Goal: Transaction & Acquisition: Purchase product/service

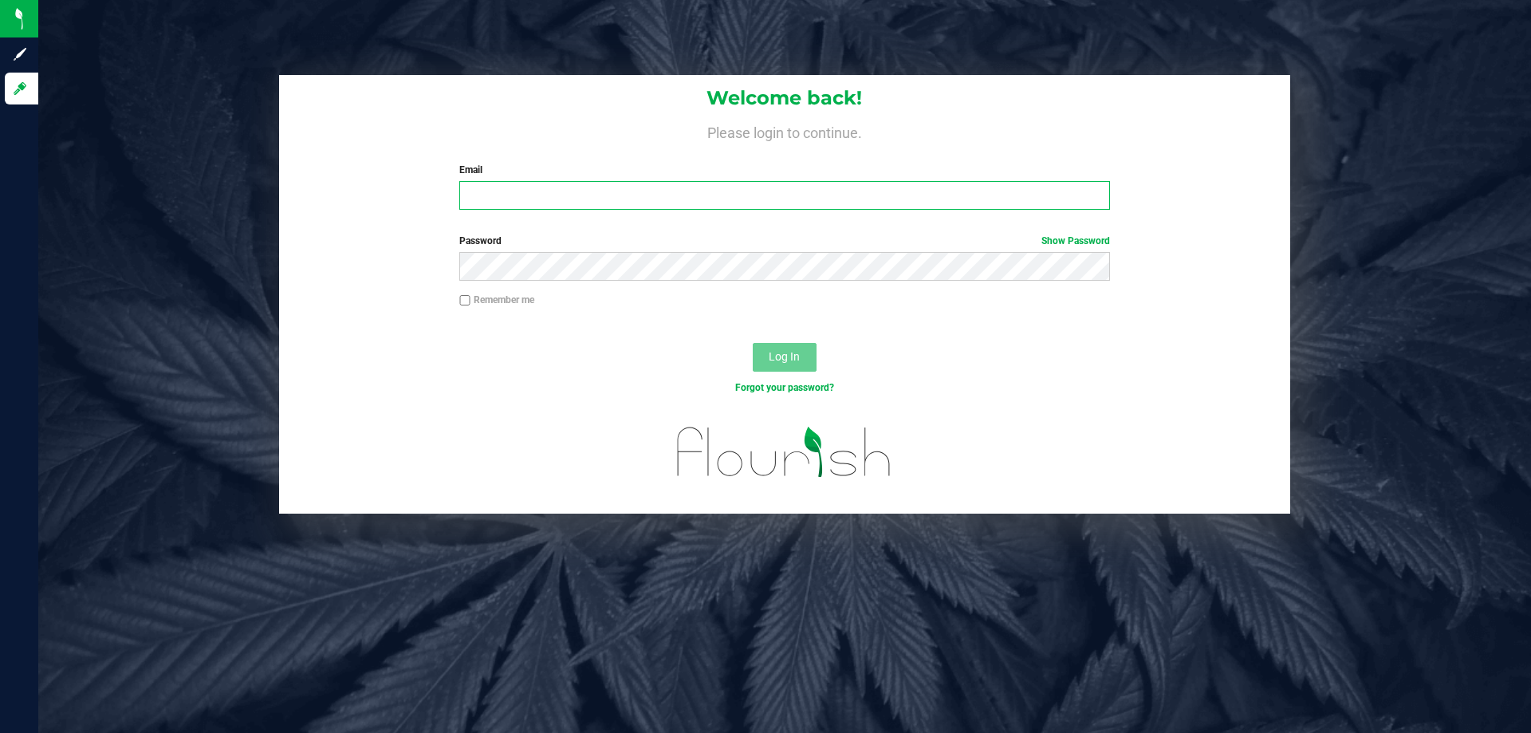
click at [557, 205] on input "Email" at bounding box center [784, 195] width 650 height 29
click at [715, 209] on input "Email" at bounding box center [784, 195] width 650 height 29
click at [718, 209] on input "Email" at bounding box center [784, 195] width 650 height 29
type input "[EMAIL_ADDRESS][DOMAIN_NAME]"
click at [753, 343] on button "Log In" at bounding box center [785, 357] width 64 height 29
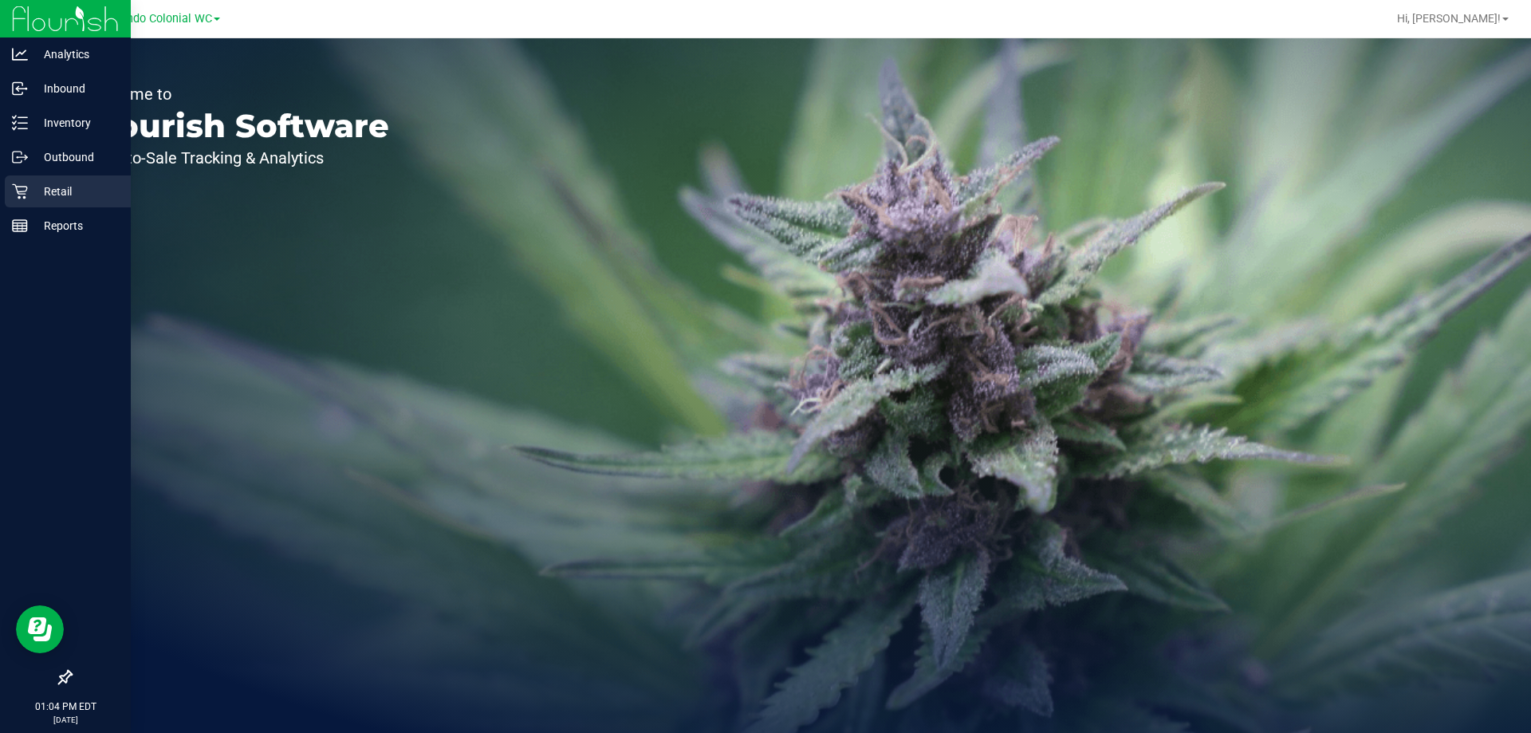
click at [30, 207] on div "Retail" at bounding box center [68, 191] width 126 height 32
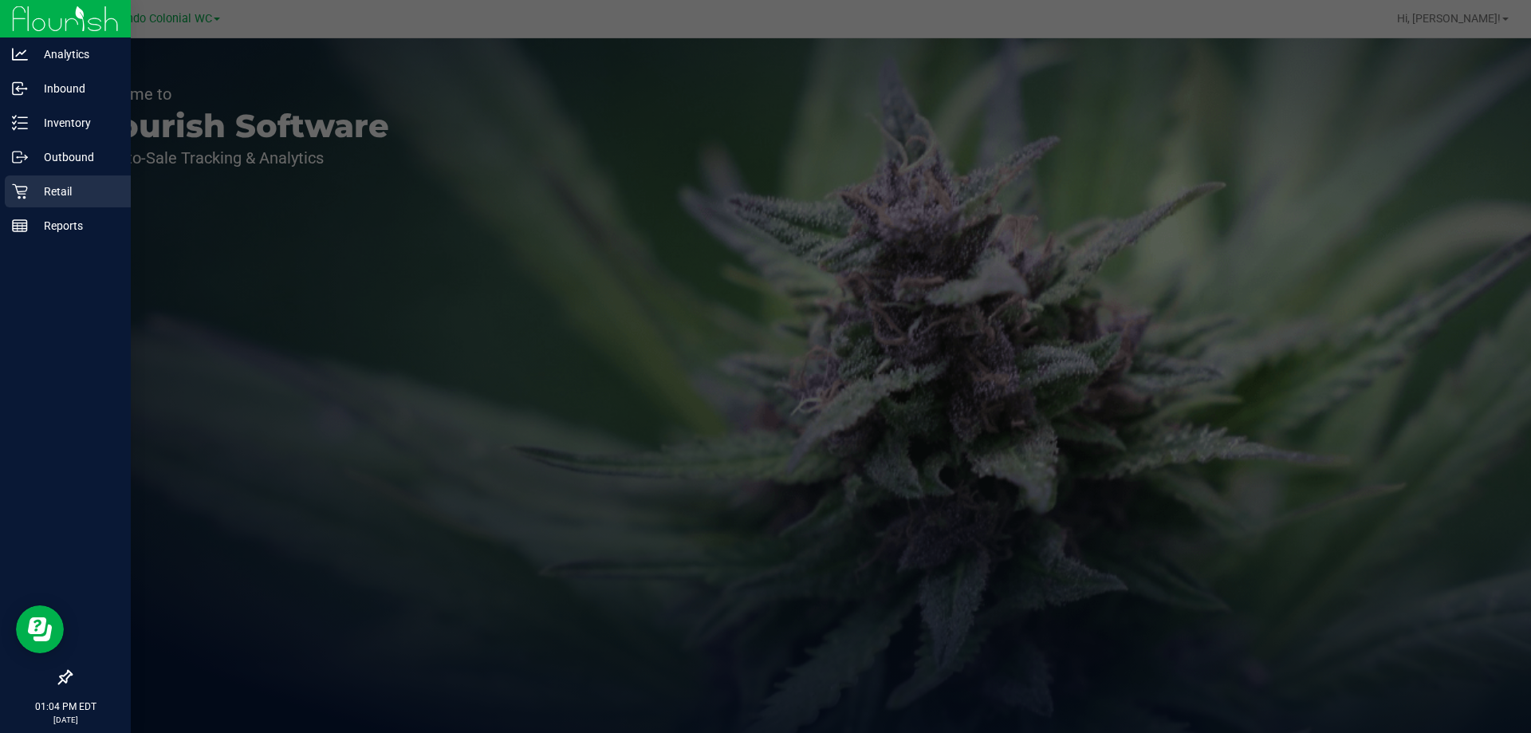
click at [30, 207] on div "Retail" at bounding box center [68, 191] width 126 height 32
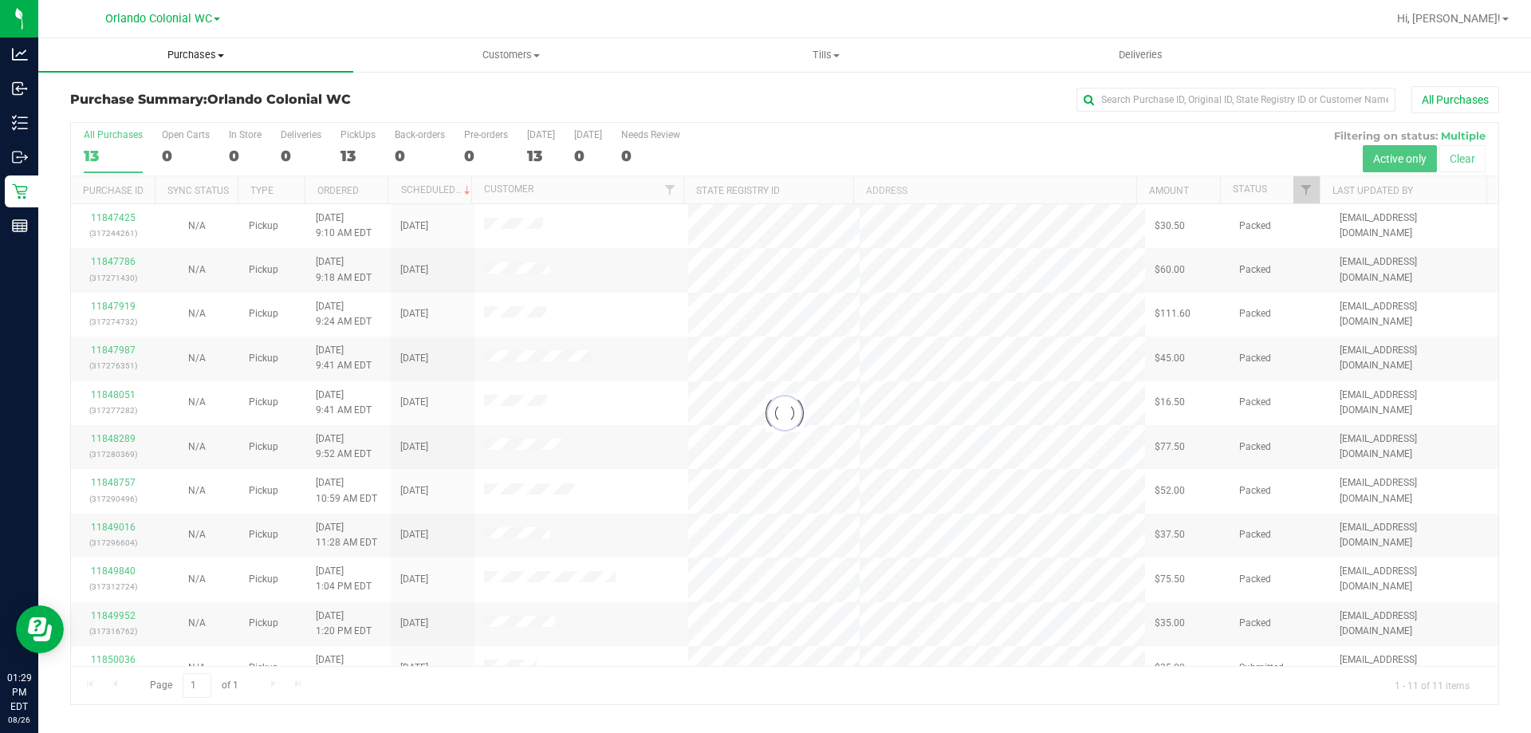
click at [191, 60] on span "Purchases" at bounding box center [195, 55] width 315 height 14
click at [99, 112] on span "Fulfillment" at bounding box center [87, 115] width 99 height 14
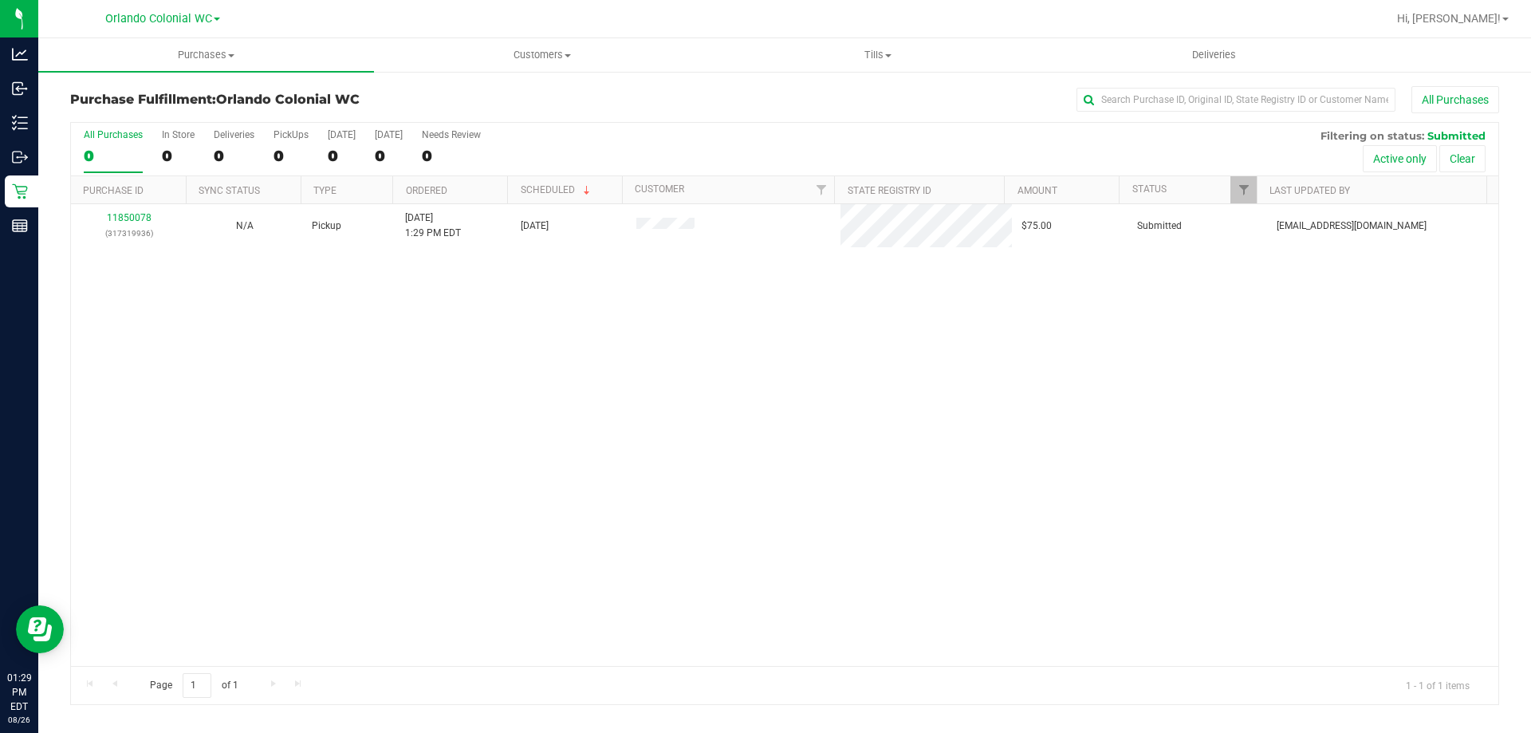
click at [248, 369] on div "11850078 (317319936) N/A Pickup 8/26/2025 1:29 PM EDT 8/26/2025 $75.00 Submitte…" at bounding box center [785, 435] width 1428 height 462
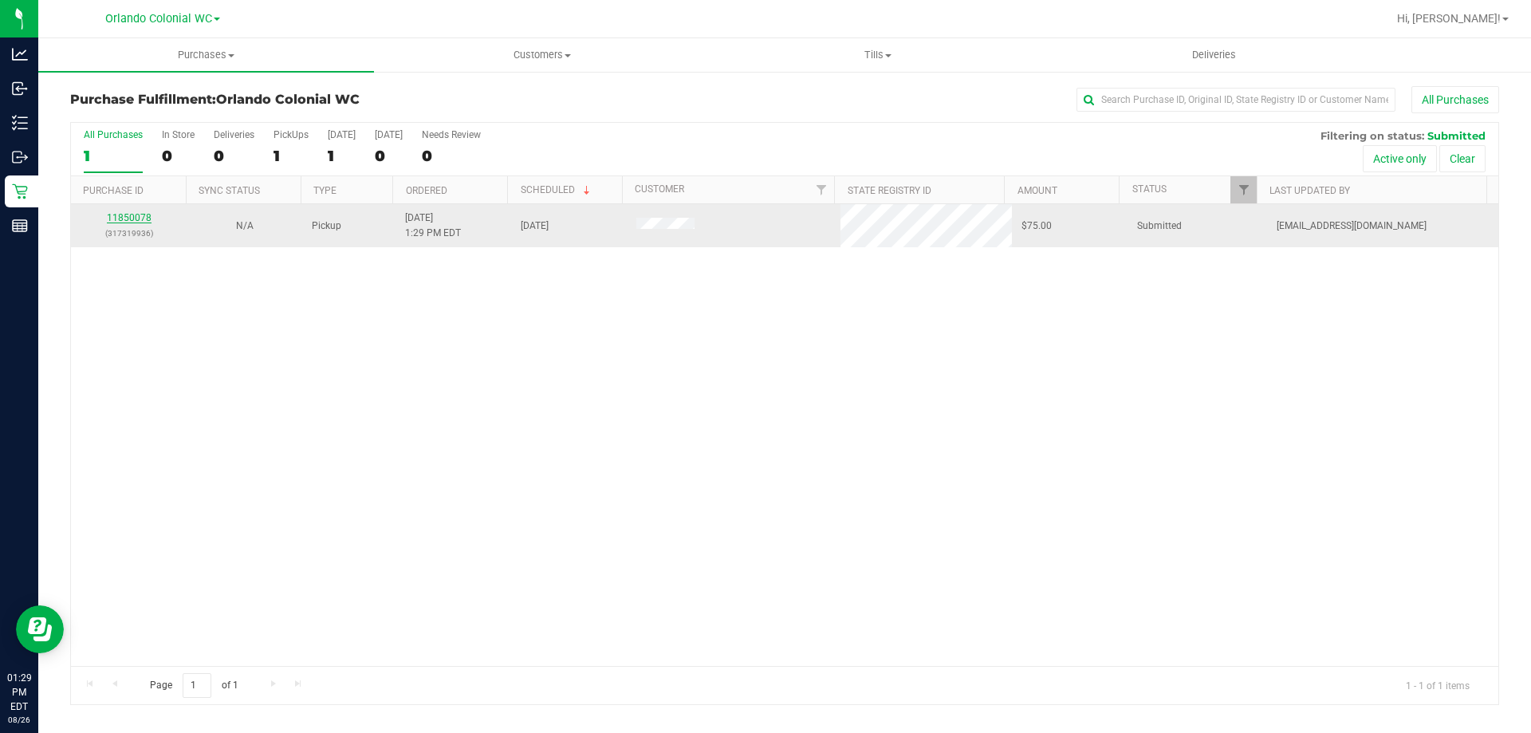
click at [116, 218] on link "11850078" at bounding box center [129, 217] width 45 height 11
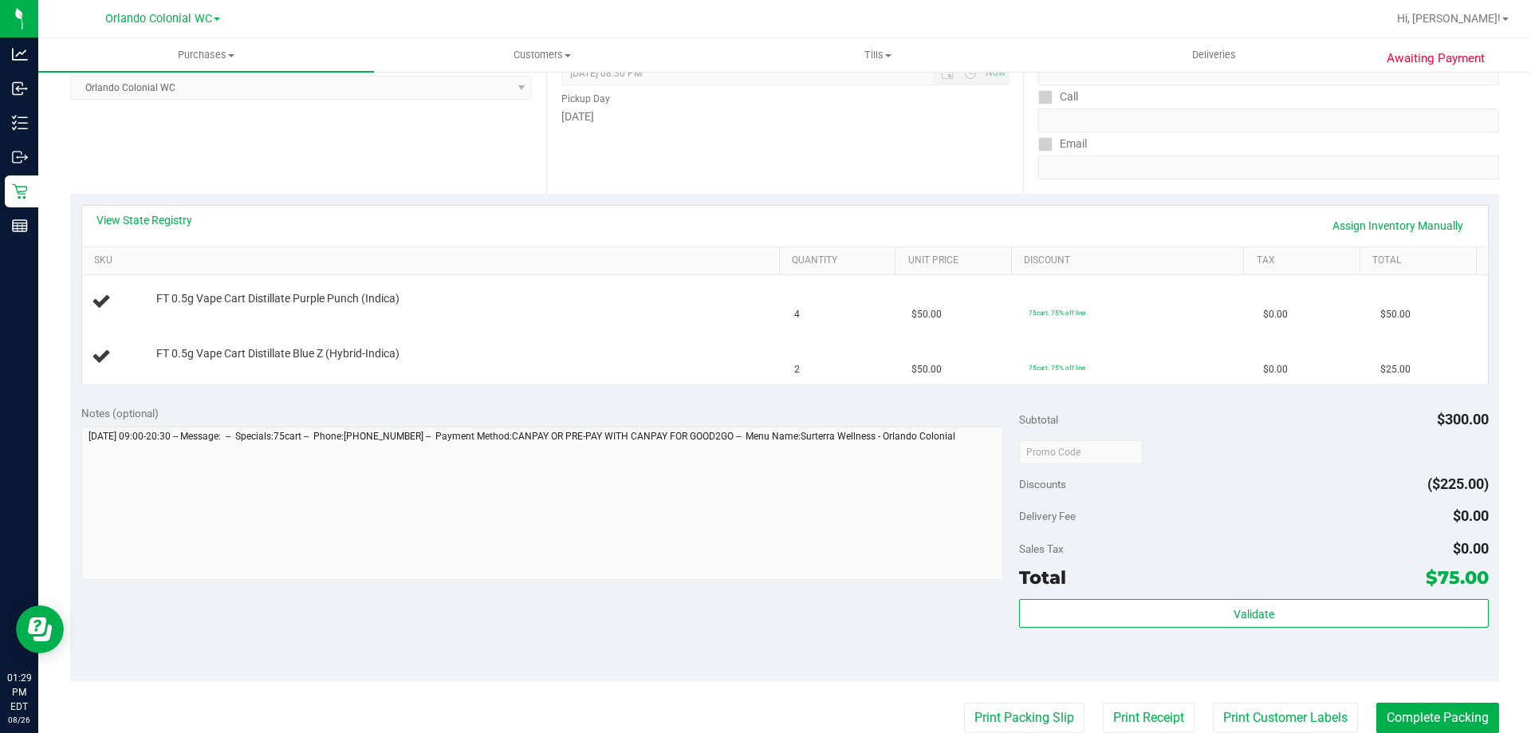
scroll to position [270, 0]
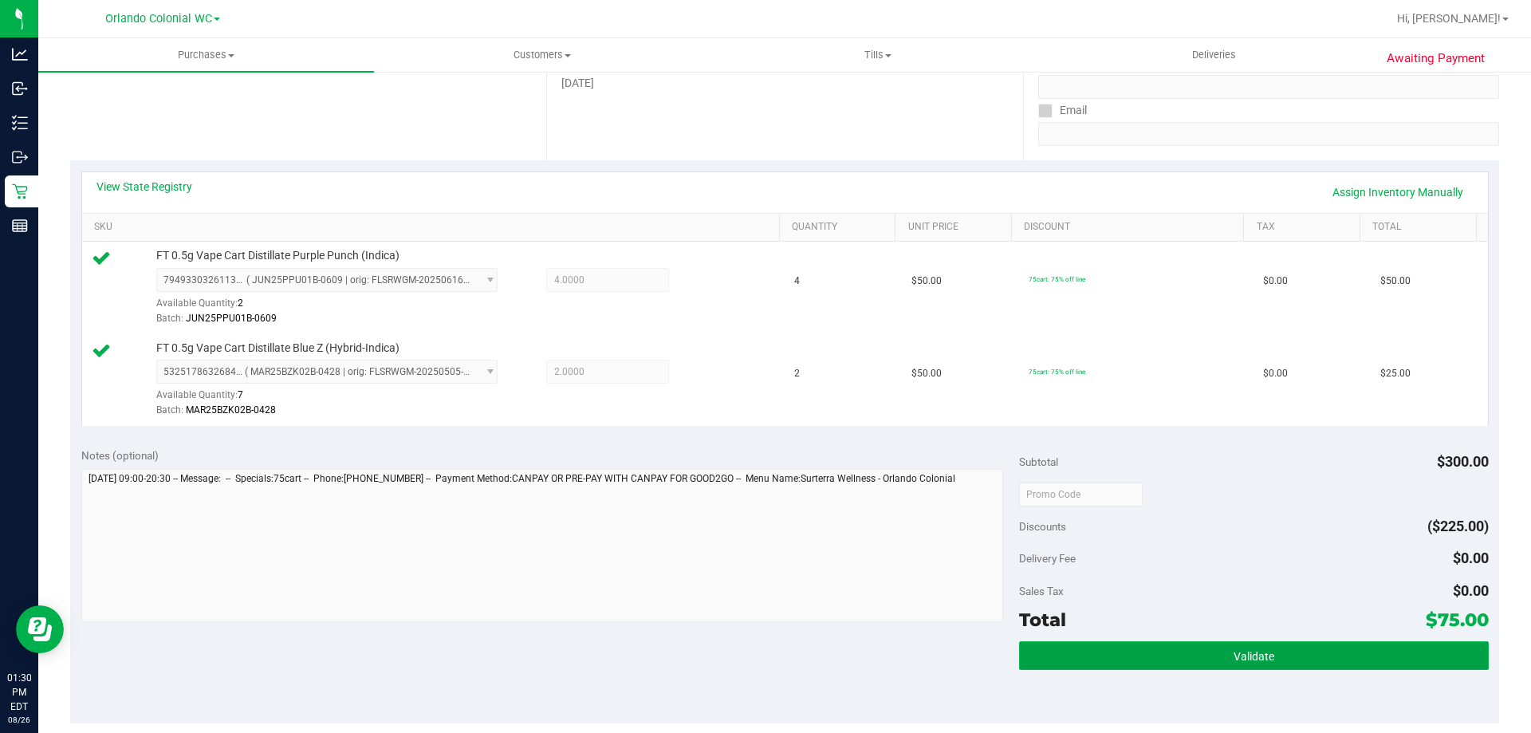
click at [1229, 663] on button "Validate" at bounding box center [1253, 655] width 469 height 29
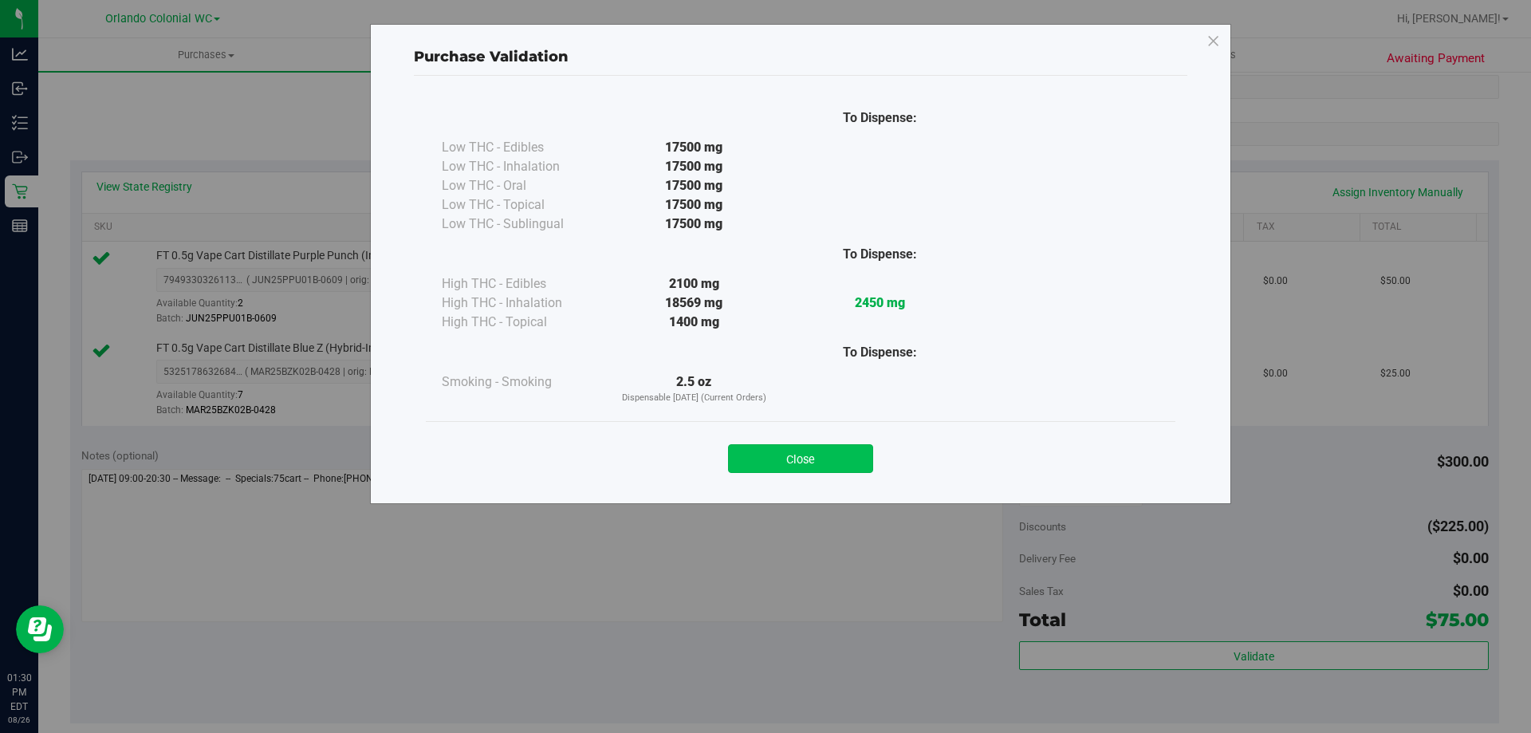
click at [849, 467] on button "Close" at bounding box center [800, 458] width 145 height 29
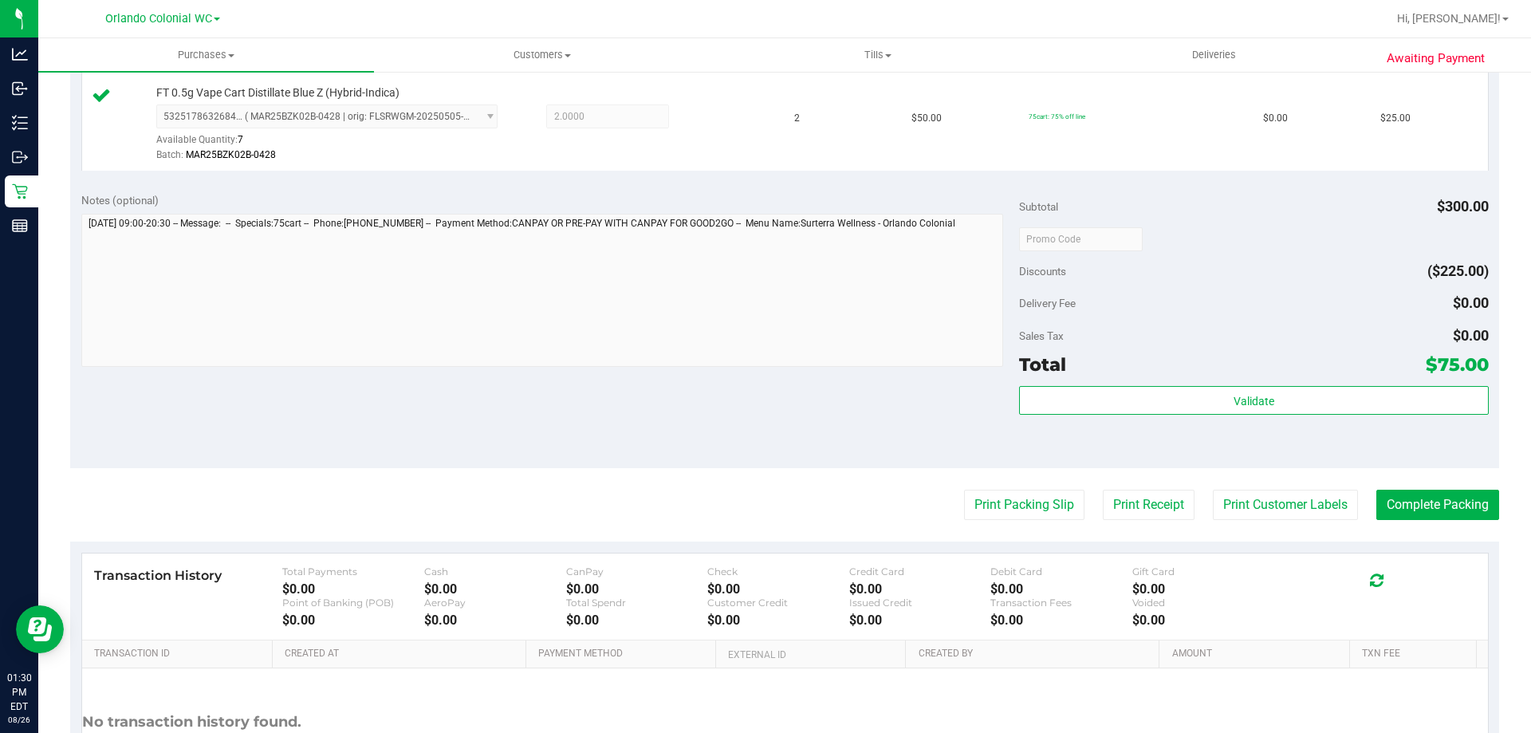
scroll to position [664, 0]
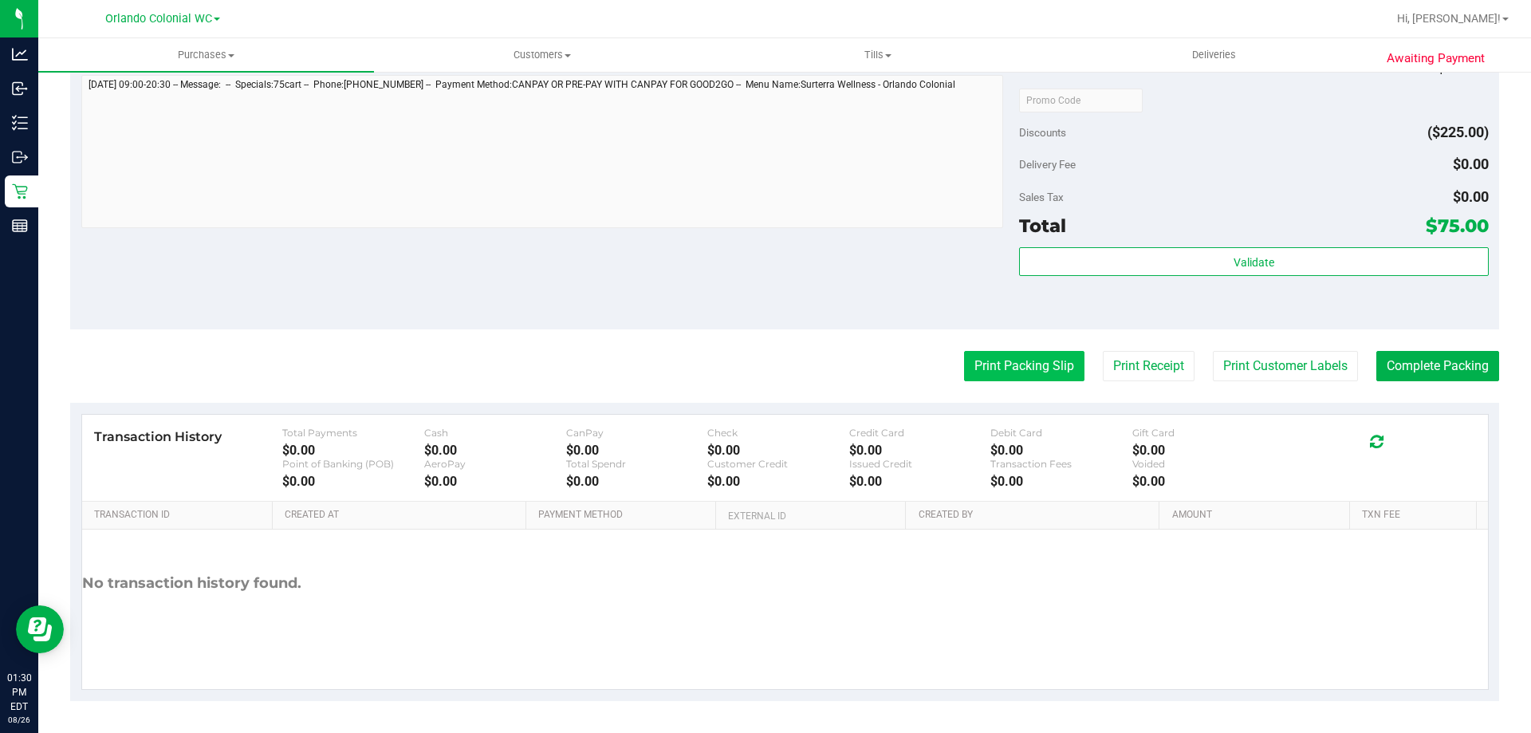
click at [1001, 374] on button "Print Packing Slip" at bounding box center [1024, 366] width 120 height 30
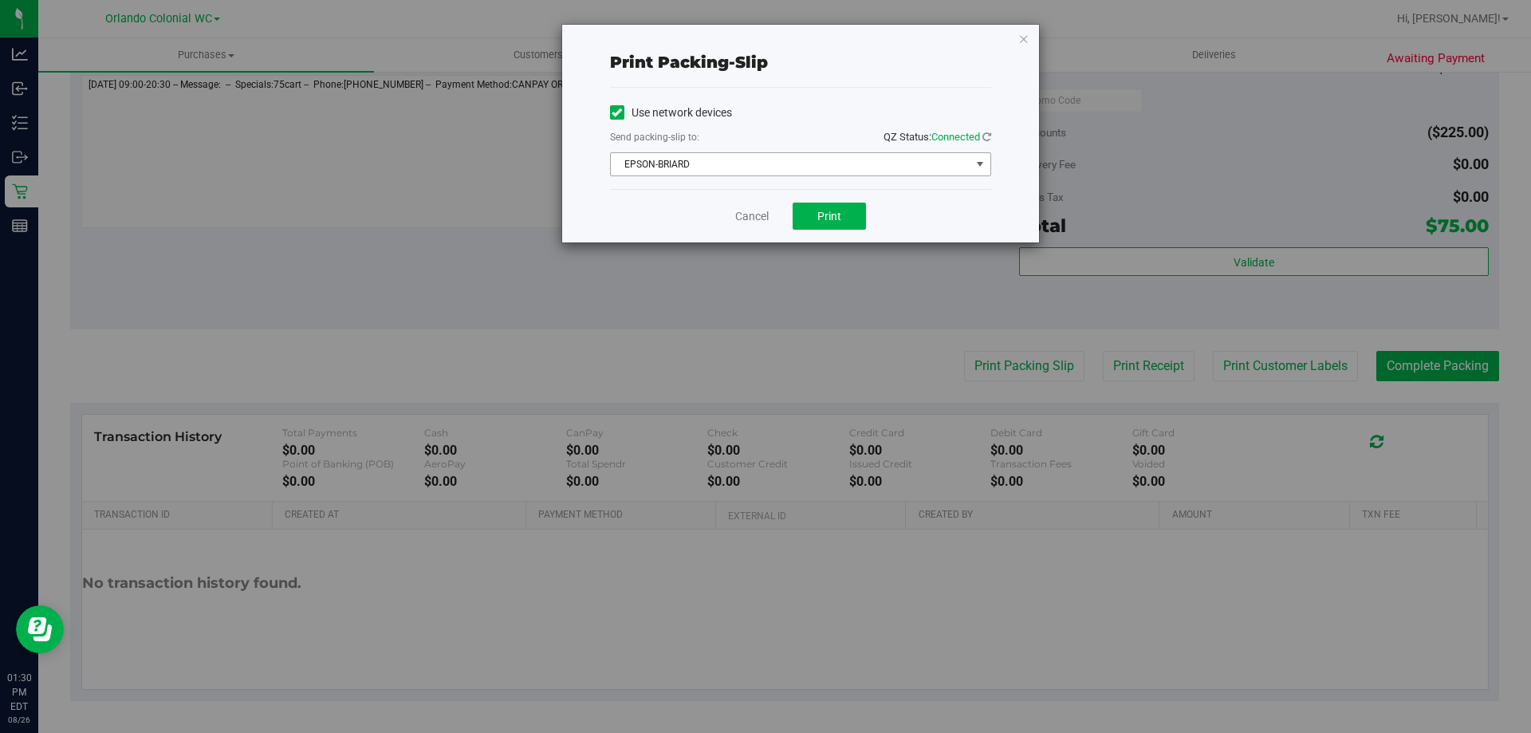
click at [809, 165] on span "EPSON-BRIARD" at bounding box center [791, 164] width 360 height 22
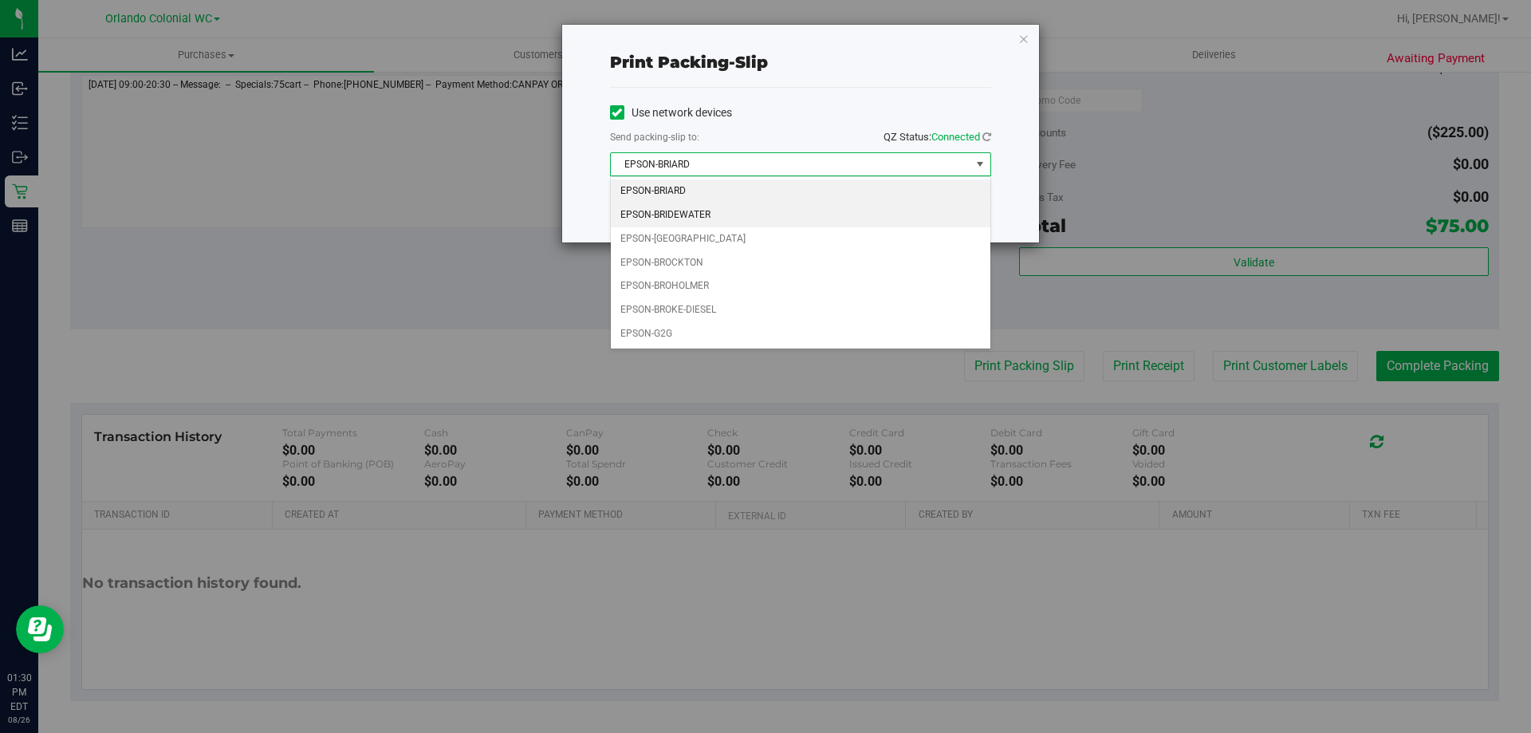
click at [711, 211] on li "EPSON-BRIDEWATER" at bounding box center [801, 215] width 380 height 24
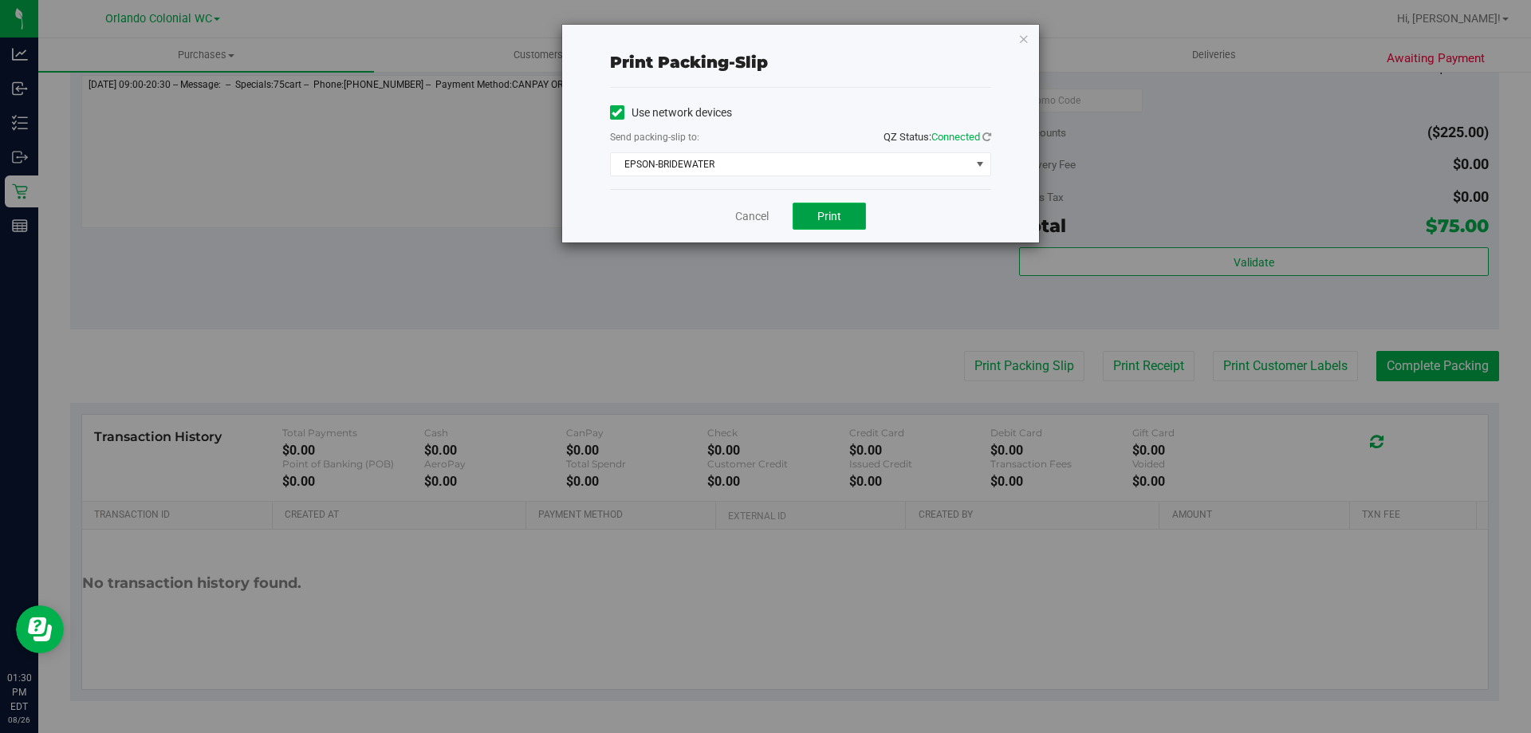
click at [835, 218] on span "Print" at bounding box center [829, 216] width 24 height 13
click at [761, 218] on link "Cancel" at bounding box center [751, 216] width 33 height 17
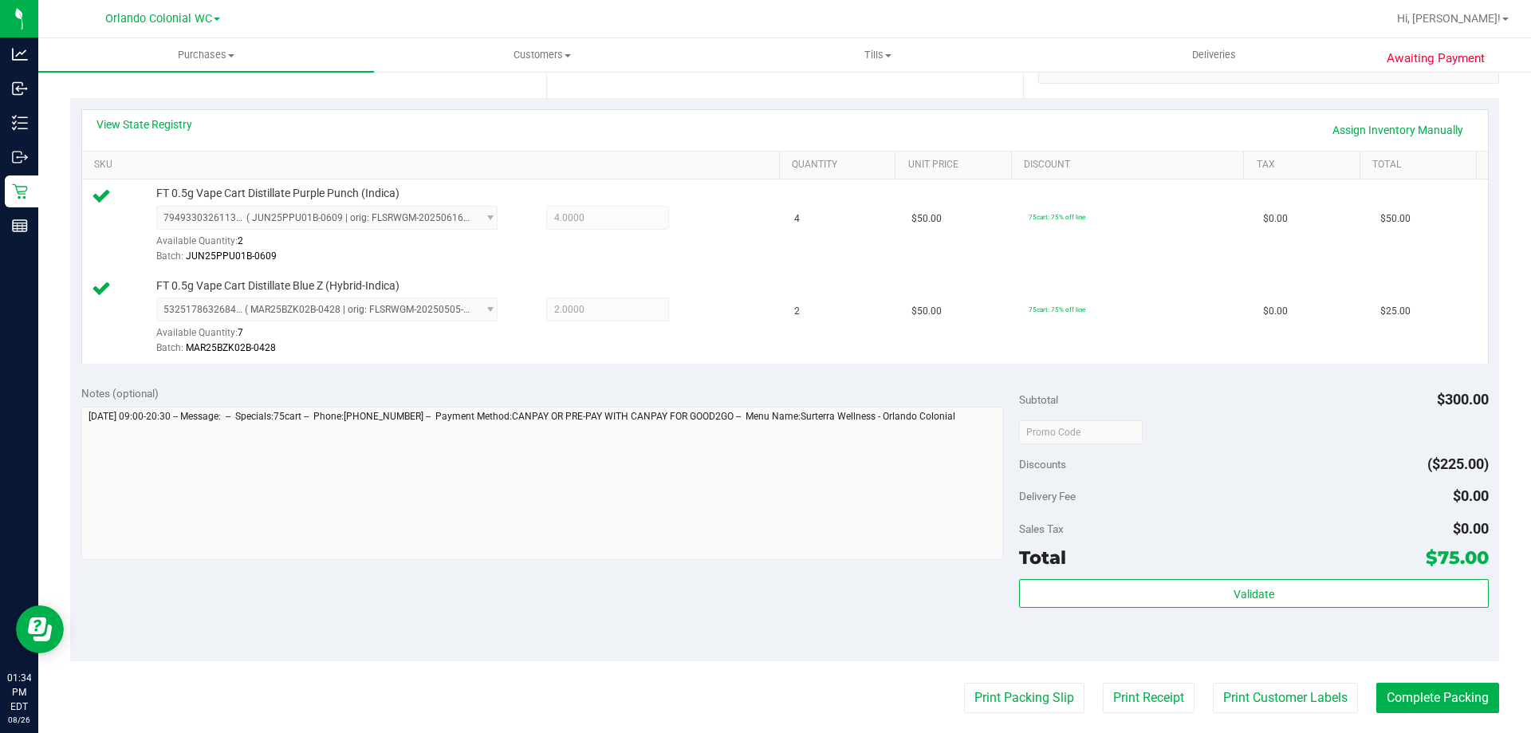
scroll to position [329, 0]
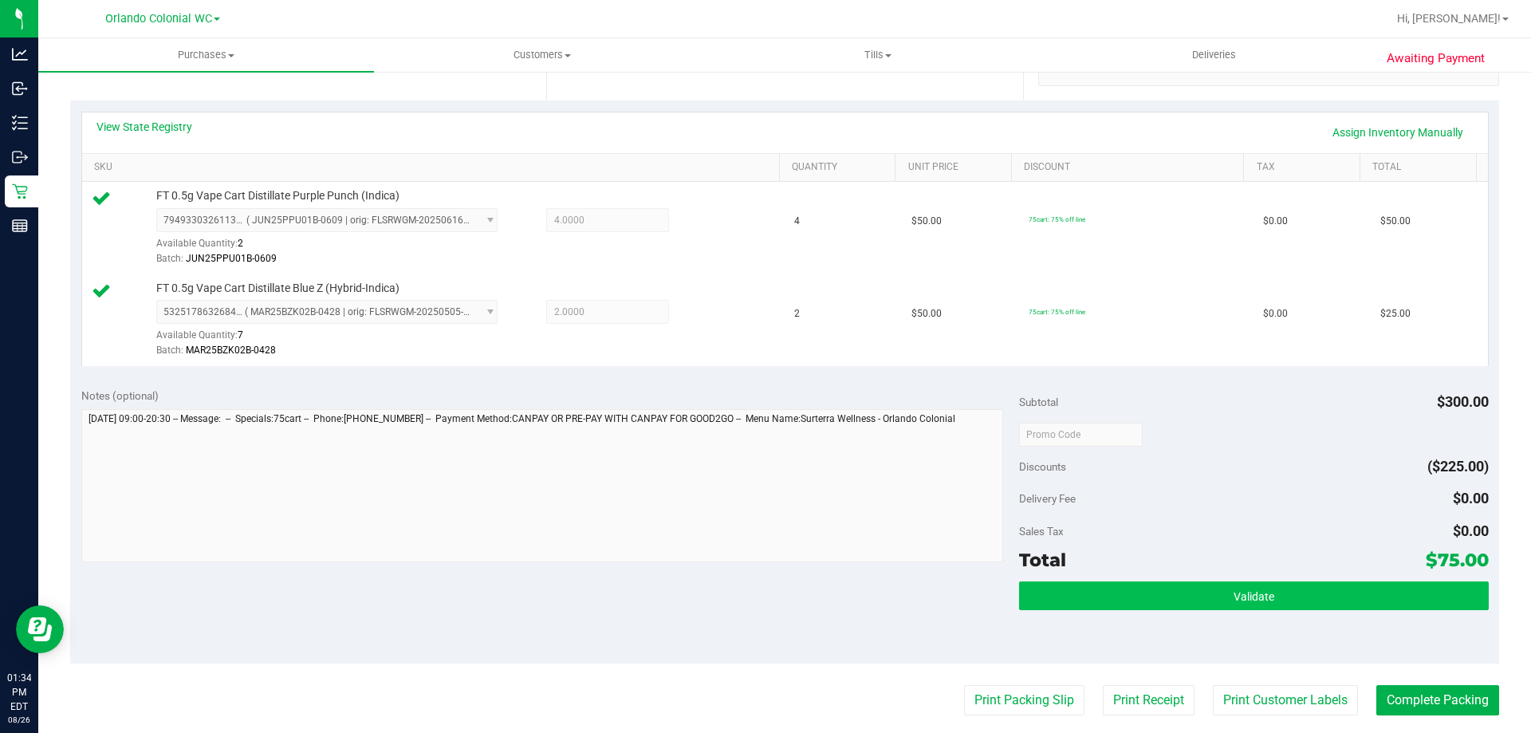
click at [1085, 600] on button "Validate" at bounding box center [1253, 595] width 469 height 29
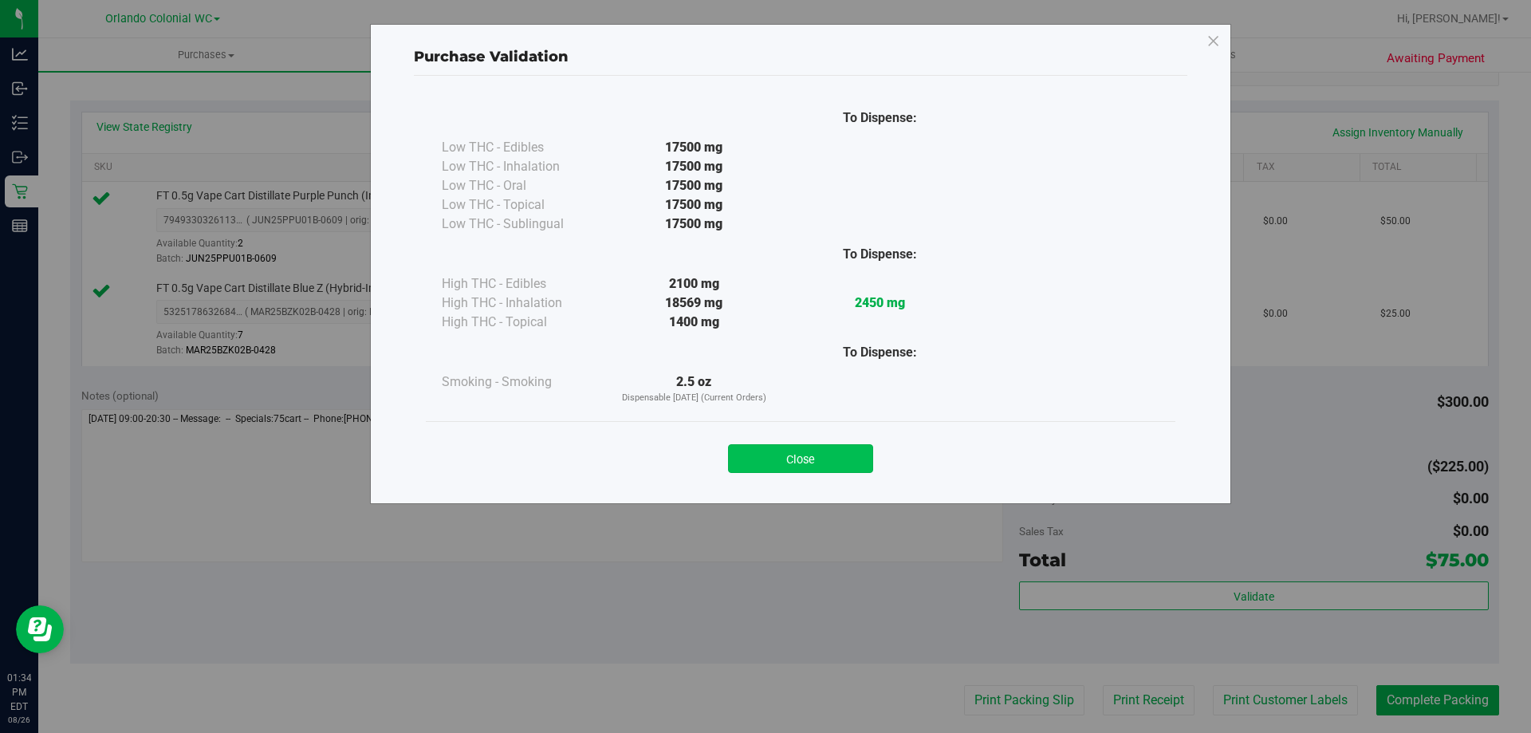
click at [829, 471] on button "Close" at bounding box center [800, 458] width 145 height 29
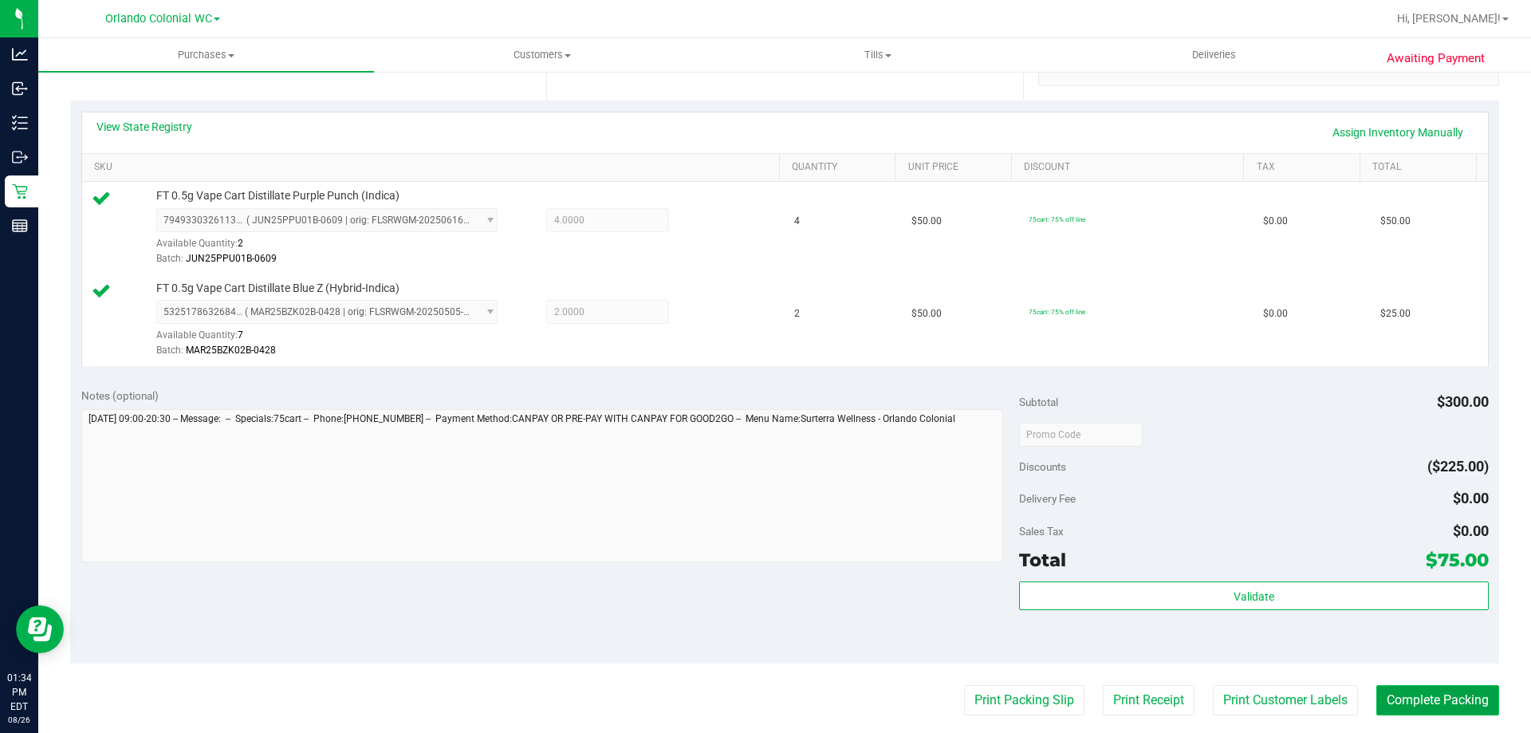
click at [1410, 694] on button "Complete Packing" at bounding box center [1437, 700] width 123 height 30
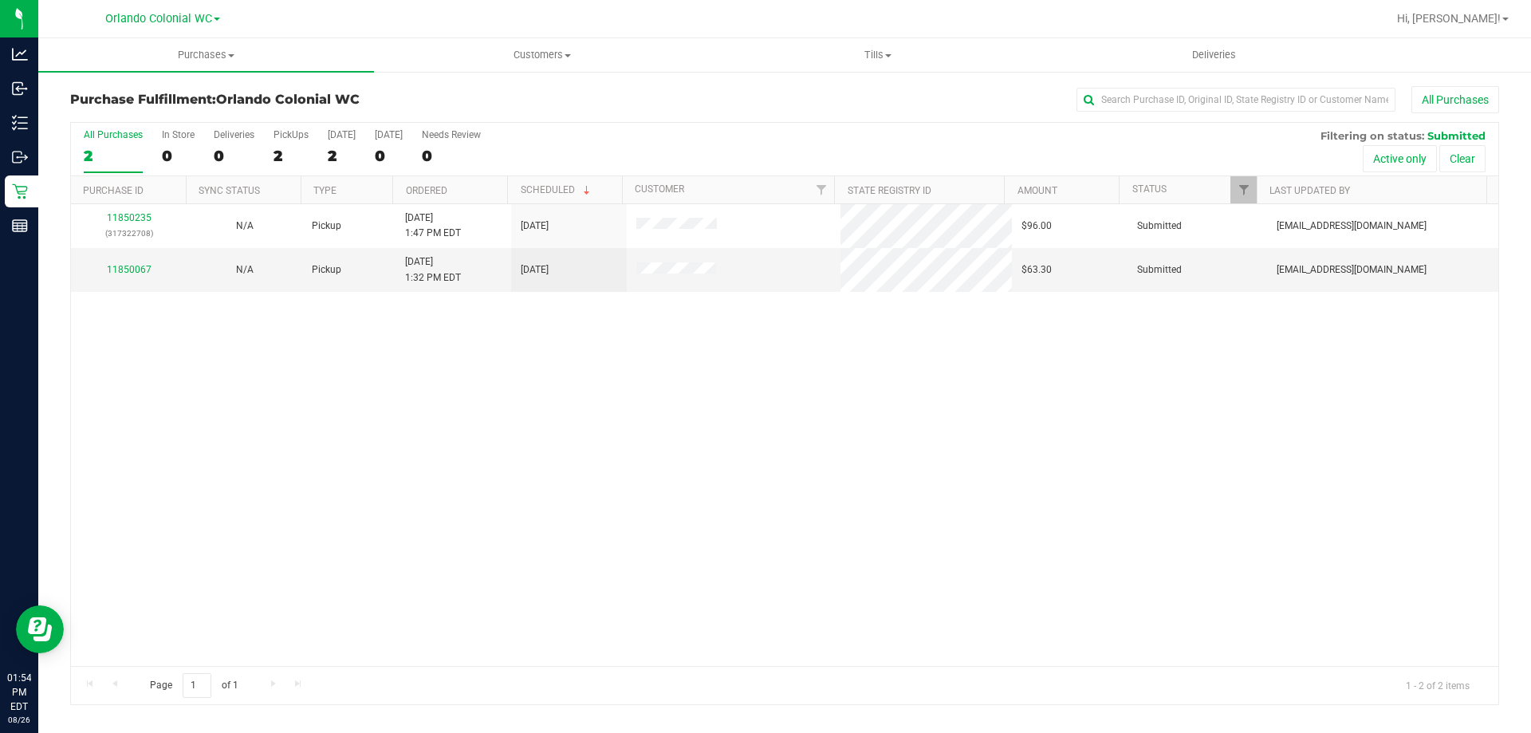
click at [508, 462] on div "11850235 (317322708) N/A Pickup 8/26/2025 1:47 PM EDT 8/26/2025 $96.00 Submitte…" at bounding box center [785, 435] width 1428 height 462
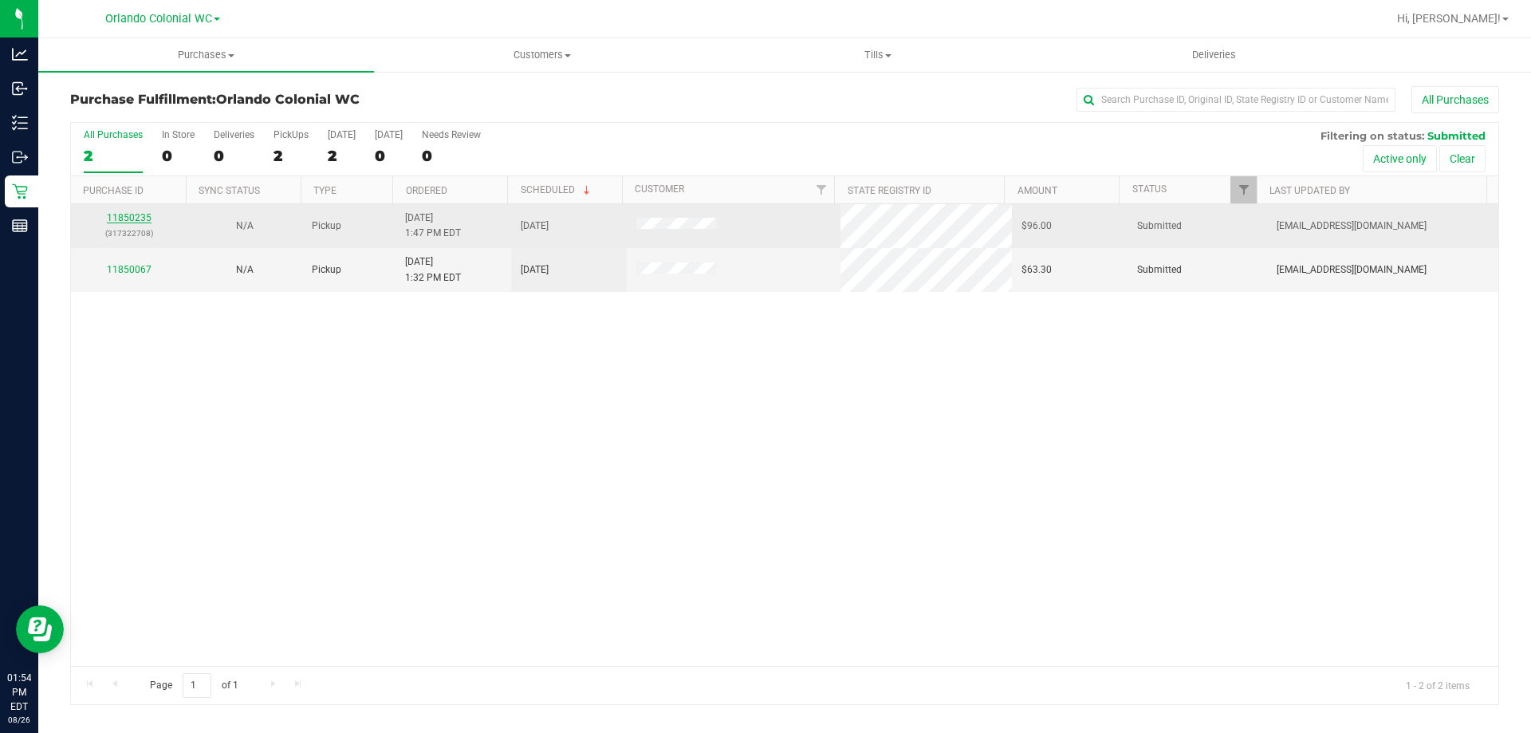
click at [124, 223] on link "11850235" at bounding box center [129, 217] width 45 height 11
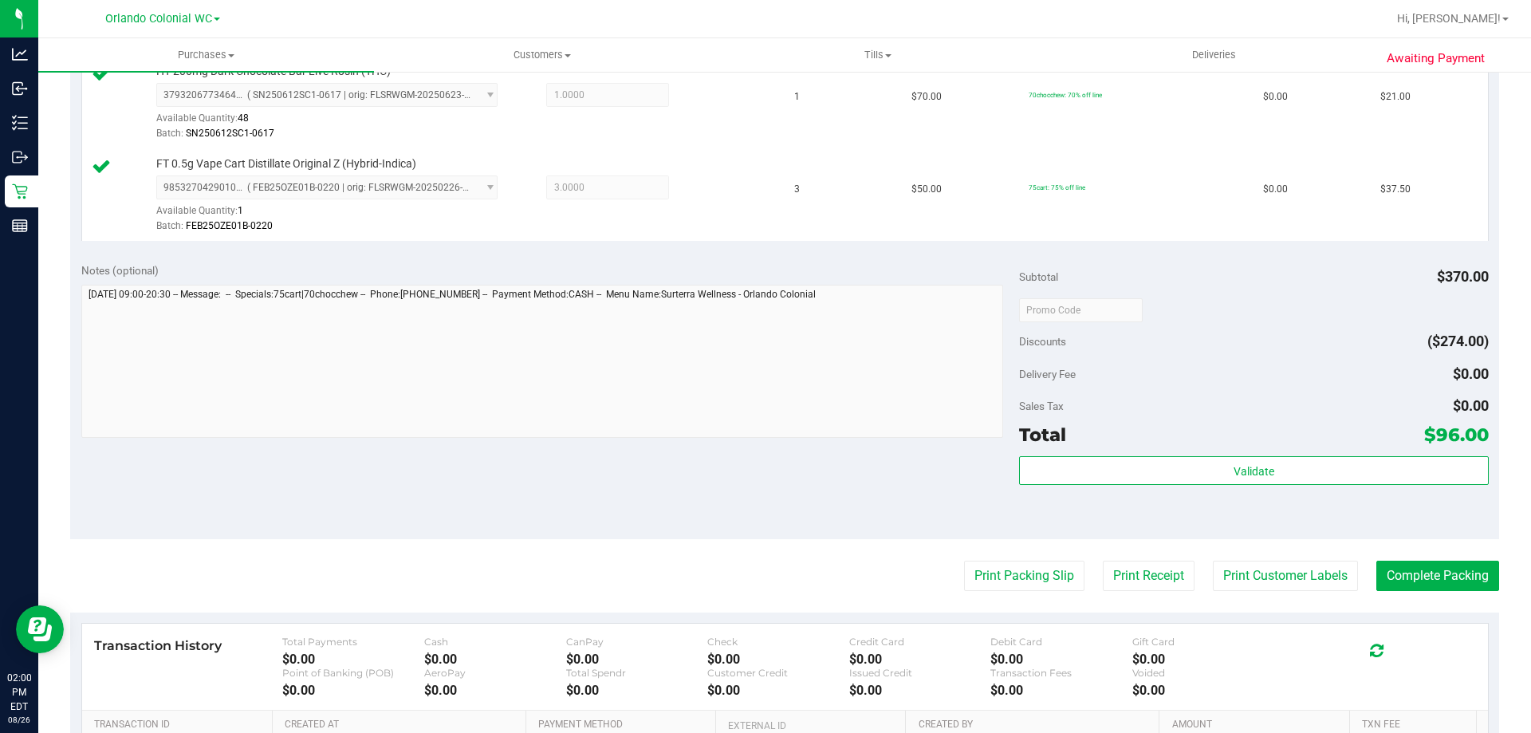
scroll to position [612, 0]
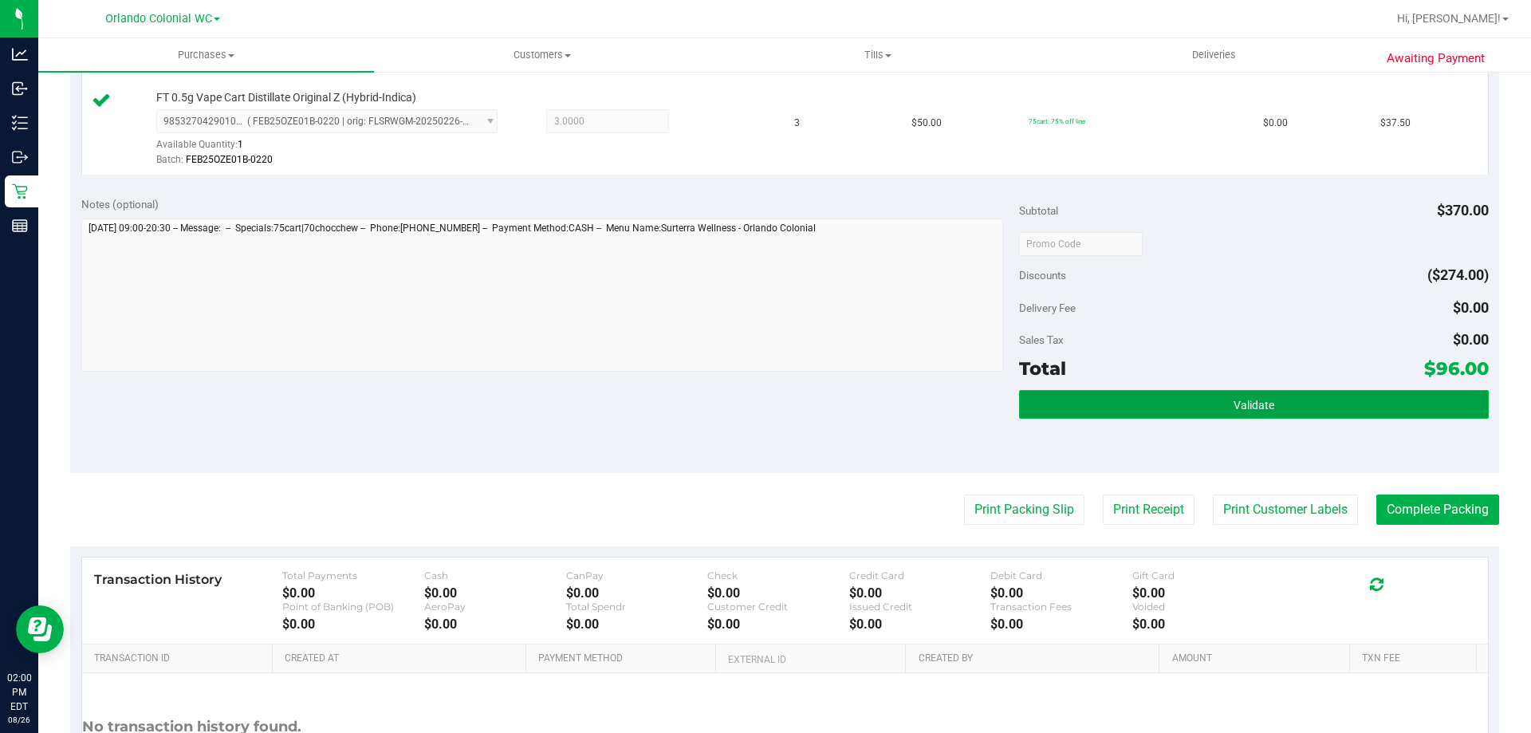
click at [1192, 419] on button "Validate" at bounding box center [1253, 404] width 469 height 29
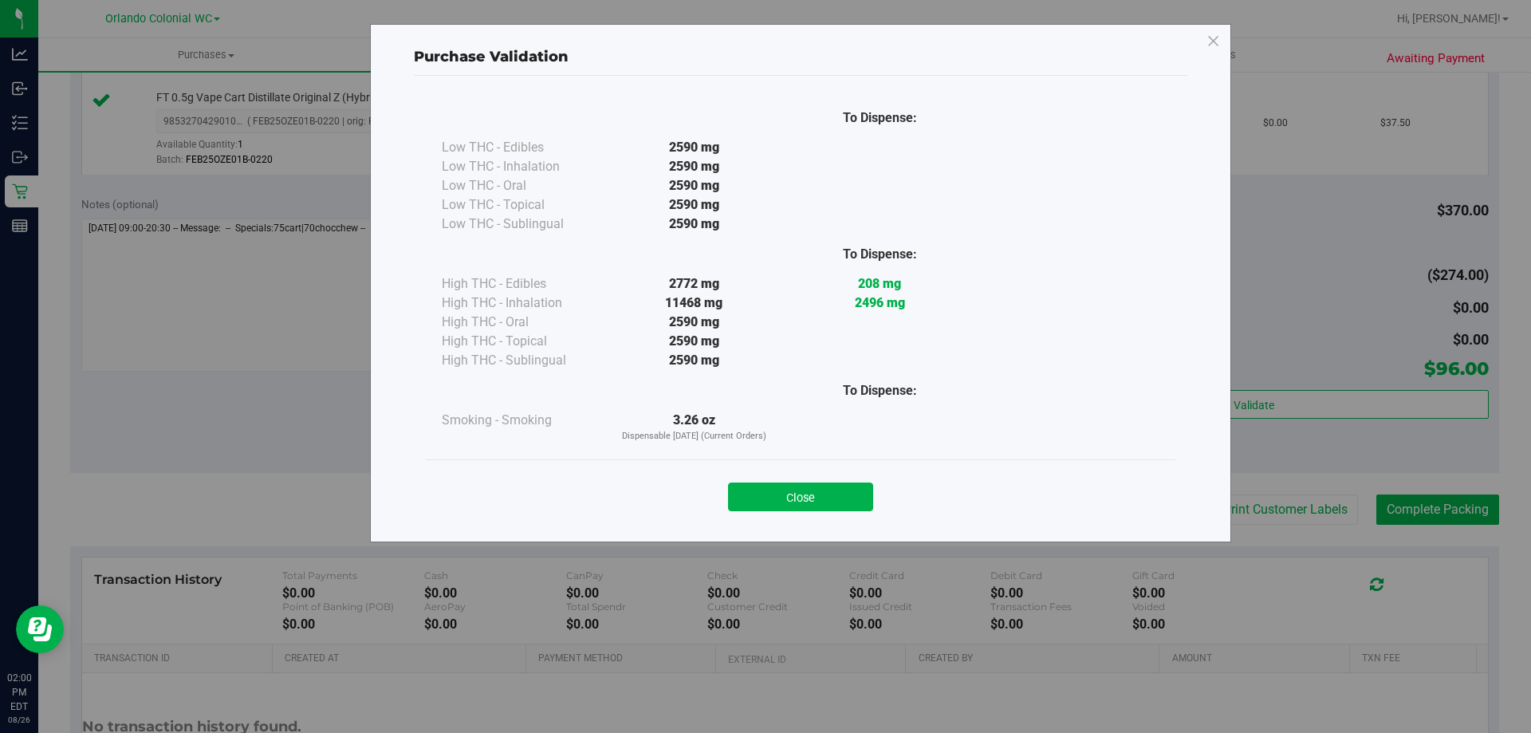
click at [783, 467] on div "Close" at bounding box center [801, 491] width 750 height 65
click at [789, 483] on button "Close" at bounding box center [800, 496] width 145 height 29
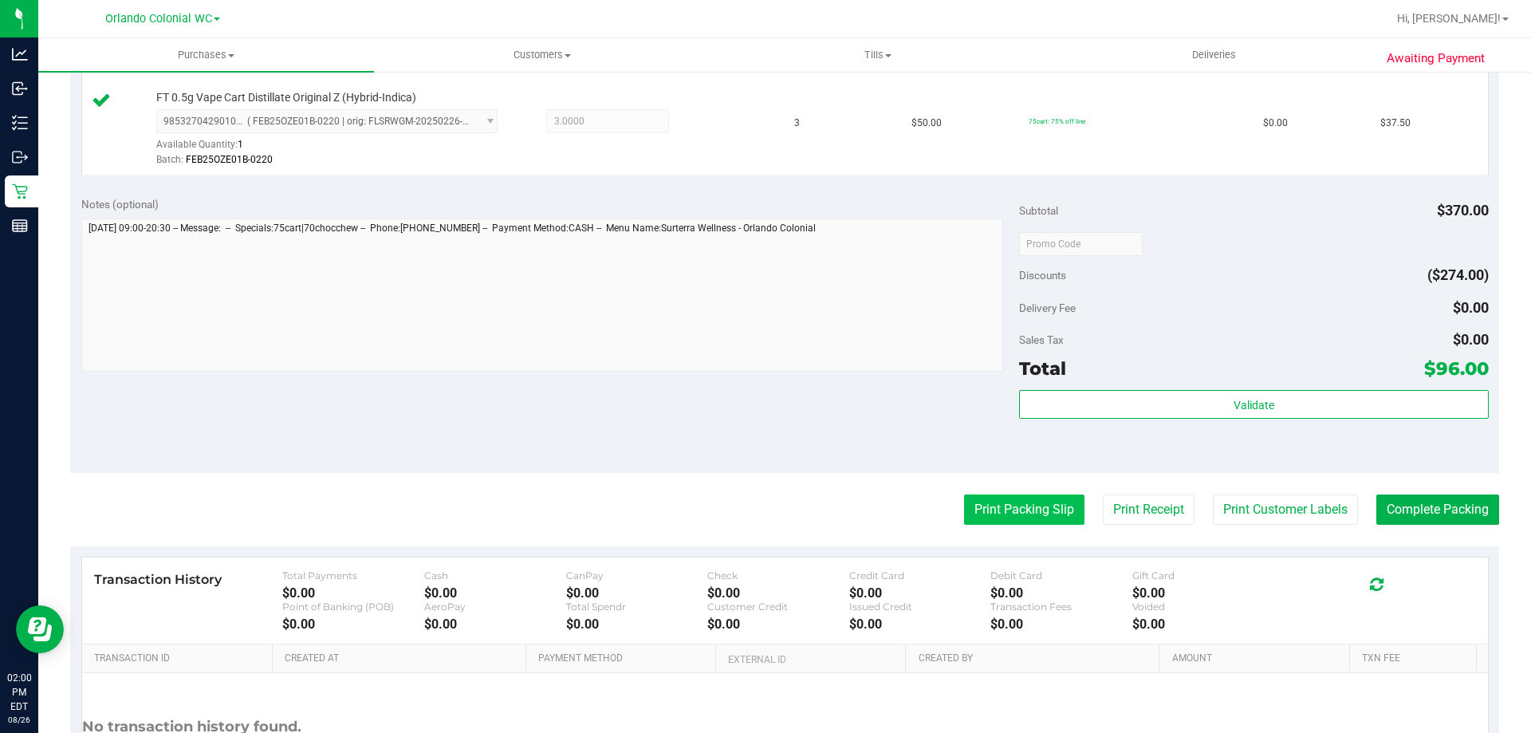
click at [1032, 509] on button "Print Packing Slip" at bounding box center [1024, 509] width 120 height 30
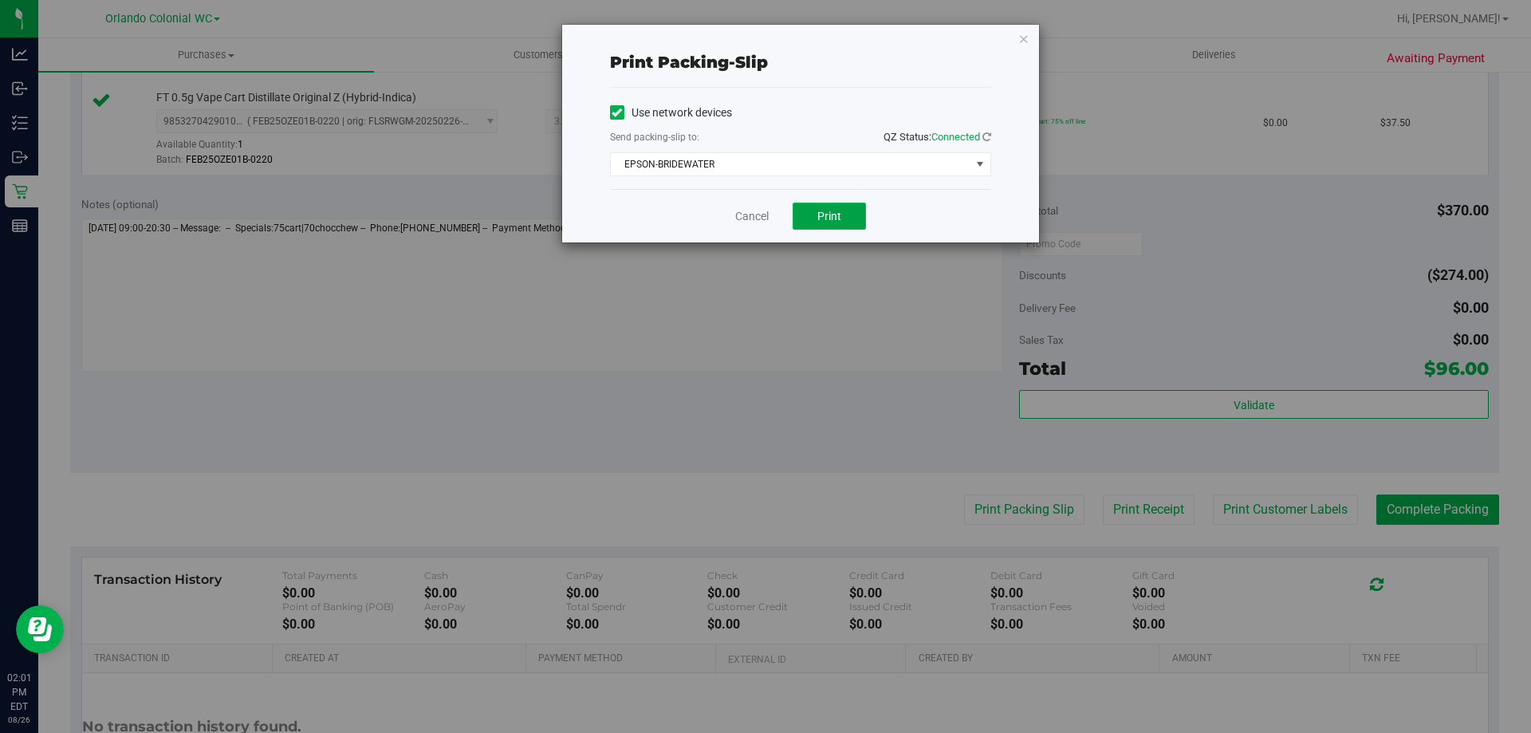
click at [837, 208] on button "Print" at bounding box center [829, 216] width 73 height 27
click at [745, 218] on link "Cancel" at bounding box center [751, 216] width 33 height 17
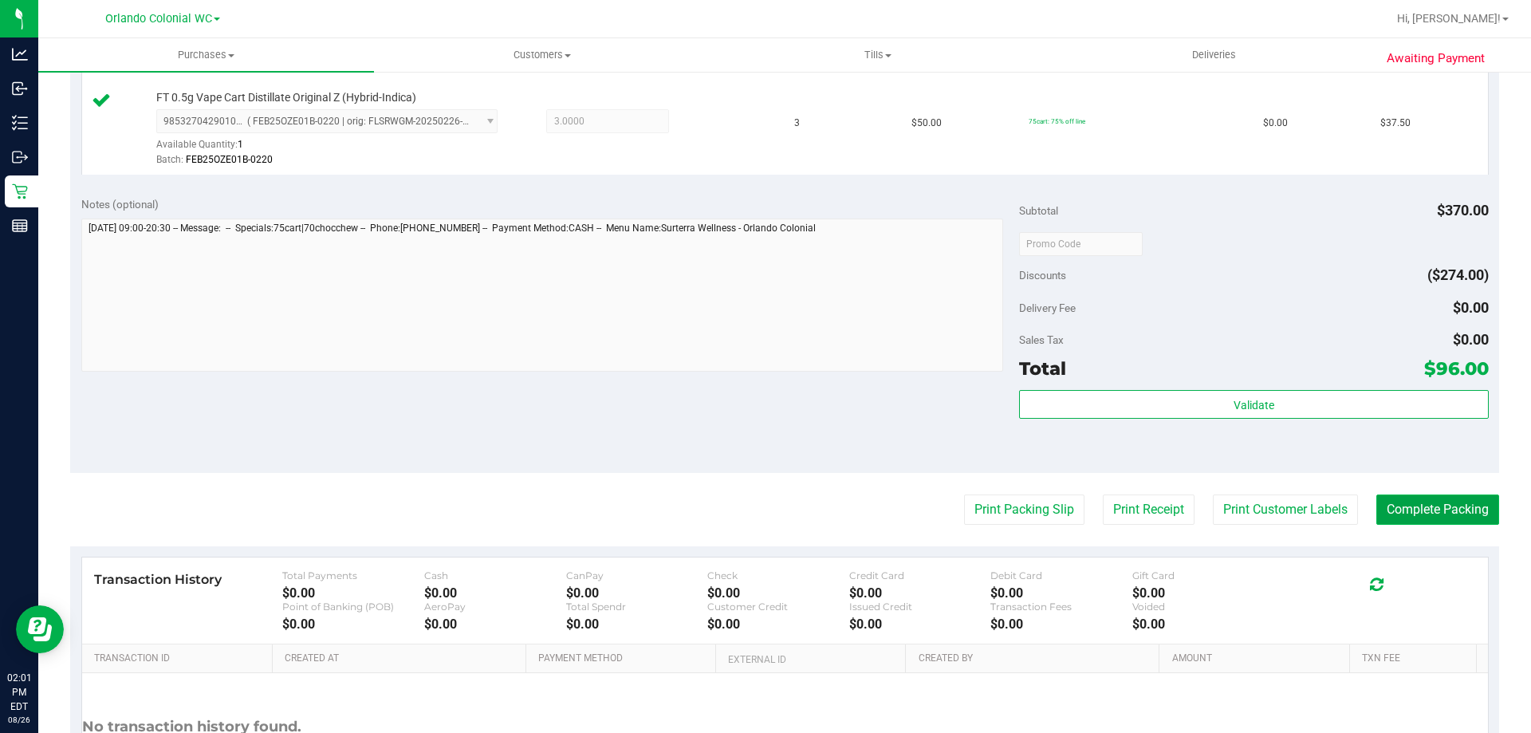
click at [1388, 513] on button "Complete Packing" at bounding box center [1437, 509] width 123 height 30
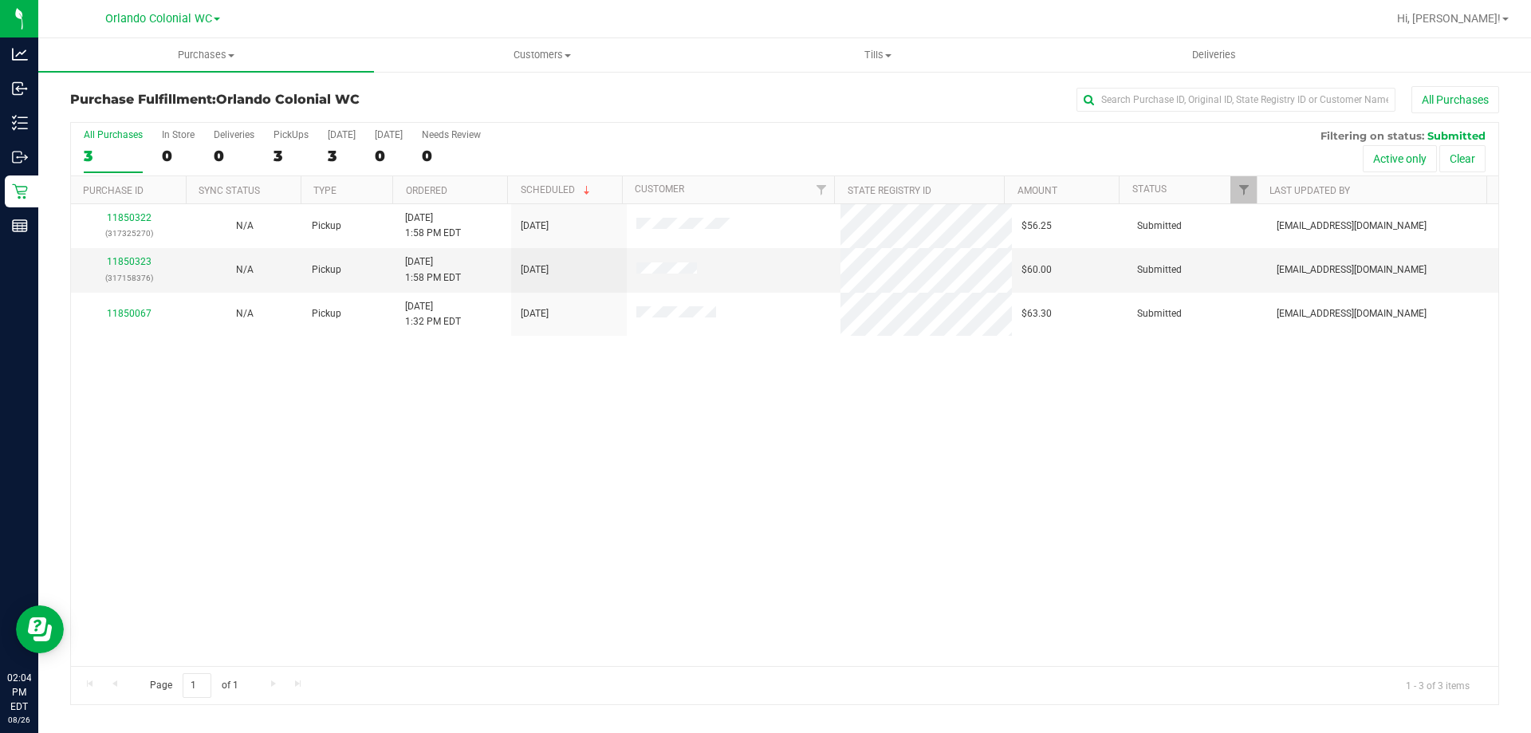
click at [437, 487] on div "11850322 (317325270) N/A Pickup 8/26/2025 1:58 PM EDT 8/26/2025 $56.25 Submitte…" at bounding box center [785, 435] width 1428 height 462
click at [199, 51] on span "Purchases" at bounding box center [206, 55] width 336 height 14
click at [77, 122] on span "Fulfillment" at bounding box center [87, 115] width 99 height 14
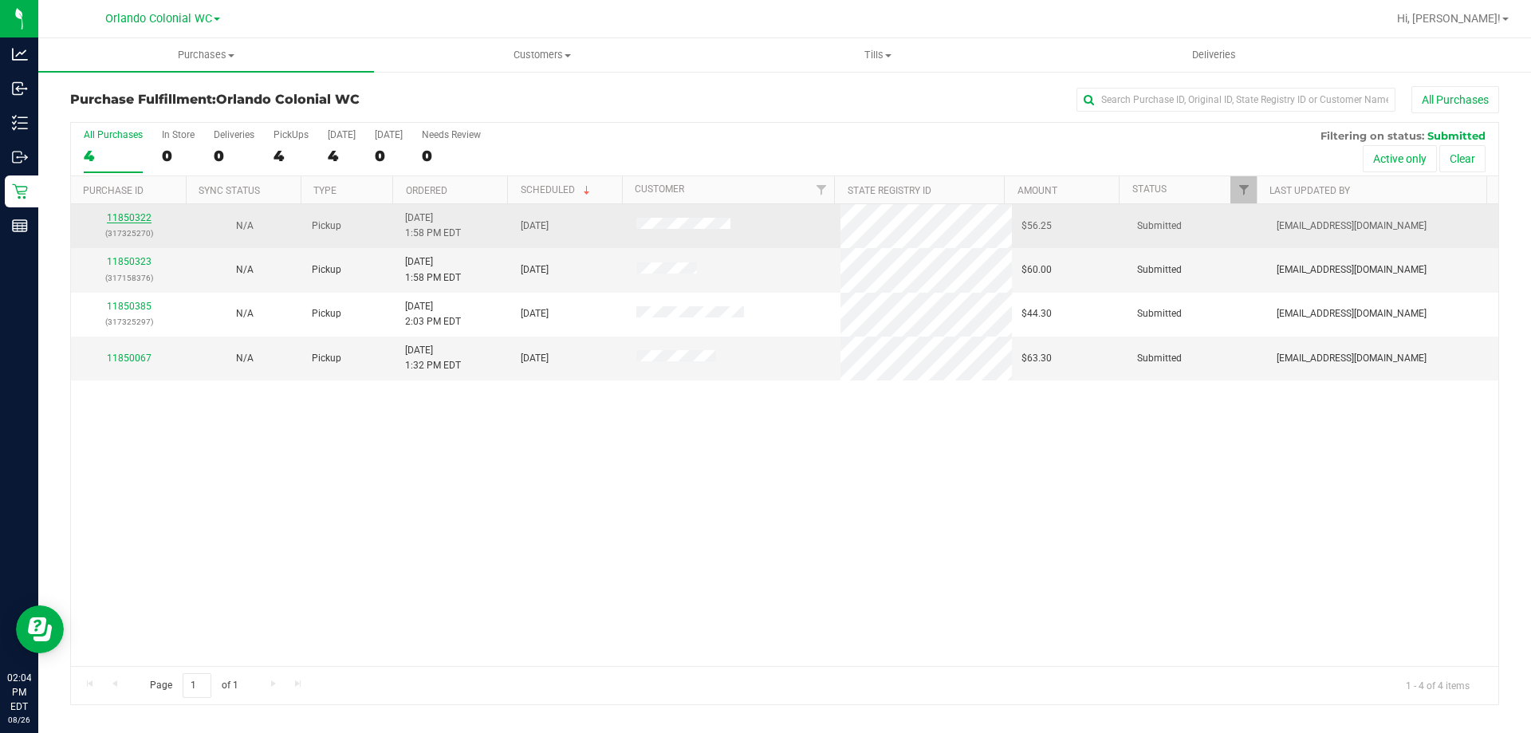
click at [121, 219] on link "11850322" at bounding box center [129, 217] width 45 height 11
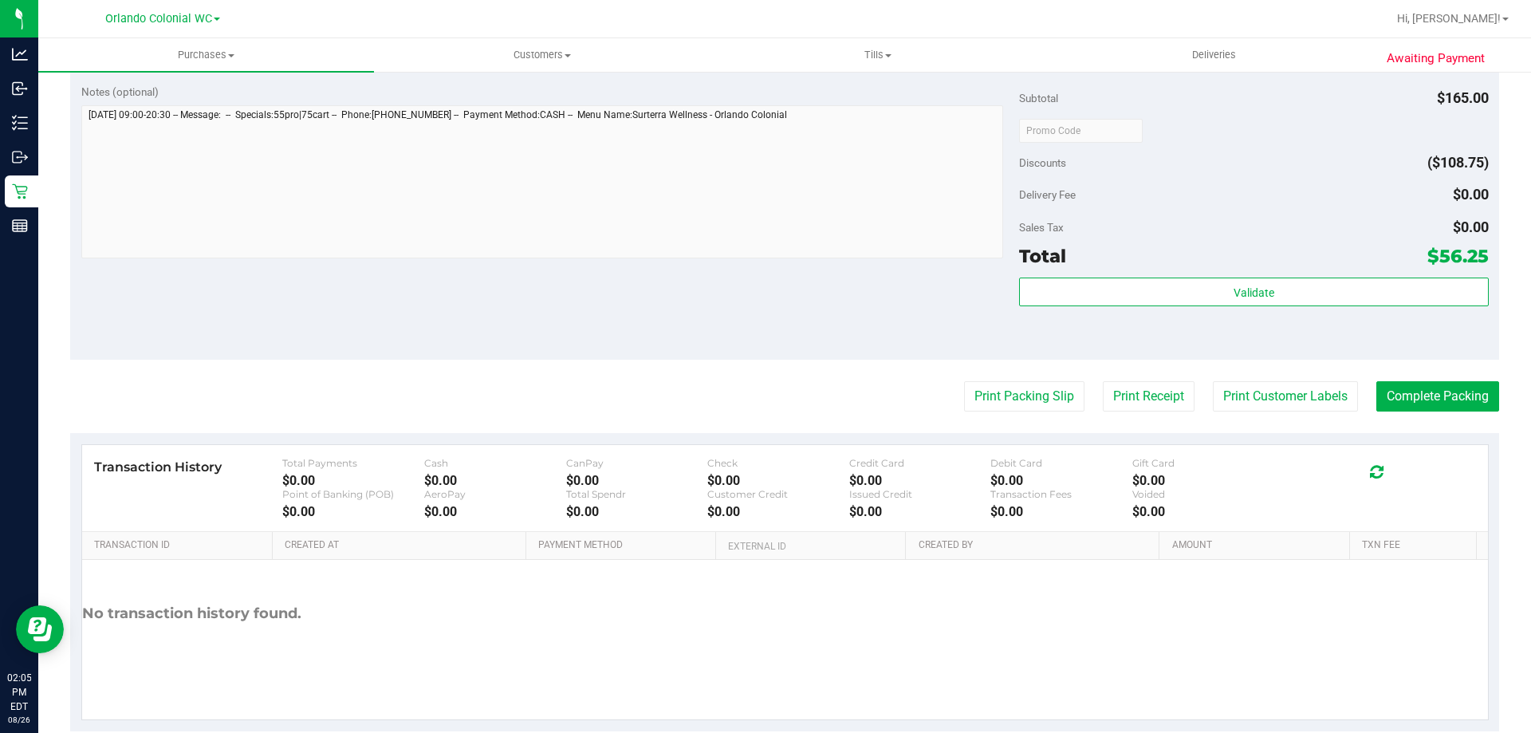
scroll to position [664, 0]
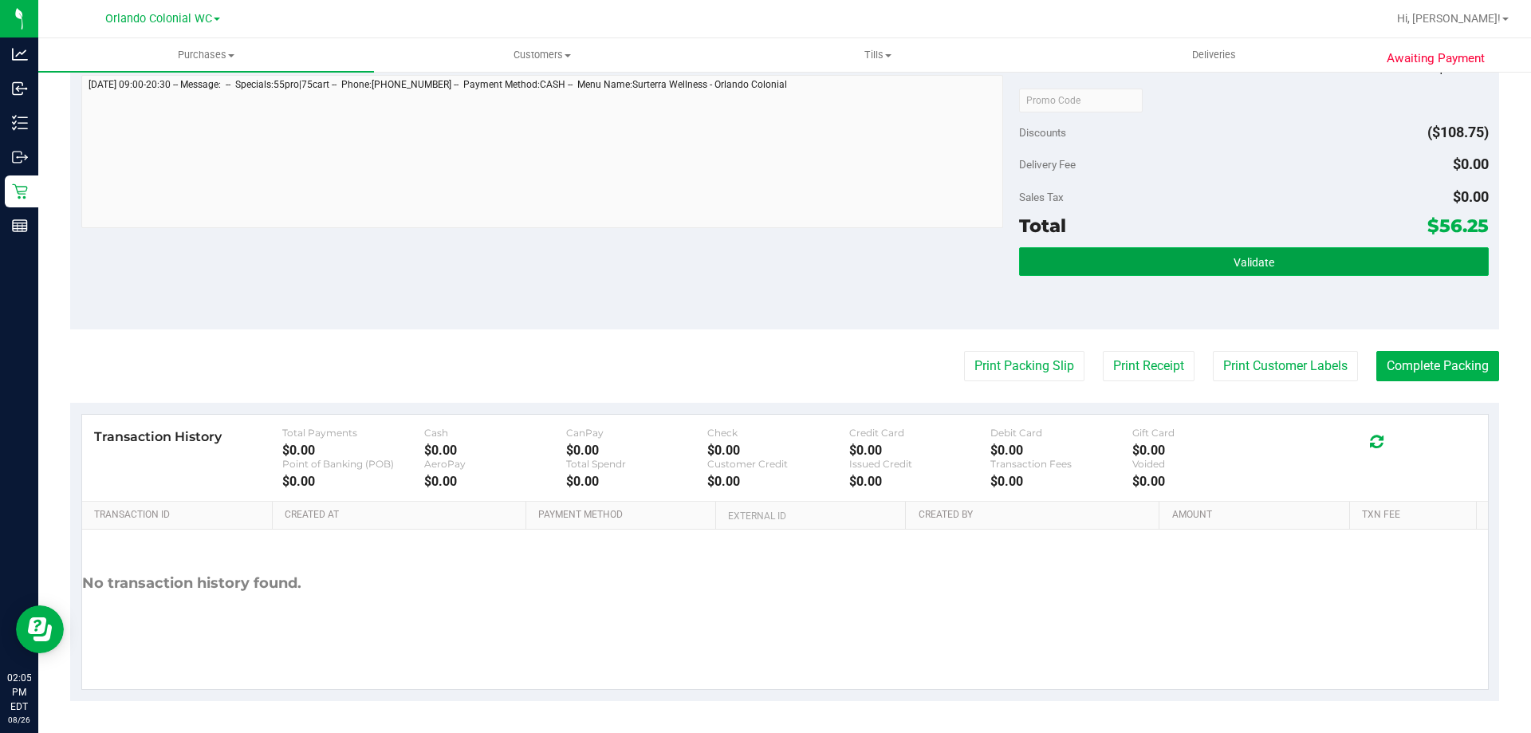
click at [1138, 262] on button "Validate" at bounding box center [1253, 261] width 469 height 29
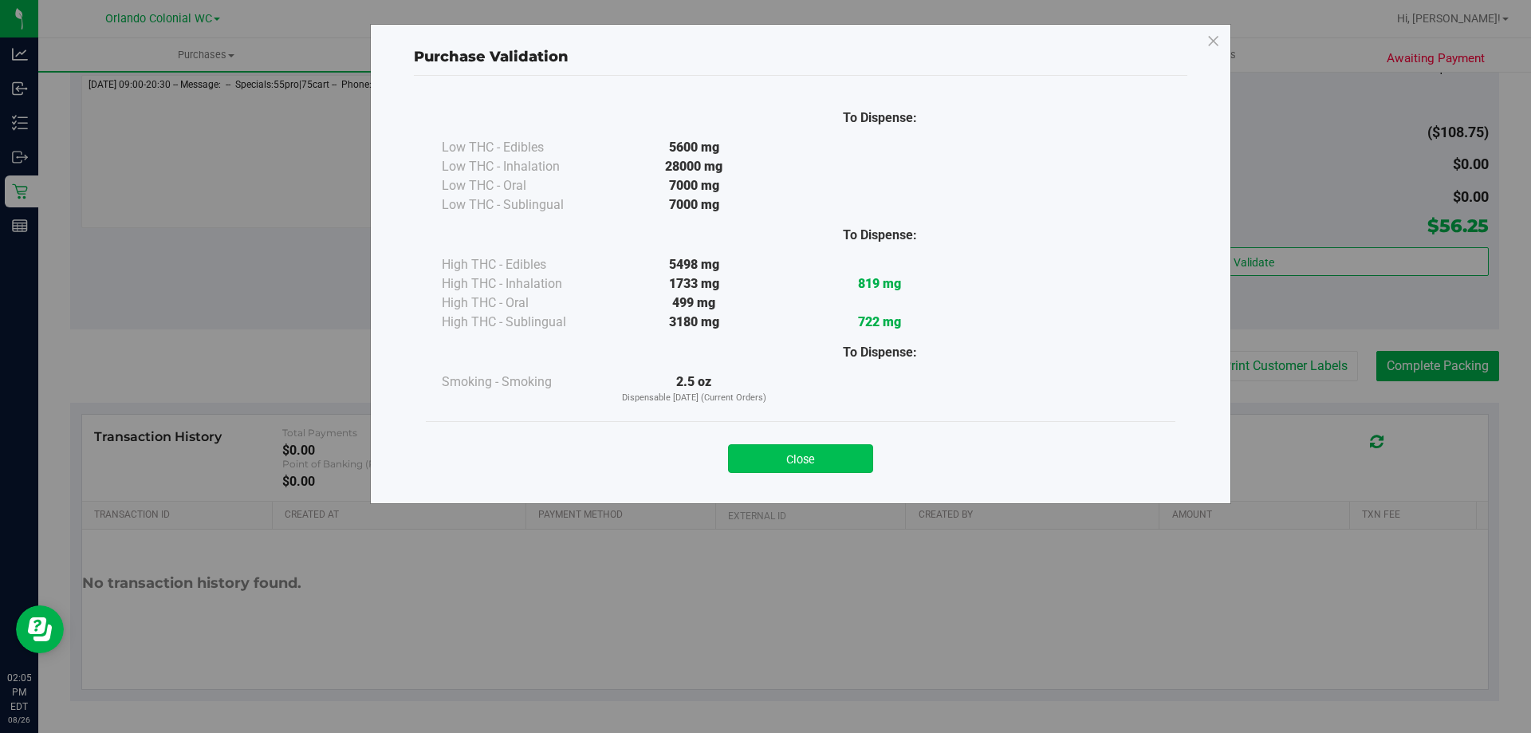
click at [827, 454] on button "Close" at bounding box center [800, 458] width 145 height 29
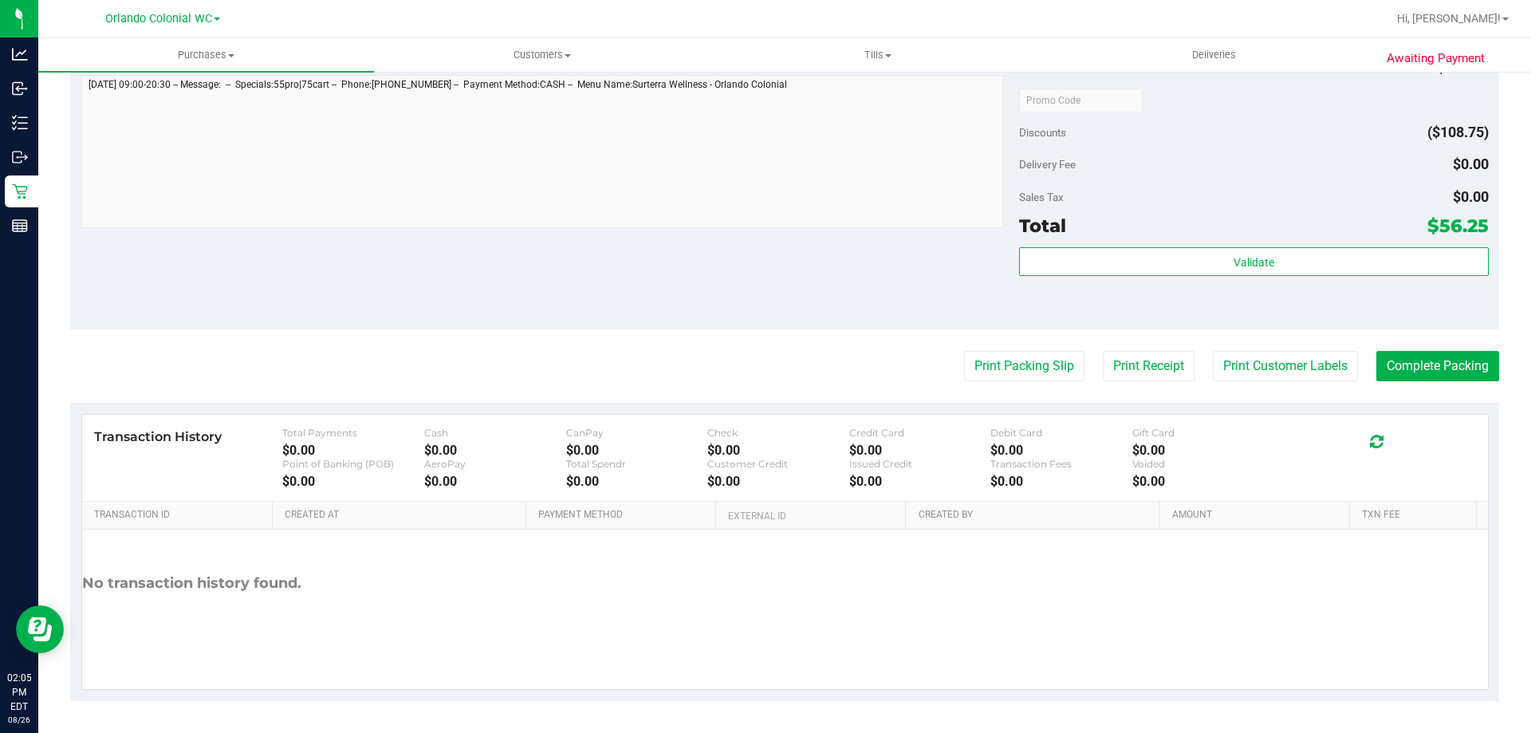
click at [988, 337] on purchase-details "Back Edit Purchase Cancel Purchase View Profile # 11850322 BioTrack ID: - Submi…" at bounding box center [784, 62] width 1429 height 1278
click at [987, 360] on button "Print Packing Slip" at bounding box center [1024, 366] width 120 height 30
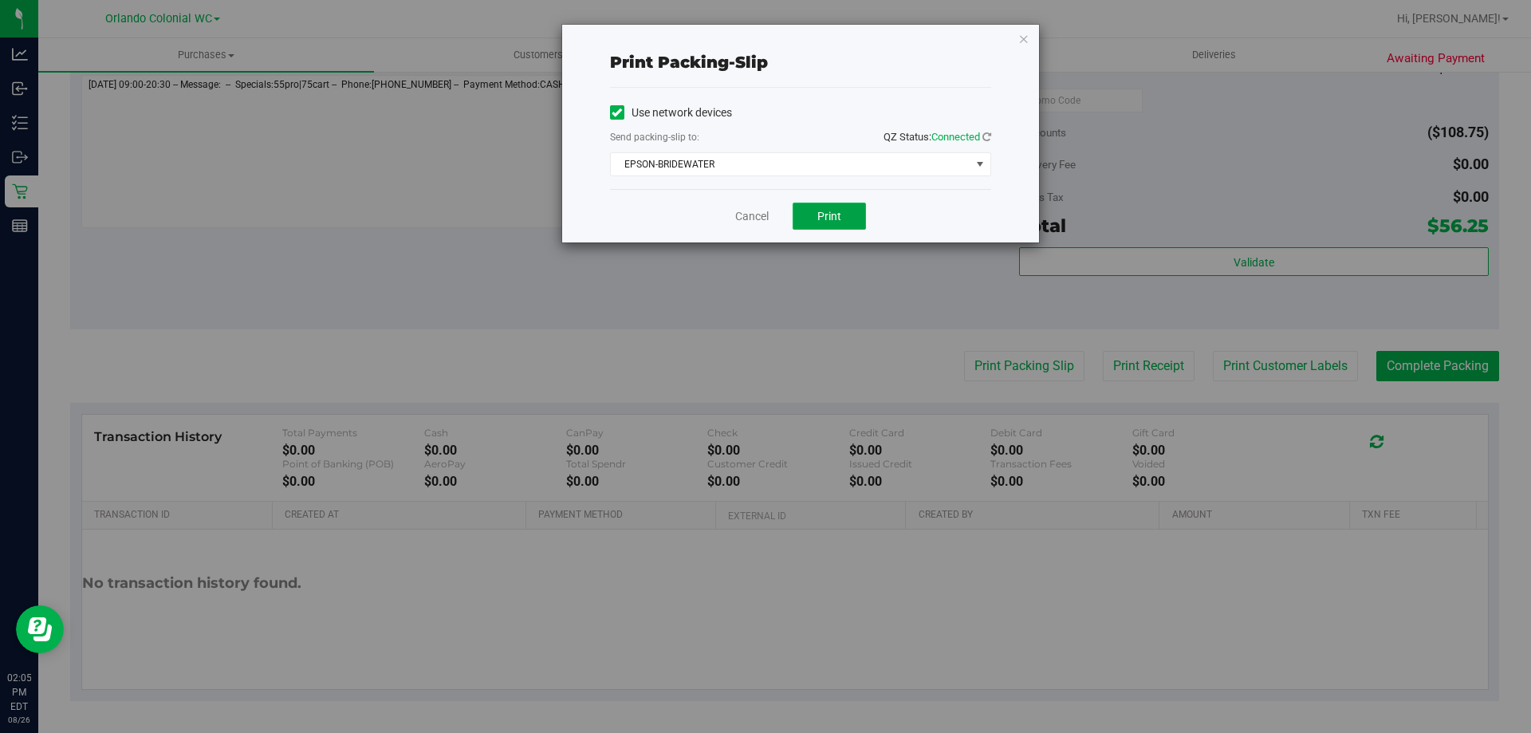
click at [801, 209] on button "Print" at bounding box center [829, 216] width 73 height 27
click at [748, 223] on link "Cancel" at bounding box center [751, 216] width 33 height 17
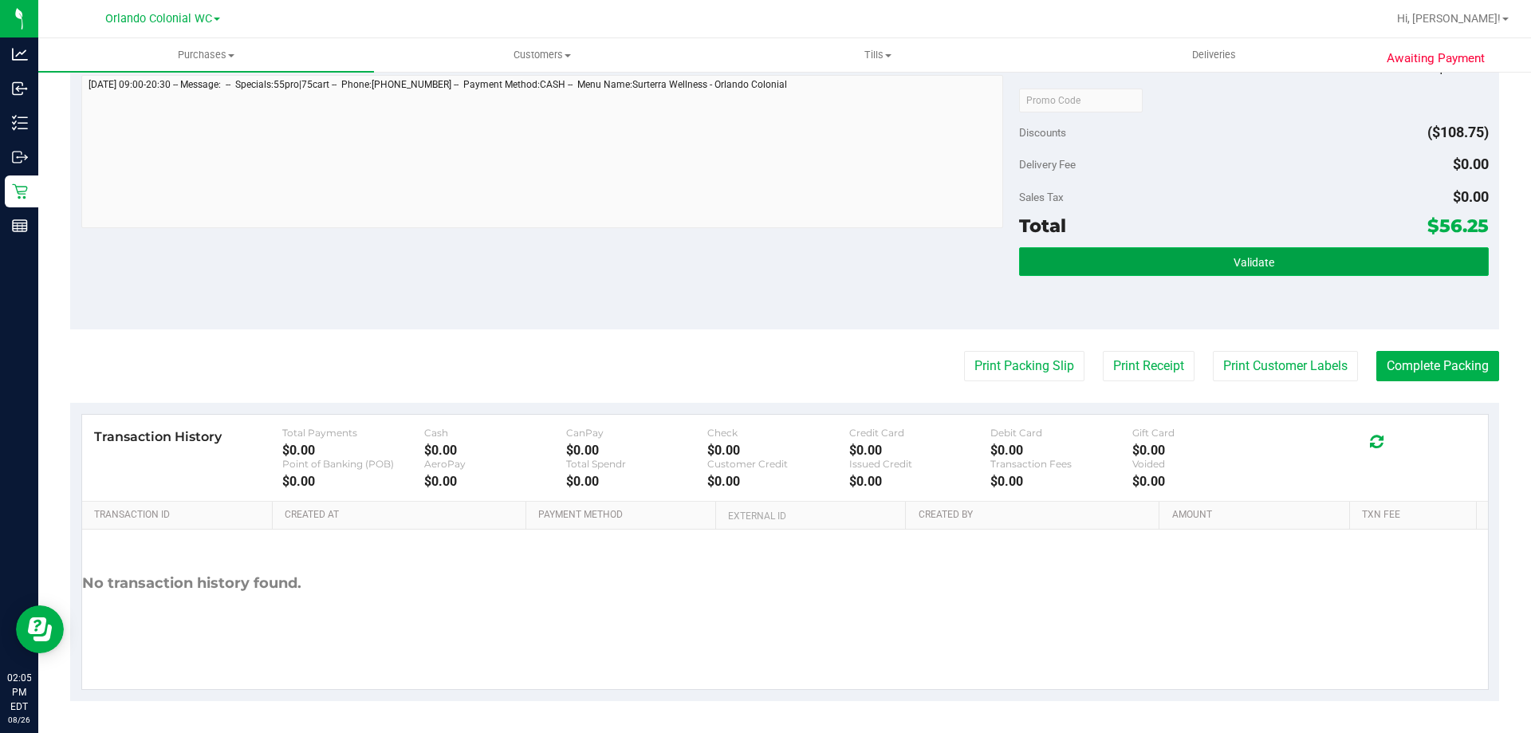
click at [1114, 254] on button "Validate" at bounding box center [1253, 261] width 469 height 29
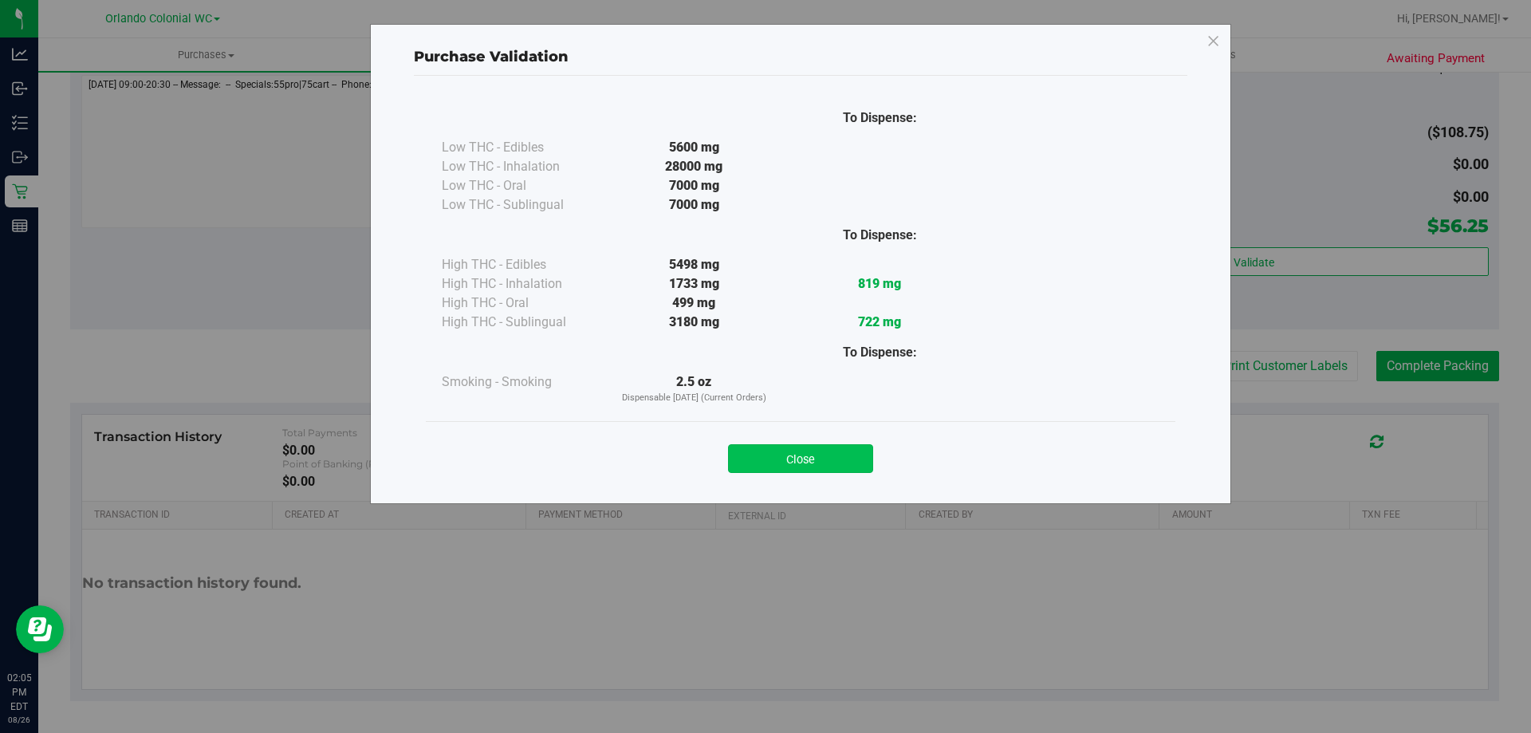
click at [768, 455] on button "Close" at bounding box center [800, 458] width 145 height 29
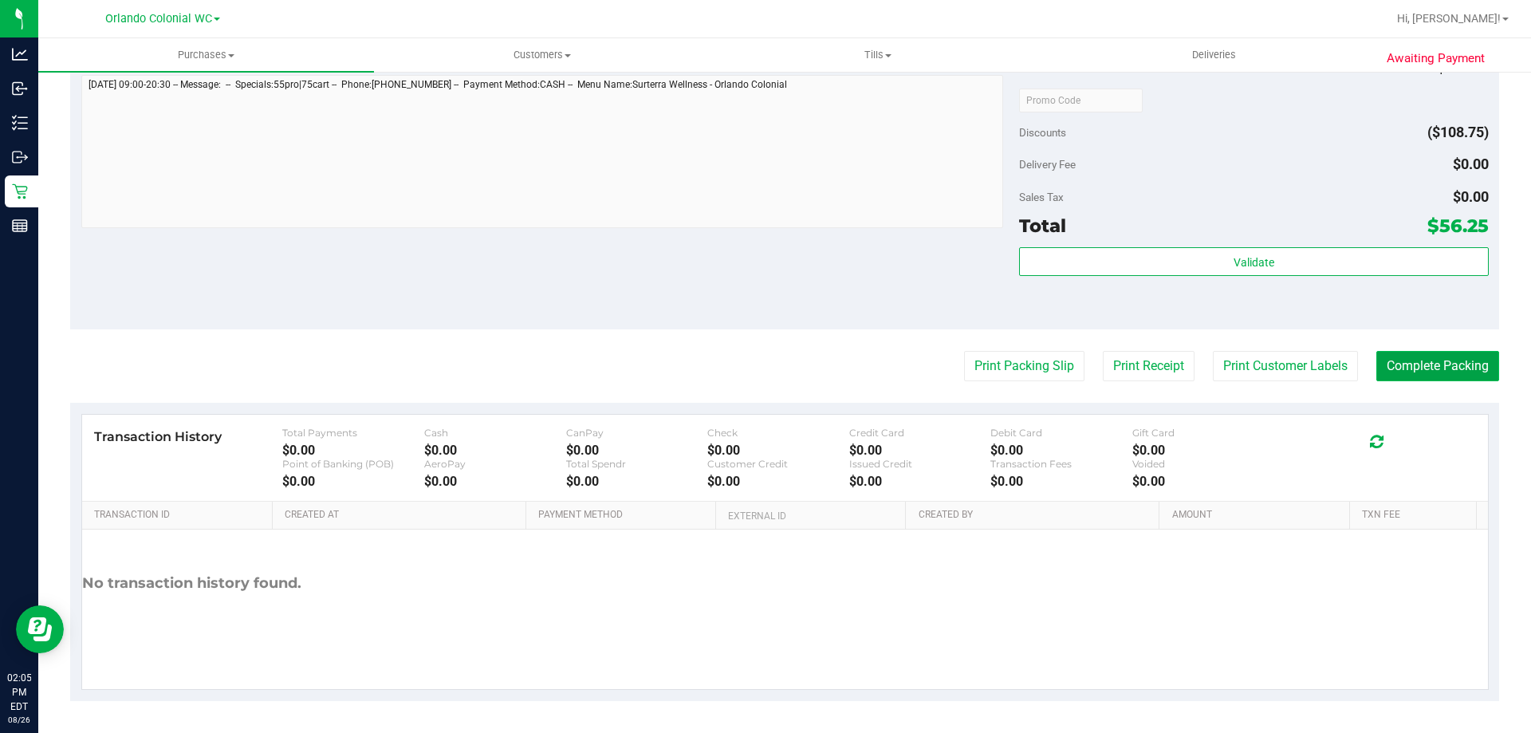
click at [1410, 372] on button "Complete Packing" at bounding box center [1437, 366] width 123 height 30
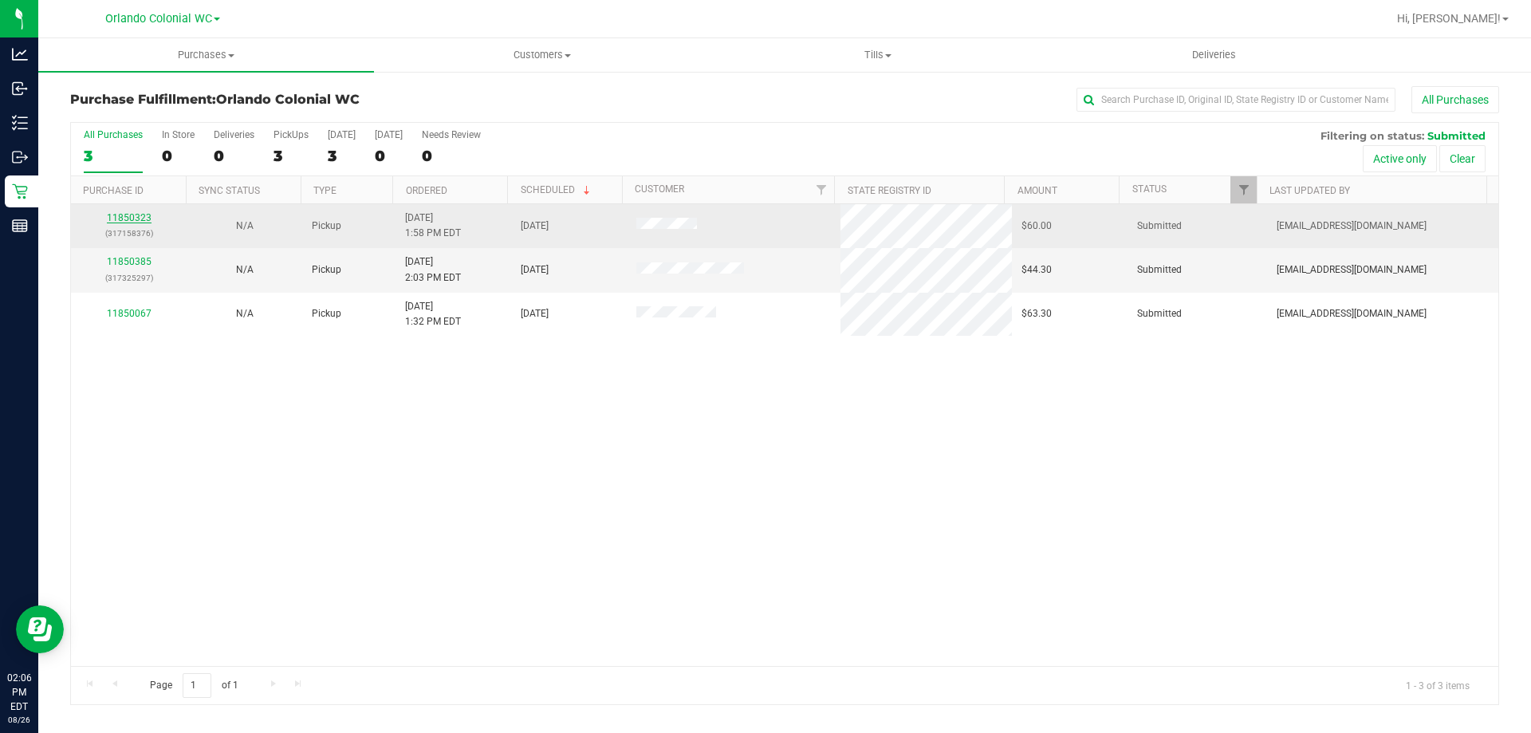
click at [124, 216] on link "11850323" at bounding box center [129, 217] width 45 height 11
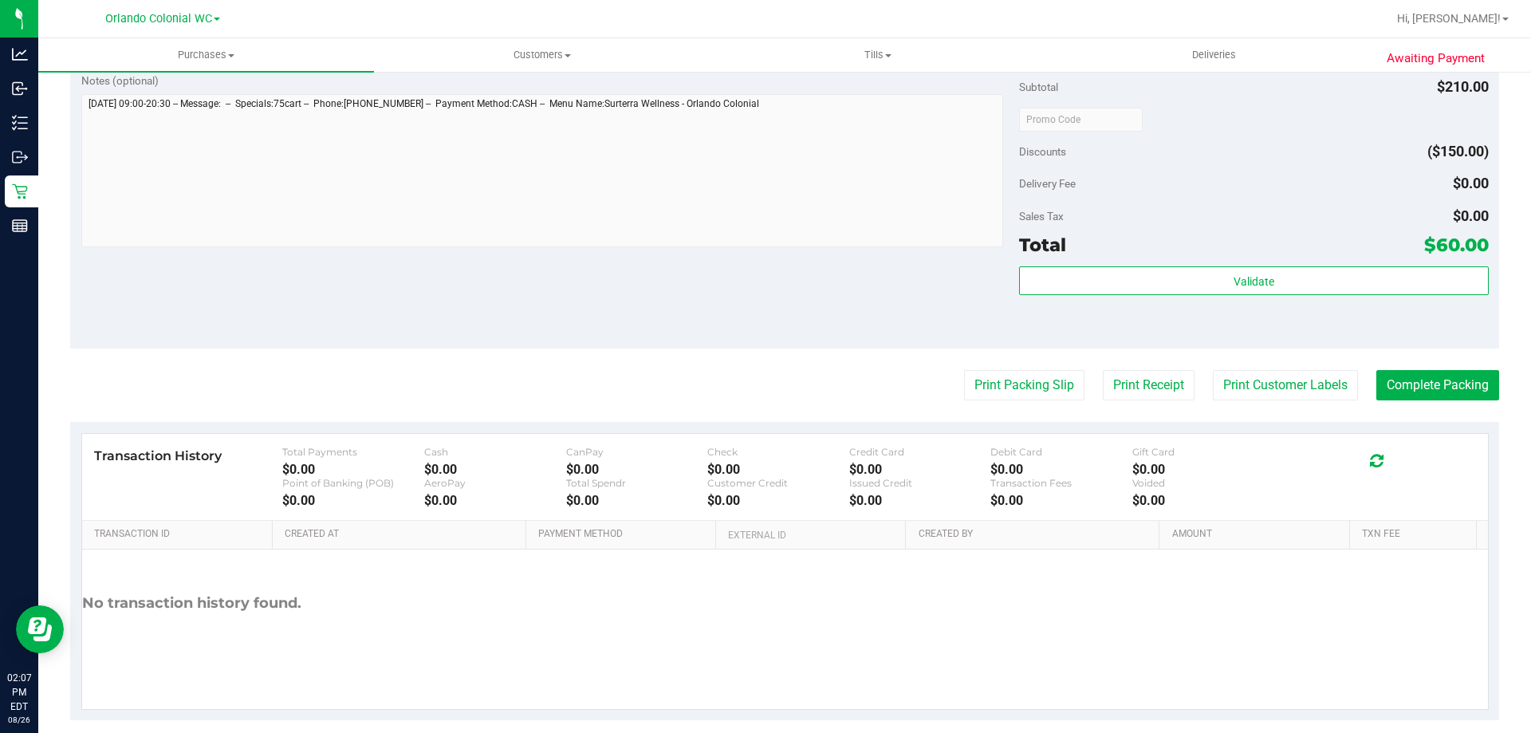
scroll to position [833, 0]
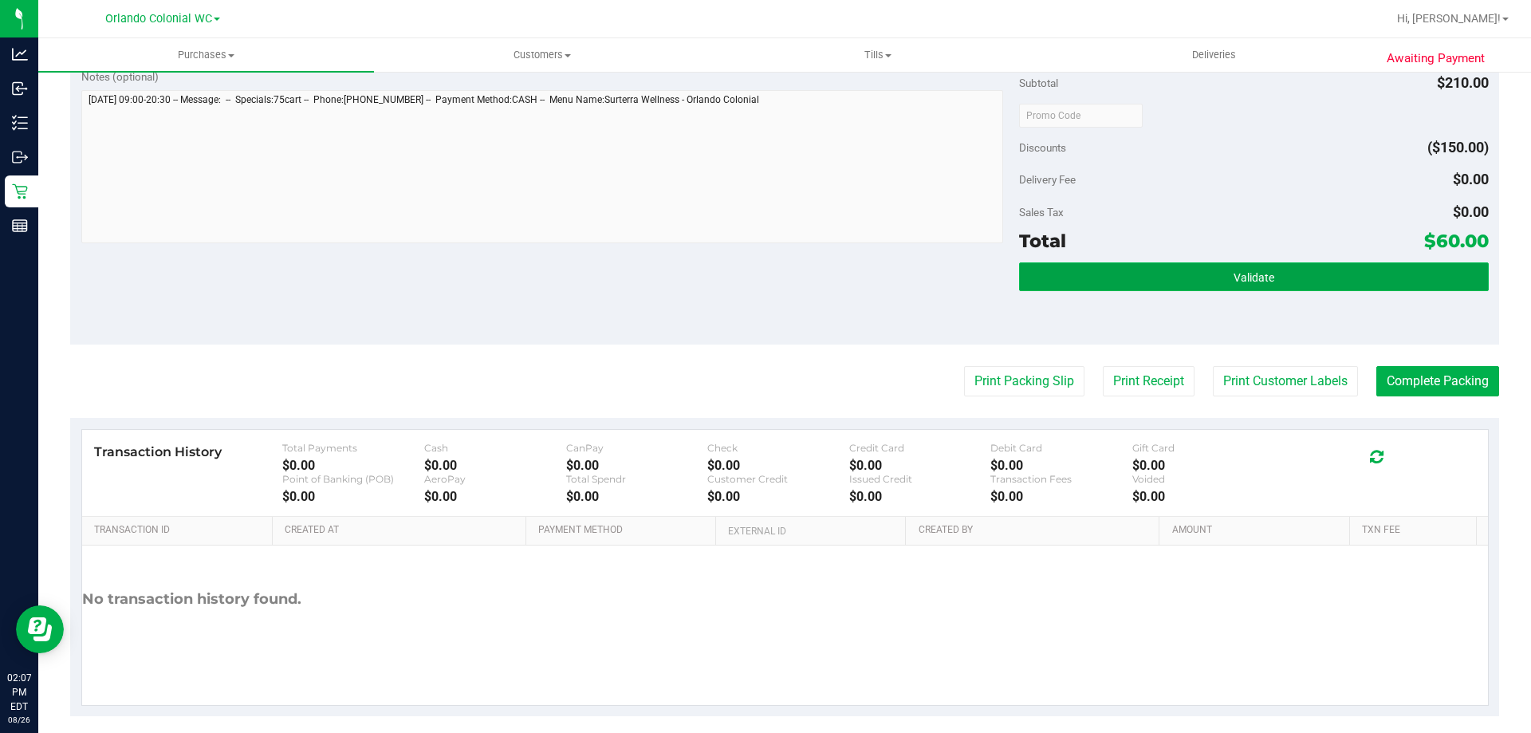
click at [1078, 272] on button "Validate" at bounding box center [1253, 276] width 469 height 29
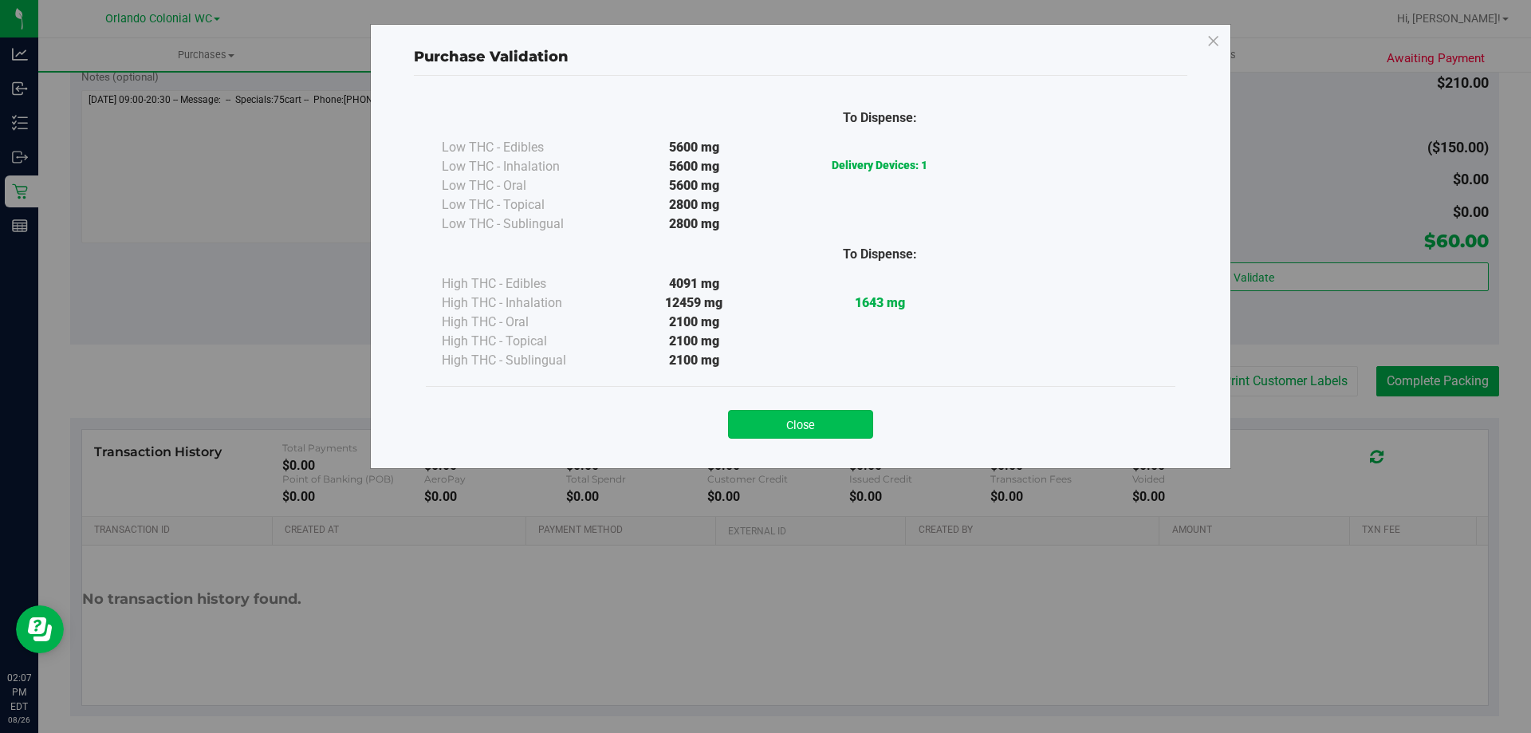
click at [765, 412] on button "Close" at bounding box center [800, 424] width 145 height 29
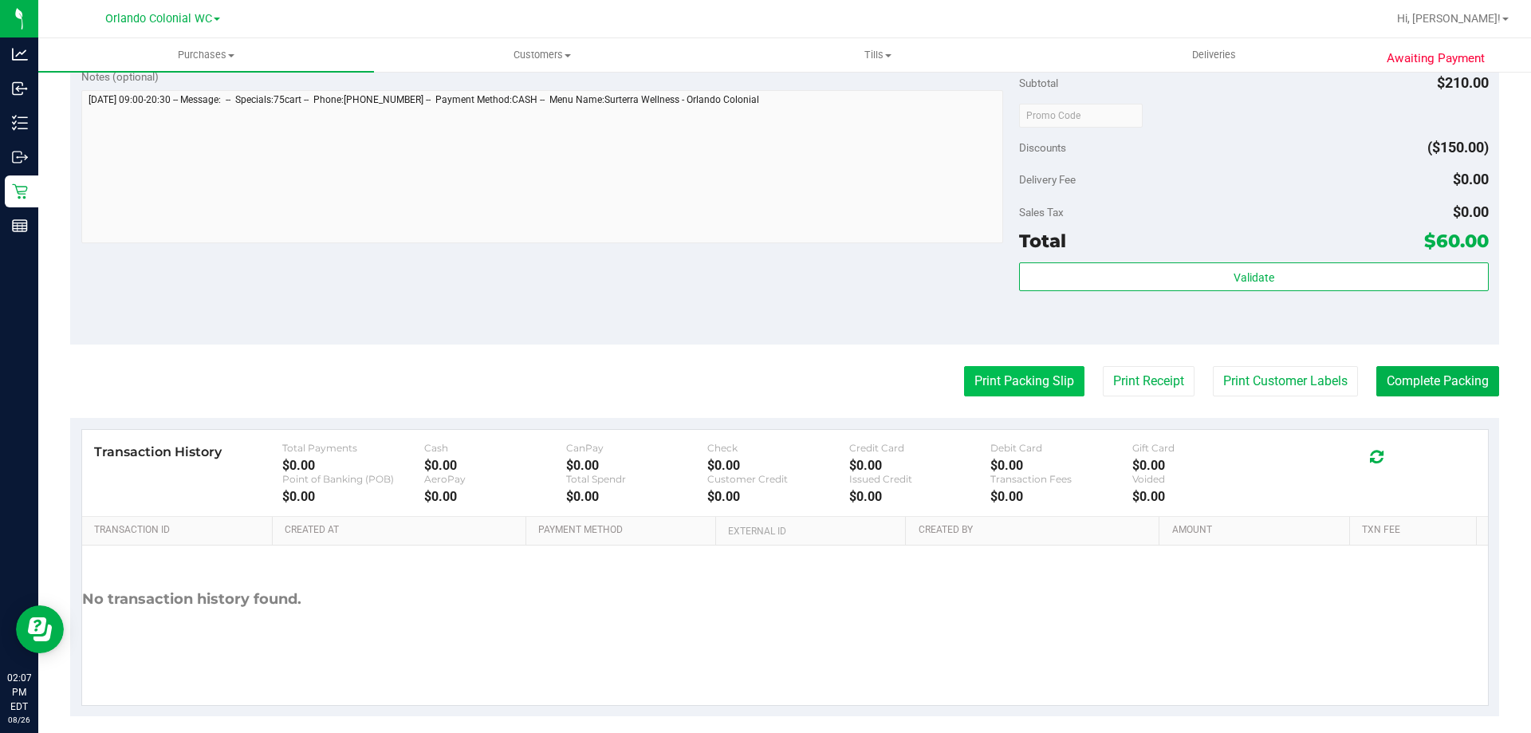
click at [976, 393] on button "Print Packing Slip" at bounding box center [1024, 381] width 120 height 30
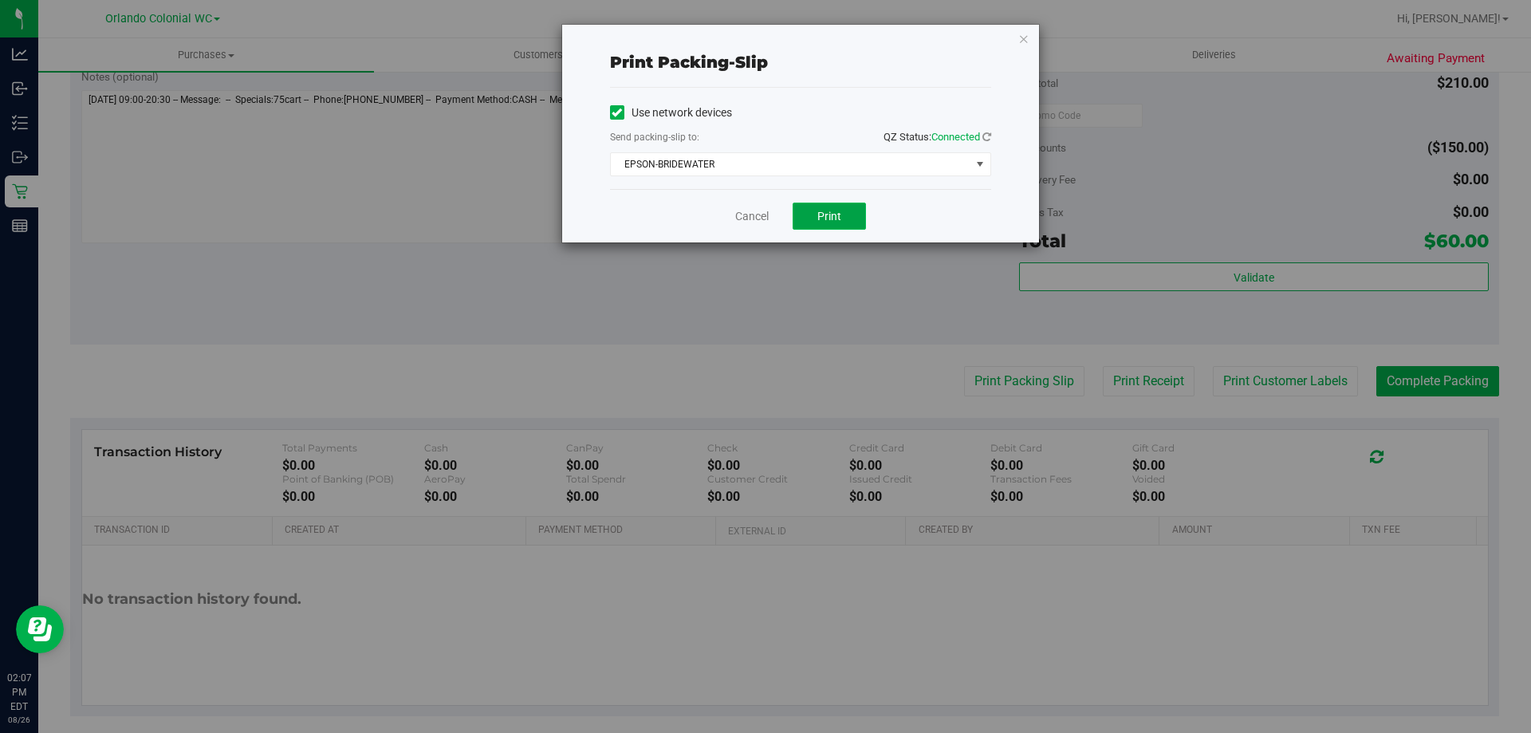
click at [821, 220] on span "Print" at bounding box center [829, 216] width 24 height 13
click at [760, 223] on link "Cancel" at bounding box center [751, 216] width 33 height 17
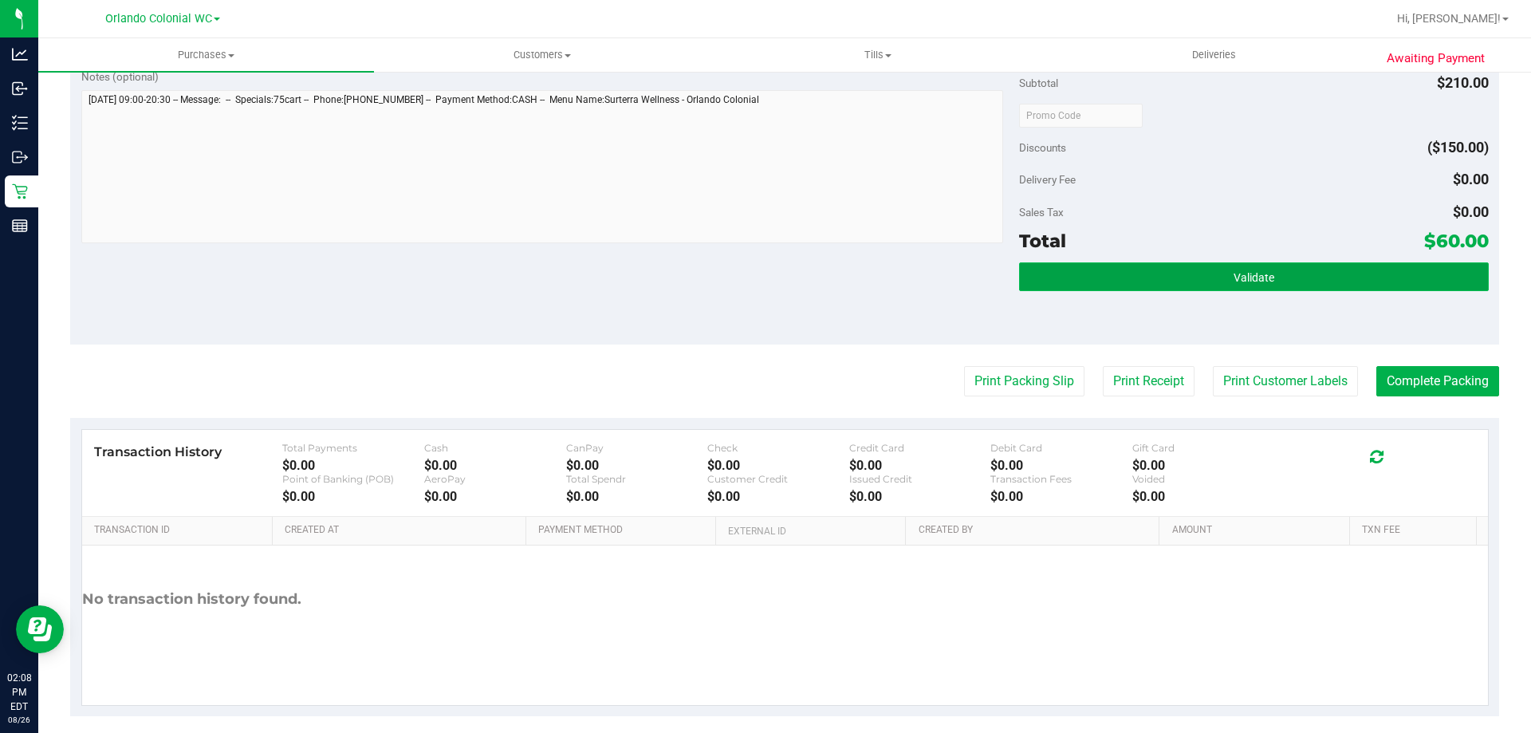
click at [1071, 286] on button "Validate" at bounding box center [1253, 276] width 469 height 29
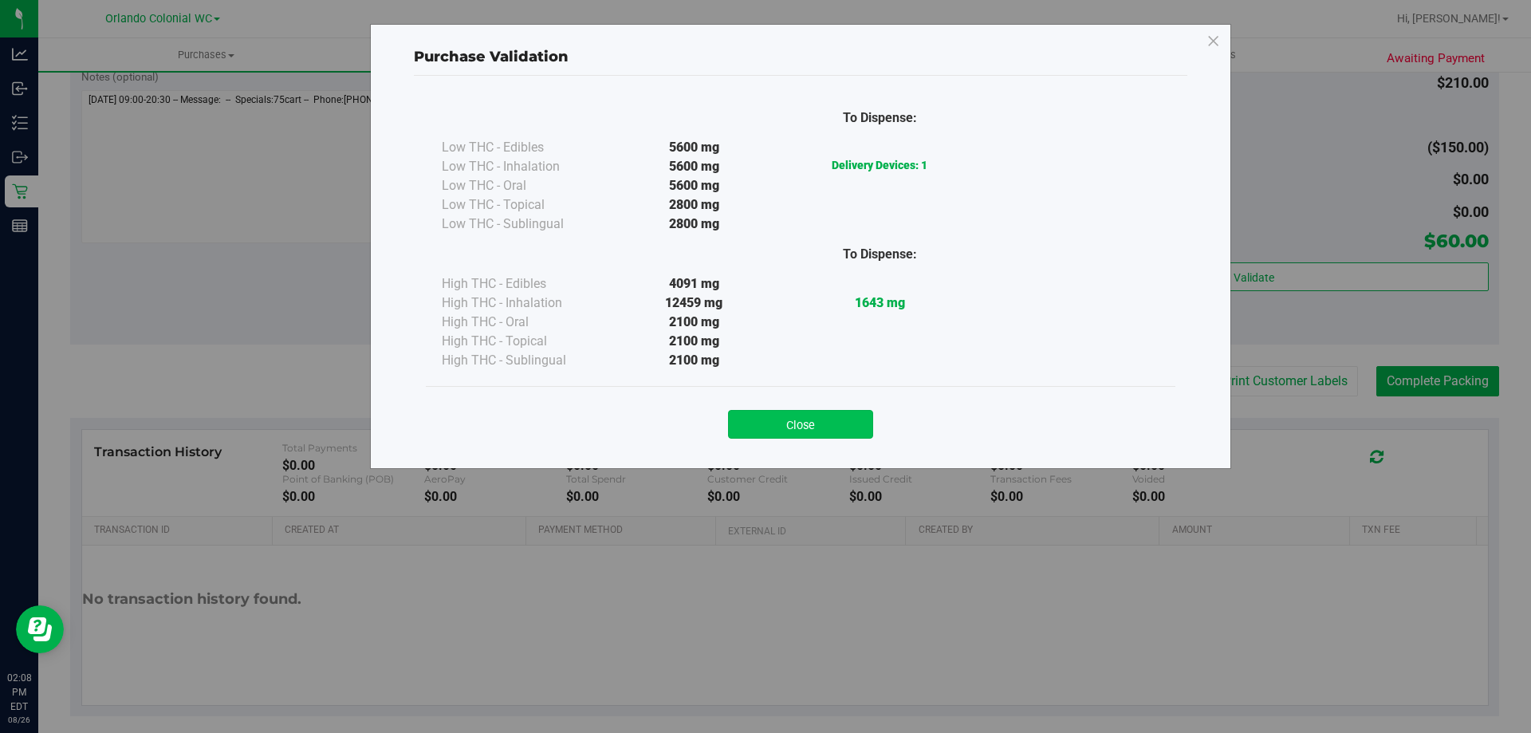
click at [814, 412] on button "Close" at bounding box center [800, 424] width 145 height 29
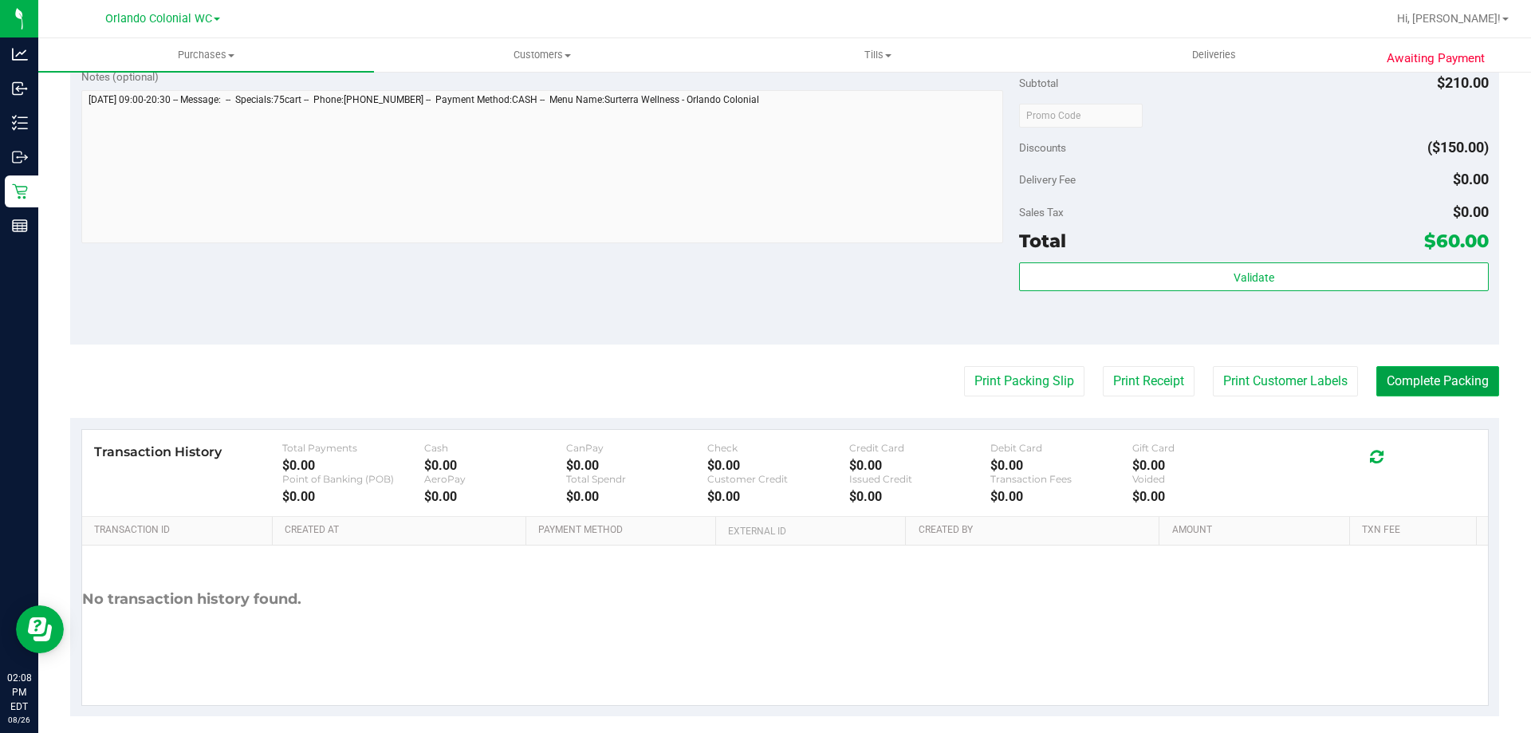
click at [1400, 394] on button "Complete Packing" at bounding box center [1437, 381] width 123 height 30
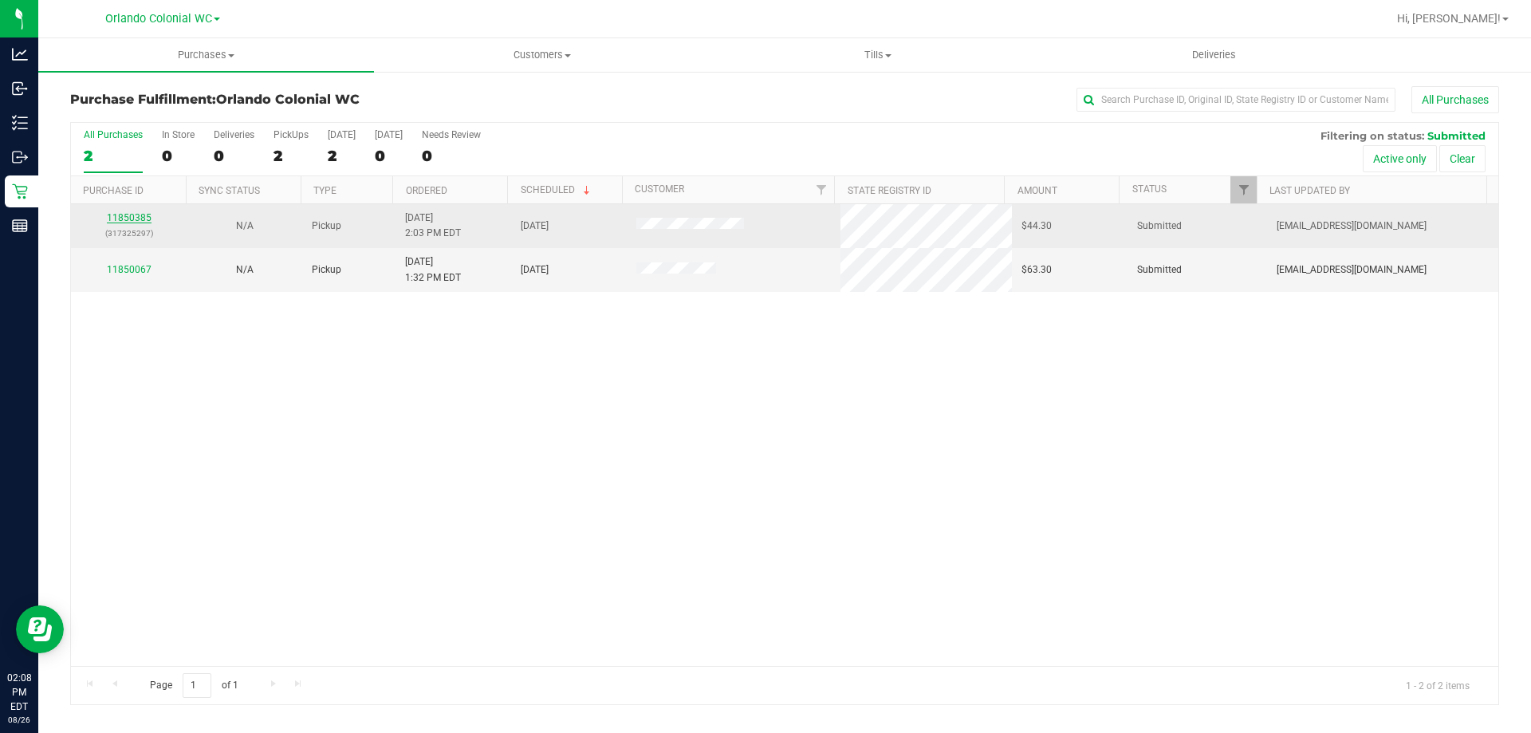
click at [124, 213] on link "11850385" at bounding box center [129, 217] width 45 height 11
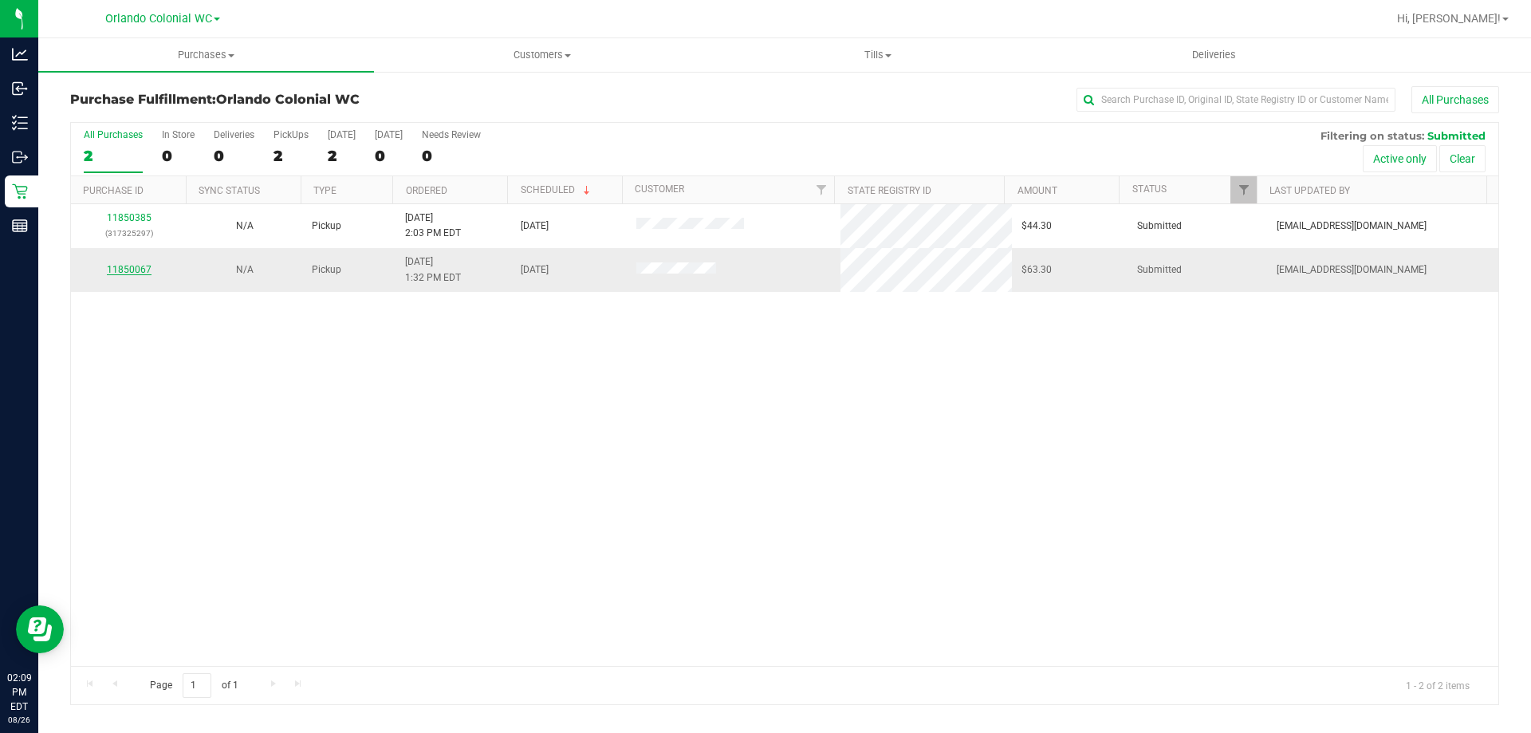
click at [118, 264] on link "11850067" at bounding box center [129, 269] width 45 height 11
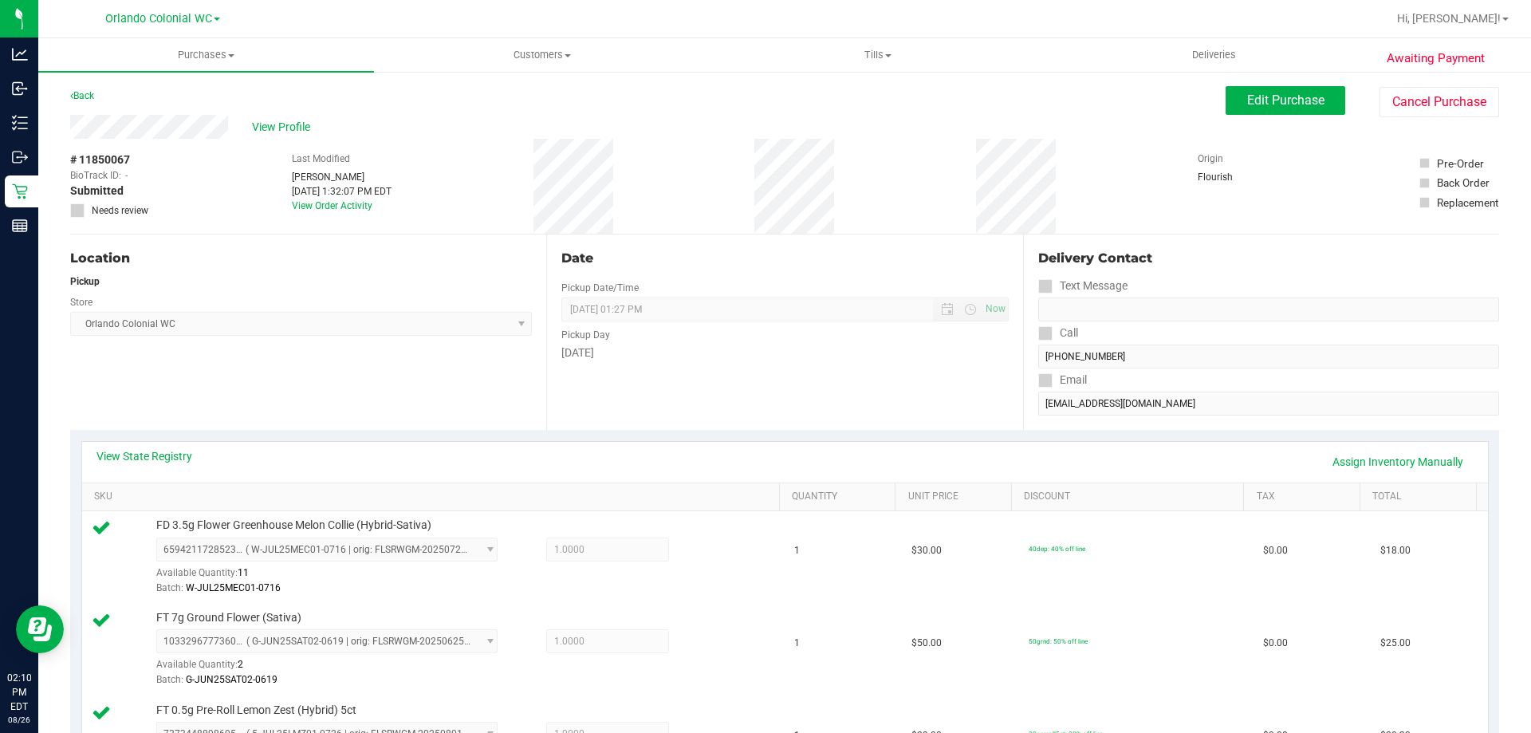
scroll to position [317, 0]
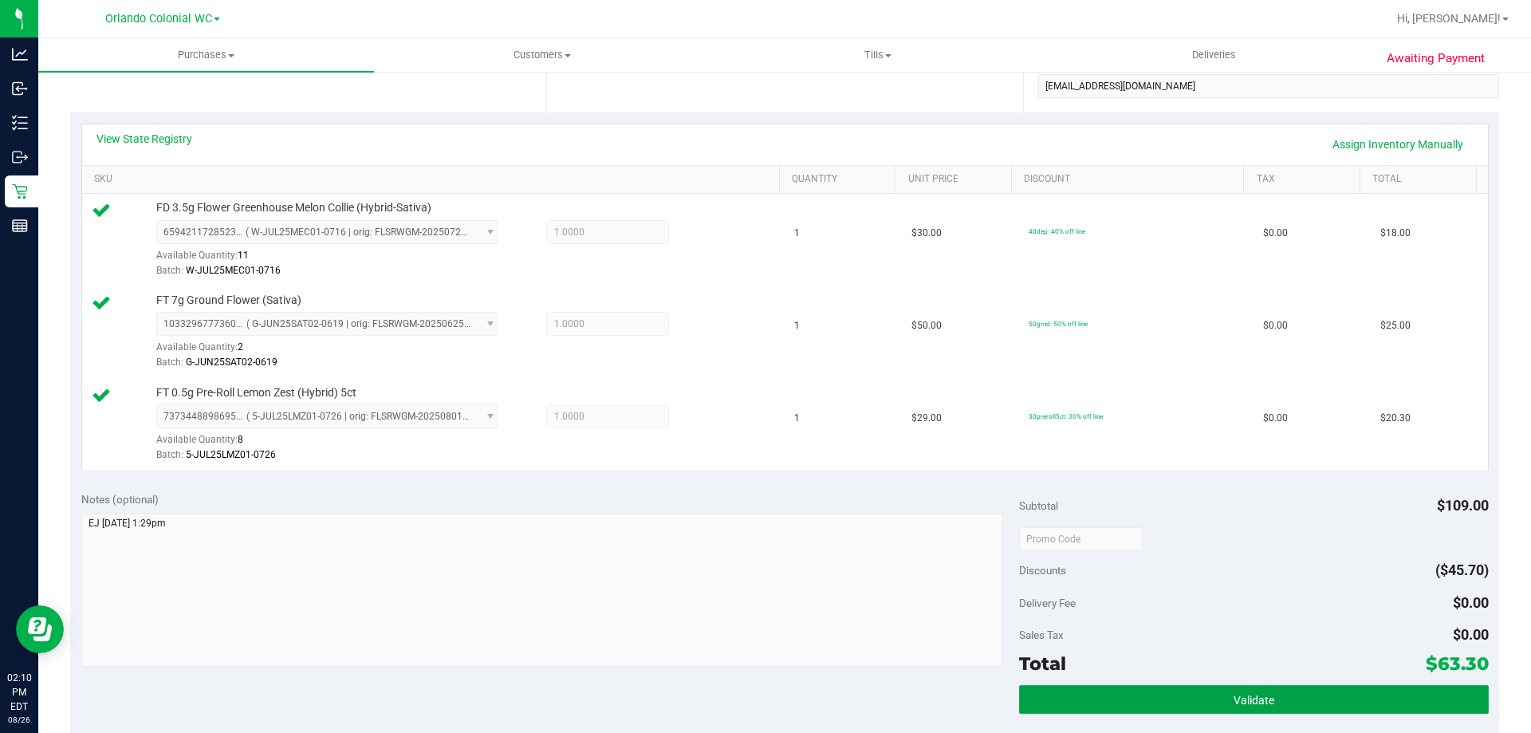
click at [1135, 695] on button "Validate" at bounding box center [1253, 699] width 469 height 29
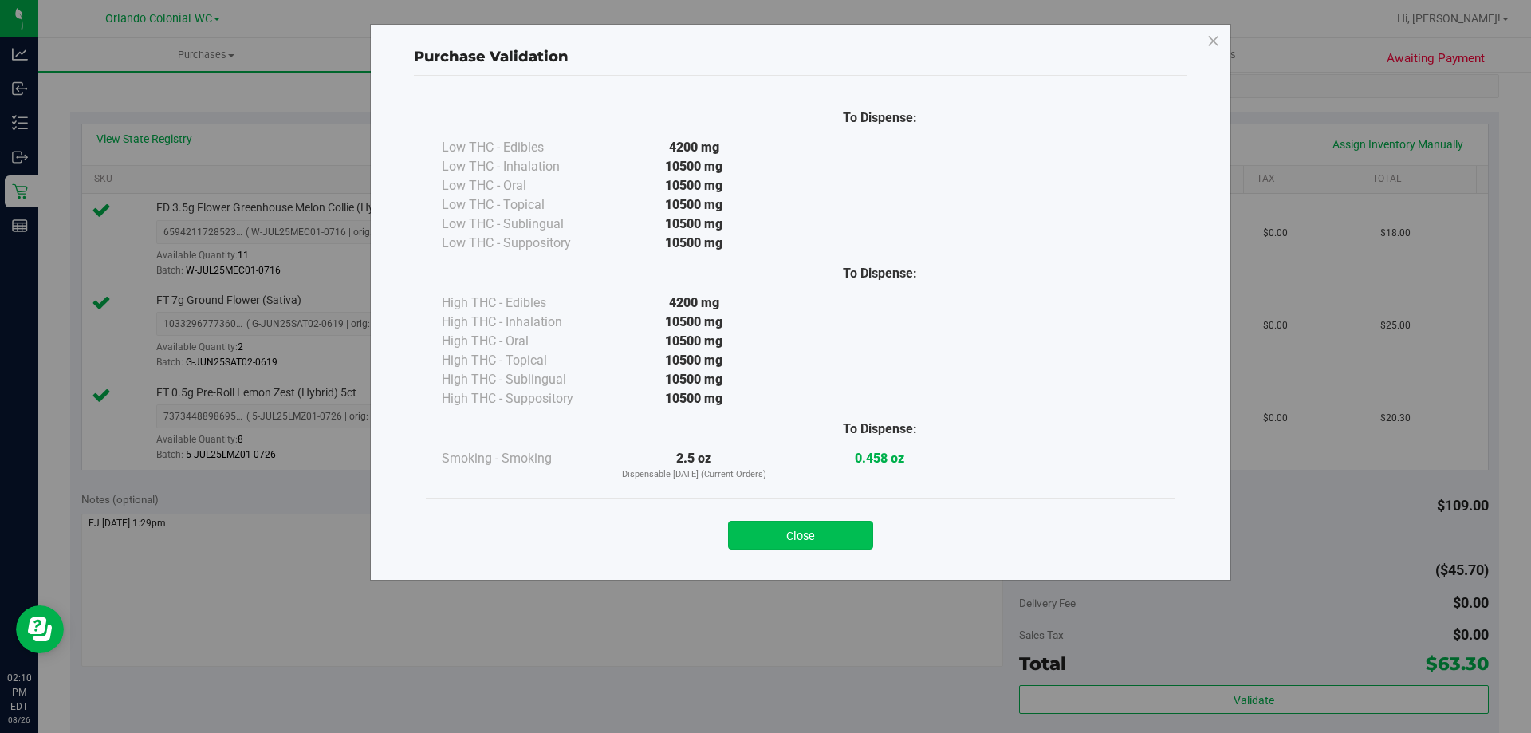
click at [833, 527] on button "Close" at bounding box center [800, 535] width 145 height 29
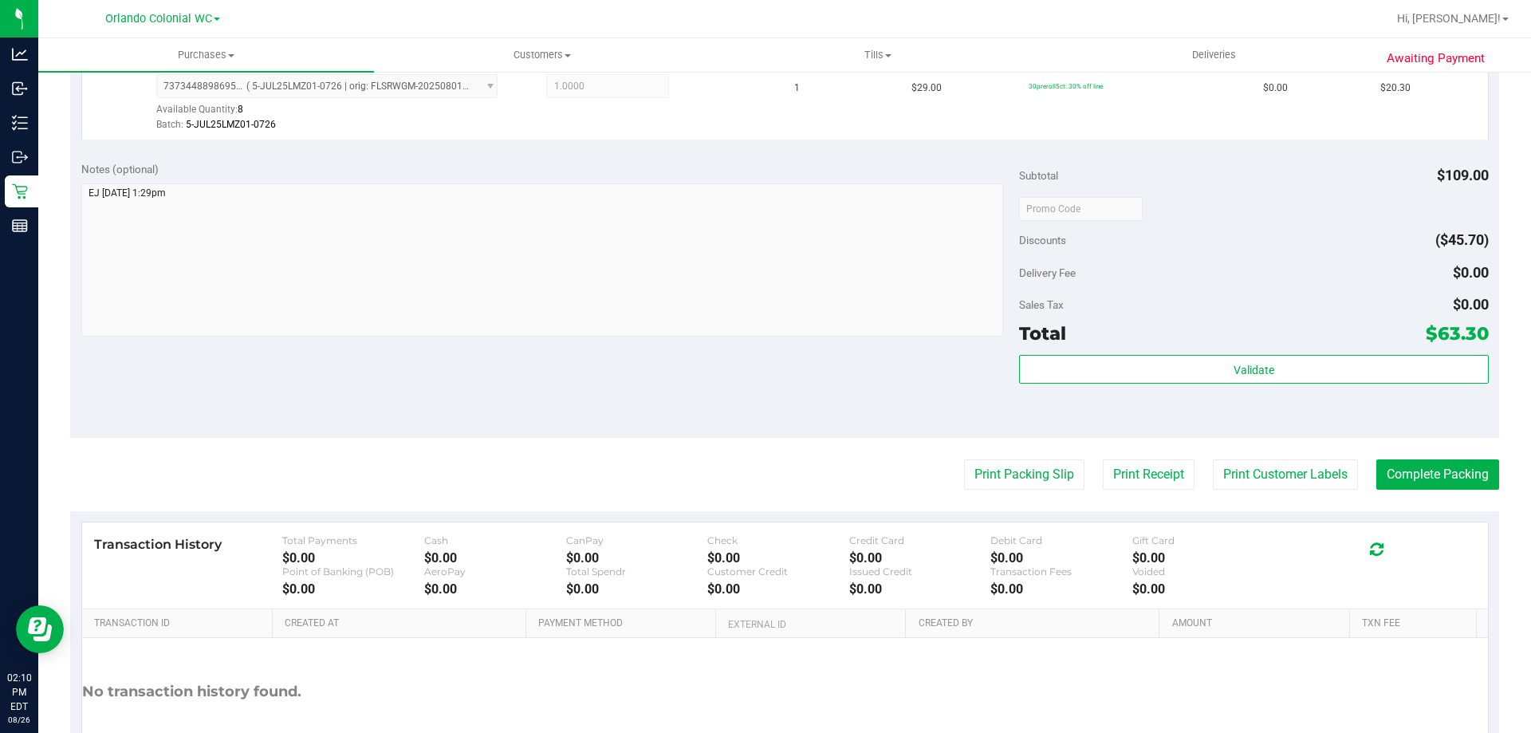
scroll to position [650, 0]
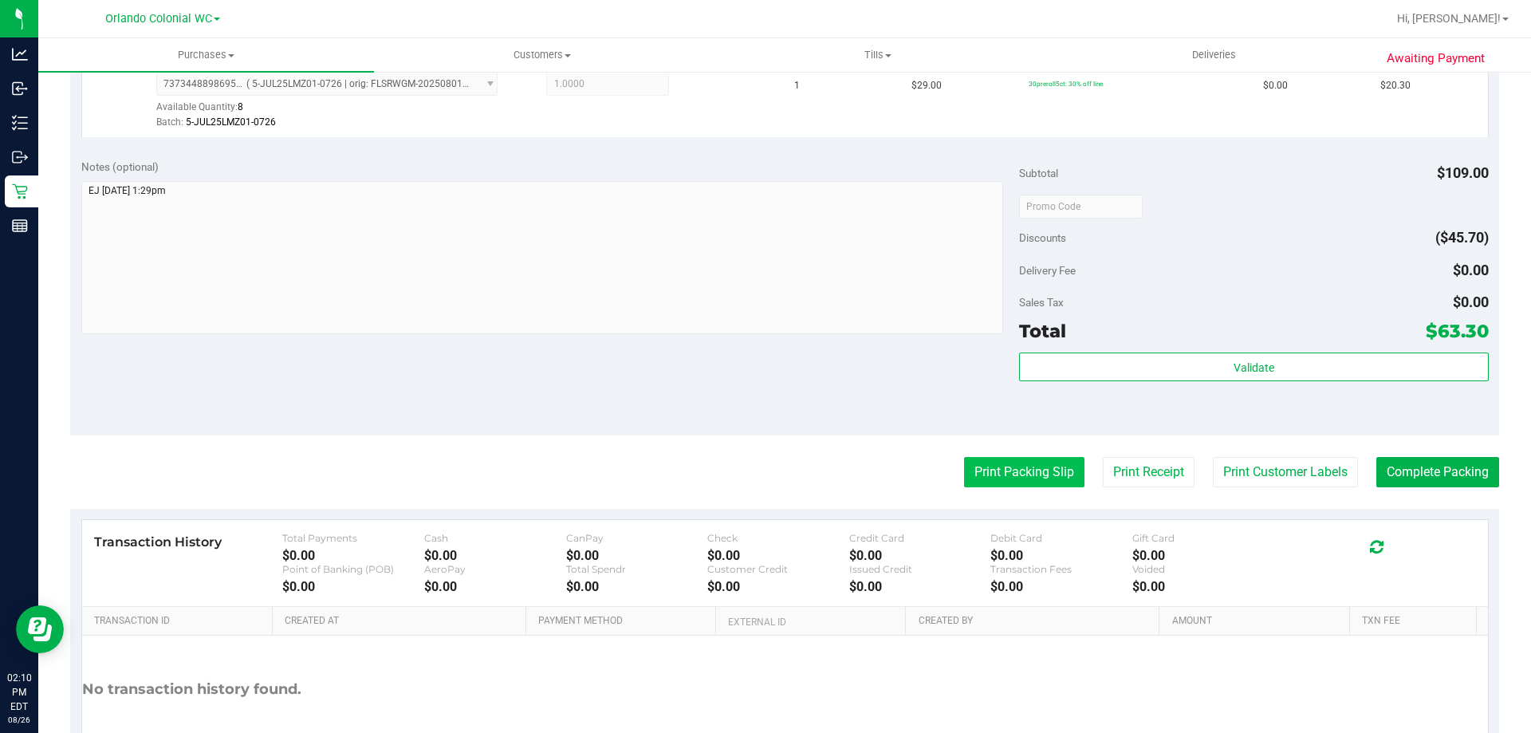
click at [1012, 482] on button "Print Packing Slip" at bounding box center [1024, 472] width 120 height 30
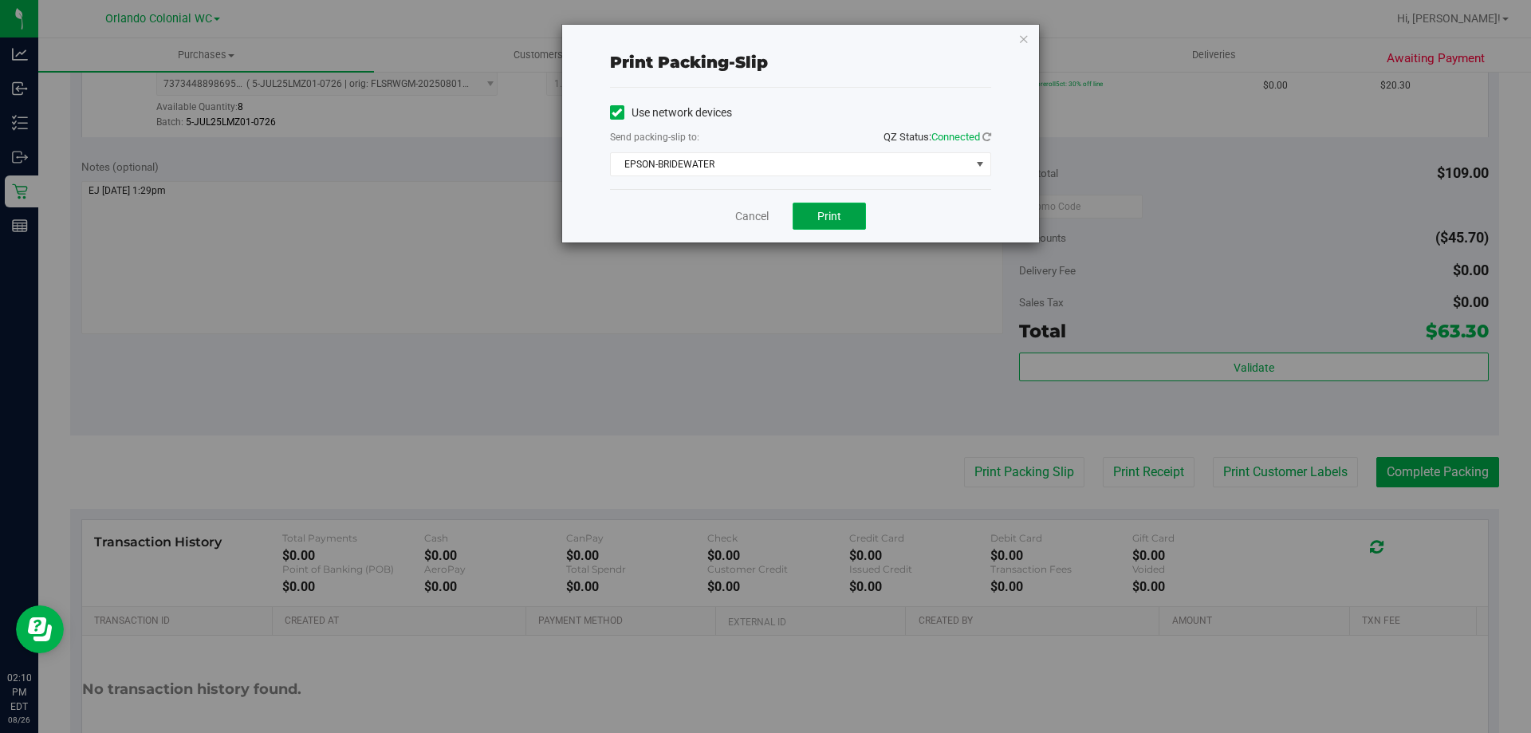
click at [851, 224] on button "Print" at bounding box center [829, 216] width 73 height 27
click at [750, 223] on link "Cancel" at bounding box center [751, 216] width 33 height 17
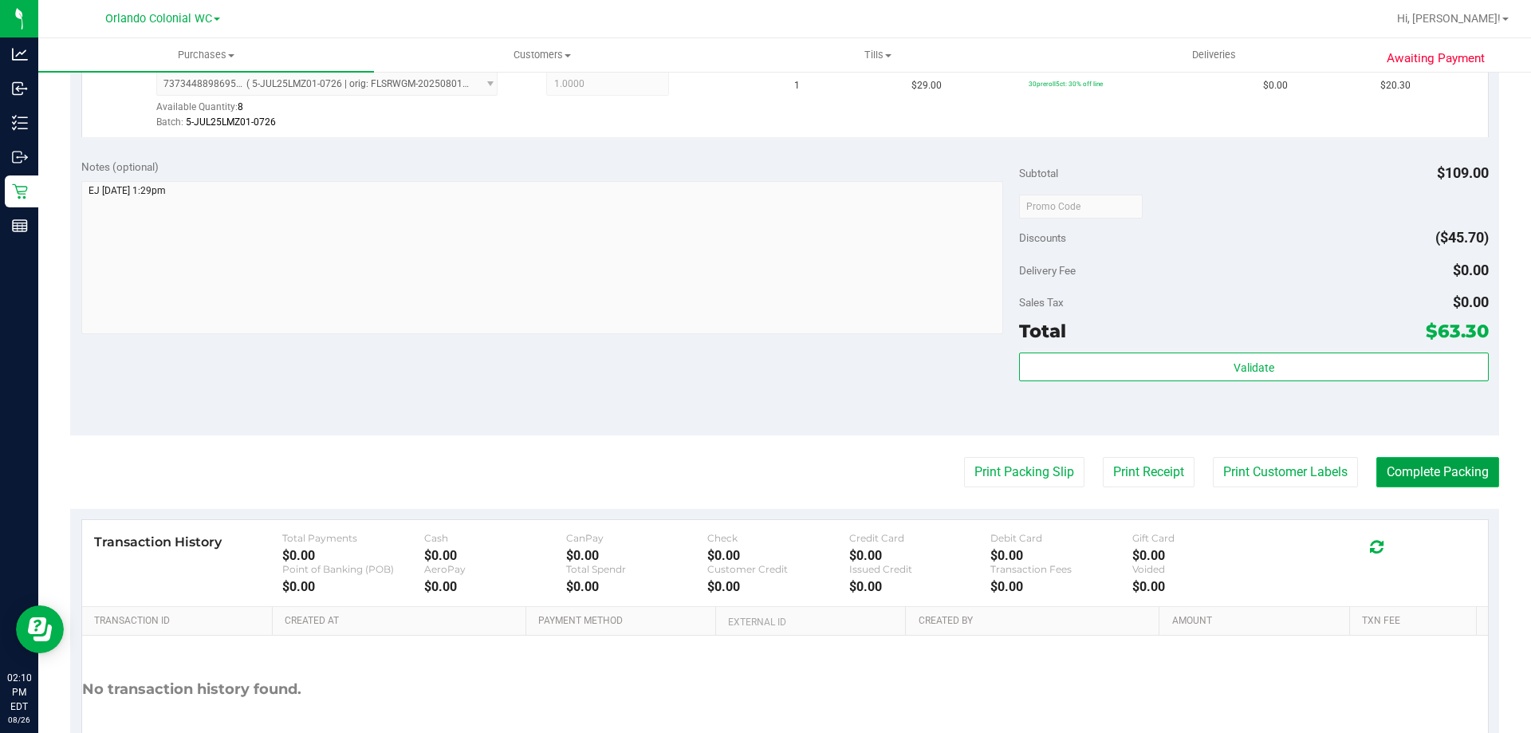
click at [1454, 478] on button "Complete Packing" at bounding box center [1437, 472] width 123 height 30
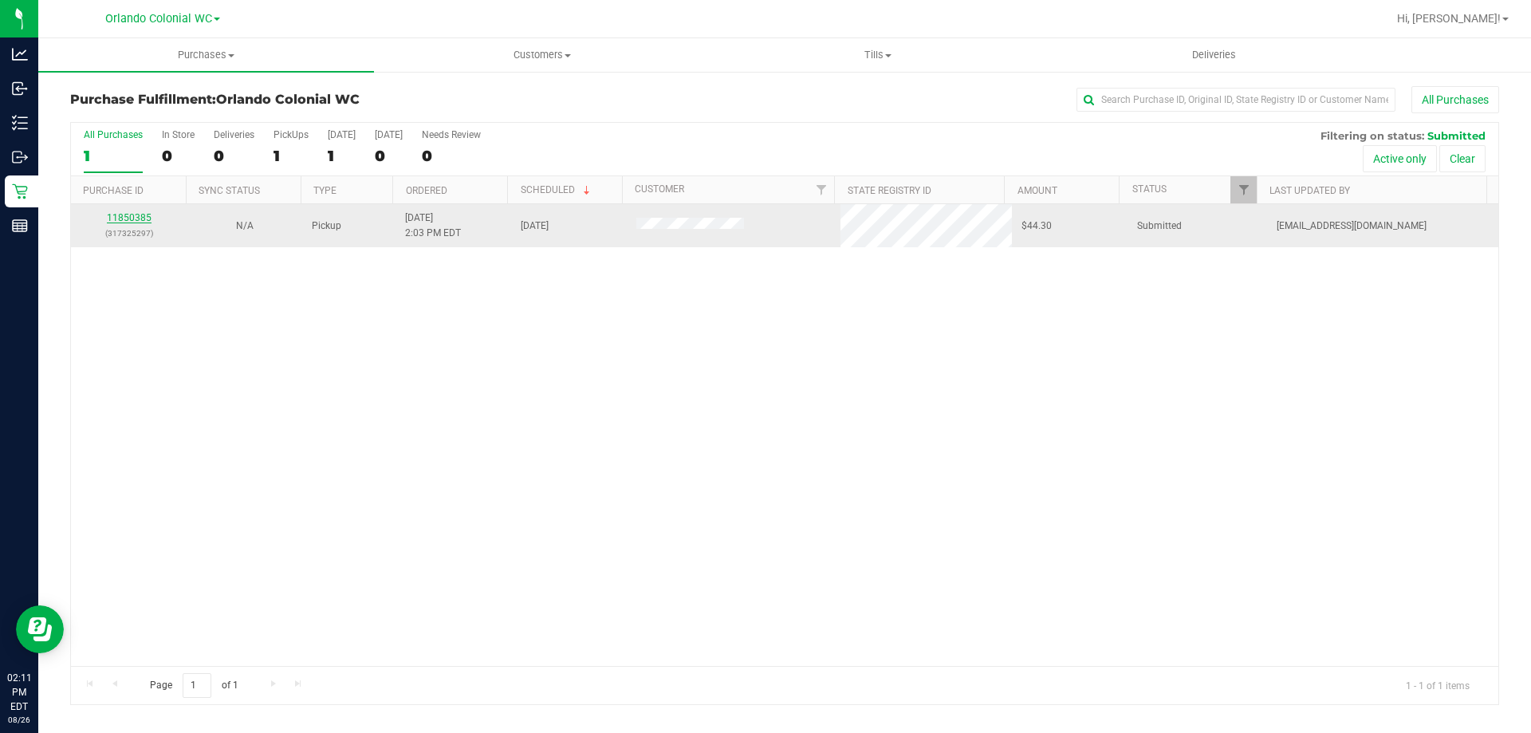
click at [137, 214] on link "11850385" at bounding box center [129, 217] width 45 height 11
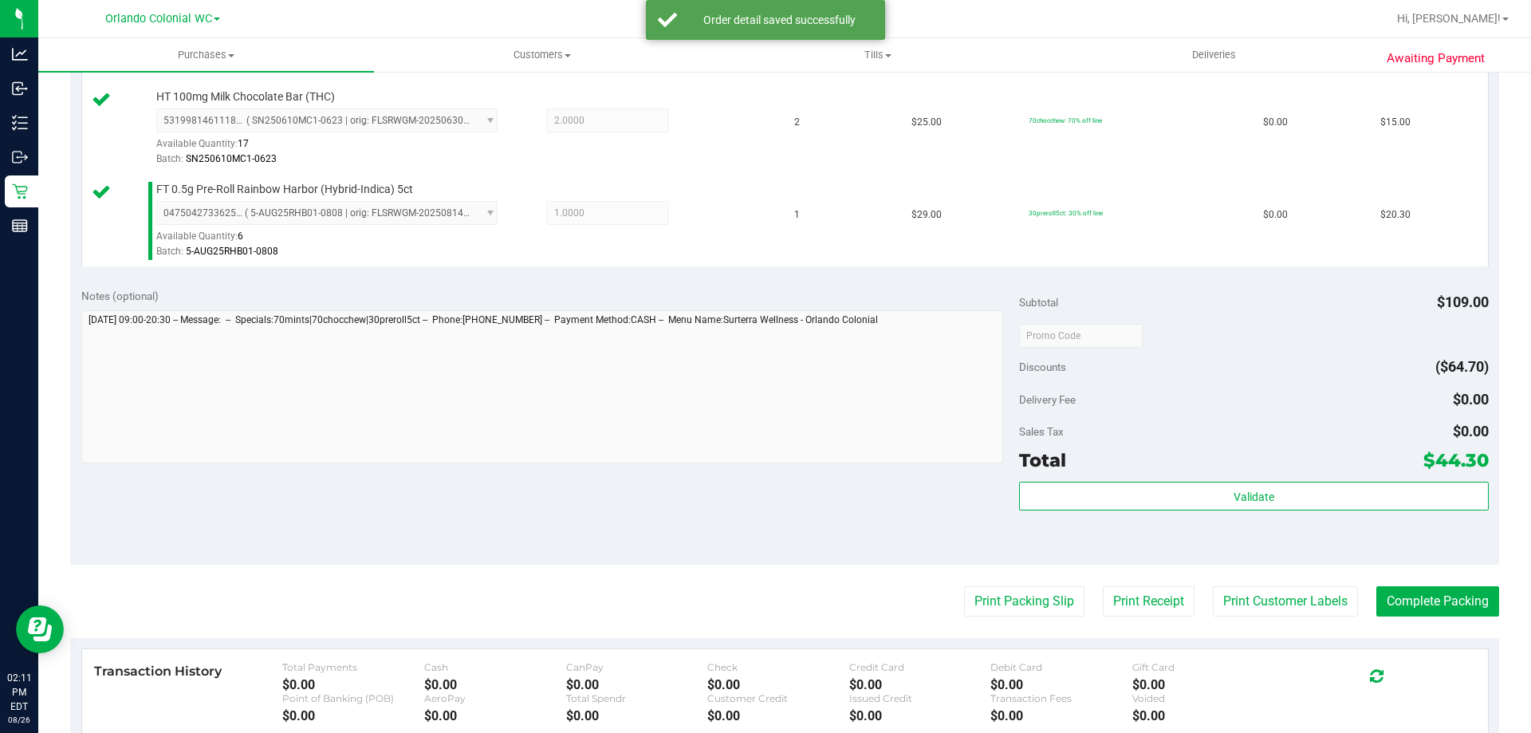
scroll to position [549, 0]
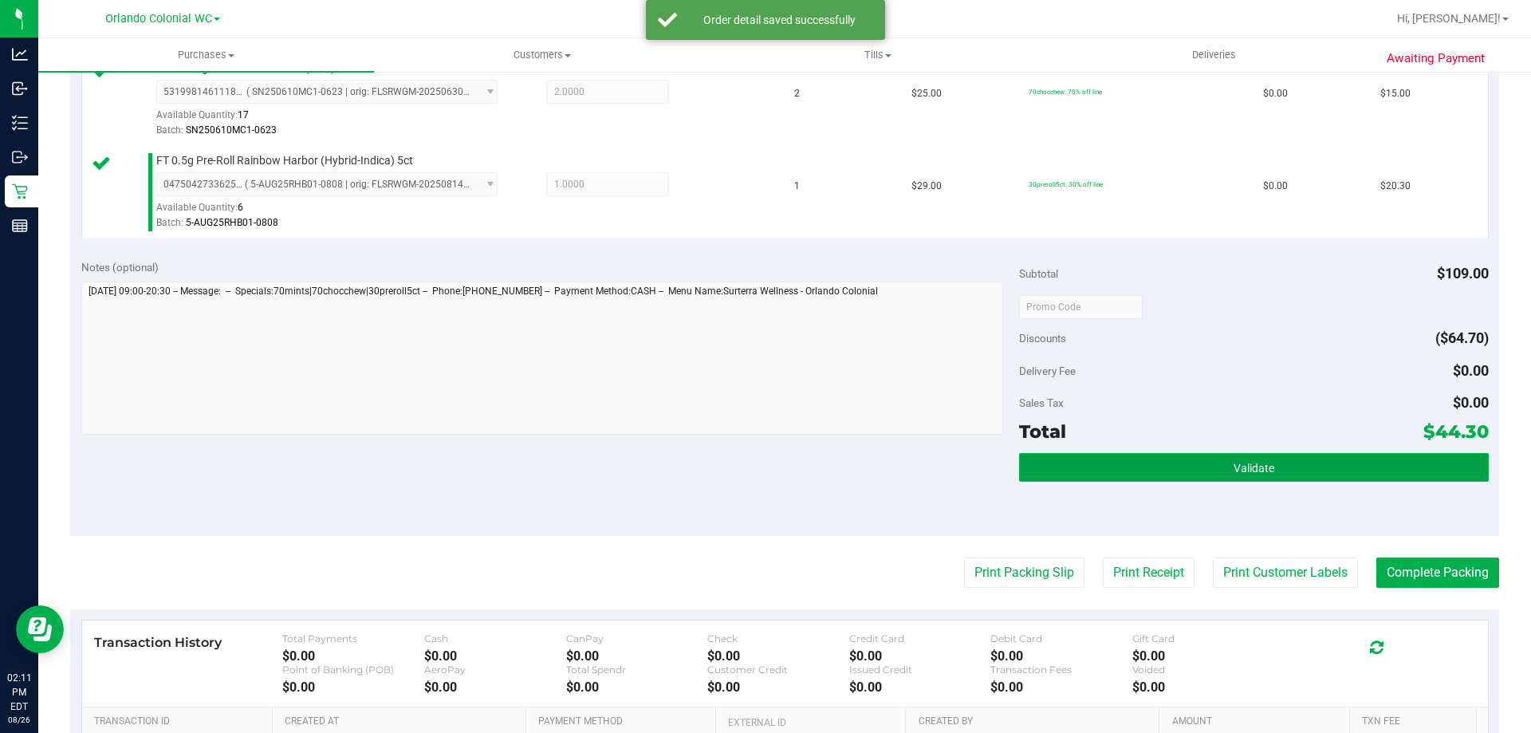
click at [1069, 463] on button "Validate" at bounding box center [1253, 467] width 469 height 29
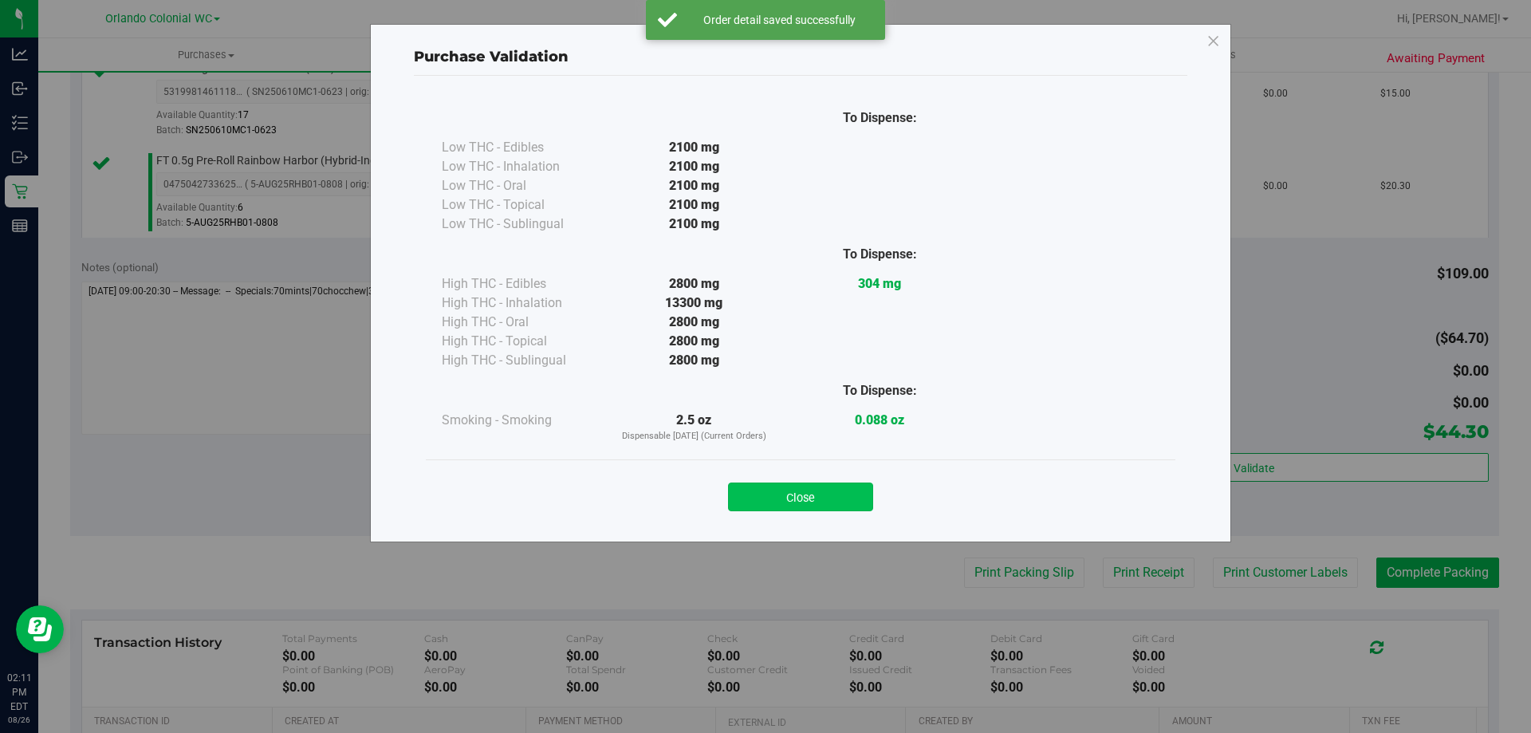
click at [817, 487] on button "Close" at bounding box center [800, 496] width 145 height 29
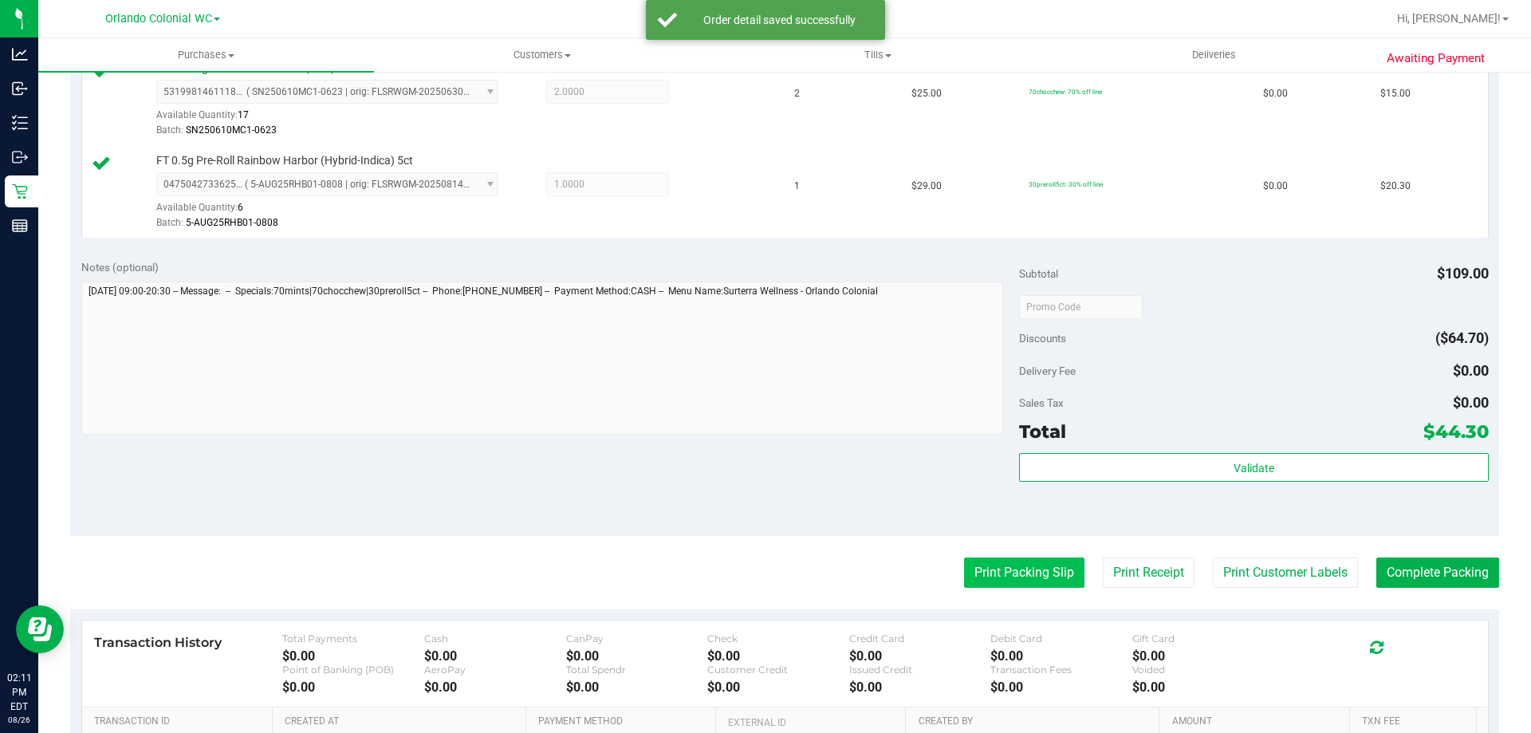
click at [1013, 575] on button "Print Packing Slip" at bounding box center [1024, 572] width 120 height 30
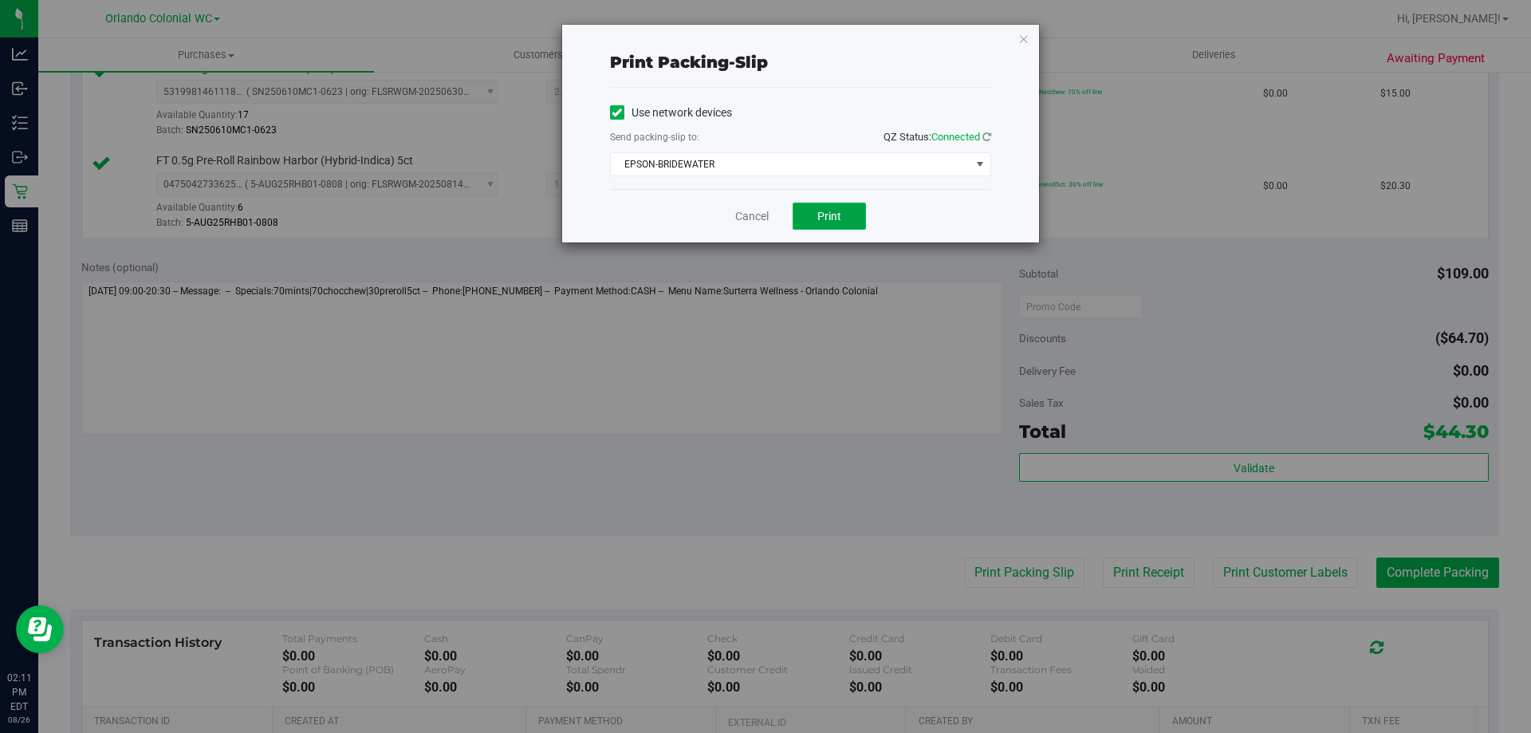
click at [813, 212] on button "Print" at bounding box center [829, 216] width 73 height 27
click at [760, 215] on link "Cancel" at bounding box center [751, 216] width 33 height 17
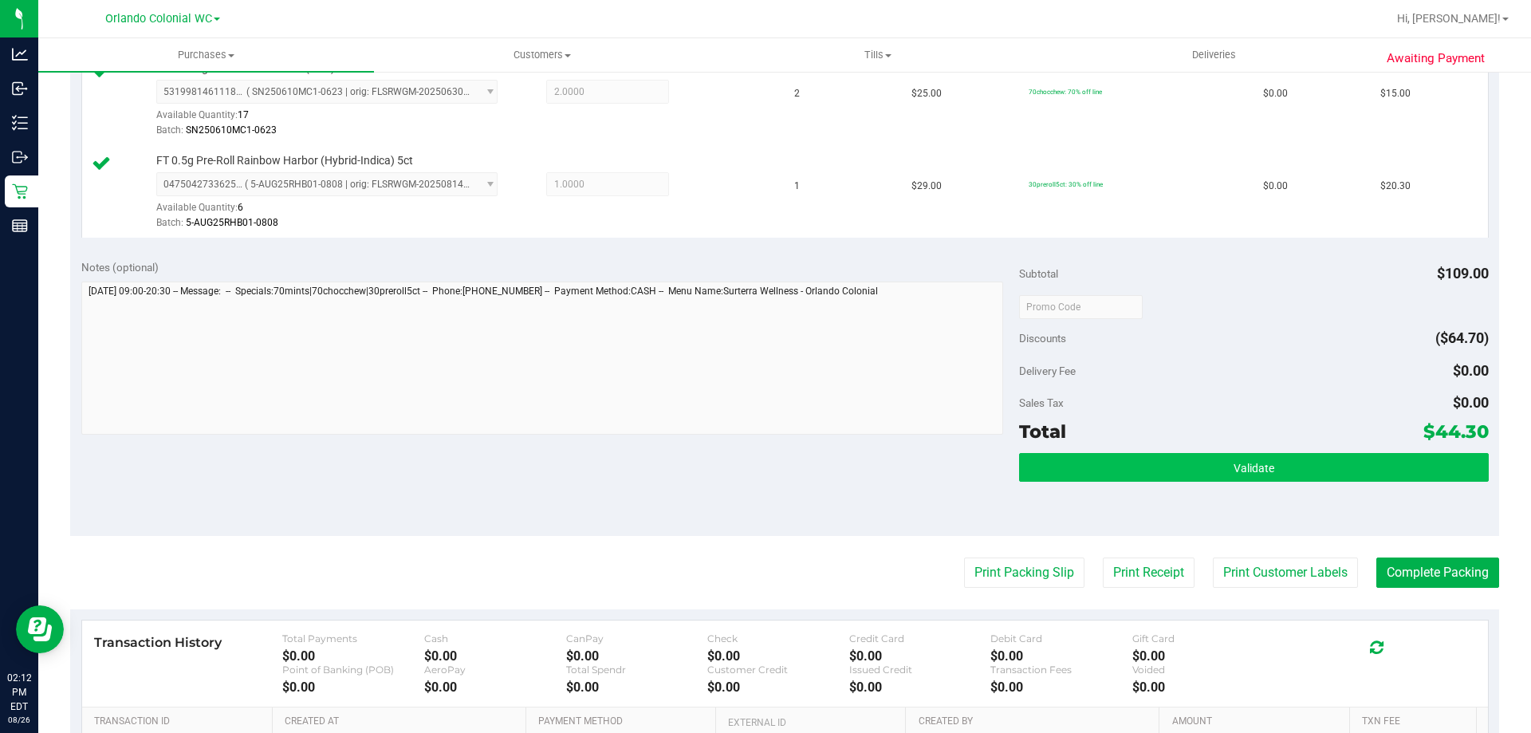
click at [1121, 479] on button "Validate" at bounding box center [1253, 467] width 469 height 29
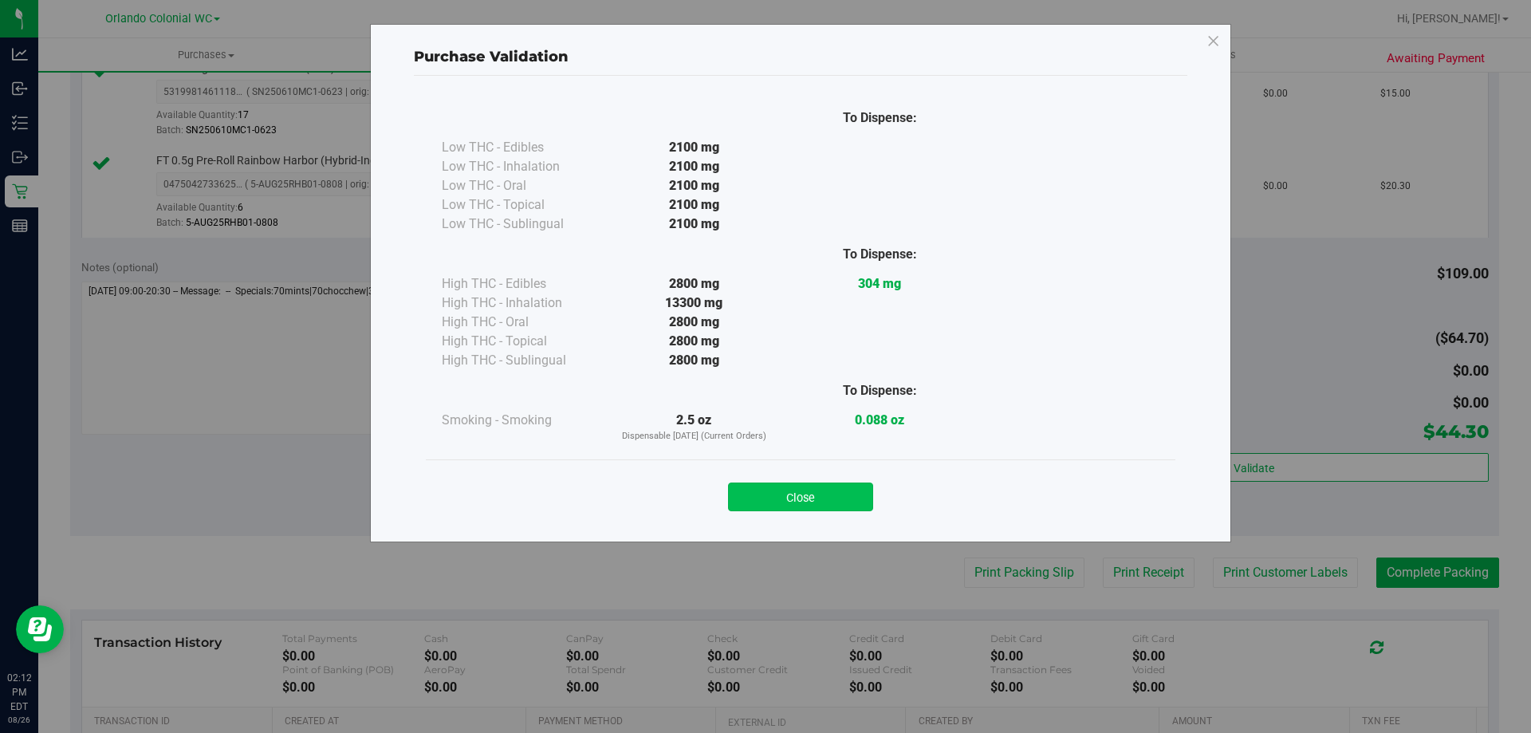
click at [744, 494] on button "Close" at bounding box center [800, 496] width 145 height 29
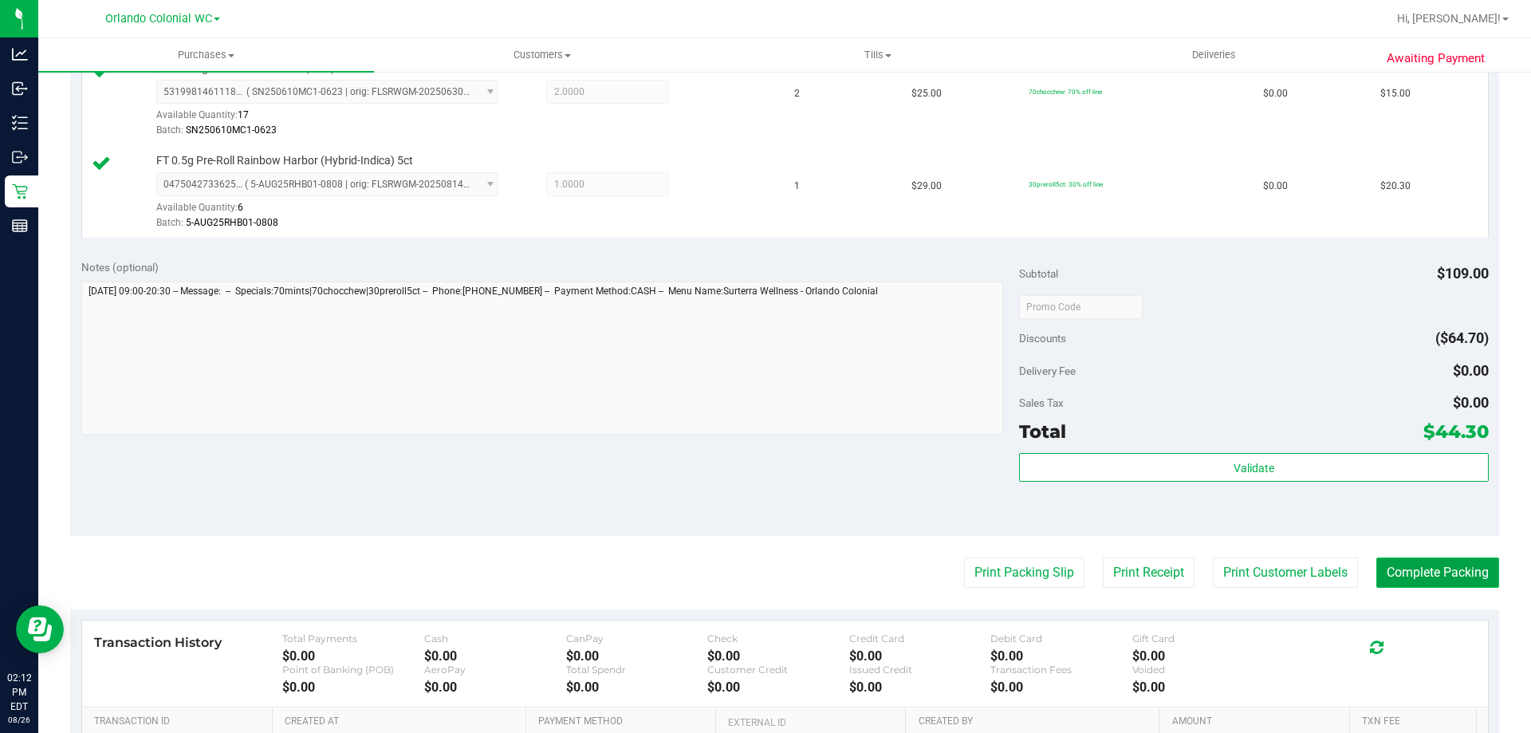
click at [1380, 583] on button "Complete Packing" at bounding box center [1437, 572] width 123 height 30
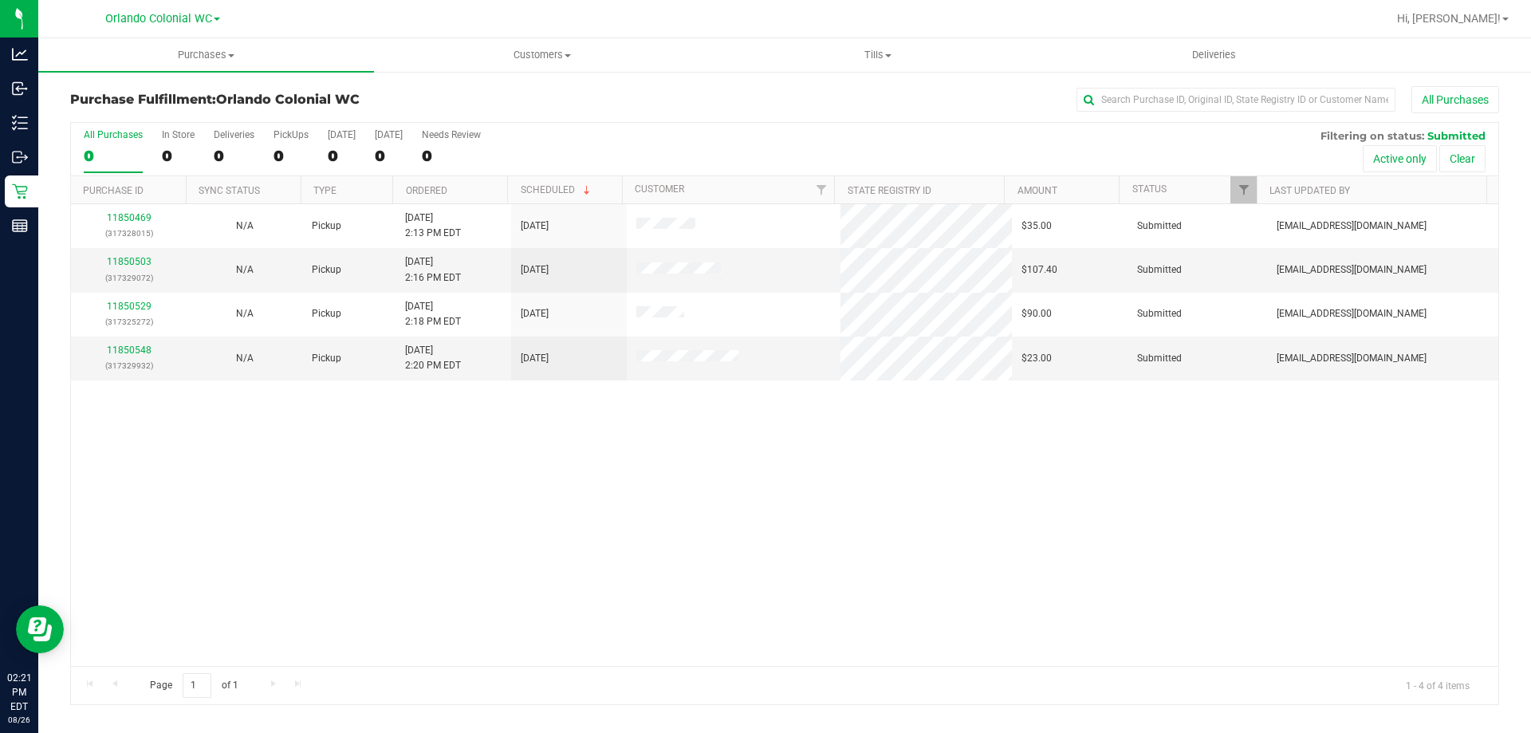
click at [434, 549] on div "11850469 (317328015) N/A Pickup 8/26/2025 2:13 PM EDT 8/26/2025 $35.00 Submitte…" at bounding box center [785, 435] width 1428 height 462
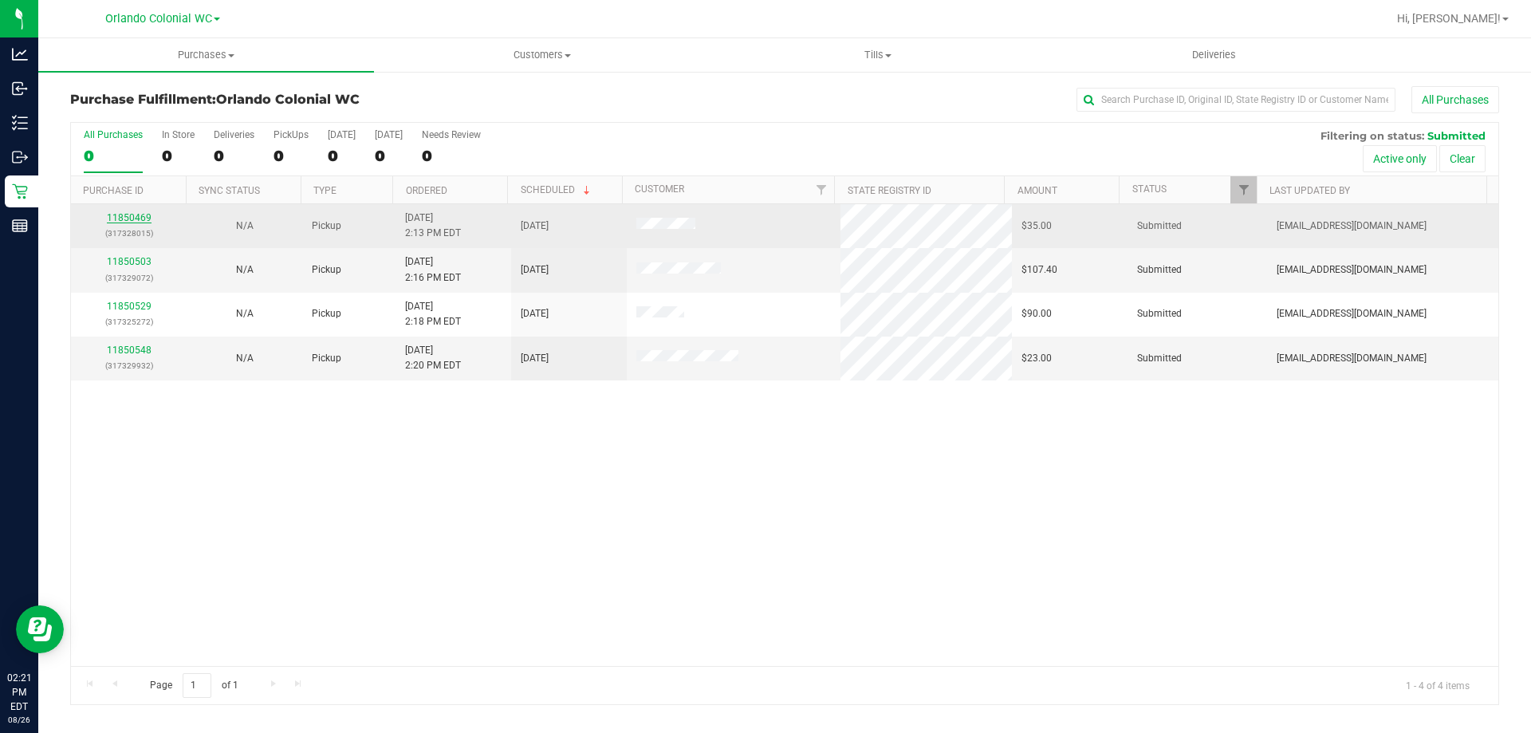
click at [124, 218] on link "11850469" at bounding box center [129, 217] width 45 height 11
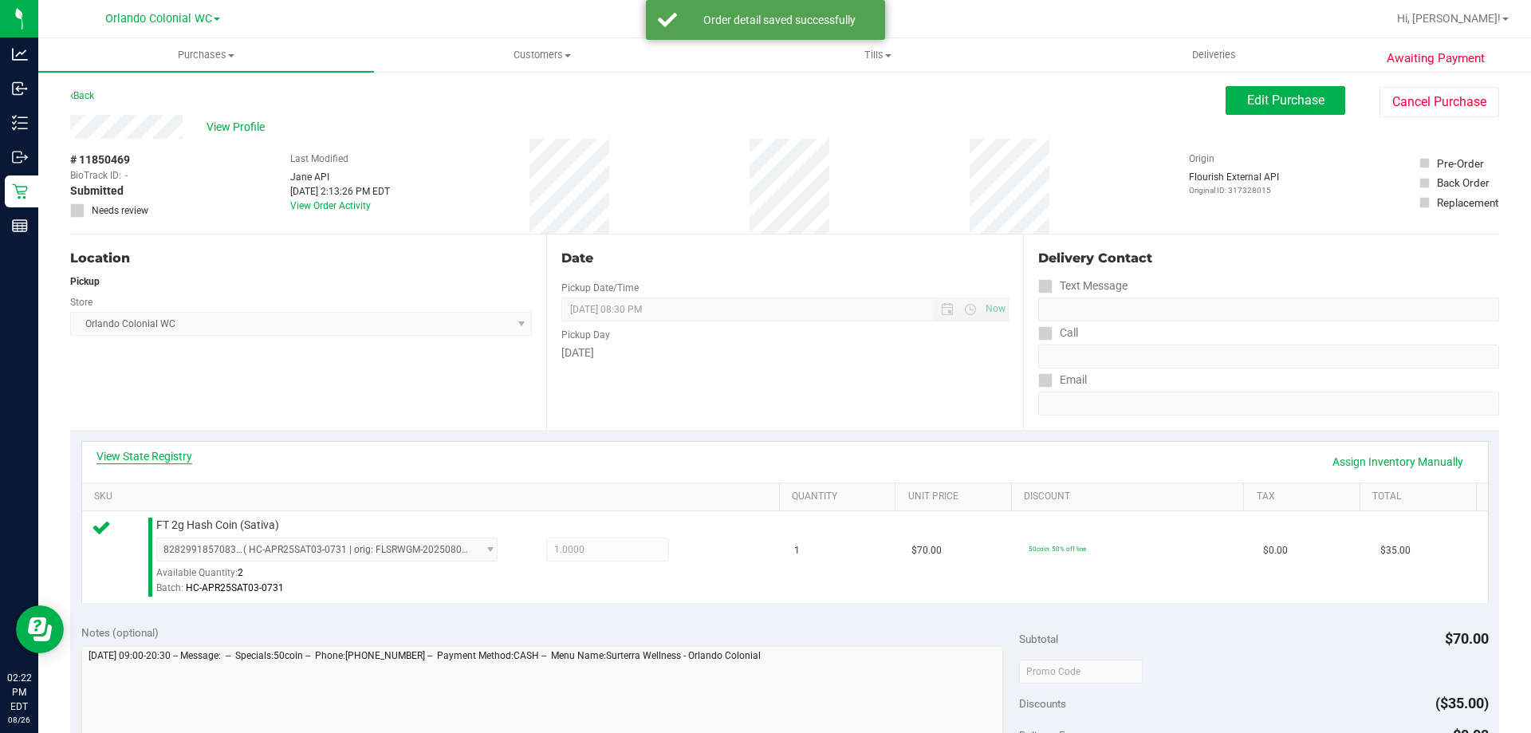
click at [112, 459] on link "View State Registry" at bounding box center [144, 456] width 96 height 16
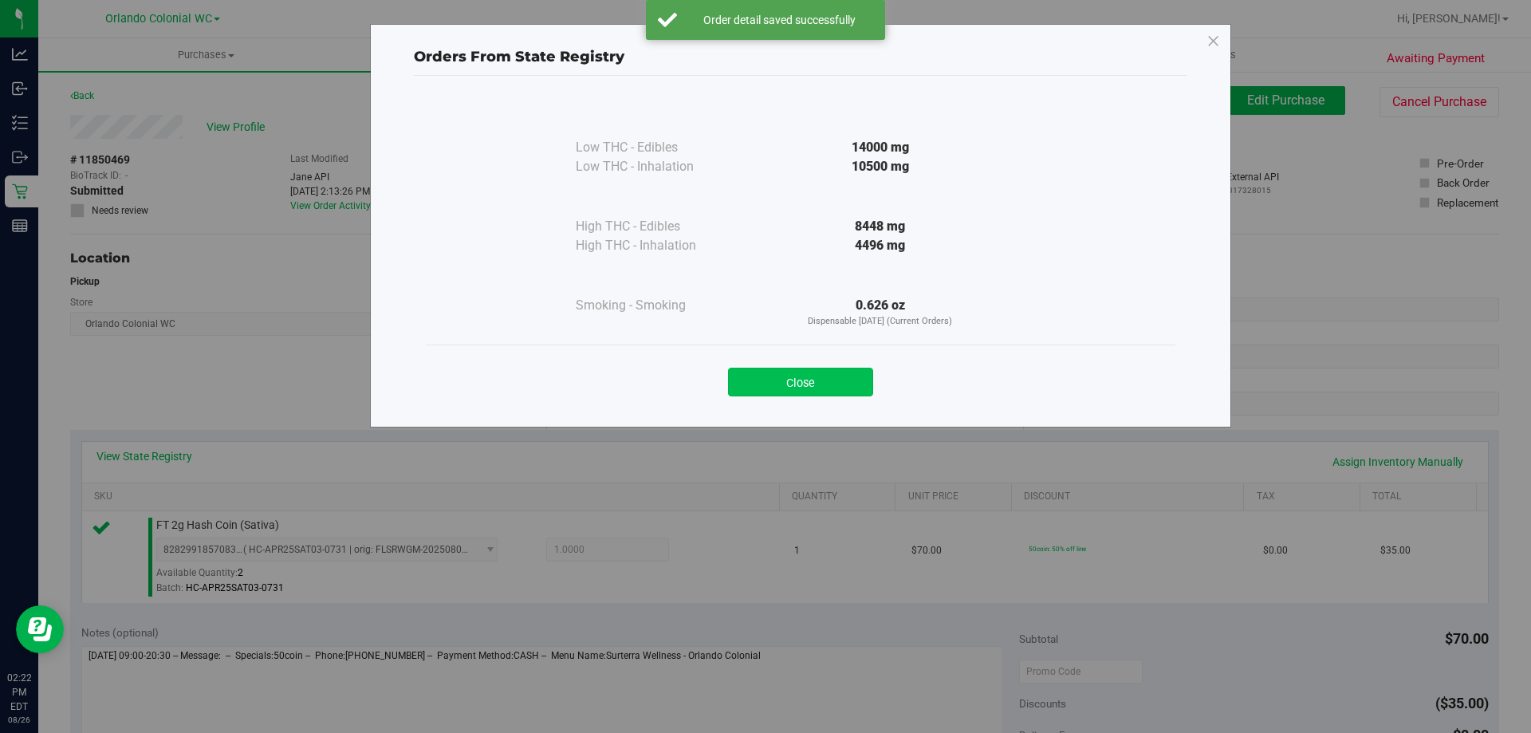
click at [856, 392] on button "Close" at bounding box center [800, 382] width 145 height 29
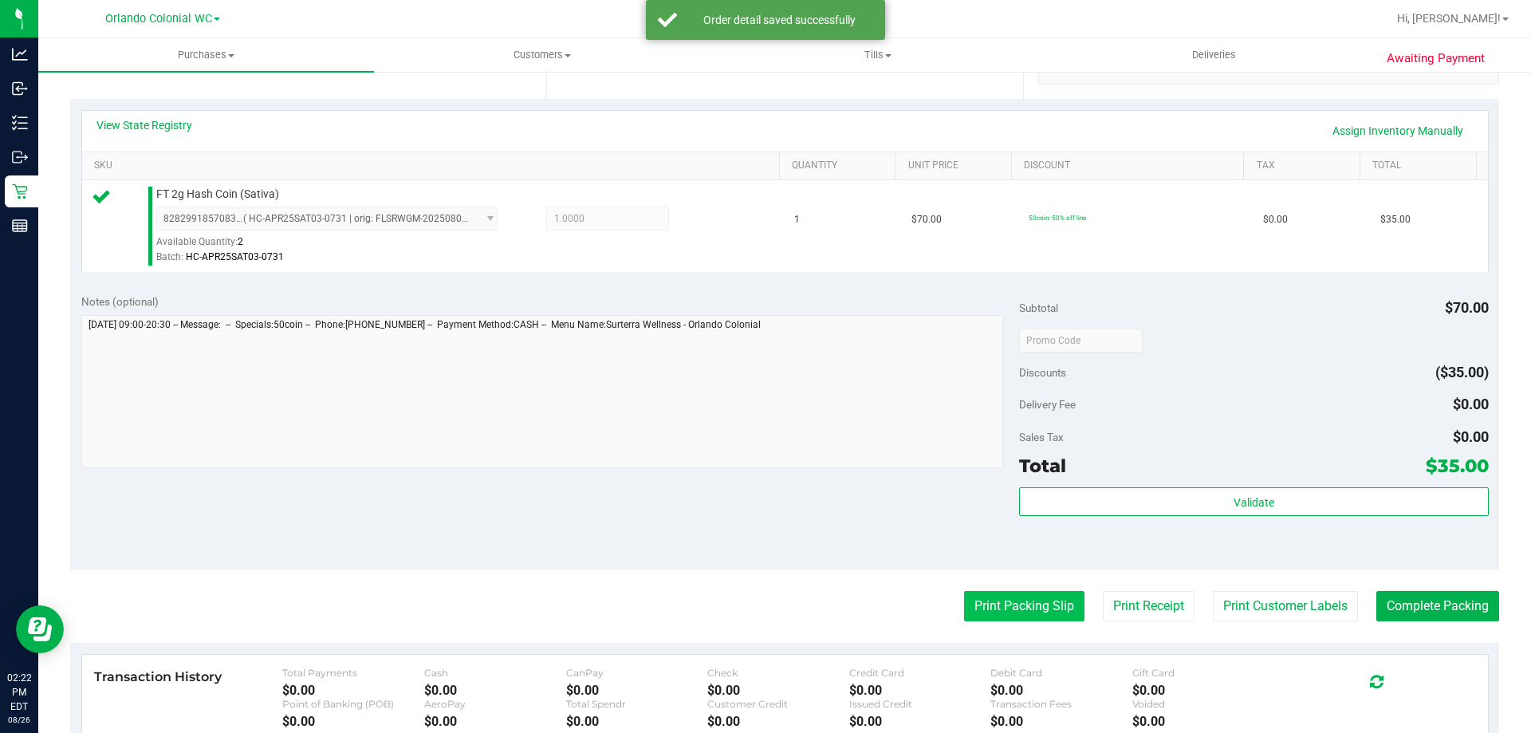
scroll to position [479, 0]
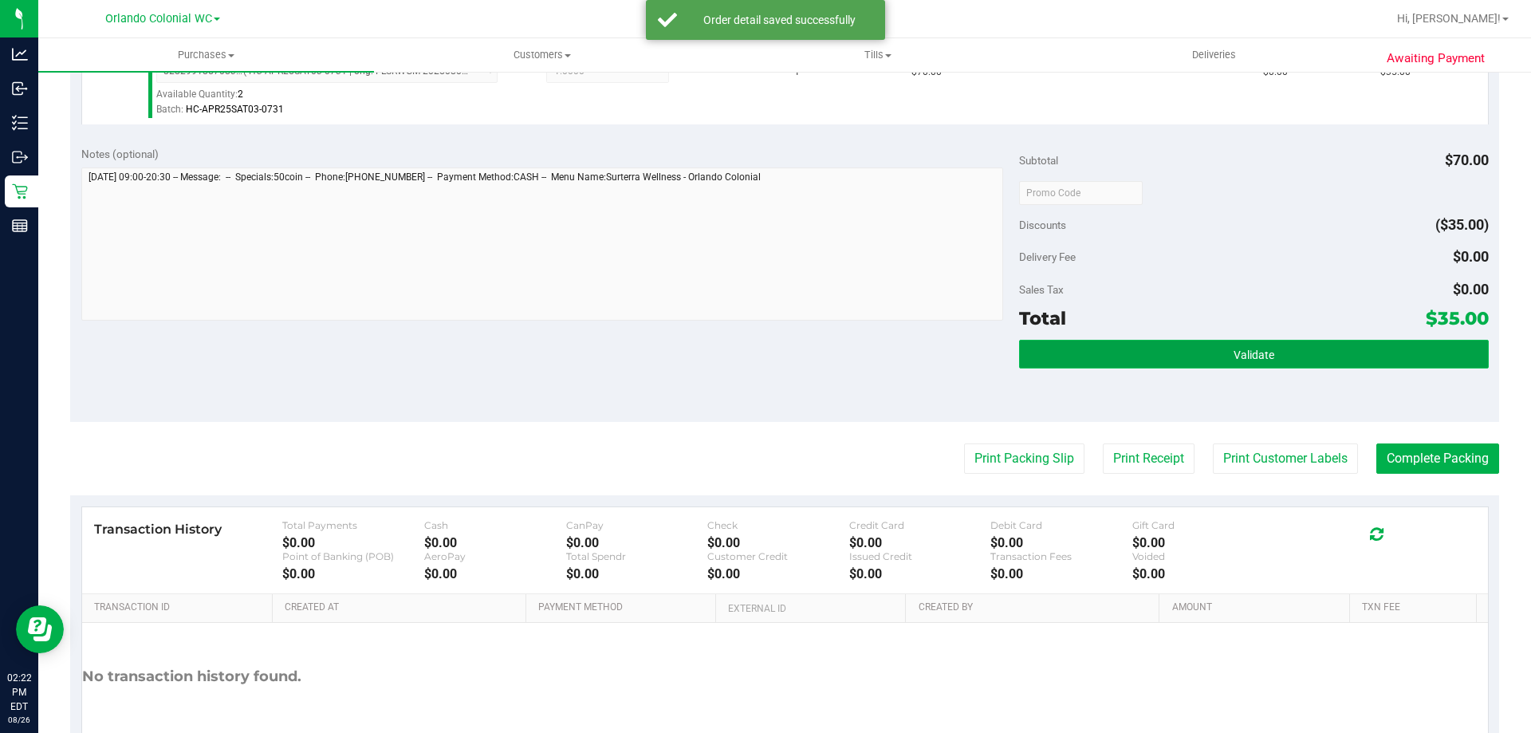
click at [1223, 356] on button "Validate" at bounding box center [1253, 354] width 469 height 29
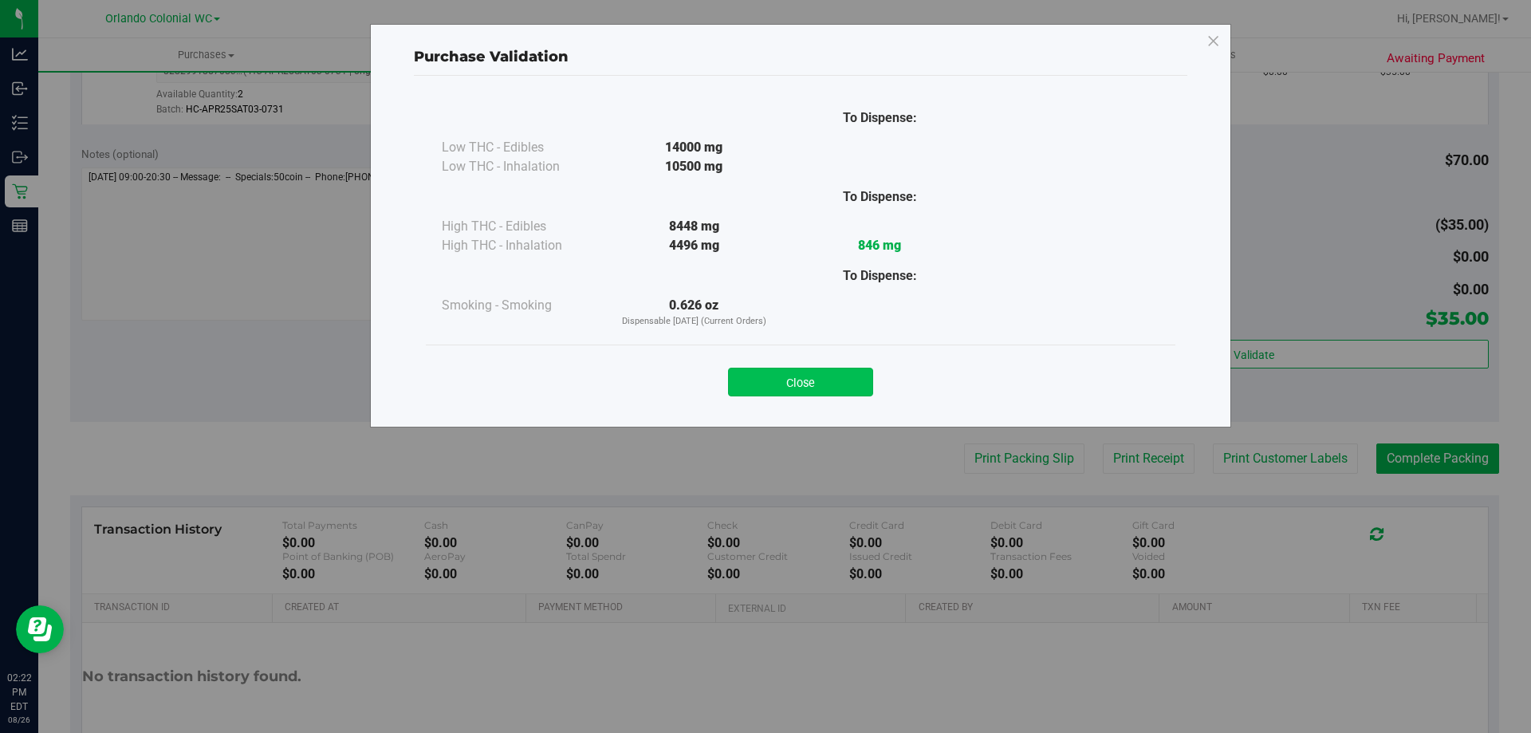
click at [781, 384] on button "Close" at bounding box center [800, 382] width 145 height 29
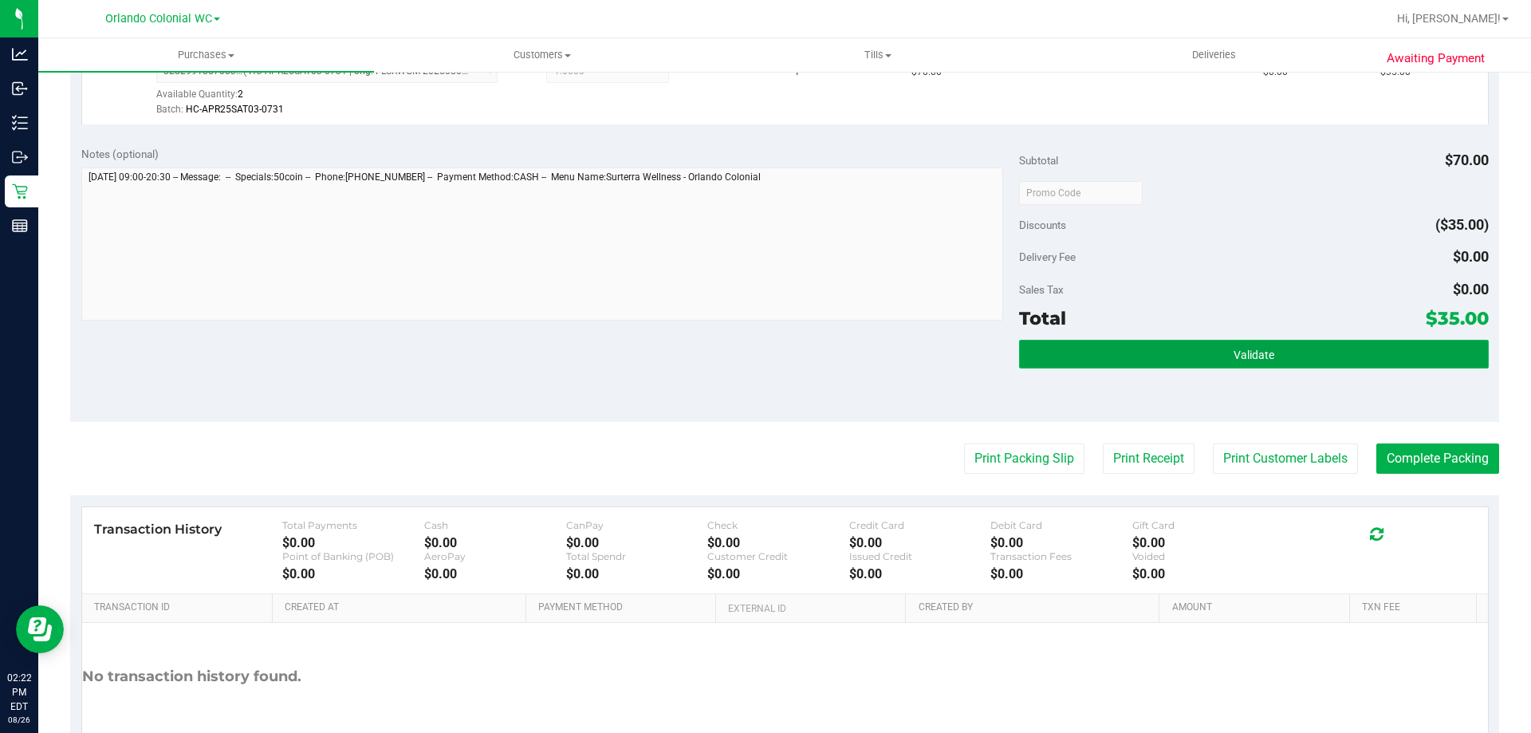
click at [1201, 367] on button "Validate" at bounding box center [1253, 354] width 469 height 29
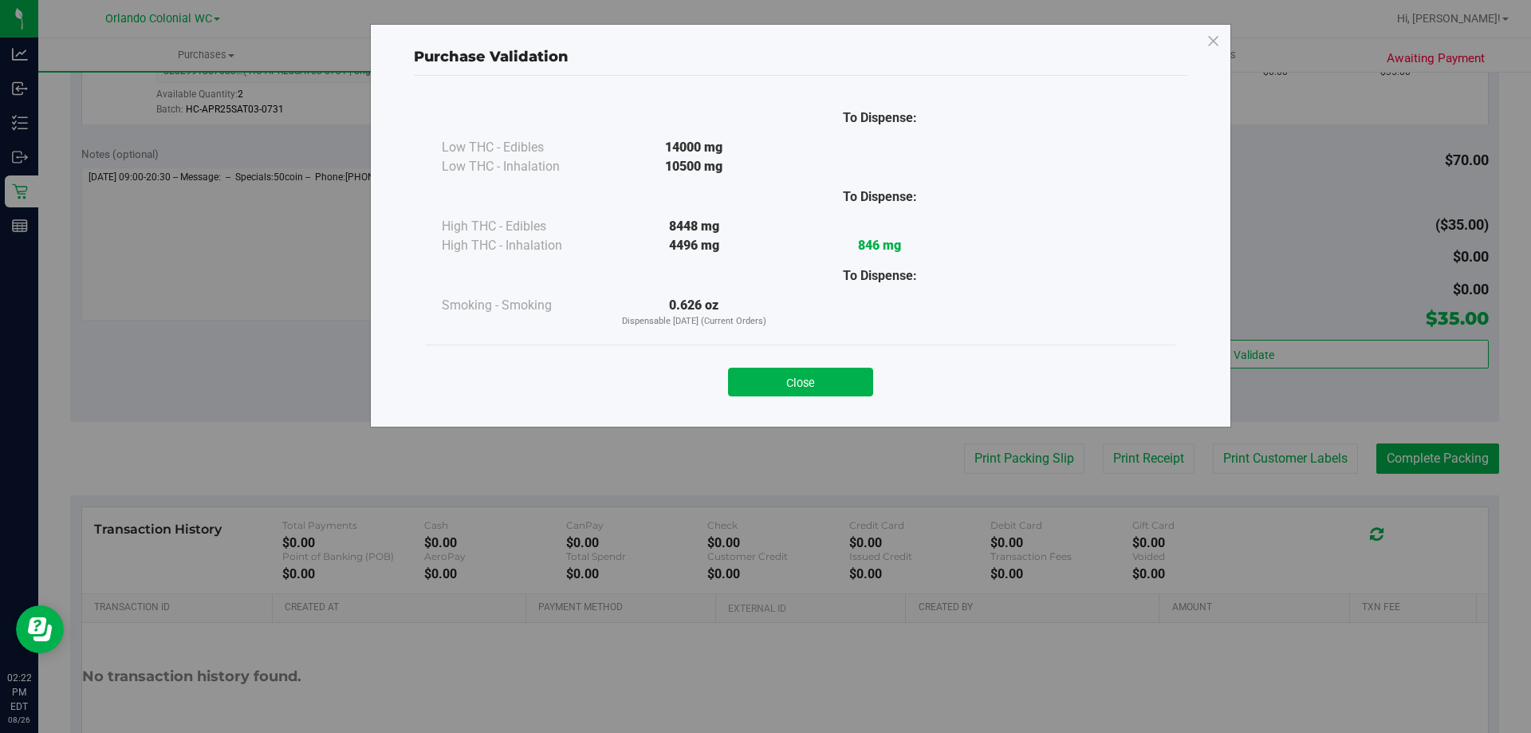
click at [800, 352] on div "Close" at bounding box center [801, 377] width 750 height 65
click at [810, 384] on button "Close" at bounding box center [800, 382] width 145 height 29
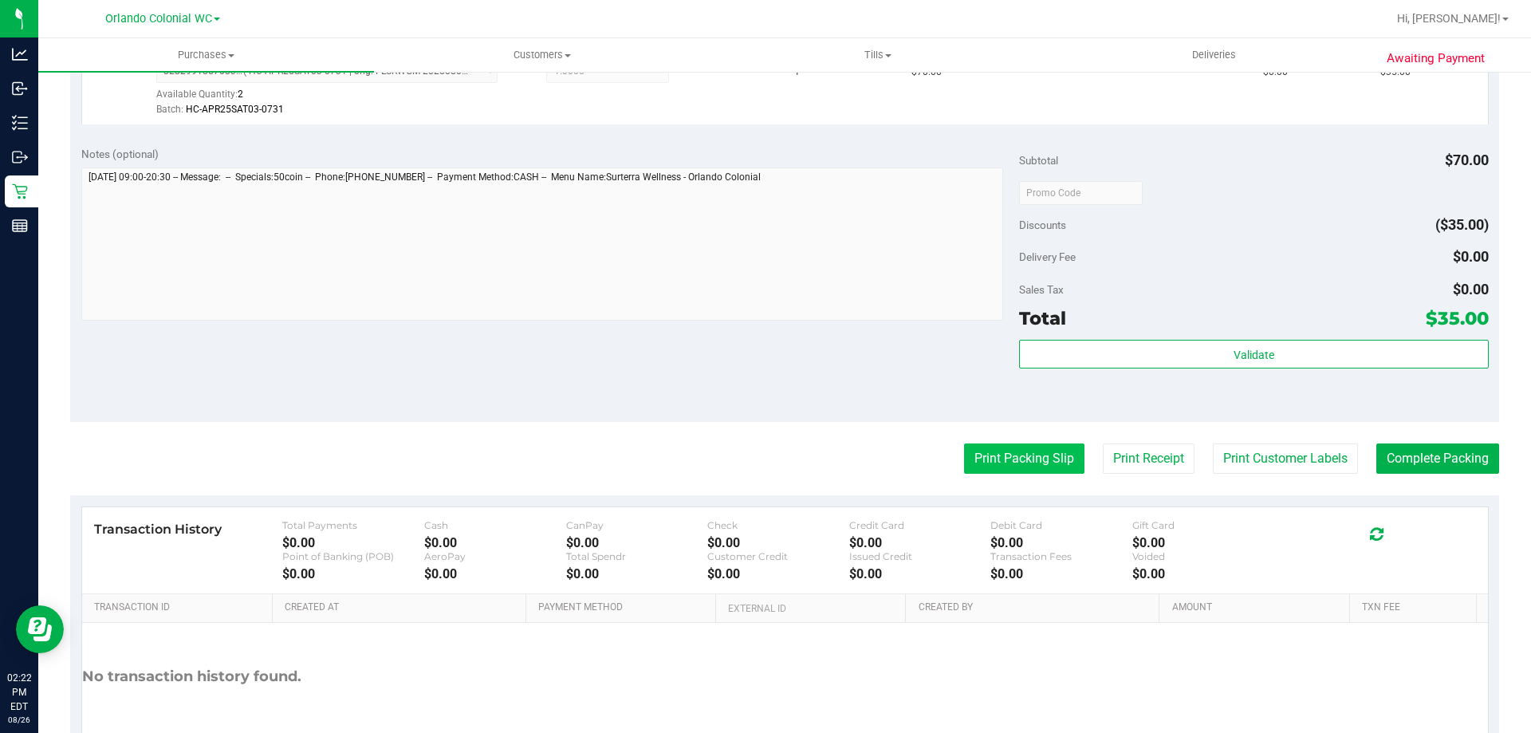
click at [990, 448] on button "Print Packing Slip" at bounding box center [1024, 458] width 120 height 30
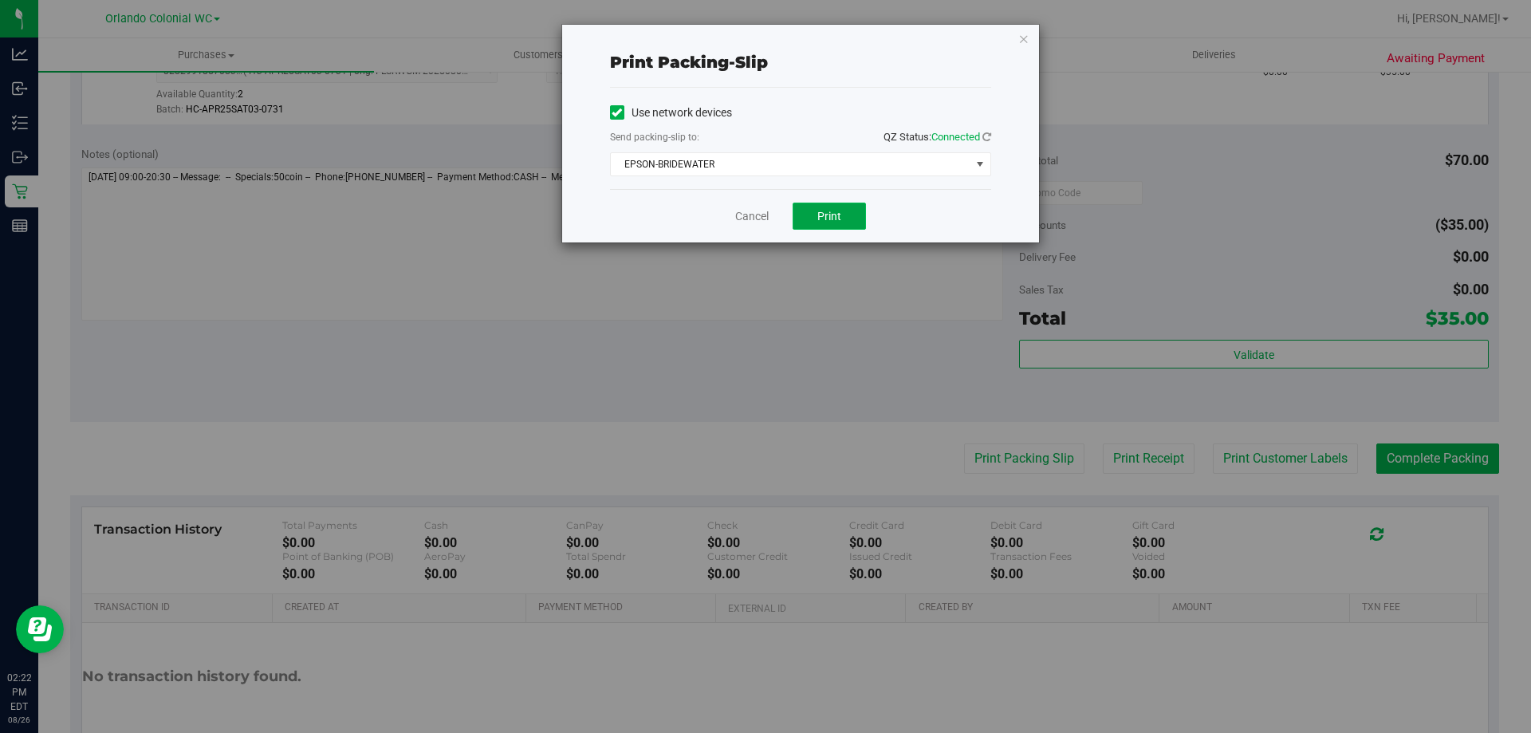
click at [815, 215] on button "Print" at bounding box center [829, 216] width 73 height 27
click at [736, 209] on link "Cancel" at bounding box center [751, 216] width 33 height 17
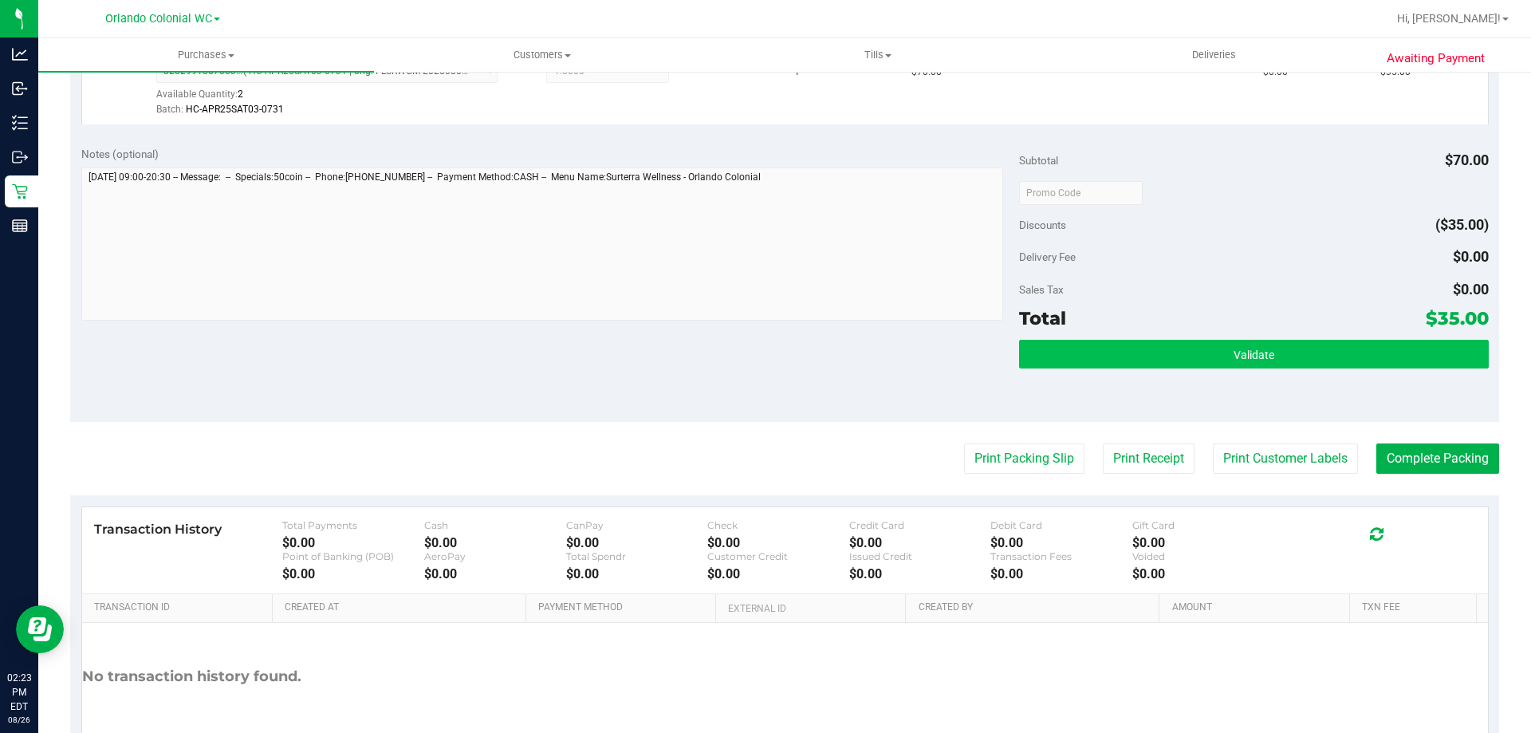
click at [1064, 362] on button "Validate" at bounding box center [1253, 354] width 469 height 29
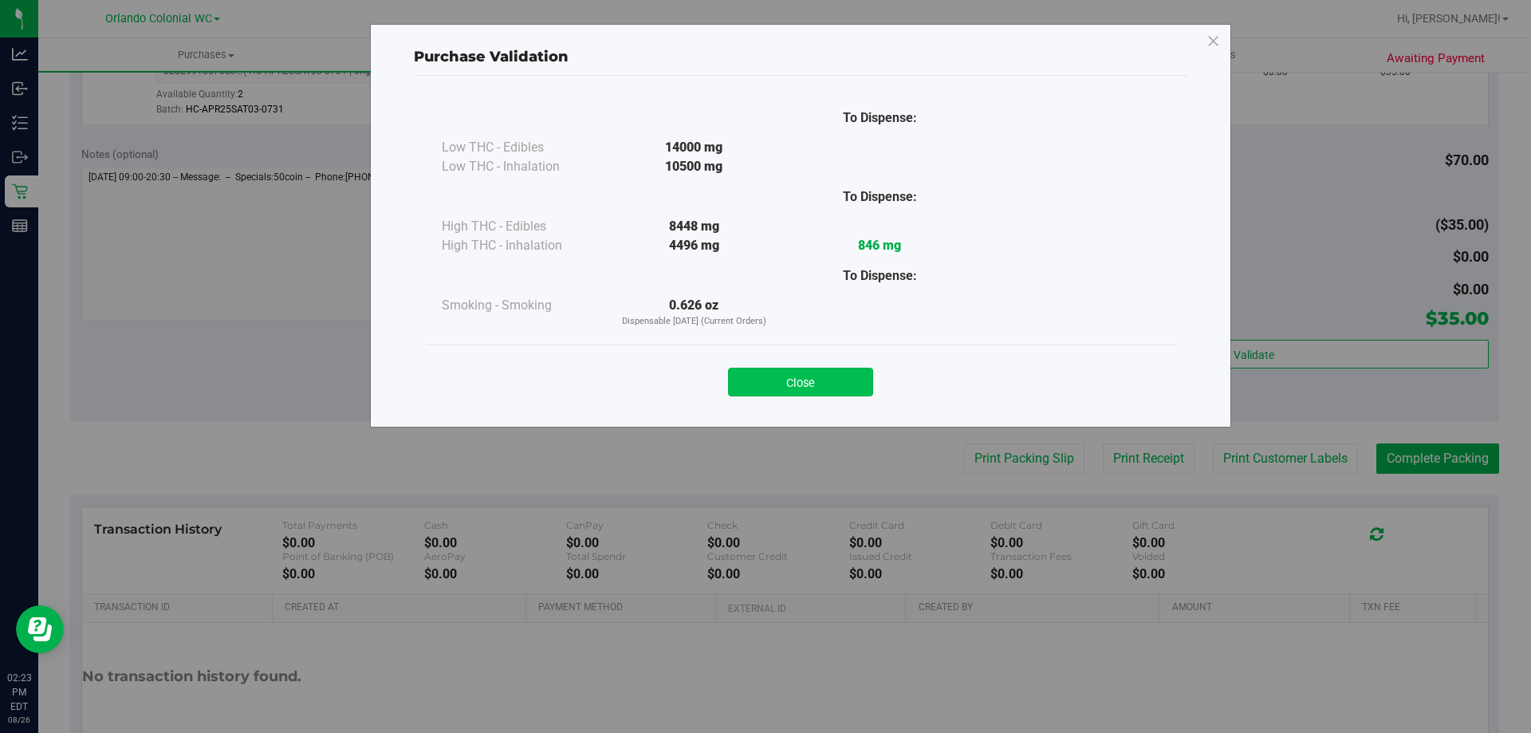
click at [784, 388] on button "Close" at bounding box center [800, 382] width 145 height 29
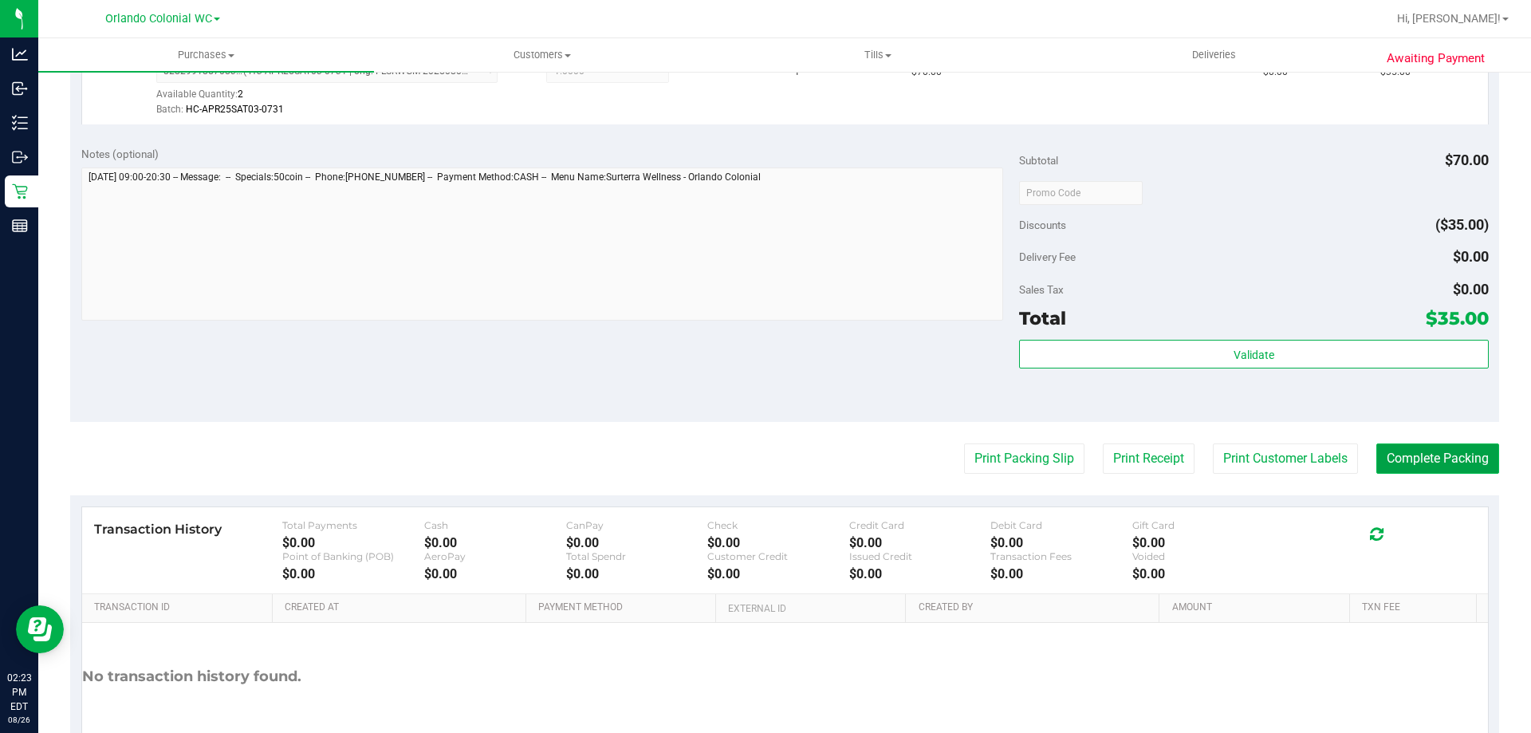
click at [1403, 447] on button "Complete Packing" at bounding box center [1437, 458] width 123 height 30
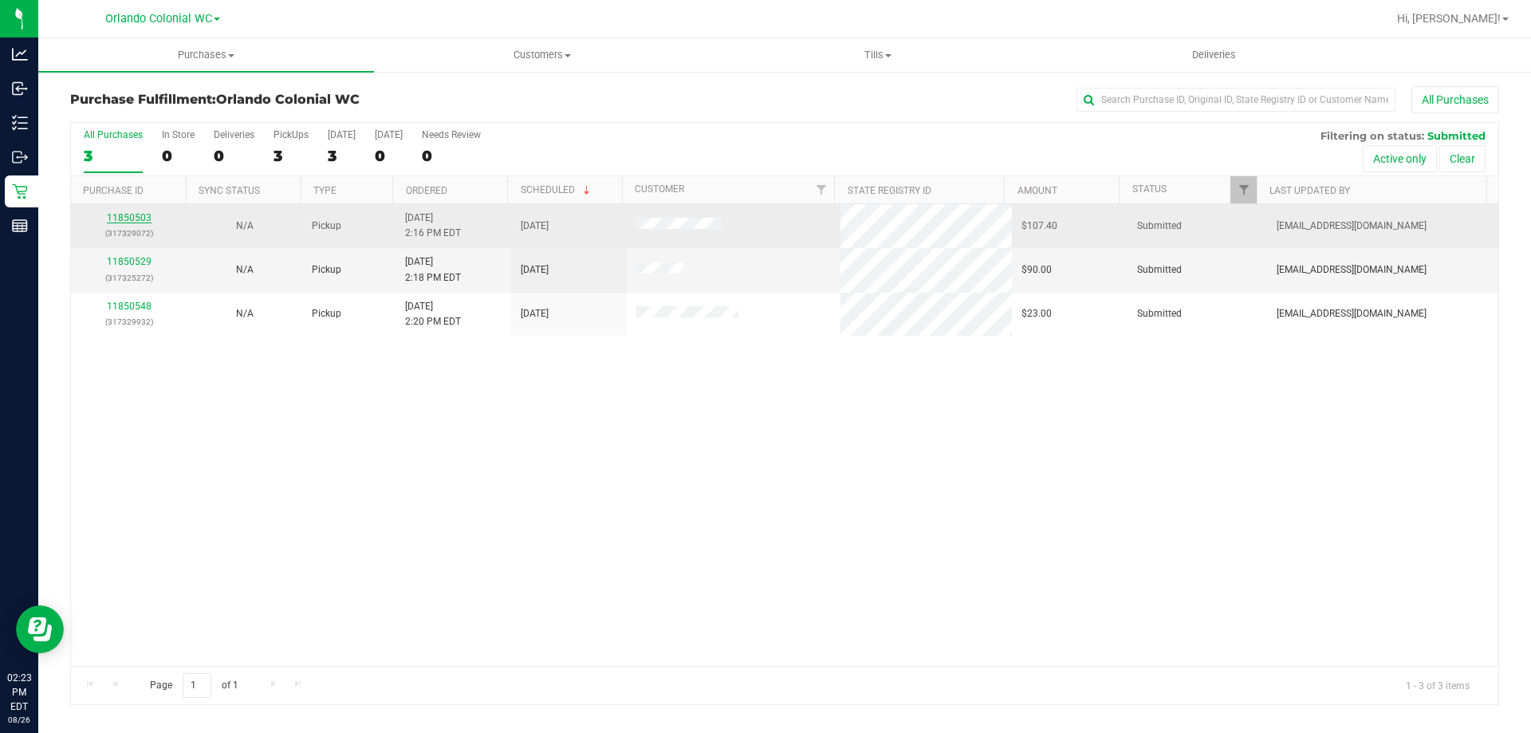
click at [141, 218] on link "11850503" at bounding box center [129, 217] width 45 height 11
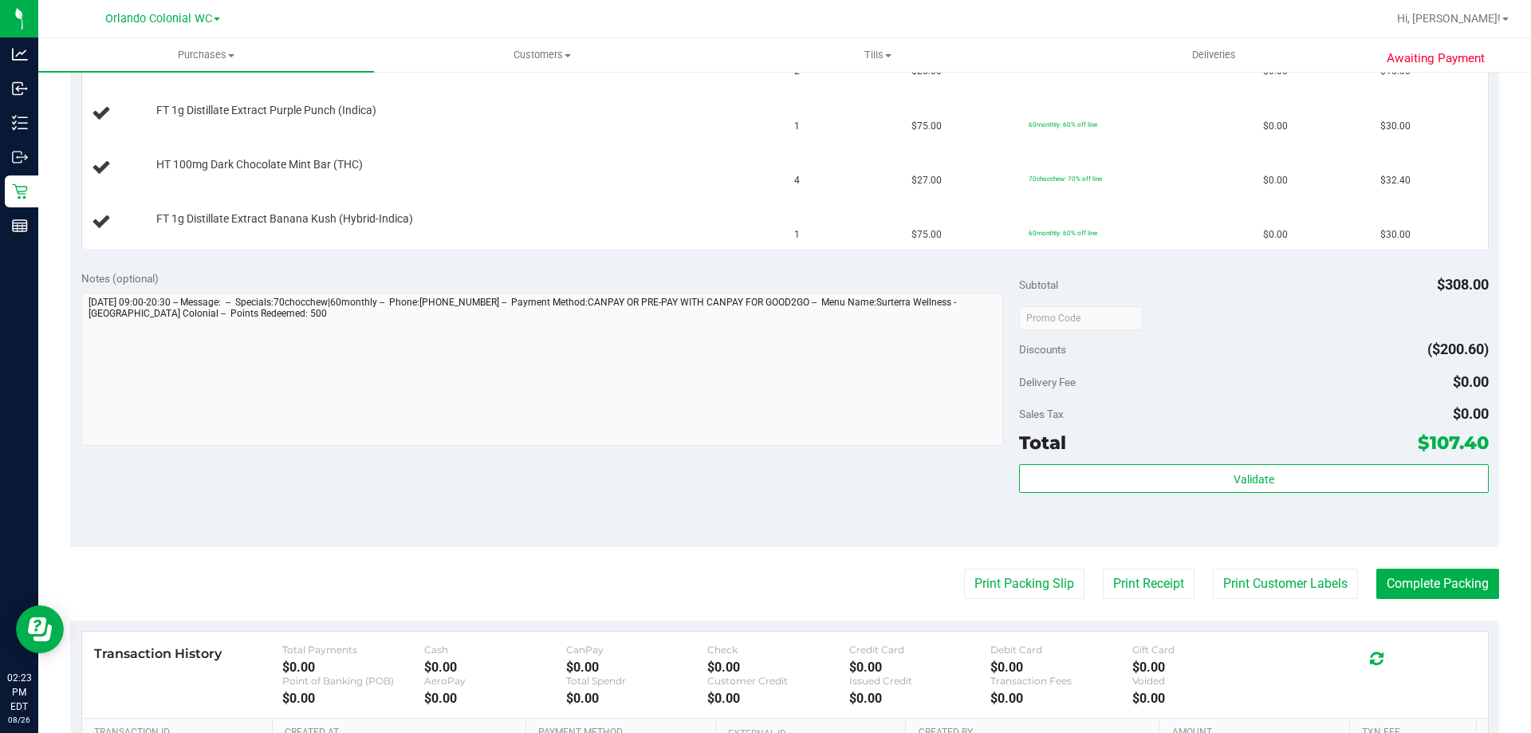
scroll to position [475, 0]
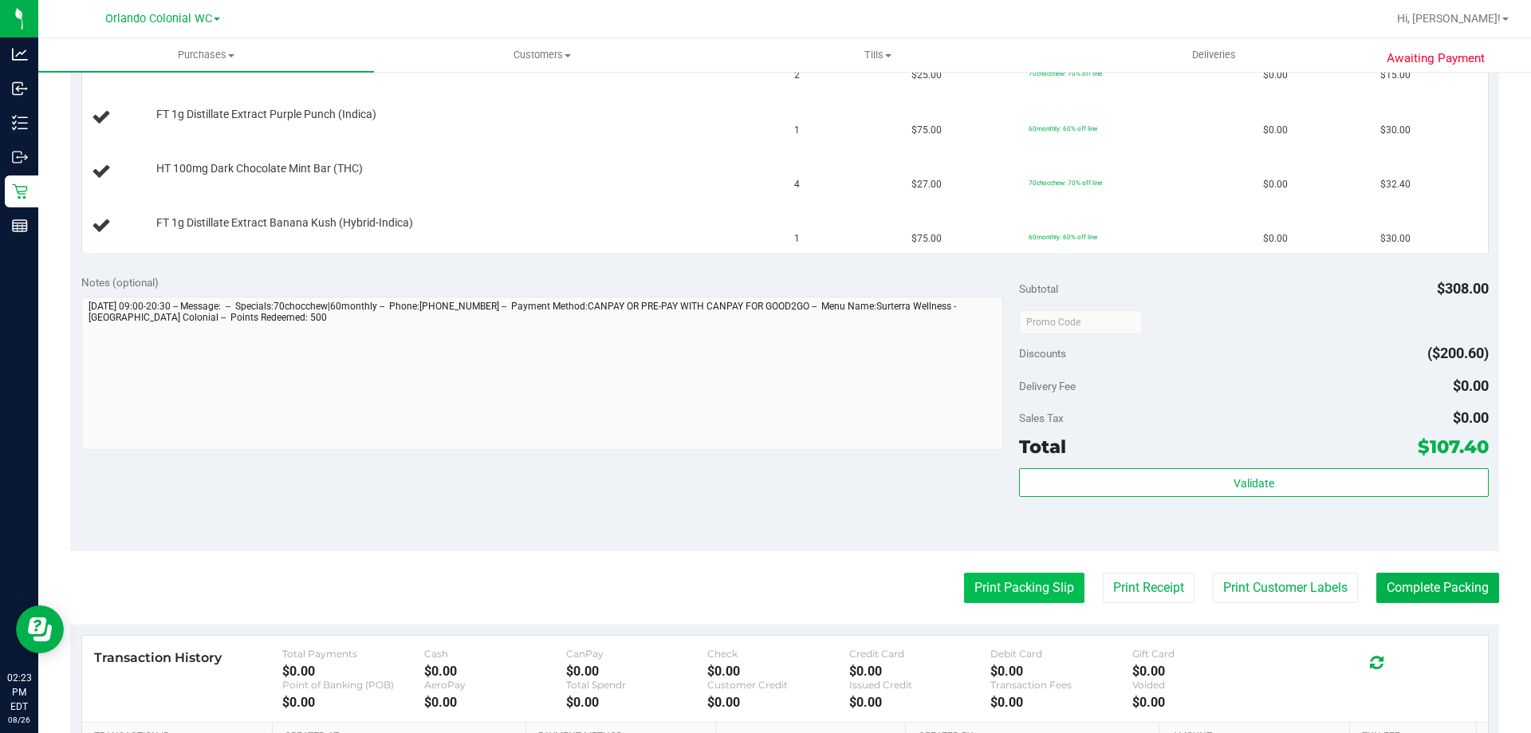
click at [978, 598] on button "Print Packing Slip" at bounding box center [1024, 588] width 120 height 30
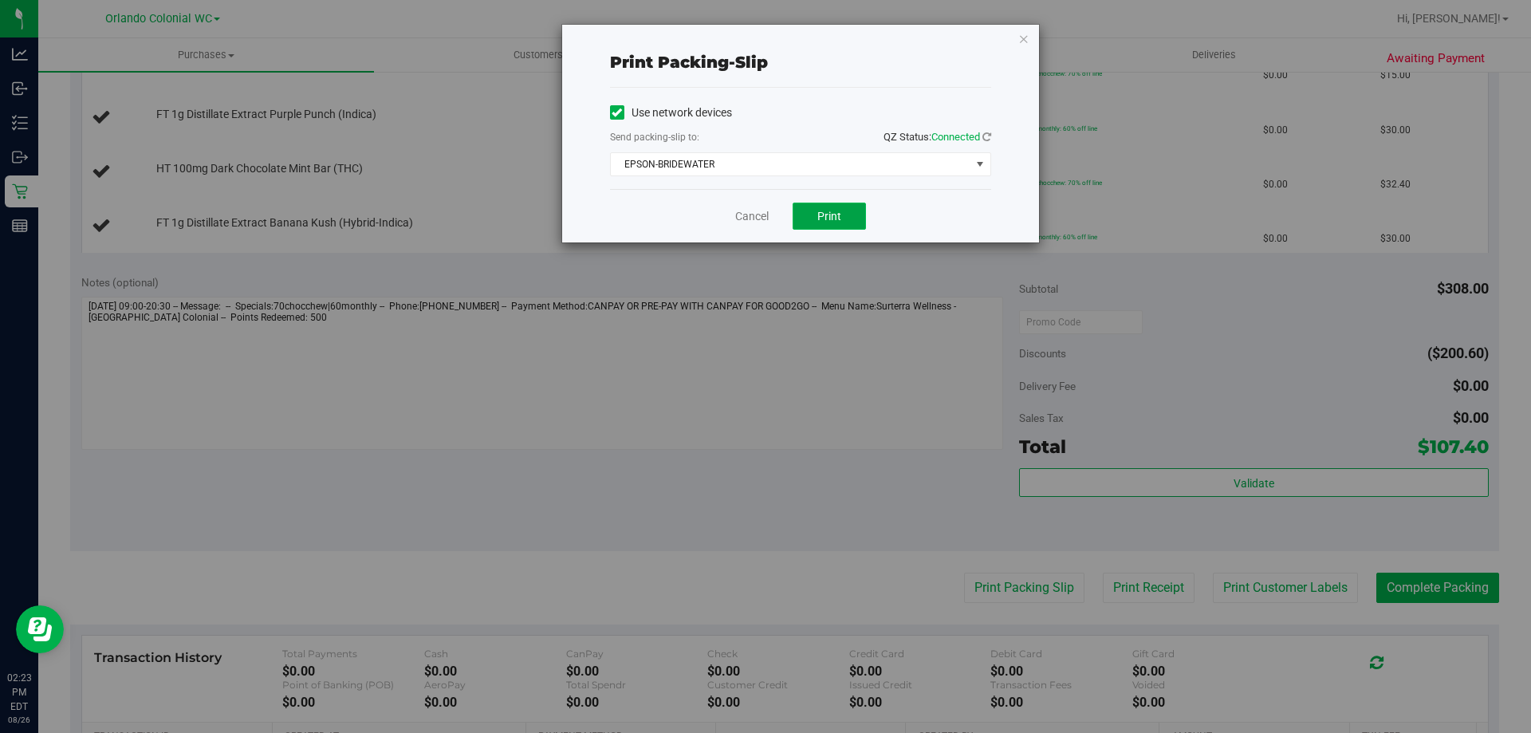
click at [837, 211] on span "Print" at bounding box center [829, 216] width 24 height 13
click at [738, 220] on link "Cancel" at bounding box center [751, 216] width 33 height 17
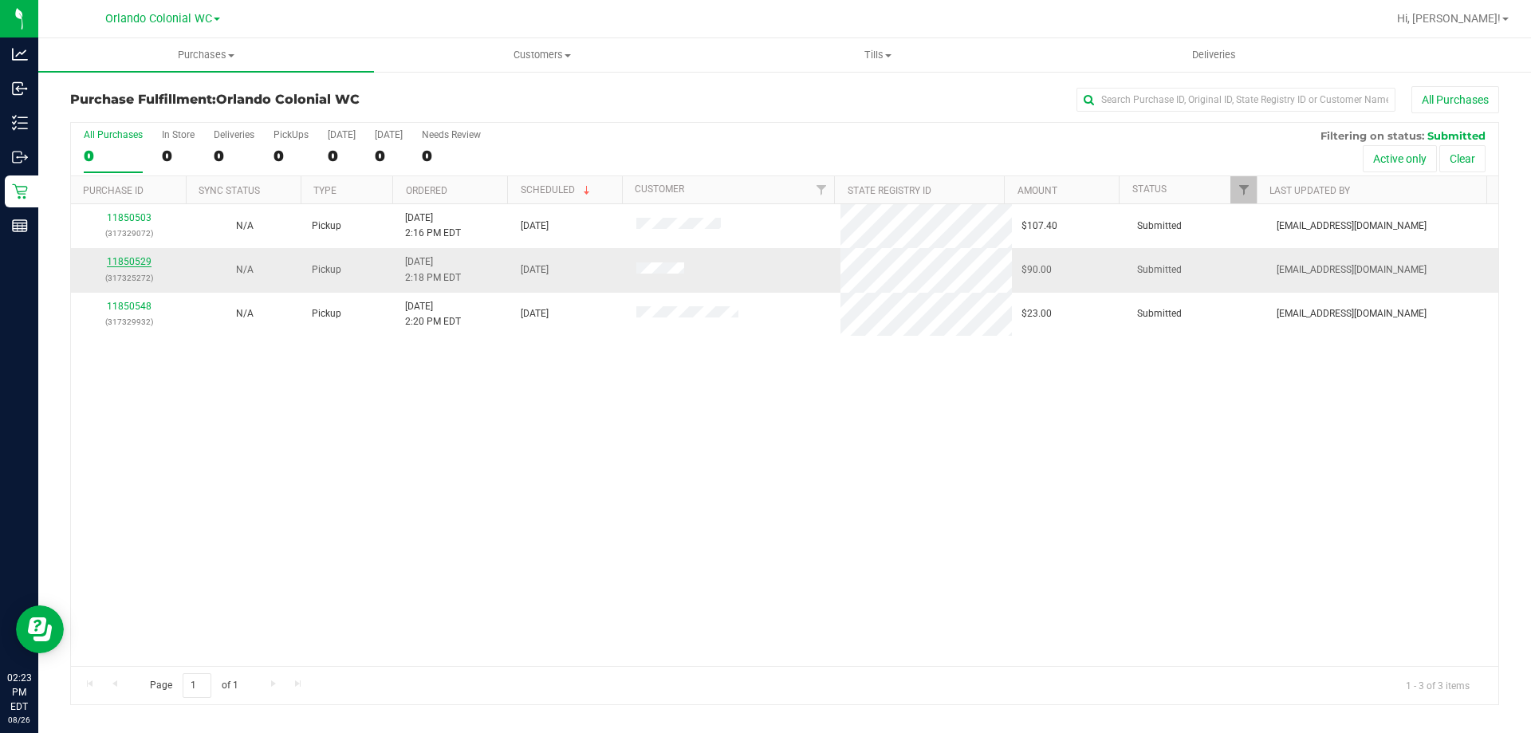
click at [143, 262] on link "11850529" at bounding box center [129, 261] width 45 height 11
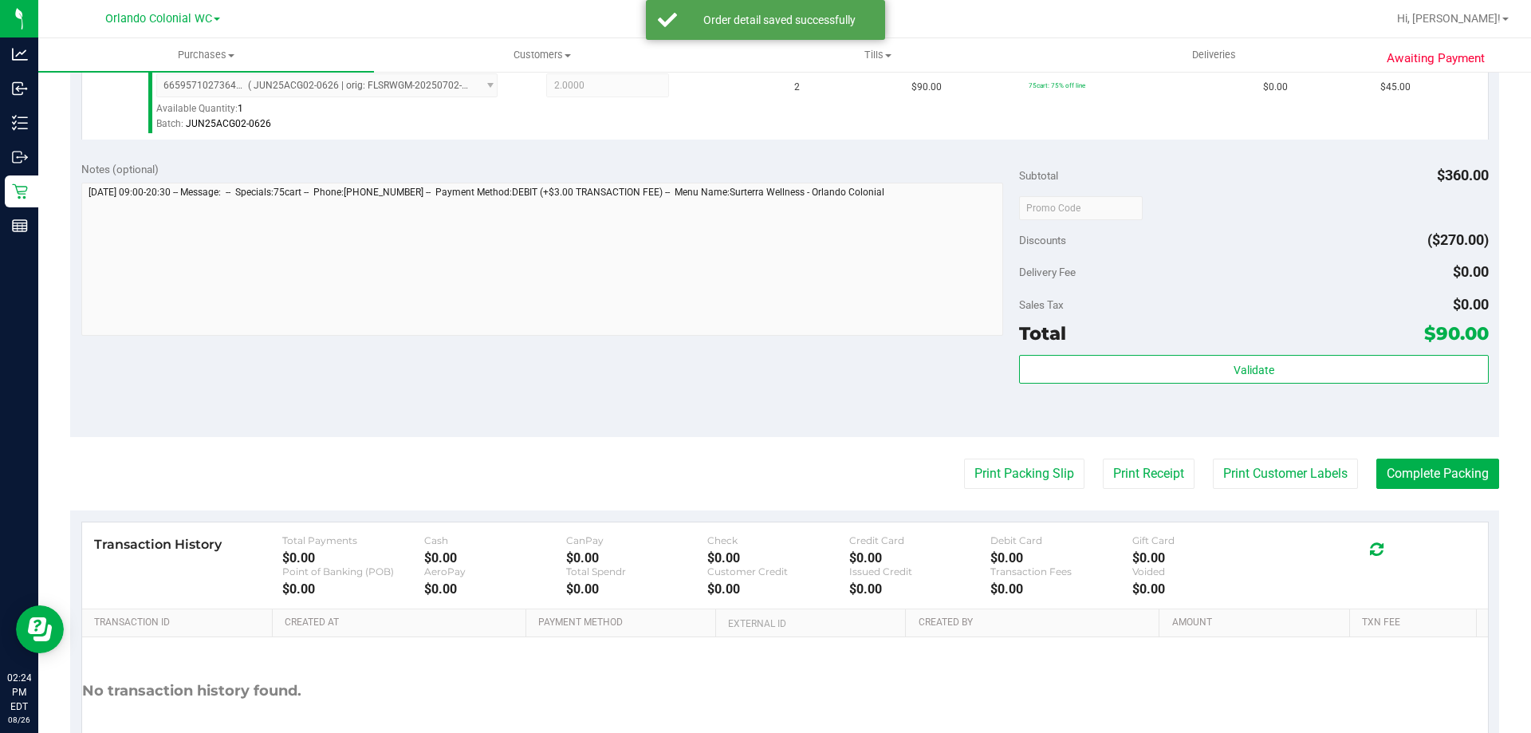
scroll to position [585, 0]
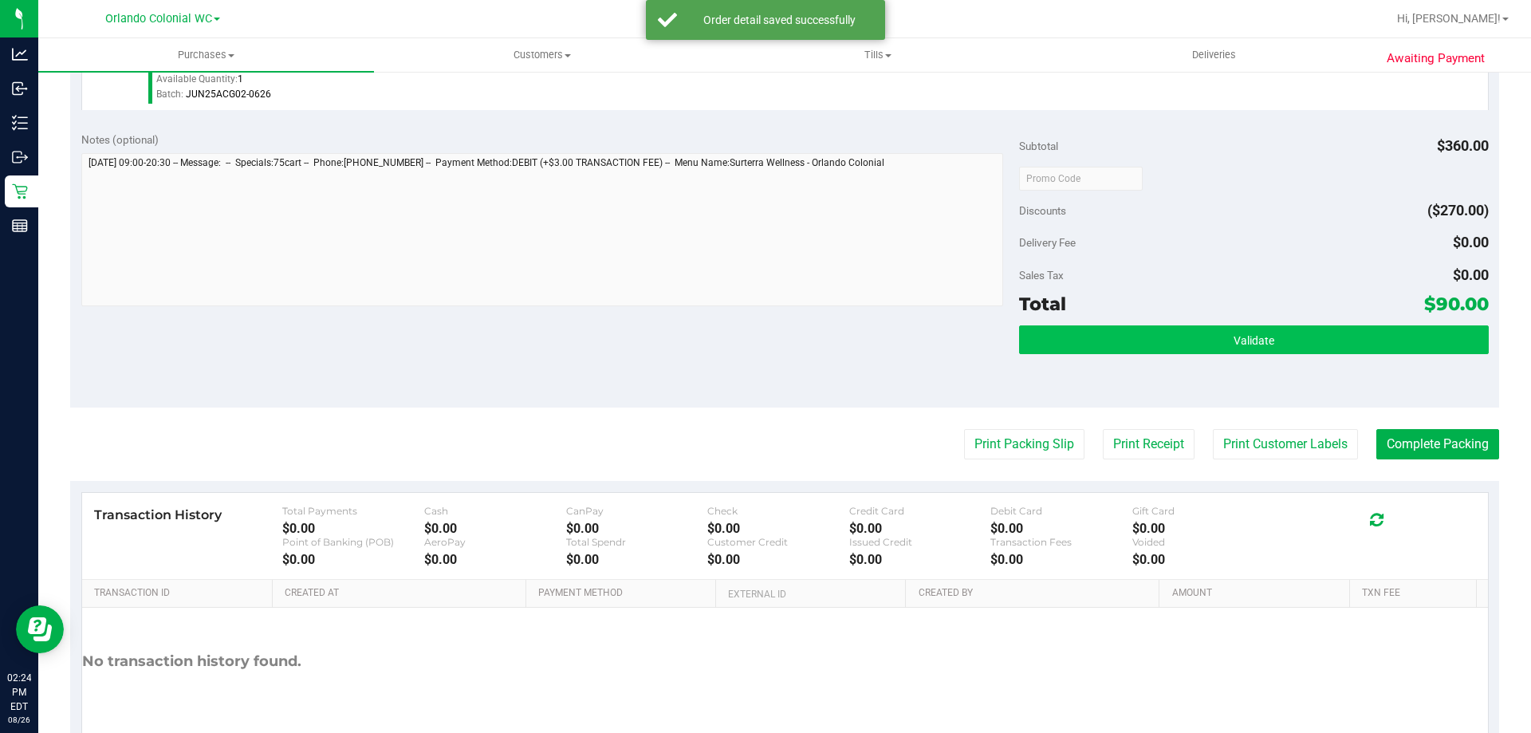
click at [1124, 326] on button "Validate" at bounding box center [1253, 339] width 469 height 29
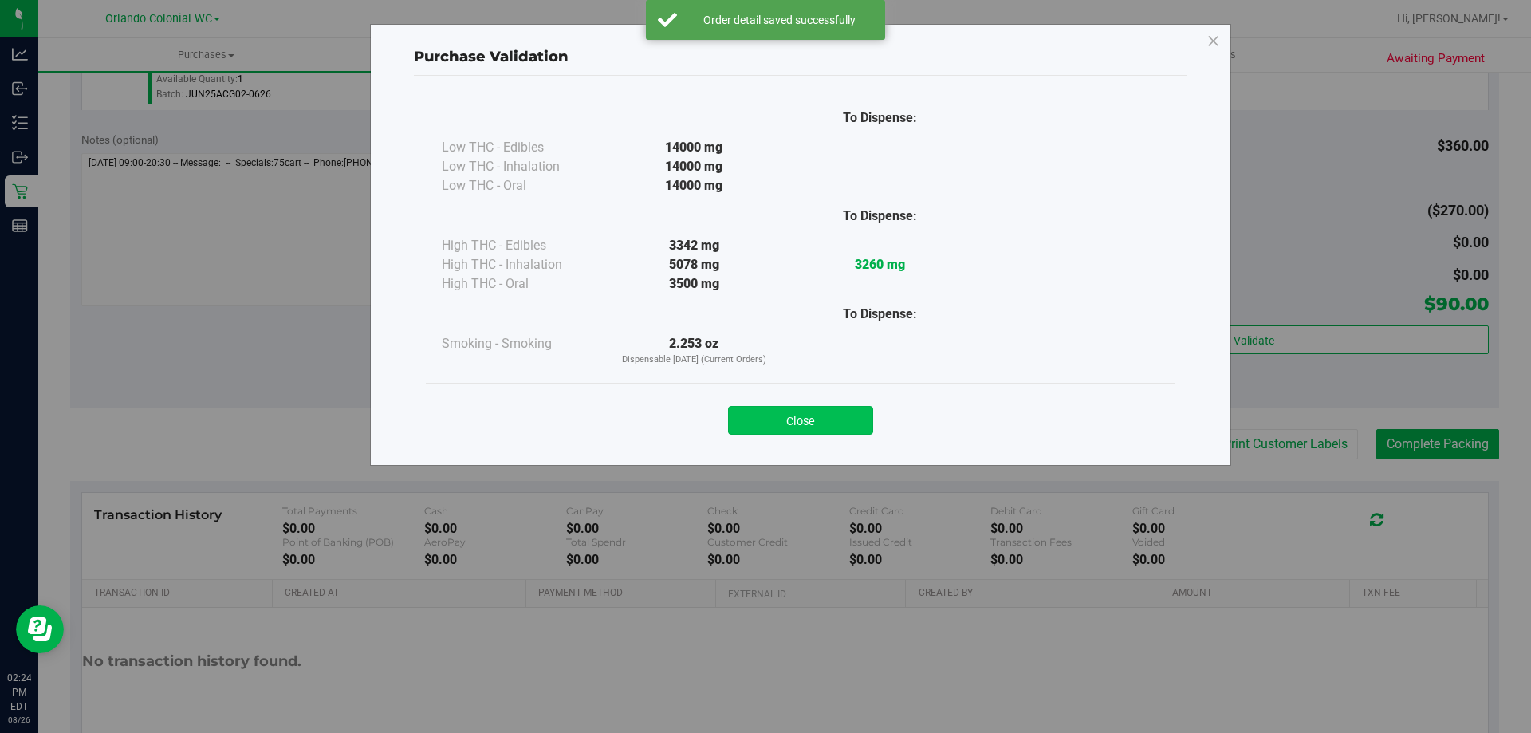
click at [790, 425] on button "Close" at bounding box center [800, 420] width 145 height 29
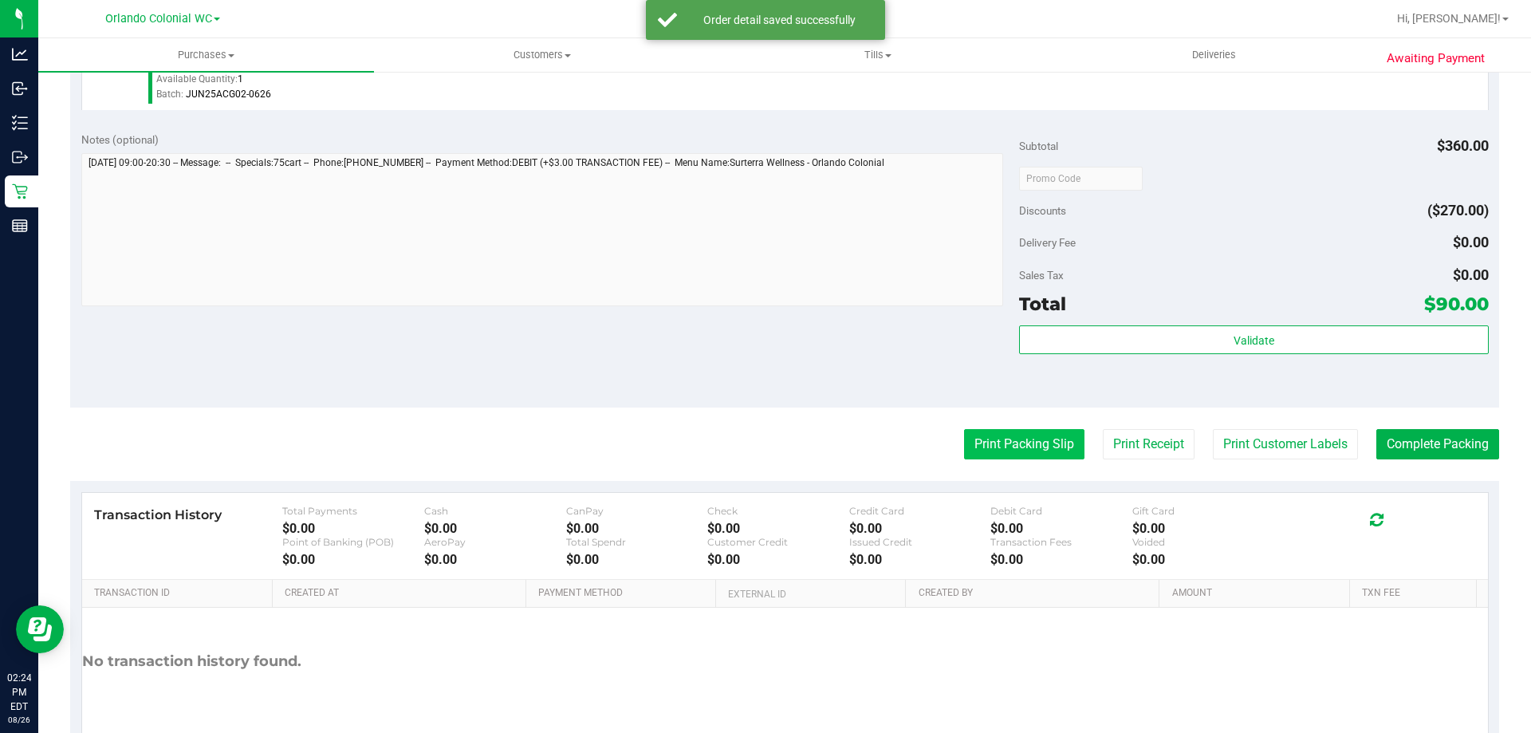
click at [1041, 440] on button "Print Packing Slip" at bounding box center [1024, 444] width 120 height 30
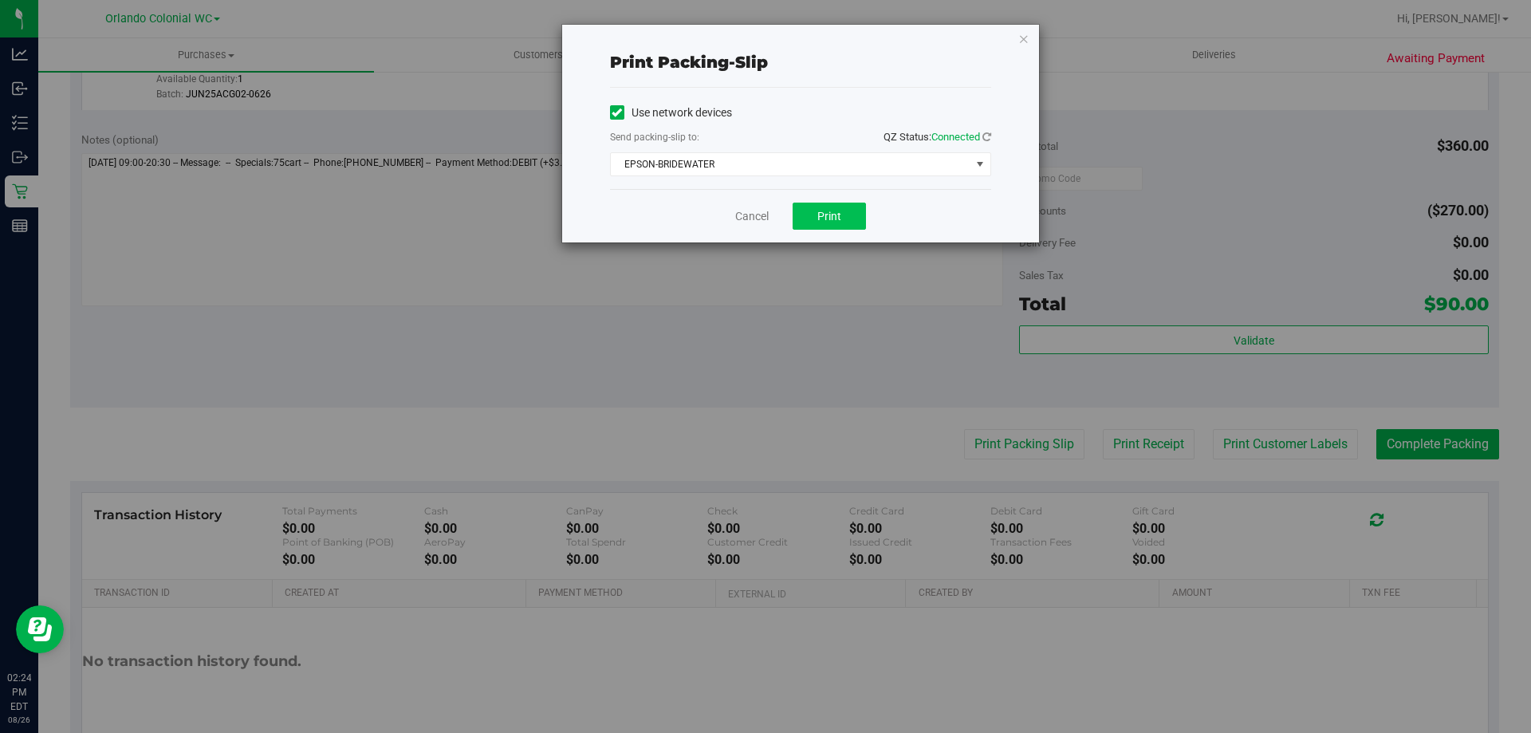
click at [825, 227] on button "Print" at bounding box center [829, 216] width 73 height 27
click at [742, 218] on link "Cancel" at bounding box center [751, 216] width 33 height 17
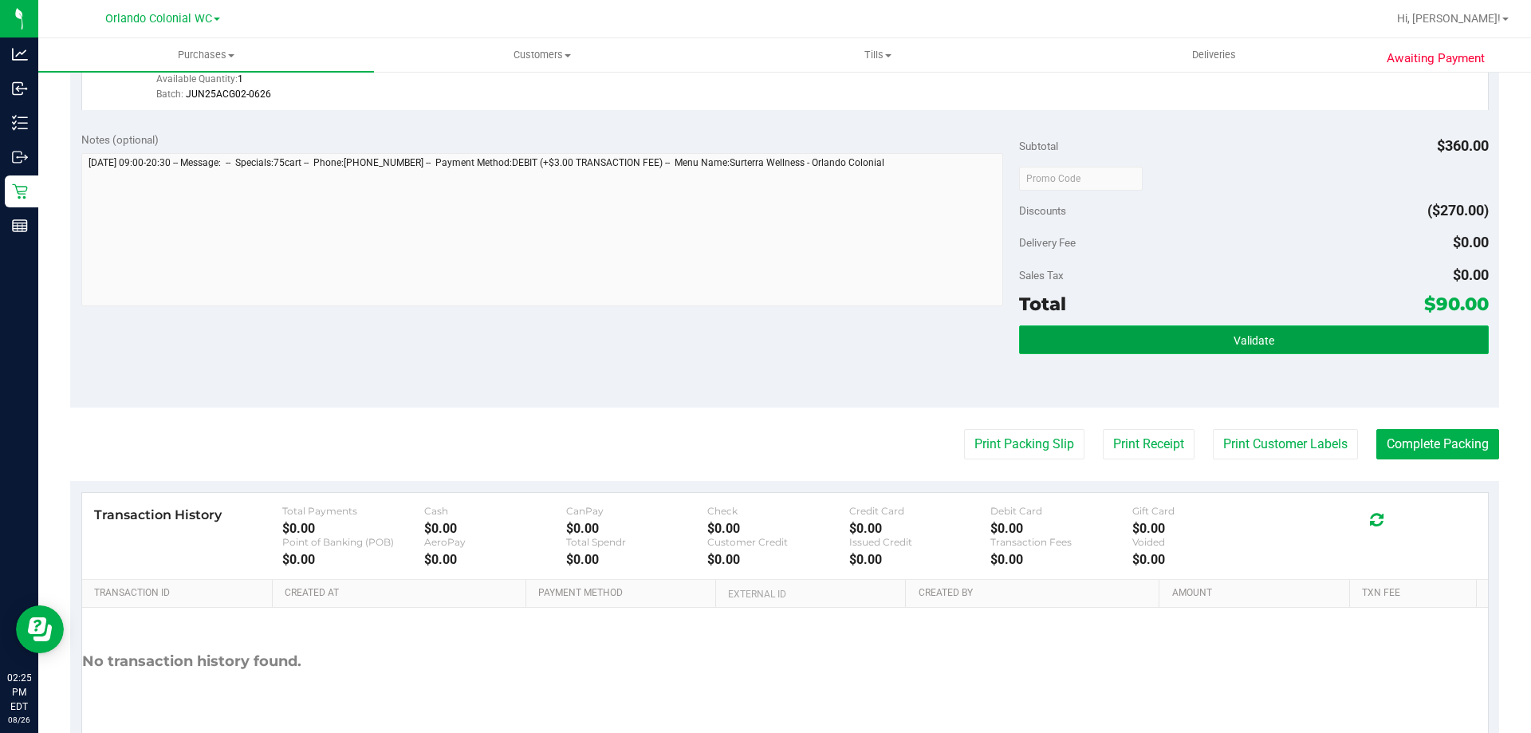
click at [1079, 338] on button "Validate" at bounding box center [1253, 339] width 469 height 29
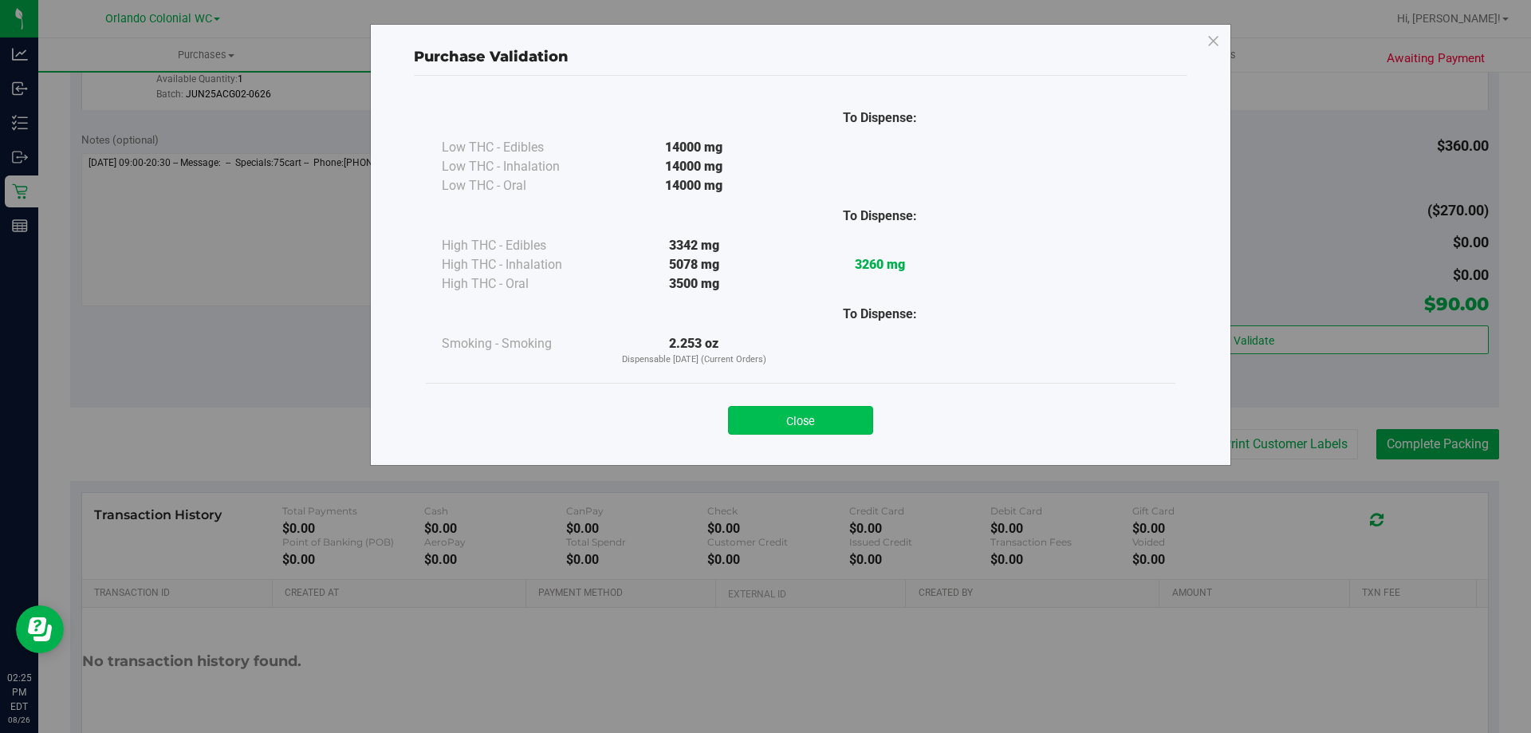
click at [820, 429] on button "Close" at bounding box center [800, 420] width 145 height 29
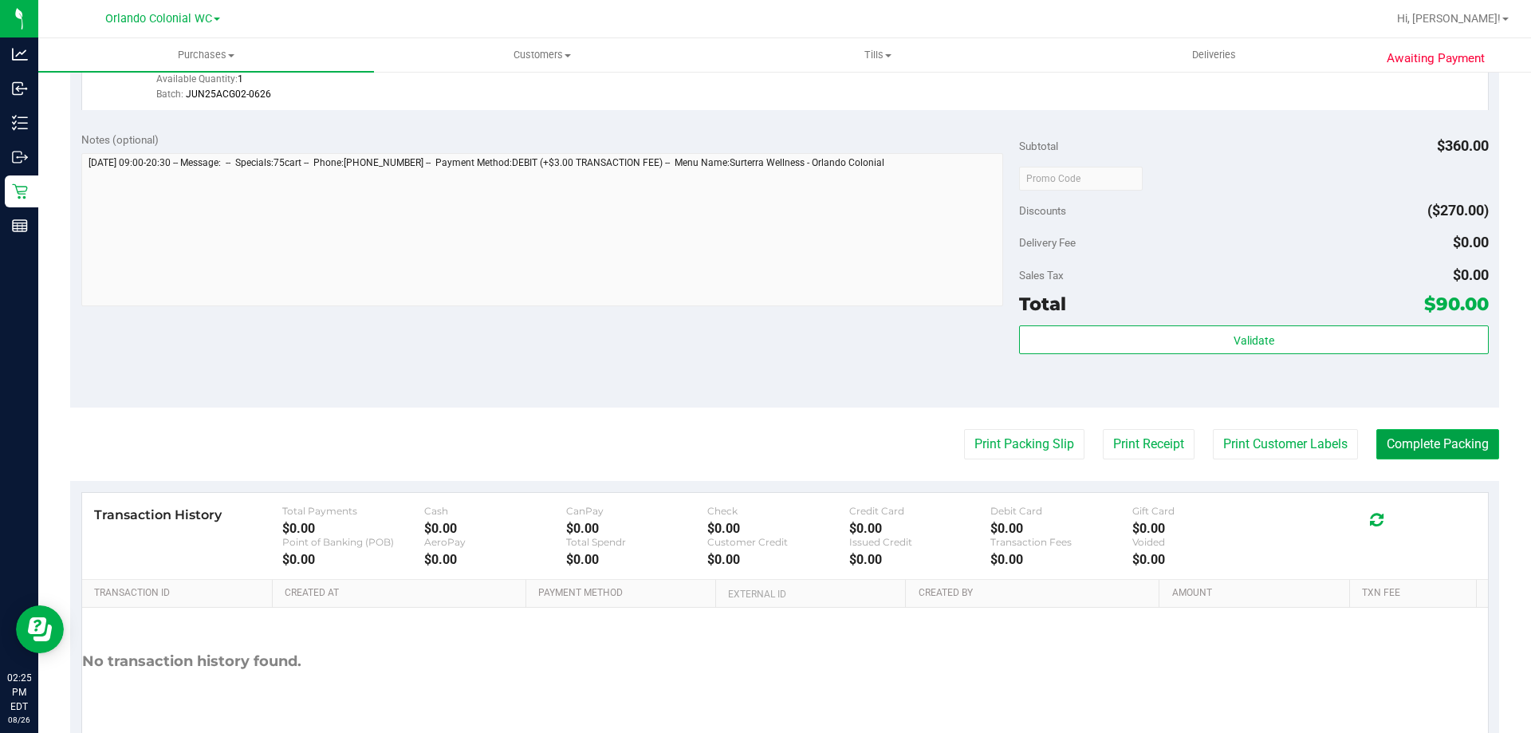
click at [1408, 457] on button "Complete Packing" at bounding box center [1437, 444] width 123 height 30
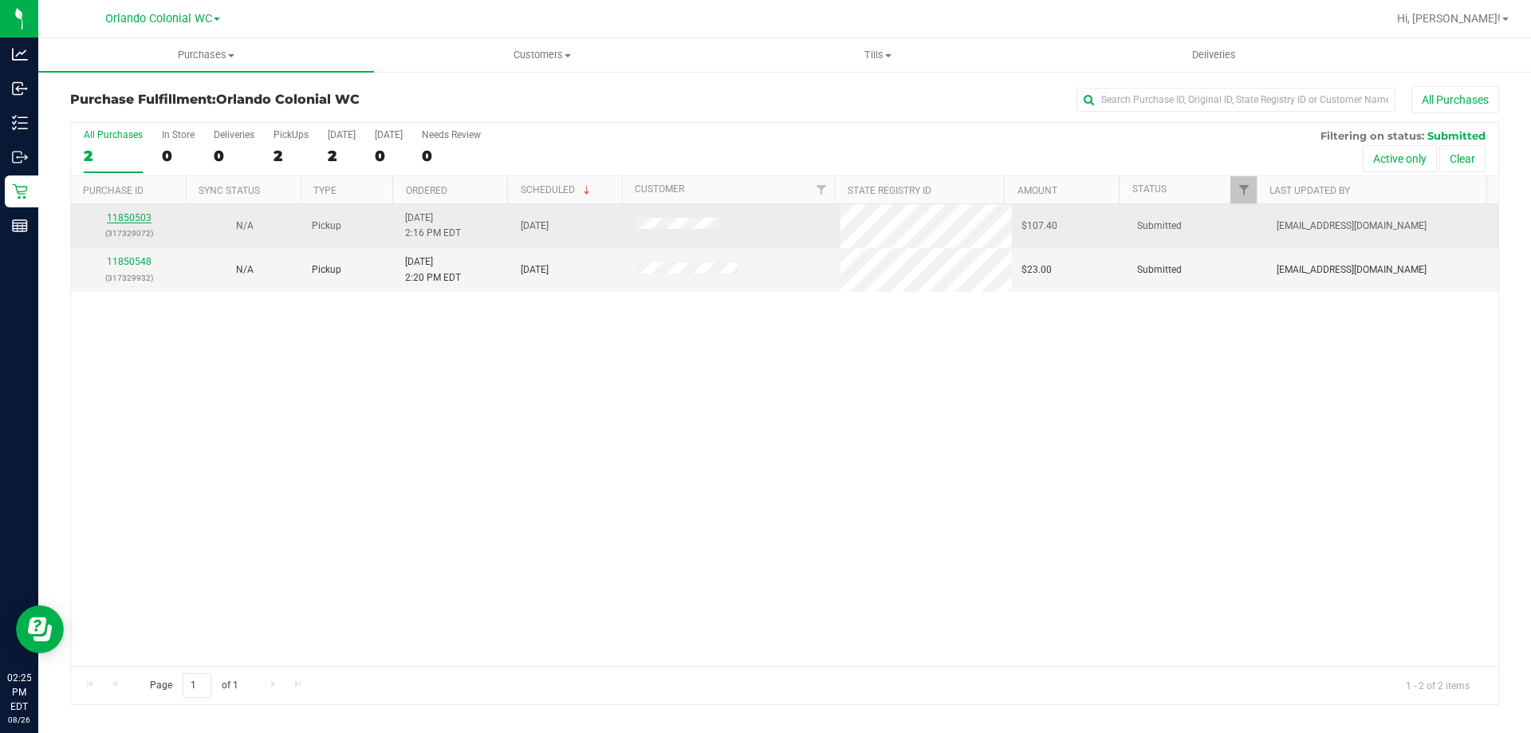
click at [116, 218] on link "11850503" at bounding box center [129, 217] width 45 height 11
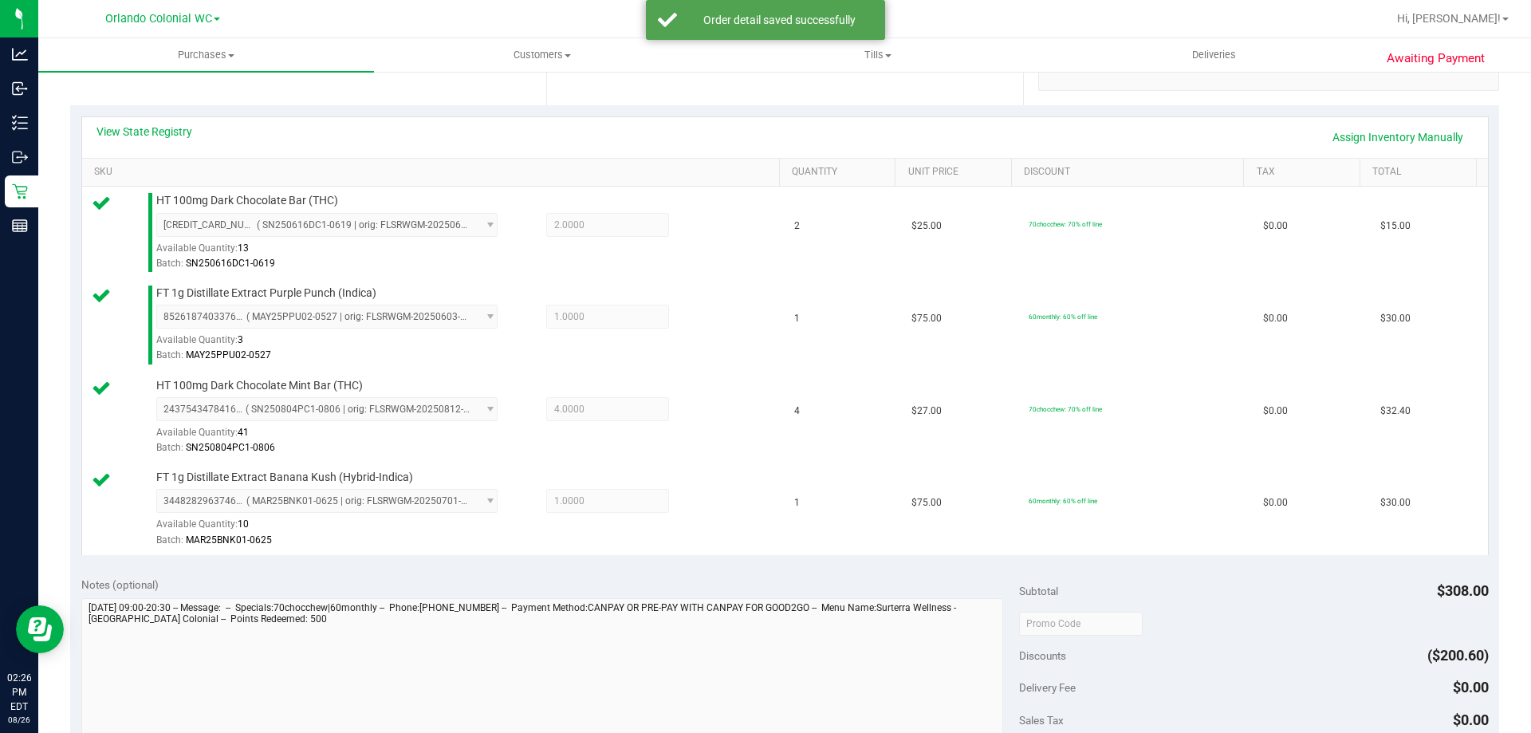
scroll to position [848, 0]
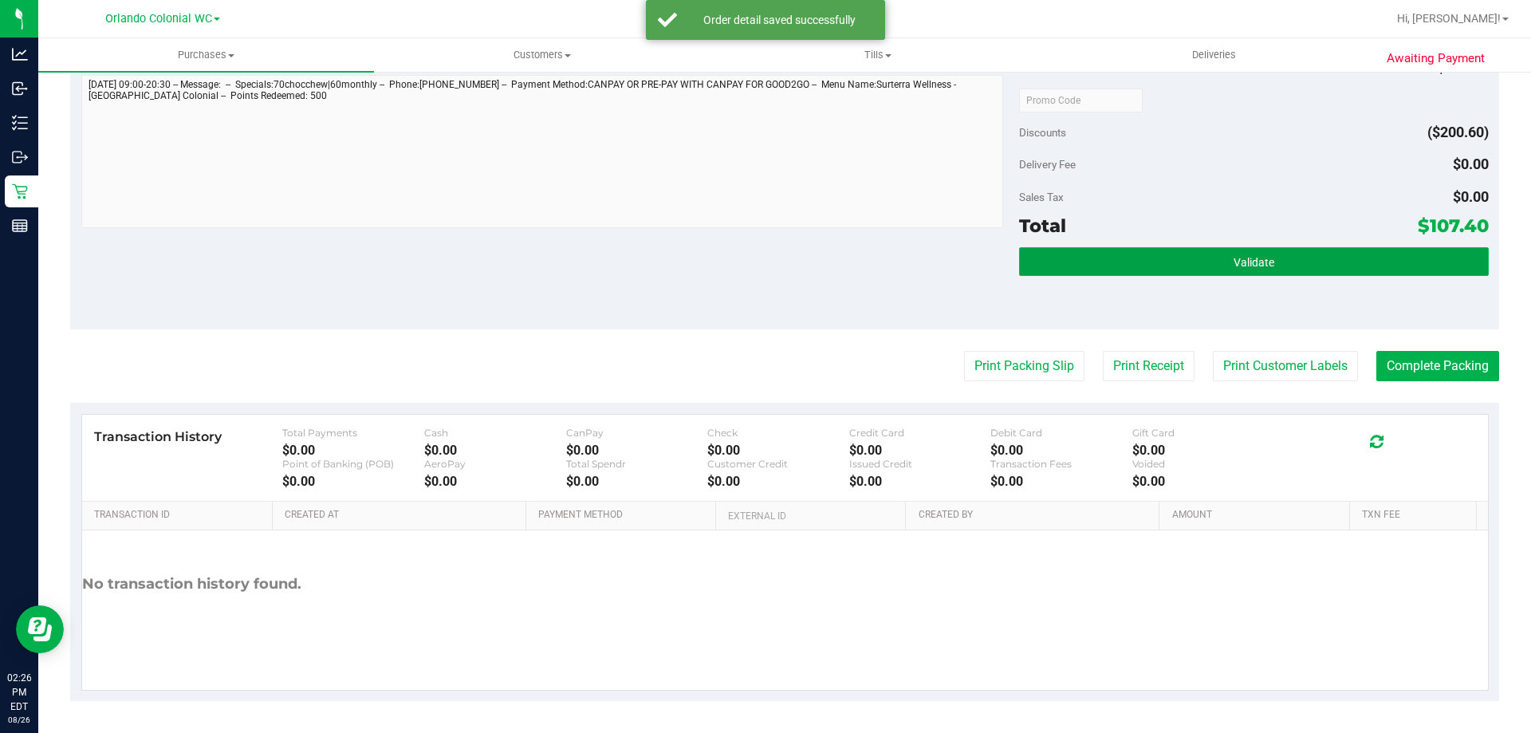
click at [1101, 258] on button "Validate" at bounding box center [1253, 261] width 469 height 29
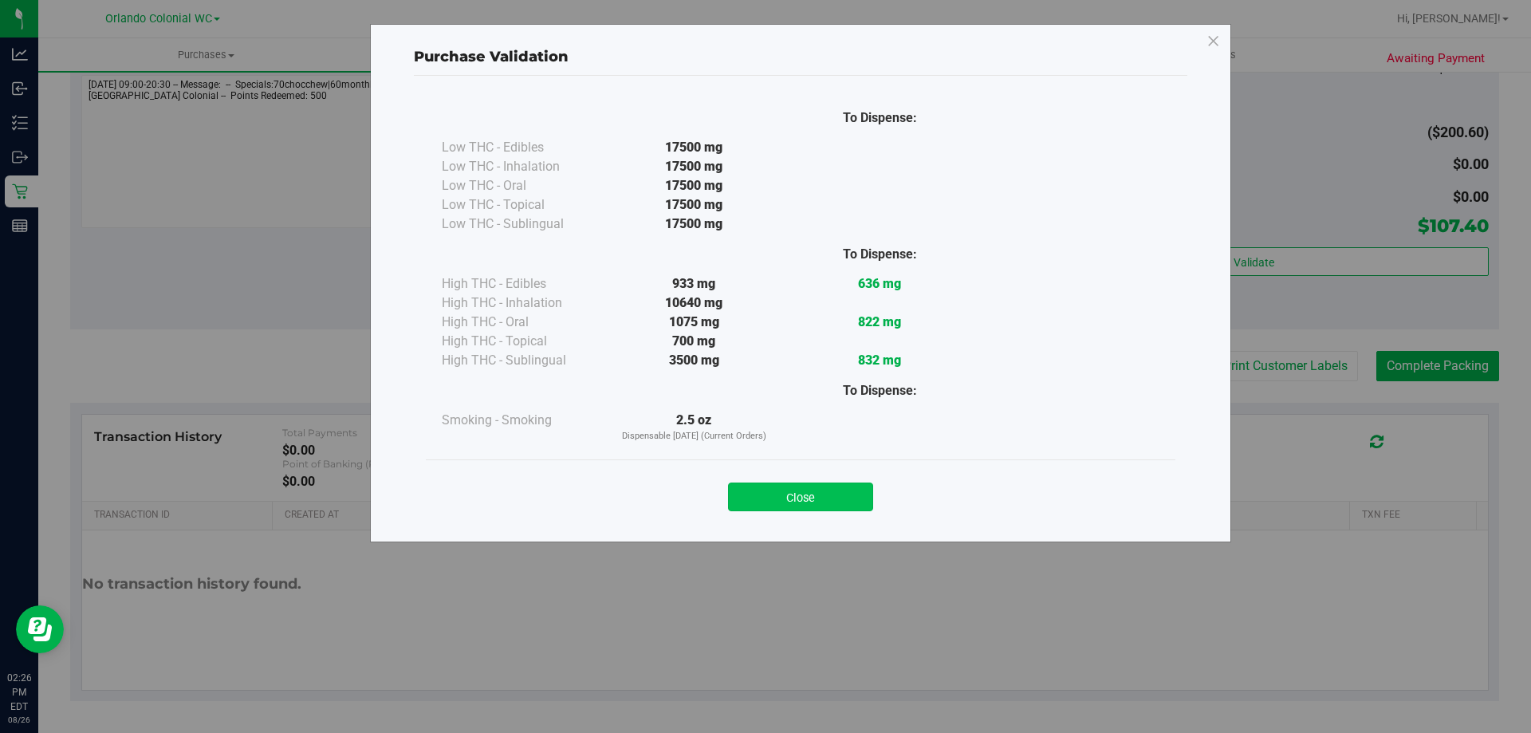
click at [773, 503] on button "Close" at bounding box center [800, 496] width 145 height 29
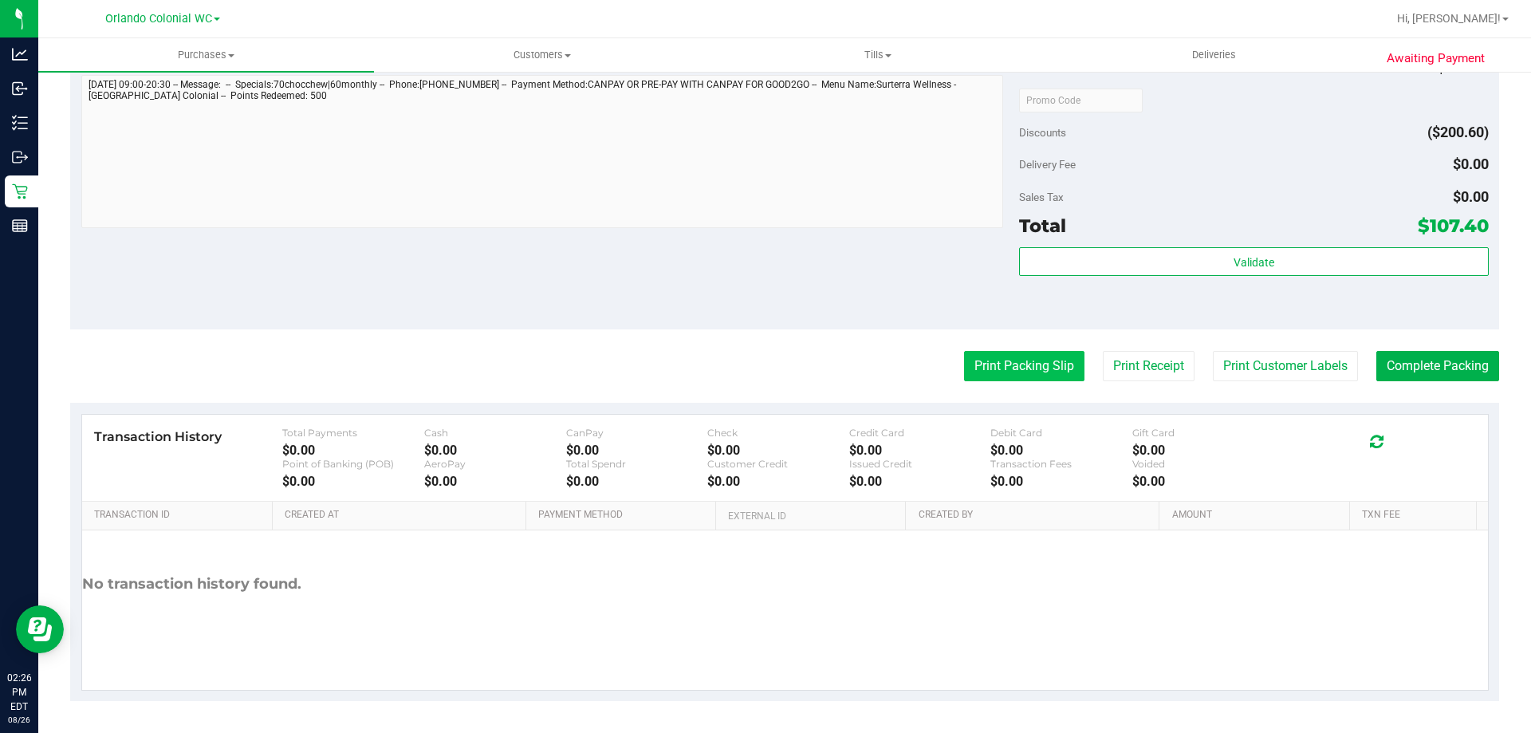
click at [1010, 368] on button "Print Packing Slip" at bounding box center [1024, 366] width 120 height 30
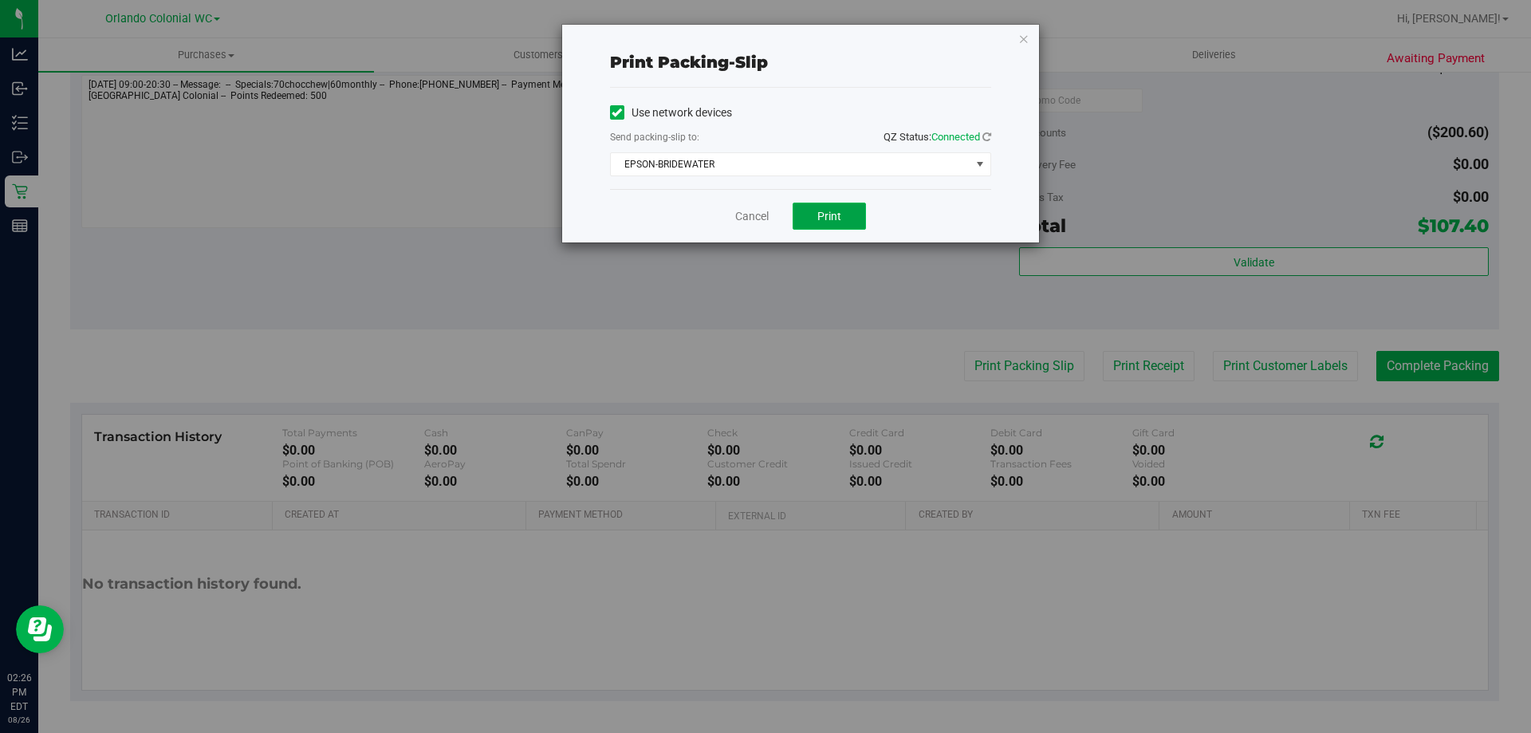
click at [864, 218] on button "Print" at bounding box center [829, 216] width 73 height 27
click at [759, 217] on link "Cancel" at bounding box center [751, 216] width 33 height 17
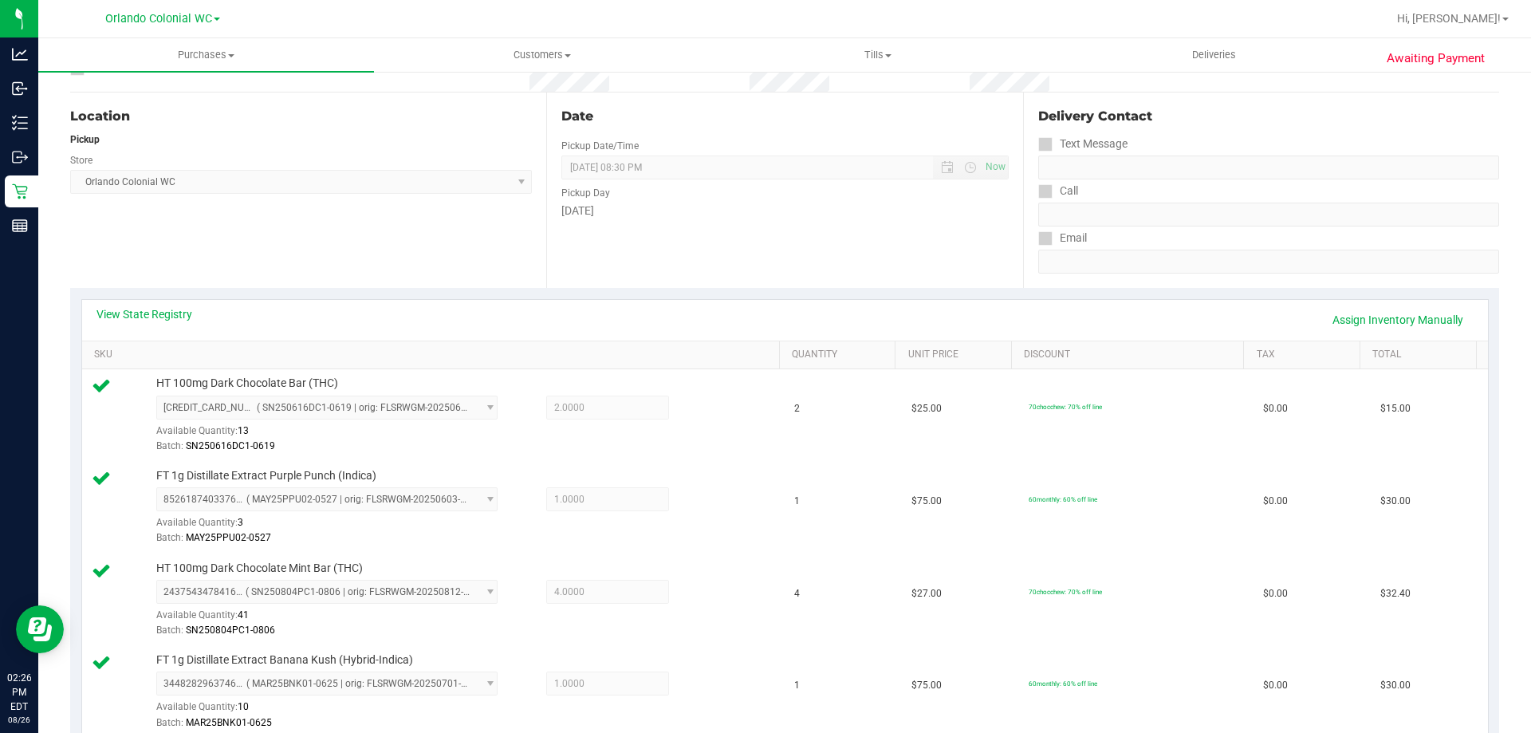
scroll to position [0, 0]
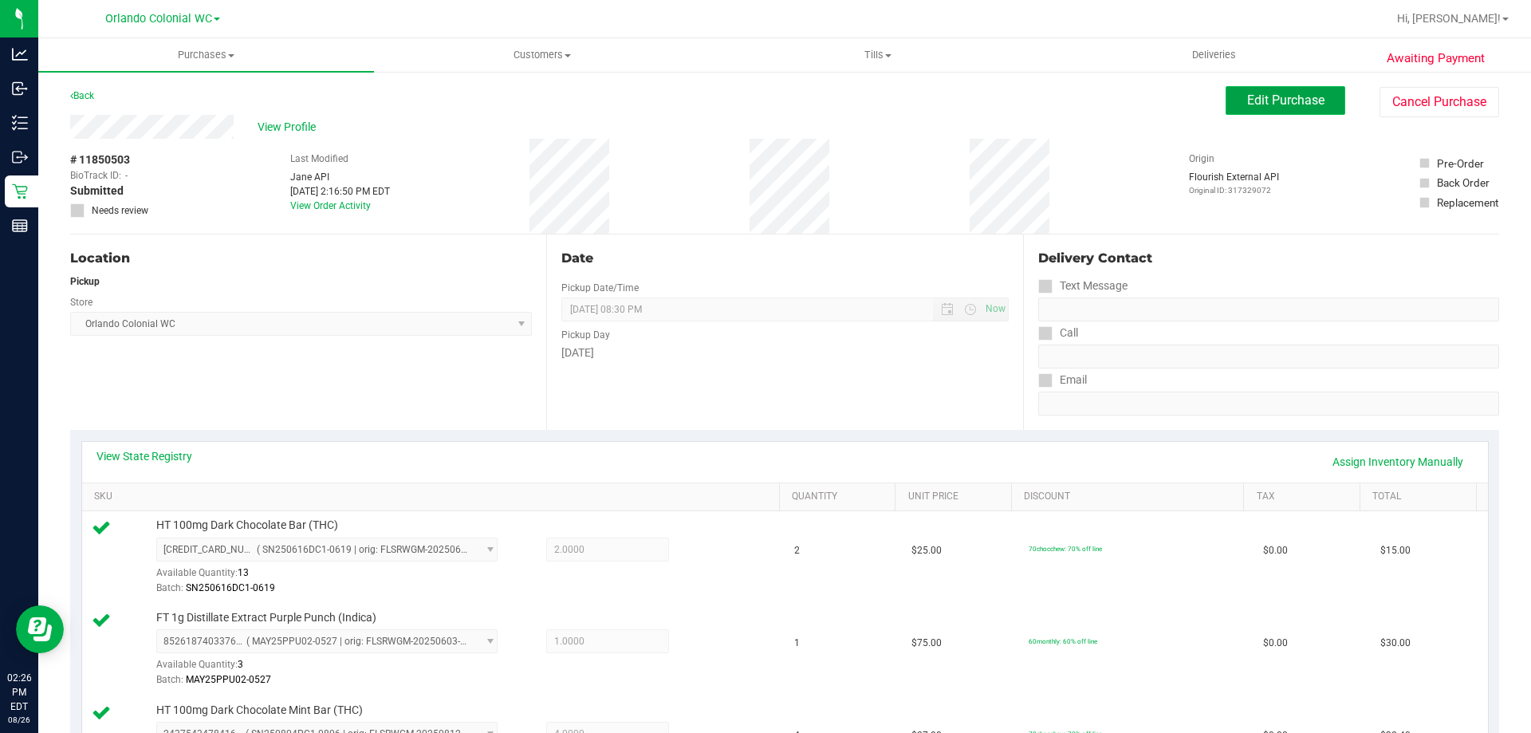
click at [1282, 96] on span "Edit Purchase" at bounding box center [1285, 100] width 77 height 15
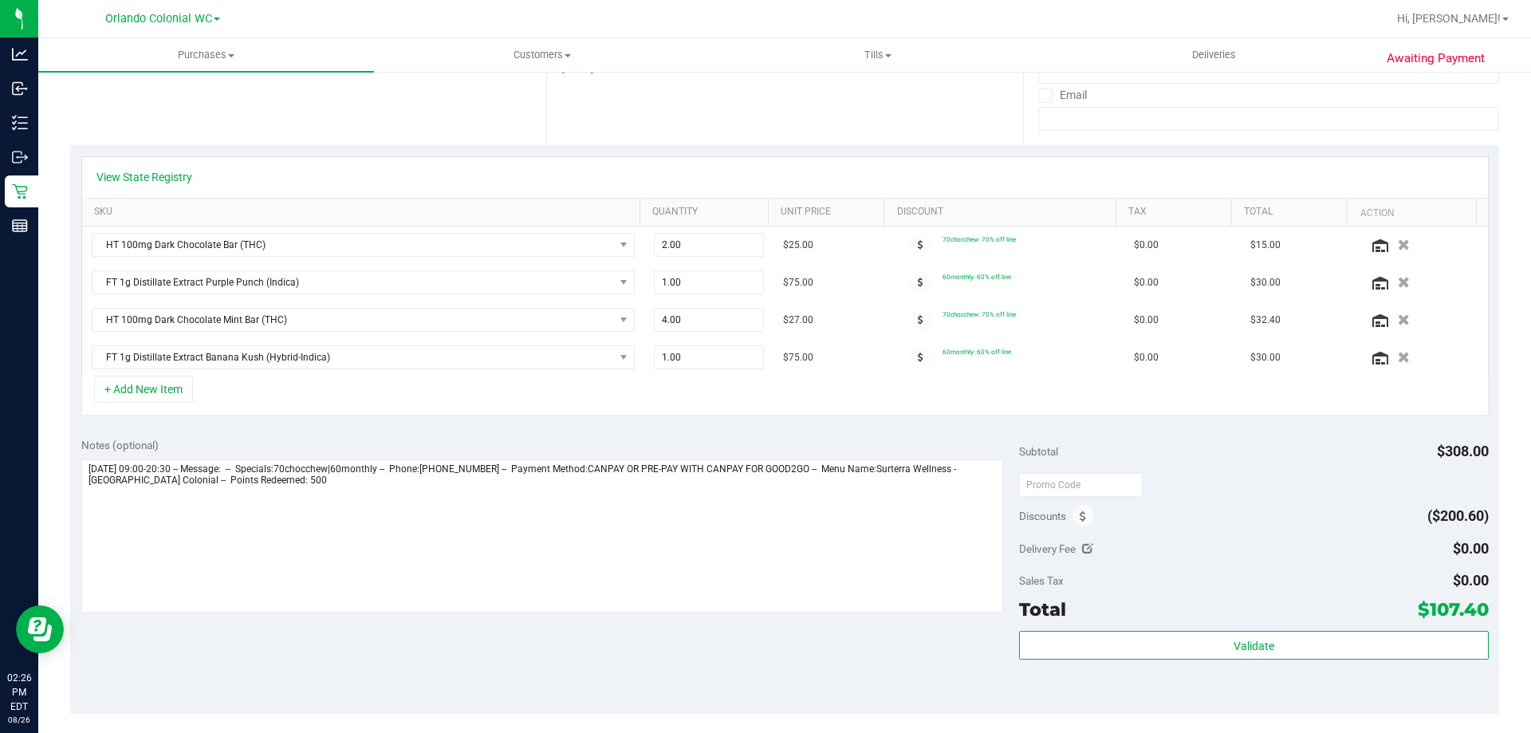
scroll to position [286, 0]
click at [1082, 513] on span at bounding box center [1084, 515] width 22 height 22
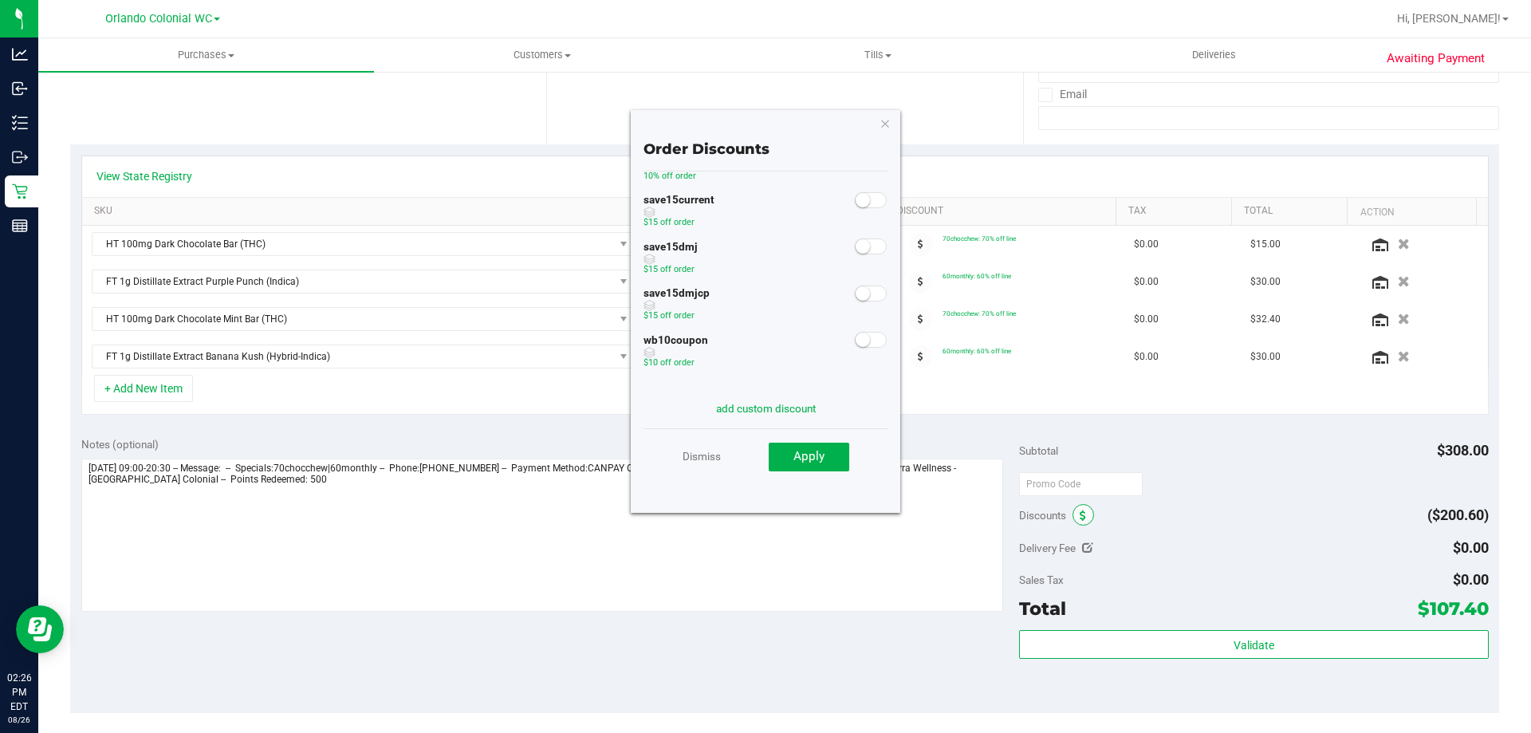
scroll to position [0, 0]
click at [856, 238] on small at bounding box center [863, 241] width 14 height 14
click at [816, 456] on span "Apply" at bounding box center [809, 456] width 31 height 14
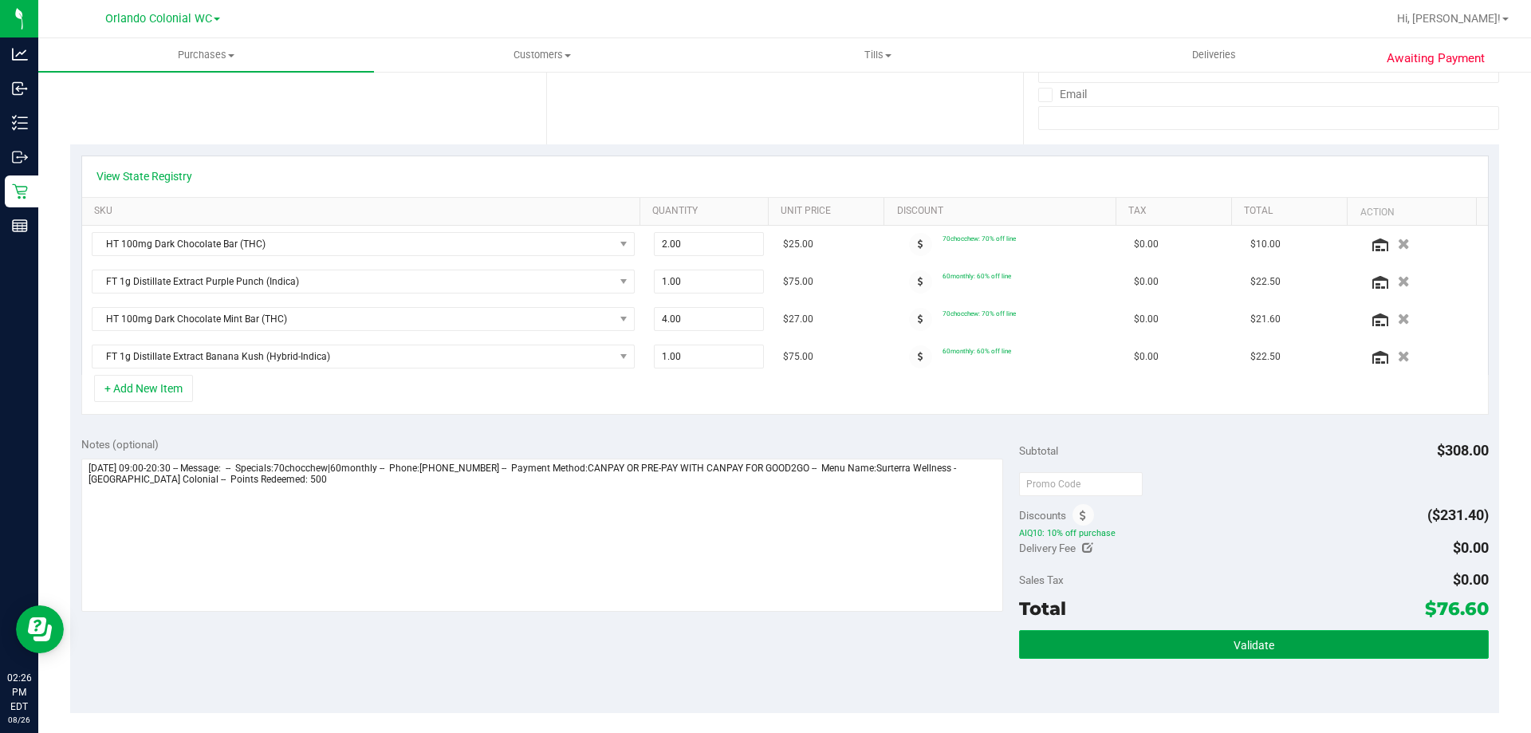
click at [1144, 647] on button "Validate" at bounding box center [1253, 644] width 469 height 29
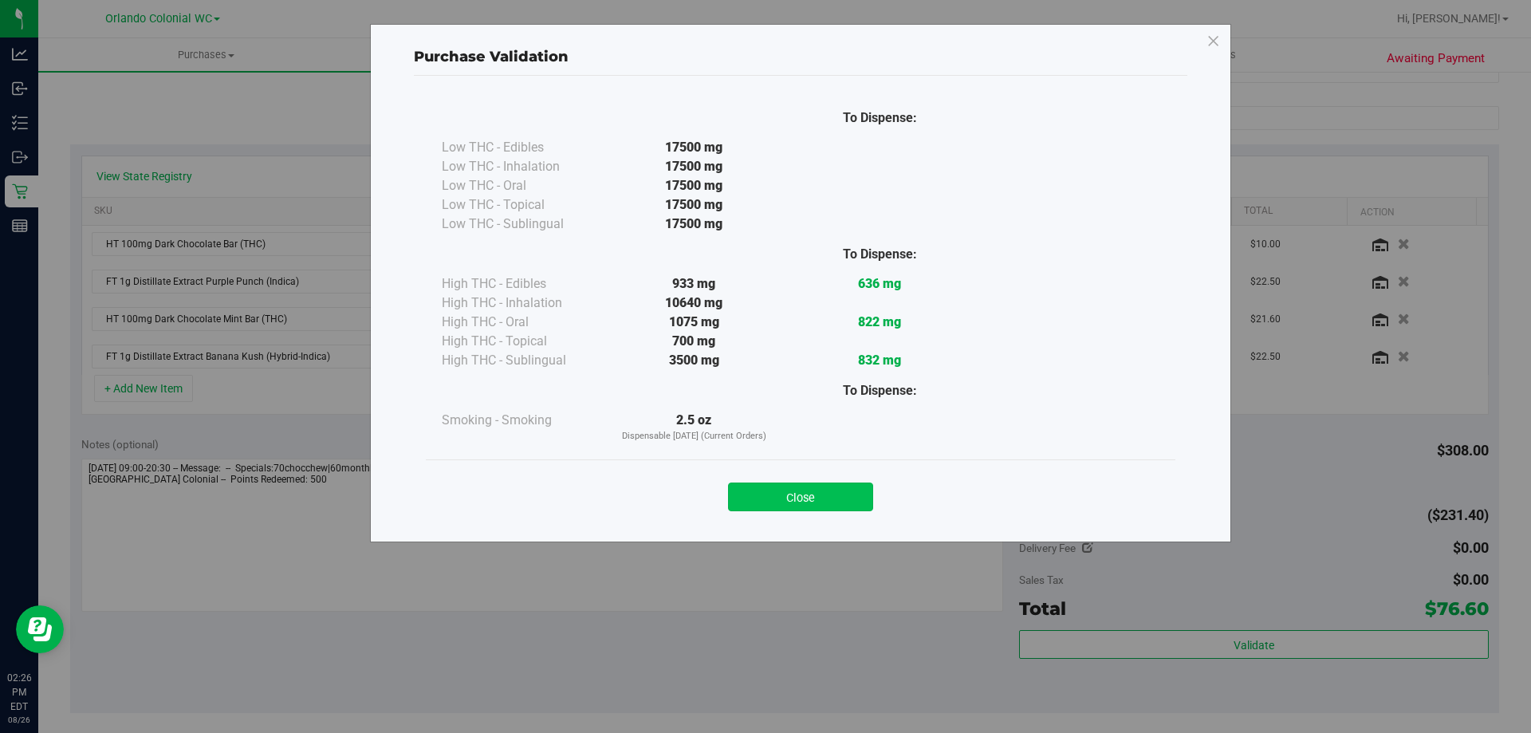
click at [827, 501] on button "Close" at bounding box center [800, 496] width 145 height 29
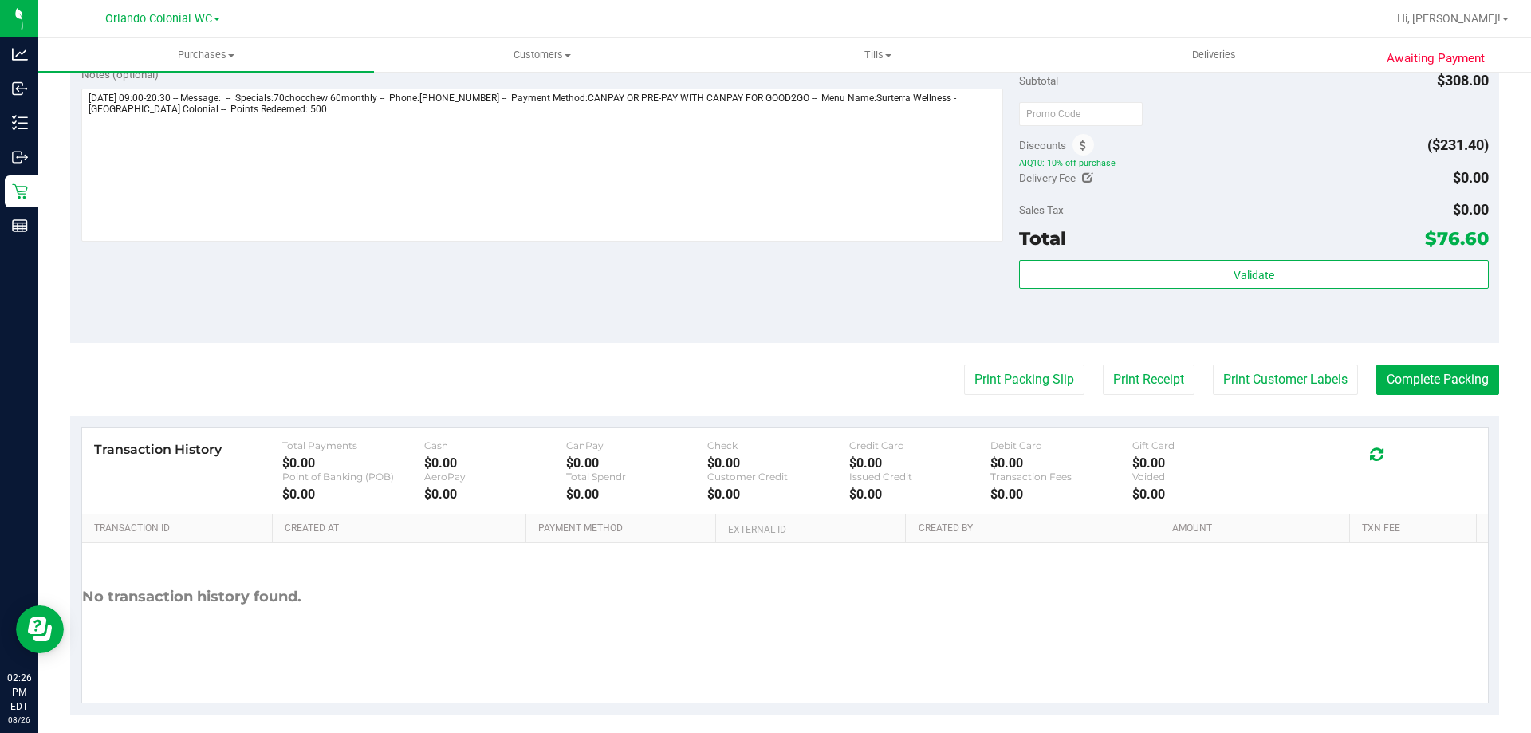
scroll to position [669, 0]
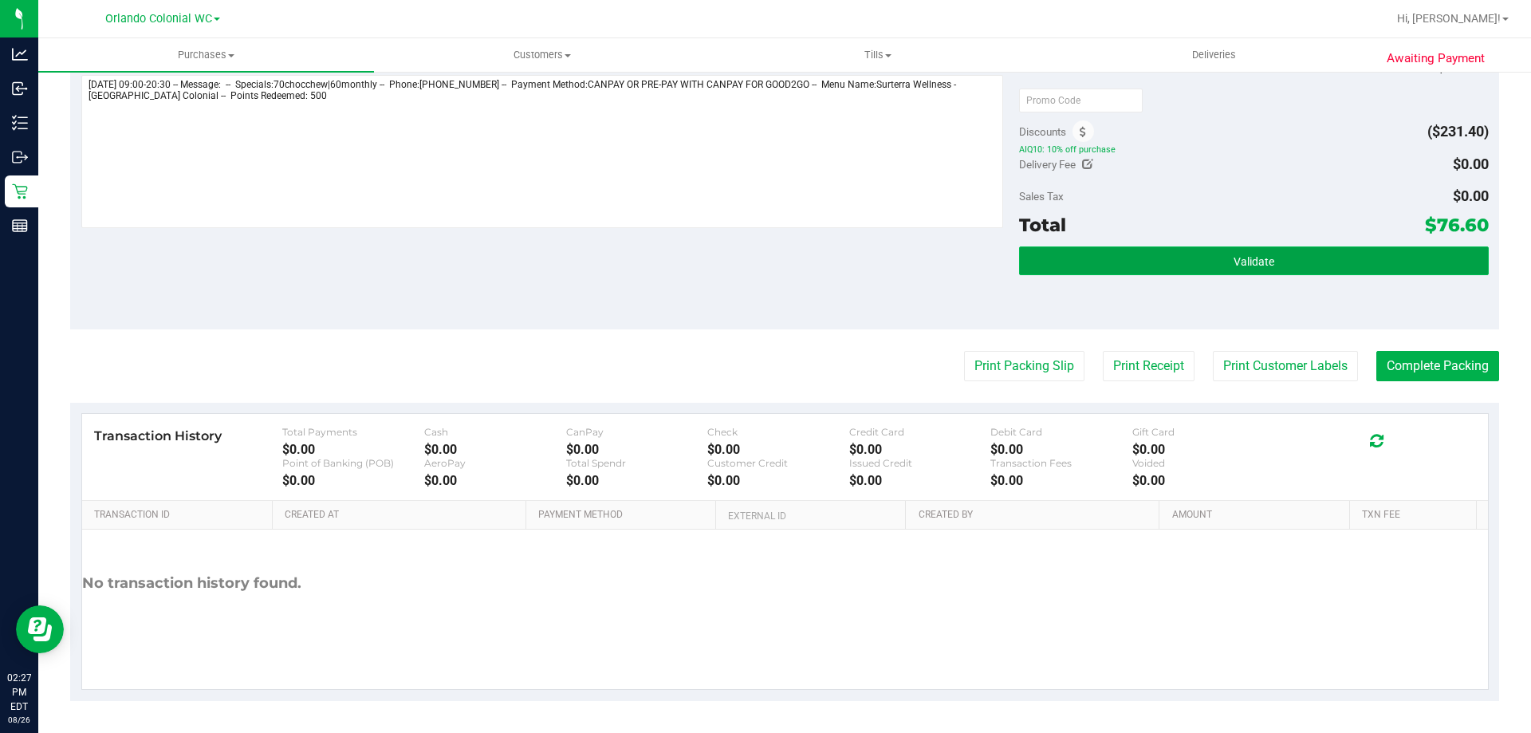
click at [1230, 250] on button "Validate" at bounding box center [1253, 260] width 469 height 29
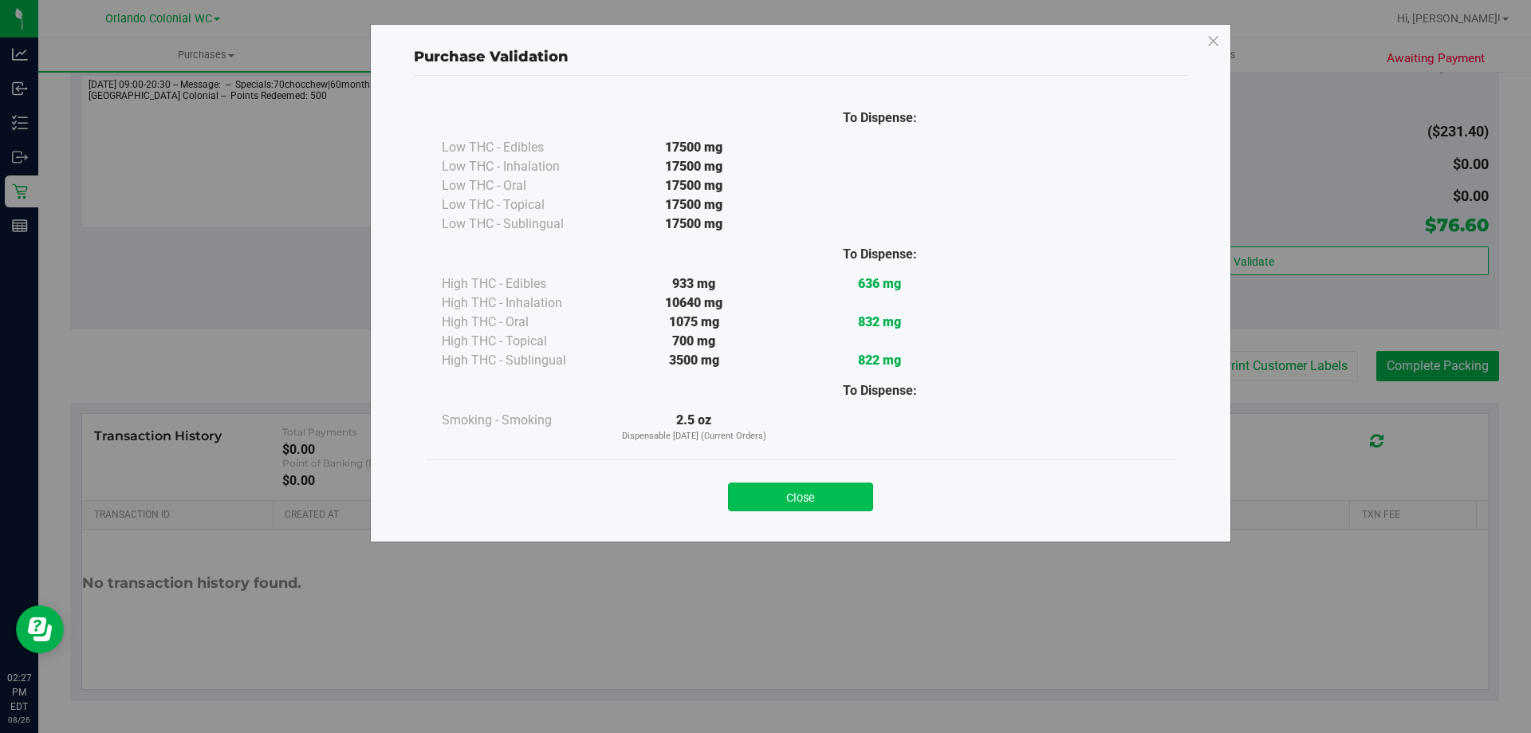
click at [817, 494] on button "Close" at bounding box center [800, 496] width 145 height 29
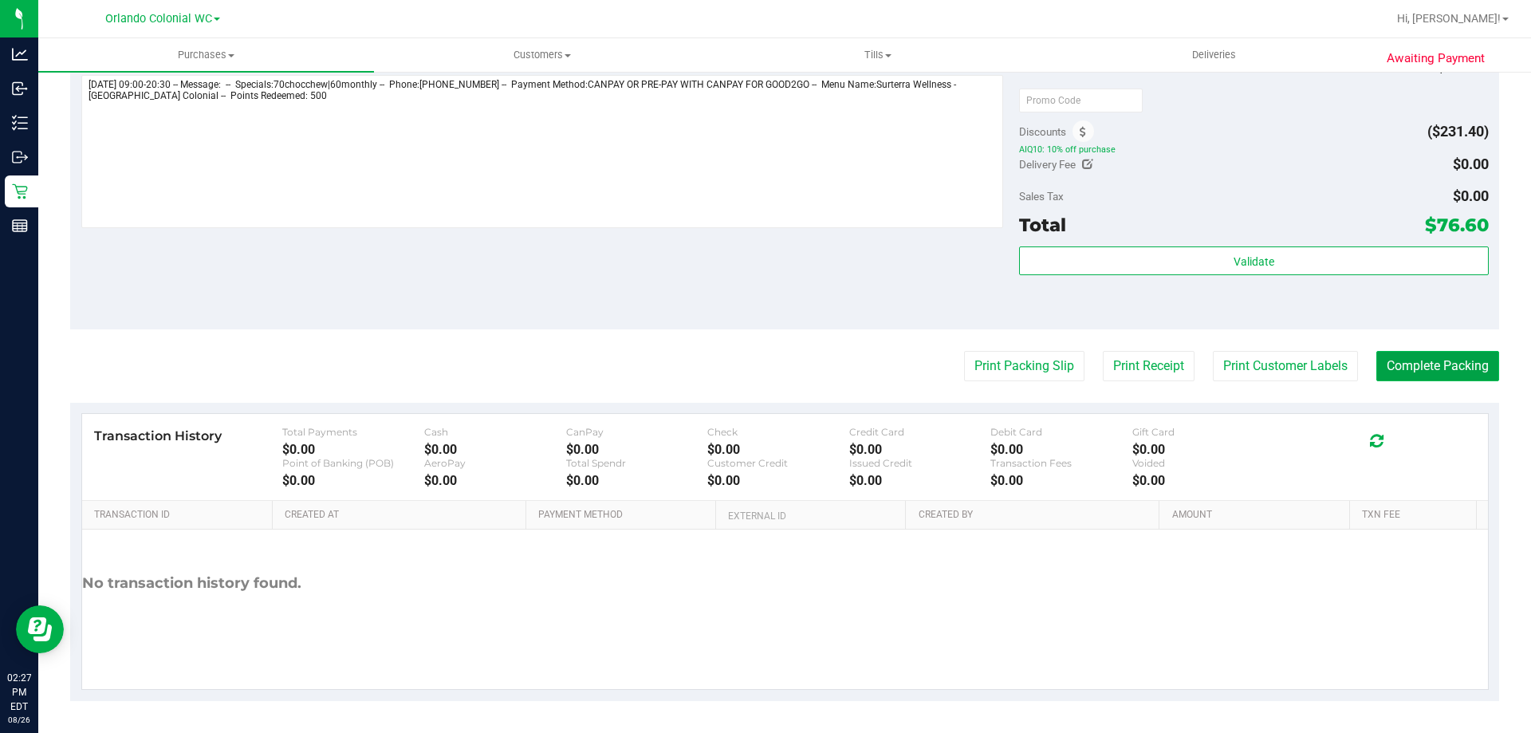
click at [1434, 370] on button "Complete Packing" at bounding box center [1437, 366] width 123 height 30
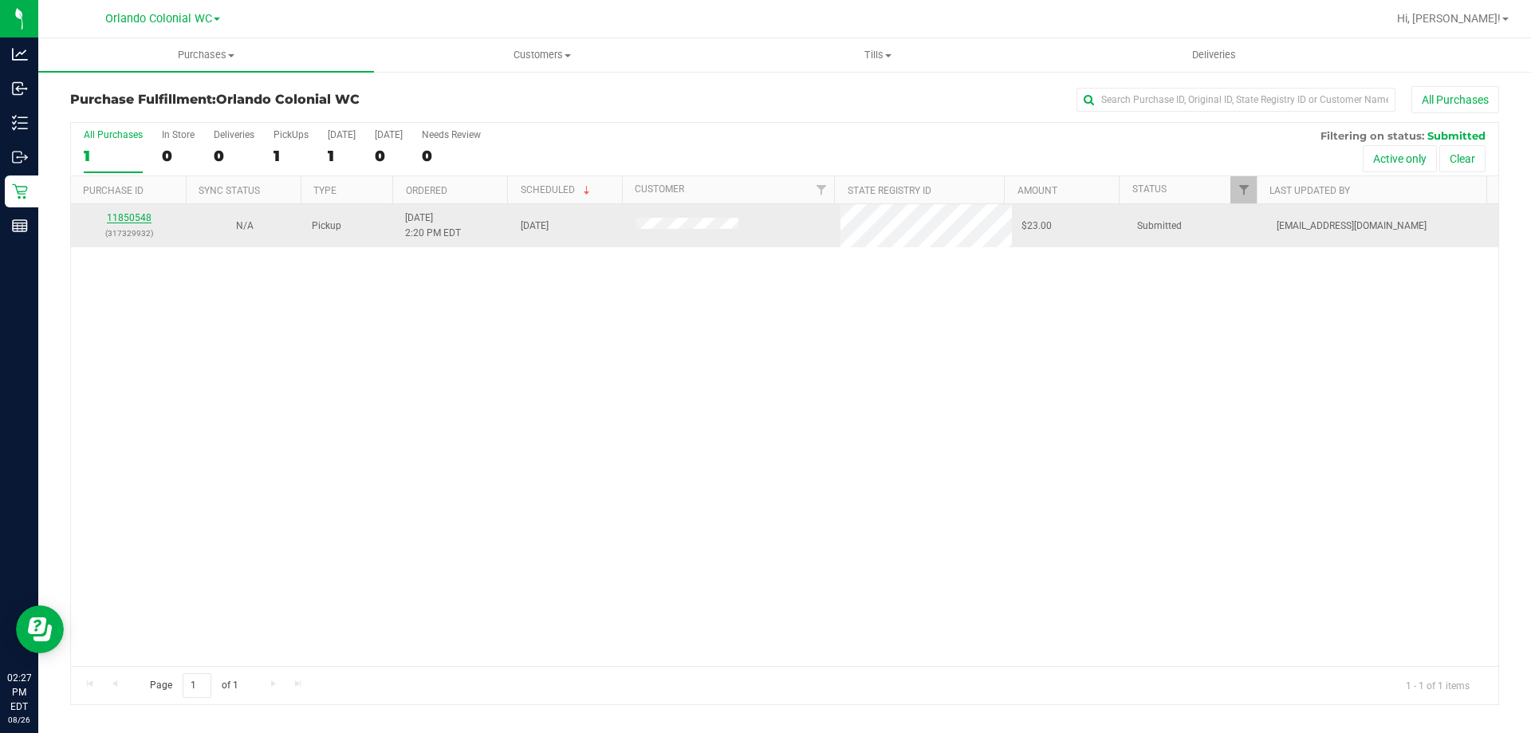
click at [136, 215] on link "11850548" at bounding box center [129, 217] width 45 height 11
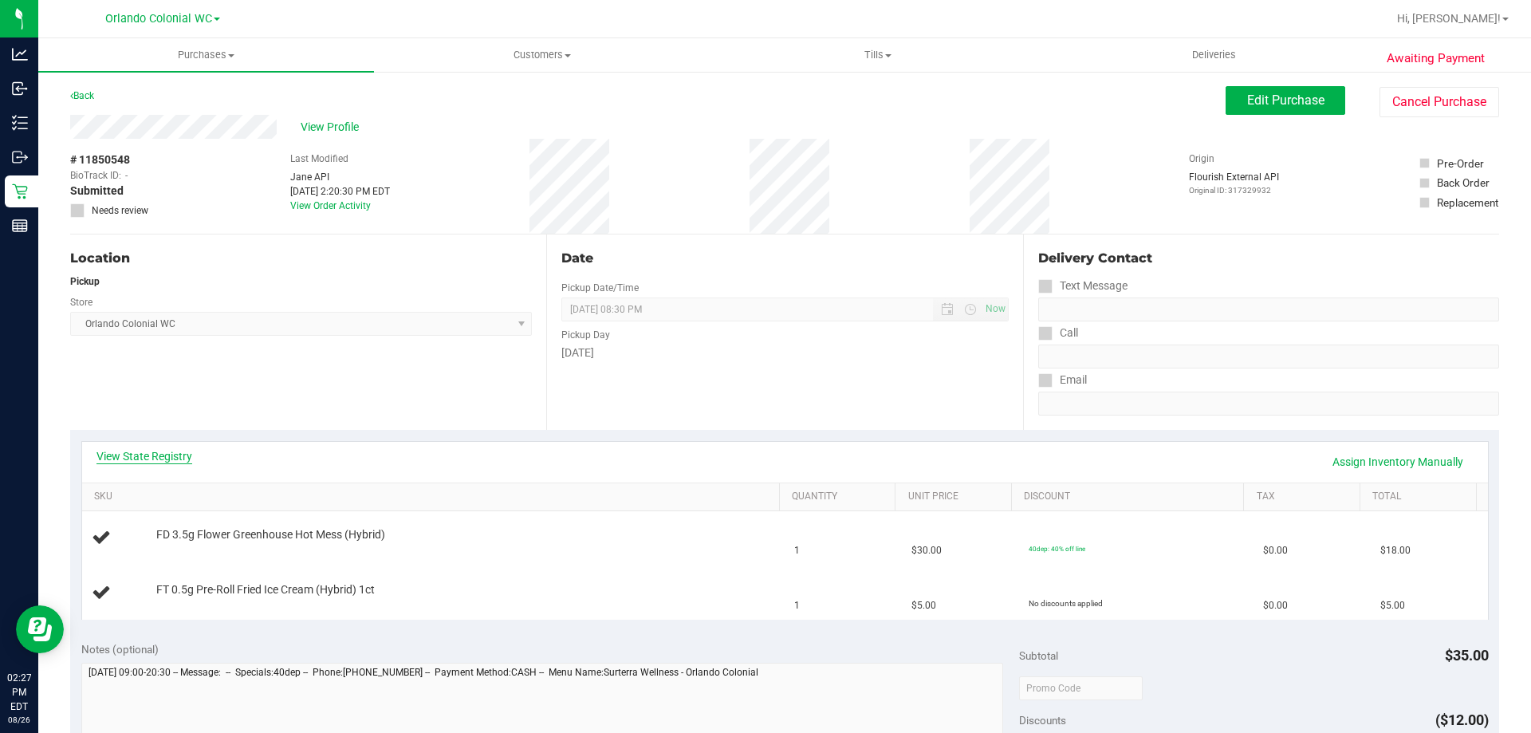
click at [119, 452] on link "View State Registry" at bounding box center [144, 456] width 96 height 16
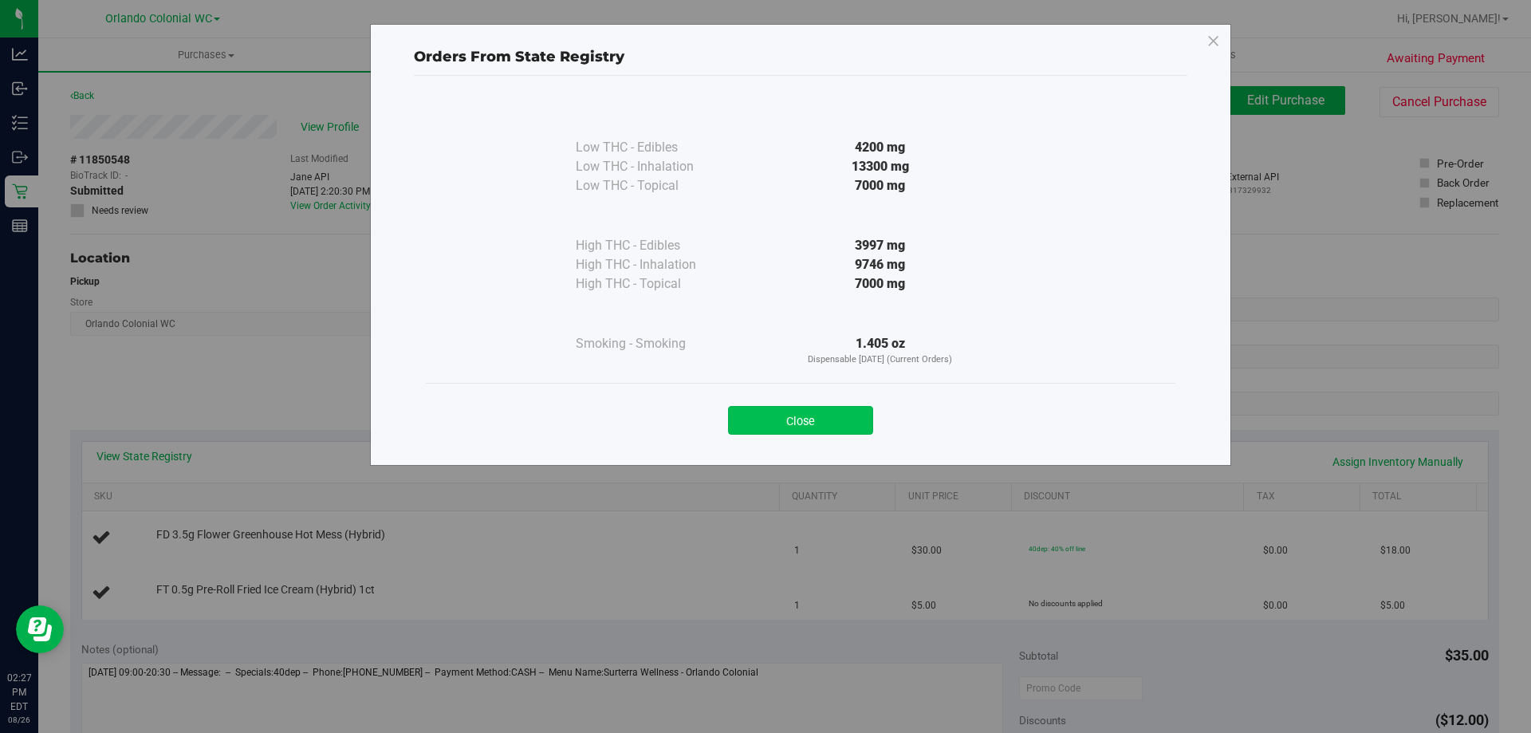
click at [783, 414] on button "Close" at bounding box center [800, 420] width 145 height 29
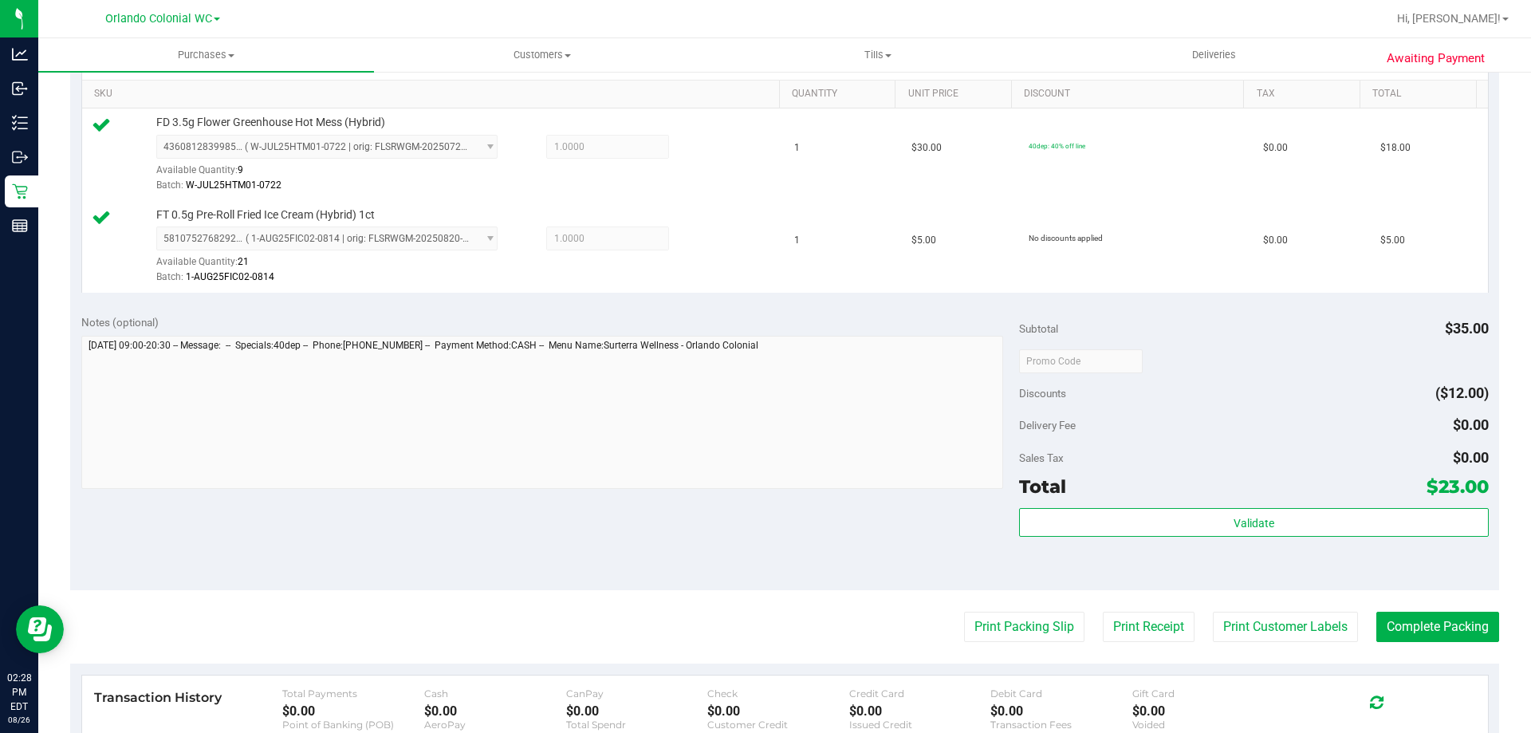
scroll to position [401, 0]
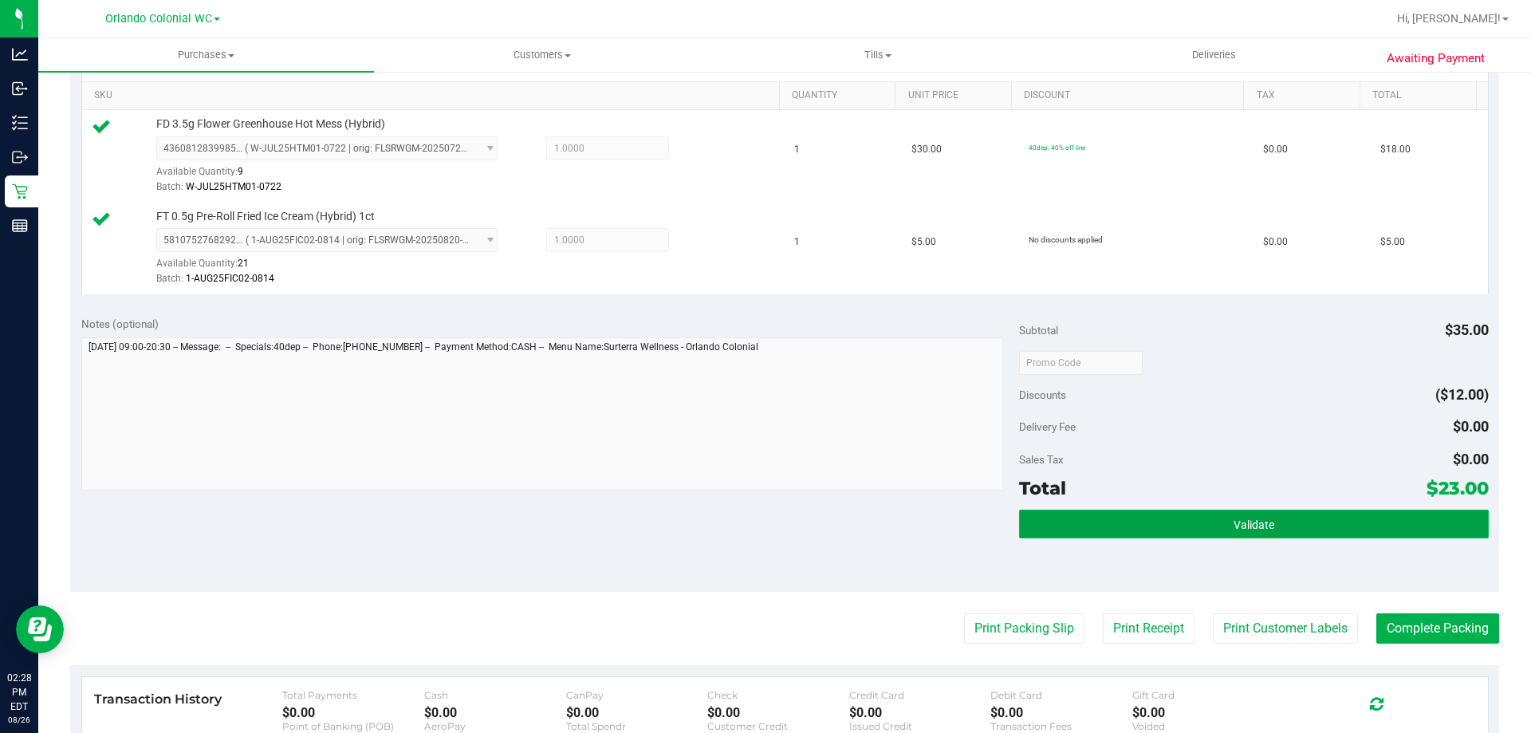
click at [1125, 512] on button "Validate" at bounding box center [1253, 524] width 469 height 29
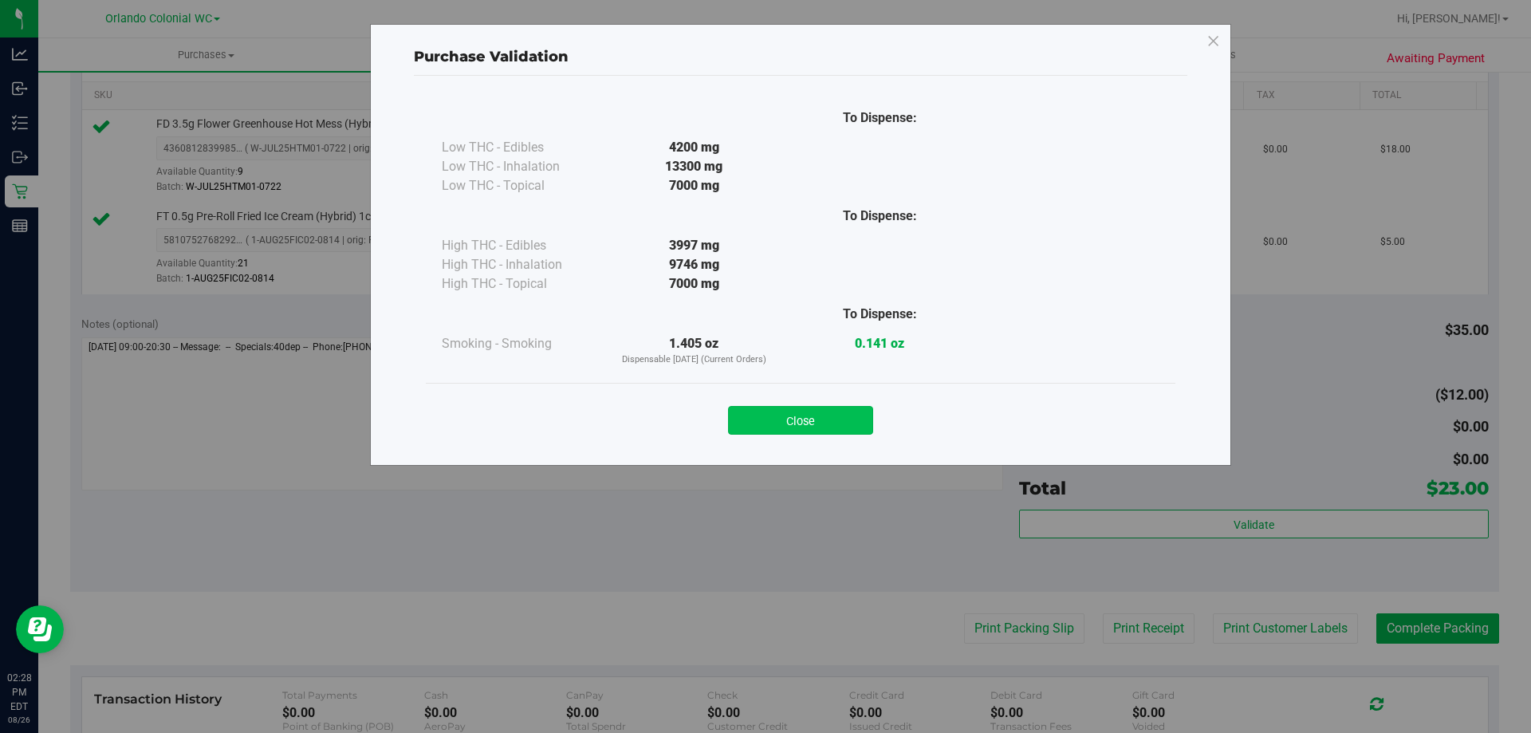
click at [844, 418] on button "Close" at bounding box center [800, 420] width 145 height 29
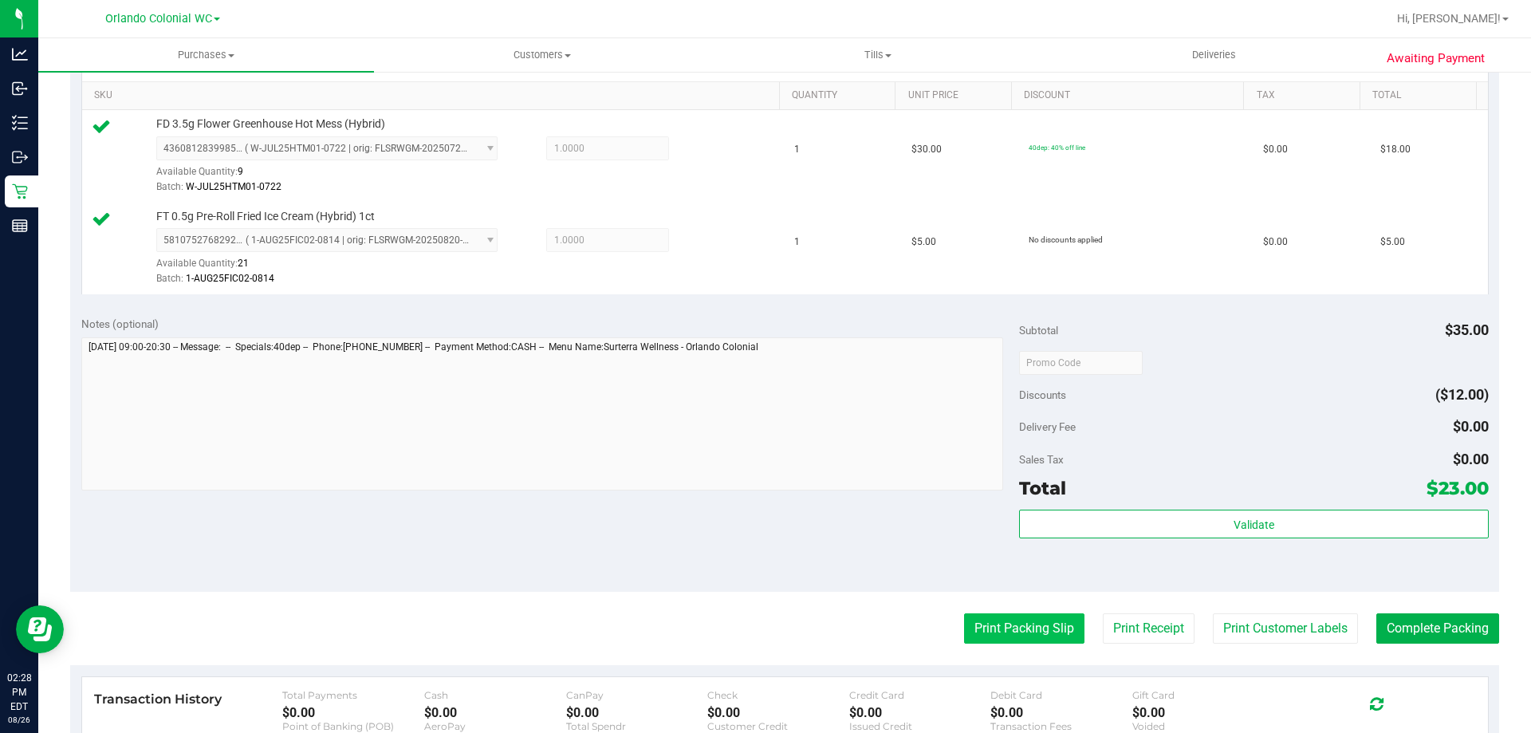
click at [1029, 624] on button "Print Packing Slip" at bounding box center [1024, 628] width 120 height 30
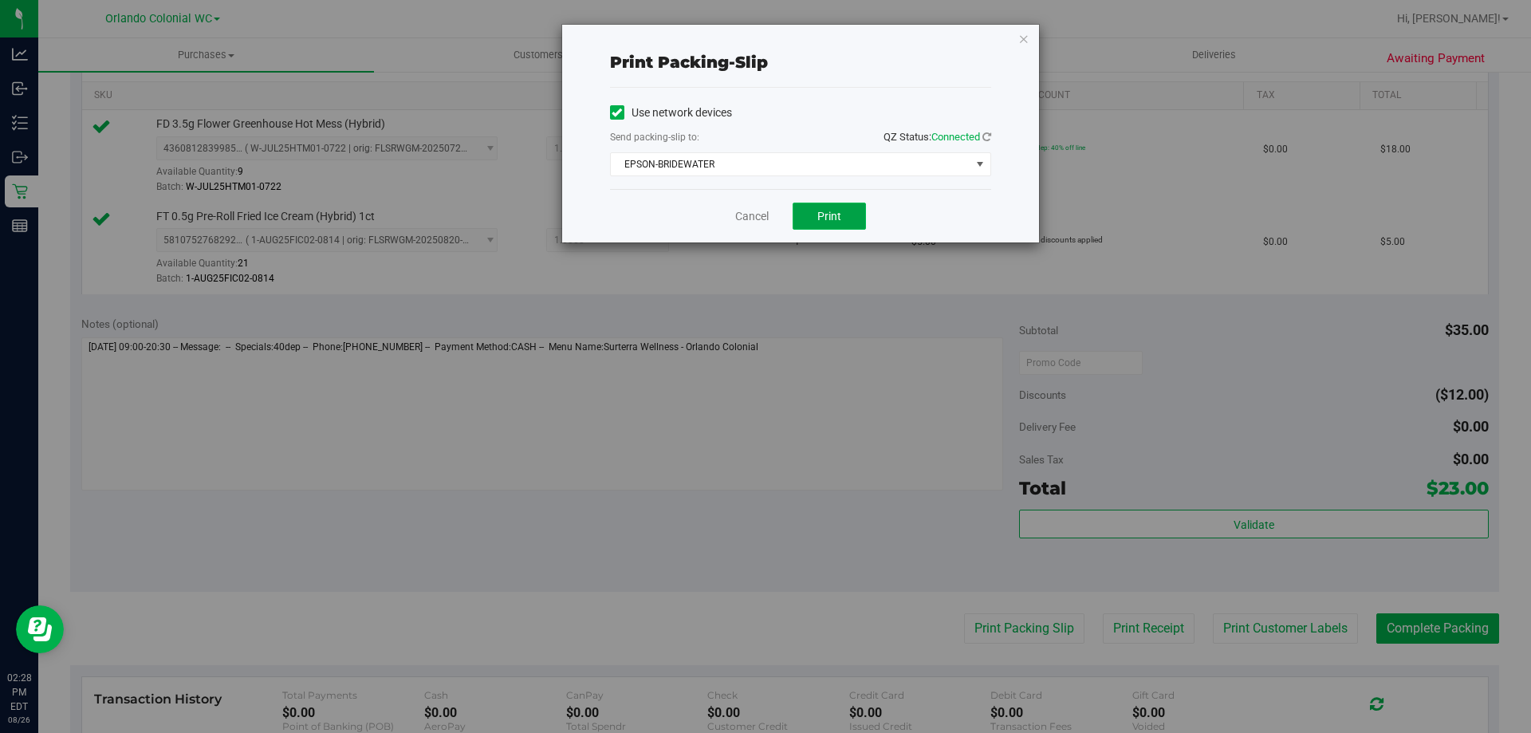
click at [834, 224] on button "Print" at bounding box center [829, 216] width 73 height 27
click at [766, 219] on link "Cancel" at bounding box center [751, 216] width 33 height 17
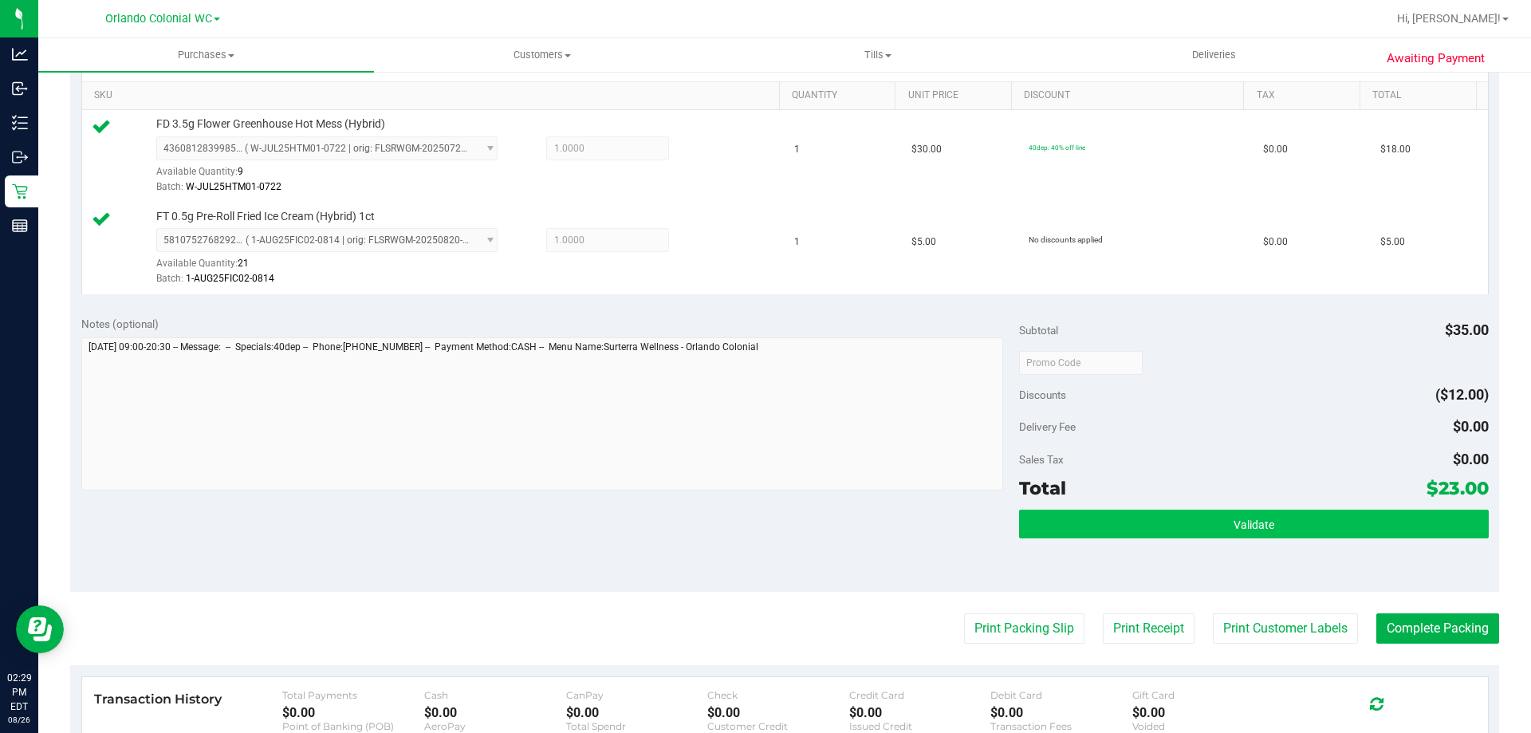
click at [1185, 520] on button "Validate" at bounding box center [1253, 524] width 469 height 29
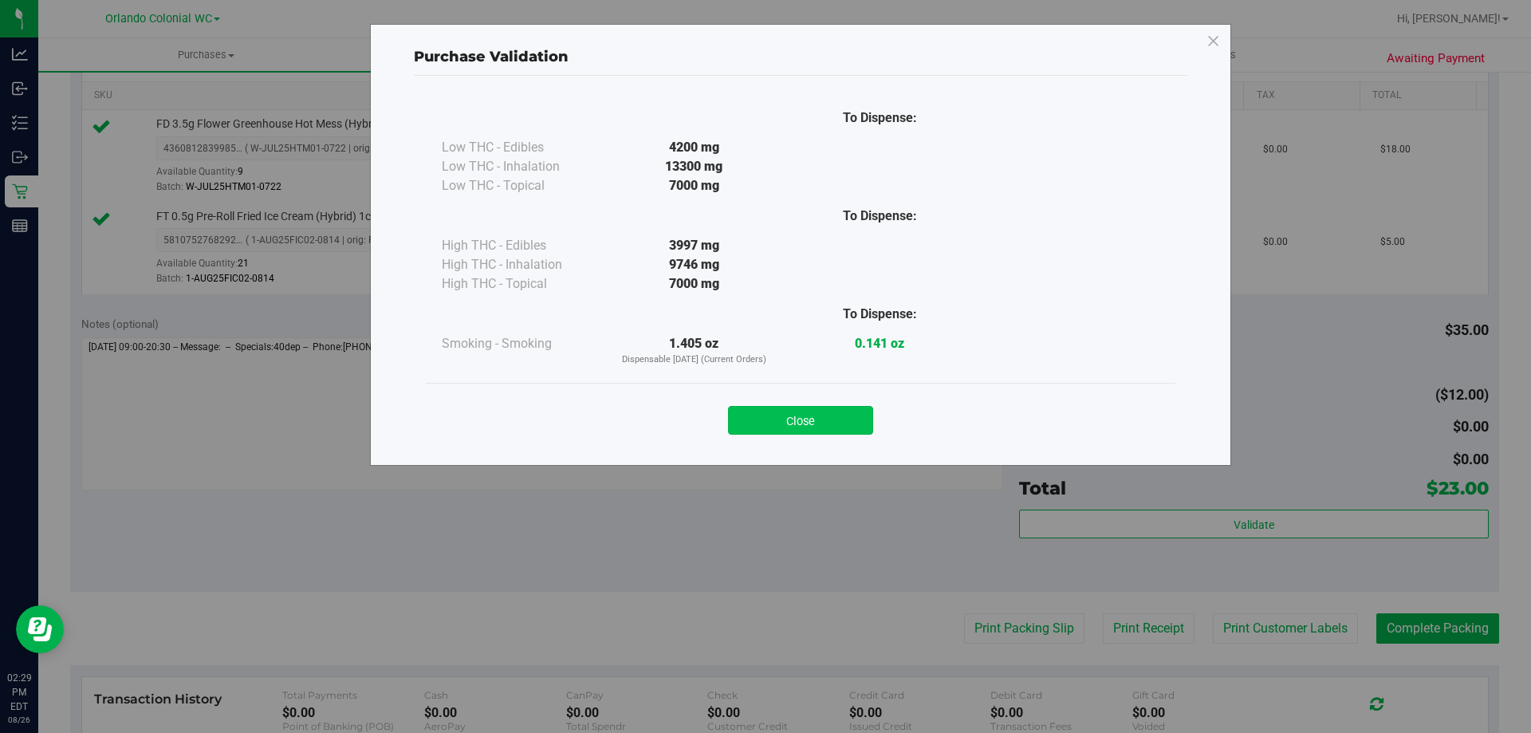
click at [811, 430] on button "Close" at bounding box center [800, 420] width 145 height 29
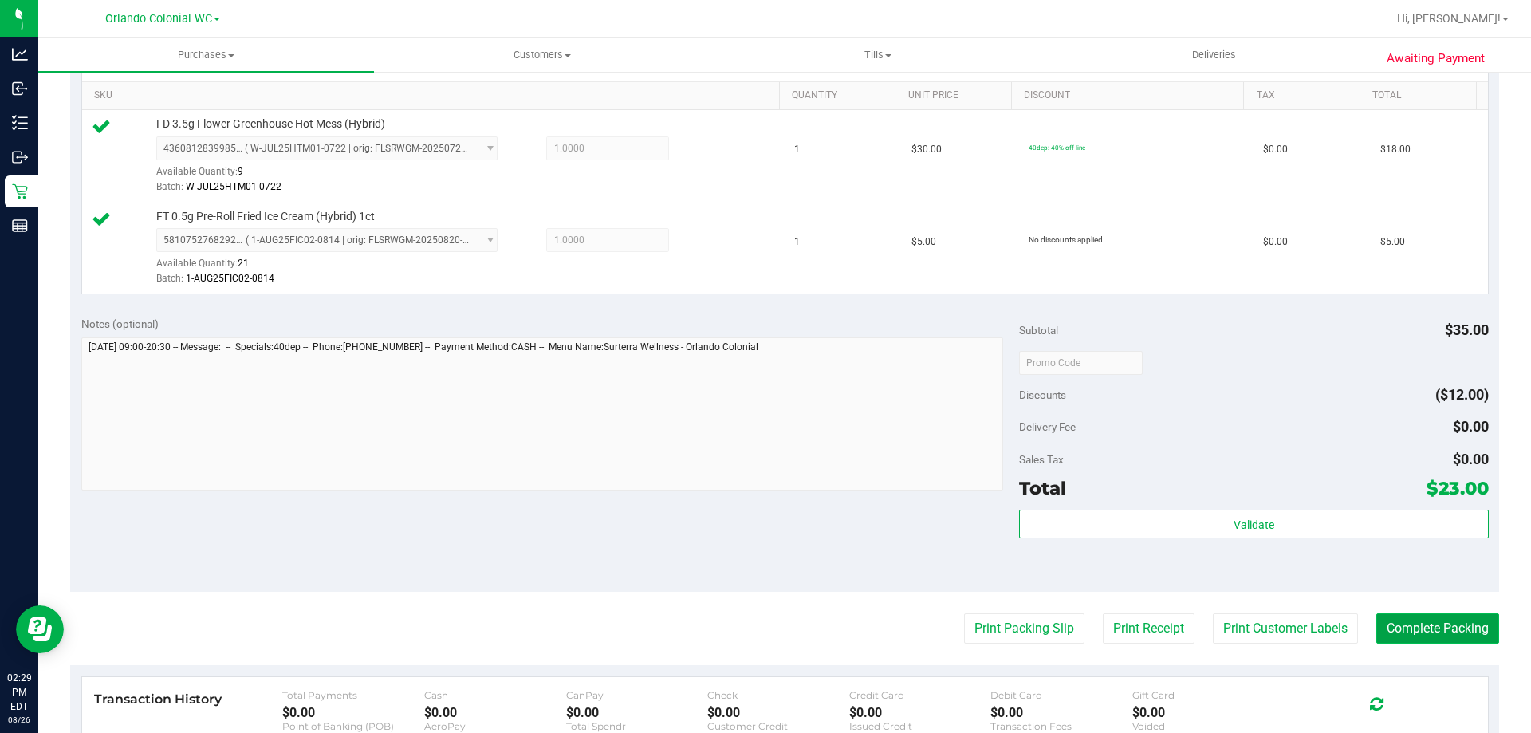
click at [1404, 640] on button "Complete Packing" at bounding box center [1437, 628] width 123 height 30
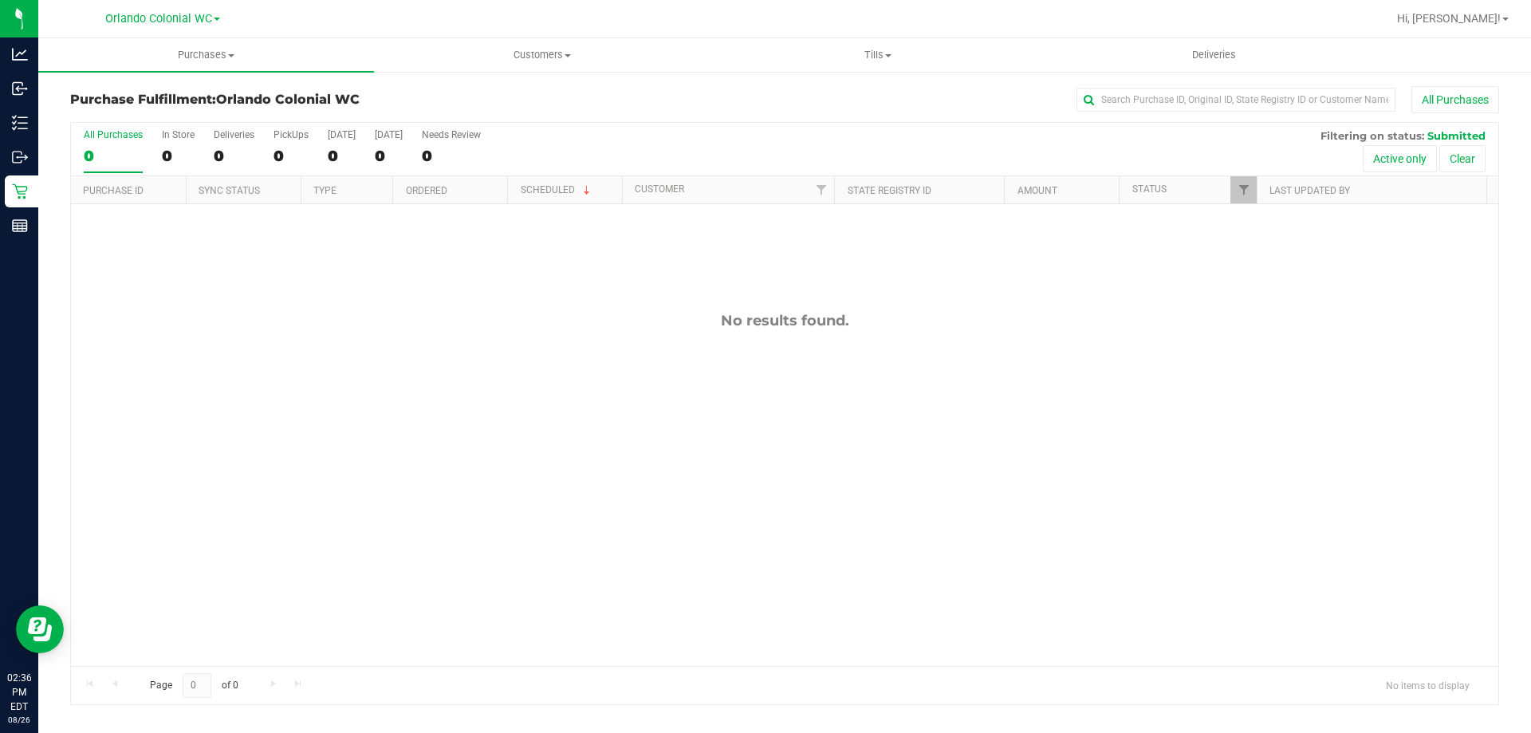
click at [794, 514] on div "No results found." at bounding box center [785, 488] width 1428 height 569
drag, startPoint x: 294, startPoint y: 435, endPoint x: 301, endPoint y: 384, distance: 52.3
click at [297, 427] on div "11850729 (317334598) N/A Pickup 8/26/2025 2:44 PM EDT 8/26/2025 $8.10 Submitted…" at bounding box center [785, 435] width 1428 height 462
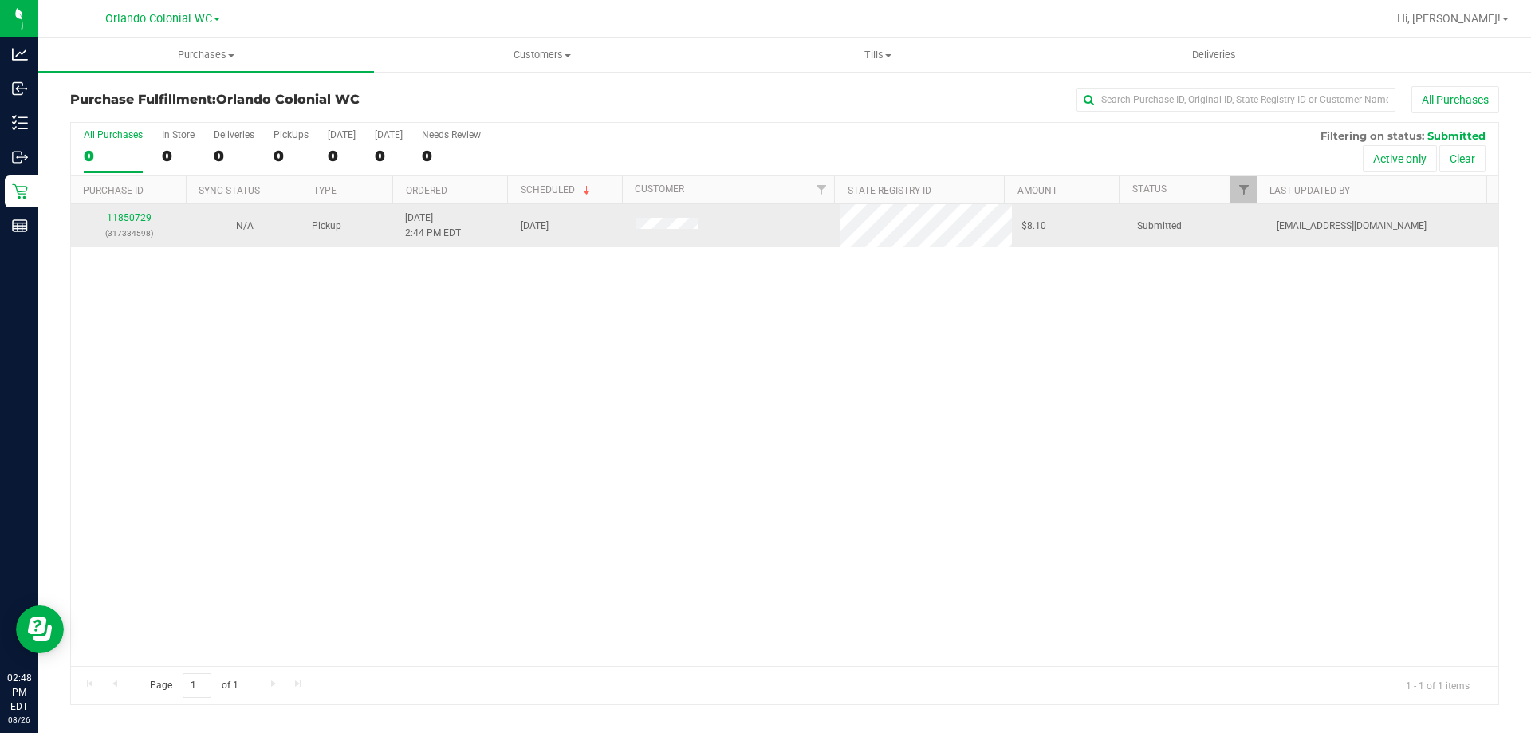
click at [144, 217] on link "11850729" at bounding box center [129, 217] width 45 height 11
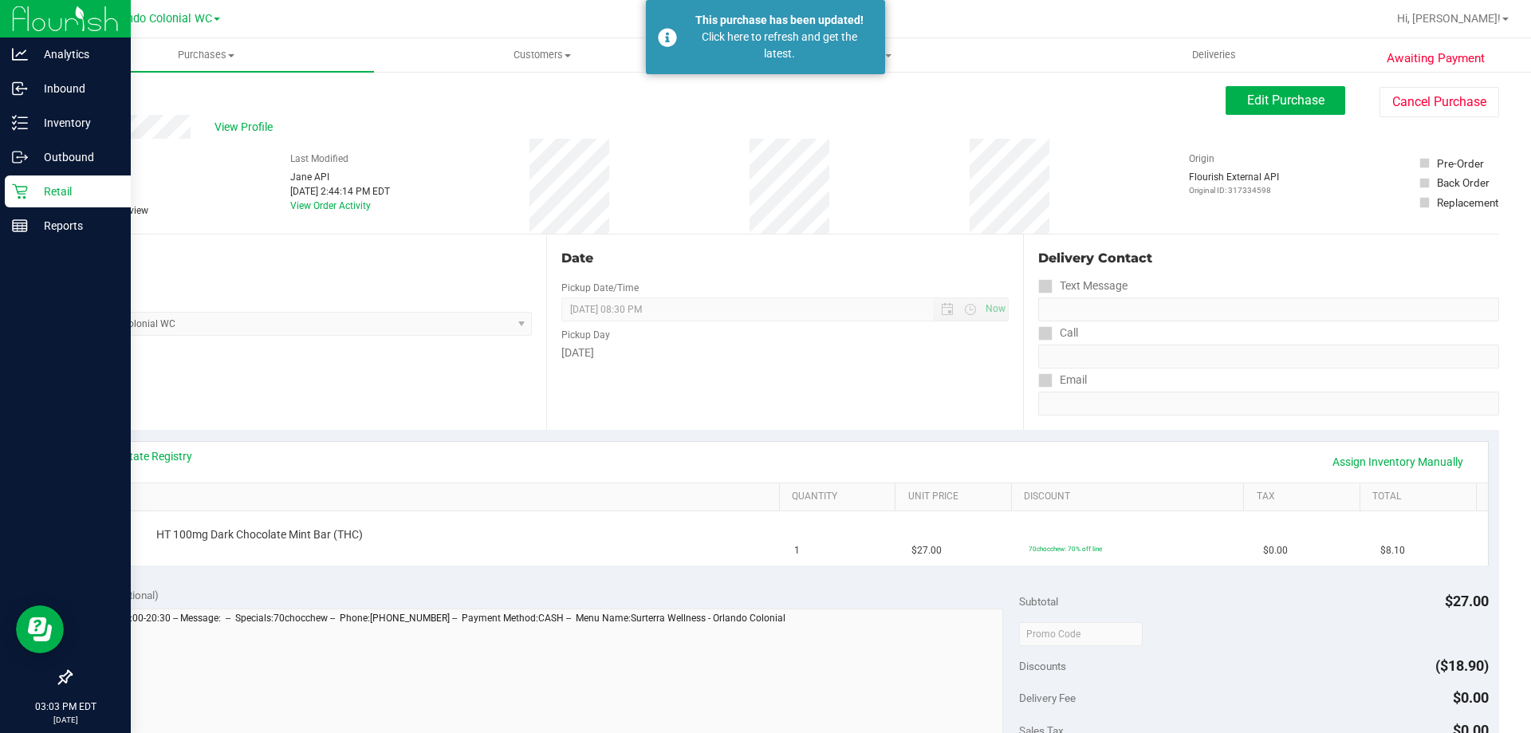
click at [11, 196] on div "Retail" at bounding box center [68, 191] width 126 height 32
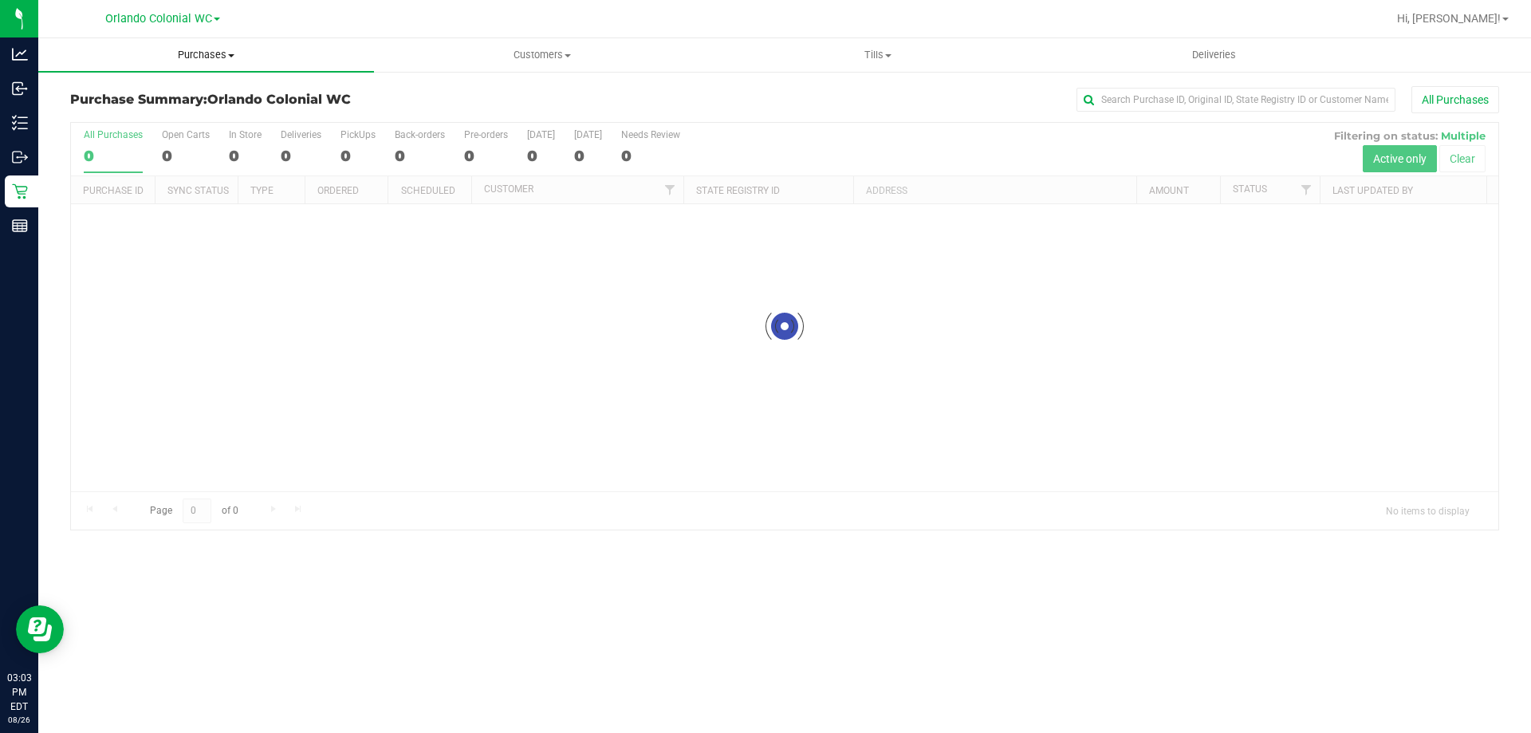
click at [171, 60] on span "Purchases" at bounding box center [206, 55] width 336 height 14
click at [77, 116] on span "Fulfillment" at bounding box center [87, 115] width 99 height 14
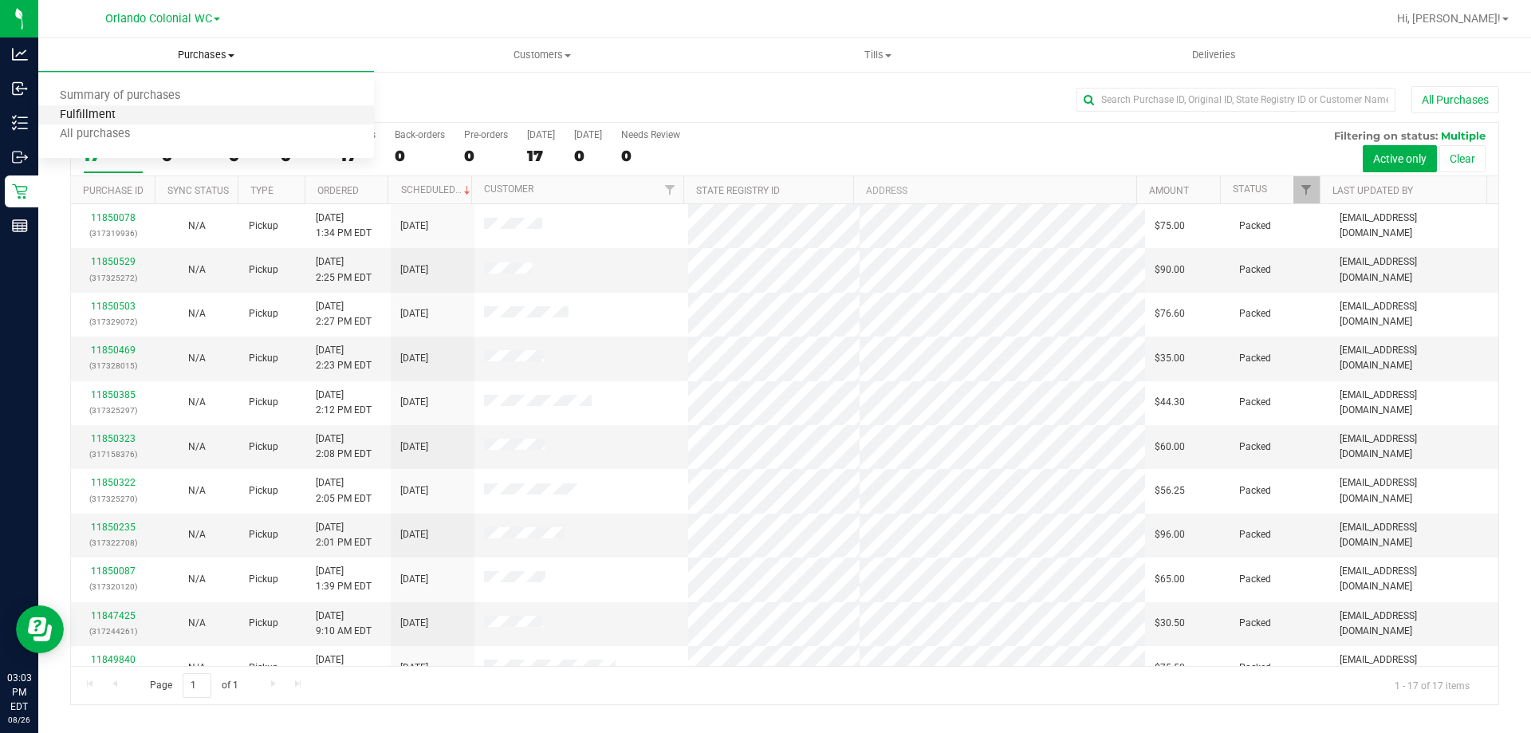
click at [72, 115] on span "Fulfillment" at bounding box center [87, 115] width 99 height 14
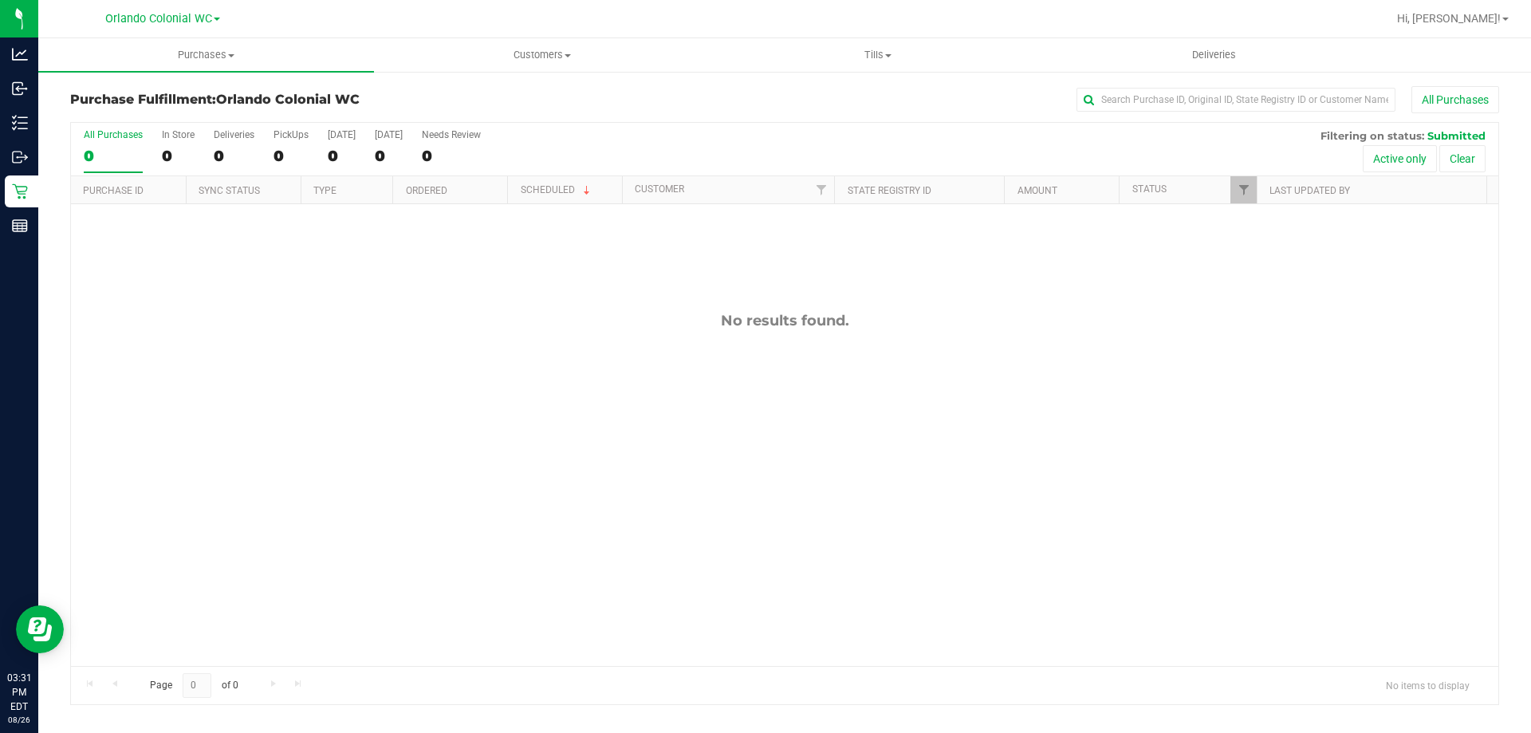
click at [242, 384] on div "No results found." at bounding box center [785, 488] width 1428 height 569
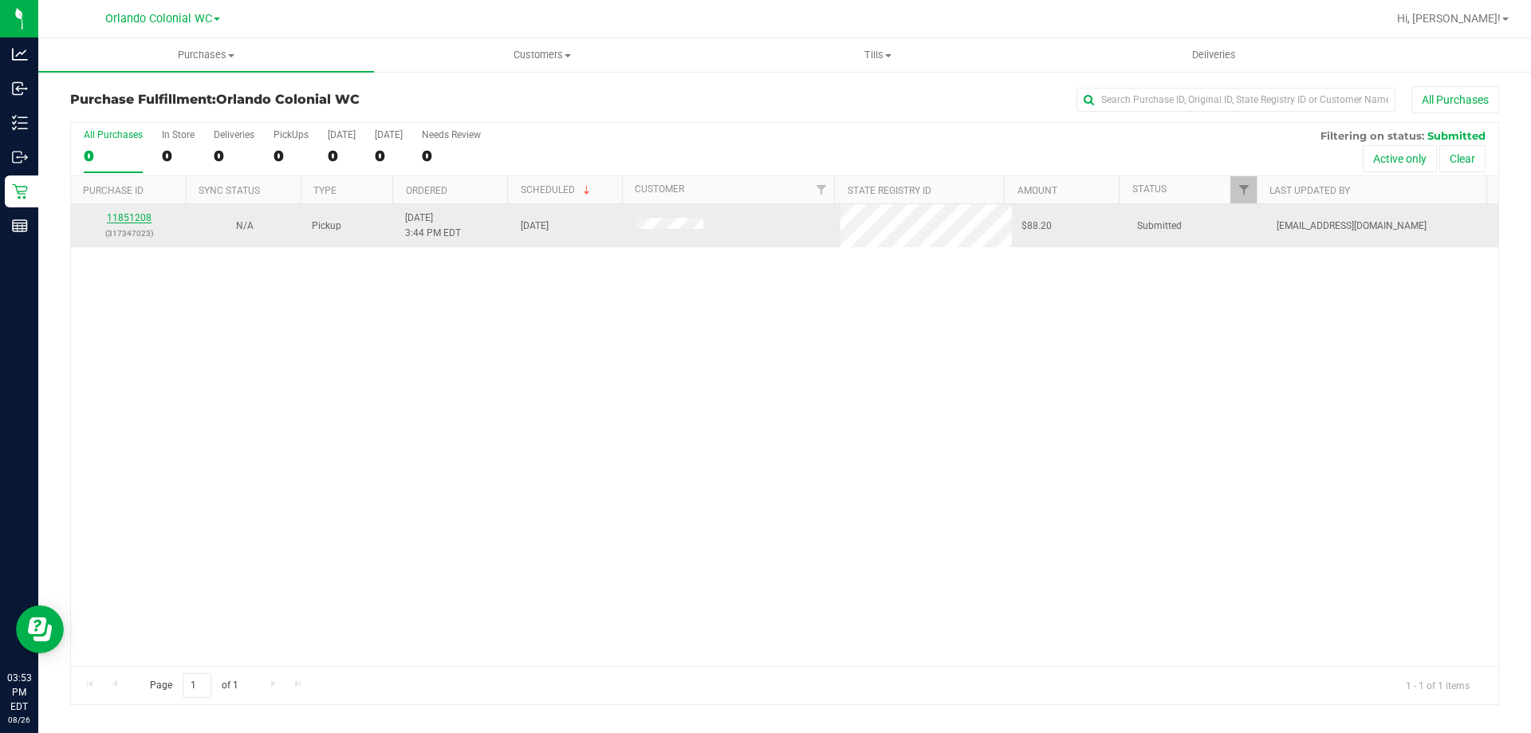
click at [122, 213] on link "11851208" at bounding box center [129, 217] width 45 height 11
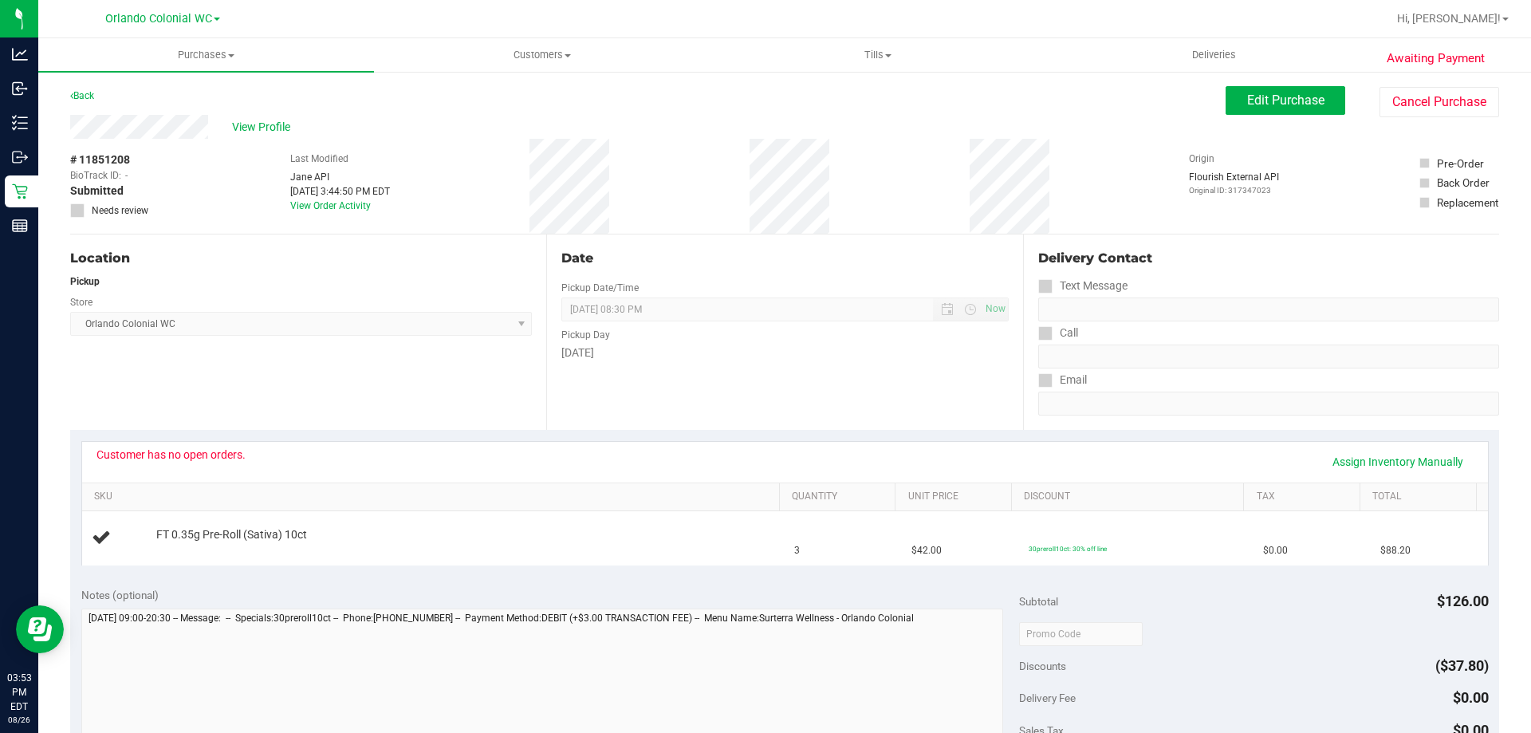
click at [812, 179] on div "# 11851208 BioTrack ID: - Submitted Needs review Last Modified Jane API Aug 26,…" at bounding box center [784, 186] width 1429 height 95
click at [833, 103] on div "Back Edit Purchase Cancel Purchase" at bounding box center [784, 100] width 1429 height 29
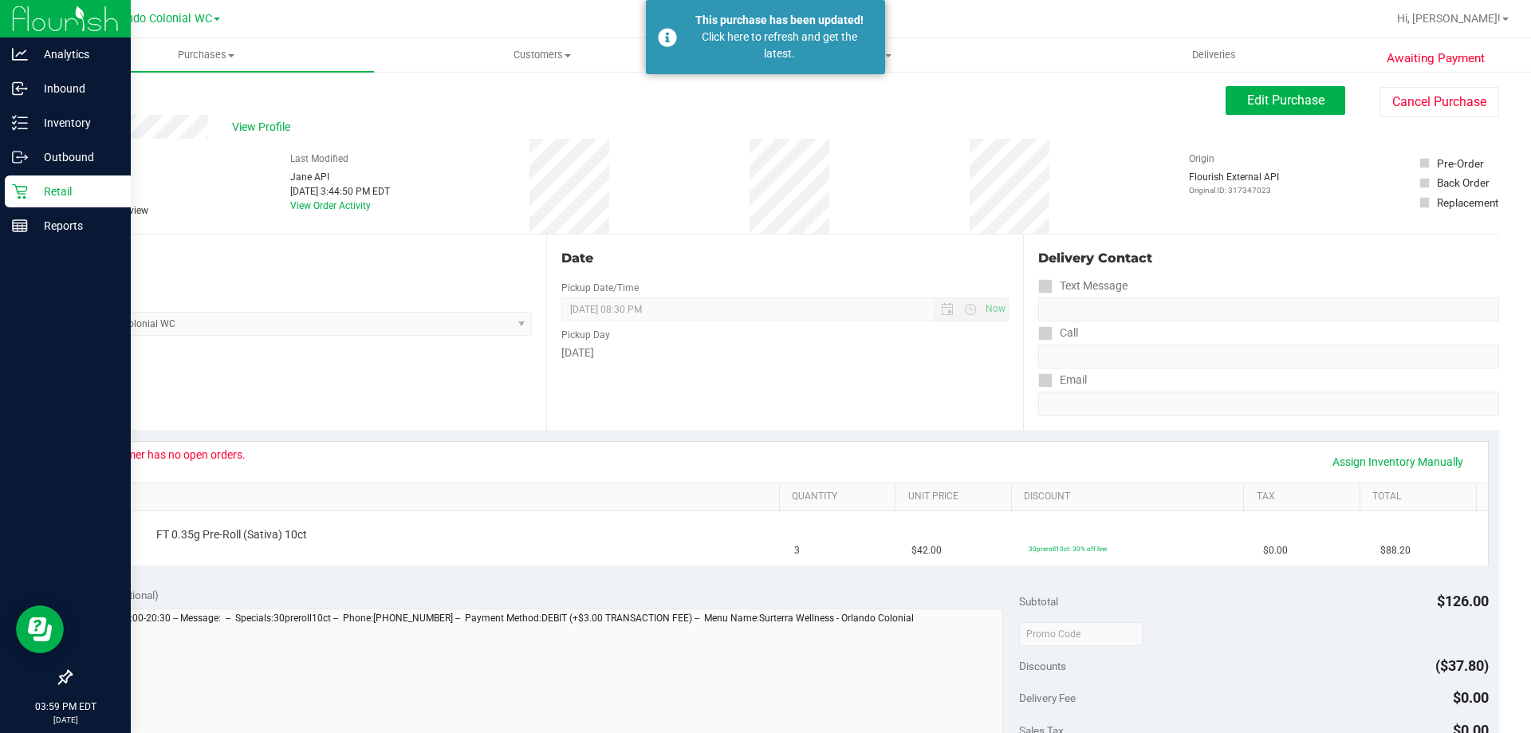
click at [22, 183] on div "Retail" at bounding box center [68, 191] width 126 height 32
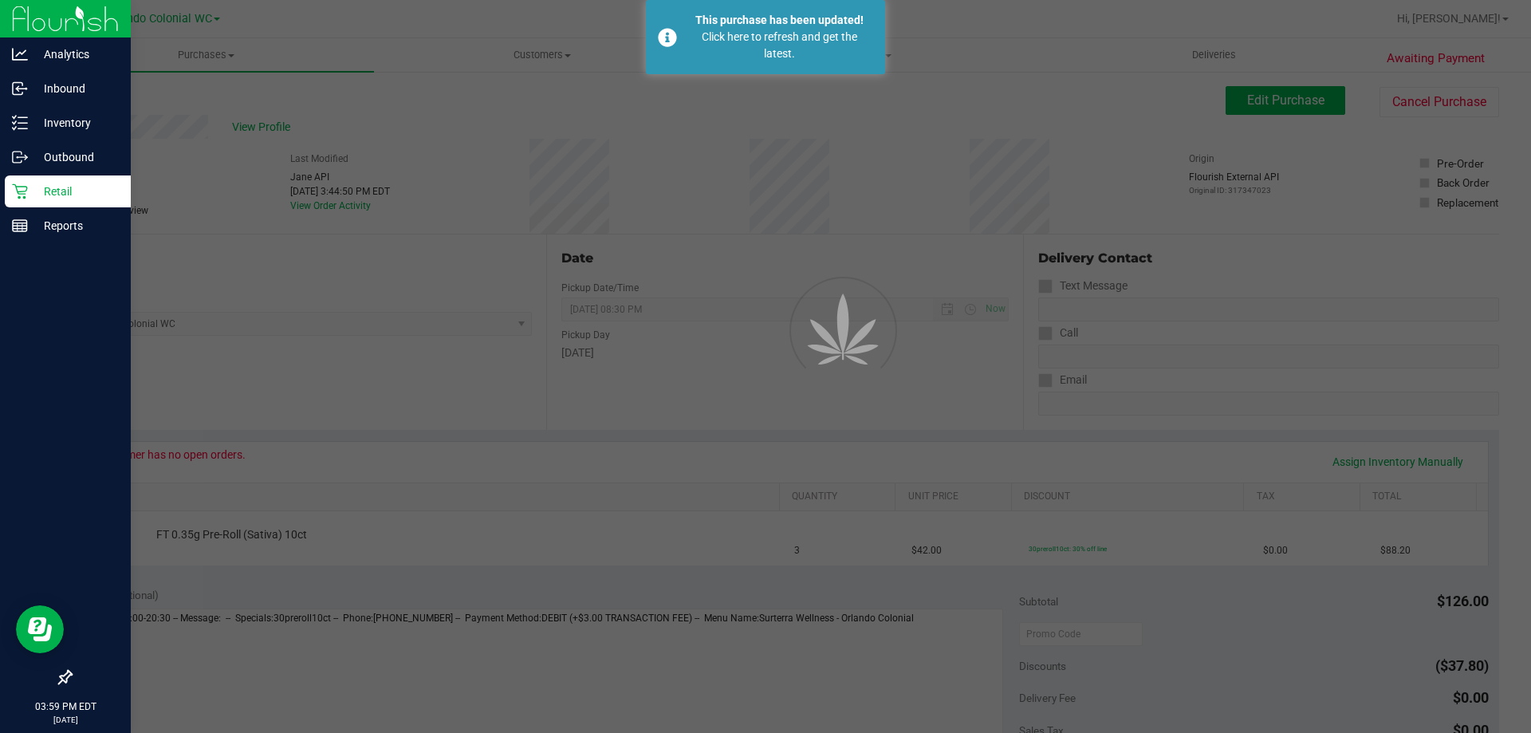
click at [22, 183] on div "Retail" at bounding box center [68, 191] width 126 height 32
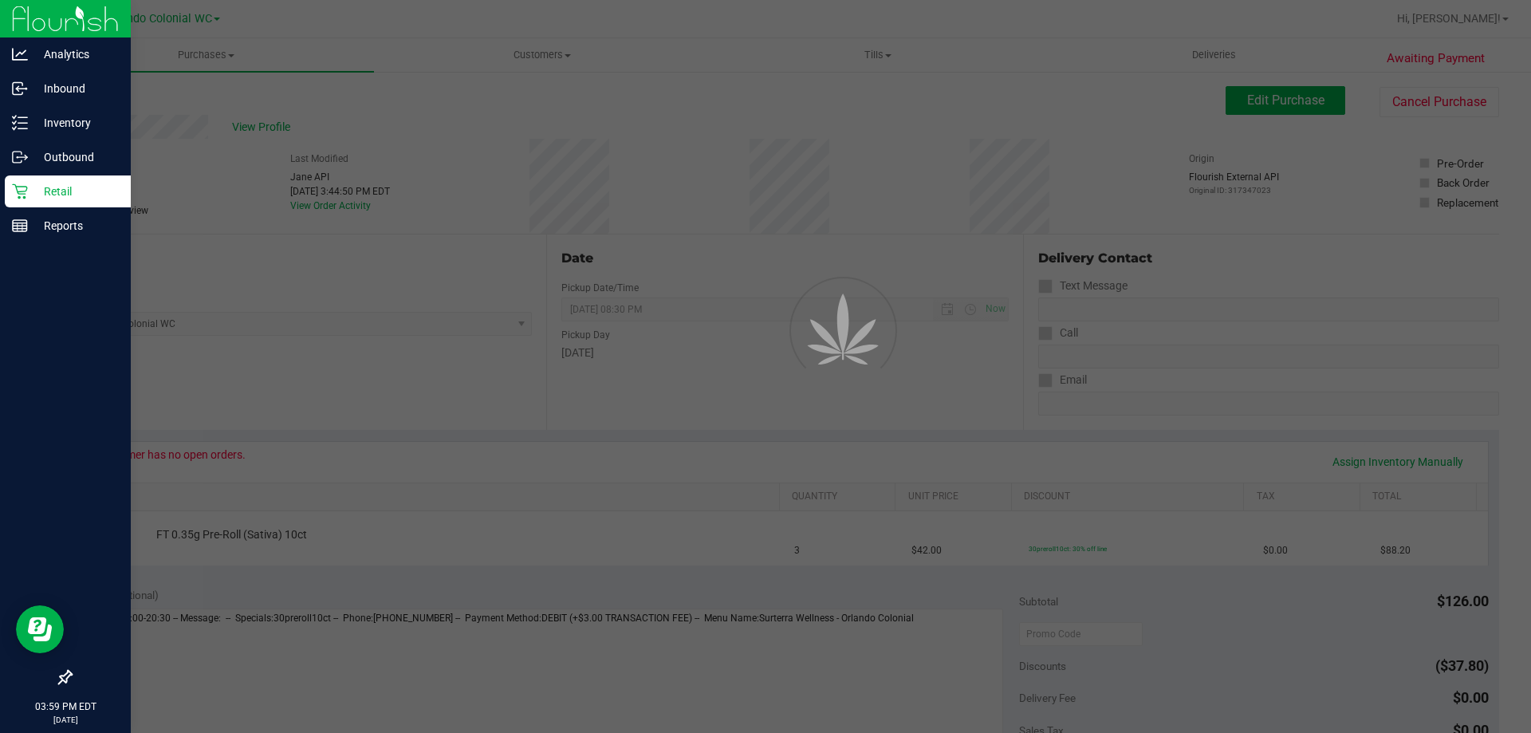
click at [22, 183] on div "Retail" at bounding box center [68, 191] width 126 height 32
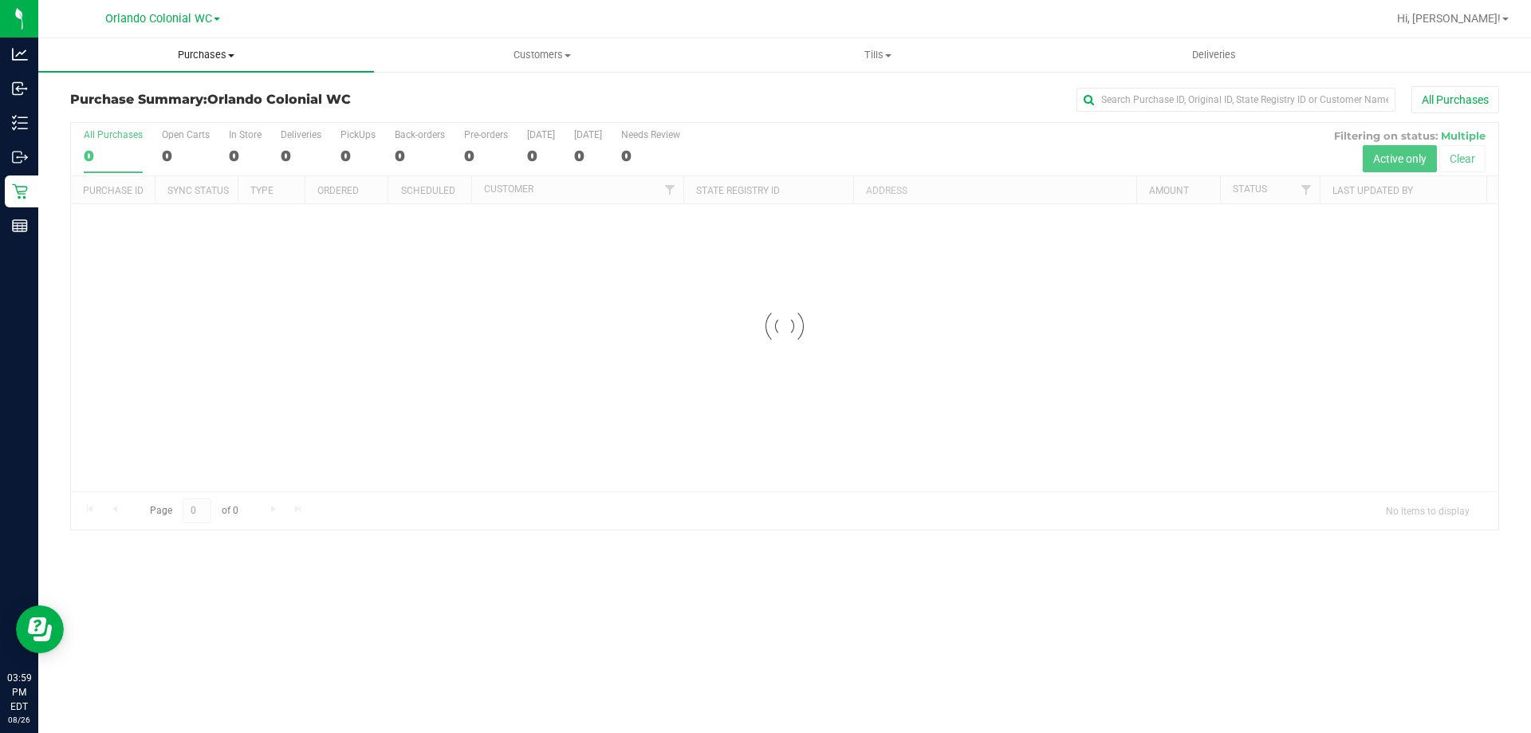
click at [222, 49] on span "Purchases" at bounding box center [206, 55] width 336 height 14
click at [213, 118] on li "Fulfillment" at bounding box center [206, 115] width 336 height 19
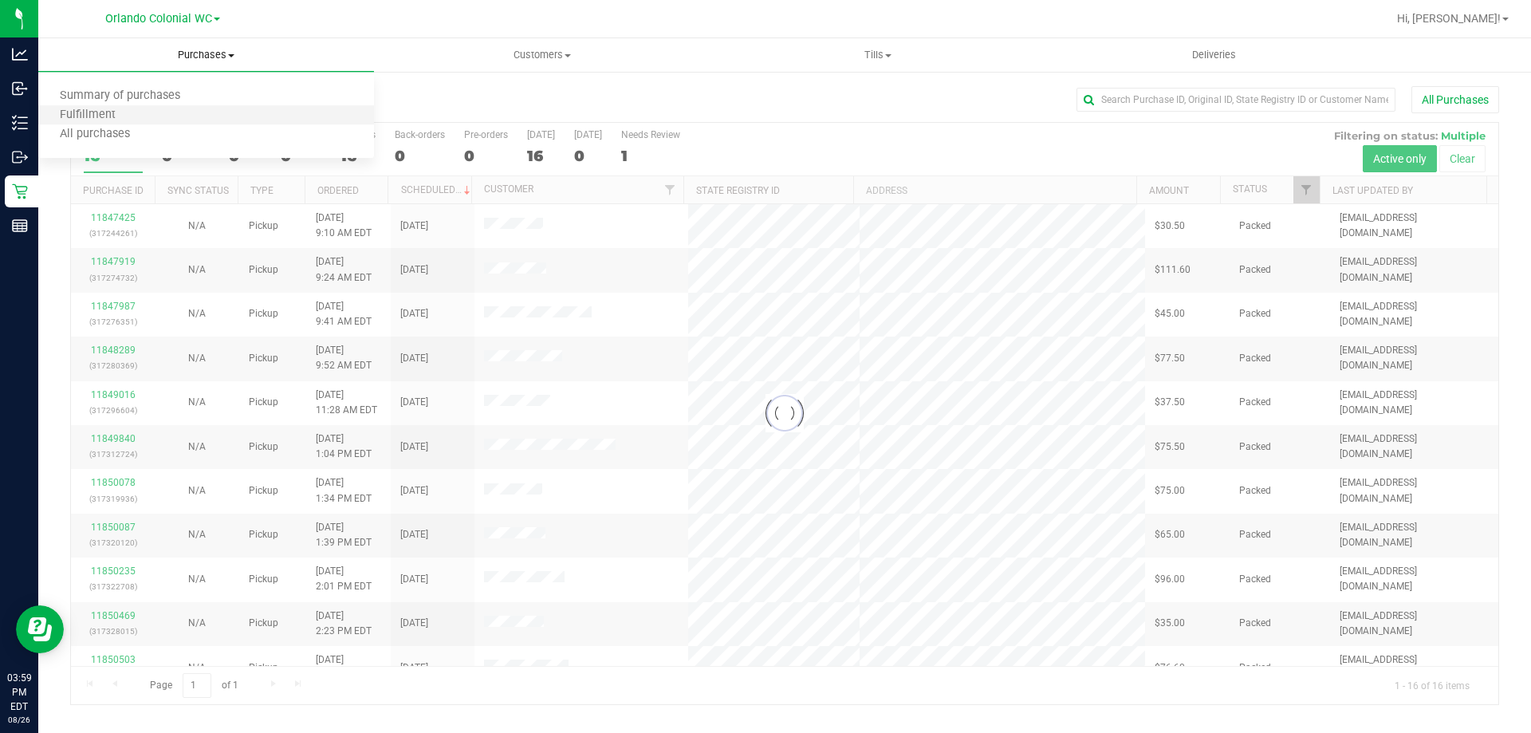
click at [221, 114] on li "Fulfillment" at bounding box center [206, 115] width 336 height 19
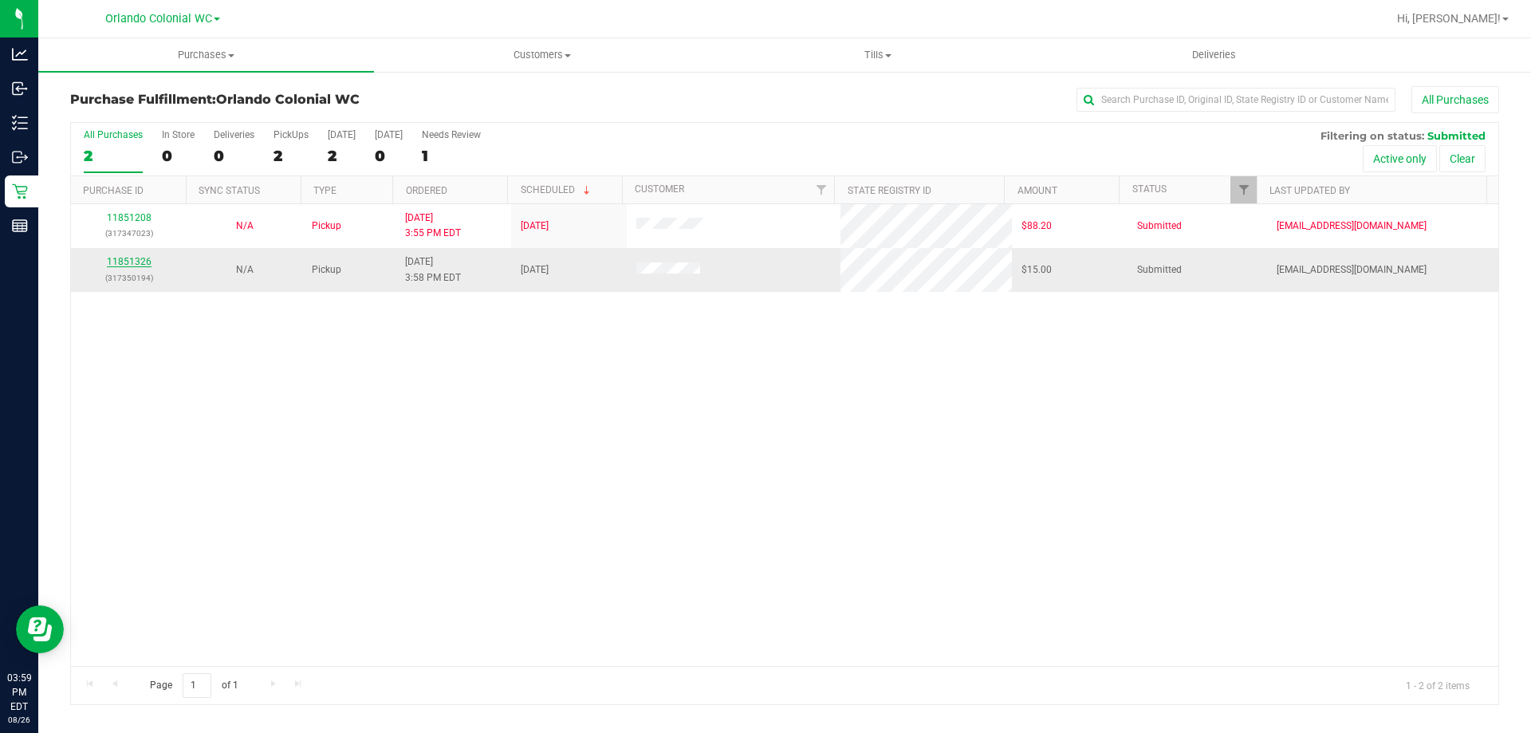
click at [136, 264] on link "11851326" at bounding box center [129, 261] width 45 height 11
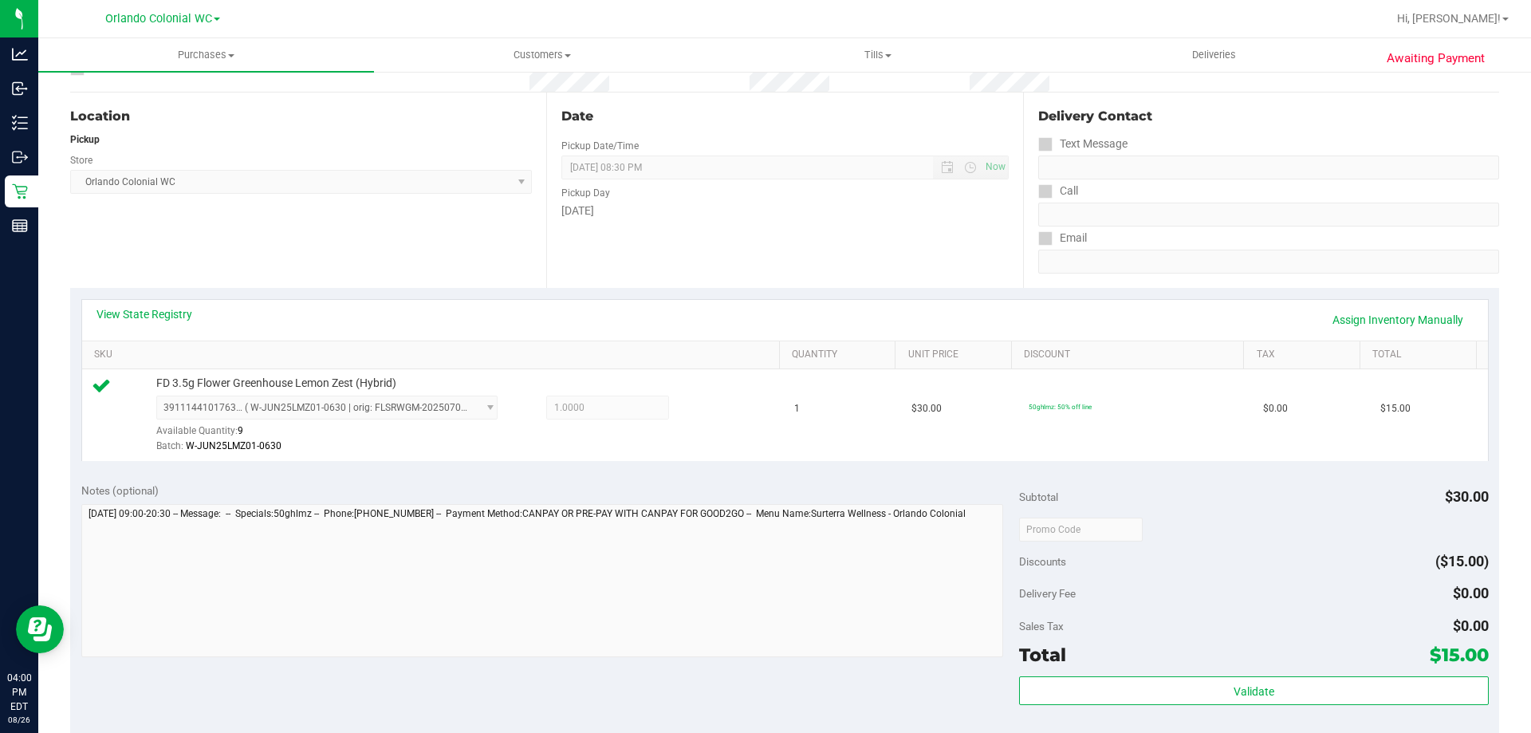
scroll to position [239, 0]
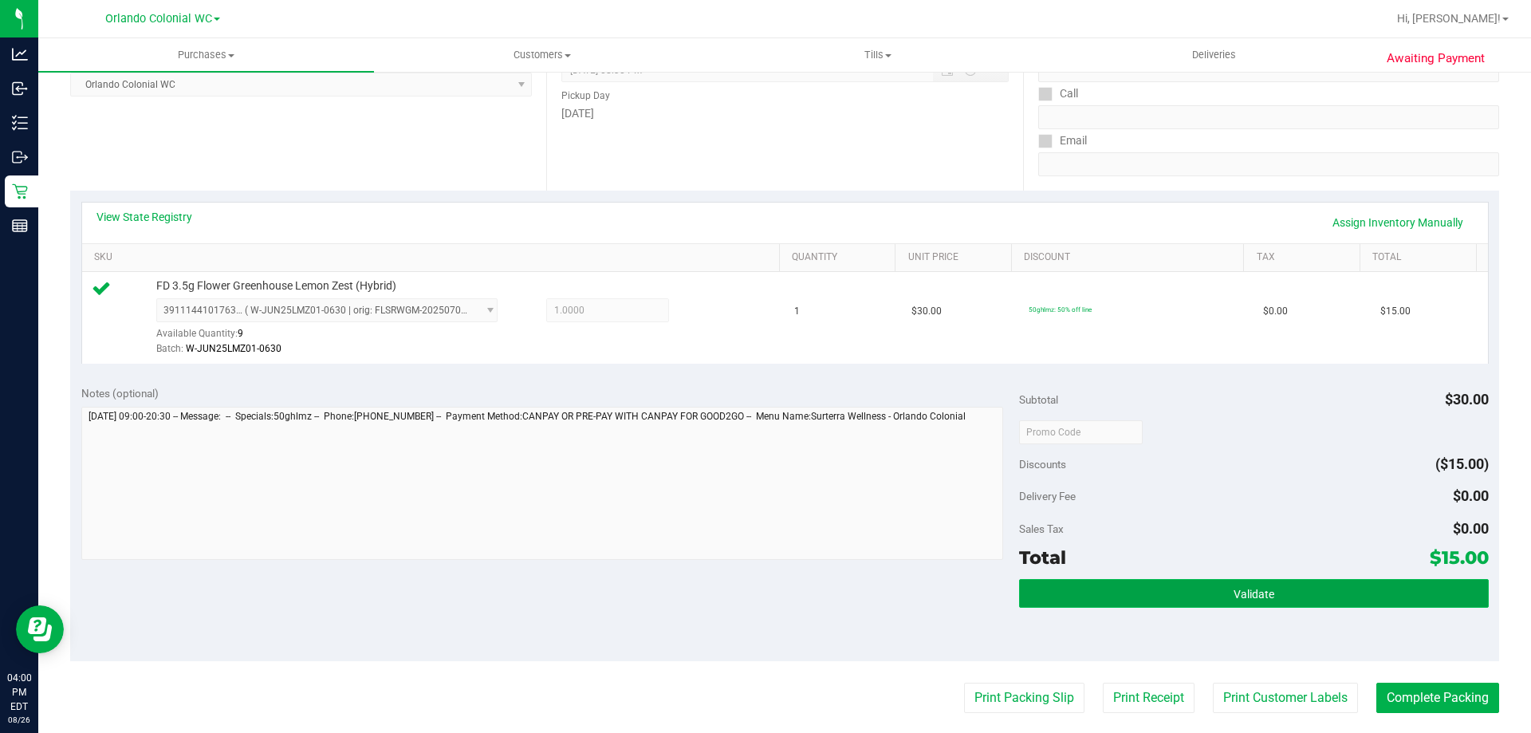
click at [1106, 597] on button "Validate" at bounding box center [1253, 593] width 469 height 29
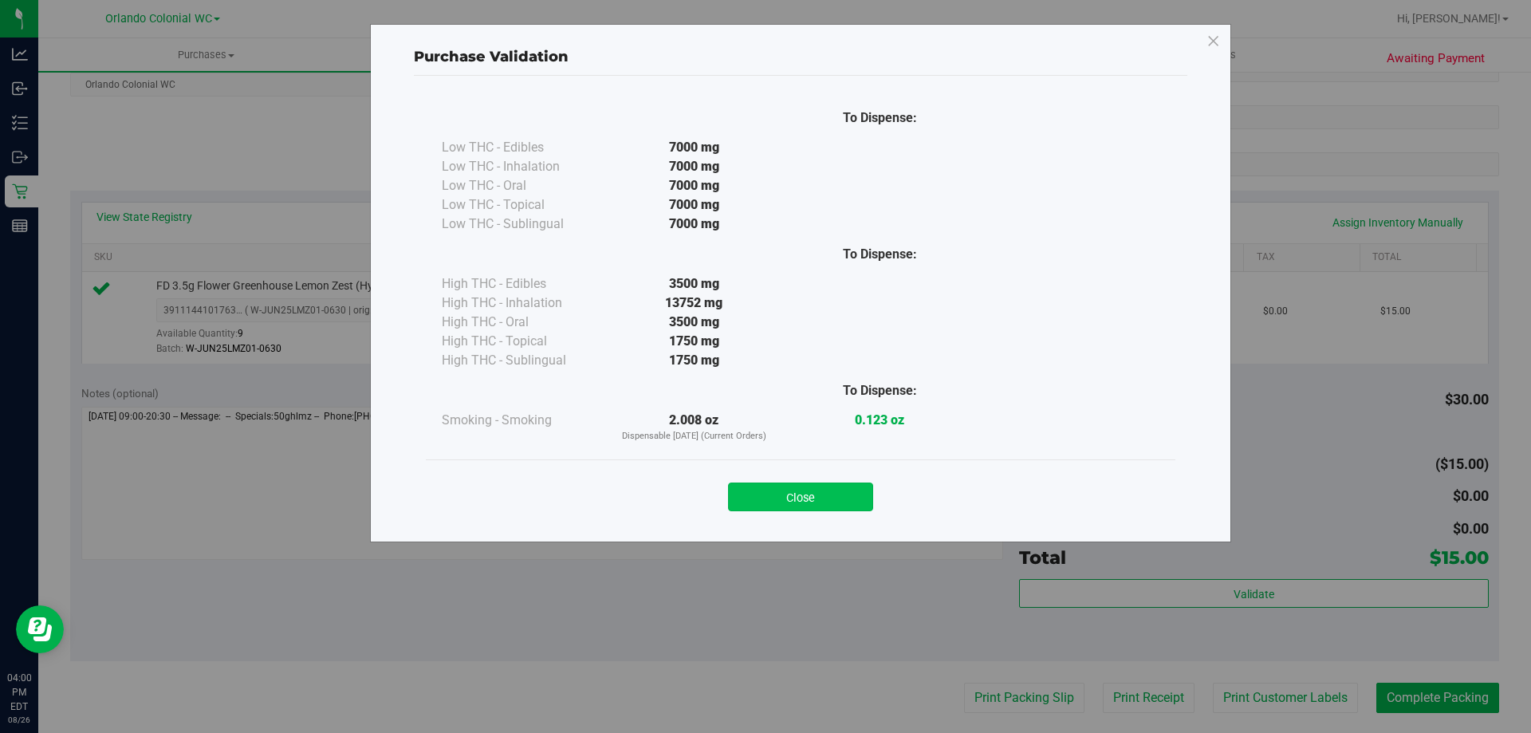
click at [849, 500] on button "Close" at bounding box center [800, 496] width 145 height 29
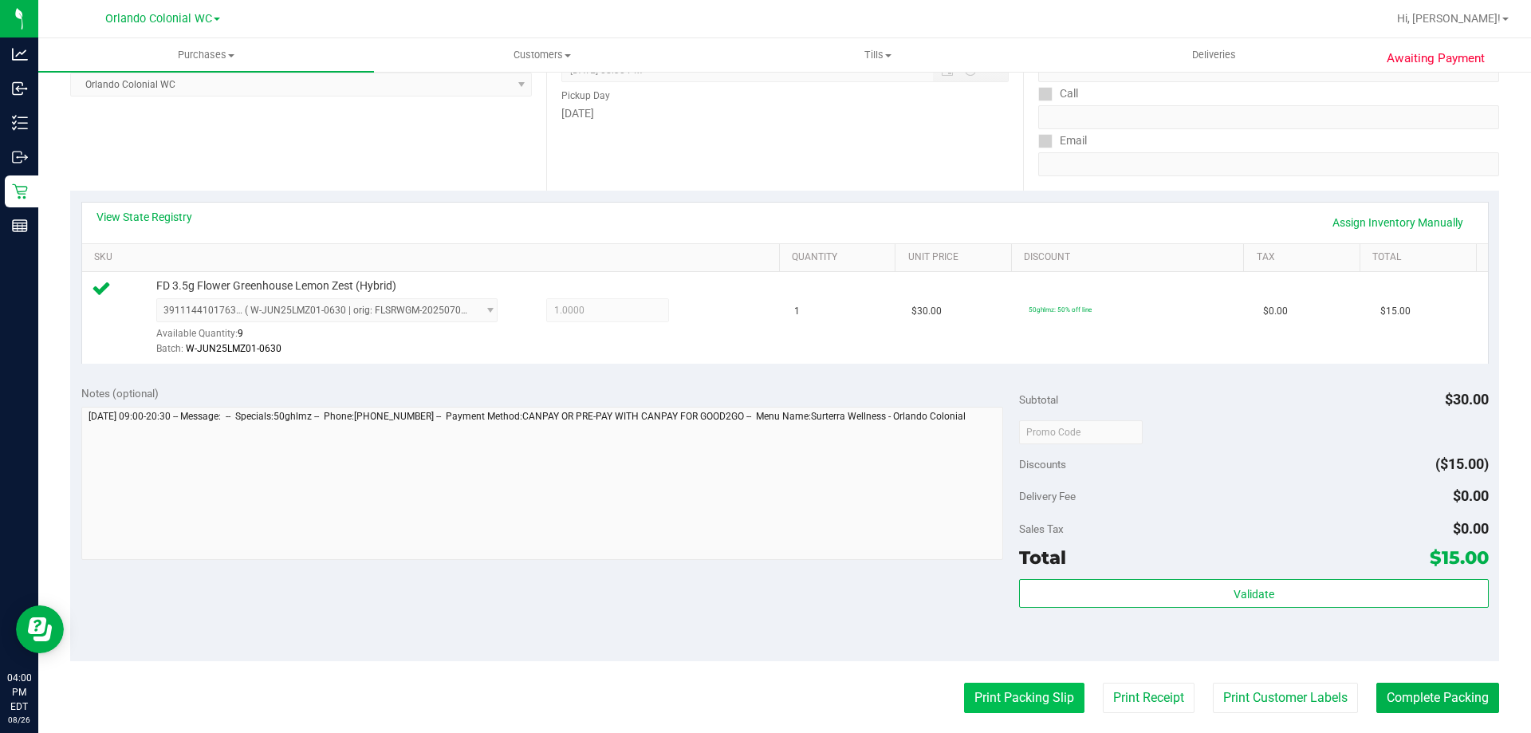
click at [998, 695] on button "Print Packing Slip" at bounding box center [1024, 698] width 120 height 30
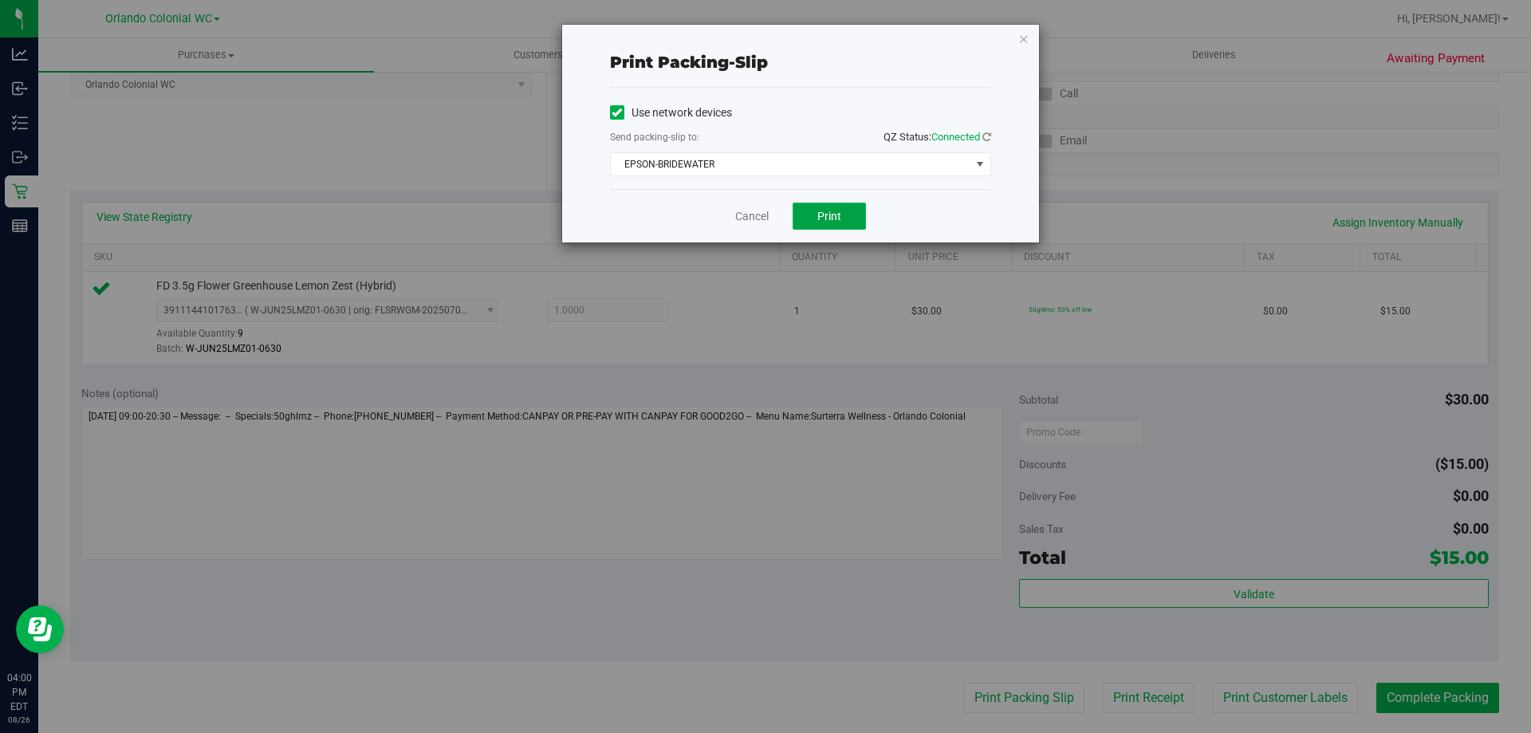
click at [826, 223] on button "Print" at bounding box center [829, 216] width 73 height 27
click at [744, 212] on link "Cancel" at bounding box center [751, 216] width 33 height 17
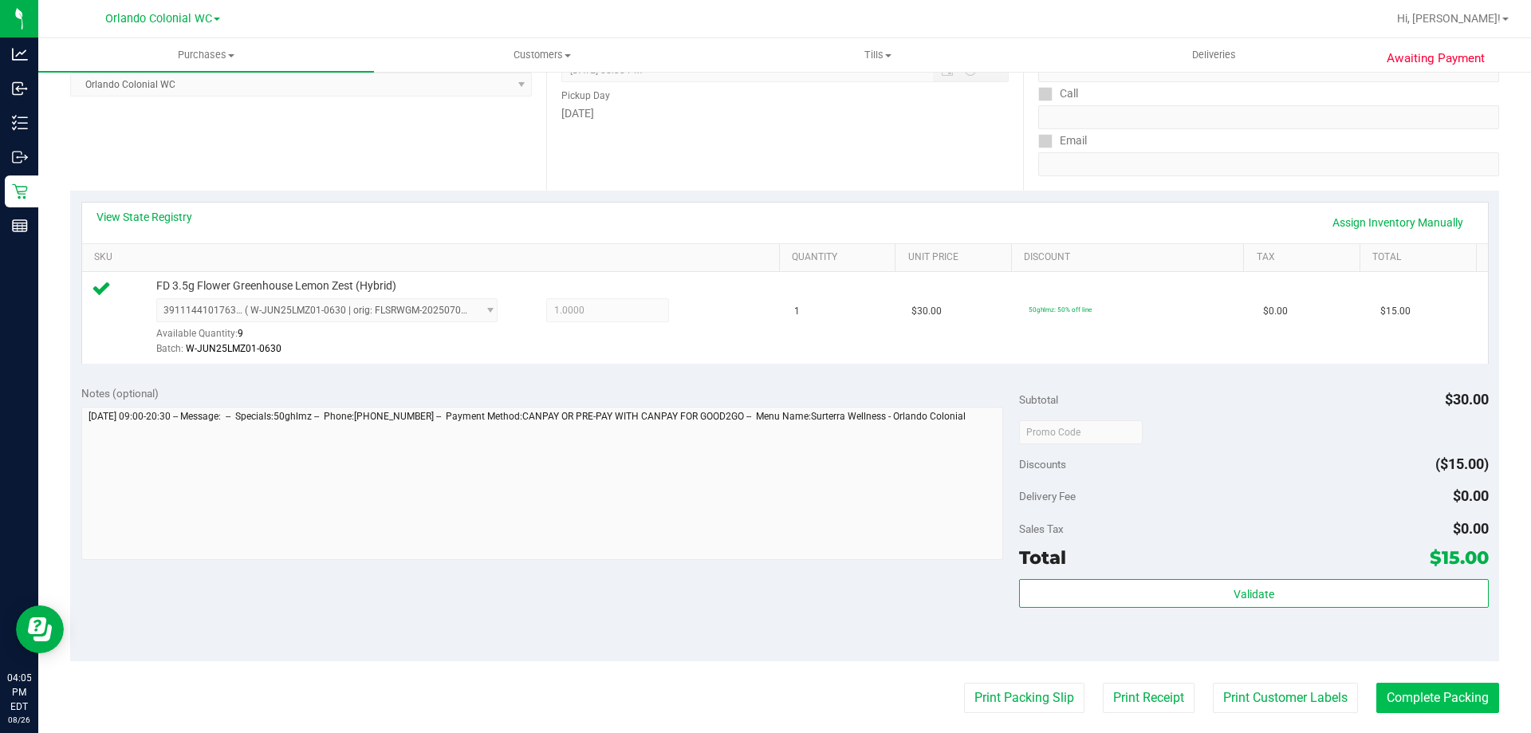
click at [1428, 691] on button "Complete Packing" at bounding box center [1437, 698] width 123 height 30
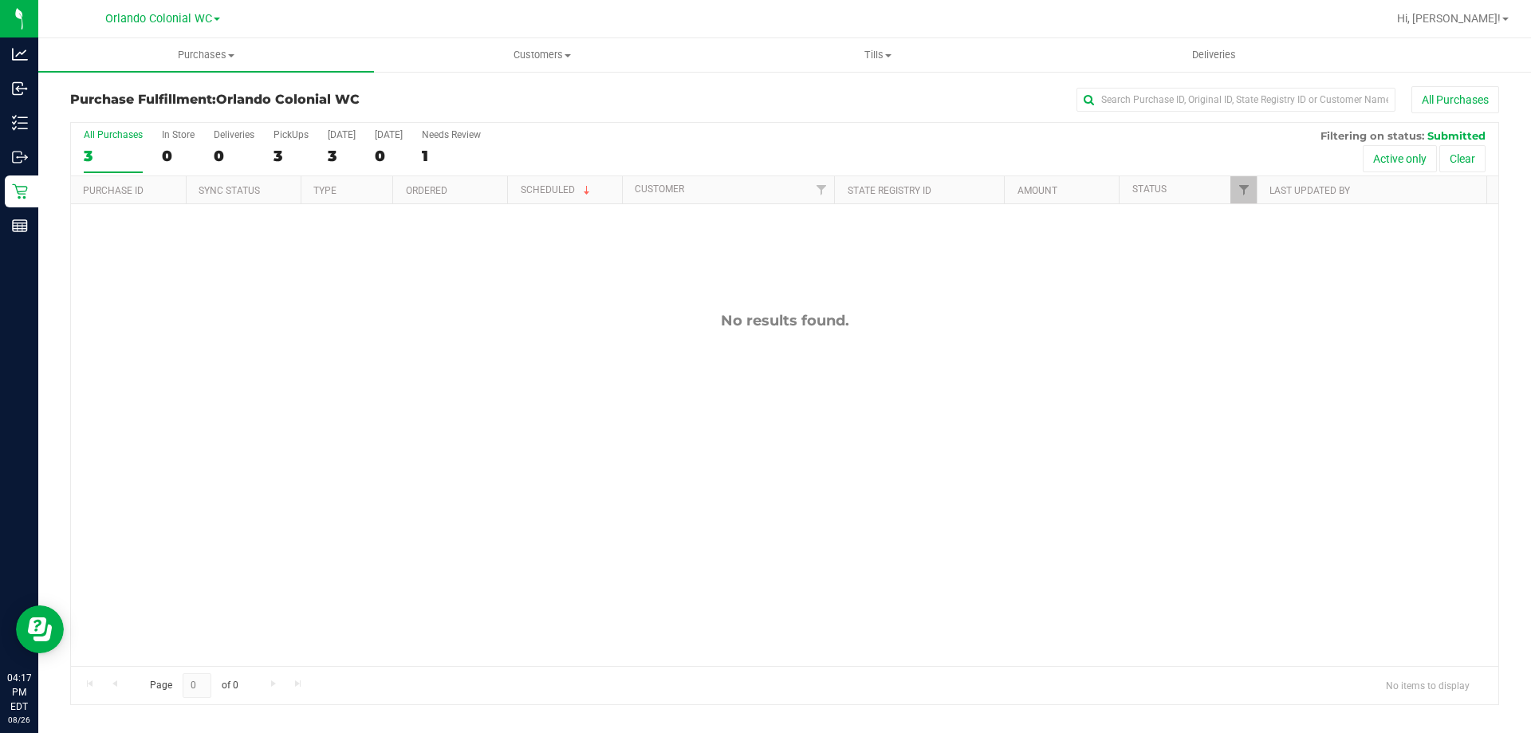
click at [160, 309] on div "No results found." at bounding box center [785, 488] width 1428 height 569
click at [165, 287] on div "No results found." at bounding box center [785, 488] width 1428 height 569
click at [188, 53] on span "Purchases" at bounding box center [206, 55] width 336 height 14
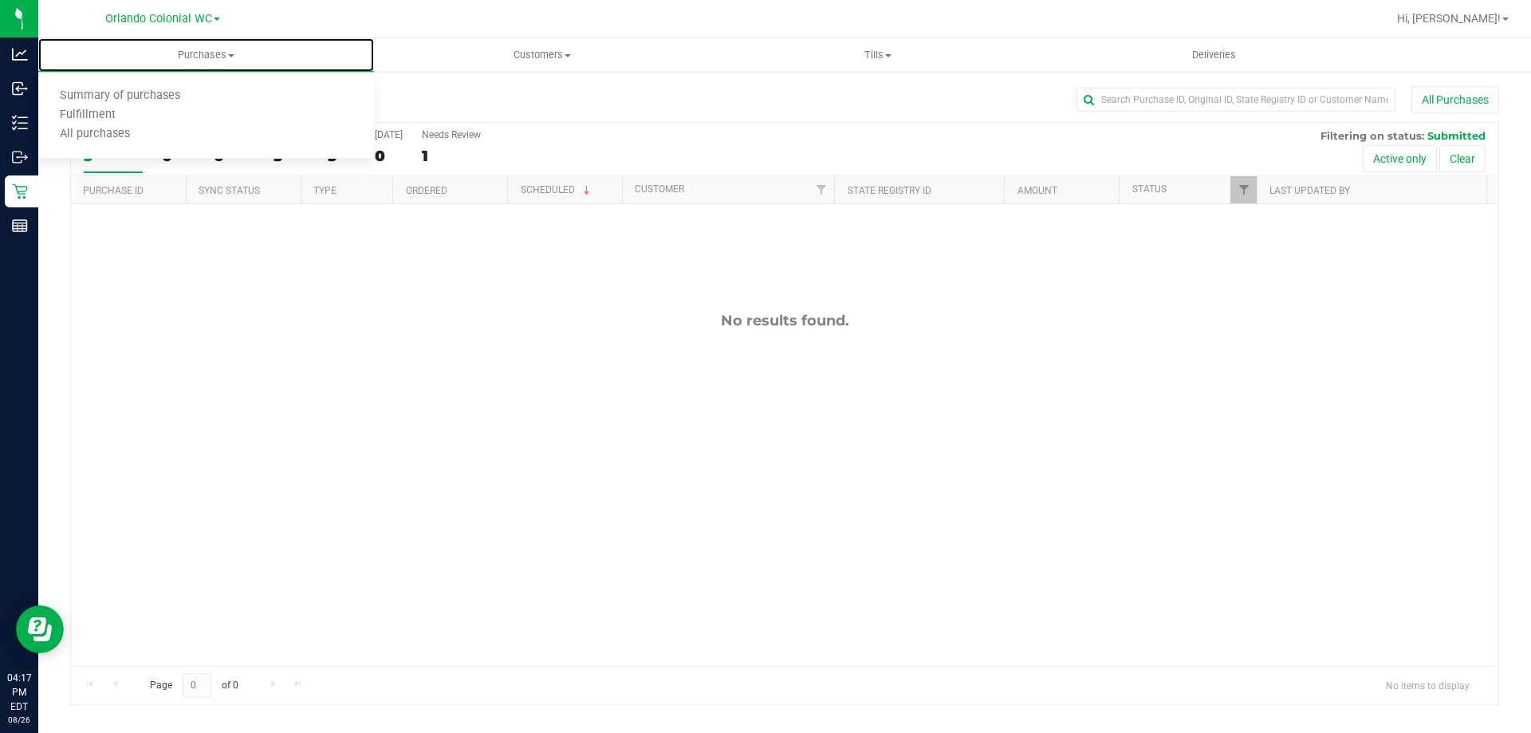
click at [190, 368] on div "No results found." at bounding box center [785, 488] width 1428 height 569
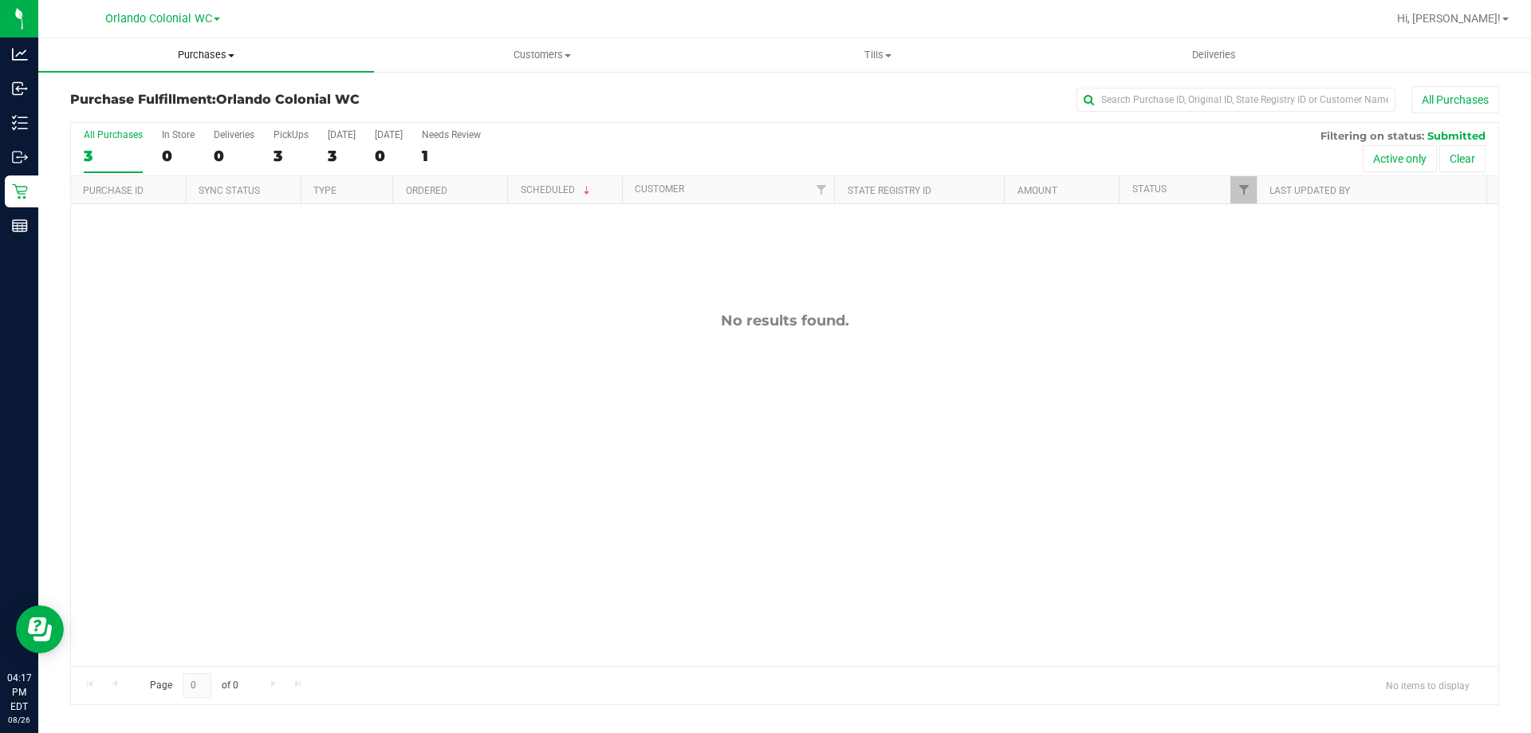
click at [190, 43] on uib-tab-heading "Purchases Summary of purchases Fulfillment All purchases" at bounding box center [206, 54] width 336 height 33
click at [196, 331] on div "No results found." at bounding box center [785, 488] width 1428 height 569
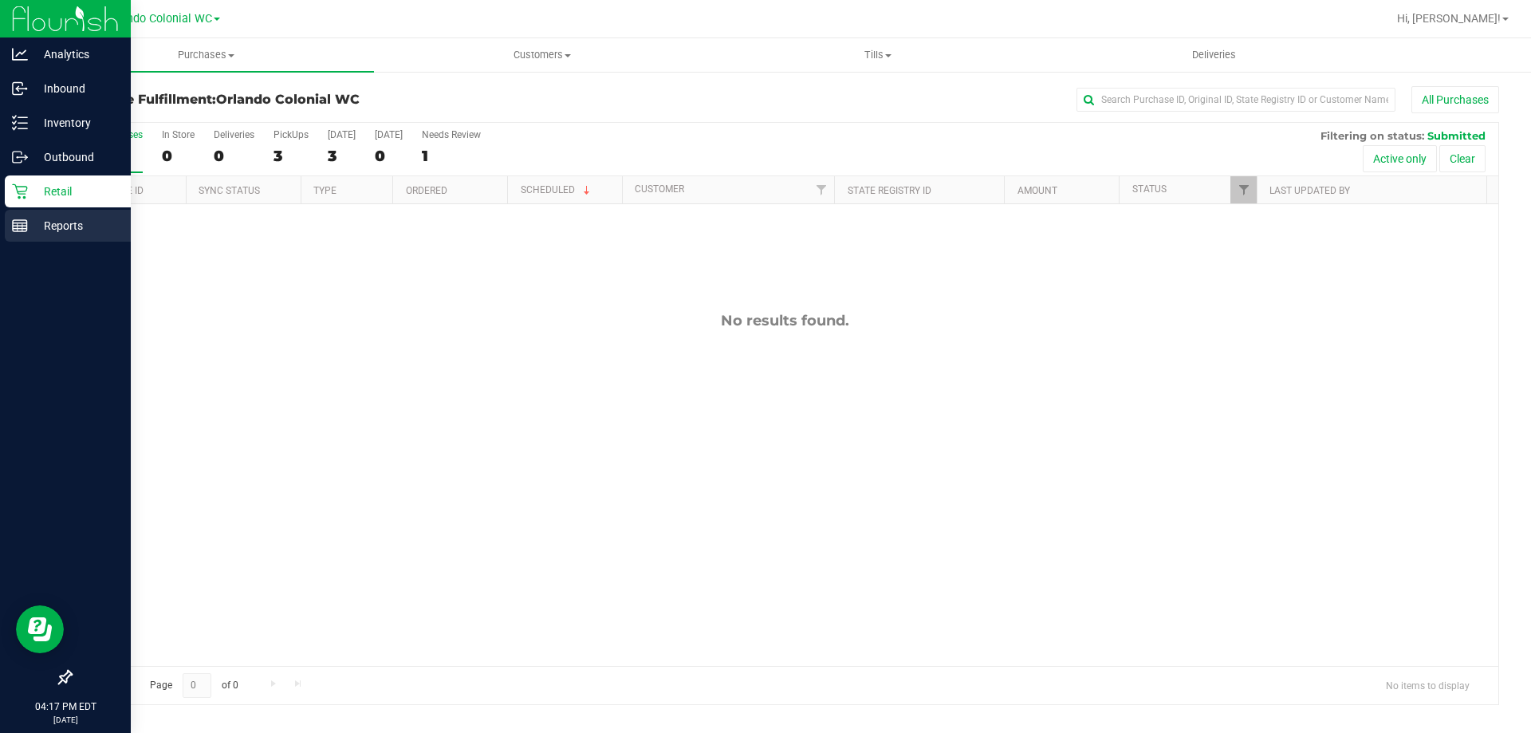
click at [26, 239] on div "Reports" at bounding box center [68, 226] width 126 height 32
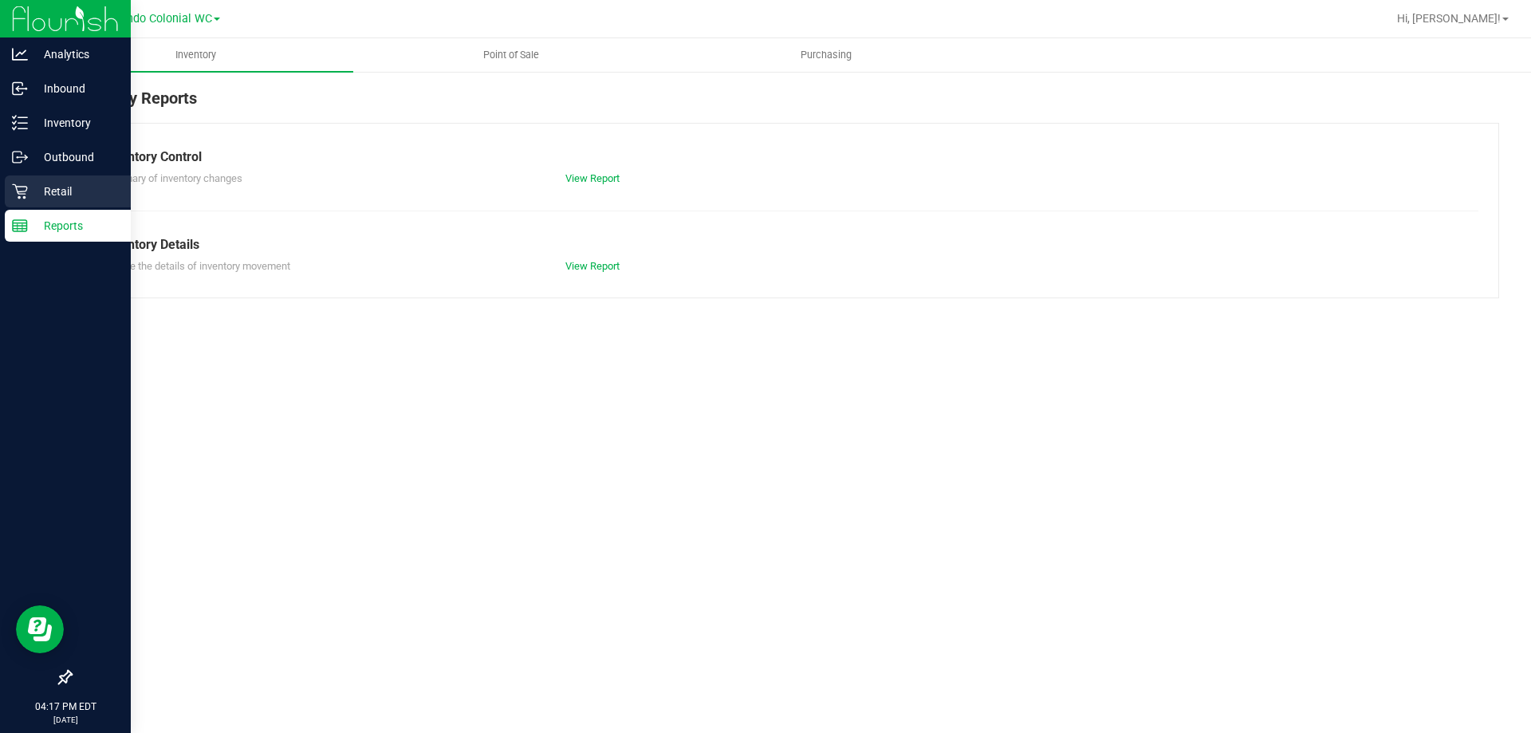
click at [33, 200] on p "Retail" at bounding box center [76, 191] width 96 height 19
click at [41, 199] on p "Retail" at bounding box center [76, 191] width 96 height 19
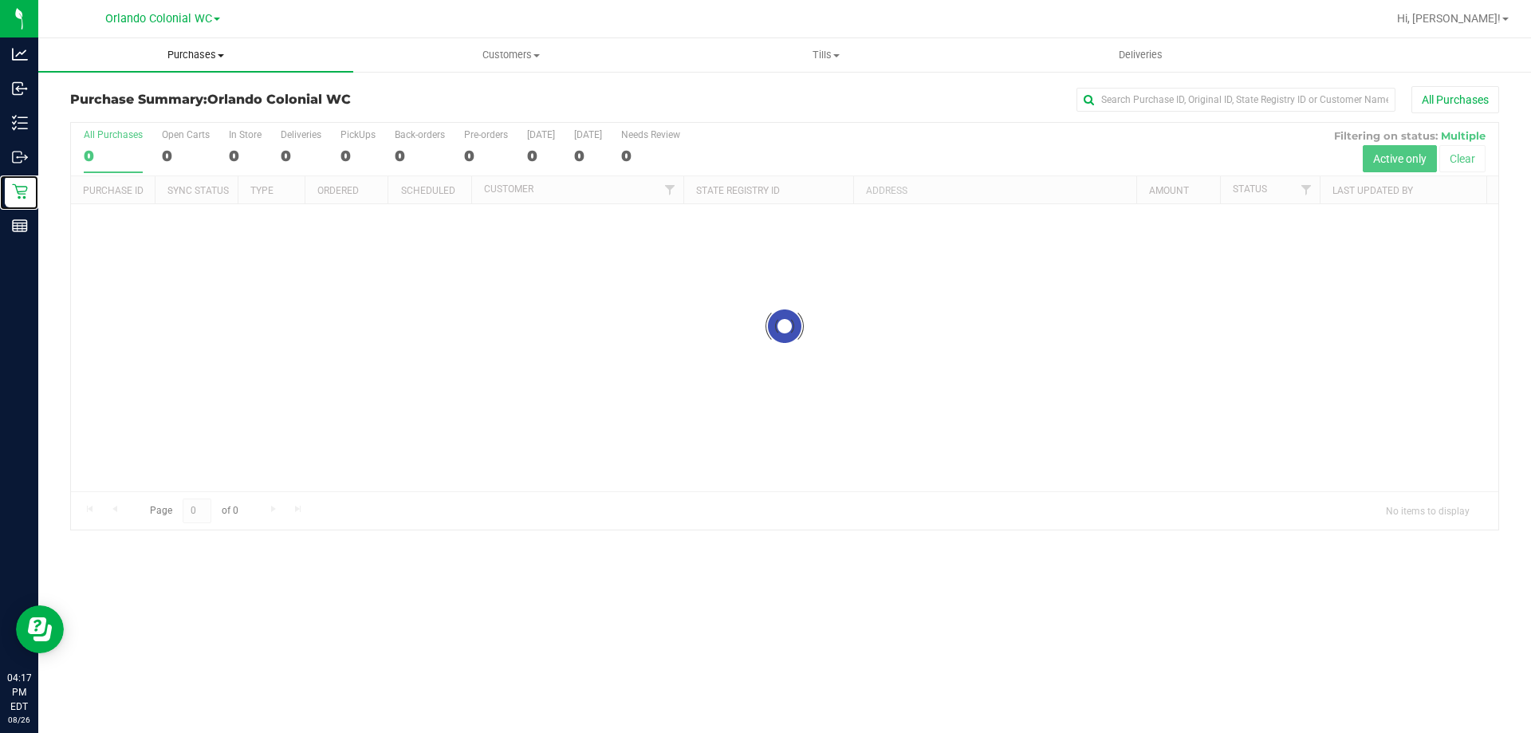
click at [188, 56] on span "Purchases" at bounding box center [195, 55] width 315 height 14
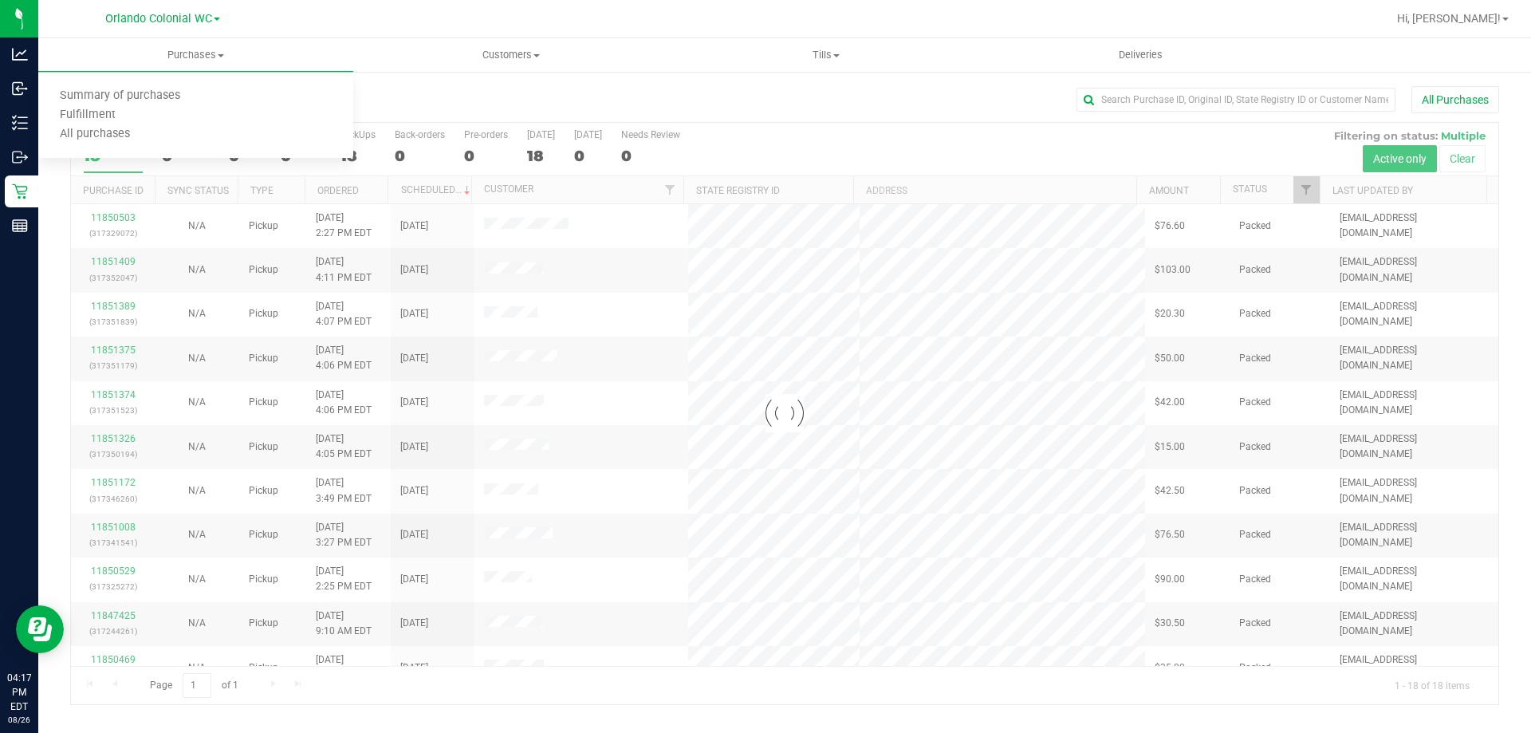
click at [327, 13] on div at bounding box center [836, 18] width 1101 height 31
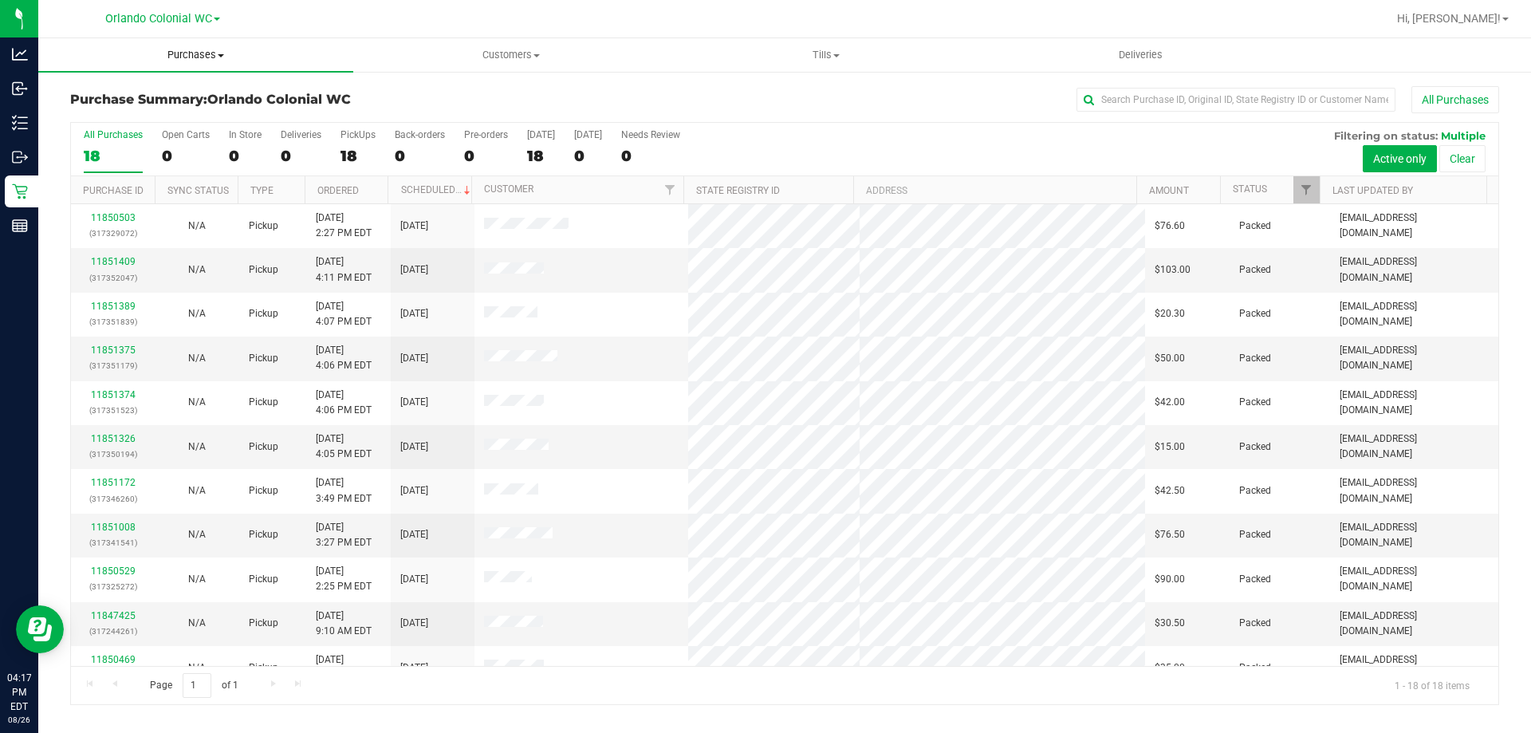
click at [203, 59] on span "Purchases" at bounding box center [195, 55] width 315 height 14
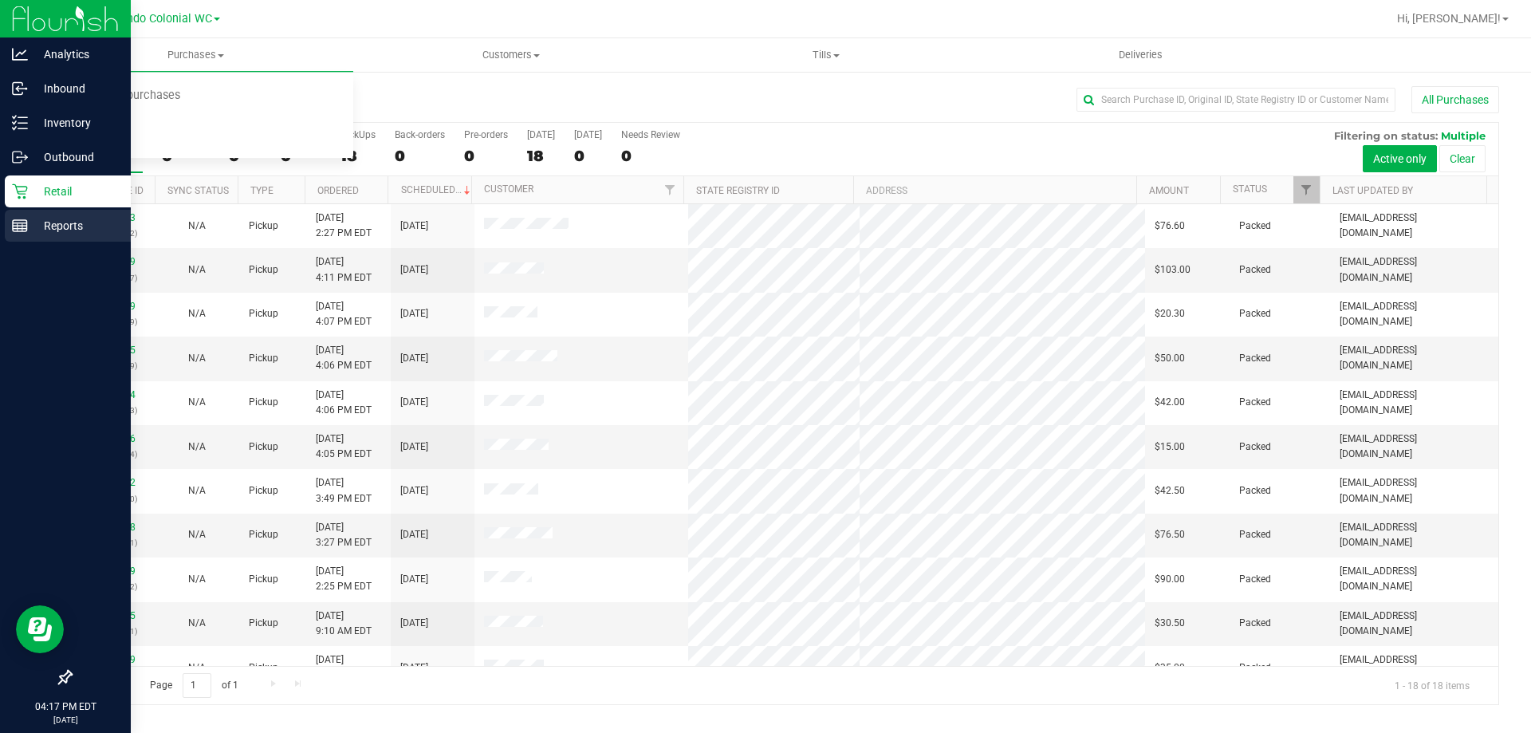
click at [13, 224] on rect at bounding box center [20, 225] width 14 height 11
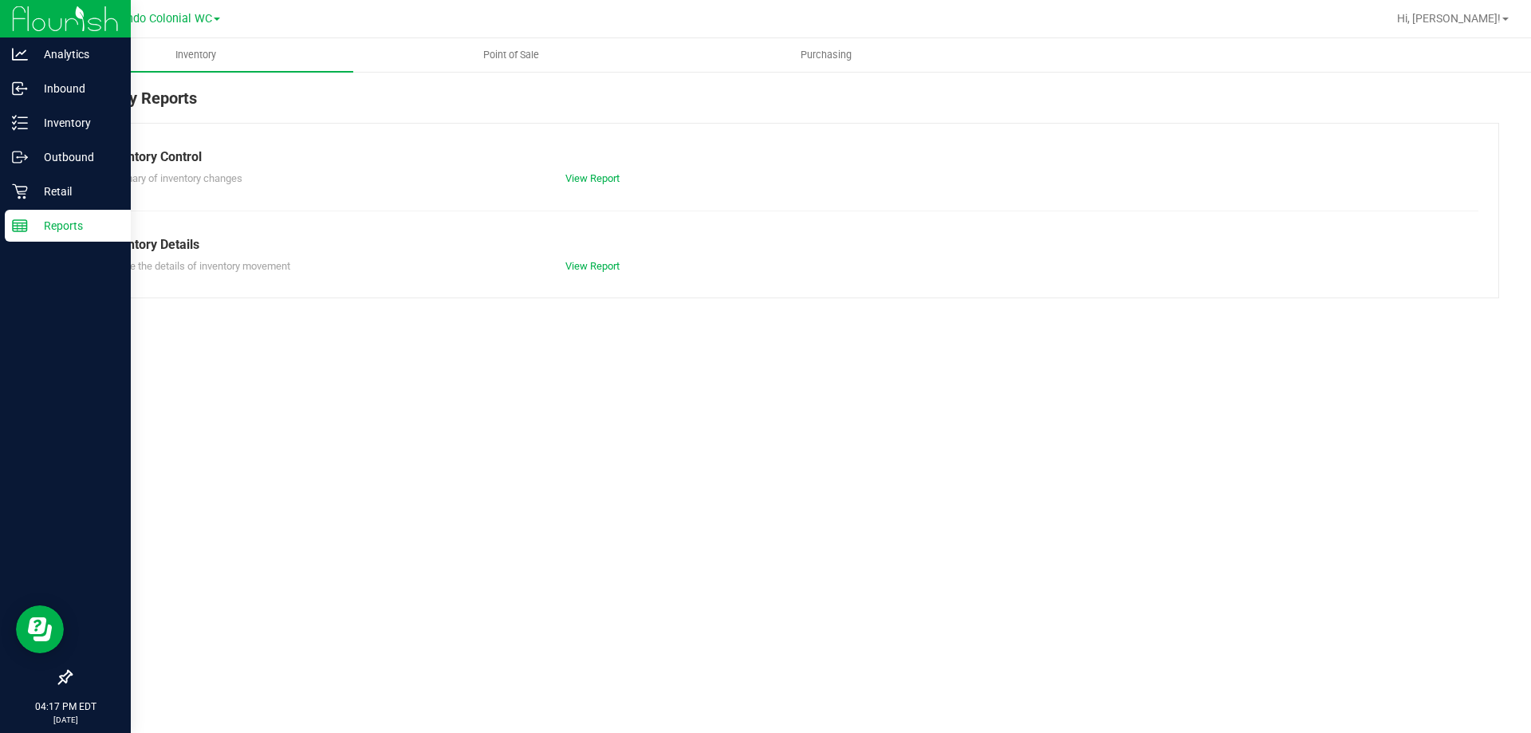
click at [13, 224] on rect at bounding box center [20, 225] width 14 height 11
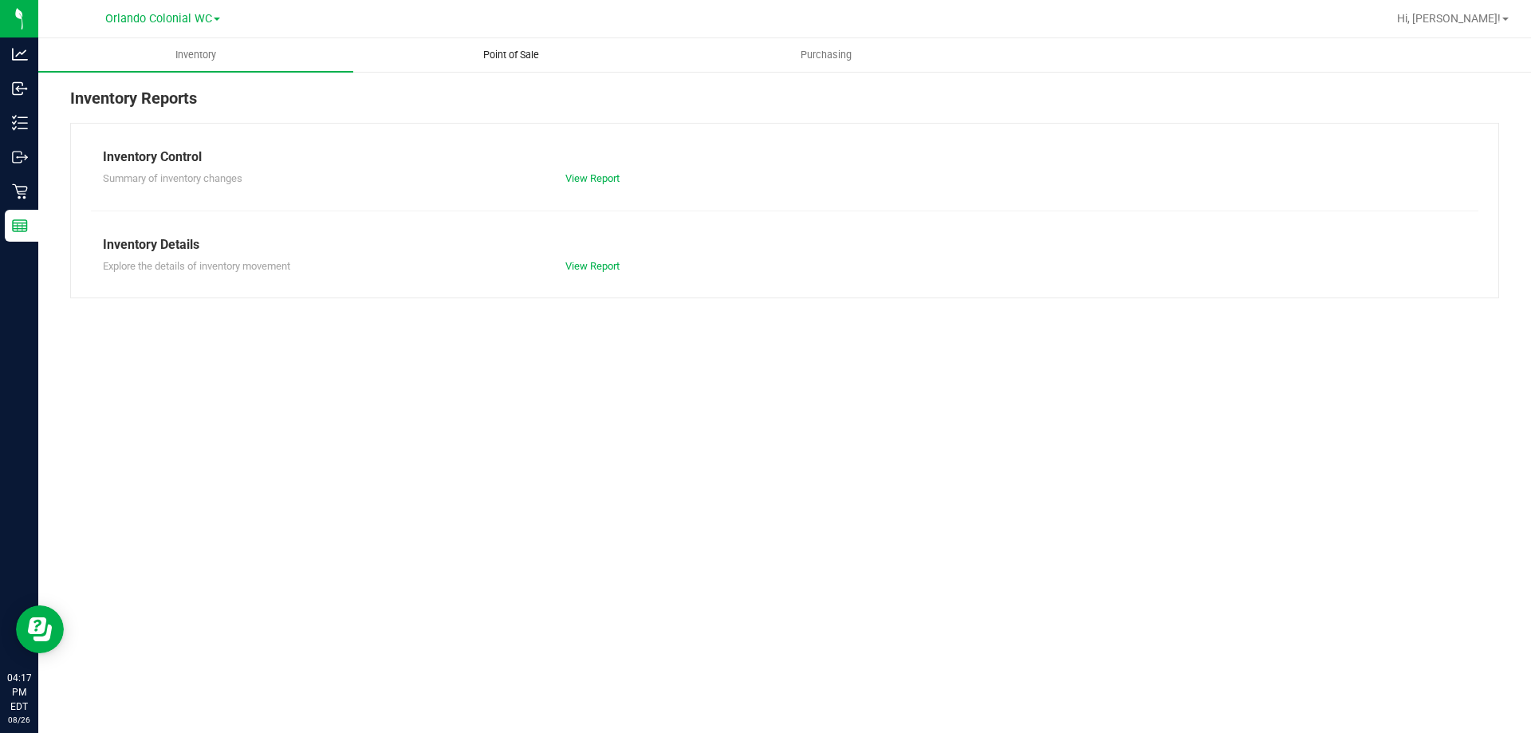
click at [513, 49] on span "Point of Sale" at bounding box center [511, 55] width 99 height 14
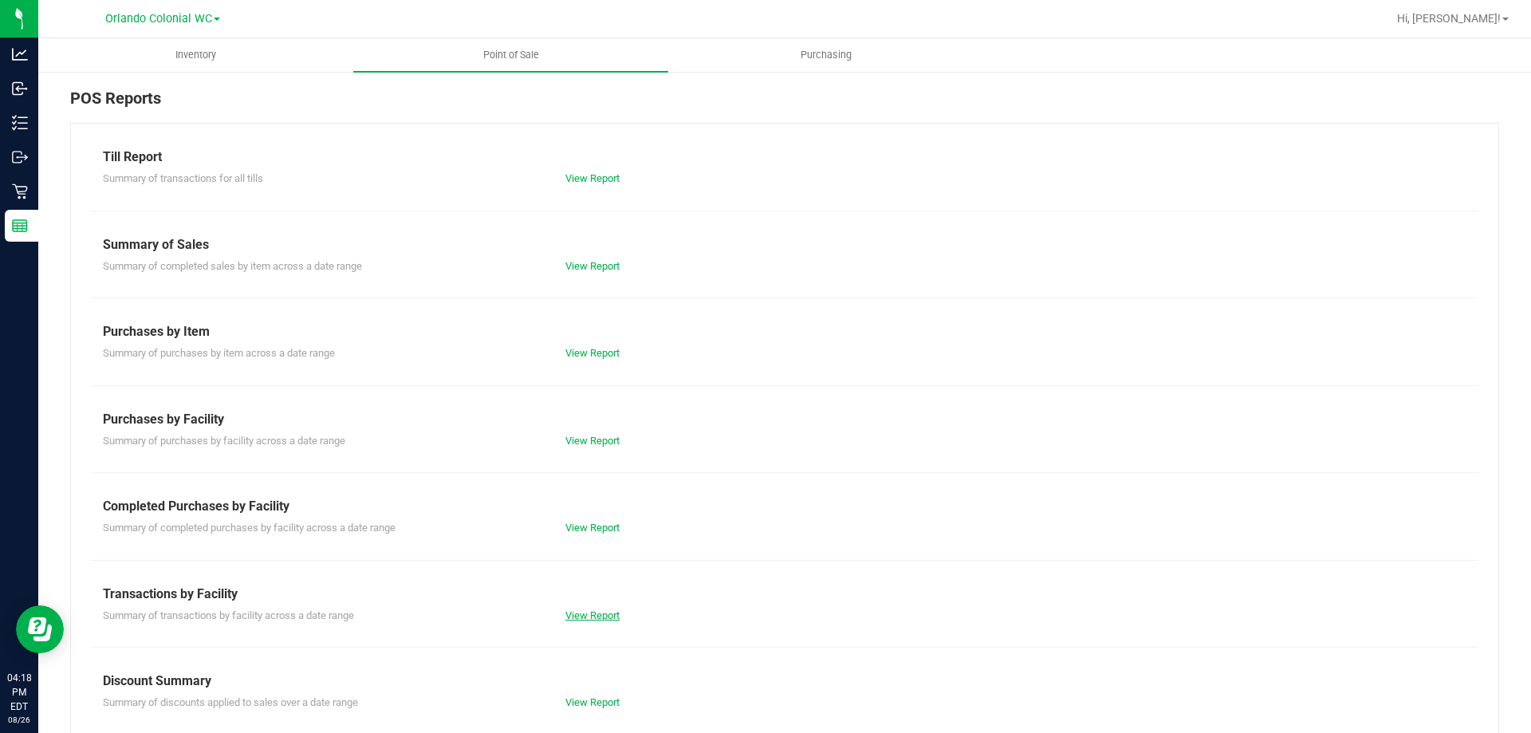
click at [574, 617] on link "View Report" at bounding box center [592, 615] width 54 height 12
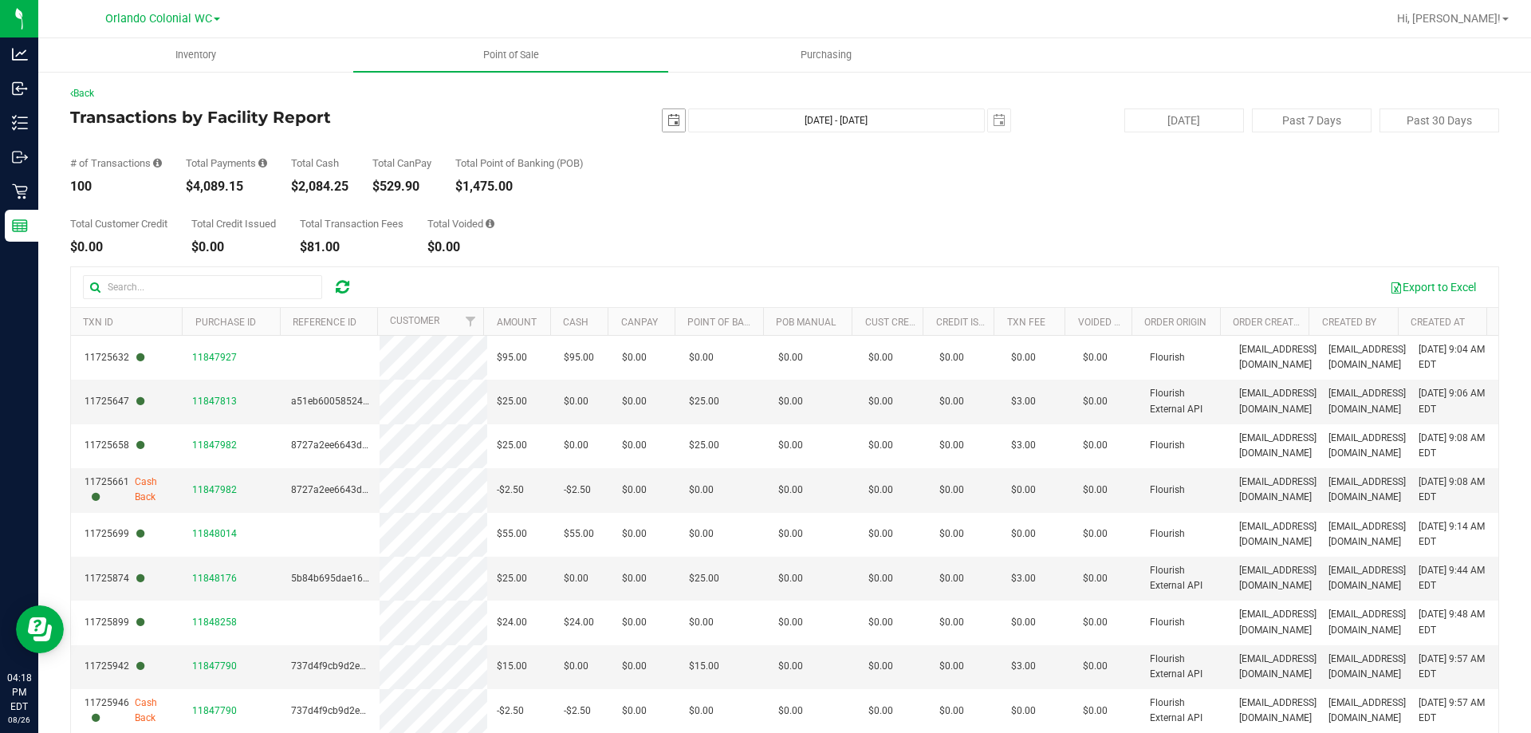
click at [670, 125] on span "select" at bounding box center [674, 120] width 13 height 13
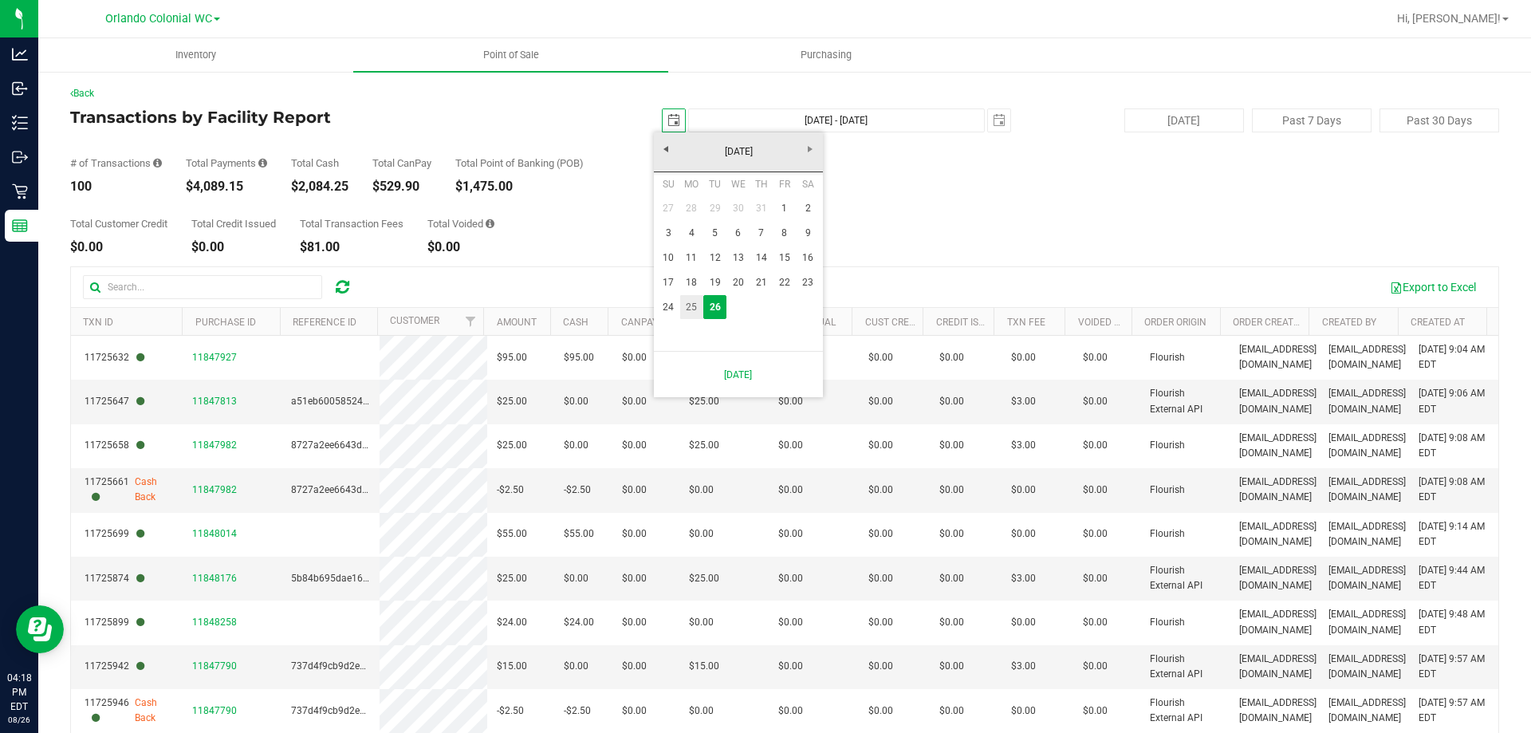
click at [687, 310] on link "25" at bounding box center [691, 307] width 23 height 25
type input "2025-08-25"
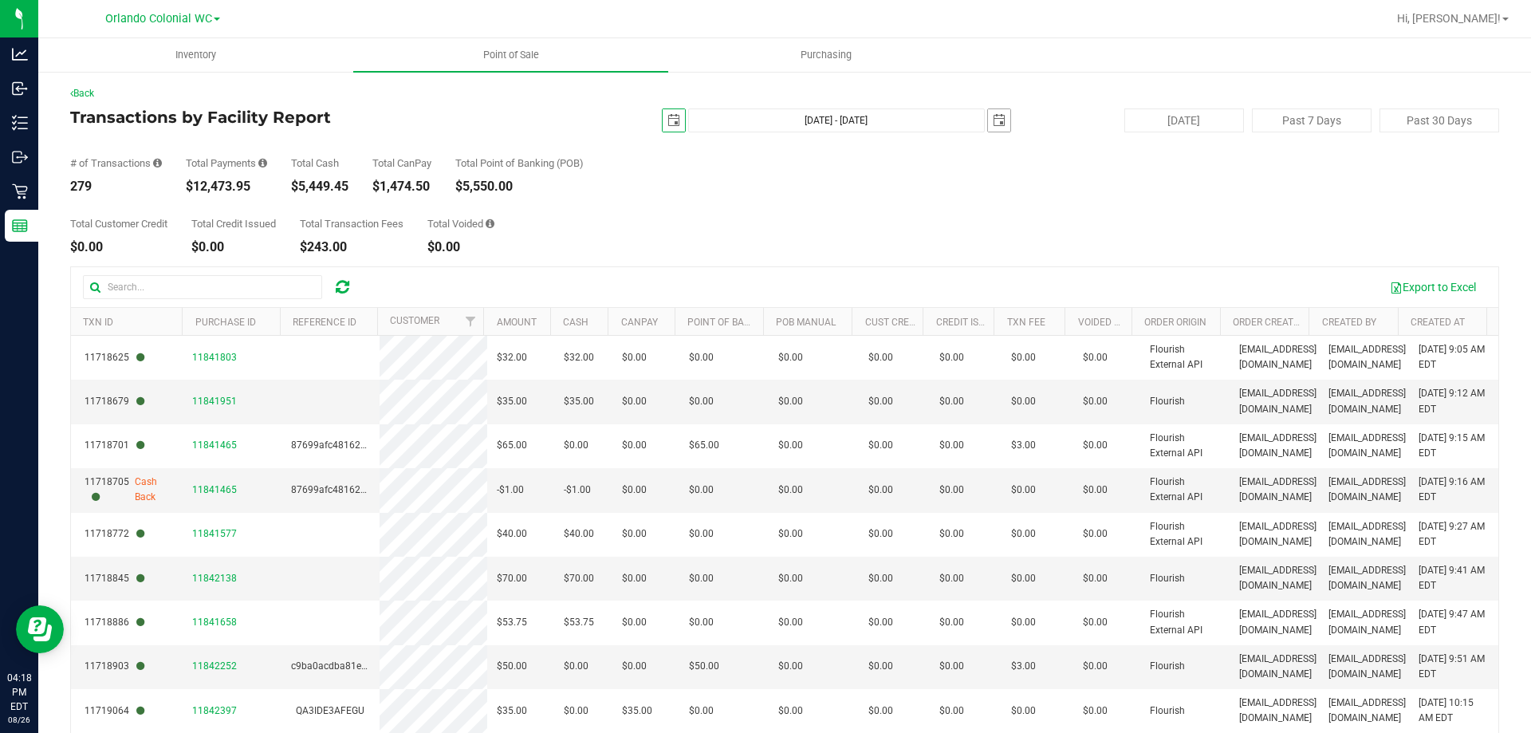
click at [988, 121] on span "select" at bounding box center [999, 120] width 22 height 22
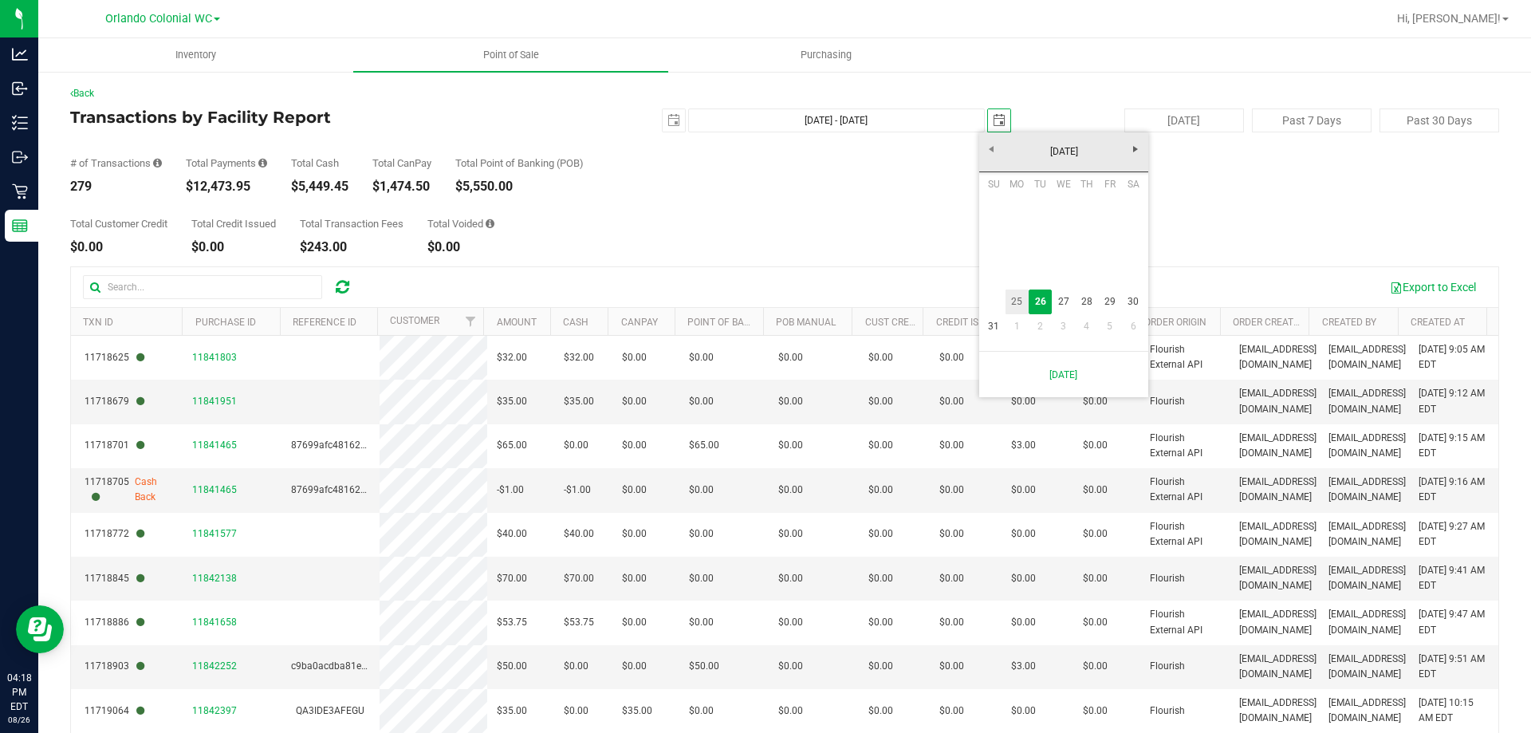
click at [1020, 301] on link "25" at bounding box center [1017, 301] width 23 height 25
type input "Aug 25, 2025 - Aug 25, 2025"
type input "2025-08-25"
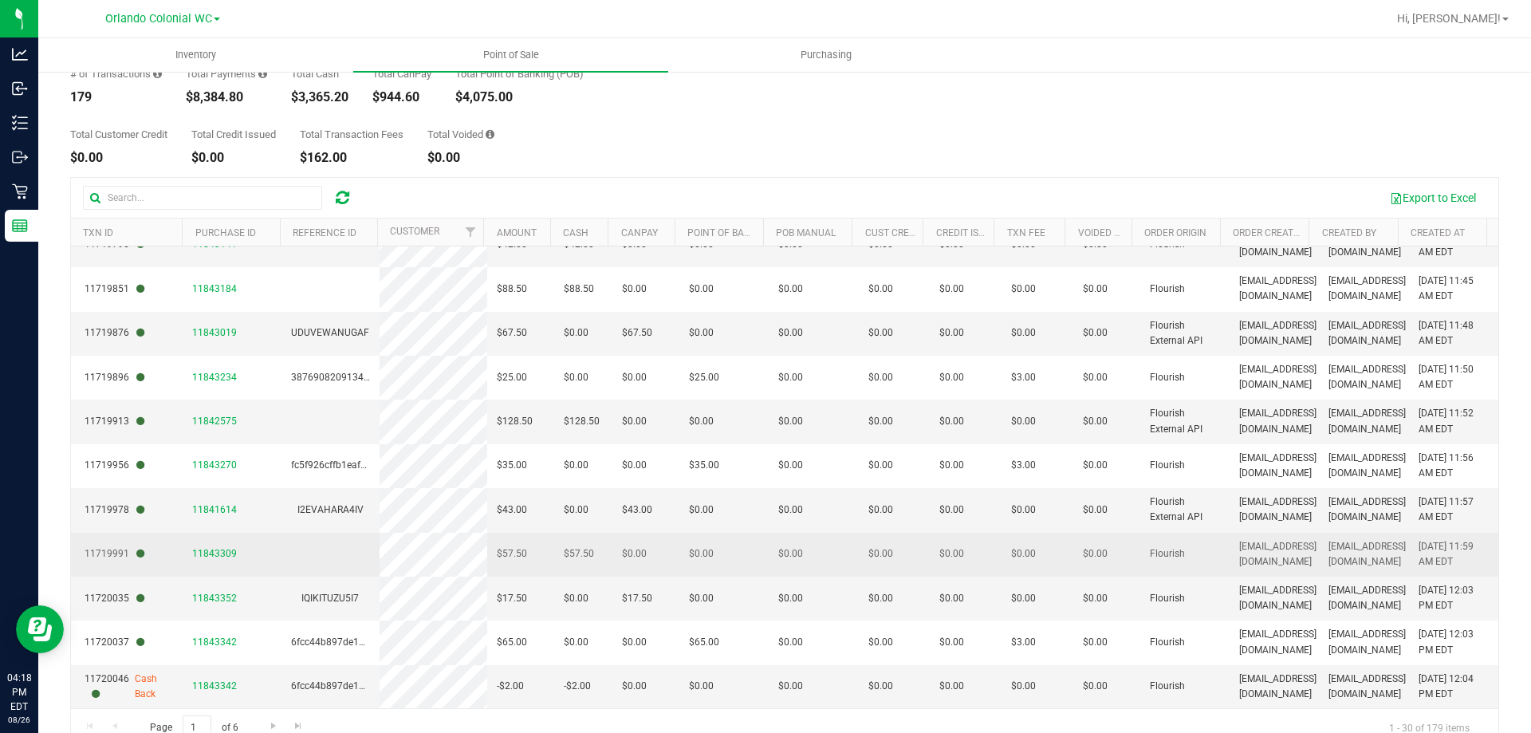
scroll to position [120, 0]
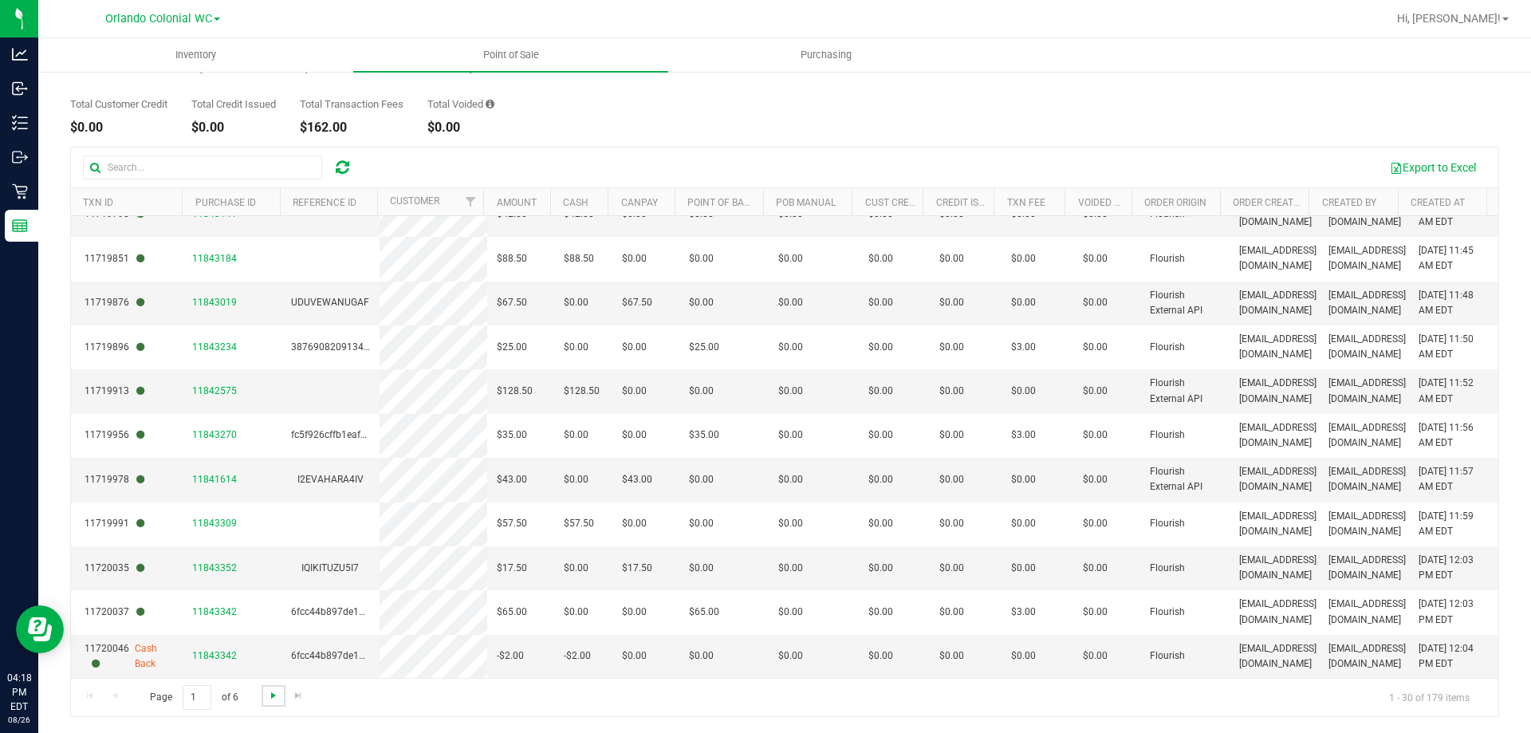
click at [270, 695] on span "Go to the next page" at bounding box center [273, 695] width 13 height 13
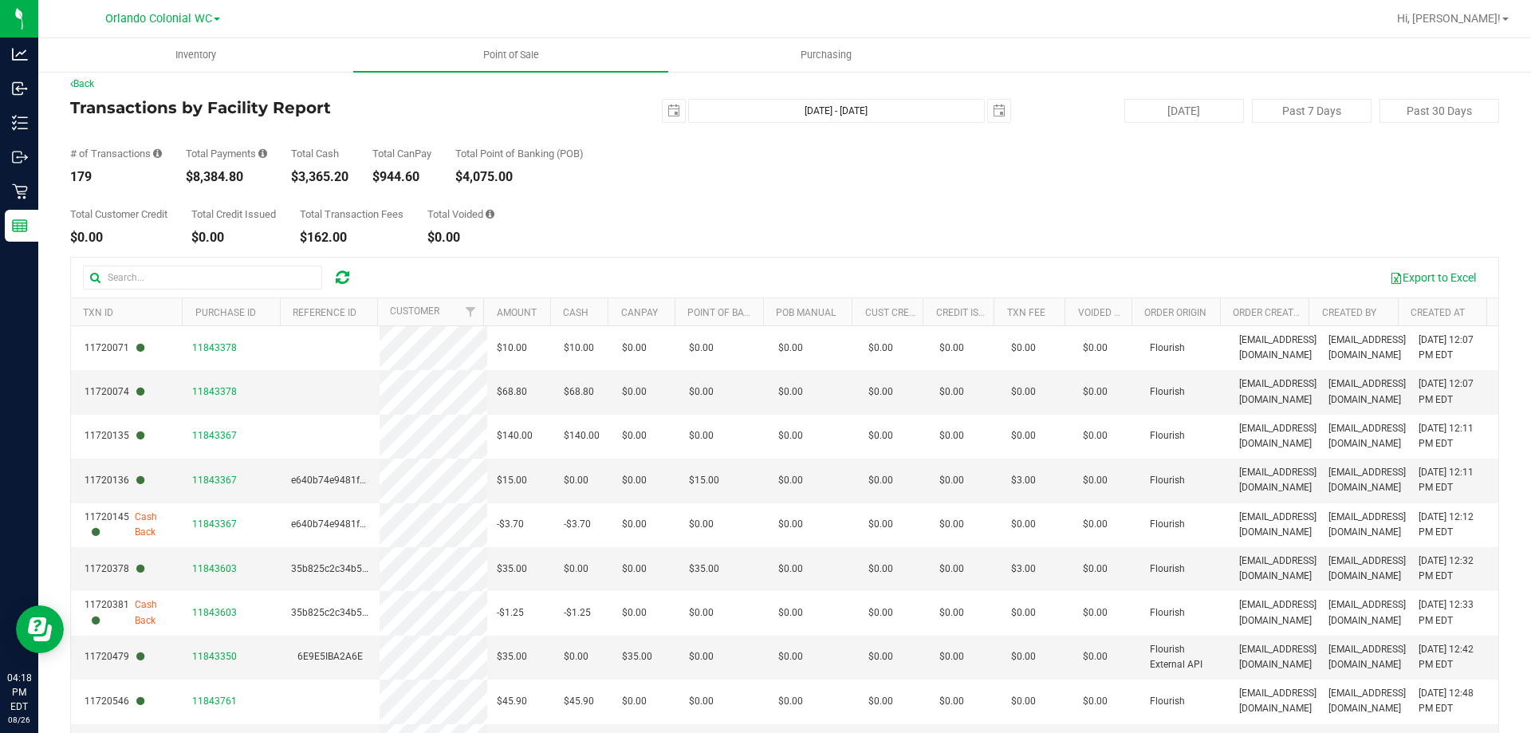
scroll to position [0, 0]
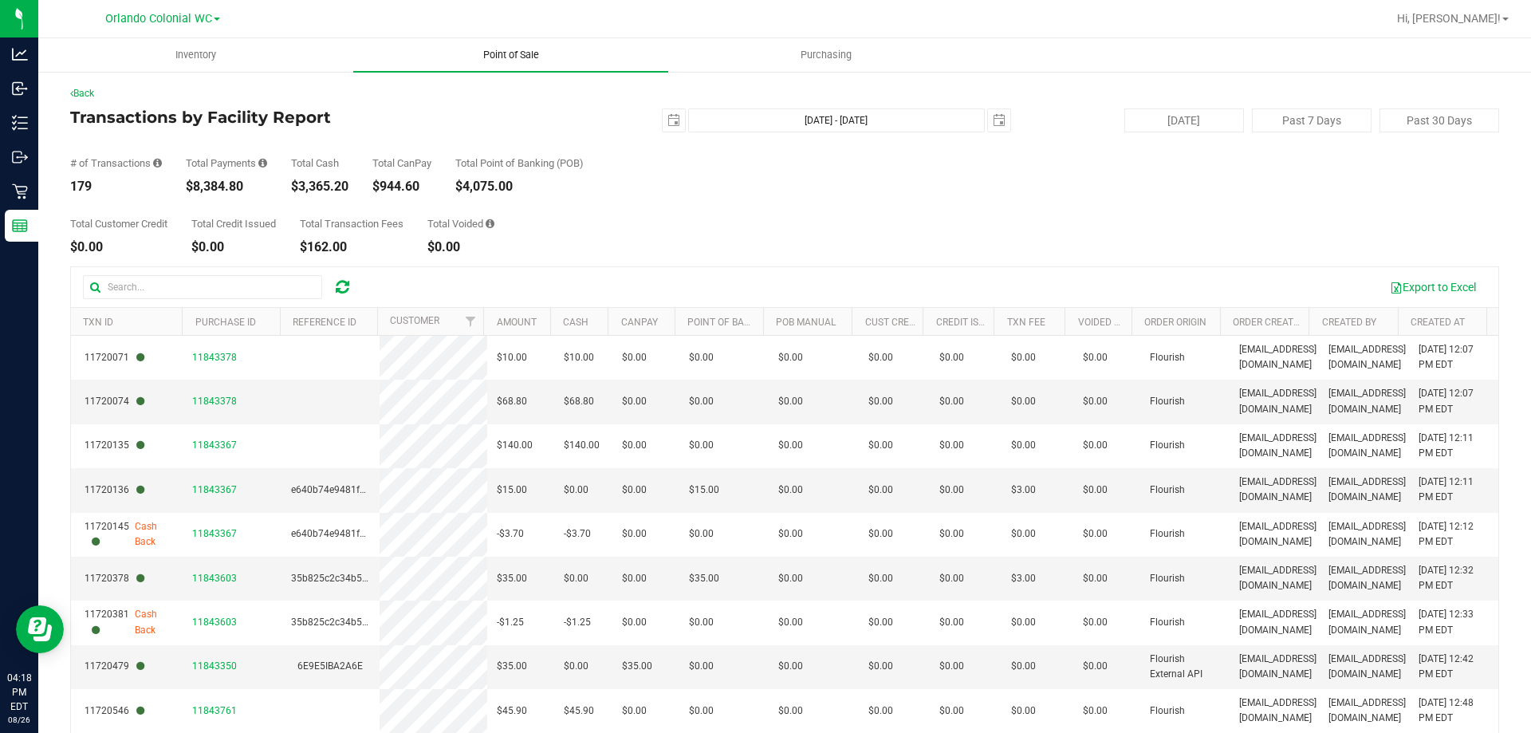
click at [508, 58] on span "Point of Sale" at bounding box center [511, 55] width 99 height 14
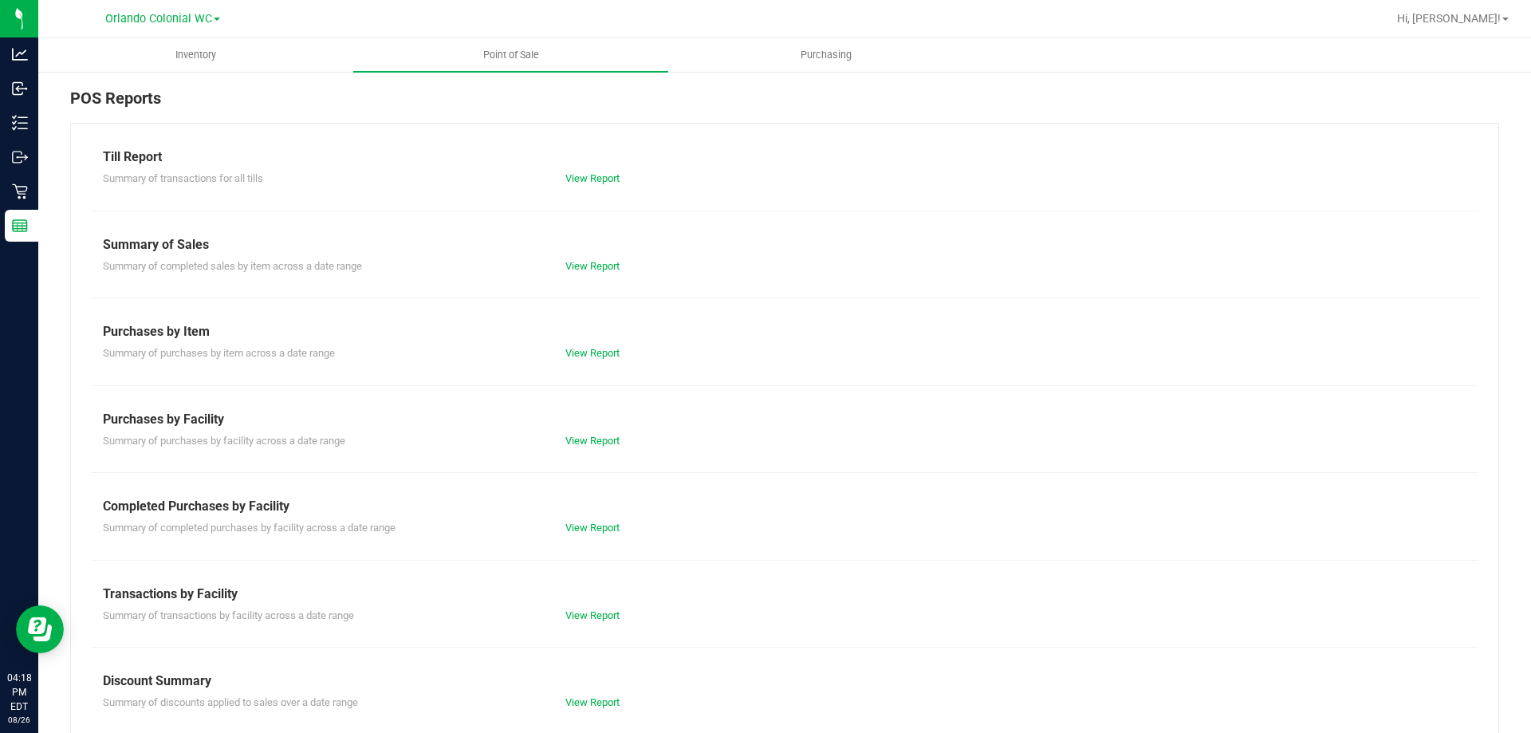
click at [587, 273] on div "View Report" at bounding box center [784, 266] width 463 height 16
click at [588, 270] on link "View Report" at bounding box center [592, 266] width 54 height 12
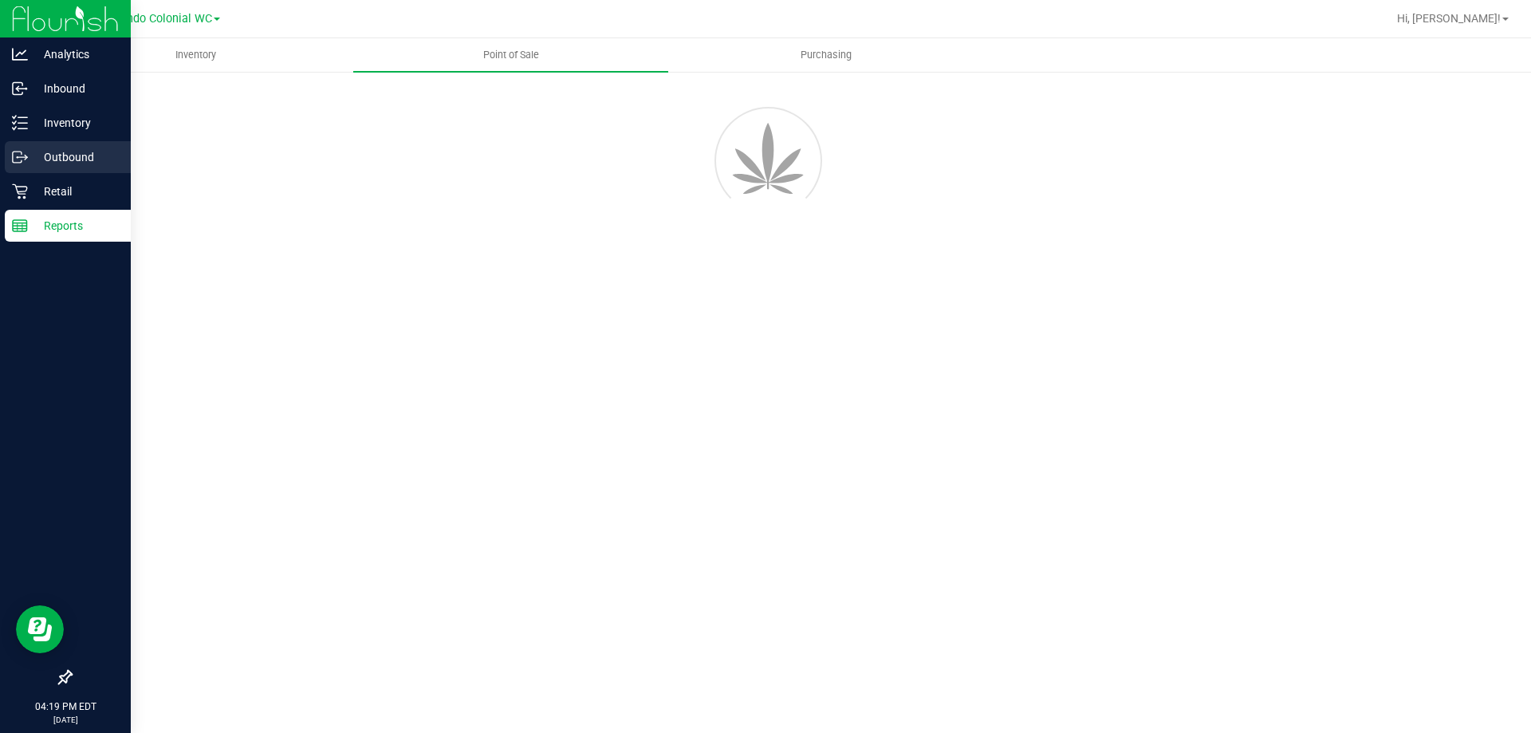
click at [56, 163] on p "Outbound" at bounding box center [76, 157] width 96 height 19
drag, startPoint x: 56, startPoint y: 163, endPoint x: 59, endPoint y: 153, distance: 10.8
click at [56, 162] on p "Outbound" at bounding box center [76, 157] width 96 height 19
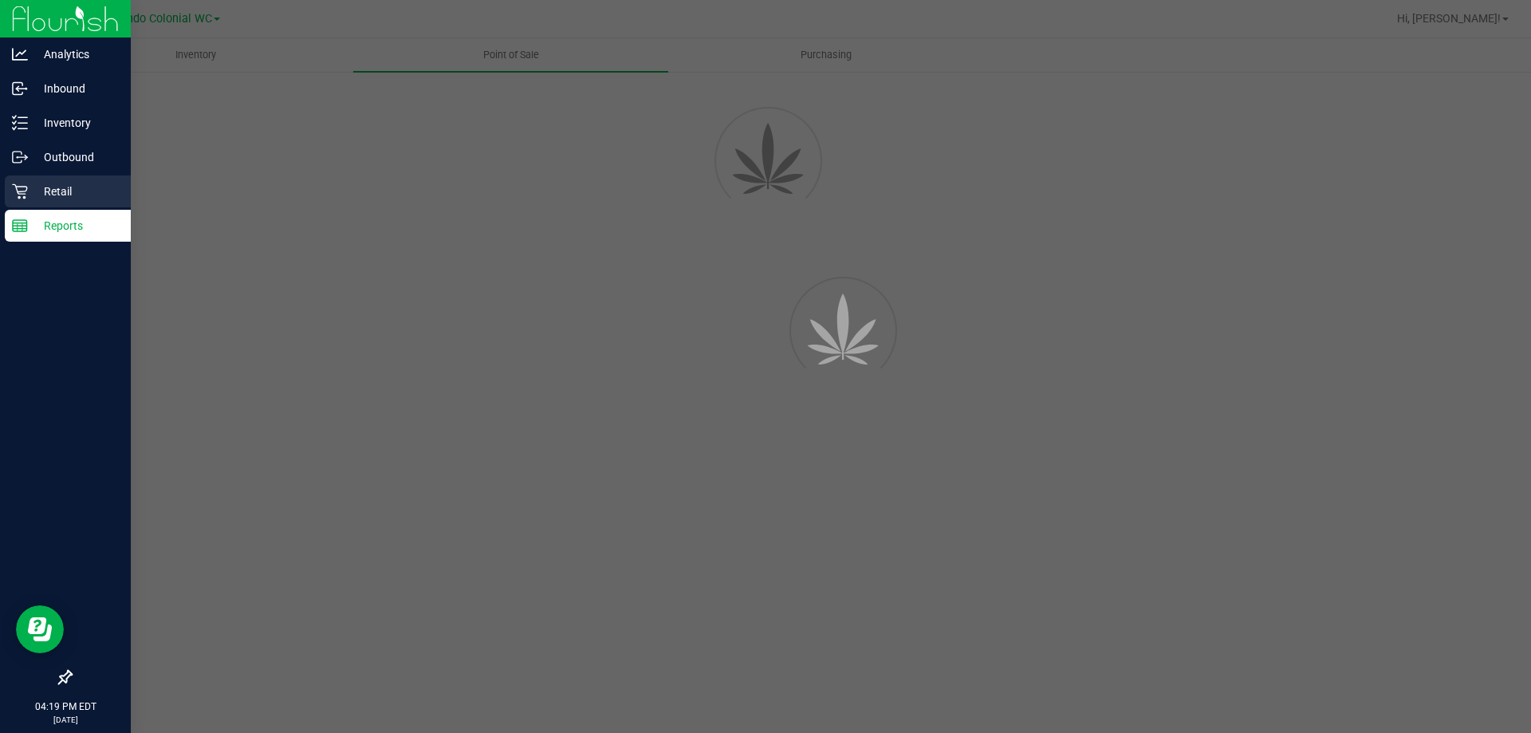
click at [57, 175] on div "Retail" at bounding box center [68, 191] width 126 height 32
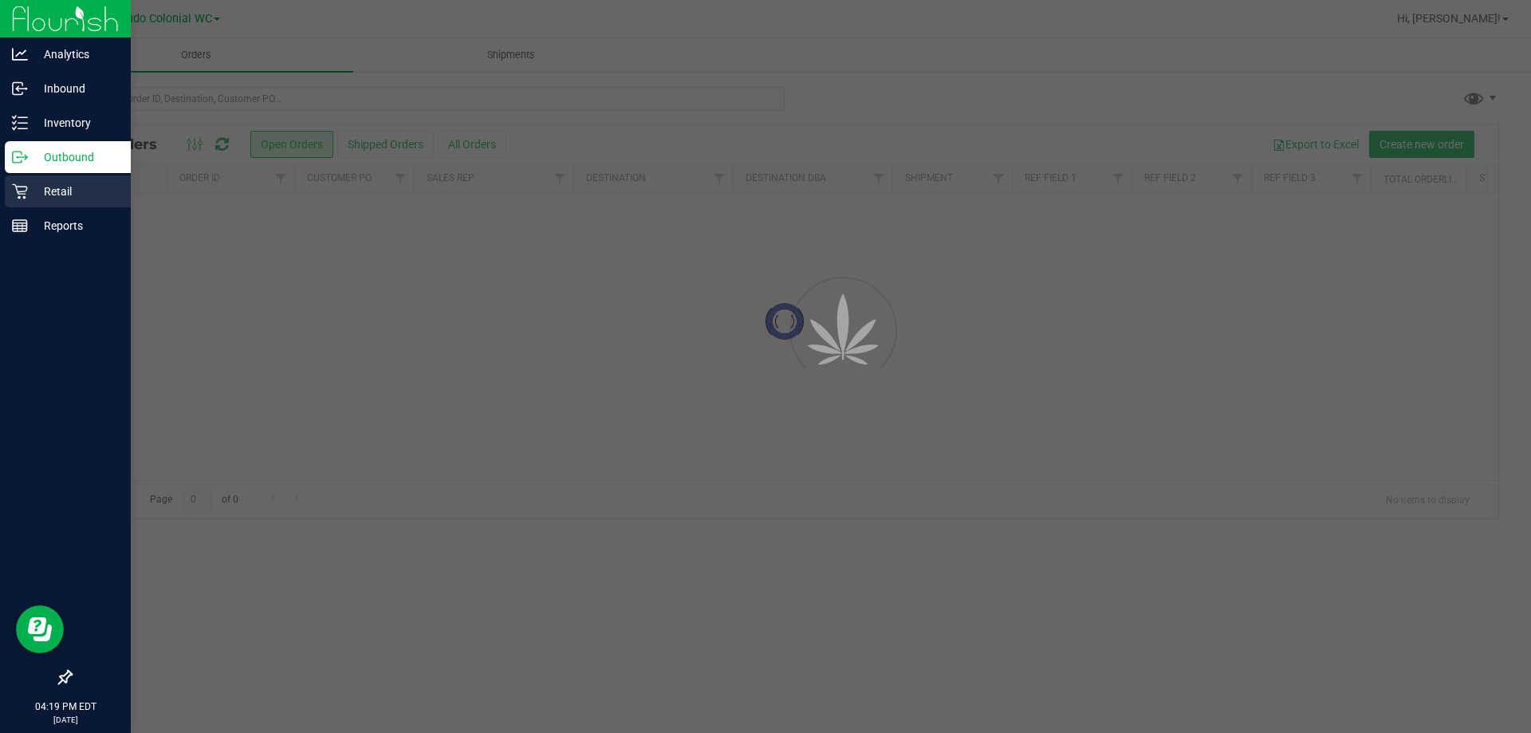
click at [57, 175] on div "Retail" at bounding box center [68, 191] width 126 height 32
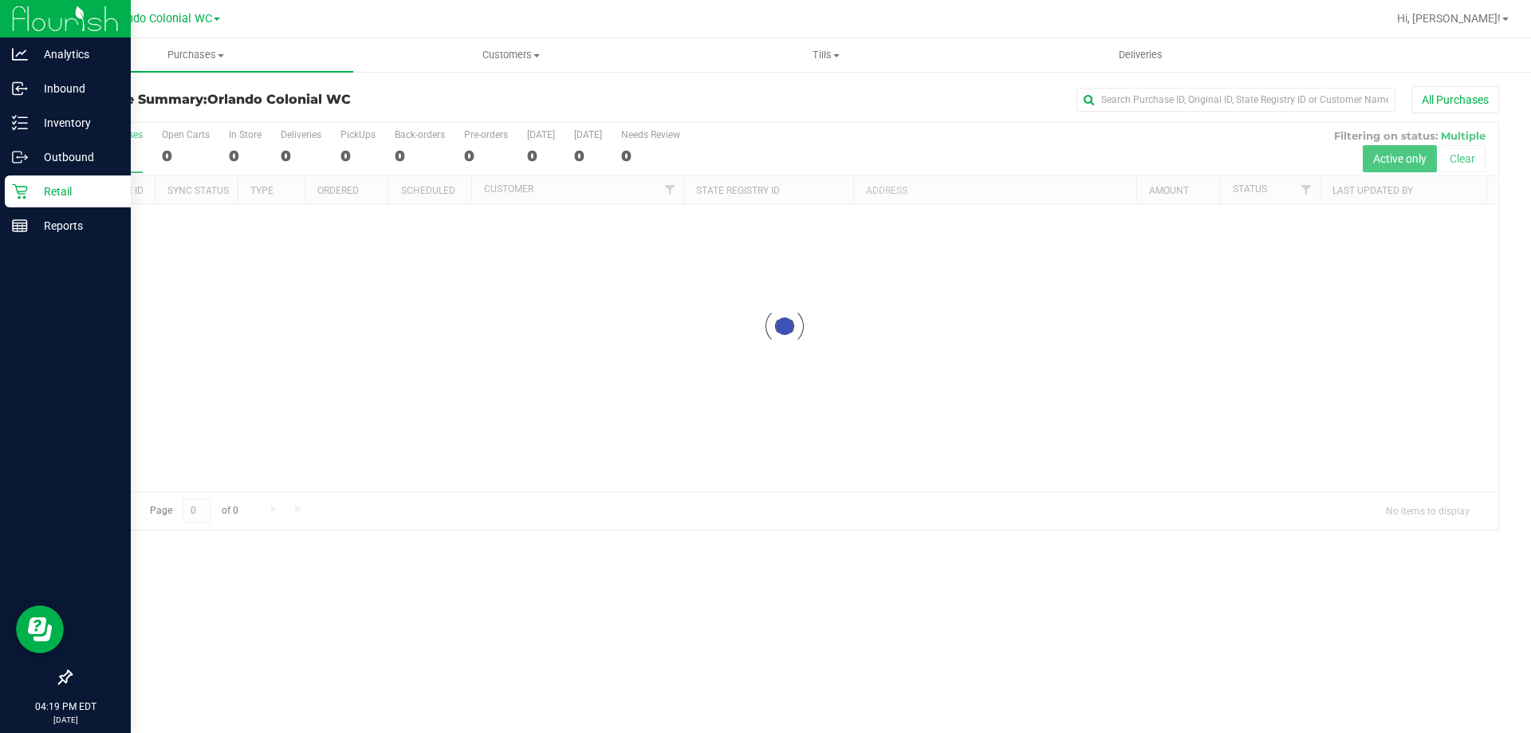
click at [57, 175] on div "Retail" at bounding box center [68, 191] width 126 height 32
click at [52, 188] on p "Retail" at bounding box center [76, 191] width 96 height 19
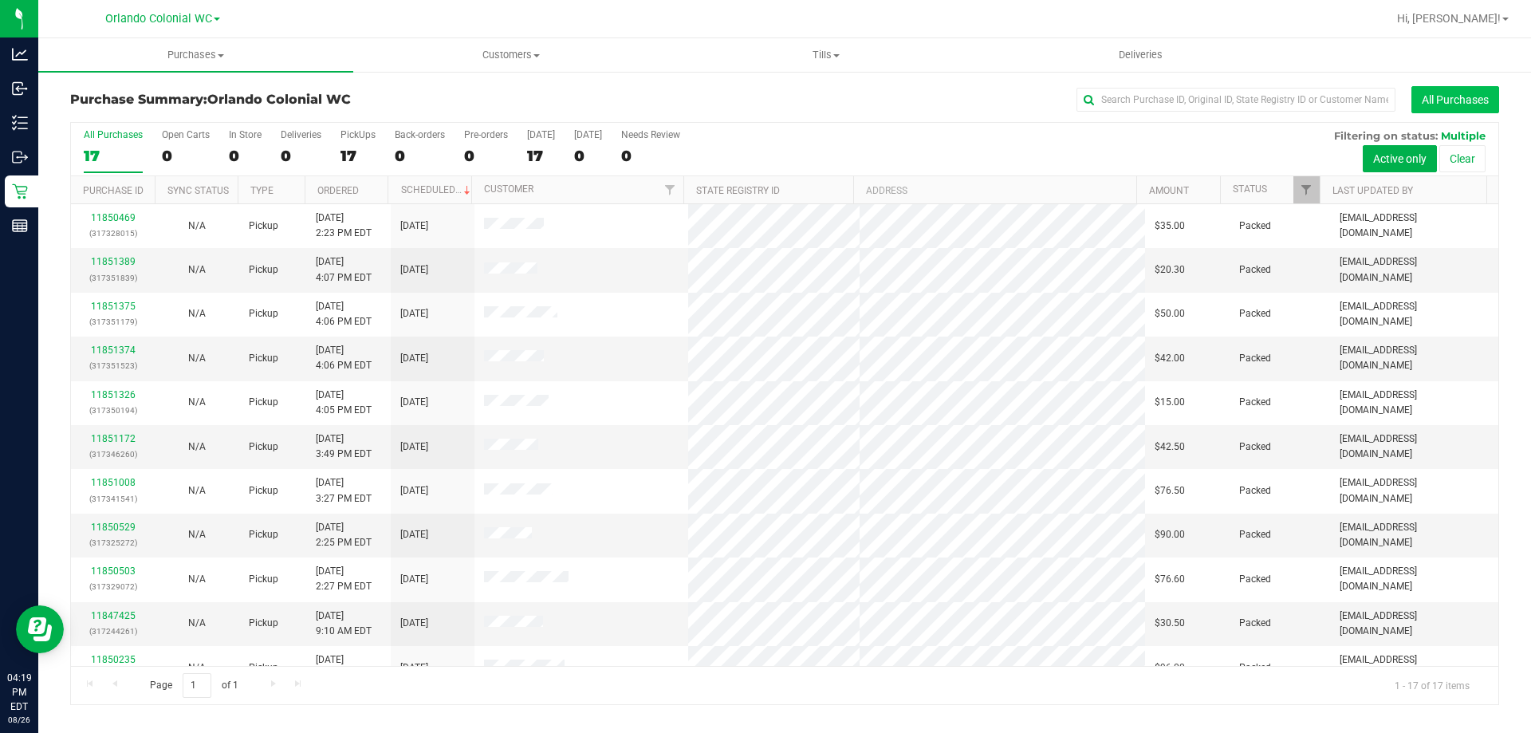
click at [1477, 101] on button "All Purchases" at bounding box center [1456, 99] width 88 height 27
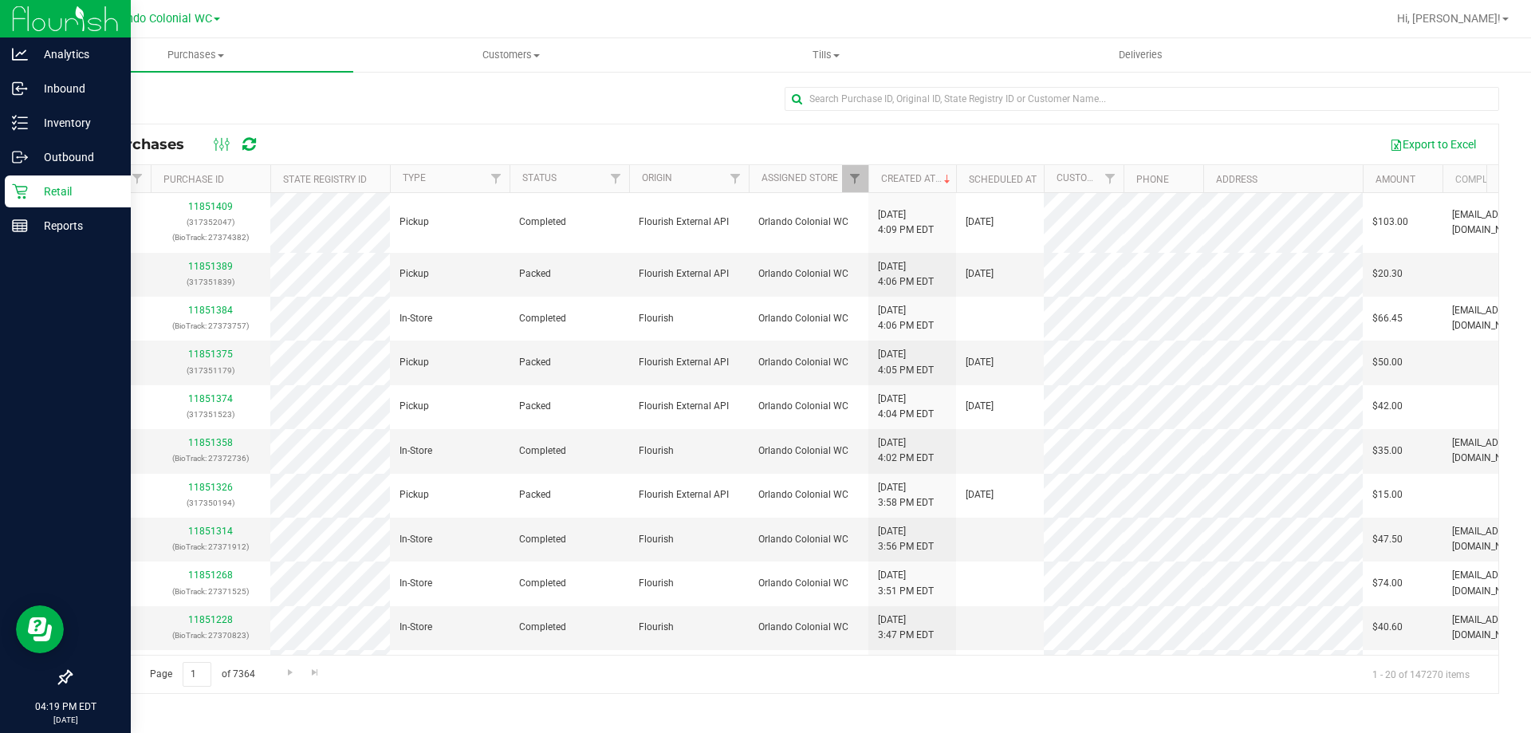
click at [14, 199] on icon at bounding box center [20, 191] width 16 height 16
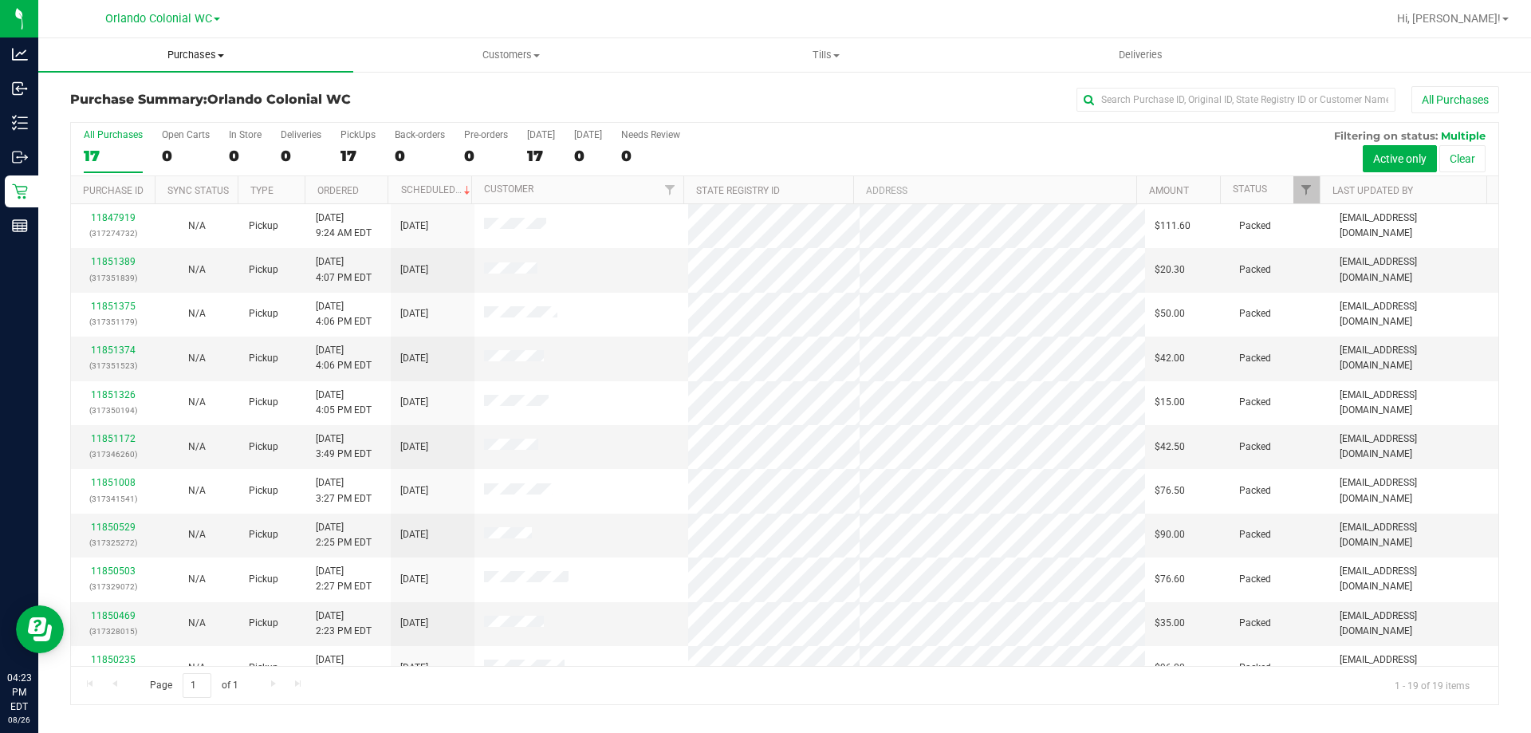
click at [190, 47] on uib-tab-heading "Purchases Summary of purchases Fulfillment All purchases" at bounding box center [195, 54] width 315 height 33
click at [171, 53] on span "Purchases" at bounding box center [195, 55] width 315 height 14
click at [172, 54] on span "Purchases" at bounding box center [195, 55] width 315 height 14
click at [157, 102] on span "Summary of purchases" at bounding box center [119, 96] width 163 height 14
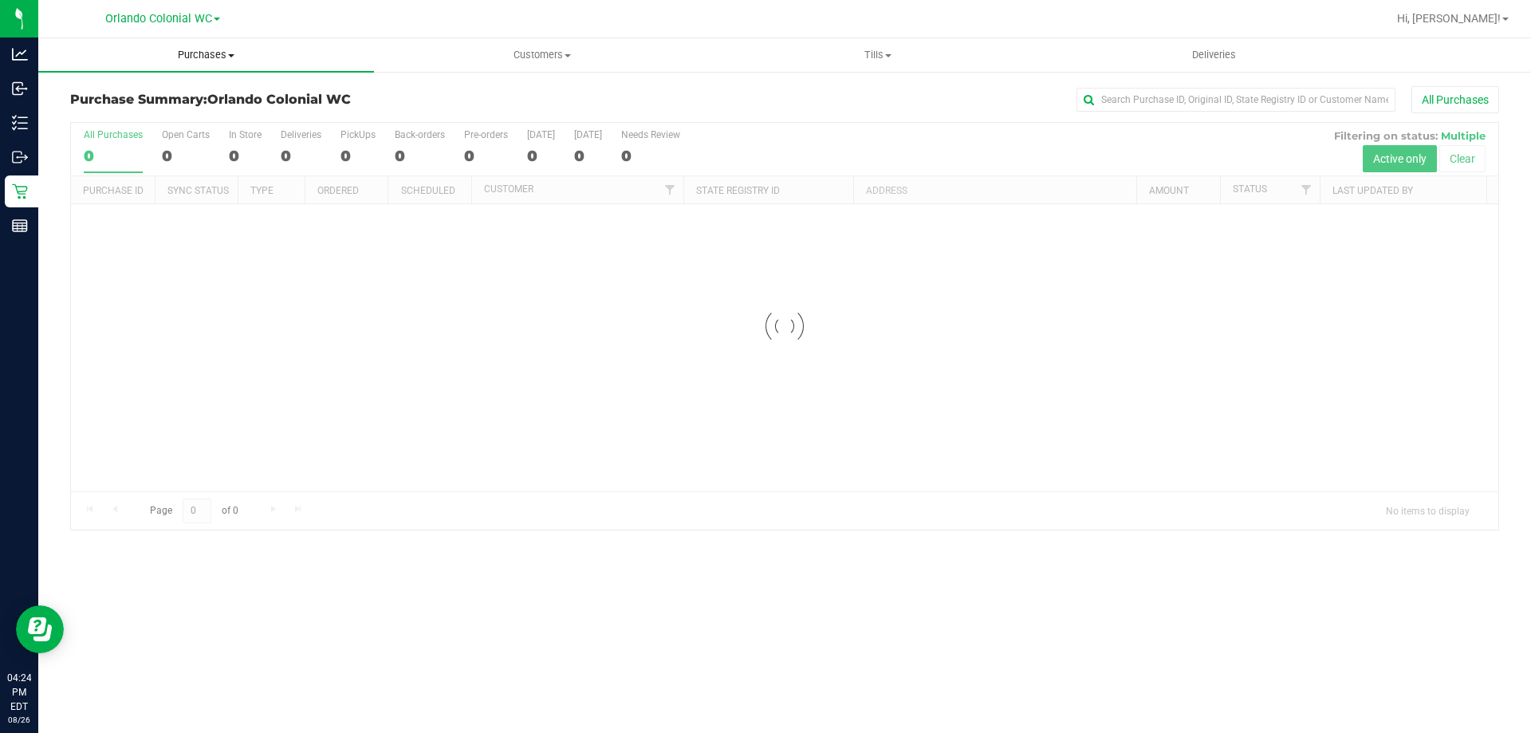
click at [210, 52] on span "Purchases" at bounding box center [206, 55] width 336 height 14
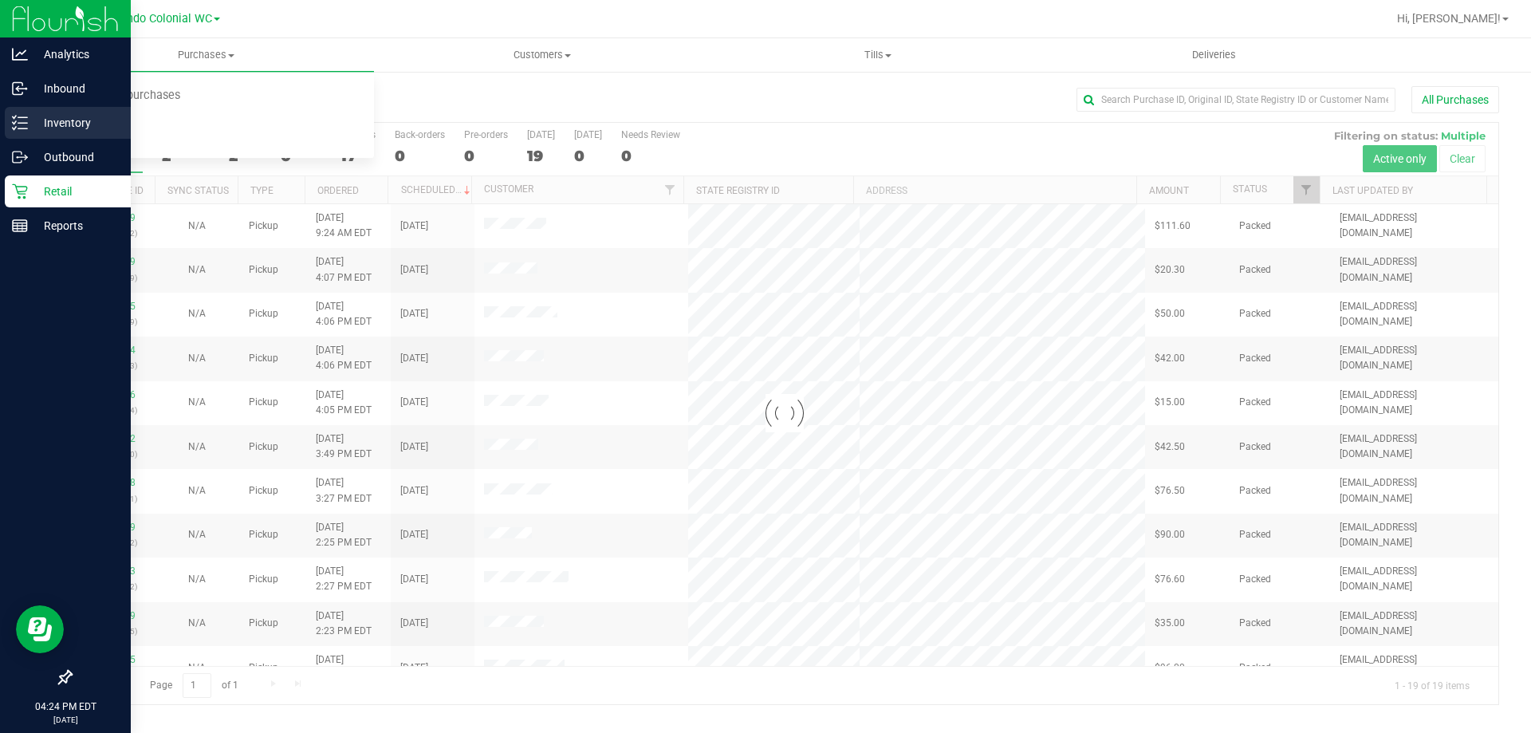
click at [60, 121] on p "Inventory" at bounding box center [76, 122] width 96 height 19
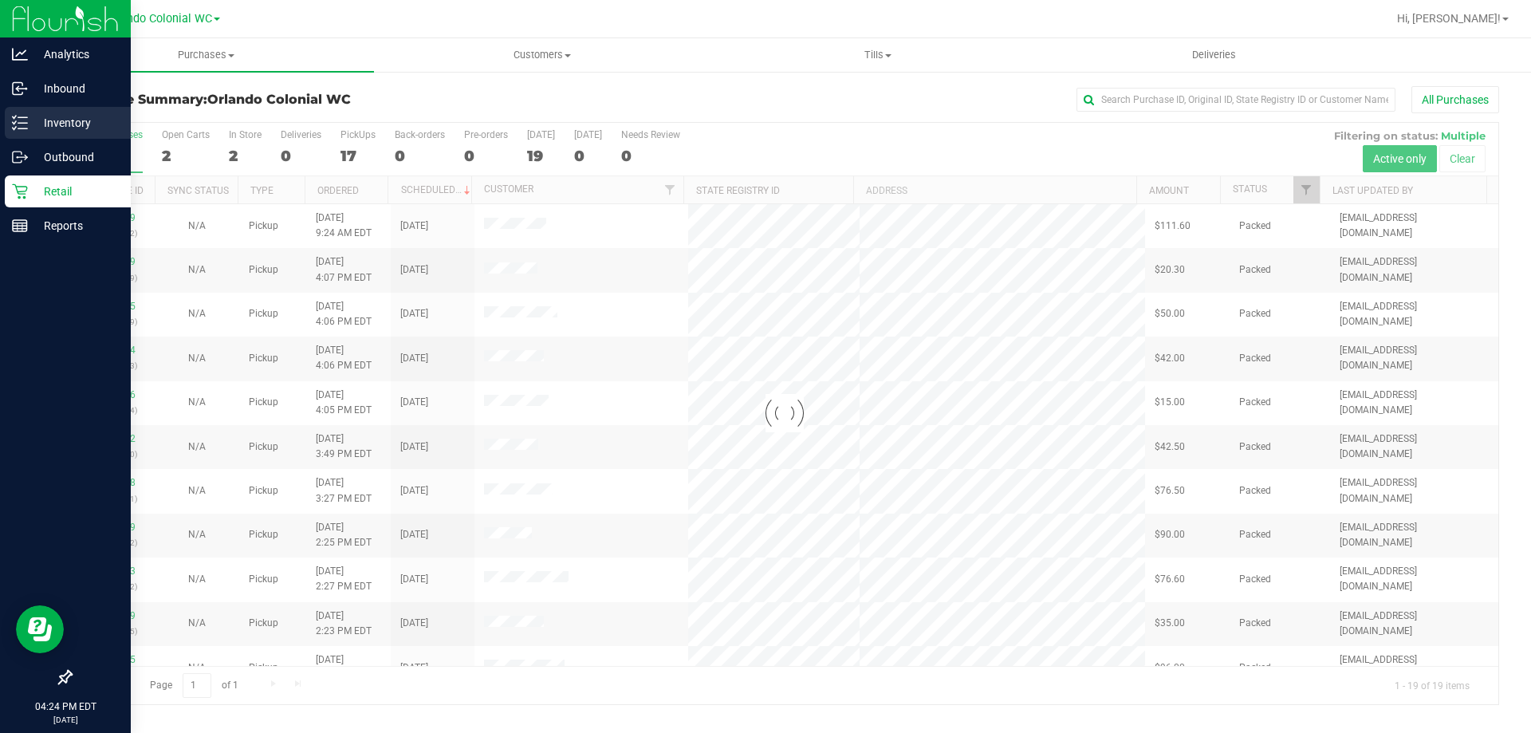
click at [60, 121] on p "Inventory" at bounding box center [76, 122] width 96 height 19
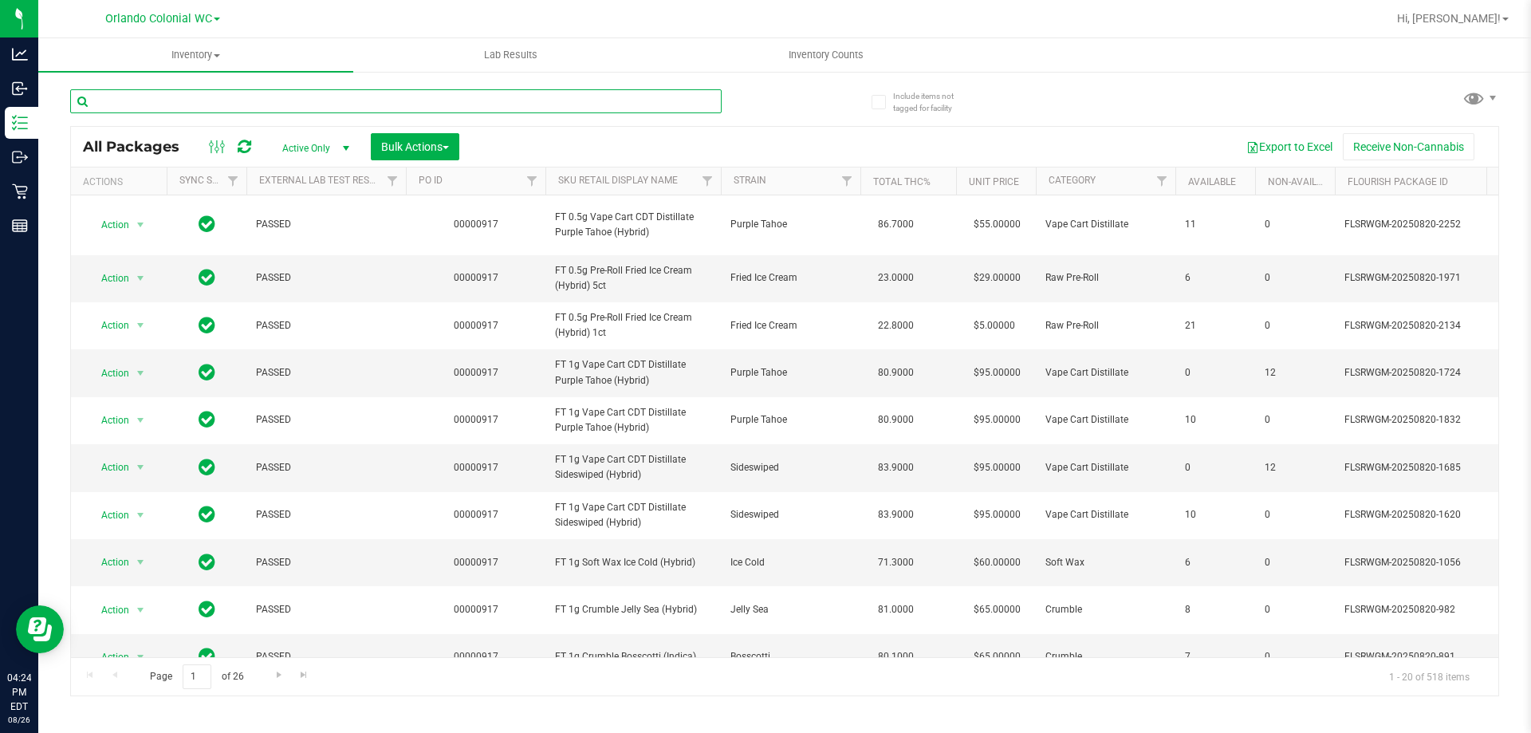
click at [311, 99] on input "text" at bounding box center [396, 101] width 652 height 24
paste input "FT 1g Vape Cart CDT Distillate Colliejuana (Hybrid)"
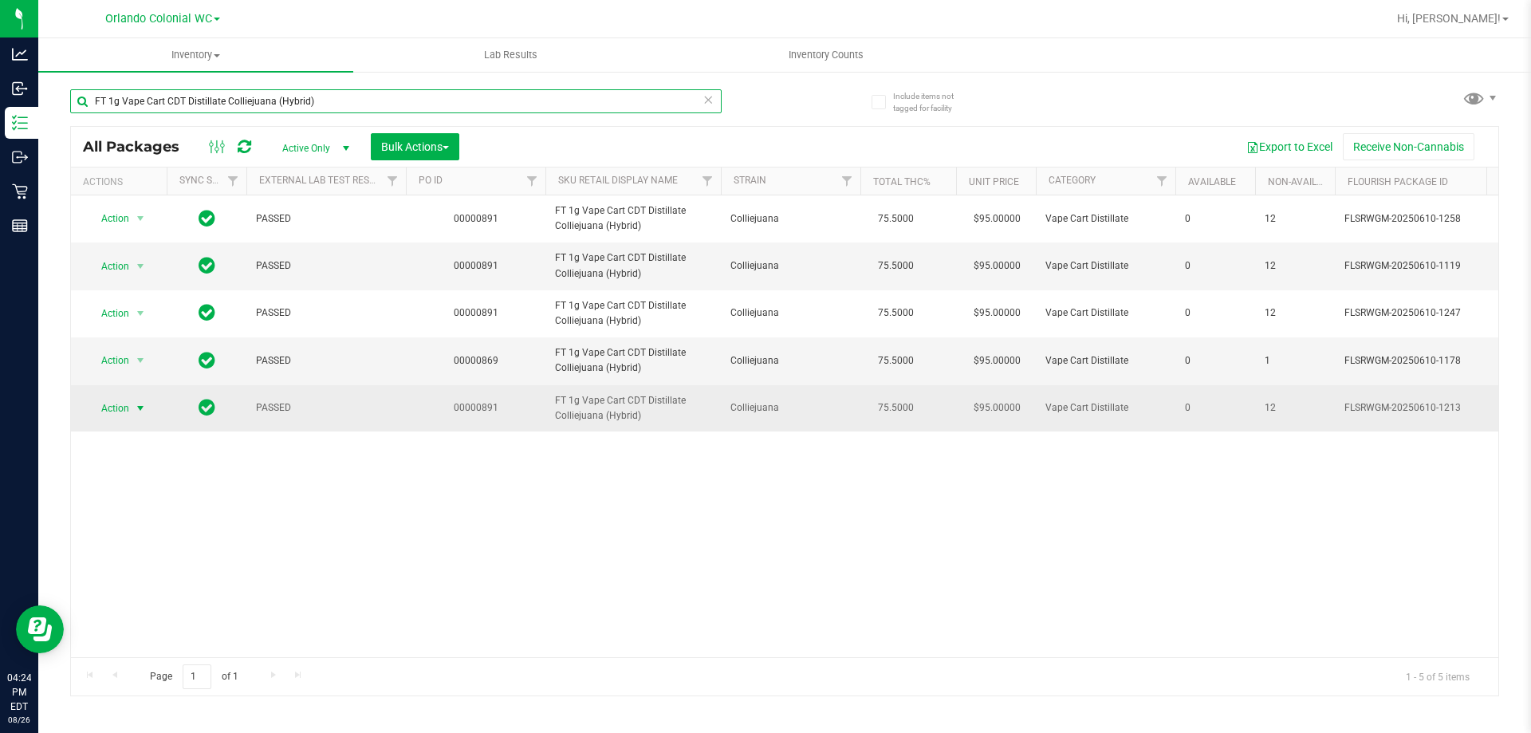
type input "FT 1g Vape Cart CDT Distillate Colliejuana (Hybrid)"
click at [133, 403] on span "select" at bounding box center [141, 408] width 20 height 22
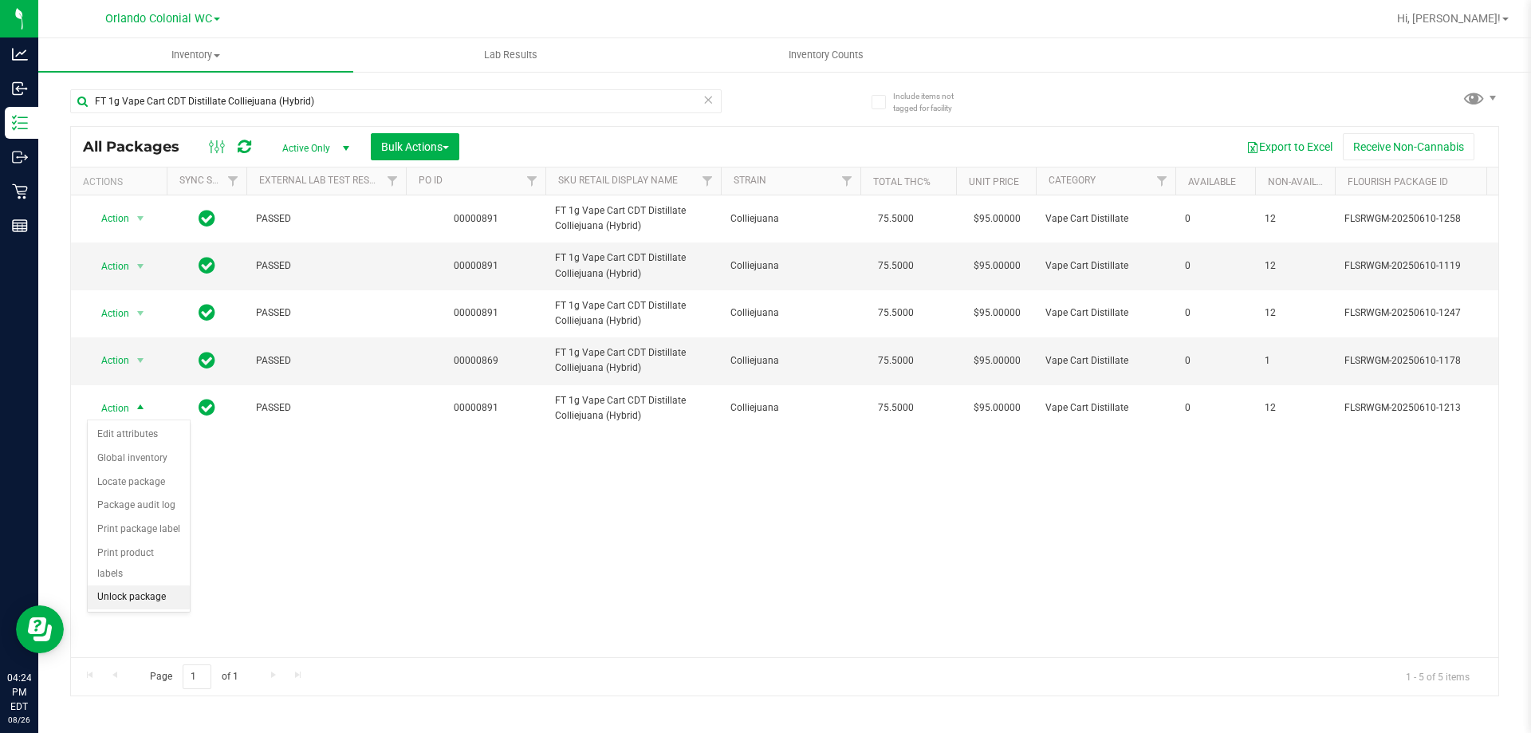
click at [148, 585] on li "Unlock package" at bounding box center [139, 597] width 102 height 24
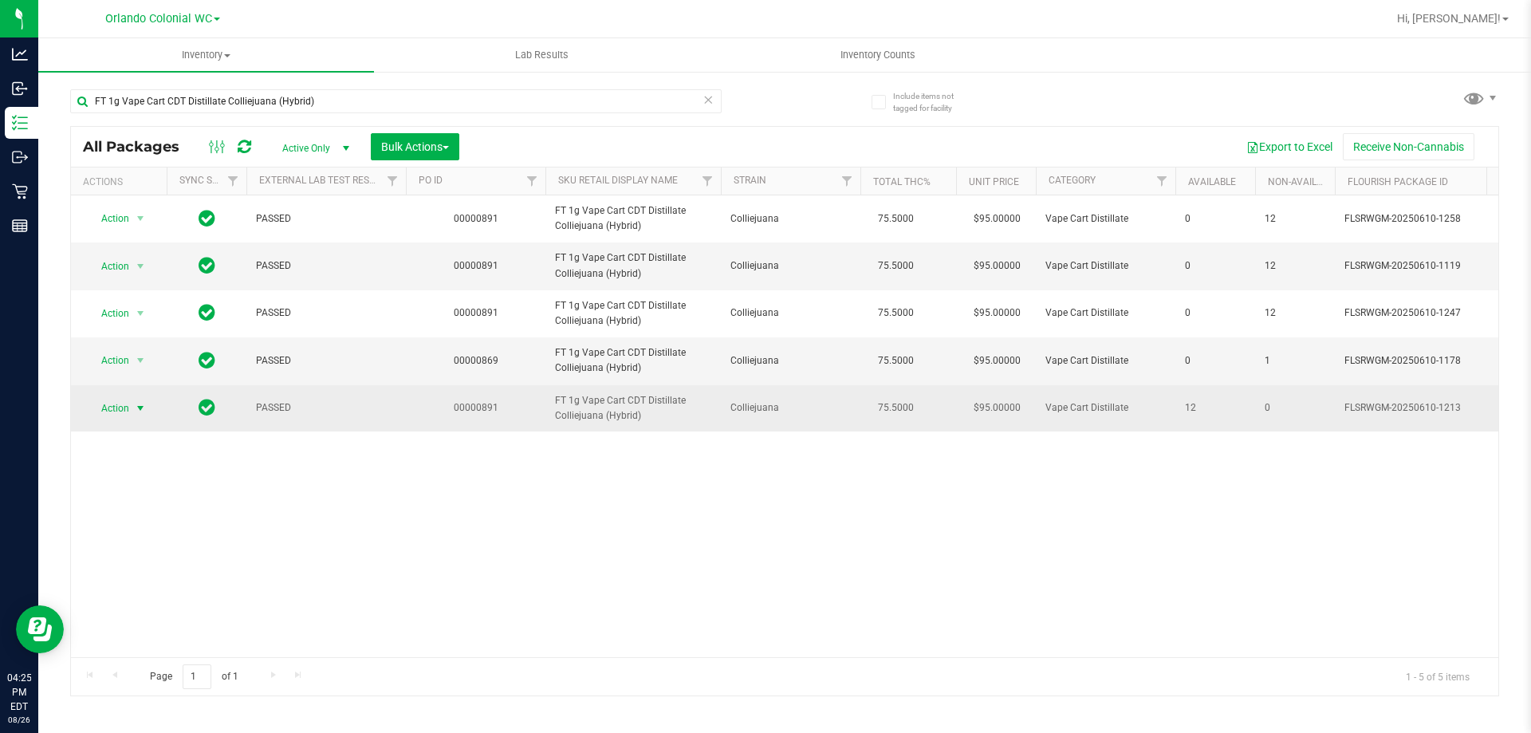
click at [136, 411] on span "select" at bounding box center [140, 408] width 13 height 13
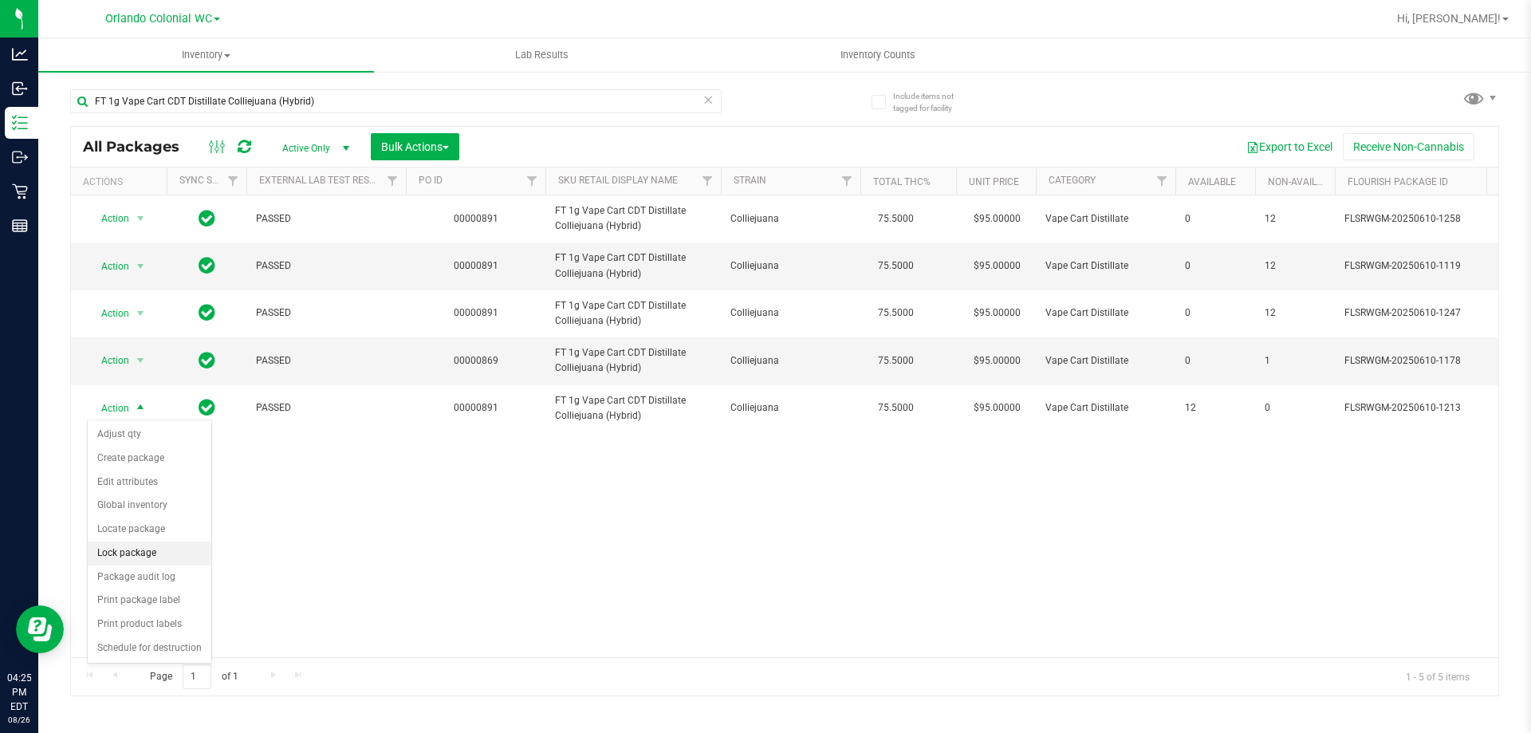
click at [112, 549] on li "Lock package" at bounding box center [150, 554] width 124 height 24
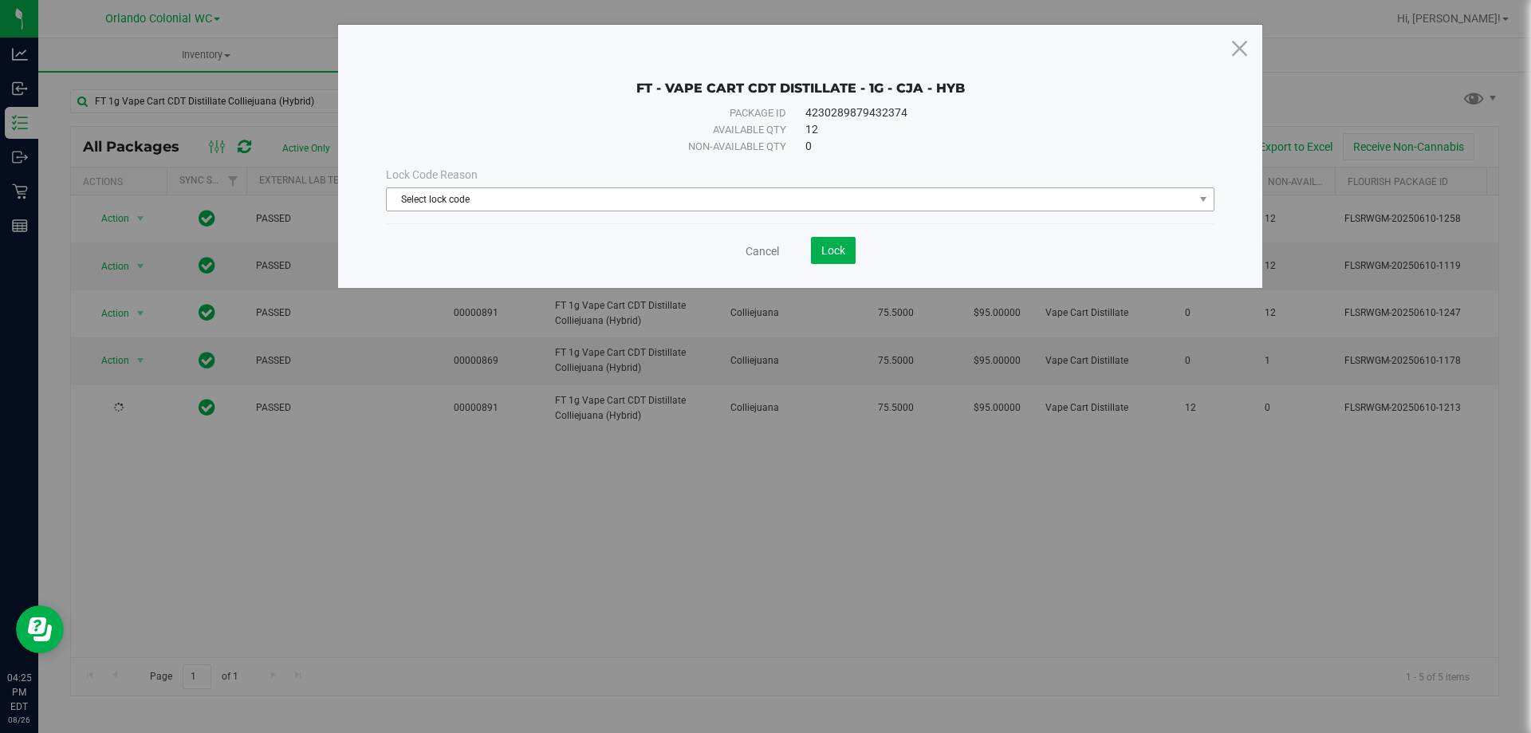
click at [718, 193] on span "Select lock code" at bounding box center [790, 199] width 807 height 22
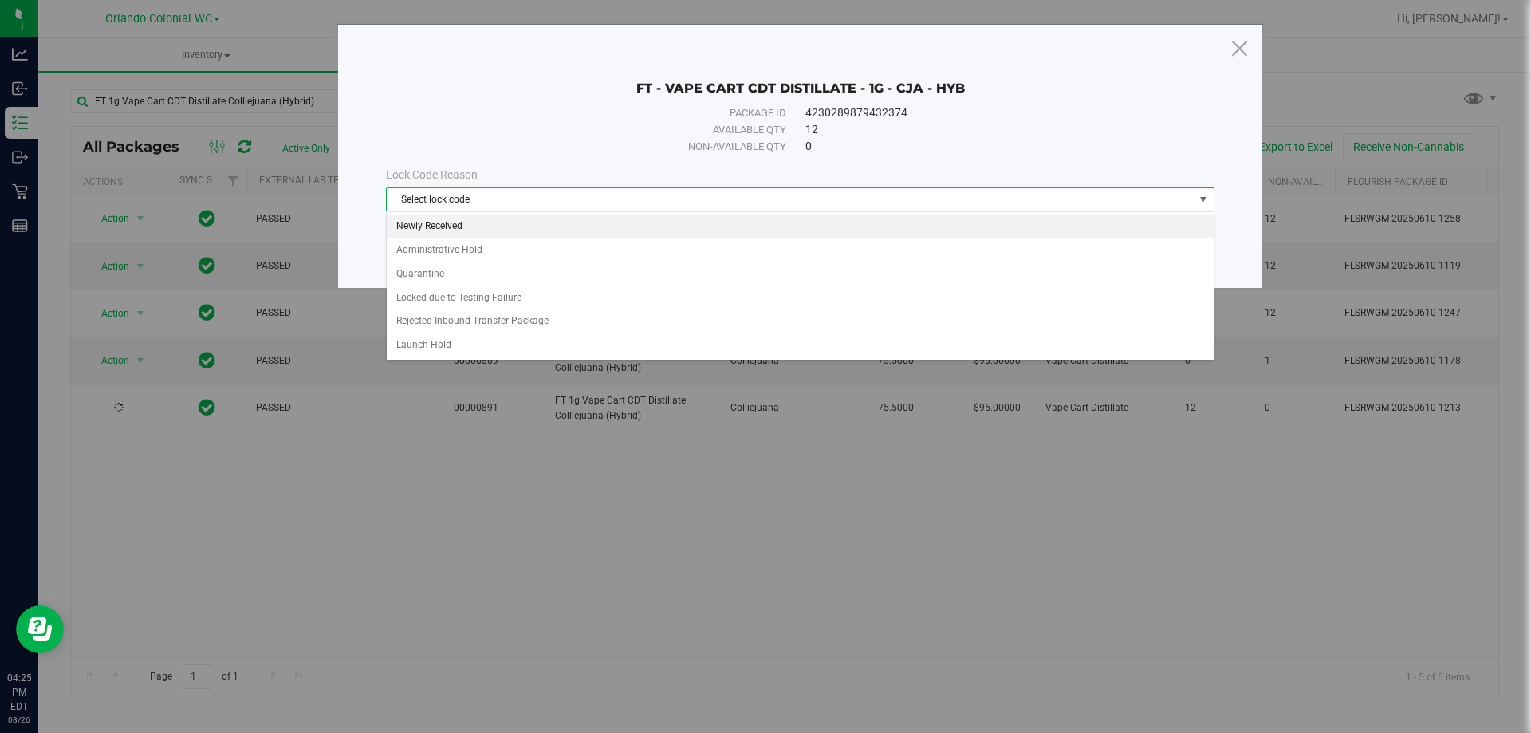
click at [416, 229] on li "Newly Received" at bounding box center [800, 227] width 827 height 24
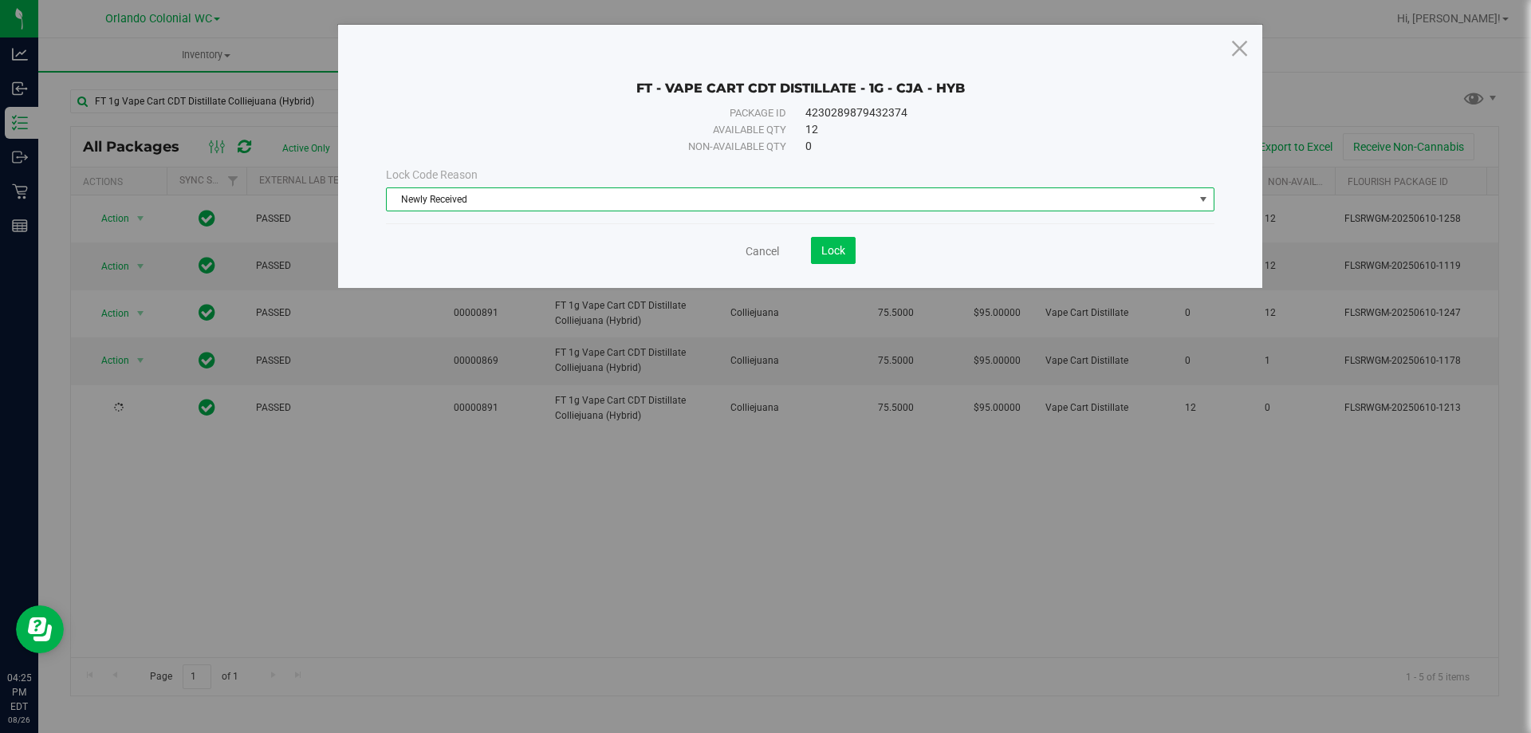
click at [849, 251] on button "Lock" at bounding box center [833, 250] width 45 height 27
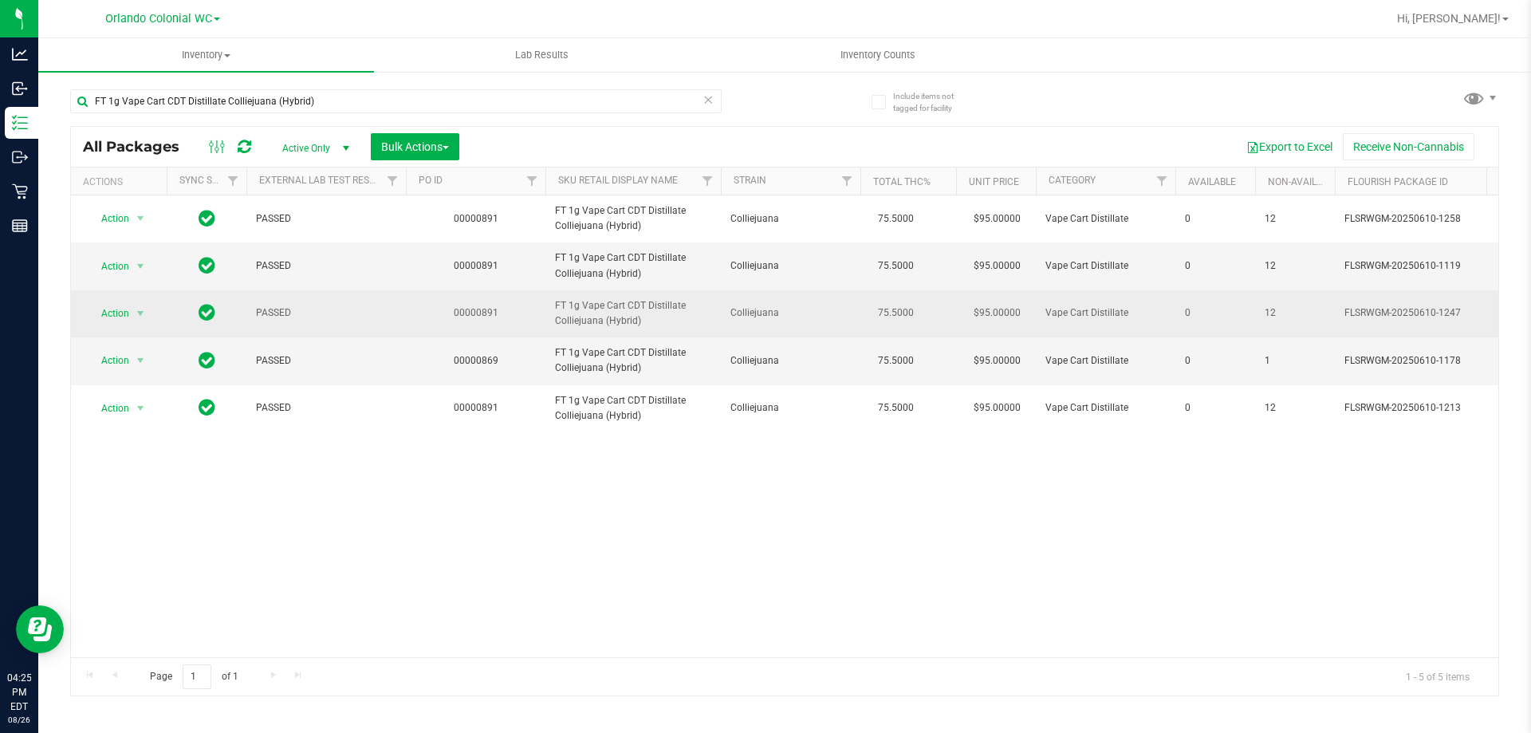
click at [99, 321] on span "Action" at bounding box center [108, 313] width 43 height 22
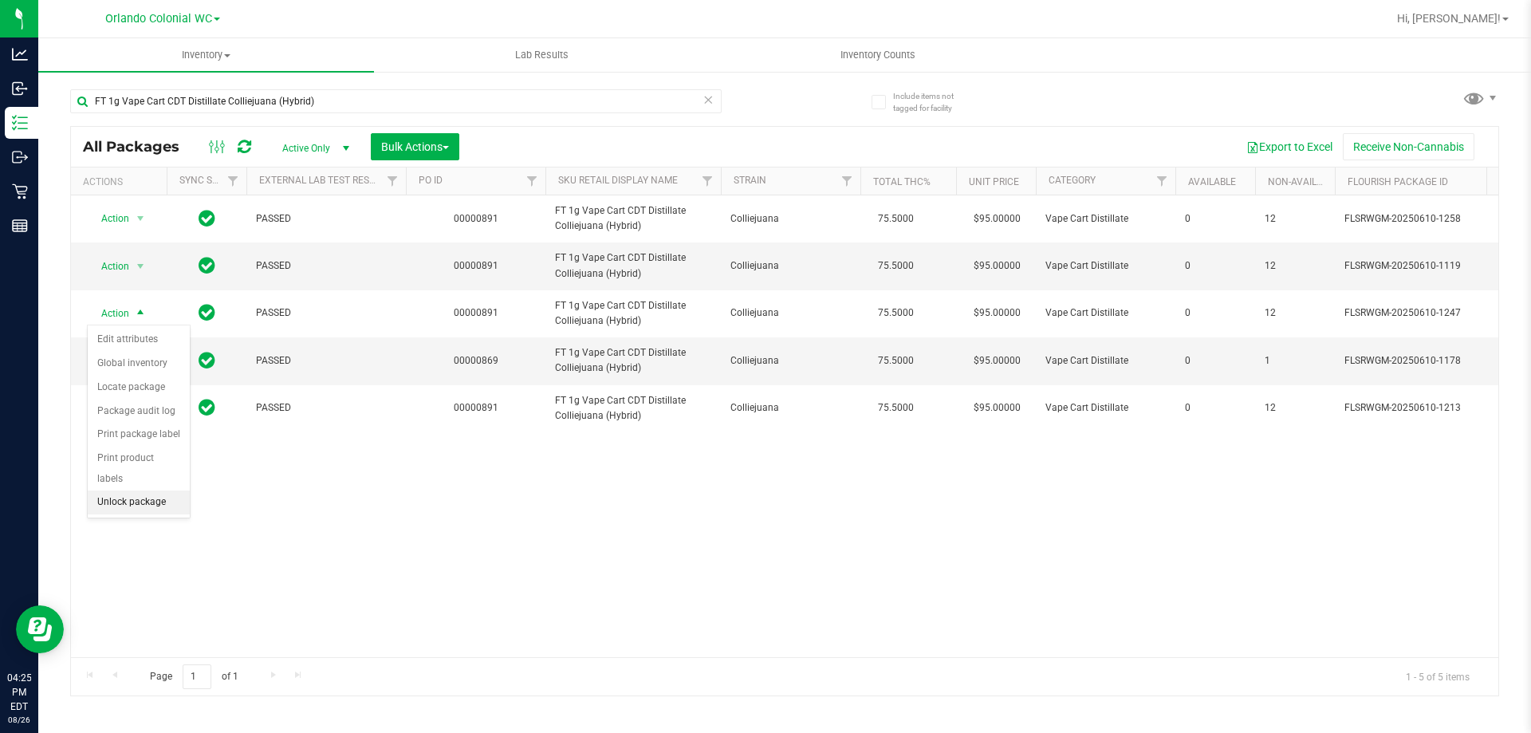
click at [106, 490] on li "Unlock package" at bounding box center [139, 502] width 102 height 24
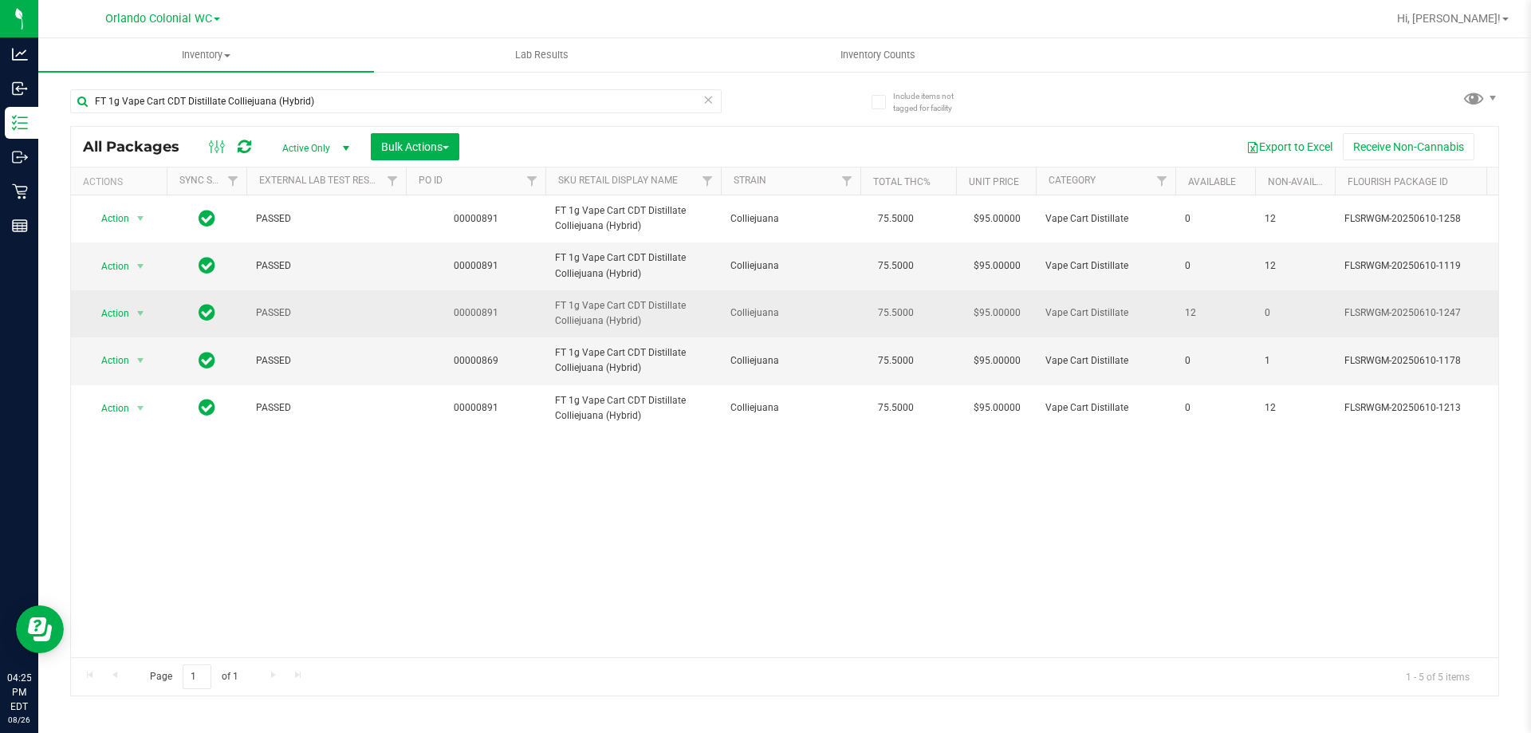
click at [112, 313] on span "Action" at bounding box center [108, 313] width 43 height 22
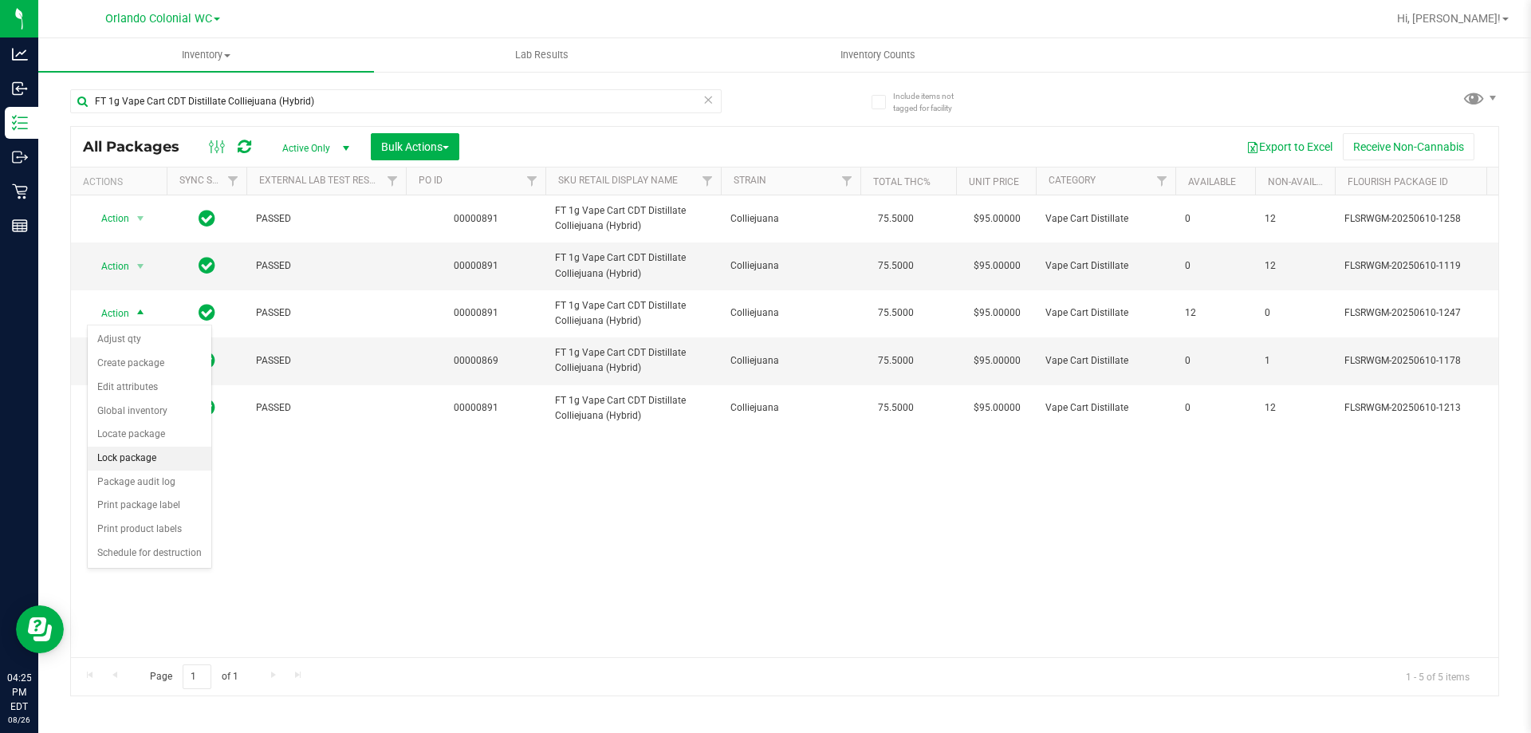
click at [104, 458] on li "Lock package" at bounding box center [150, 459] width 124 height 24
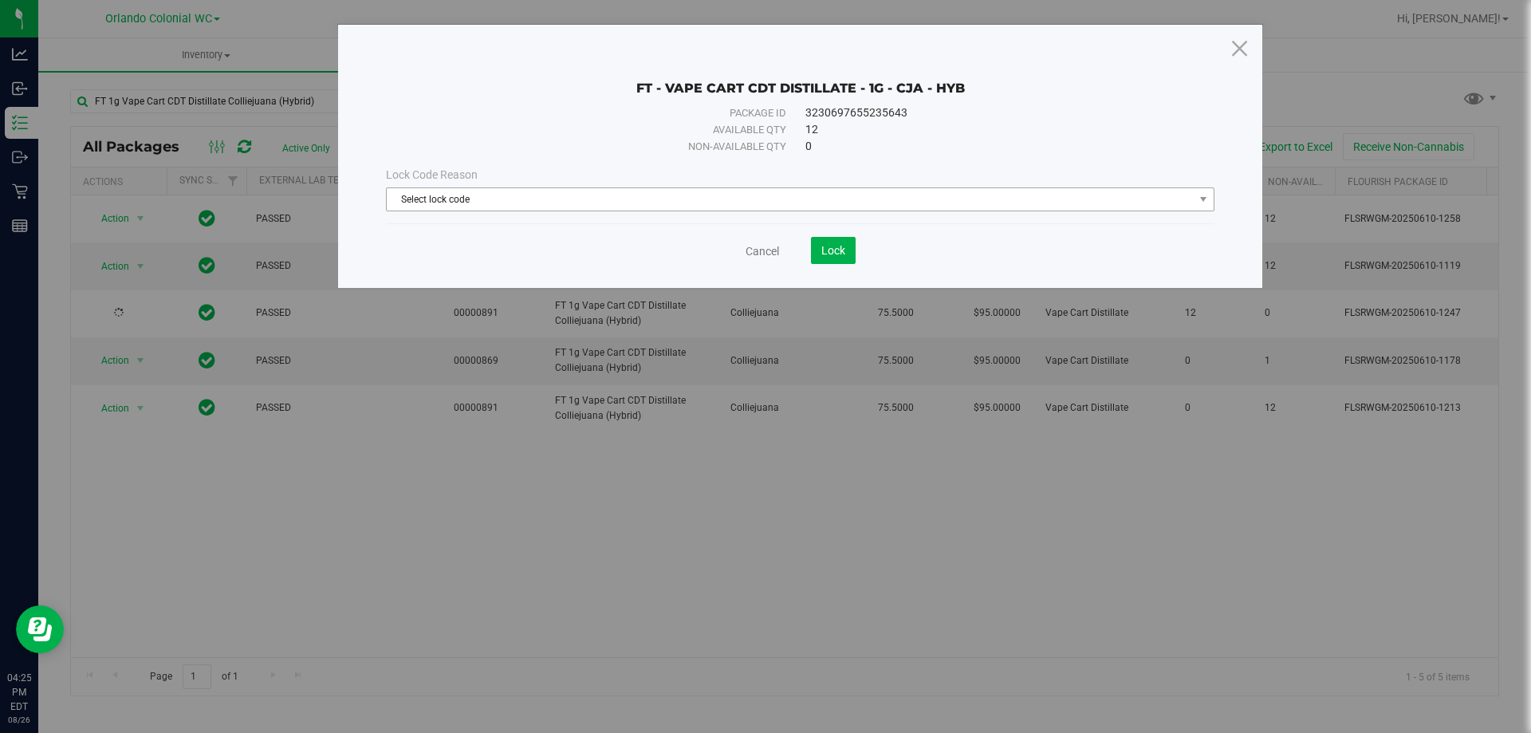
click at [449, 200] on span "Select lock code" at bounding box center [790, 199] width 807 height 22
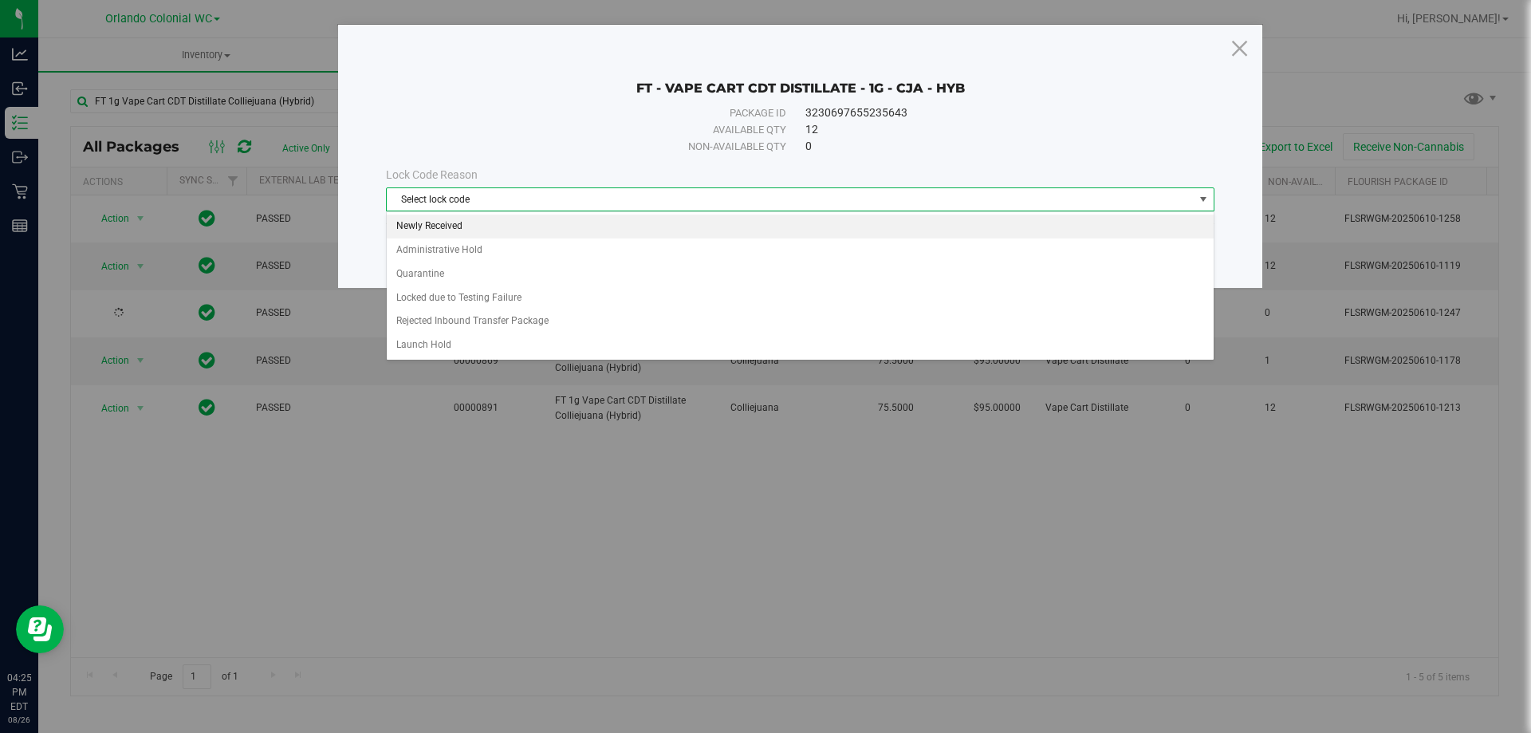
click at [402, 228] on li "Newly Received" at bounding box center [800, 227] width 827 height 24
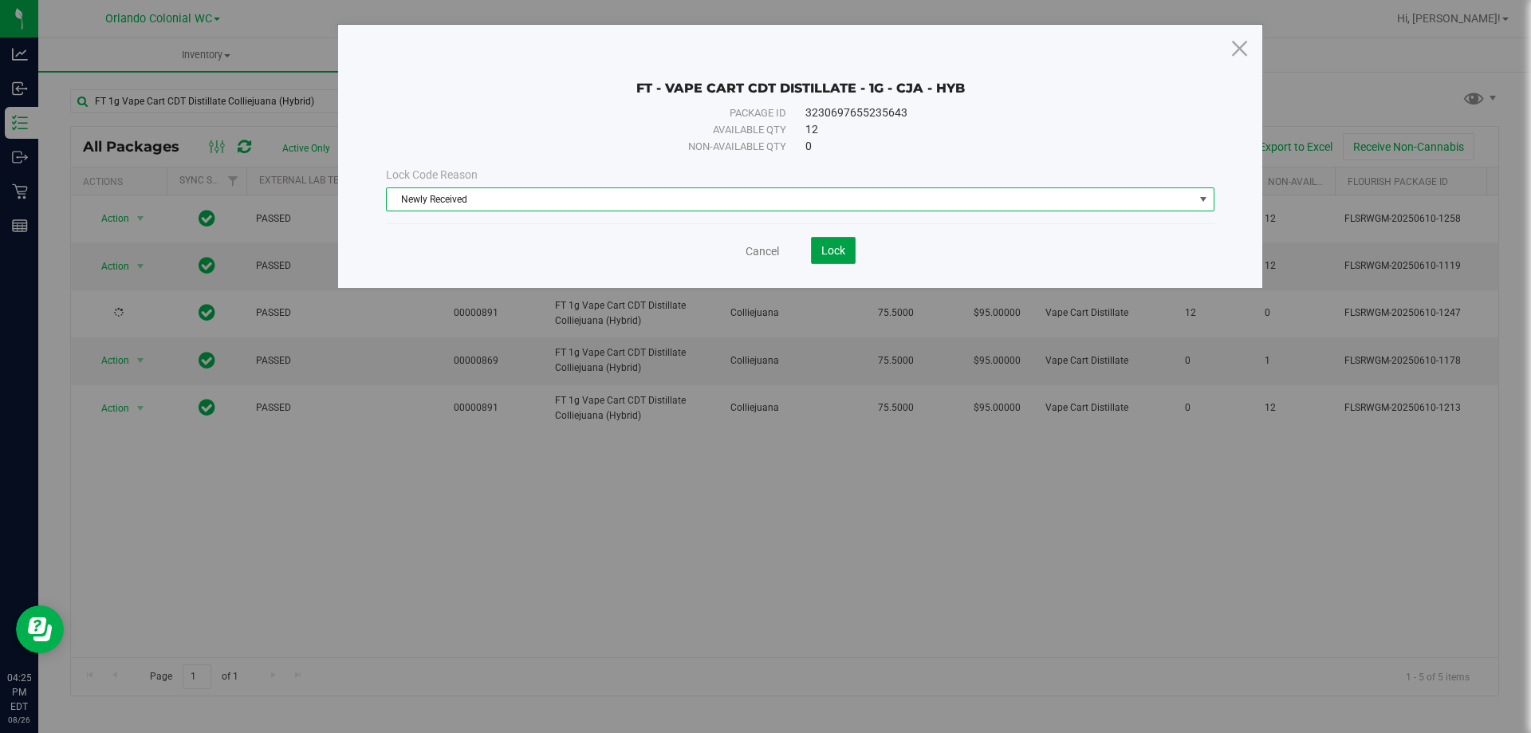
click at [832, 254] on span "Lock" at bounding box center [833, 250] width 24 height 13
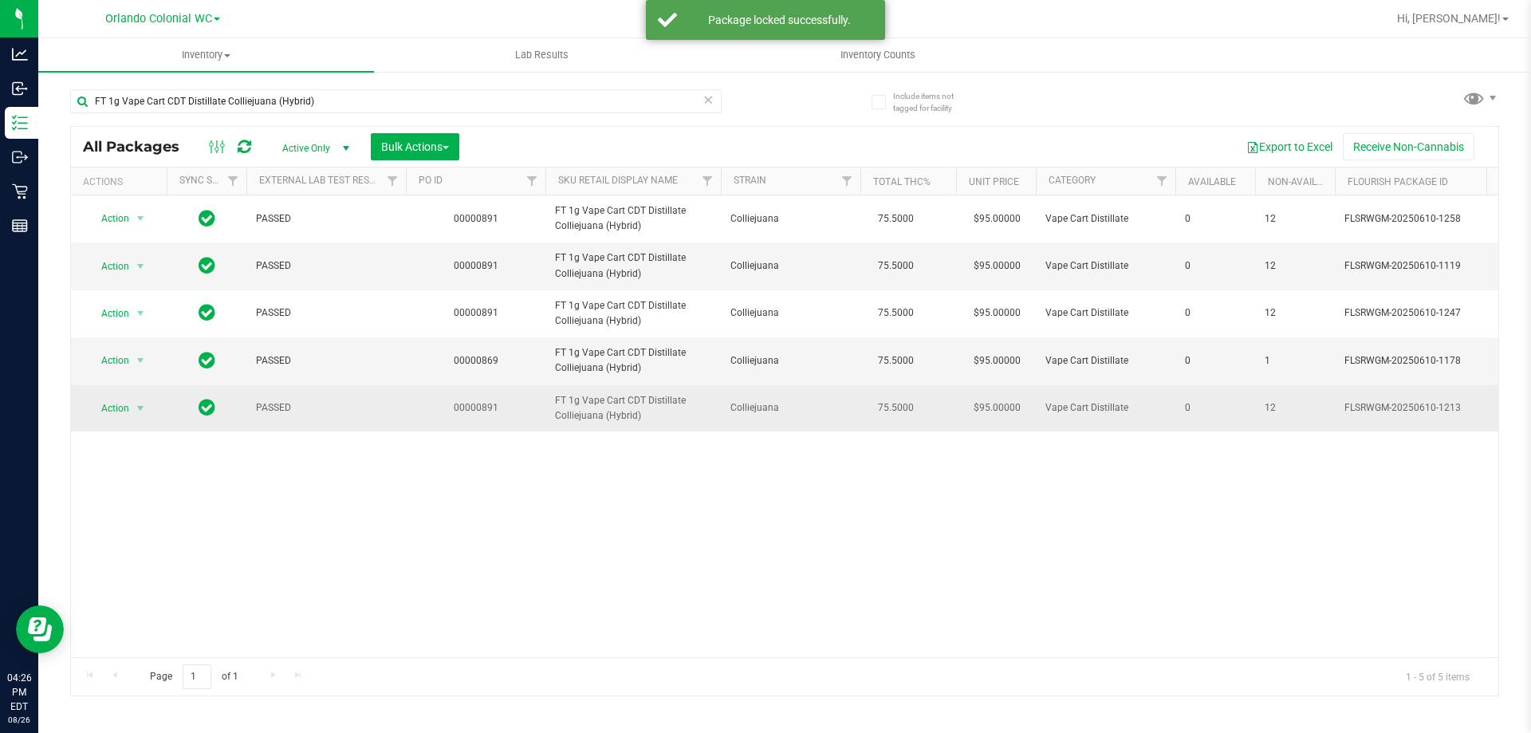
click at [108, 412] on span "Action" at bounding box center [108, 408] width 43 height 22
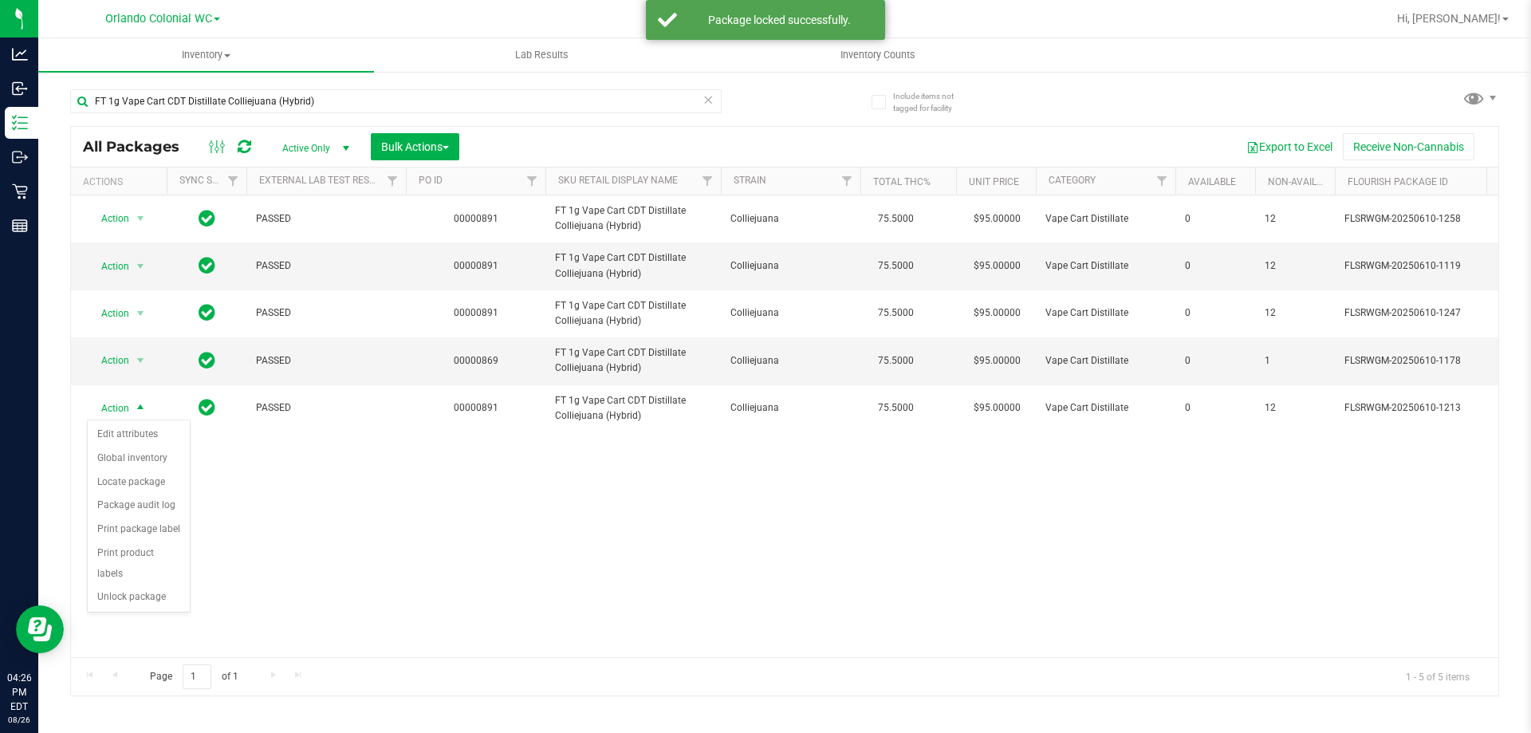
click at [258, 506] on div "Action Action Edit attributes Global inventory Locate package Package audit log…" at bounding box center [785, 426] width 1428 height 462
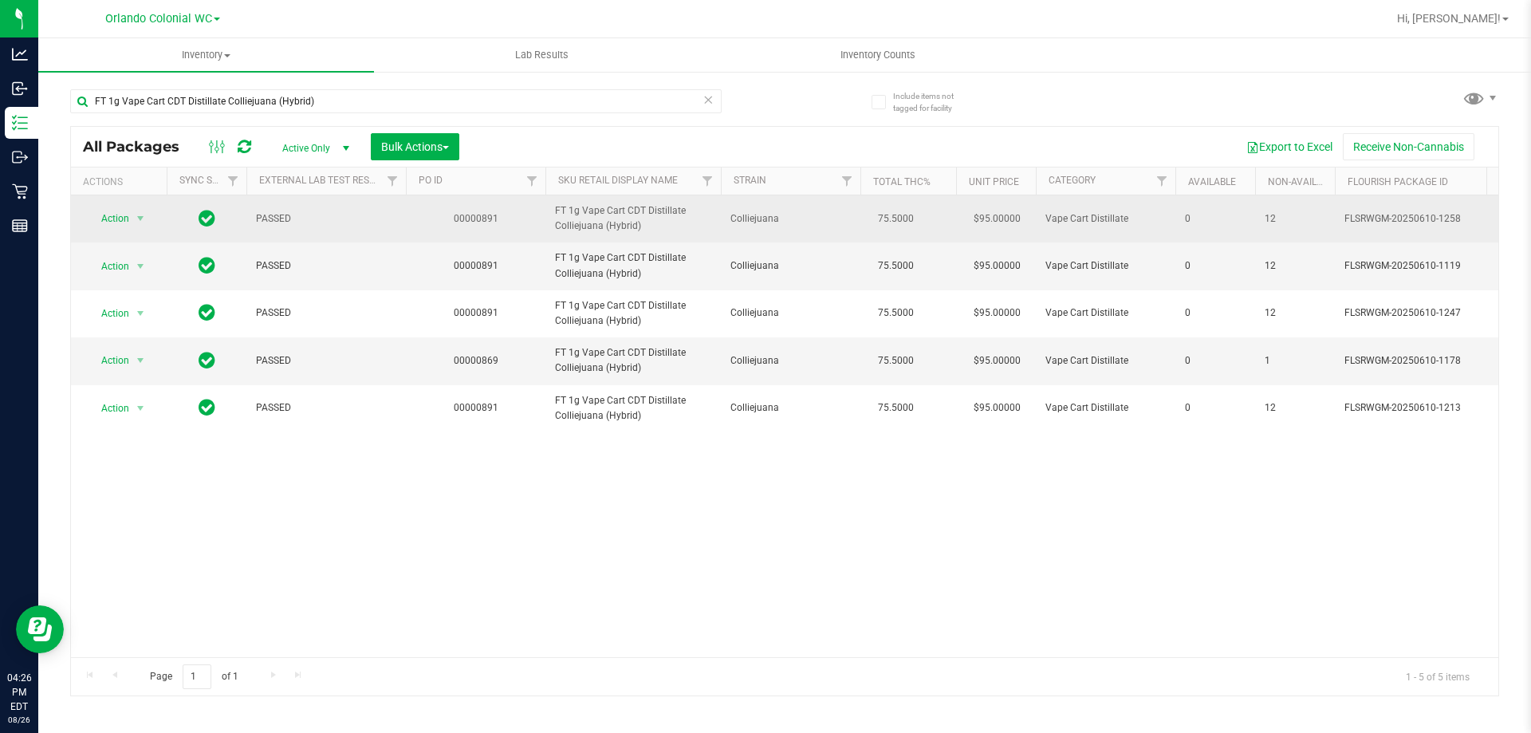
click at [116, 218] on span "Action" at bounding box center [108, 218] width 43 height 22
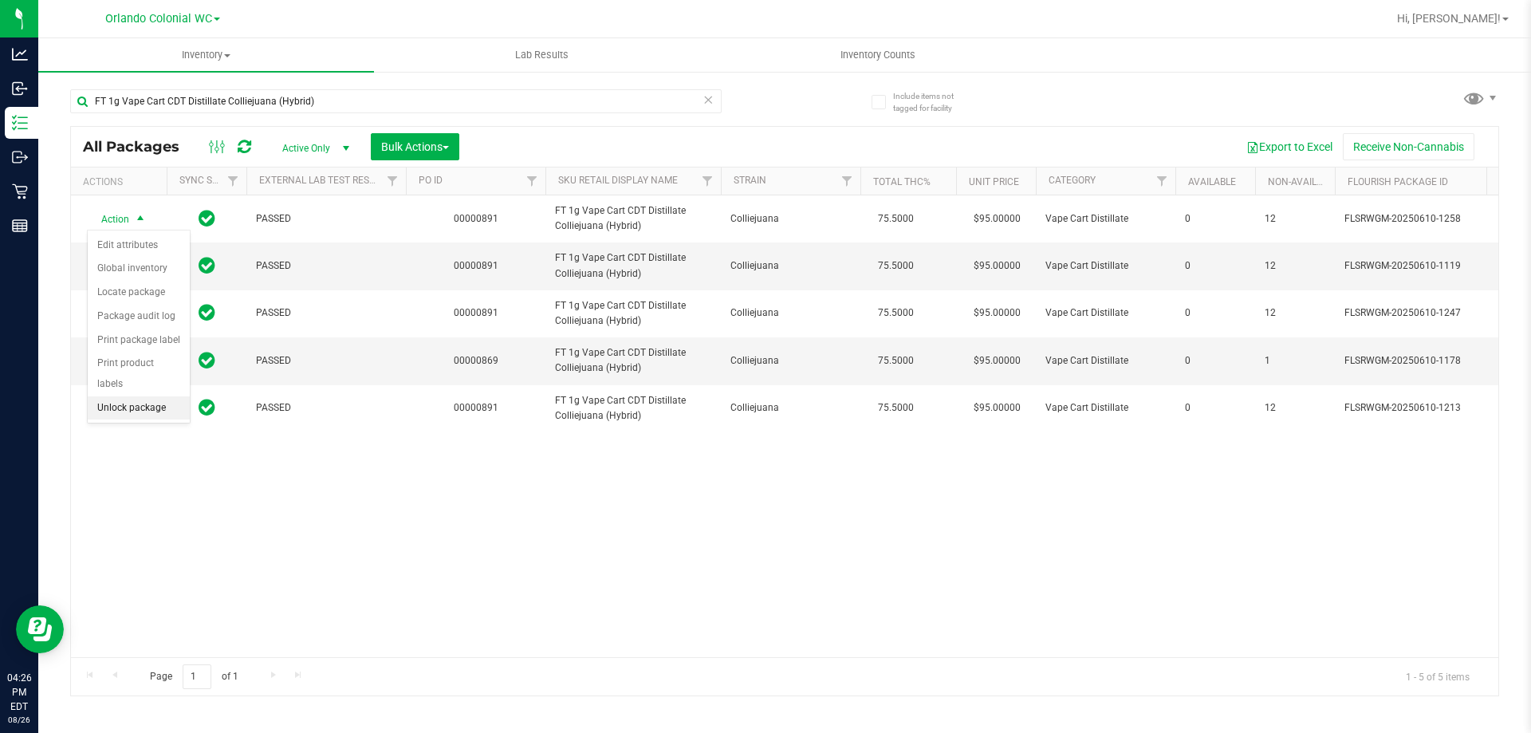
click at [107, 396] on li "Unlock package" at bounding box center [139, 408] width 102 height 24
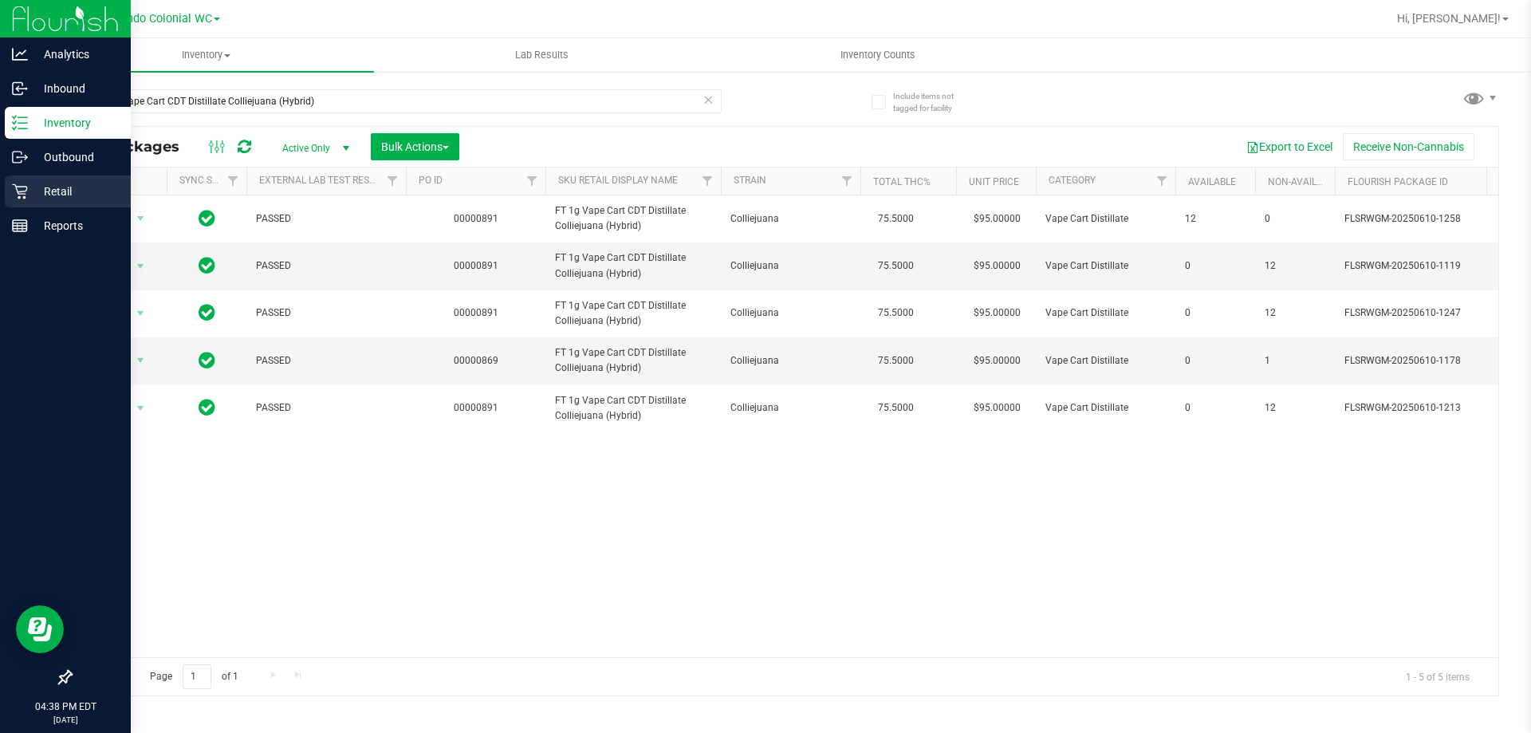
click at [18, 190] on icon at bounding box center [20, 191] width 16 height 16
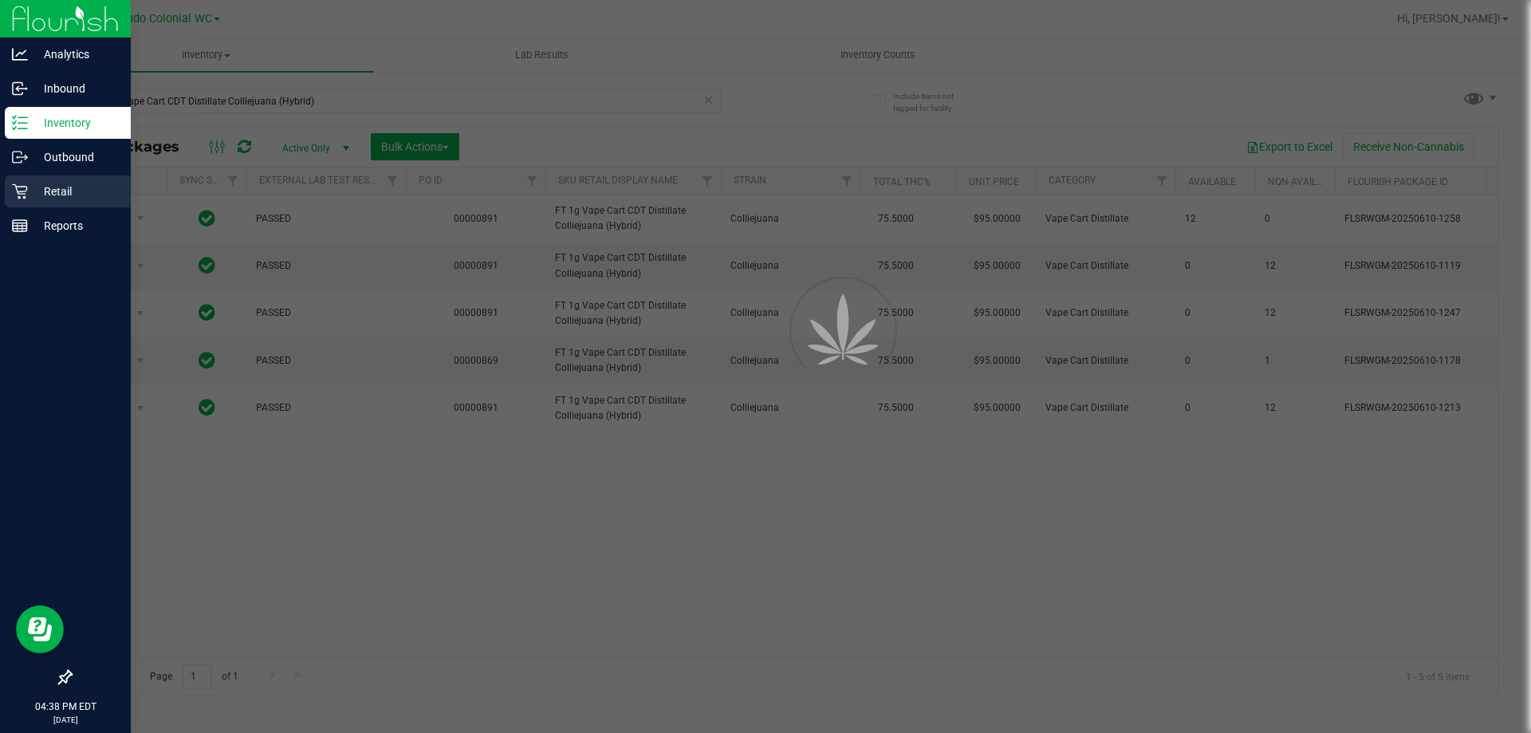
click at [21, 193] on icon at bounding box center [20, 191] width 16 height 16
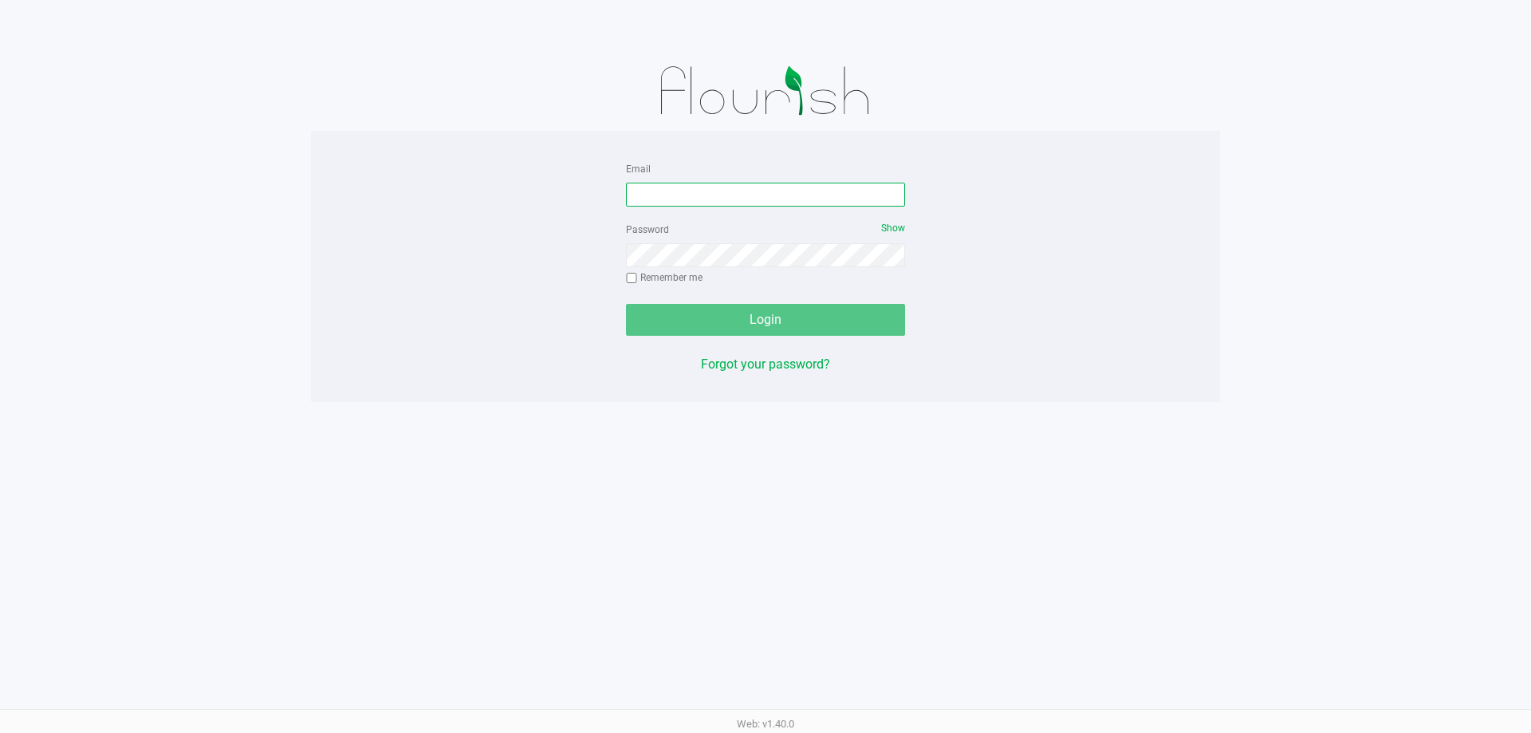
click at [705, 187] on input "Email" at bounding box center [765, 195] width 279 height 24
type input "[EMAIL_ADDRESS][DOMAIN_NAME]"
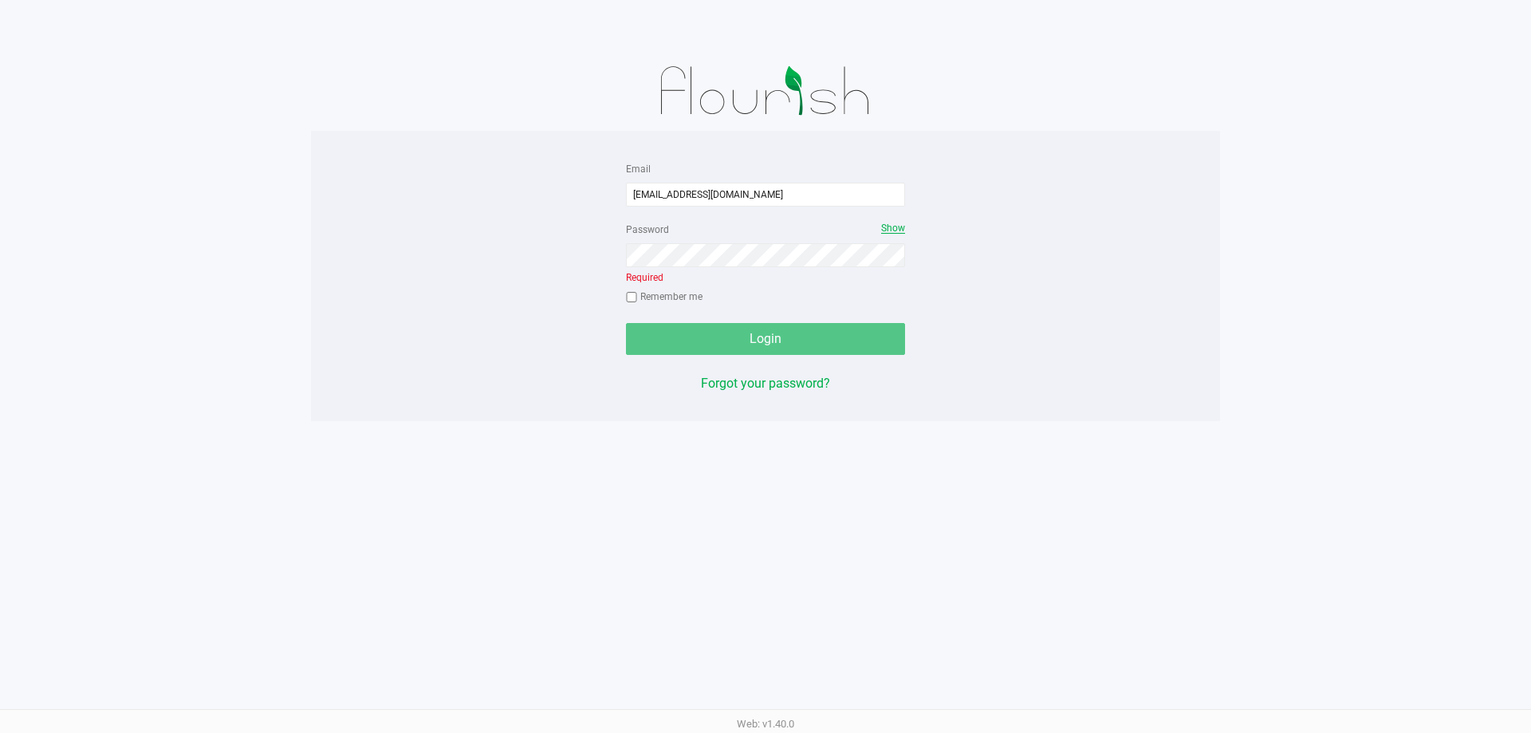
click at [890, 228] on span "Show" at bounding box center [893, 228] width 24 height 11
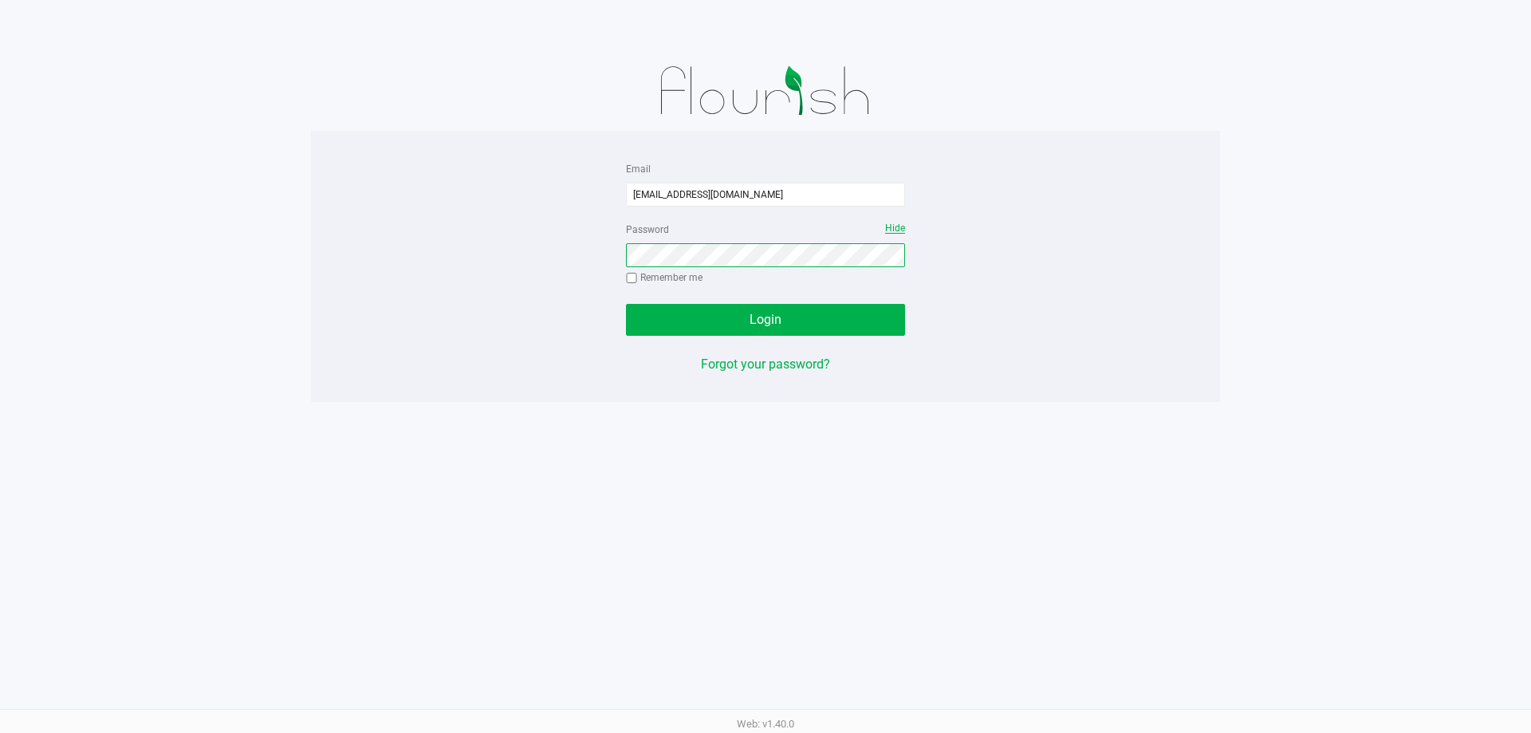
click at [626, 304] on button "Login" at bounding box center [765, 320] width 279 height 32
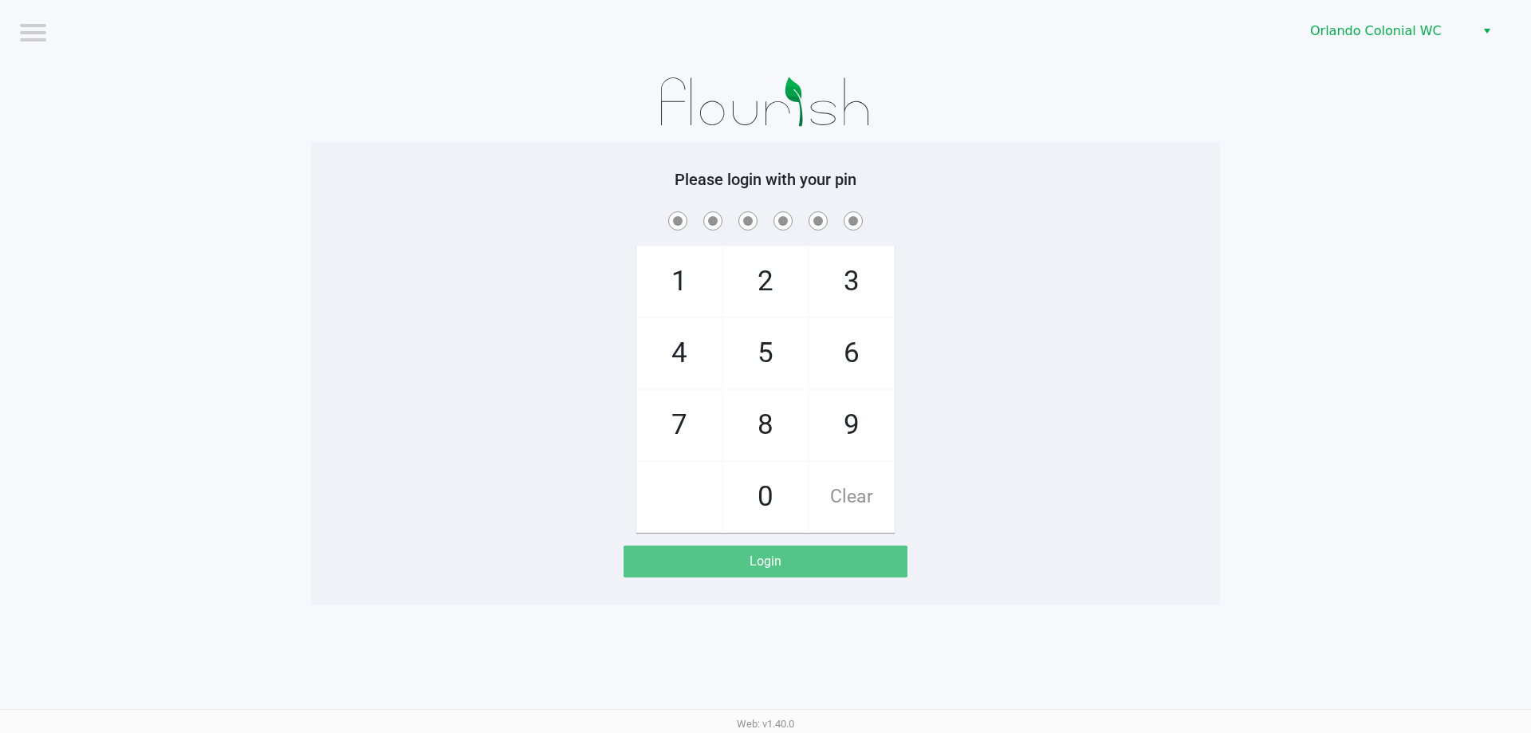
click at [776, 425] on span "8" at bounding box center [765, 425] width 85 height 70
checkbox input "true"
click at [660, 428] on span "7" at bounding box center [679, 425] width 85 height 70
checkbox input "true"
click at [769, 484] on span "0" at bounding box center [765, 497] width 85 height 70
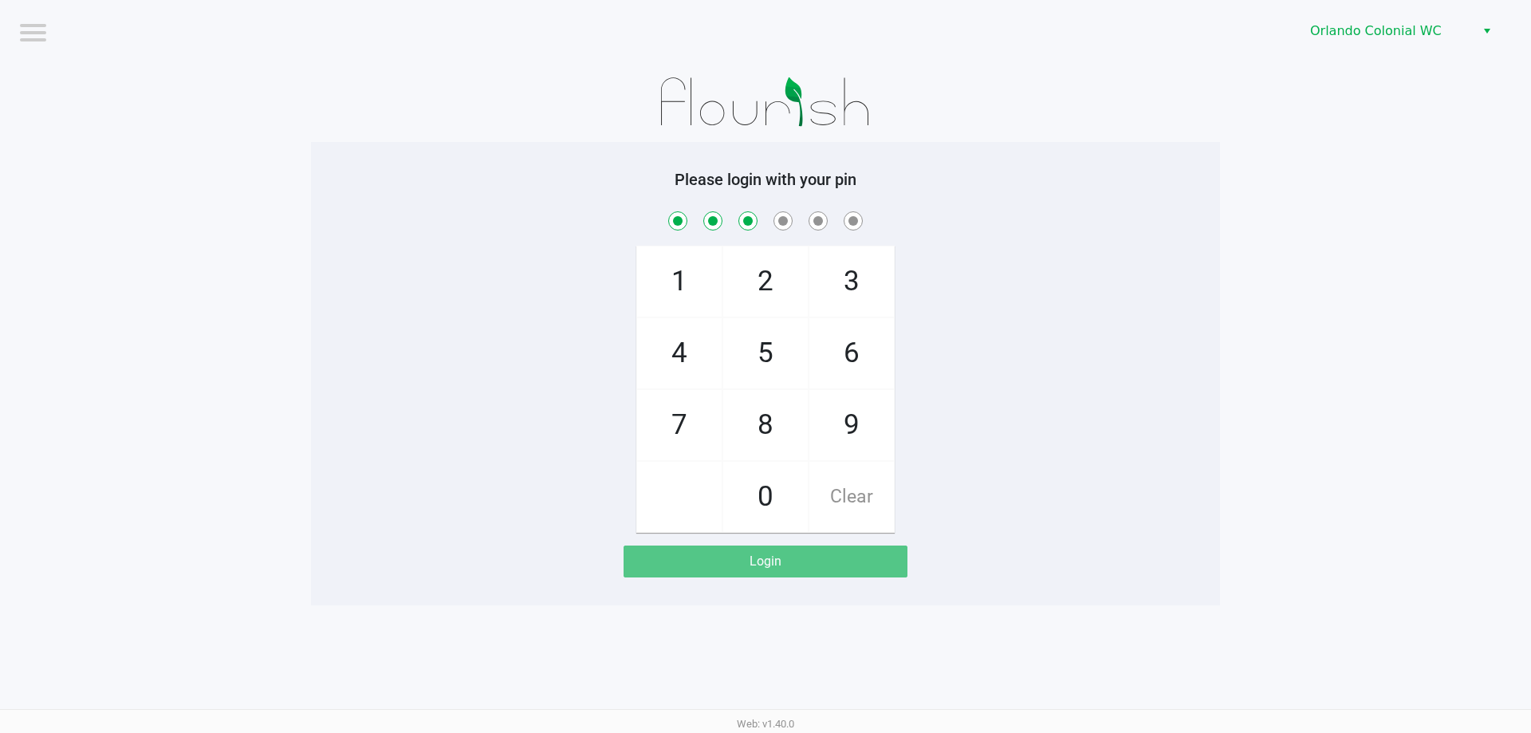
checkbox input "true"
click at [687, 363] on span "4" at bounding box center [679, 353] width 85 height 70
checkbox input "true"
click at [699, 416] on span "7" at bounding box center [679, 425] width 85 height 70
checkbox input "true"
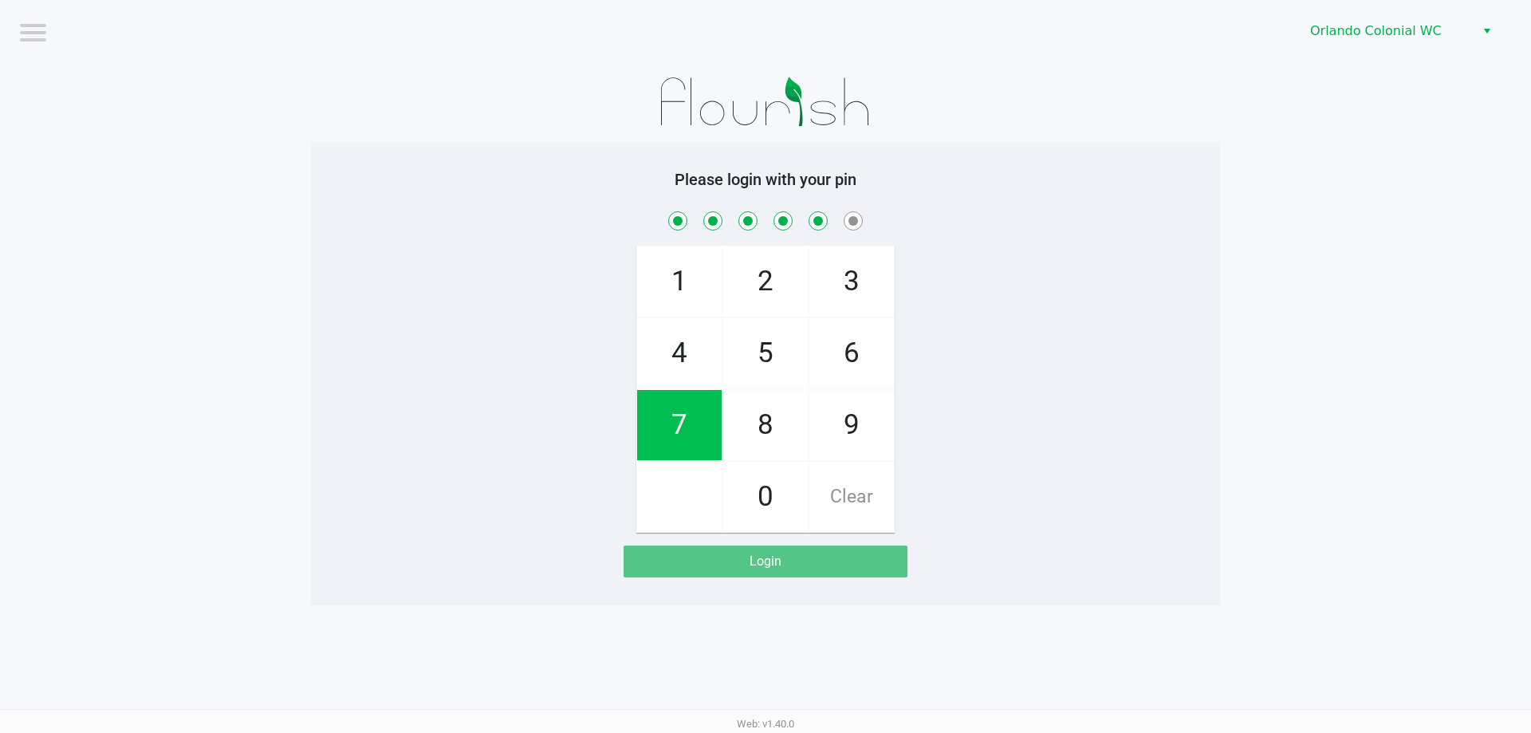
click at [676, 266] on span "1" at bounding box center [679, 281] width 85 height 70
checkbox input "true"
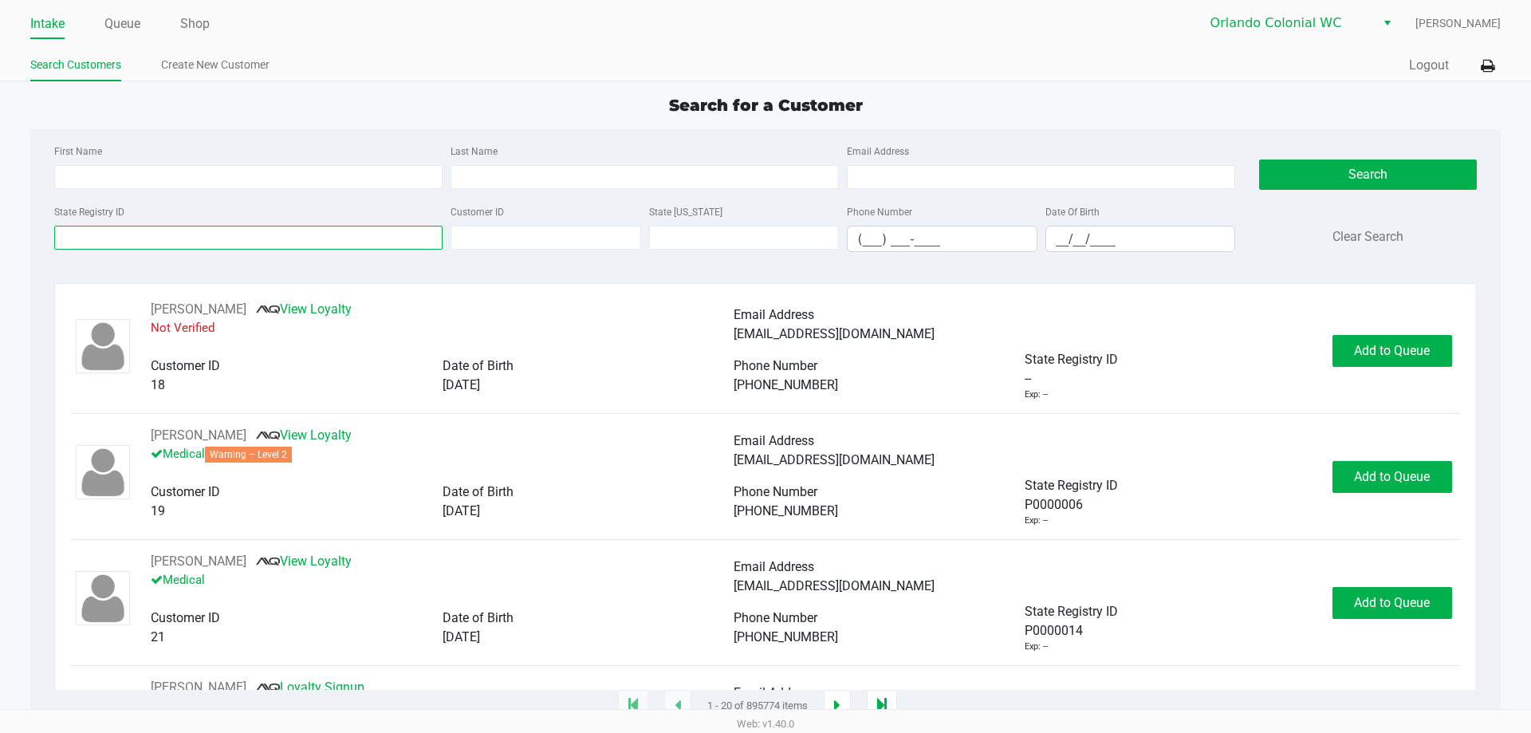
click at [278, 236] on input "State Registry ID" at bounding box center [248, 238] width 388 height 24
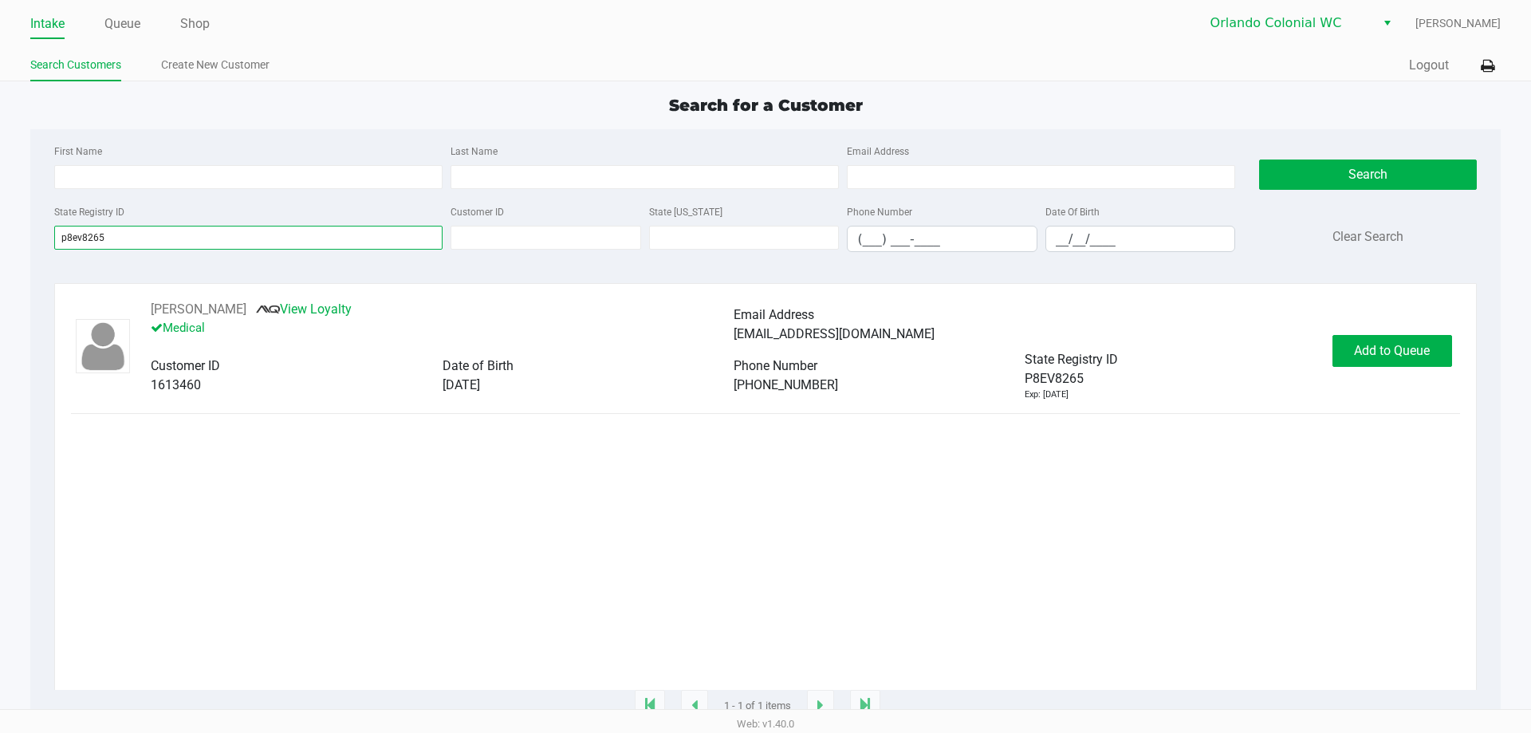
type input "p8ev8265"
click at [1412, 356] on span "Add to Queue" at bounding box center [1392, 350] width 76 height 15
click at [1416, 367] on div "Add to Queue" at bounding box center [1393, 351] width 120 height 32
click at [1414, 352] on span "Add to Queue" at bounding box center [1401, 350] width 76 height 15
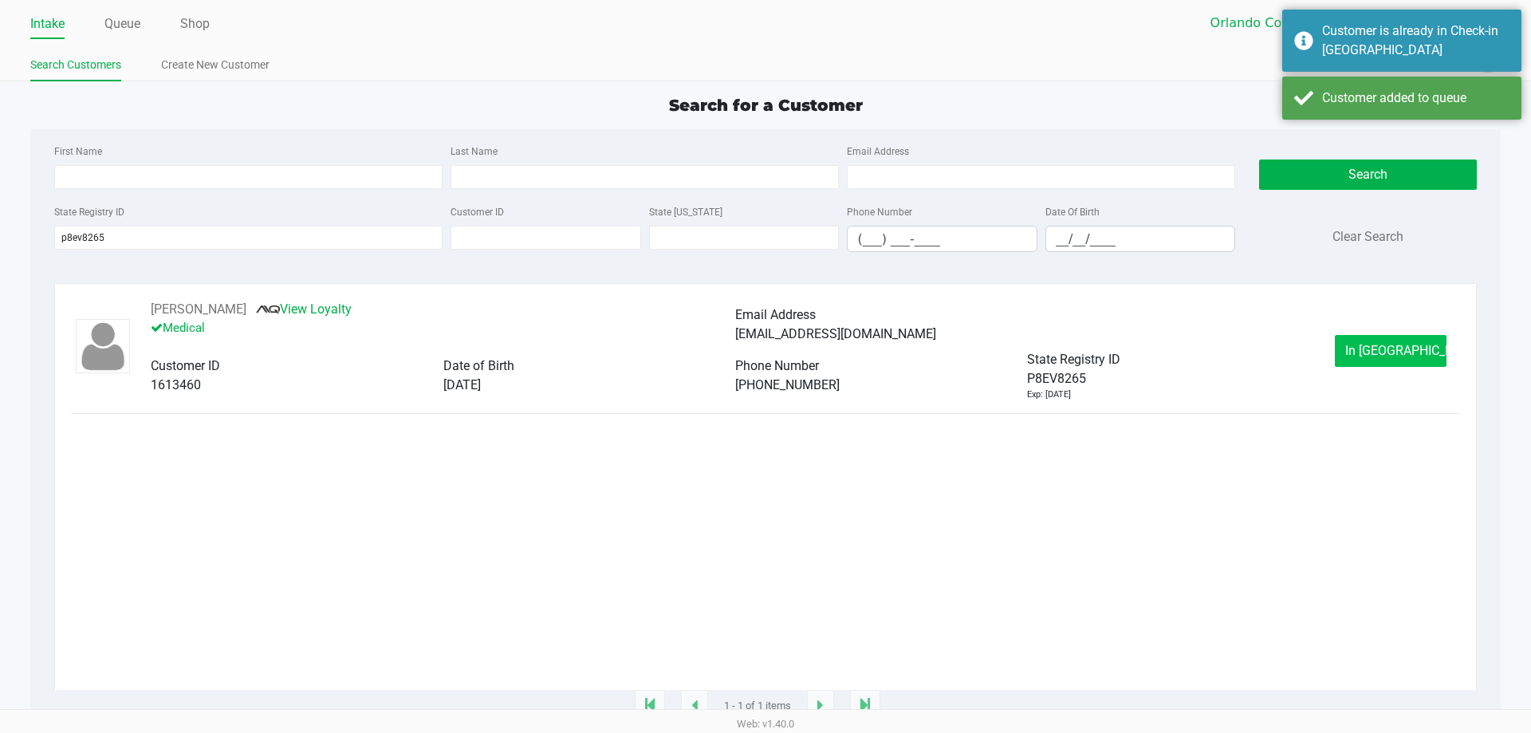
click at [1383, 350] on span "In [GEOGRAPHIC_DATA]" at bounding box center [1412, 350] width 134 height 15
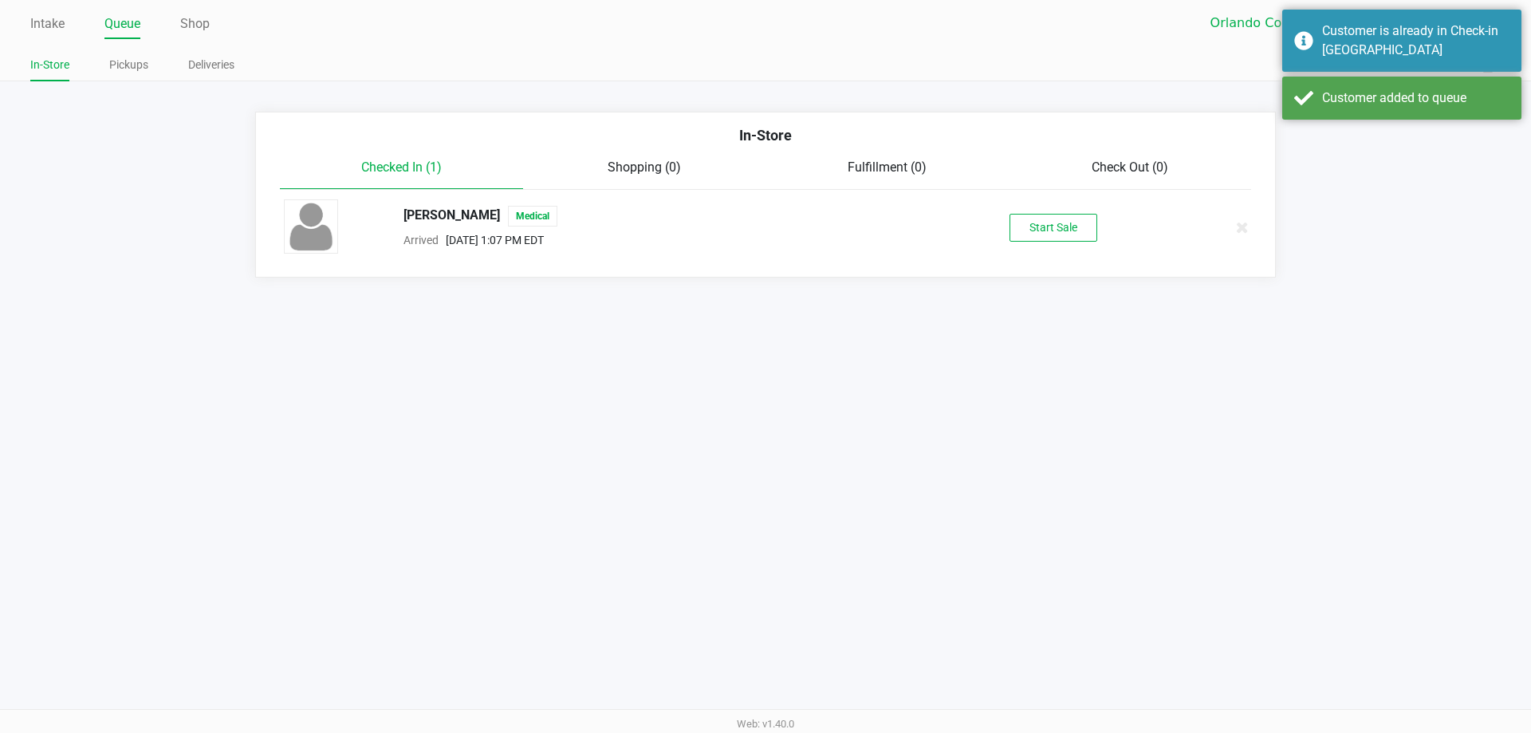
click at [1072, 215] on button "Start Sale" at bounding box center [1054, 228] width 88 height 28
click at [1075, 215] on div "Start Sale" at bounding box center [1054, 228] width 88 height 28
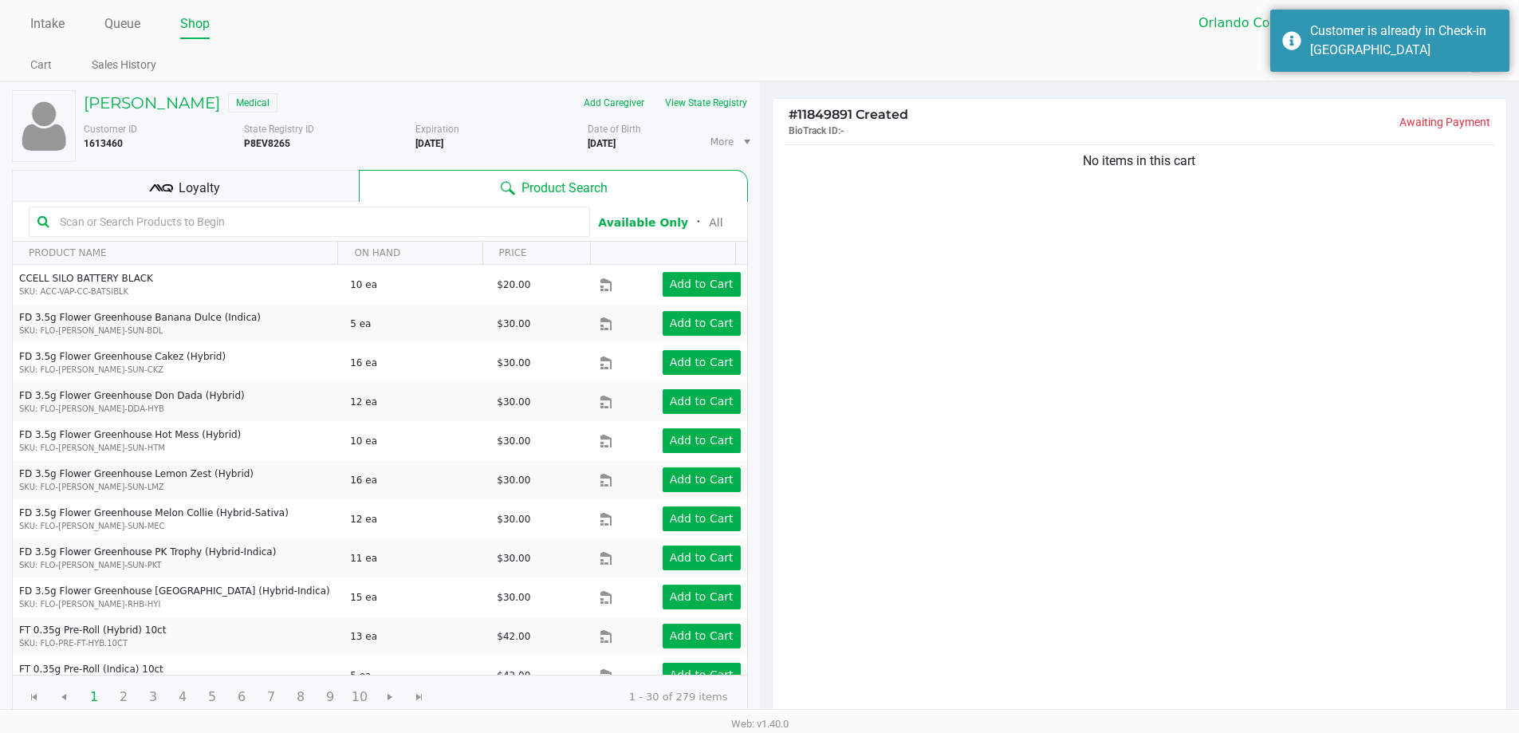
click at [1057, 290] on div "No items in this cart" at bounding box center [1140, 430] width 735 height 579
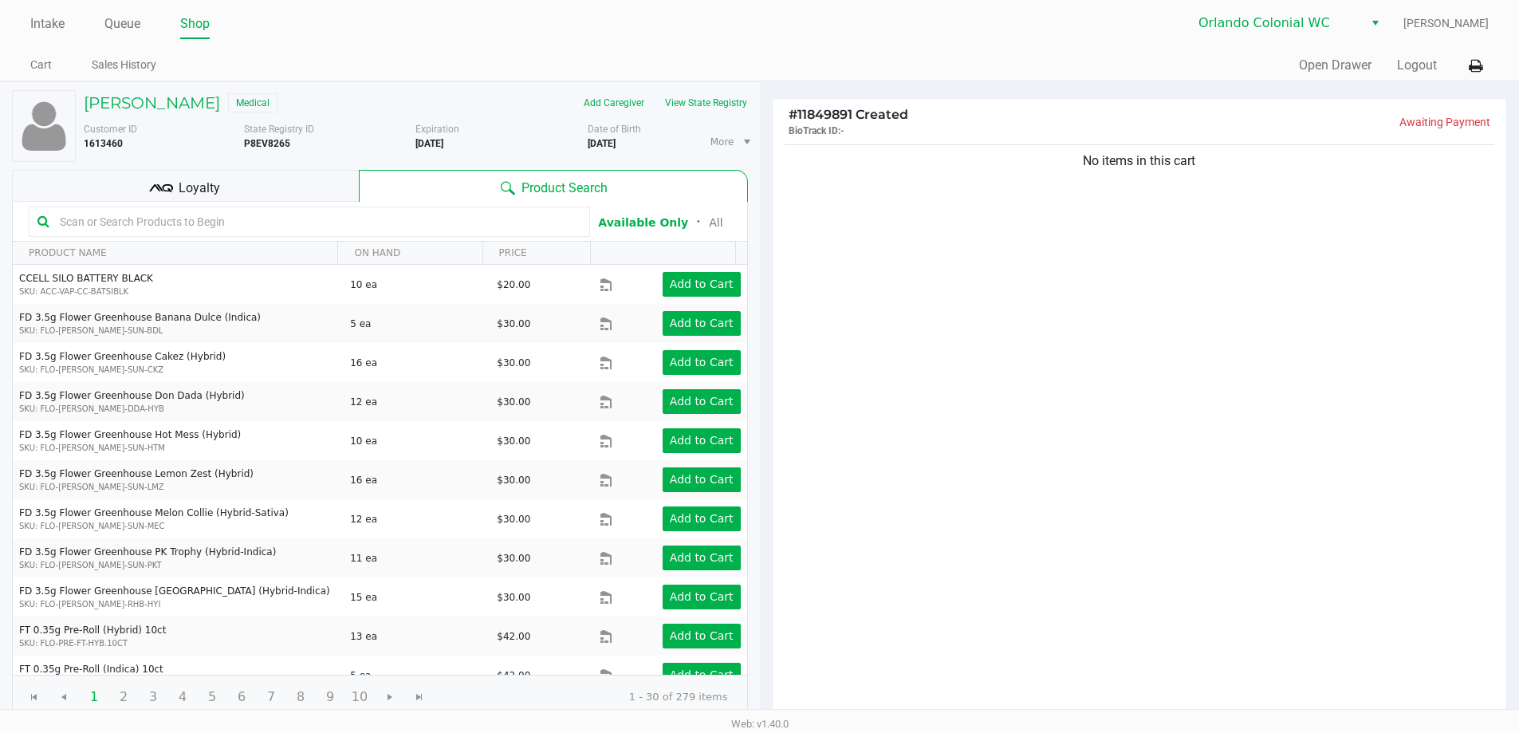
click at [947, 275] on div "No items in this cart" at bounding box center [1140, 430] width 735 height 579
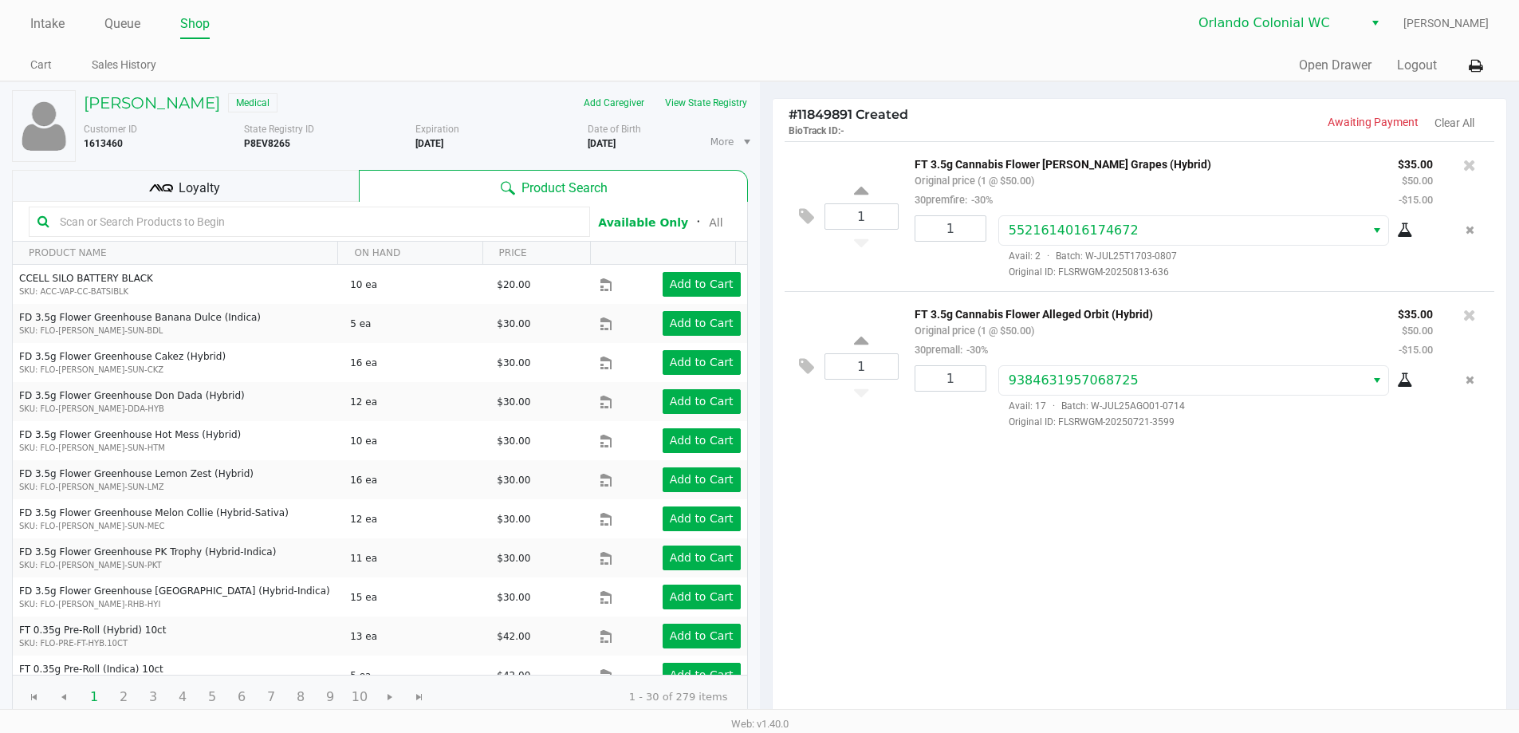
click at [1040, 543] on div "1 FT 3.5g Cannabis Flower [PERSON_NAME] Grapes (Hybrid) Original price (1 @ $50…" at bounding box center [1140, 430] width 735 height 579
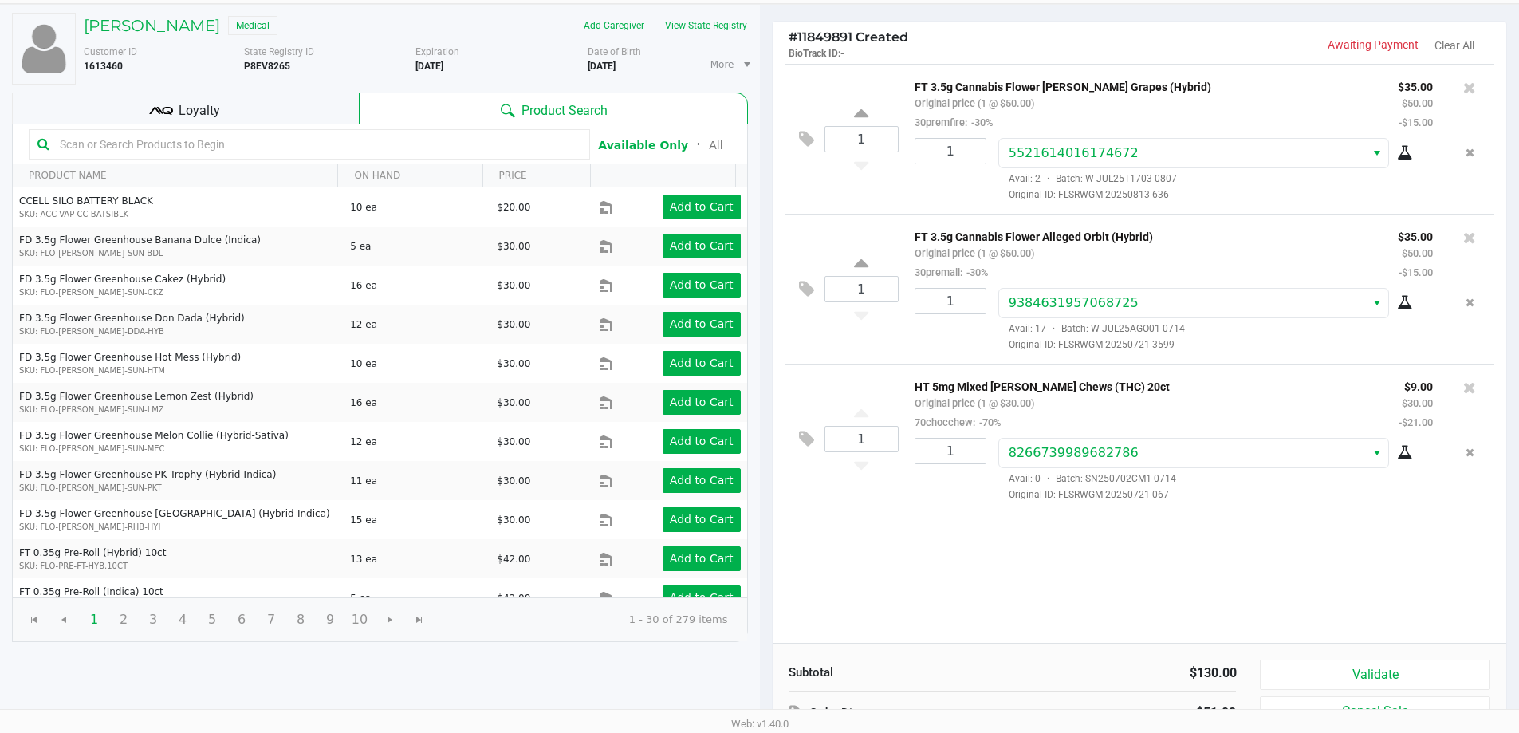
scroll to position [163, 0]
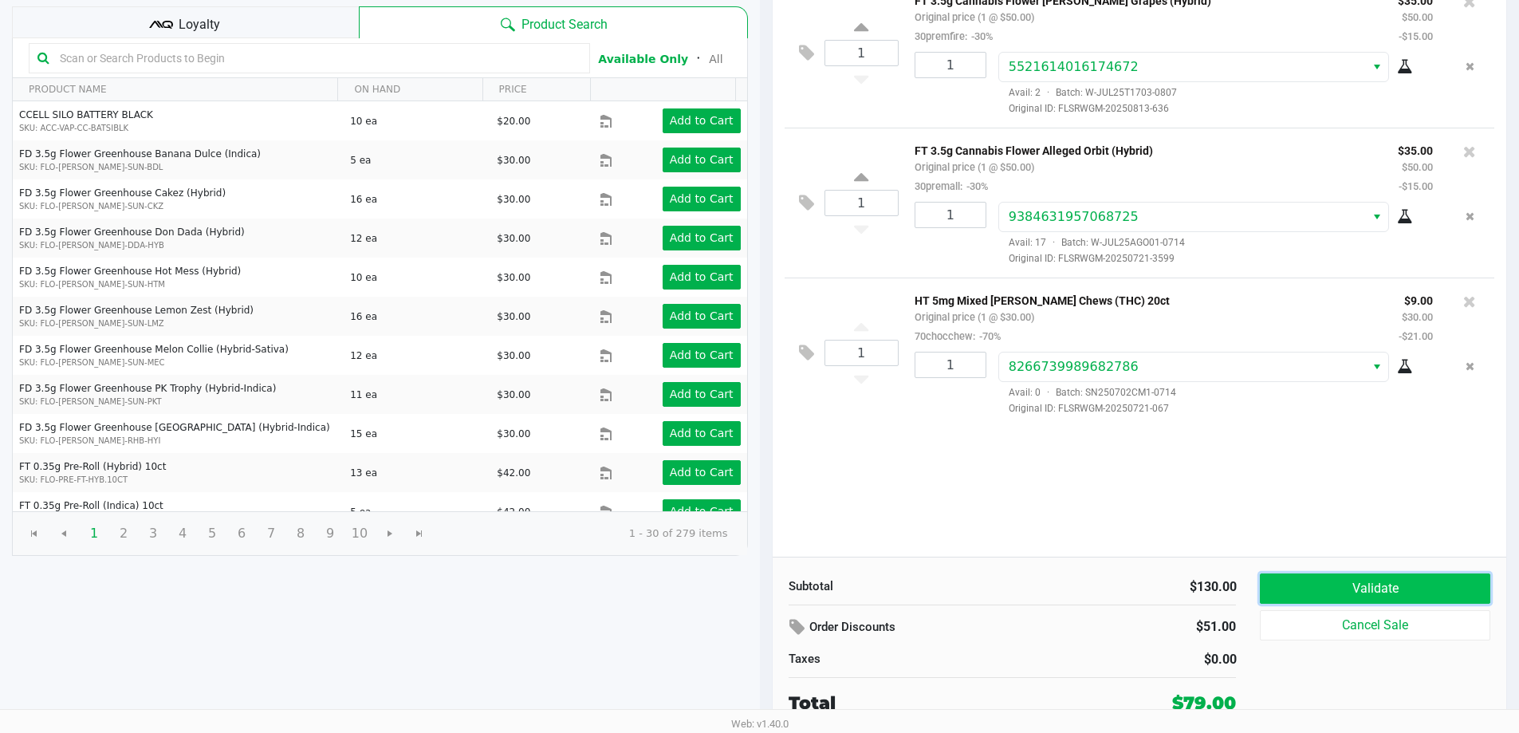
click at [1420, 589] on button "Validate" at bounding box center [1375, 588] width 230 height 30
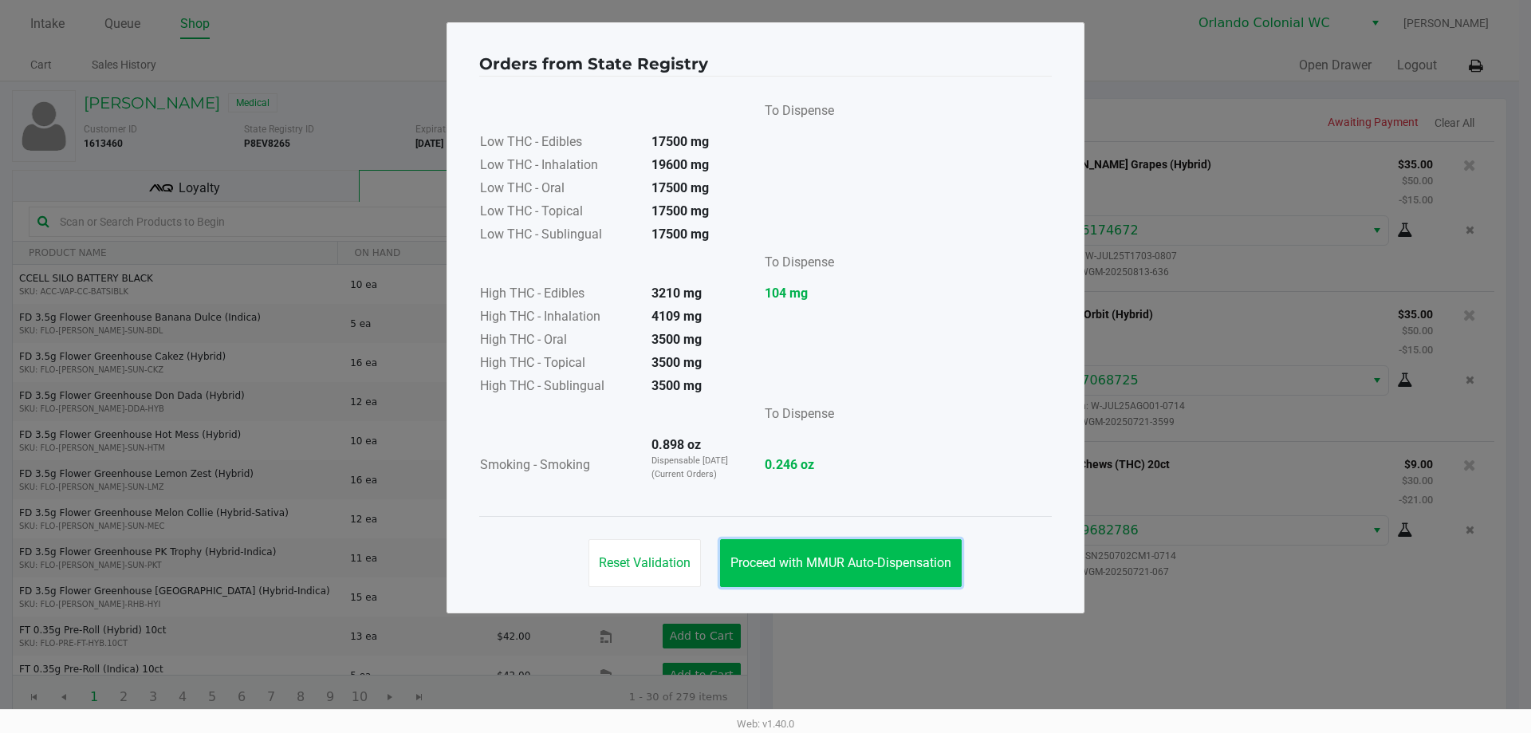
click at [945, 571] on button "Proceed with MMUR Auto-Dispensation" at bounding box center [841, 563] width 242 height 48
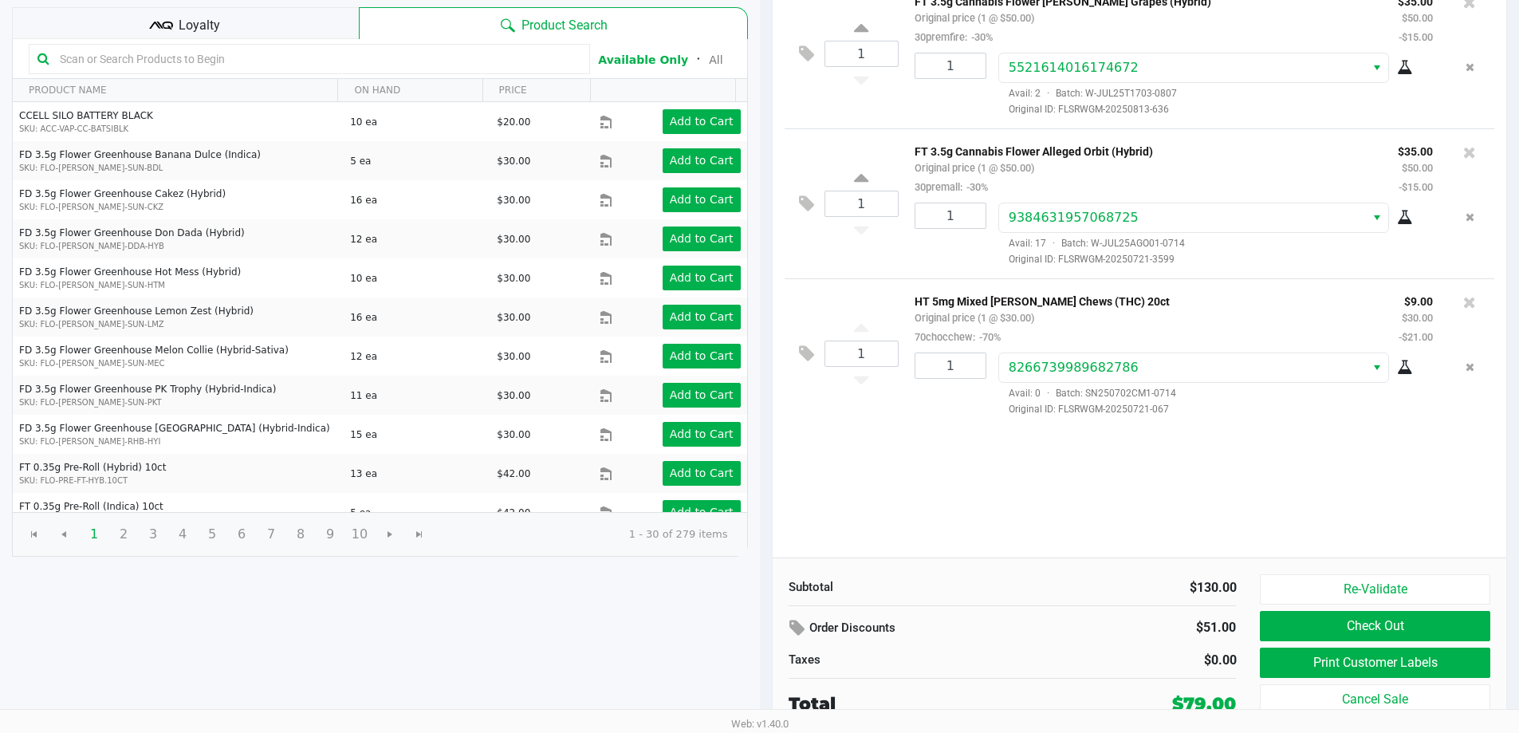
scroll to position [163, 0]
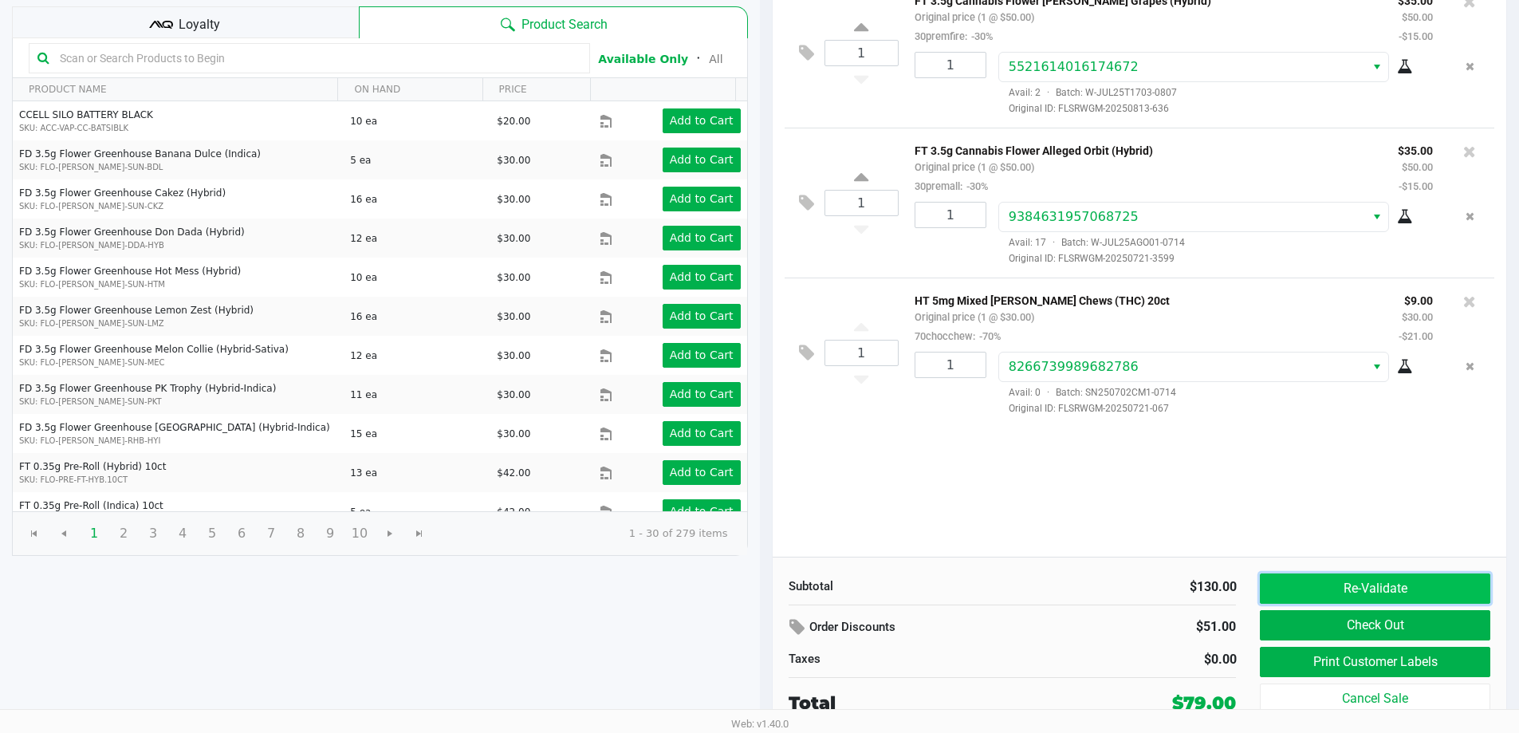
click at [1368, 585] on button "Re-Validate" at bounding box center [1375, 588] width 230 height 30
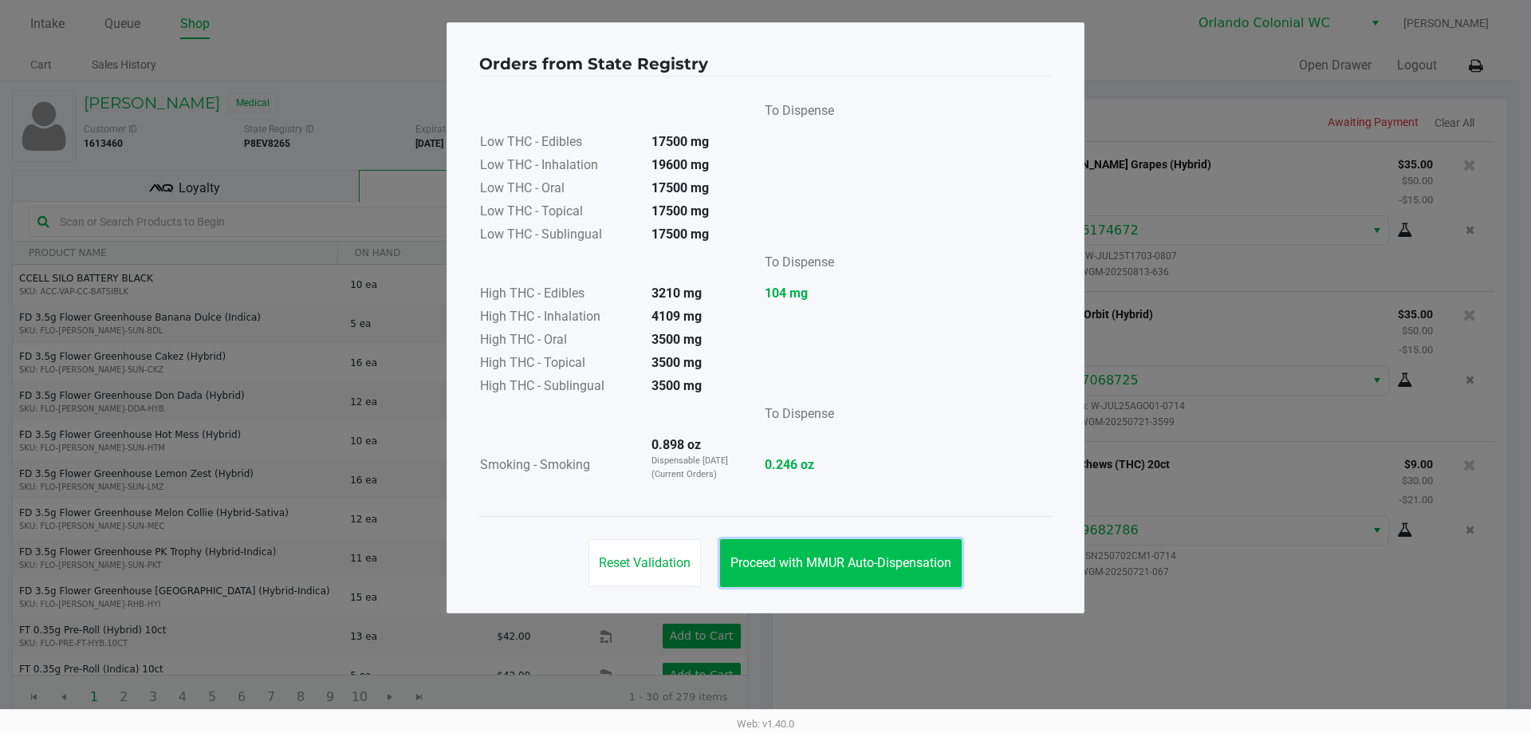
click at [931, 550] on button "Proceed with MMUR Auto-Dispensation" at bounding box center [841, 563] width 242 height 48
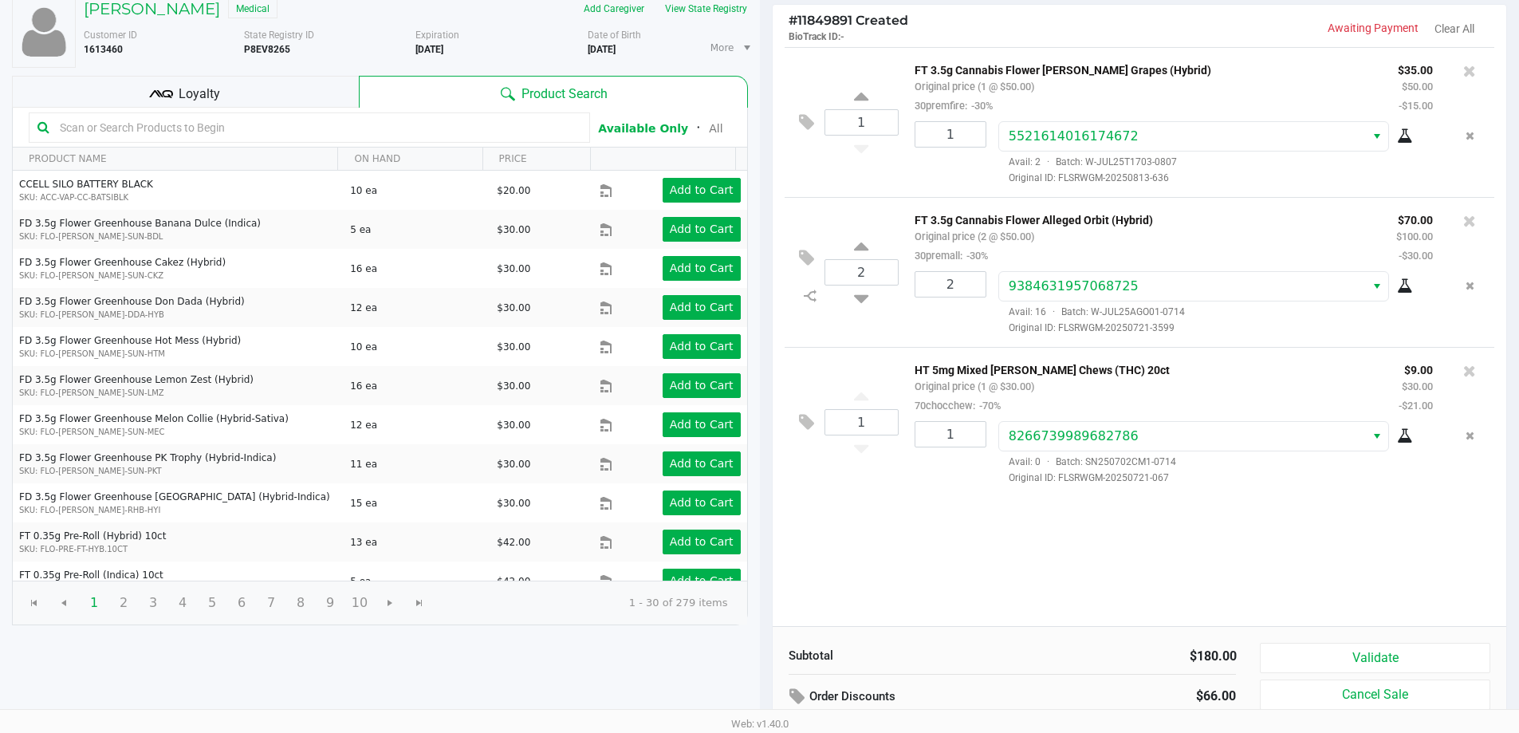
scroll to position [163, 0]
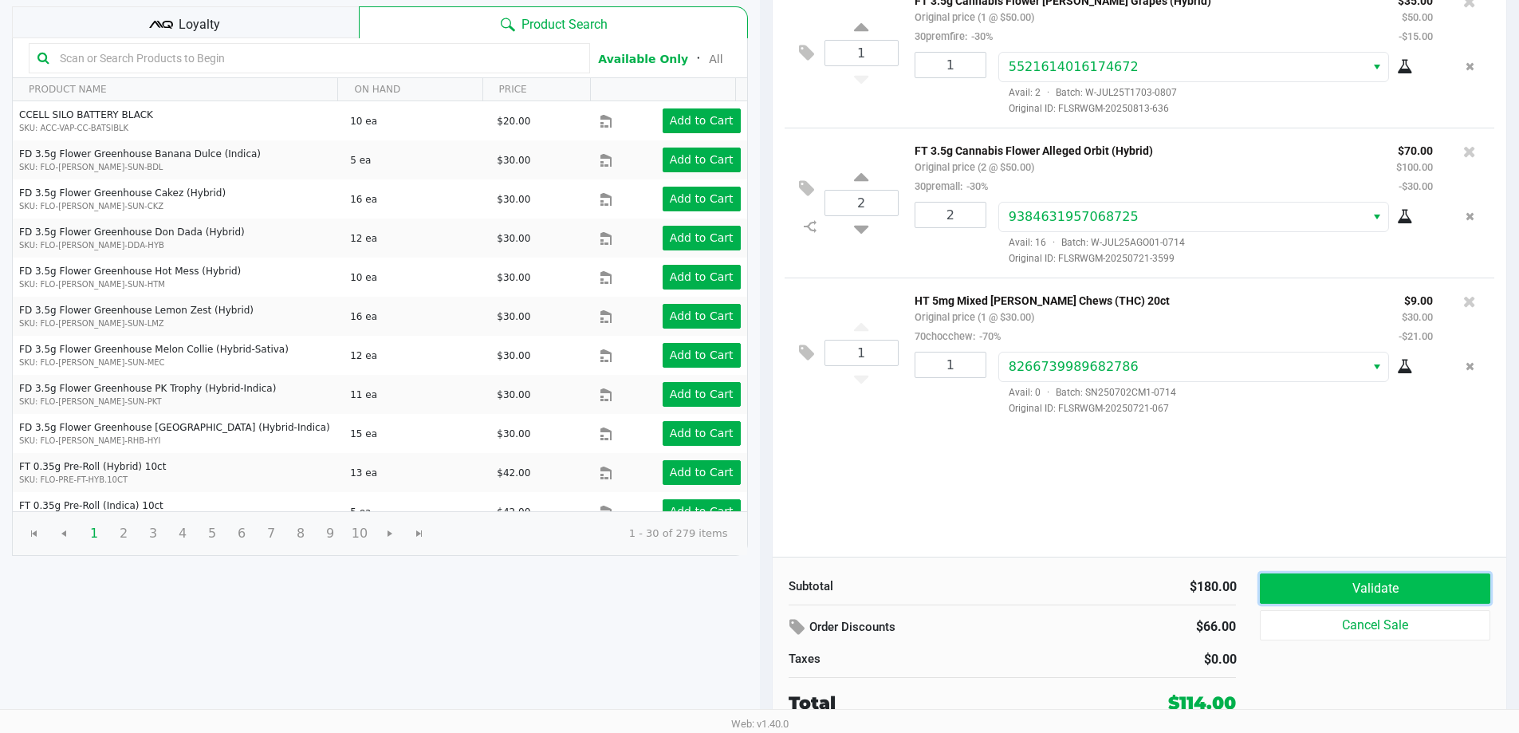
click at [1320, 585] on button "Validate" at bounding box center [1375, 588] width 230 height 30
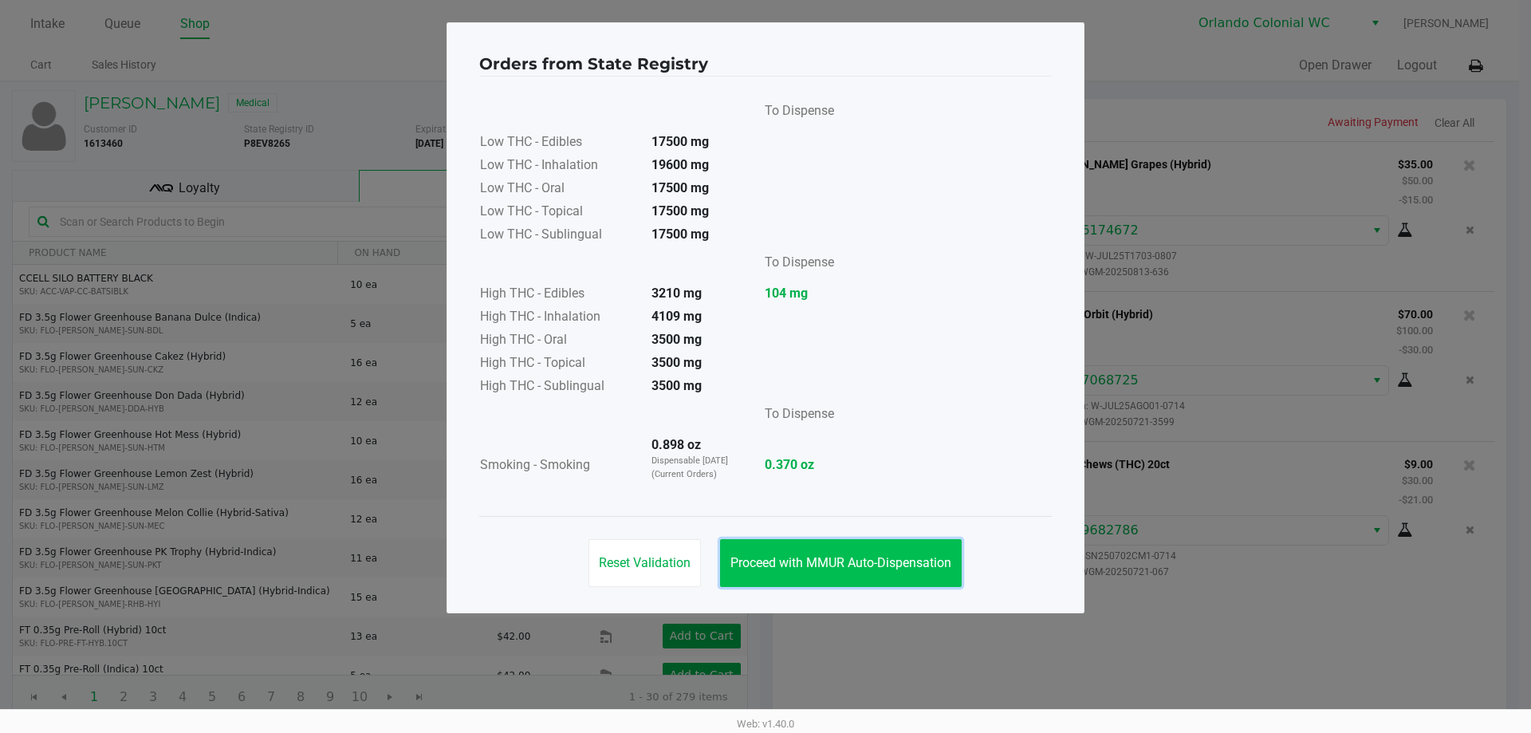
click at [791, 544] on button "Proceed with MMUR Auto-Dispensation" at bounding box center [841, 563] width 242 height 48
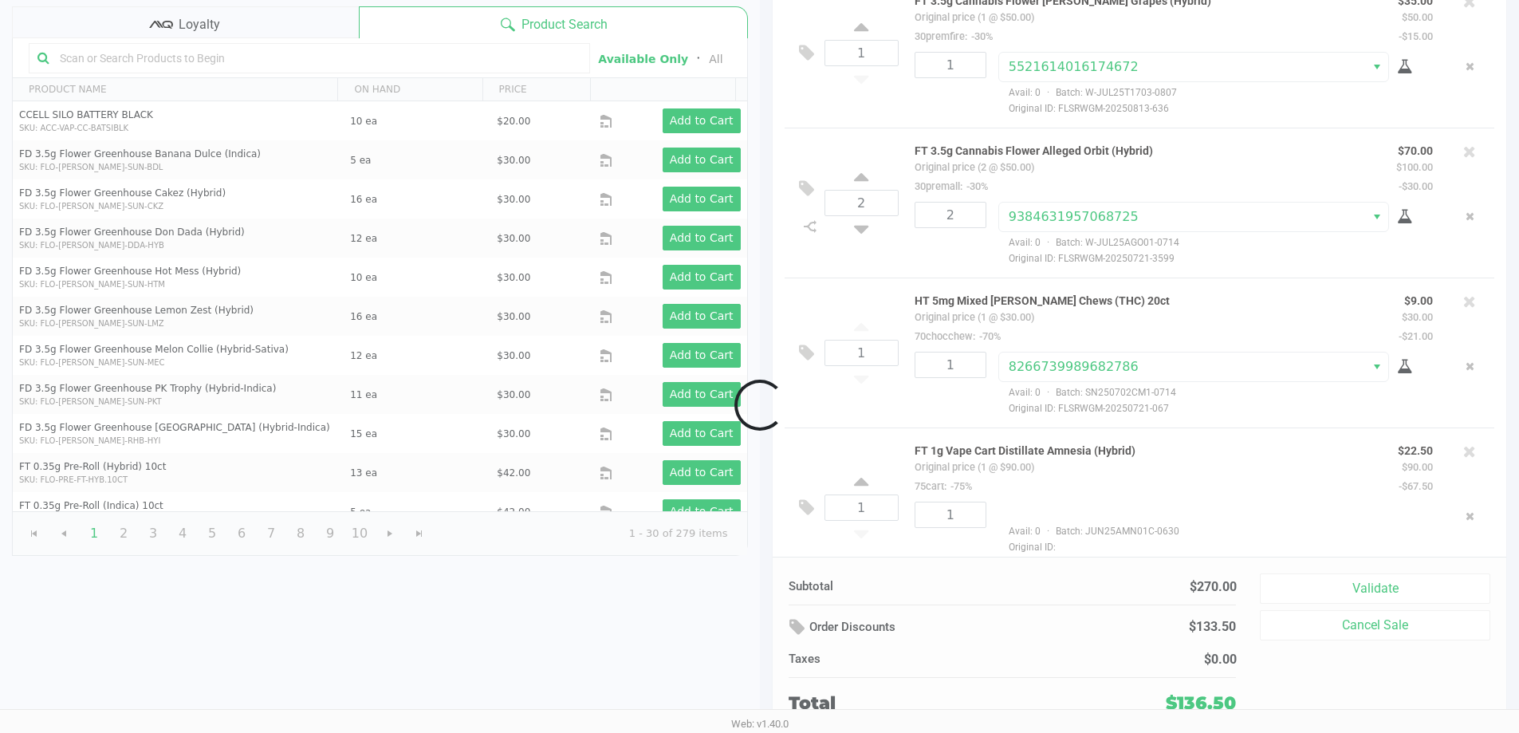
scroll to position [24, 0]
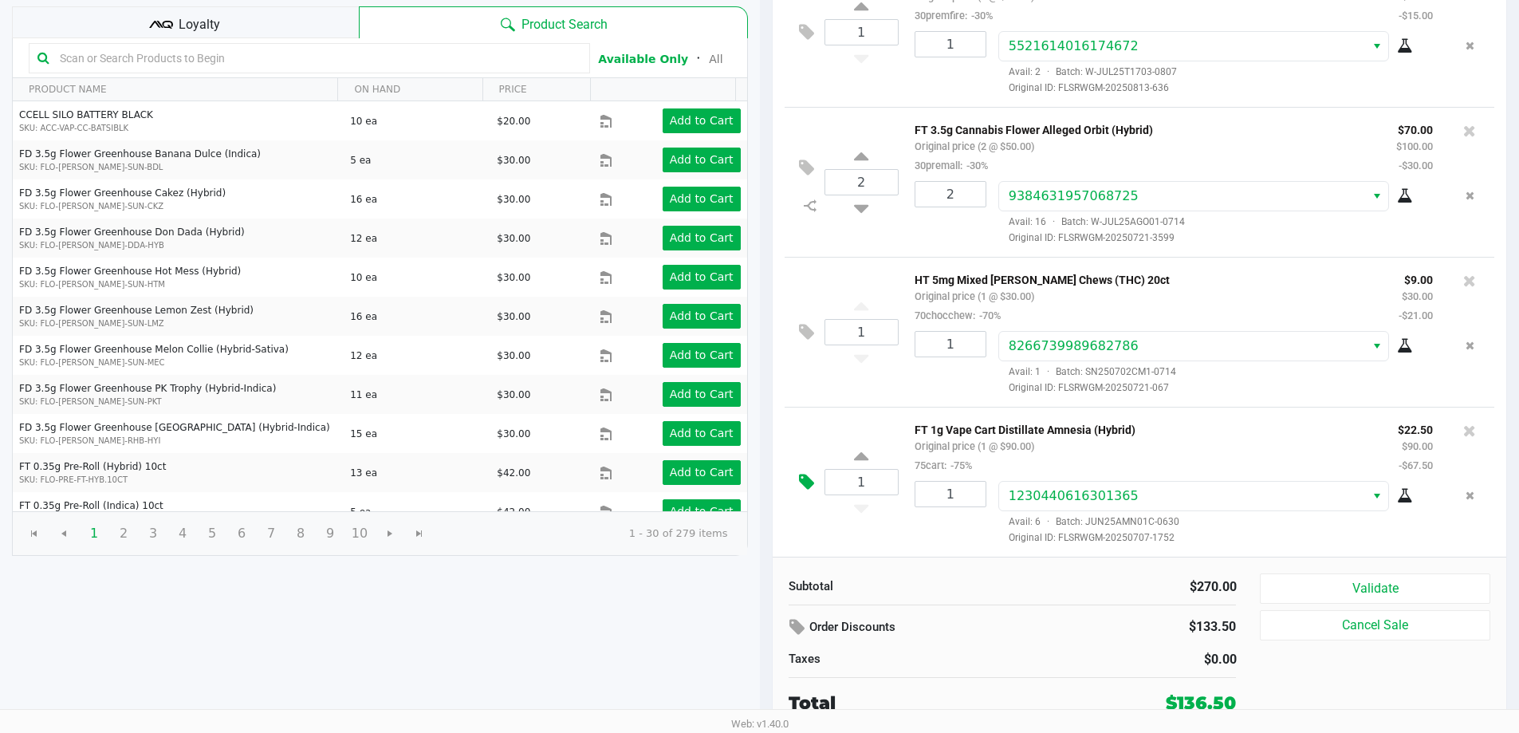
click at [815, 494] on button at bounding box center [811, 482] width 28 height 38
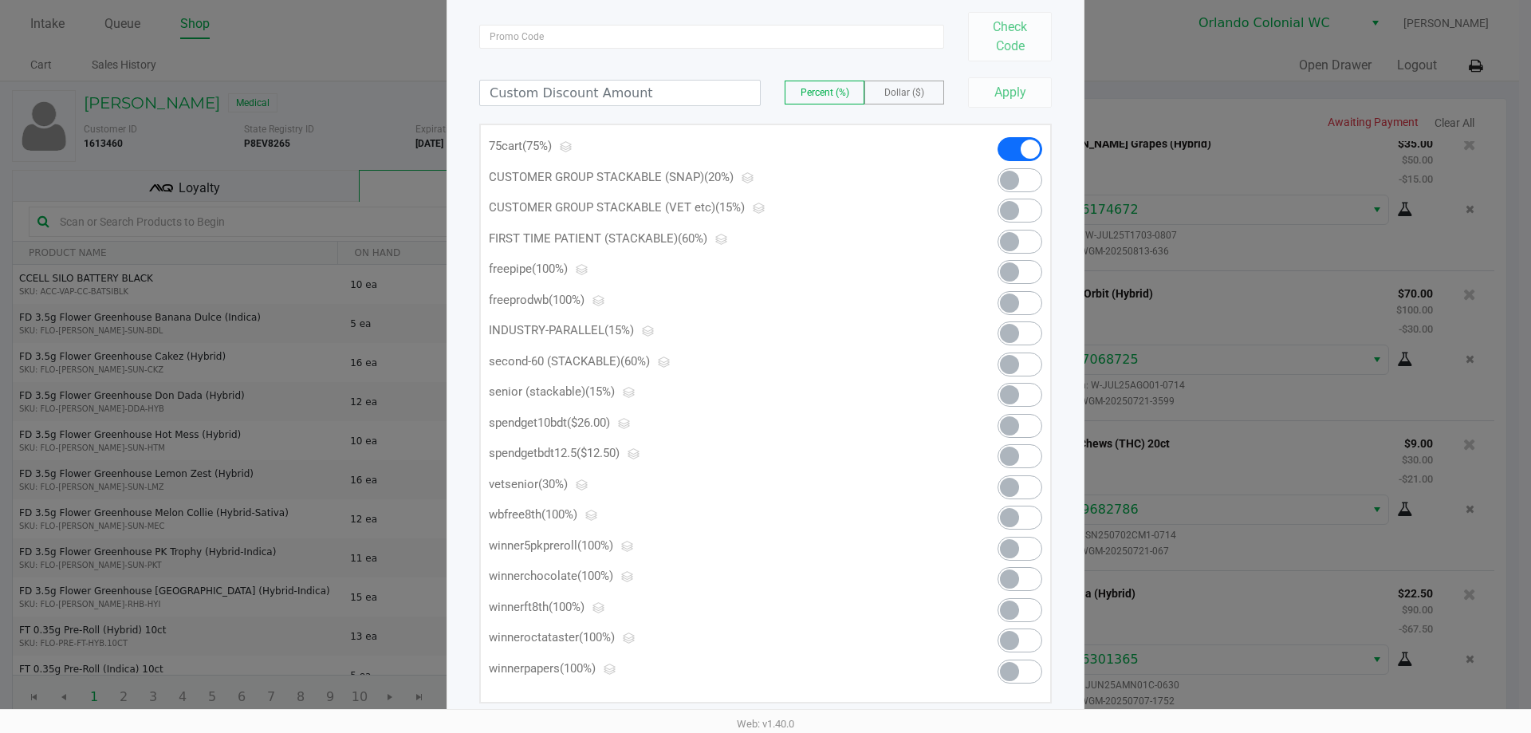
scroll to position [156, 0]
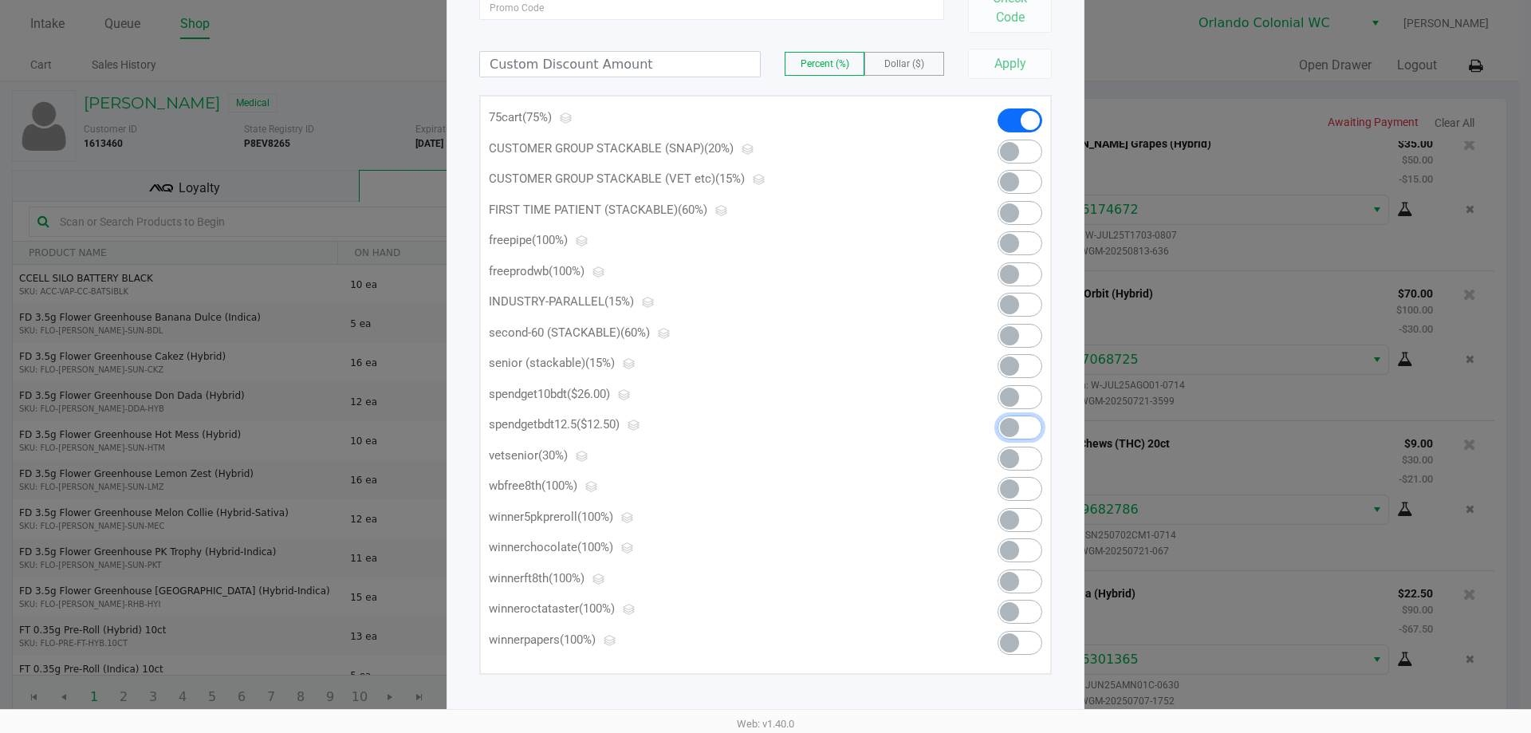
click at [1025, 422] on span at bounding box center [1020, 428] width 45 height 24
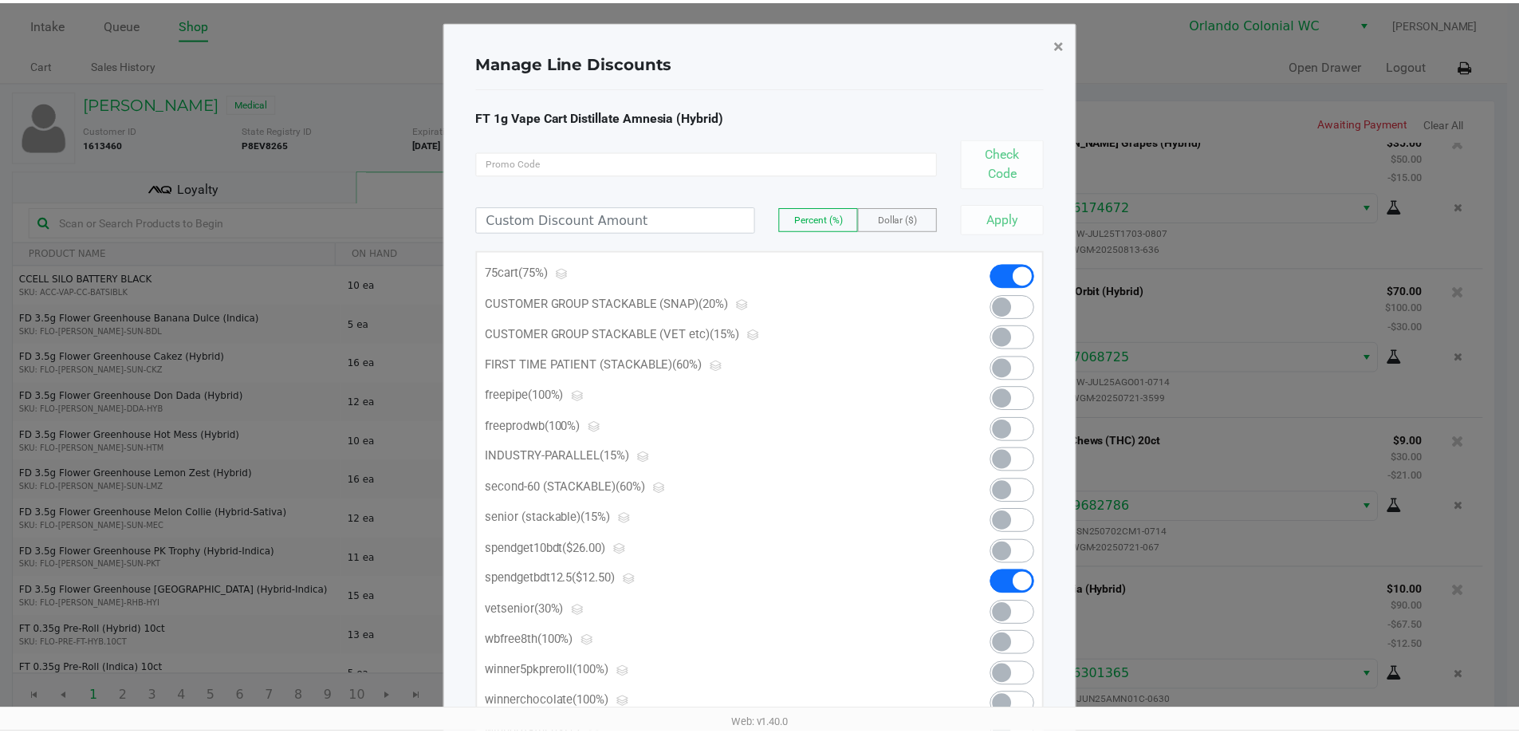
scroll to position [0, 0]
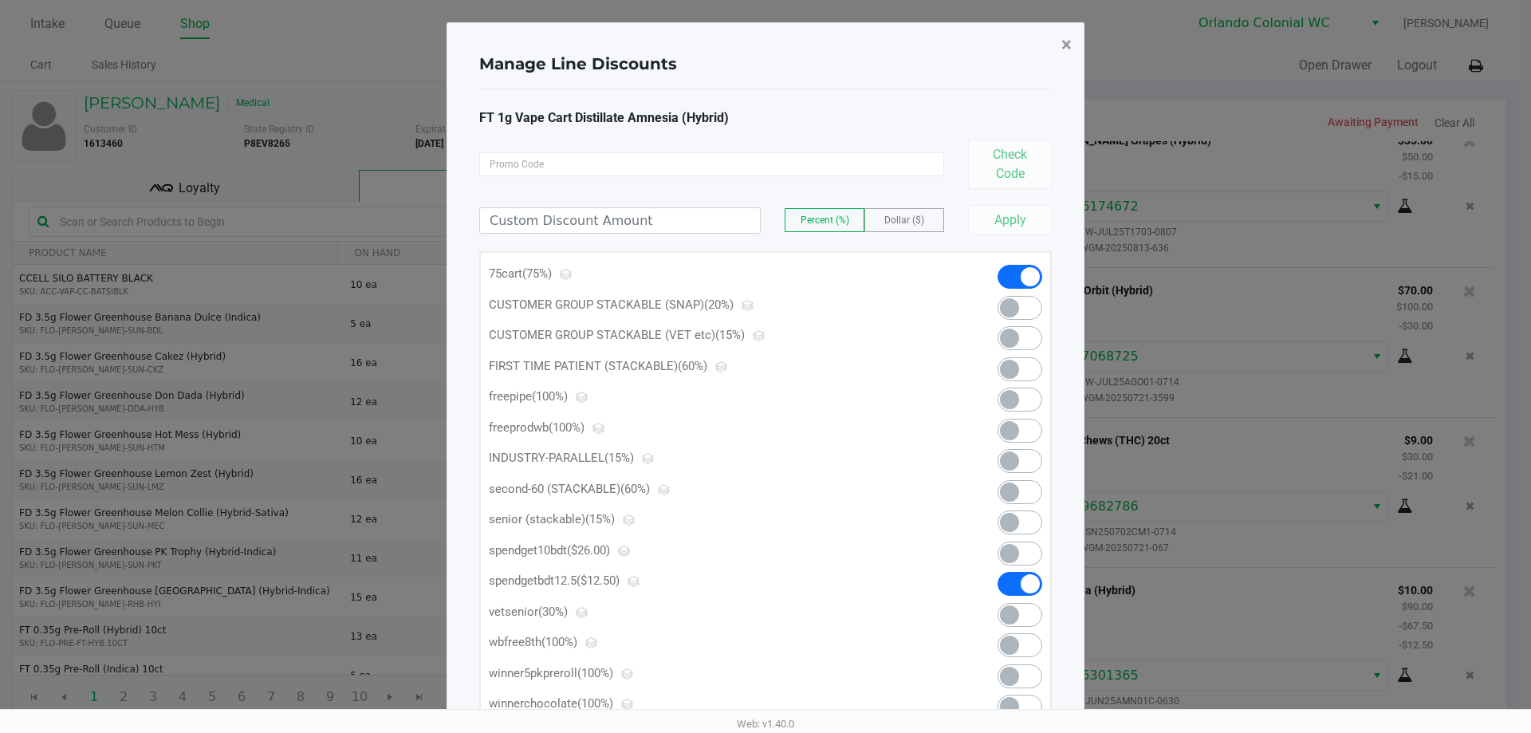
click at [1066, 37] on span "×" at bounding box center [1066, 44] width 10 height 22
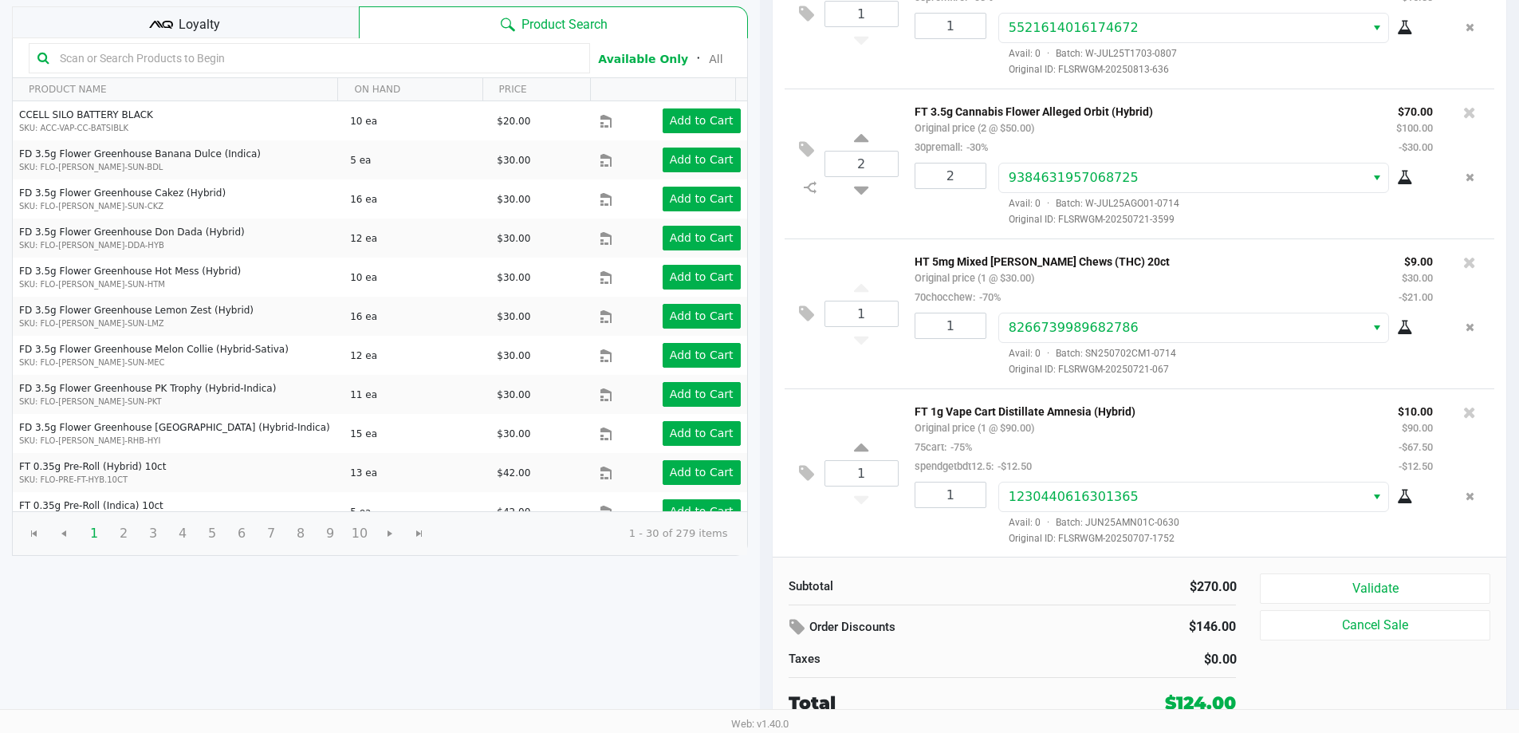
scroll to position [43, 0]
click at [1408, 593] on button "Validate" at bounding box center [1375, 588] width 230 height 30
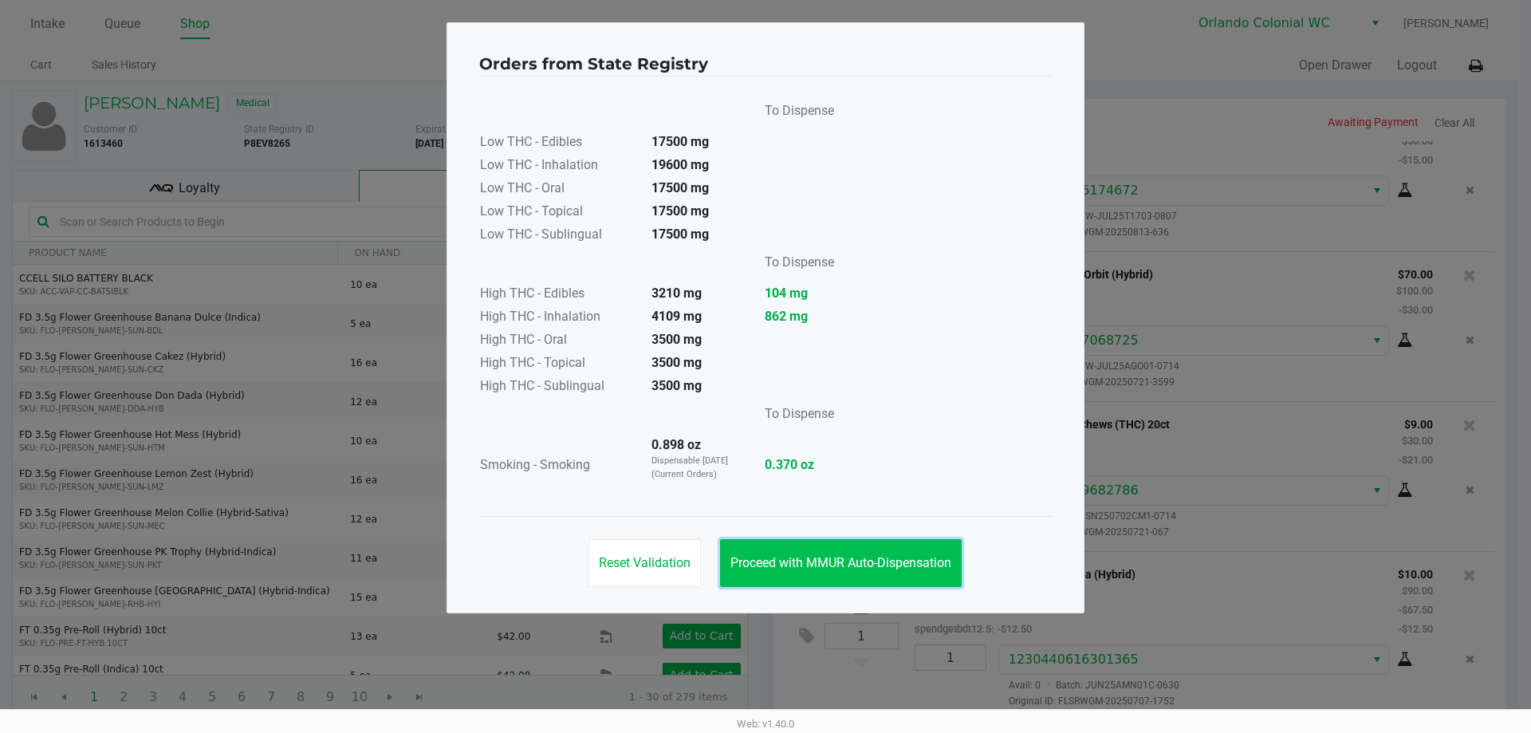
click at [931, 569] on span "Proceed with MMUR Auto-Dispensation" at bounding box center [841, 562] width 221 height 15
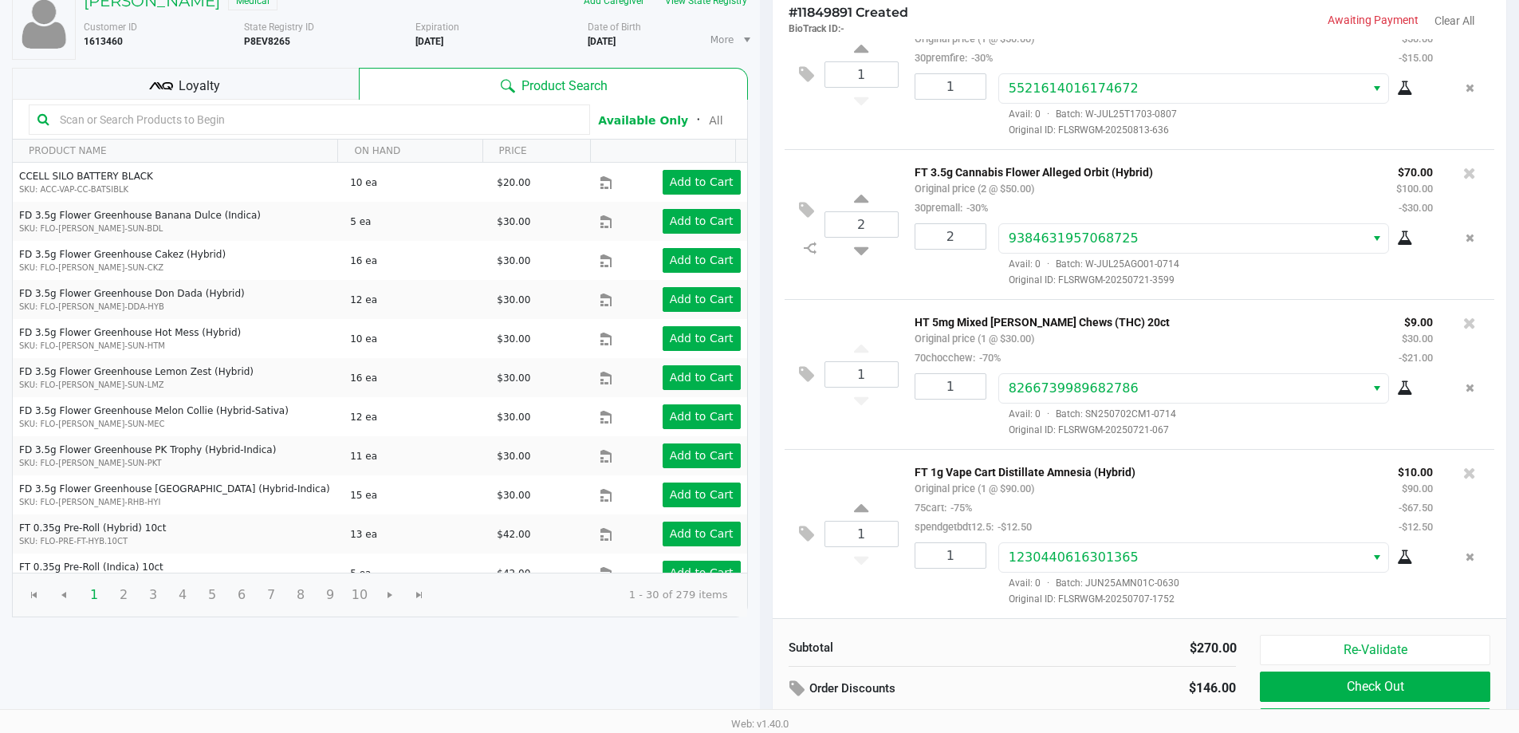
scroll to position [160, 0]
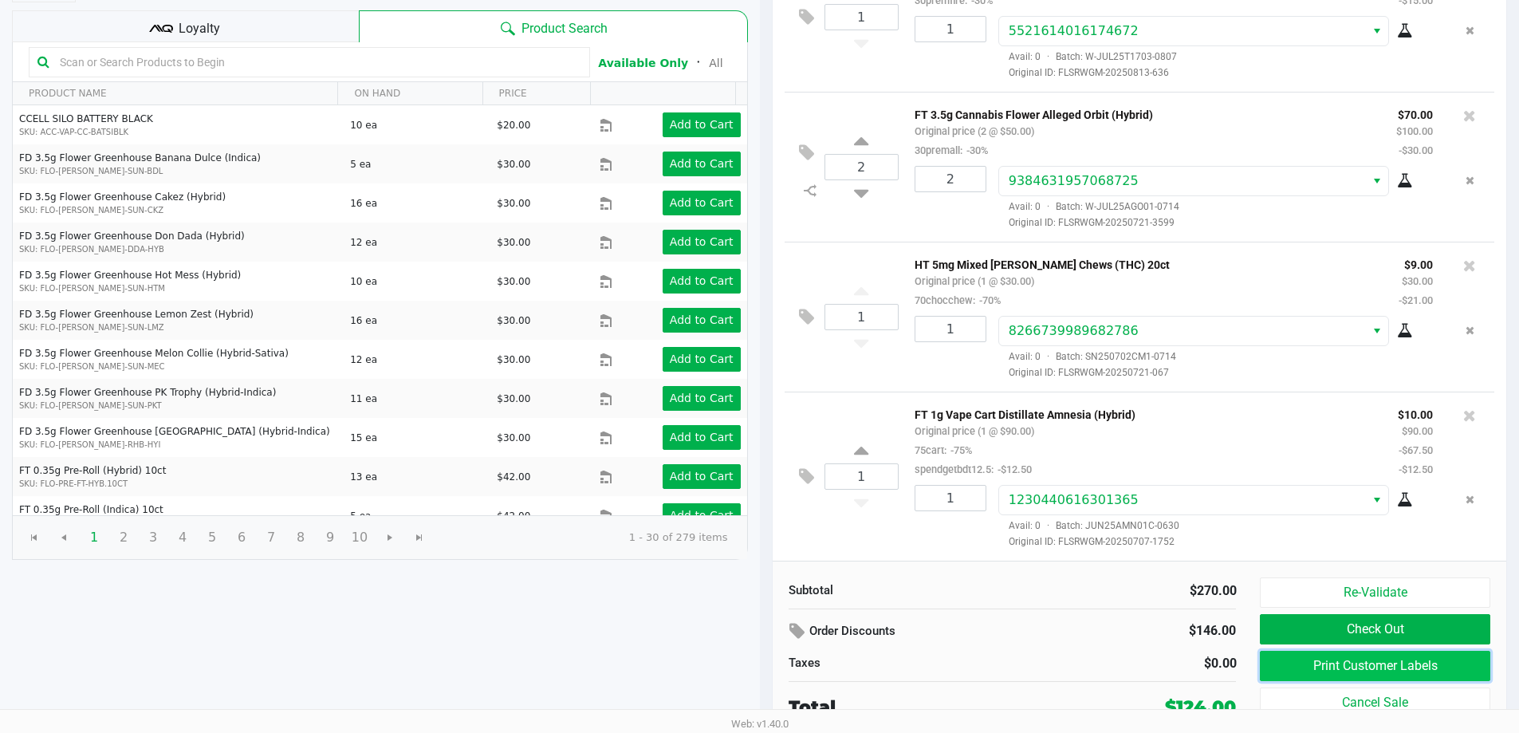
click at [1428, 673] on button "Print Customer Labels" at bounding box center [1375, 666] width 230 height 30
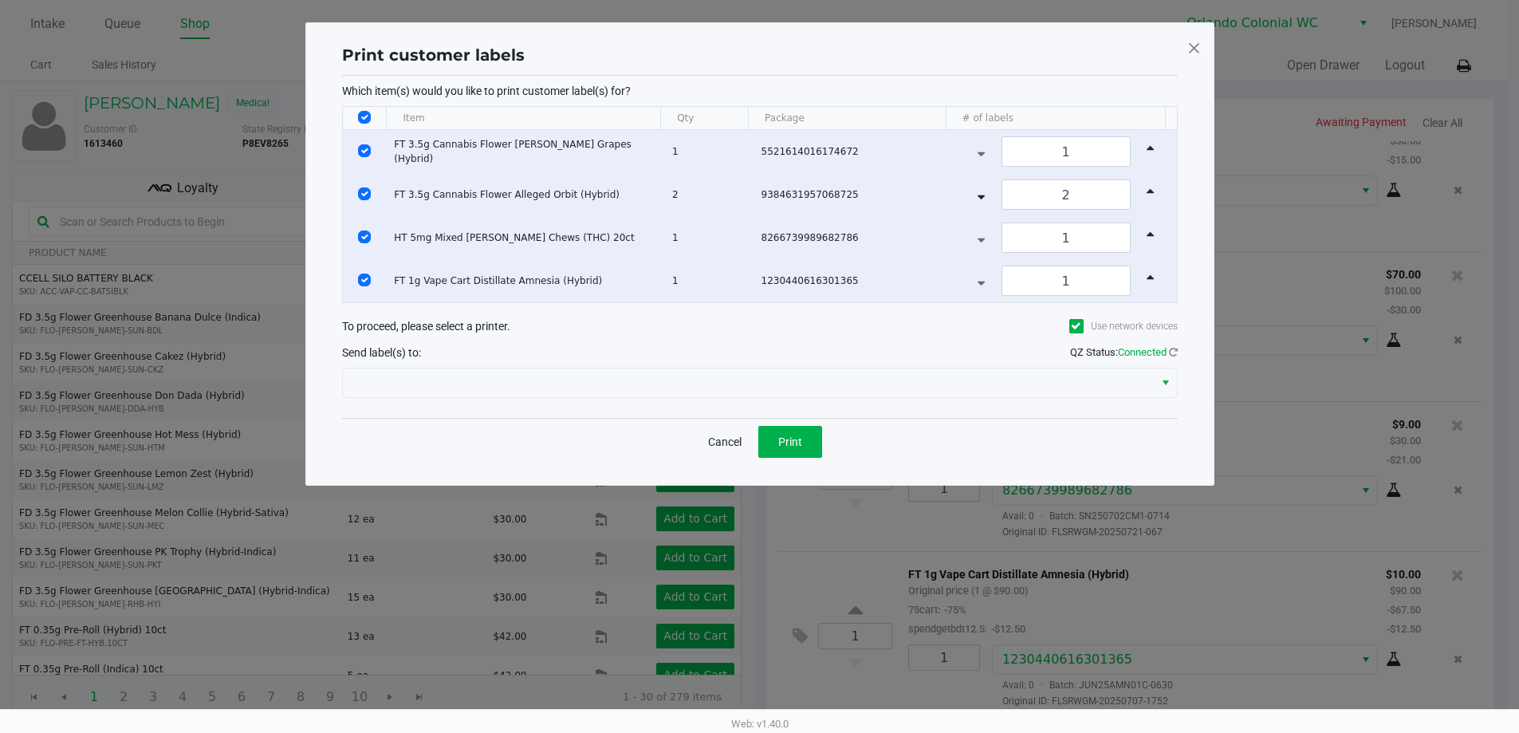
scroll to position [0, 0]
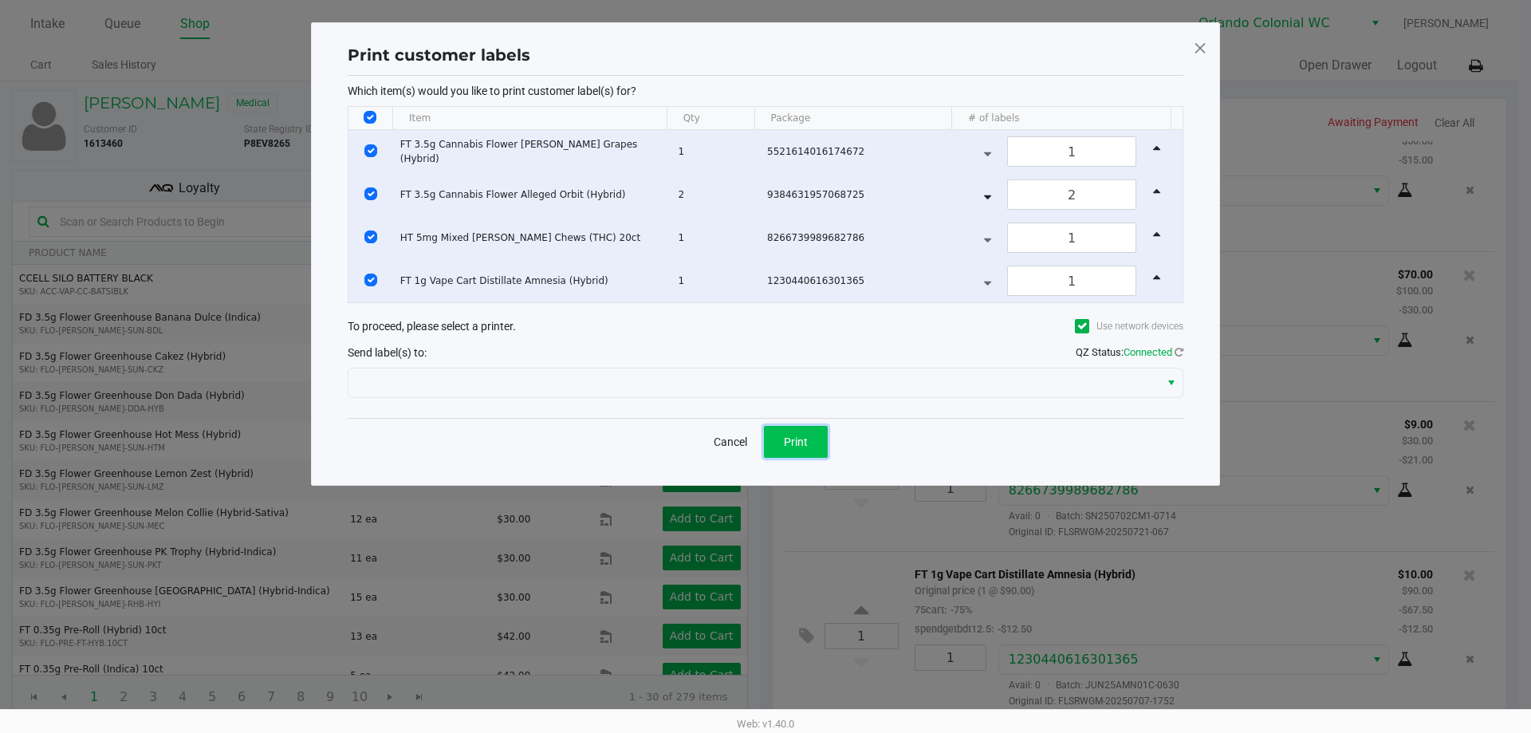
click at [796, 437] on span "Print" at bounding box center [796, 441] width 24 height 13
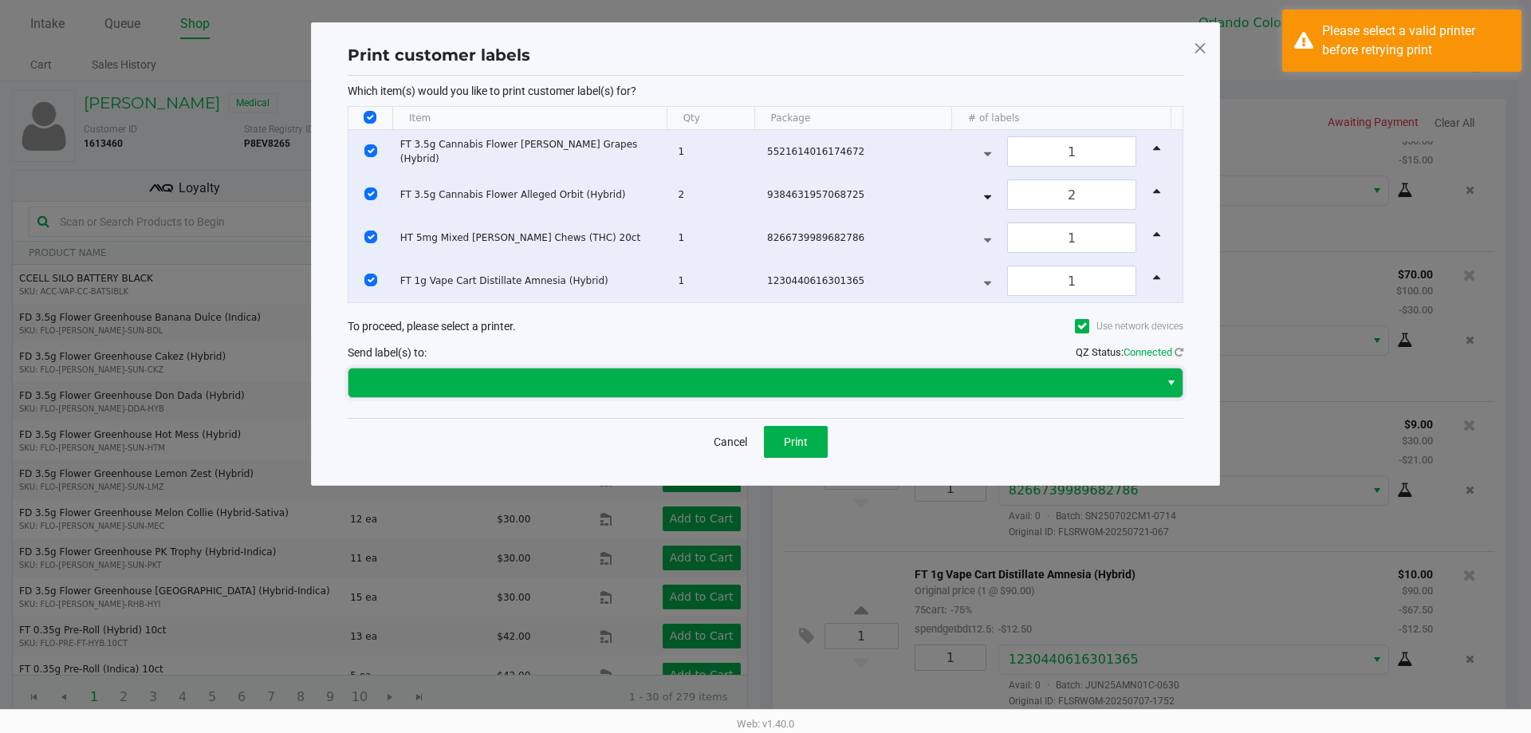
click at [802, 392] on span at bounding box center [754, 382] width 811 height 29
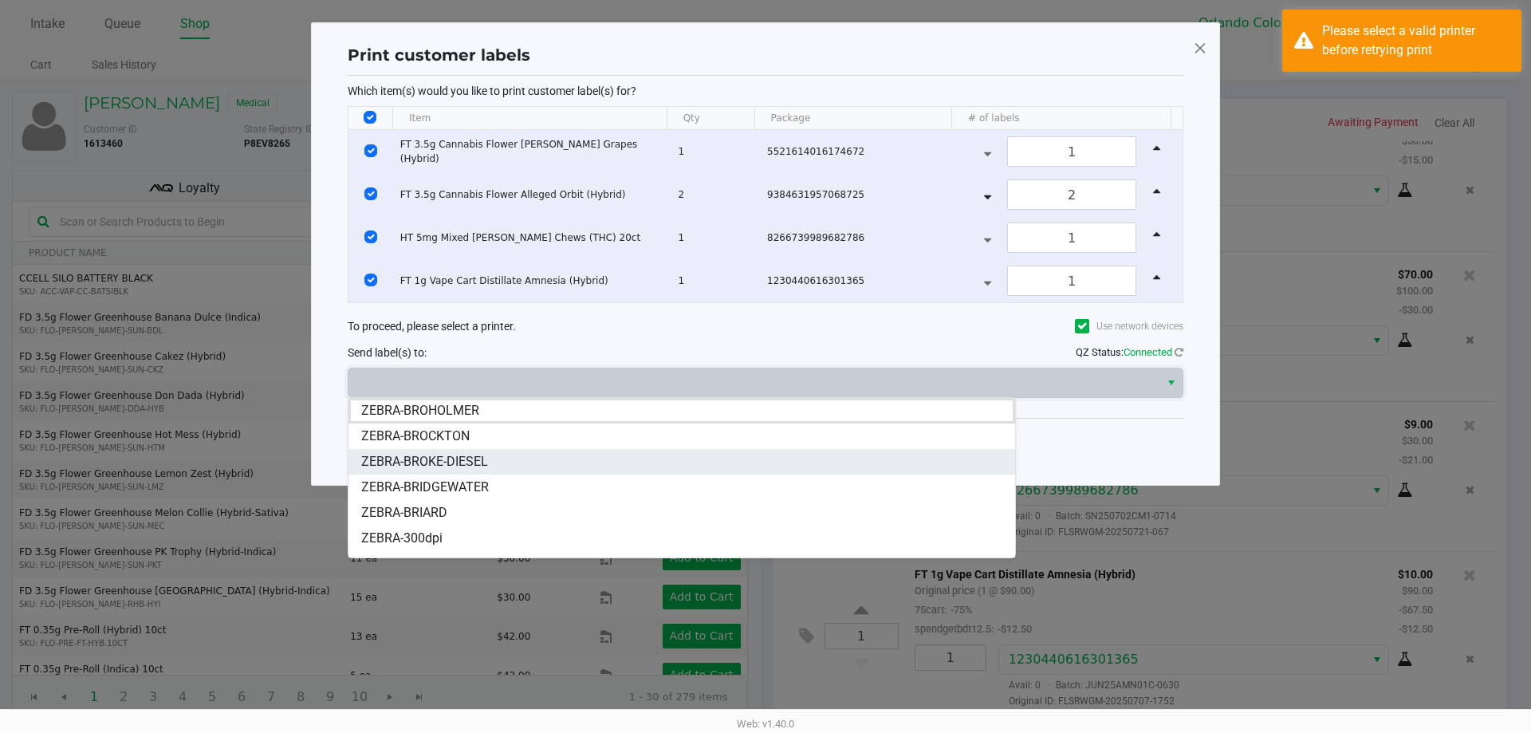
click at [637, 453] on li "ZEBRA-BROKE-DIESEL" at bounding box center [682, 462] width 667 height 26
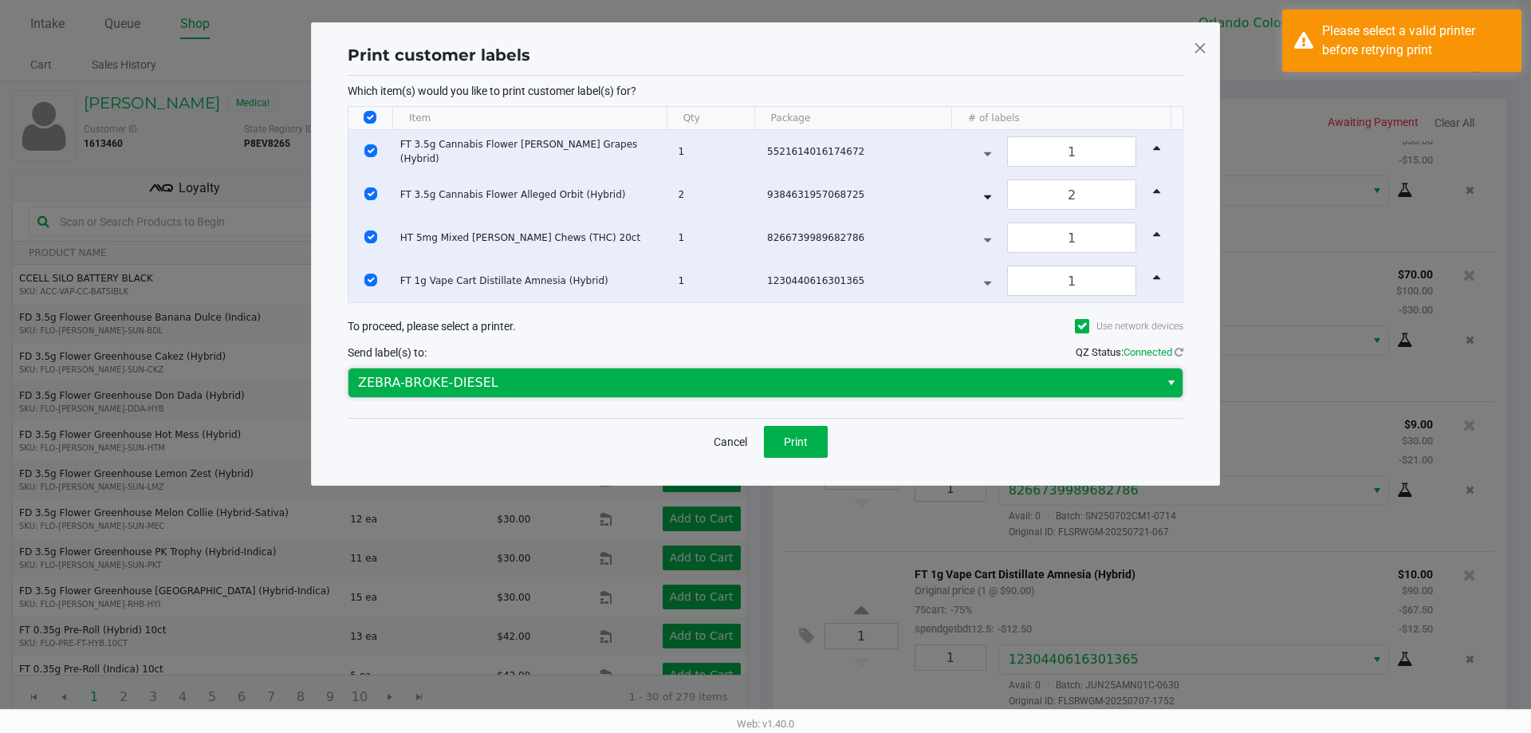
click at [631, 393] on span "ZEBRA-BROKE-DIESEL" at bounding box center [754, 382] width 811 height 29
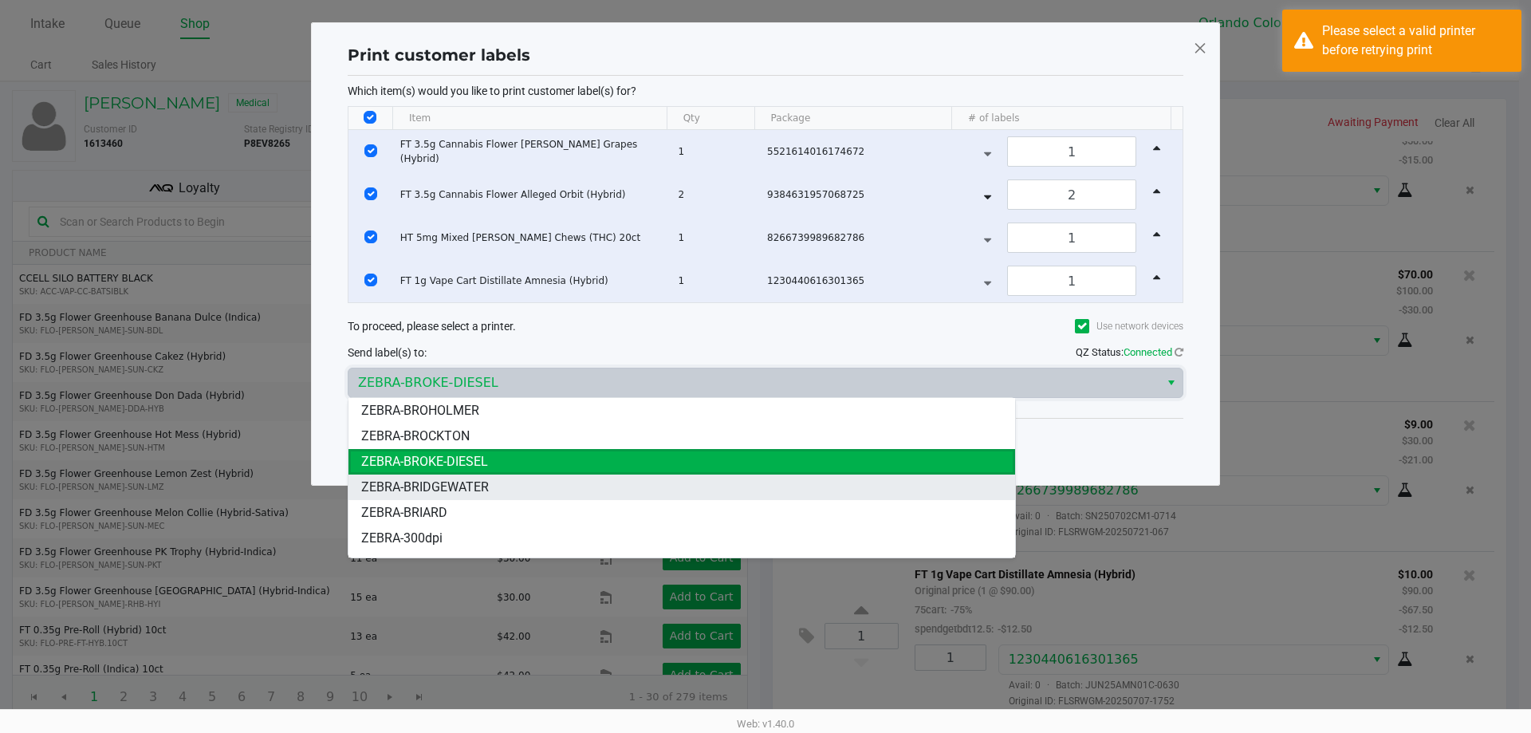
click at [599, 475] on li "ZEBRA-BRIDGEWATER" at bounding box center [682, 488] width 667 height 26
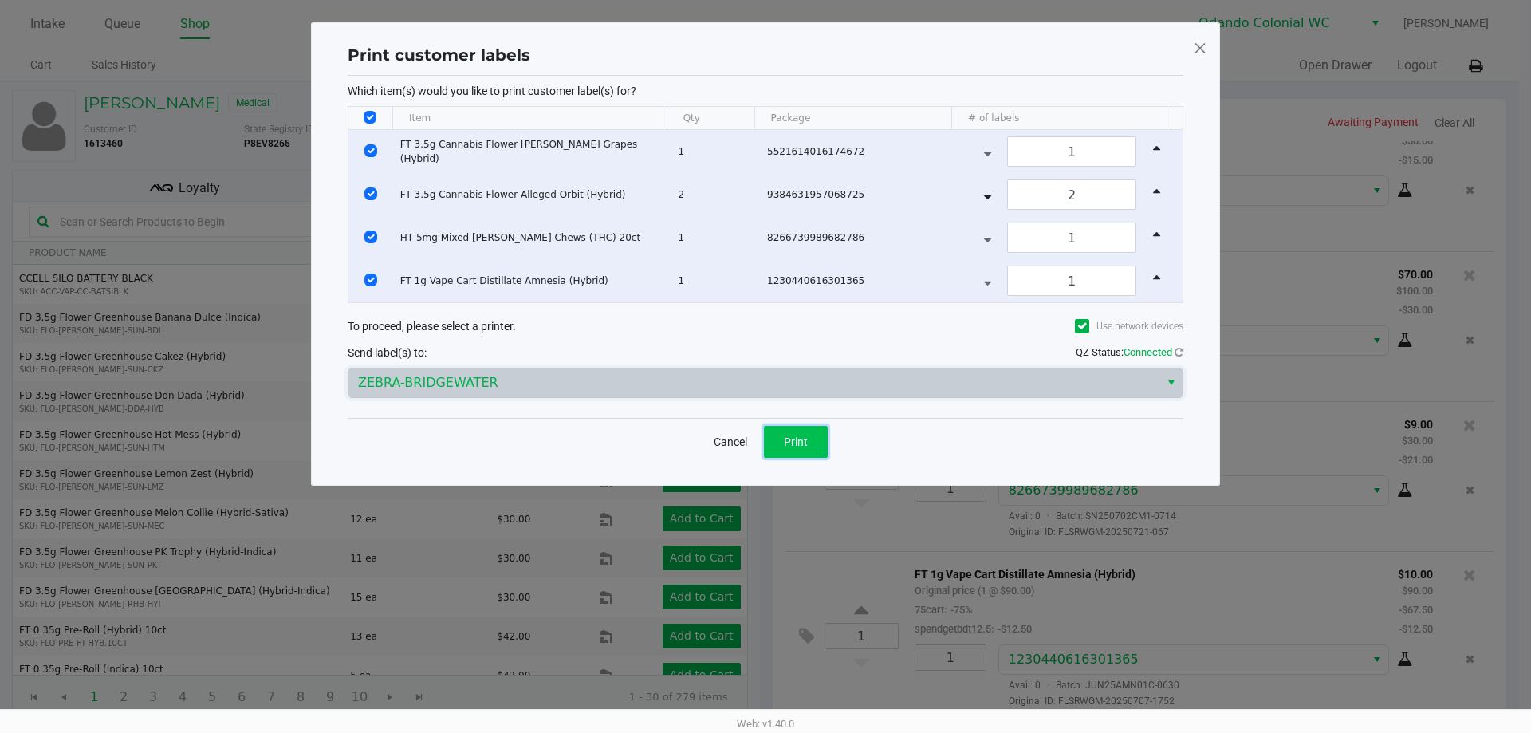
click at [811, 451] on button "Print" at bounding box center [796, 442] width 64 height 32
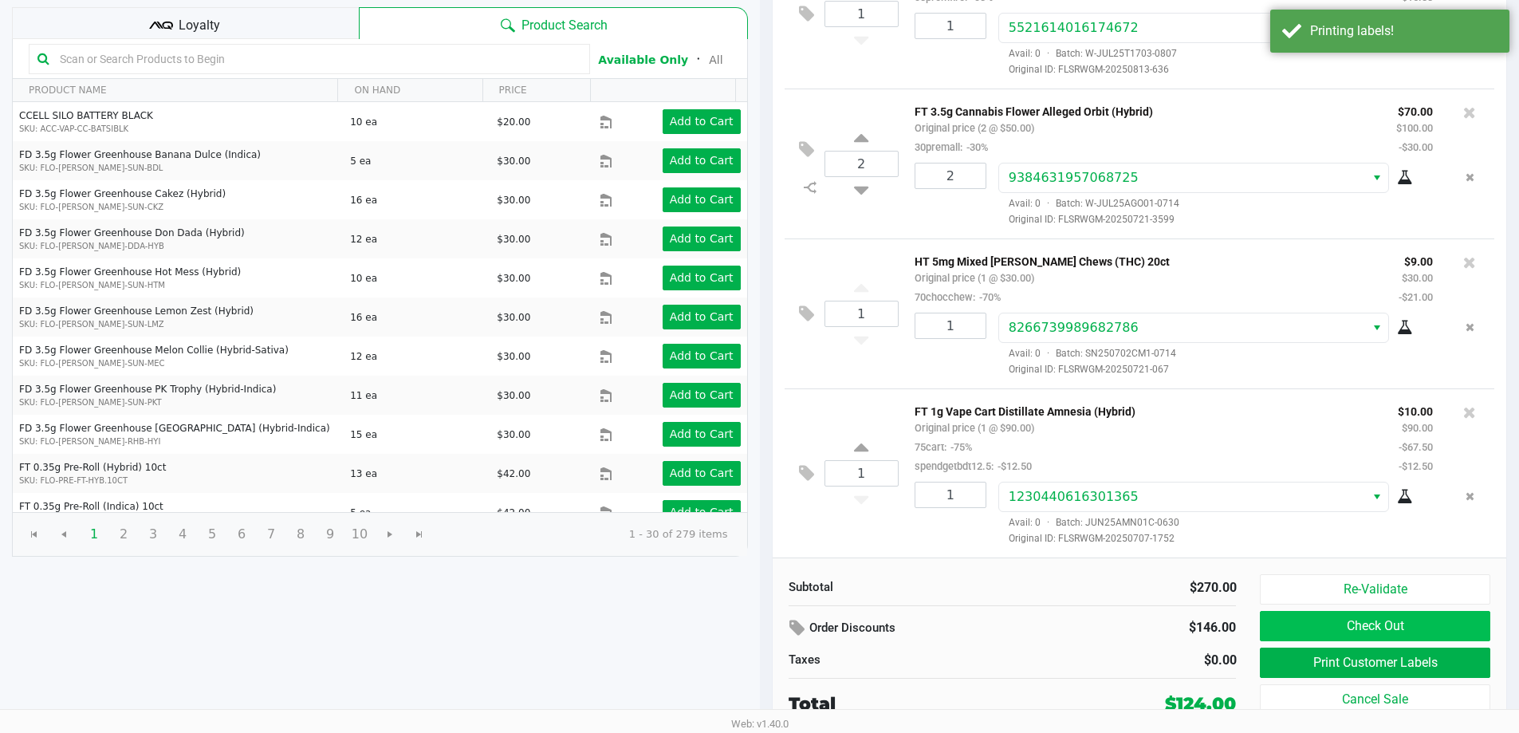
scroll to position [163, 0]
click at [1282, 613] on button "Check Out" at bounding box center [1375, 625] width 230 height 30
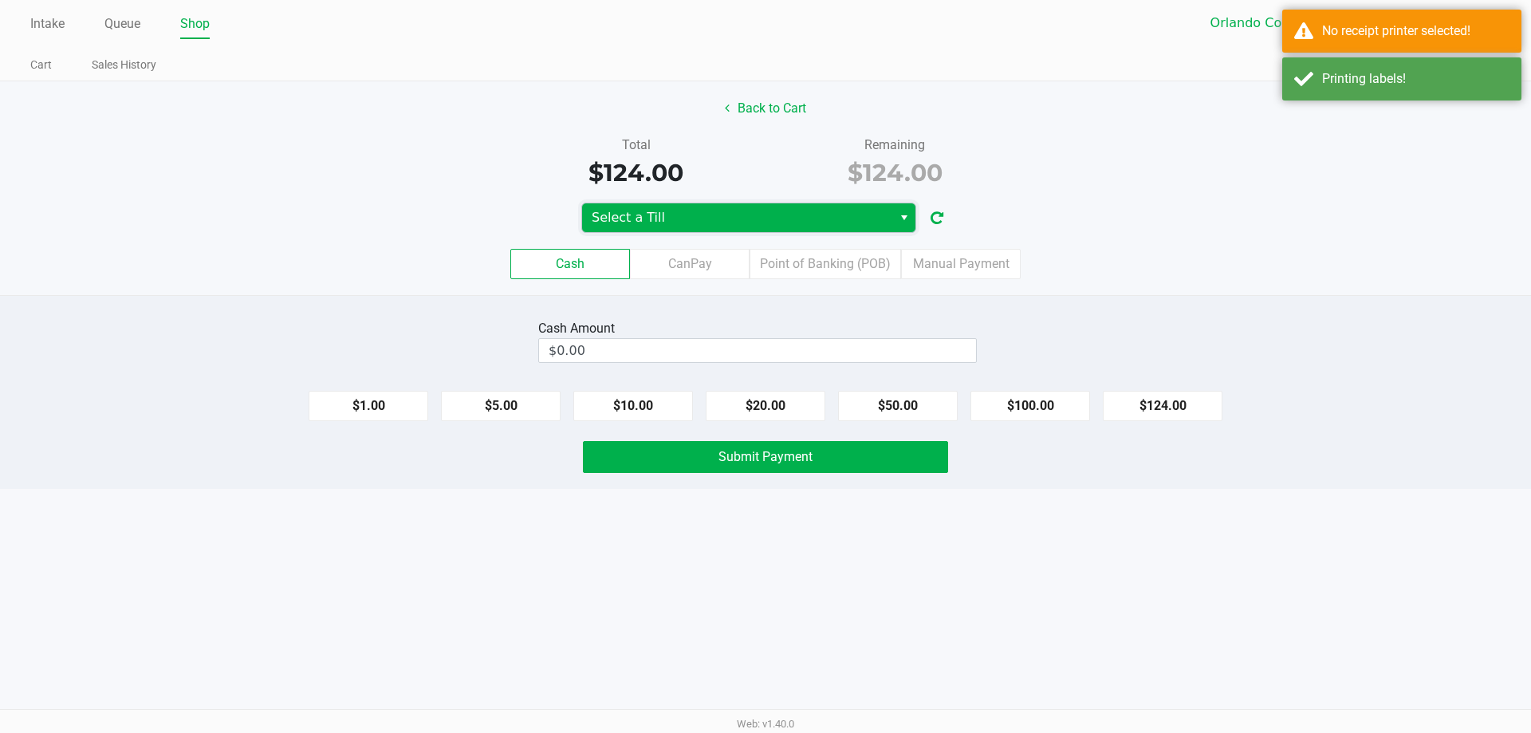
click at [738, 229] on span "Select a Till" at bounding box center [737, 217] width 310 height 29
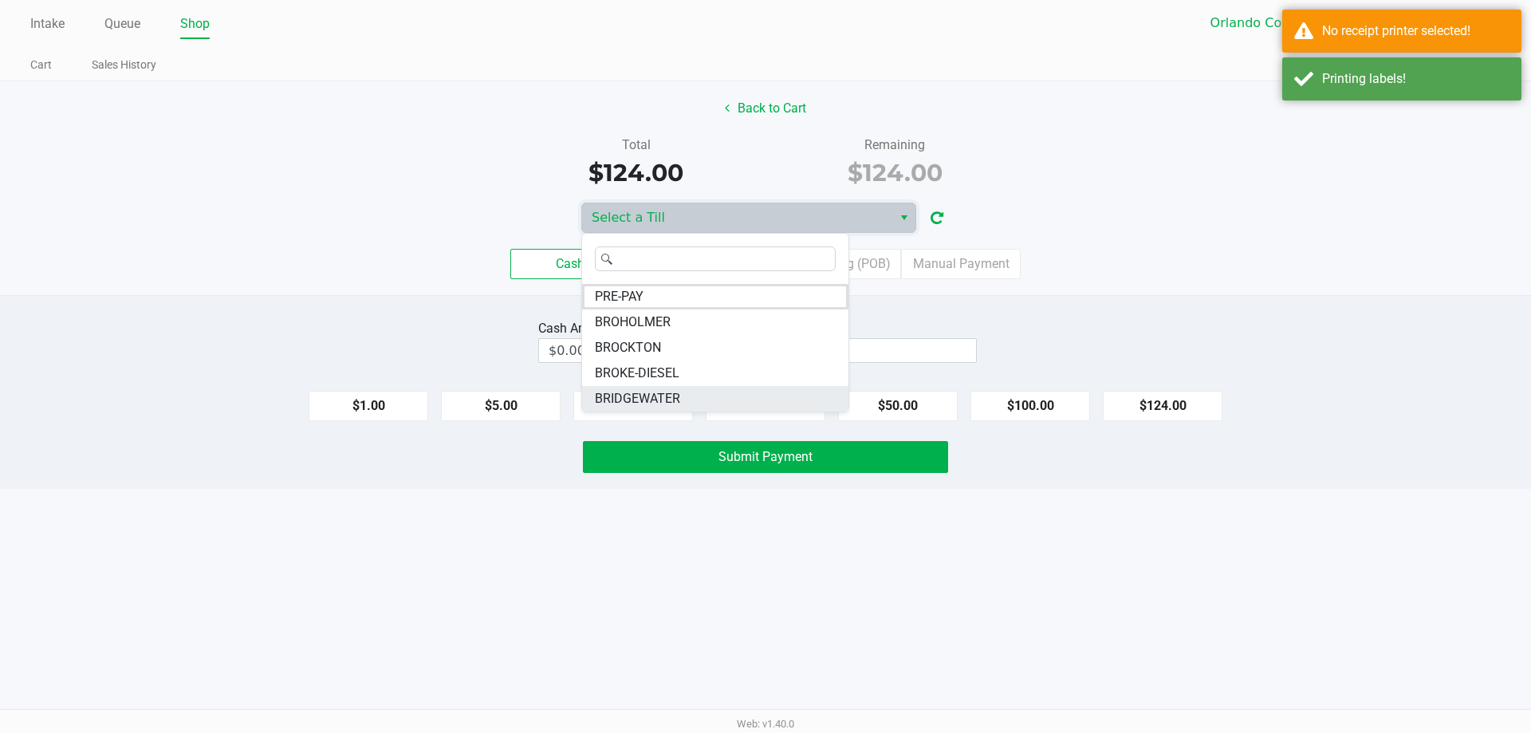
click at [635, 398] on span "BRIDGEWATER" at bounding box center [637, 398] width 85 height 19
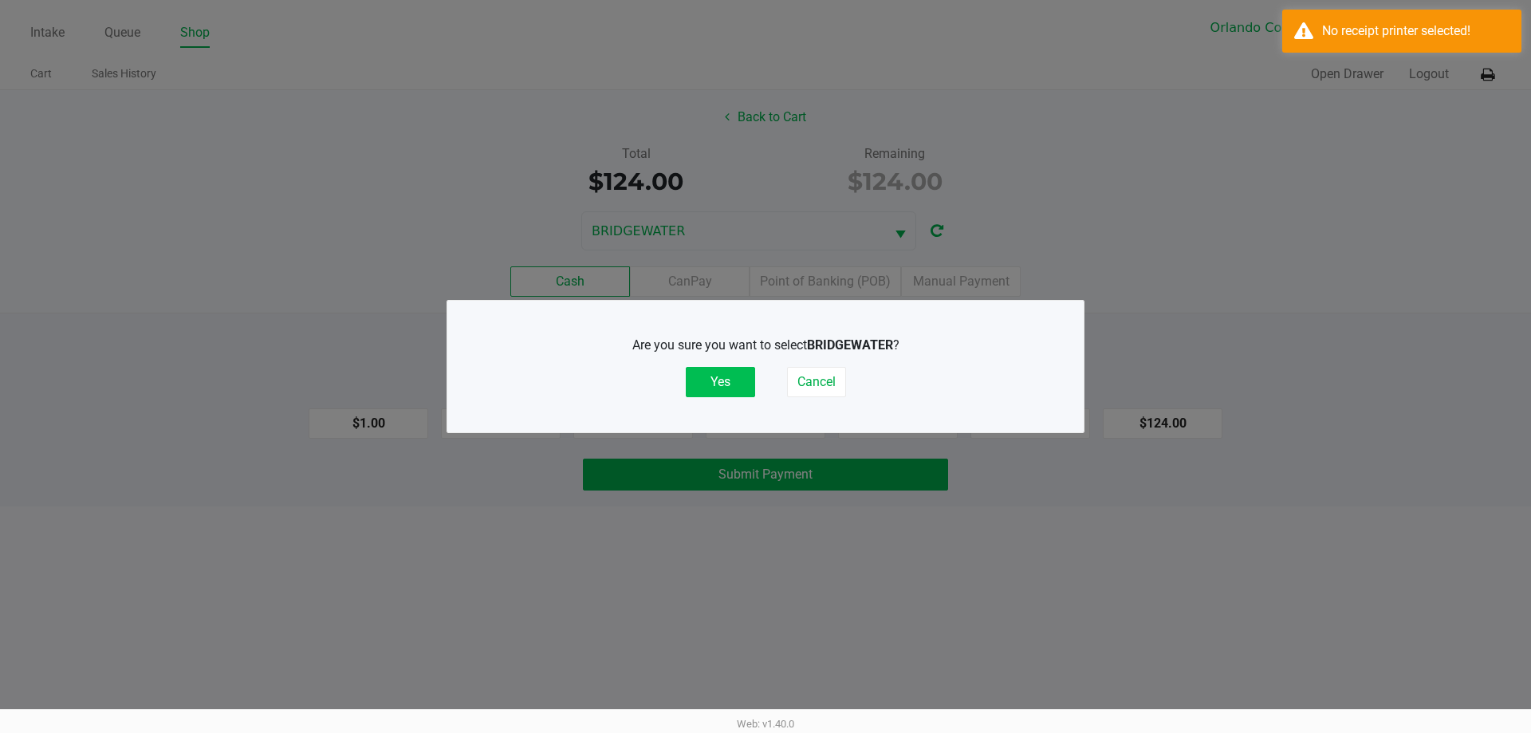
drag, startPoint x: 717, startPoint y: 384, endPoint x: 748, endPoint y: 368, distance: 34.6
click at [718, 384] on button "Yes" at bounding box center [720, 382] width 69 height 30
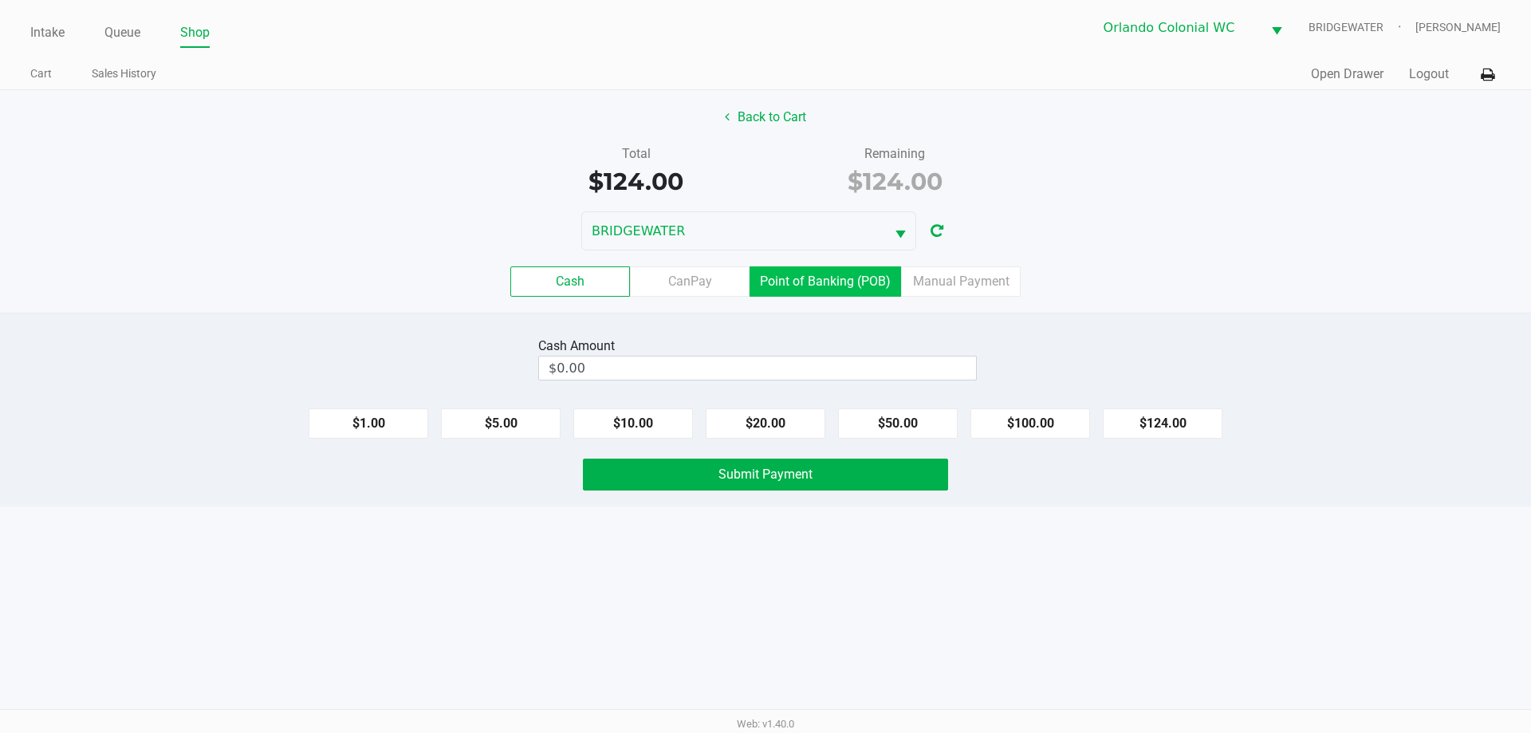
click at [824, 278] on label "Point of Banking (POB)" at bounding box center [826, 281] width 152 height 30
click at [0, 0] on 7 "Point of Banking (POB)" at bounding box center [0, 0] width 0 height 0
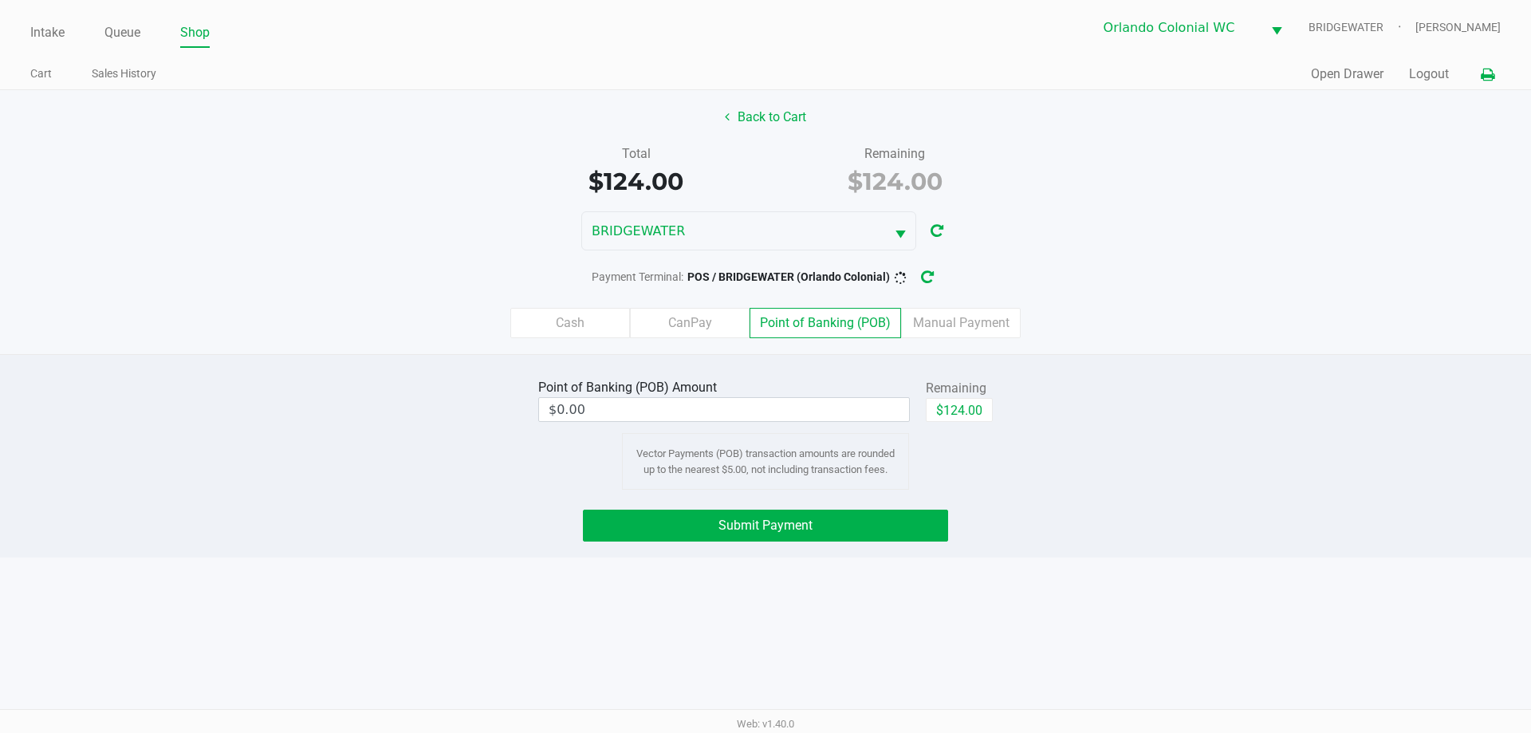
click at [1491, 70] on icon at bounding box center [1488, 74] width 14 height 11
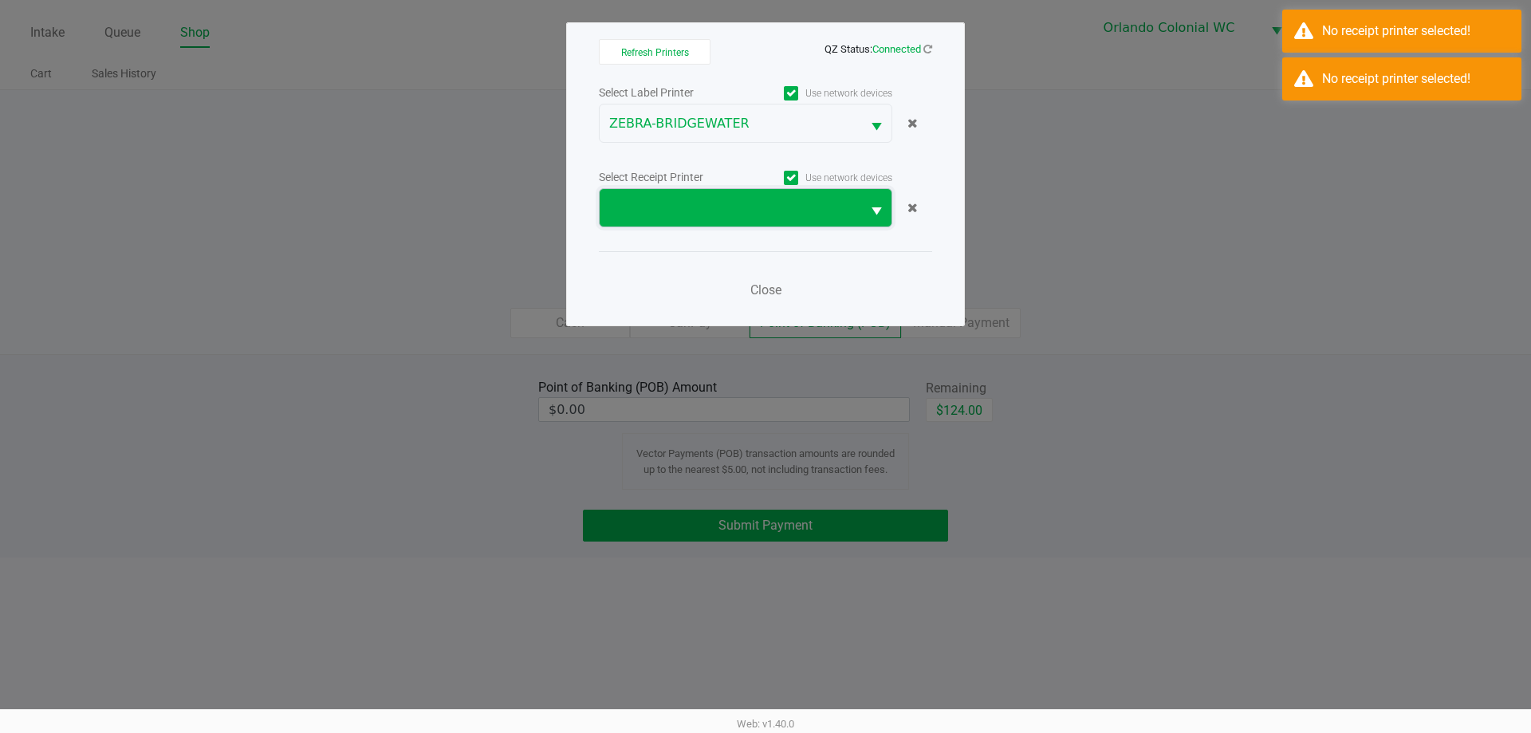
click at [784, 214] on span at bounding box center [730, 208] width 242 height 19
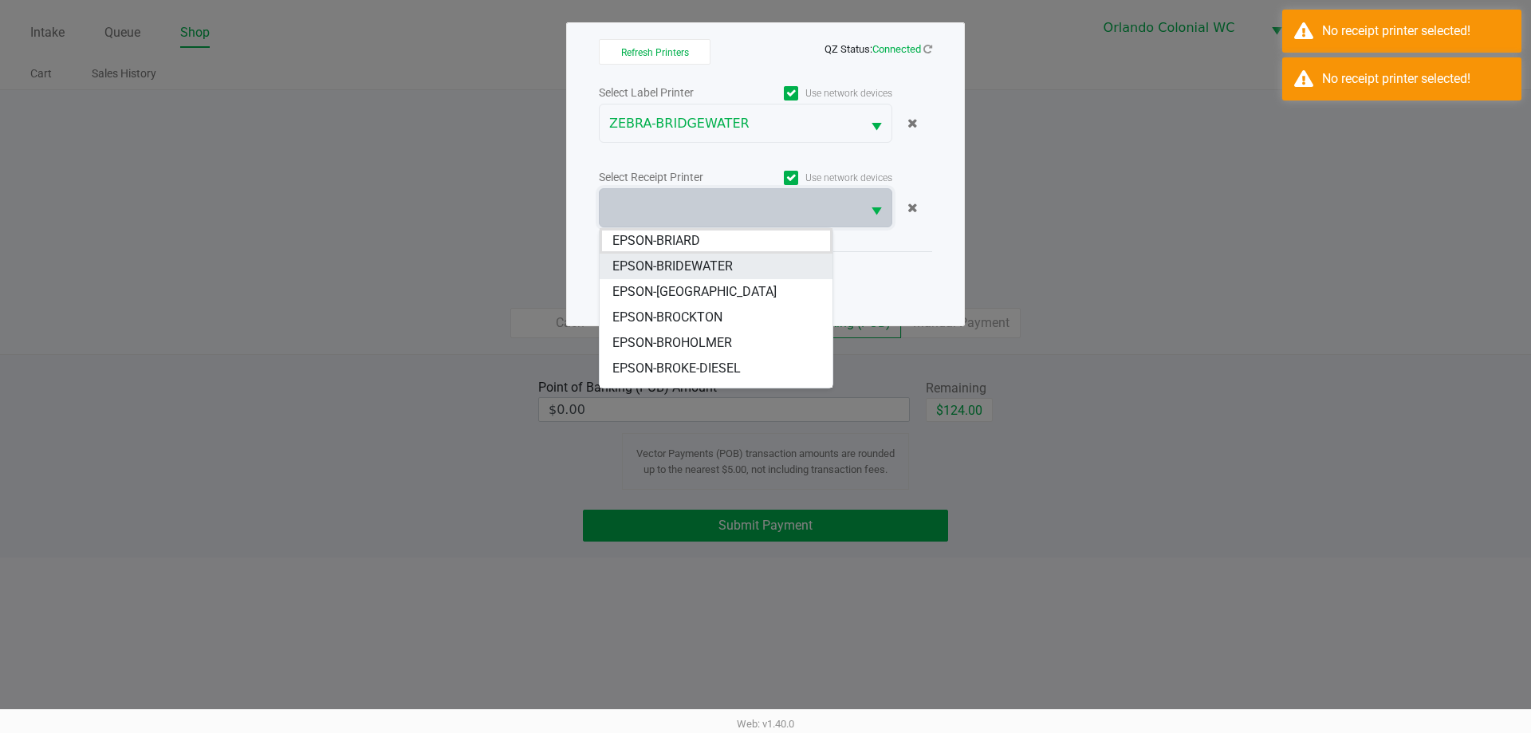
click at [707, 267] on span "EPSON-BRIDEWATER" at bounding box center [672, 266] width 120 height 19
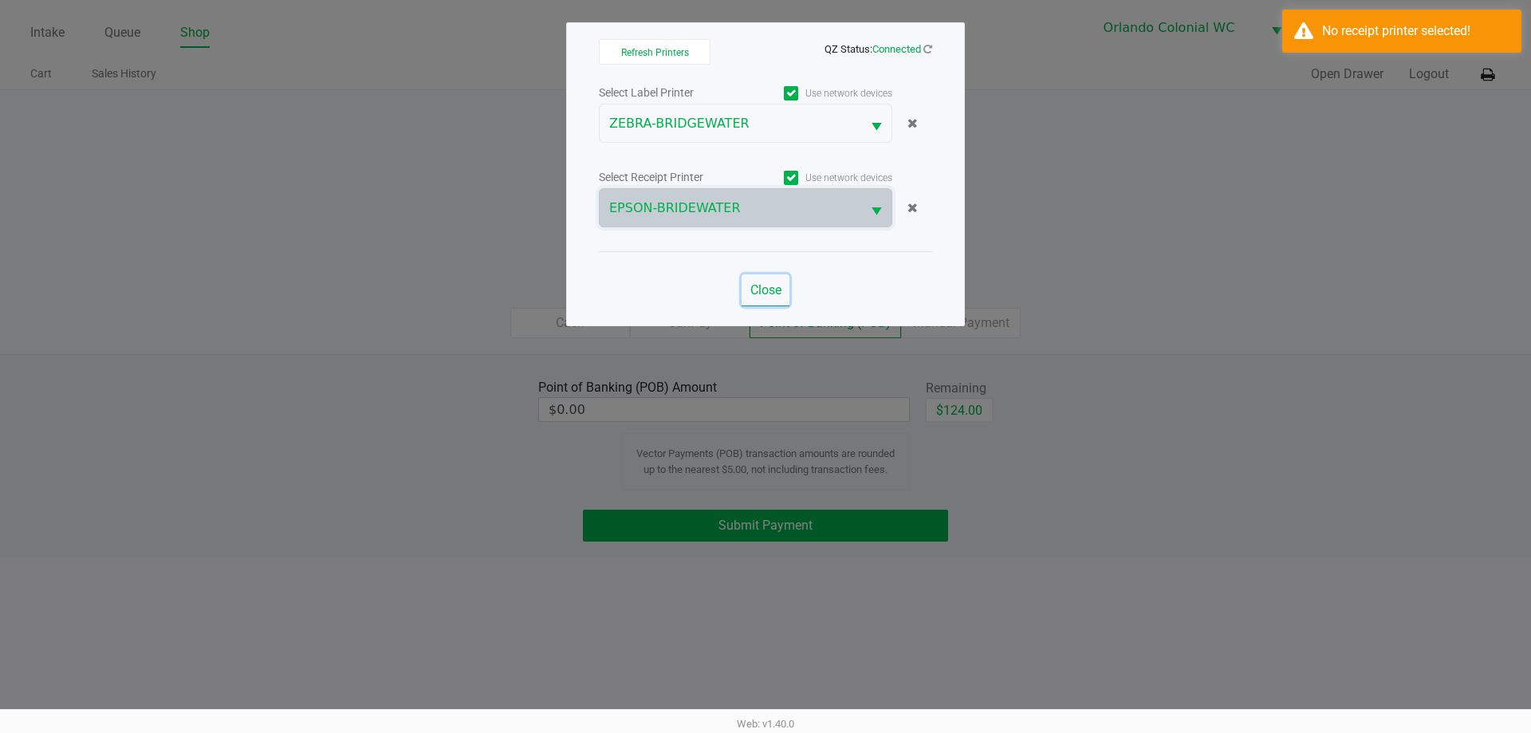
click at [758, 291] on span "Close" at bounding box center [765, 289] width 31 height 15
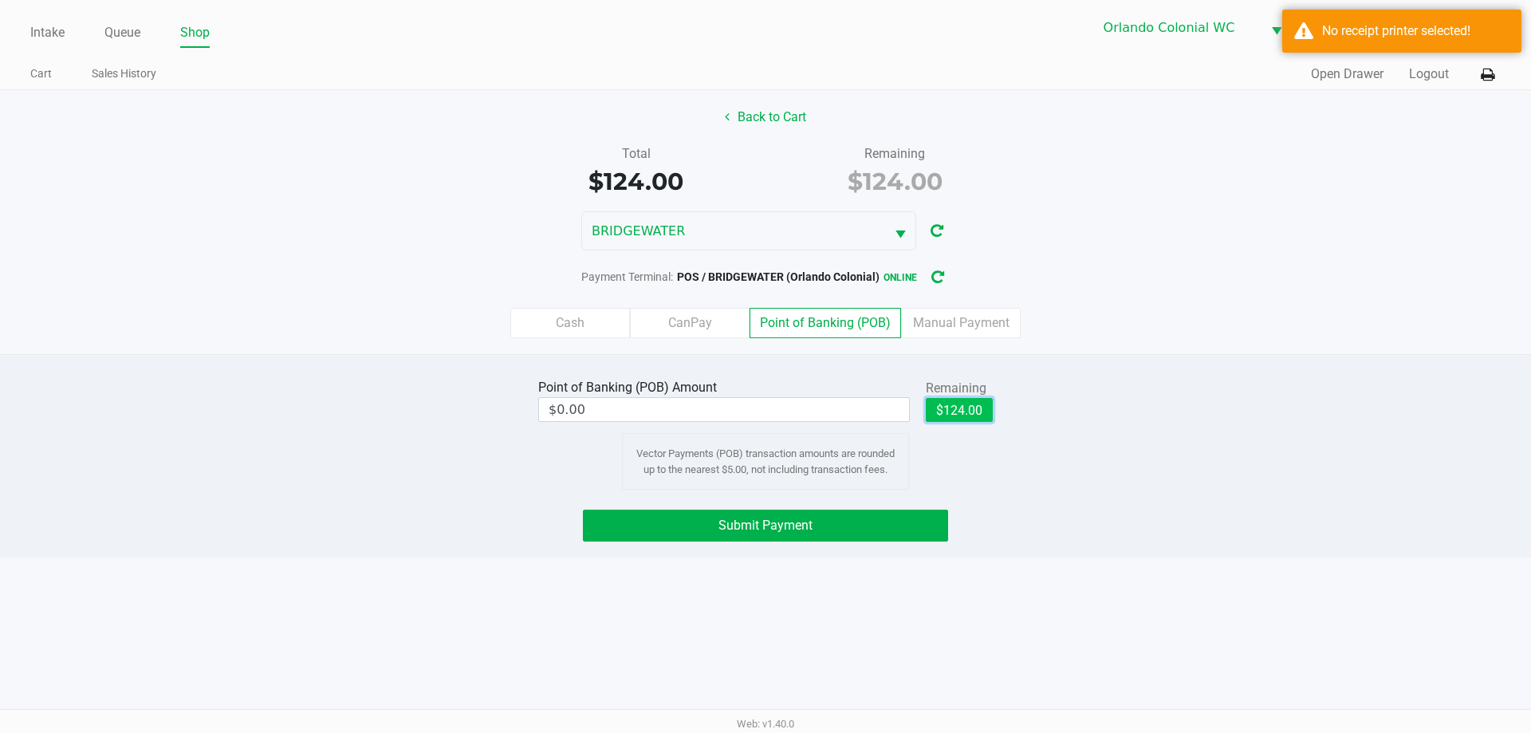
click at [962, 408] on button "$124.00" at bounding box center [959, 410] width 67 height 24
type input "$124.00"
drag, startPoint x: 1155, startPoint y: 543, endPoint x: 998, endPoint y: 559, distance: 157.9
click at [1109, 555] on div "Point of Banking (POB) Amount $124.00 Remaining $124.00 Clear Vector Payments (…" at bounding box center [765, 455] width 1531 height 203
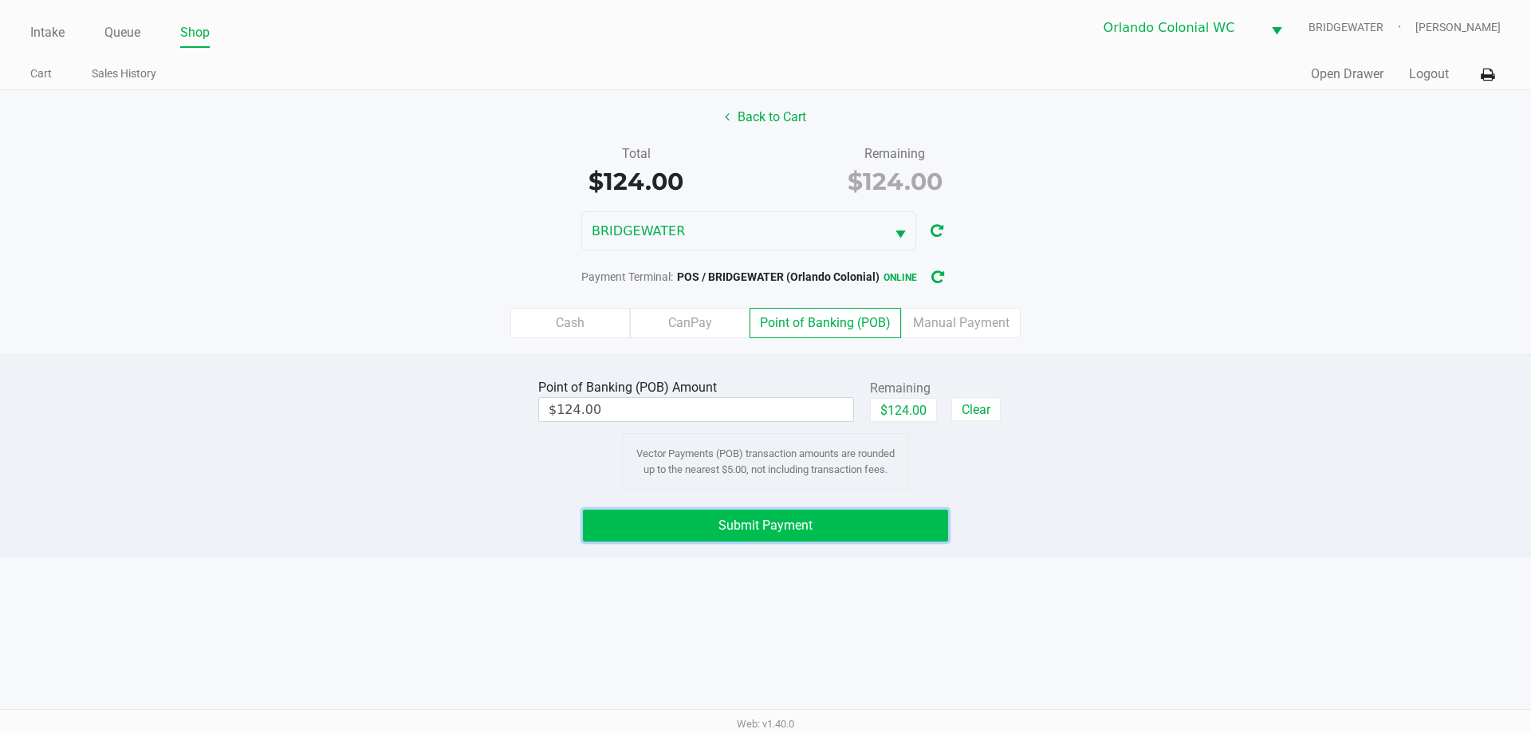
click at [892, 526] on button "Submit Payment" at bounding box center [765, 526] width 365 height 32
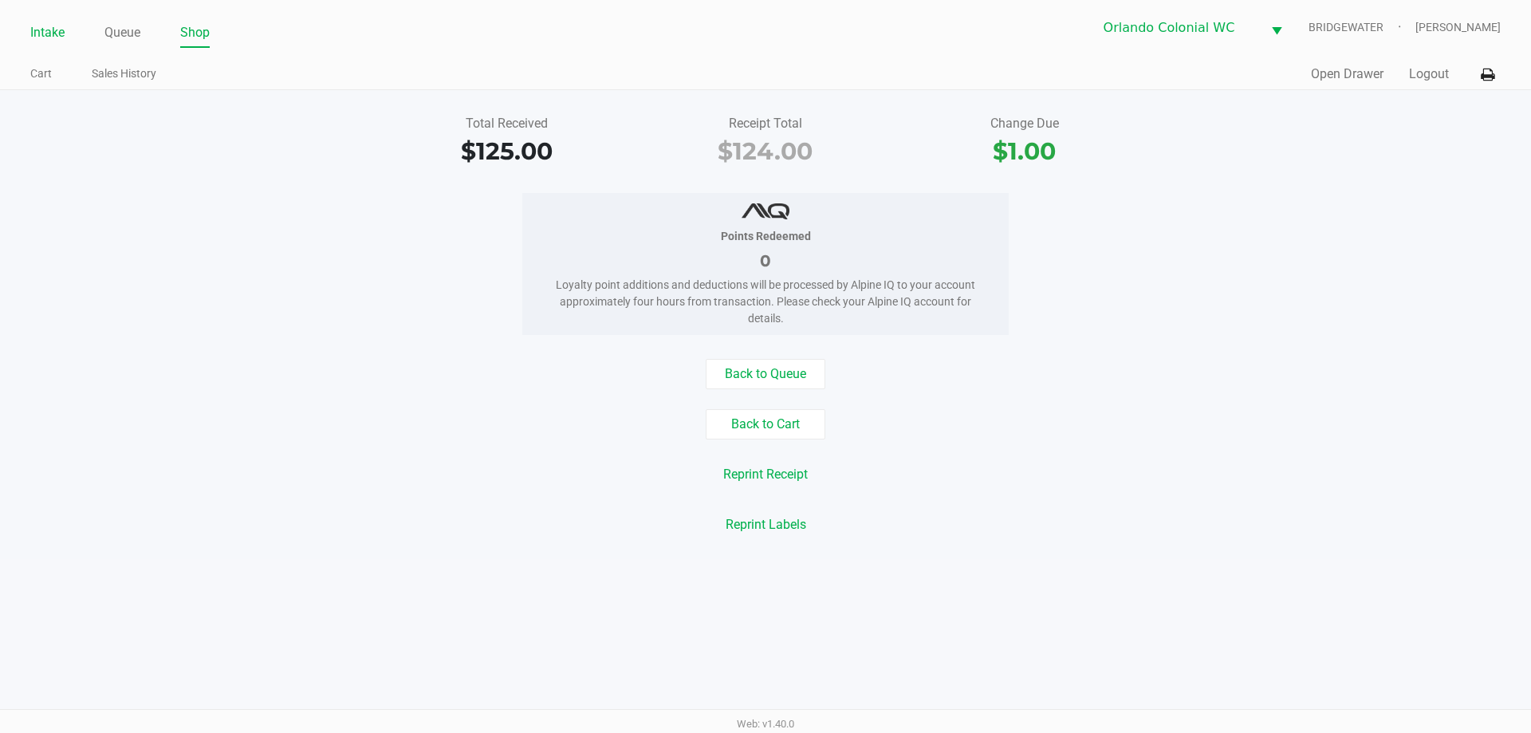
click at [40, 40] on link "Intake" at bounding box center [47, 33] width 34 height 22
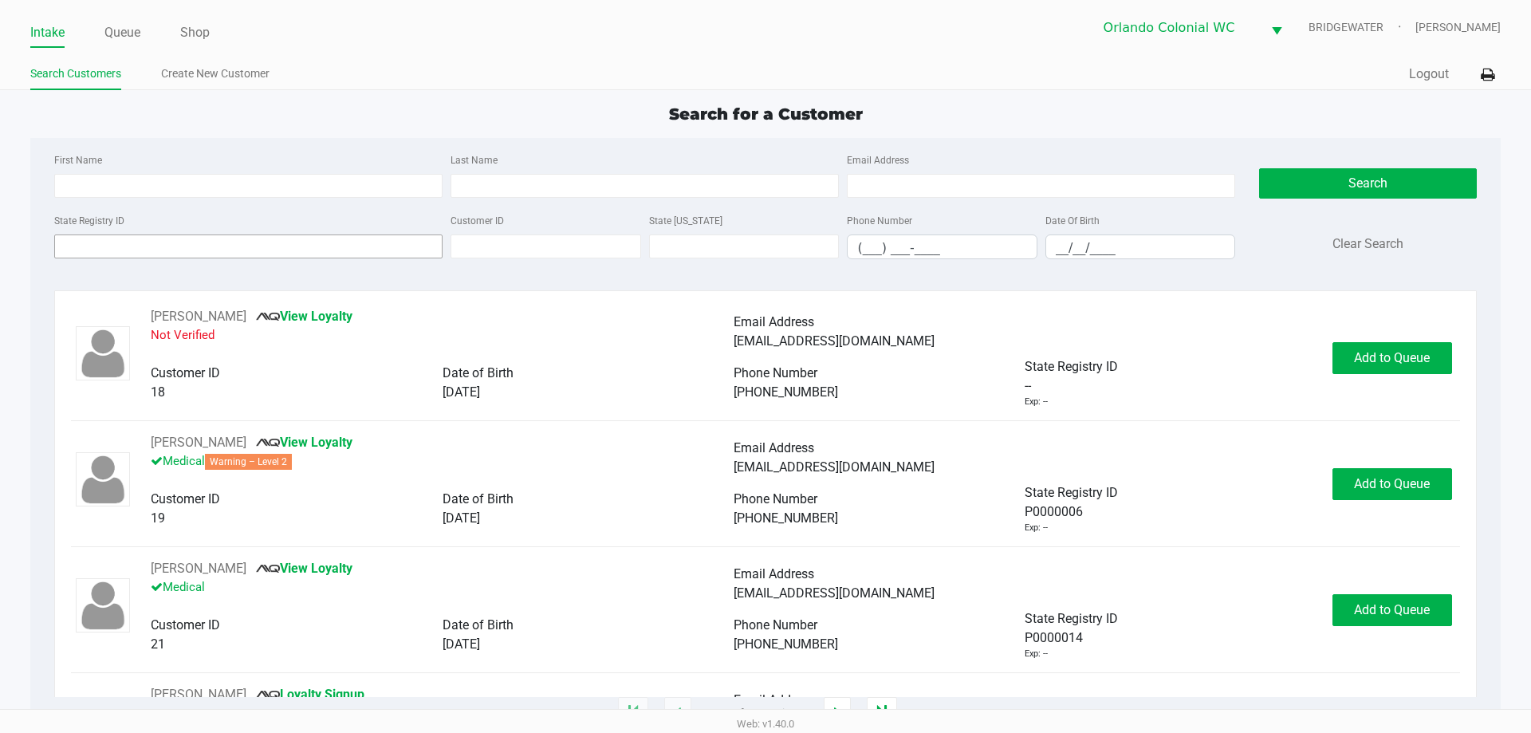
click at [77, 246] on input "State Registry ID" at bounding box center [248, 246] width 388 height 24
click at [287, 220] on div "State Registry ID" at bounding box center [248, 235] width 396 height 49
click at [373, 247] on input "State Registry ID" at bounding box center [248, 246] width 388 height 24
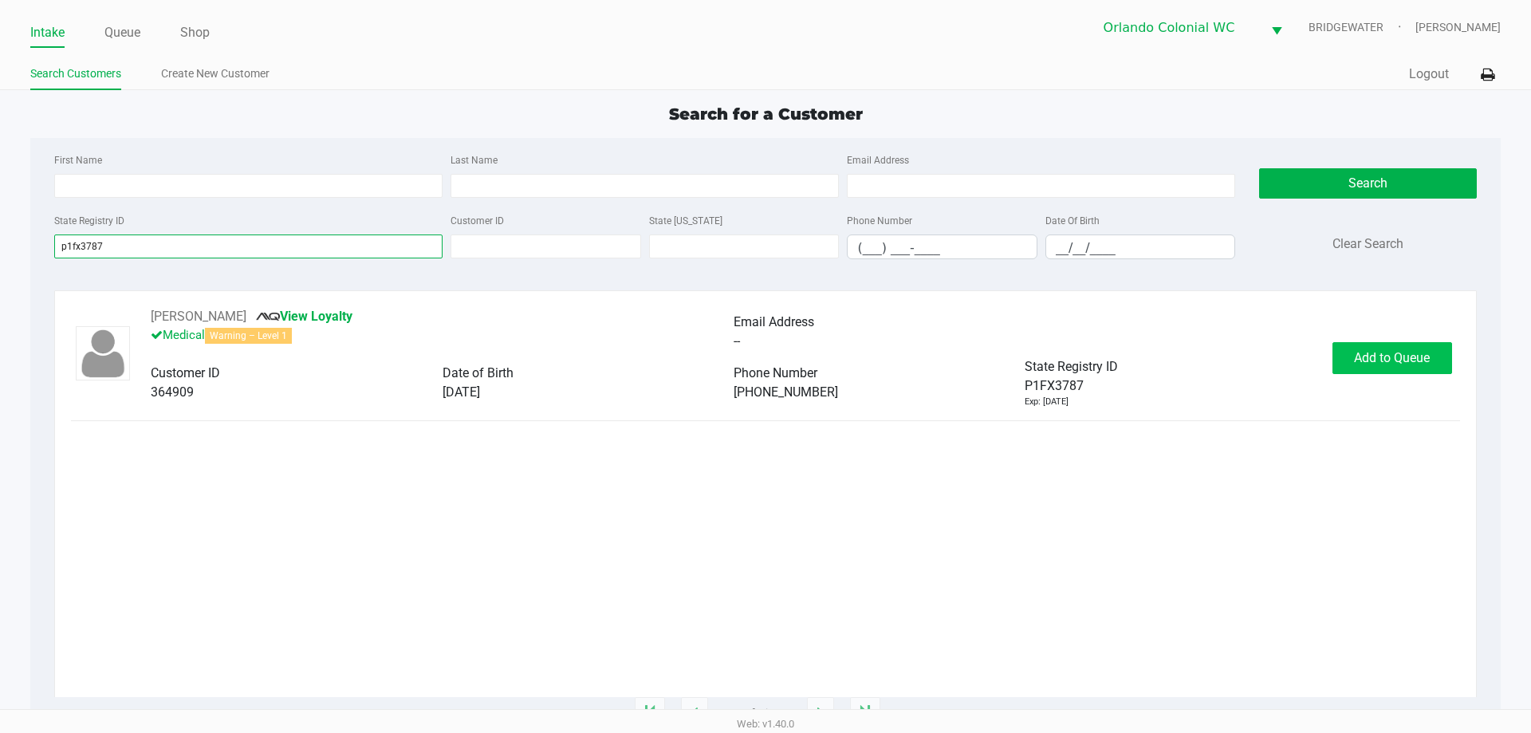
type input "p1fx3787"
click at [1365, 360] on span "Add to Queue" at bounding box center [1392, 357] width 76 height 15
click at [1365, 360] on div "Add to Queue" at bounding box center [1393, 358] width 120 height 32
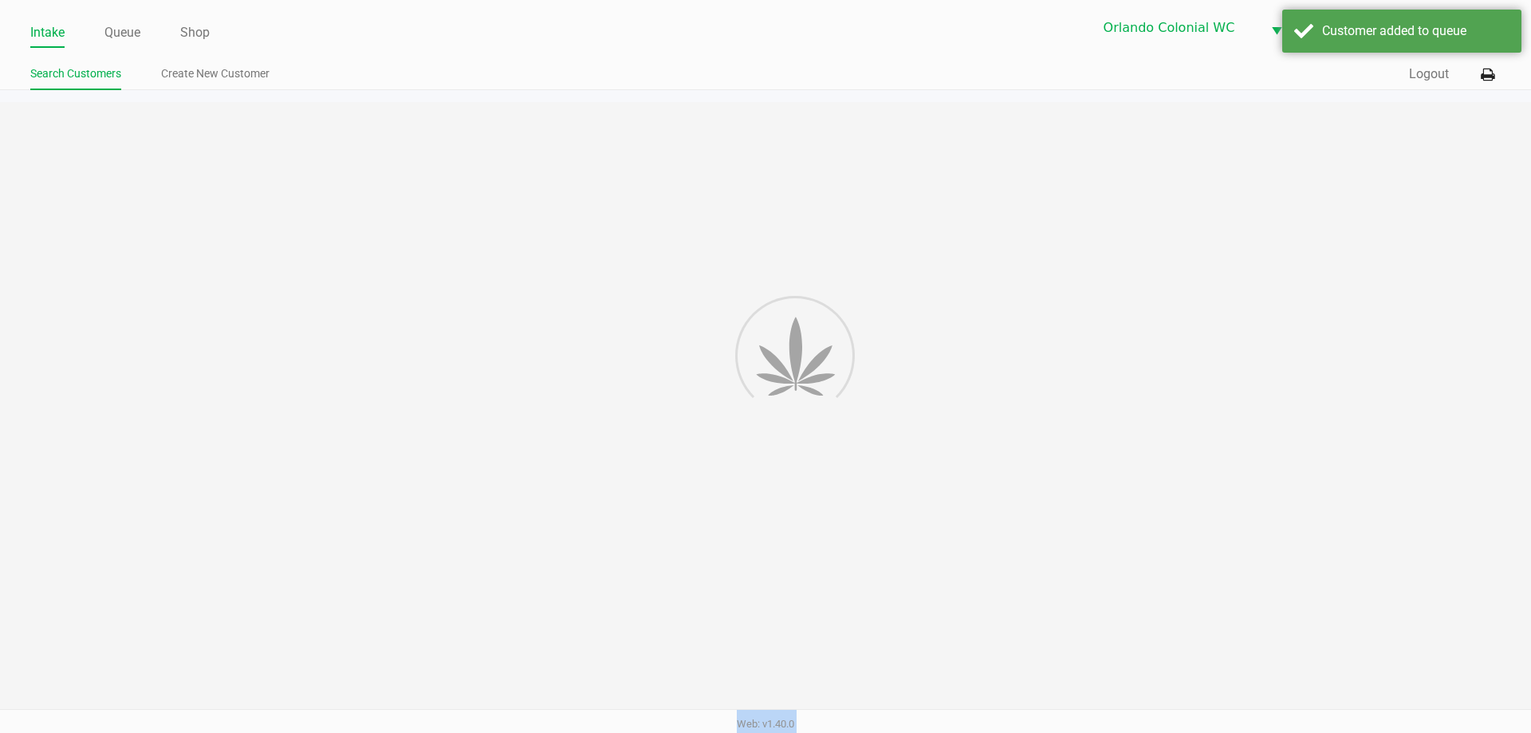
click at [1365, 359] on div "Intake Queue Shop [GEOGRAPHIC_DATA] Colonial [PERSON_NAME] [PERSON_NAME] Search…" at bounding box center [765, 366] width 1531 height 733
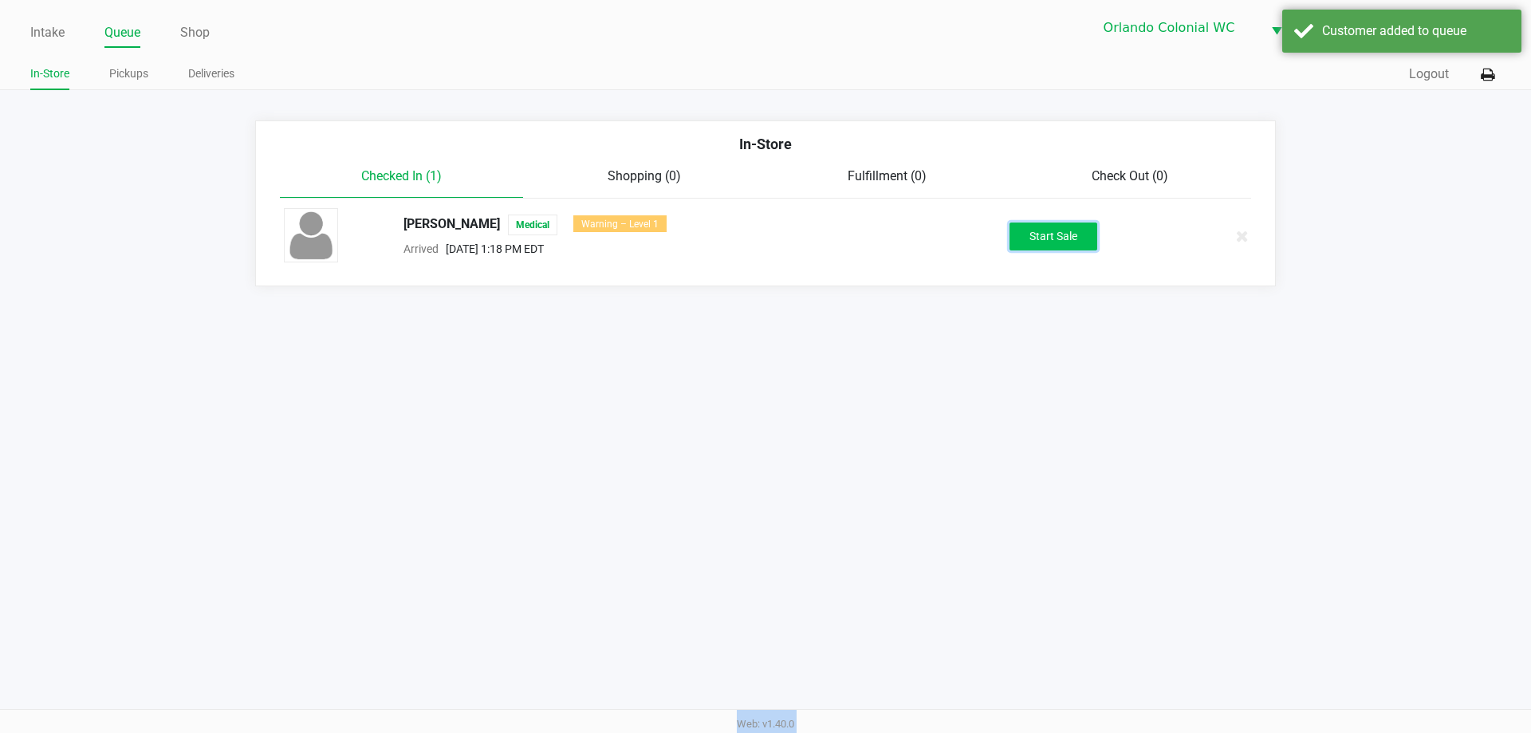
click at [1053, 243] on button "Start Sale" at bounding box center [1054, 237] width 88 height 28
click at [1053, 243] on div "Start Sale" at bounding box center [1054, 237] width 88 height 28
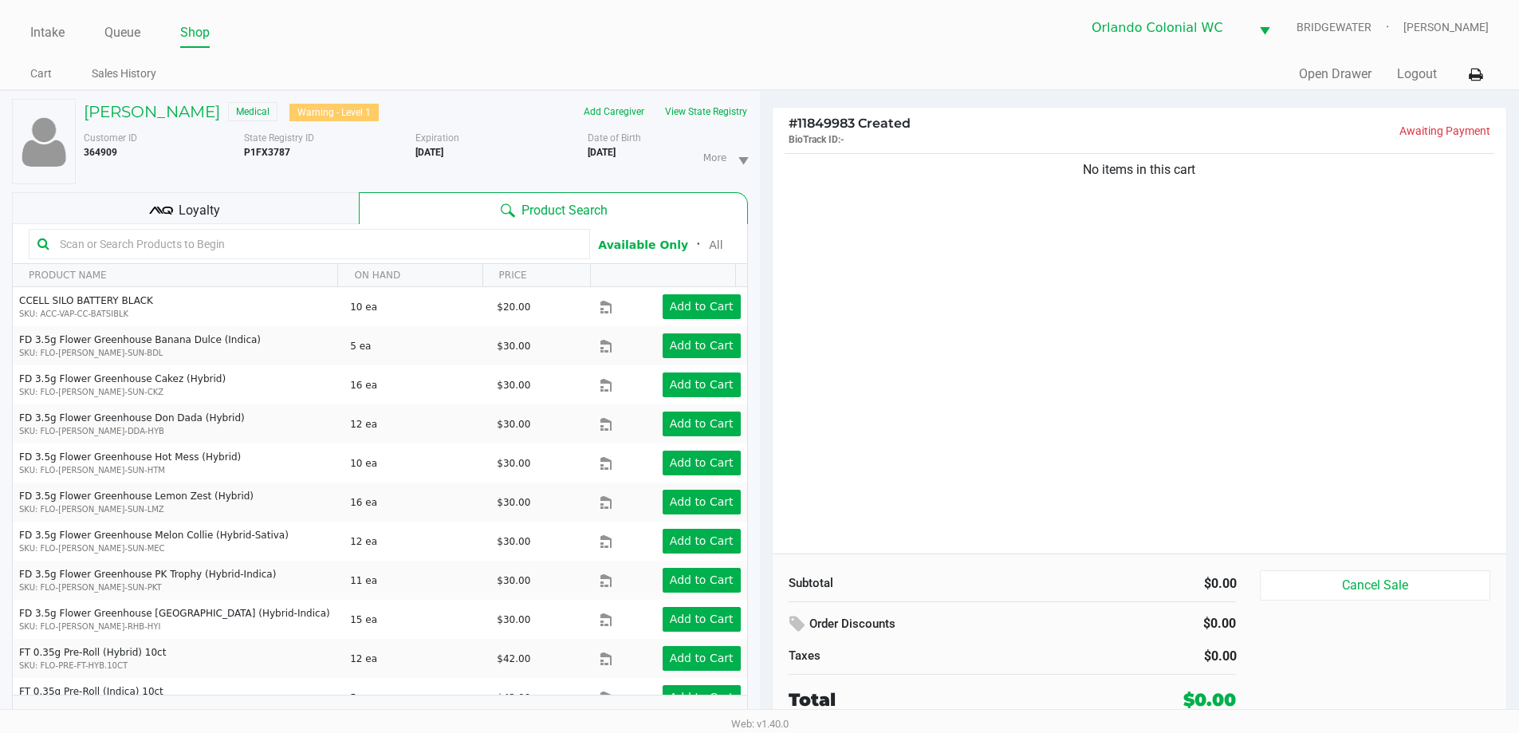
click at [961, 378] on div "No items in this cart" at bounding box center [1140, 352] width 735 height 404
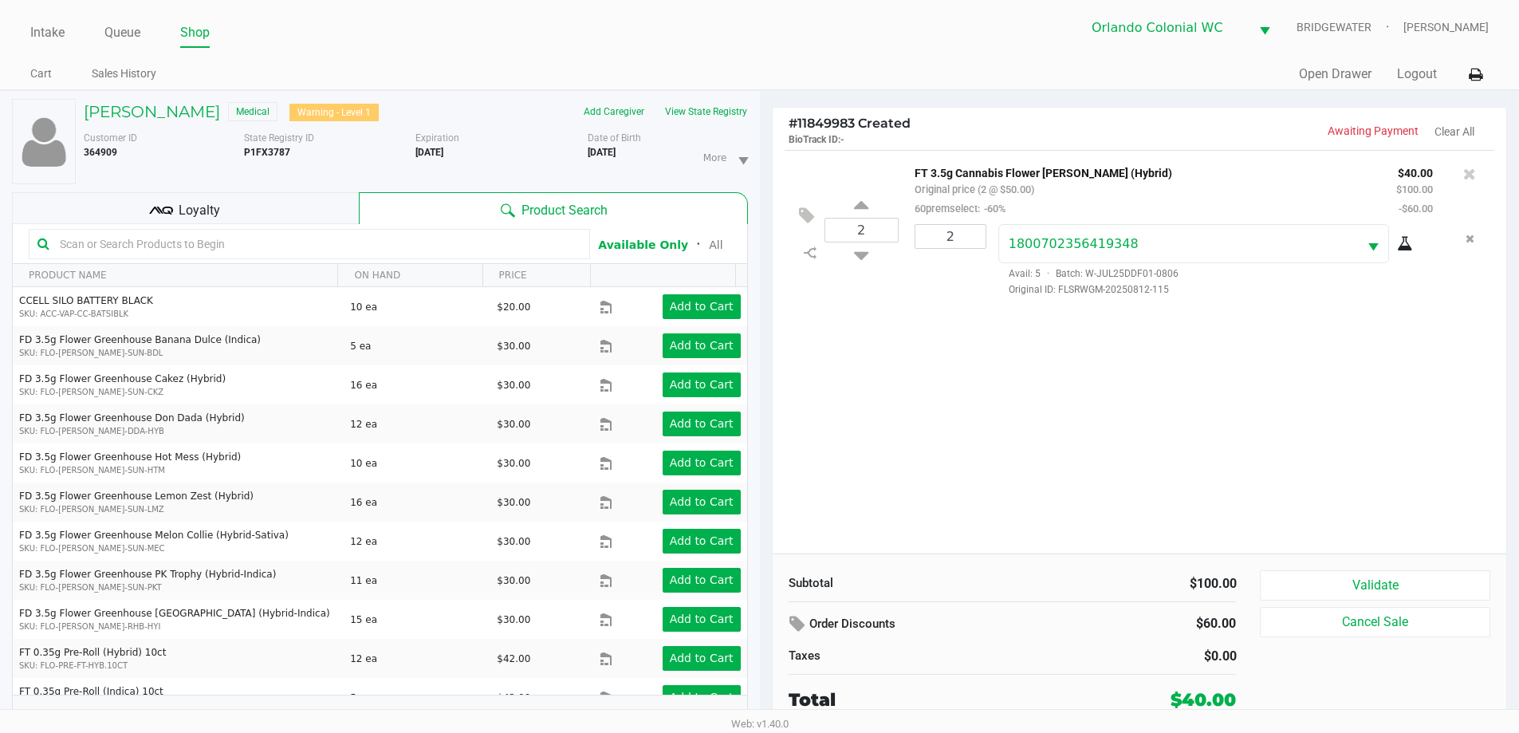
click at [1405, 571] on button "Validate" at bounding box center [1375, 585] width 230 height 30
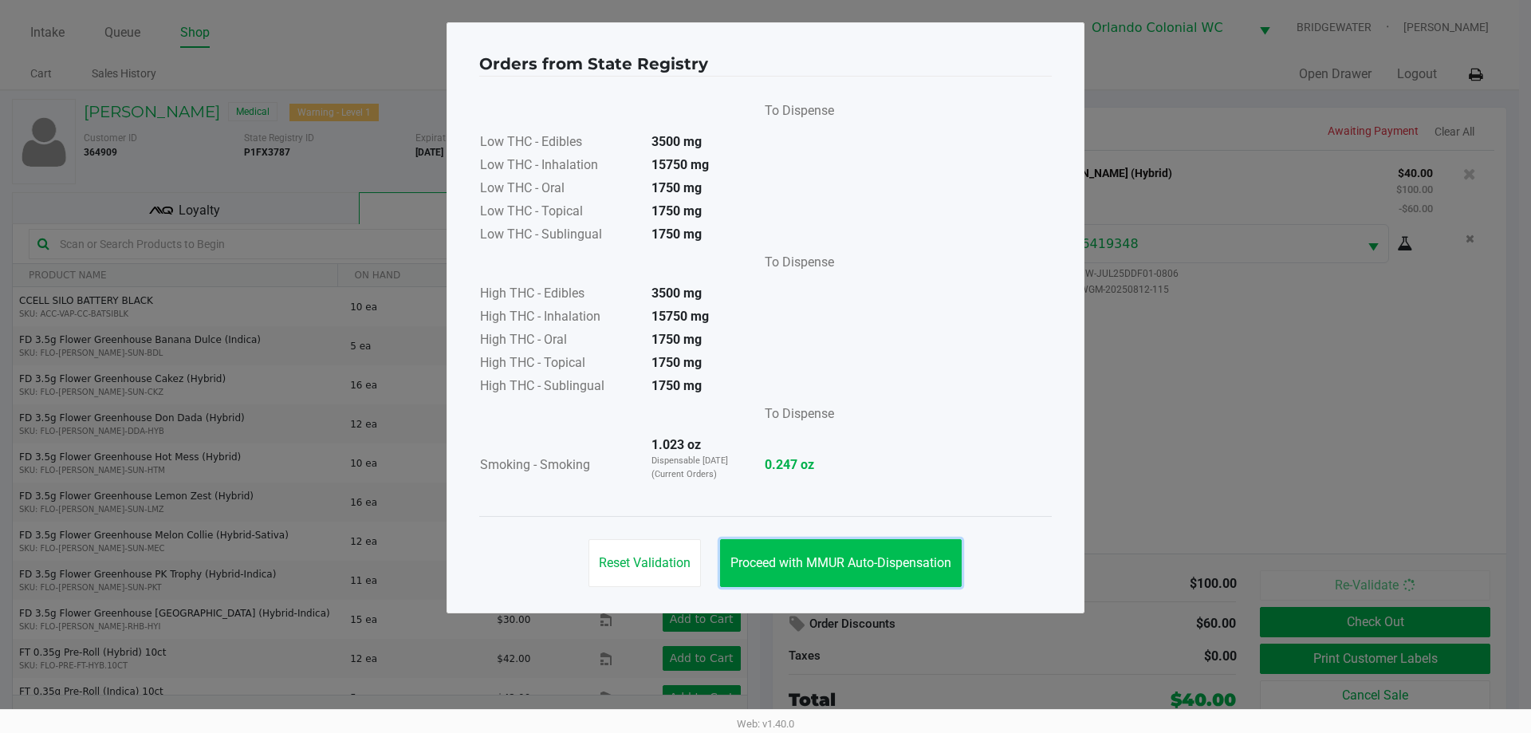
click at [884, 557] on span "Proceed with MMUR Auto-Dispensation" at bounding box center [841, 562] width 221 height 15
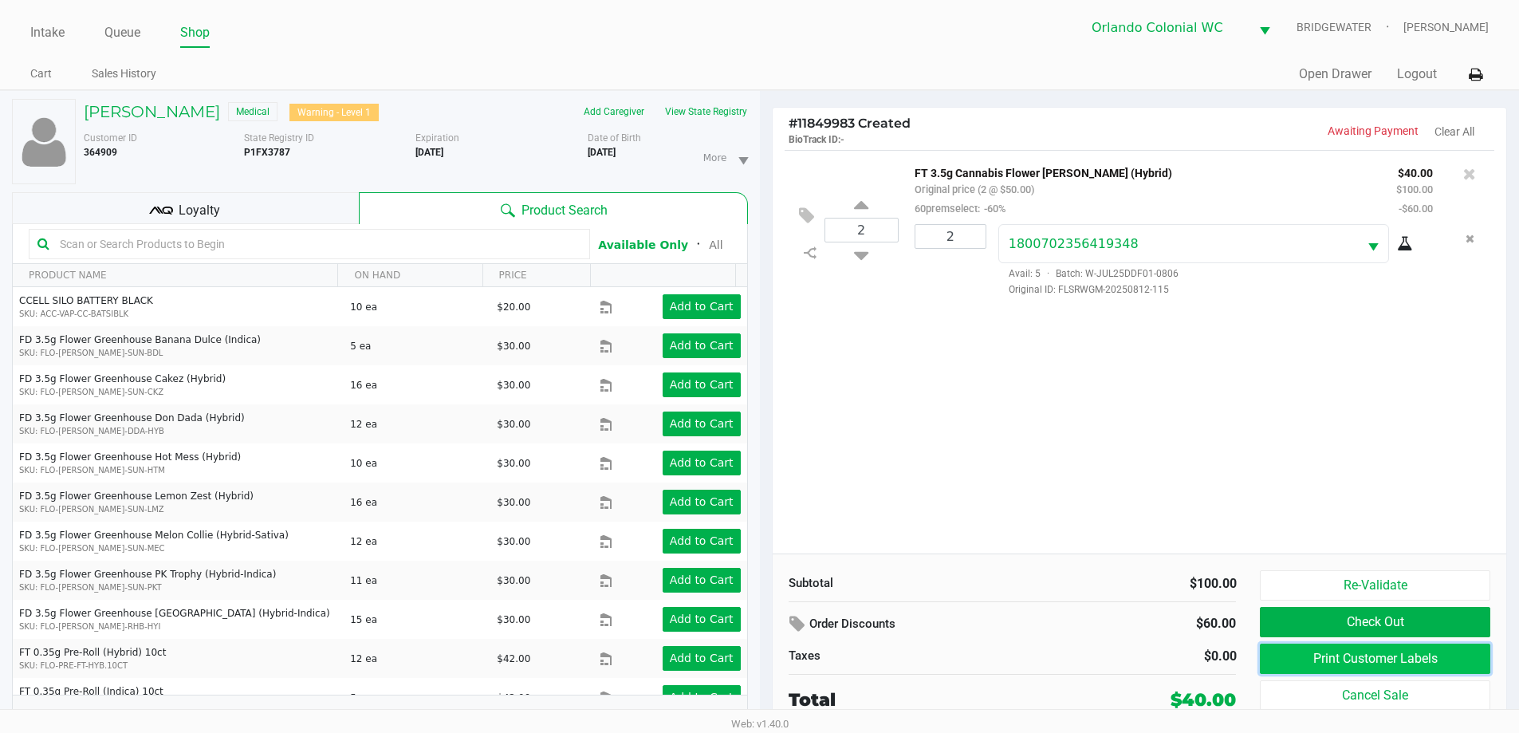
click at [1315, 664] on button "Print Customer Labels" at bounding box center [1375, 659] width 230 height 30
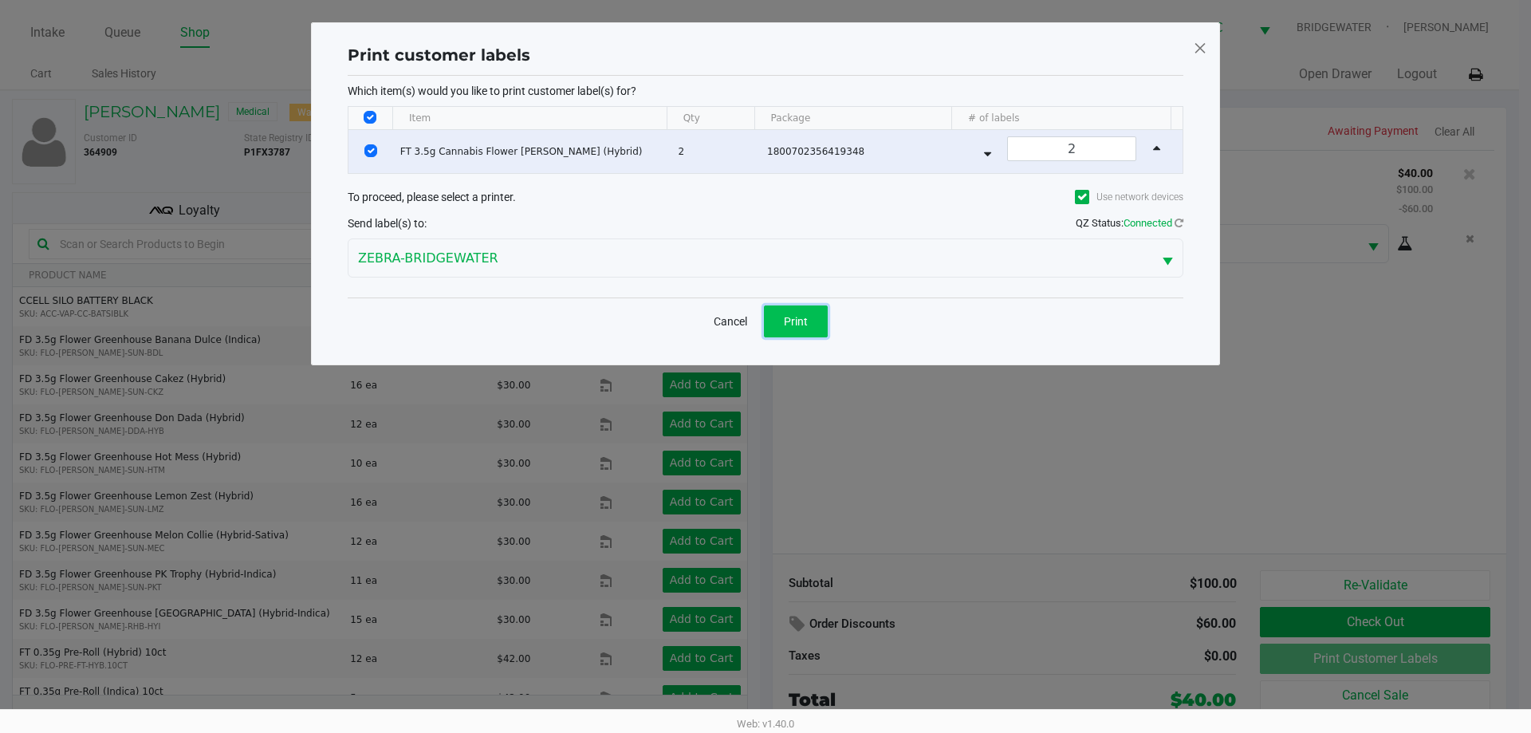
click at [800, 313] on button "Print" at bounding box center [796, 321] width 64 height 32
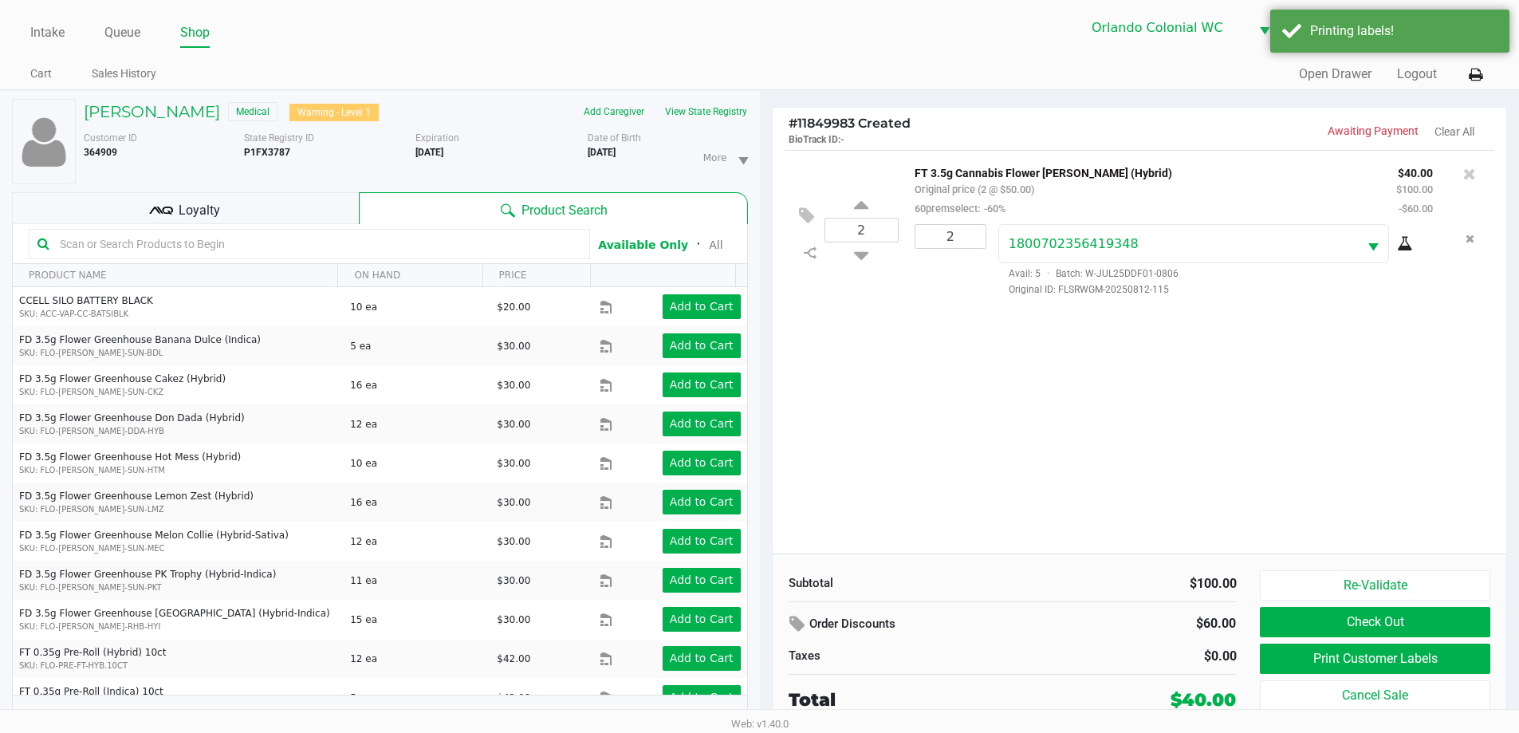
scroll to position [17, 0]
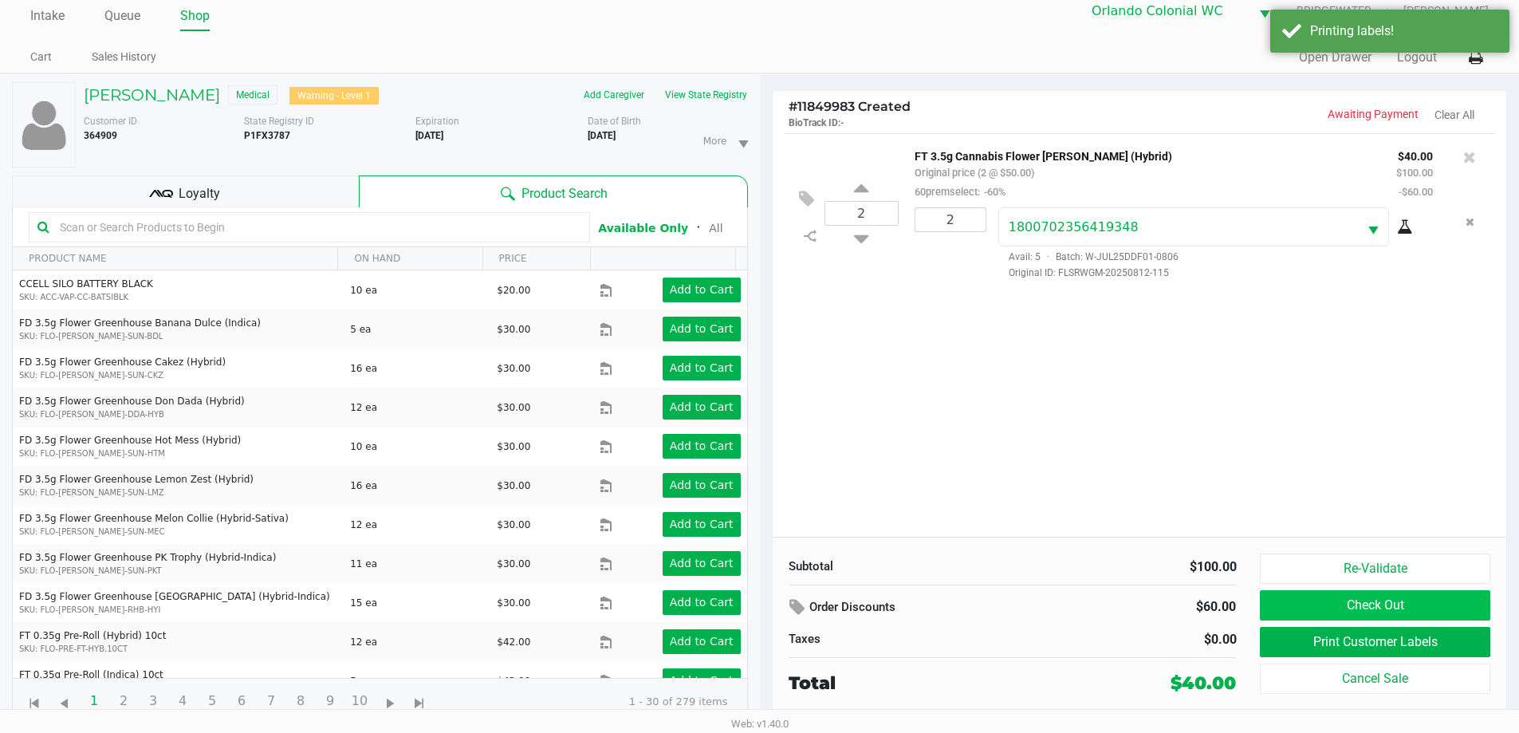
click at [1349, 605] on button "Check Out" at bounding box center [1375, 605] width 230 height 30
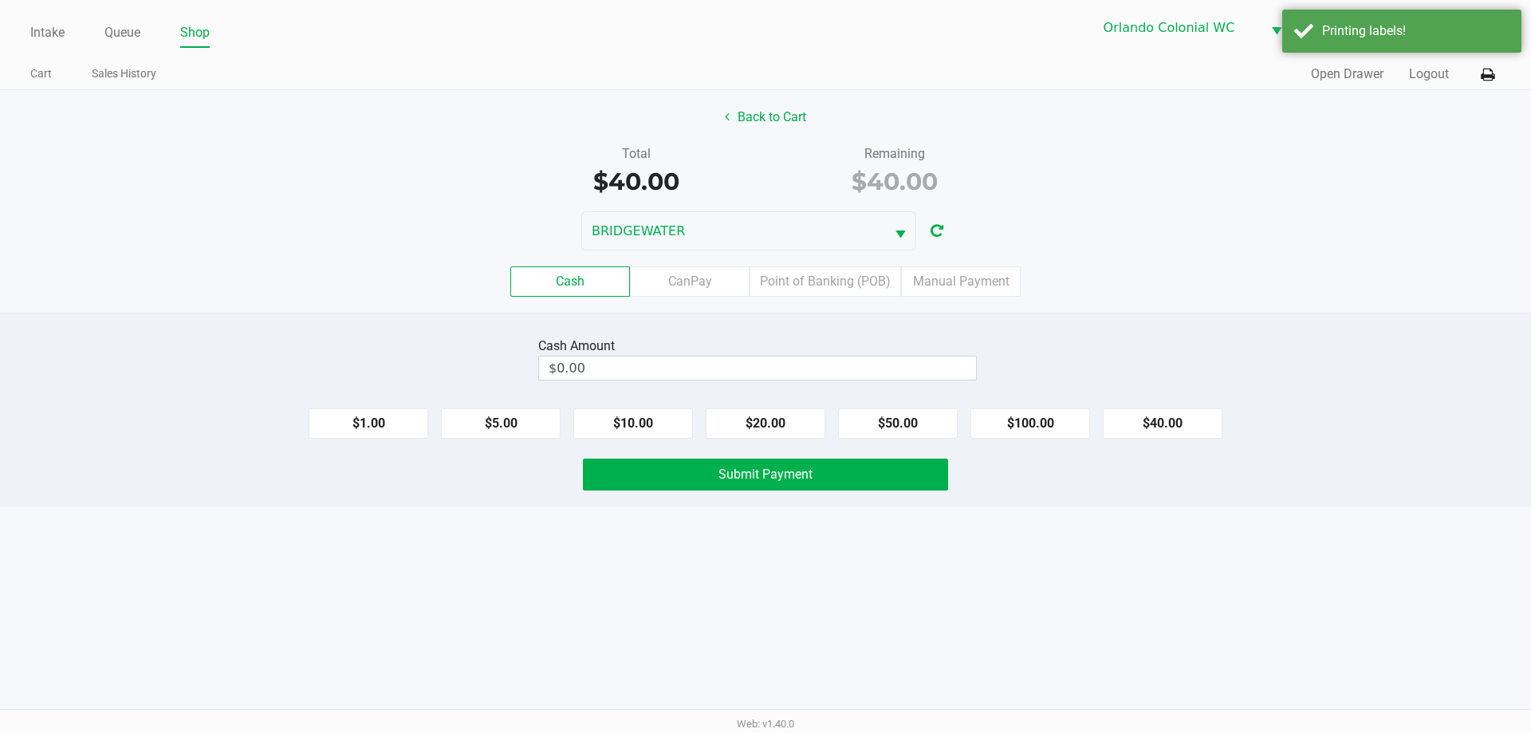
click at [1160, 432] on button "$40.00" at bounding box center [1163, 423] width 120 height 30
type input "$40.00"
click at [1102, 555] on div "Intake Queue Shop Orlando Colonial [PERSON_NAME] [PERSON_NAME] Cart Sales Histo…" at bounding box center [765, 366] width 1531 height 733
click at [918, 466] on button "Submit Payment" at bounding box center [765, 475] width 365 height 32
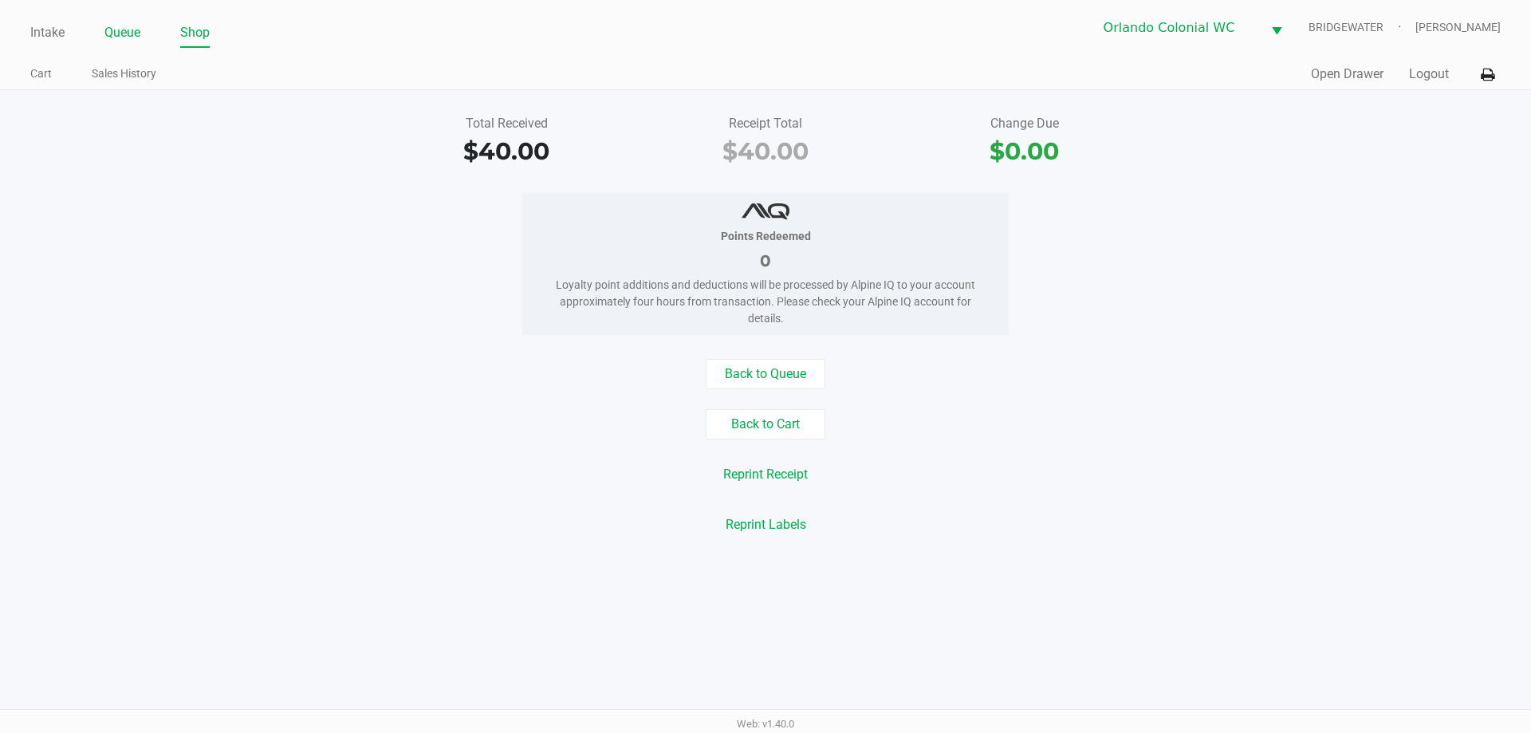
click at [140, 29] on link "Queue" at bounding box center [122, 33] width 36 height 22
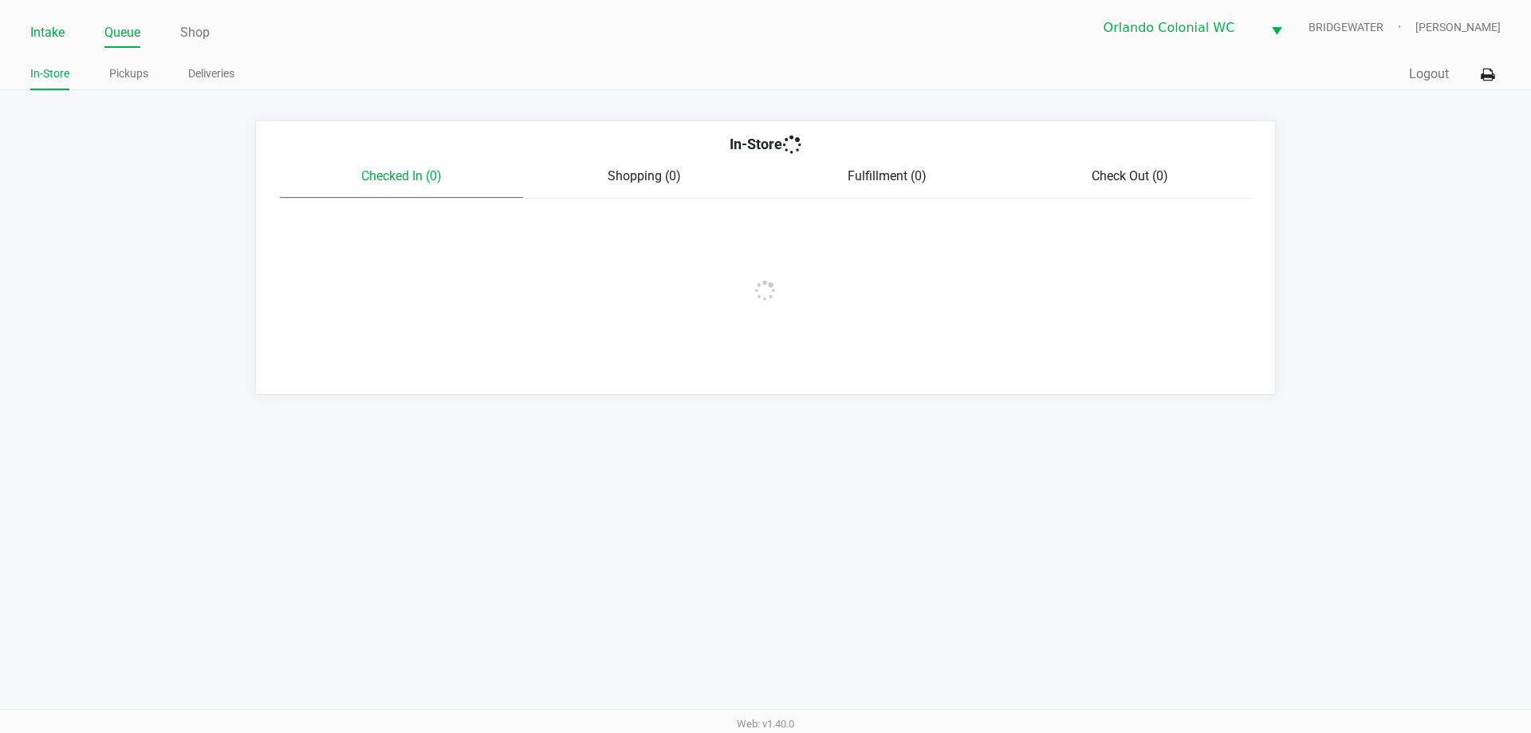
click at [44, 42] on link "Intake" at bounding box center [47, 33] width 34 height 22
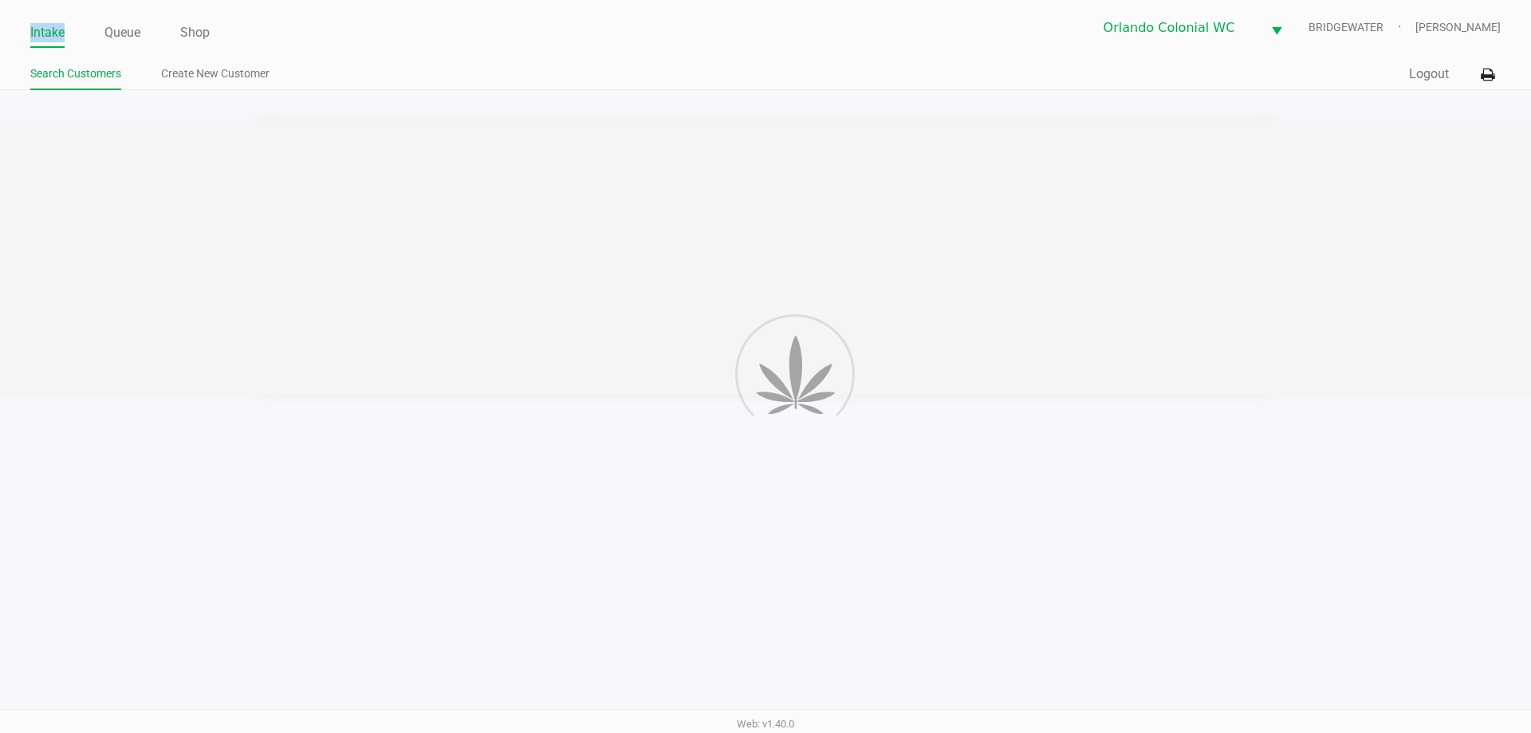
click at [43, 41] on link "Intake" at bounding box center [47, 33] width 34 height 22
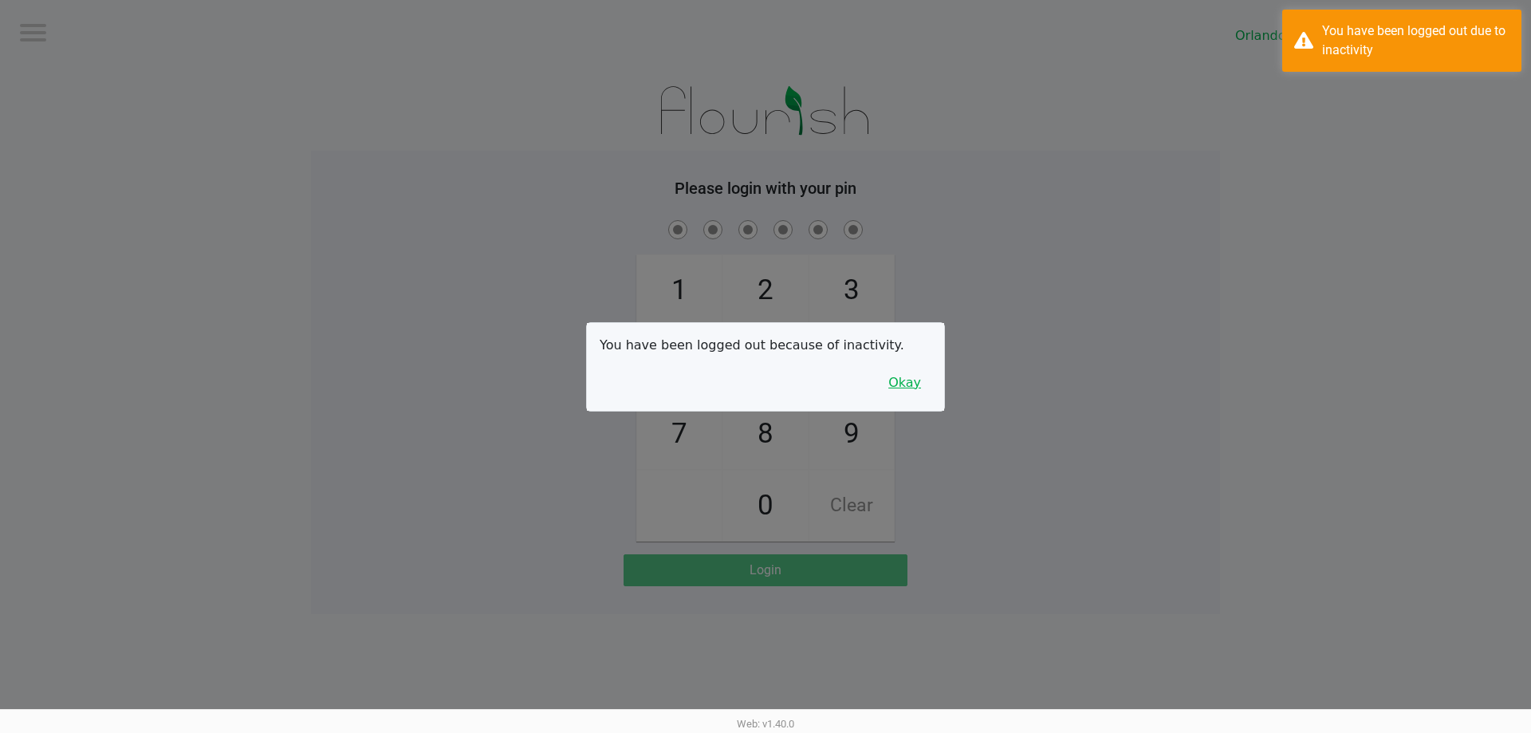
click at [922, 371] on button "Okay" at bounding box center [904, 383] width 53 height 30
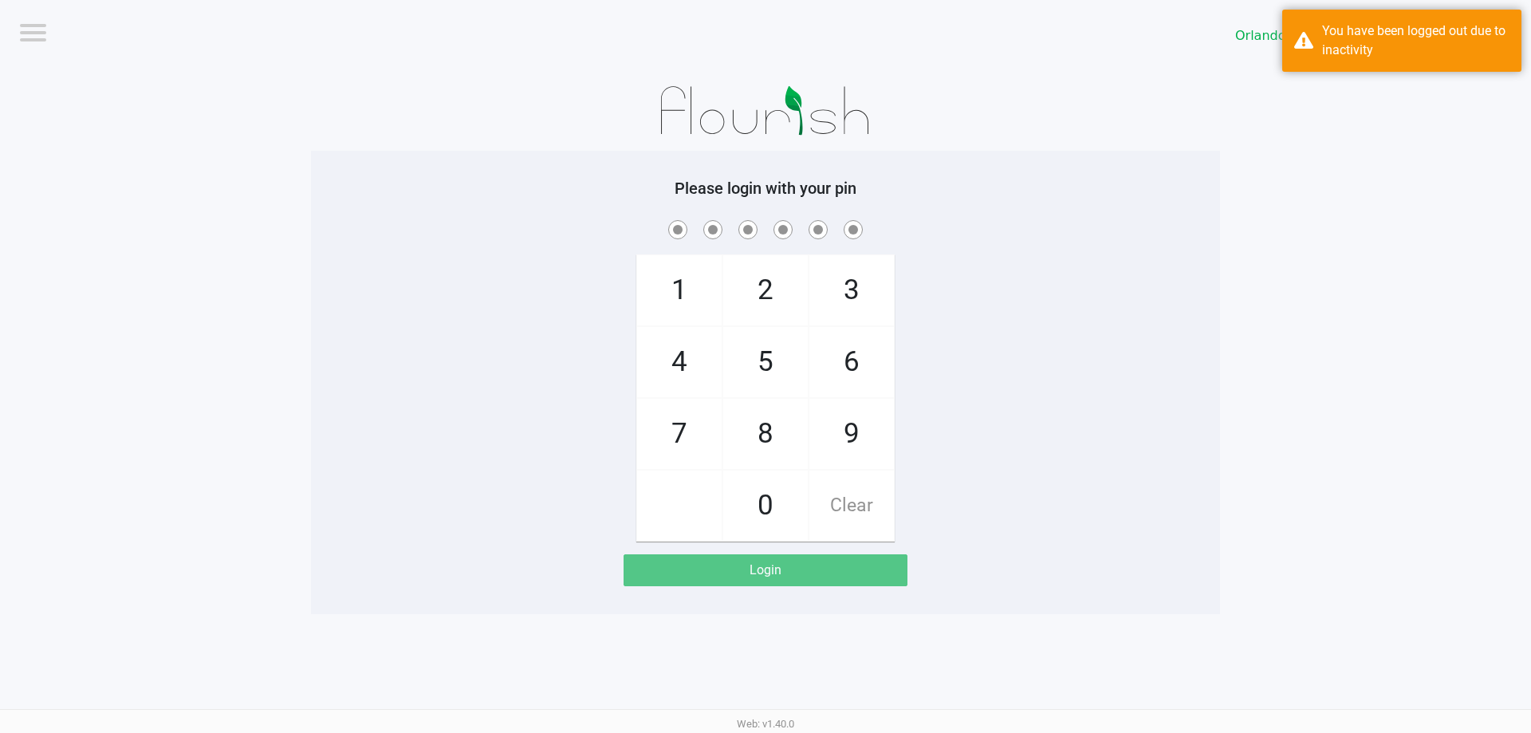
click at [785, 426] on span "8" at bounding box center [765, 434] width 85 height 70
checkbox input "true"
click at [673, 423] on span "7" at bounding box center [679, 434] width 85 height 70
checkbox input "true"
click at [758, 491] on span "0" at bounding box center [765, 506] width 85 height 70
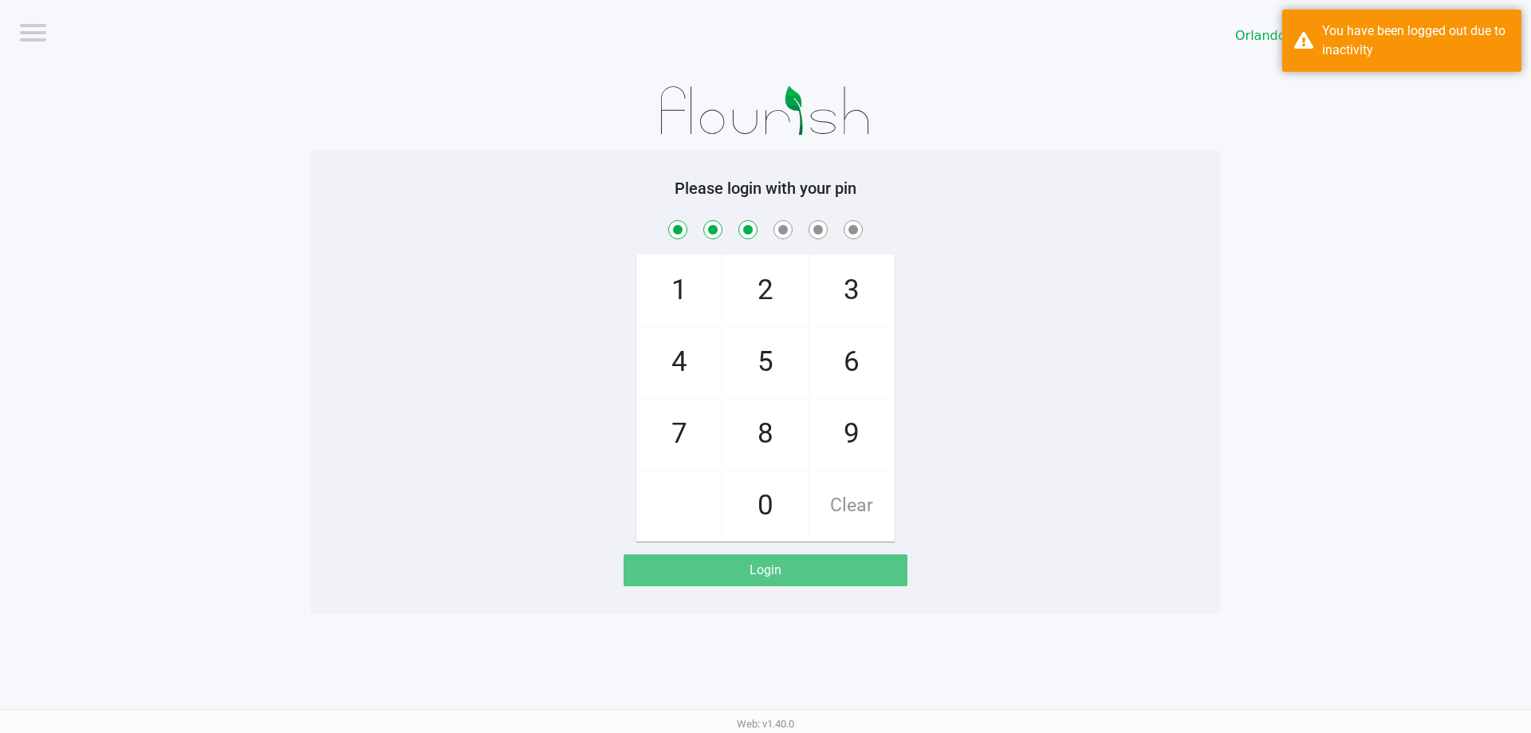
checkbox input "true"
click at [659, 368] on span "4" at bounding box center [679, 362] width 85 height 70
checkbox input "true"
click at [687, 433] on span "7" at bounding box center [679, 434] width 85 height 70
checkbox input "true"
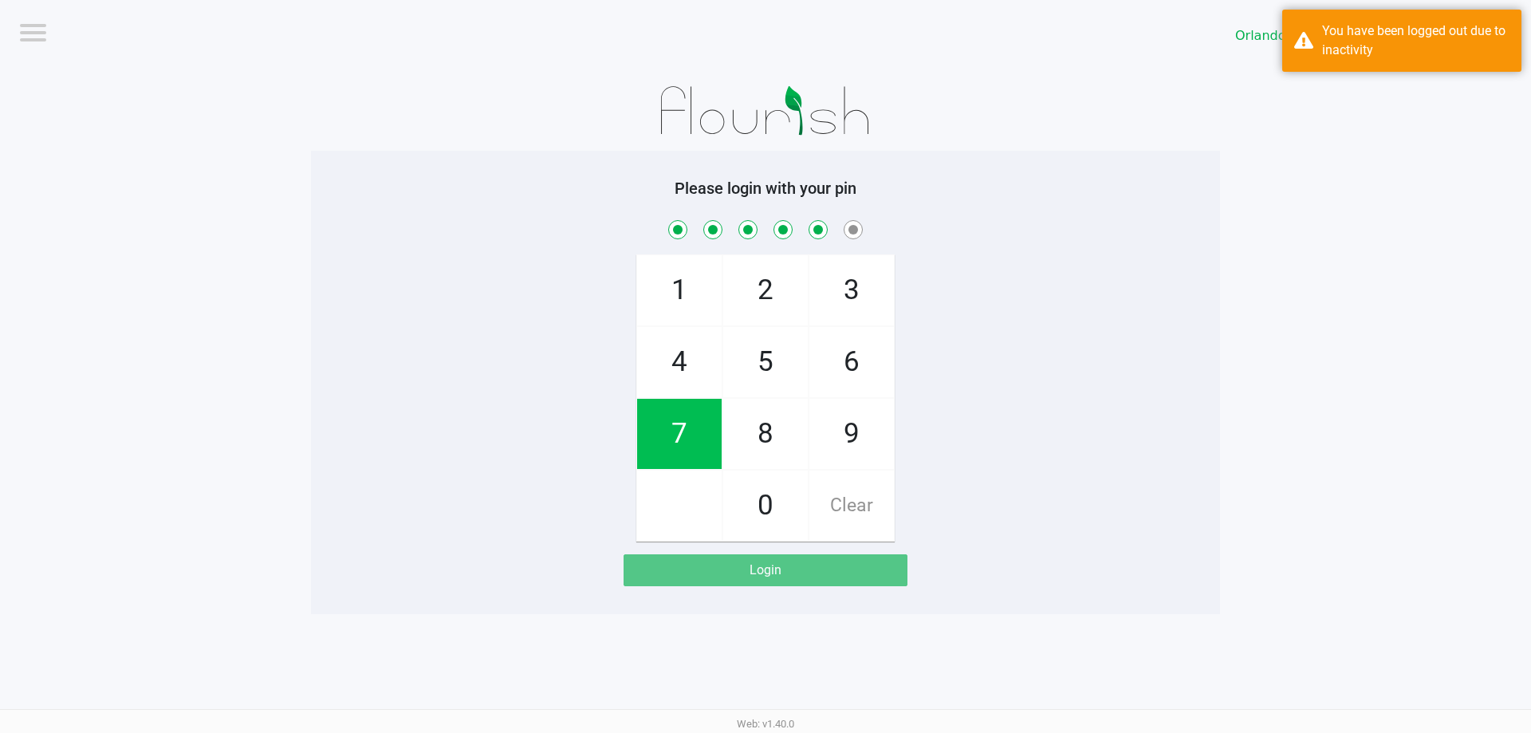
click at [687, 274] on span "1" at bounding box center [679, 290] width 85 height 70
checkbox input "true"
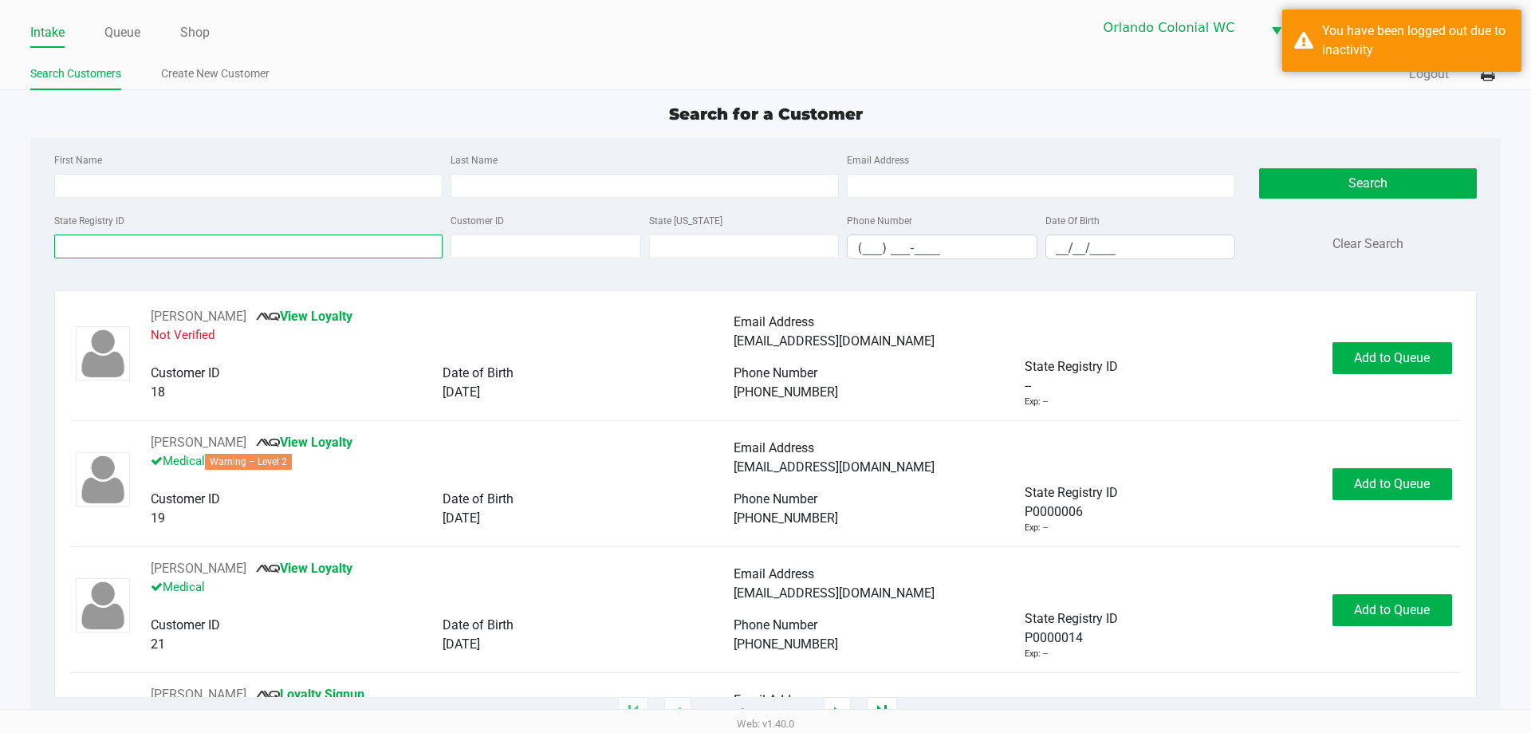
click at [197, 251] on input "State Registry ID" at bounding box center [248, 246] width 388 height 24
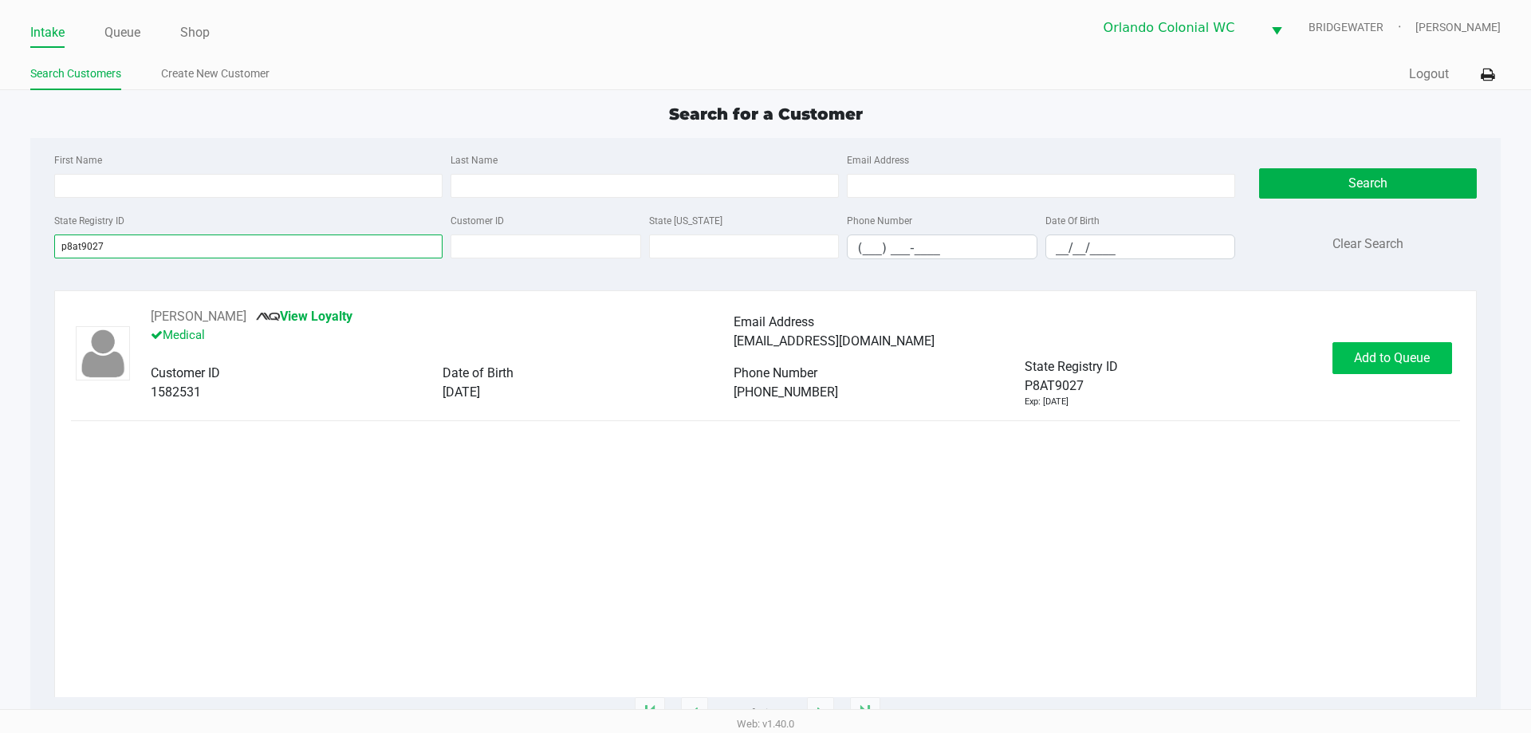
type input "p8at9027"
click at [1349, 371] on button "Add to Queue" at bounding box center [1393, 358] width 120 height 32
click at [1349, 371] on div "Add to Queue" at bounding box center [1393, 358] width 120 height 32
click at [1350, 377] on div "[PERSON_NAME] View Loyalty Medical Email Address [EMAIL_ADDRESS][DOMAIN_NAME] C…" at bounding box center [765, 357] width 1388 height 101
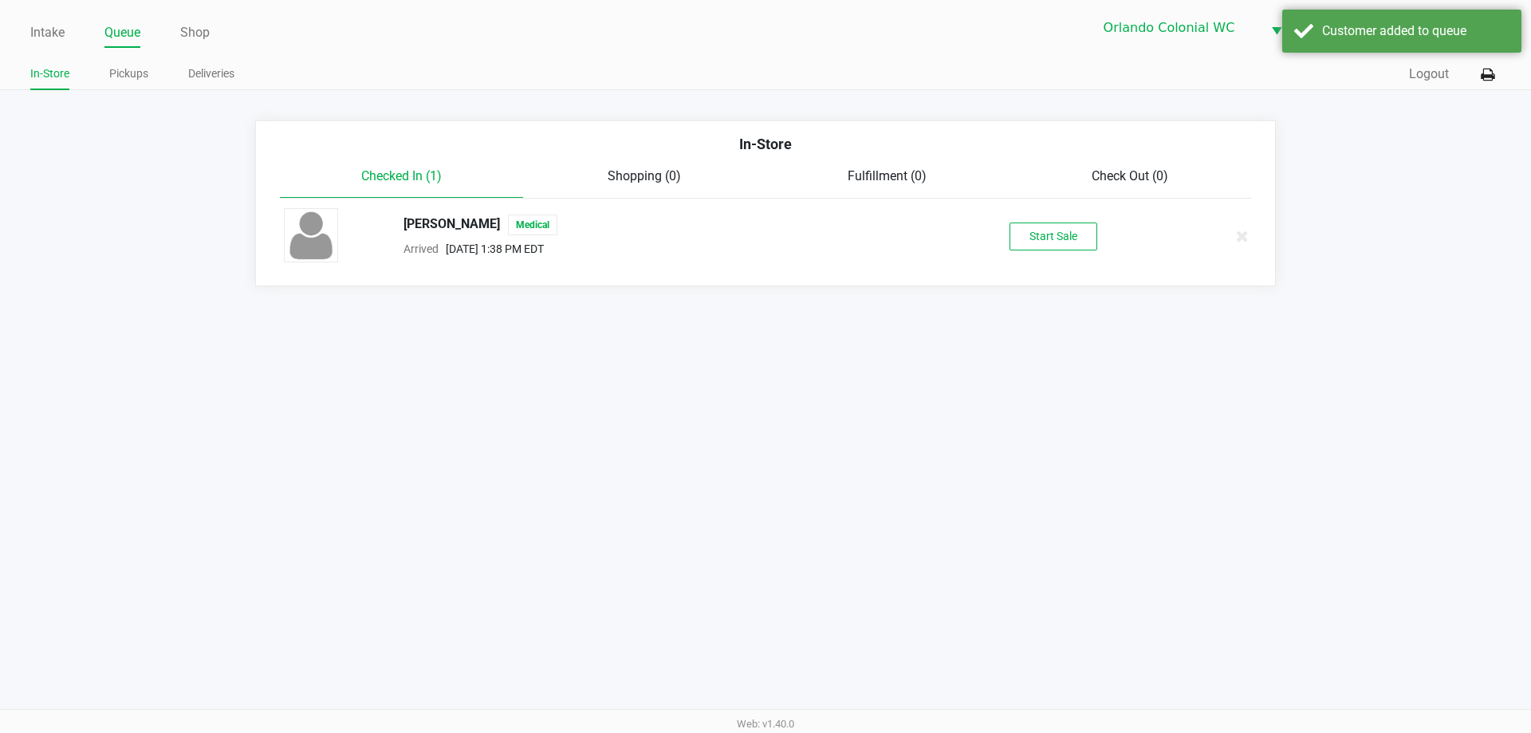
click at [224, 379] on div "Intake Queue Shop Orlando Colonial [PERSON_NAME] [PERSON_NAME] In-Store Pickups…" at bounding box center [765, 366] width 1531 height 733
click at [1048, 248] on button "Start Sale" at bounding box center [1054, 237] width 88 height 28
click at [1040, 230] on div "Start Sale" at bounding box center [1054, 237] width 88 height 28
click at [1033, 254] on div "[PERSON_NAME] Medical Arrived [DATE] 1:38 PM EDT Start Sale" at bounding box center [765, 236] width 987 height 56
click at [1037, 260] on div "[PERSON_NAME] Medical Arrived [DATE] 1:38 PM EDT Start Sale" at bounding box center [765, 236] width 987 height 56
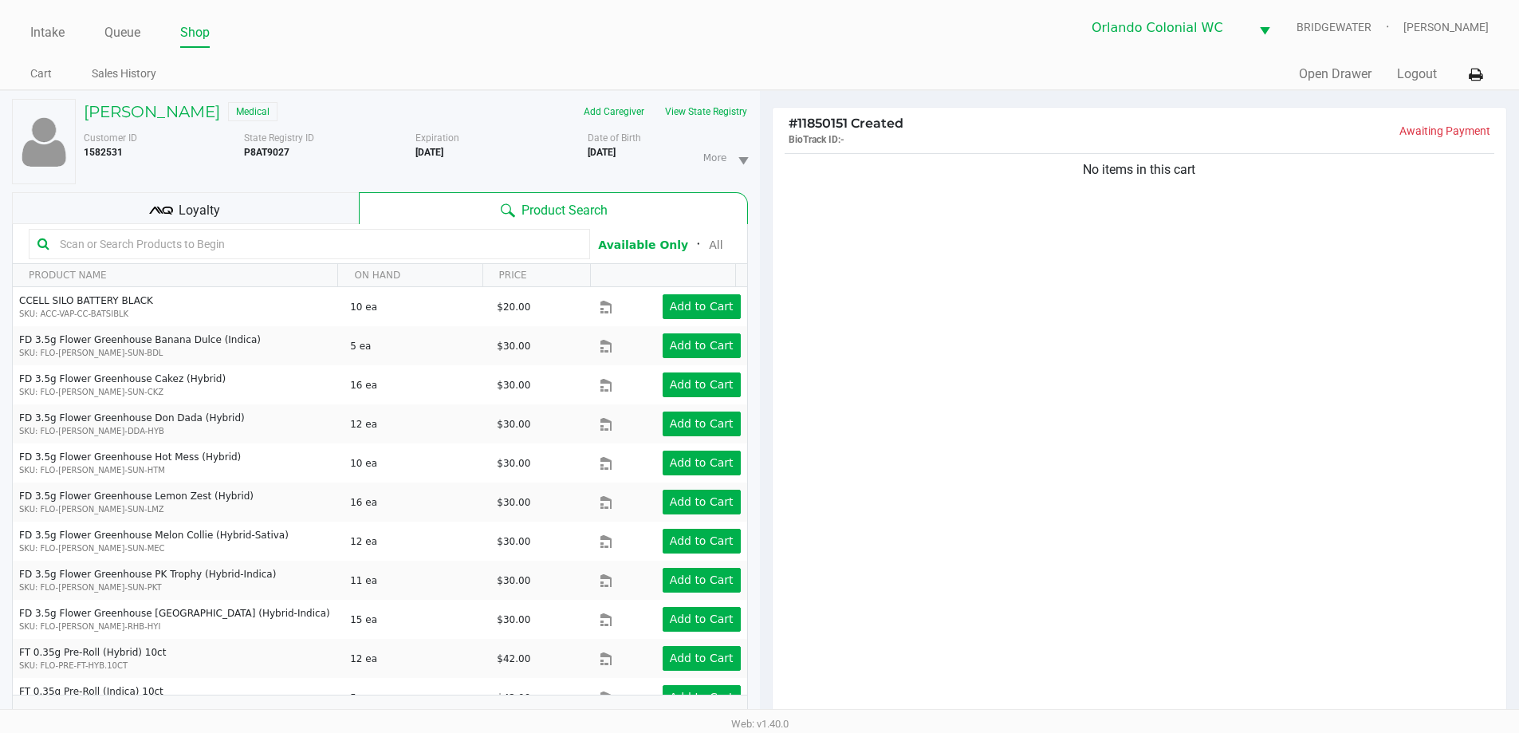
click at [682, 112] on button "View State Registry" at bounding box center [701, 112] width 93 height 26
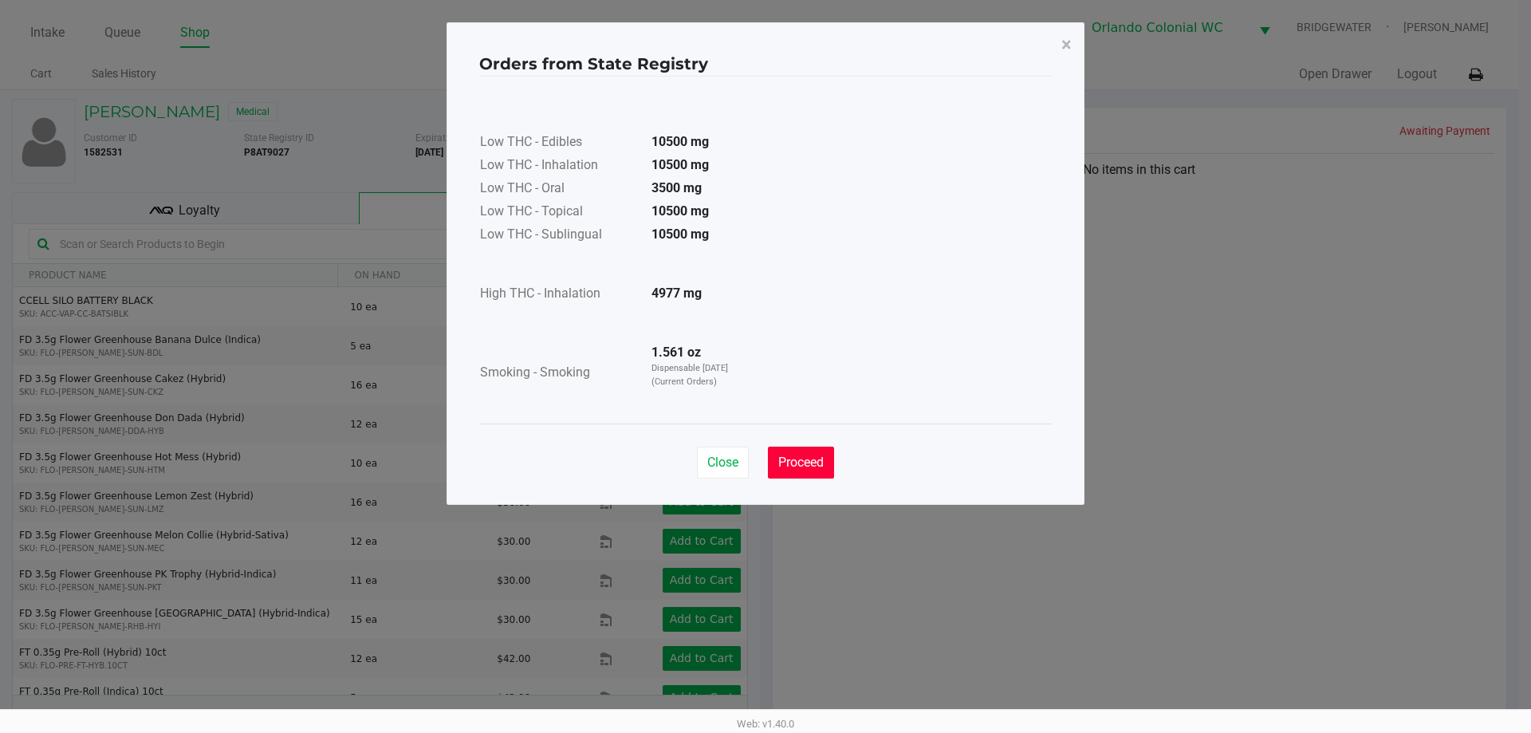
click at [786, 471] on button "Proceed" at bounding box center [801, 463] width 66 height 32
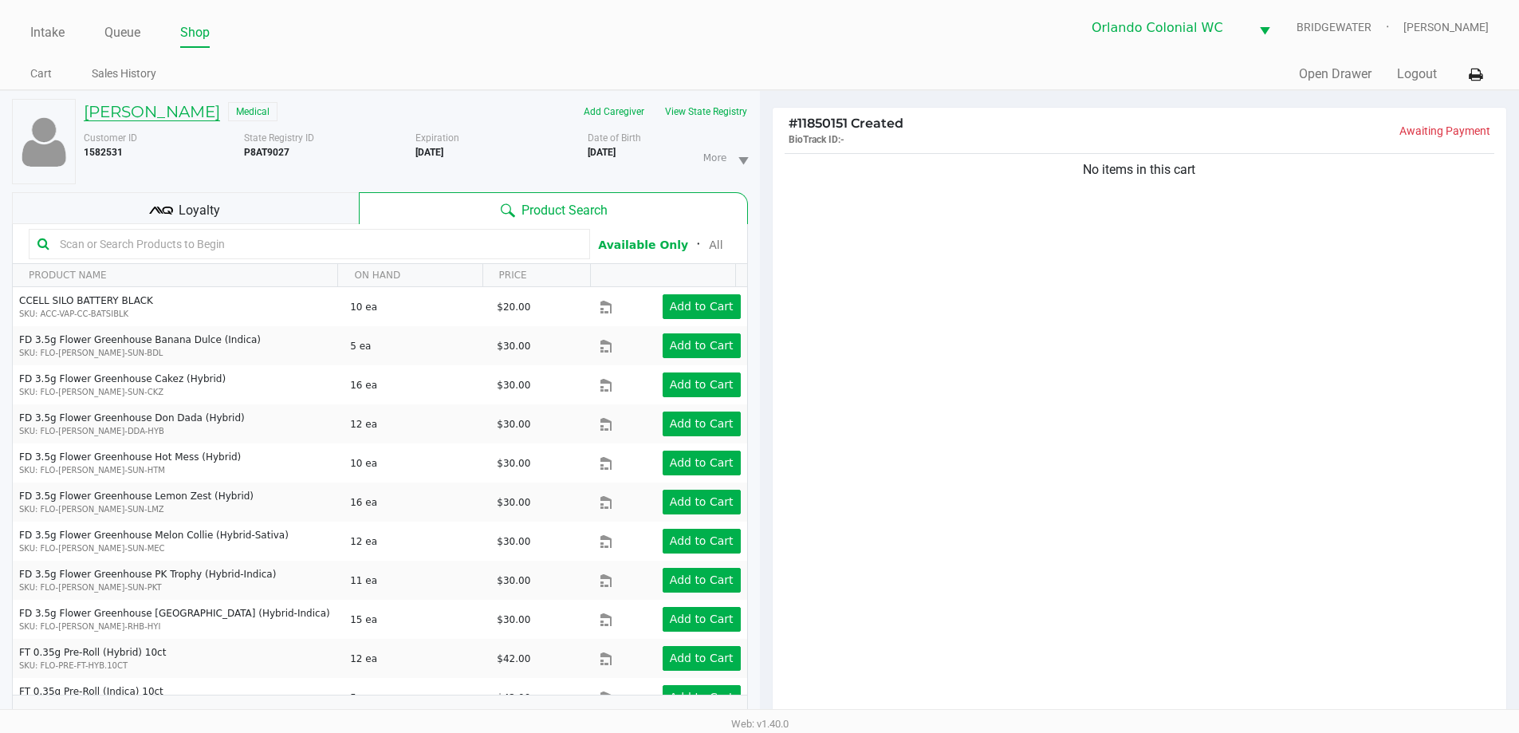
click at [153, 113] on h5 "[PERSON_NAME]" at bounding box center [152, 111] width 136 height 19
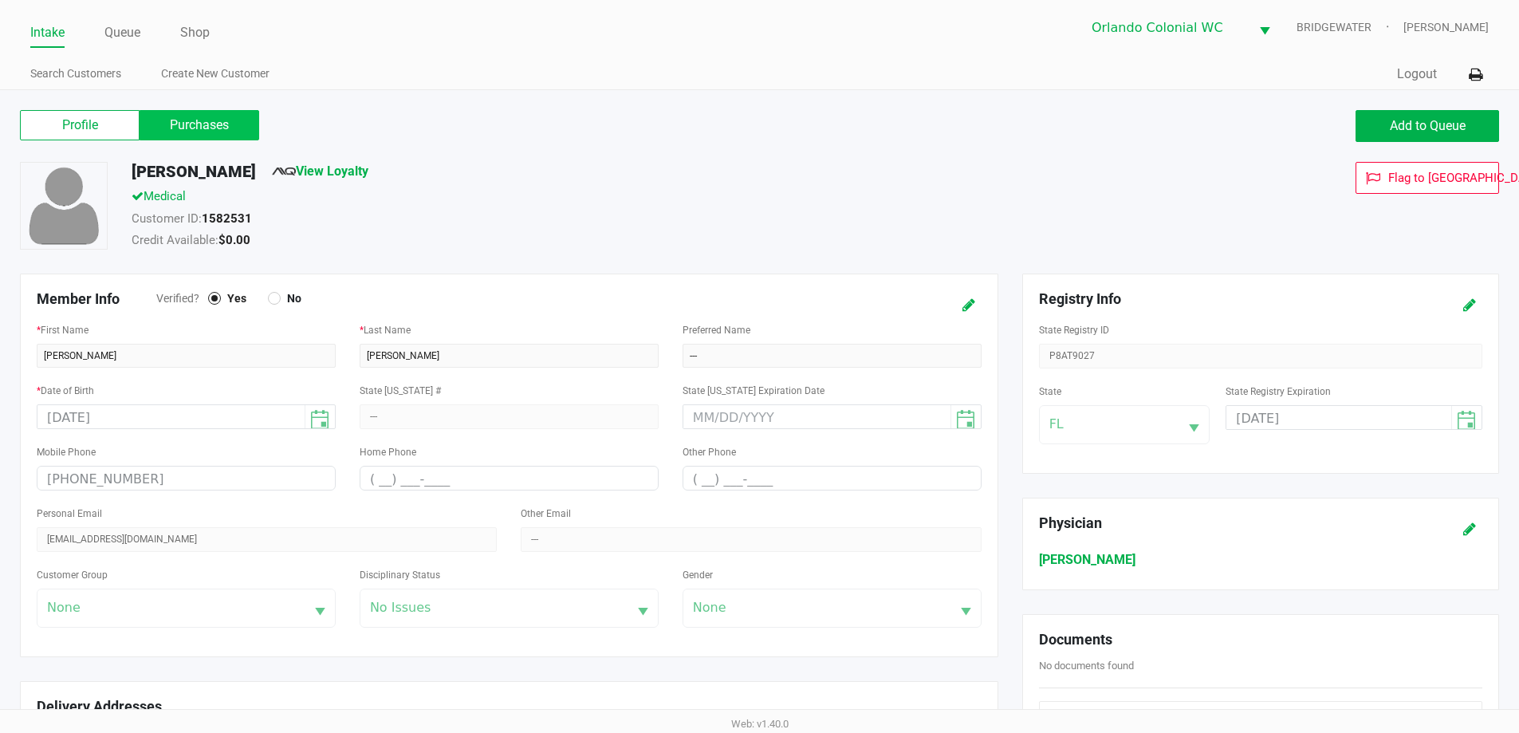
click at [202, 118] on label "Purchases" at bounding box center [200, 125] width 120 height 30
click at [0, 0] on 1 "Purchases" at bounding box center [0, 0] width 0 height 0
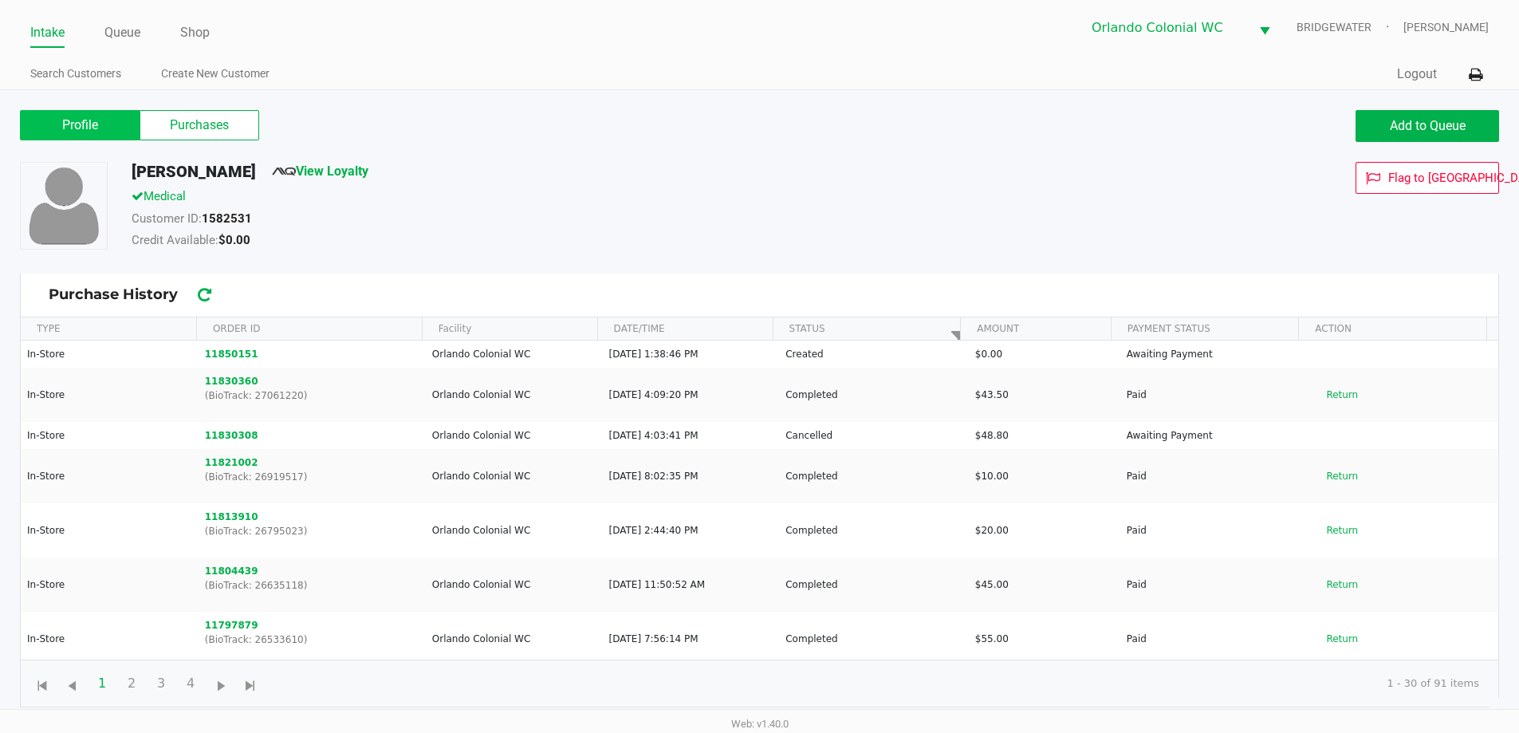
click at [124, 122] on label "Profile" at bounding box center [80, 125] width 120 height 30
click at [0, 0] on 0 "Profile" at bounding box center [0, 0] width 0 height 0
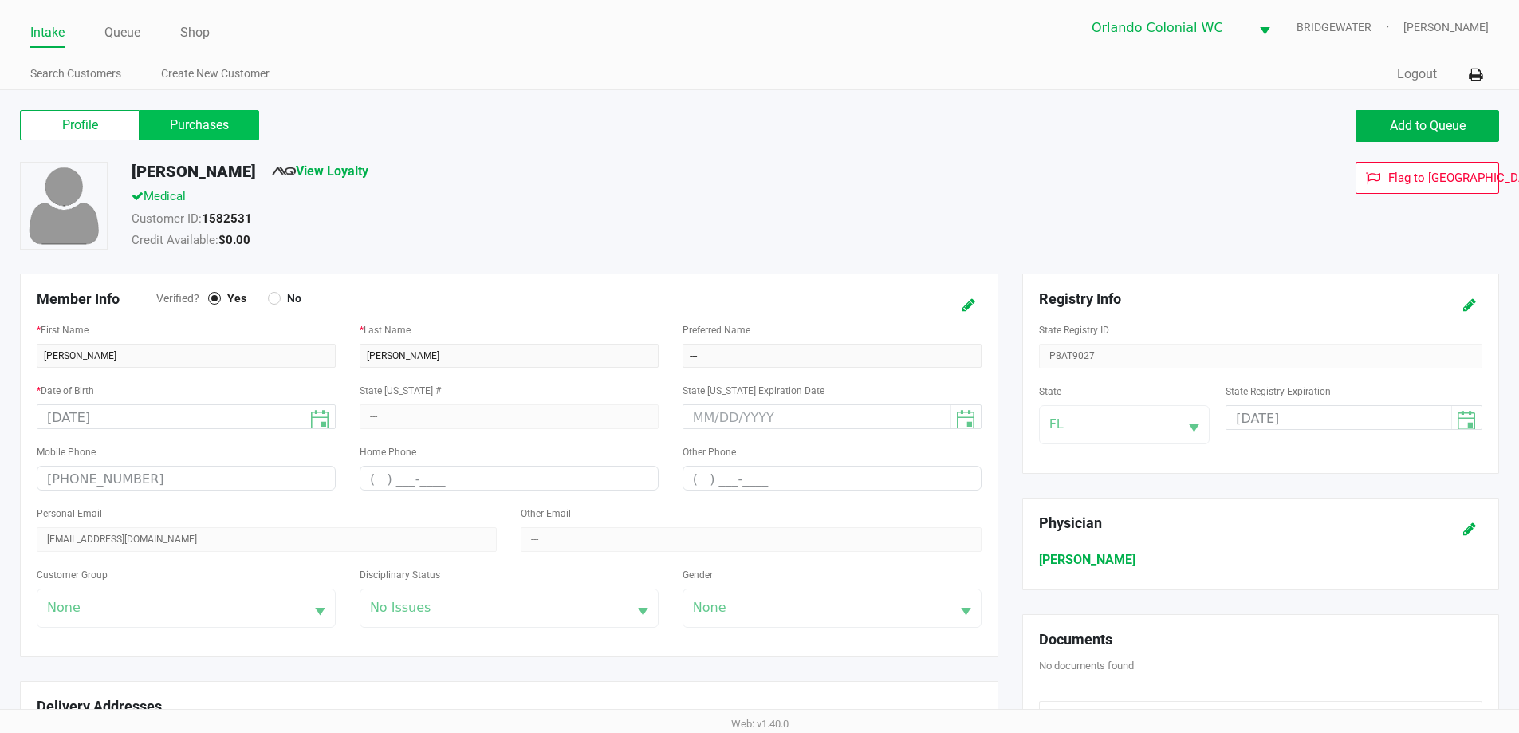
click at [190, 110] on label "Purchases" at bounding box center [200, 125] width 120 height 30
click at [0, 0] on 1 "Purchases" at bounding box center [0, 0] width 0 height 0
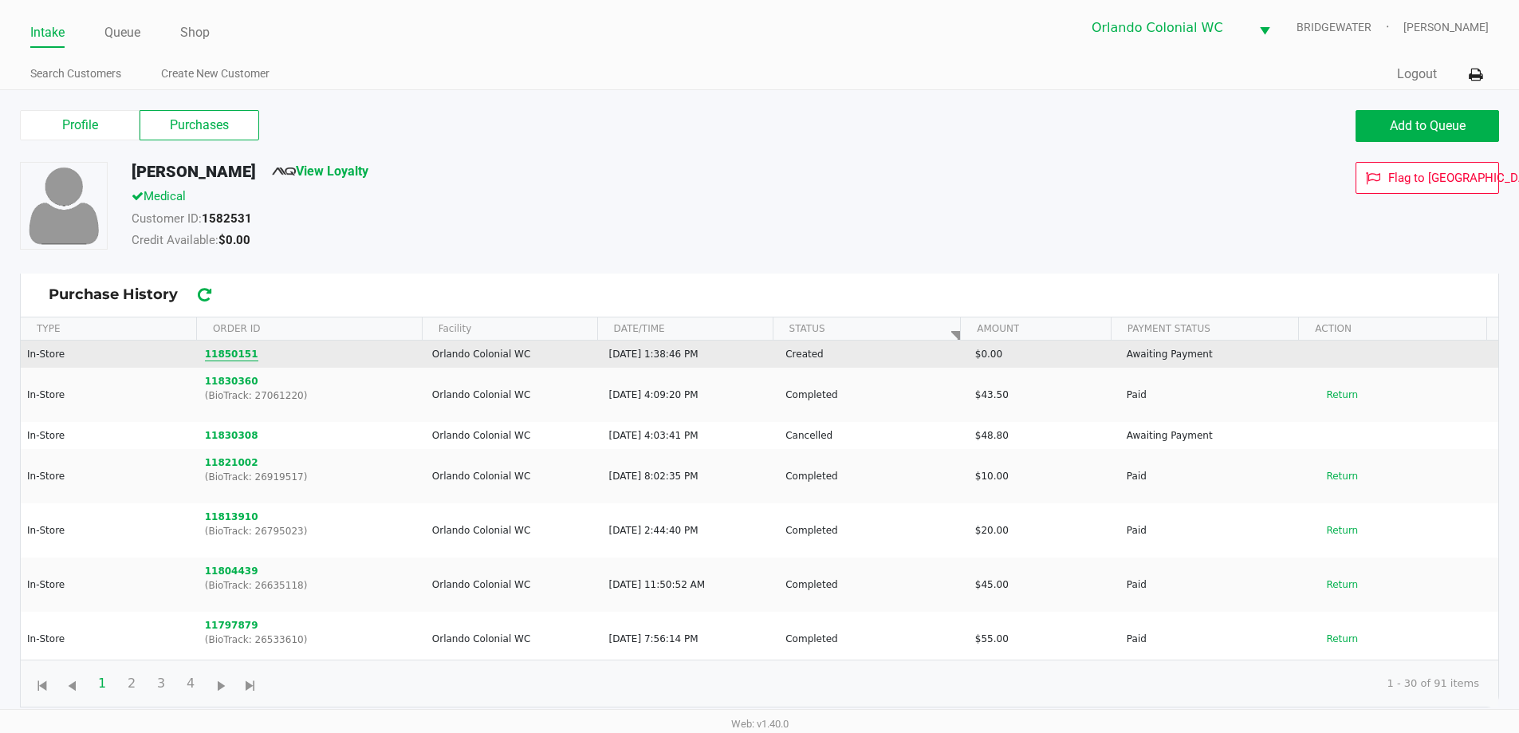
click at [226, 357] on button "11850151" at bounding box center [231, 354] width 53 height 14
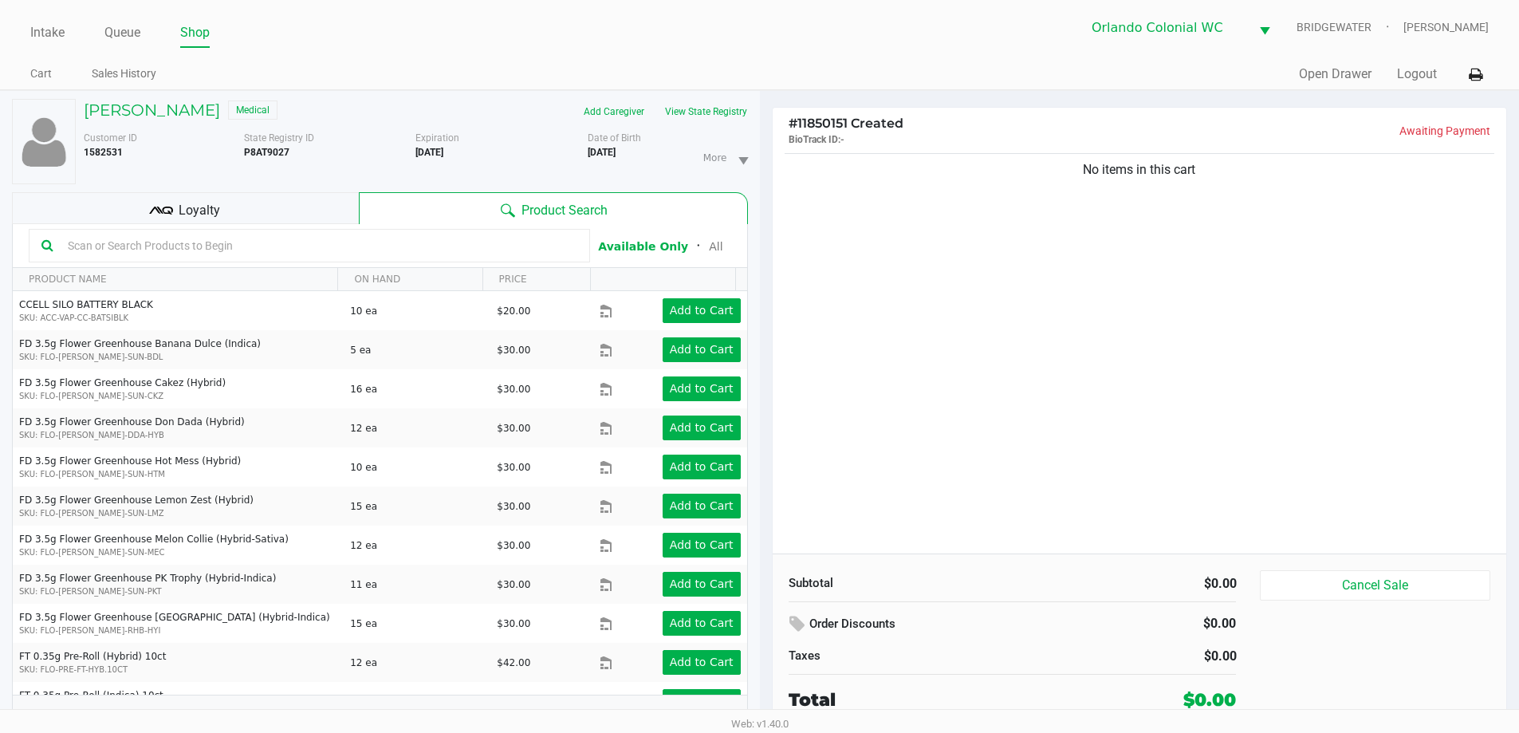
click at [1242, 326] on div "No items in this cart" at bounding box center [1140, 352] width 735 height 404
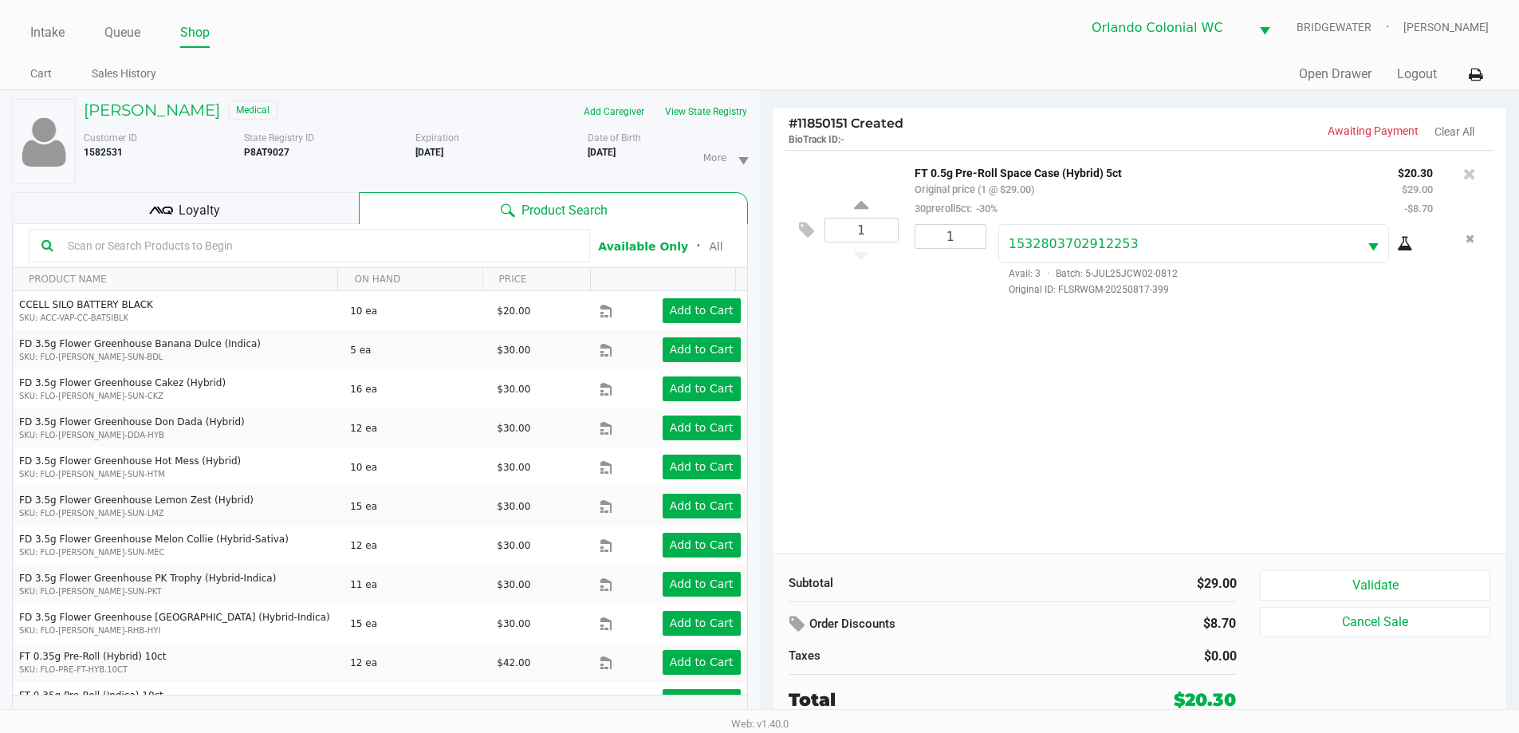
scroll to position [17, 0]
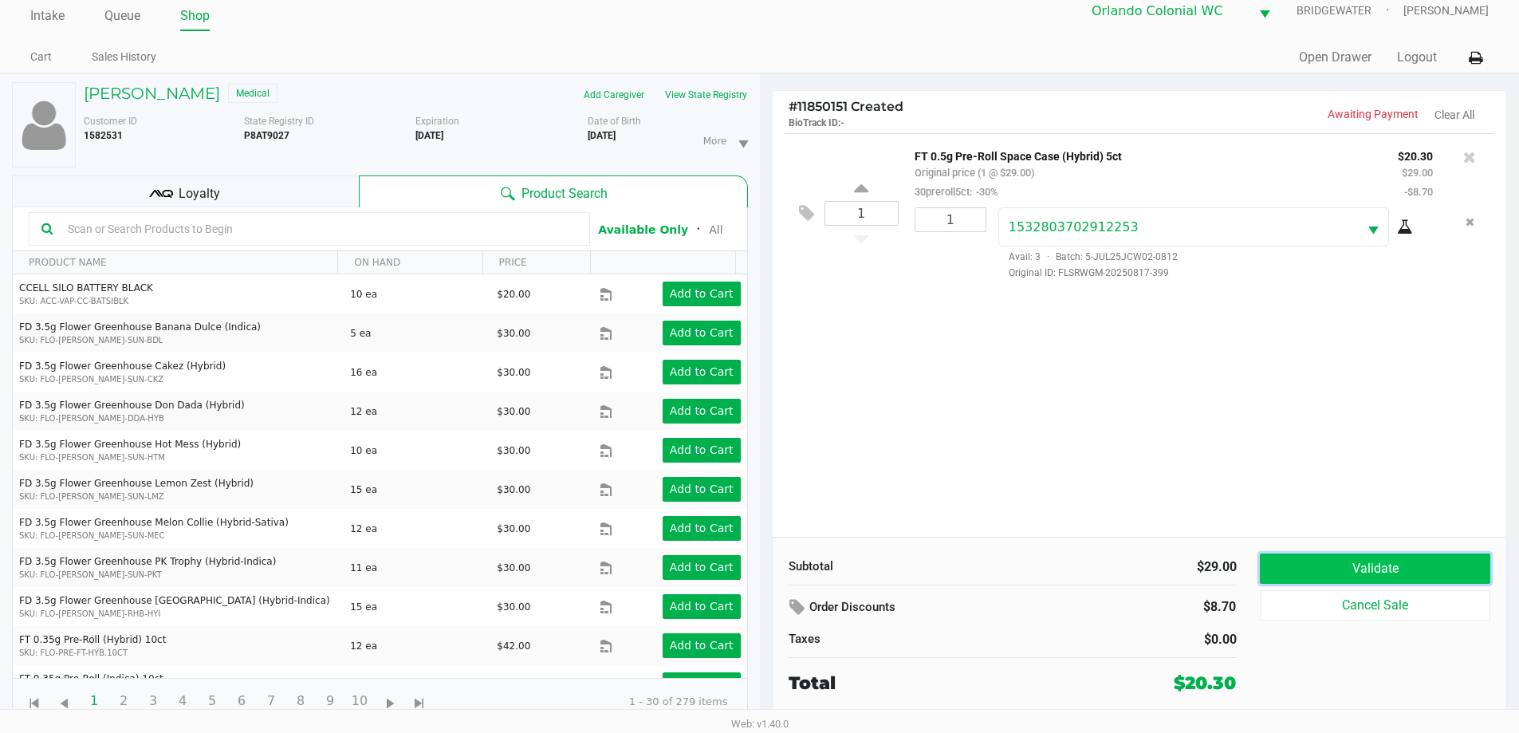
click at [1309, 559] on button "Validate" at bounding box center [1375, 568] width 230 height 30
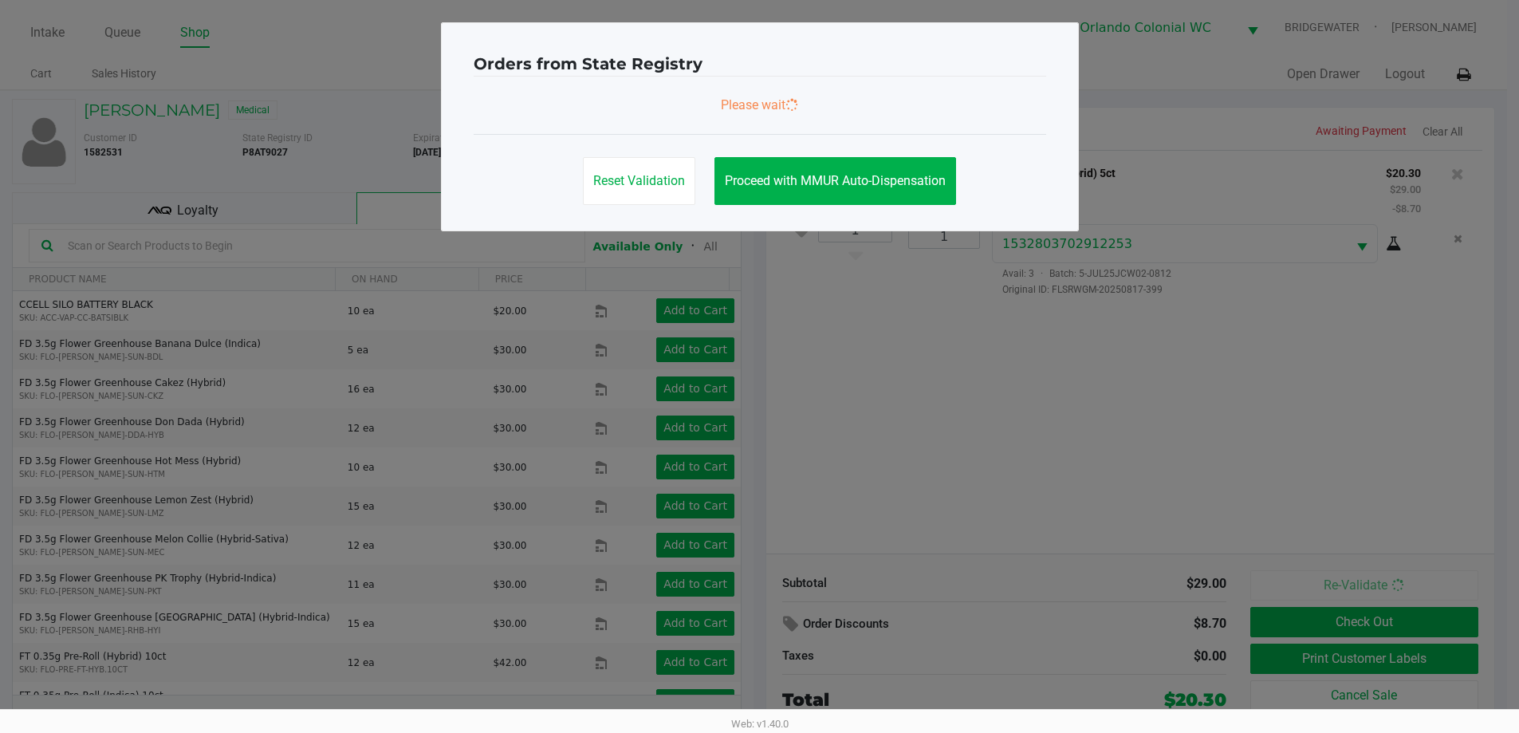
scroll to position [0, 0]
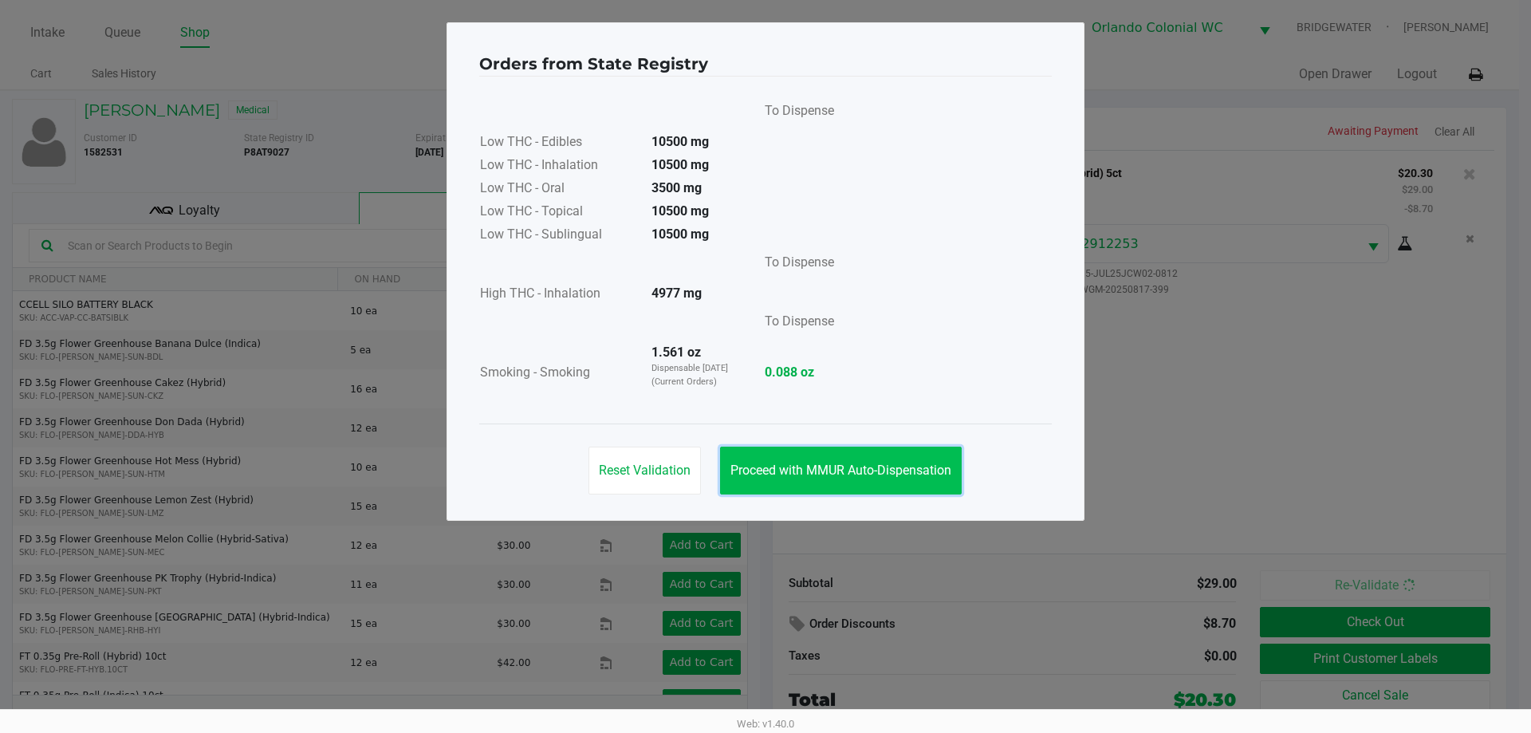
click at [828, 461] on button "Proceed with MMUR Auto-Dispensation" at bounding box center [841, 471] width 242 height 48
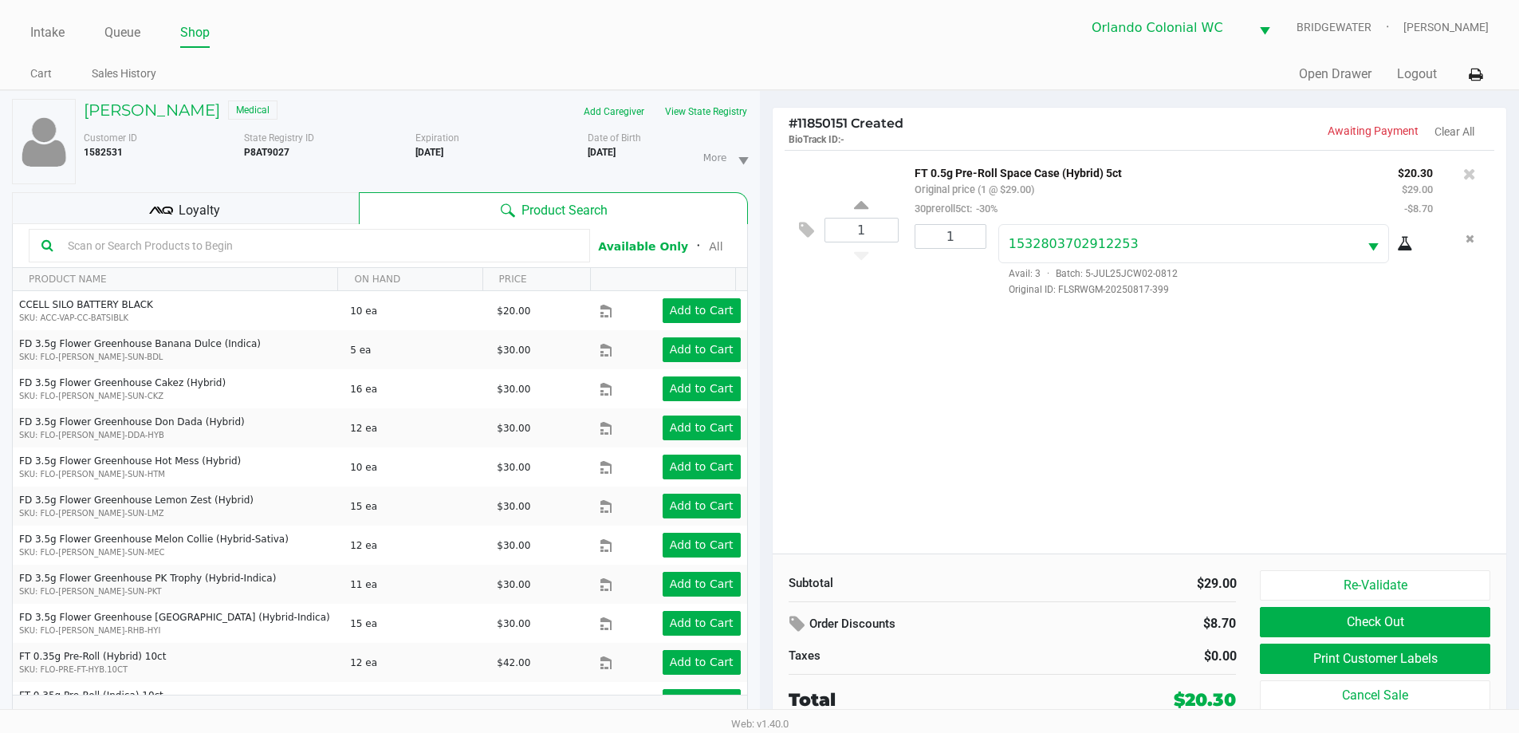
click at [1296, 660] on button "Print Customer Labels" at bounding box center [1375, 659] width 230 height 30
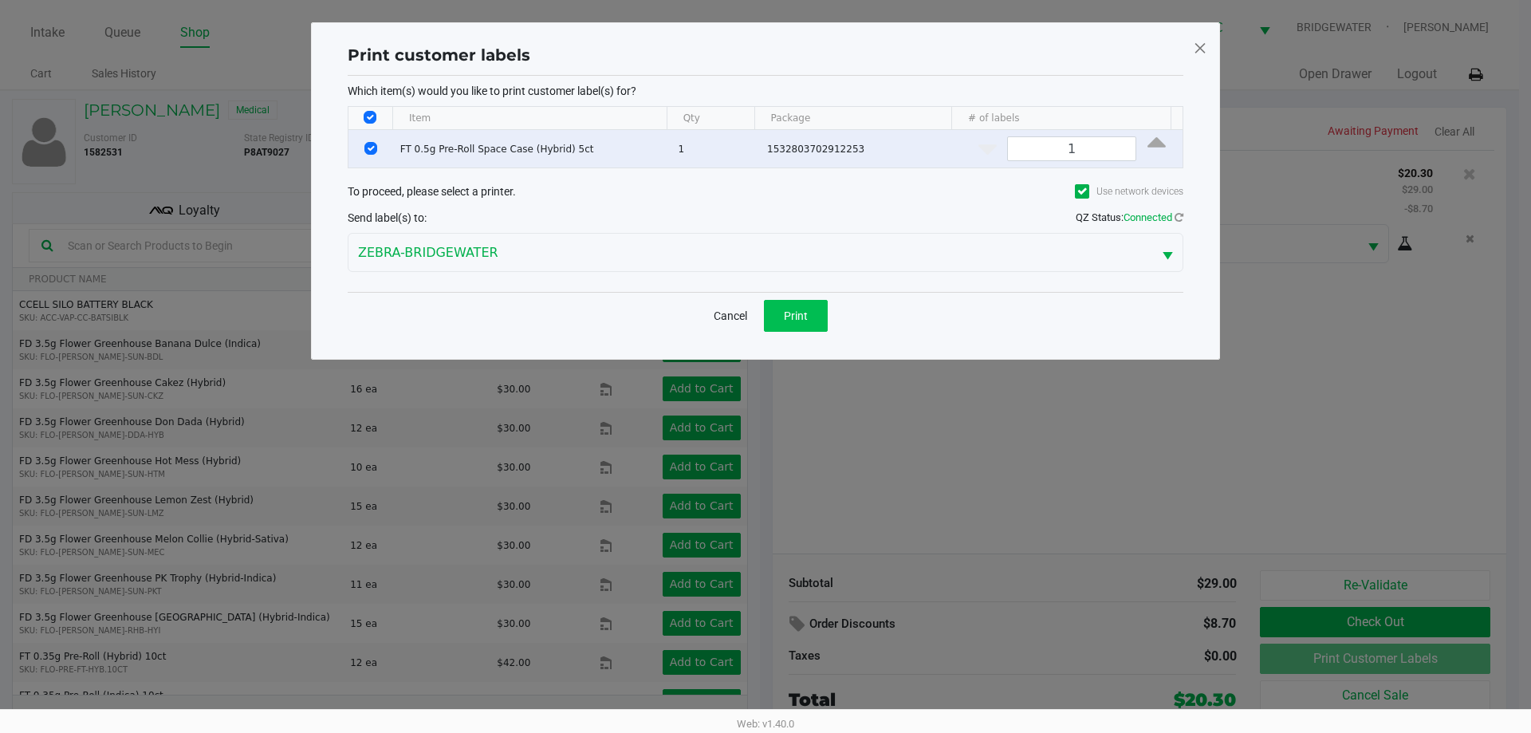
click at [772, 308] on button "Print" at bounding box center [796, 316] width 64 height 32
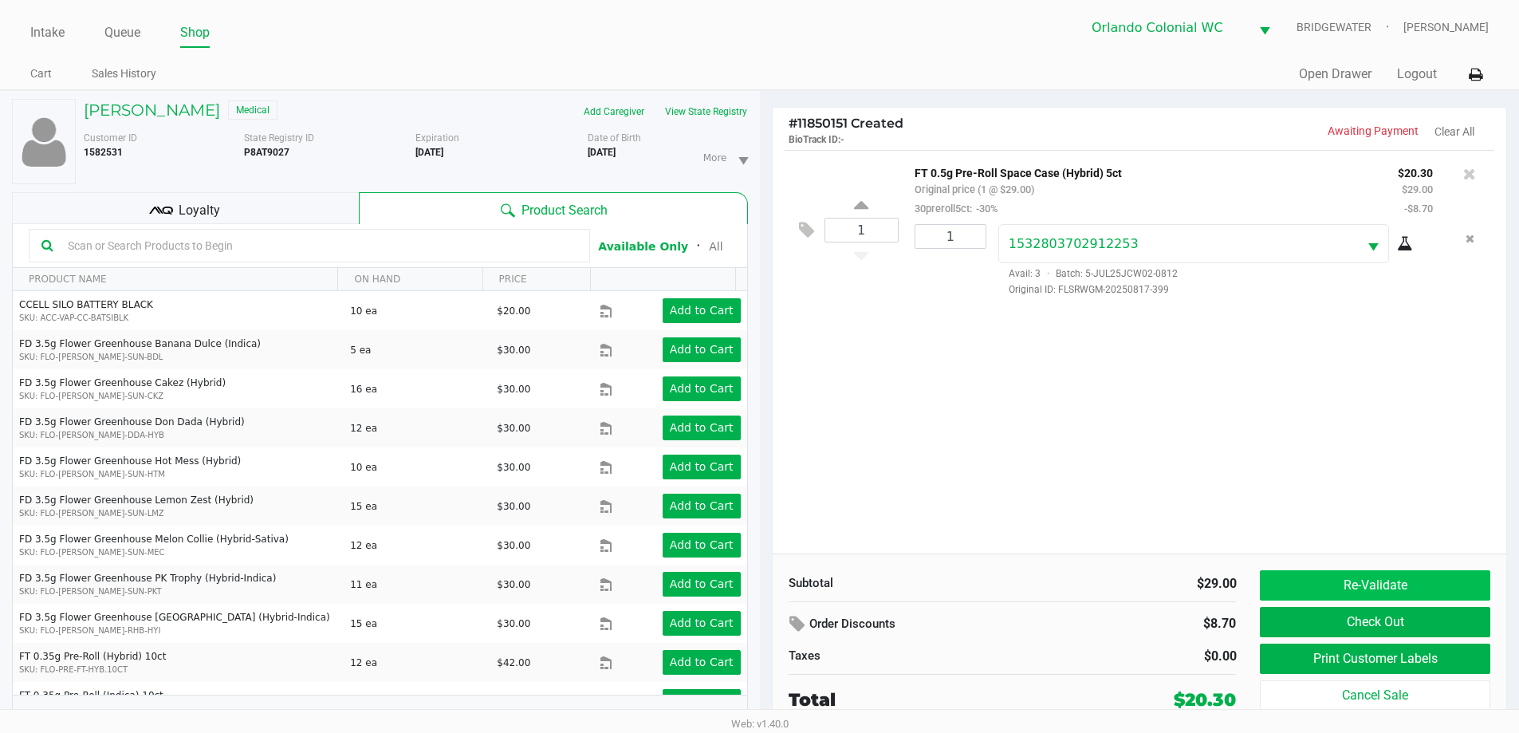
click at [1373, 578] on button "Re-Validate" at bounding box center [1375, 585] width 230 height 30
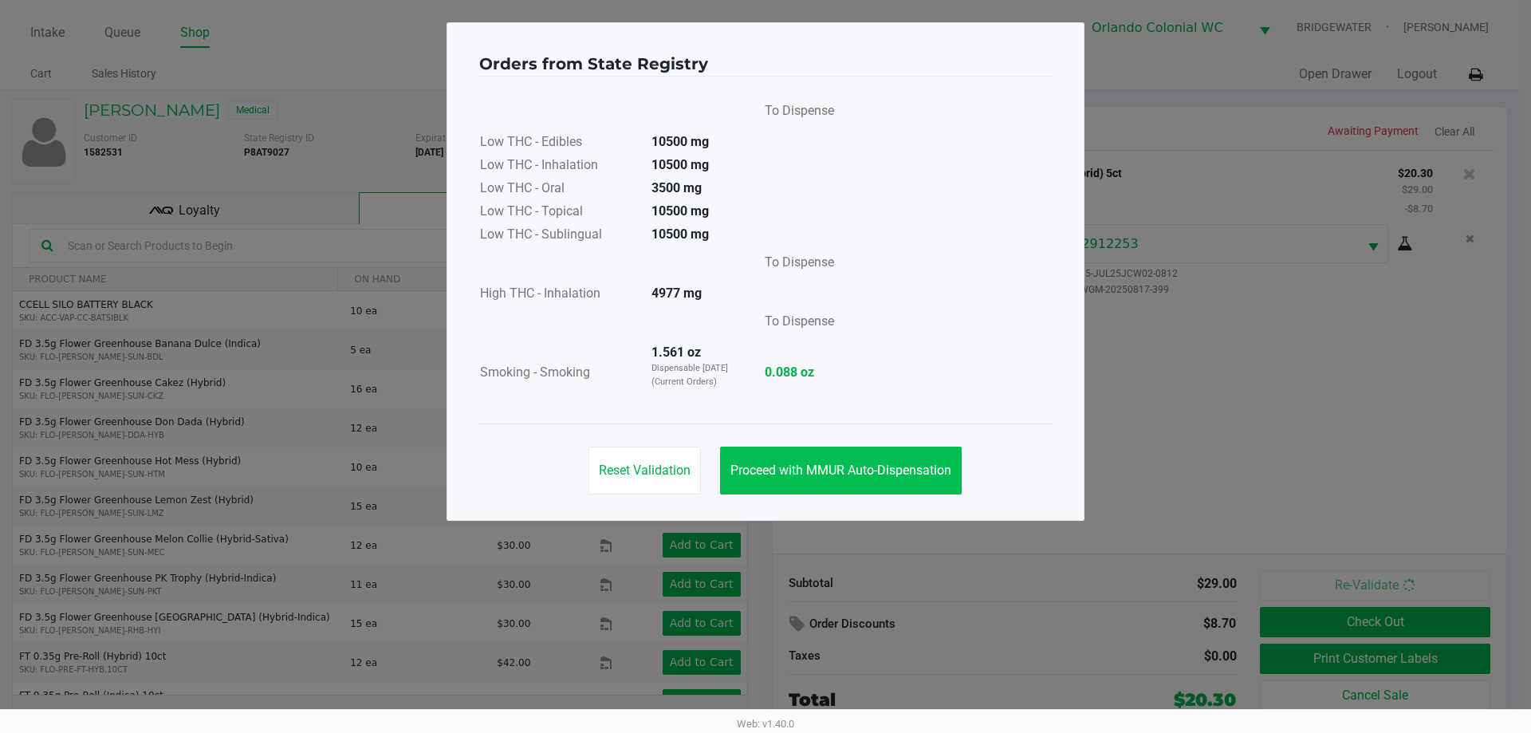
click at [924, 475] on span "Proceed with MMUR Auto-Dispensation" at bounding box center [841, 470] width 221 height 15
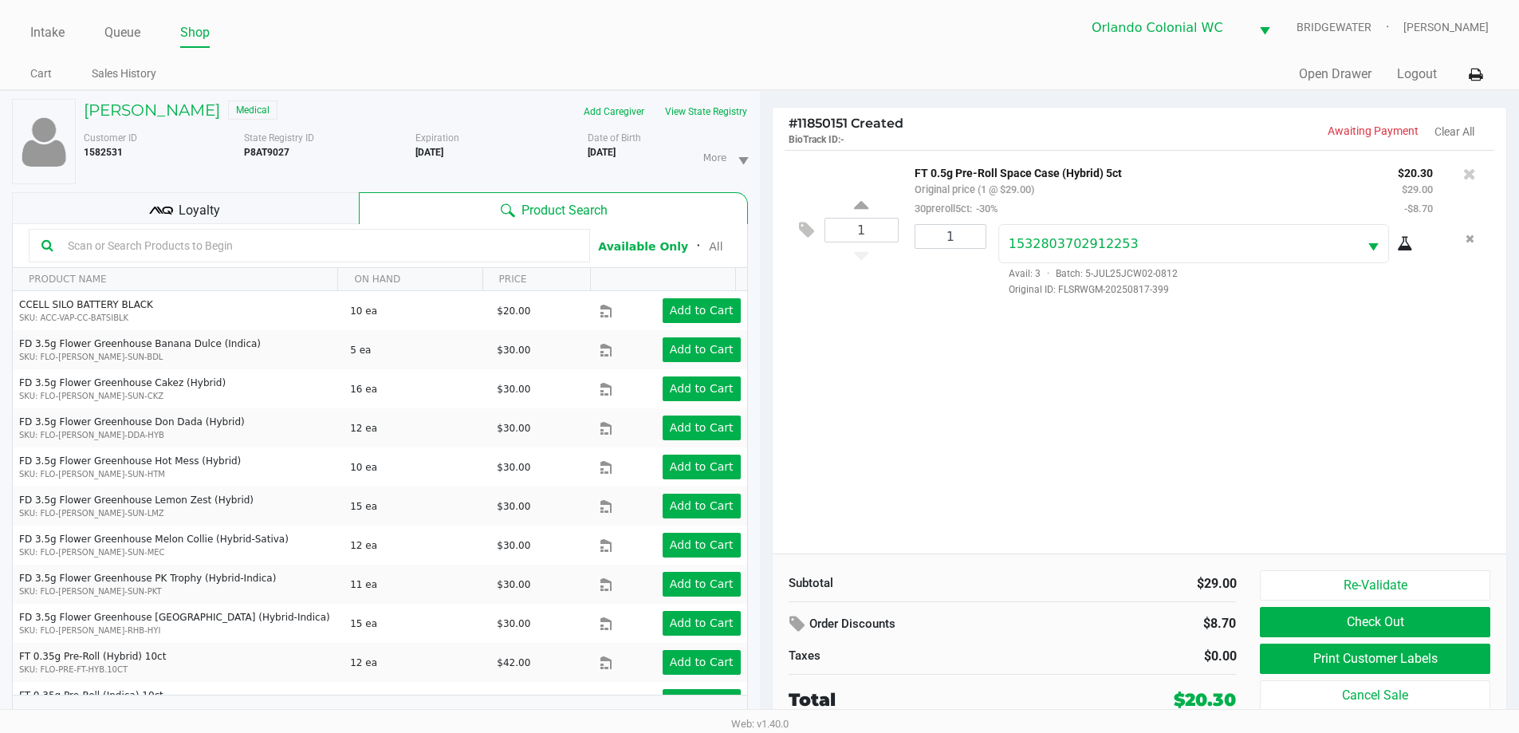
click at [1357, 630] on button "Check Out" at bounding box center [1375, 622] width 230 height 30
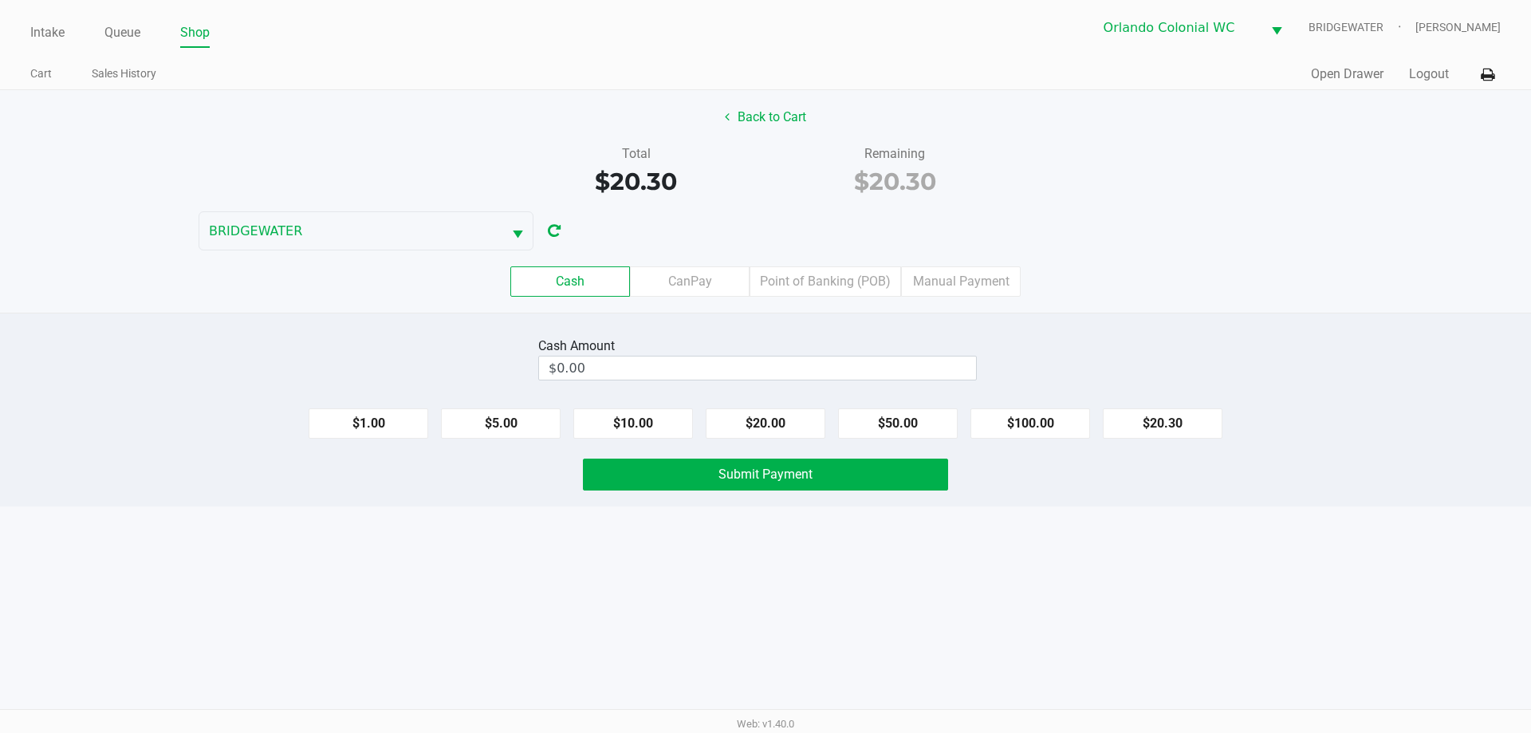
click at [1165, 554] on div "Intake Queue Shop Orlando Colonial [PERSON_NAME] [PERSON_NAME] Cart Sales Histo…" at bounding box center [765, 366] width 1531 height 733
click at [909, 358] on input "$0.00" at bounding box center [757, 367] width 437 height 23
click at [1113, 600] on div "Intake Queue Shop Orlando Colonial [PERSON_NAME] [PERSON_NAME] Cart Sales Histo…" at bounding box center [765, 366] width 1531 height 733
type input "$40.00"
click at [979, 628] on div "Intake Queue Shop Orlando Colonial [PERSON_NAME] [PERSON_NAME] Cart Sales Histo…" at bounding box center [765, 366] width 1531 height 733
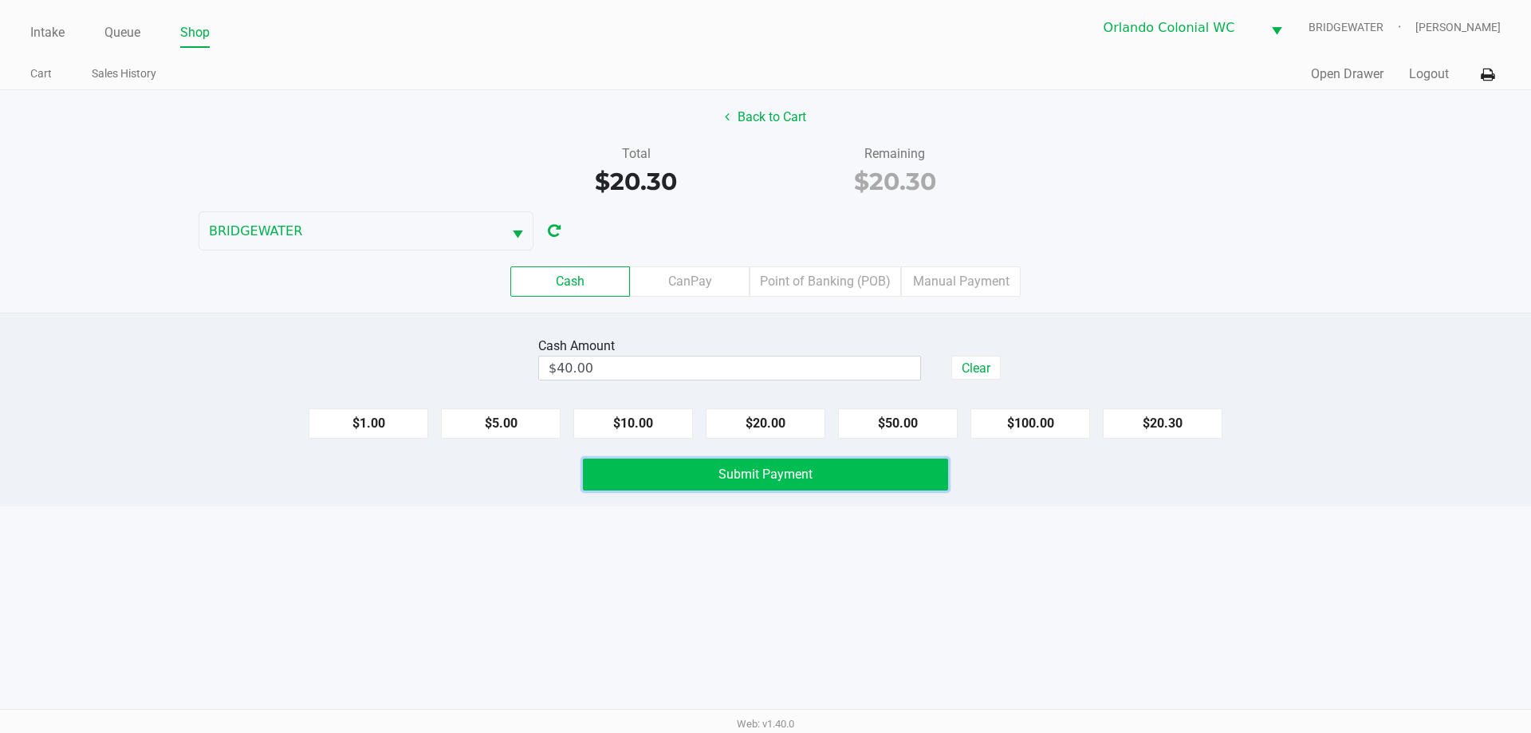
click at [899, 476] on button "Submit Payment" at bounding box center [765, 475] width 365 height 32
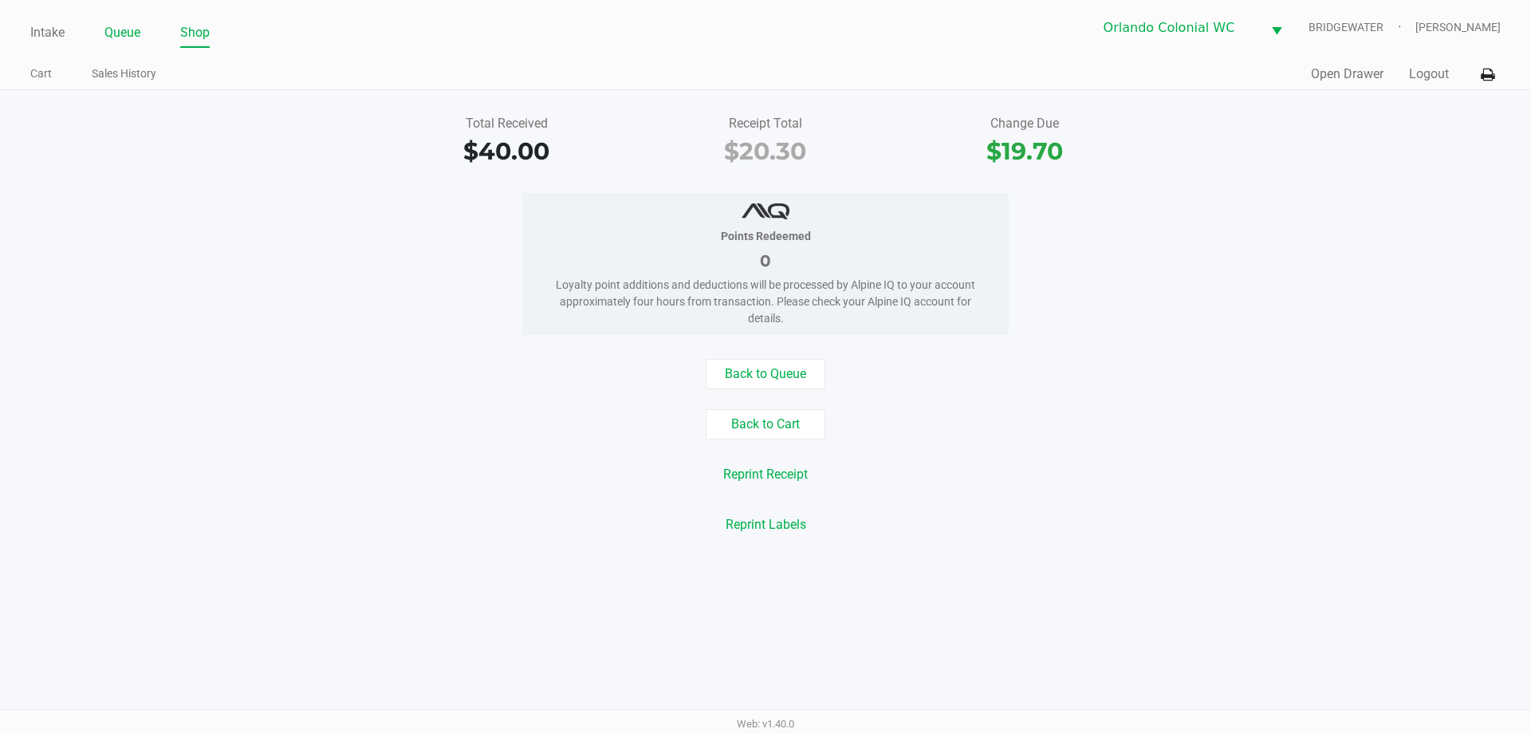
click at [118, 30] on link "Queue" at bounding box center [122, 33] width 36 height 22
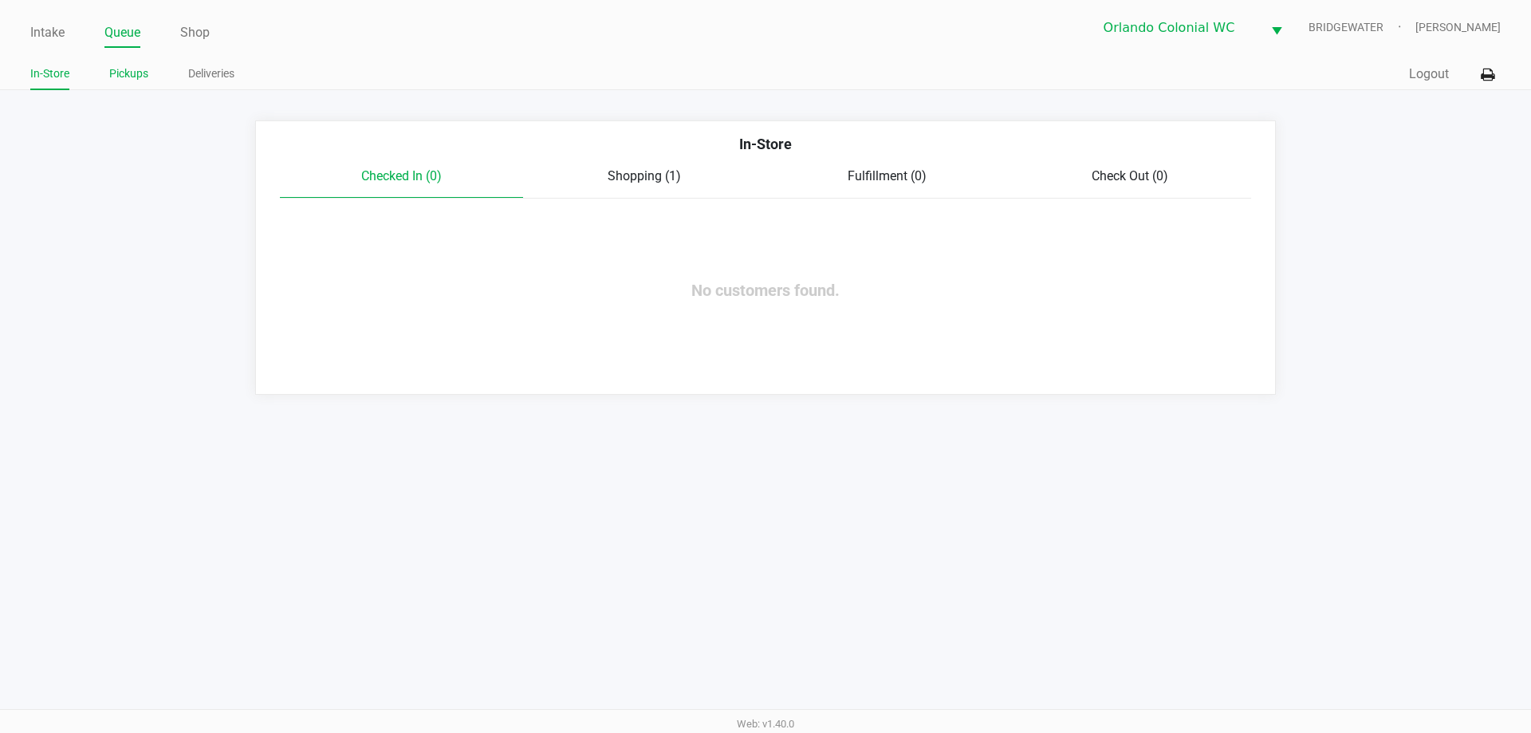
click at [137, 73] on link "Pickups" at bounding box center [128, 74] width 39 height 20
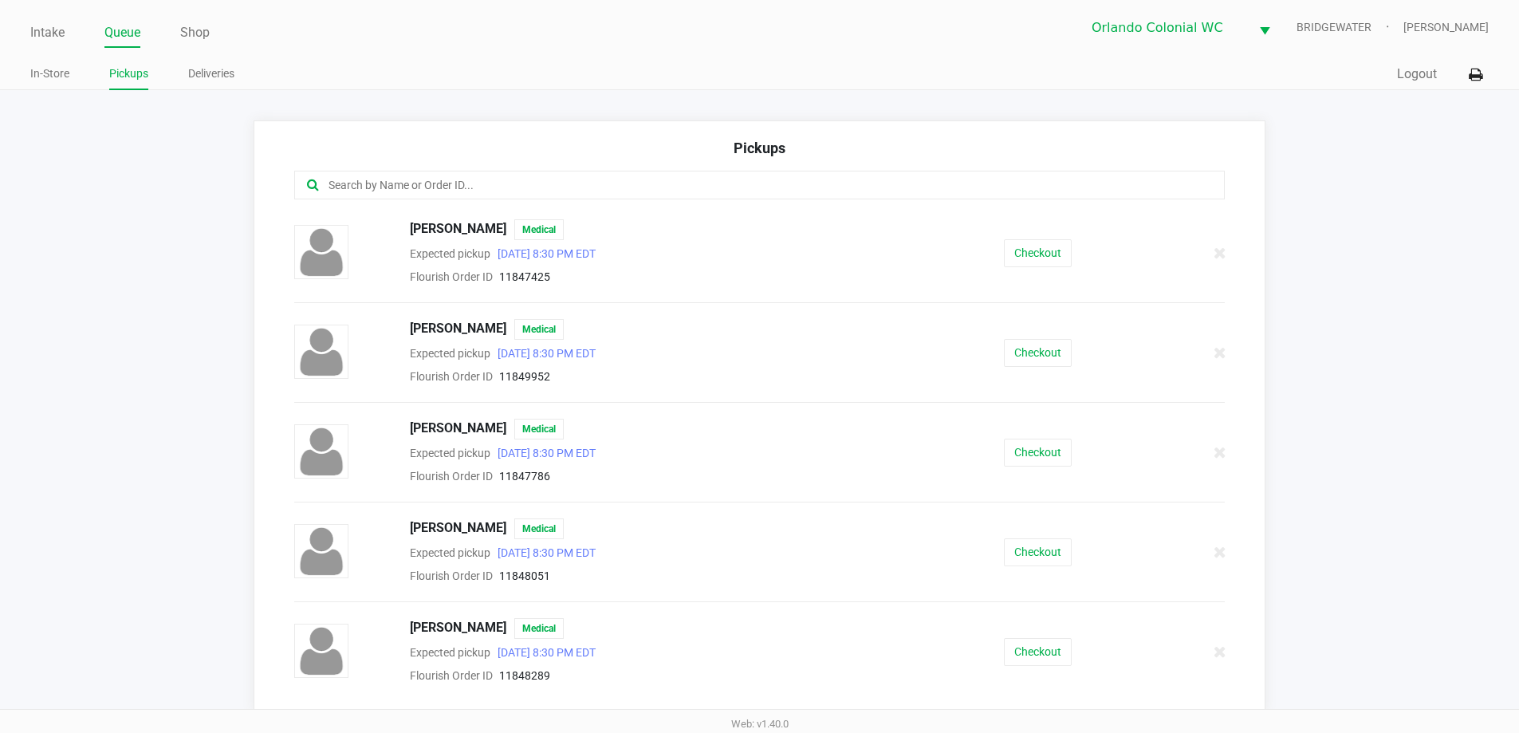
click at [472, 190] on input "text" at bounding box center [734, 185] width 815 height 18
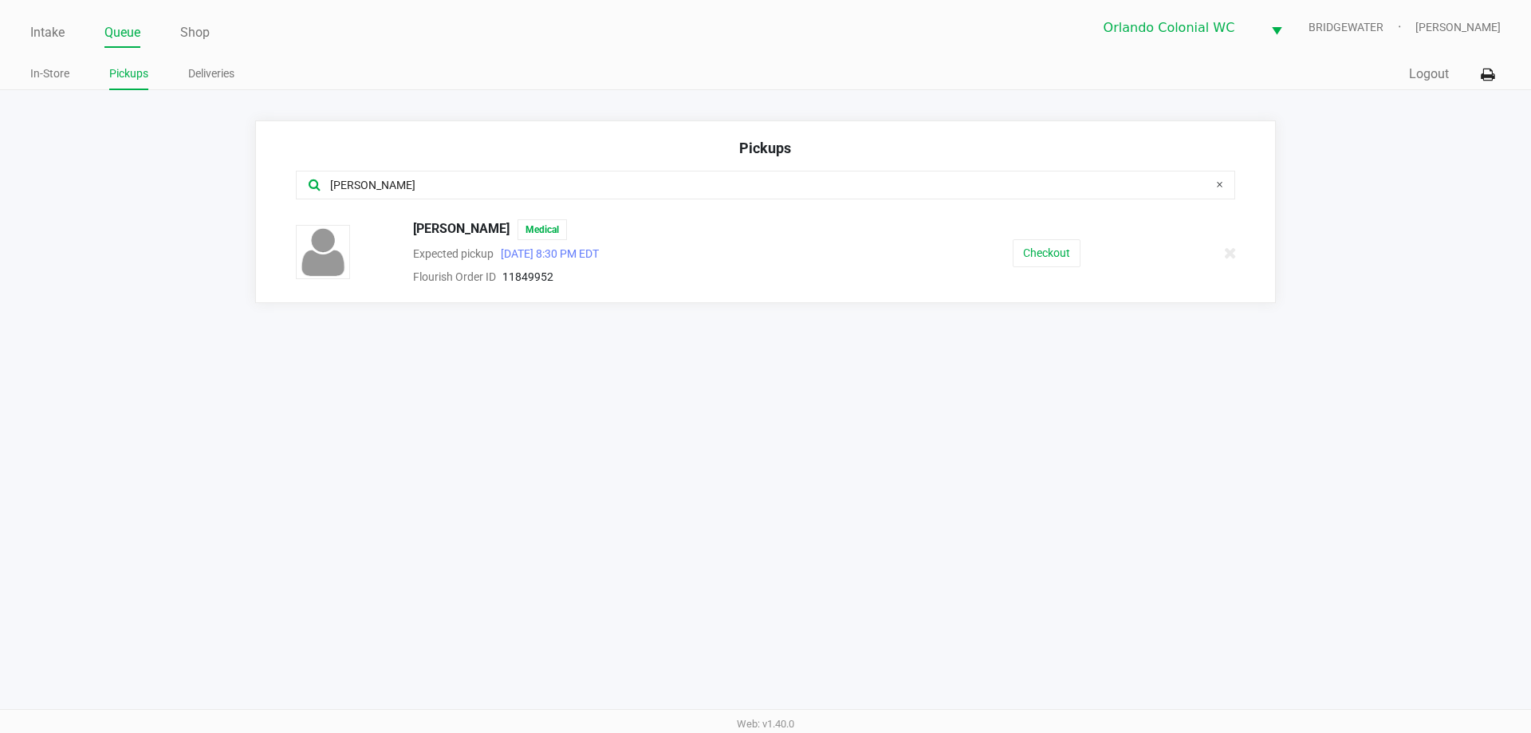
type input "[PERSON_NAME]"
click at [1042, 242] on button "Checkout" at bounding box center [1047, 253] width 68 height 28
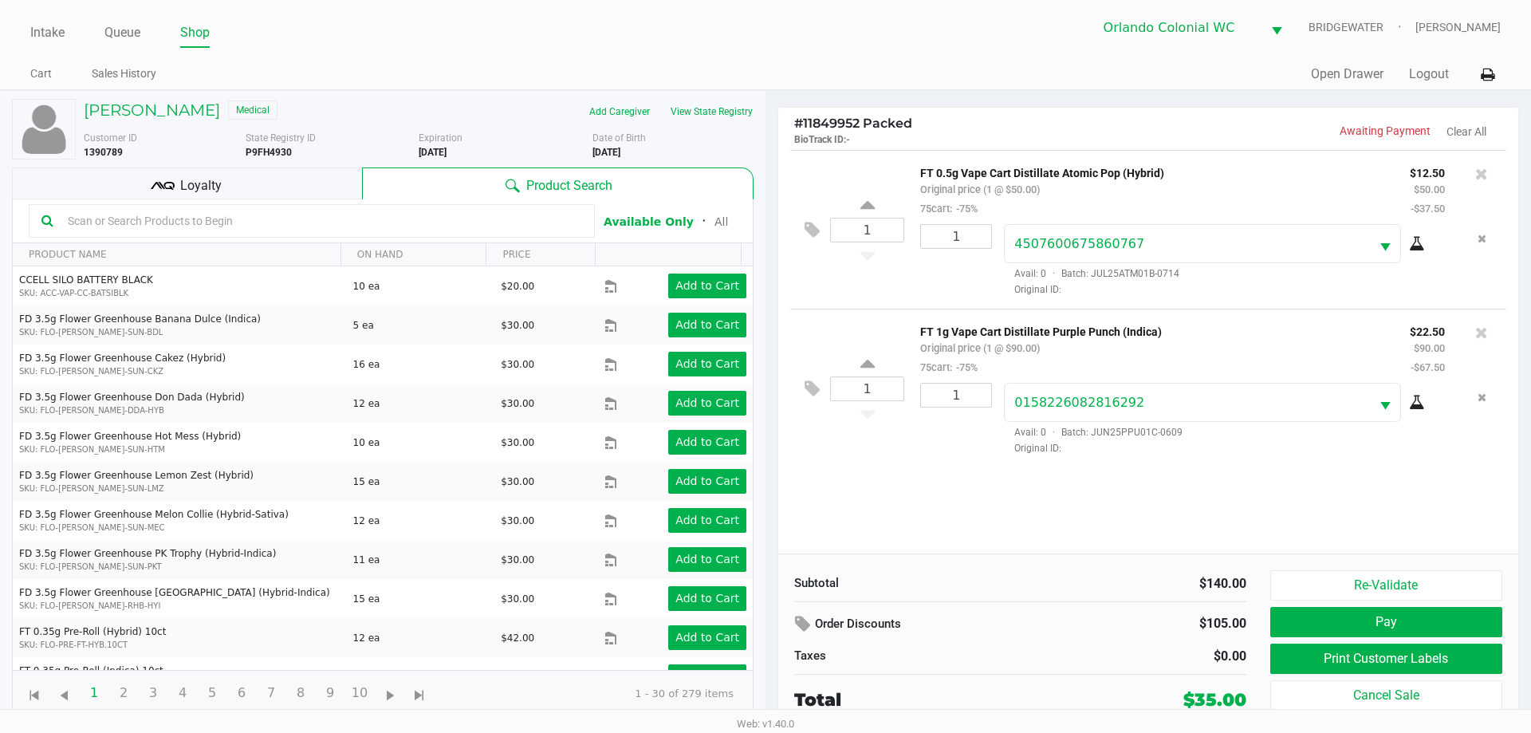
click at [1348, 664] on button "Print Customer Labels" at bounding box center [1386, 659] width 232 height 30
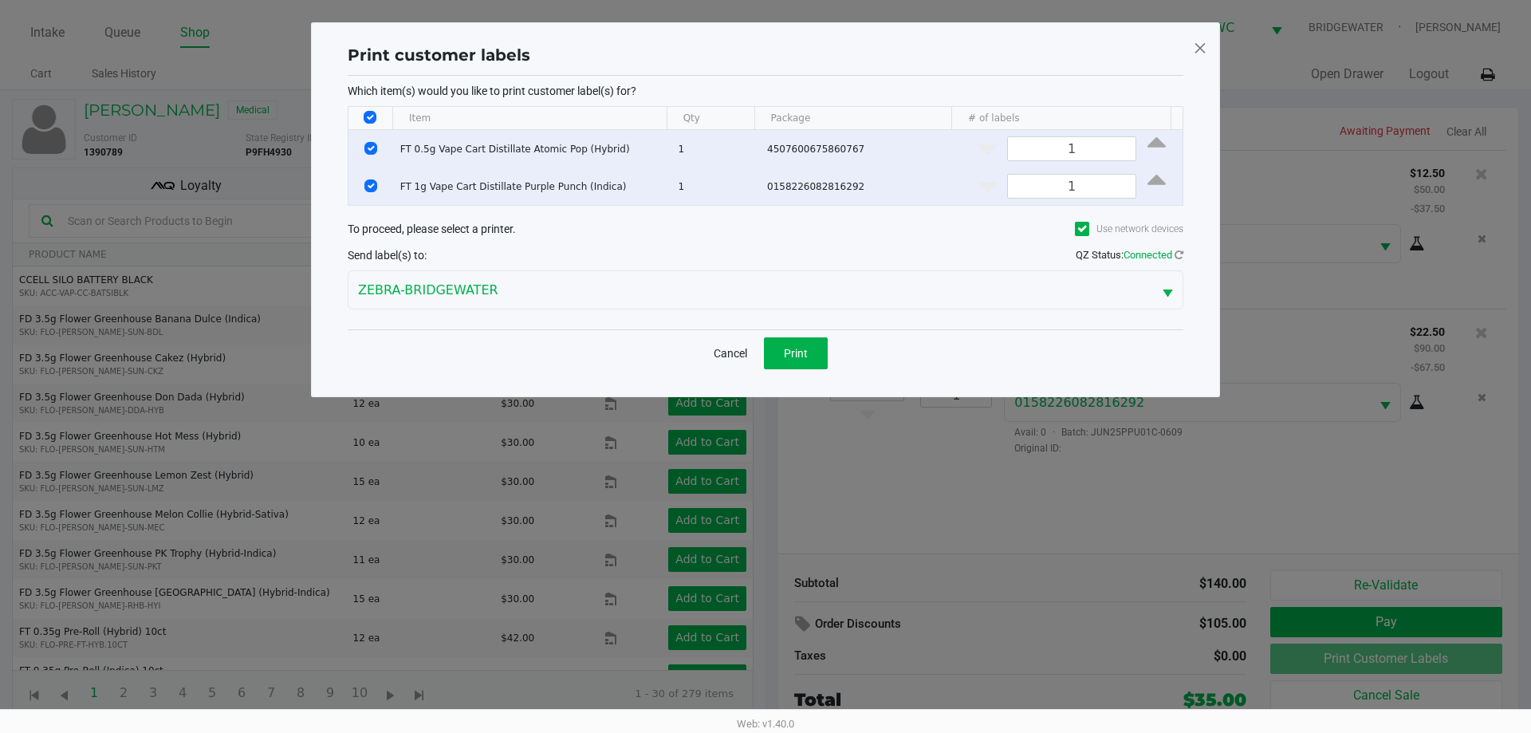
click at [722, 341] on button "Cancel" at bounding box center [730, 353] width 54 height 32
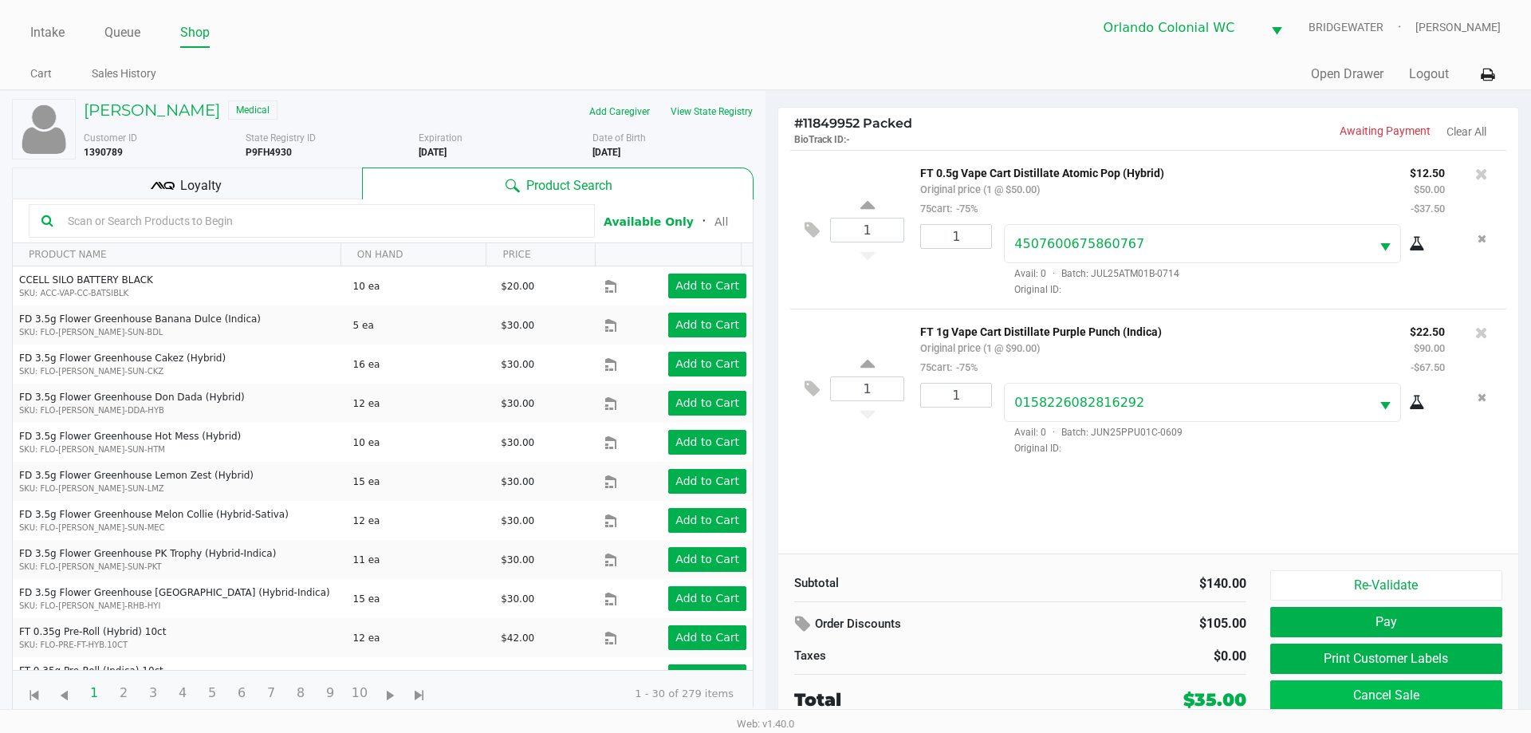
click at [1368, 681] on button "Cancel Sale" at bounding box center [1386, 695] width 232 height 30
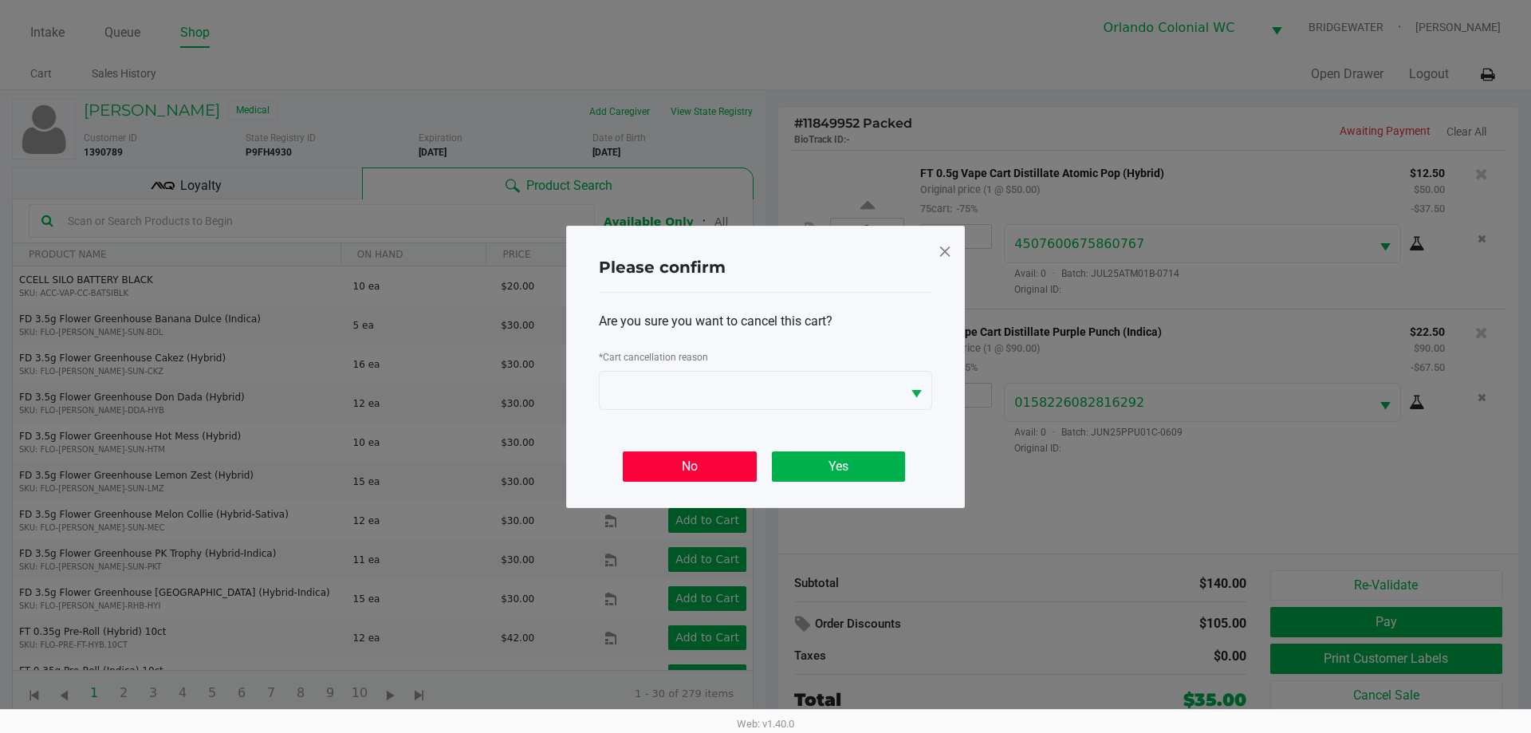
click at [718, 455] on button "No" at bounding box center [689, 466] width 133 height 30
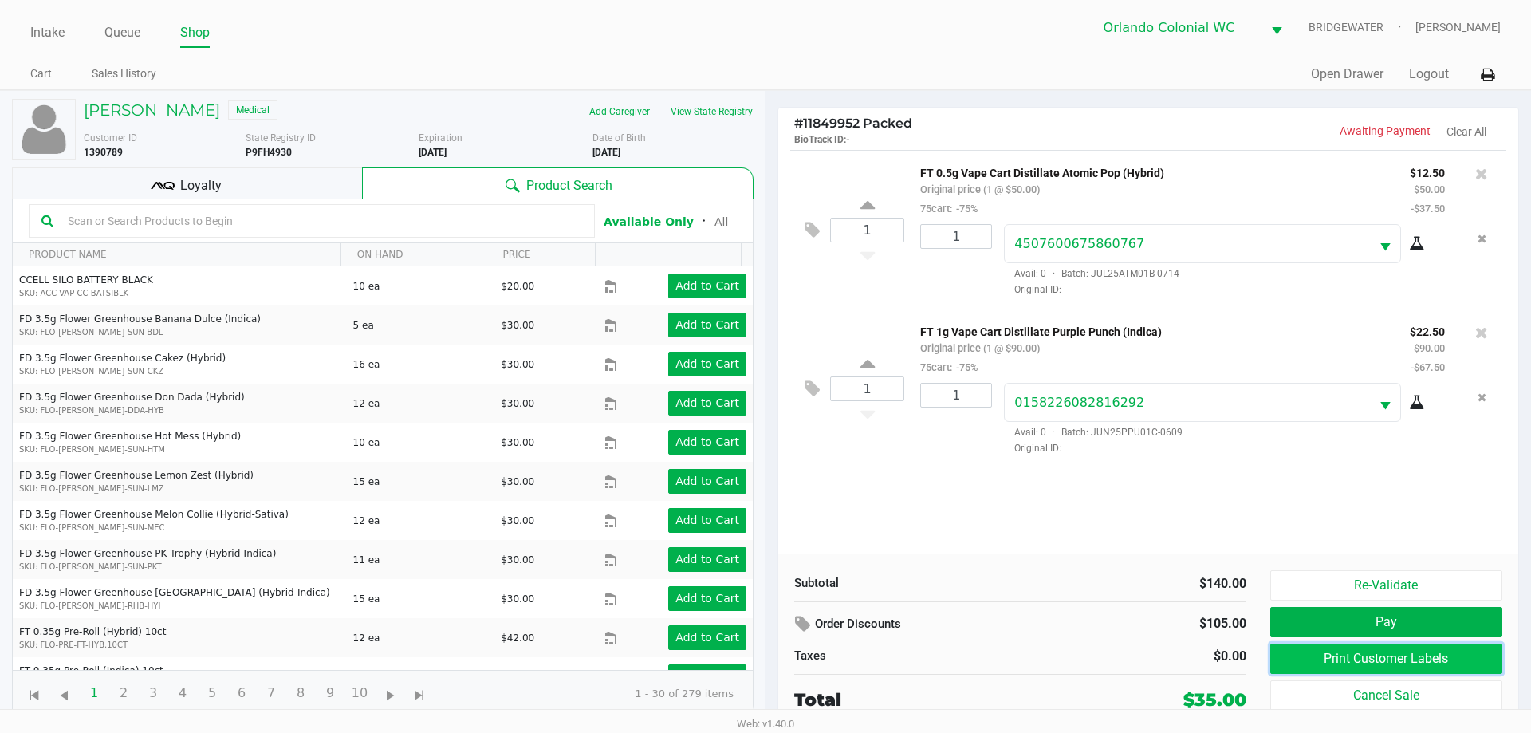
click at [1313, 658] on button "Print Customer Labels" at bounding box center [1386, 659] width 232 height 30
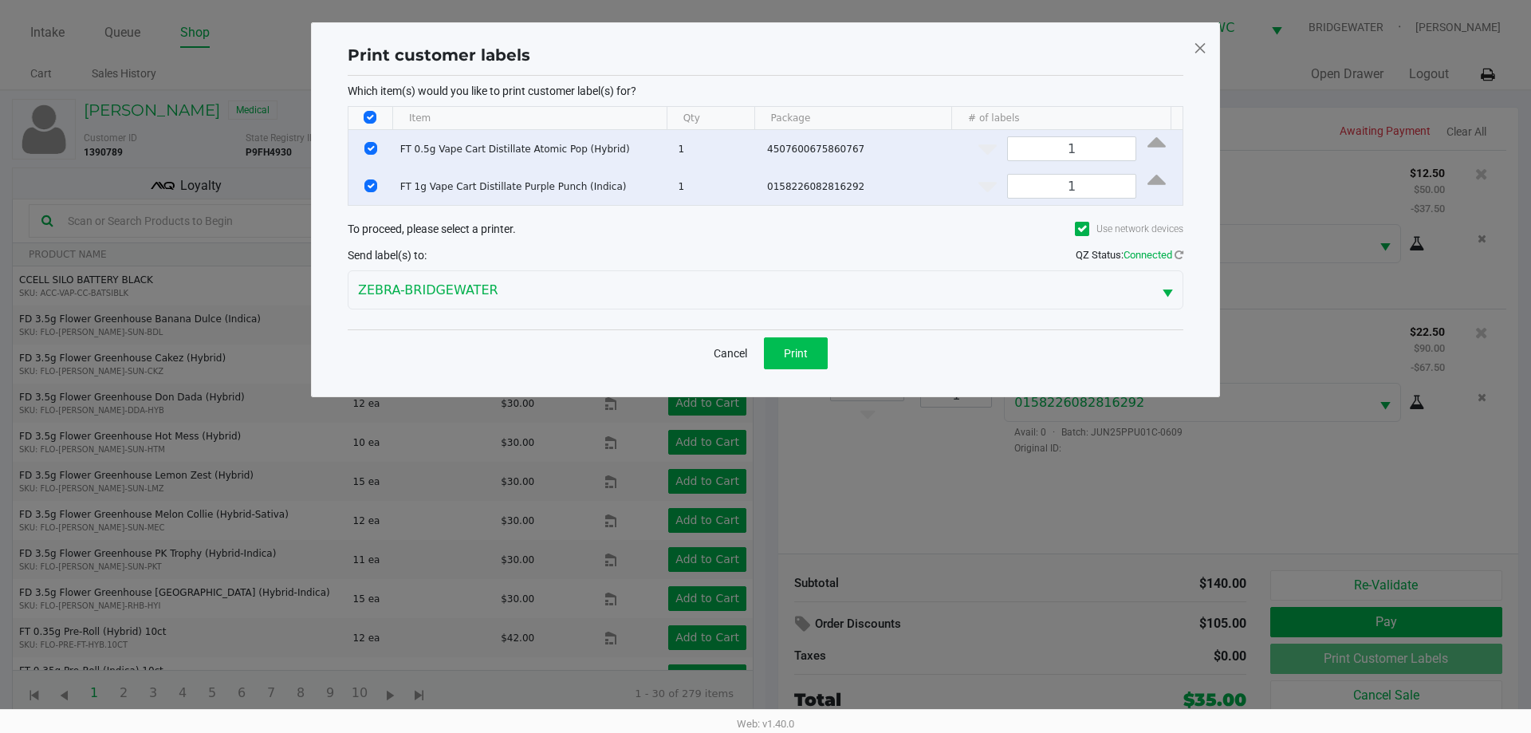
click at [818, 348] on button "Print" at bounding box center [796, 353] width 64 height 32
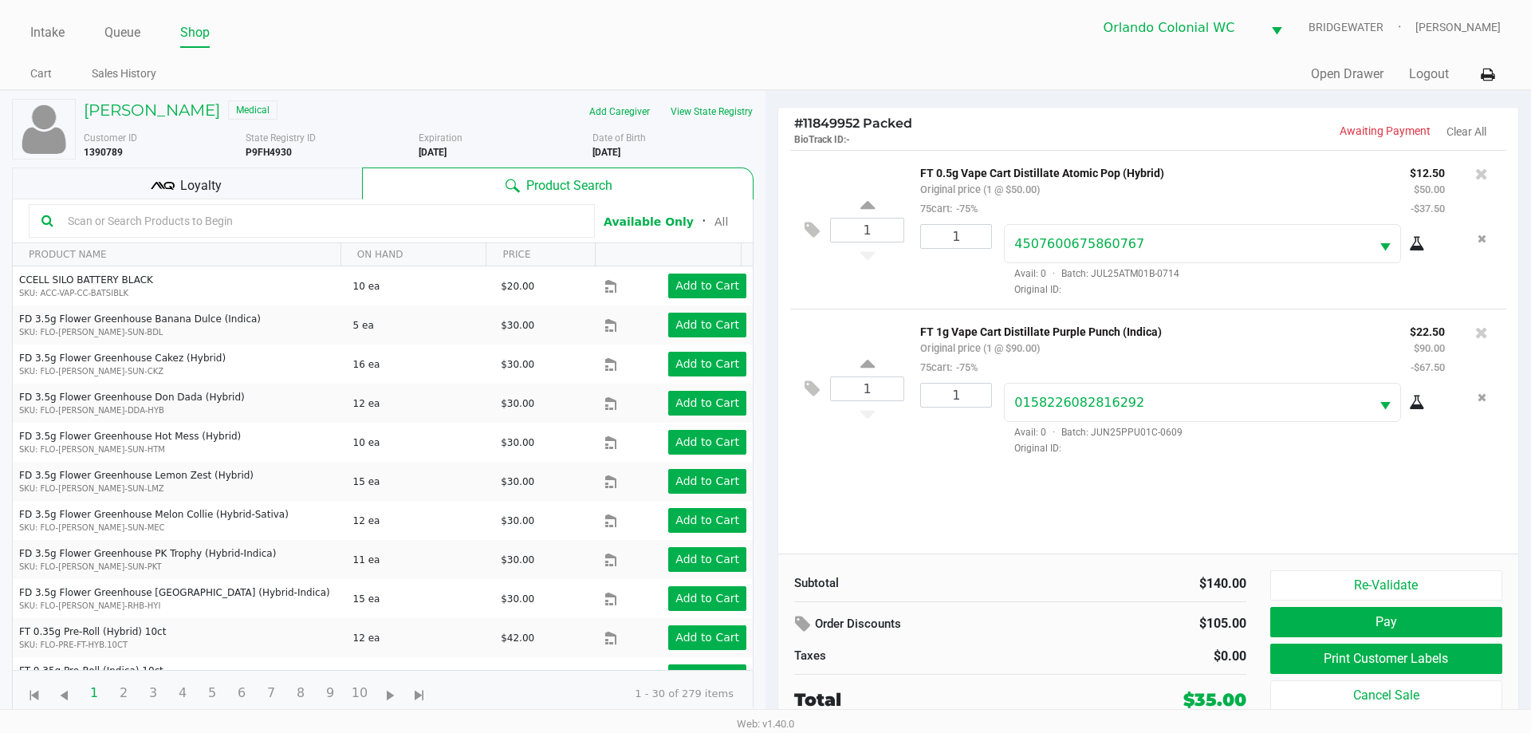
click at [1352, 616] on button "Pay" at bounding box center [1386, 622] width 232 height 30
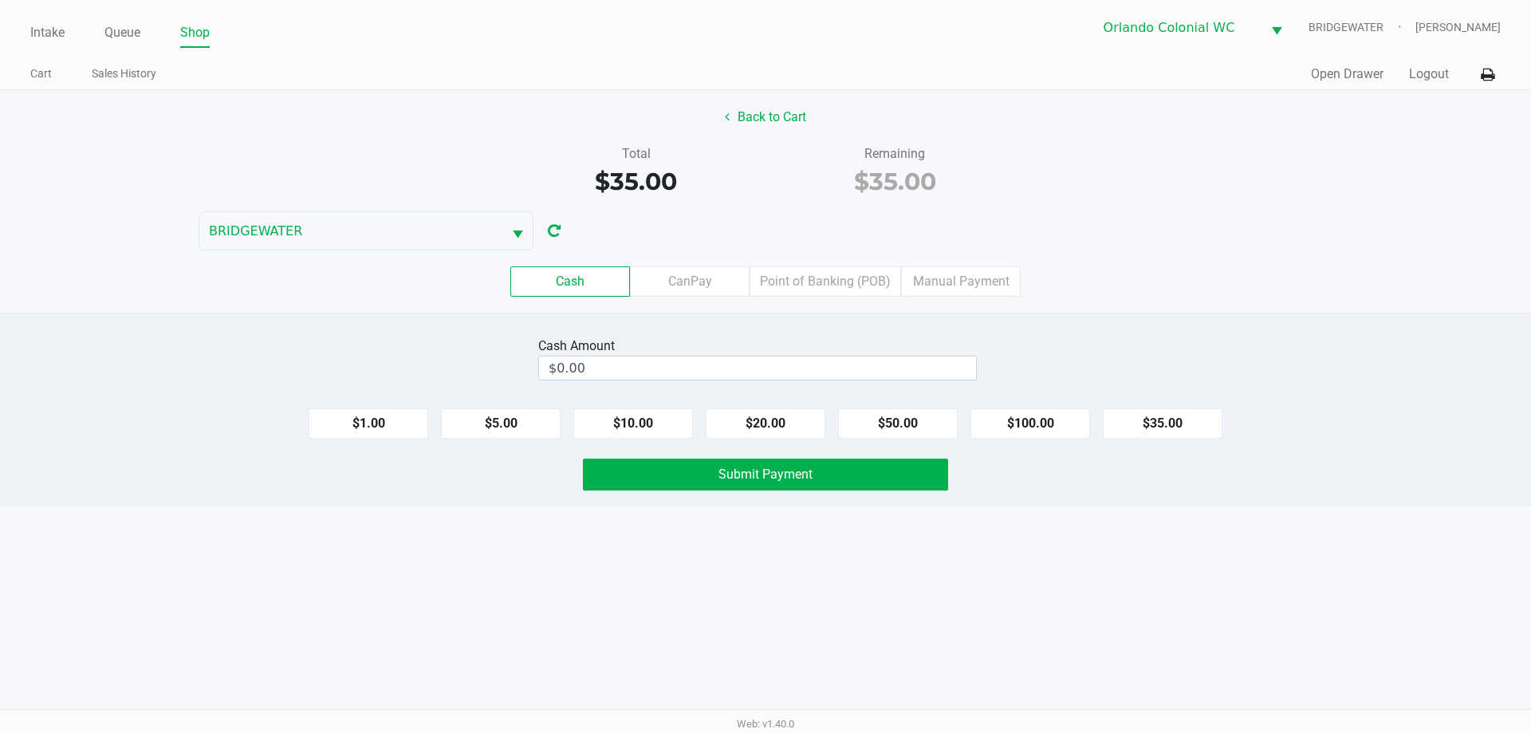
click at [692, 275] on label "CanPay" at bounding box center [690, 281] width 120 height 30
click at [0, 0] on 2 "CanPay" at bounding box center [0, 0] width 0 height 0
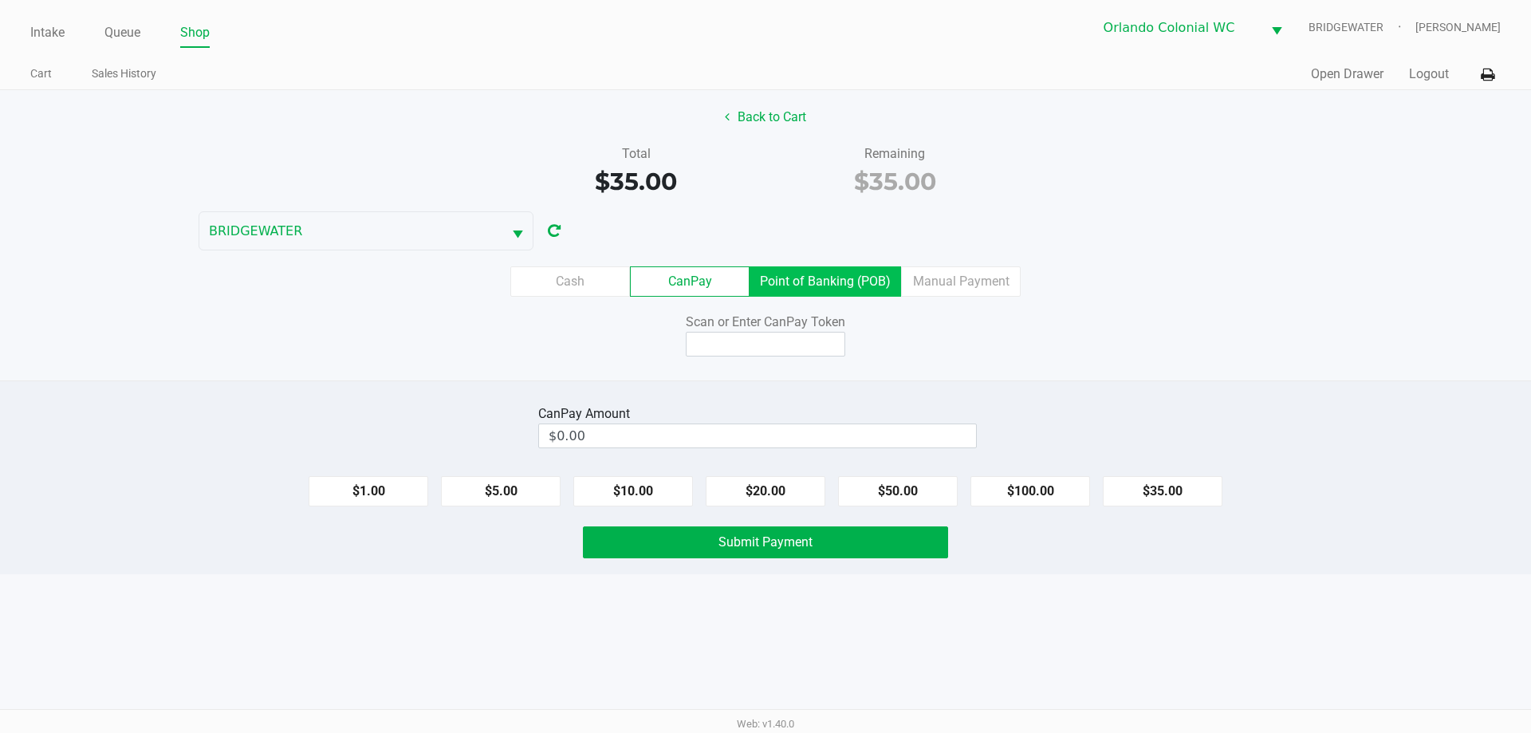
click at [857, 286] on label "Point of Banking (POB)" at bounding box center [826, 281] width 152 height 30
click at [0, 0] on 7 "Point of Banking (POB)" at bounding box center [0, 0] width 0 height 0
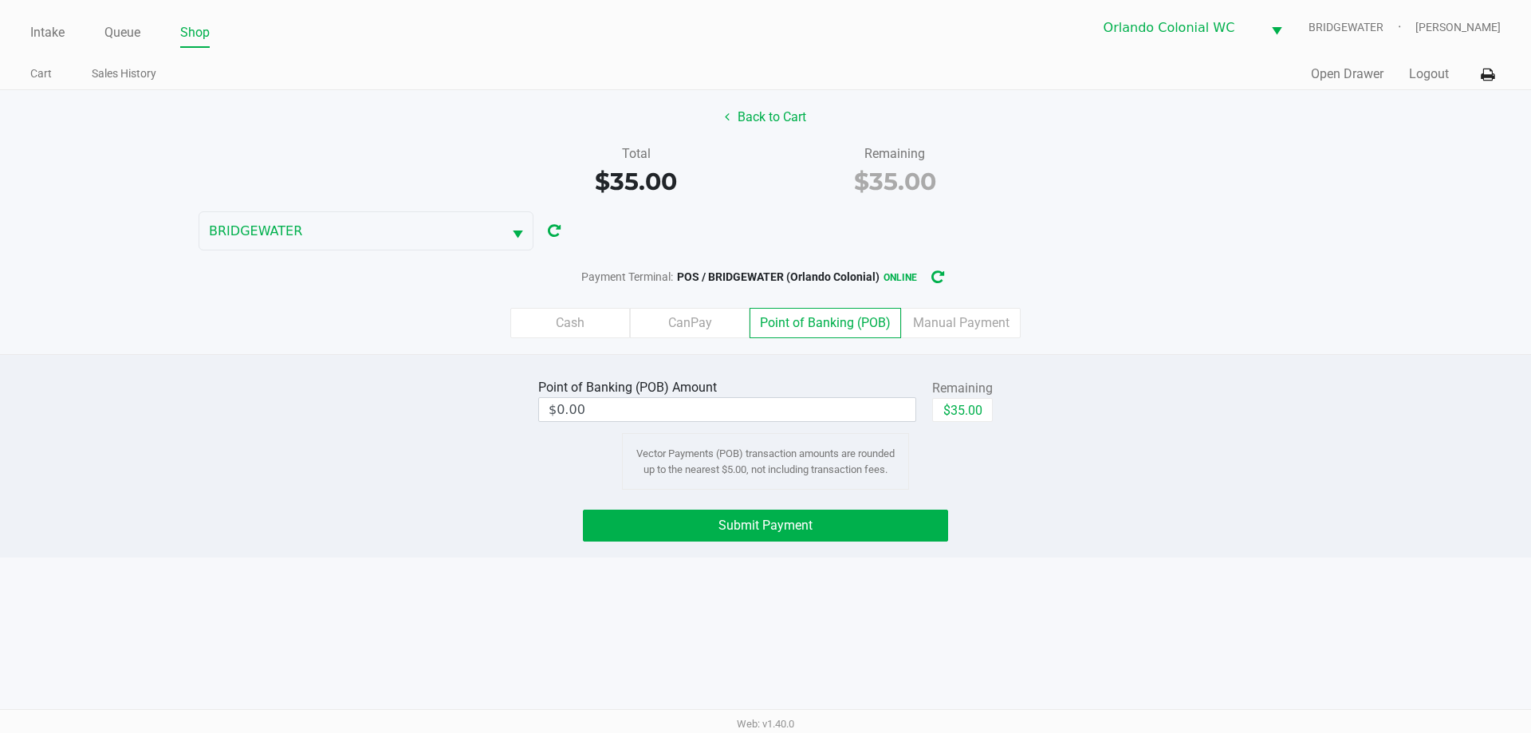
click at [708, 317] on label "CanPay" at bounding box center [690, 323] width 120 height 30
click at [0, 0] on 2 "CanPay" at bounding box center [0, 0] width 0 height 0
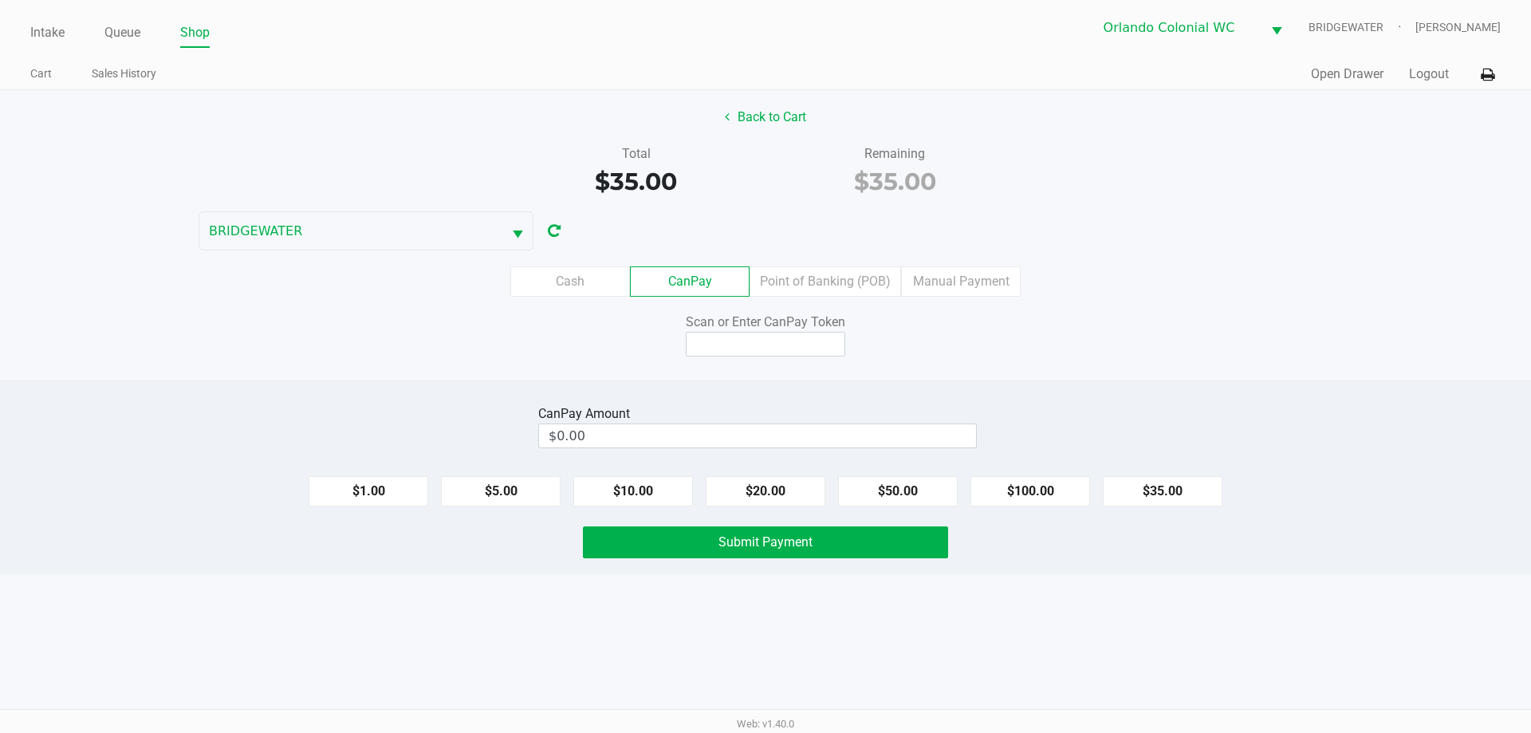
click at [1165, 490] on button "$35.00" at bounding box center [1163, 491] width 120 height 30
type input "$35.00"
click at [782, 345] on input at bounding box center [766, 344] width 160 height 25
type input "Q6806450X"
click at [867, 556] on button "Submit Payment" at bounding box center [765, 542] width 365 height 32
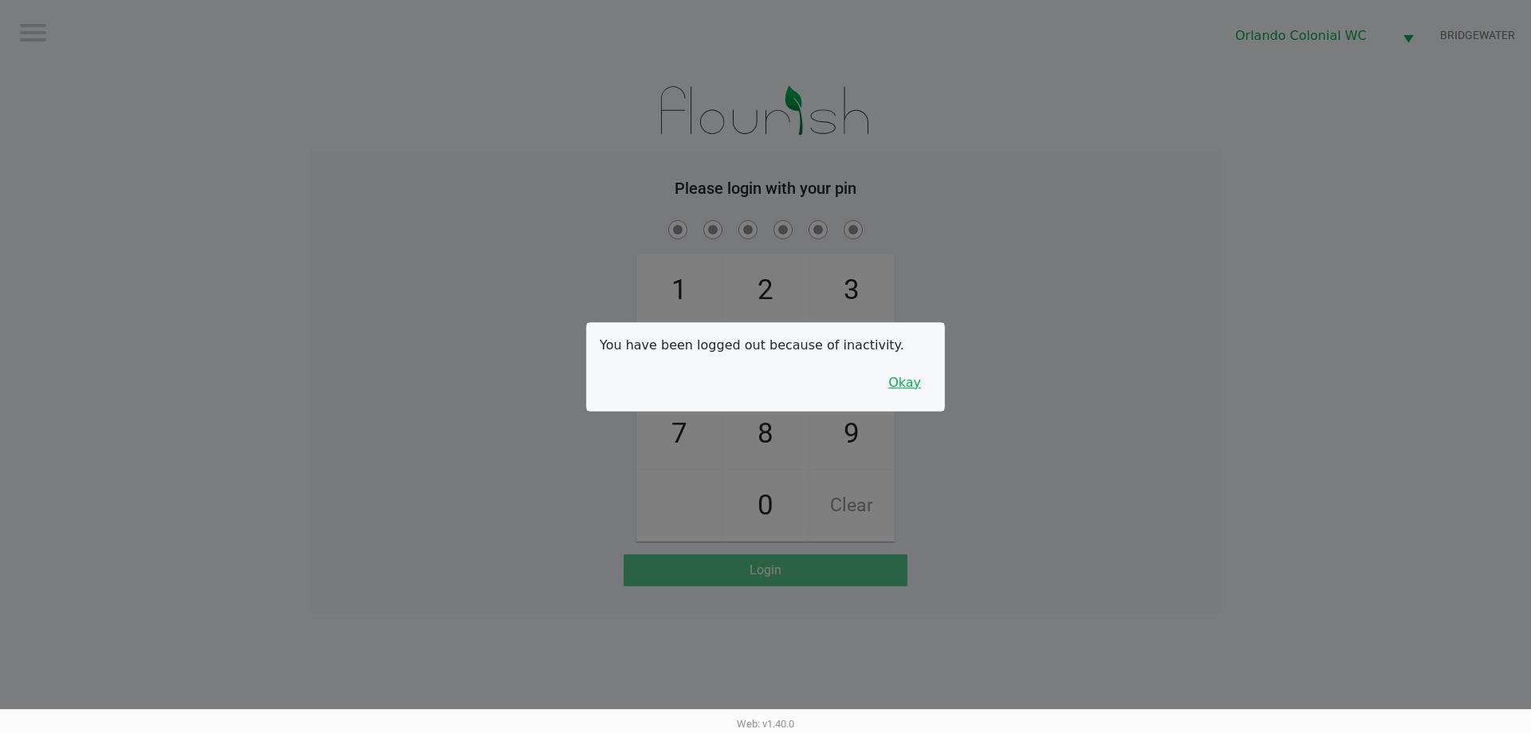
click at [904, 379] on button "Okay" at bounding box center [904, 383] width 53 height 30
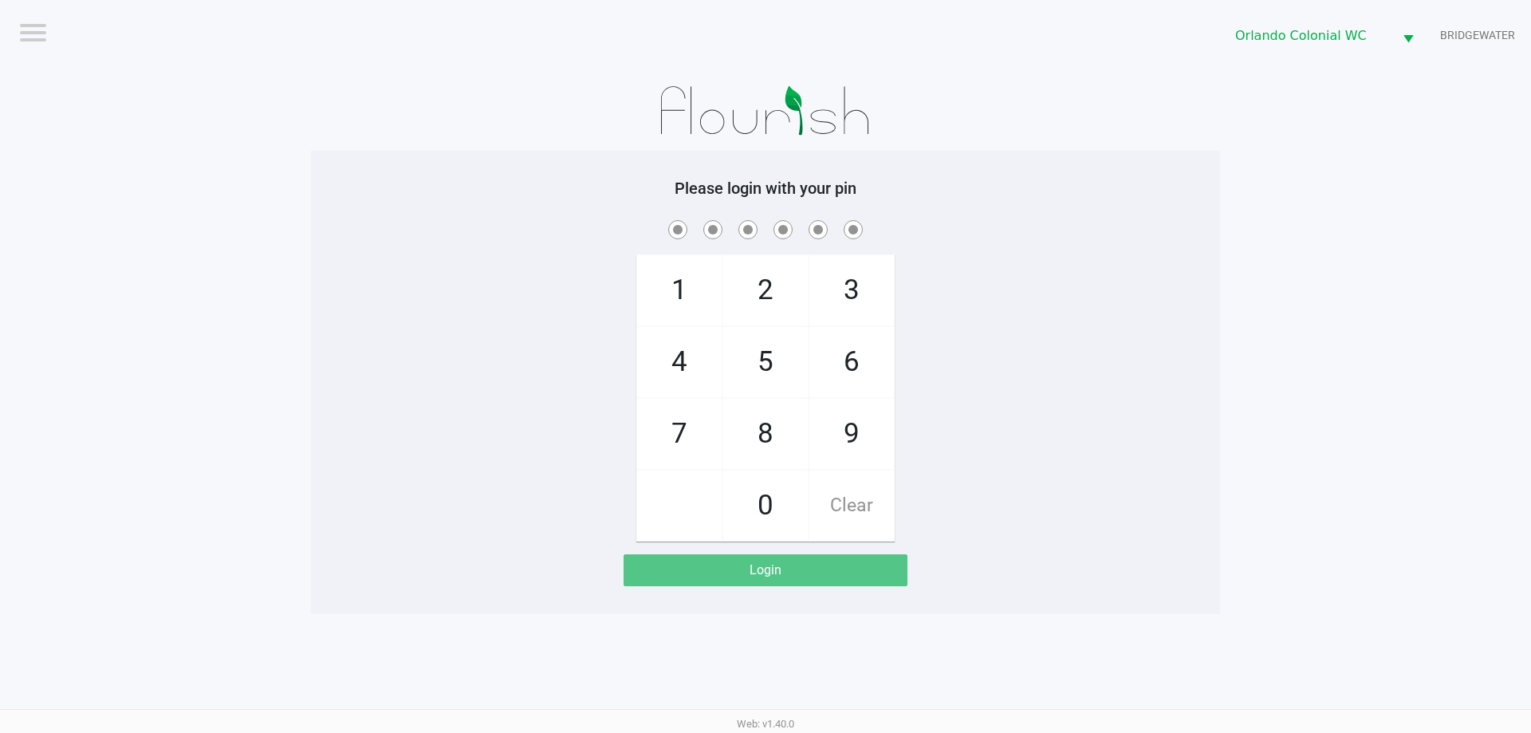
click at [742, 439] on span "8" at bounding box center [765, 434] width 85 height 70
checkbox input "true"
click at [644, 443] on span "7" at bounding box center [679, 434] width 85 height 70
checkbox input "true"
click at [774, 513] on span "0" at bounding box center [765, 506] width 85 height 70
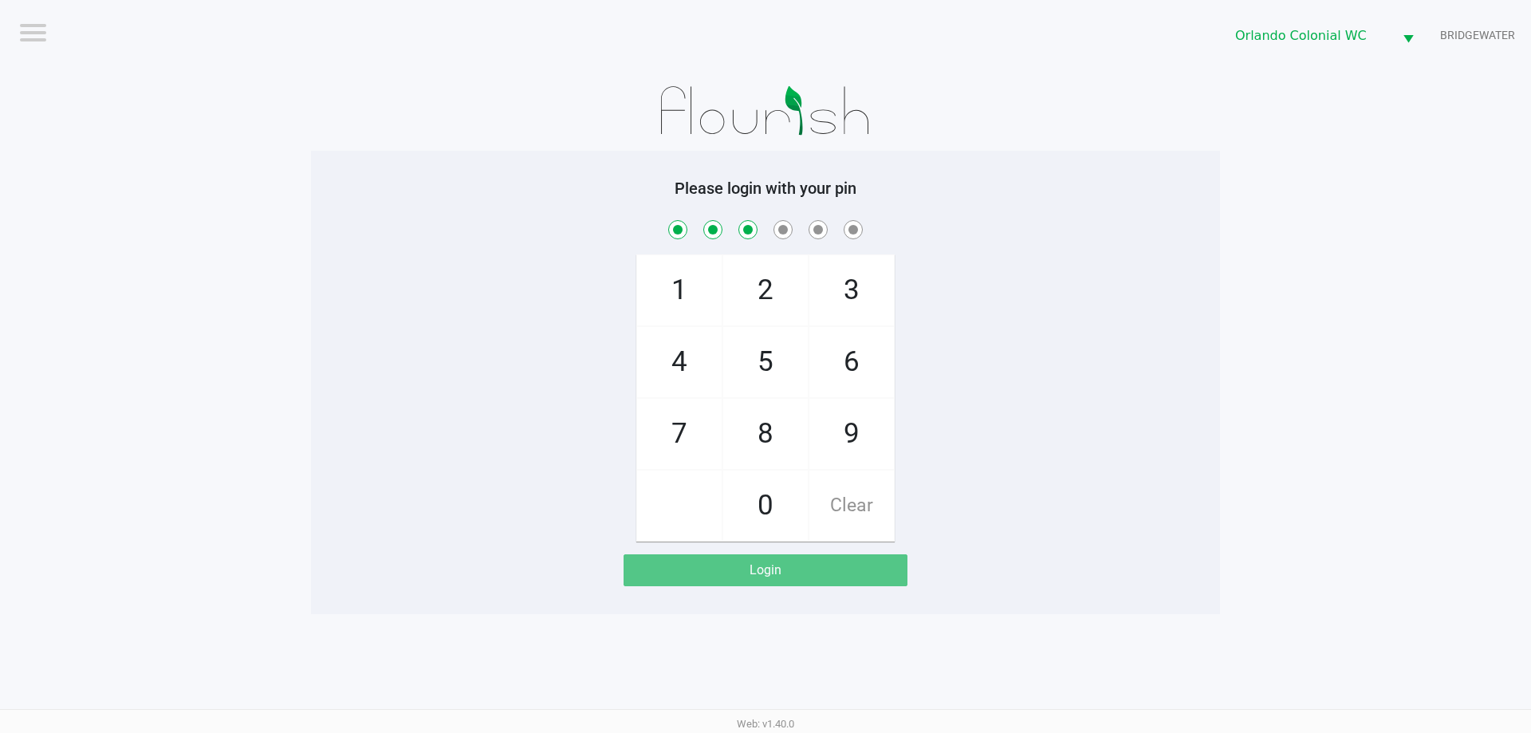
checkbox input "true"
click at [687, 366] on span "4" at bounding box center [679, 362] width 85 height 70
checkbox input "true"
click at [706, 441] on span "7" at bounding box center [679, 434] width 85 height 70
checkbox input "true"
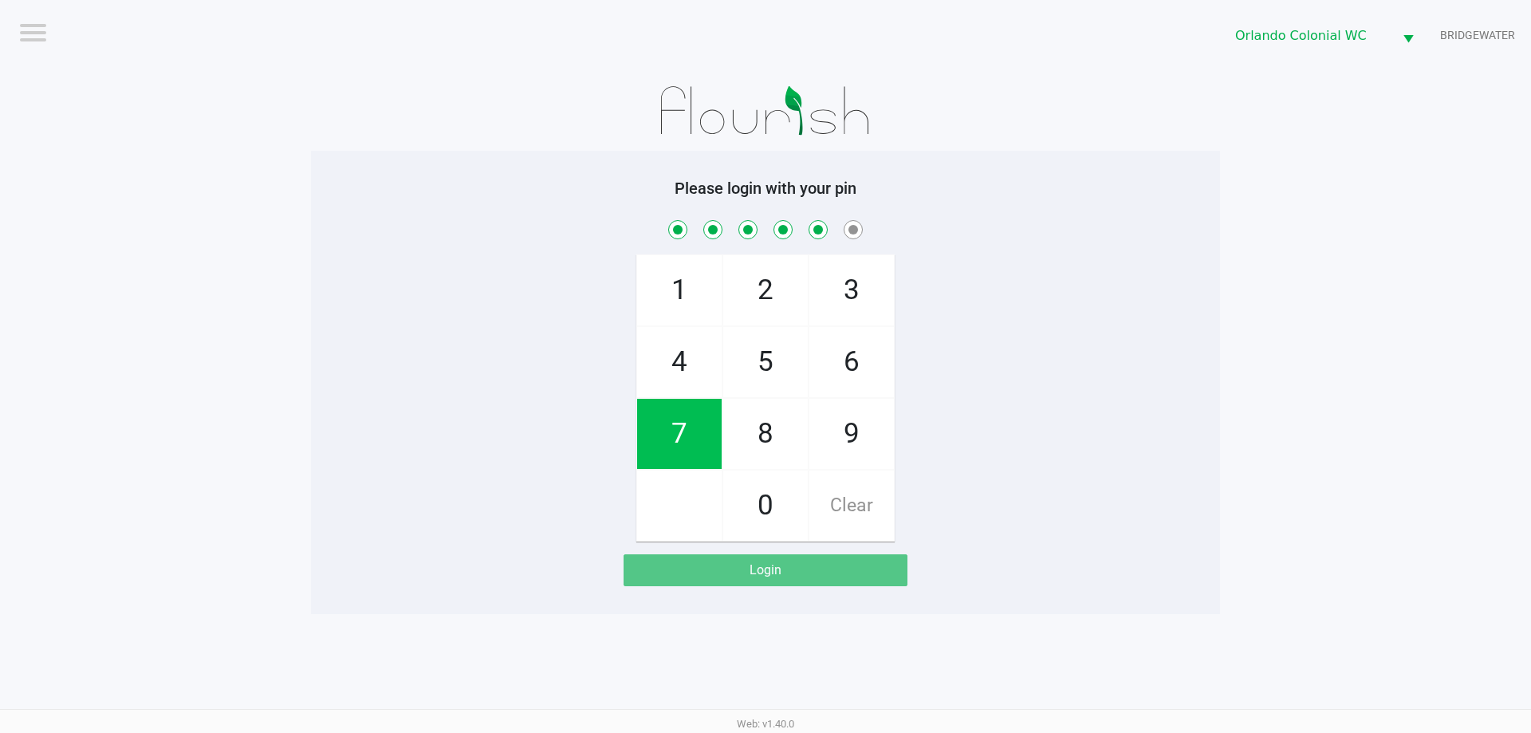
click at [687, 289] on span "1" at bounding box center [679, 290] width 85 height 70
checkbox input "true"
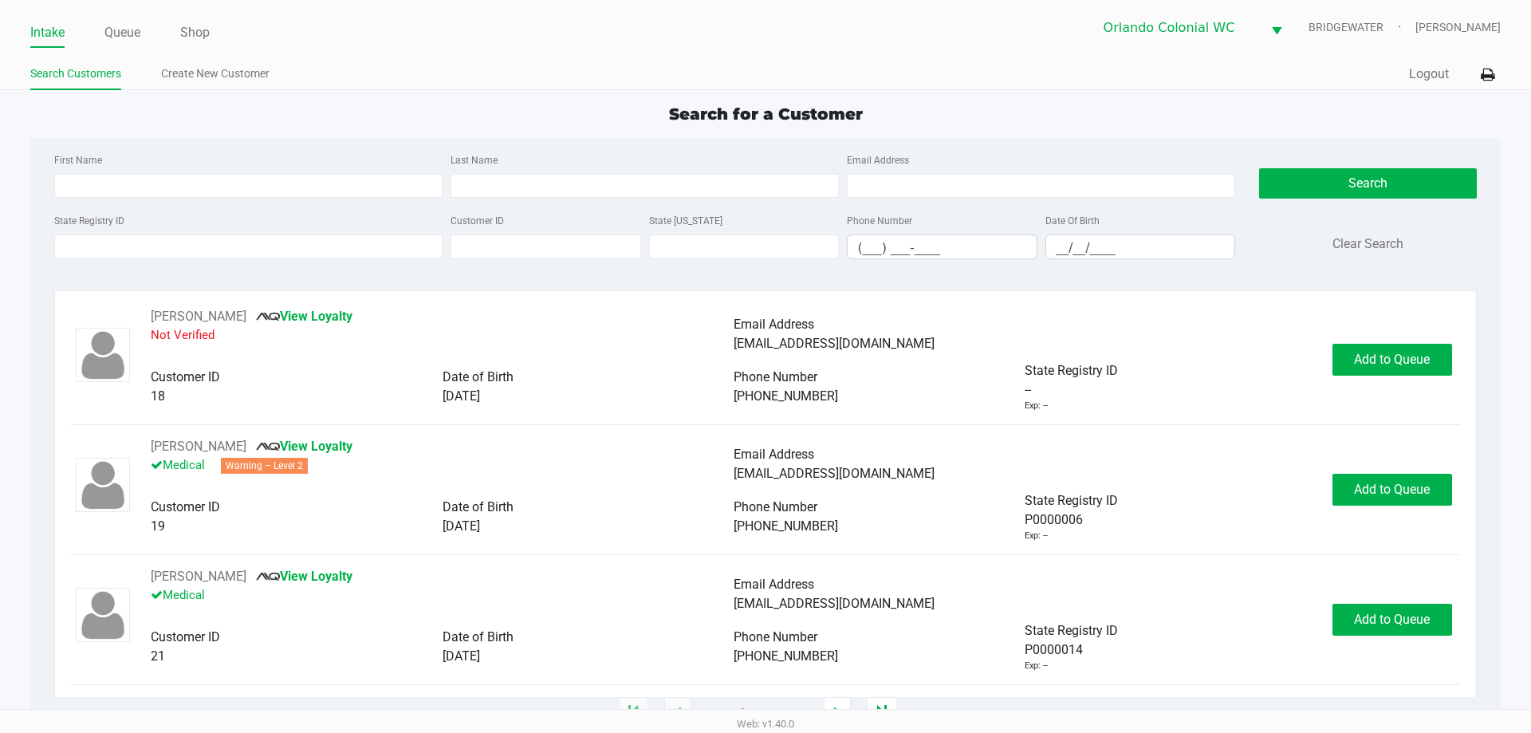
click at [270, 183] on input "First Name" at bounding box center [248, 186] width 388 height 24
type input "[PERSON_NAME]"
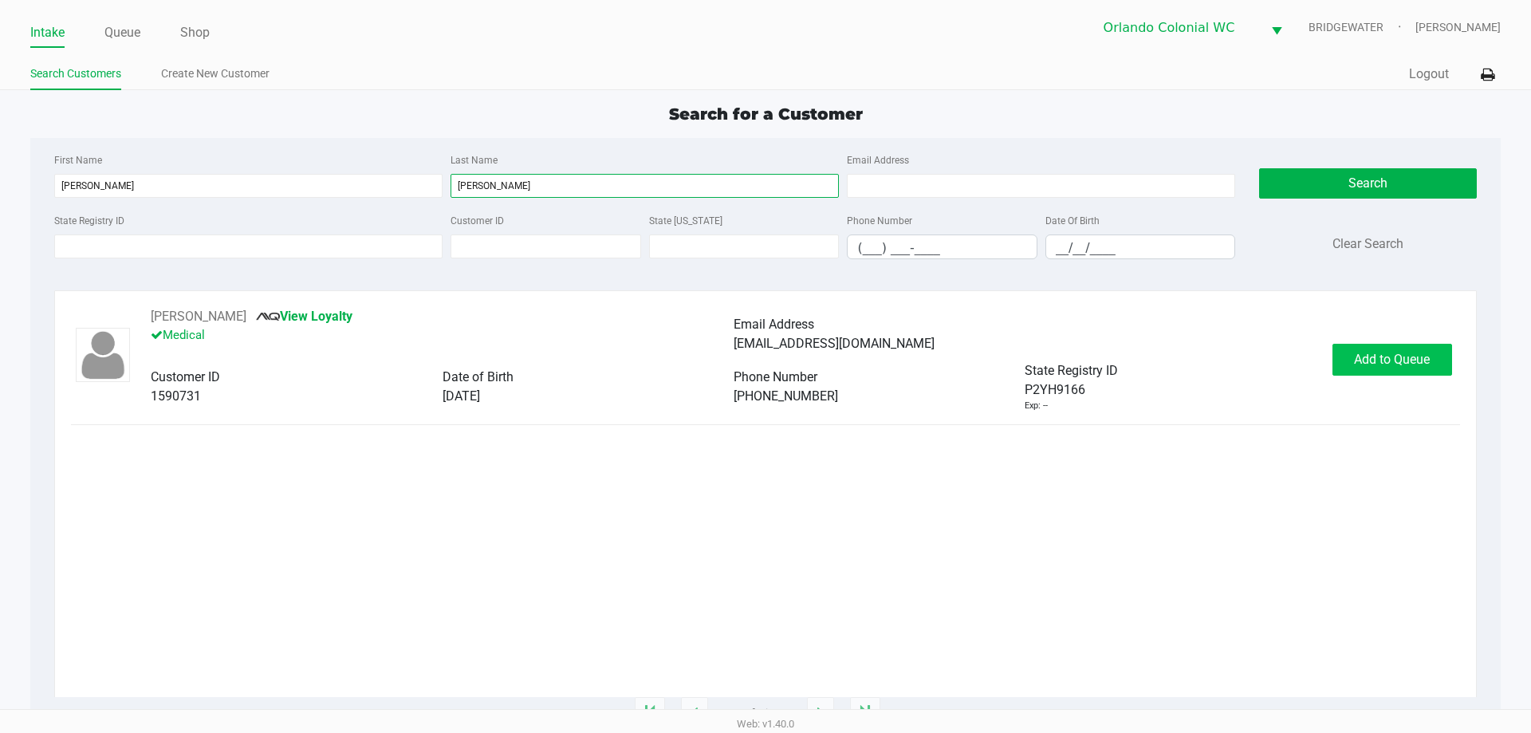
type input "[PERSON_NAME]"
click at [1369, 353] on span "Add to Queue" at bounding box center [1392, 359] width 76 height 15
click at [1369, 353] on div "Add to Queue" at bounding box center [1393, 360] width 120 height 32
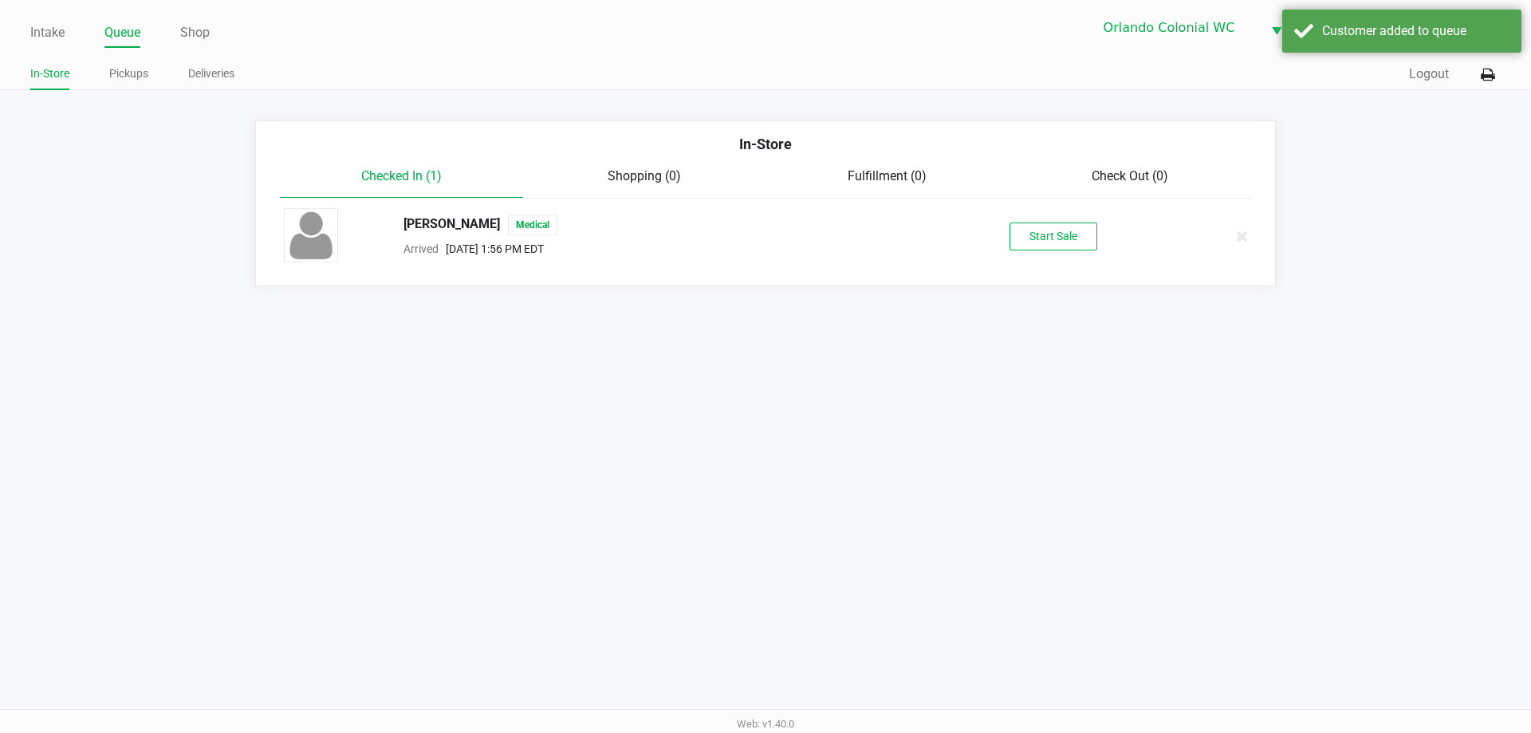
click at [1070, 225] on button "Start Sale" at bounding box center [1054, 237] width 88 height 28
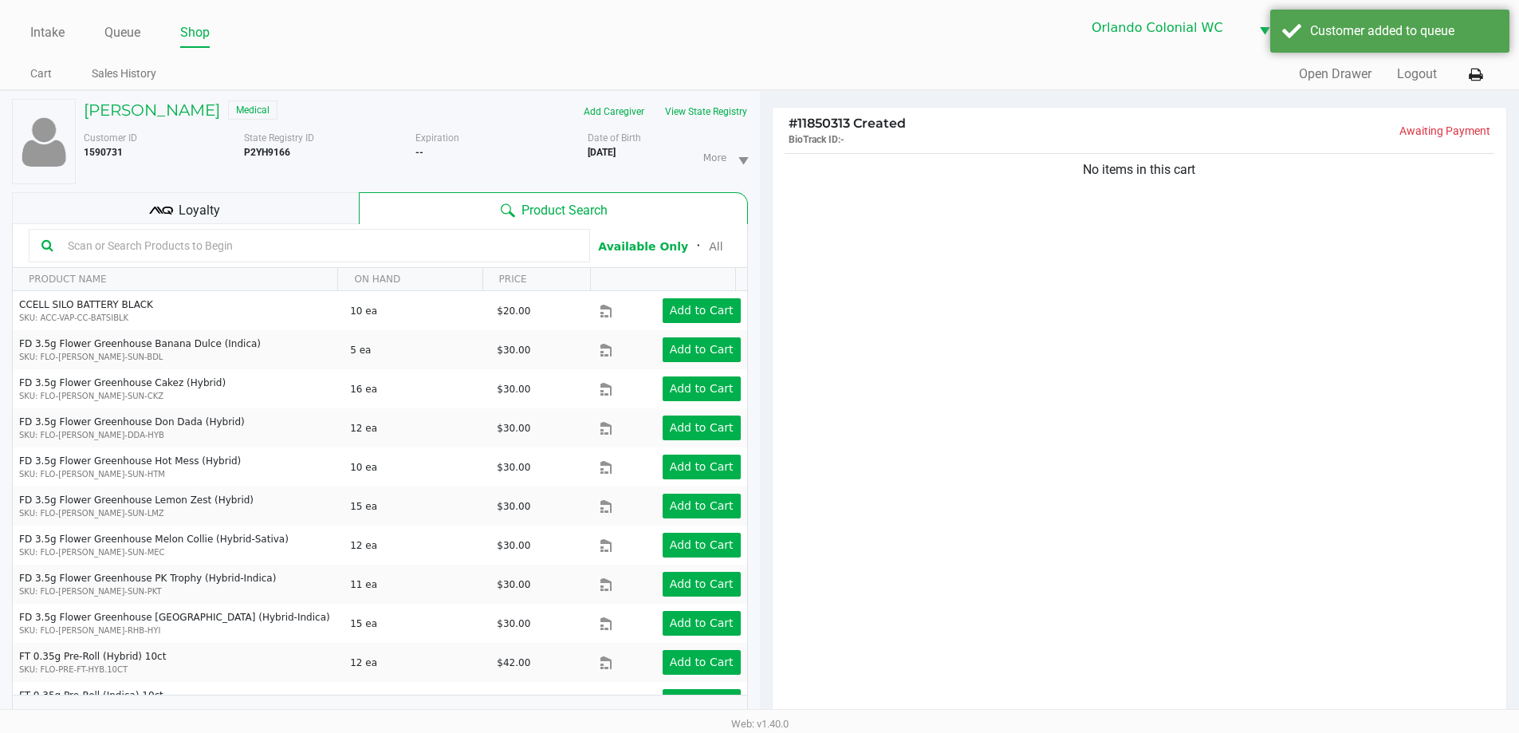
click at [1024, 367] on div "No items in this cart" at bounding box center [1140, 439] width 735 height 579
click at [737, 109] on button "View State Registry" at bounding box center [701, 112] width 93 height 26
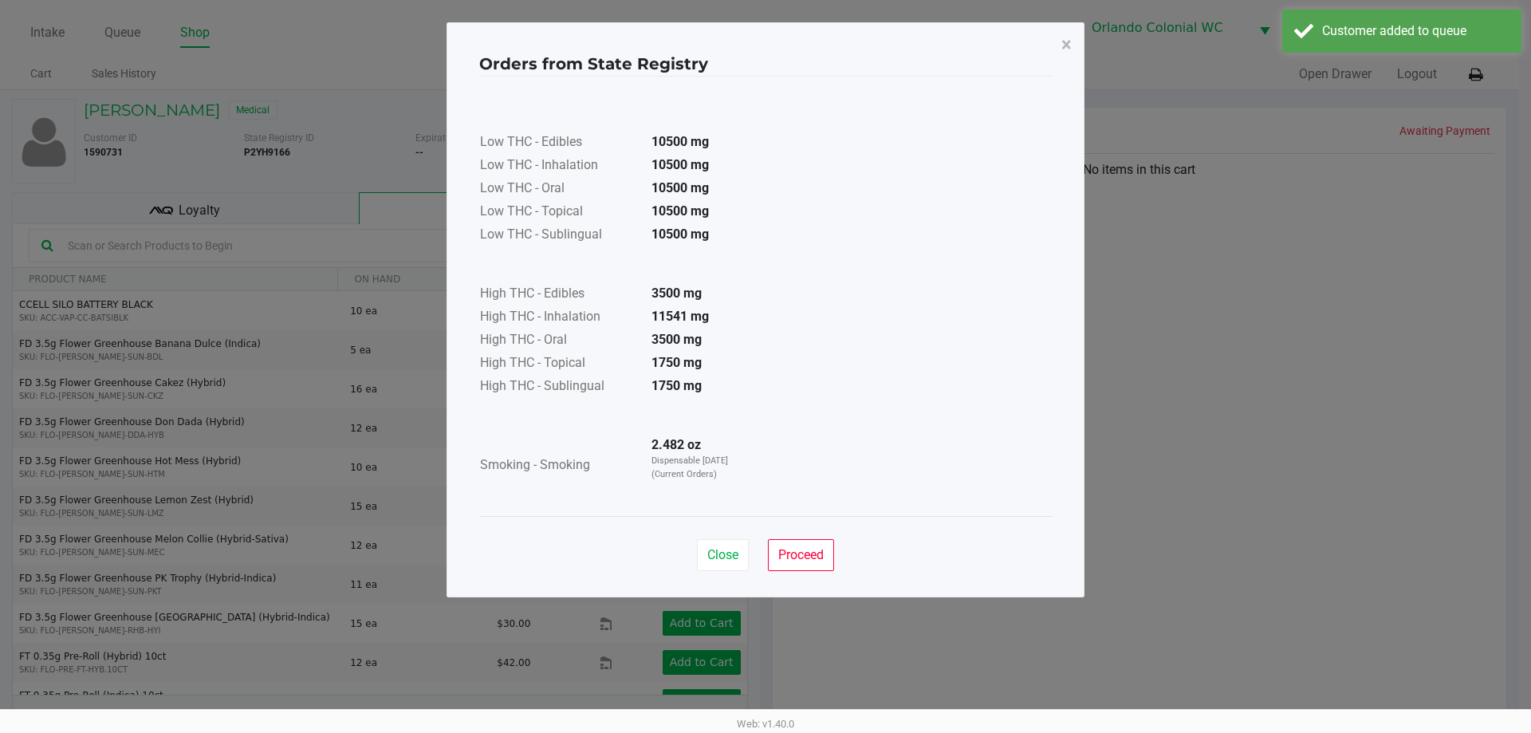
click at [807, 539] on button "Proceed" at bounding box center [801, 555] width 66 height 32
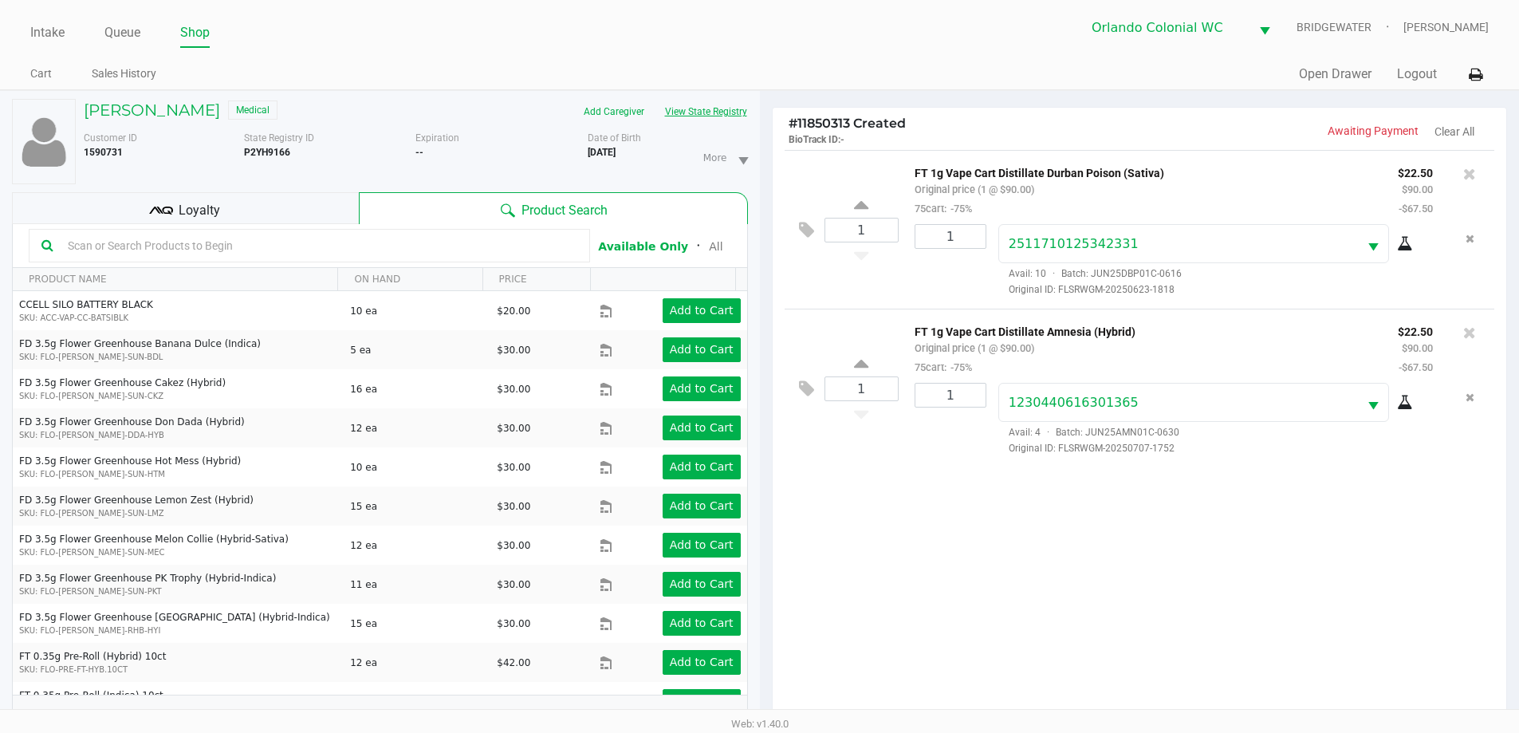
scroll to position [172, 0]
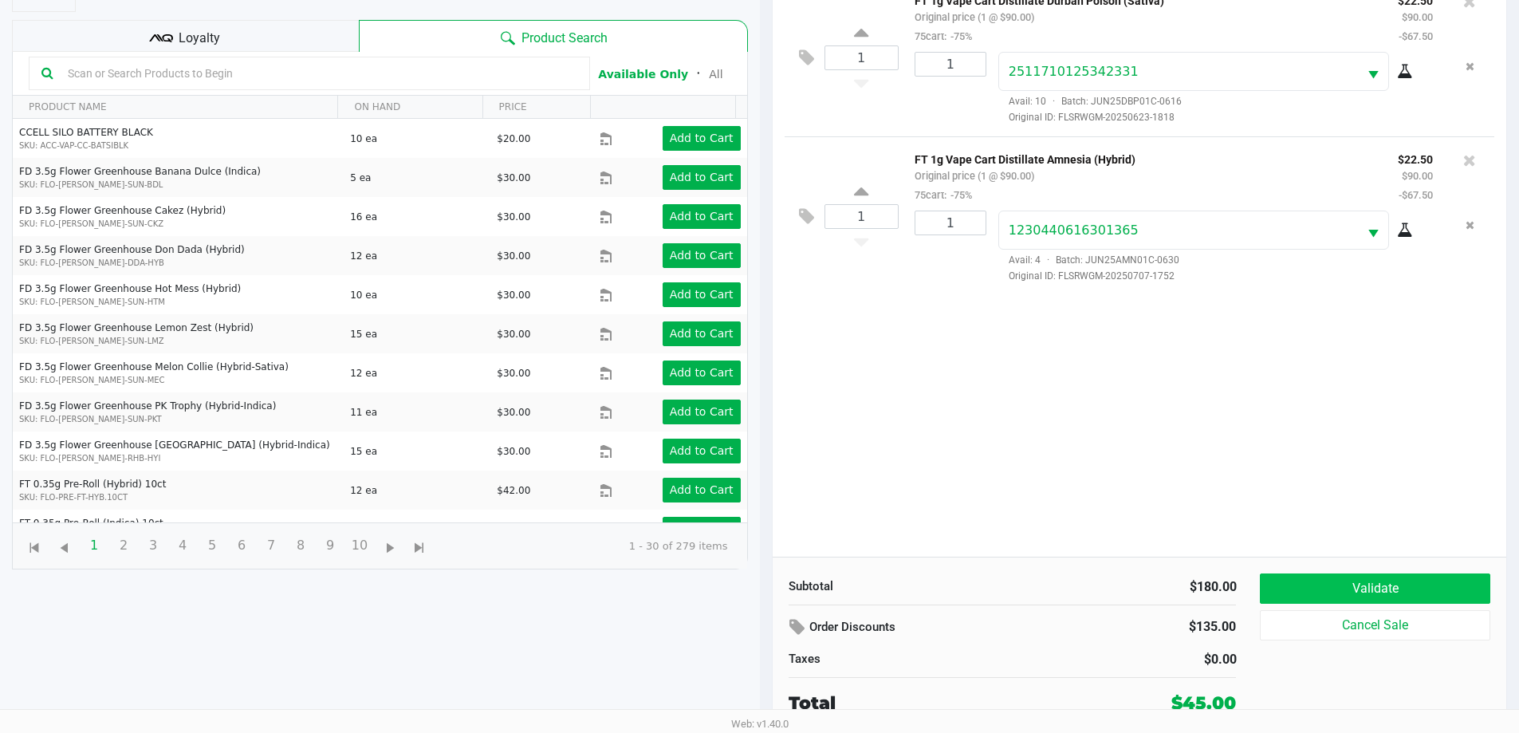
click at [1376, 599] on button "Validate" at bounding box center [1375, 588] width 230 height 30
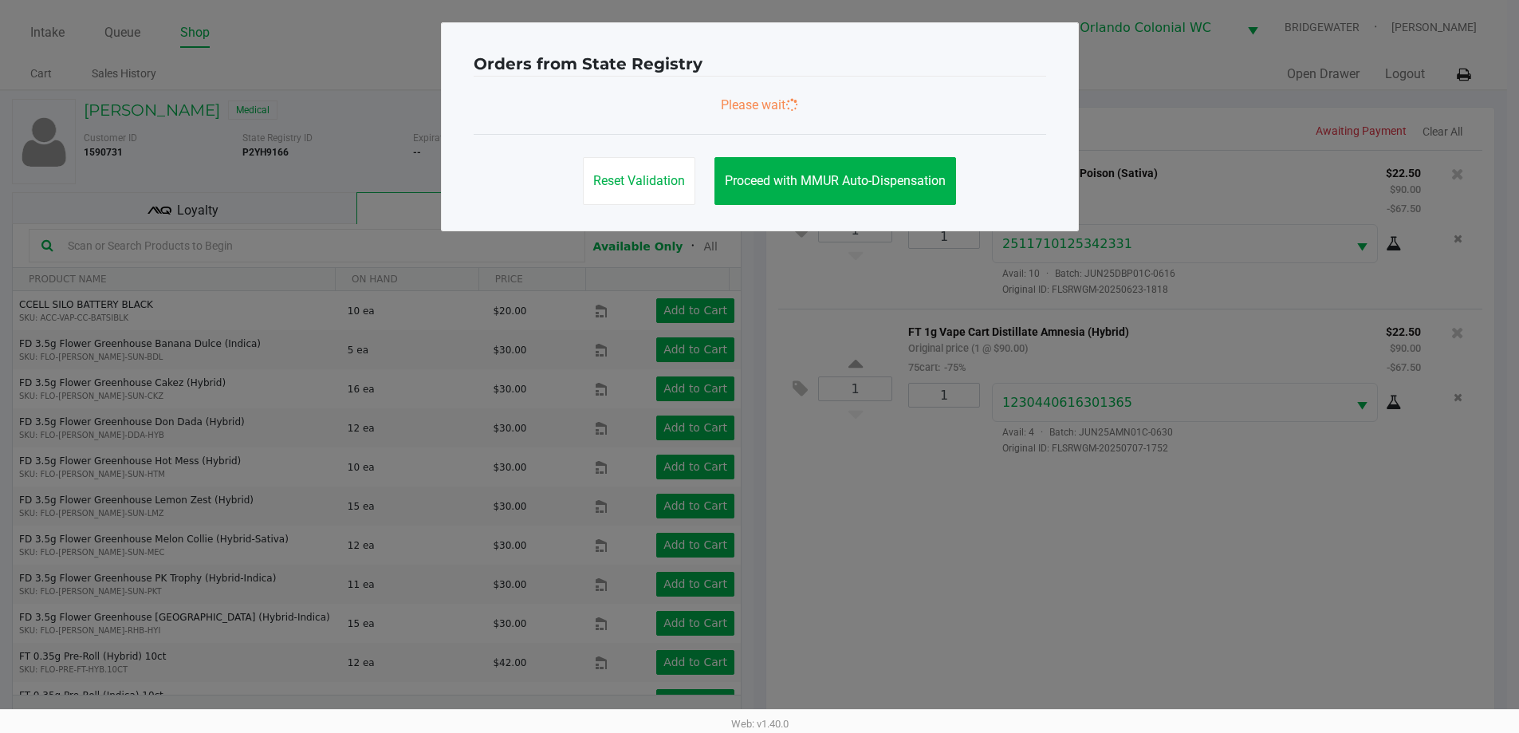
scroll to position [0, 0]
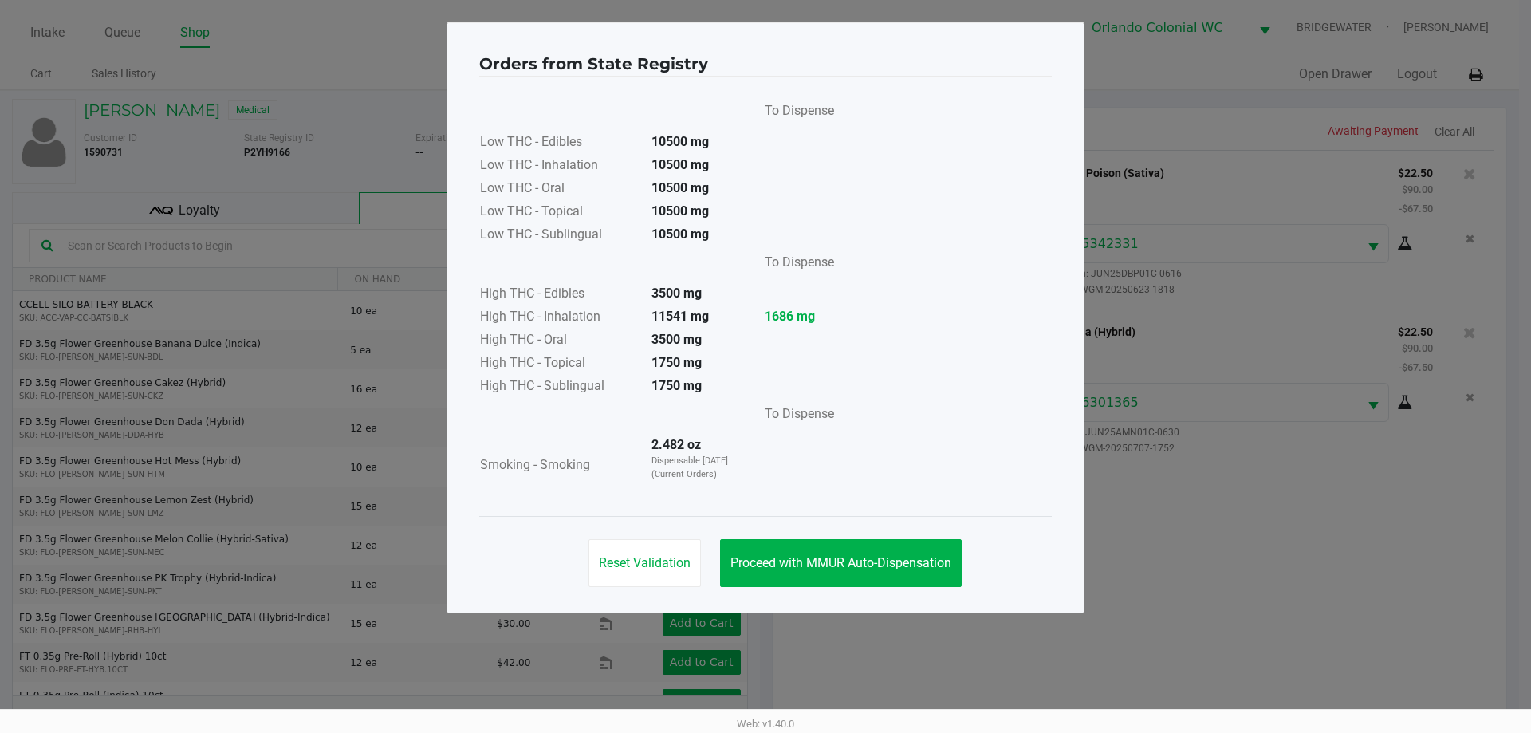
click at [893, 560] on span "Proceed with MMUR Auto-Dispensation" at bounding box center [841, 562] width 221 height 15
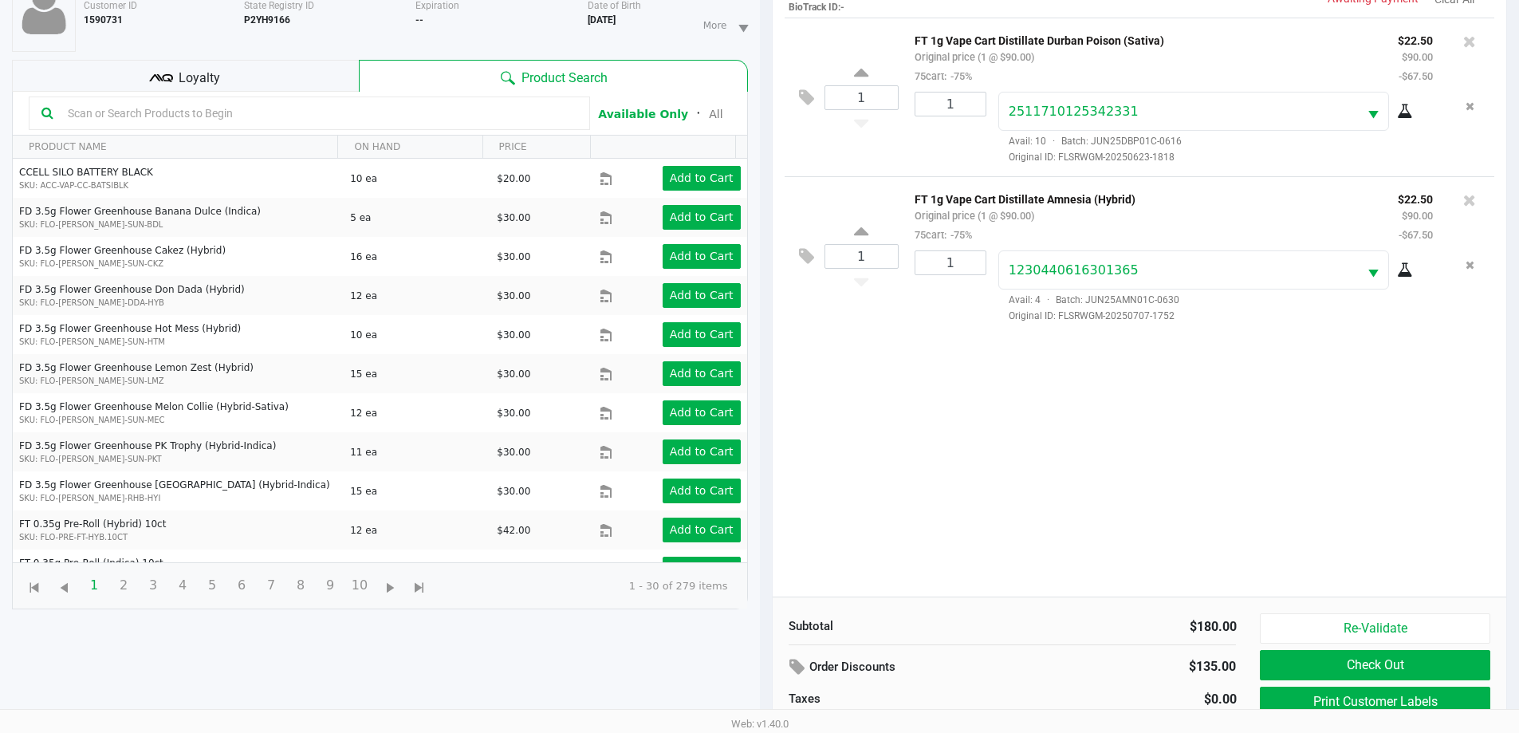
scroll to position [172, 0]
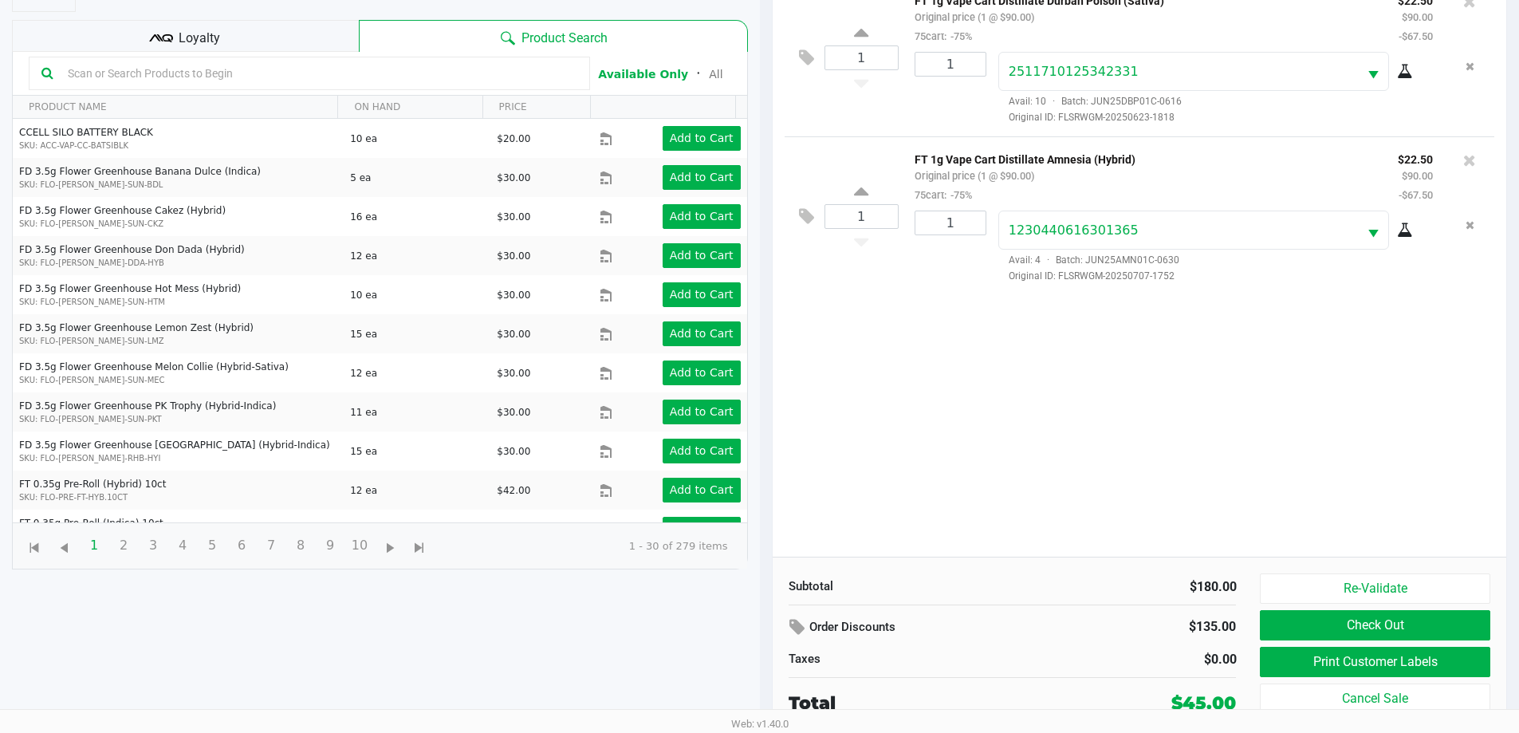
click at [1334, 656] on button "Print Customer Labels" at bounding box center [1375, 662] width 230 height 30
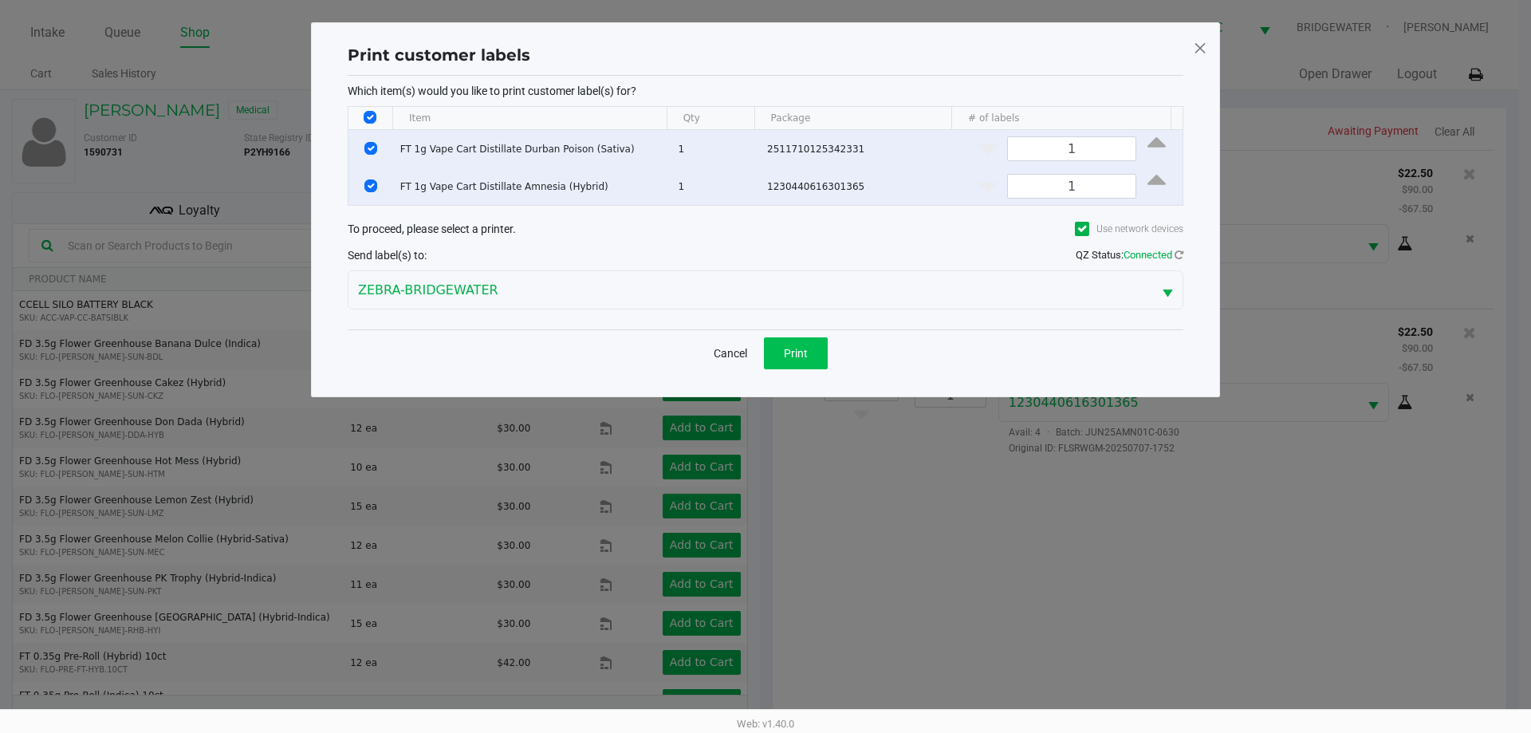
click at [809, 358] on button "Print" at bounding box center [796, 353] width 64 height 32
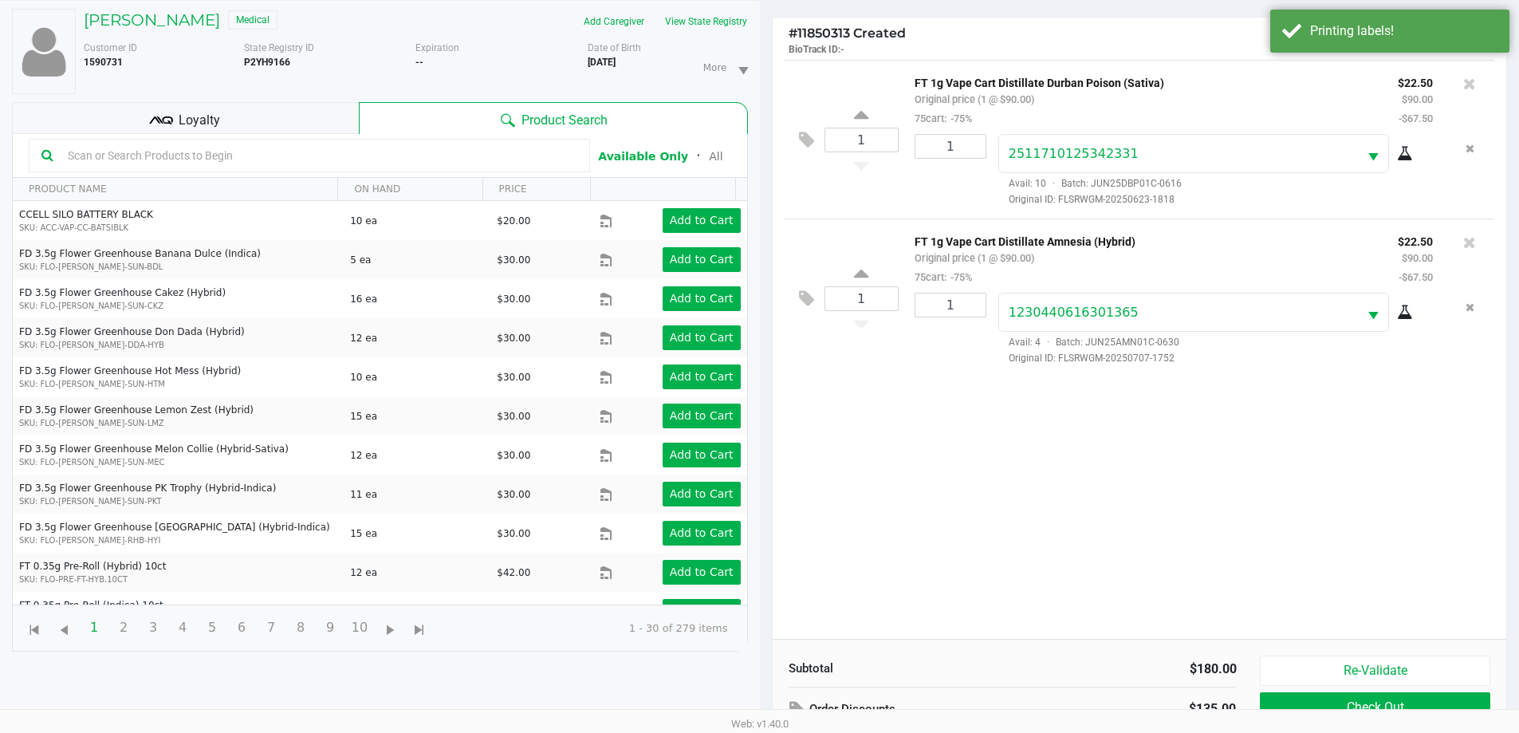
scroll to position [172, 0]
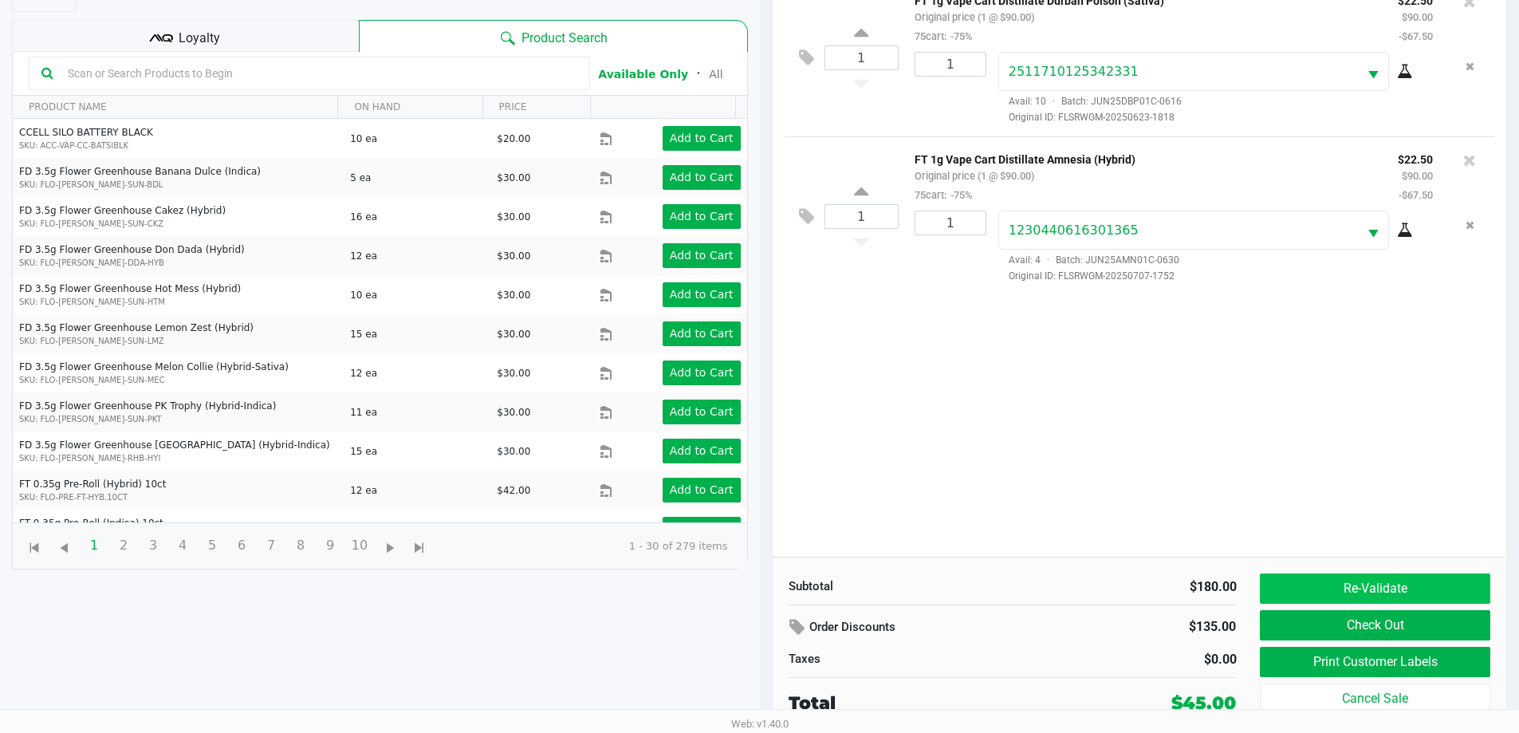
click at [1377, 575] on button "Re-Validate" at bounding box center [1375, 588] width 230 height 30
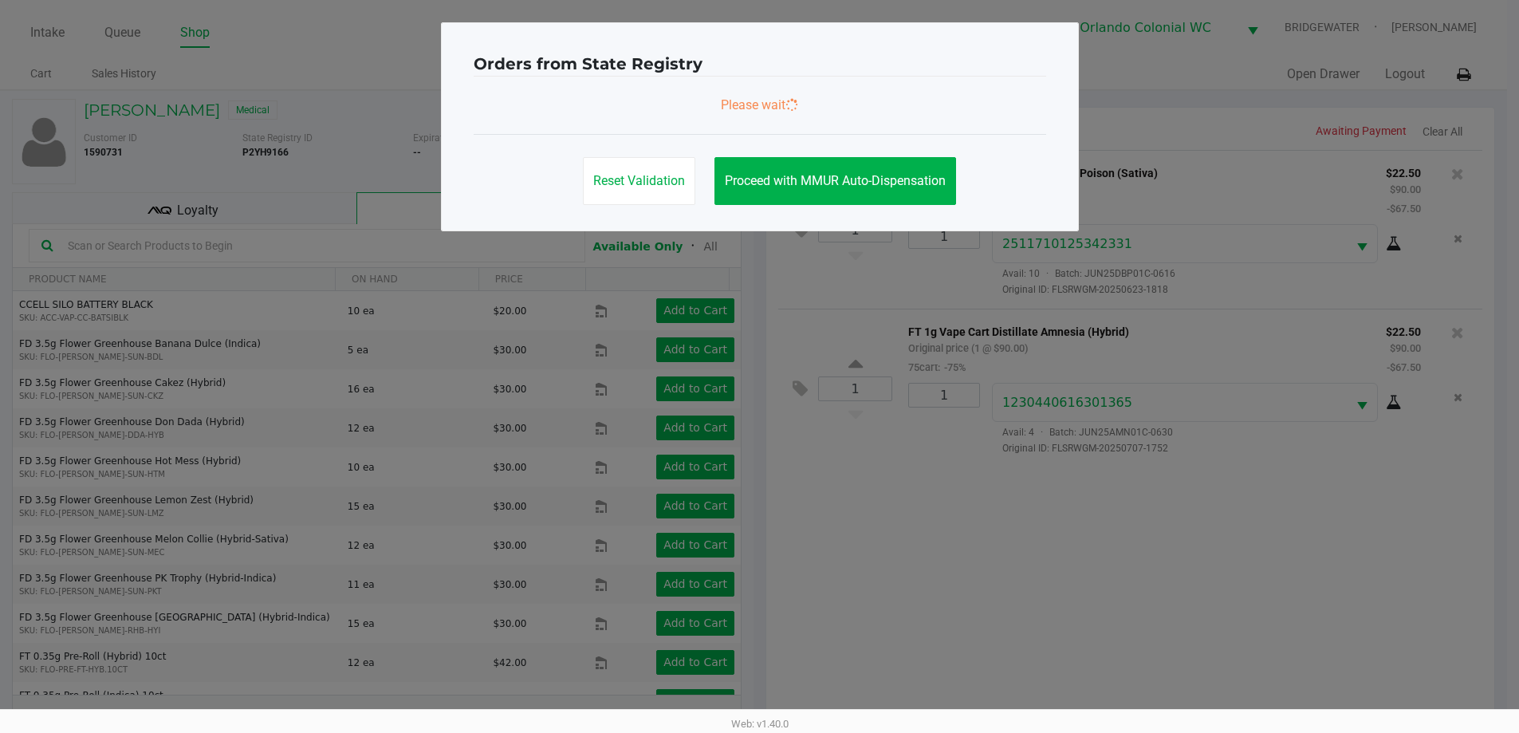
scroll to position [0, 0]
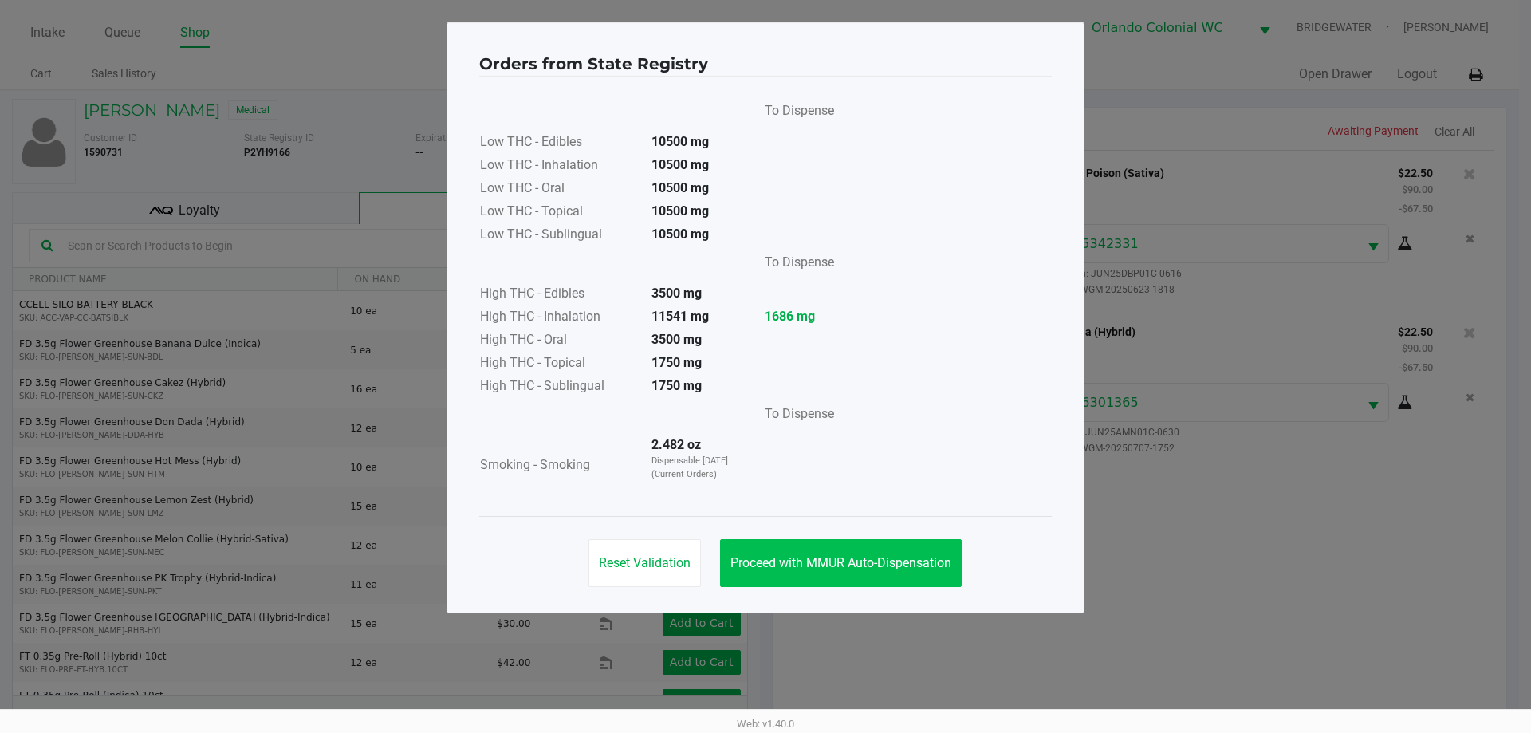
click at [930, 570] on button "Proceed with MMUR Auto-Dispensation" at bounding box center [841, 563] width 242 height 48
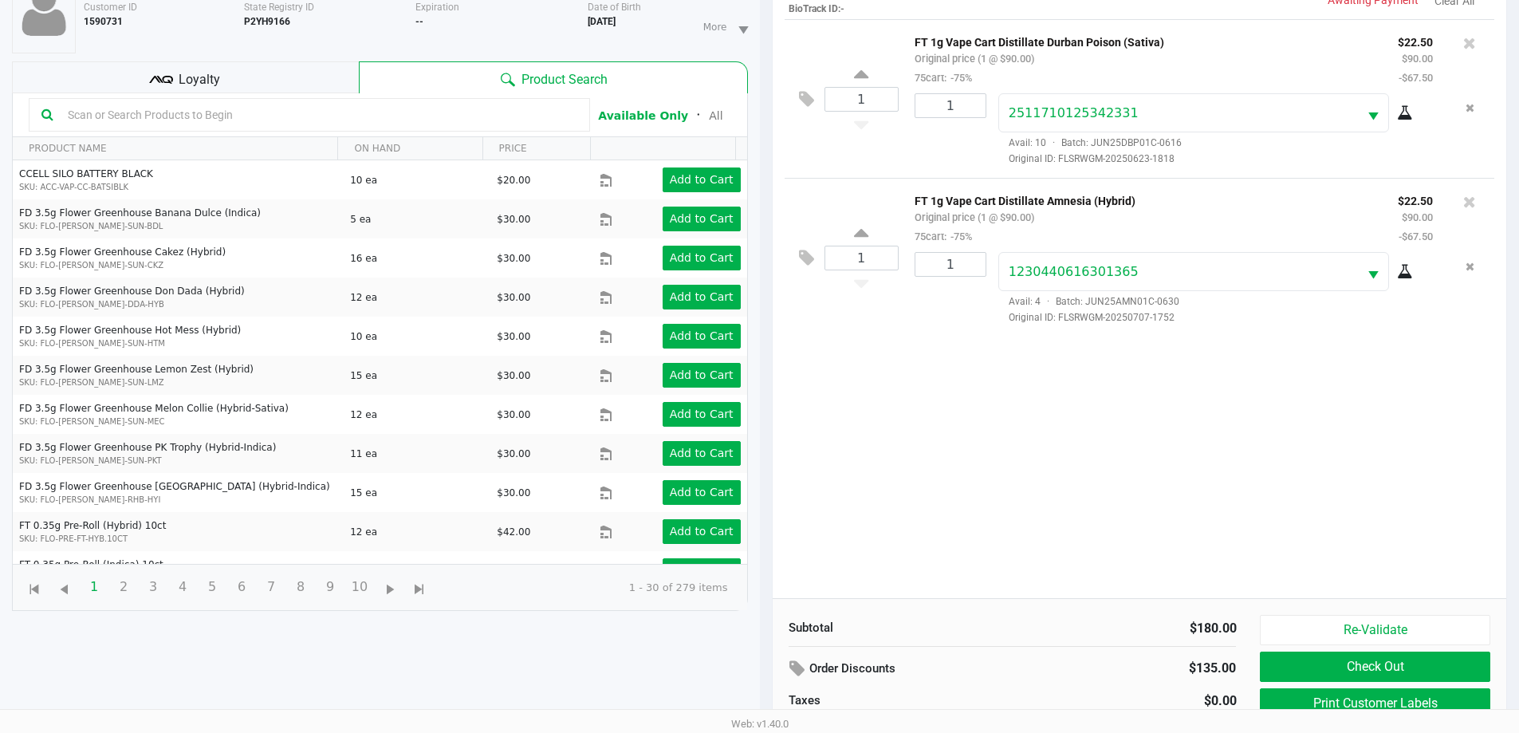
scroll to position [172, 0]
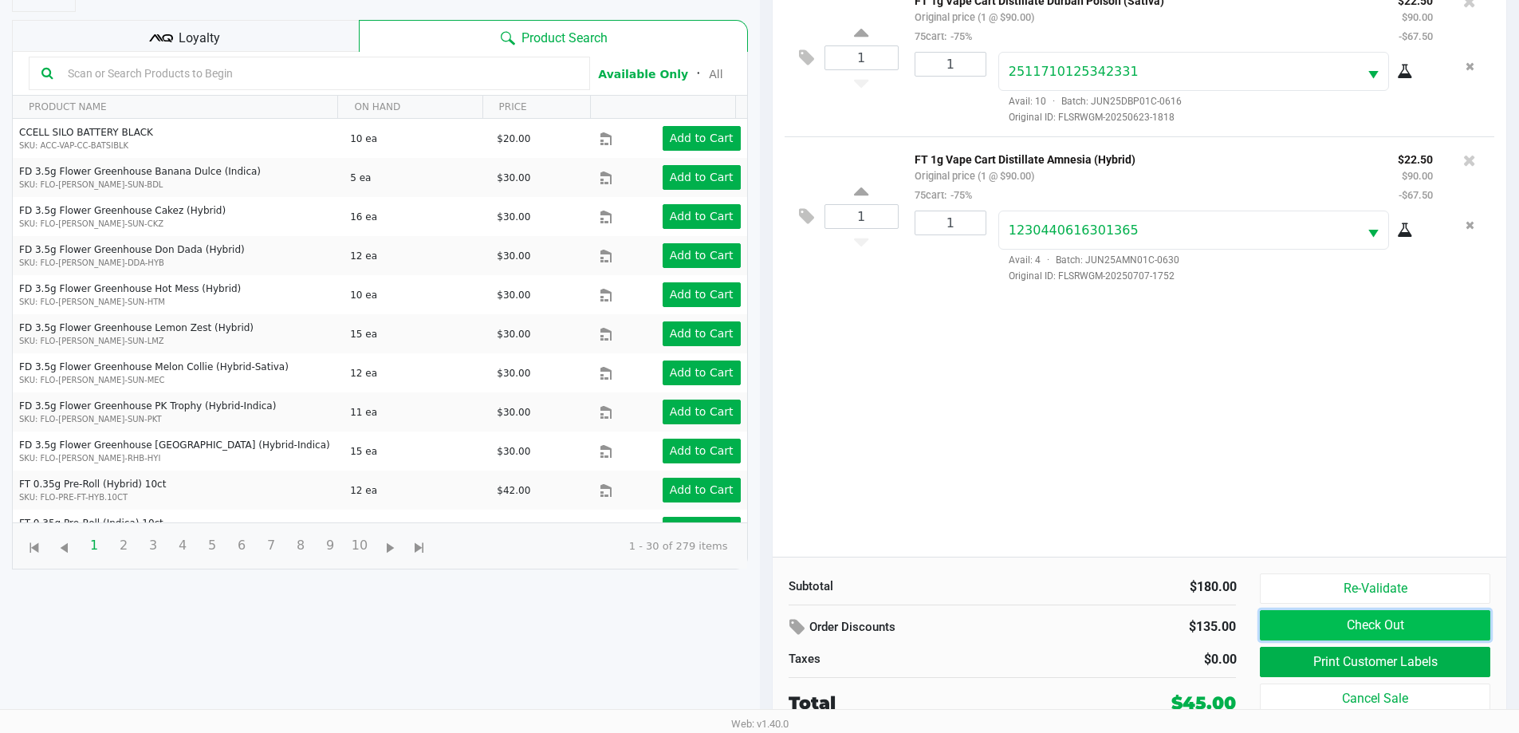
click at [1387, 623] on button "Check Out" at bounding box center [1375, 625] width 230 height 30
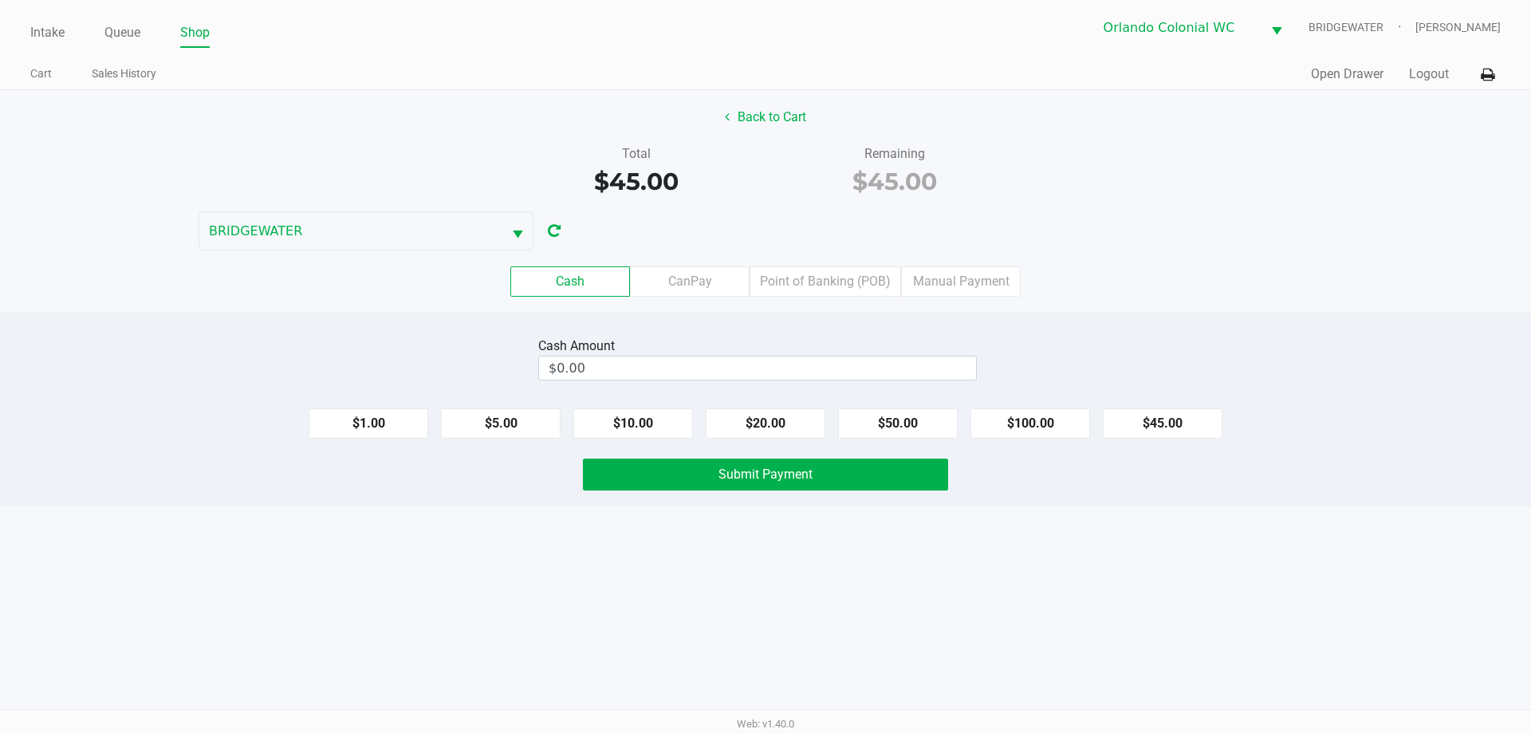
click at [1038, 589] on div "Intake Queue Shop Orlando Colonial [PERSON_NAME] [PERSON_NAME] Cart Sales Histo…" at bounding box center [765, 366] width 1531 height 733
click at [851, 279] on label "Point of Banking (POB)" at bounding box center [826, 281] width 152 height 30
click at [0, 0] on 7 "Point of Banking (POB)" at bounding box center [0, 0] width 0 height 0
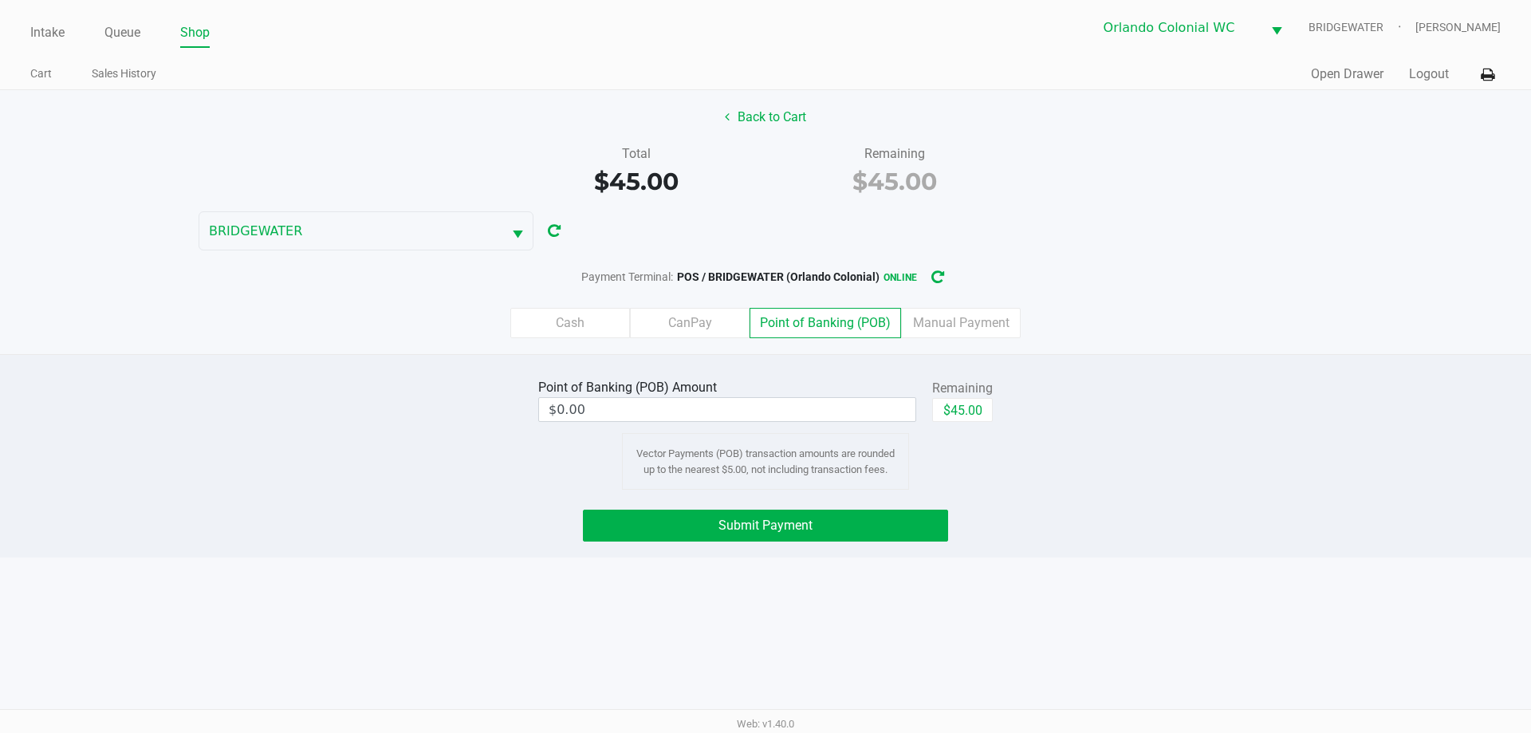
click at [986, 413] on button "$45.00" at bounding box center [962, 410] width 61 height 24
type input "$45.00"
click at [1053, 569] on div "Intake Queue Shop Orlando Colonial [PERSON_NAME] [PERSON_NAME] Cart Sales Histo…" at bounding box center [765, 366] width 1531 height 733
click at [853, 518] on button "Submit Payment" at bounding box center [765, 526] width 365 height 32
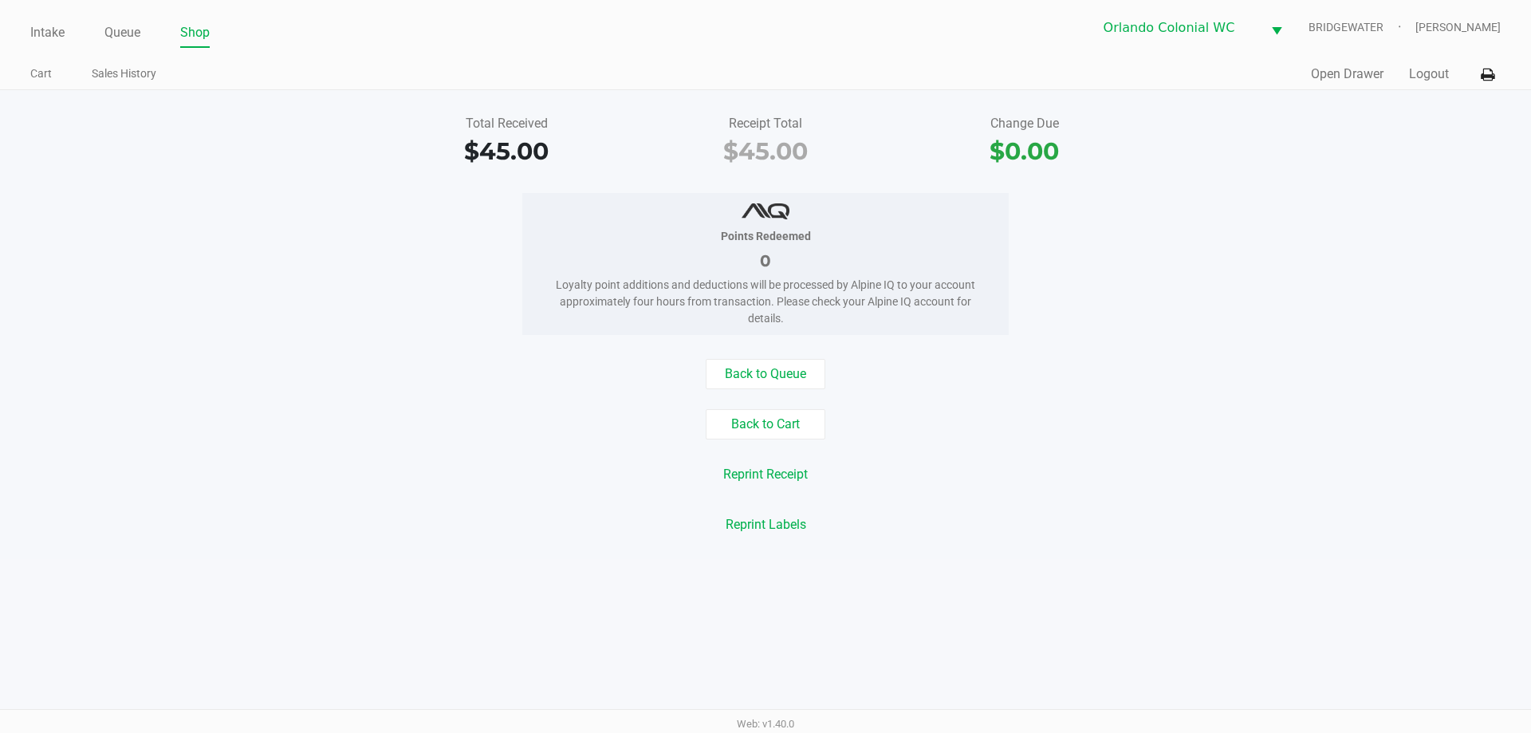
click at [319, 267] on div "Points Redeemed 0 Loyalty point additions and deductions will be processed by A…" at bounding box center [765, 264] width 1555 height 142
click at [59, 30] on link "Intake" at bounding box center [47, 33] width 34 height 22
click at [55, 24] on link "Intake" at bounding box center [47, 33] width 34 height 22
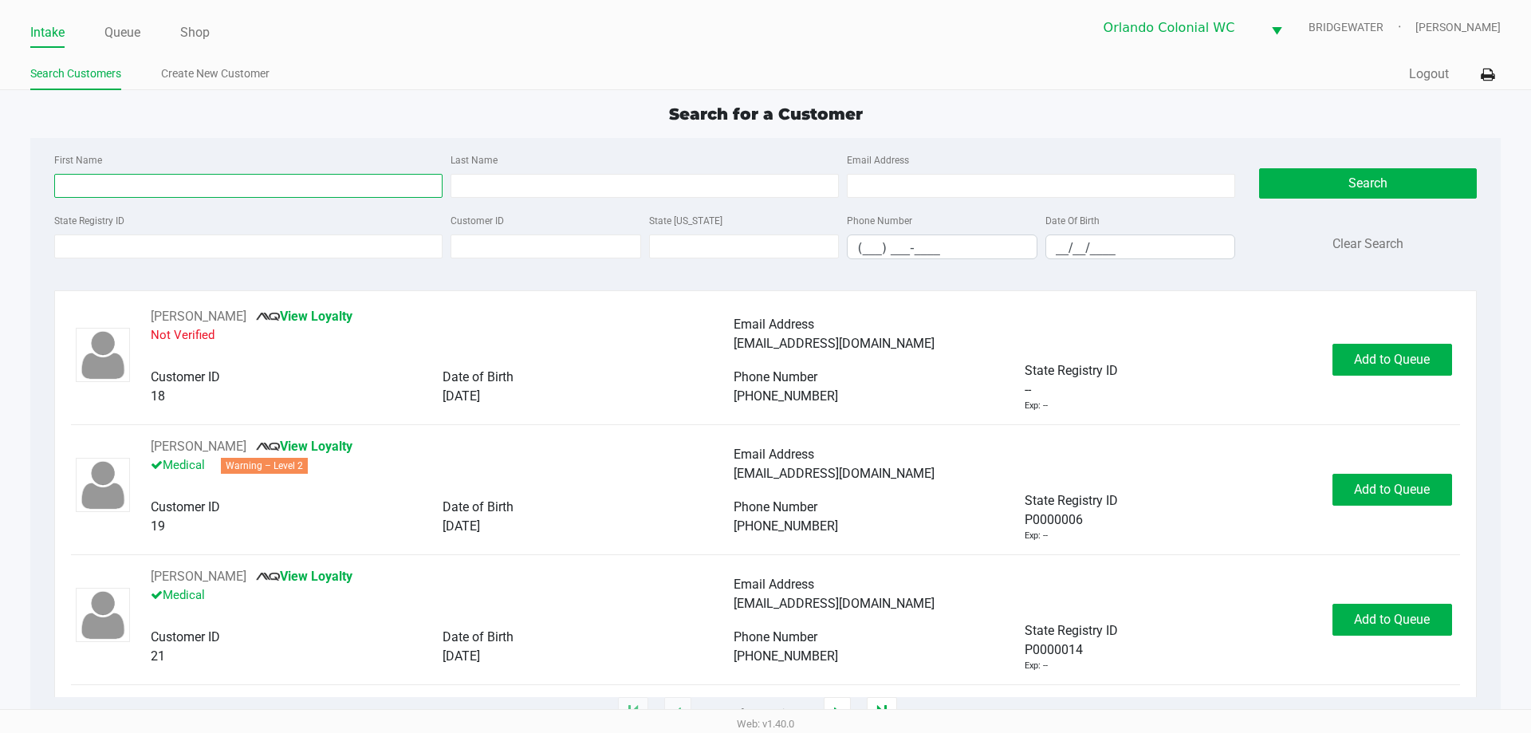
click at [183, 188] on input "First Name" at bounding box center [248, 186] width 388 height 24
type input "[PERSON_NAME]"
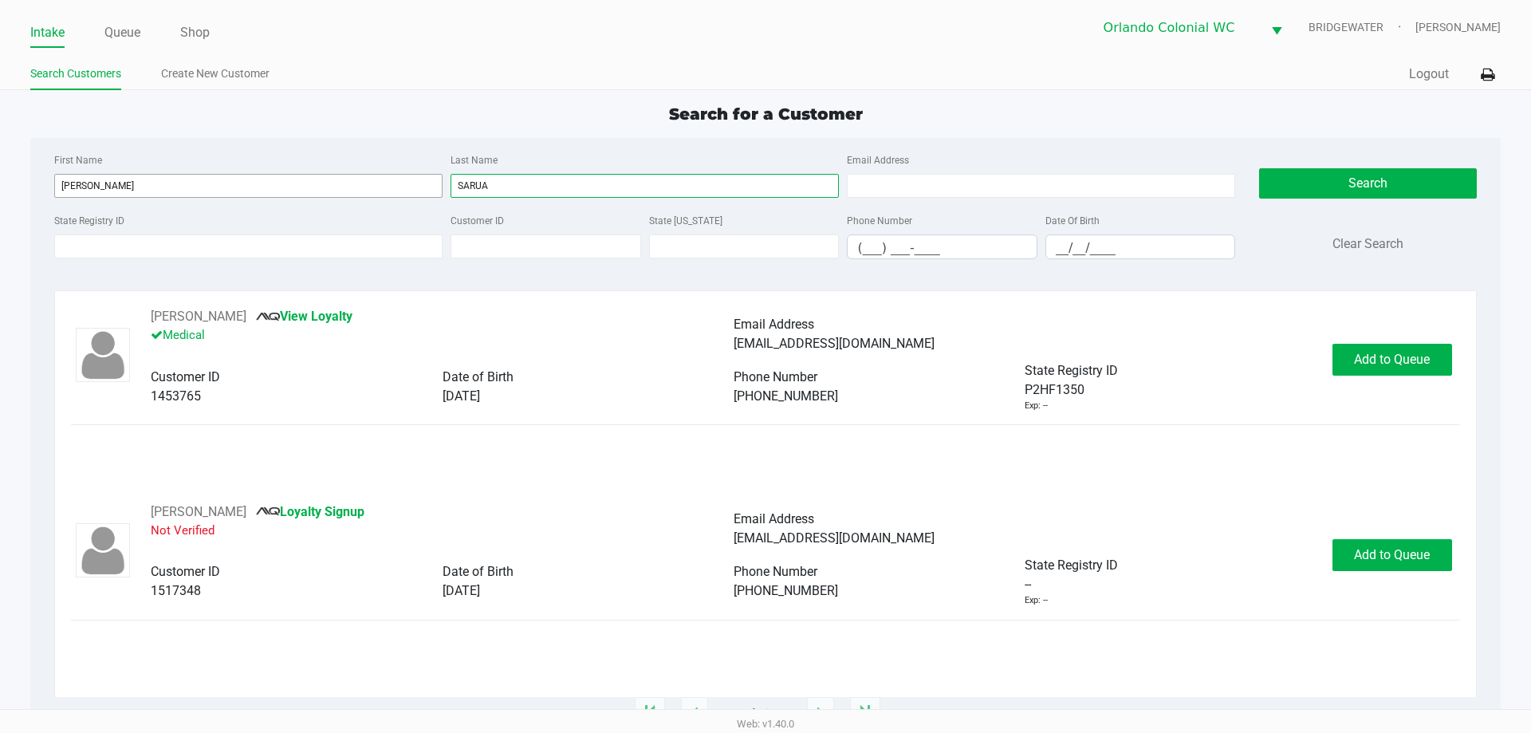
type input "SARUA"
click at [1352, 369] on button "Add to Queue" at bounding box center [1393, 360] width 120 height 32
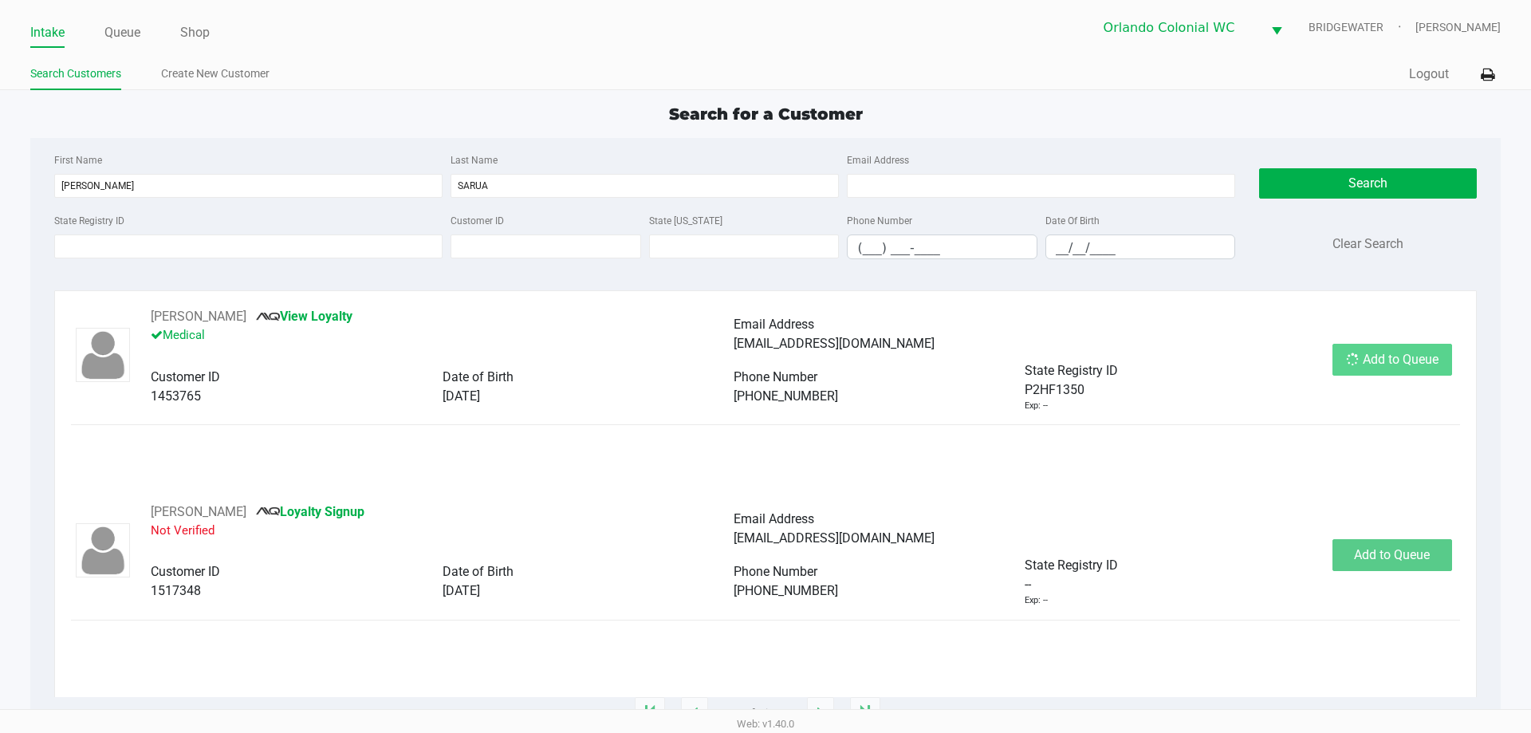
click at [1349, 371] on div "Add to Queue" at bounding box center [1393, 360] width 120 height 32
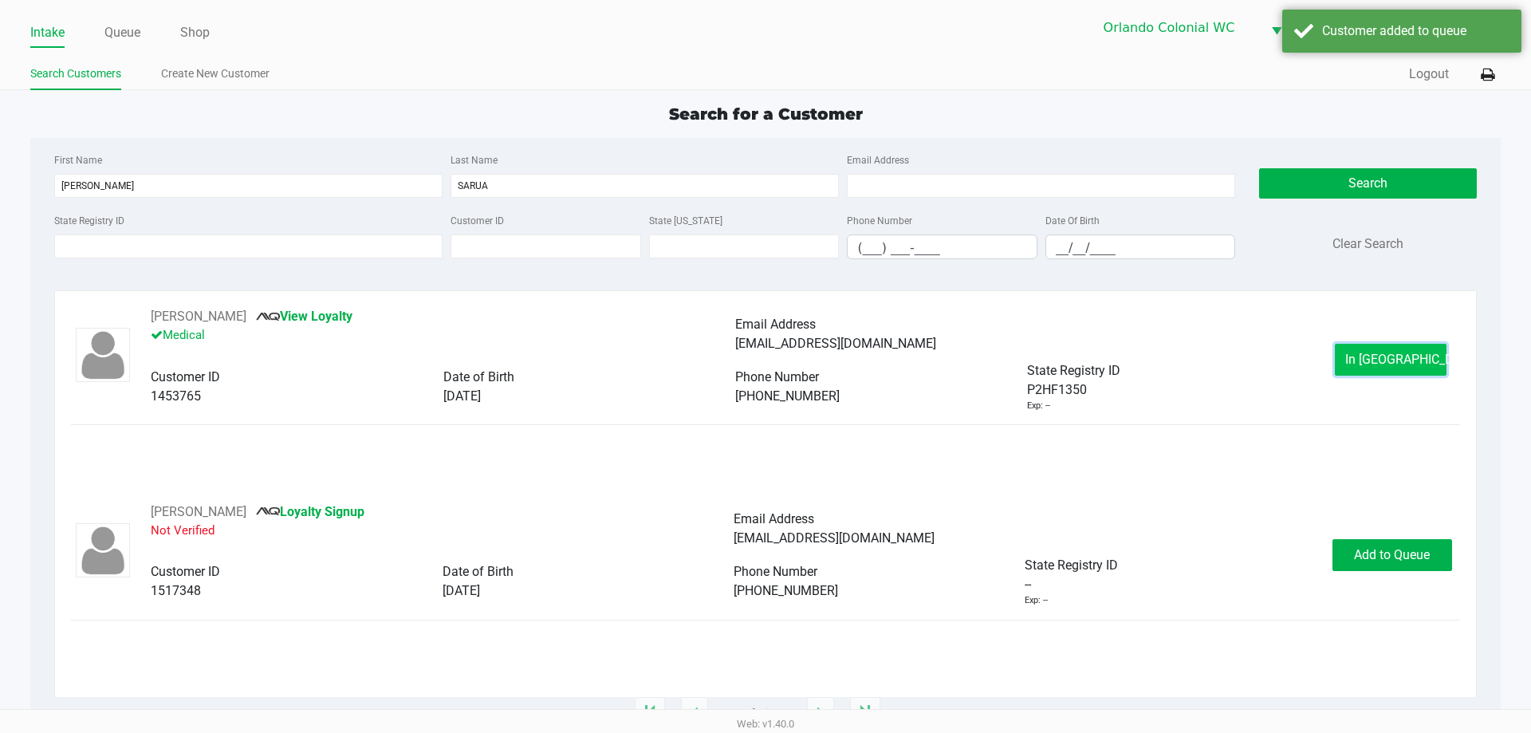
click at [1367, 372] on button "In [GEOGRAPHIC_DATA]" at bounding box center [1391, 360] width 112 height 32
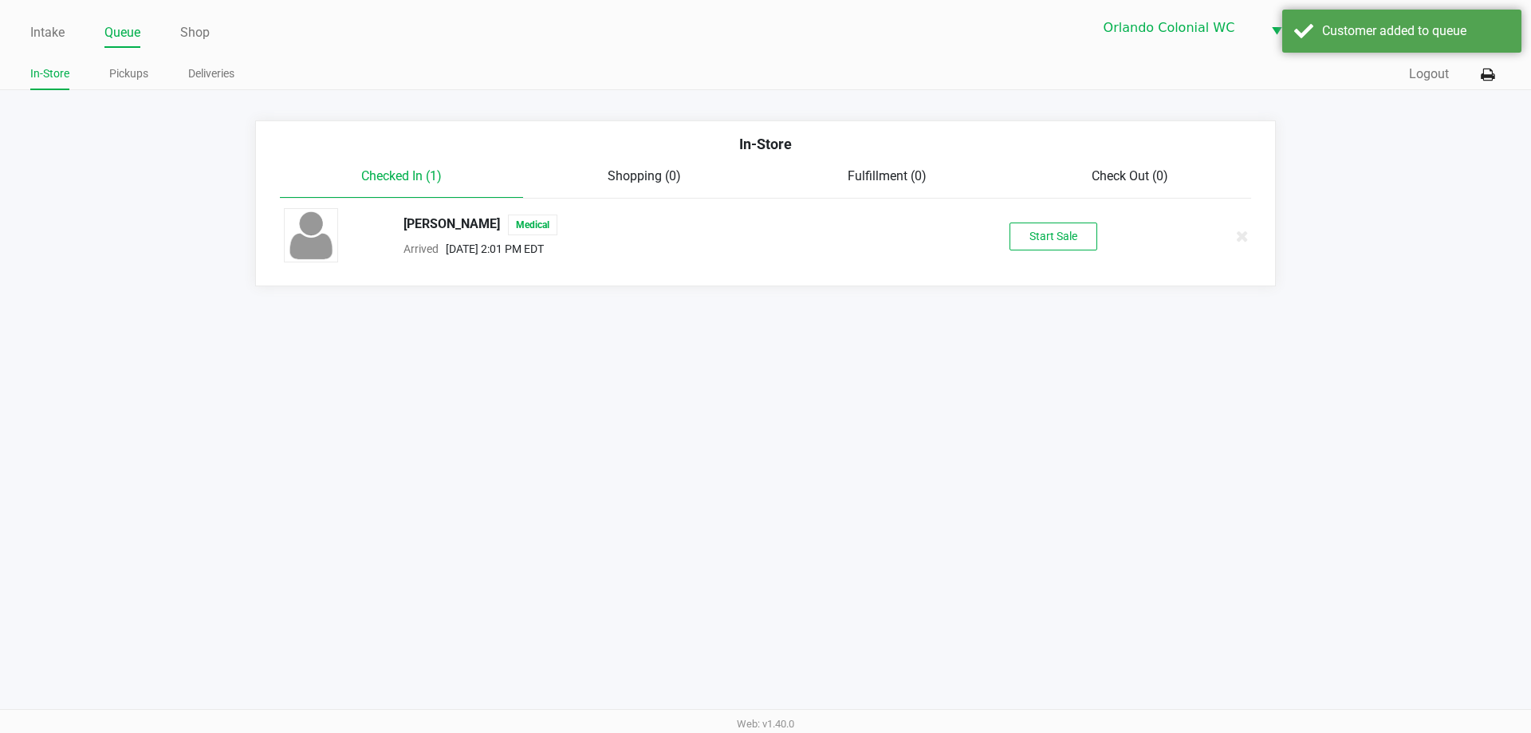
click at [1058, 239] on button "Start Sale" at bounding box center [1054, 237] width 88 height 28
click at [1060, 254] on div "[PERSON_NAME] Medical Arrived [DATE] 2:01 PM EDT Start Sale" at bounding box center [765, 236] width 987 height 56
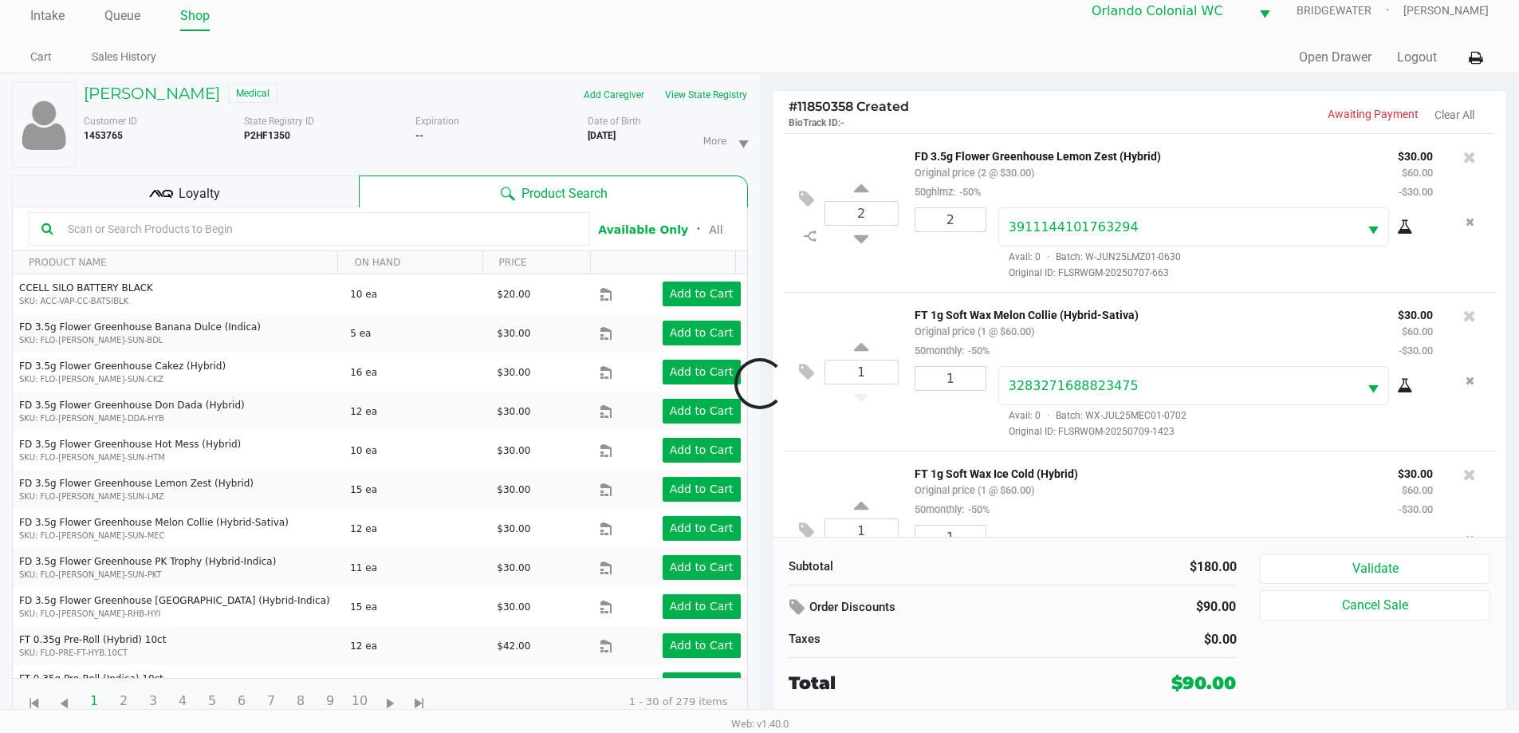
scroll to position [75, 0]
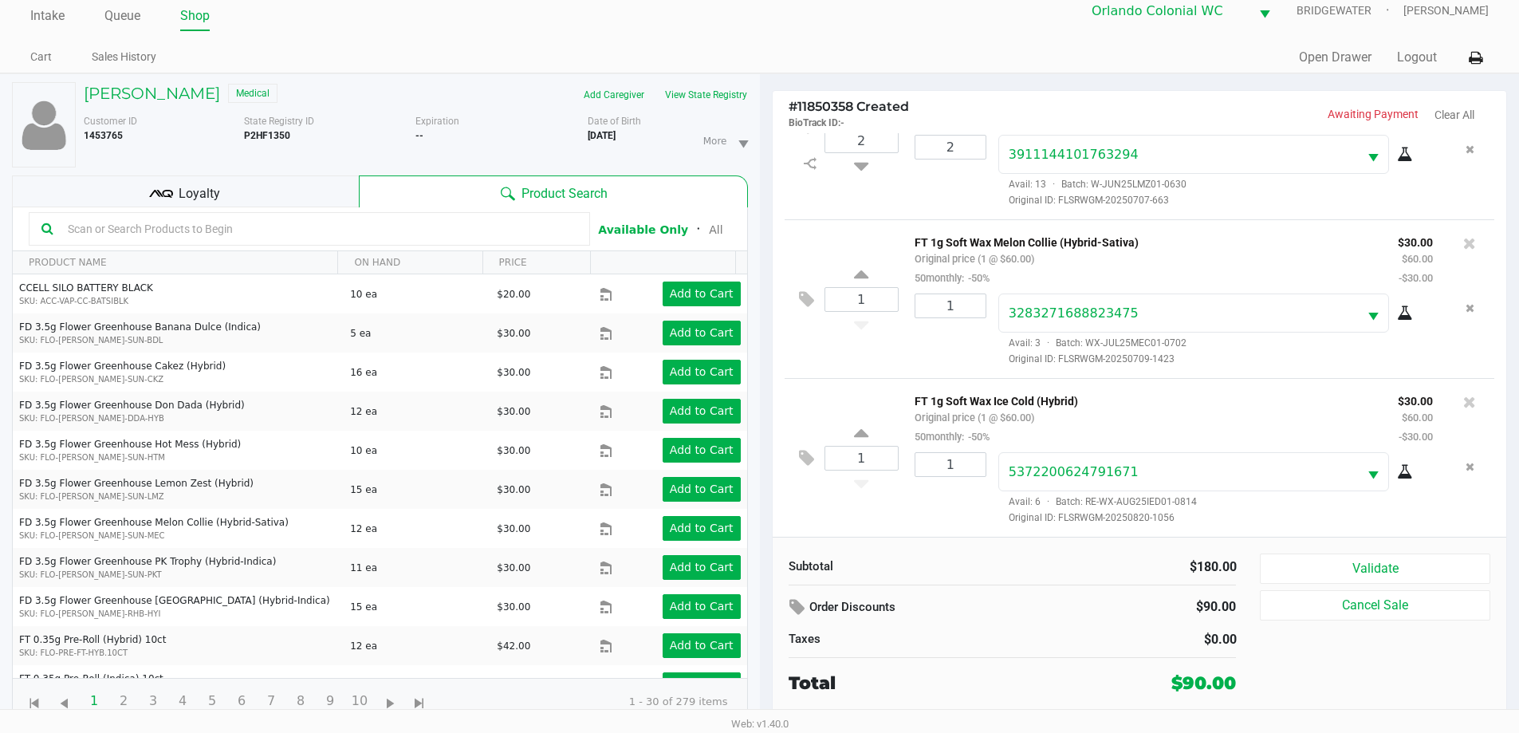
click at [1347, 577] on button "Validate" at bounding box center [1375, 568] width 230 height 30
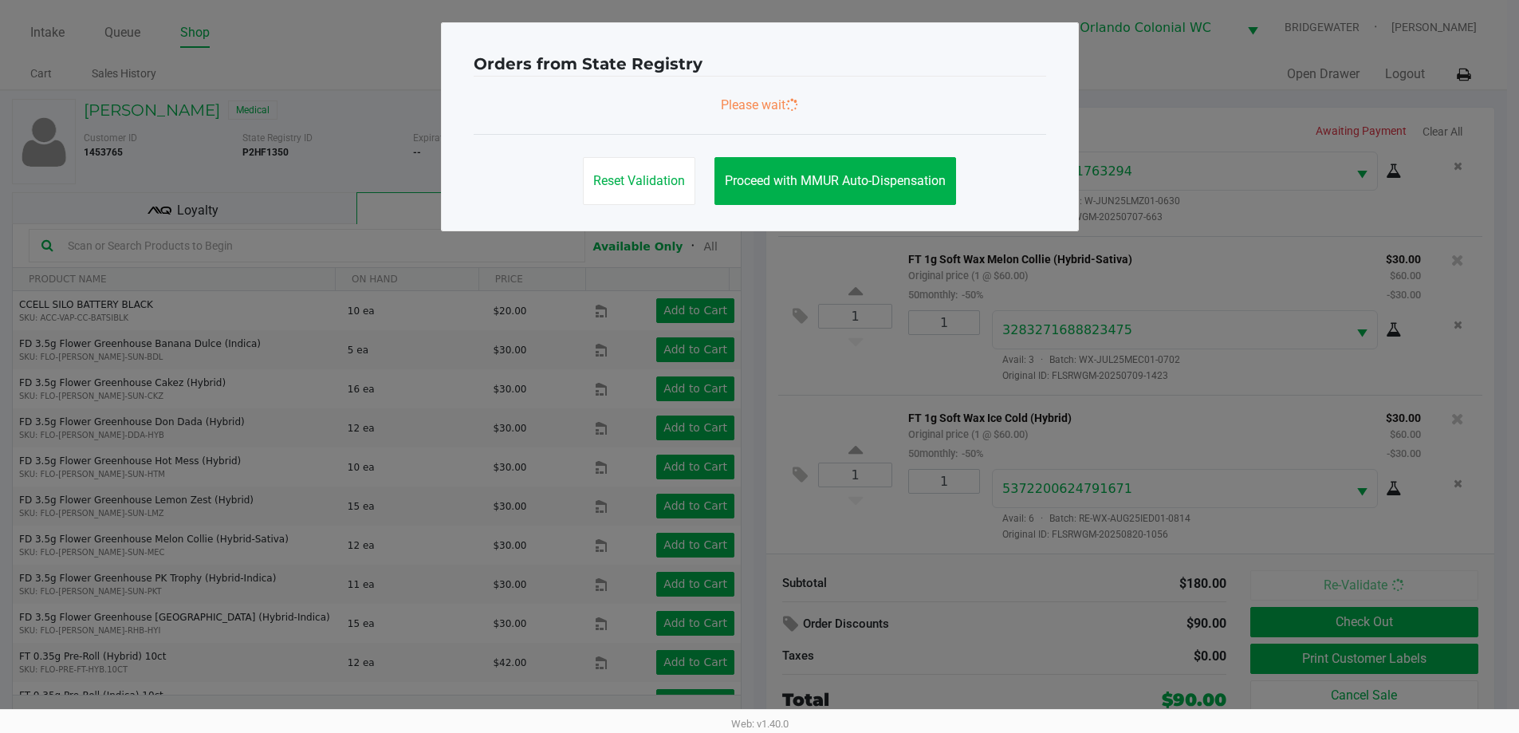
scroll to position [0, 0]
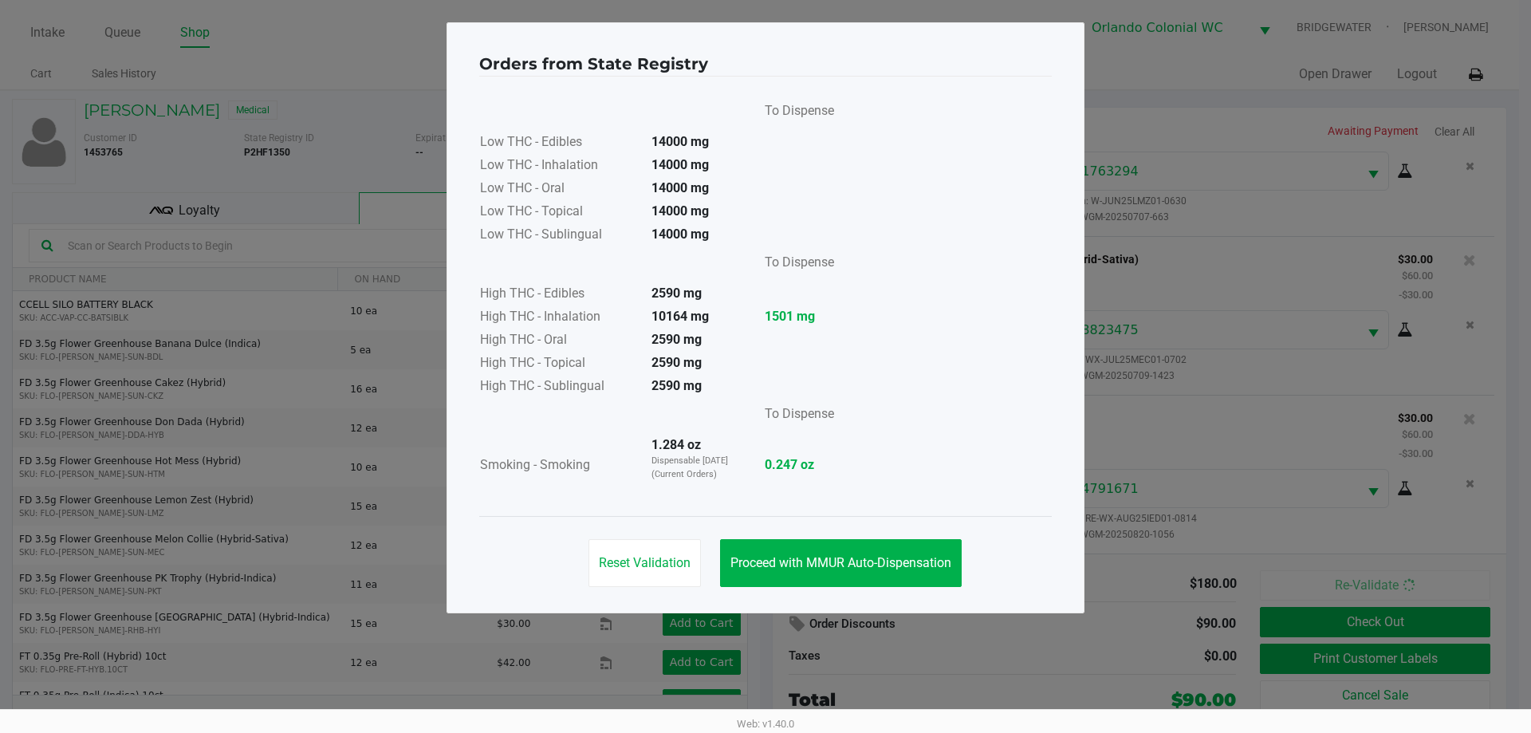
click at [874, 573] on button "Proceed with MMUR Auto-Dispensation" at bounding box center [841, 563] width 242 height 48
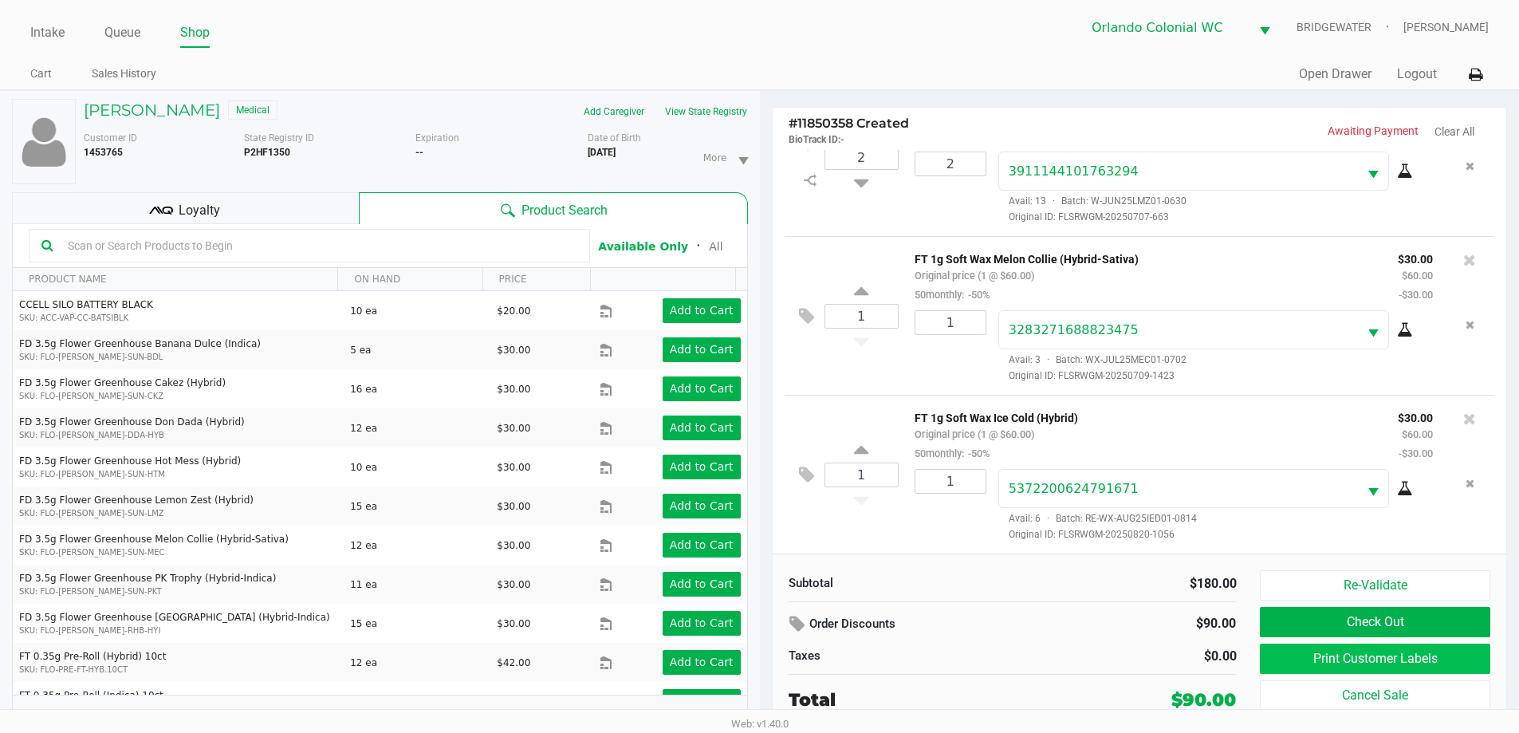
click at [1330, 660] on button "Print Customer Labels" at bounding box center [1375, 659] width 230 height 30
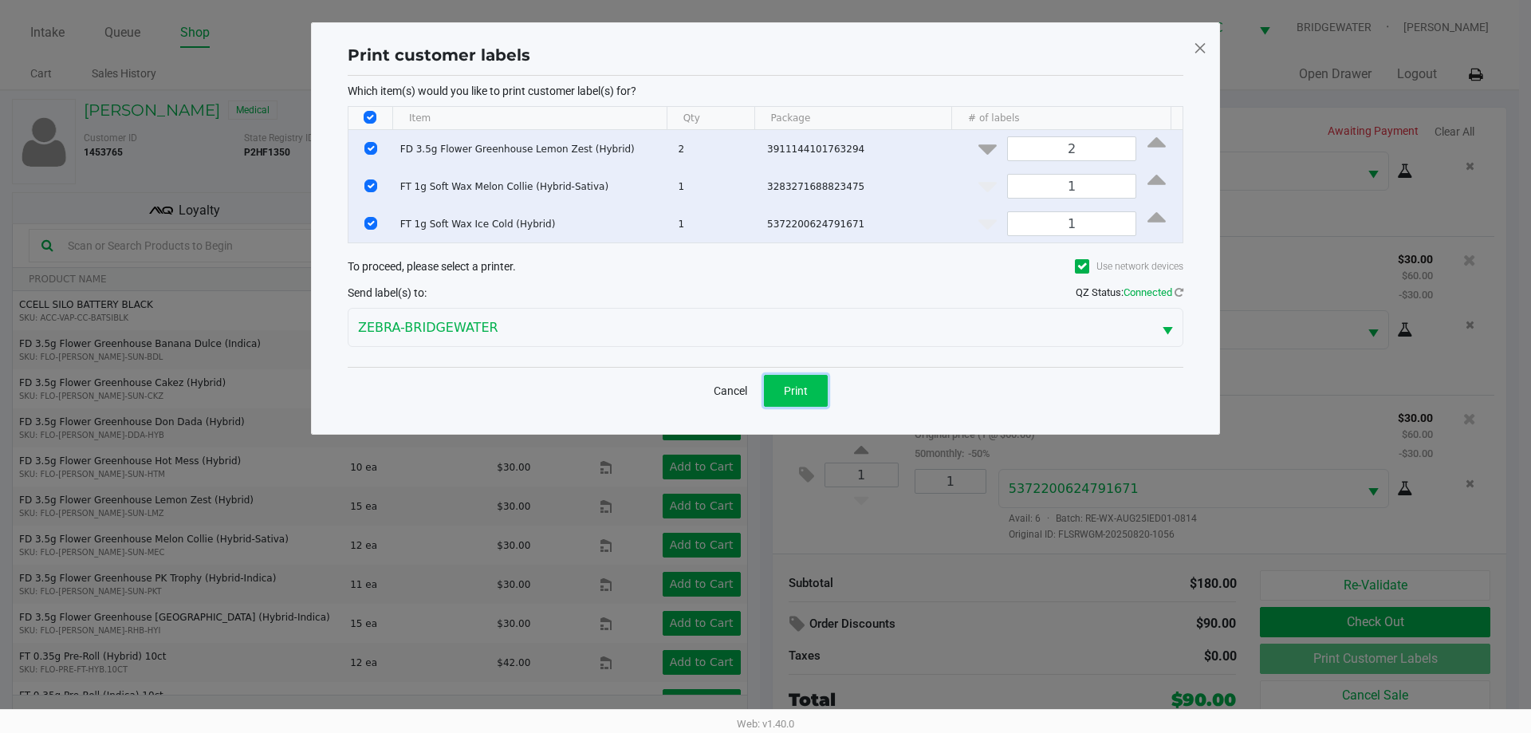
click at [824, 392] on button "Print" at bounding box center [796, 391] width 64 height 32
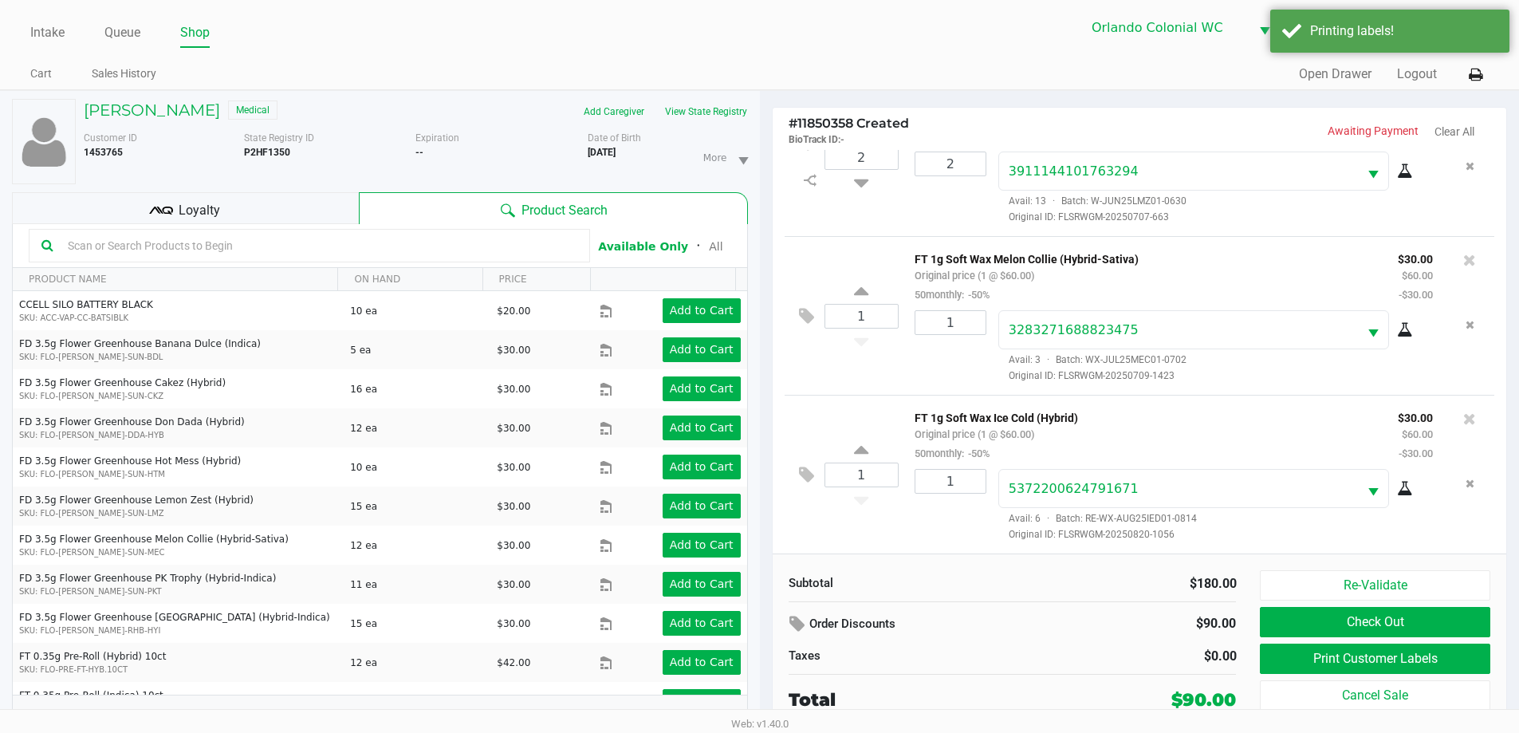
click at [302, 197] on div "Loyalty" at bounding box center [185, 208] width 347 height 32
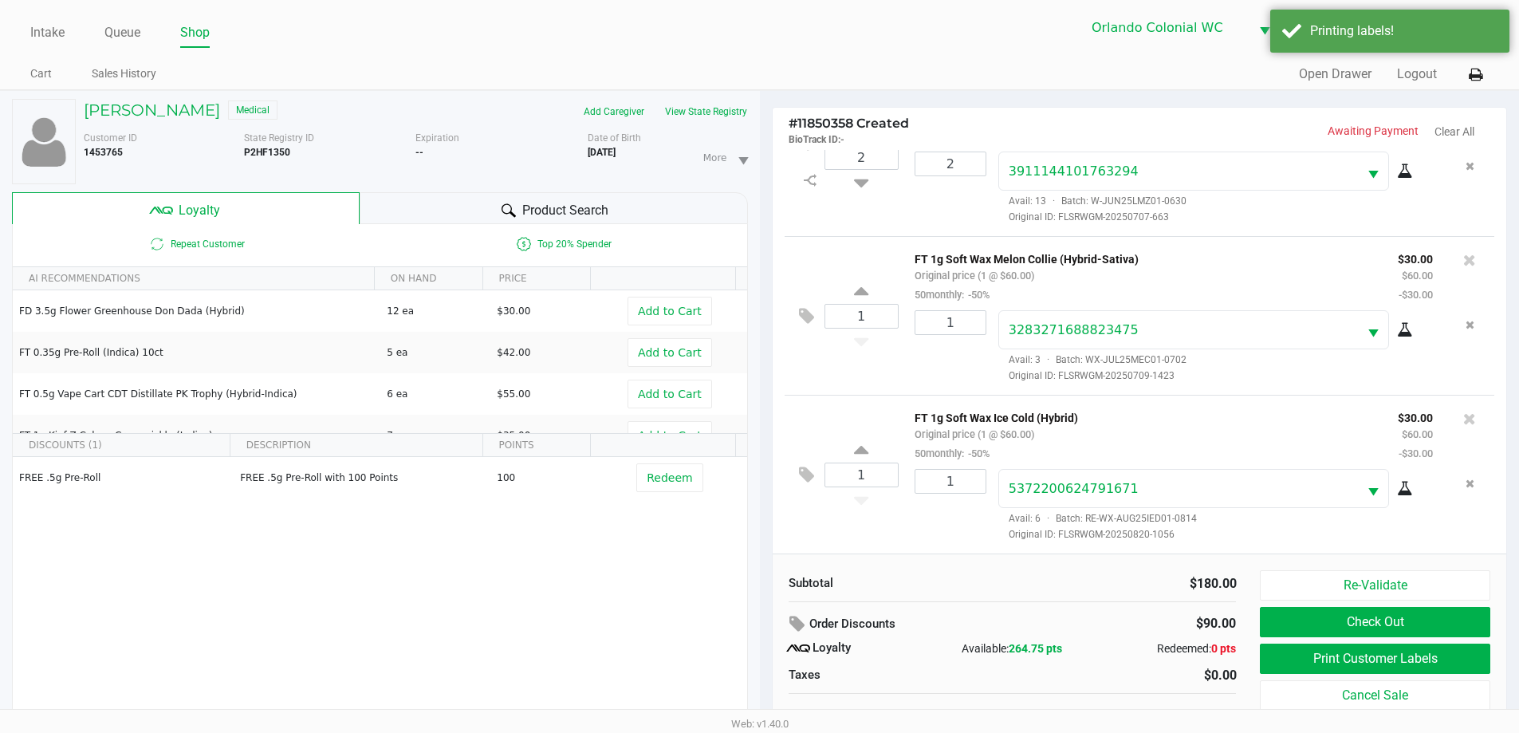
click at [612, 195] on div "Product Search" at bounding box center [554, 208] width 388 height 32
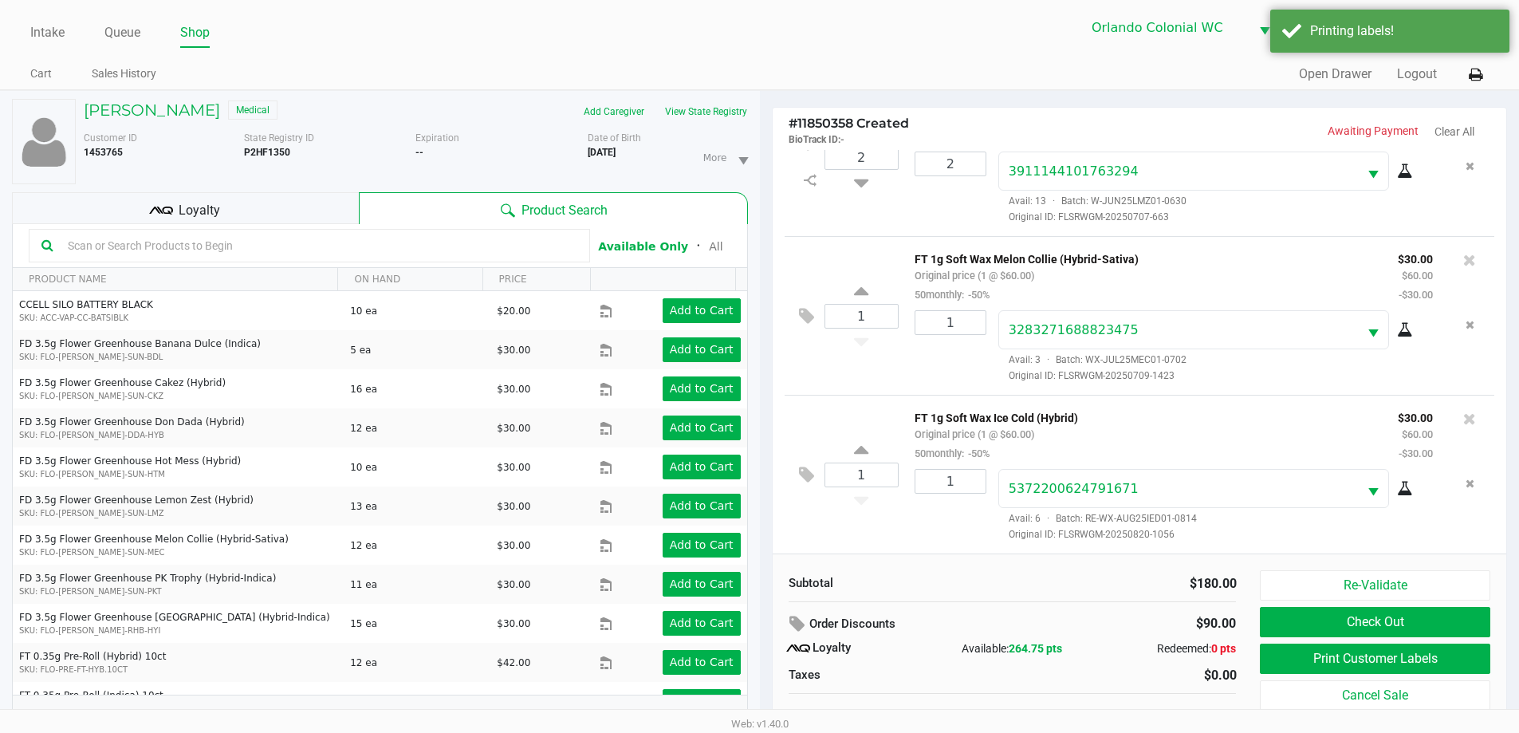
click at [1386, 632] on button "Check Out" at bounding box center [1375, 622] width 230 height 30
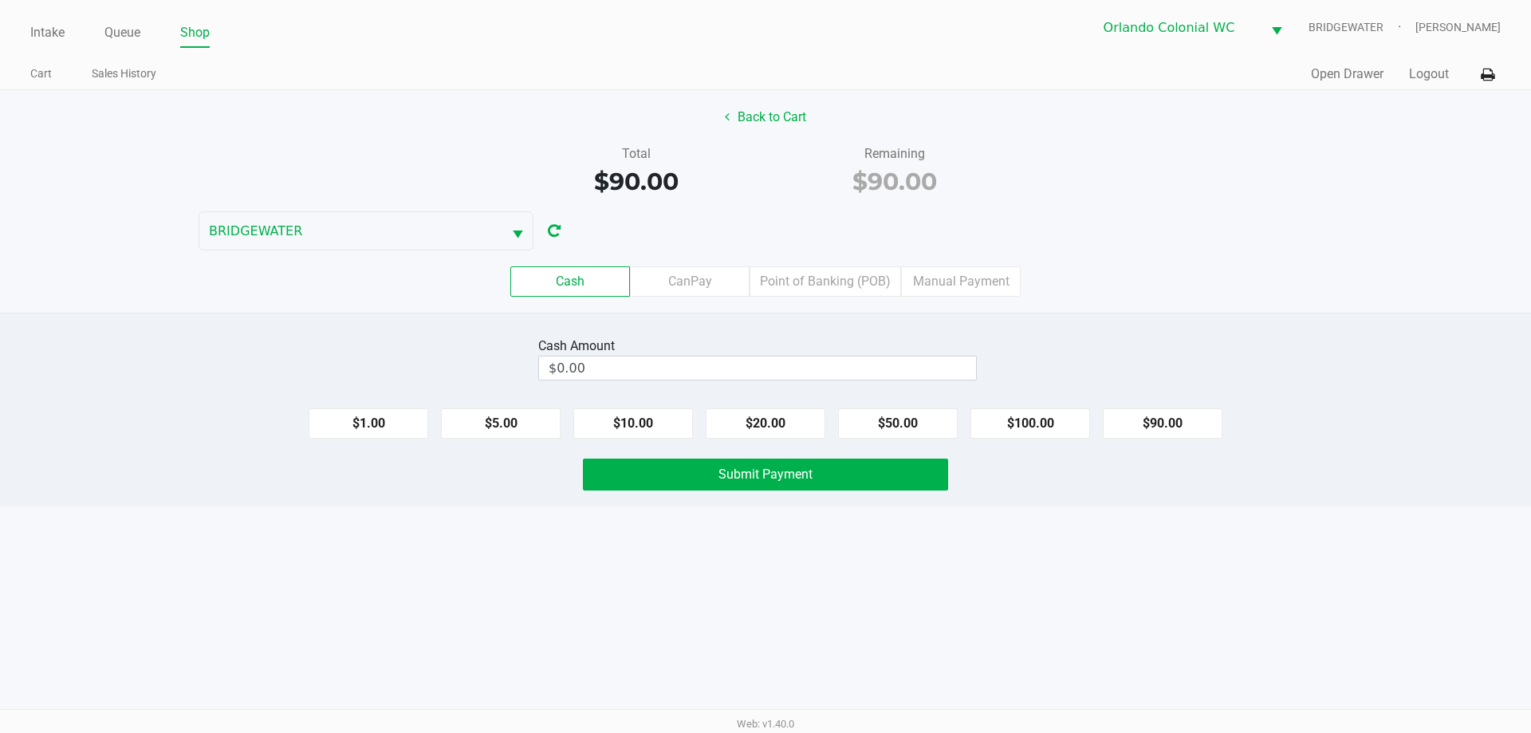
click at [694, 278] on label "CanPay" at bounding box center [690, 281] width 120 height 30
click at [0, 0] on 2 "CanPay" at bounding box center [0, 0] width 0 height 0
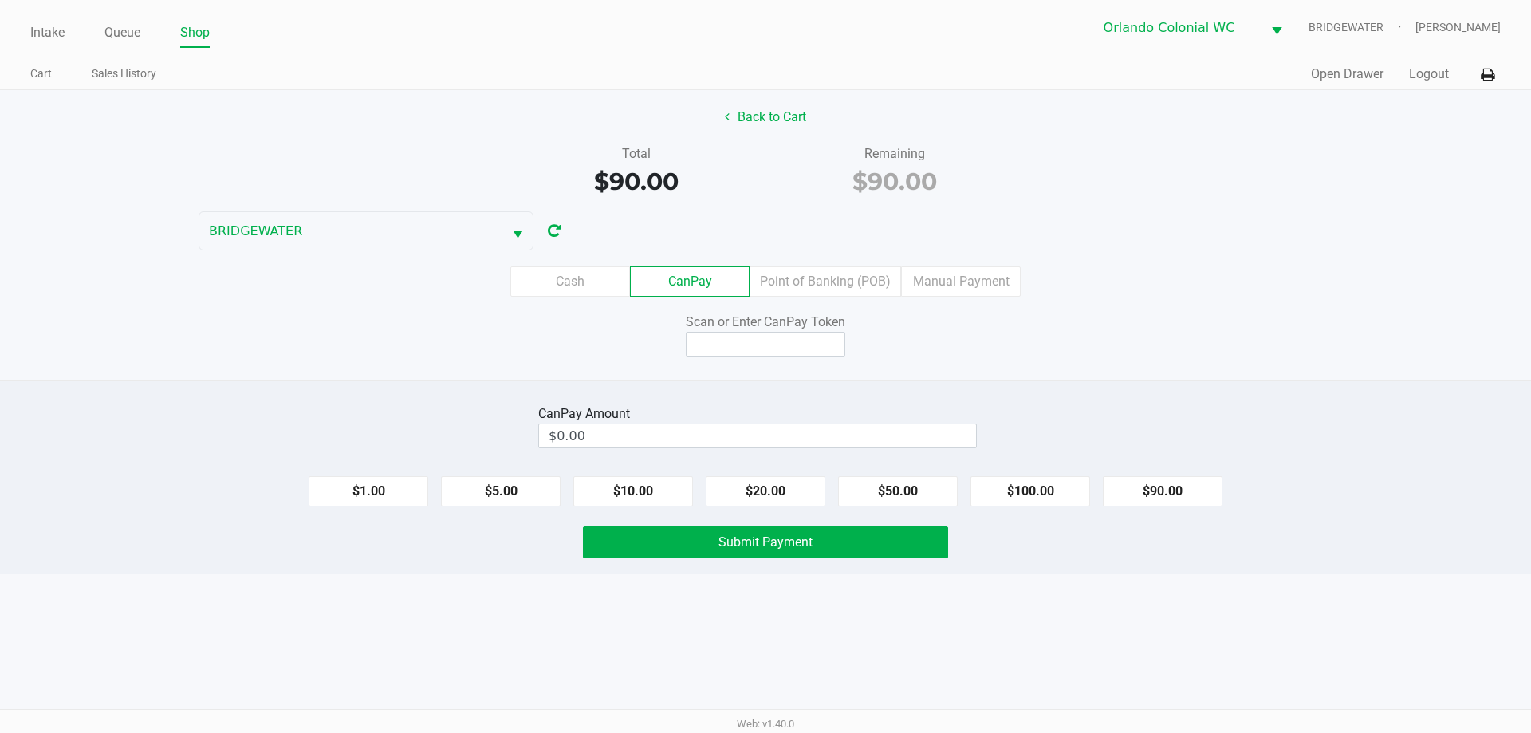
click at [1173, 490] on button "$90.00" at bounding box center [1163, 491] width 120 height 30
type input "$90.00"
click at [786, 337] on input at bounding box center [766, 344] width 160 height 25
click at [1079, 360] on div "Back to Cart Total $90.00 Remaining $90.00 BRIDGEWATER Cash CanPay Point of Ban…" at bounding box center [765, 235] width 1531 height 290
click at [764, 344] on input at bounding box center [766, 344] width 160 height 25
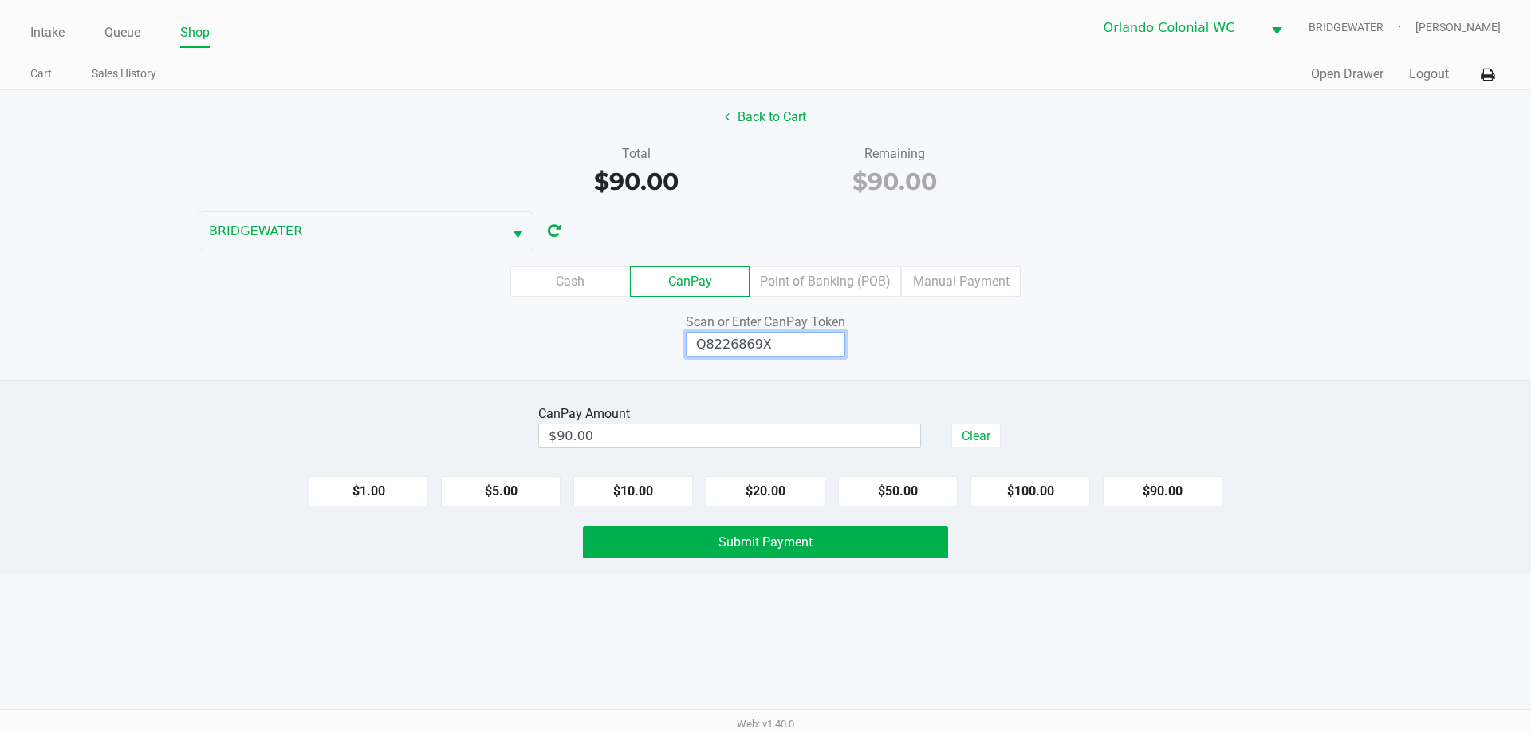
type input "Q8226869X"
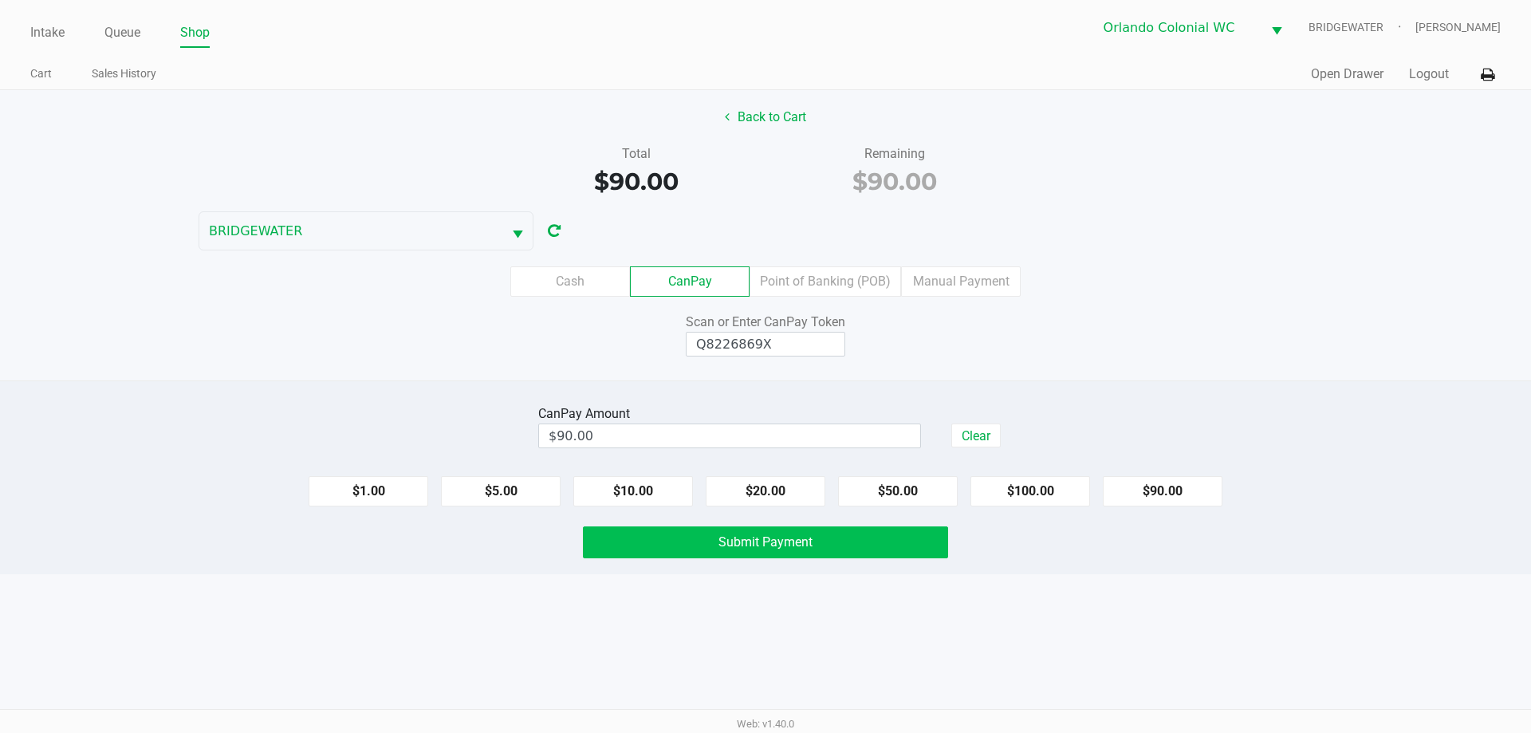
click at [722, 541] on span "Submit Payment" at bounding box center [766, 541] width 94 height 15
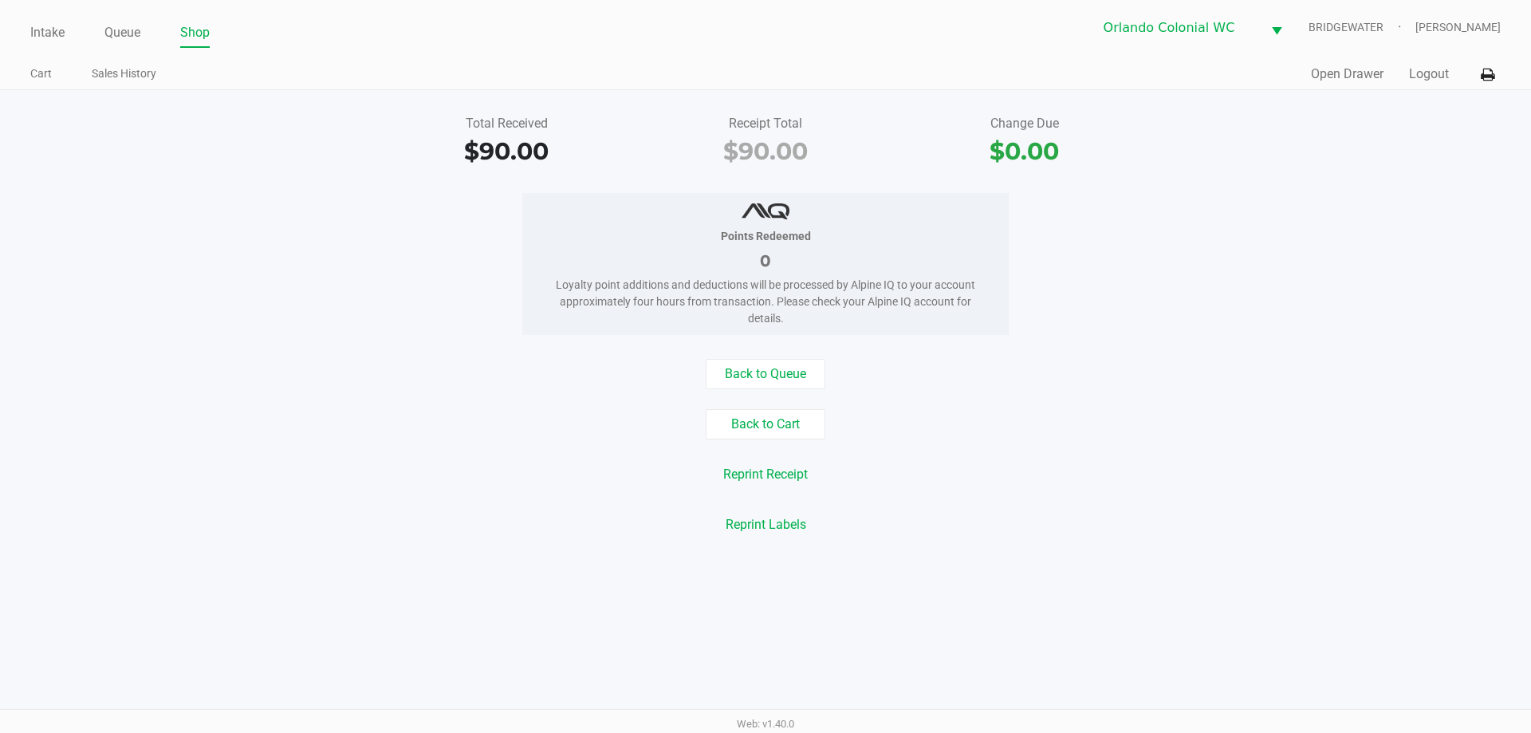
click at [337, 265] on div "Points Redeemed 0 Loyalty point additions and deductions will be processed by A…" at bounding box center [765, 264] width 1555 height 142
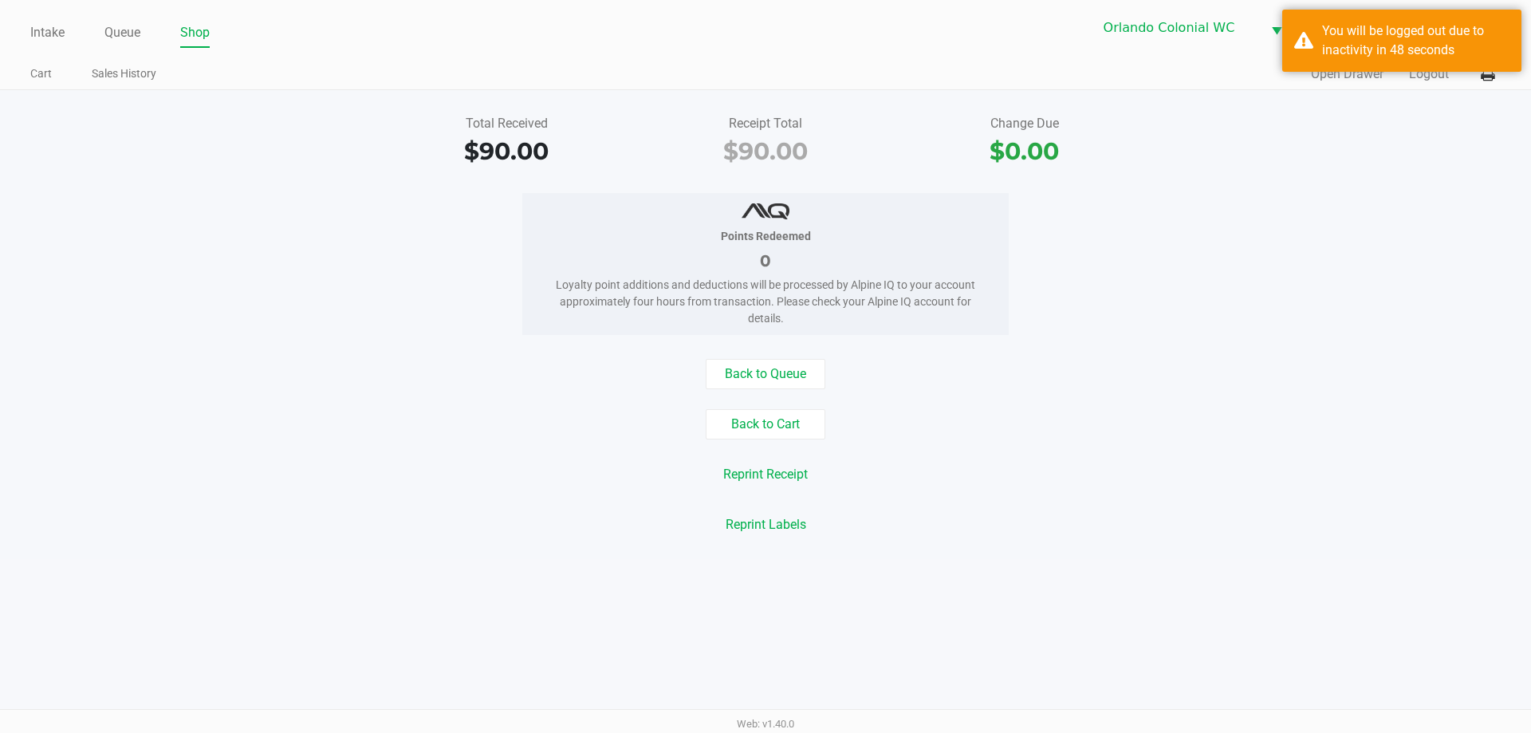
click at [53, 33] on link "Intake" at bounding box center [47, 33] width 34 height 22
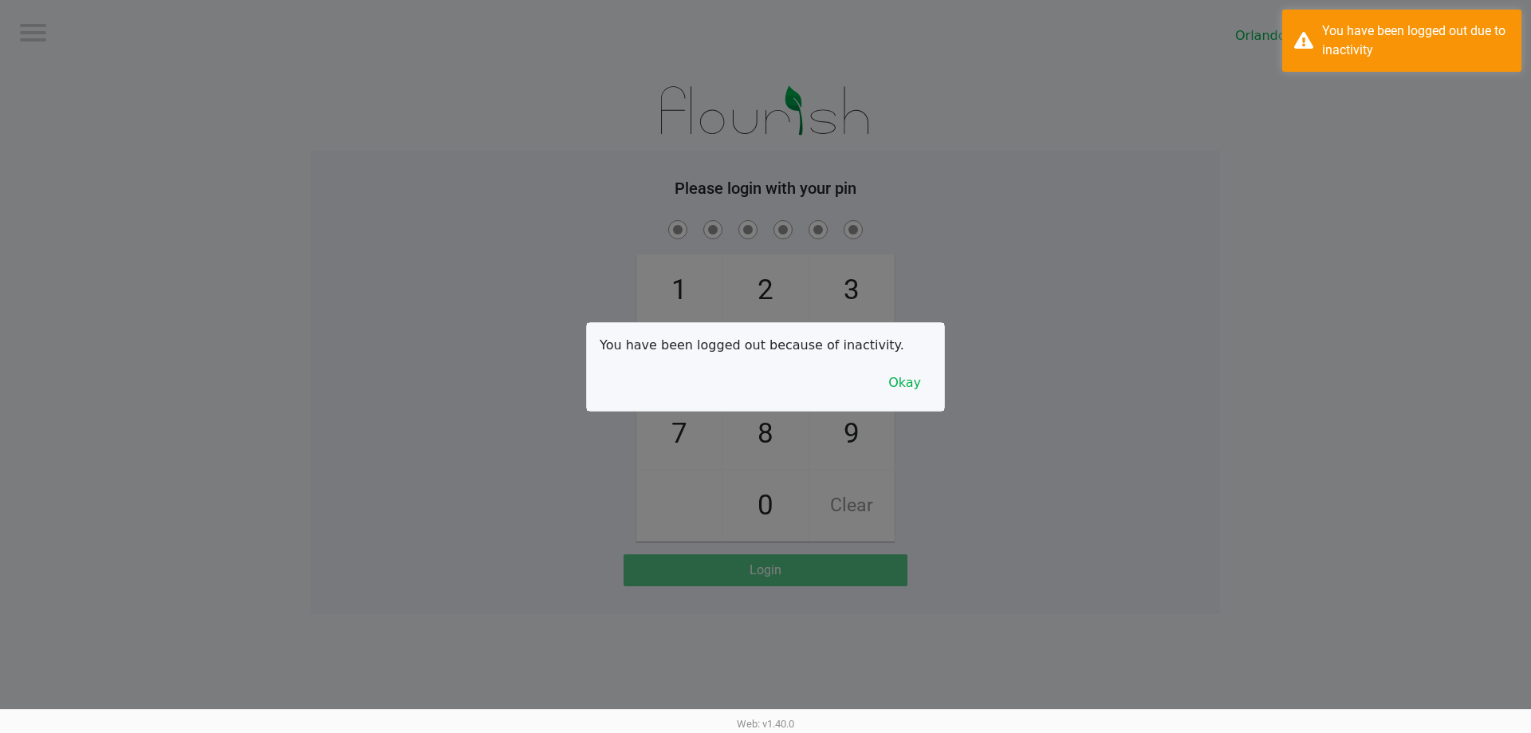
click at [887, 375] on button "Okay" at bounding box center [904, 383] width 53 height 30
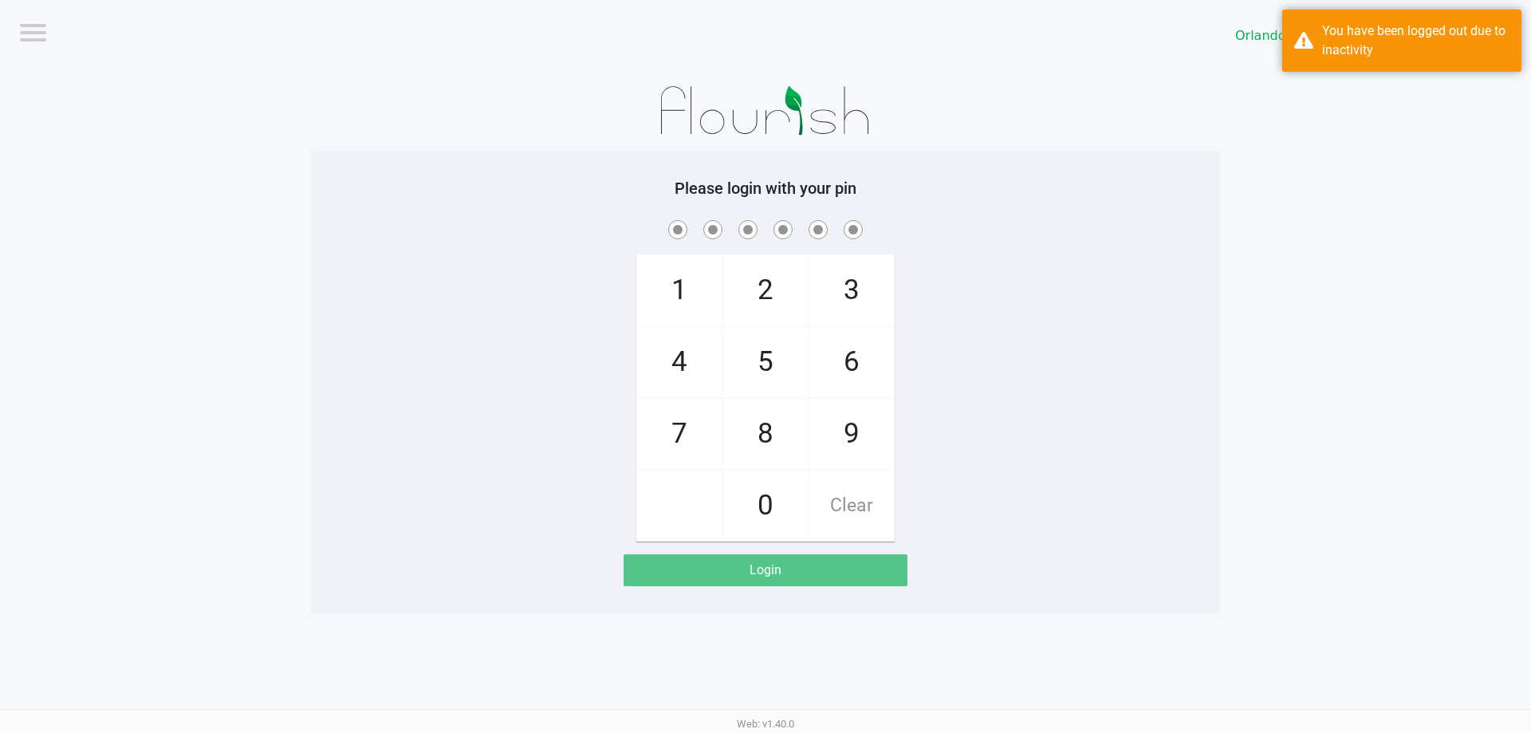
click at [749, 438] on span "8" at bounding box center [765, 434] width 85 height 70
checkbox input "true"
click at [648, 438] on span "7" at bounding box center [679, 434] width 85 height 70
checkbox input "true"
click at [770, 488] on span "0" at bounding box center [765, 506] width 85 height 70
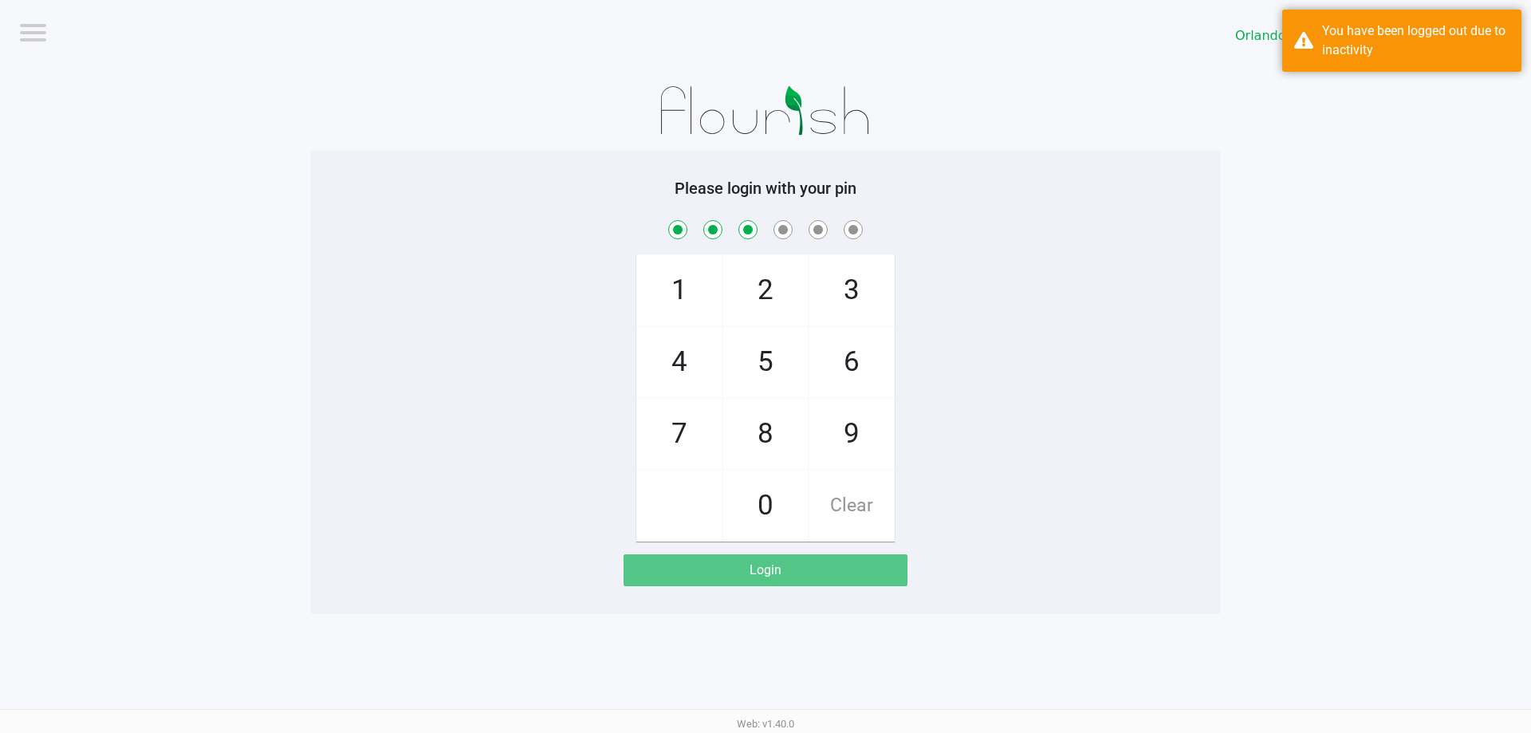
checkbox input "true"
click at [682, 370] on span "4" at bounding box center [679, 362] width 85 height 70
checkbox input "true"
click at [671, 274] on span "1" at bounding box center [679, 290] width 85 height 70
checkbox input "true"
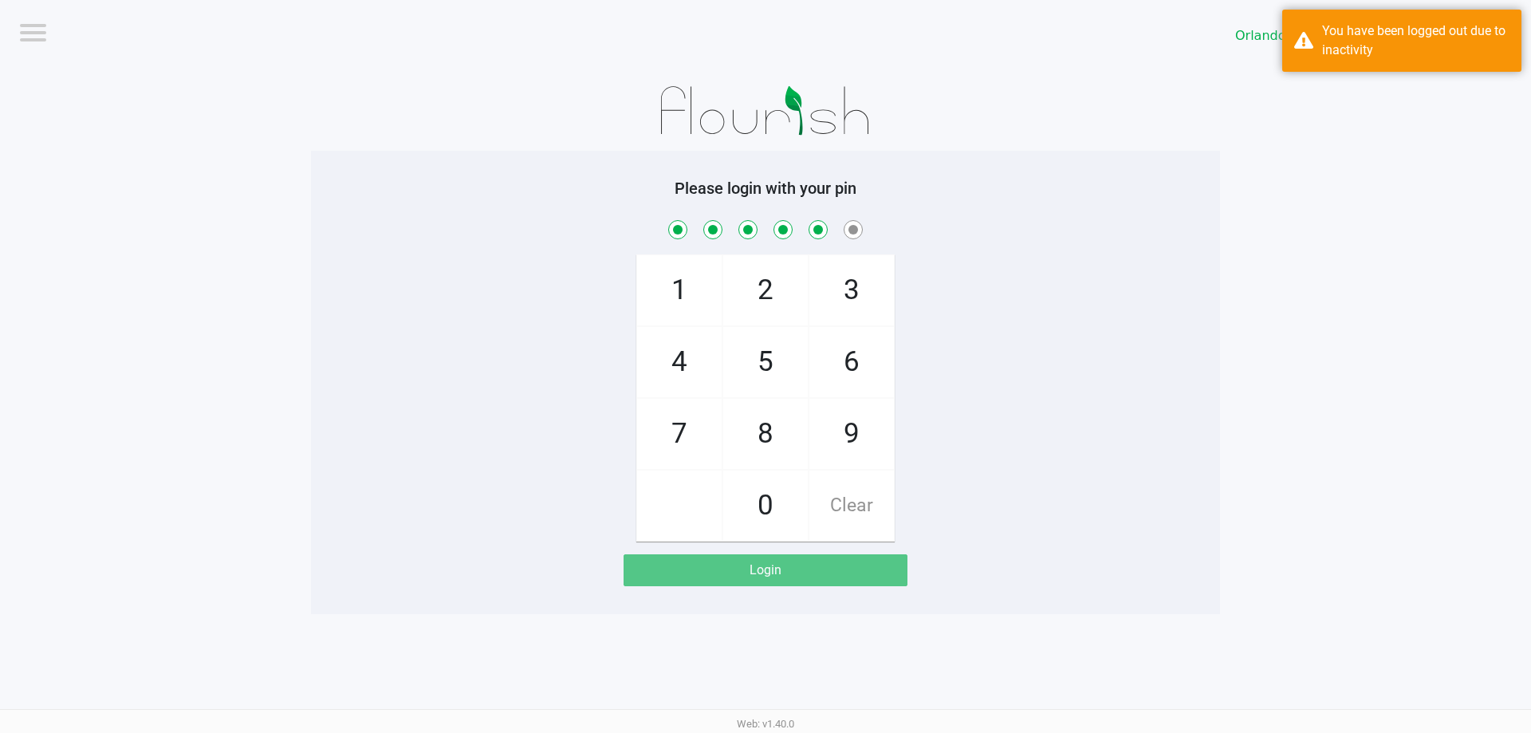
click at [849, 507] on span "Clear" at bounding box center [851, 506] width 85 height 70
checkbox input "false"
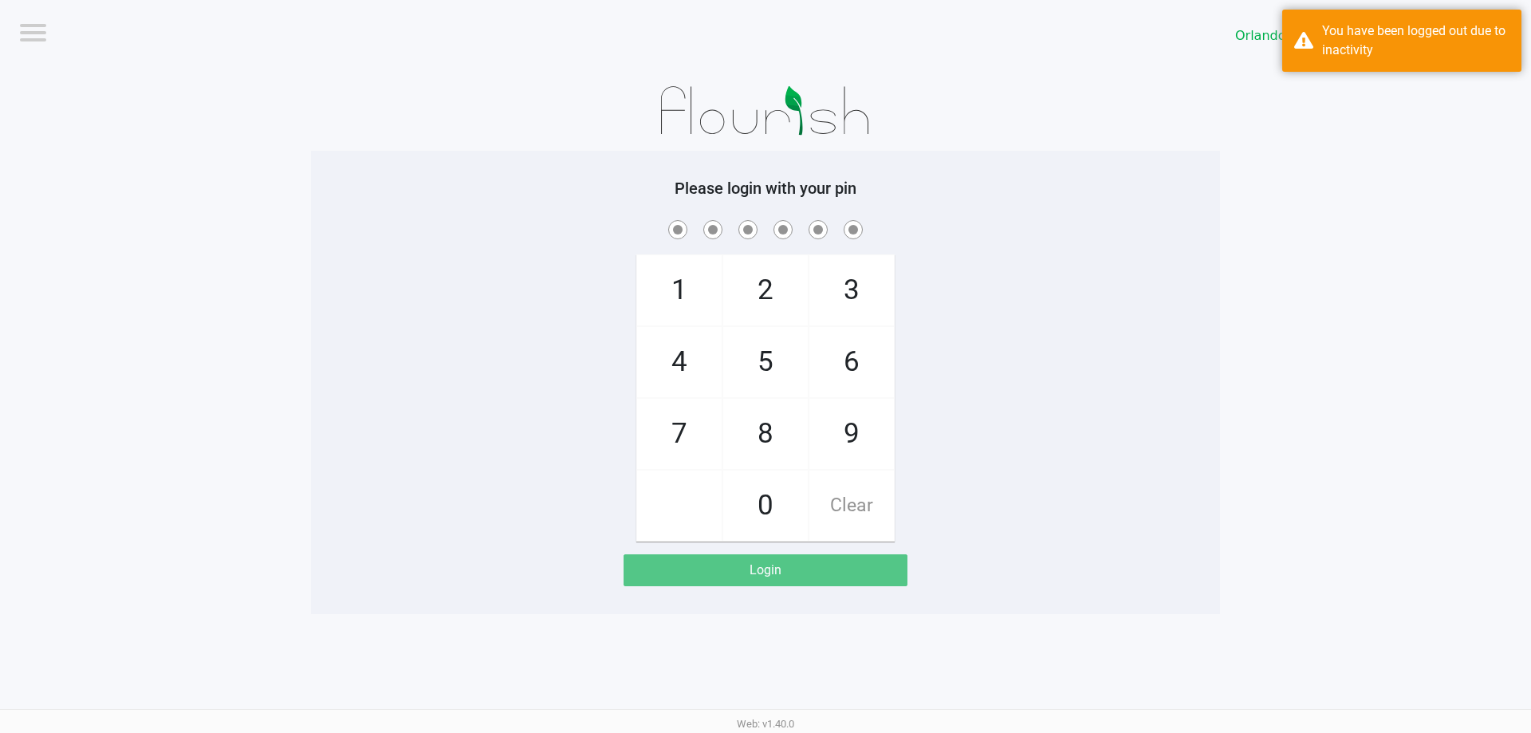
checkbox input "false"
click at [754, 432] on span "8" at bounding box center [765, 434] width 85 height 70
checkbox input "true"
click at [688, 441] on span "7" at bounding box center [679, 434] width 85 height 70
checkbox input "true"
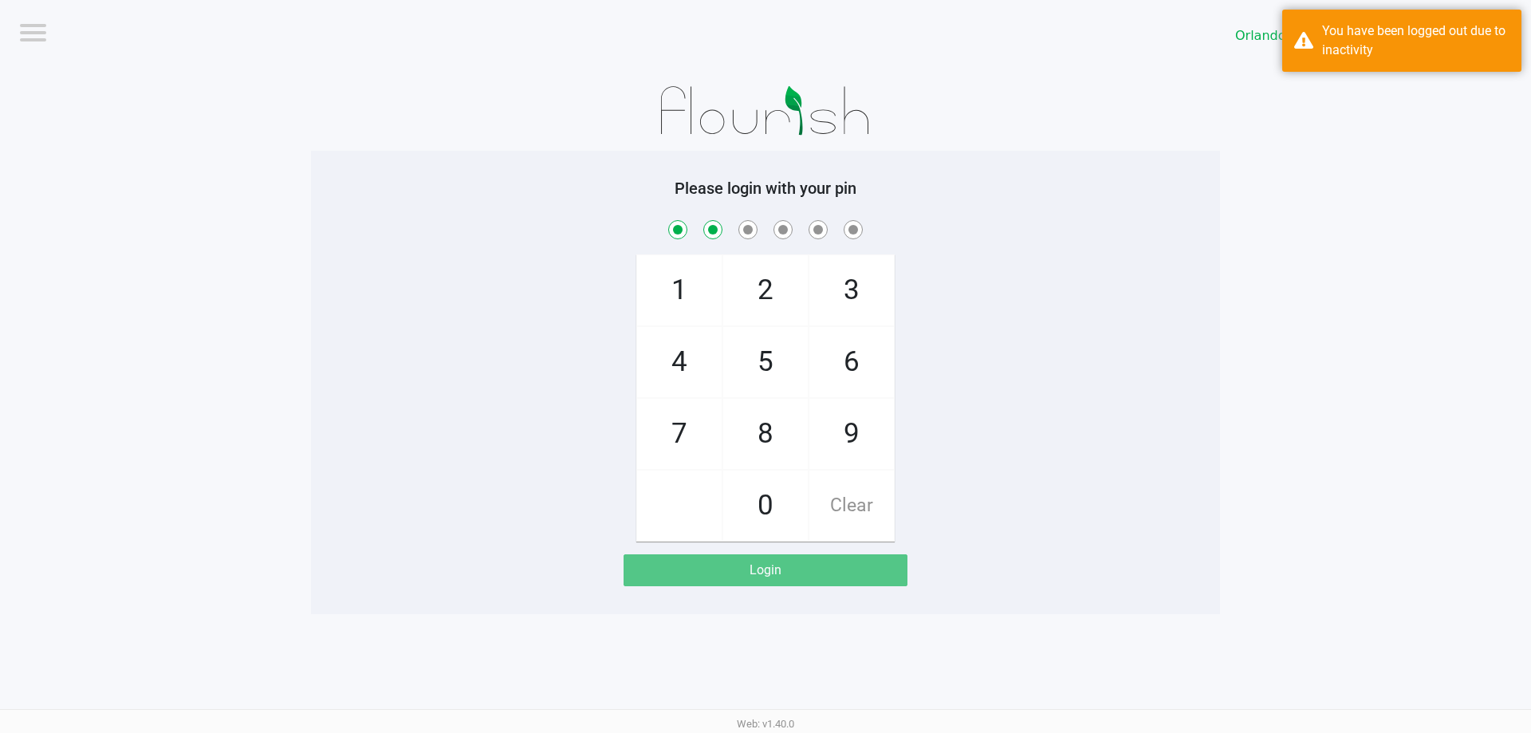
click at [763, 510] on span "0" at bounding box center [765, 506] width 85 height 70
checkbox input "true"
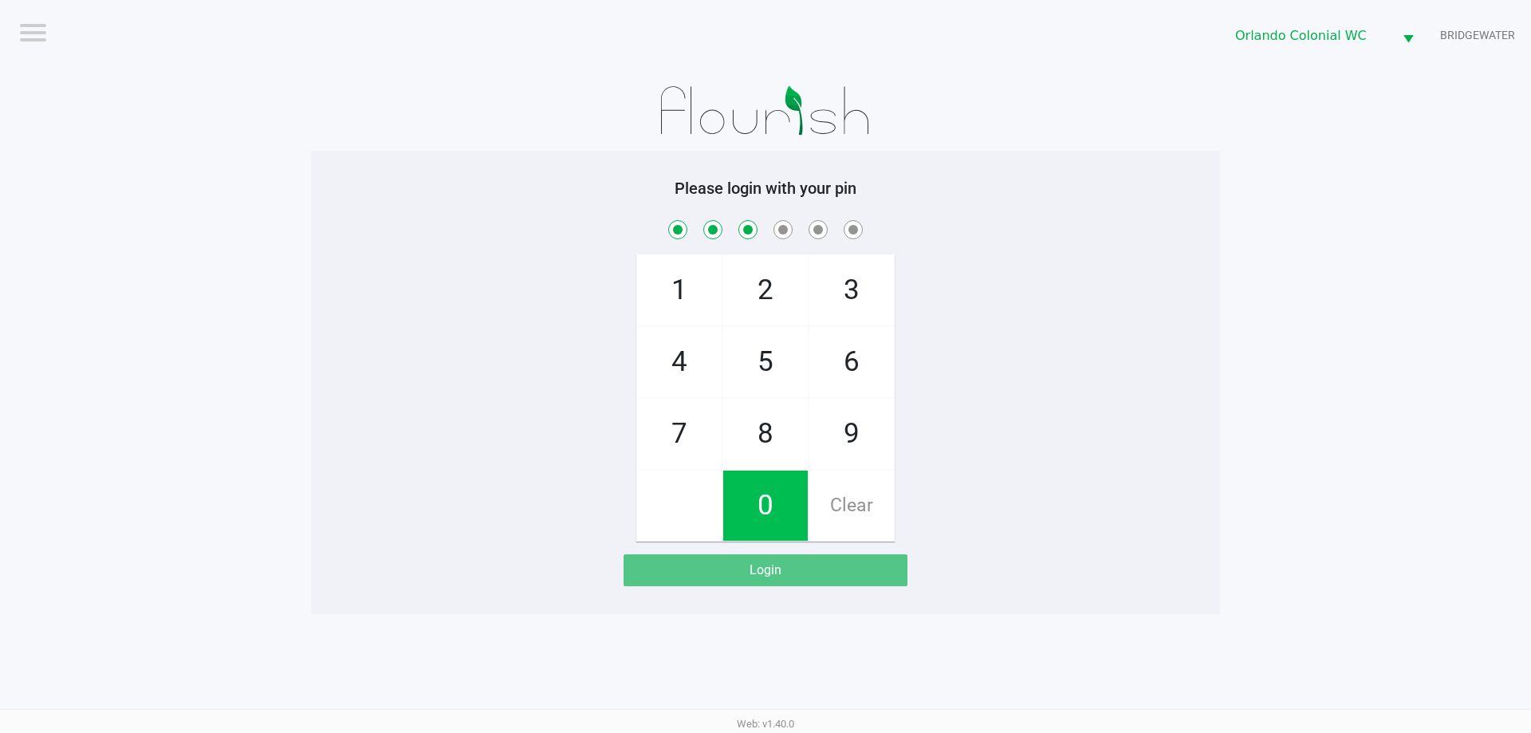
click at [670, 369] on span "4" at bounding box center [679, 362] width 85 height 70
checkbox input "true"
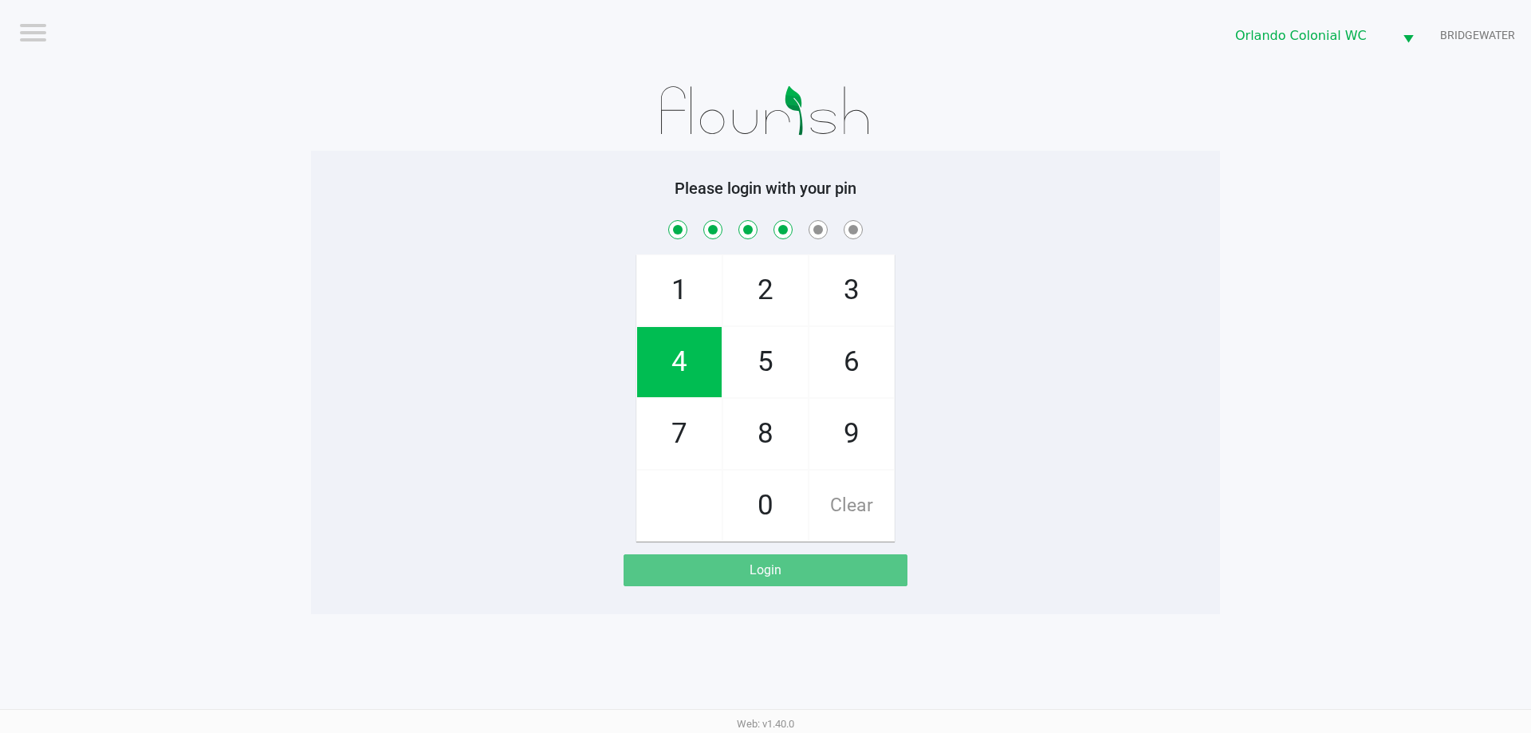
click at [677, 441] on span "7" at bounding box center [679, 434] width 85 height 70
checkbox input "true"
click at [666, 282] on span "1" at bounding box center [679, 290] width 85 height 70
checkbox input "true"
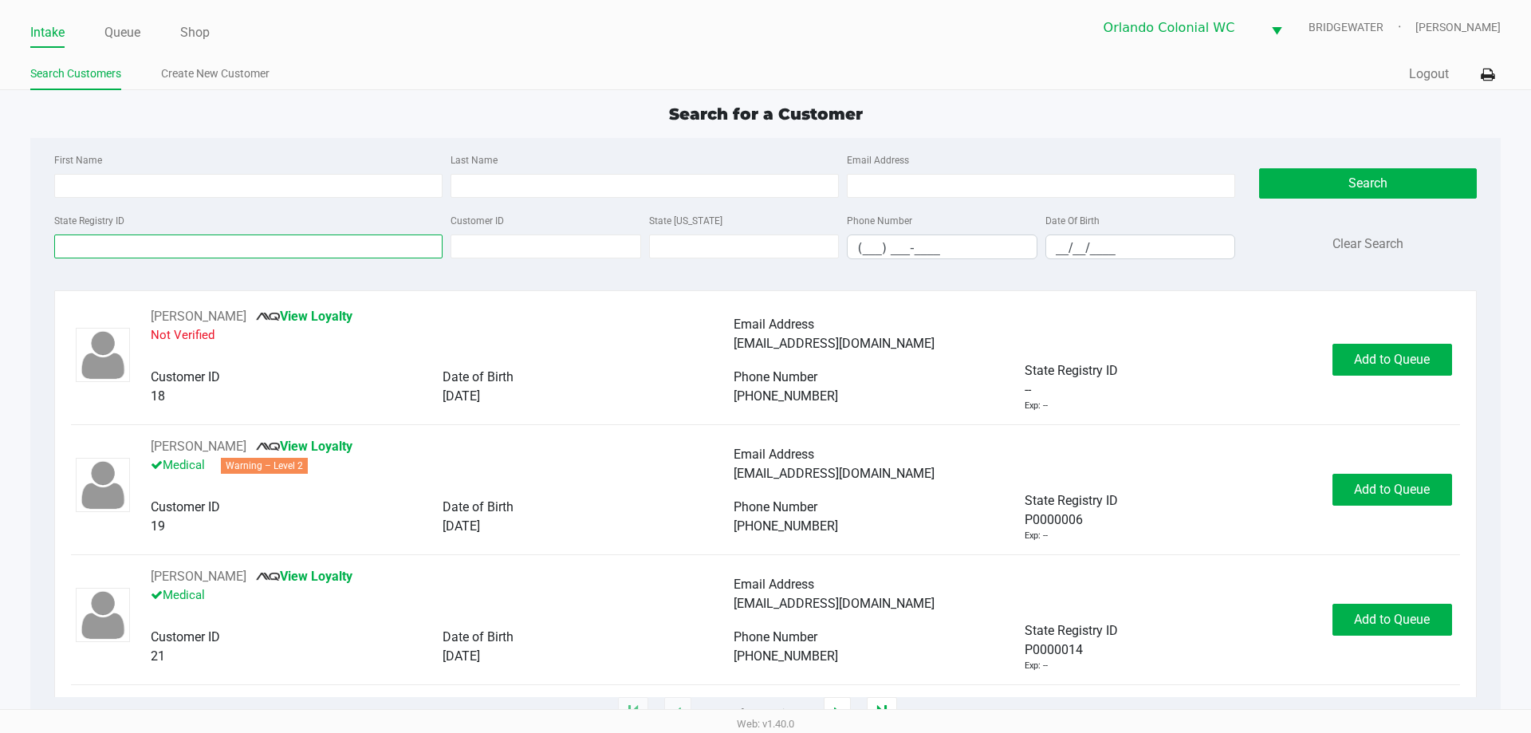
click at [79, 250] on input "State Registry ID" at bounding box center [248, 246] width 388 height 24
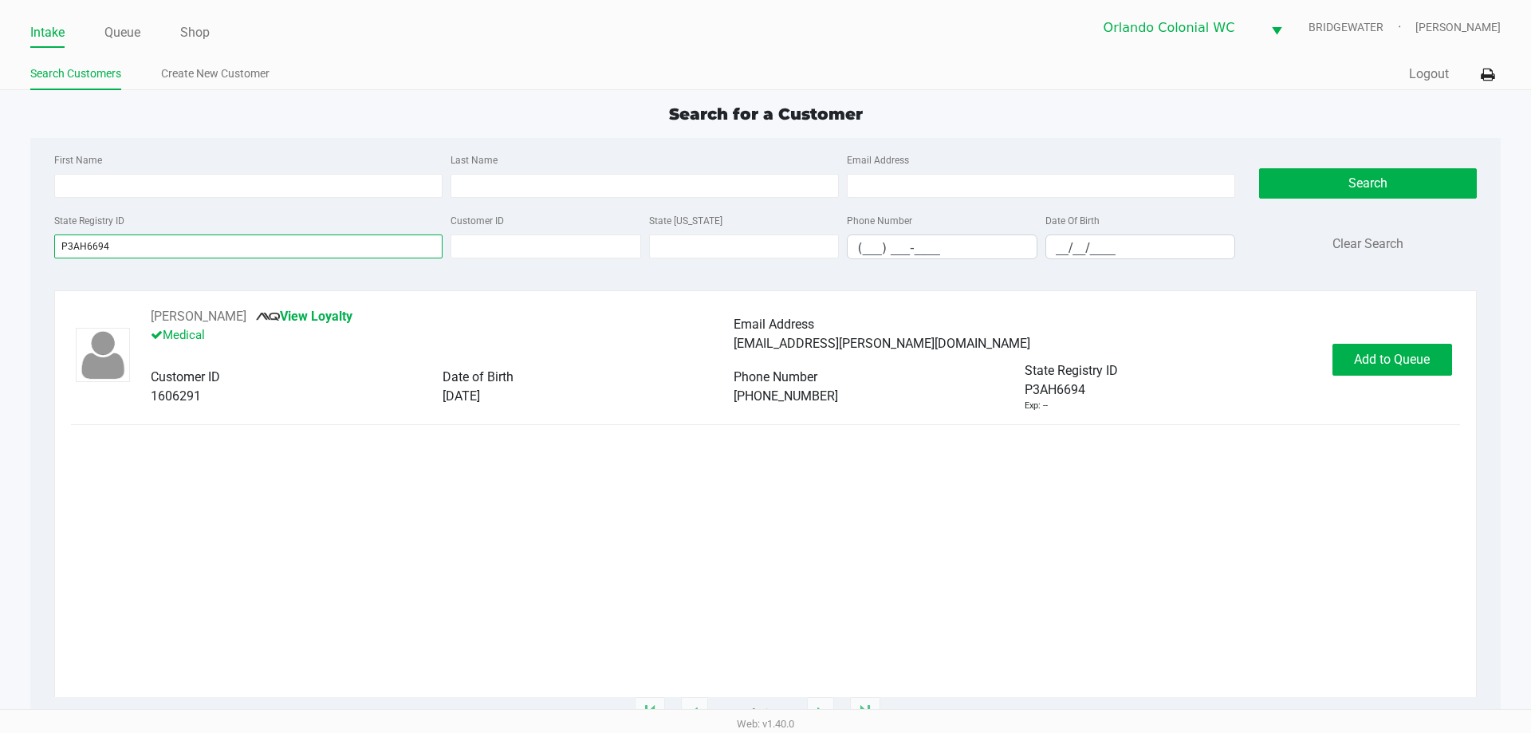
type input "P3AH6694"
click at [392, 456] on div "[PERSON_NAME] View Loyalty Medical Email Address [EMAIL_ADDRESS][PERSON_NAME][D…" at bounding box center [765, 502] width 1388 height 390
click at [1420, 372] on button "Add to Queue" at bounding box center [1393, 360] width 120 height 32
click at [1393, 371] on div "Add to Queue" at bounding box center [1393, 360] width 120 height 32
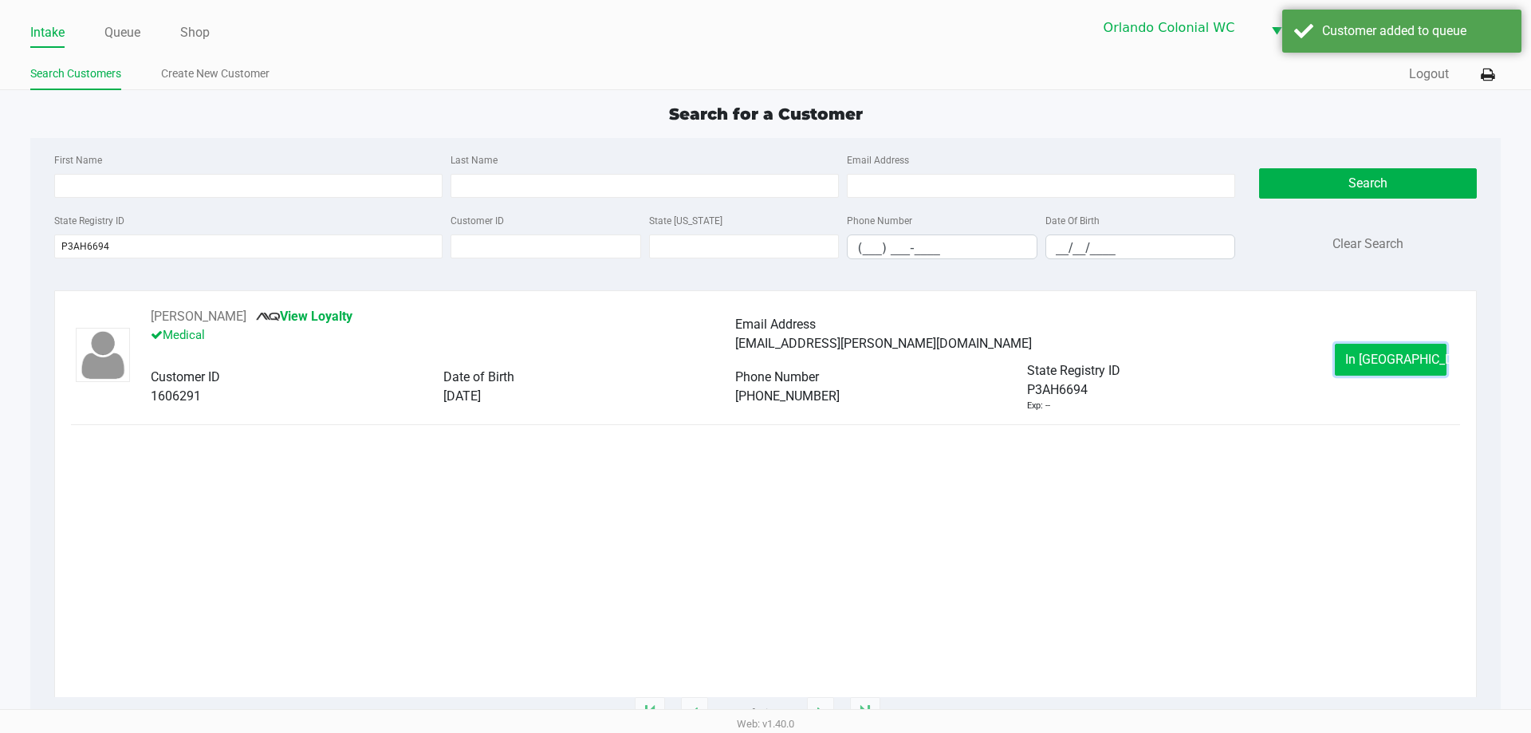
click at [1400, 370] on button "In [GEOGRAPHIC_DATA]" at bounding box center [1391, 360] width 112 height 32
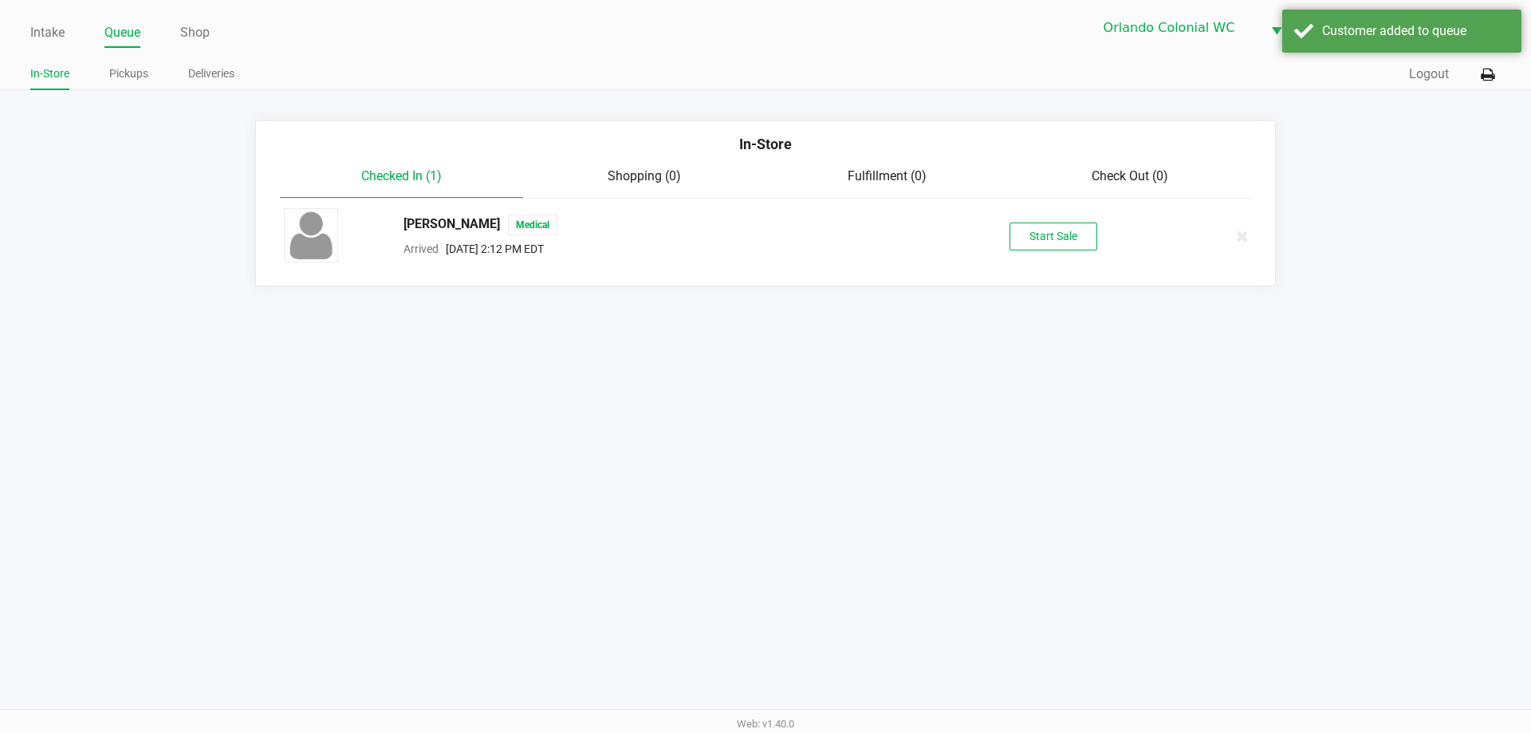
click at [1101, 561] on div "Intake Queue Shop Orlando Colonial [PERSON_NAME] [PERSON_NAME] In-Store Pickups…" at bounding box center [765, 366] width 1531 height 733
click at [1057, 240] on button "Start Sale" at bounding box center [1054, 237] width 88 height 28
click at [1062, 242] on div "Start Sale" at bounding box center [1054, 237] width 88 height 28
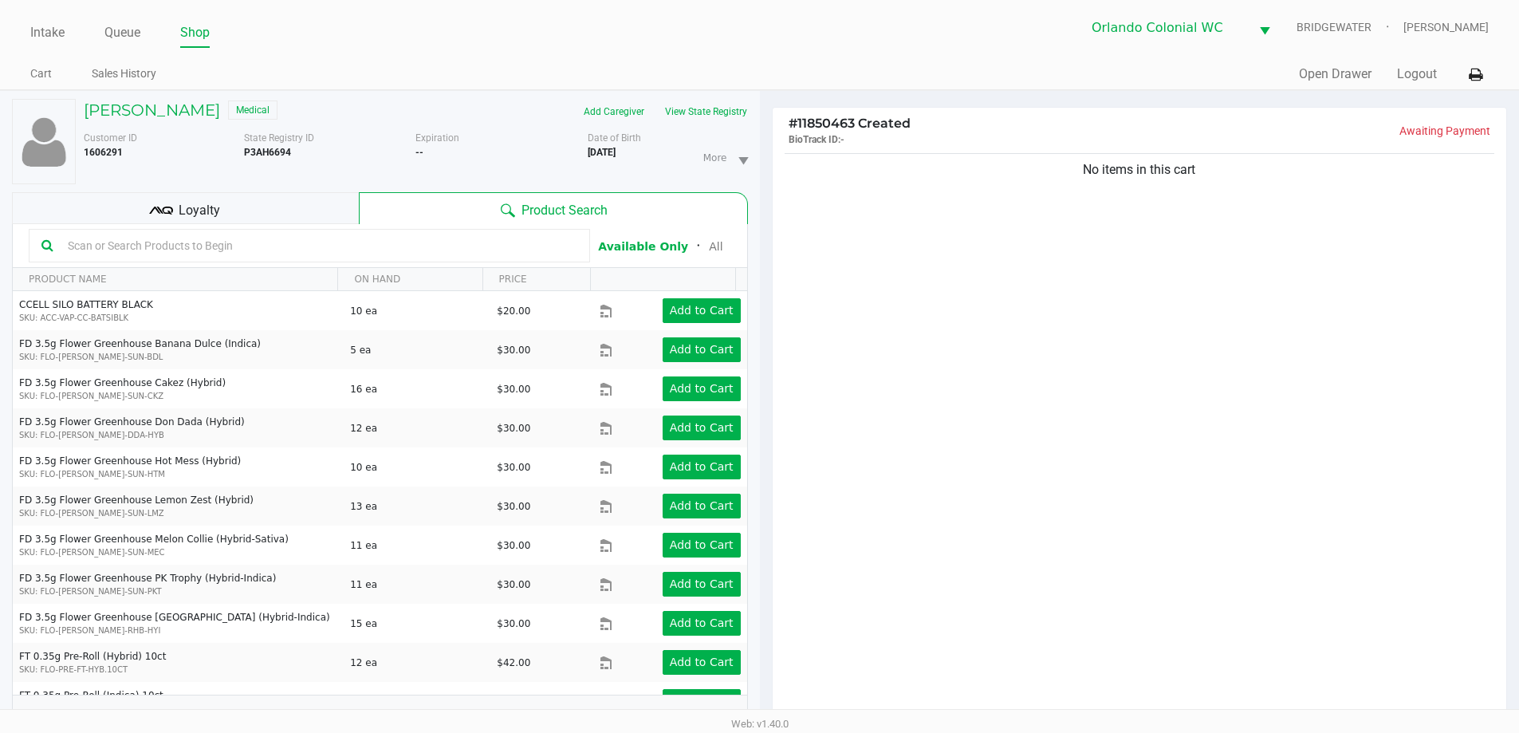
click at [1226, 474] on div "No items in this cart" at bounding box center [1140, 439] width 735 height 579
click at [1122, 479] on div "No items in this cart" at bounding box center [1140, 439] width 735 height 579
click at [1071, 447] on div "No items in this cart" at bounding box center [1140, 439] width 735 height 579
click at [669, 152] on div "More Date of Birth [DEMOGRAPHIC_DATA]" at bounding box center [674, 157] width 172 height 53
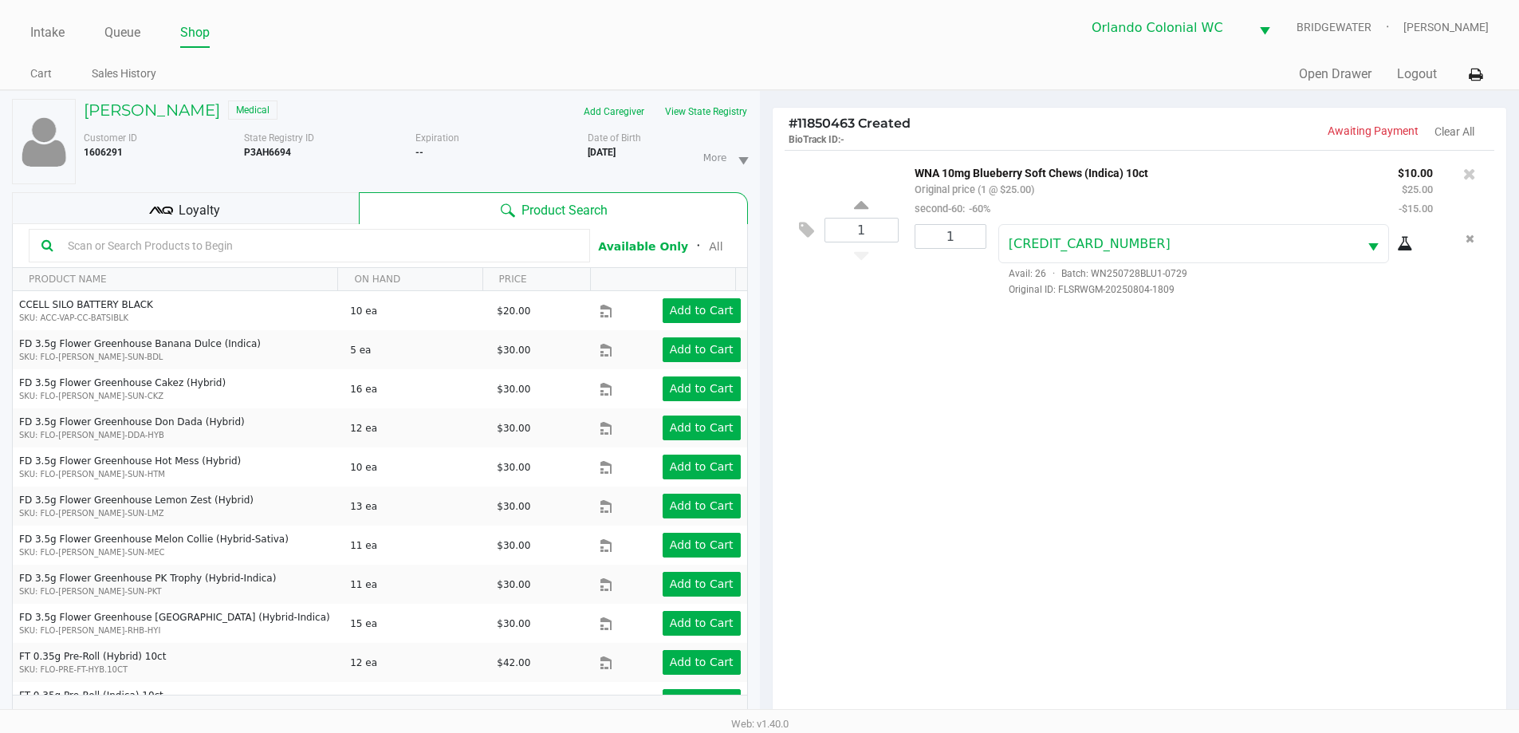
click at [923, 494] on div "1 WNA 10mg Blueberry Soft Chews (Indica) 10ct Original price (1 @ $25.00) secon…" at bounding box center [1140, 439] width 735 height 579
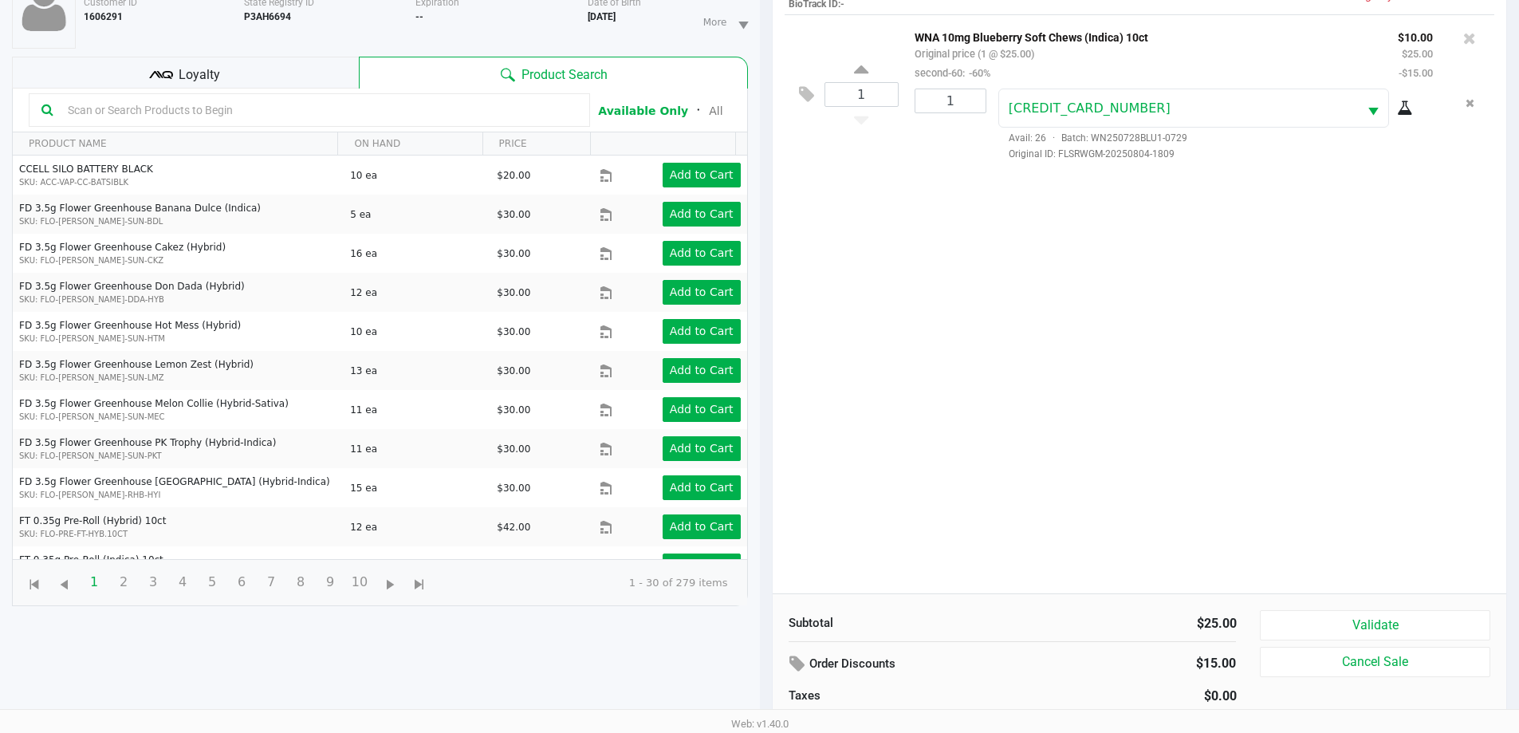
scroll to position [172, 0]
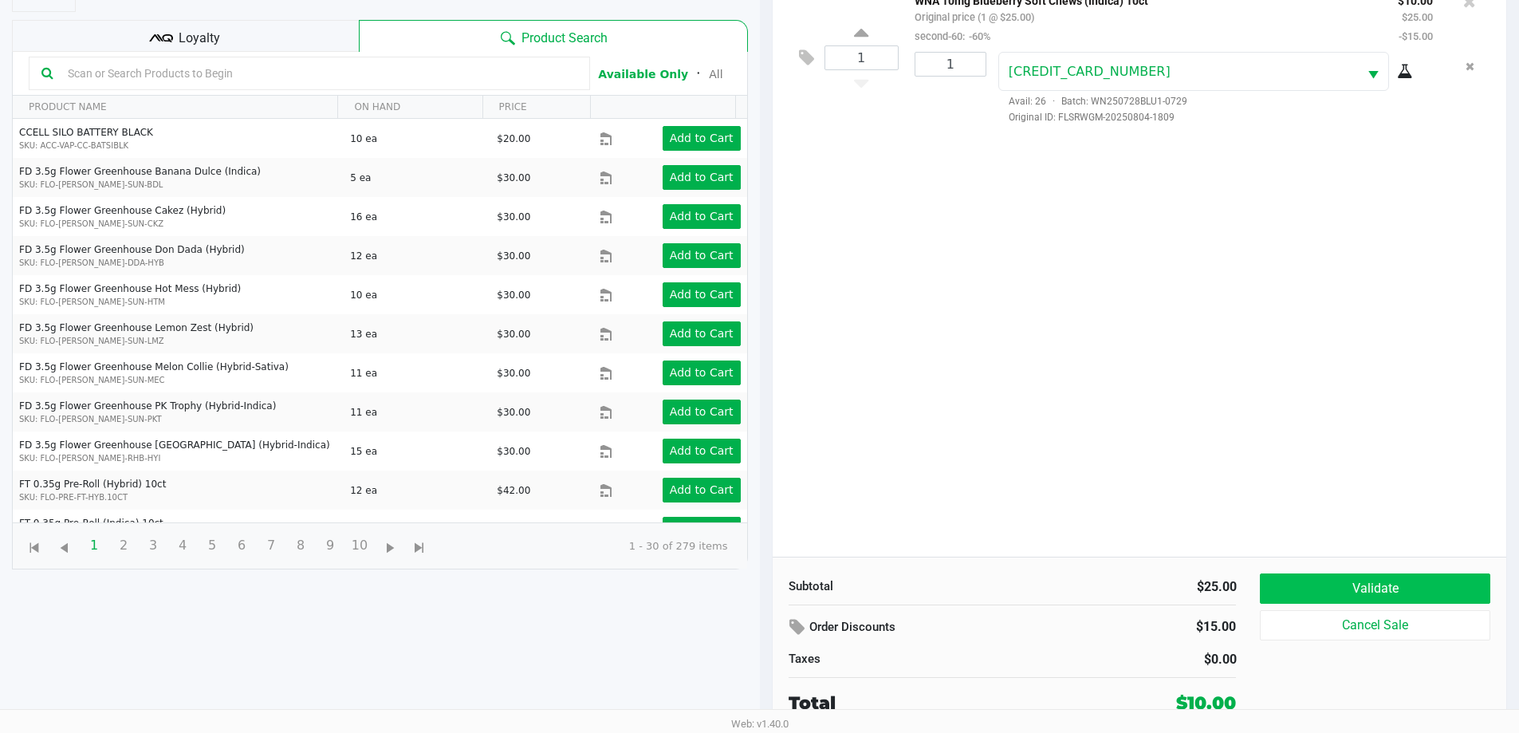
click at [1313, 599] on button "Validate" at bounding box center [1375, 588] width 230 height 30
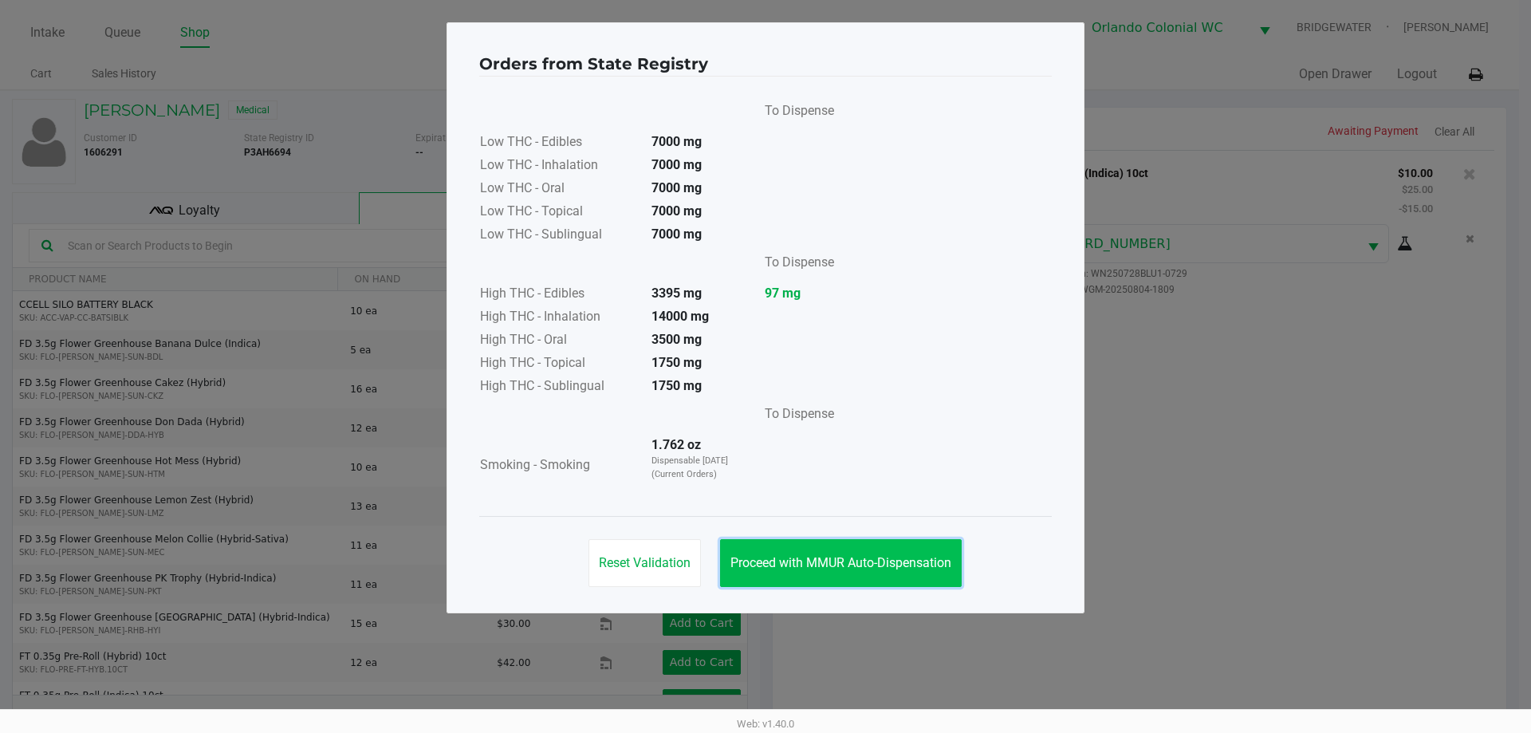
click at [884, 552] on button "Proceed with MMUR Auto-Dispensation" at bounding box center [841, 563] width 242 height 48
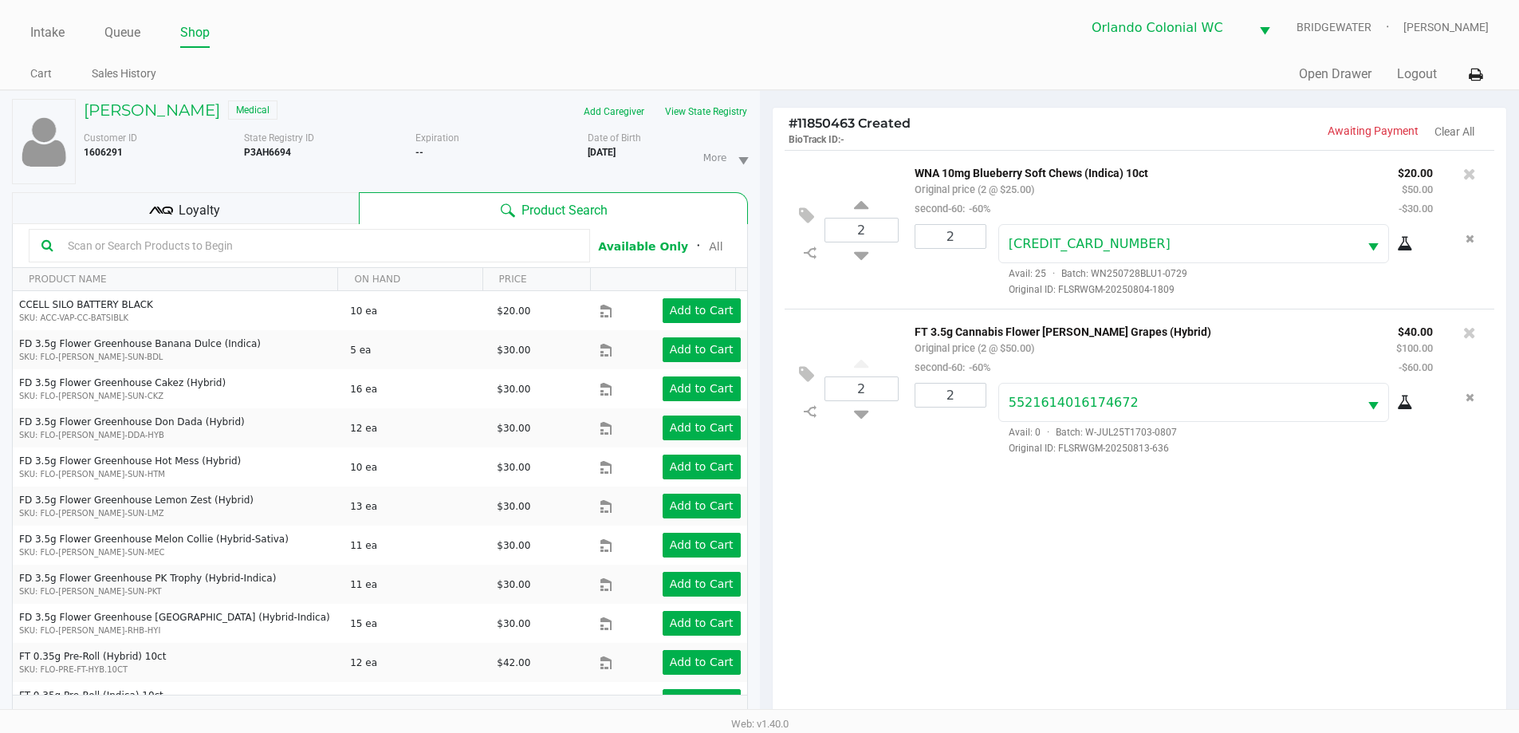
scroll to position [172, 0]
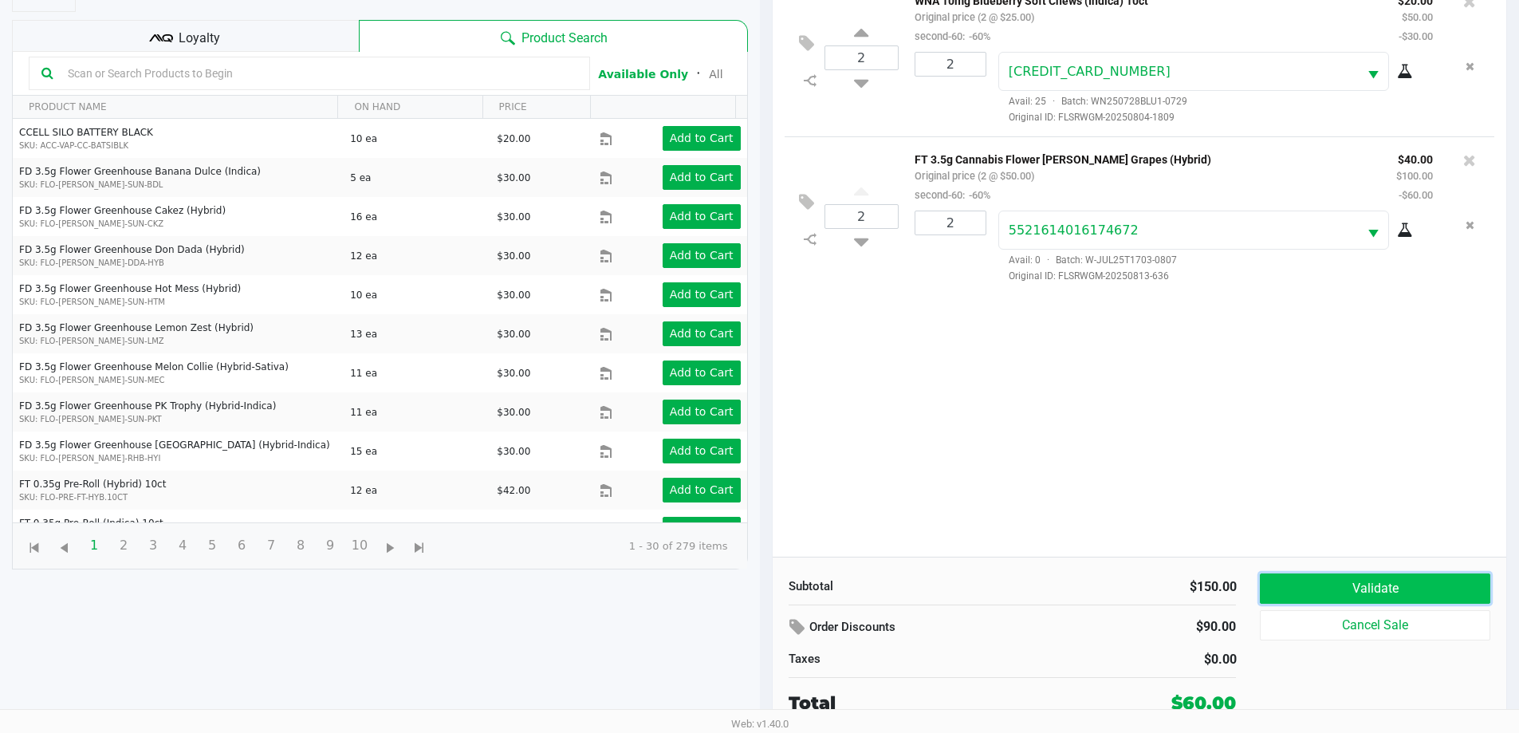
click at [1317, 585] on button "Validate" at bounding box center [1375, 588] width 230 height 30
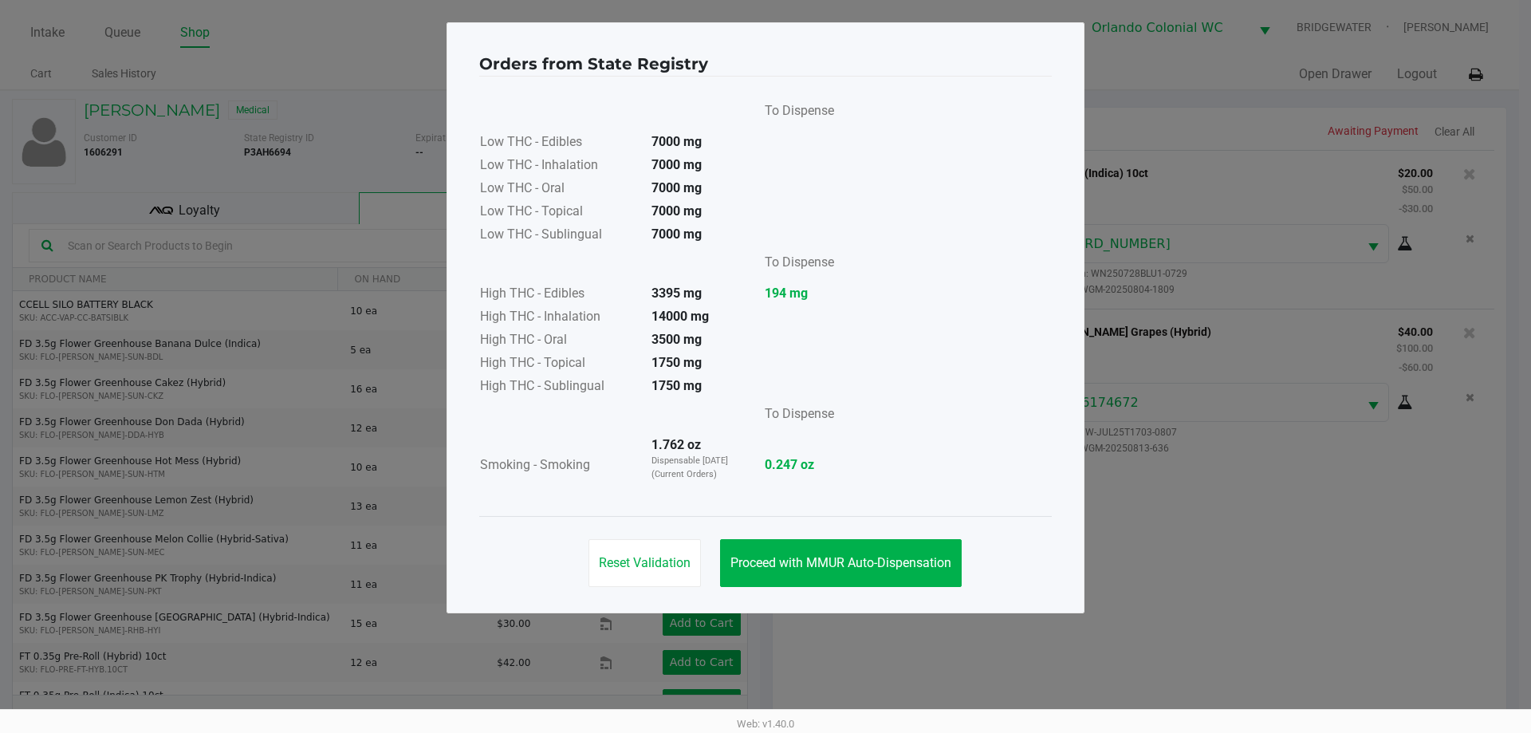
click at [901, 560] on span "Proceed with MMUR Auto-Dispensation" at bounding box center [841, 562] width 221 height 15
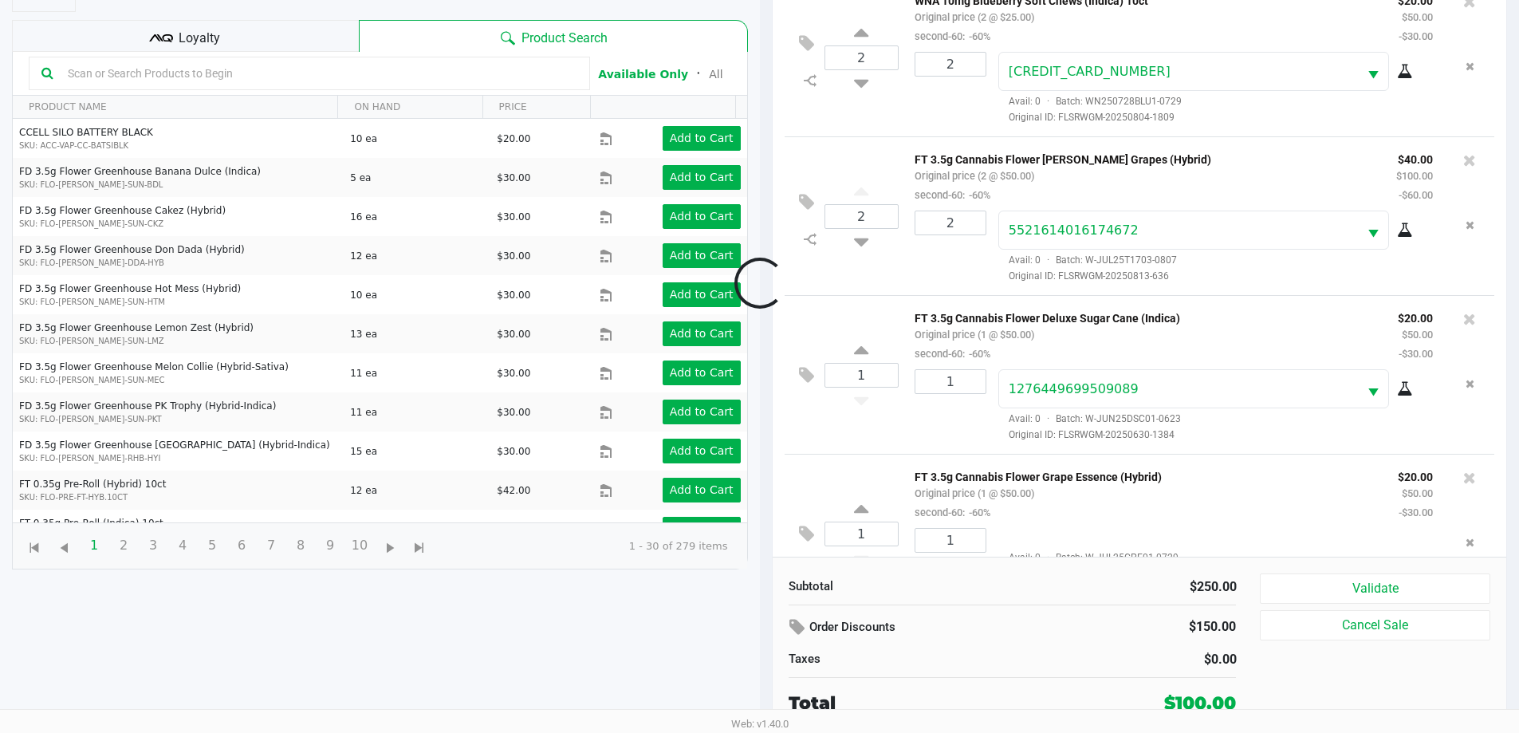
scroll to position [59, 0]
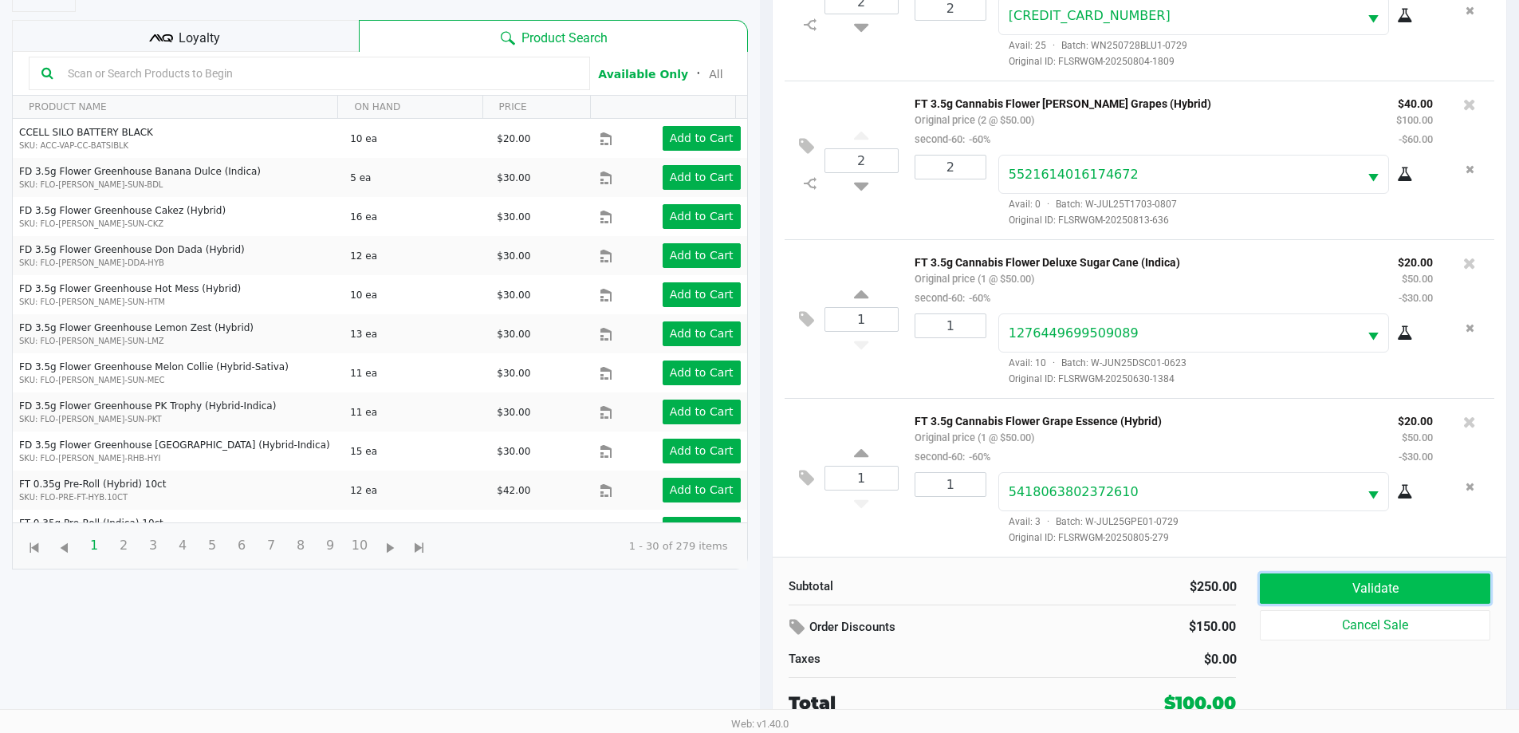
click at [1361, 589] on button "Validate" at bounding box center [1375, 588] width 230 height 30
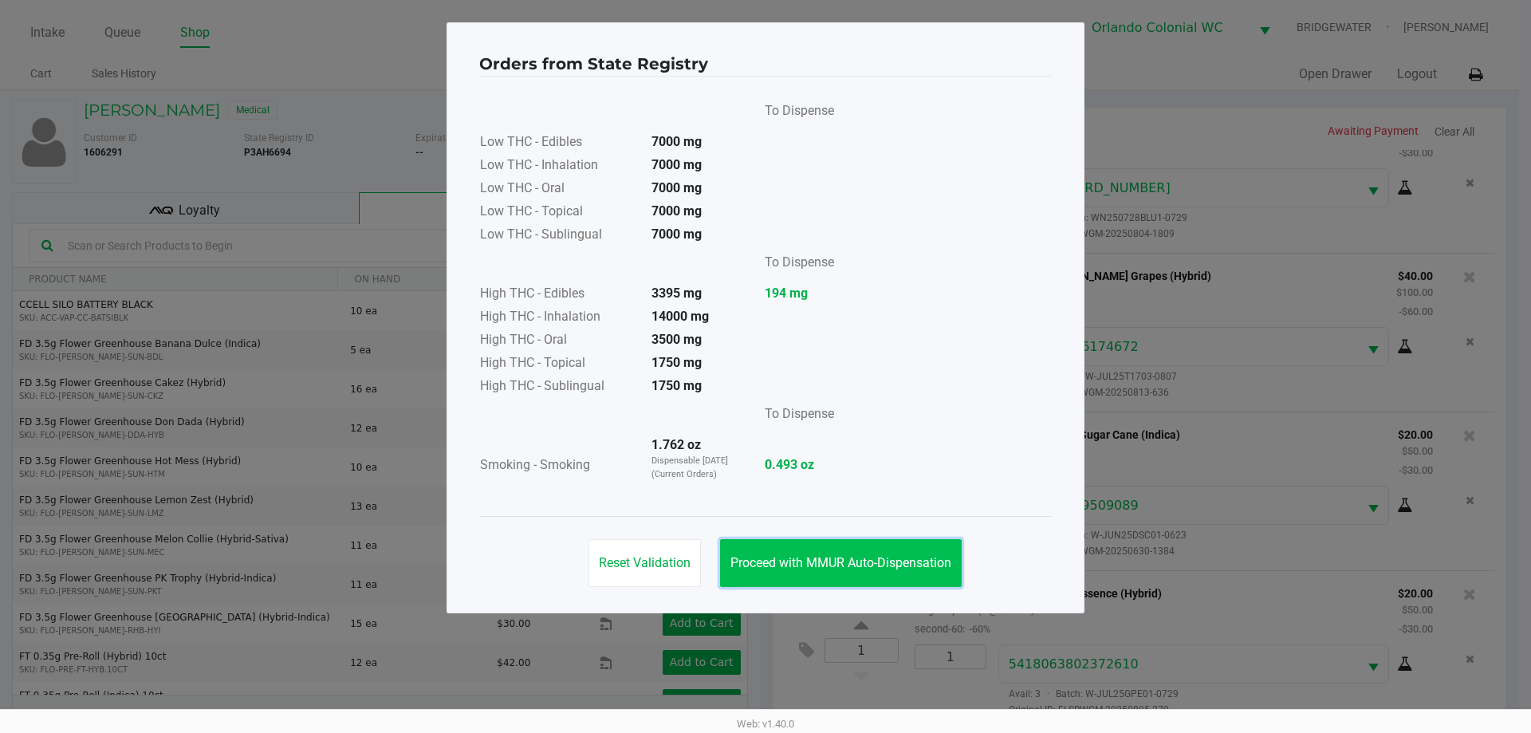
click at [919, 556] on span "Proceed with MMUR Auto-Dispensation" at bounding box center [841, 562] width 221 height 15
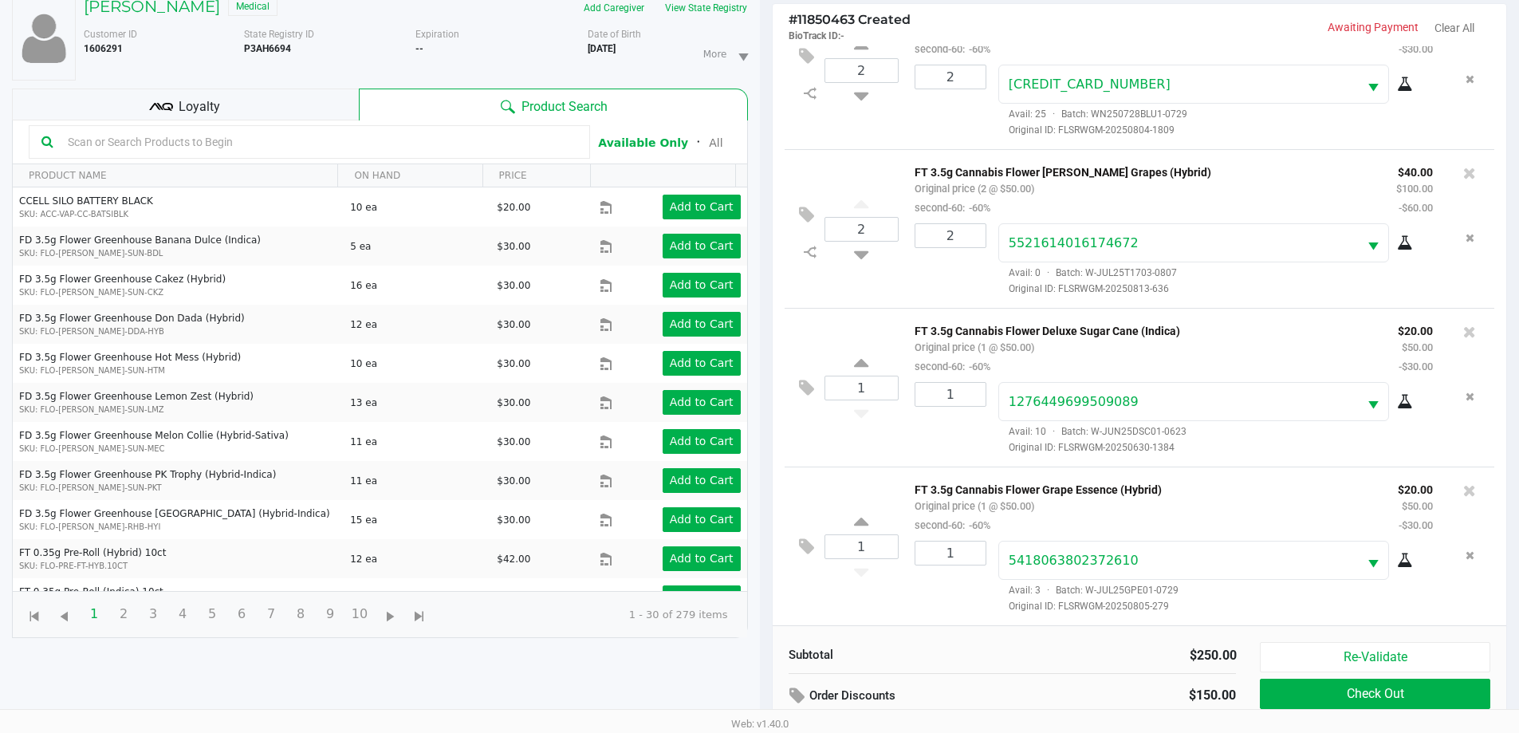
scroll to position [172, 0]
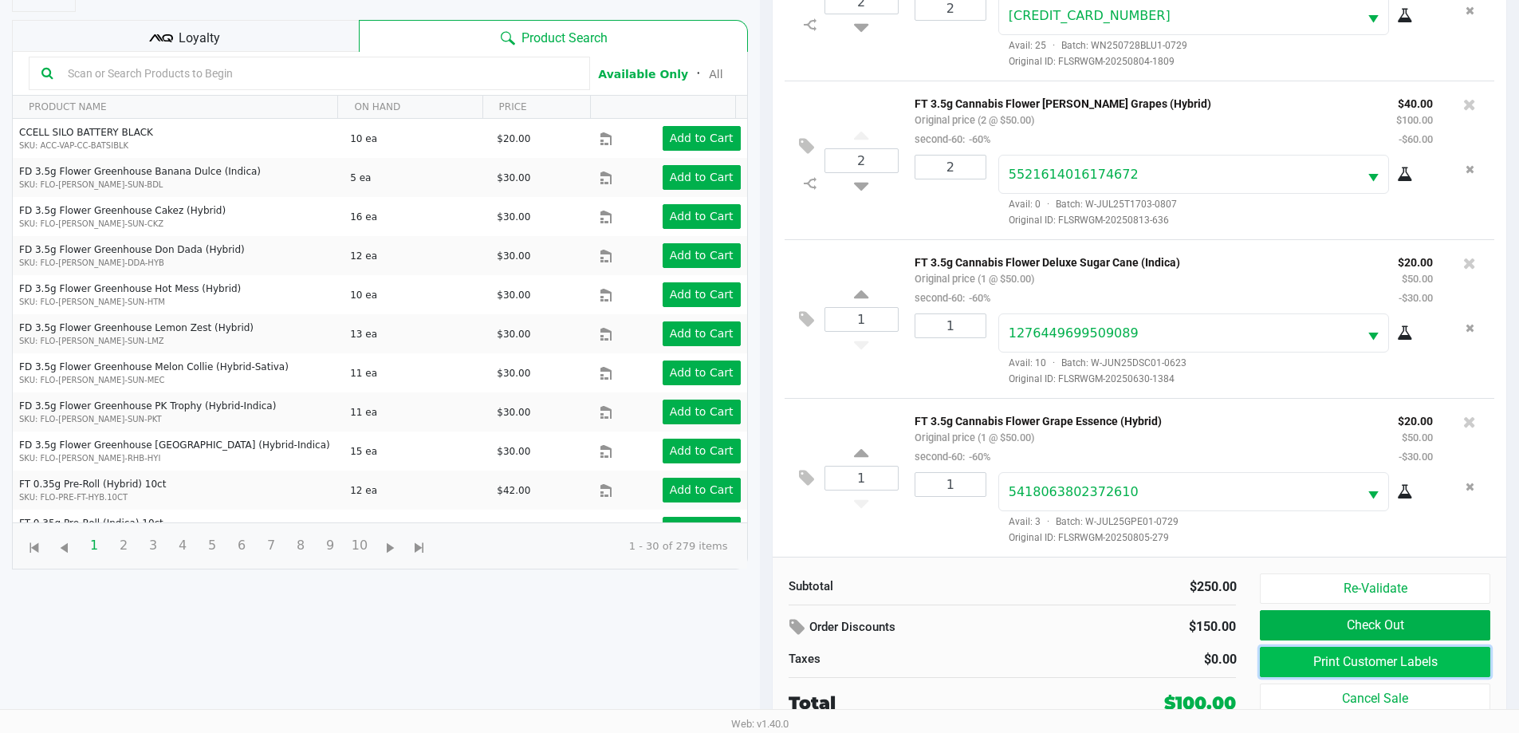
click at [1392, 674] on button "Print Customer Labels" at bounding box center [1375, 662] width 230 height 30
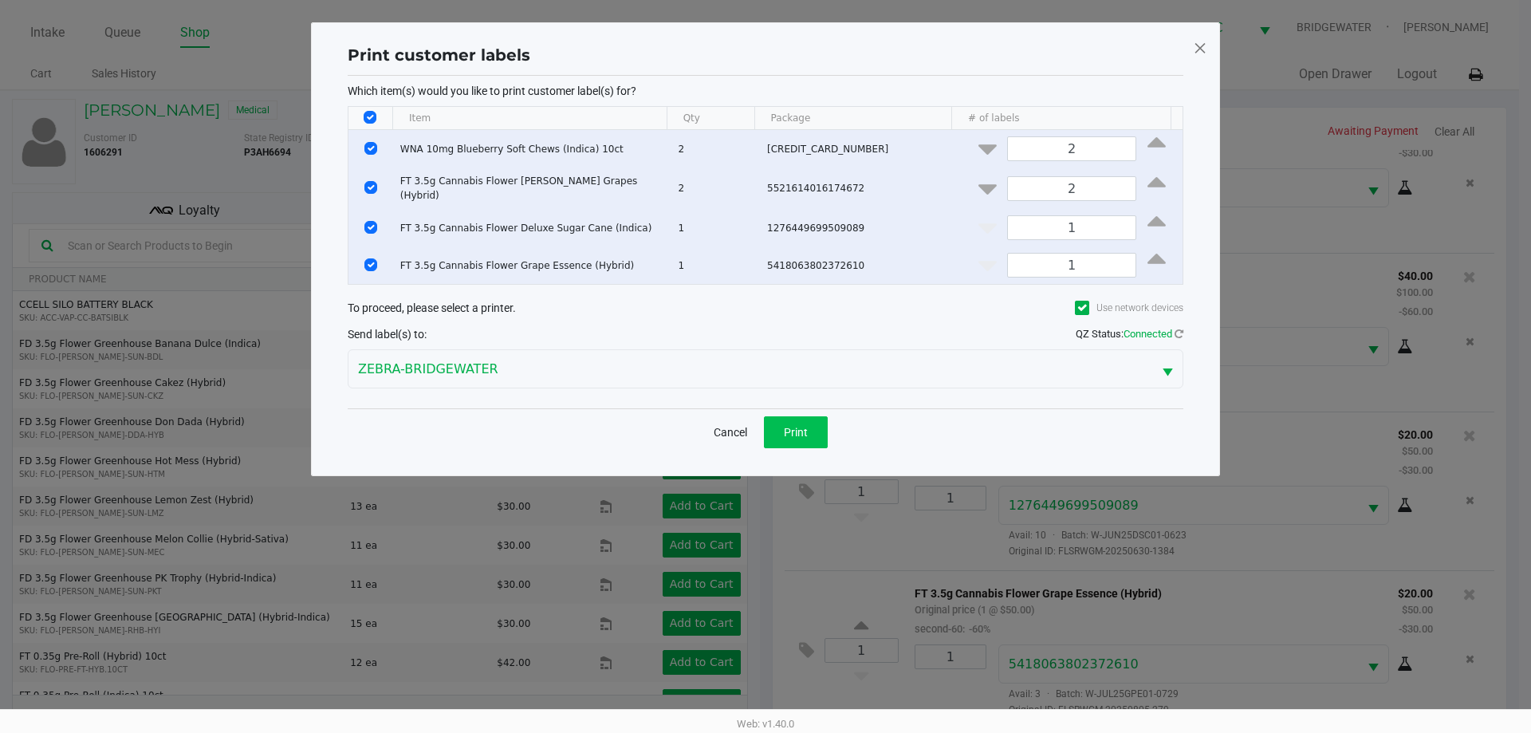
click at [811, 440] on button "Print" at bounding box center [796, 432] width 64 height 32
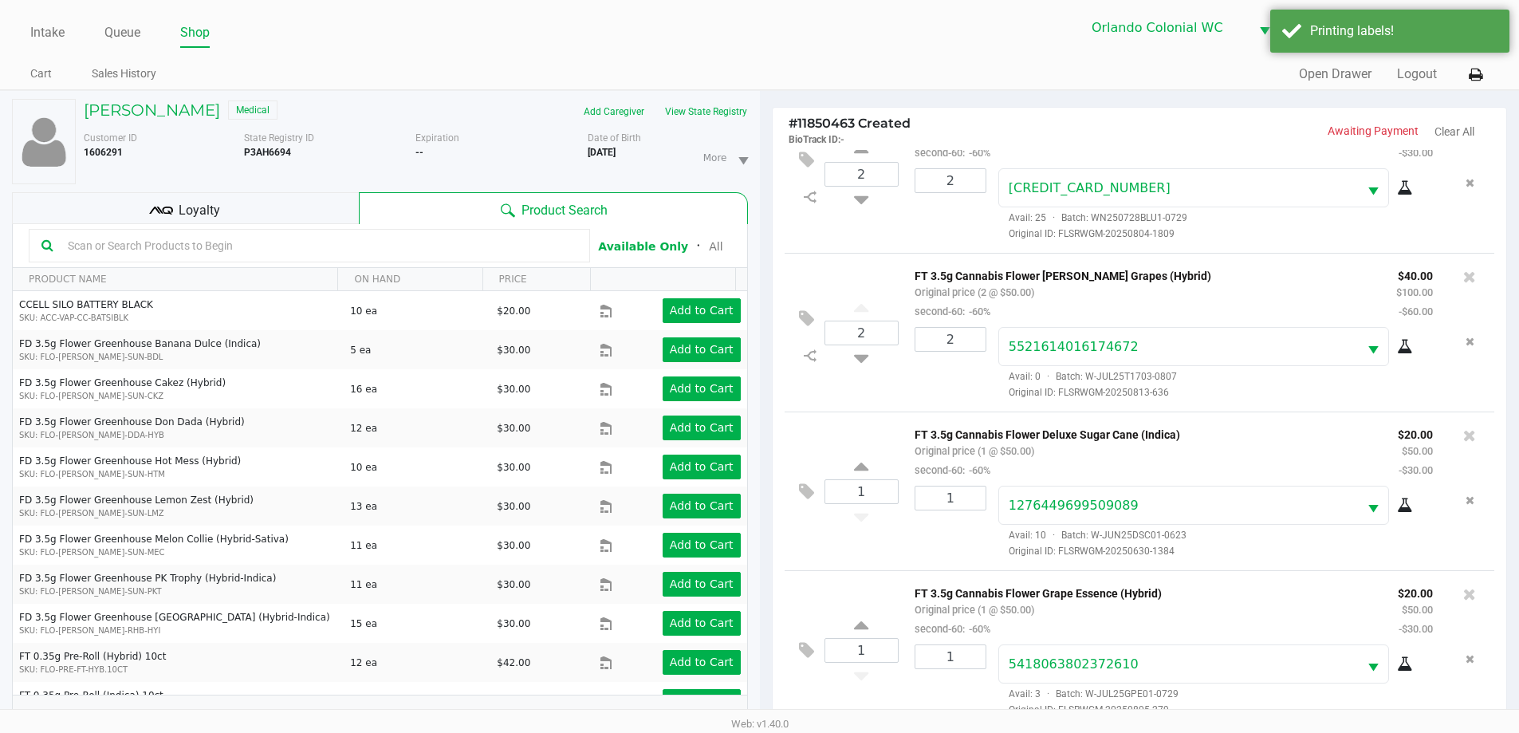
scroll to position [172, 0]
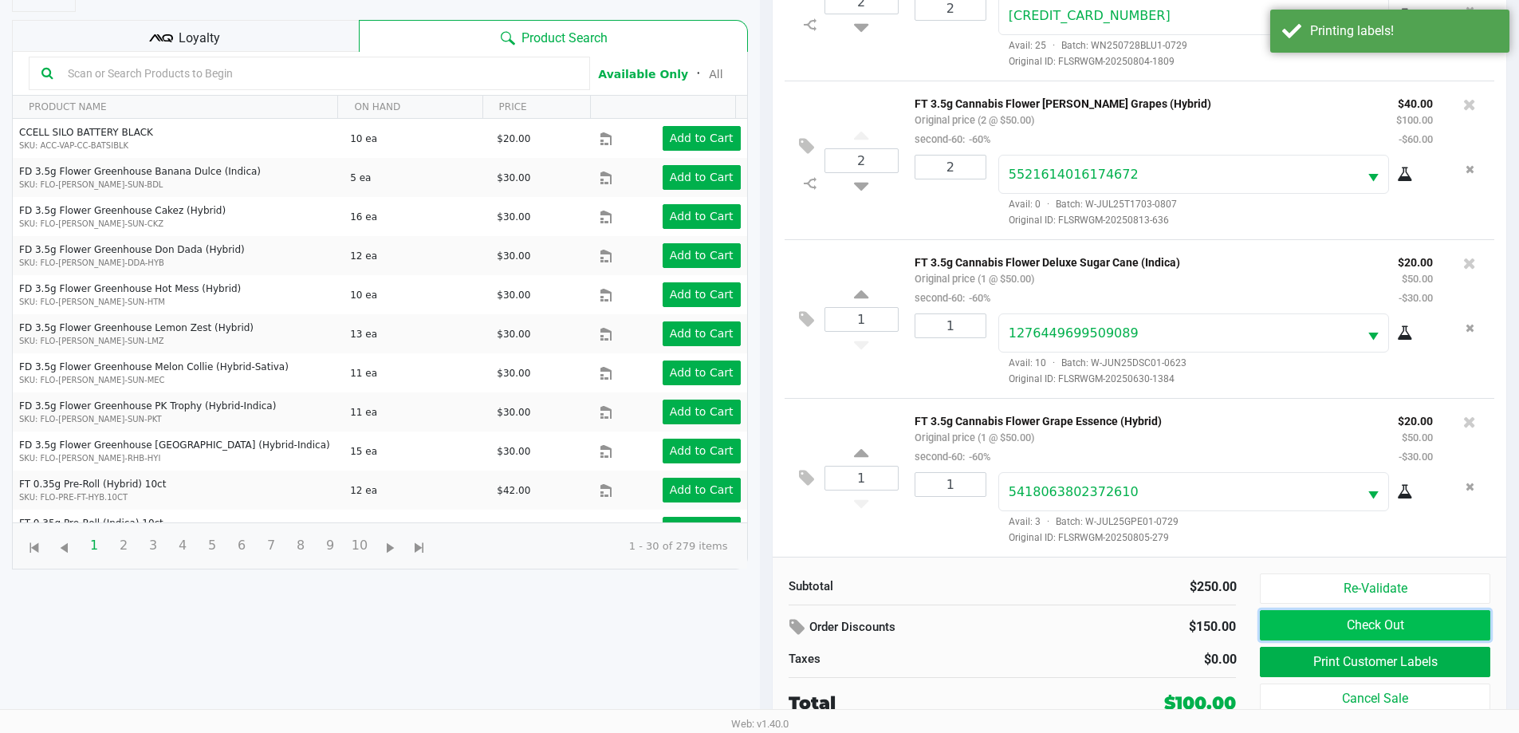
click at [1376, 632] on button "Check Out" at bounding box center [1375, 625] width 230 height 30
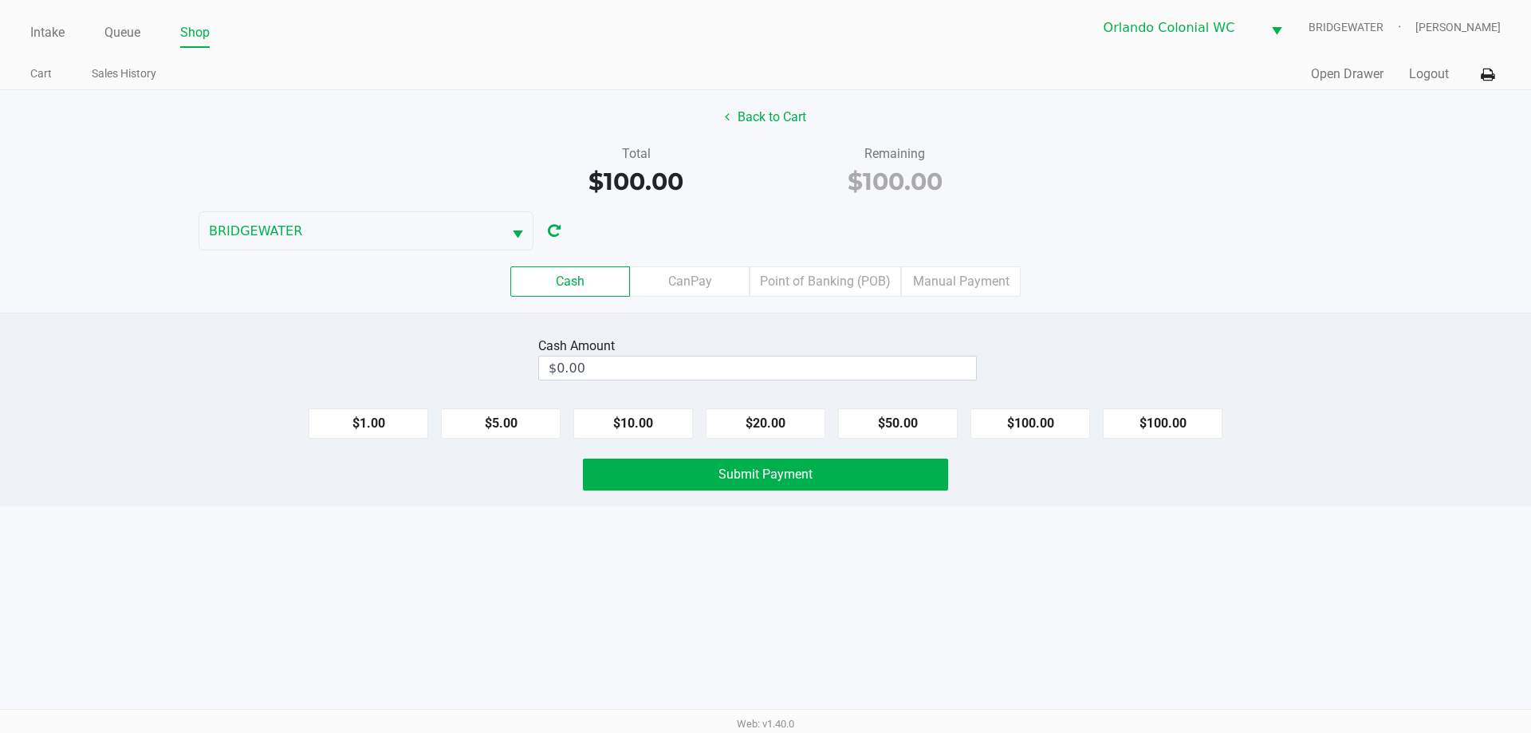
click at [1054, 428] on button "$100.00" at bounding box center [1031, 423] width 120 height 30
type input "$100.00"
click at [1074, 565] on div "Intake Queue Shop Orlando Colonial [PERSON_NAME] [PERSON_NAME] Cart Sales Histo…" at bounding box center [765, 366] width 1531 height 733
click at [880, 479] on button "Submit Payment" at bounding box center [765, 475] width 365 height 32
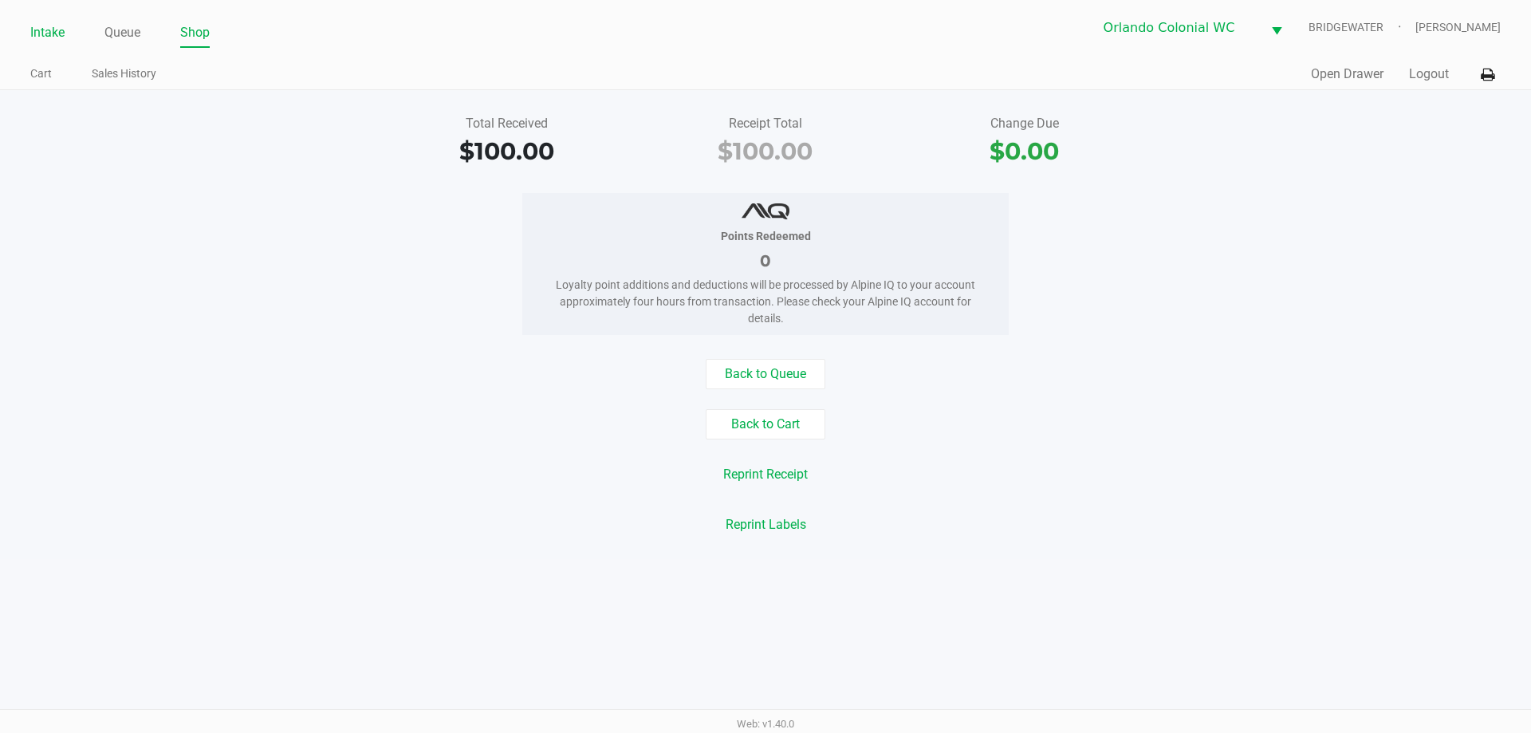
click at [51, 30] on link "Intake" at bounding box center [47, 33] width 34 height 22
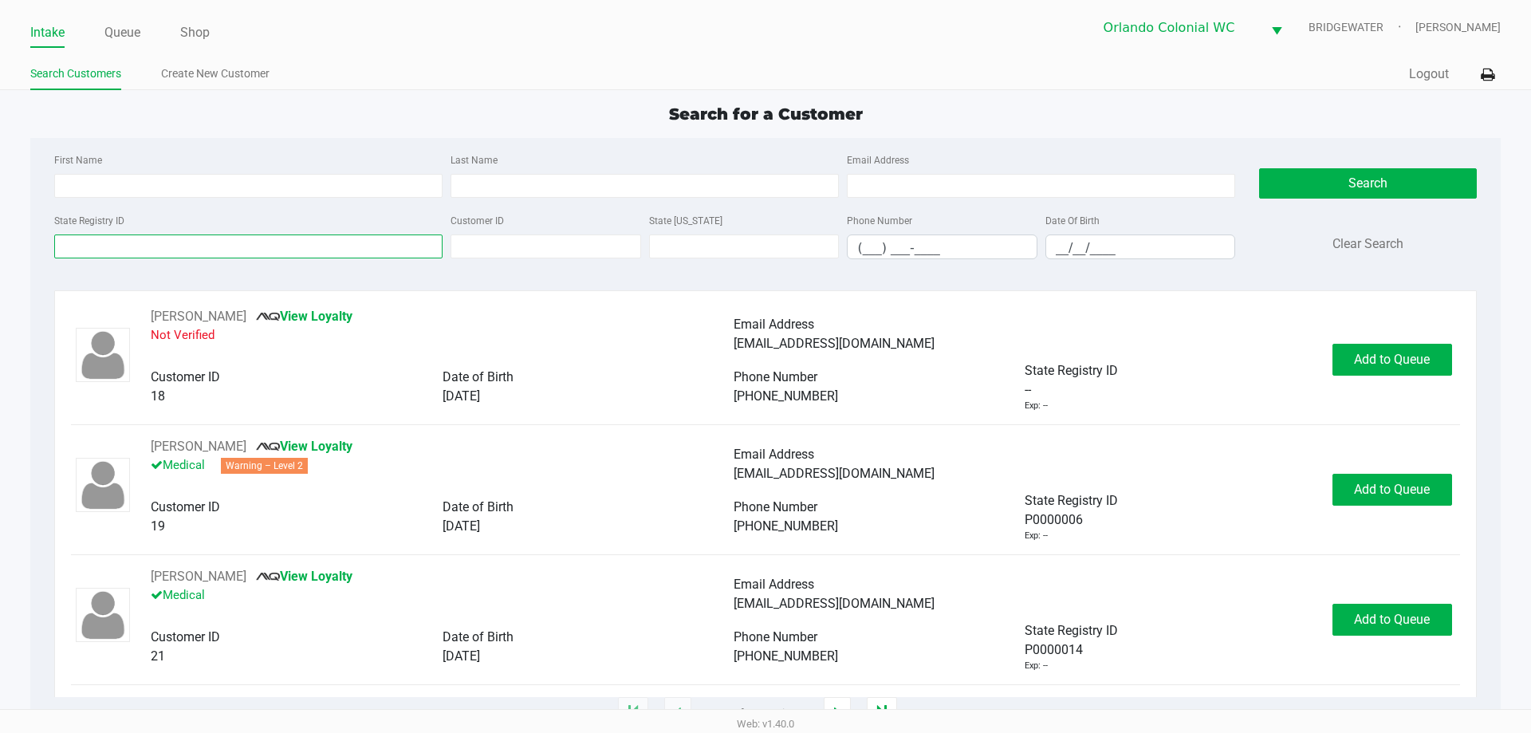
click at [166, 246] on input "State Registry ID" at bounding box center [248, 246] width 388 height 24
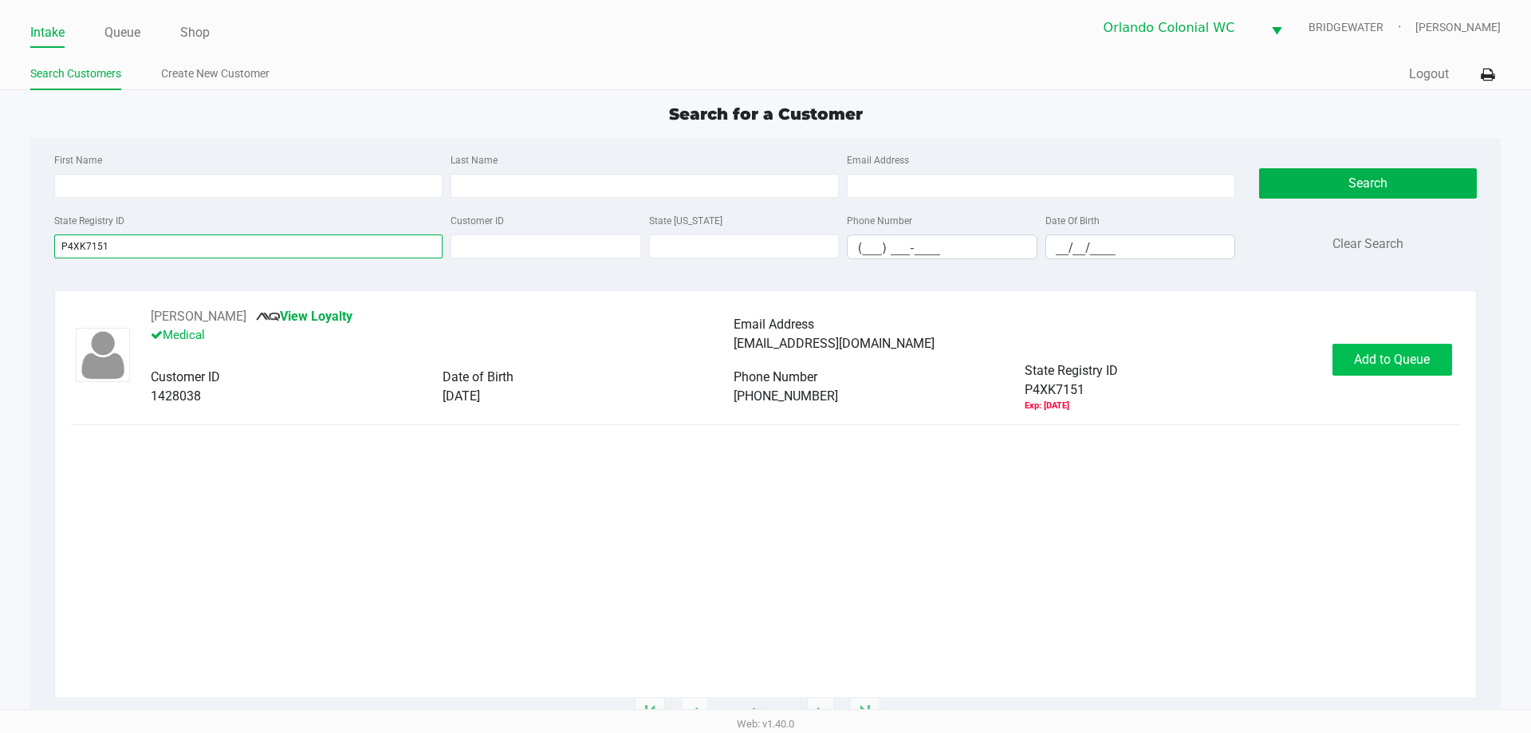
type input "P4XK7151"
click at [1416, 369] on button "Add to Queue" at bounding box center [1393, 360] width 120 height 32
click at [1419, 363] on span "Add to Queue" at bounding box center [1392, 359] width 76 height 15
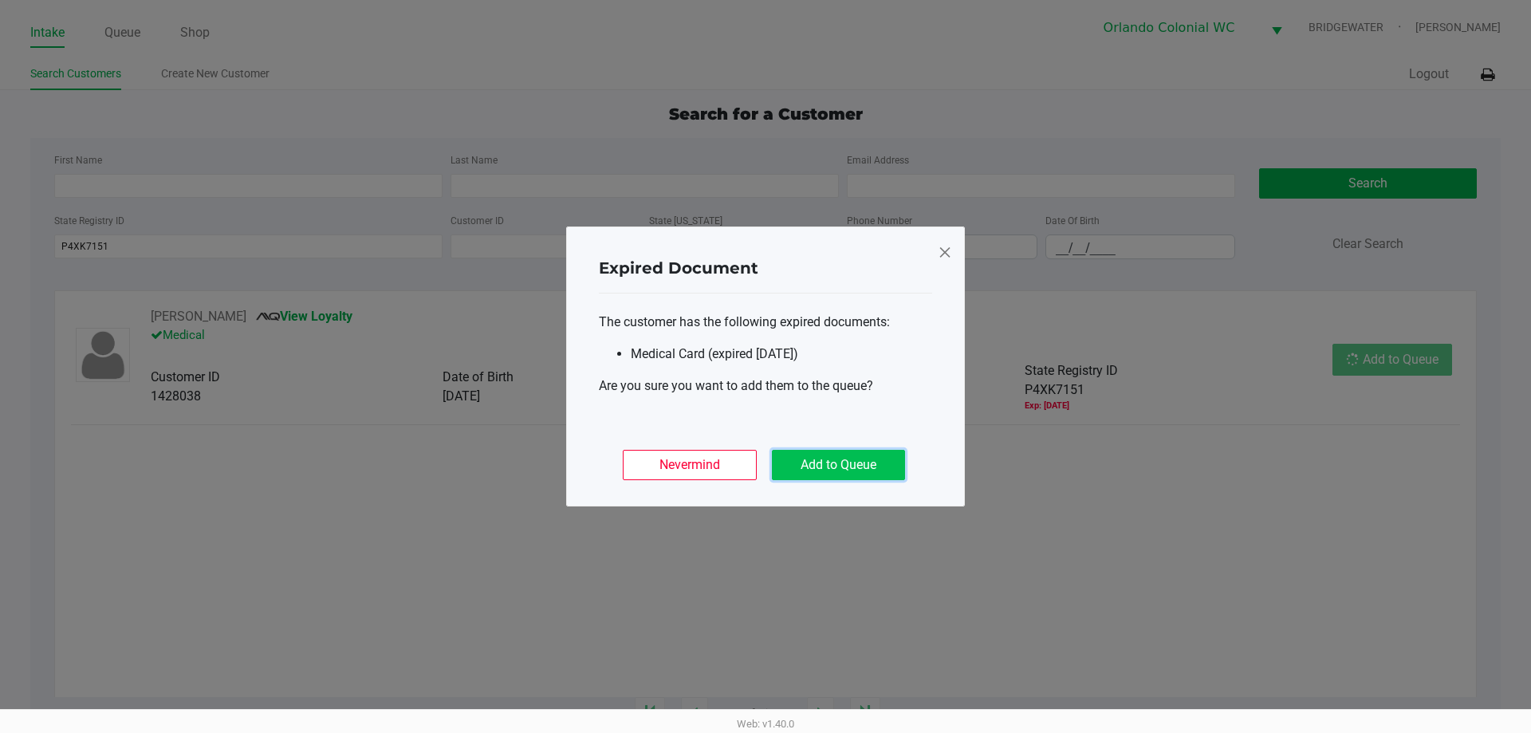
click at [845, 452] on button "Add to Queue" at bounding box center [838, 465] width 133 height 30
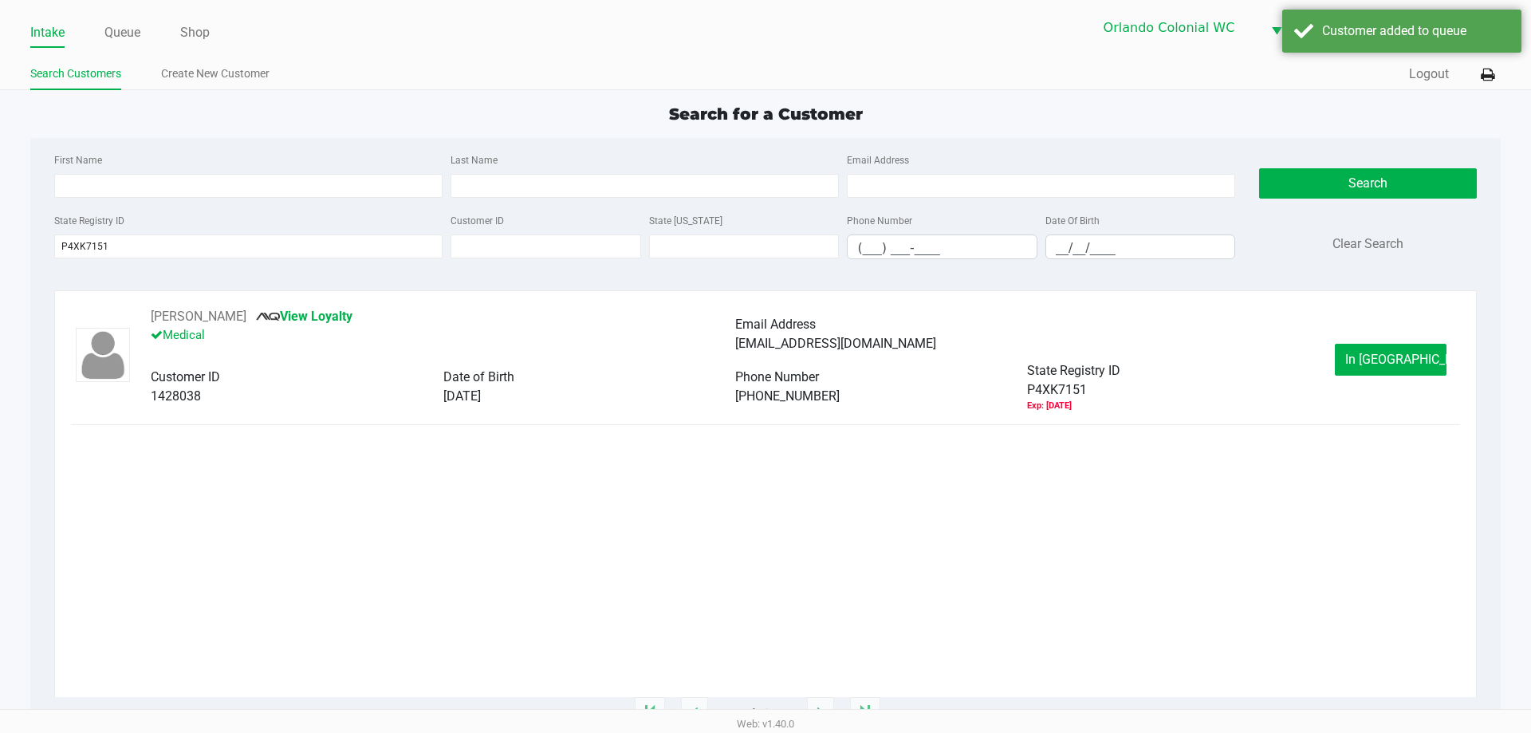
click at [1386, 359] on span "In [GEOGRAPHIC_DATA]" at bounding box center [1412, 359] width 134 height 15
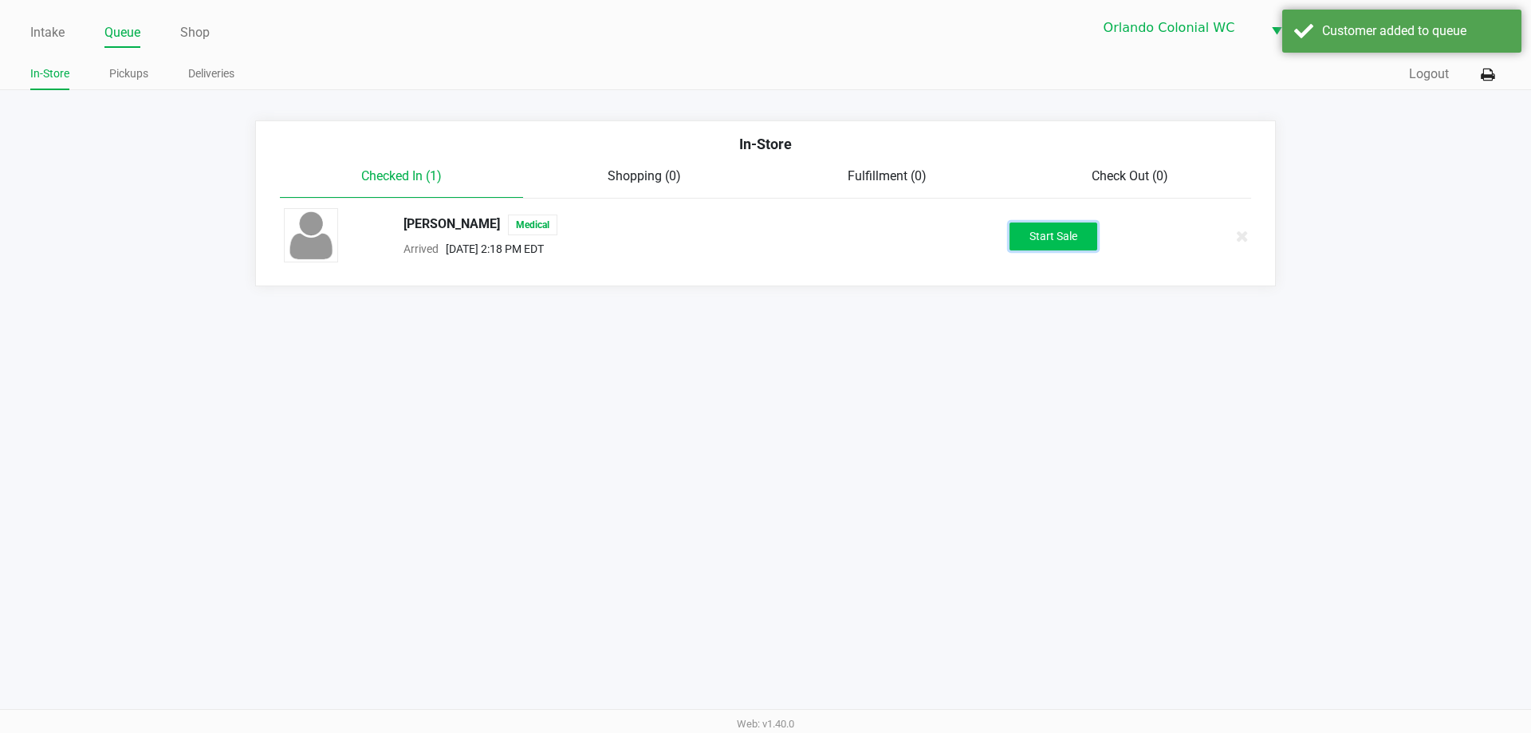
click at [1069, 236] on button "Start Sale" at bounding box center [1054, 237] width 88 height 28
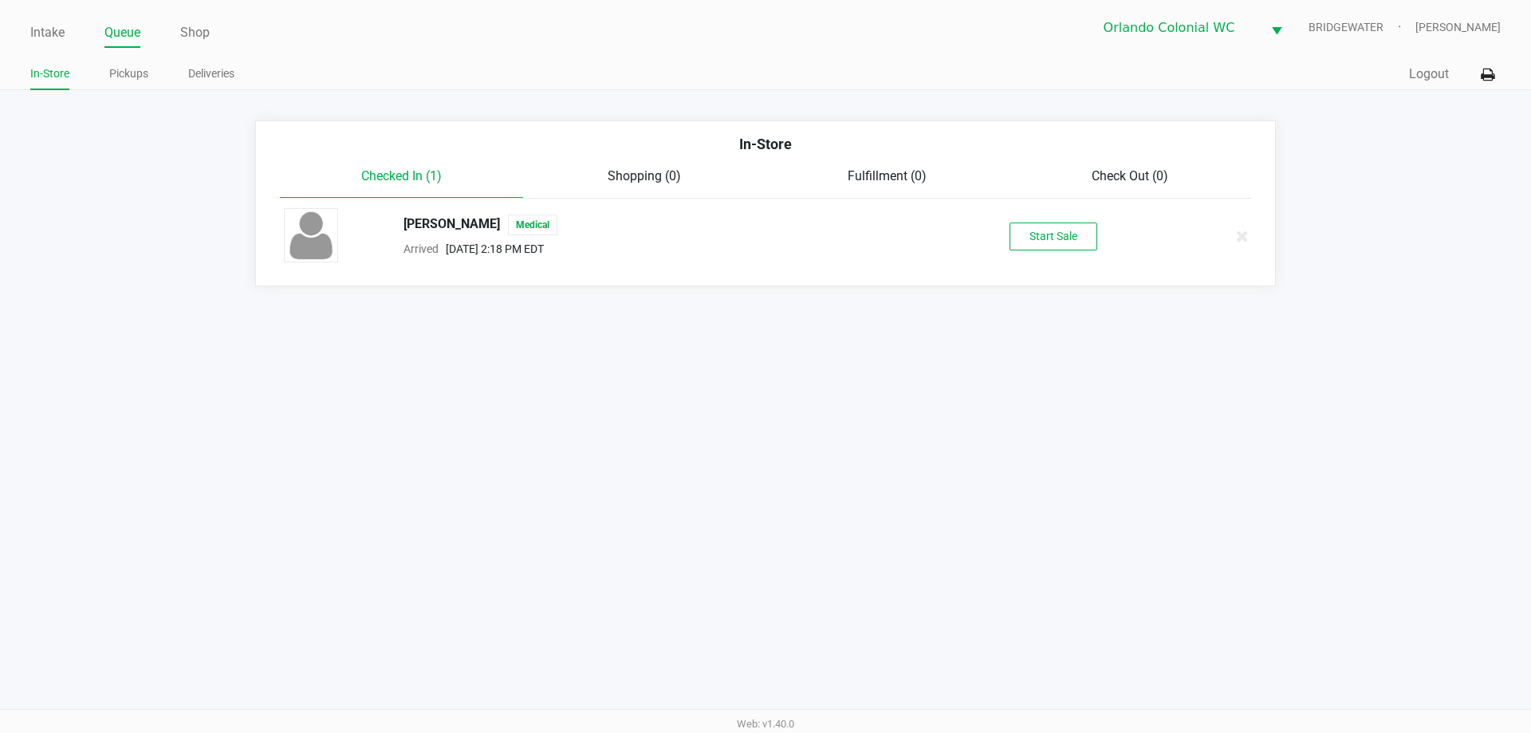
click at [1071, 258] on div "[PERSON_NAME] Medical Arrived [DATE] 2:18 PM EDT Start Sale" at bounding box center [765, 236] width 987 height 56
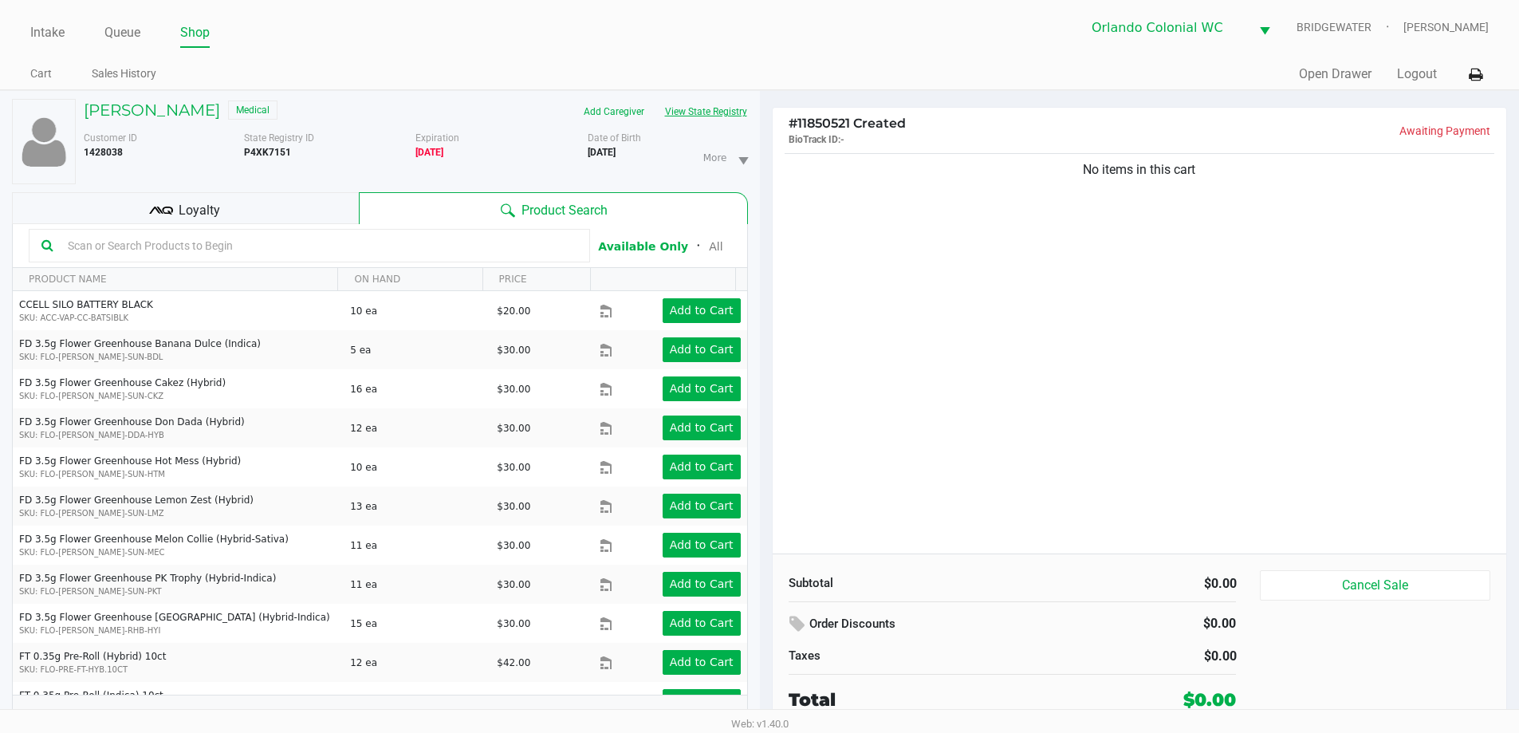
click at [735, 112] on button "View State Registry" at bounding box center [701, 112] width 93 height 26
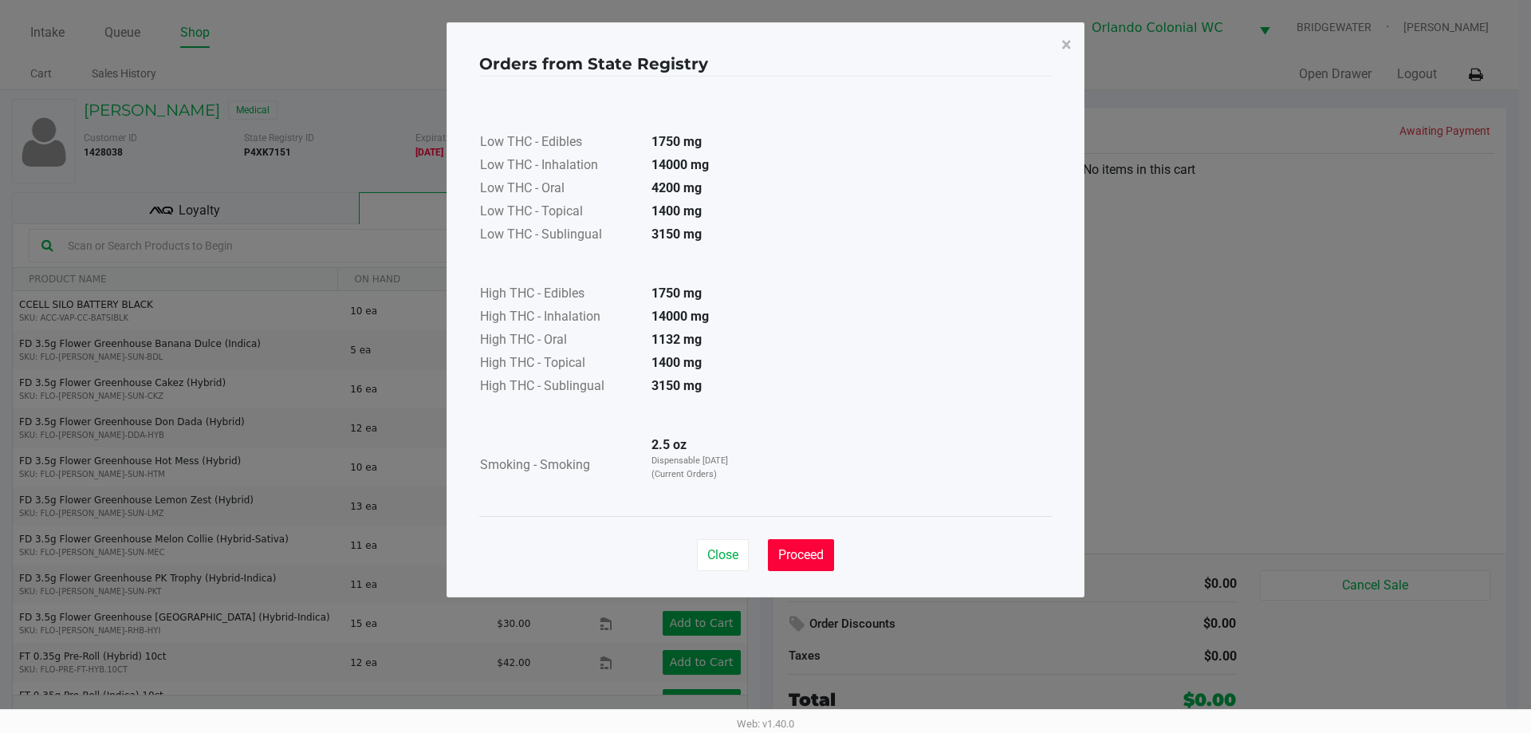
click at [821, 557] on span "Proceed" at bounding box center [800, 554] width 45 height 15
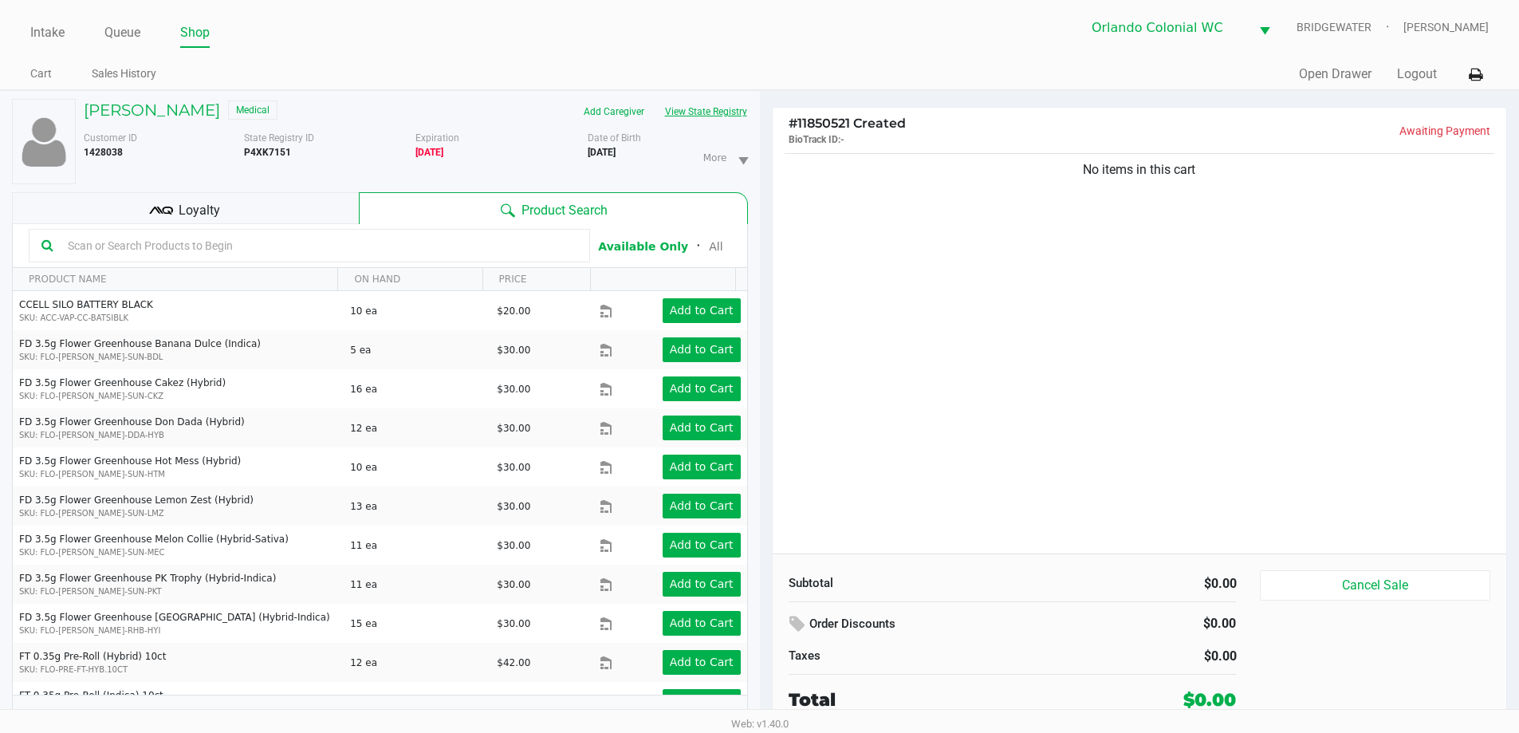
click at [694, 102] on button "View State Registry" at bounding box center [701, 112] width 93 height 26
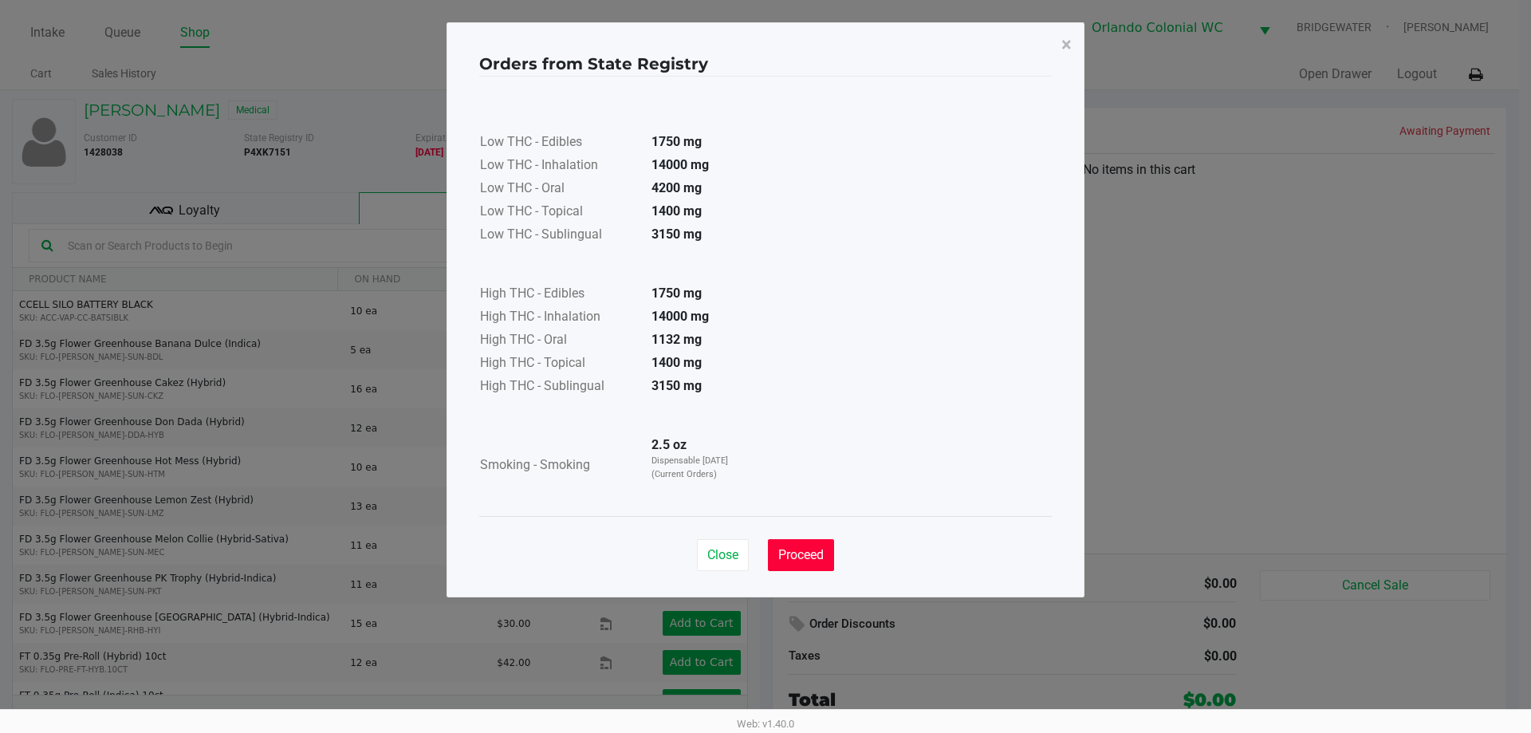
click at [803, 557] on span "Proceed" at bounding box center [800, 554] width 45 height 15
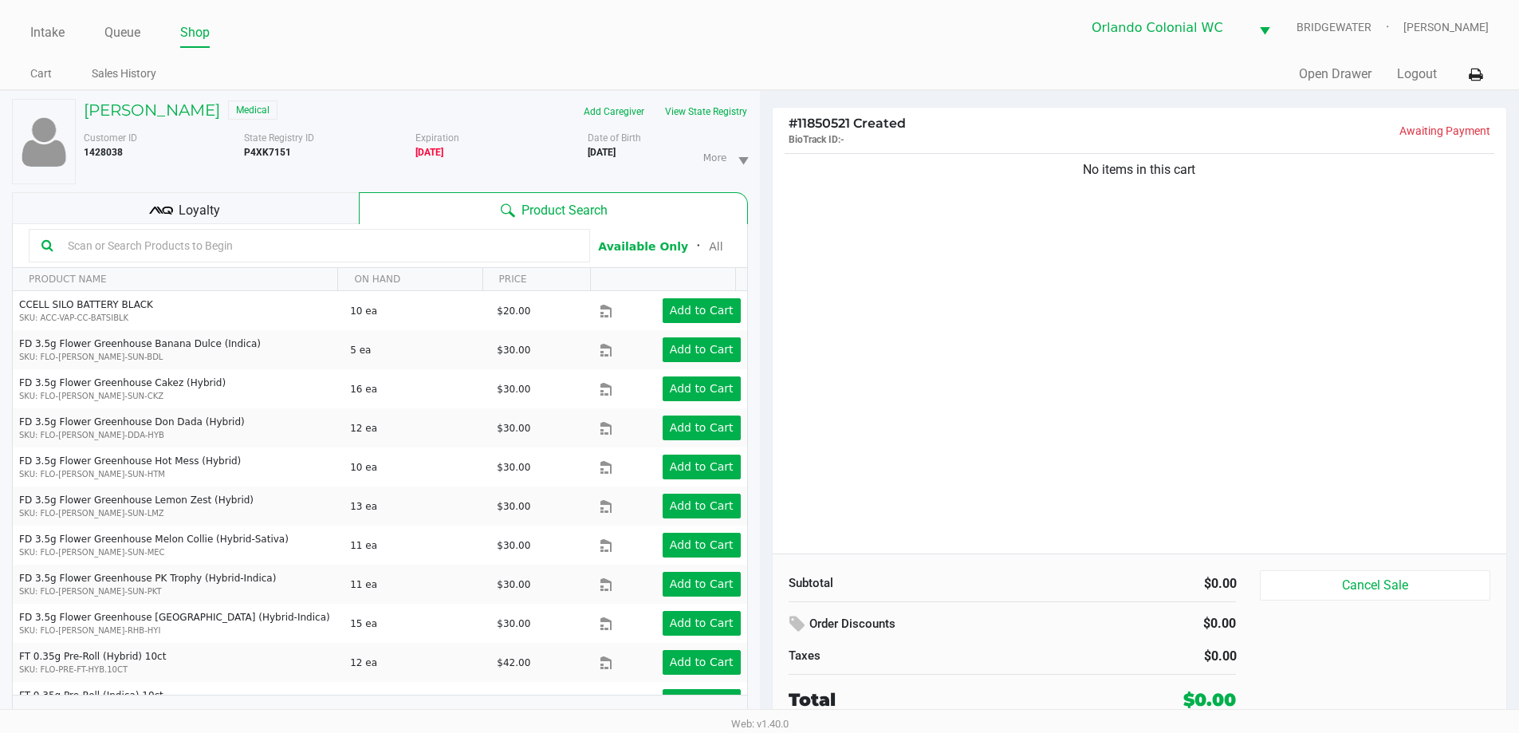
click at [903, 247] on div "No items in this cart" at bounding box center [1140, 352] width 735 height 404
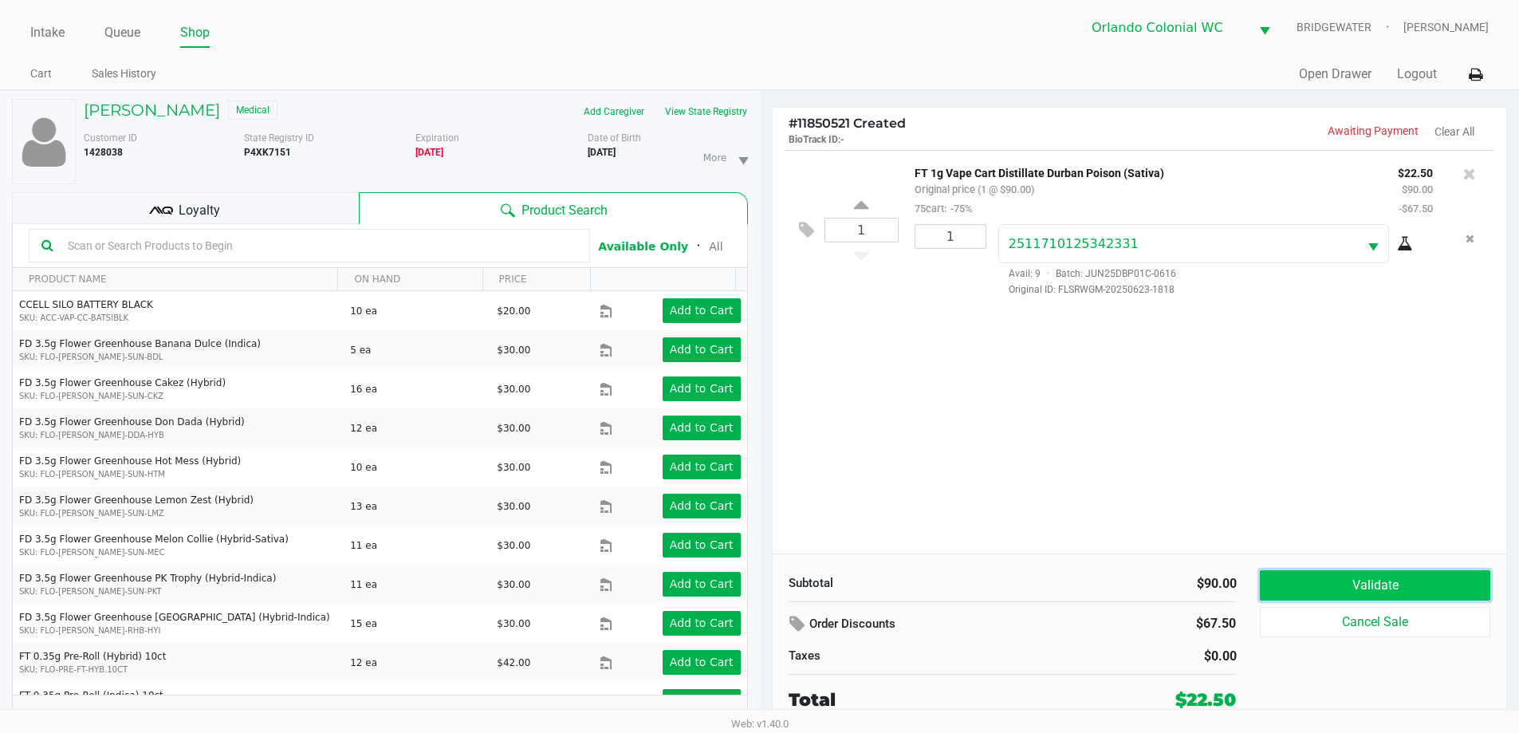
click at [1346, 573] on button "Validate" at bounding box center [1375, 585] width 230 height 30
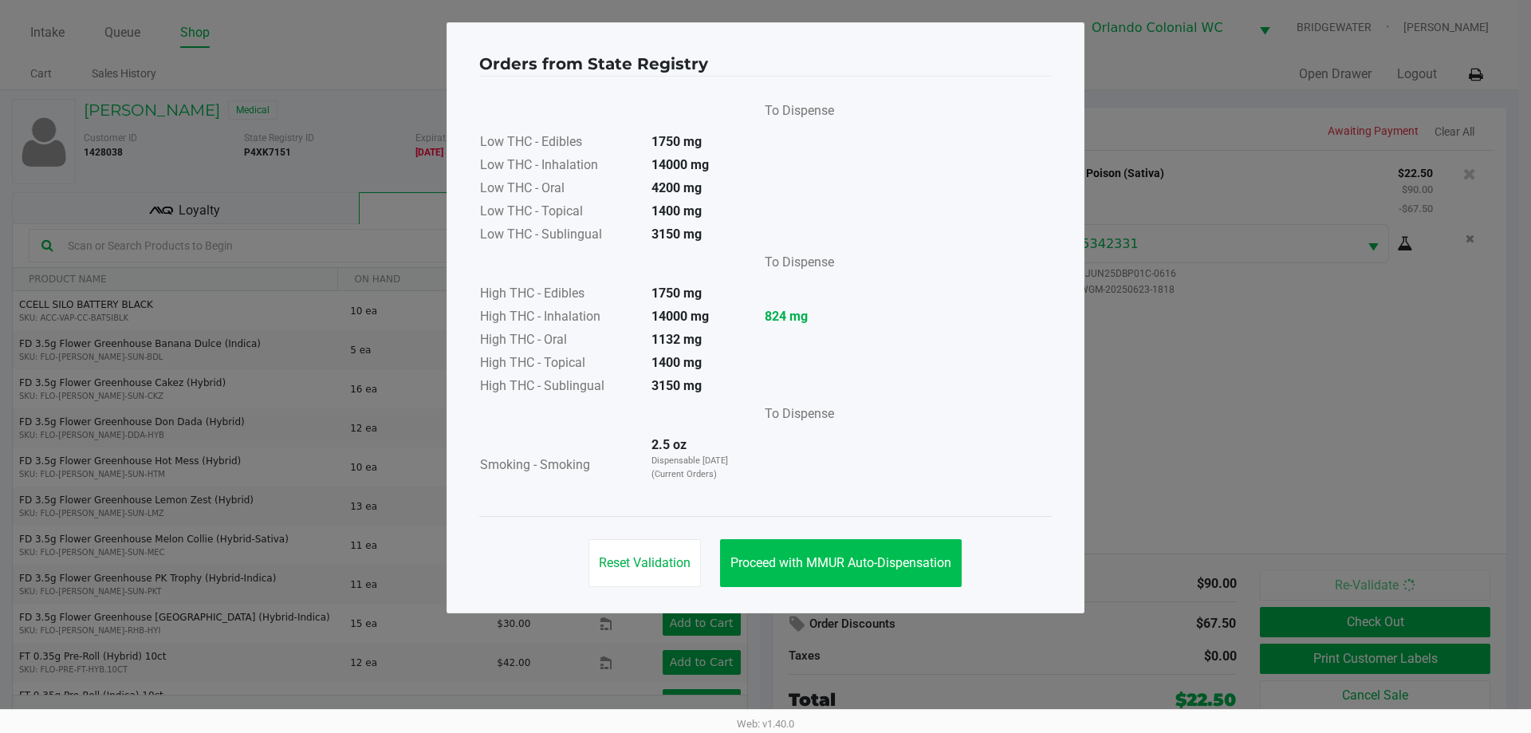
click at [901, 564] on span "Proceed with MMUR Auto-Dispensation" at bounding box center [841, 562] width 221 height 15
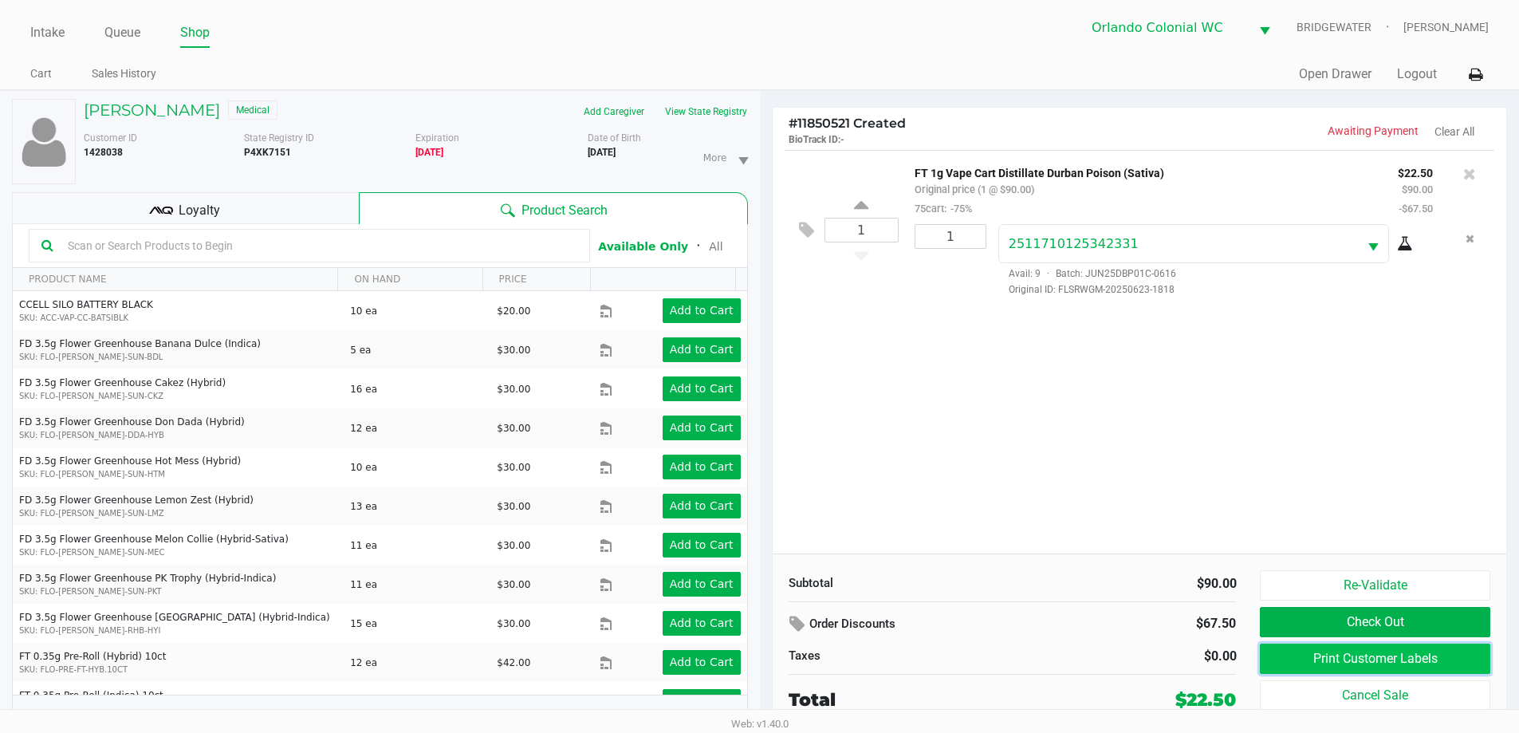
click at [1343, 672] on button "Print Customer Labels" at bounding box center [1375, 659] width 230 height 30
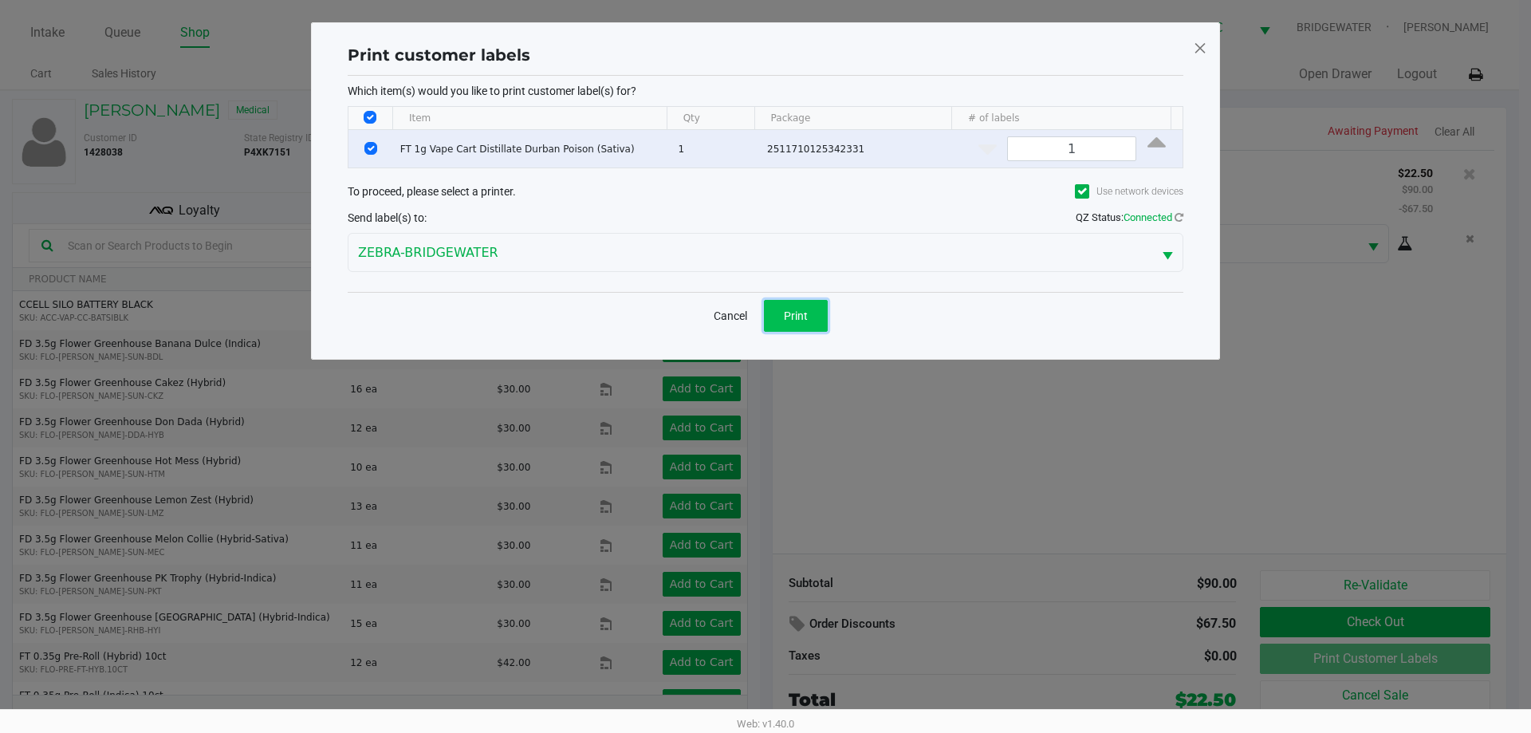
click at [821, 315] on button "Print" at bounding box center [796, 316] width 64 height 32
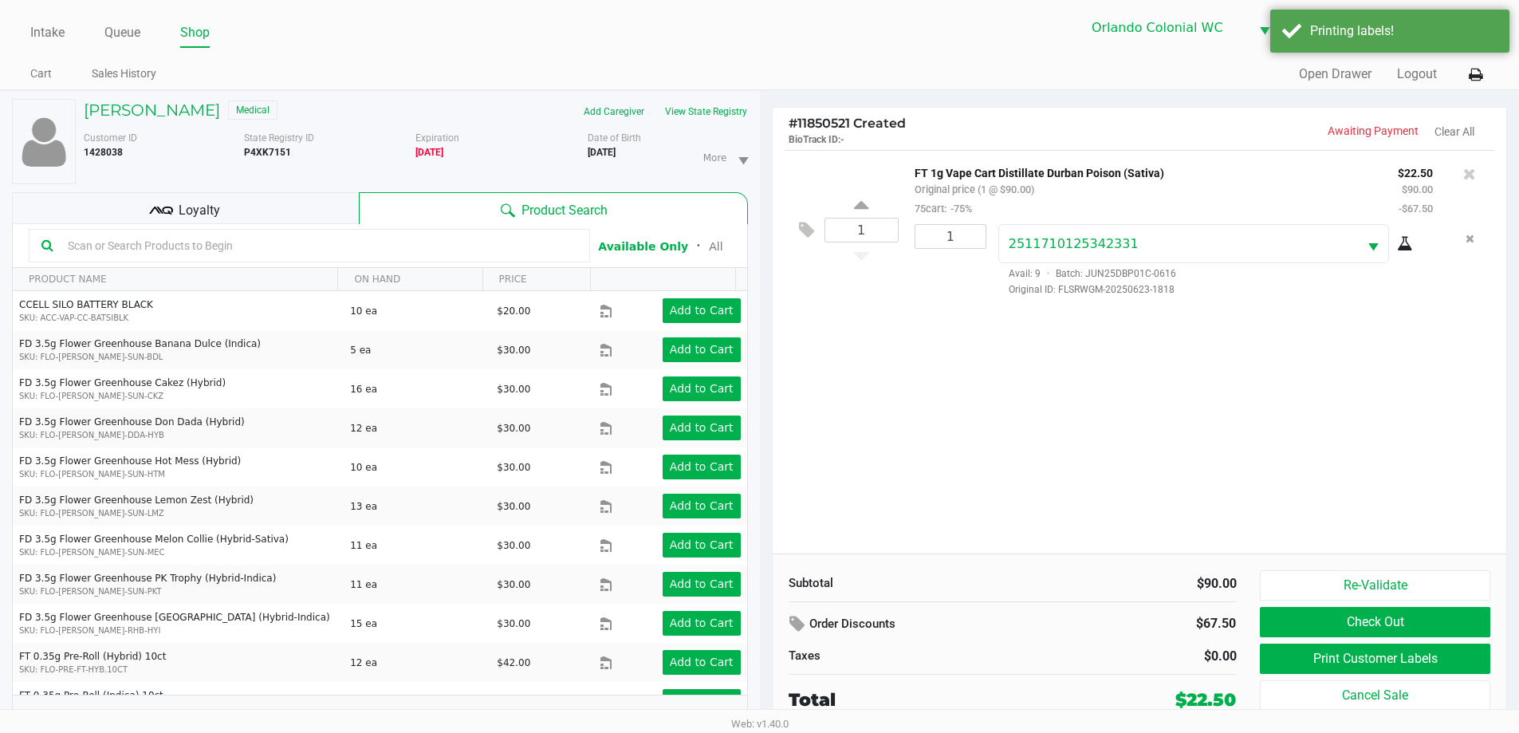
scroll to position [17, 0]
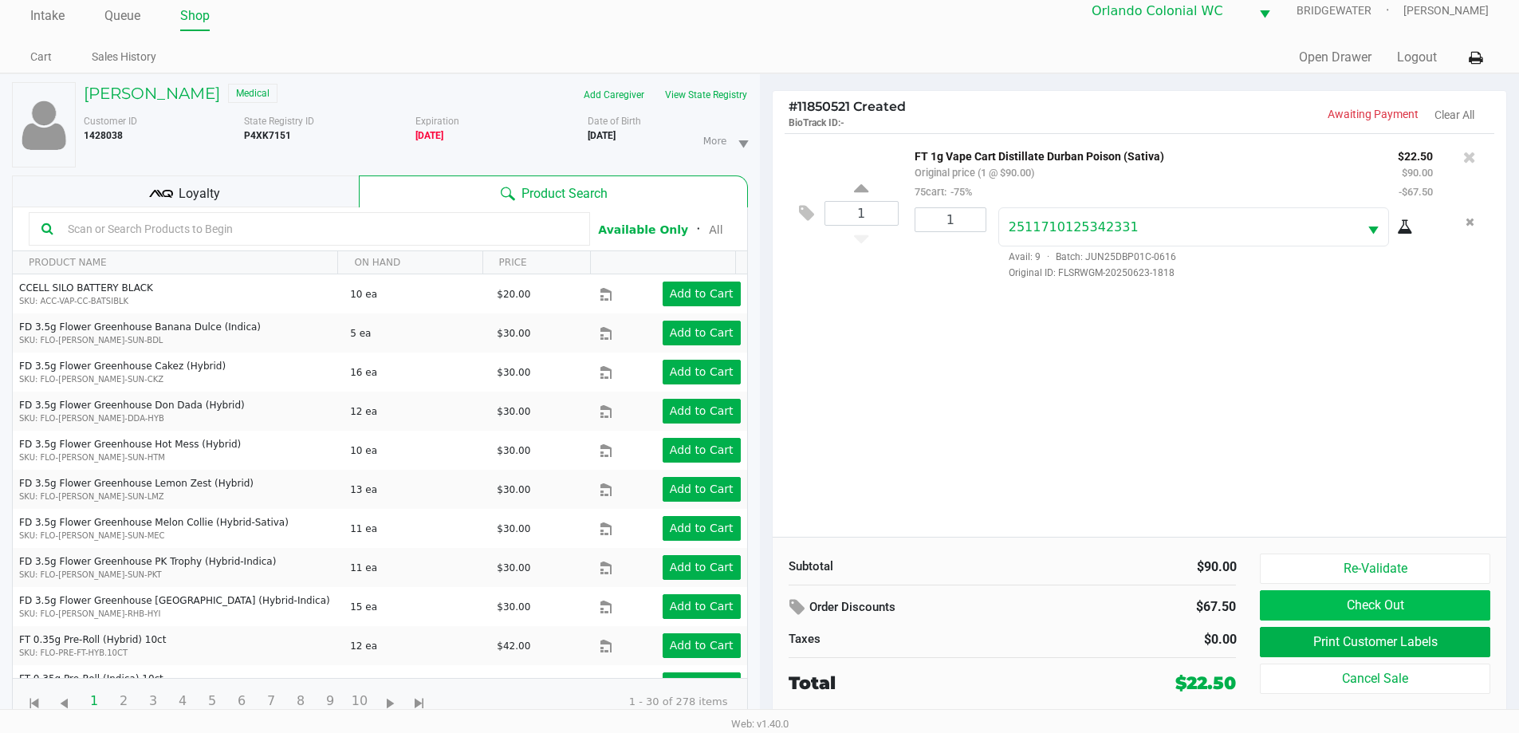
click at [1358, 607] on button "Check Out" at bounding box center [1375, 605] width 230 height 30
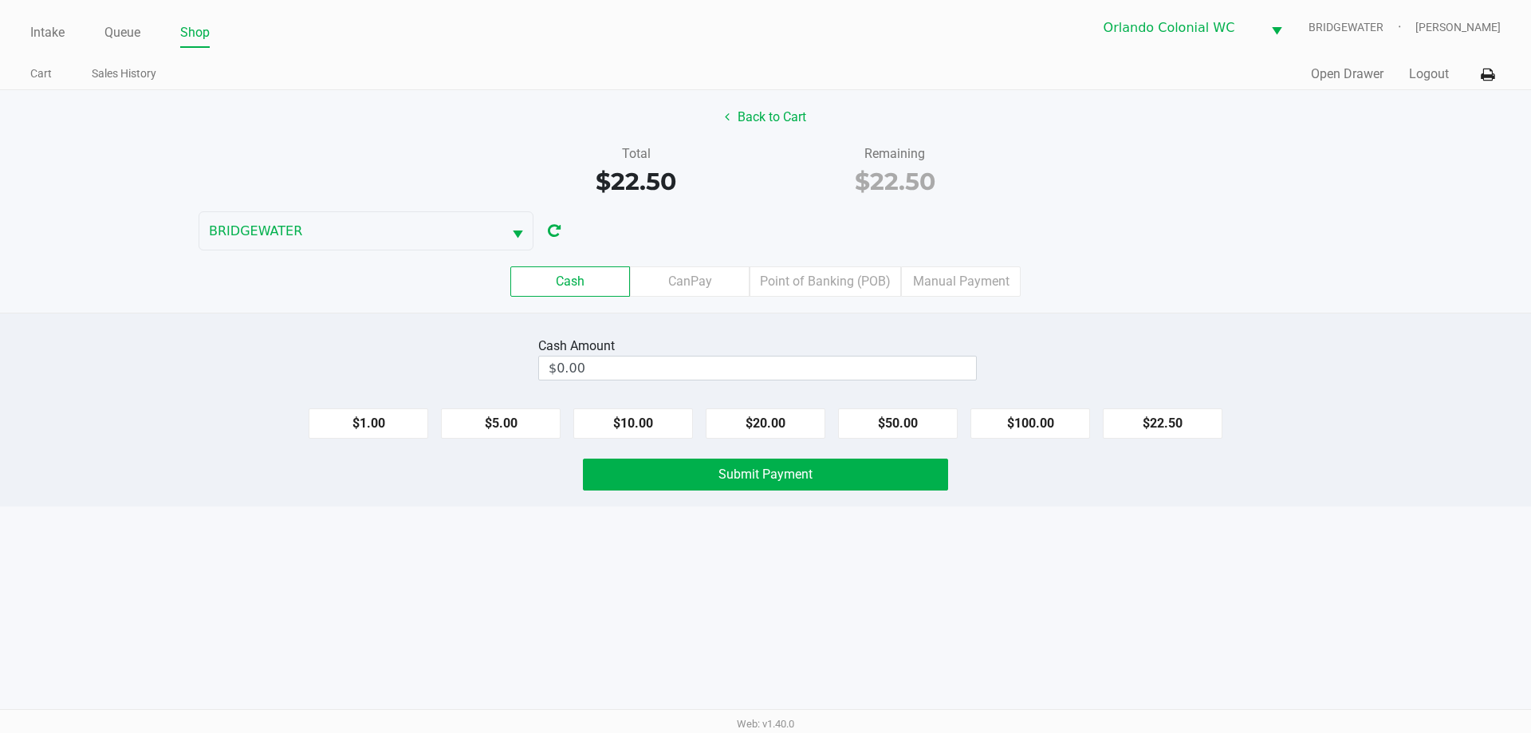
click at [866, 510] on div "Intake Queue Shop Orlando Colonial [PERSON_NAME] [PERSON_NAME] Cart Sales Histo…" at bounding box center [765, 366] width 1531 height 733
click at [915, 421] on button "$50.00" at bounding box center [898, 423] width 120 height 30
click at [951, 647] on div "Intake Queue Shop Orlando Colonial [PERSON_NAME] [PERSON_NAME] Cart Sales Histo…" at bounding box center [765, 366] width 1531 height 733
click at [829, 360] on input "$50.00" at bounding box center [729, 367] width 381 height 23
type input "."
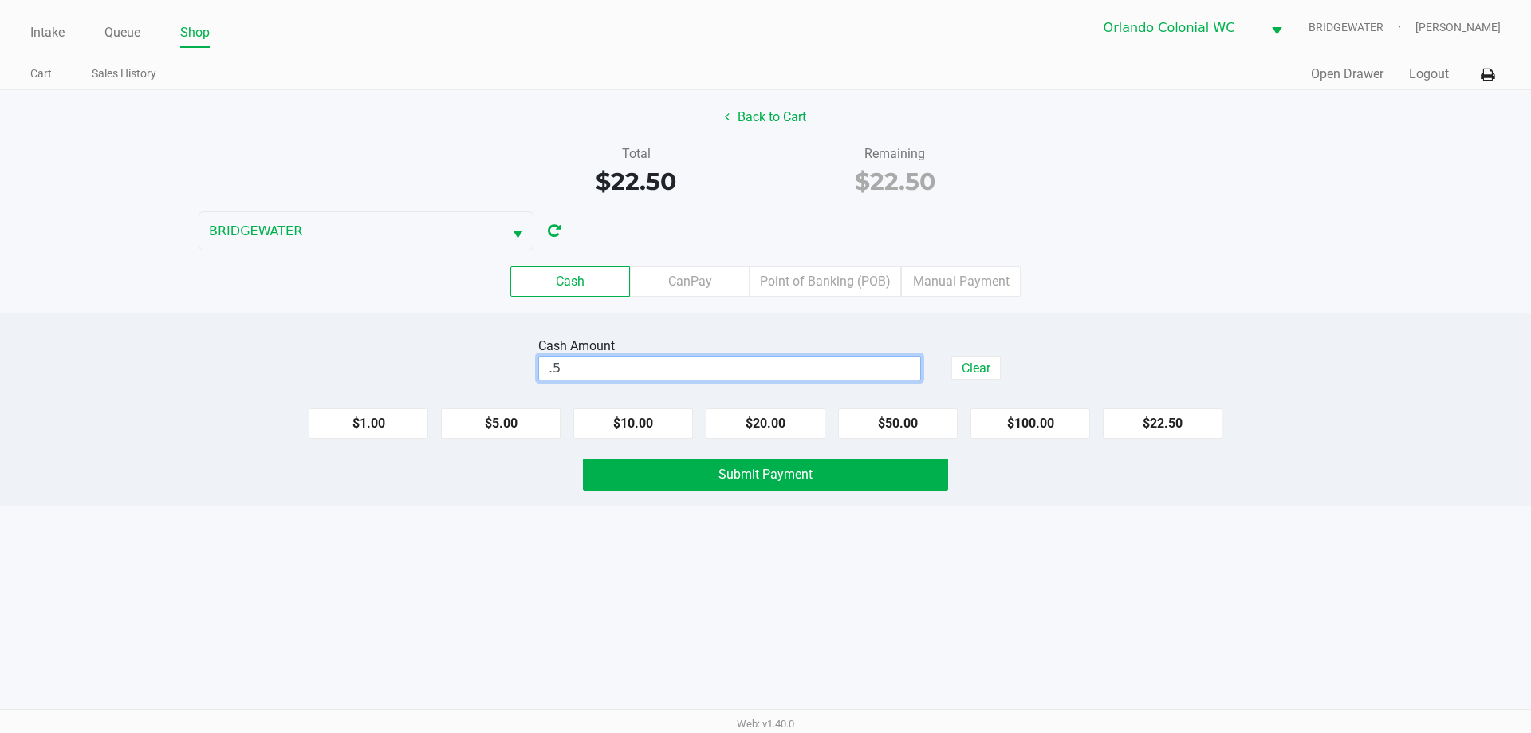
type input "."
click at [818, 482] on button "Submit Payment" at bounding box center [765, 475] width 365 height 32
type input "$50.50"
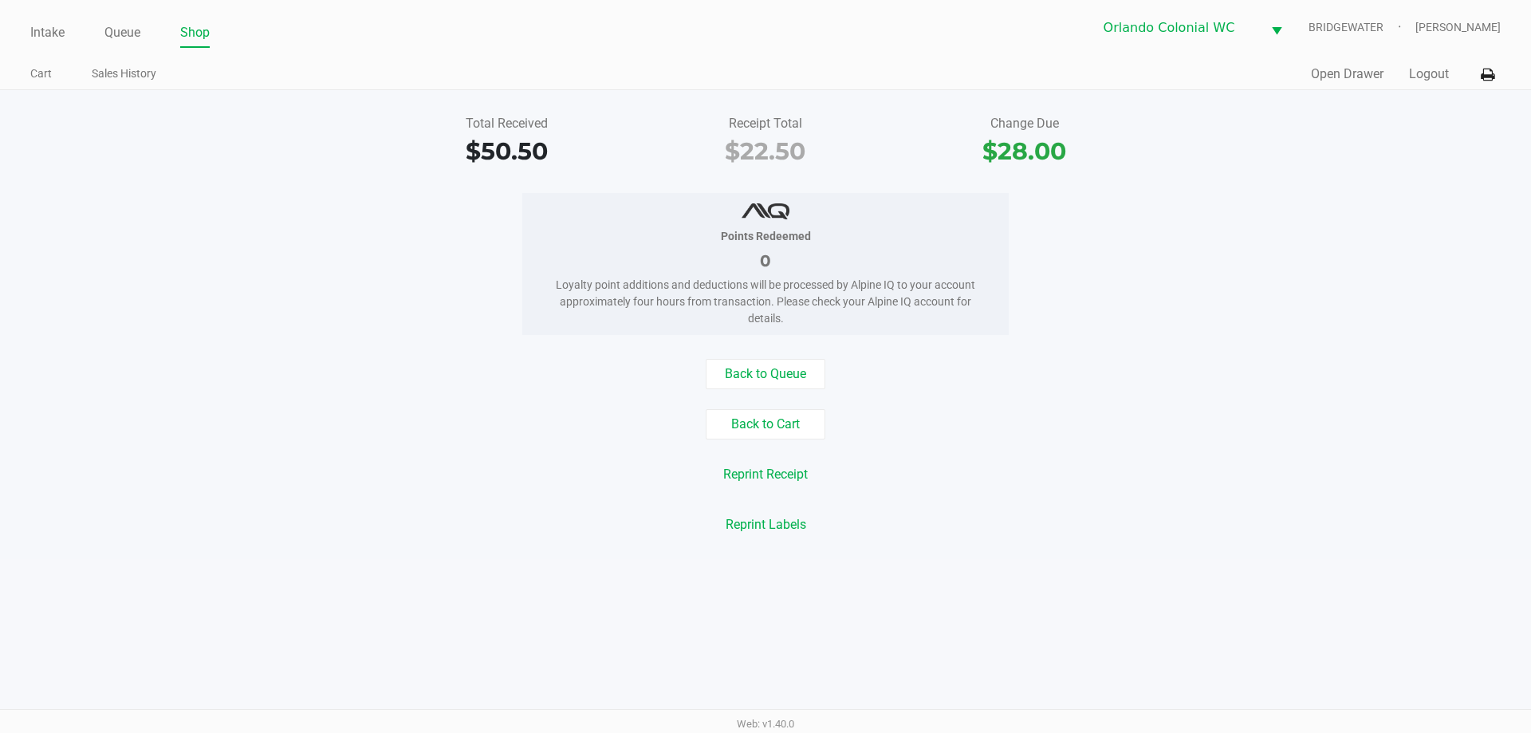
click at [421, 358] on div "Total Received $50.50 Receipt Total $22.50 Change Due $28.00 Points Redeemed 0 …" at bounding box center [765, 324] width 1531 height 469
click at [425, 406] on div "Back to Queue Back to Cart Reprint Receipt Reprint Labels" at bounding box center [765, 449] width 1555 height 181
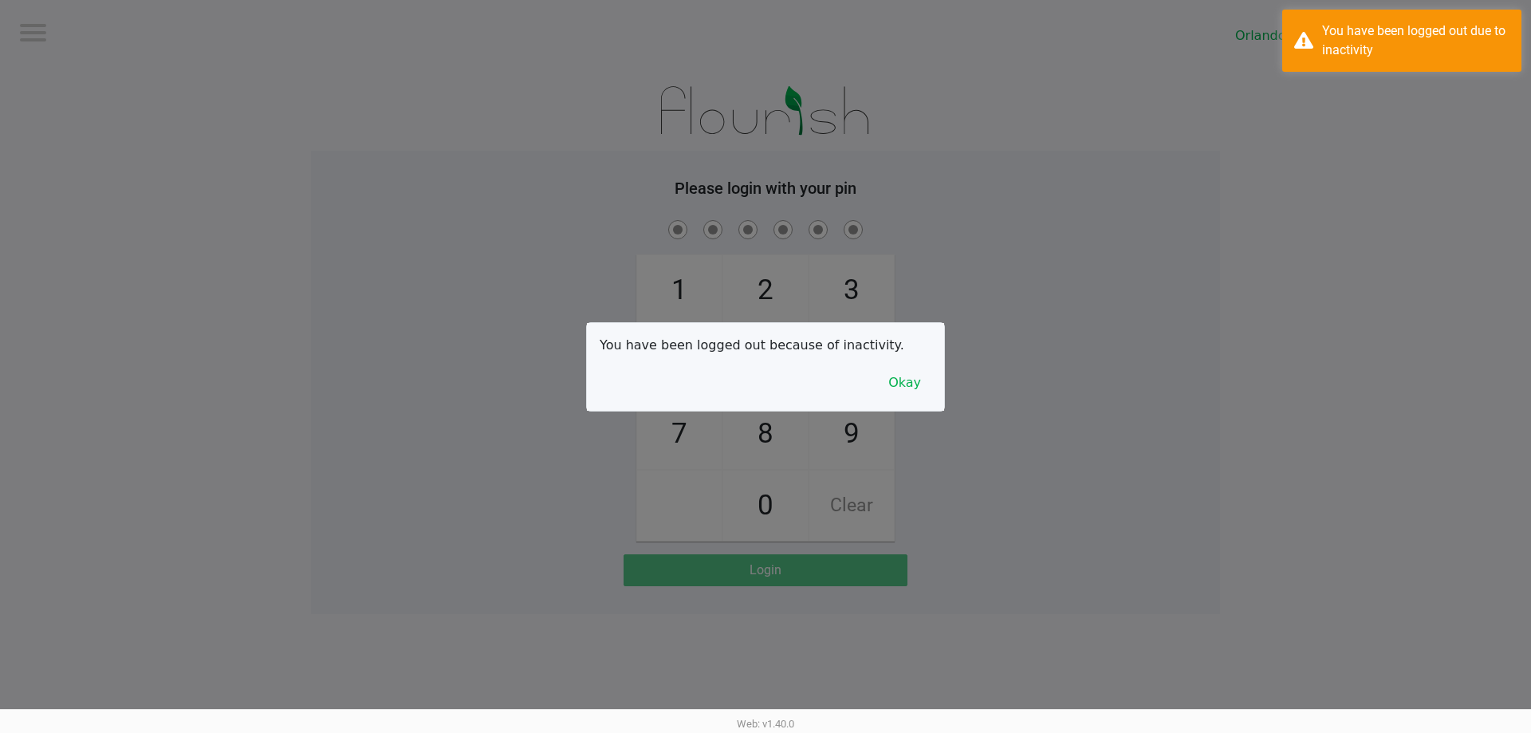
click at [132, 49] on div at bounding box center [765, 366] width 1531 height 733
click at [911, 388] on button "Okay" at bounding box center [904, 383] width 53 height 30
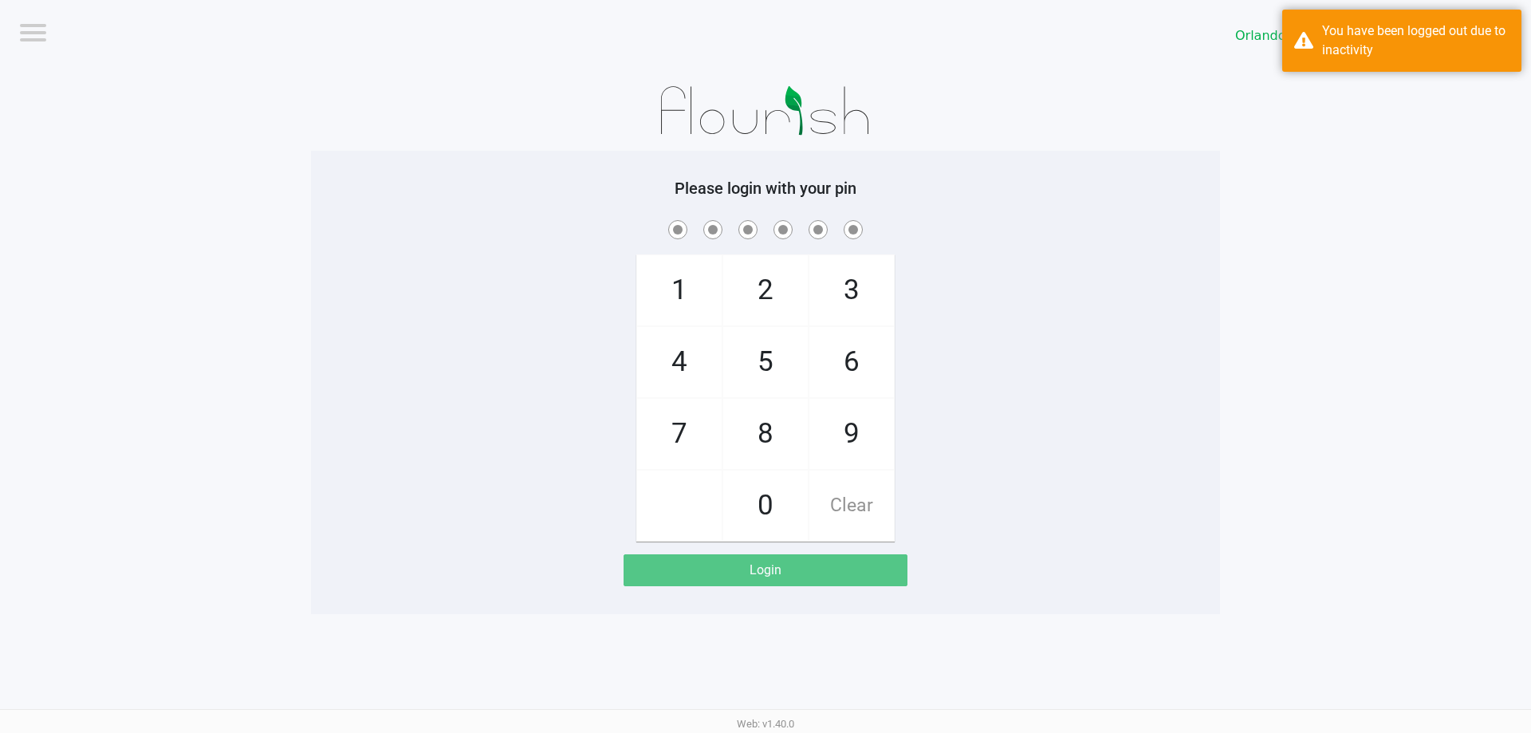
click at [762, 433] on span "8" at bounding box center [765, 434] width 85 height 70
checkbox input "true"
click at [661, 451] on span "7" at bounding box center [679, 434] width 85 height 70
checkbox input "true"
click at [778, 500] on span "0" at bounding box center [765, 506] width 85 height 70
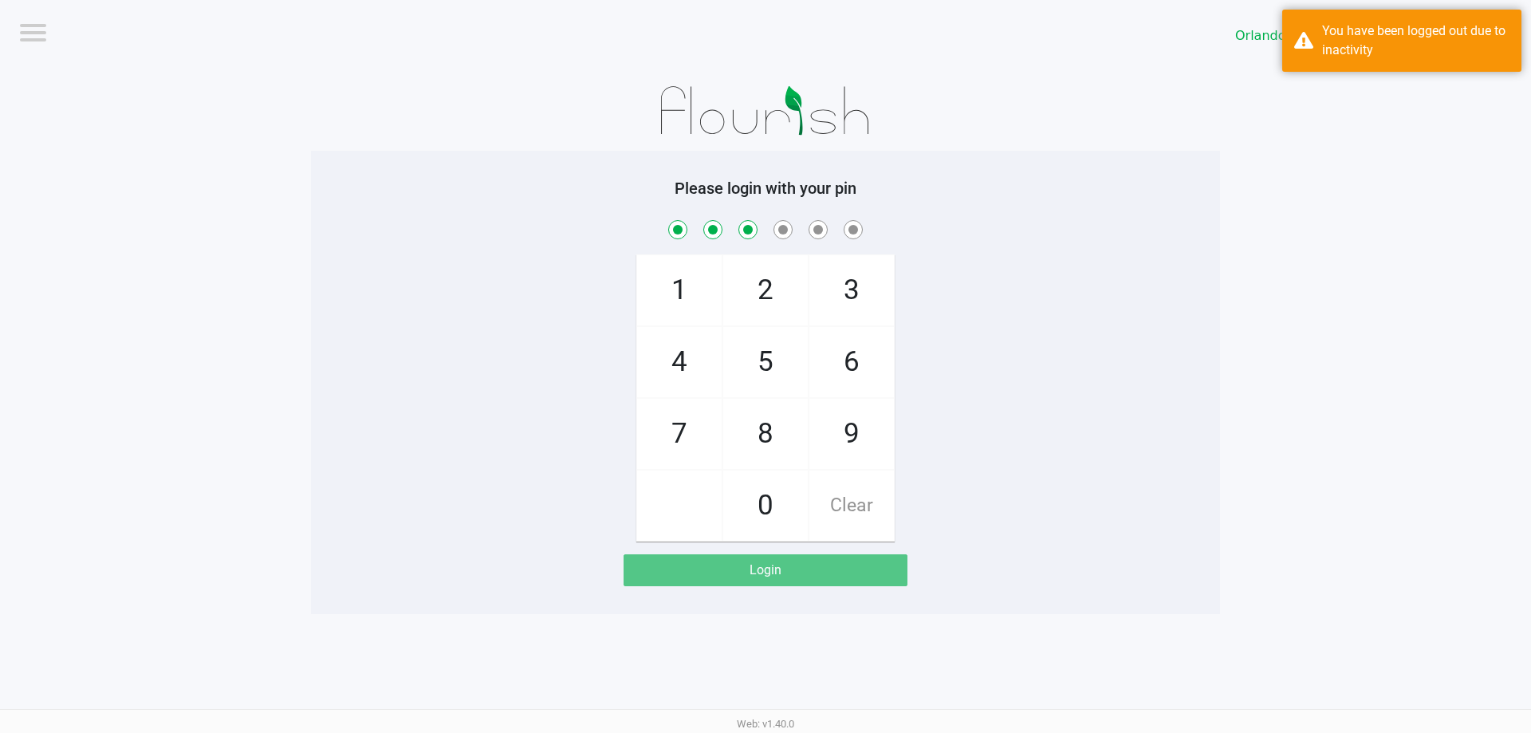
checkbox input "true"
click at [693, 338] on span "4" at bounding box center [679, 362] width 85 height 70
checkbox input "true"
click at [685, 443] on span "7" at bounding box center [679, 434] width 85 height 70
checkbox input "true"
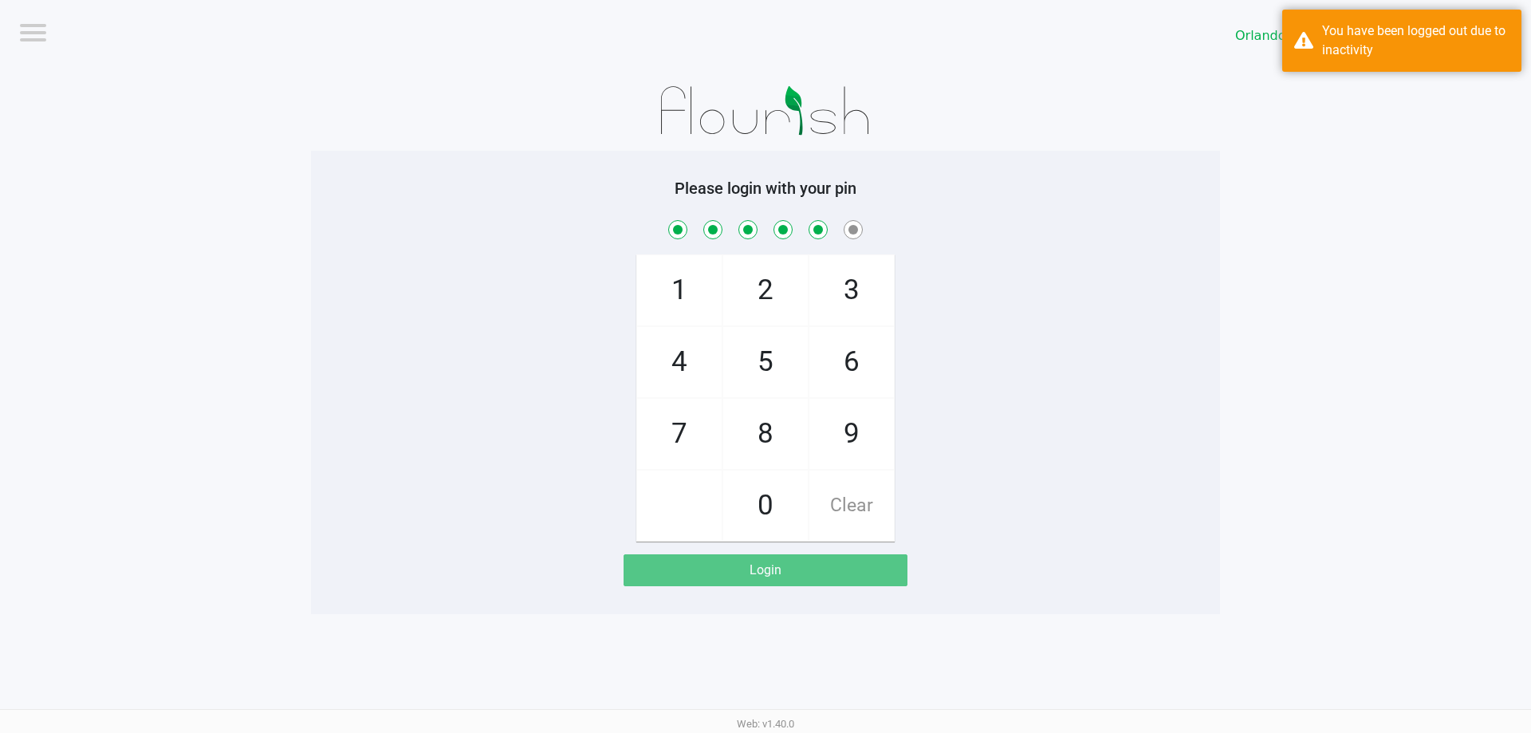
click at [687, 289] on span "1" at bounding box center [679, 290] width 85 height 70
checkbox input "true"
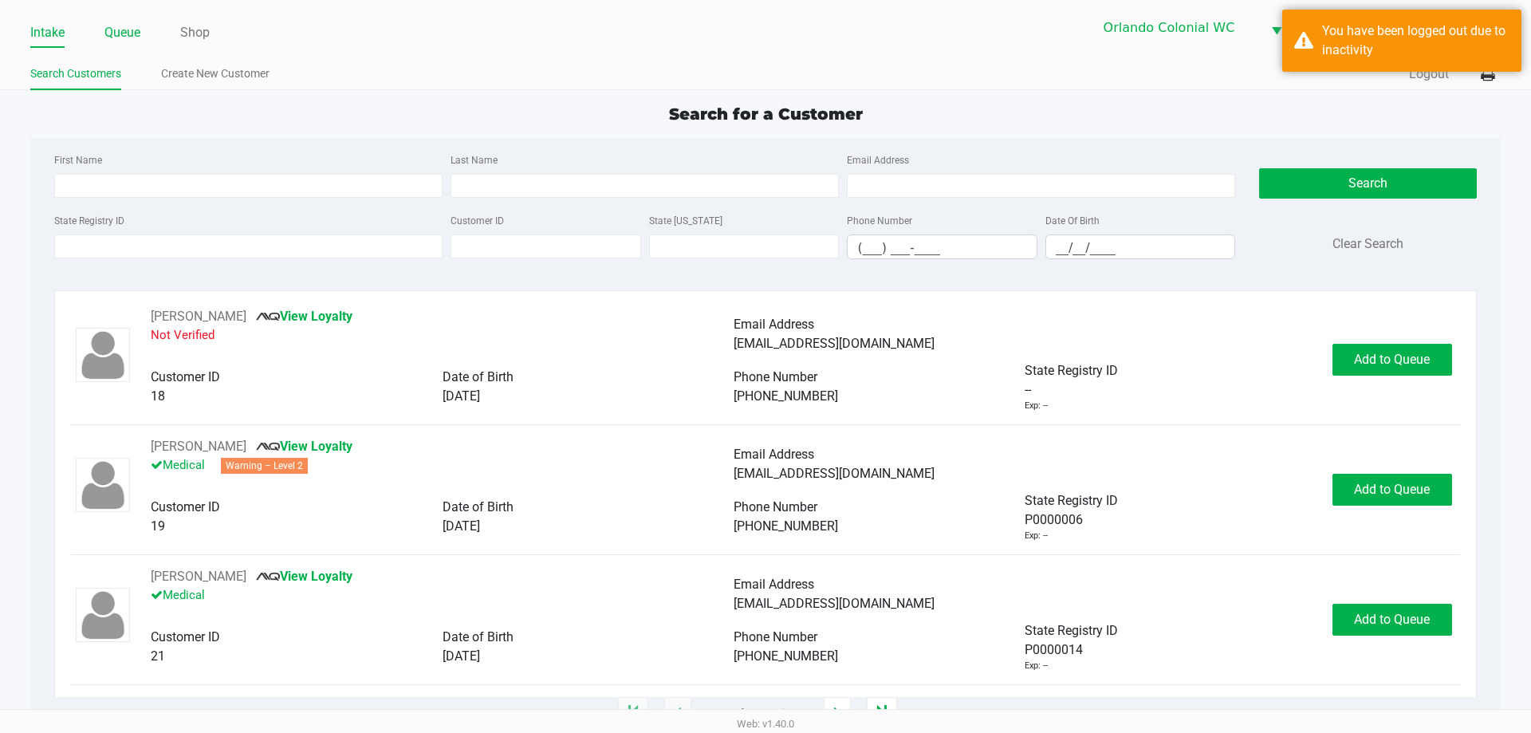
click at [138, 28] on link "Queue" at bounding box center [122, 33] width 36 height 22
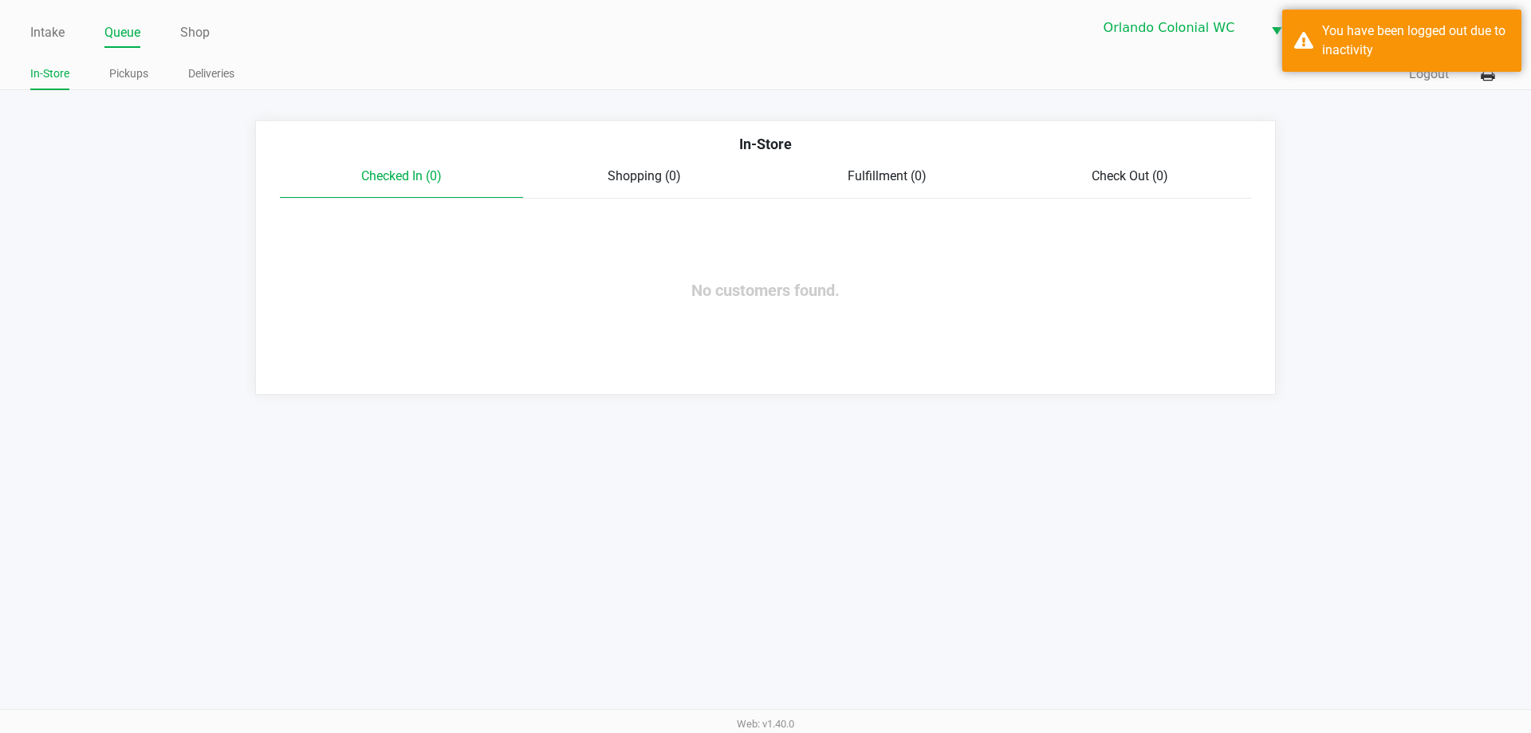
click at [144, 73] on link "Pickups" at bounding box center [128, 74] width 39 height 20
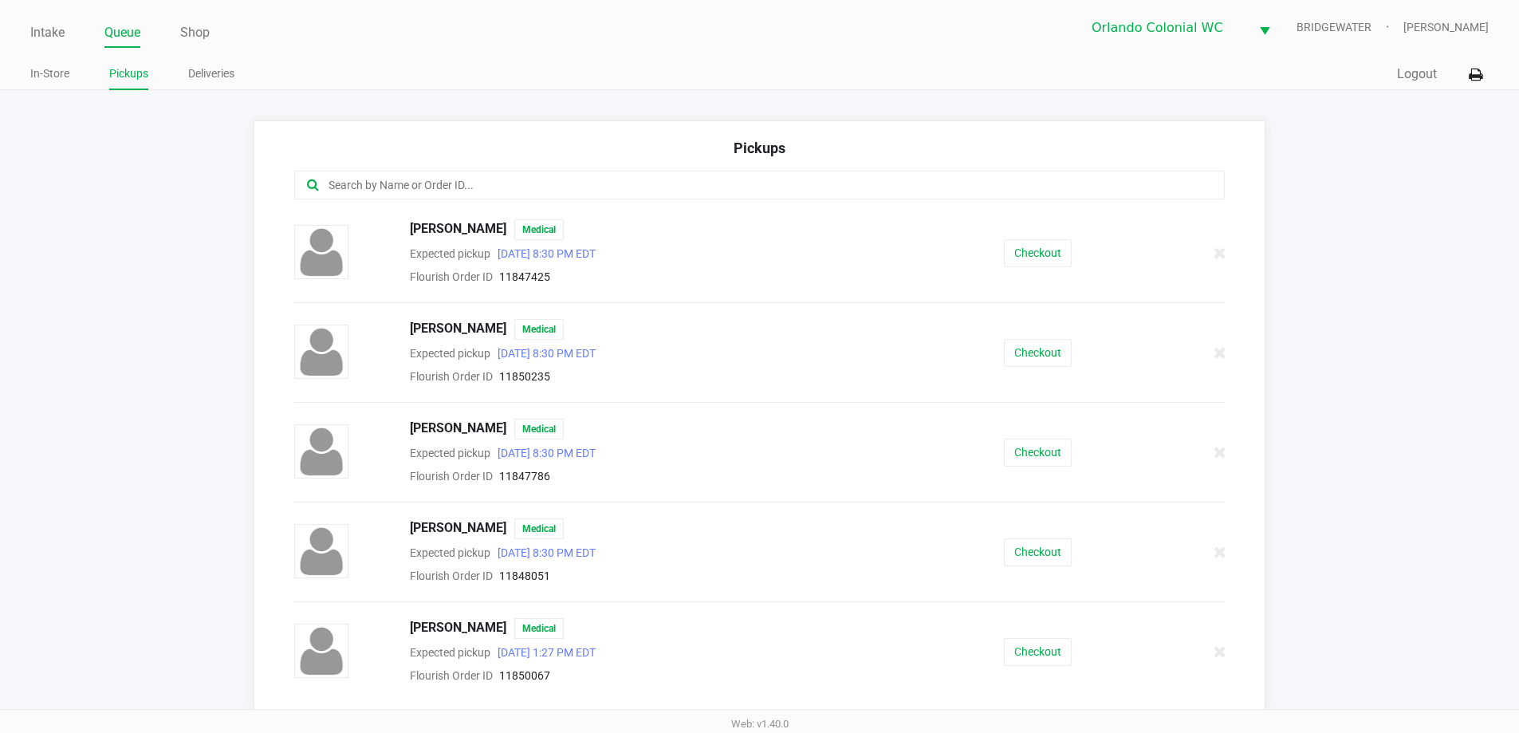
click at [727, 193] on input "text" at bounding box center [734, 185] width 815 height 18
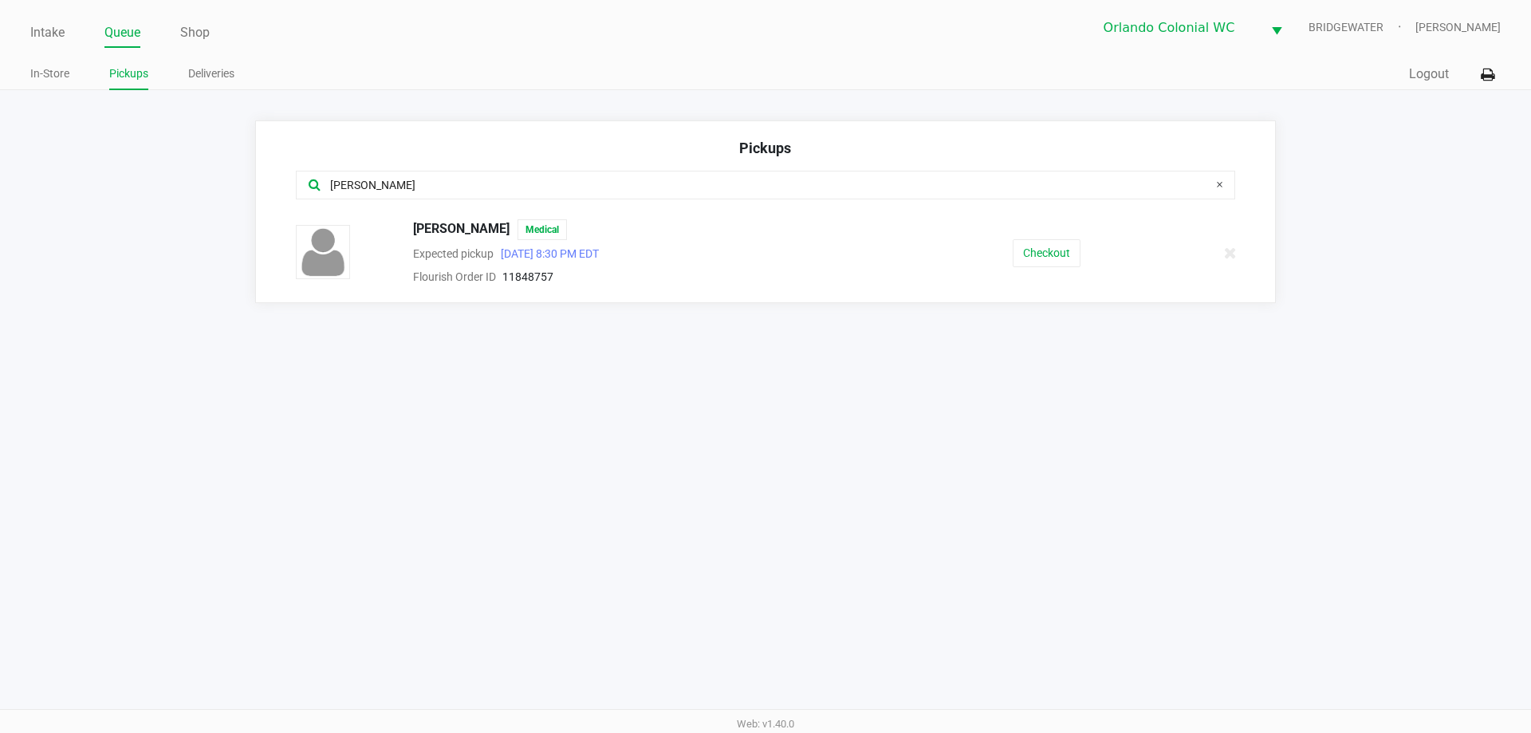
type input "[PERSON_NAME]"
click at [1061, 262] on button "Checkout" at bounding box center [1047, 253] width 68 height 28
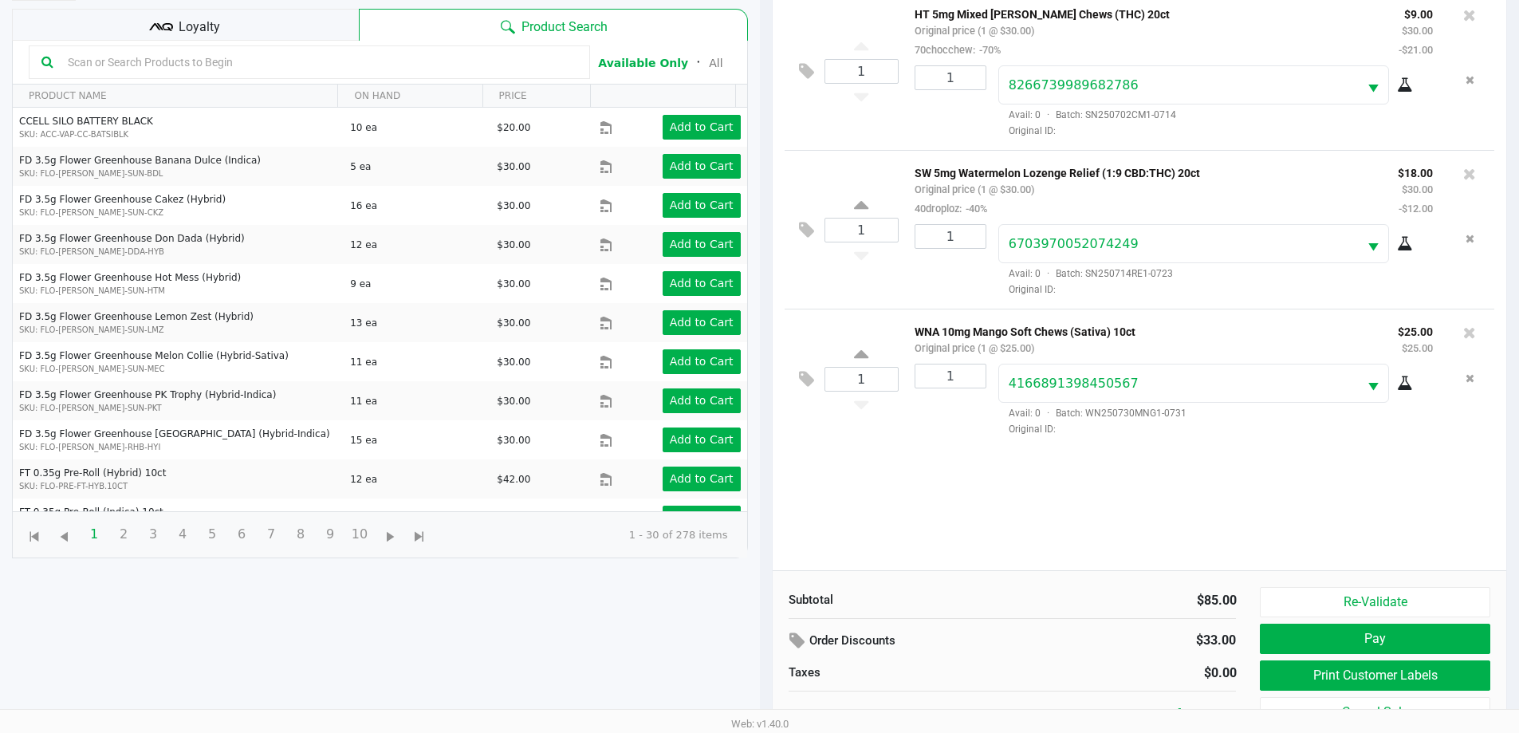
scroll to position [172, 0]
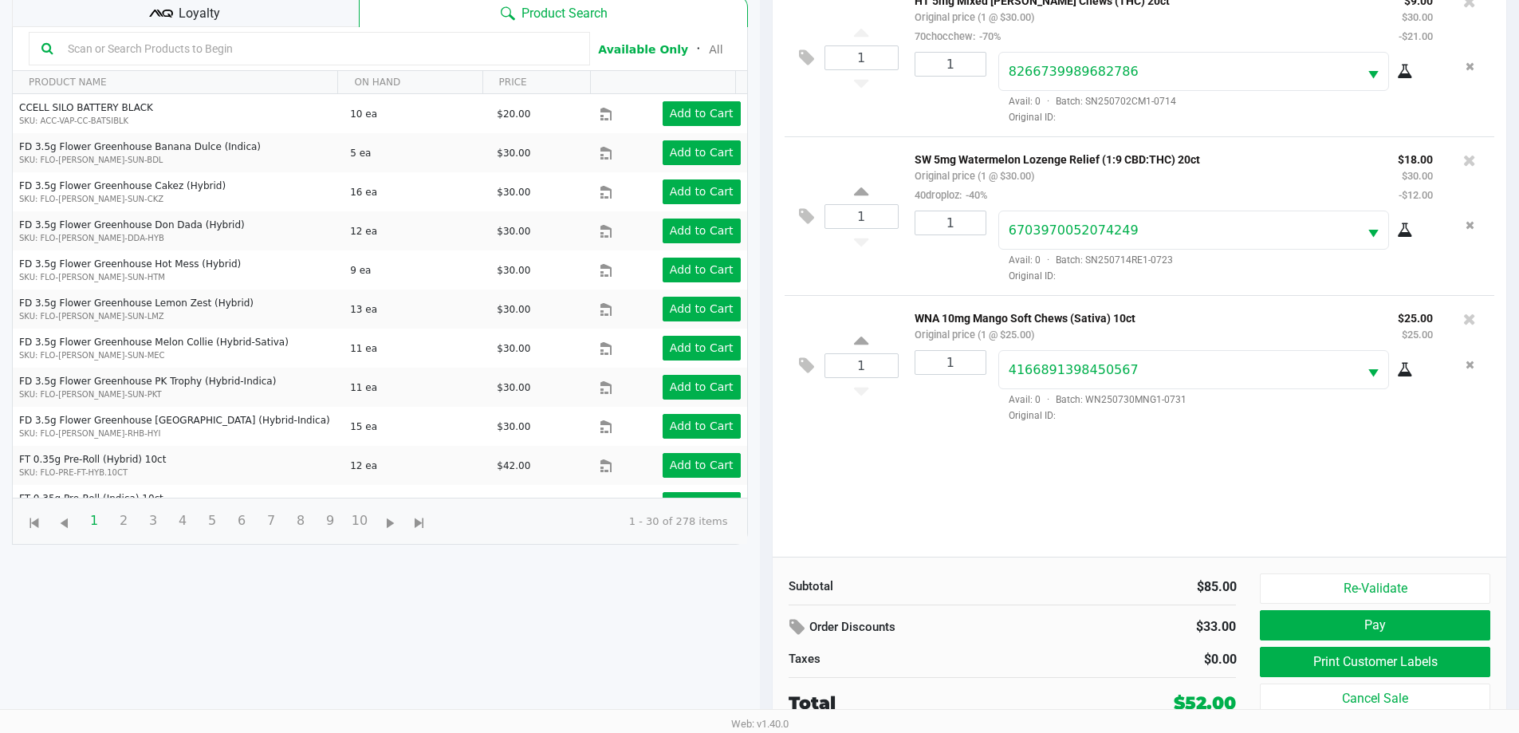
click at [1378, 585] on button "Re-Validate" at bounding box center [1375, 588] width 230 height 30
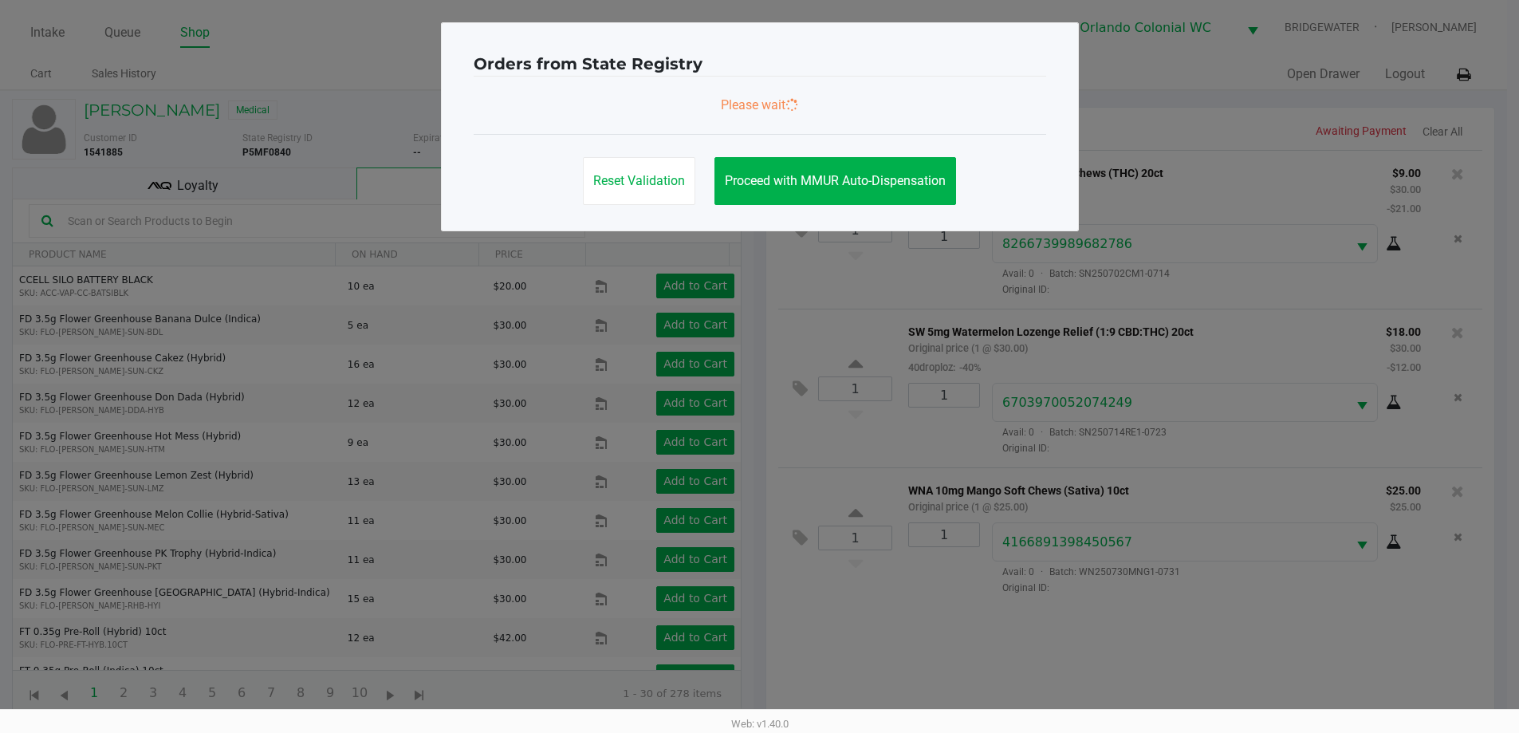
scroll to position [0, 0]
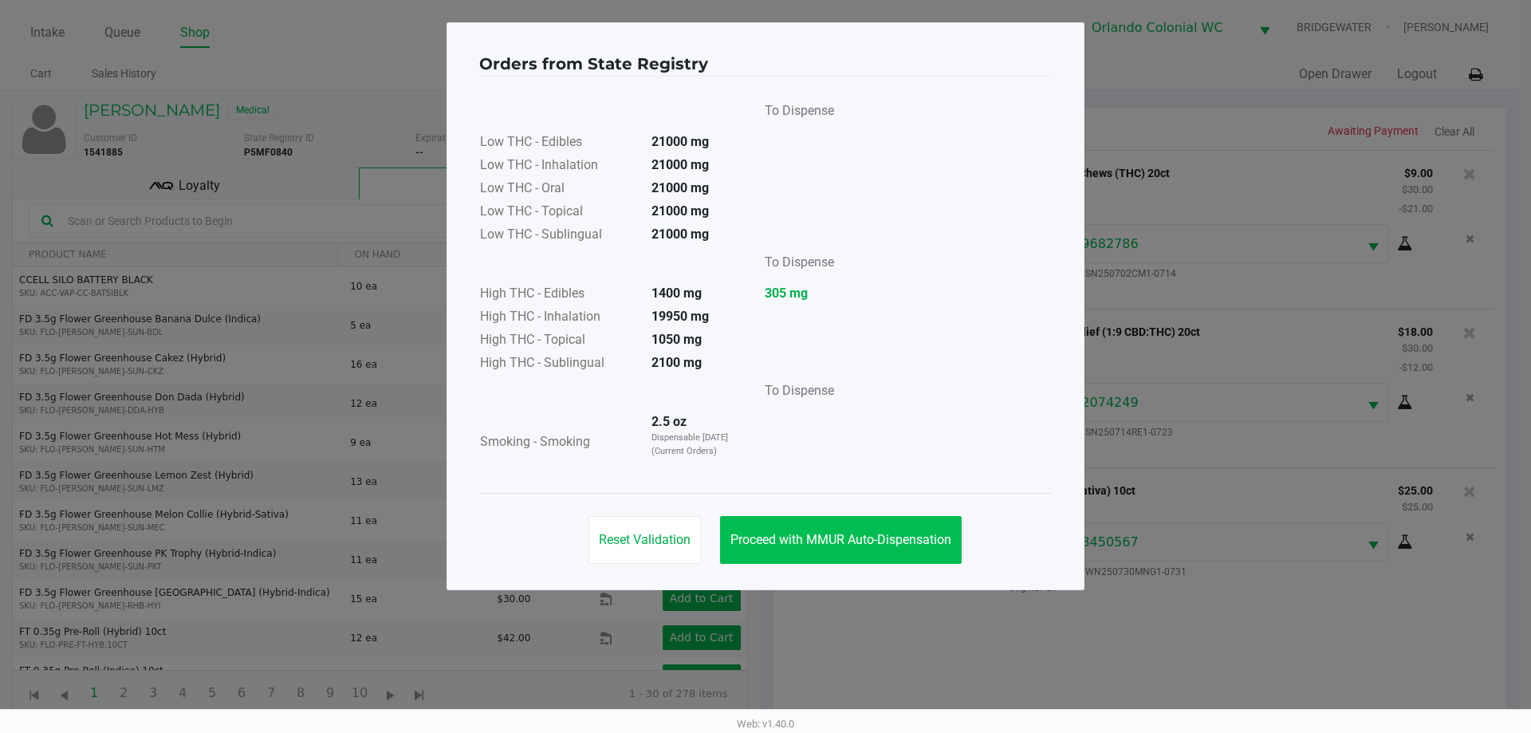
click at [810, 516] on button "Proceed with MMUR Auto-Dispensation" at bounding box center [841, 540] width 242 height 48
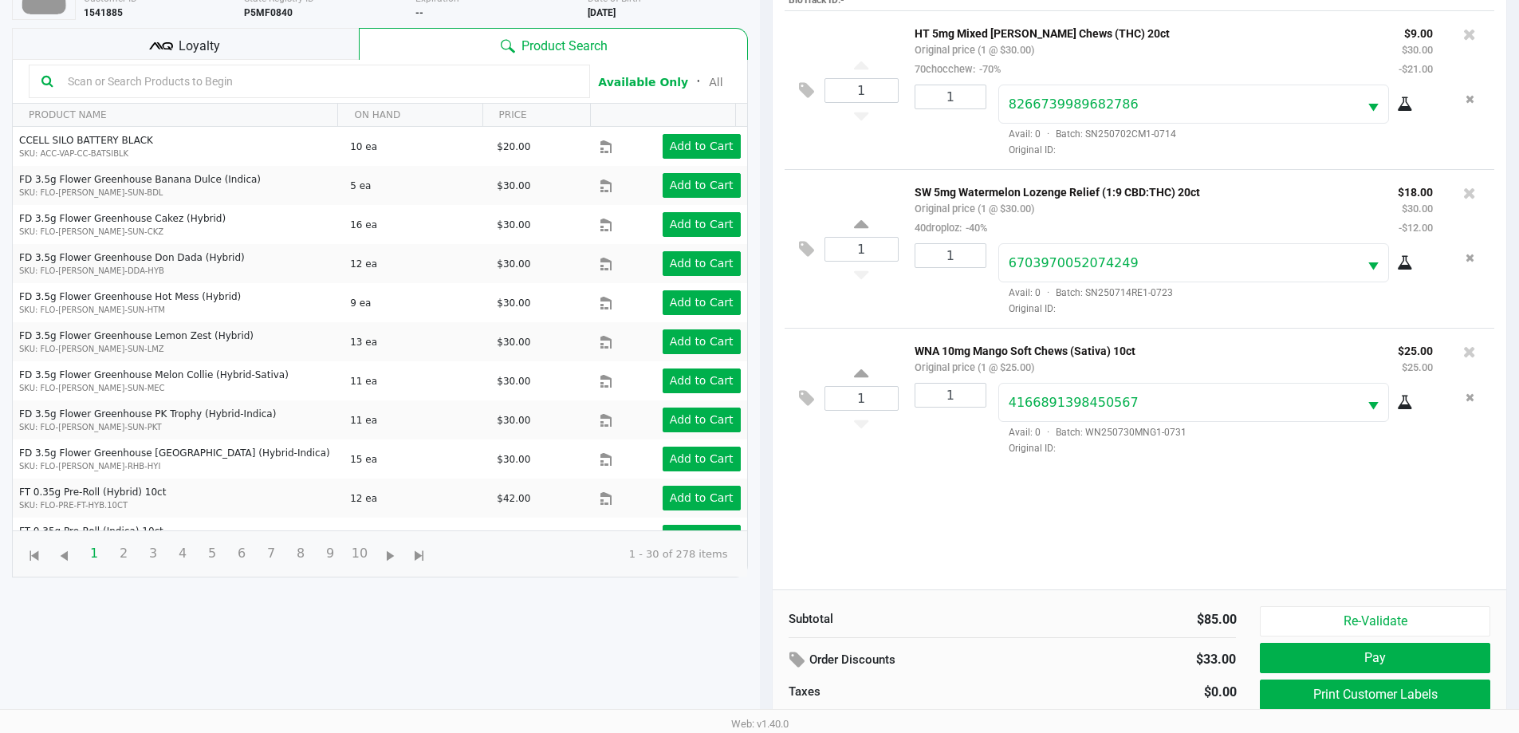
scroll to position [172, 0]
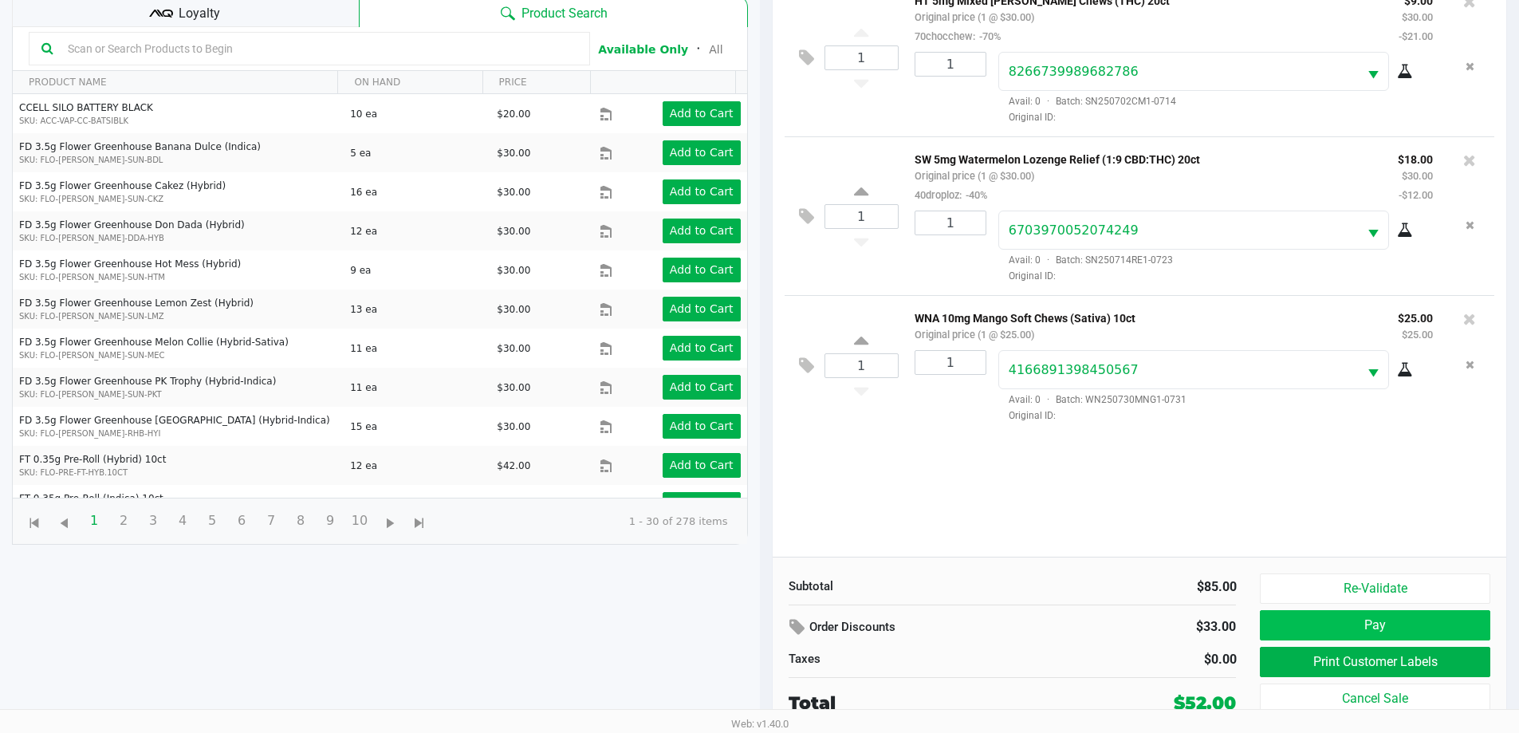
click at [1355, 635] on button "Pay" at bounding box center [1375, 625] width 230 height 30
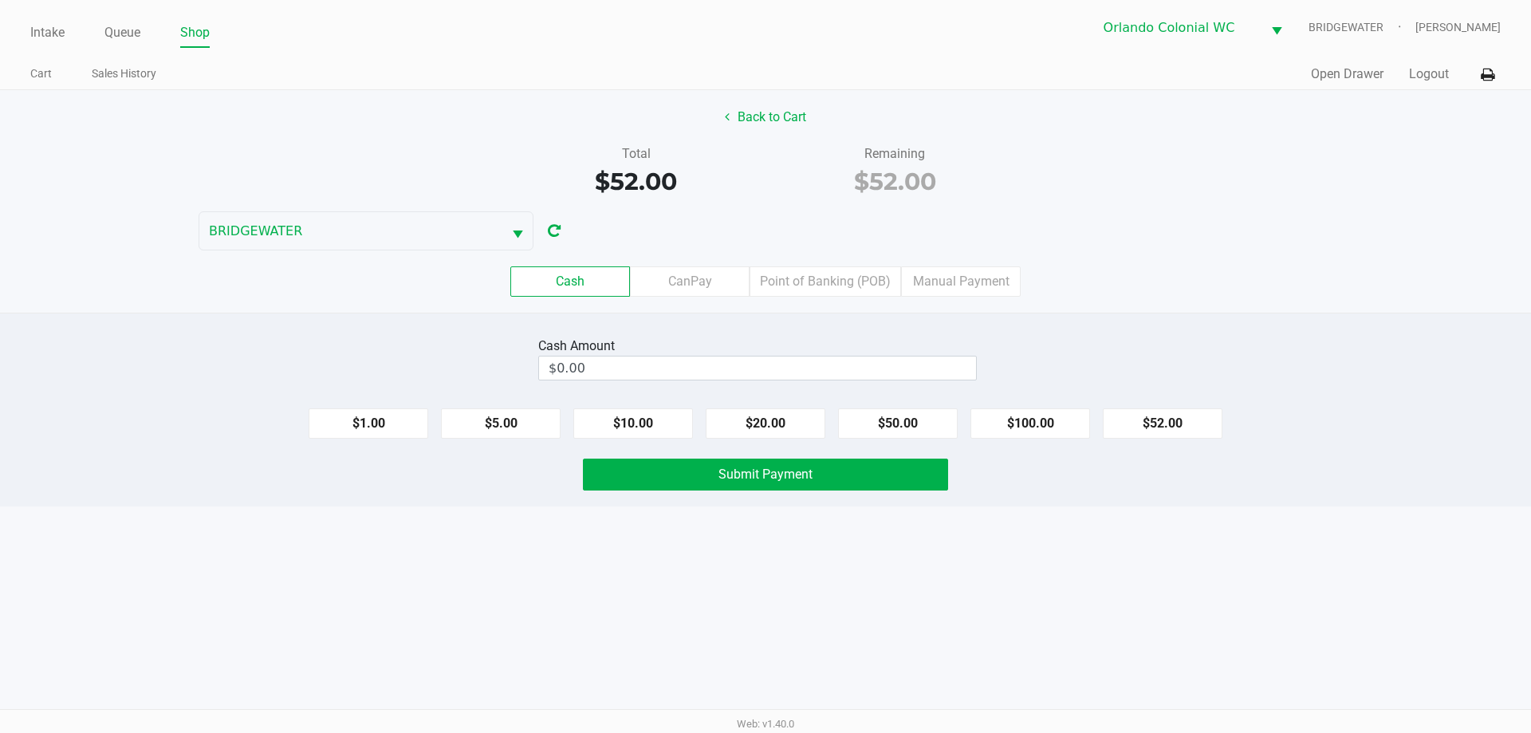
click at [1204, 623] on div "Intake Queue Shop Orlando Colonial [PERSON_NAME] [PERSON_NAME] Cart Sales Histo…" at bounding box center [765, 366] width 1531 height 733
click at [792, 624] on div "Intake Queue Shop Orlando Colonial [PERSON_NAME] [PERSON_NAME] Cart Sales Histo…" at bounding box center [765, 366] width 1531 height 733
click at [647, 433] on button "$10.00" at bounding box center [633, 423] width 120 height 30
click at [900, 665] on div "Intake Queue Shop Orlando Colonial [PERSON_NAME] [PERSON_NAME] Cart Sales Histo…" at bounding box center [765, 366] width 1531 height 733
click at [1014, 378] on div "Cash Amount $10.00 Clear" at bounding box center [765, 358] width 1555 height 50
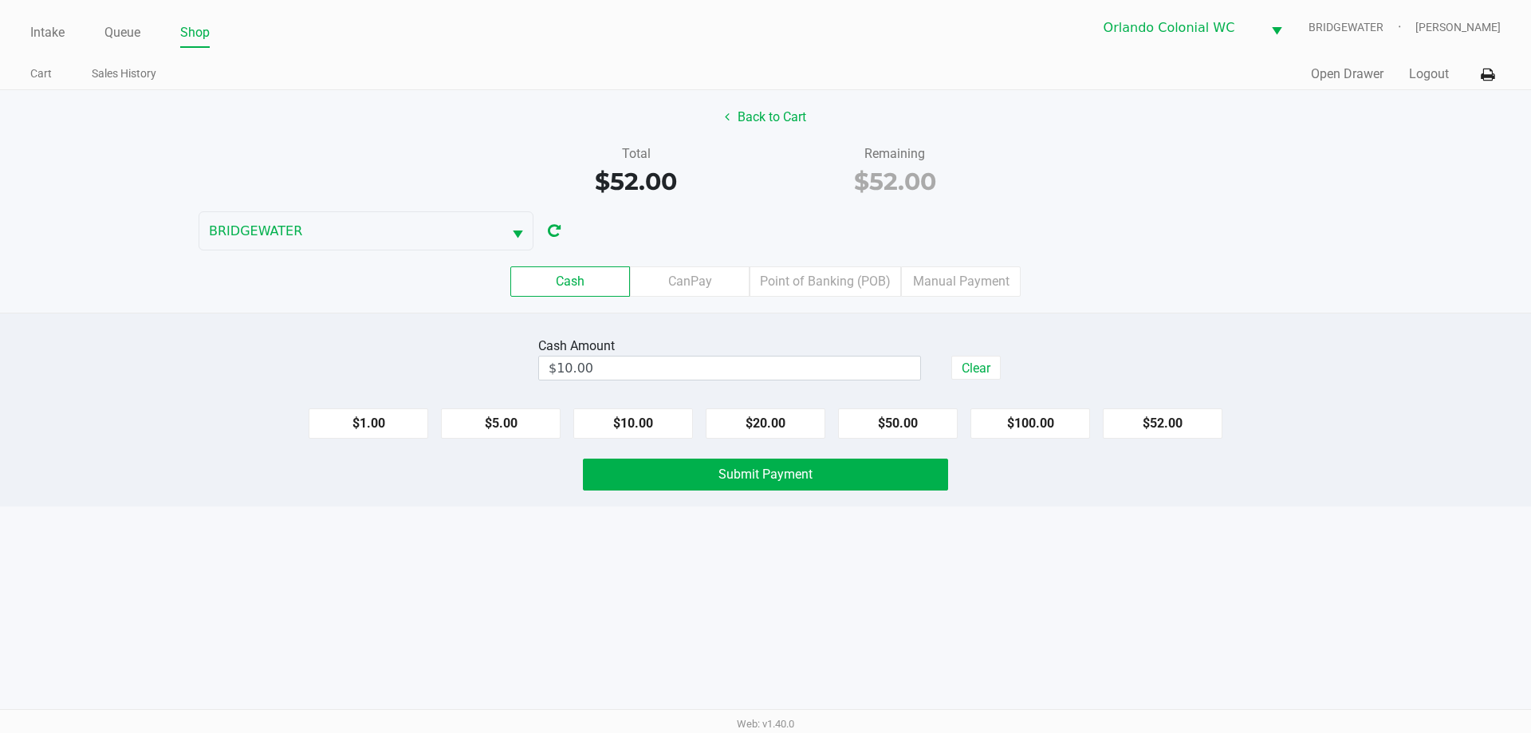
click at [1125, 539] on div "Intake Queue Shop Orlando Colonial [PERSON_NAME] [PERSON_NAME] Cart Sales Histo…" at bounding box center [765, 366] width 1531 height 733
click at [1038, 425] on button "$100.00" at bounding box center [1031, 423] width 120 height 30
click at [904, 616] on div "Intake Queue Shop Orlando Colonial [PERSON_NAME] [PERSON_NAME] Cart Sales Histo…" at bounding box center [765, 366] width 1531 height 733
click at [1001, 359] on button "Clear" at bounding box center [975, 368] width 49 height 24
click at [1052, 431] on button "$100.00" at bounding box center [1031, 423] width 120 height 30
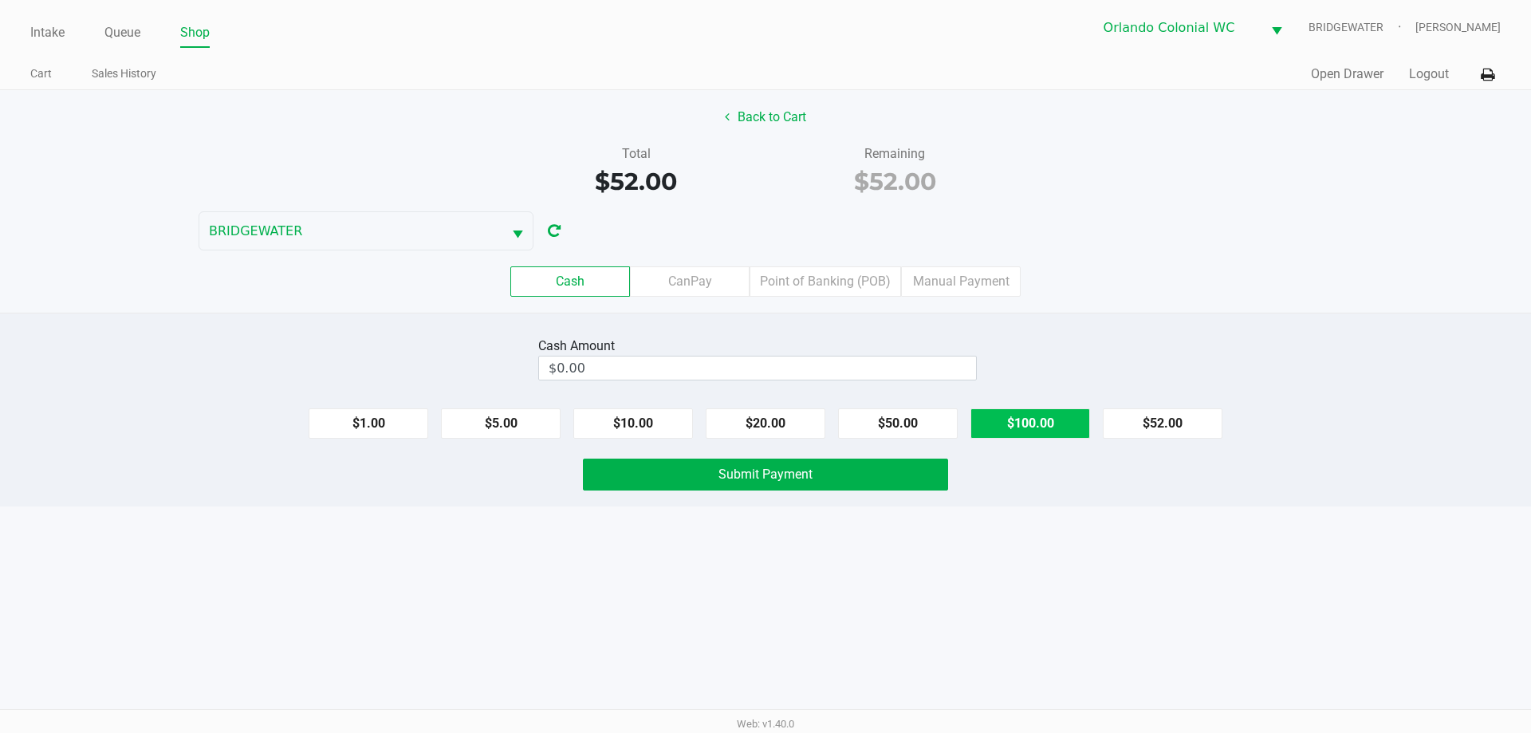
type input "$100.00"
click at [1017, 604] on div "Intake Queue Shop Orlando Colonial [PERSON_NAME] [PERSON_NAME] Cart Sales Histo…" at bounding box center [765, 366] width 1531 height 733
click at [870, 475] on button "Submit Payment" at bounding box center [765, 475] width 365 height 32
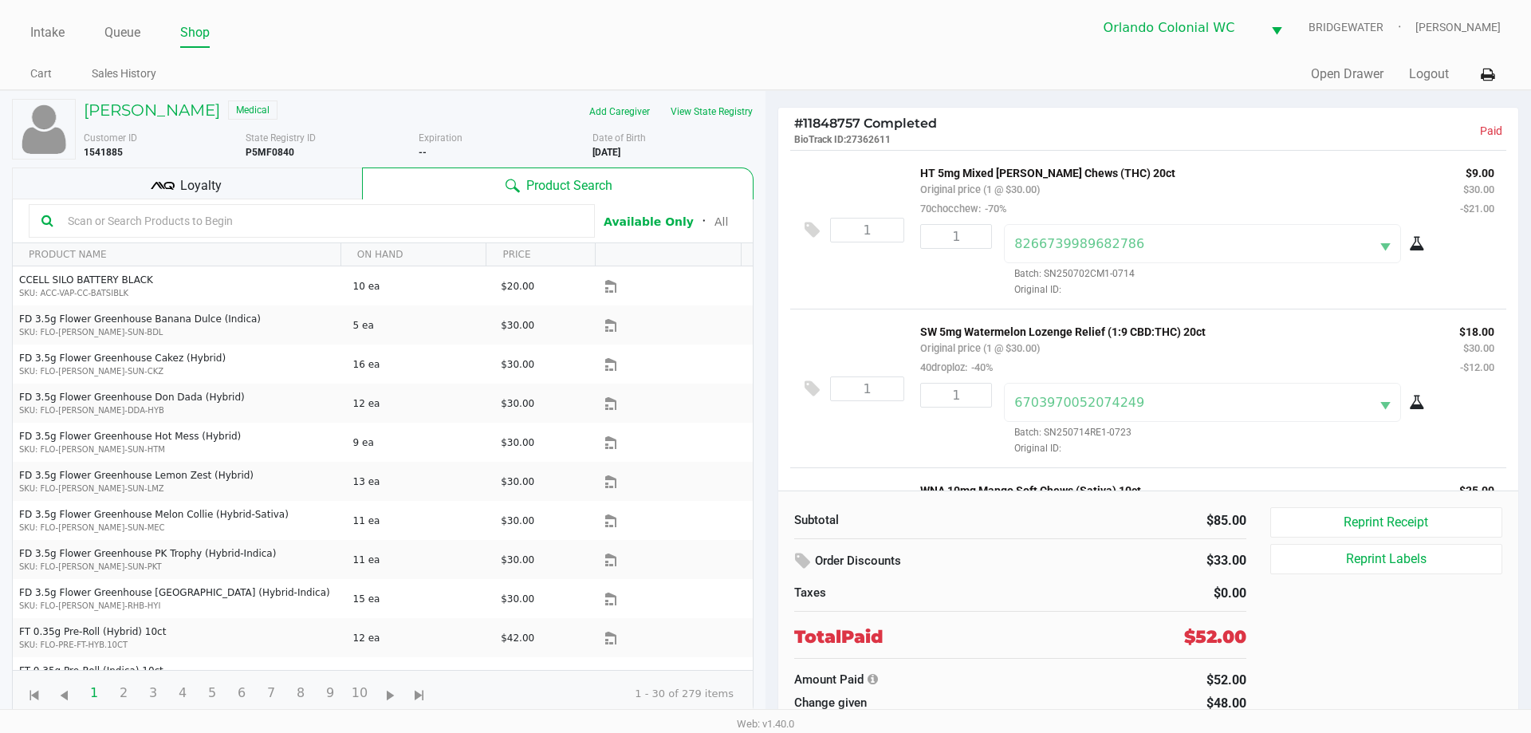
click at [1387, 562] on button "Reprint Labels" at bounding box center [1386, 559] width 232 height 30
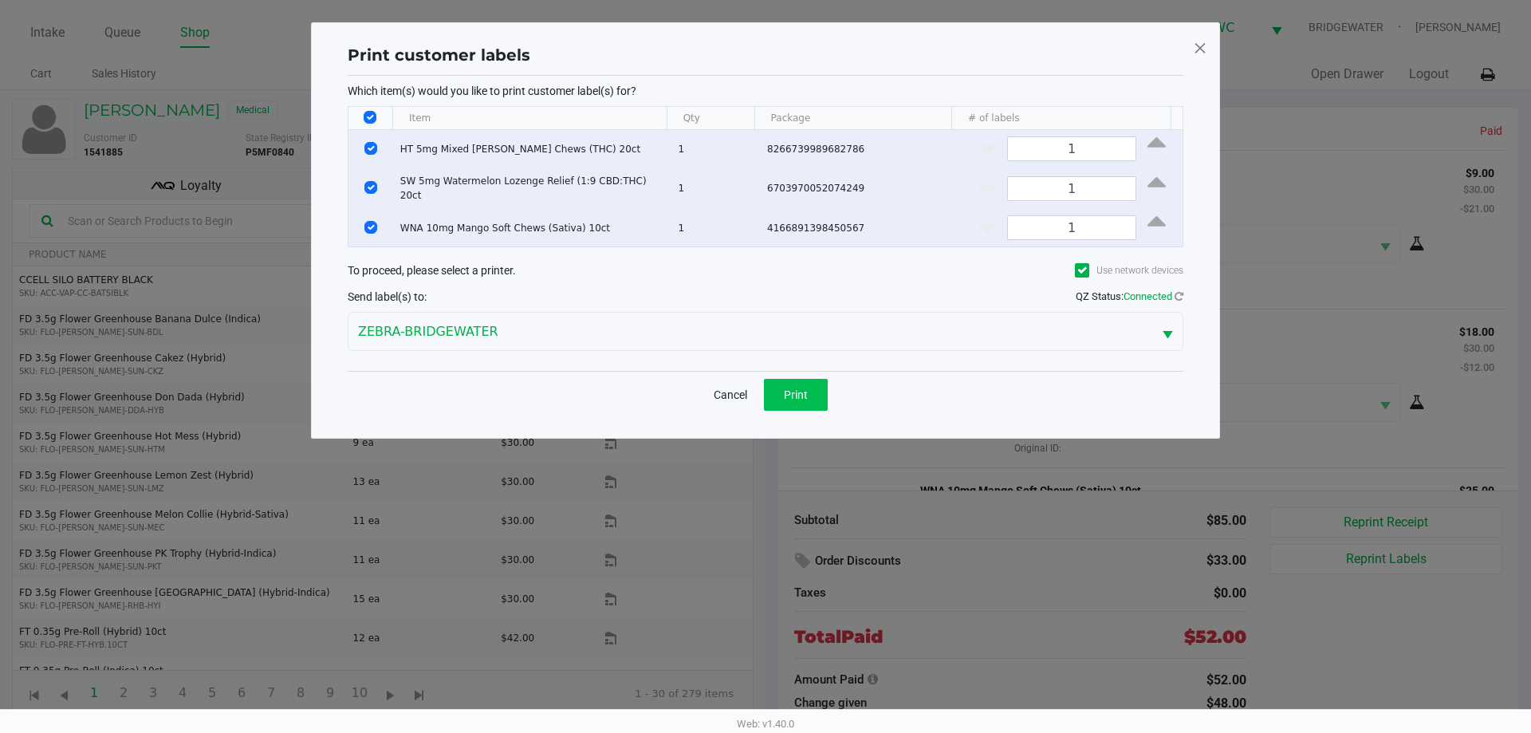
click at [784, 402] on button "Print" at bounding box center [796, 395] width 64 height 32
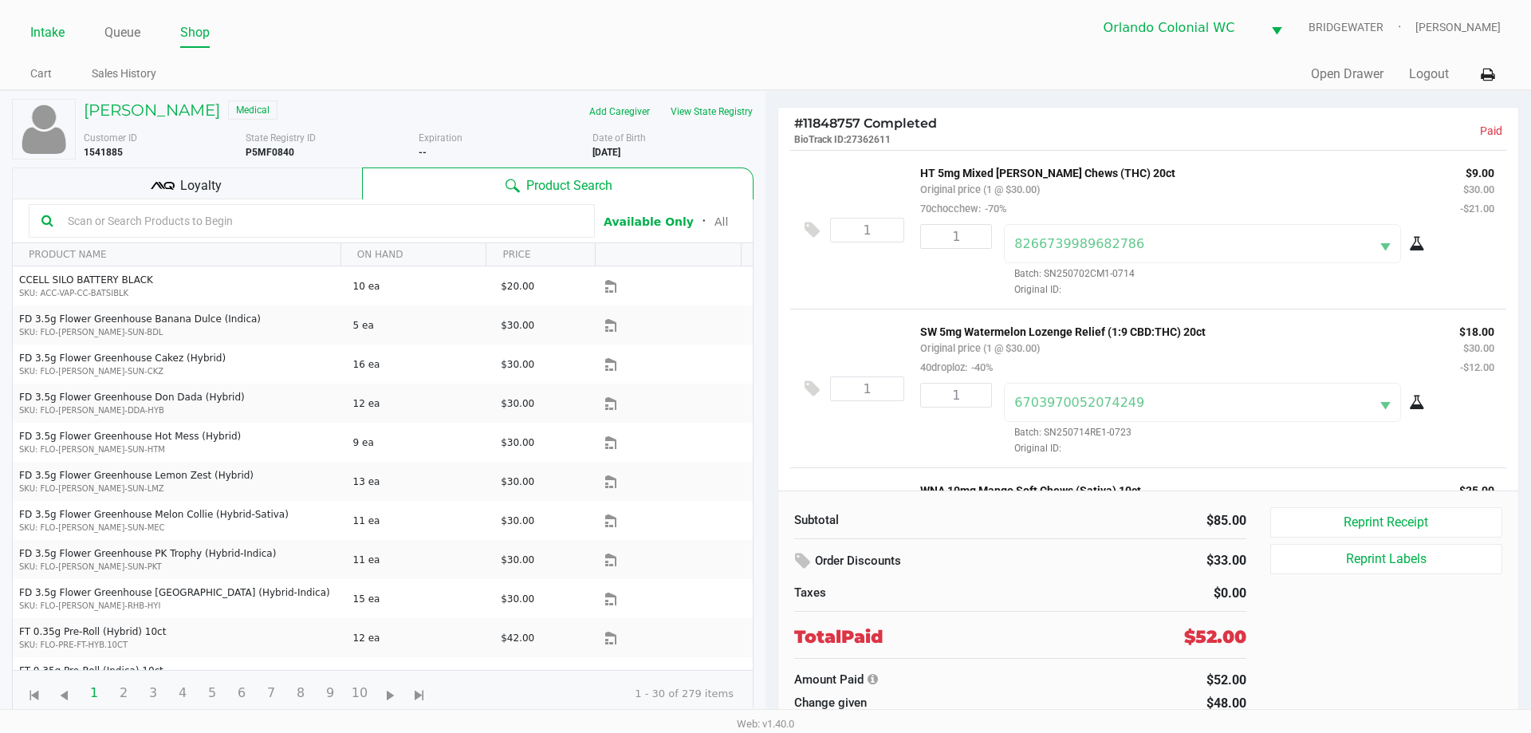
click at [41, 36] on link "Intake" at bounding box center [47, 33] width 34 height 22
click at [53, 39] on link "Intake" at bounding box center [47, 33] width 34 height 22
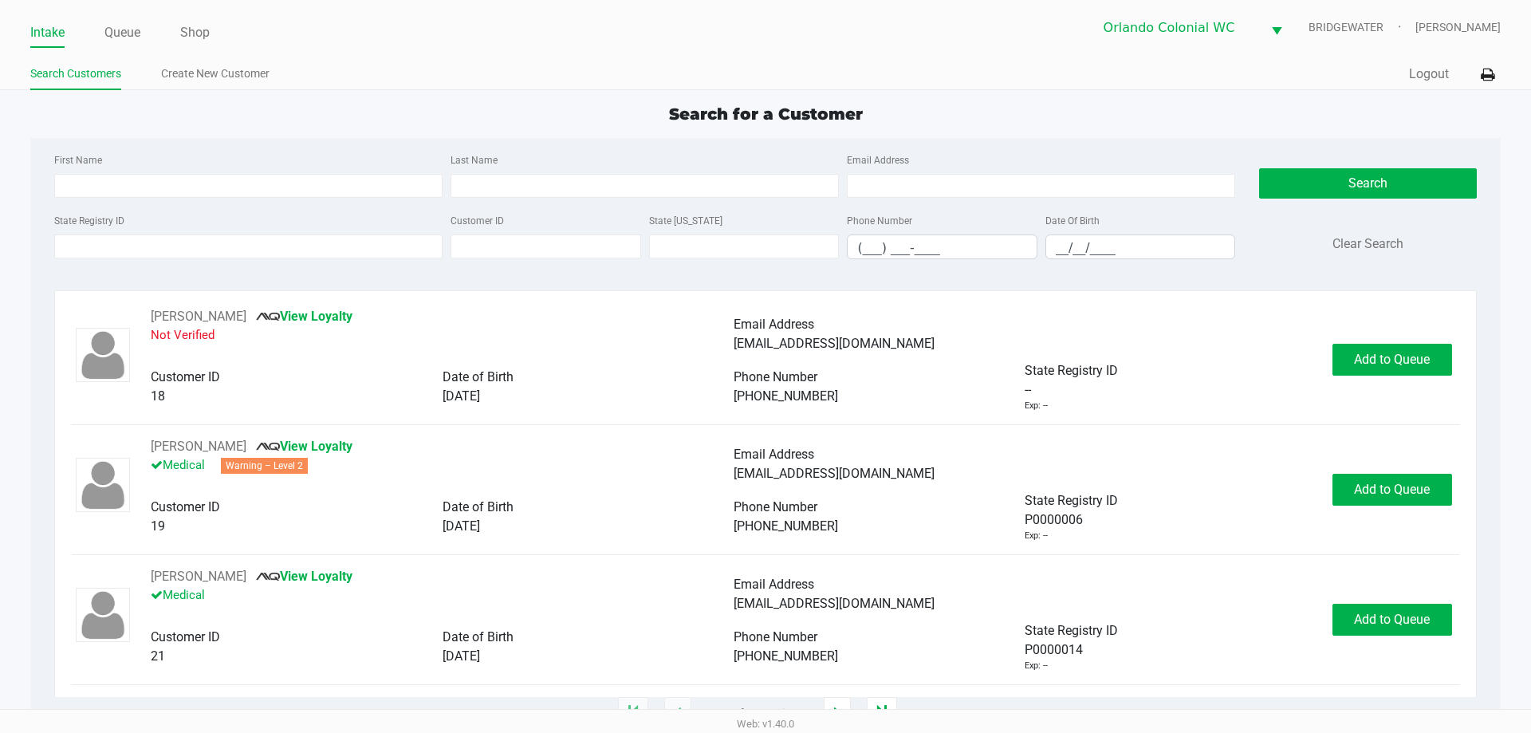
click at [307, 221] on div "State Registry ID" at bounding box center [248, 235] width 396 height 49
click at [133, 24] on link "Queue" at bounding box center [122, 33] width 36 height 22
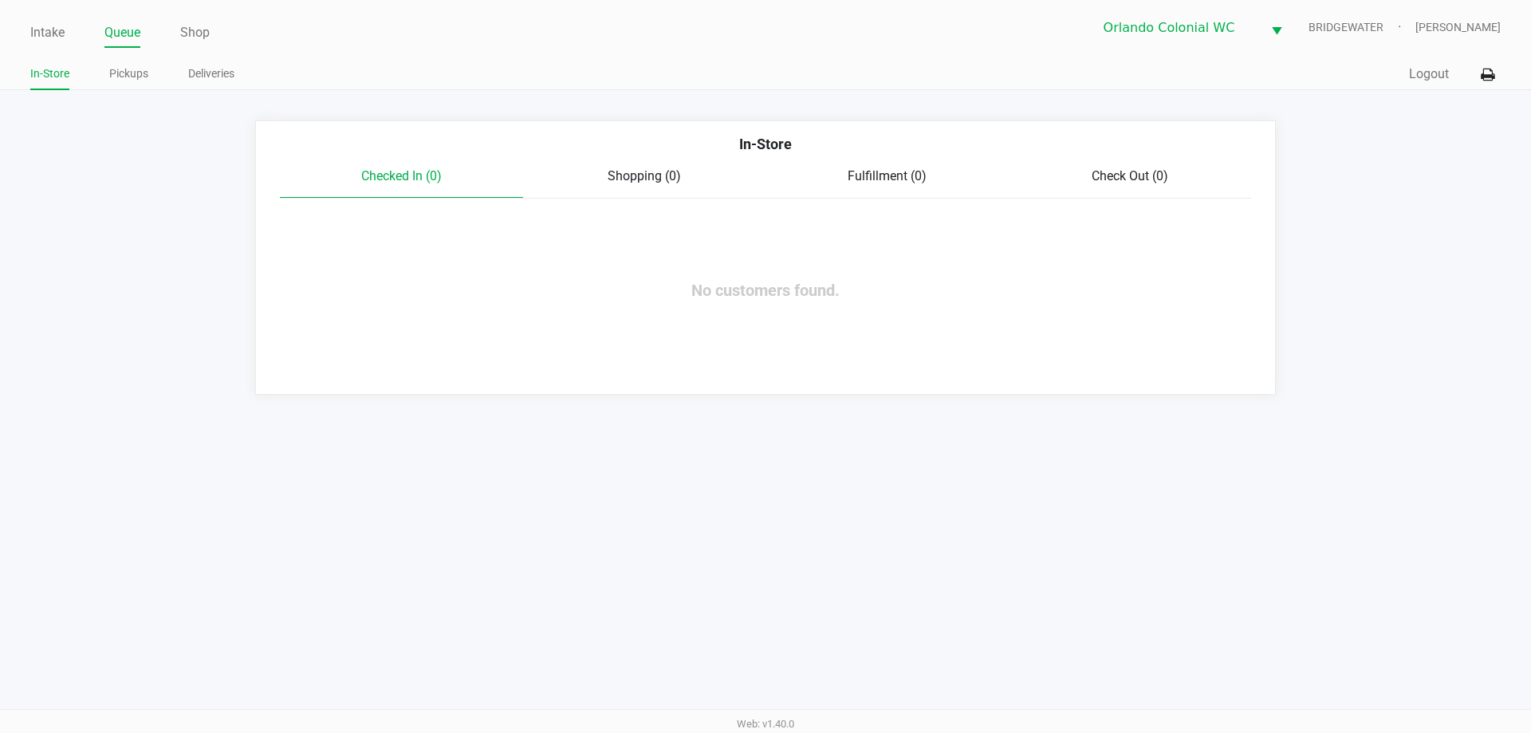
click at [44, 37] on link "Intake" at bounding box center [47, 33] width 34 height 22
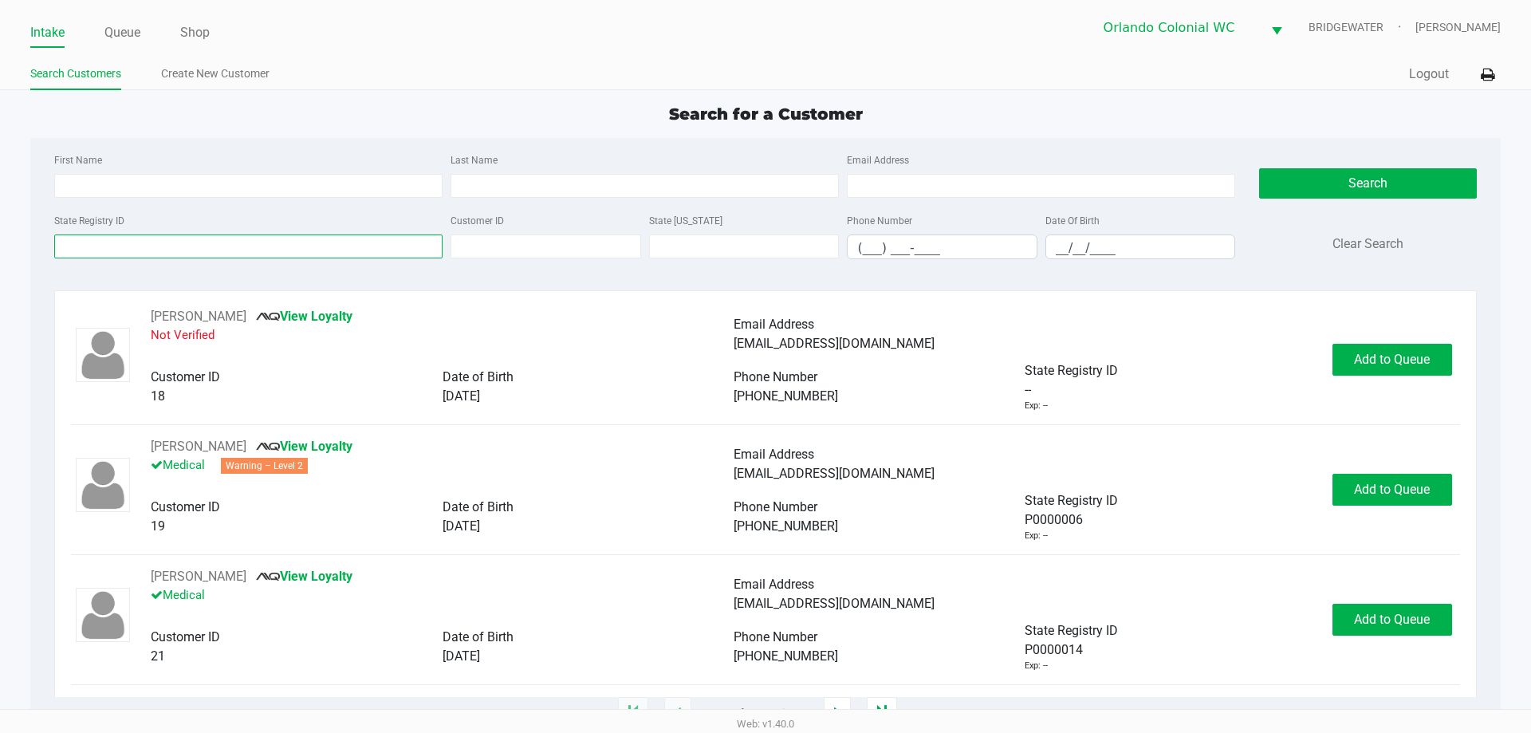
click at [227, 246] on input "State Registry ID" at bounding box center [248, 246] width 388 height 24
click at [132, 248] on input "State Registry ID" at bounding box center [248, 246] width 388 height 24
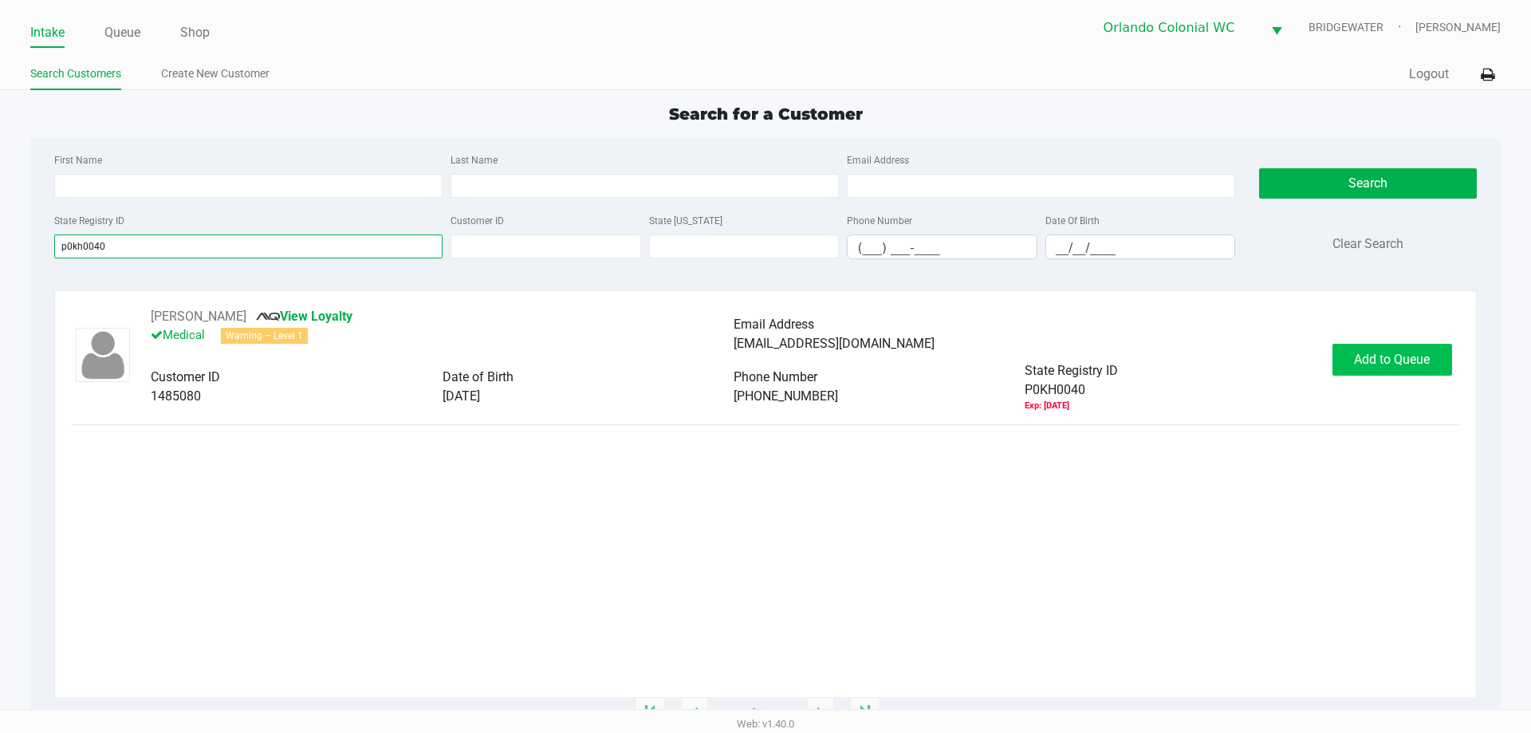
type input "p0kh0040"
click at [1362, 363] on span "Add to Queue" at bounding box center [1392, 359] width 76 height 15
click at [1363, 361] on body "Intake Queue Shop [GEOGRAPHIC_DATA] Colonial [PERSON_NAME] [PERSON_NAME] Search…" at bounding box center [765, 354] width 1531 height 709
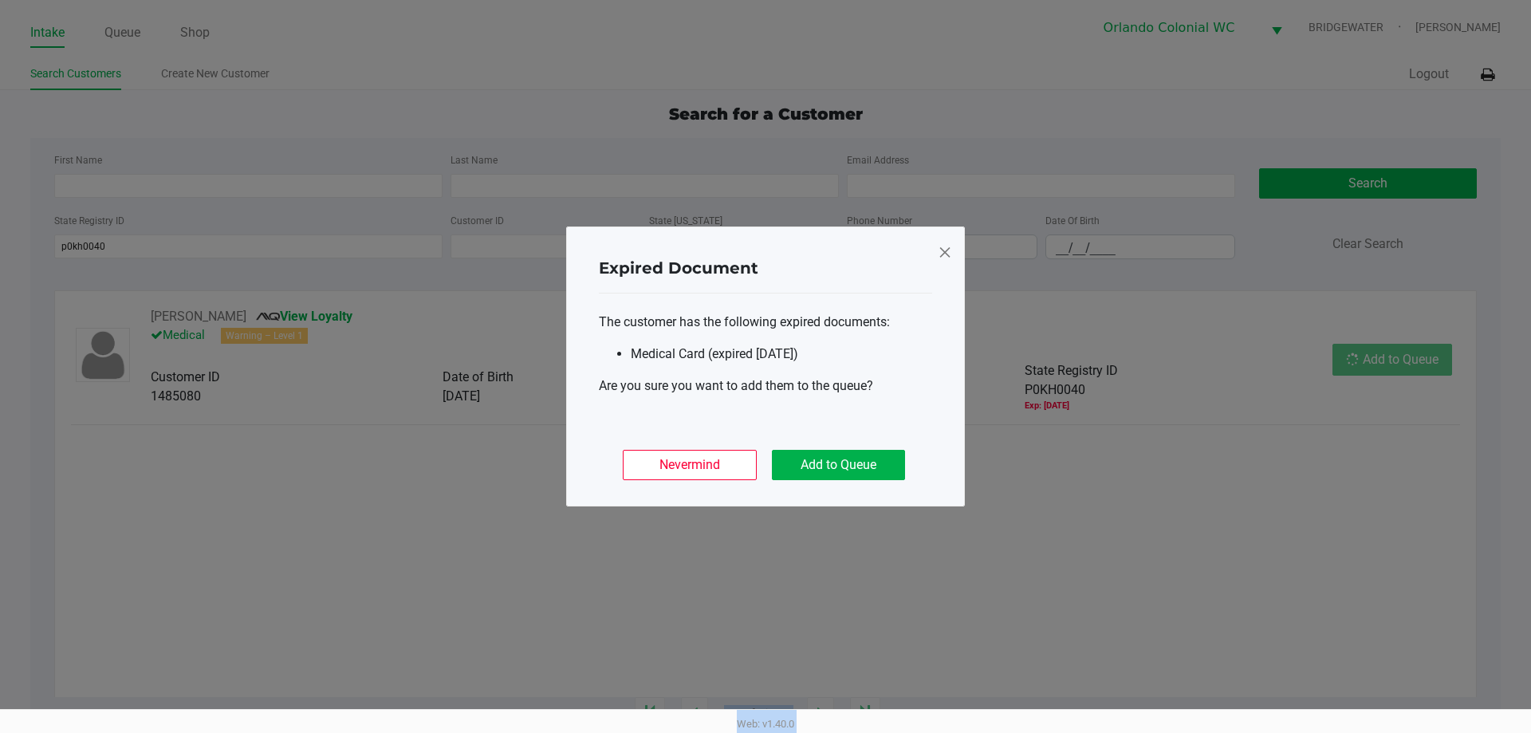
click at [1363, 360] on ngb-modal-window "Expired Document The customer has the following expired documents: Medical Card…" at bounding box center [765, 366] width 1531 height 733
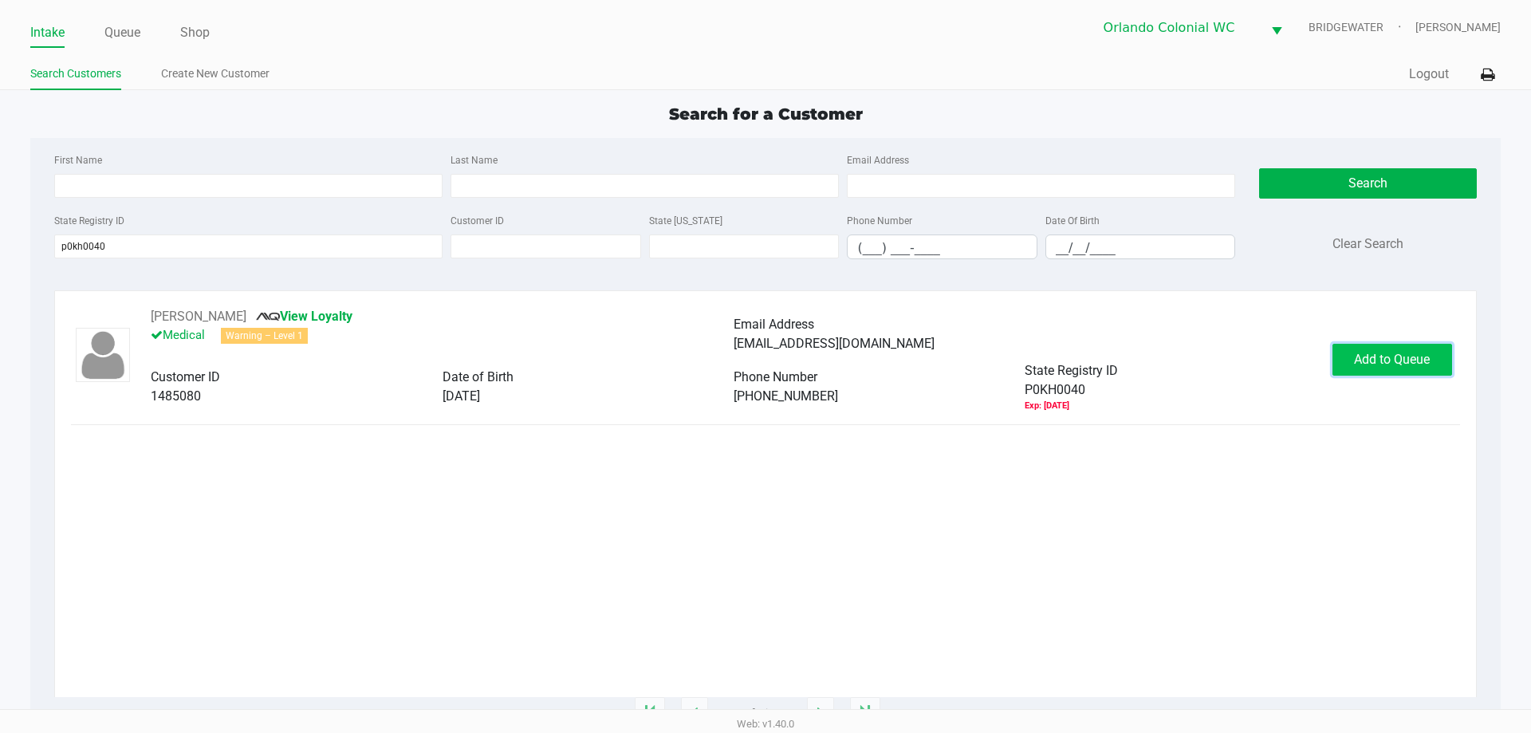
click at [1363, 352] on span "Add to Queue" at bounding box center [1392, 359] width 76 height 15
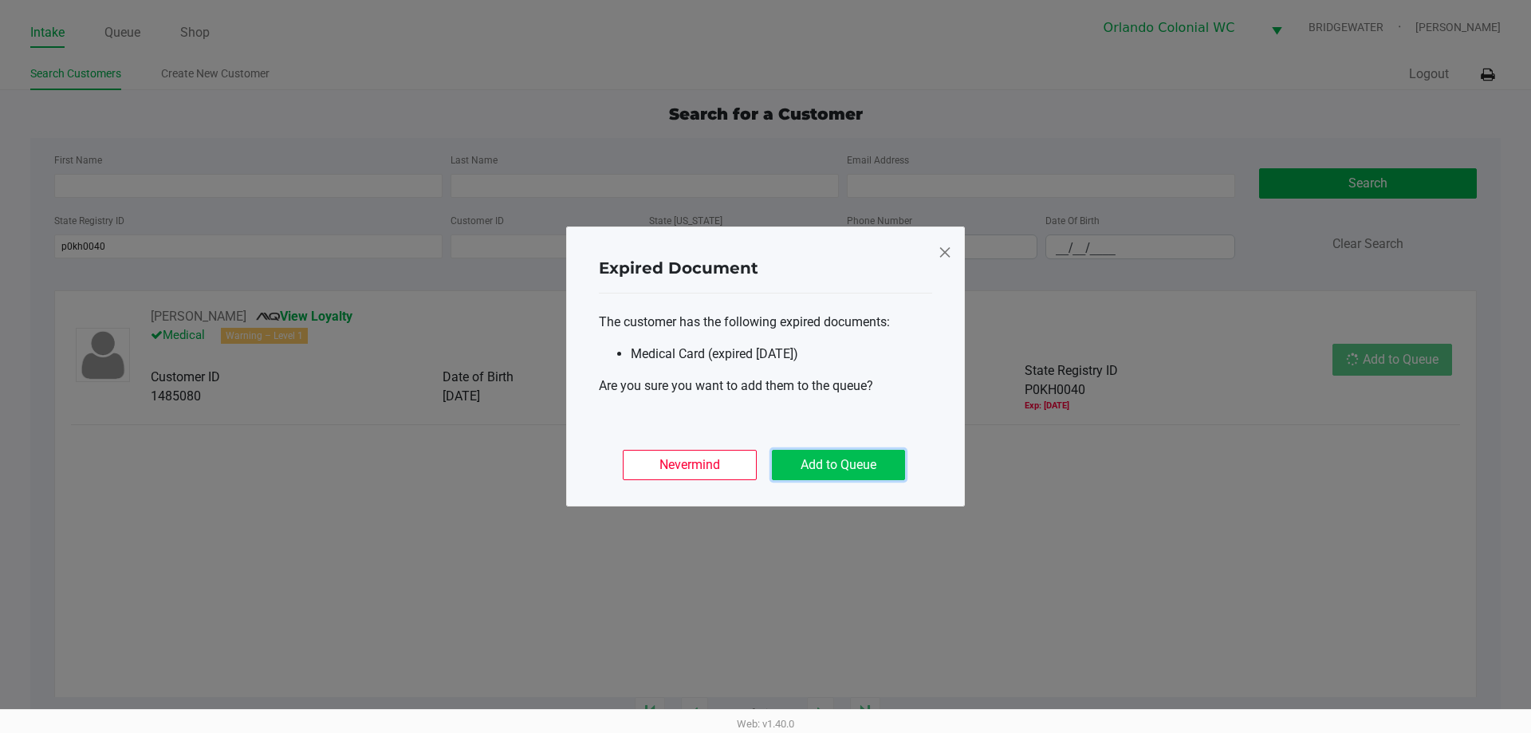
click at [864, 458] on button "Add to Queue" at bounding box center [838, 465] width 133 height 30
click at [864, 458] on div "Nevermind Add to Queue" at bounding box center [765, 458] width 333 height 62
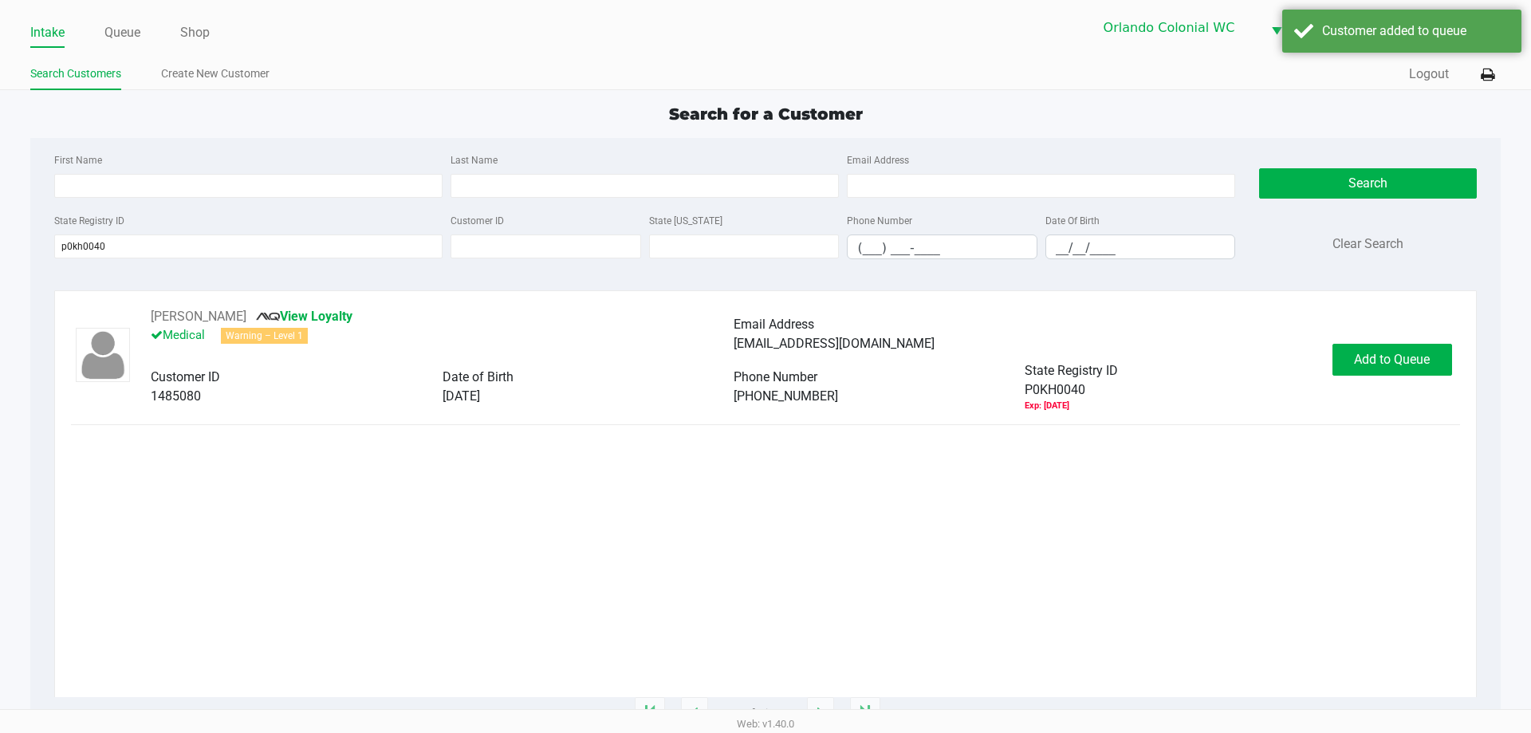
click at [864, 450] on div "Nevermind Add to Queue" at bounding box center [765, 419] width 333 height 62
click at [1422, 355] on button "In [GEOGRAPHIC_DATA]" at bounding box center [1391, 360] width 112 height 32
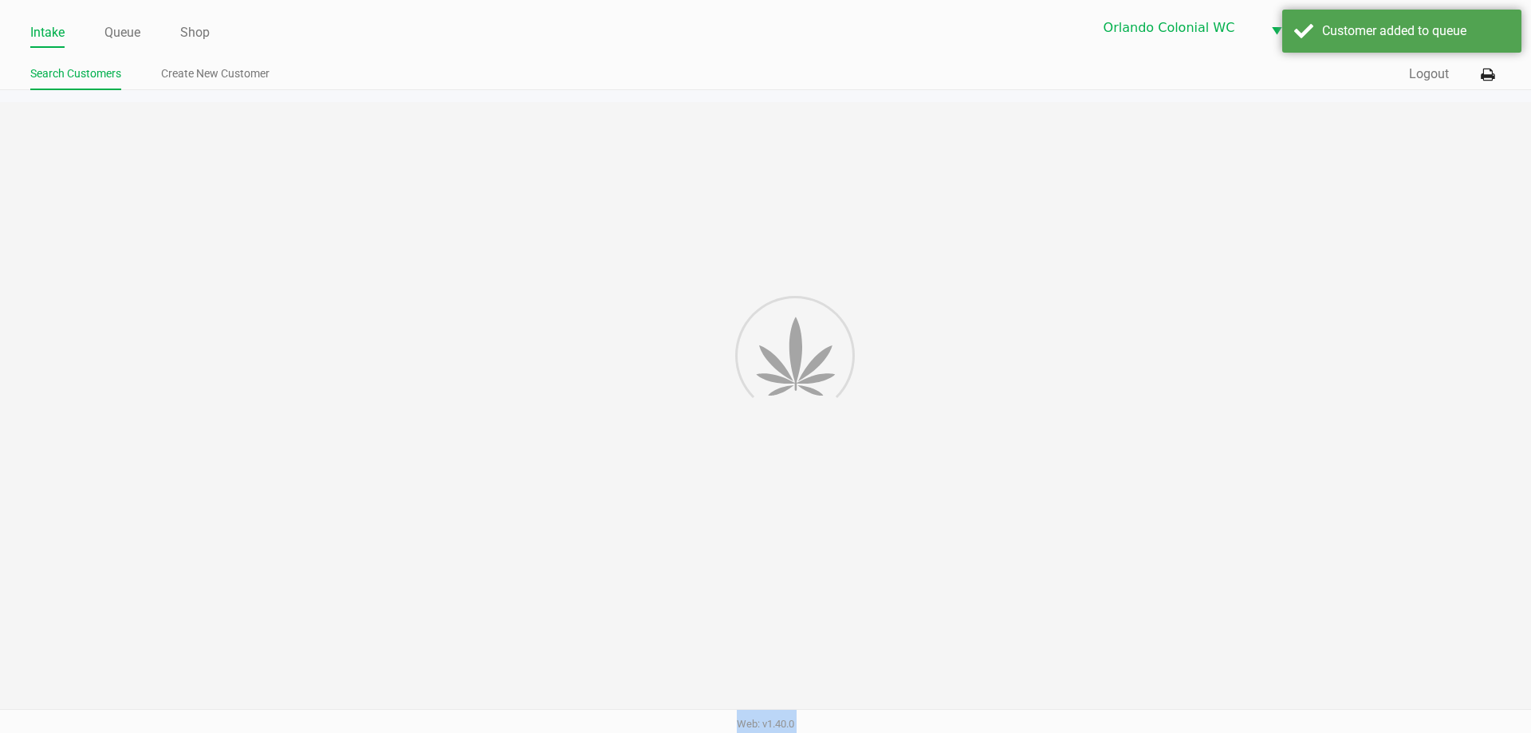
click at [1422, 355] on div "Intake Queue Shop [GEOGRAPHIC_DATA] Colonial [PERSON_NAME] [PERSON_NAME] Search…" at bounding box center [765, 366] width 1531 height 733
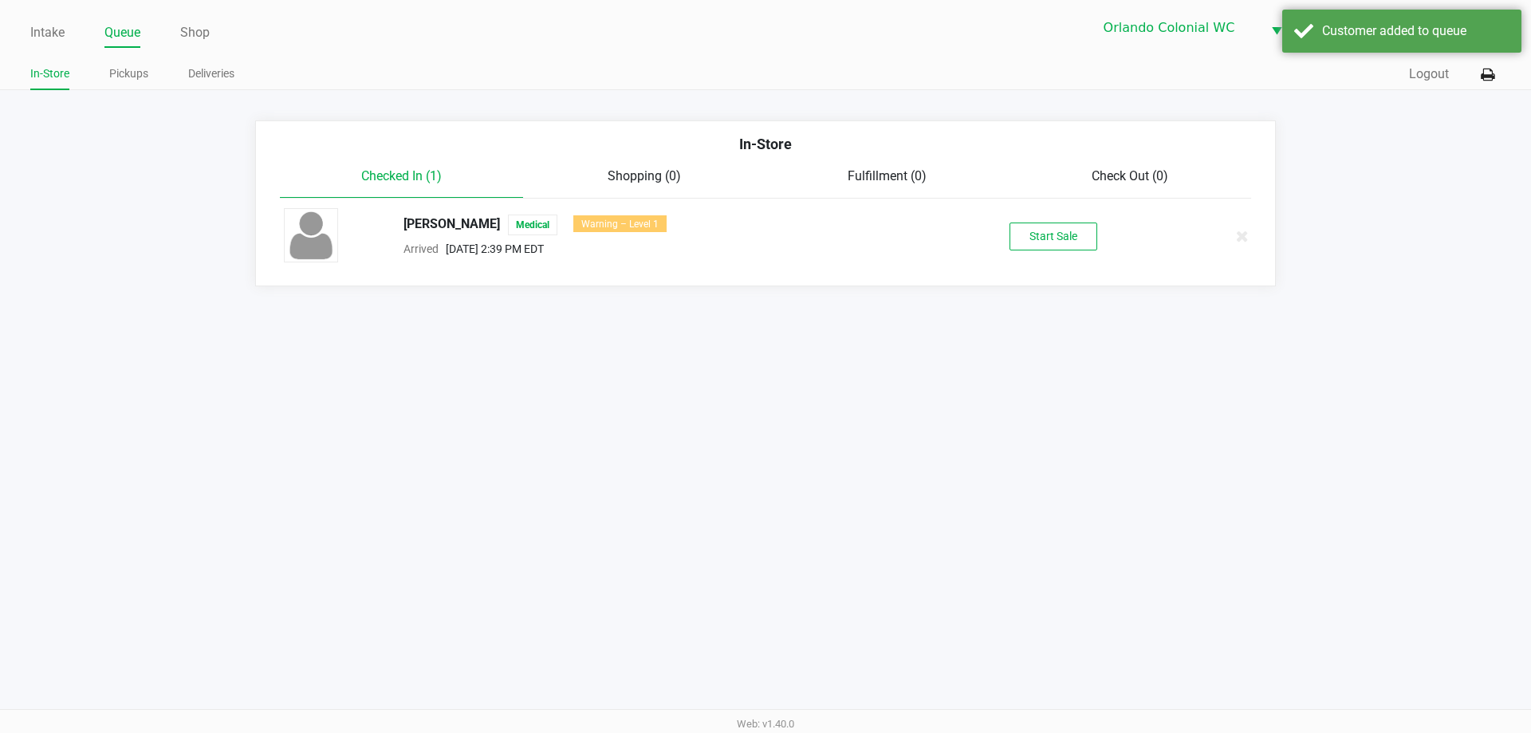
drag, startPoint x: 1110, startPoint y: 240, endPoint x: 1085, endPoint y: 246, distance: 25.3
click at [1110, 241] on div "Start Sale" at bounding box center [1053, 237] width 246 height 28
click at [1074, 247] on button "Start Sale" at bounding box center [1054, 237] width 88 height 28
click at [1074, 247] on div "Start Sale" at bounding box center [1054, 237] width 88 height 28
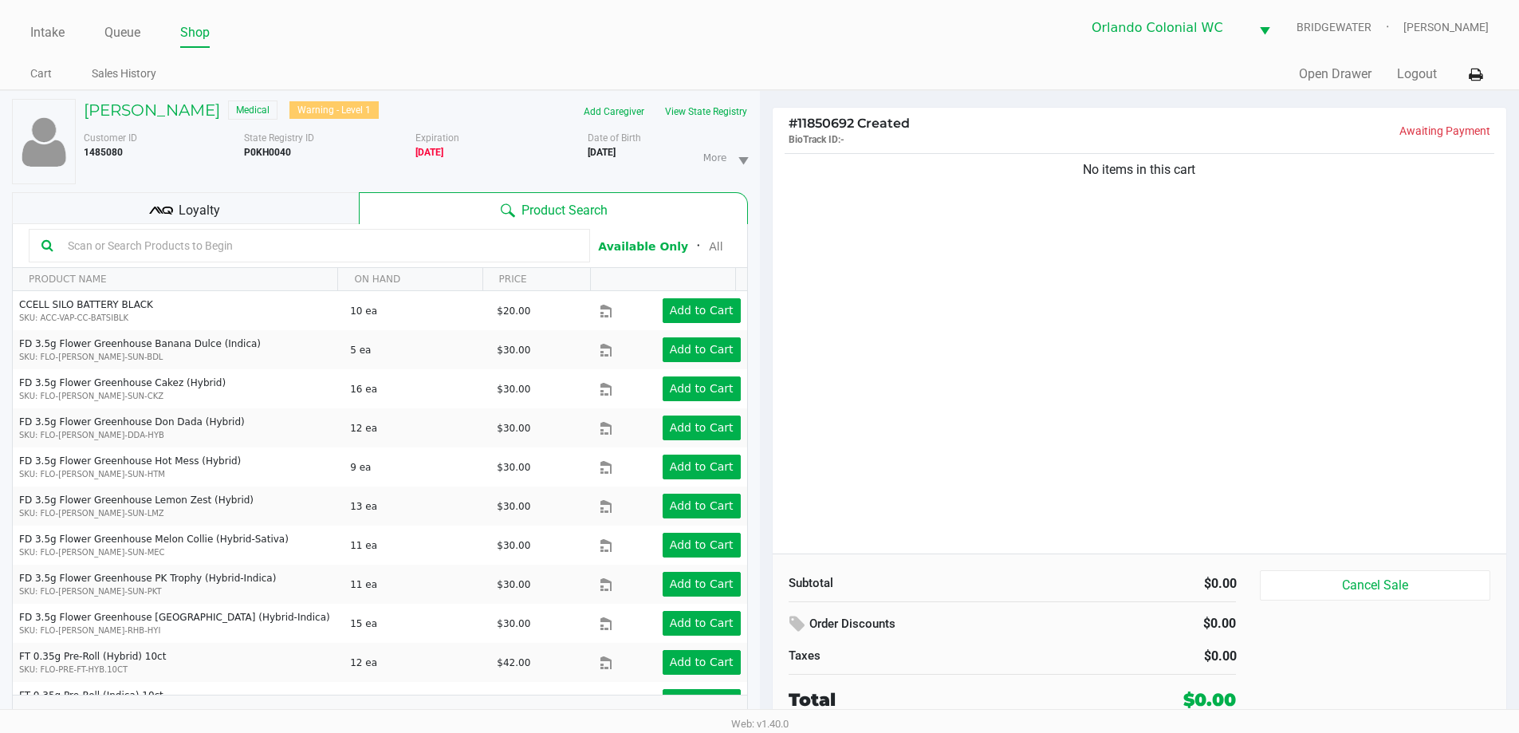
click at [704, 125] on div "Customer ID 1485080 State Registry ID P0KH0040 Expiration [DEMOGRAPHIC_DATA] Mo…" at bounding box center [416, 154] width 688 height 60
click at [718, 106] on button "View State Registry" at bounding box center [701, 112] width 93 height 26
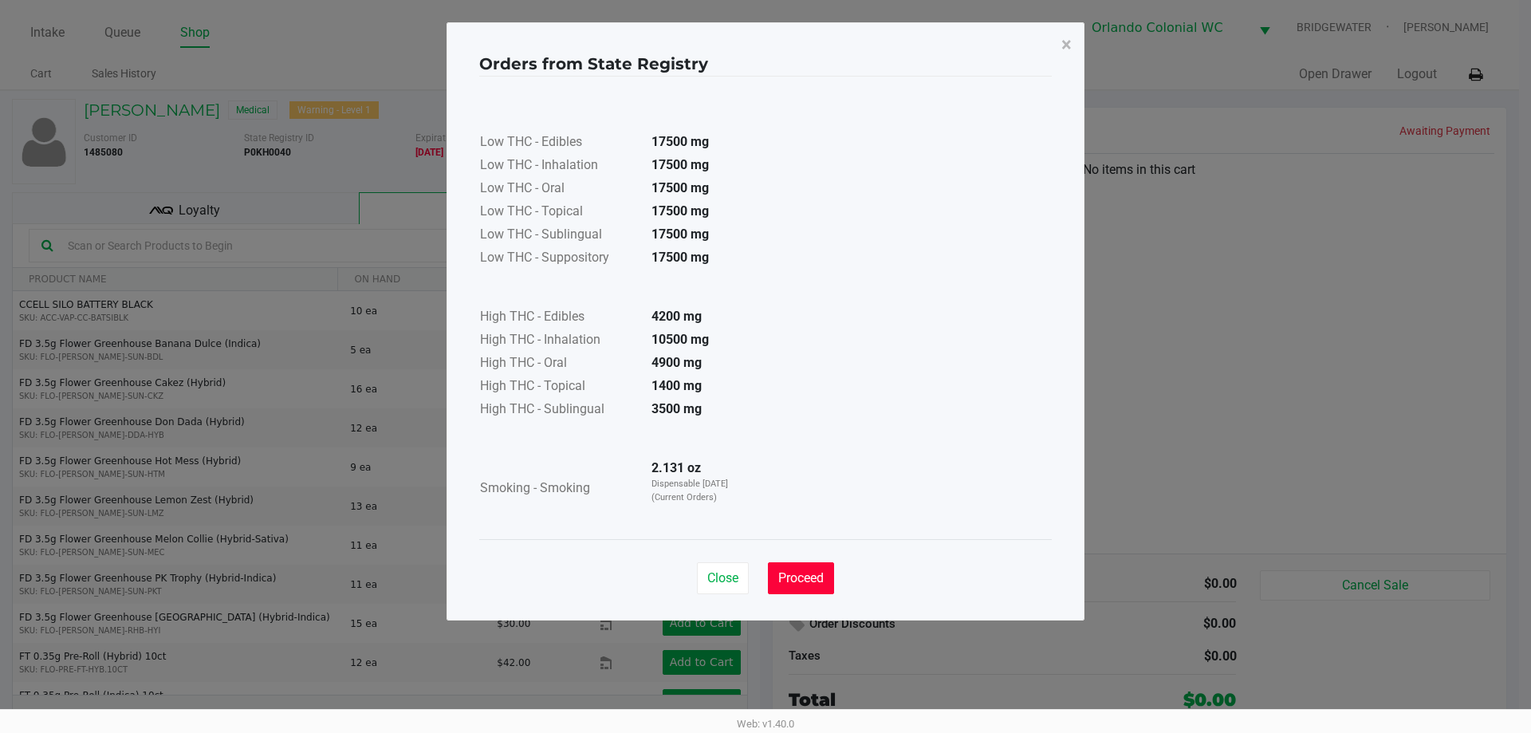
click at [829, 578] on button "Proceed" at bounding box center [801, 578] width 66 height 32
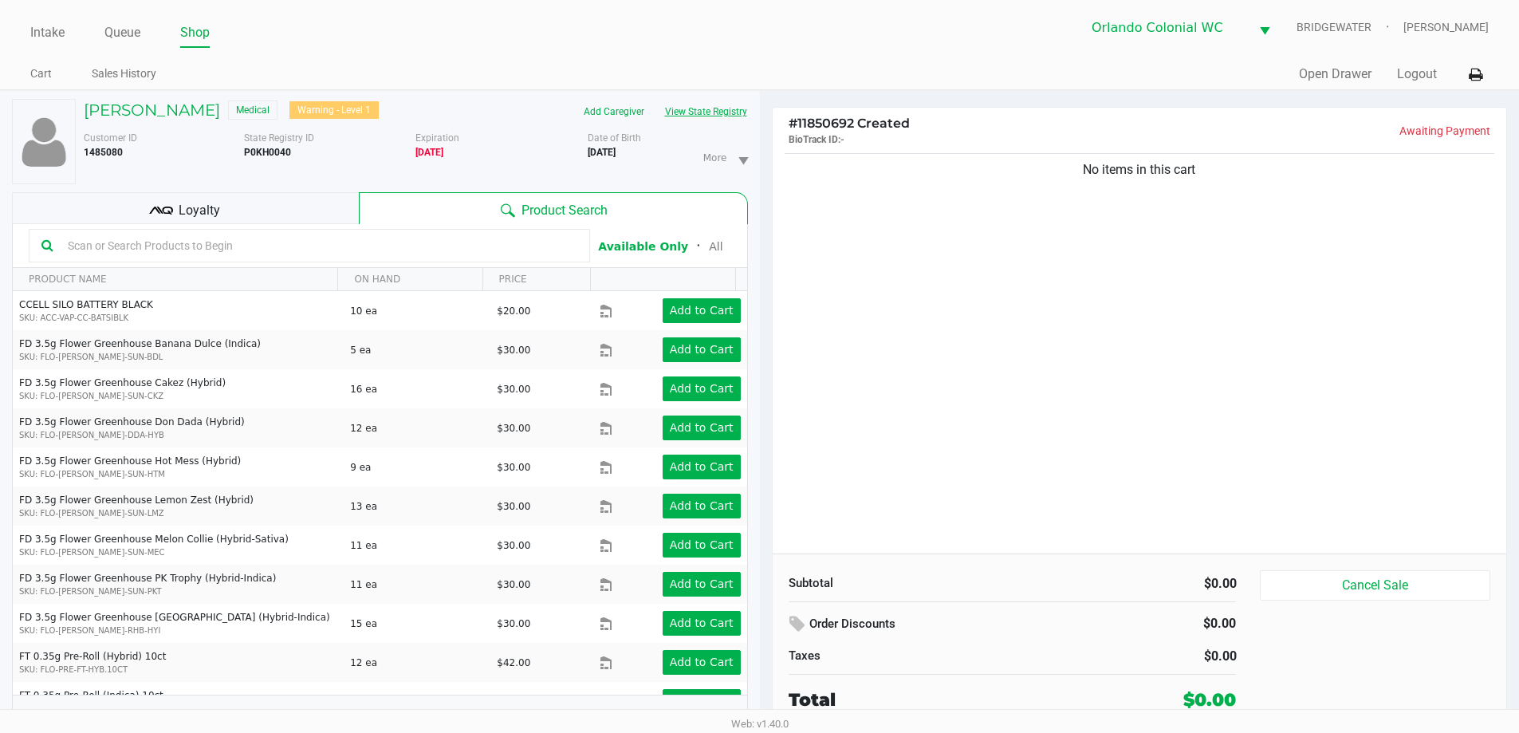
click at [733, 116] on button "View State Registry" at bounding box center [701, 112] width 93 height 26
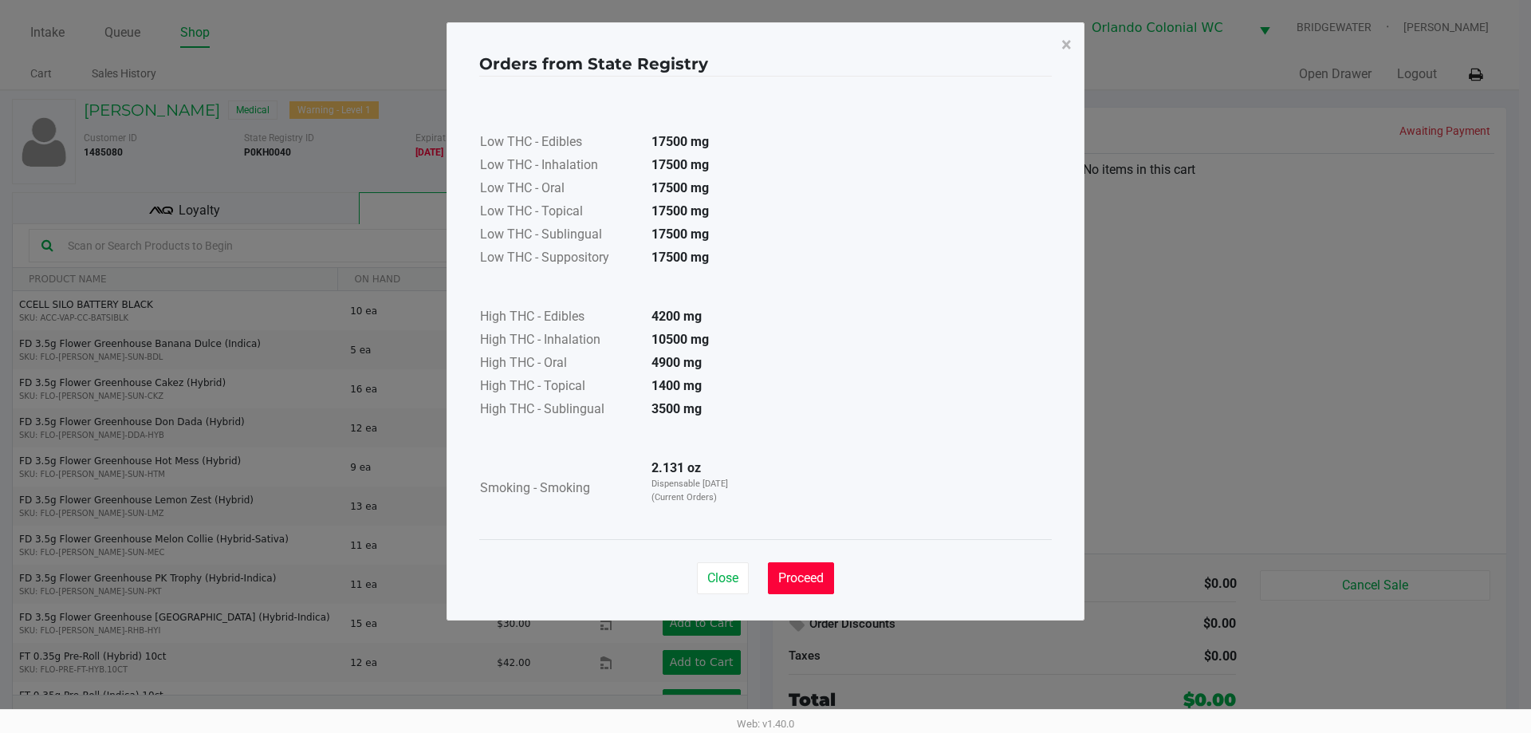
click at [809, 582] on span "Proceed" at bounding box center [800, 577] width 45 height 15
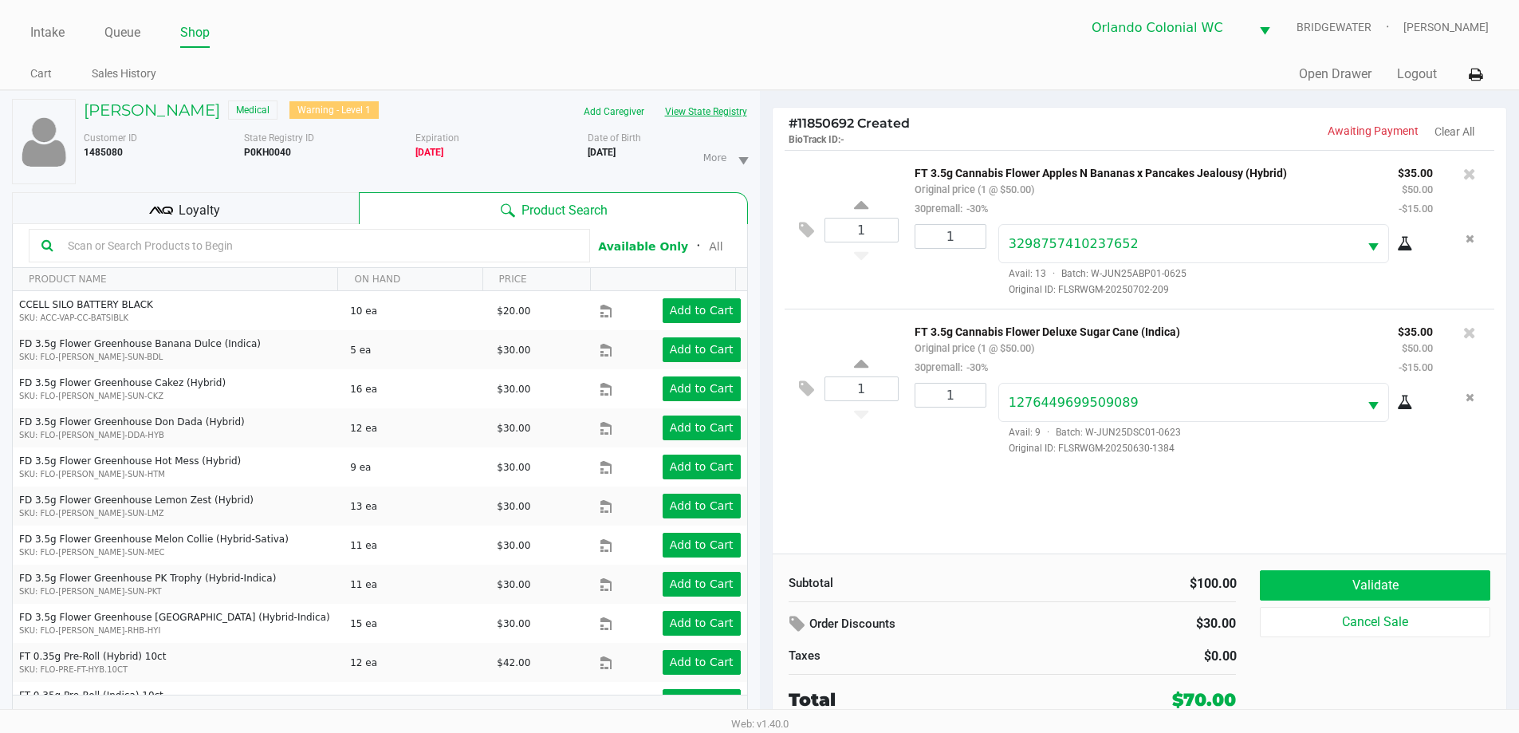
click at [1398, 588] on button "Validate" at bounding box center [1375, 585] width 230 height 30
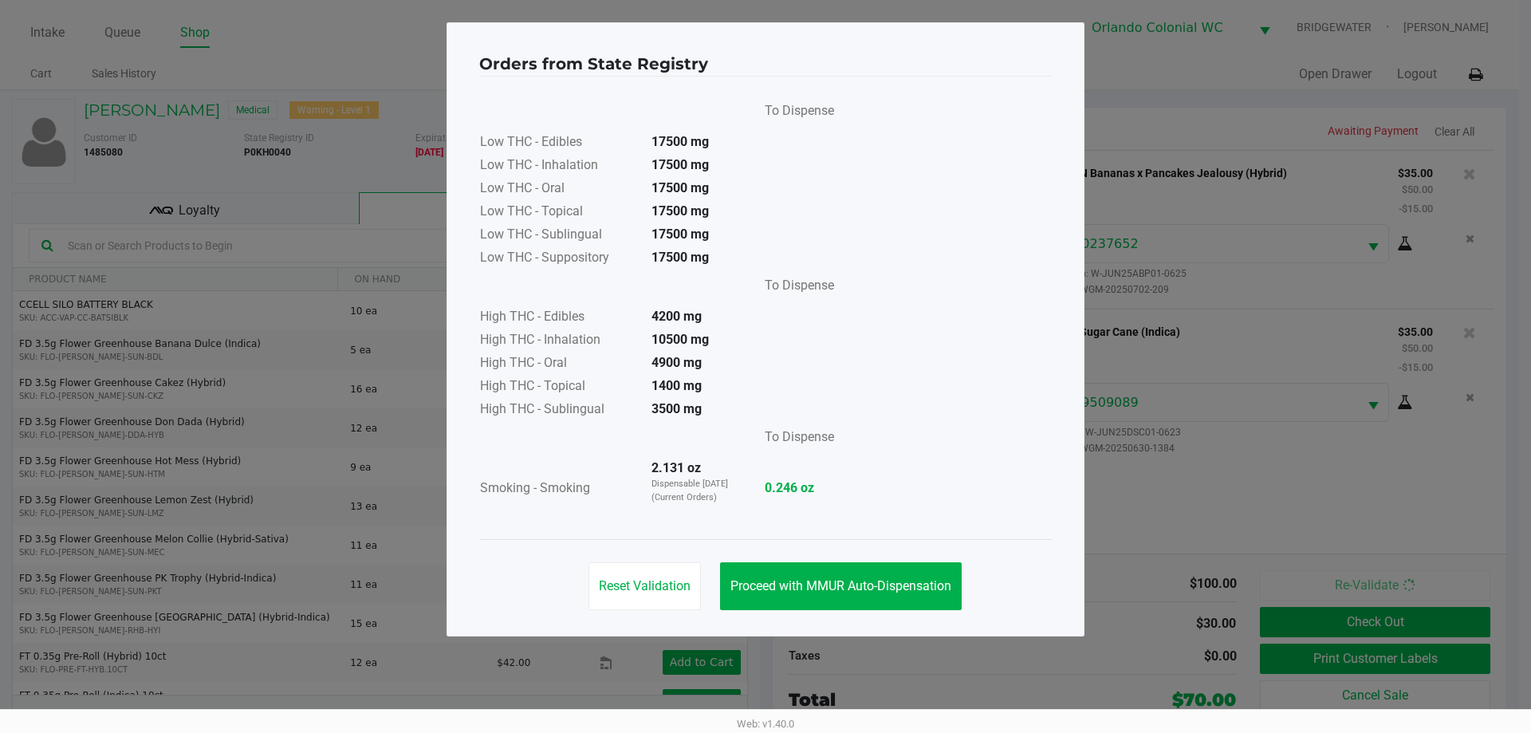
click at [925, 585] on span "Proceed with MMUR Auto-Dispensation" at bounding box center [841, 585] width 221 height 15
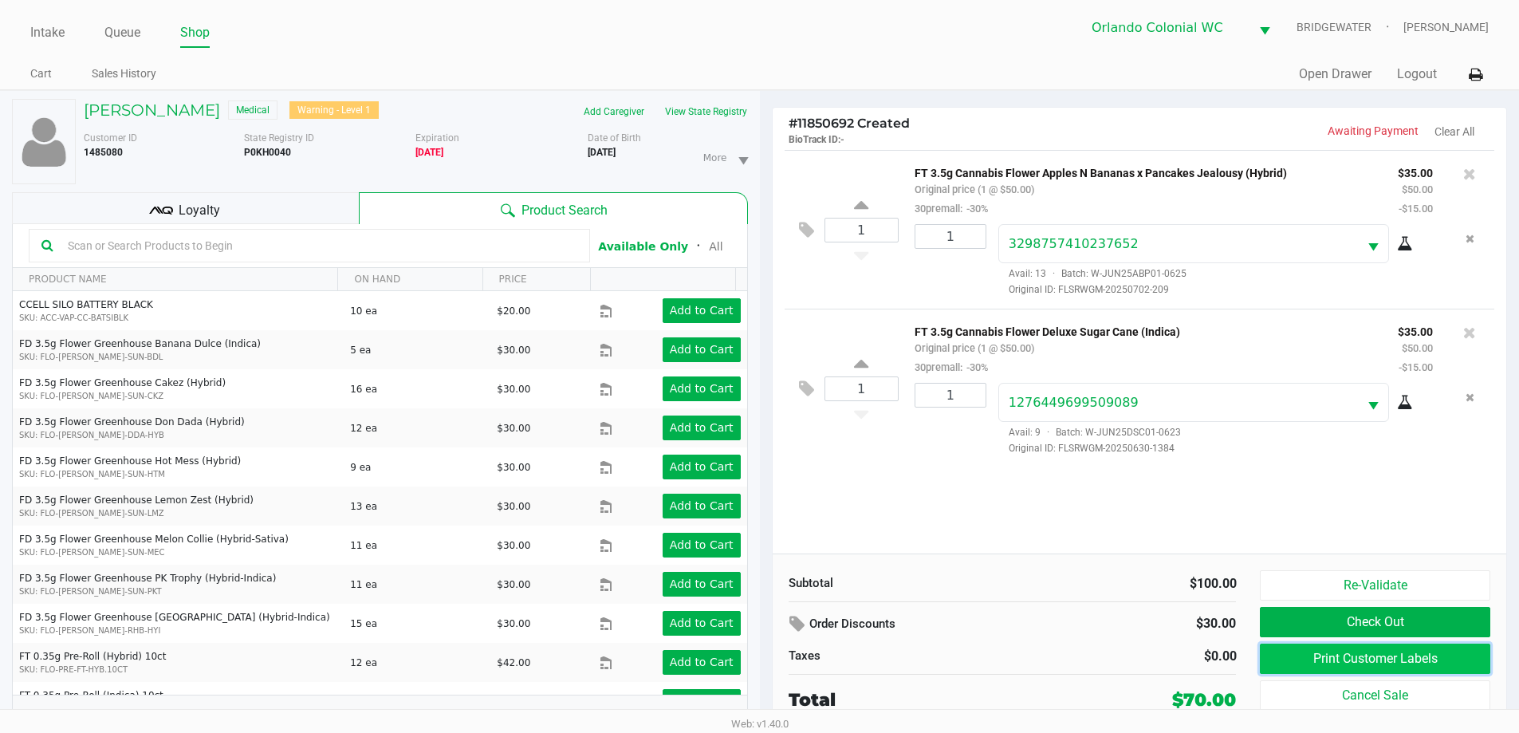
click at [1322, 651] on button "Print Customer Labels" at bounding box center [1375, 659] width 230 height 30
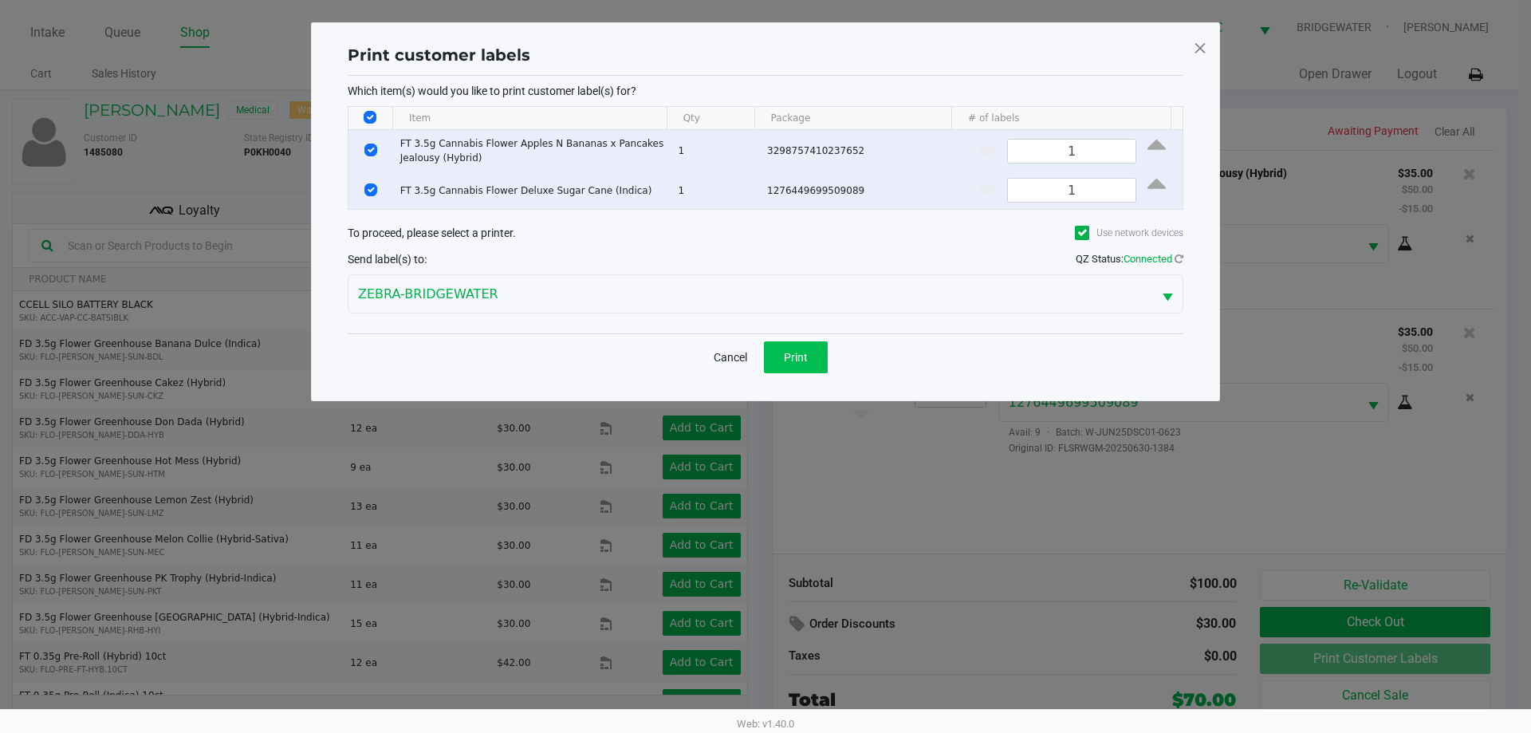
click at [805, 349] on button "Print" at bounding box center [796, 357] width 64 height 32
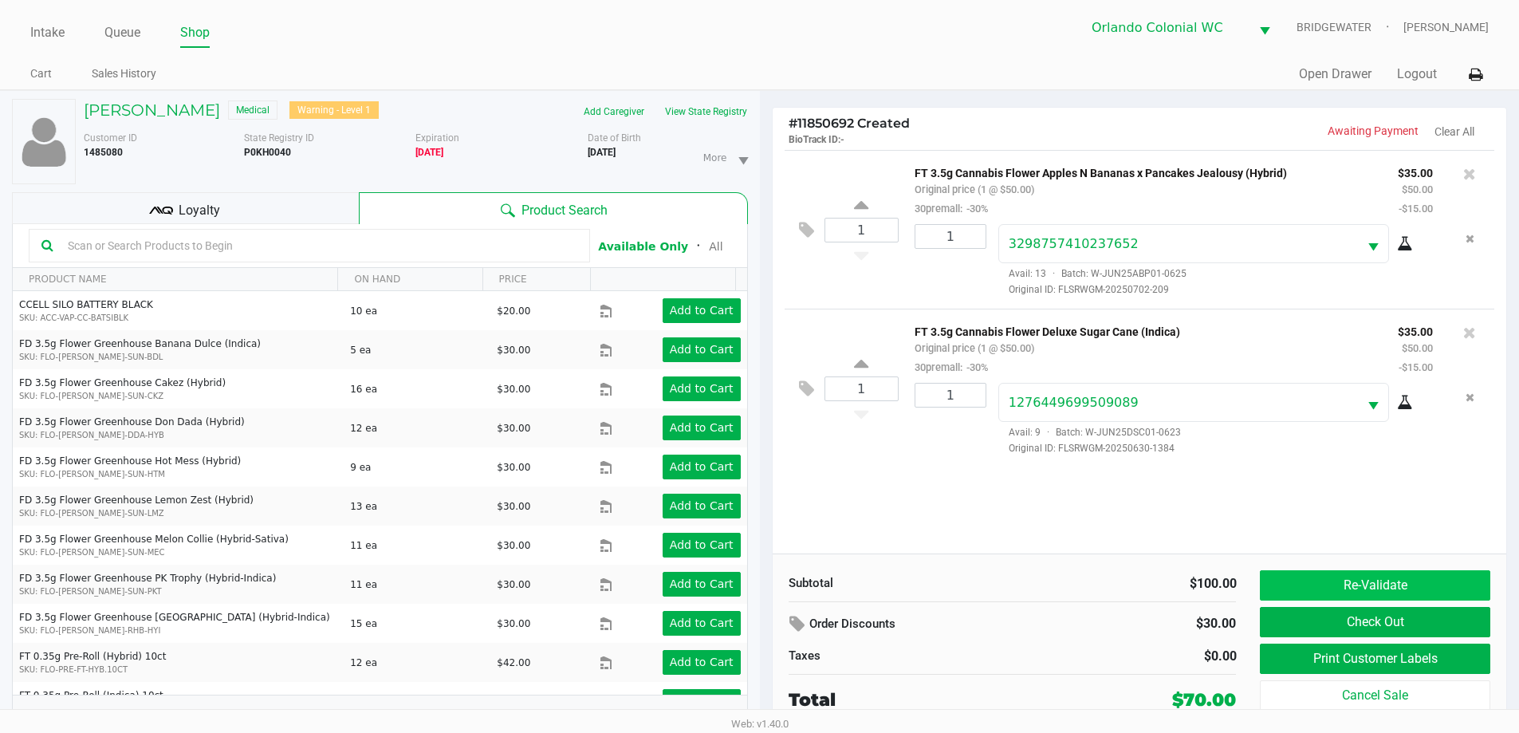
click at [1389, 585] on button "Re-Validate" at bounding box center [1375, 585] width 230 height 30
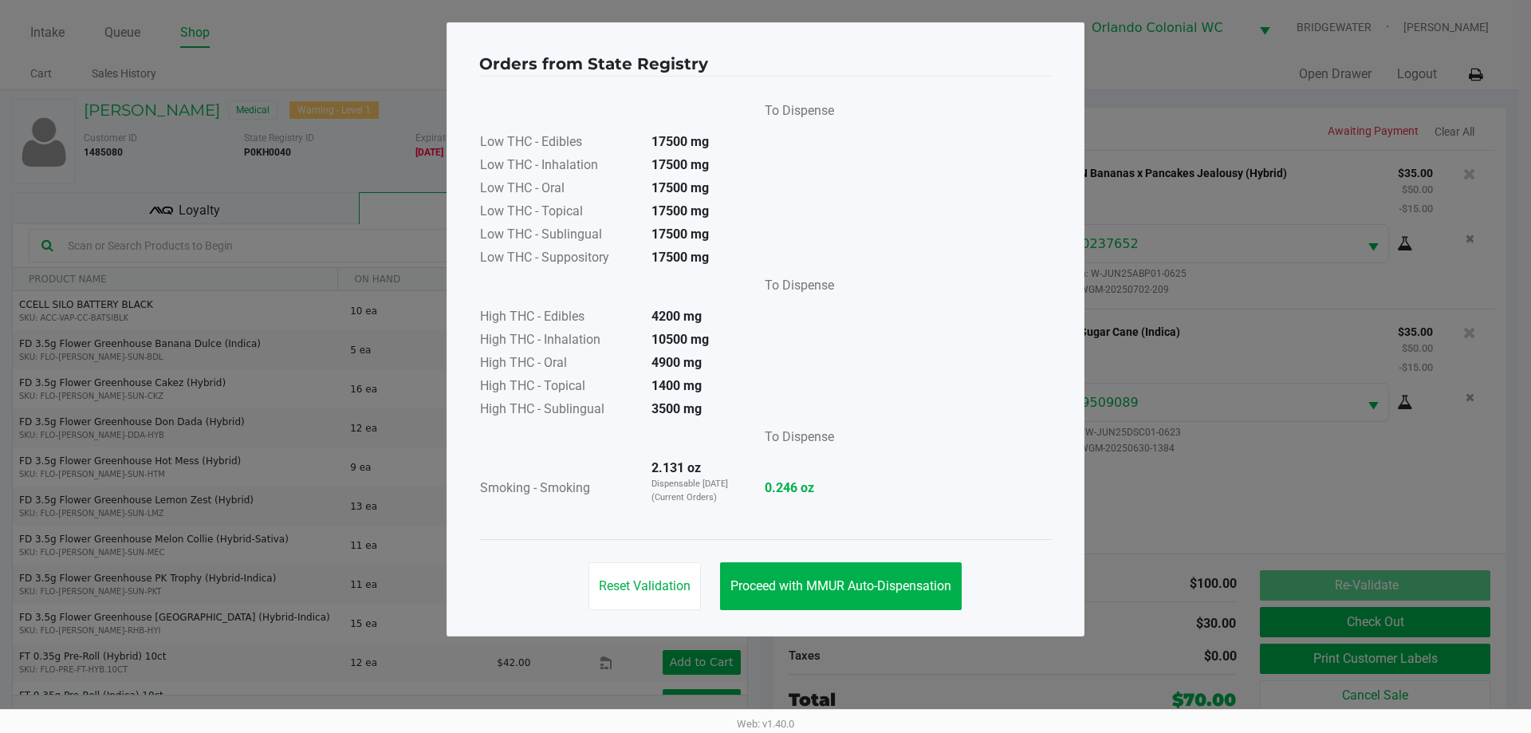
click at [924, 581] on span "Proceed with MMUR Auto-Dispensation" at bounding box center [841, 585] width 221 height 15
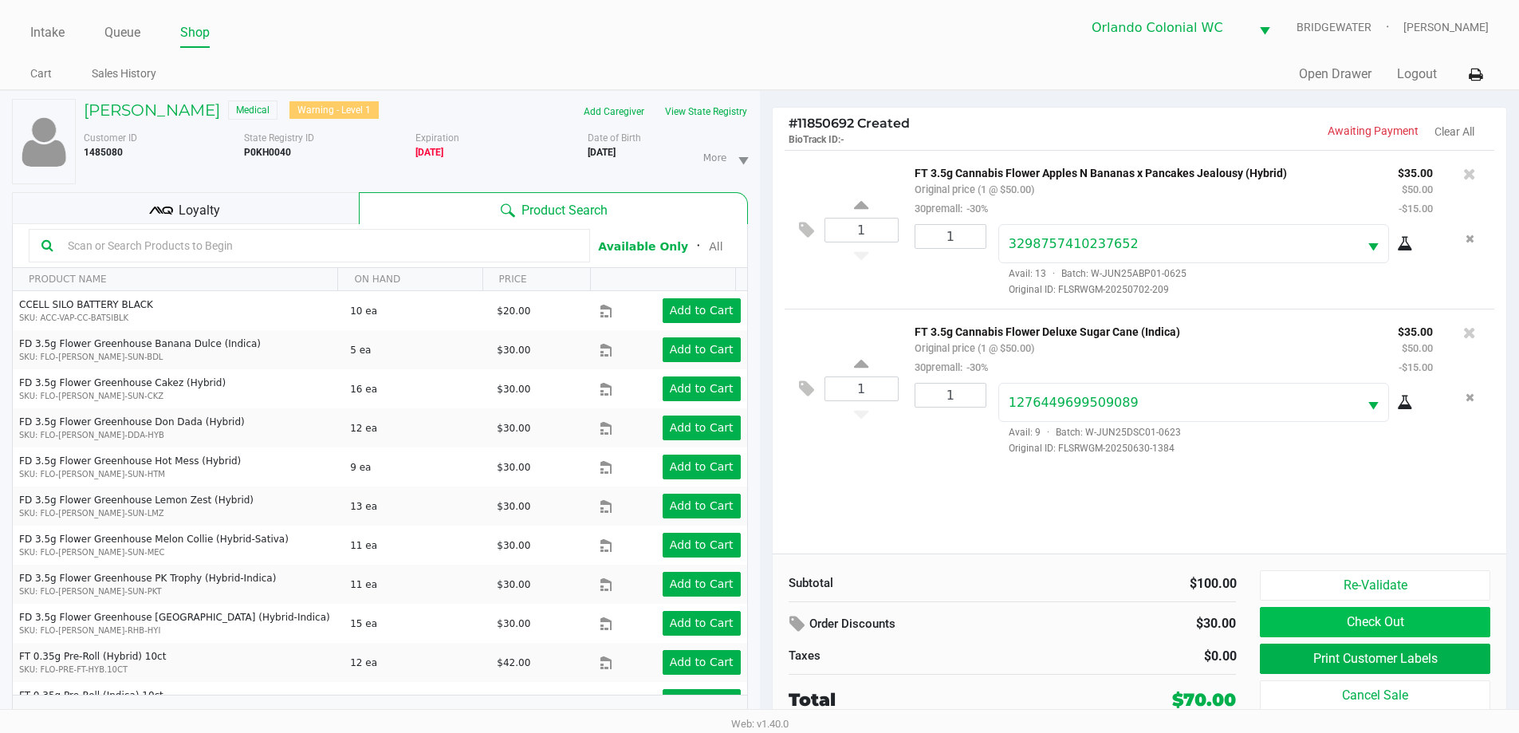
click at [1323, 632] on button "Check Out" at bounding box center [1375, 622] width 230 height 30
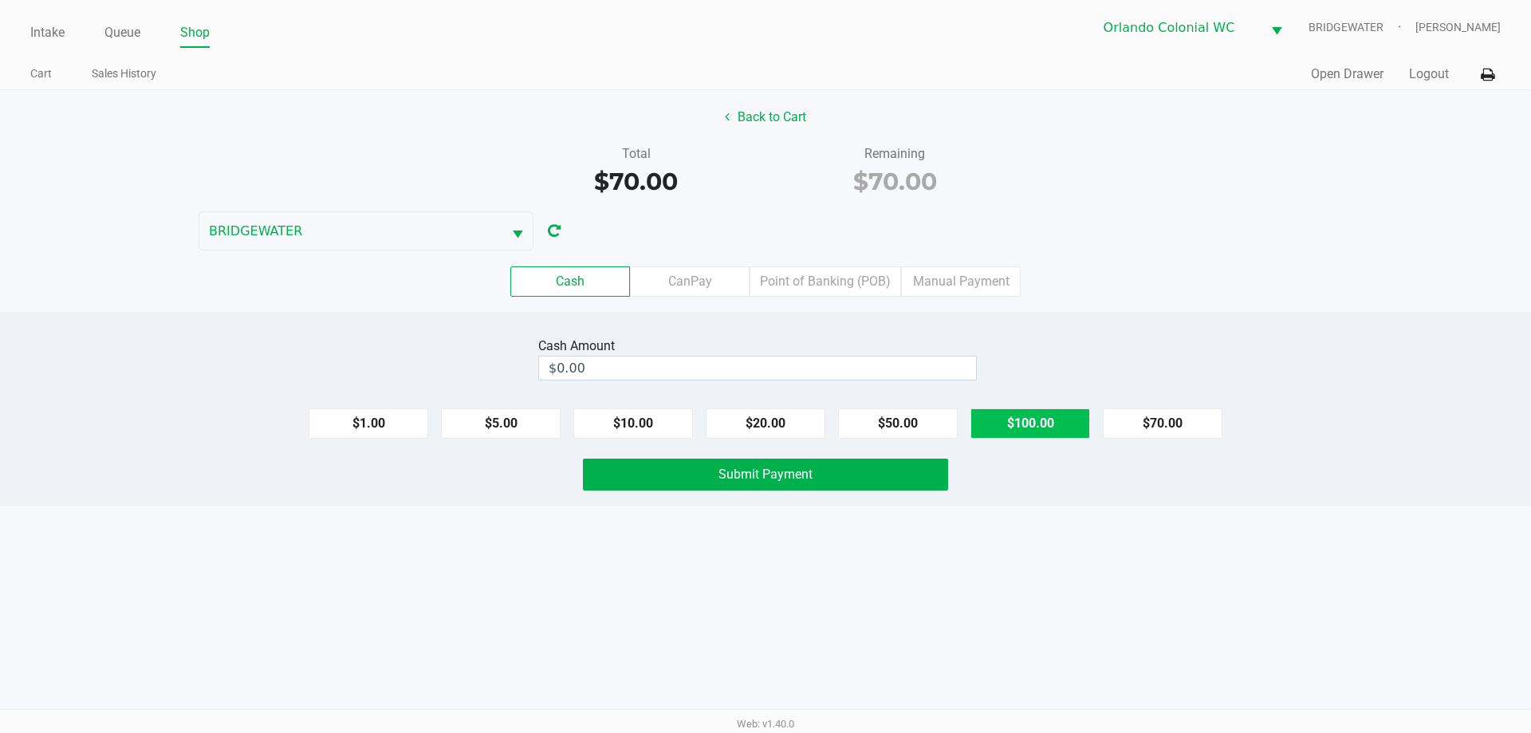
click at [1046, 437] on button "$100.00" at bounding box center [1031, 423] width 120 height 30
type input "$100.00"
click at [1097, 598] on div "Intake Queue Shop Orlando Colonial [PERSON_NAME] [PERSON_NAME] Cart Sales Histo…" at bounding box center [765, 366] width 1531 height 733
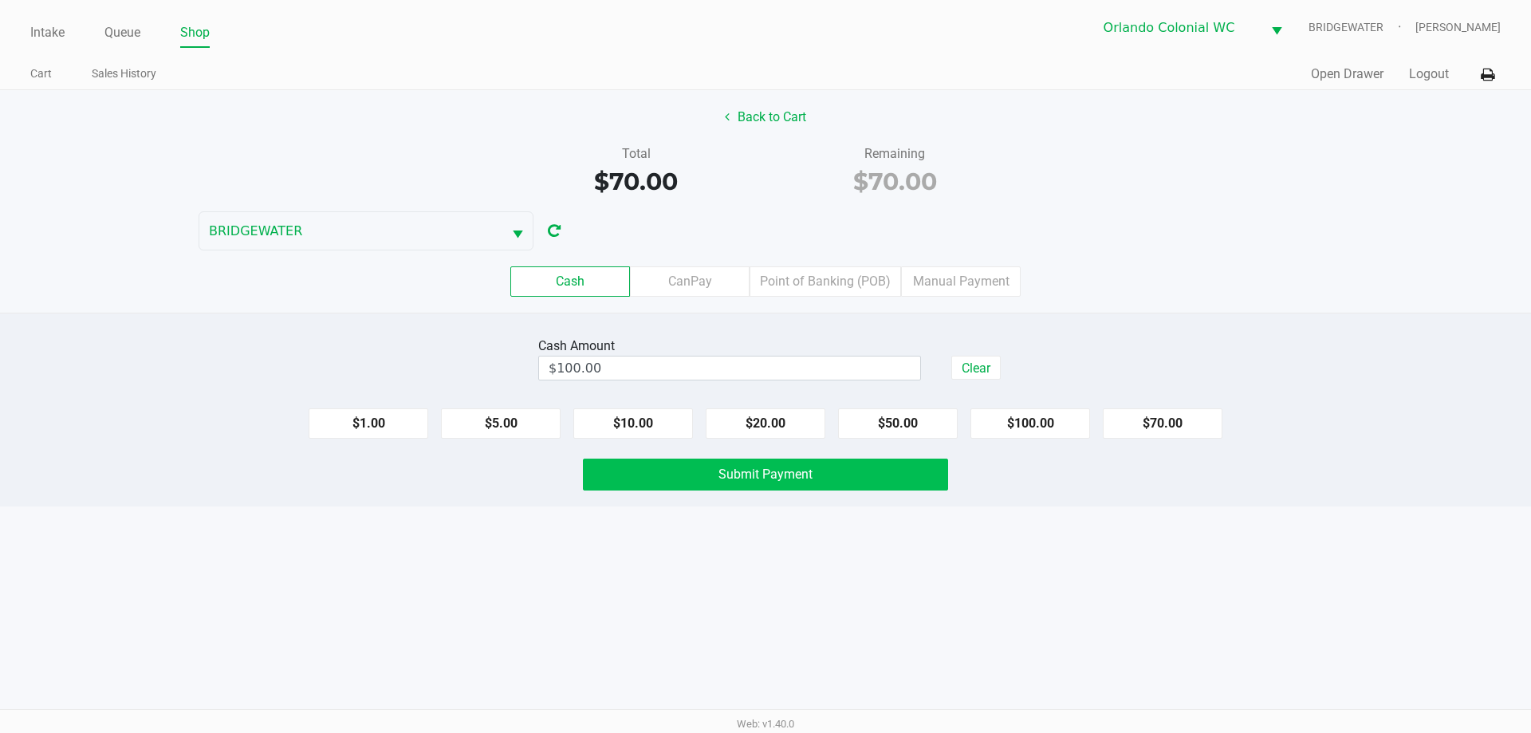
click at [897, 488] on button "Submit Payment" at bounding box center [765, 475] width 365 height 32
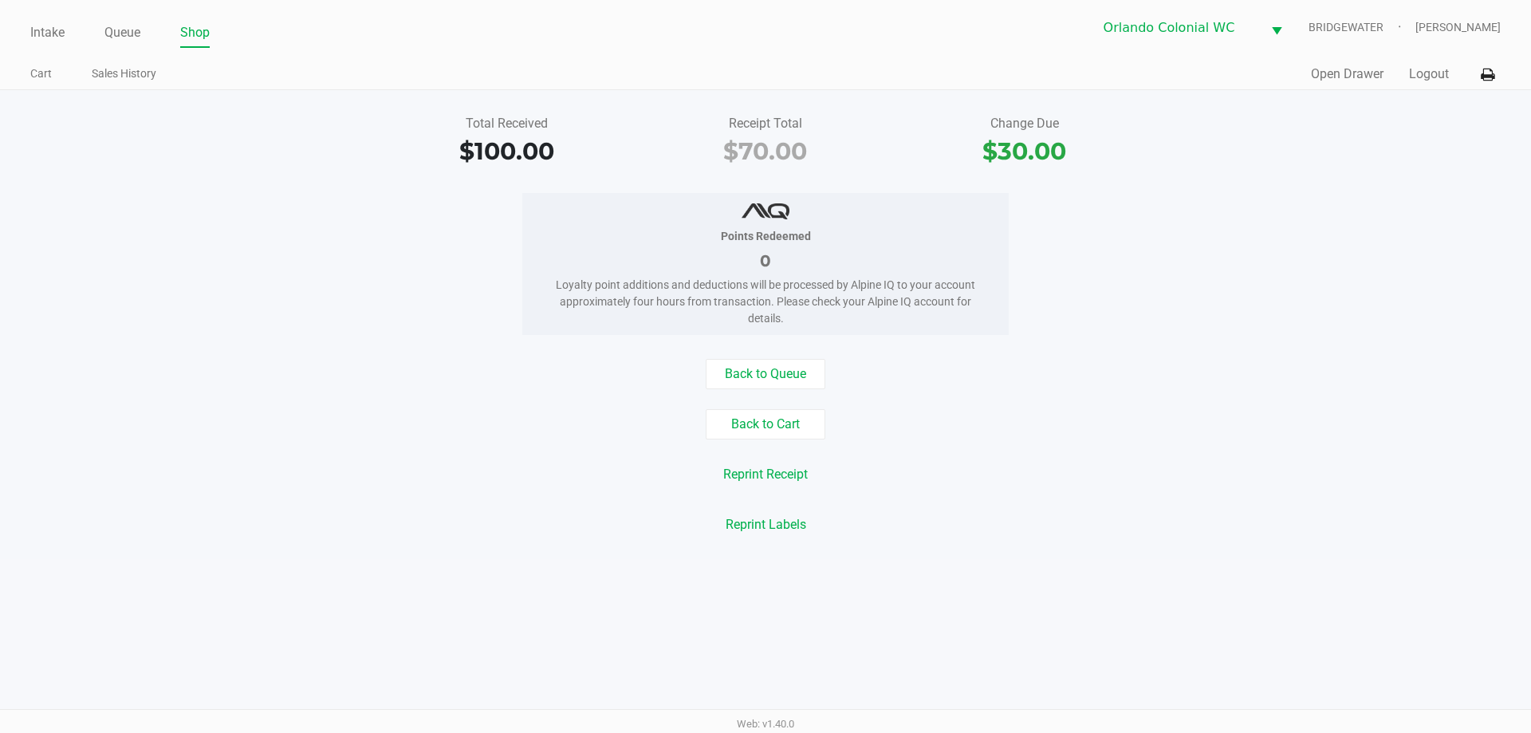
click at [383, 415] on div "Back to Cart" at bounding box center [765, 424] width 1555 height 30
click at [48, 34] on link "Intake" at bounding box center [47, 33] width 34 height 22
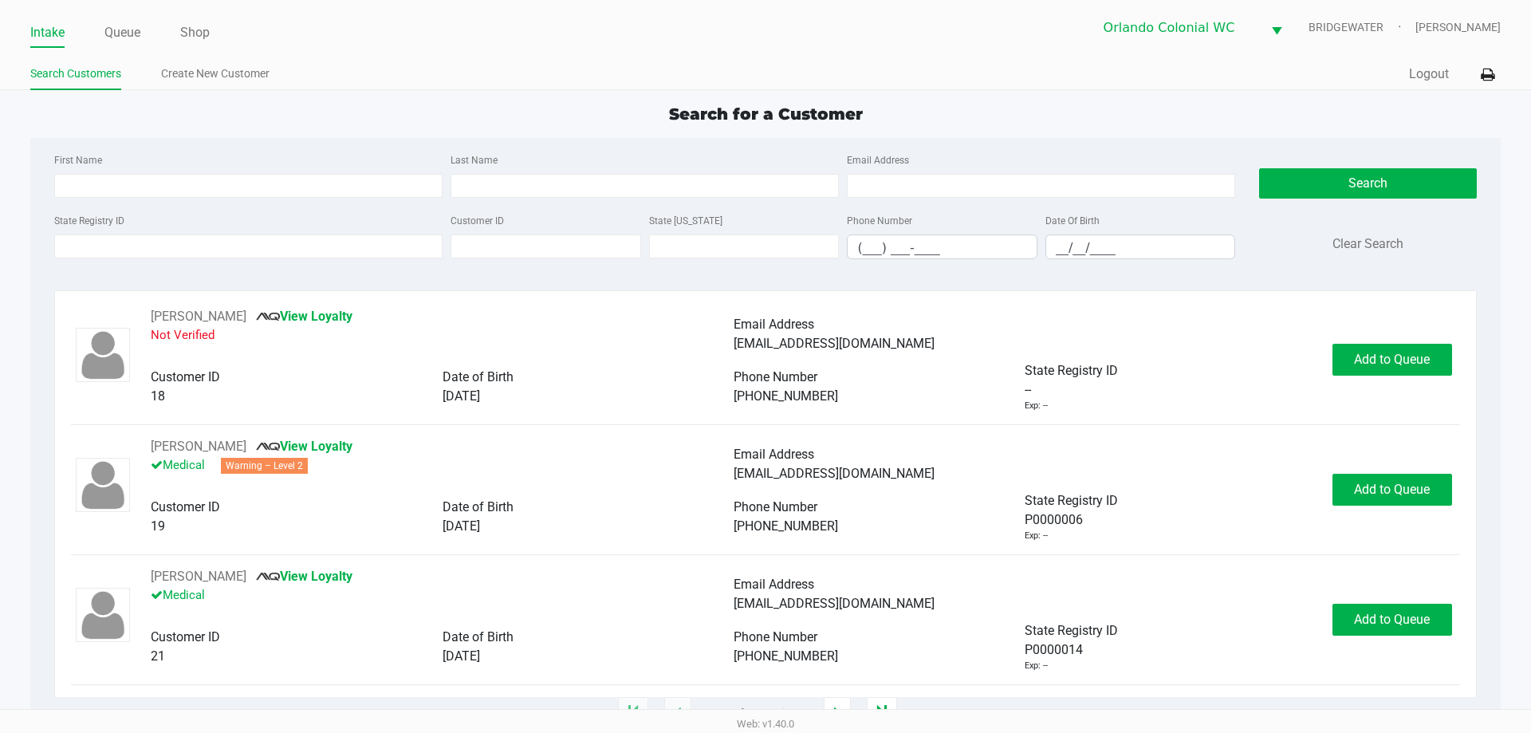
click at [129, 31] on link "Queue" at bounding box center [122, 33] width 36 height 22
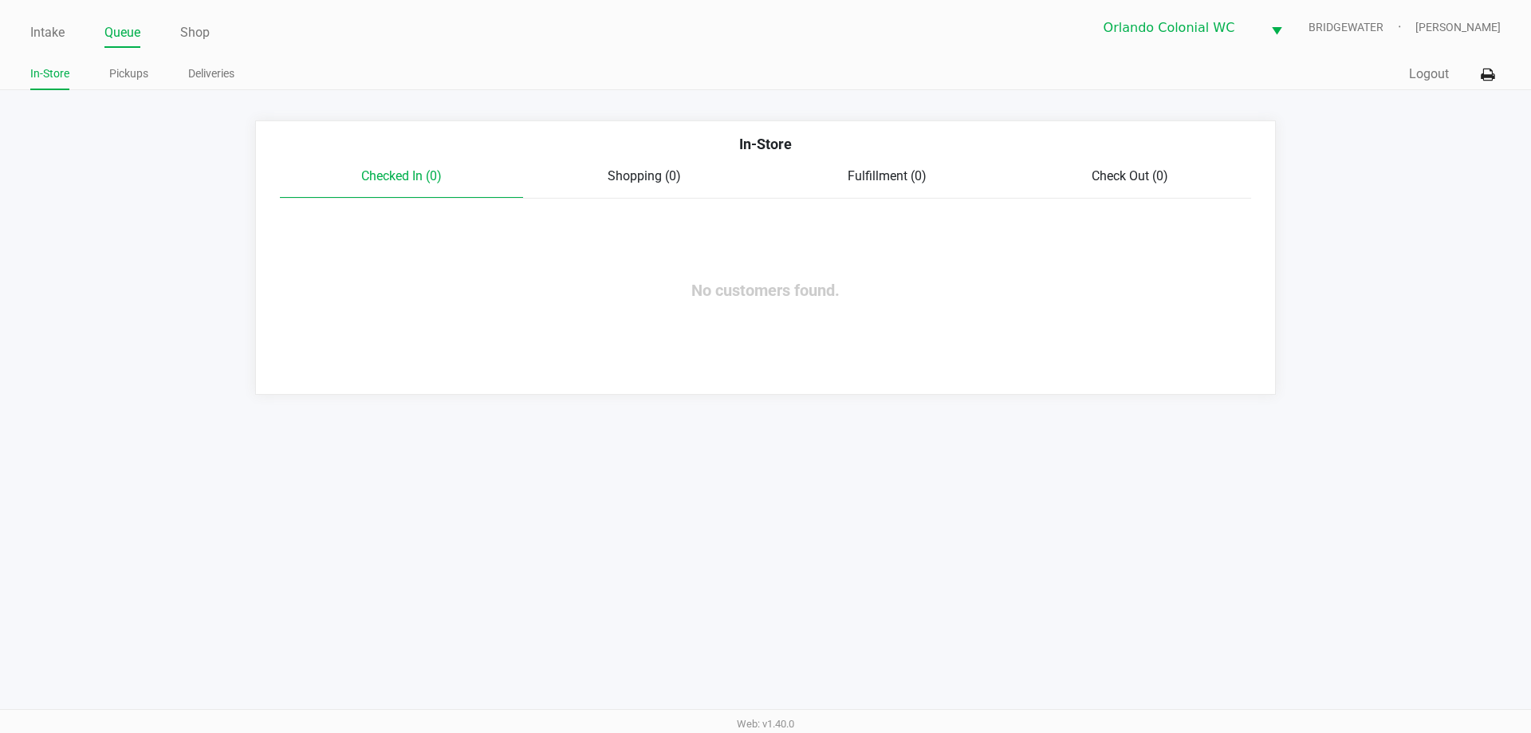
click at [127, 79] on link "Pickups" at bounding box center [128, 74] width 39 height 20
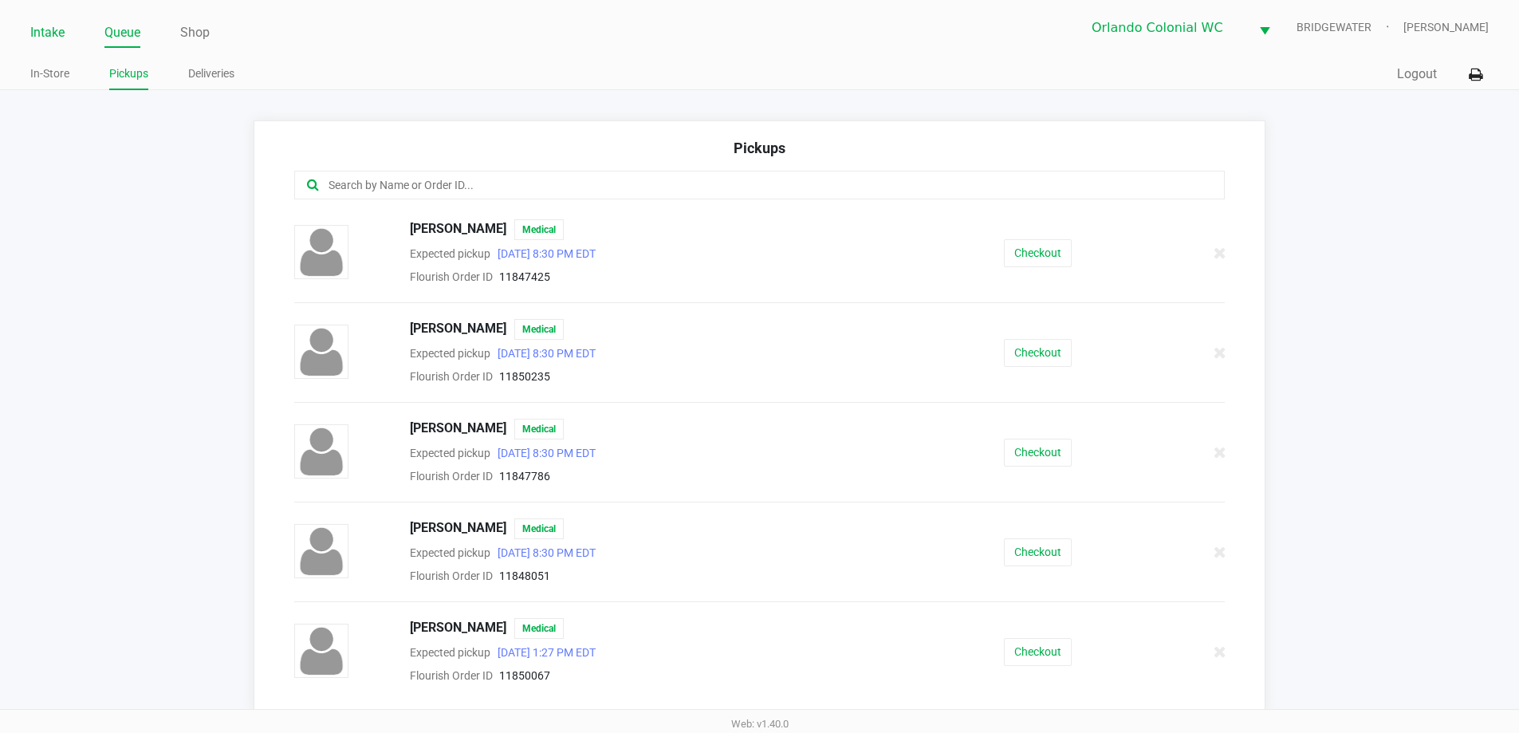
click at [64, 32] on link "Intake" at bounding box center [47, 33] width 34 height 22
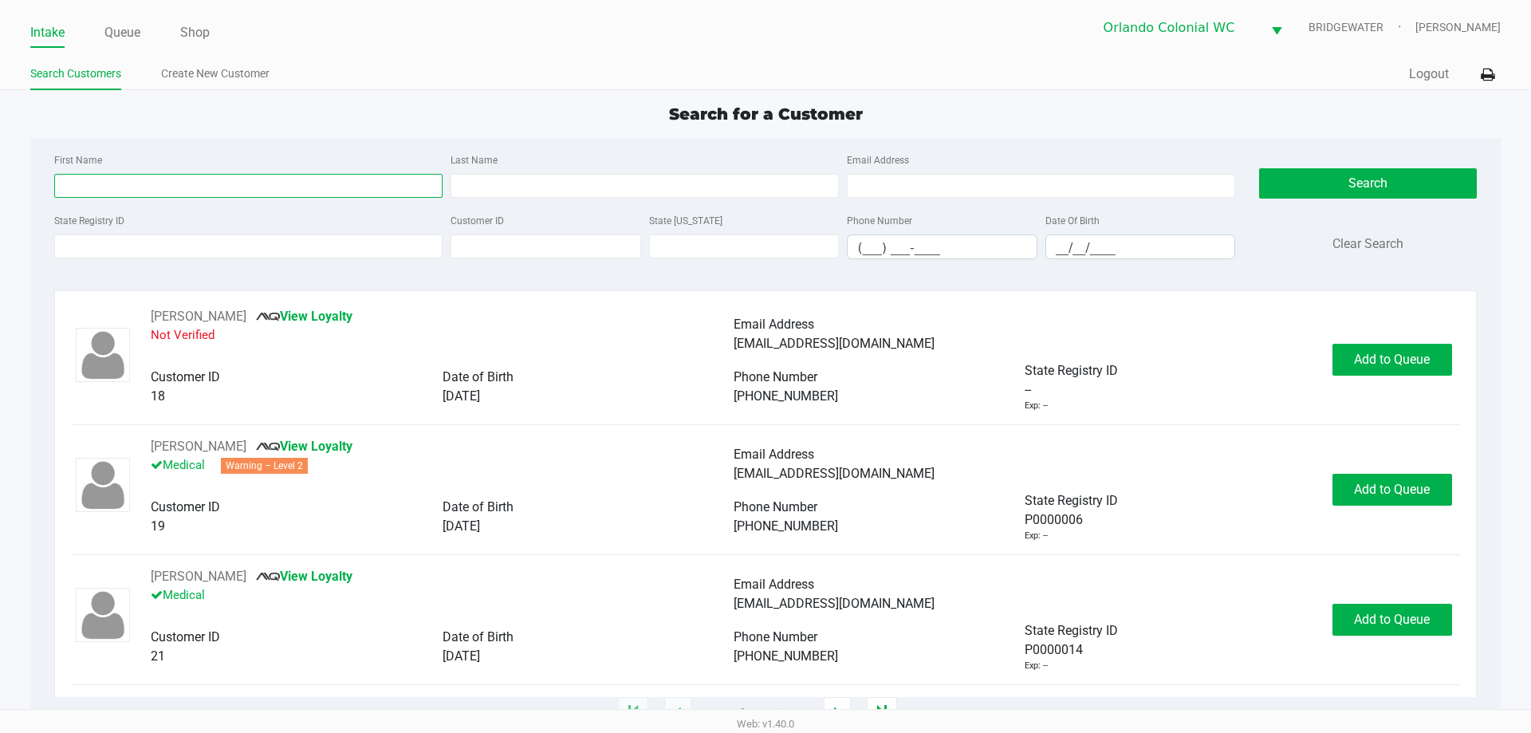
click at [136, 183] on input "First Name" at bounding box center [248, 186] width 388 height 24
type input "skye"
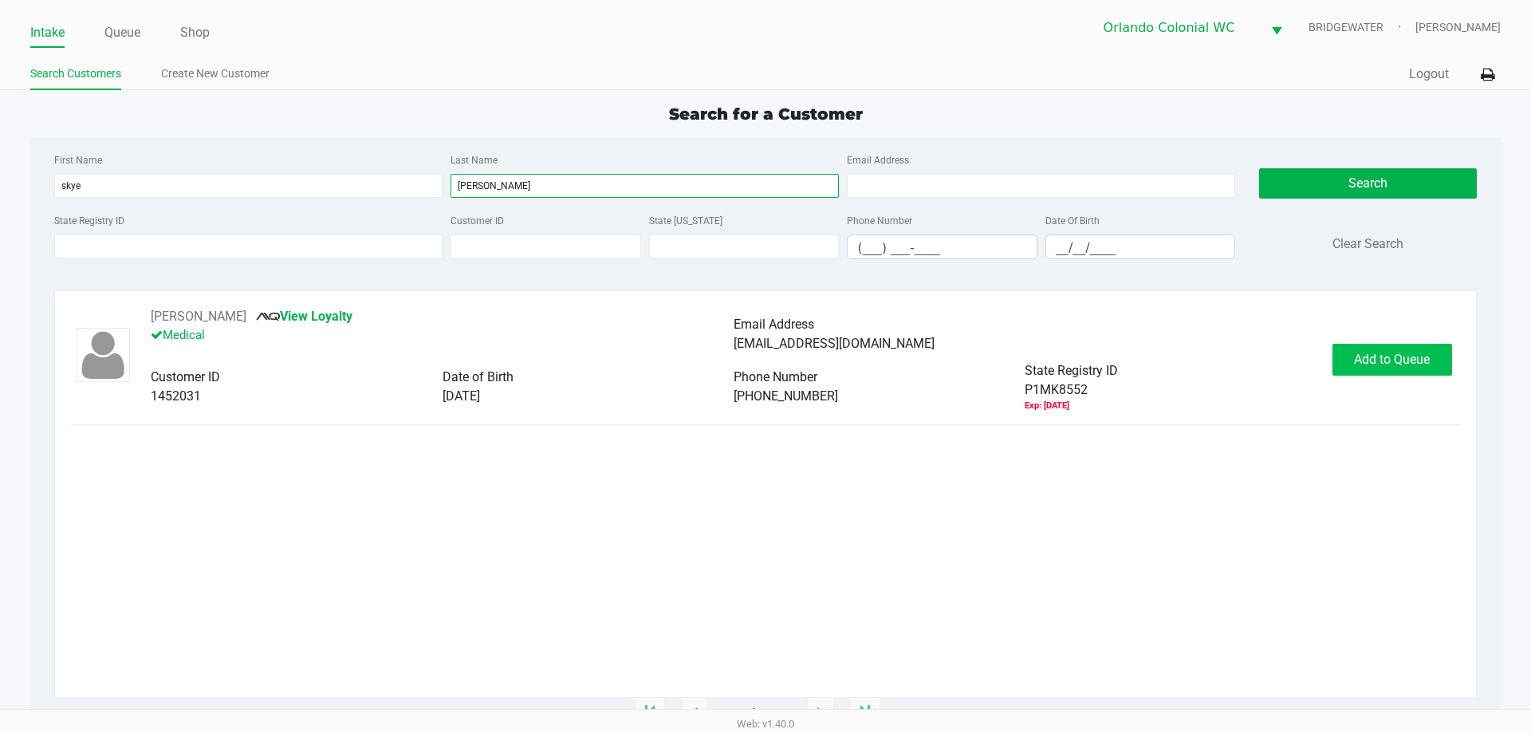
type input "[PERSON_NAME]"
click at [1368, 364] on span "Add to Queue" at bounding box center [1392, 359] width 76 height 15
click at [1368, 364] on body "Intake Queue Shop [GEOGRAPHIC_DATA] Colonial [PERSON_NAME] [PERSON_NAME] Search…" at bounding box center [765, 354] width 1531 height 709
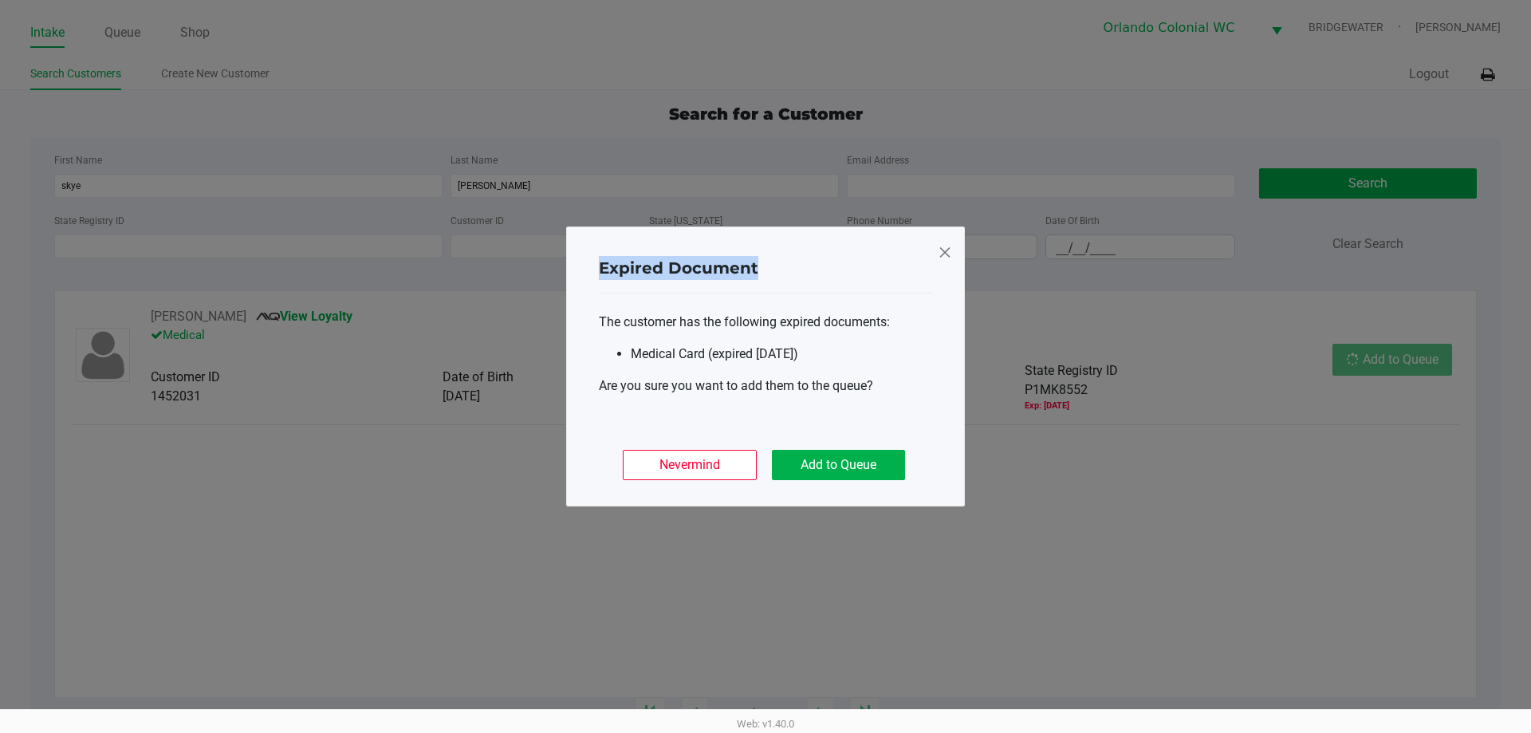
click at [1368, 364] on ngb-modal-window "Expired Document The customer has the following expired documents: Medical Card…" at bounding box center [765, 366] width 1531 height 733
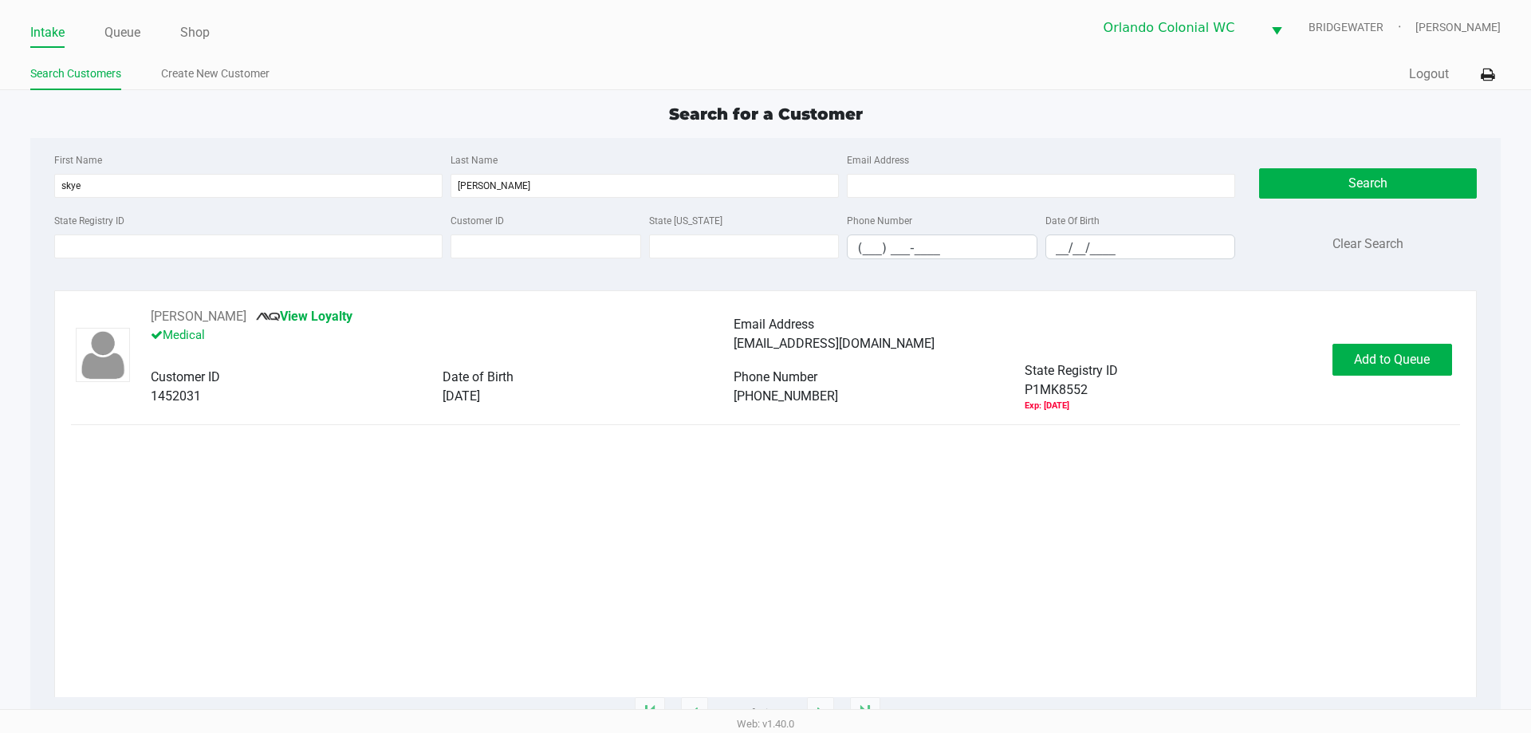
click at [1369, 364] on ngb-modal-window "Expired Document The customer has the following expired documents: Medical Card…" at bounding box center [765, 366] width 1531 height 733
click at [1369, 364] on span "Add to Queue" at bounding box center [1392, 359] width 76 height 15
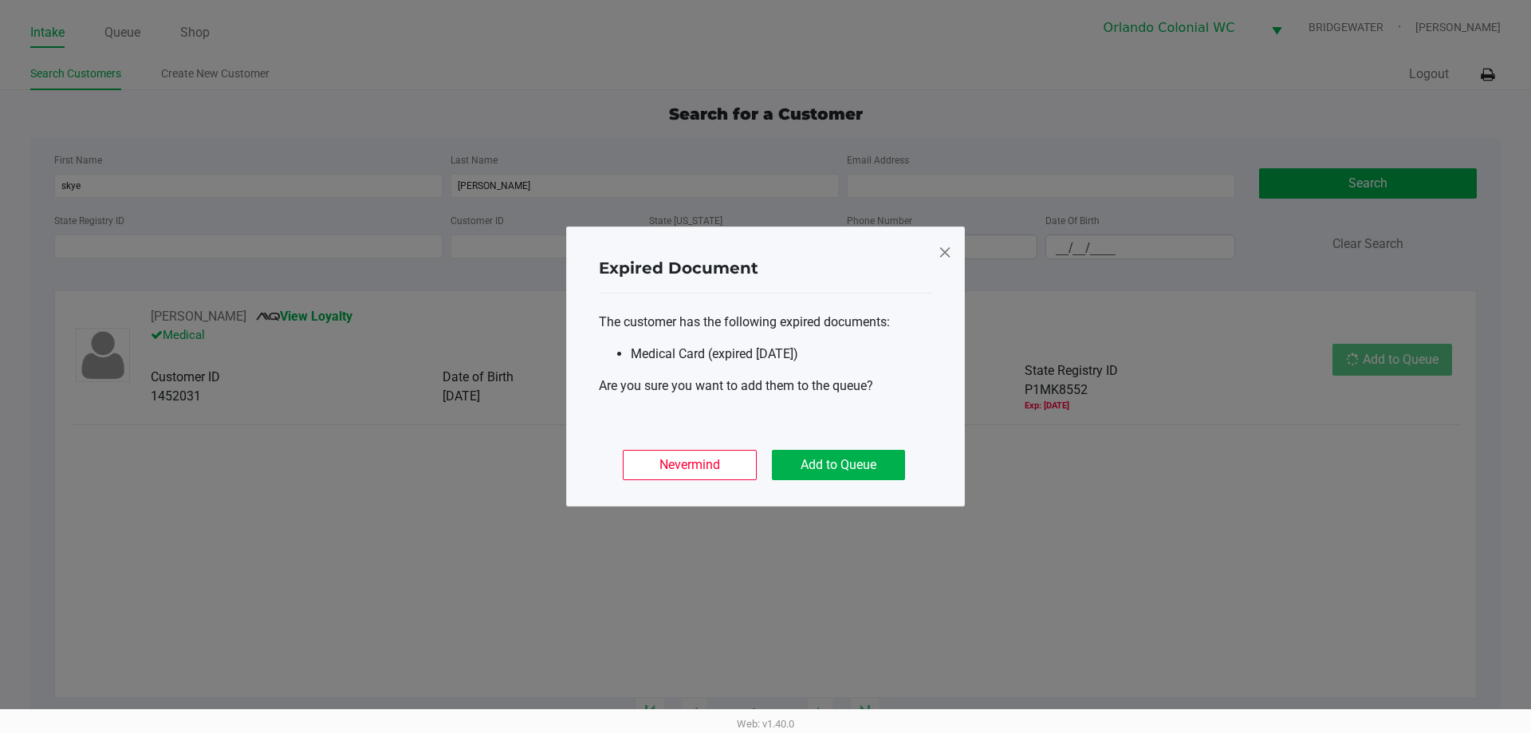
click at [846, 482] on div "Nevermind Add to Queue" at bounding box center [765, 458] width 333 height 62
click at [848, 477] on button "Add to Queue" at bounding box center [838, 465] width 133 height 30
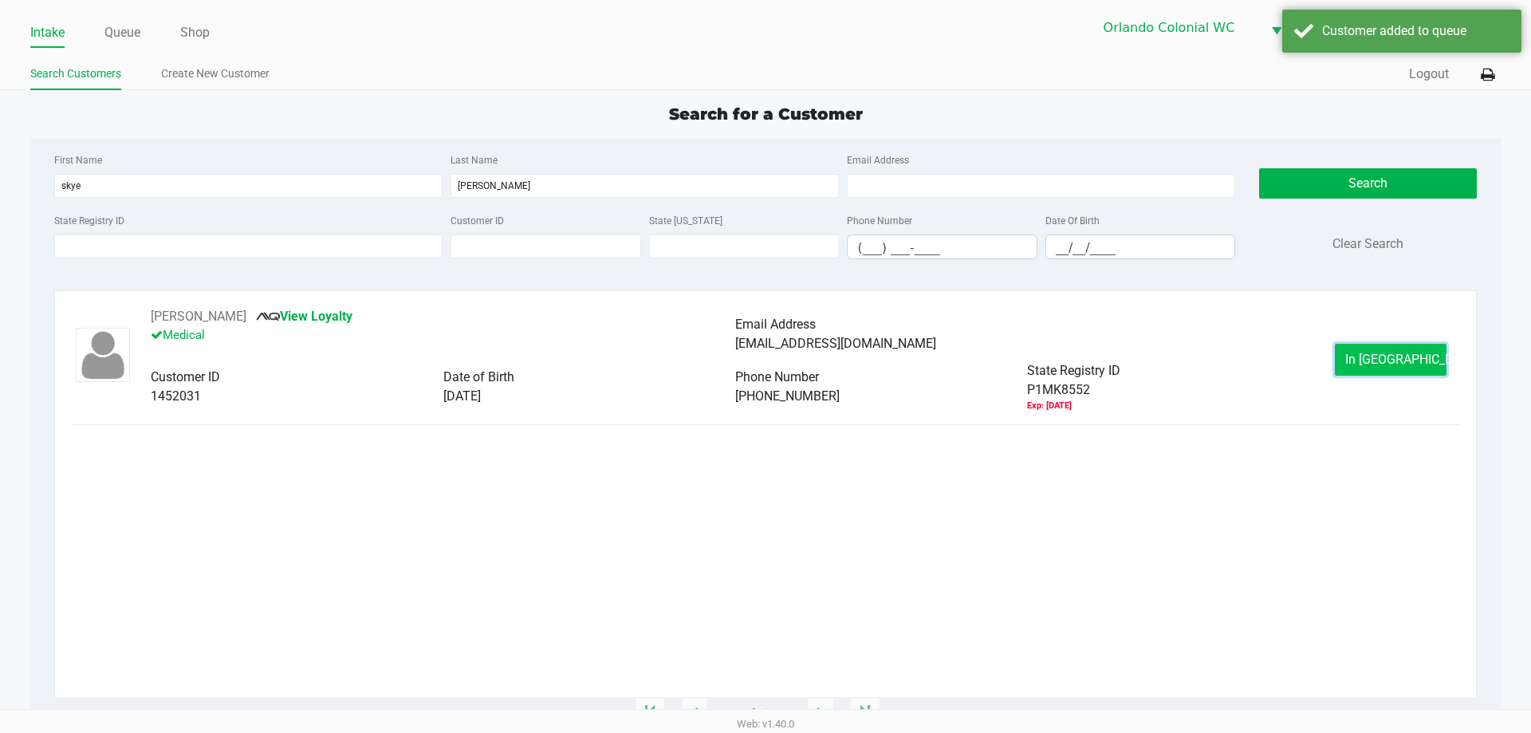
click at [1335, 368] on button "In [GEOGRAPHIC_DATA]" at bounding box center [1391, 360] width 112 height 32
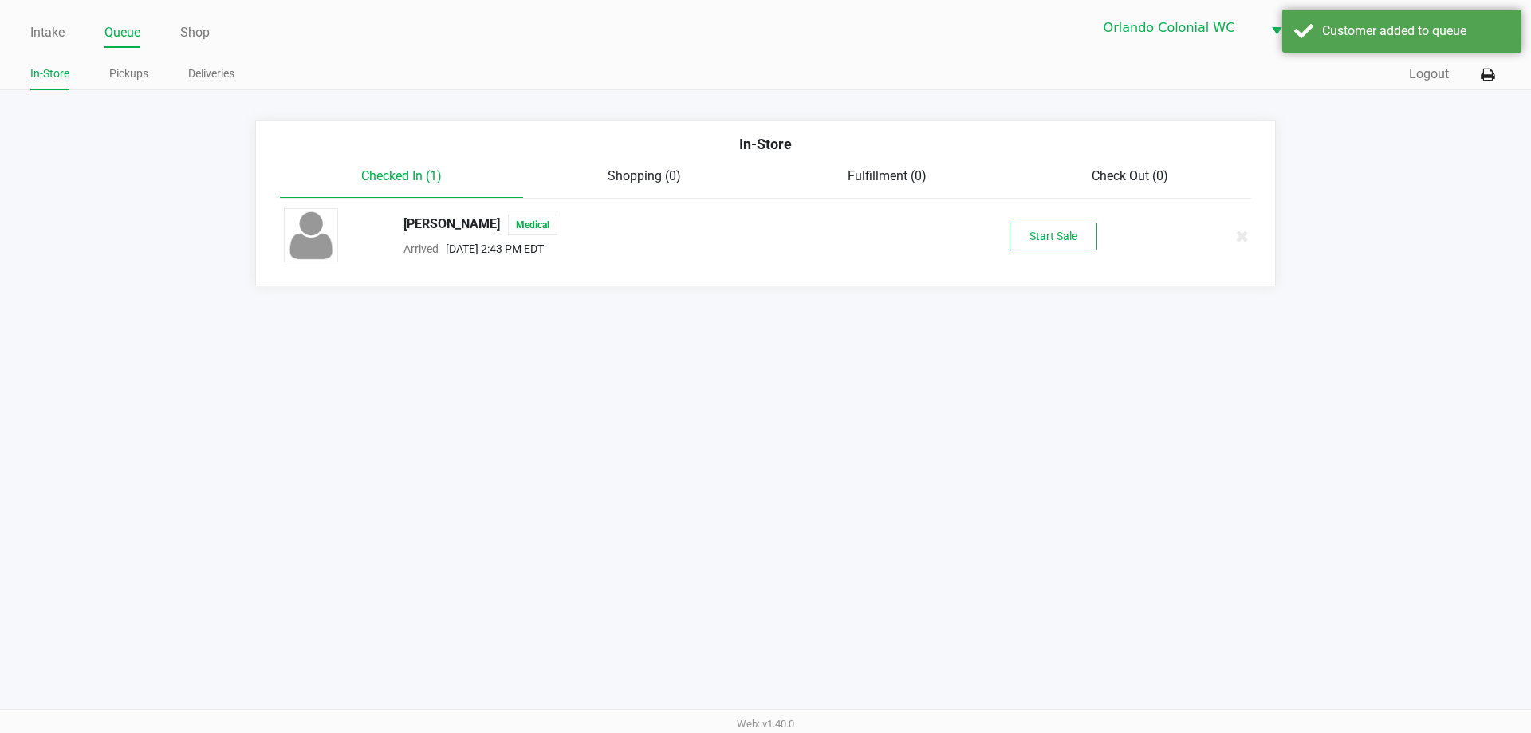
click at [1063, 252] on div "[PERSON_NAME] Medical Arrived [DATE] 2:43 PM EDT Start Sale" at bounding box center [765, 236] width 987 height 56
click at [1063, 242] on button "Start Sale" at bounding box center [1054, 237] width 88 height 28
click at [1063, 242] on div "Start Sale" at bounding box center [1054, 237] width 88 height 28
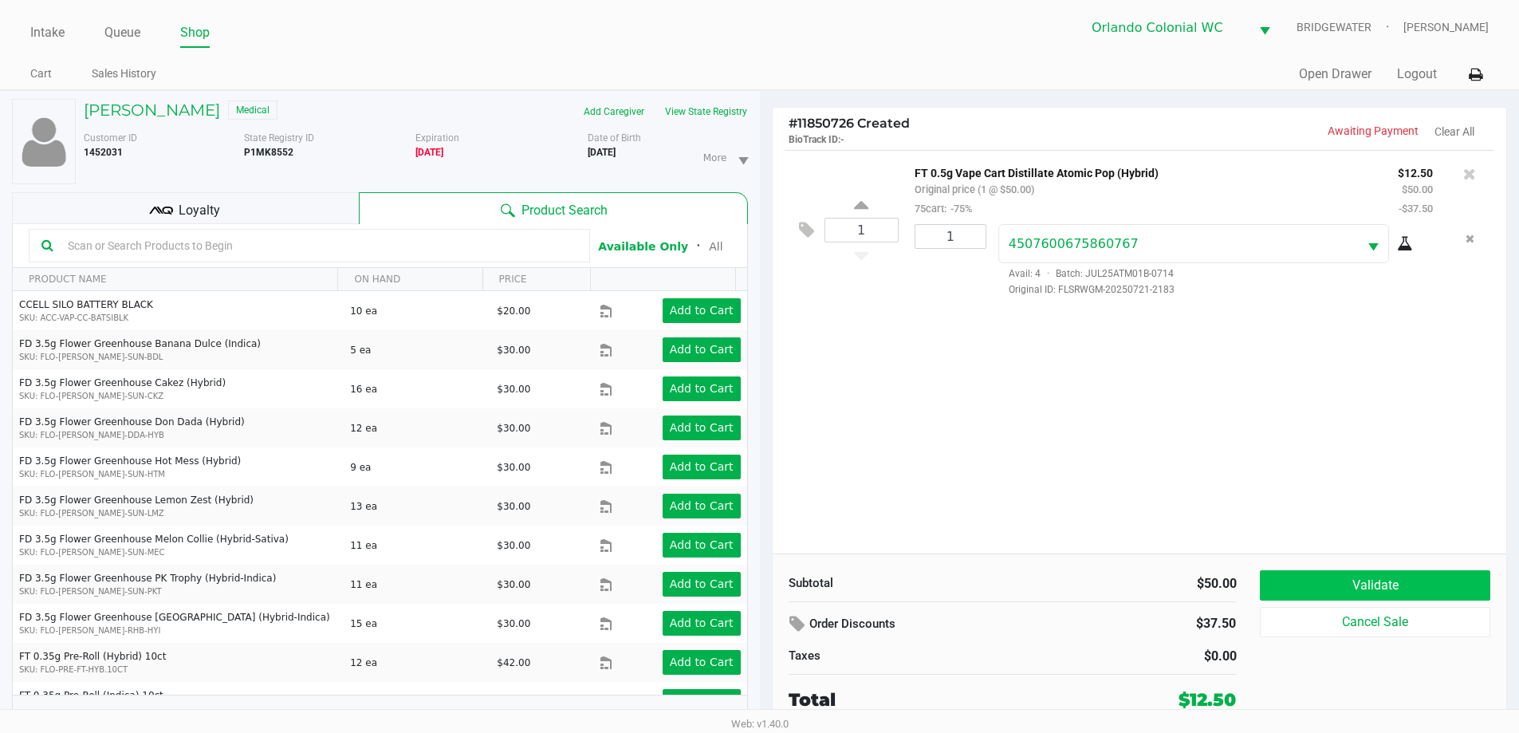
drag, startPoint x: 1289, startPoint y: 604, endPoint x: 1290, endPoint y: 596, distance: 8.1
click at [1290, 599] on div "Validate Cancel Sale" at bounding box center [1381, 641] width 242 height 143
click at [1290, 596] on button "Validate" at bounding box center [1375, 585] width 230 height 30
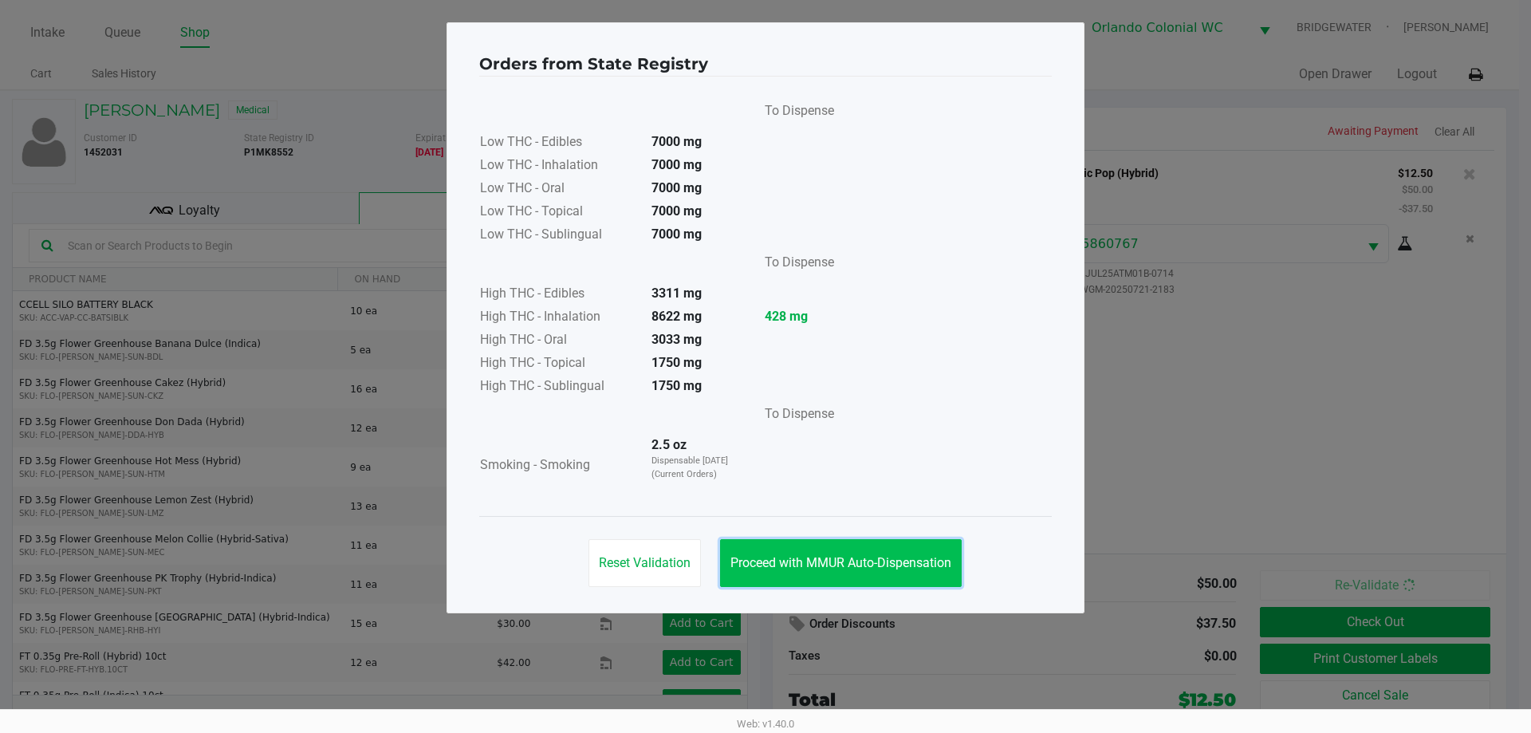
click at [909, 549] on button "Proceed with MMUR Auto-Dispensation" at bounding box center [841, 563] width 242 height 48
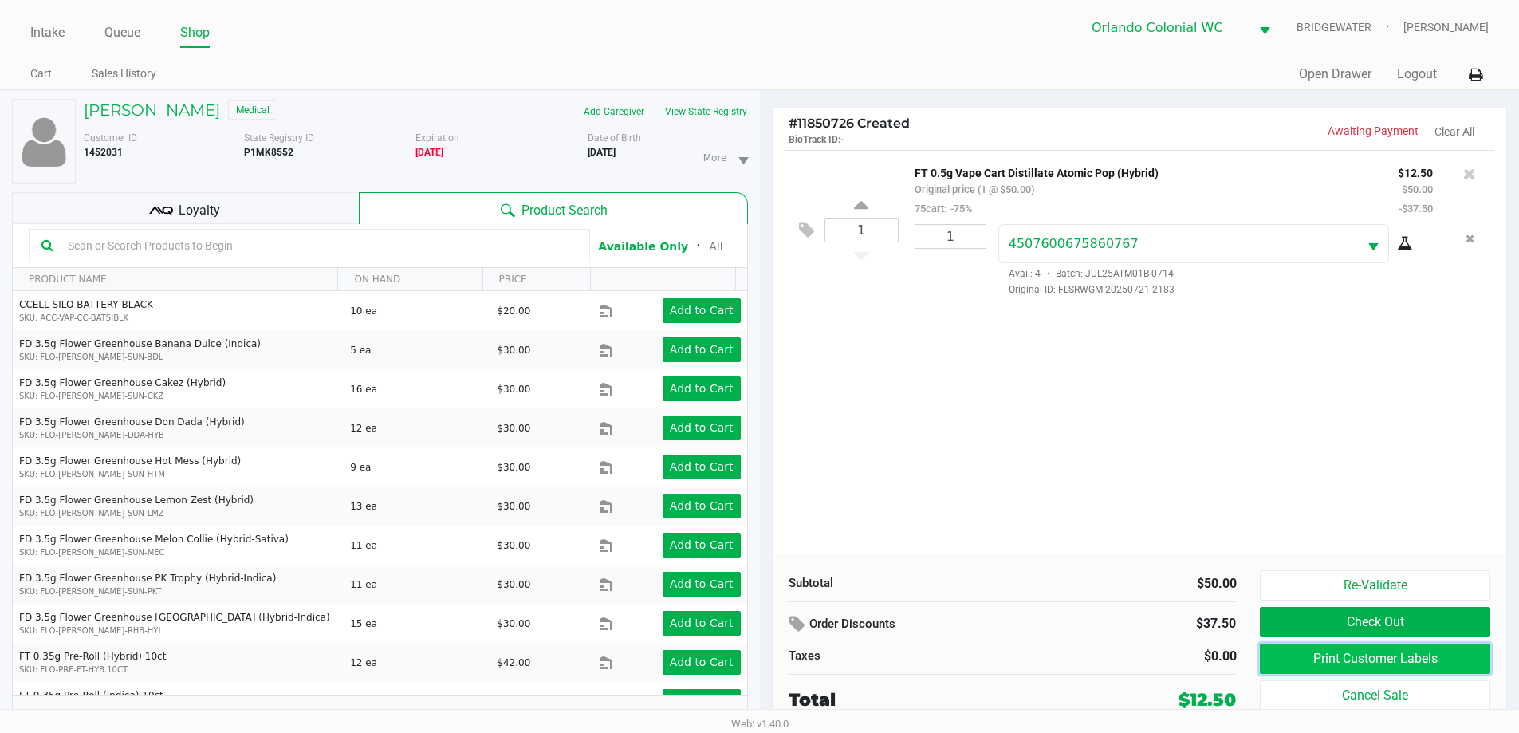
click at [1276, 658] on button "Print Customer Labels" at bounding box center [1375, 659] width 230 height 30
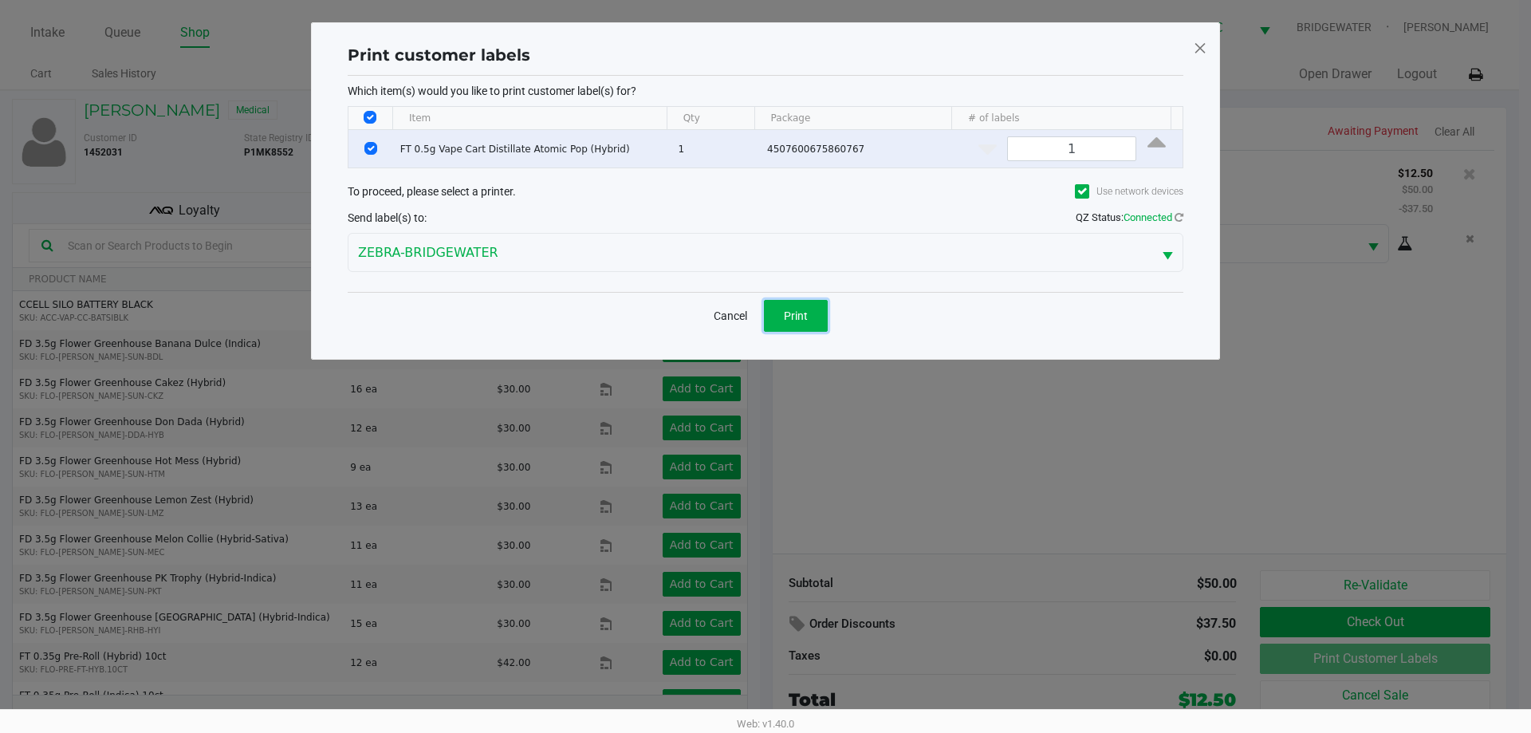
click at [822, 317] on button "Print" at bounding box center [796, 316] width 64 height 32
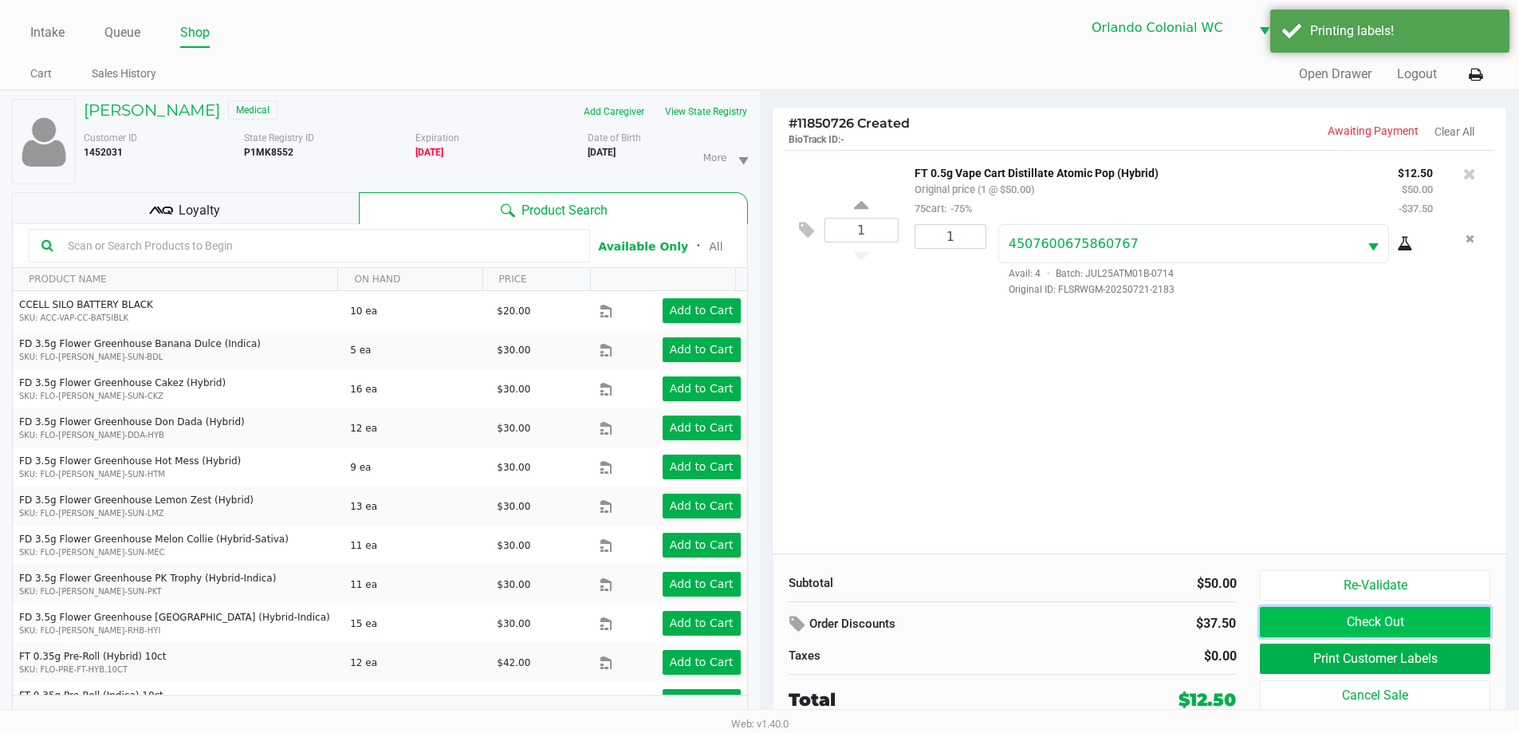
click at [1373, 616] on button "Check Out" at bounding box center [1375, 622] width 230 height 30
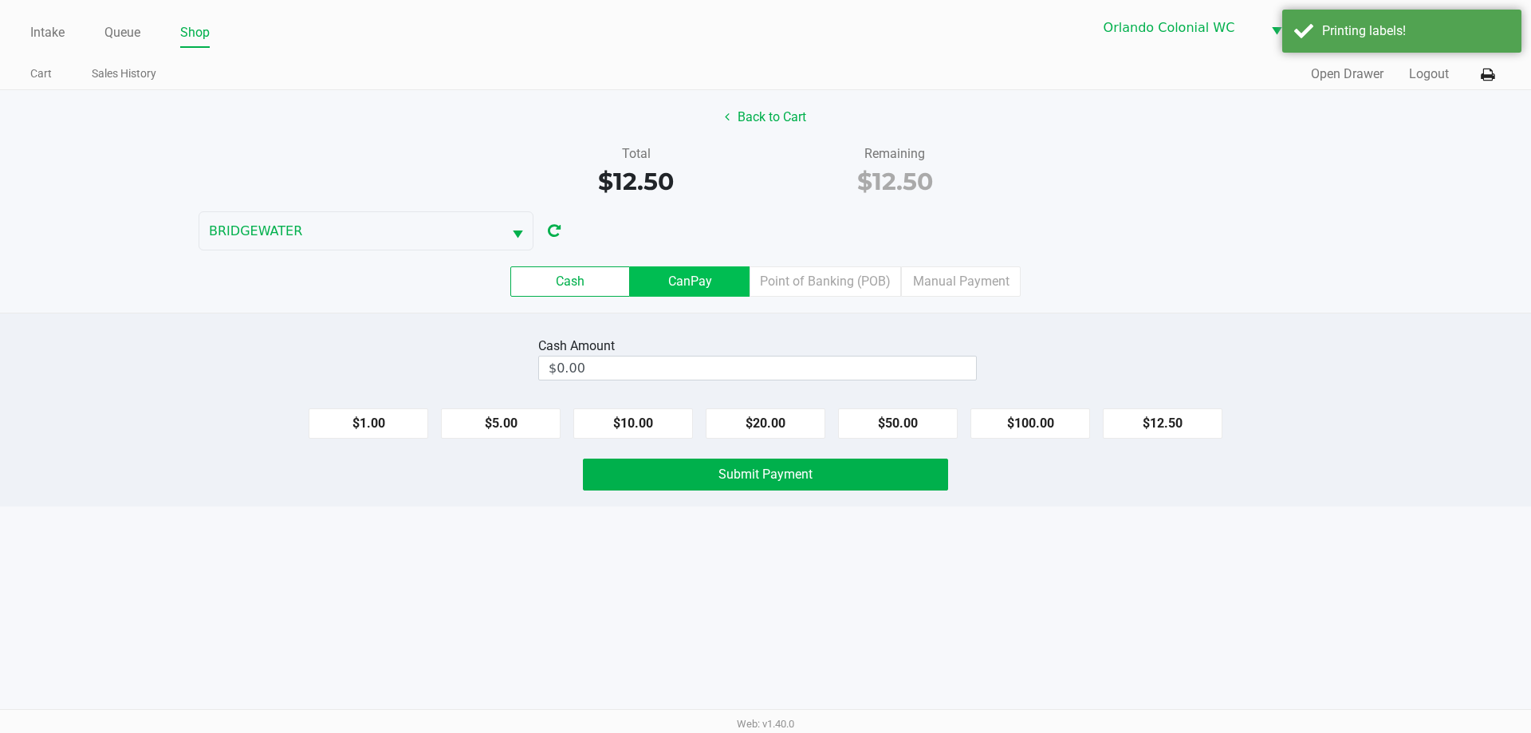
click at [707, 278] on label "CanPay" at bounding box center [690, 281] width 120 height 30
click at [0, 0] on 2 "CanPay" at bounding box center [0, 0] width 0 height 0
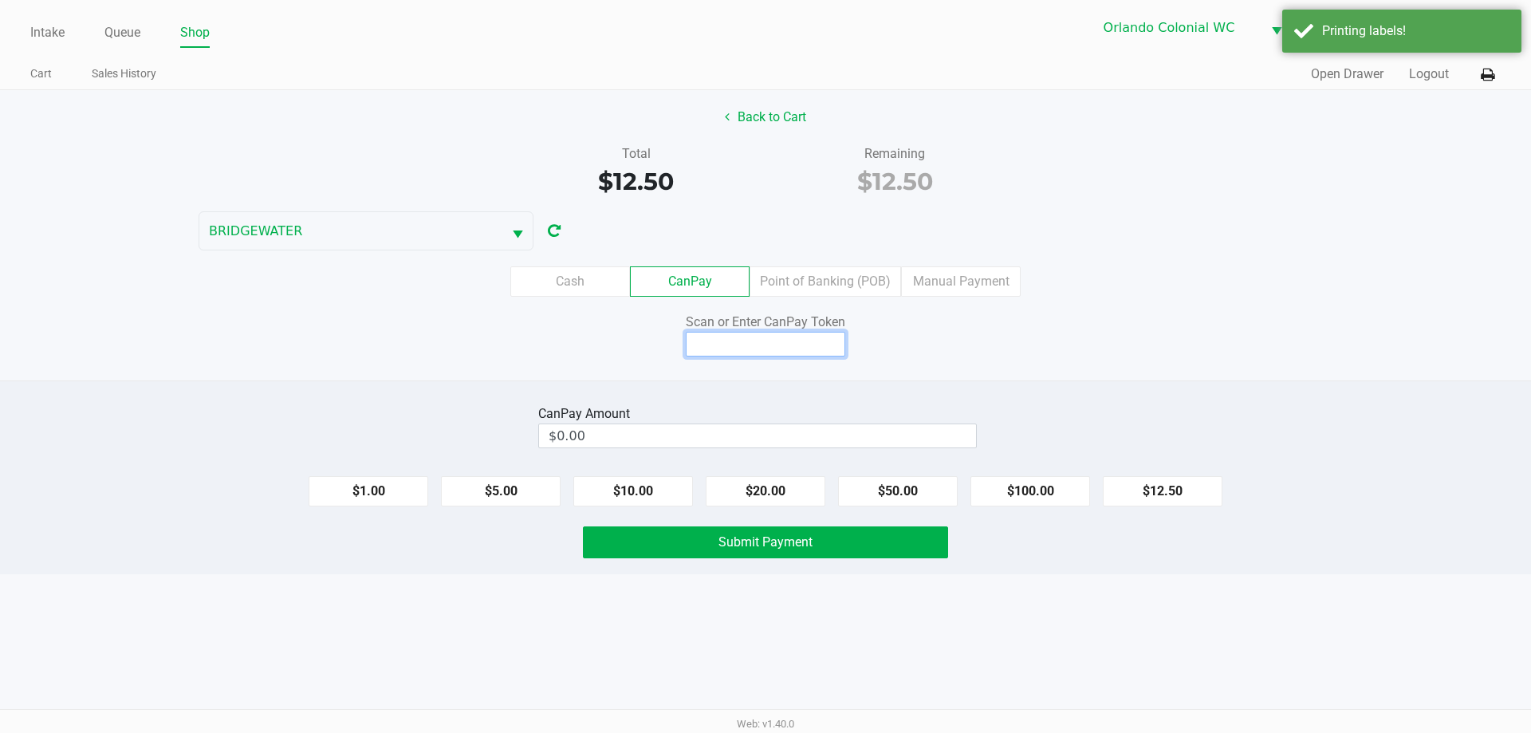
click at [809, 335] on input at bounding box center [766, 344] width 160 height 25
drag, startPoint x: 1174, startPoint y: 482, endPoint x: 1162, endPoint y: 476, distance: 13.2
click at [1174, 481] on button "$12.50" at bounding box center [1163, 491] width 120 height 30
type input "$12.50"
click at [836, 341] on input at bounding box center [766, 344] width 160 height 25
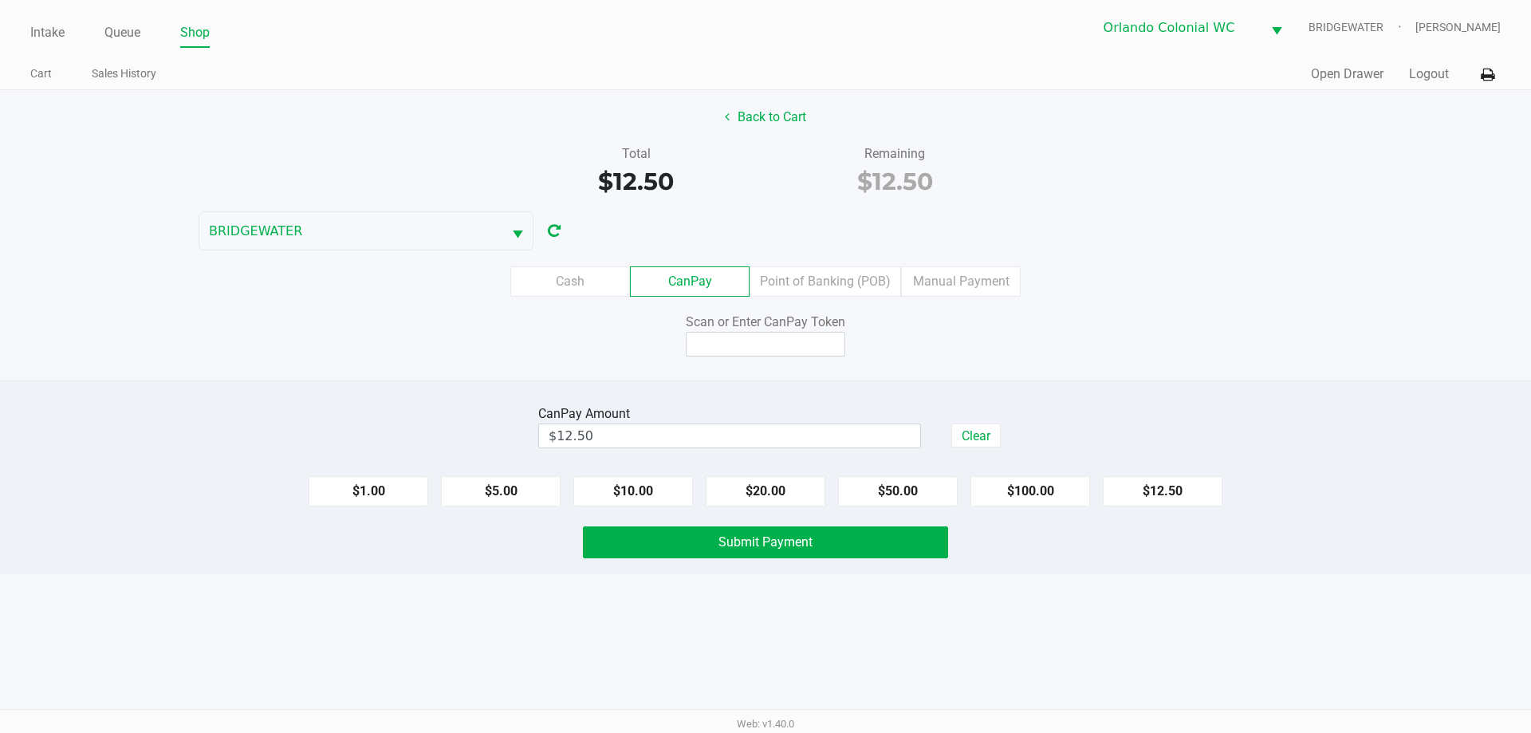
click at [898, 337] on div "Scan or Enter CanPay Token" at bounding box center [765, 335] width 365 height 44
click at [748, 367] on div "Back to Cart Total $12.50 Remaining $12.50 BRIDGEWATER Cash CanPay Point of Ban…" at bounding box center [765, 235] width 1531 height 290
click at [746, 345] on input at bounding box center [766, 344] width 160 height 25
type input "X5724525Q"
click at [1024, 360] on div "Back to Cart Total $12.50 Remaining $12.50 BRIDGEWATER Cash CanPay Point of Ban…" at bounding box center [765, 235] width 1531 height 290
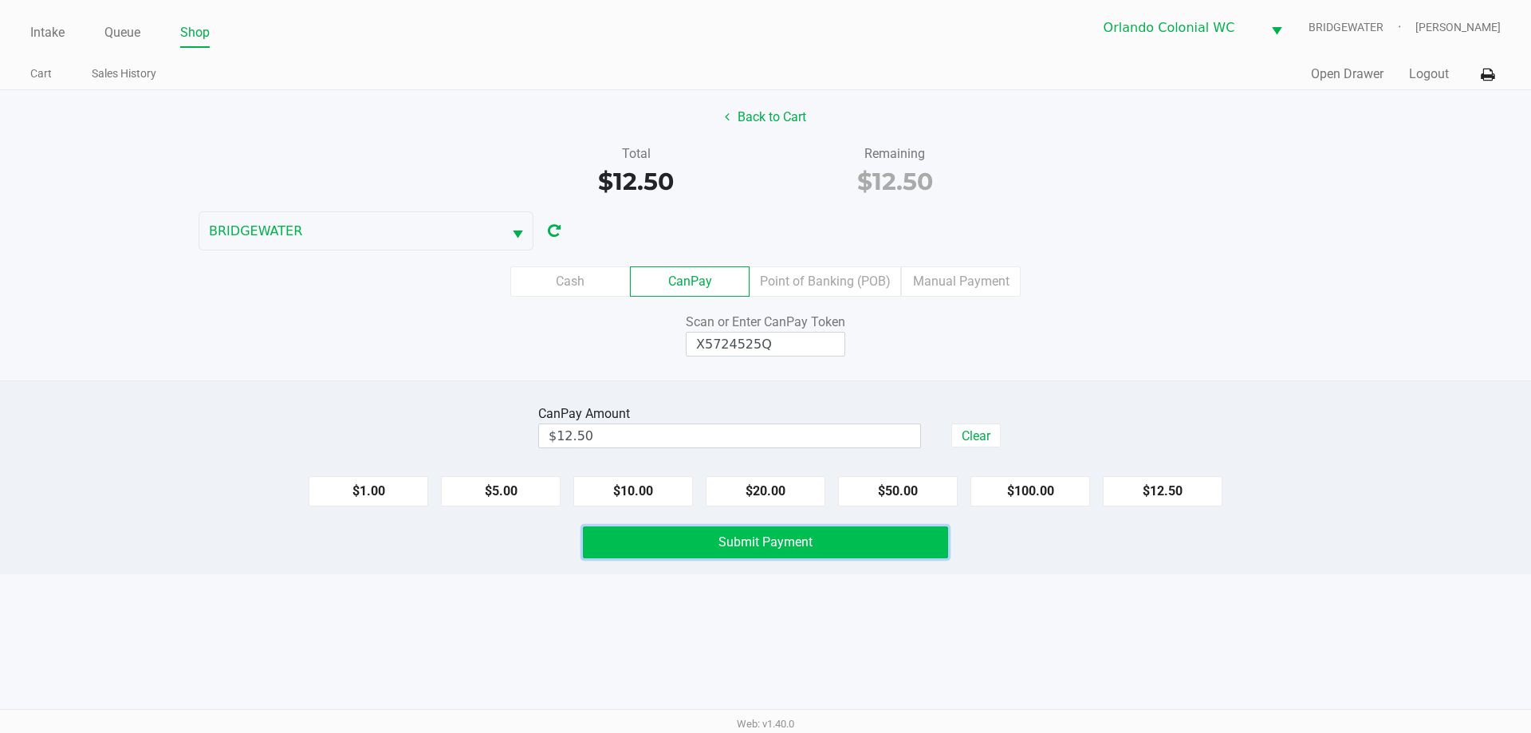
click at [890, 549] on button "Submit Payment" at bounding box center [765, 542] width 365 height 32
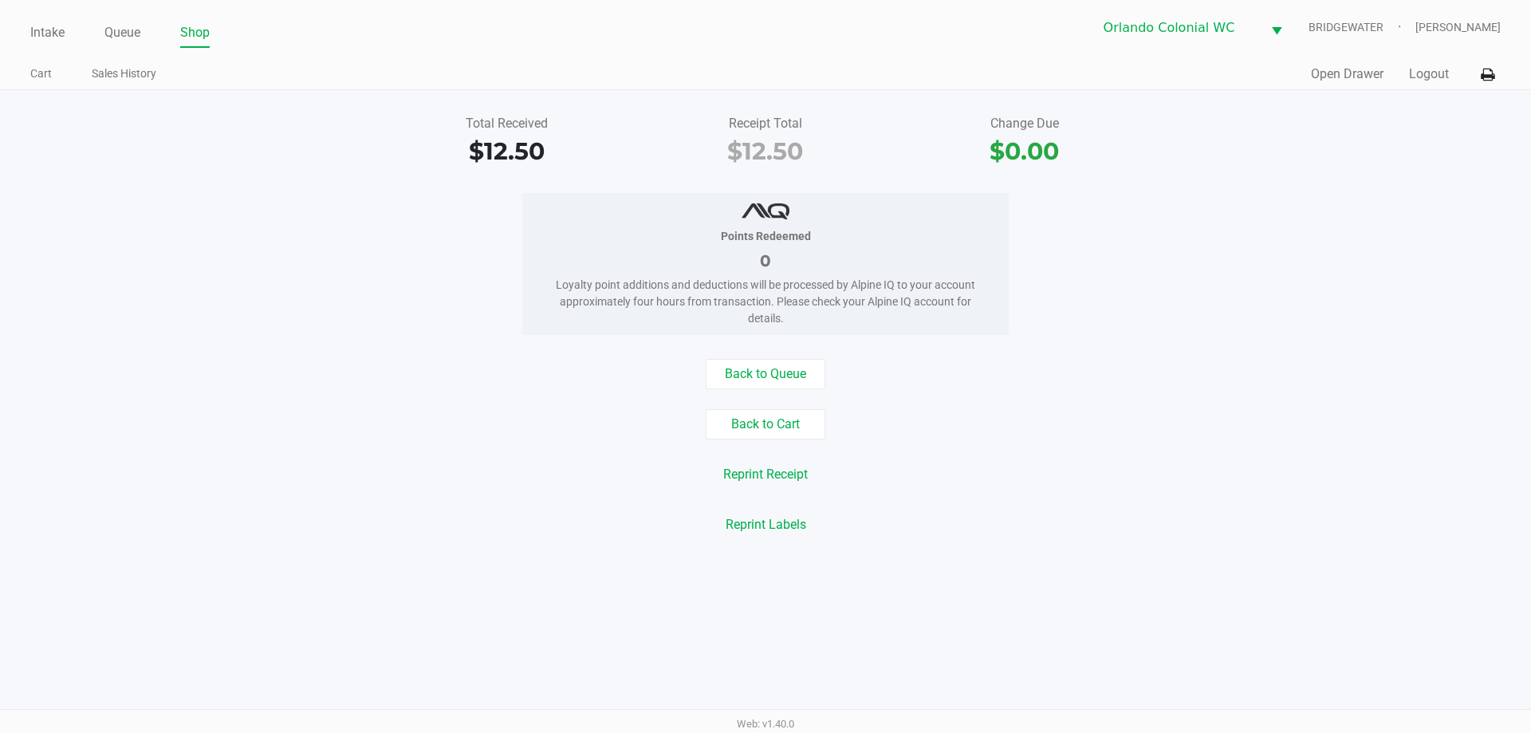
click at [53, 33] on link "Intake" at bounding box center [47, 33] width 34 height 22
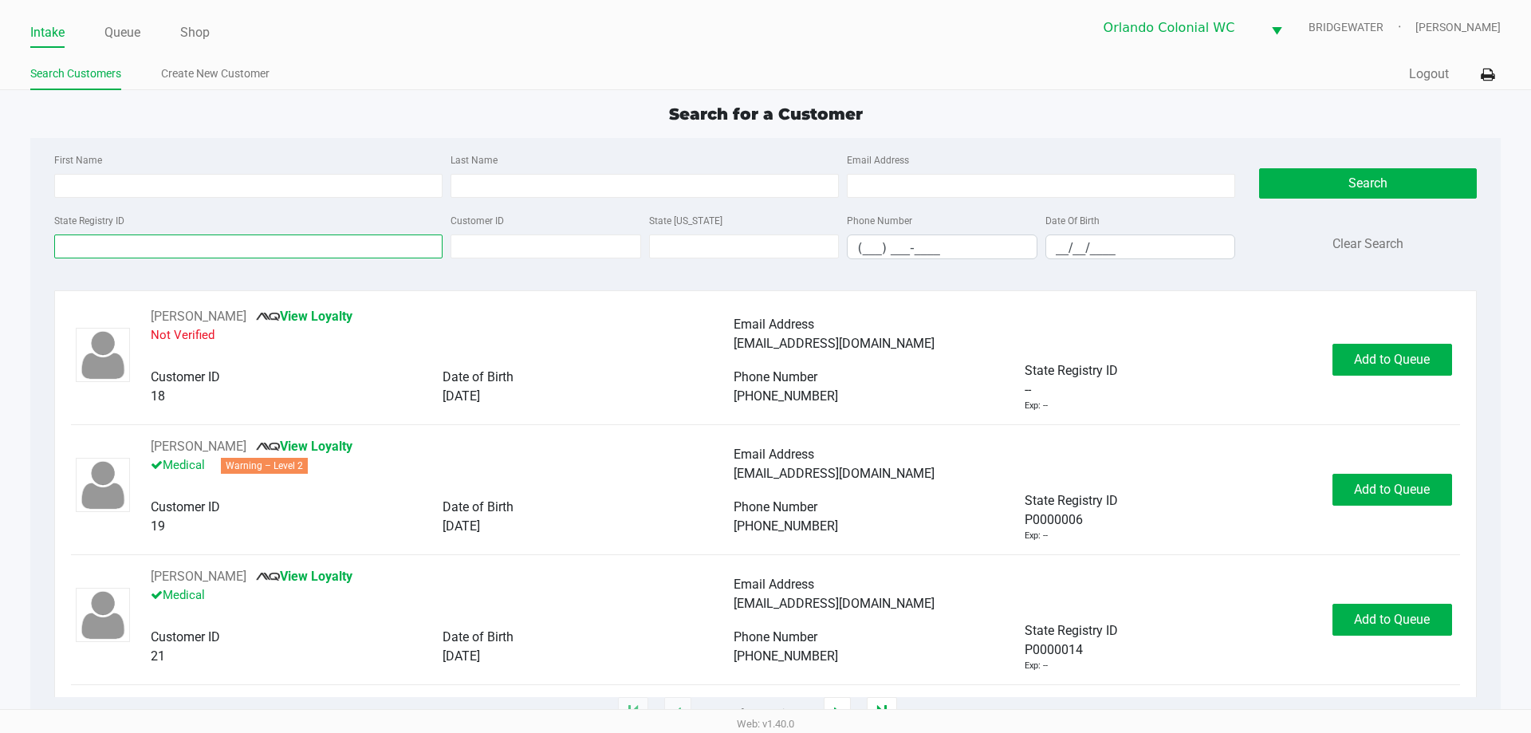
click at [160, 249] on input "State Registry ID" at bounding box center [248, 246] width 388 height 24
click at [156, 247] on input "State Registry ID" at bounding box center [248, 246] width 388 height 24
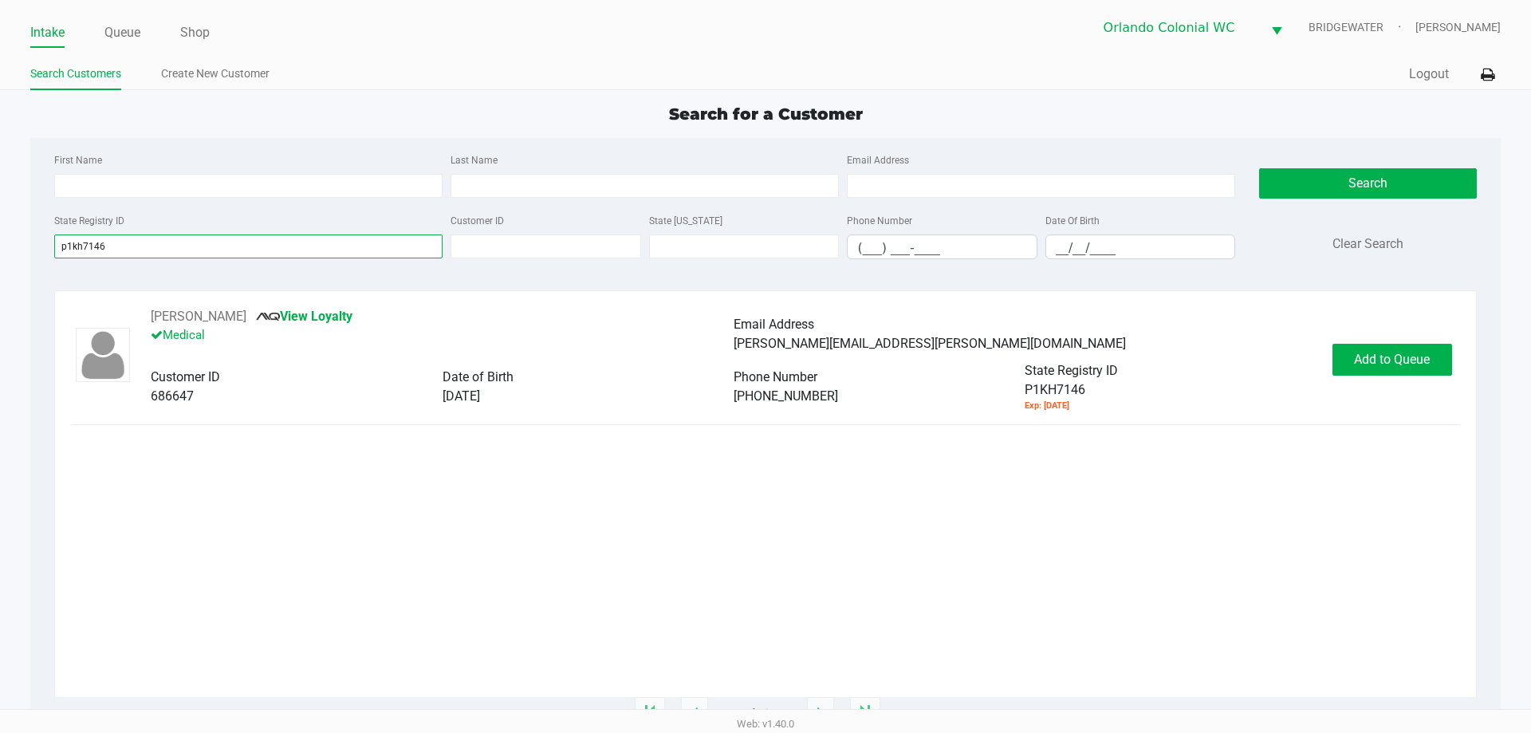
type input "p1kh7146"
click at [1395, 347] on button "Add to Queue" at bounding box center [1393, 360] width 120 height 32
click at [1422, 351] on div "Add to Queue" at bounding box center [1393, 360] width 120 height 32
click at [1417, 355] on span "Add to Queue" at bounding box center [1401, 359] width 76 height 15
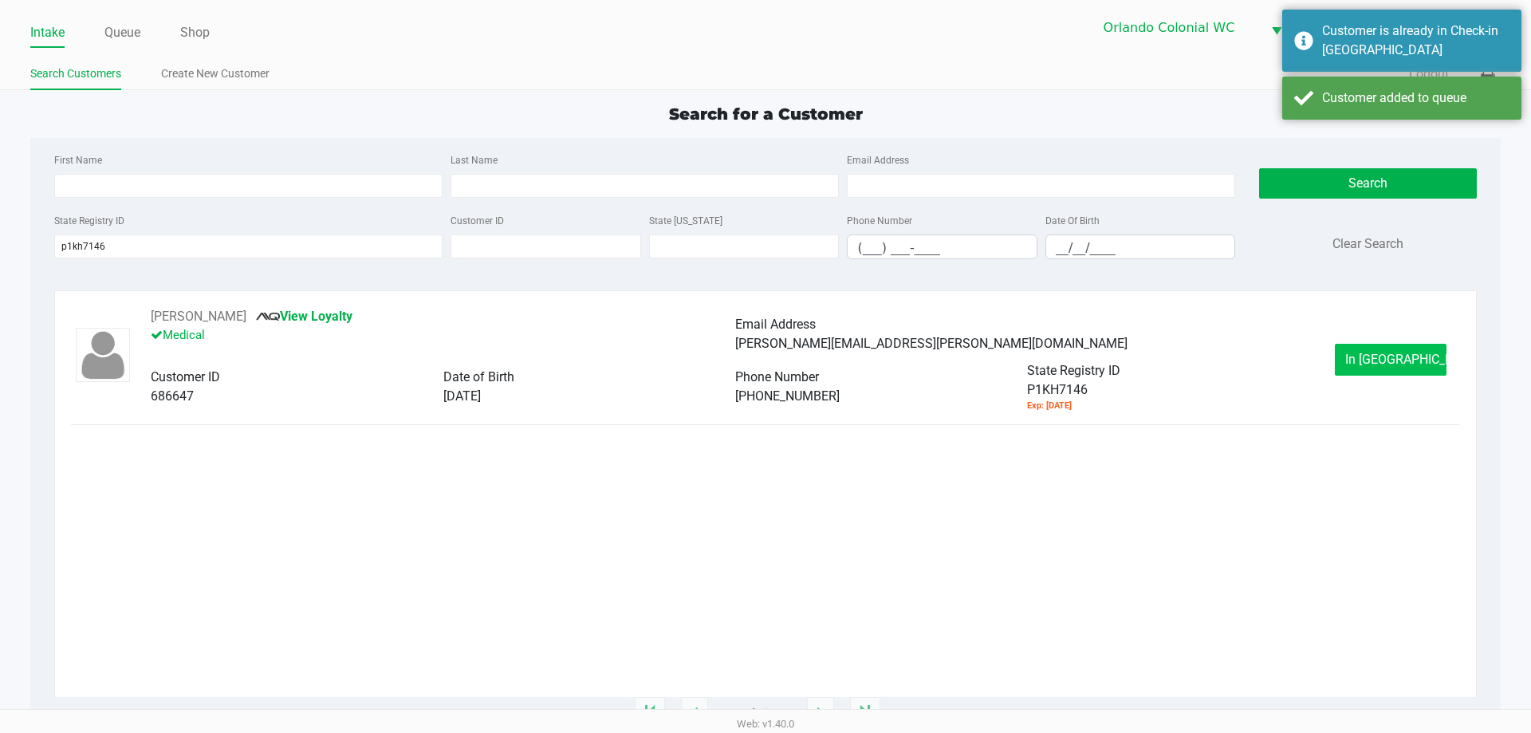
click at [1410, 356] on span "In [GEOGRAPHIC_DATA]" at bounding box center [1412, 359] width 134 height 15
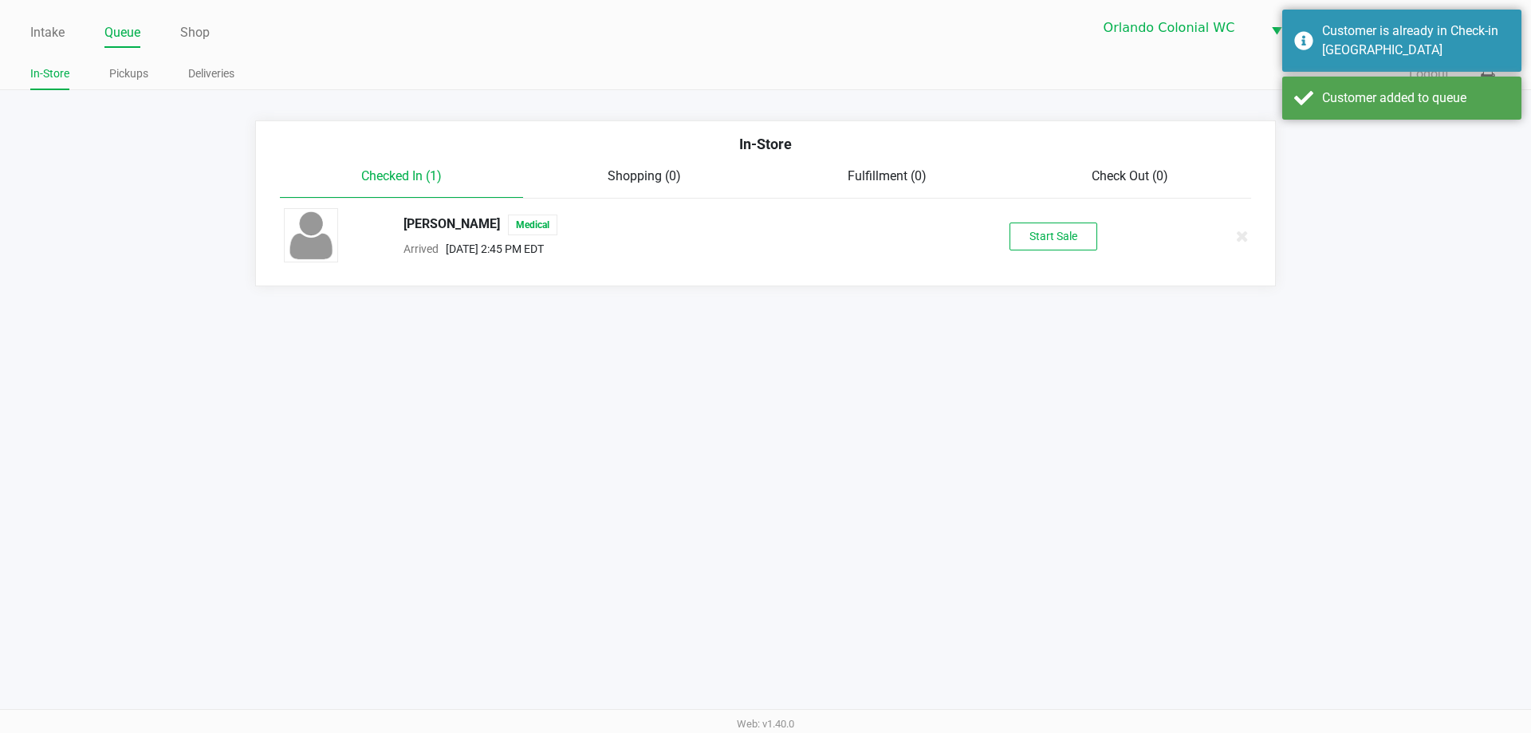
click at [1087, 250] on button "Start Sale" at bounding box center [1054, 237] width 88 height 28
click at [1075, 254] on div "[PERSON_NAME] Medical Arrived [DATE] 2:45 PM EDT Start Sale" at bounding box center [765, 236] width 987 height 56
click at [1073, 240] on div "Start Sale" at bounding box center [1054, 237] width 88 height 28
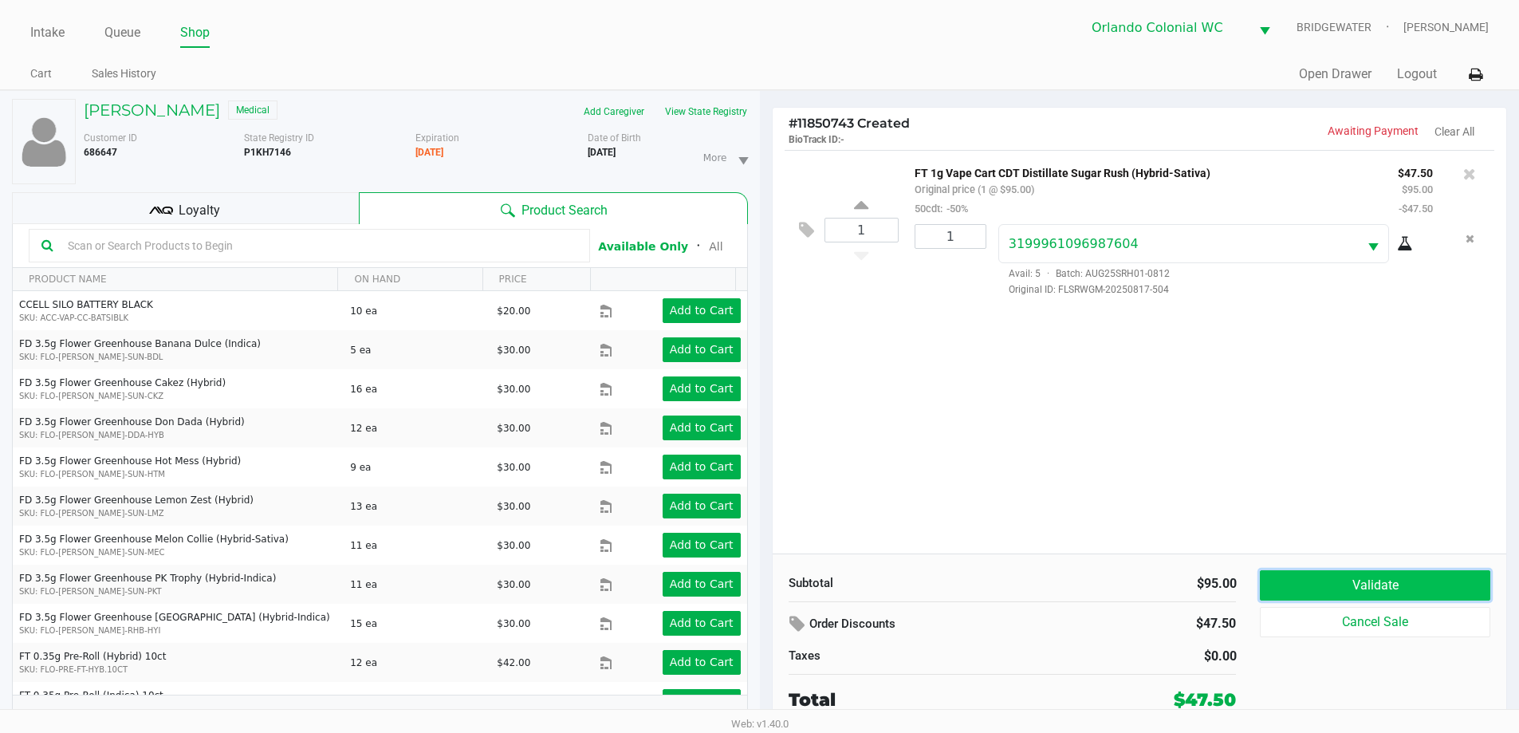
click at [1370, 578] on button "Validate" at bounding box center [1375, 585] width 230 height 30
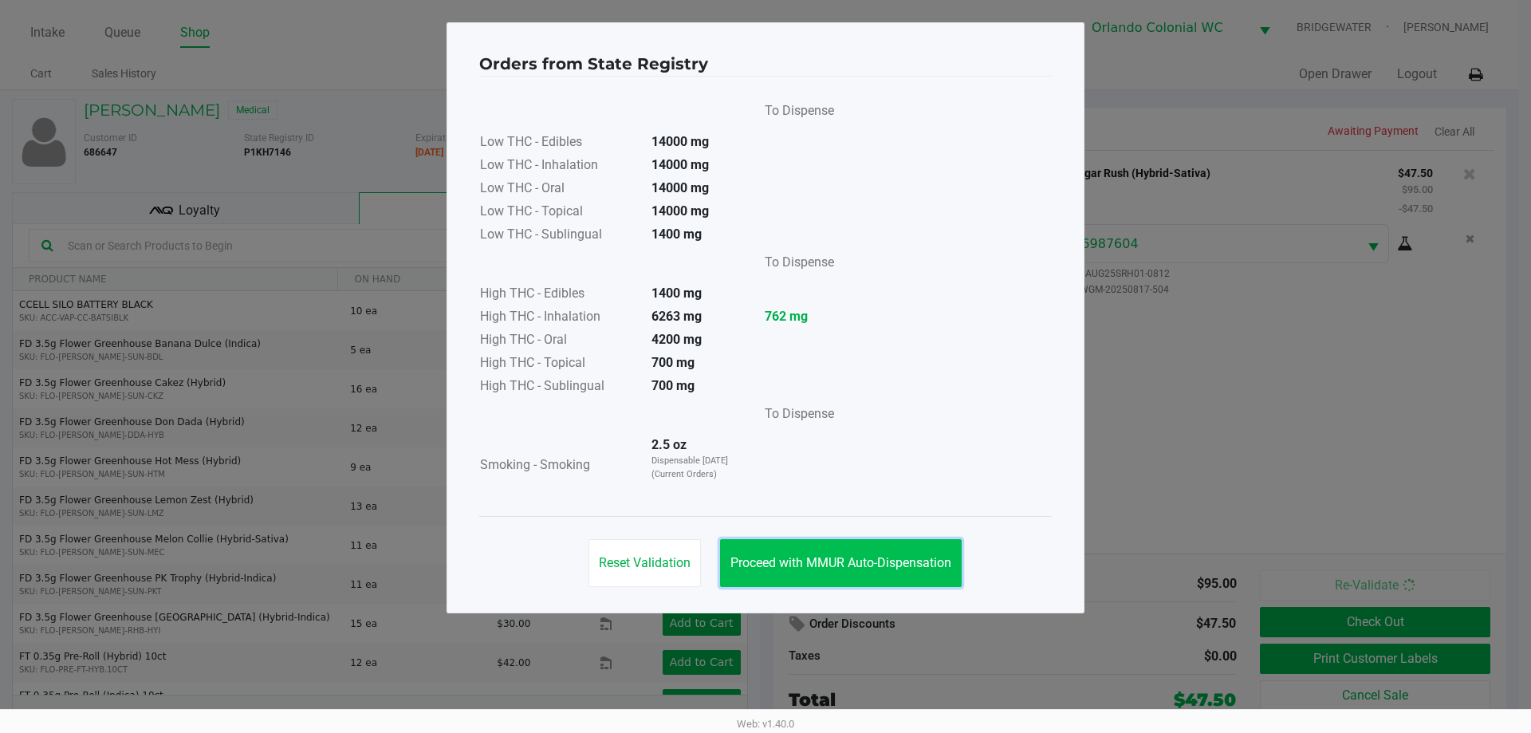
click at [874, 576] on button "Proceed with MMUR Auto-Dispensation" at bounding box center [841, 563] width 242 height 48
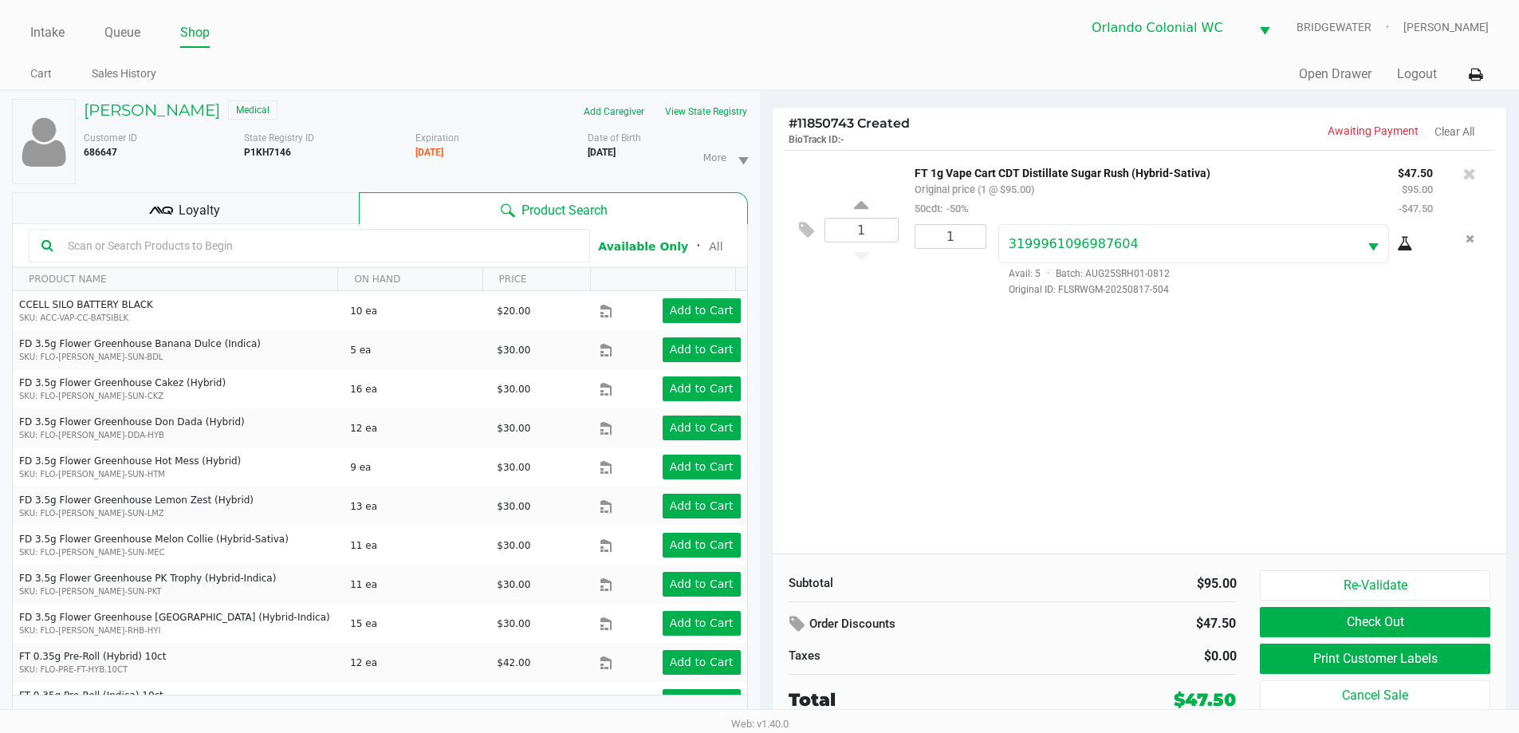
click at [1365, 656] on button "Print Customer Labels" at bounding box center [1375, 659] width 230 height 30
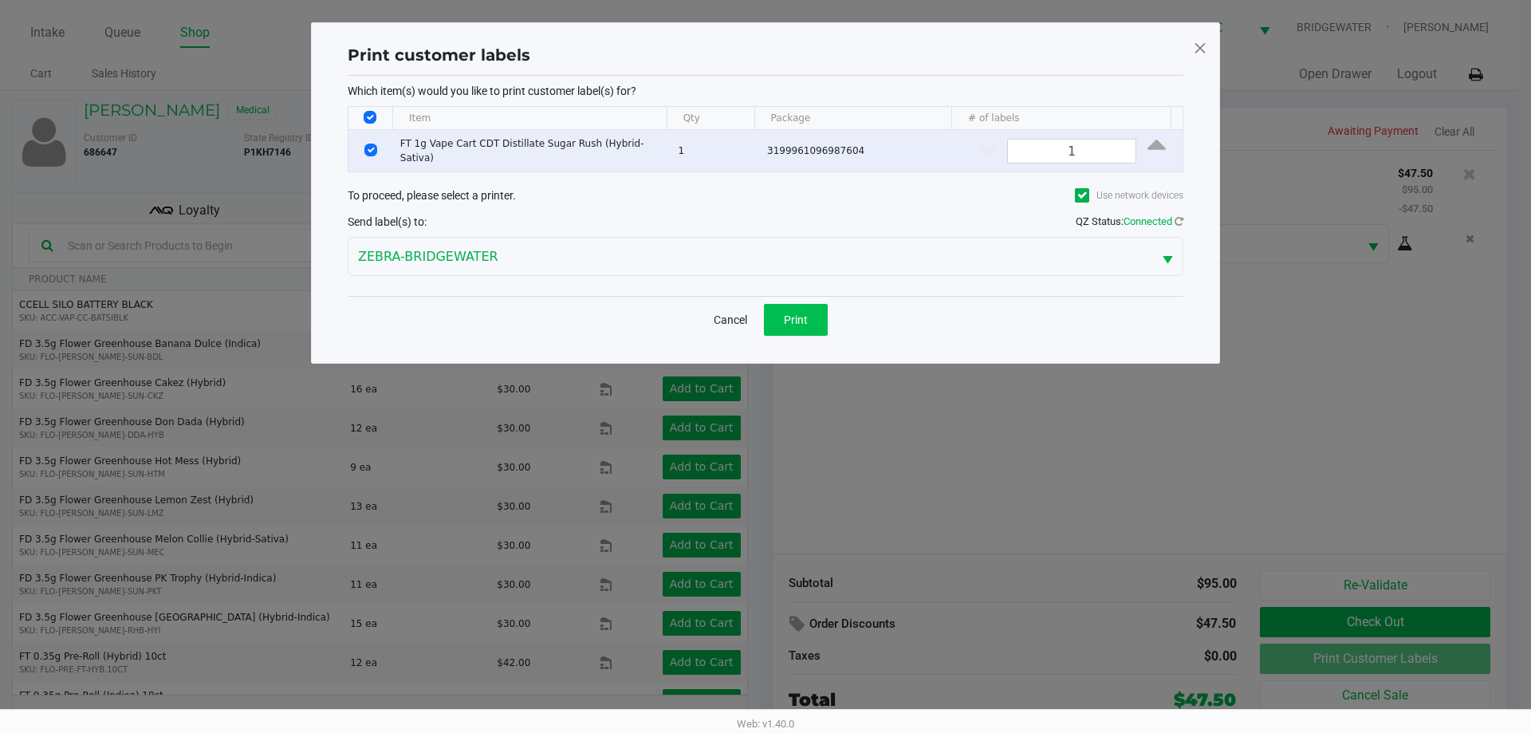
click at [819, 305] on button "Print" at bounding box center [796, 320] width 64 height 32
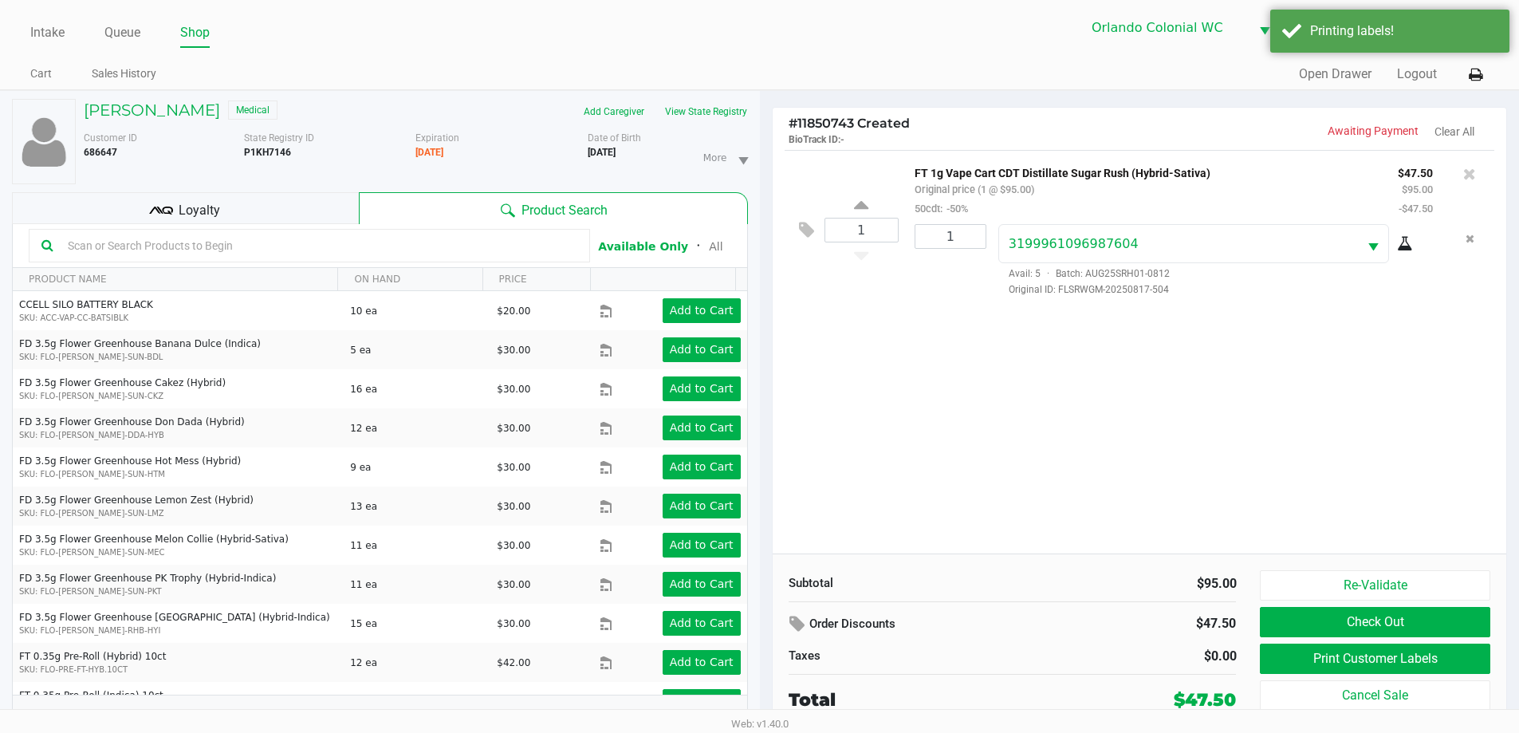
click at [190, 206] on span "Loyalty" at bounding box center [199, 210] width 41 height 19
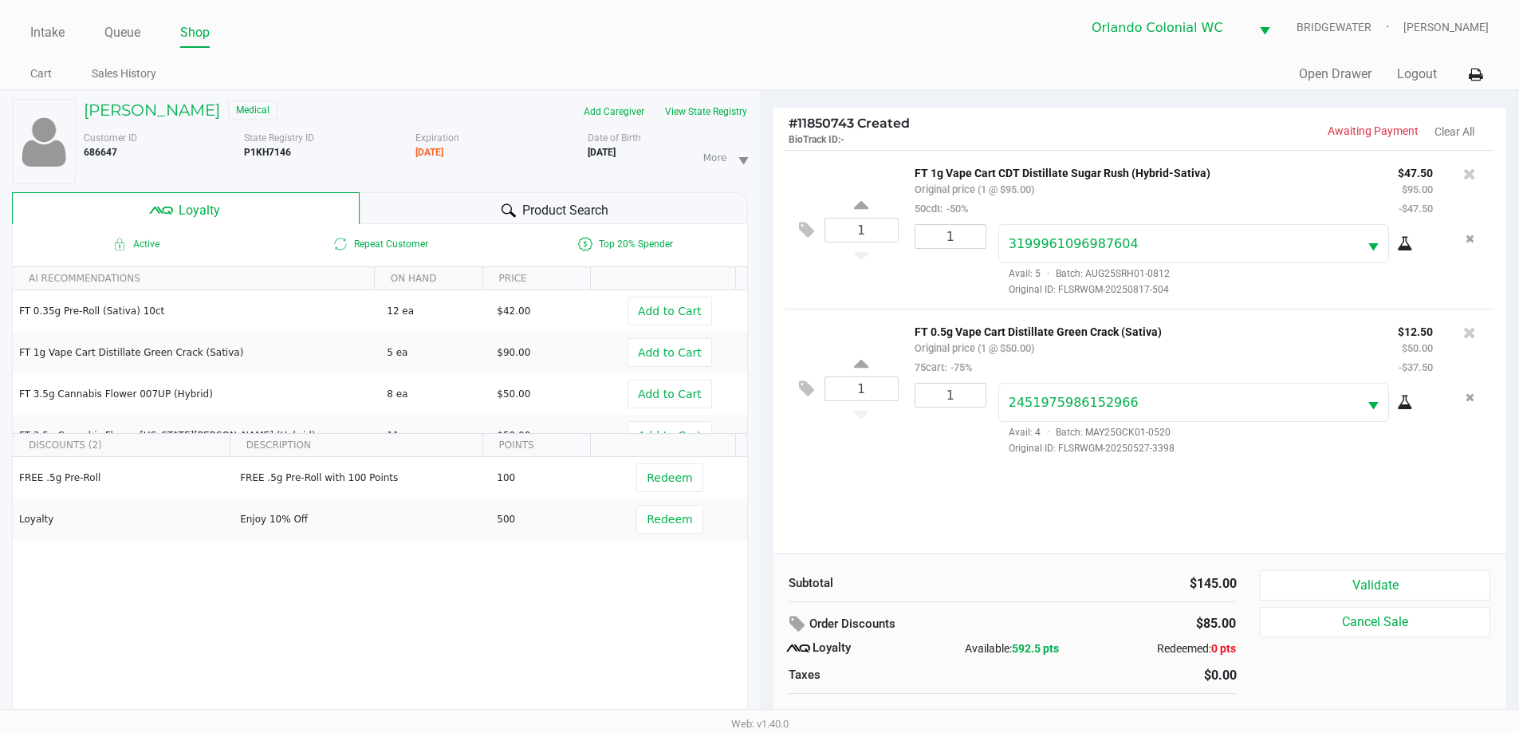
scroll to position [17, 0]
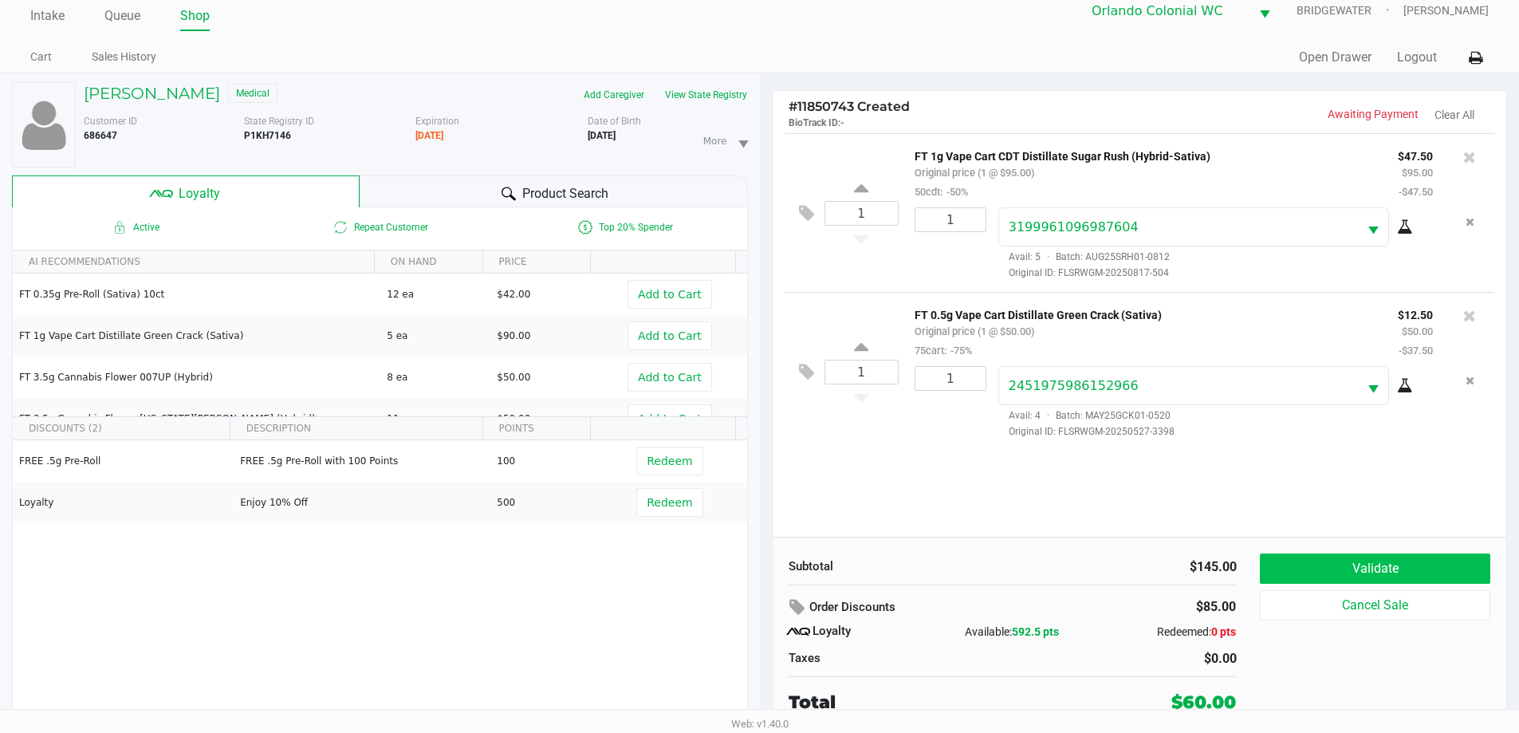
click at [1416, 555] on button "Validate" at bounding box center [1375, 568] width 230 height 30
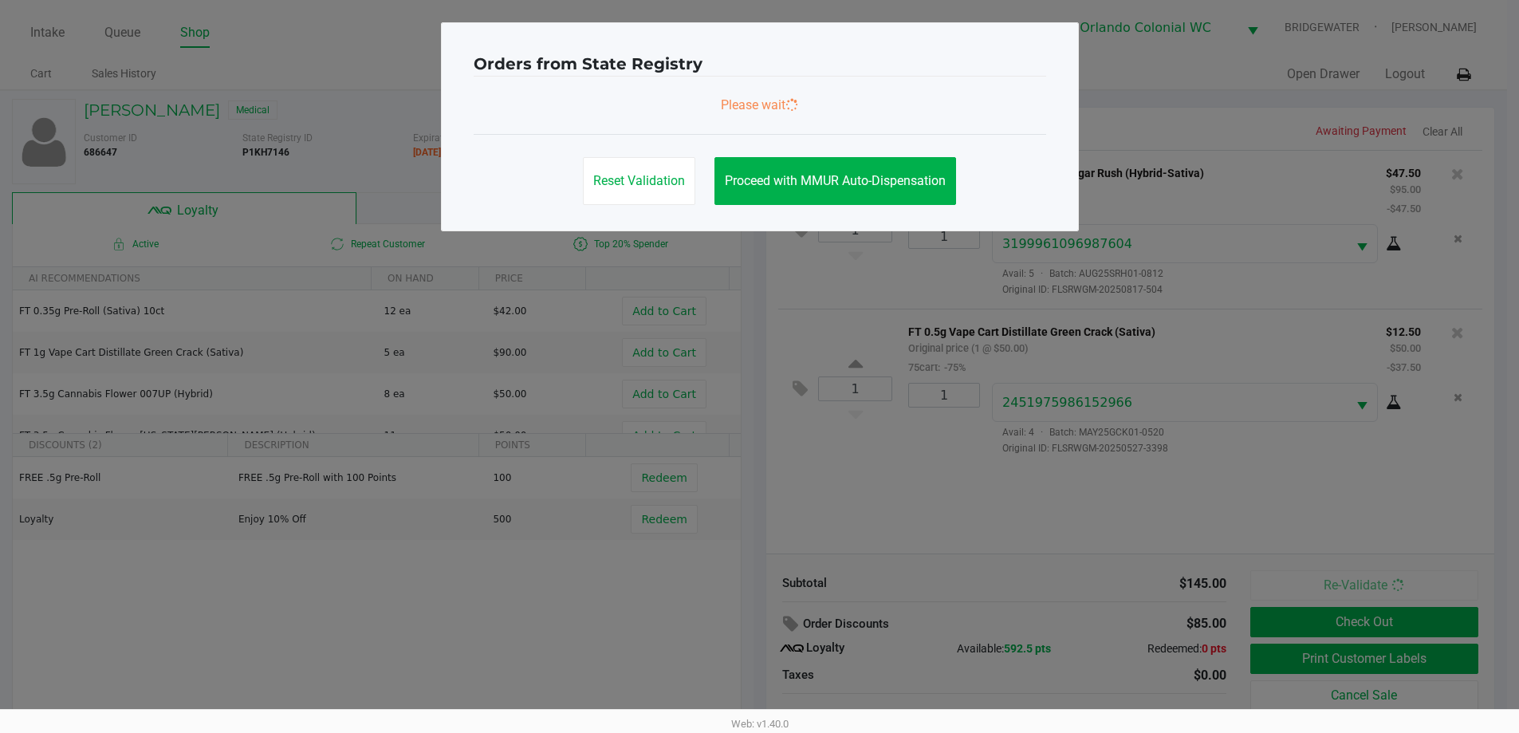
scroll to position [0, 0]
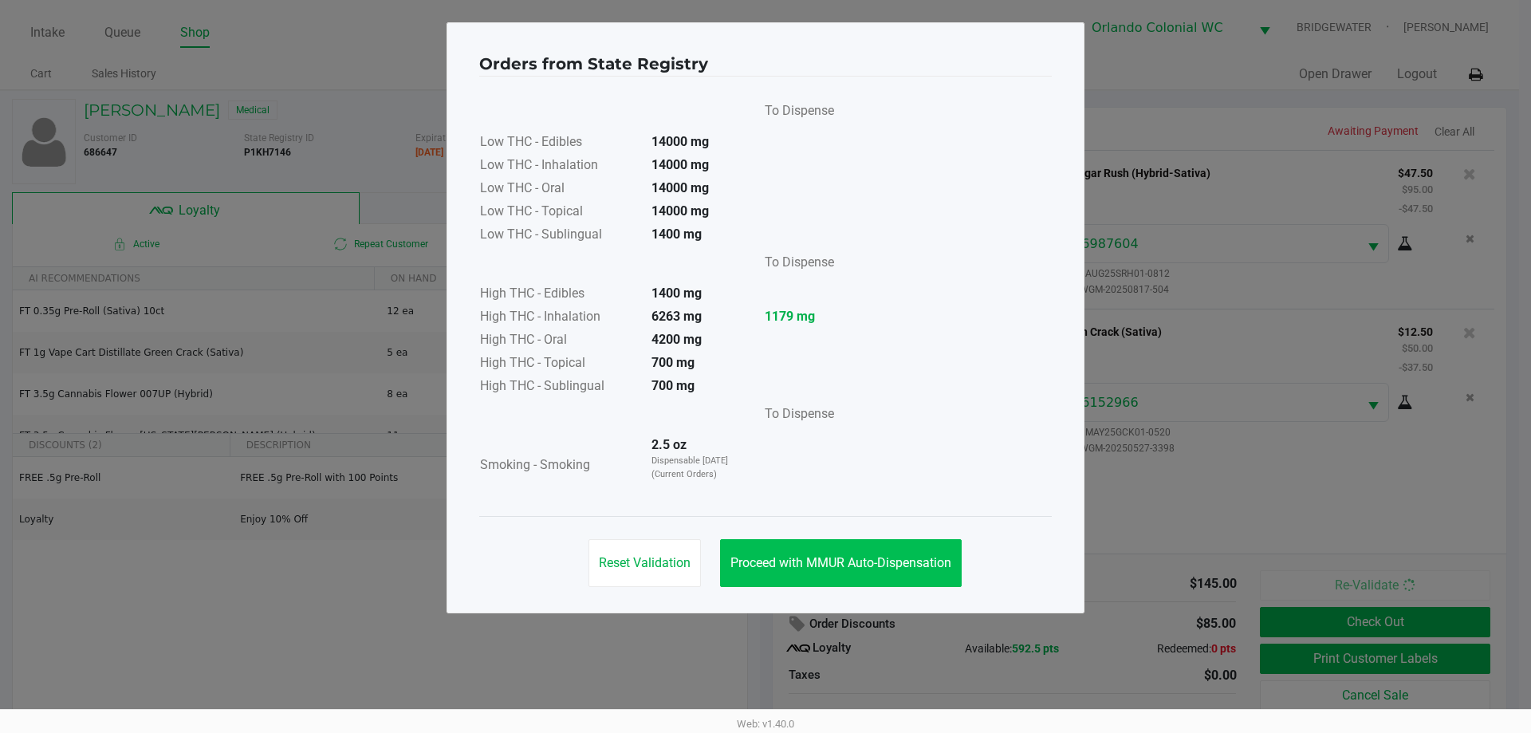
click at [891, 545] on button "Proceed with MMUR Auto-Dispensation" at bounding box center [841, 563] width 242 height 48
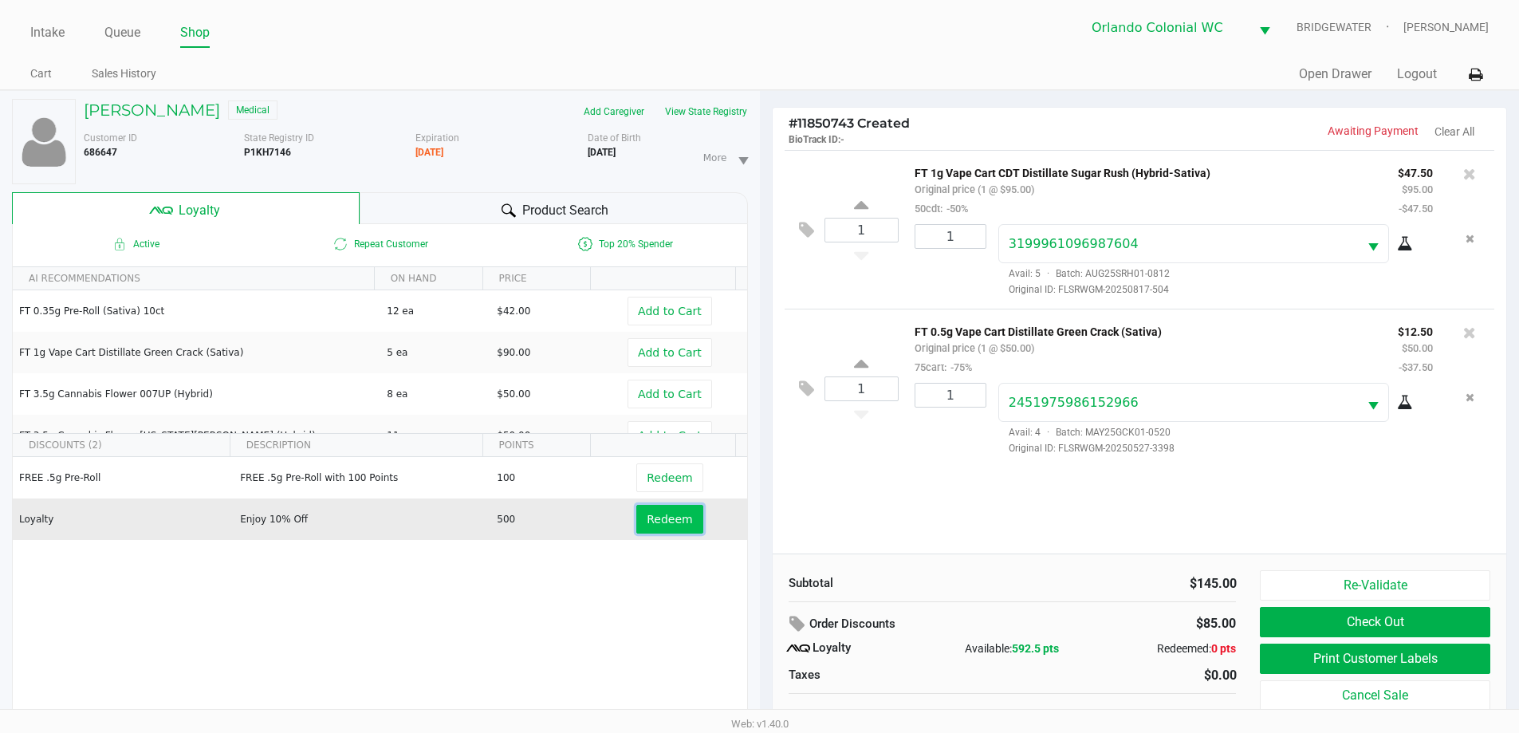
click at [643, 527] on button "Redeem" at bounding box center [669, 519] width 66 height 29
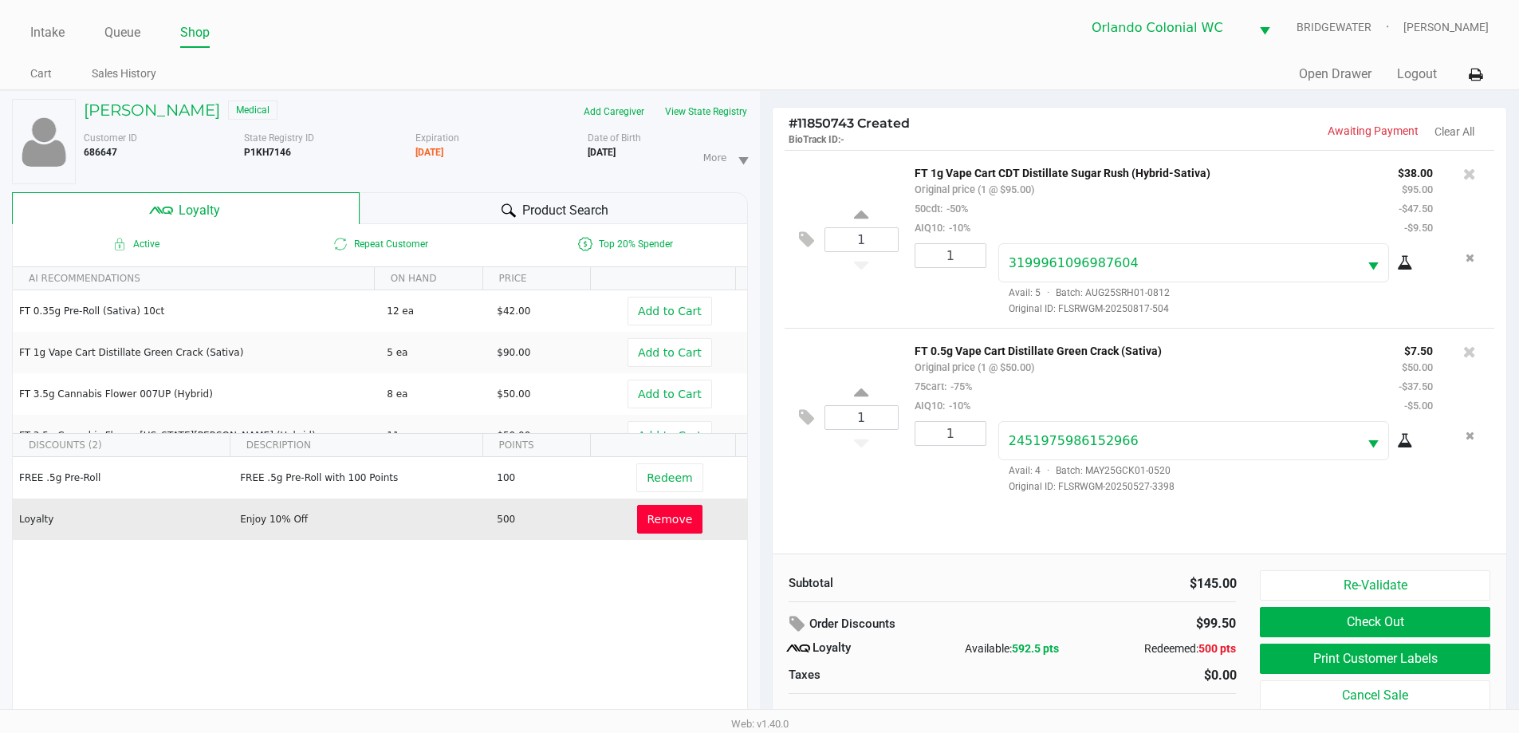
scroll to position [17, 0]
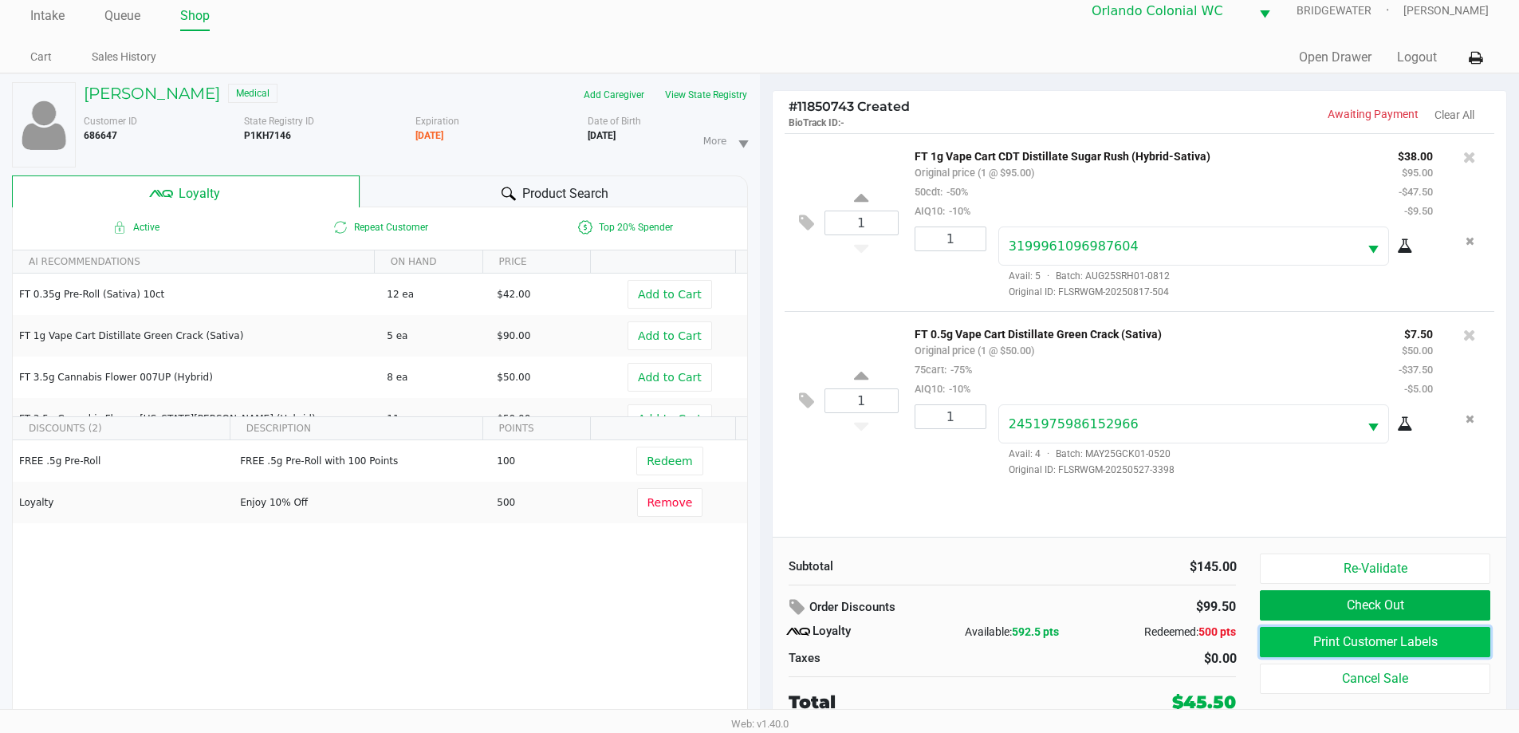
click at [1335, 633] on button "Print Customer Labels" at bounding box center [1375, 642] width 230 height 30
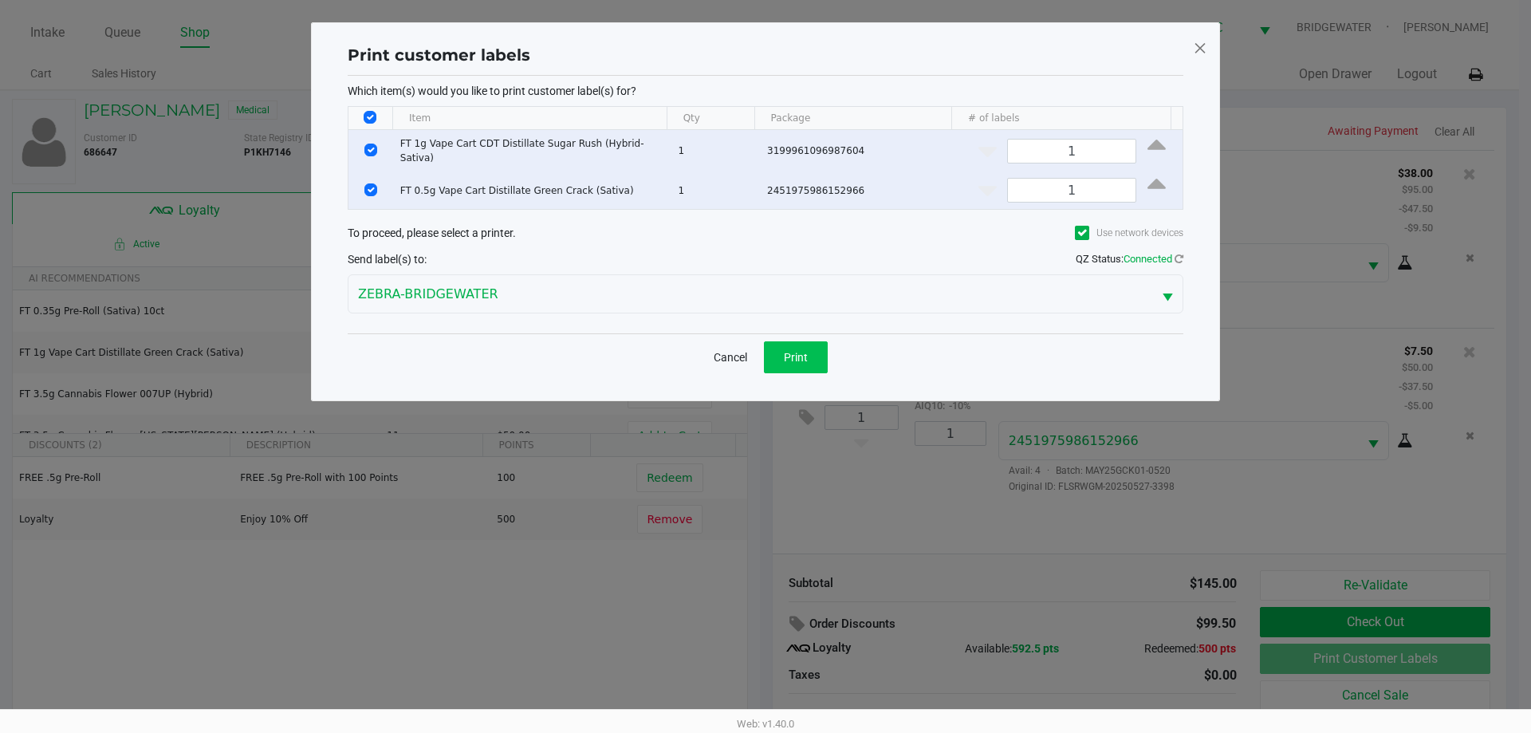
click at [808, 347] on button "Print" at bounding box center [796, 357] width 64 height 32
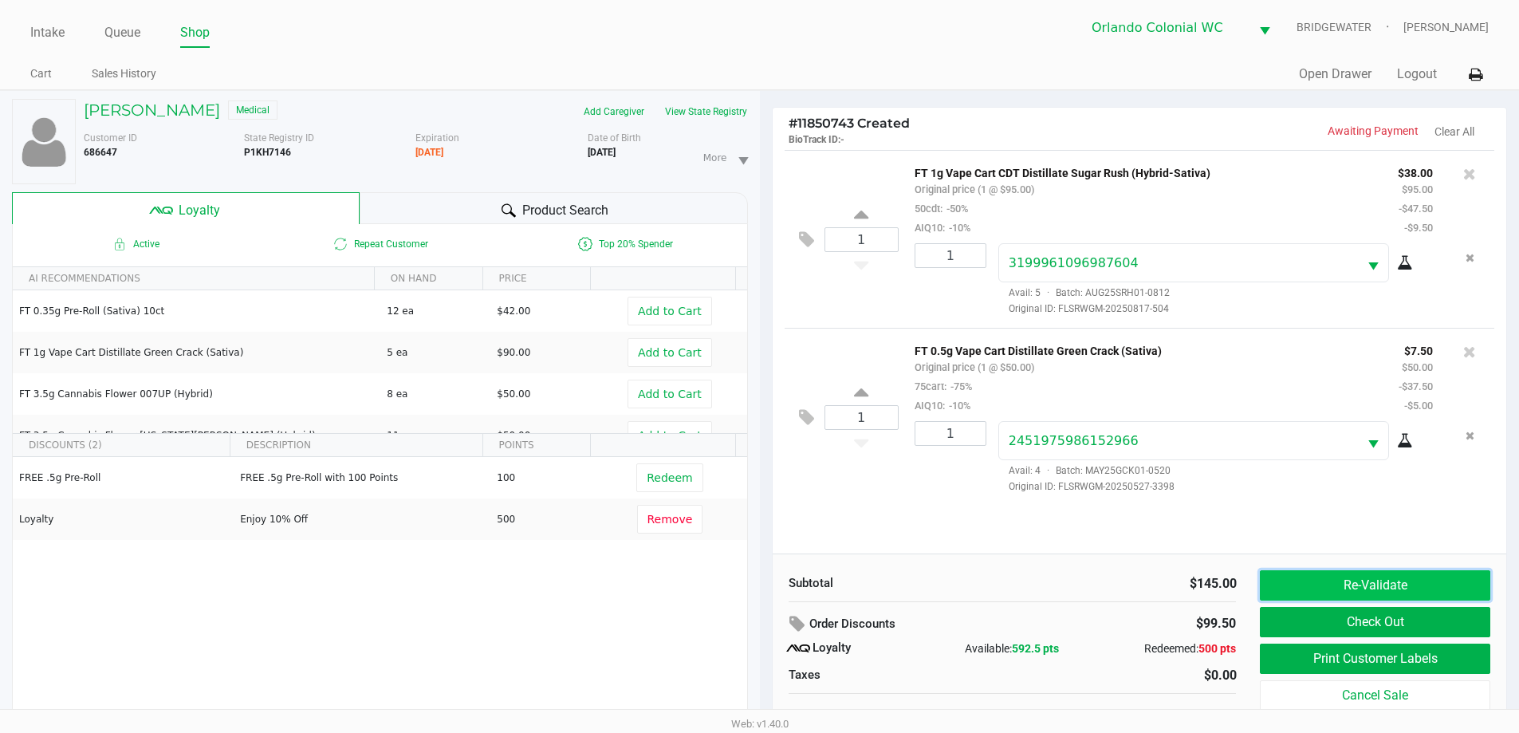
click at [1389, 576] on button "Re-Validate" at bounding box center [1375, 585] width 230 height 30
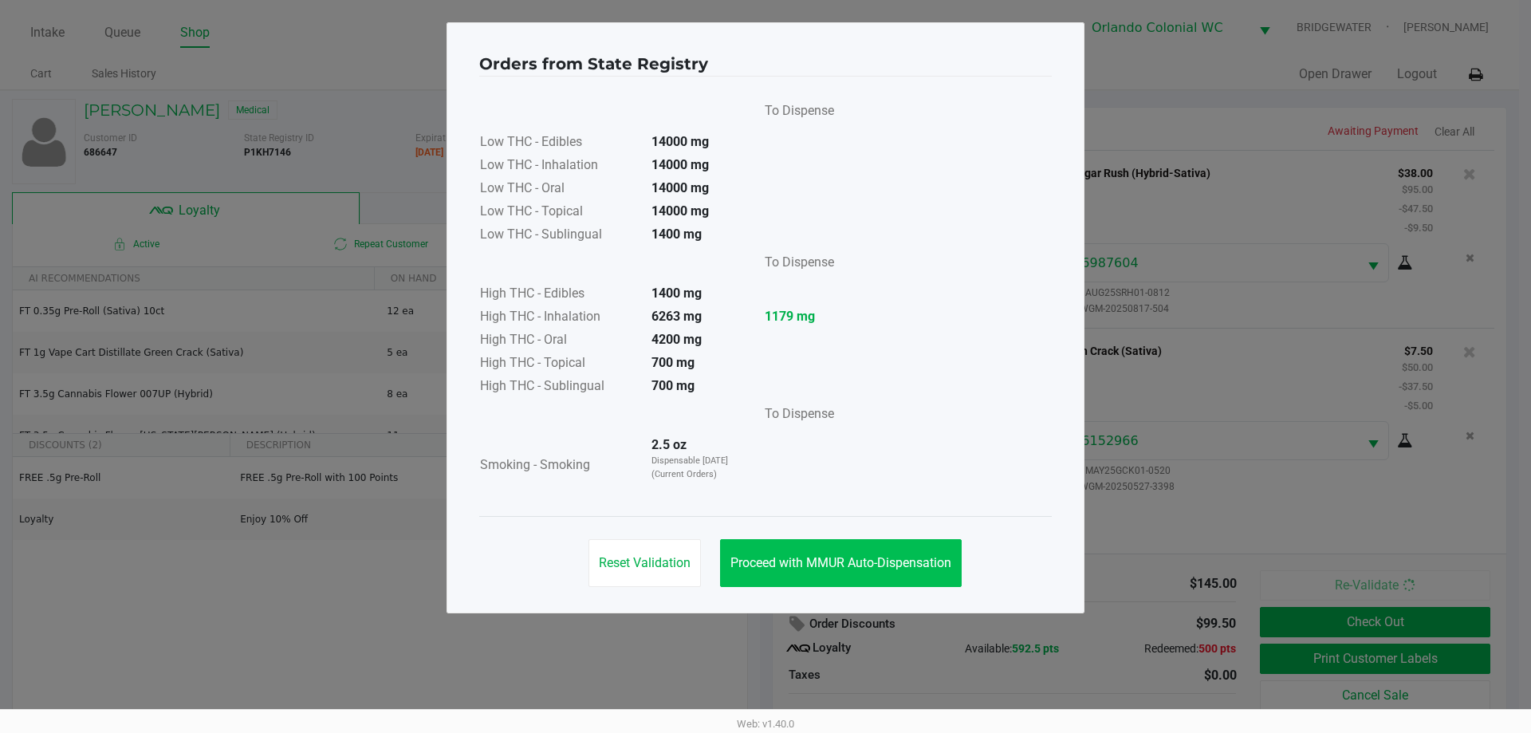
click at [920, 554] on button "Proceed with MMUR Auto-Dispensation" at bounding box center [841, 563] width 242 height 48
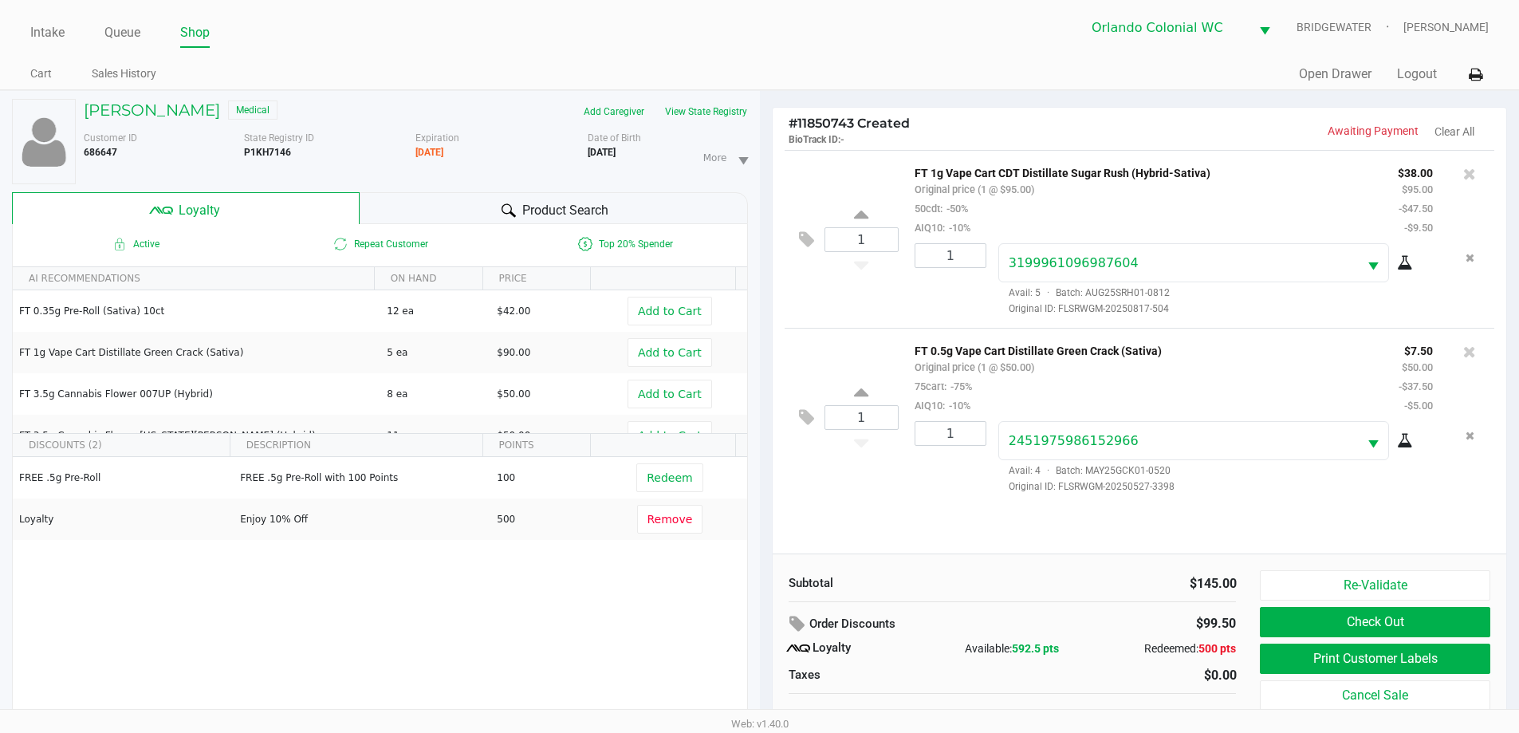
scroll to position [17, 0]
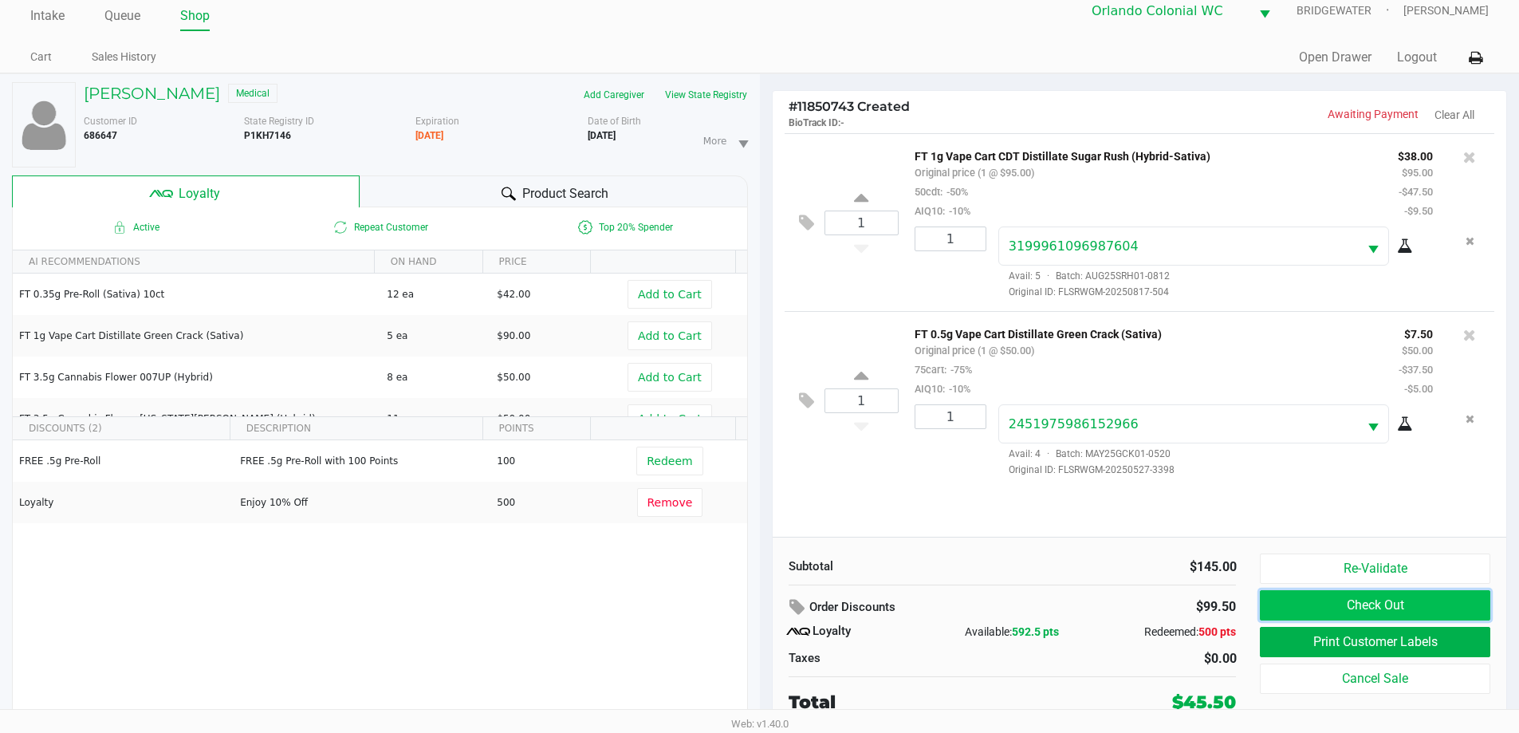
click at [1368, 617] on button "Check Out" at bounding box center [1375, 605] width 230 height 30
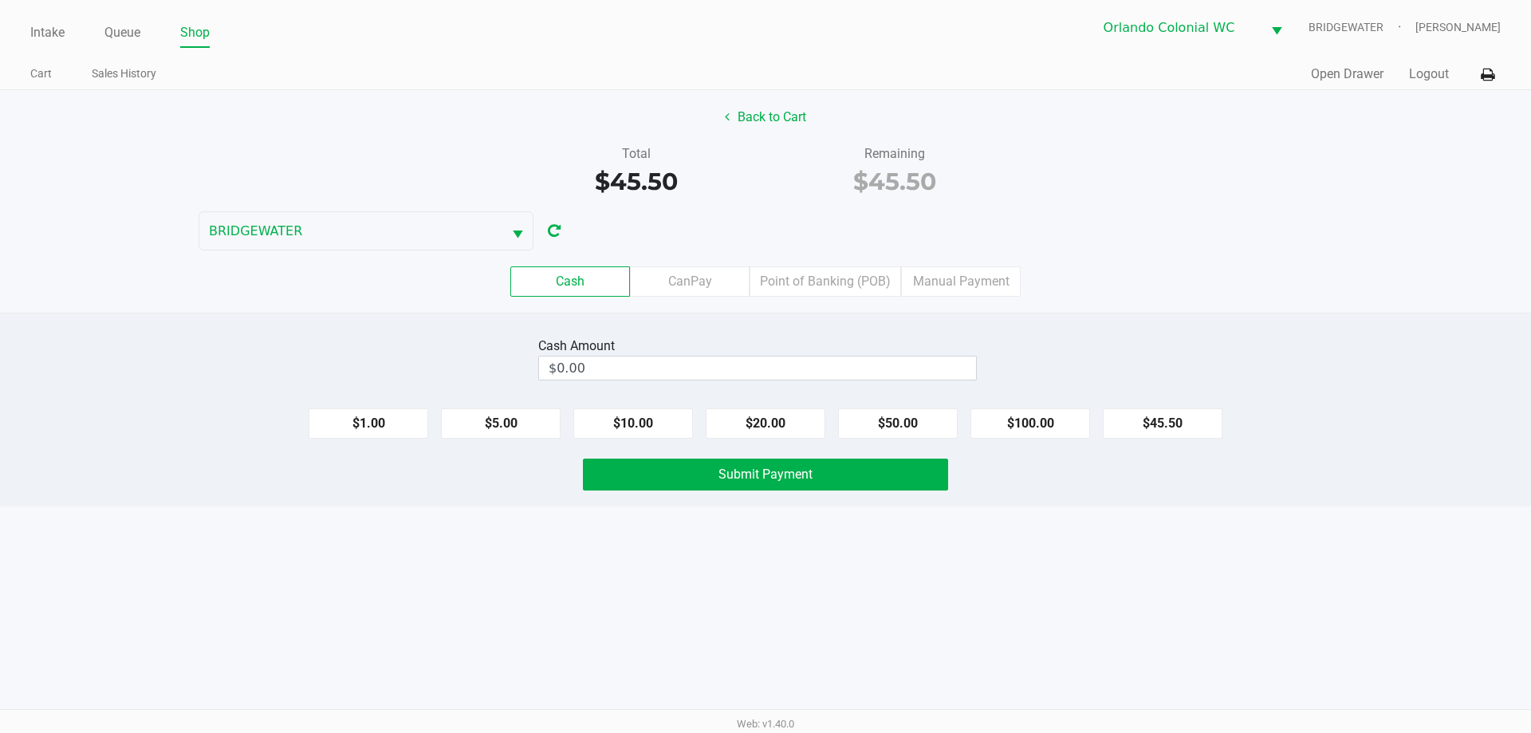
click at [1105, 578] on div "Intake Queue Shop Orlando Colonial [PERSON_NAME] [PERSON_NAME] Cart Sales Histo…" at bounding box center [765, 366] width 1531 height 733
click at [597, 288] on label "Cash" at bounding box center [570, 281] width 120 height 30
click at [0, 0] on 0 "Cash" at bounding box center [0, 0] width 0 height 0
click at [879, 419] on button "$50.00" at bounding box center [898, 423] width 120 height 30
type input "$50.00"
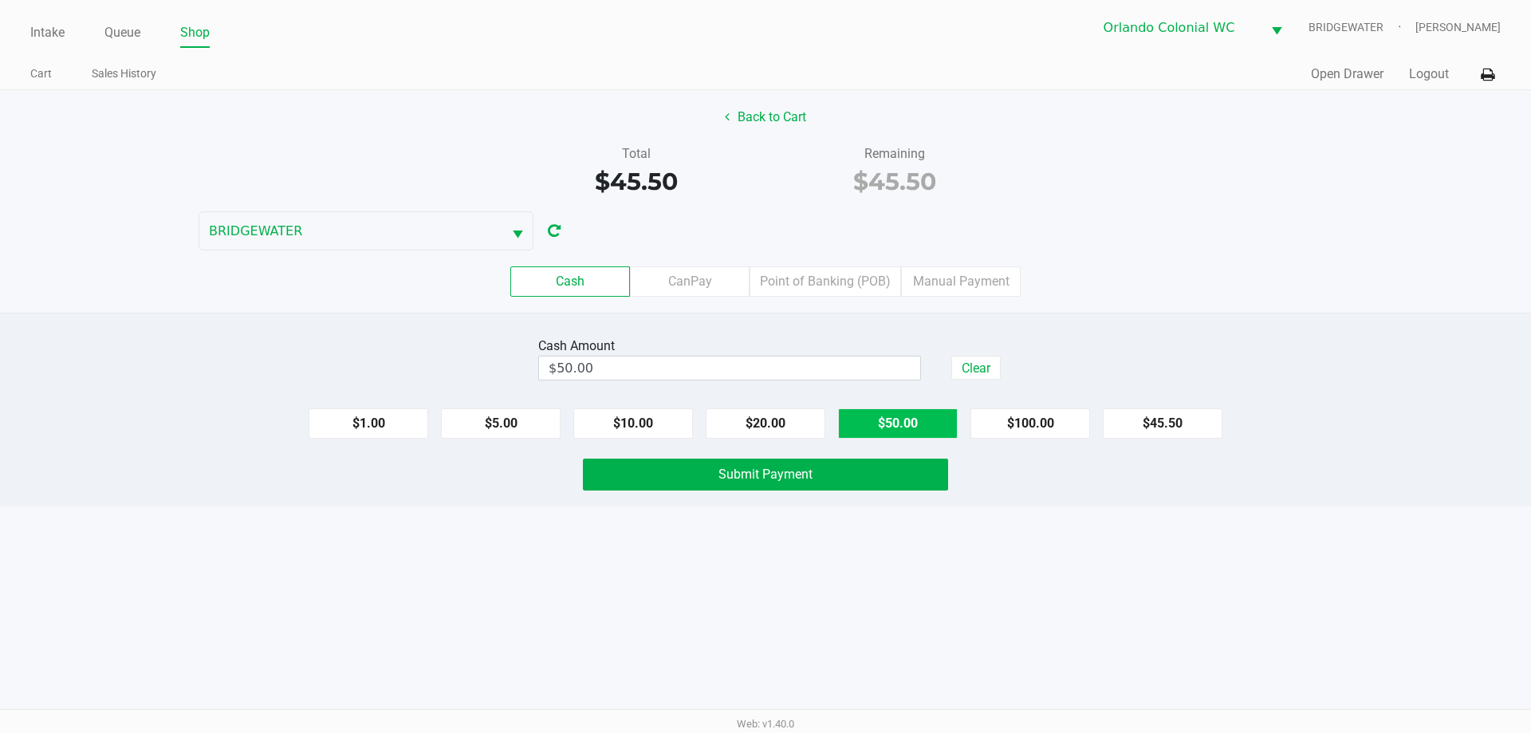
click at [832, 483] on button "Submit Payment" at bounding box center [765, 475] width 365 height 32
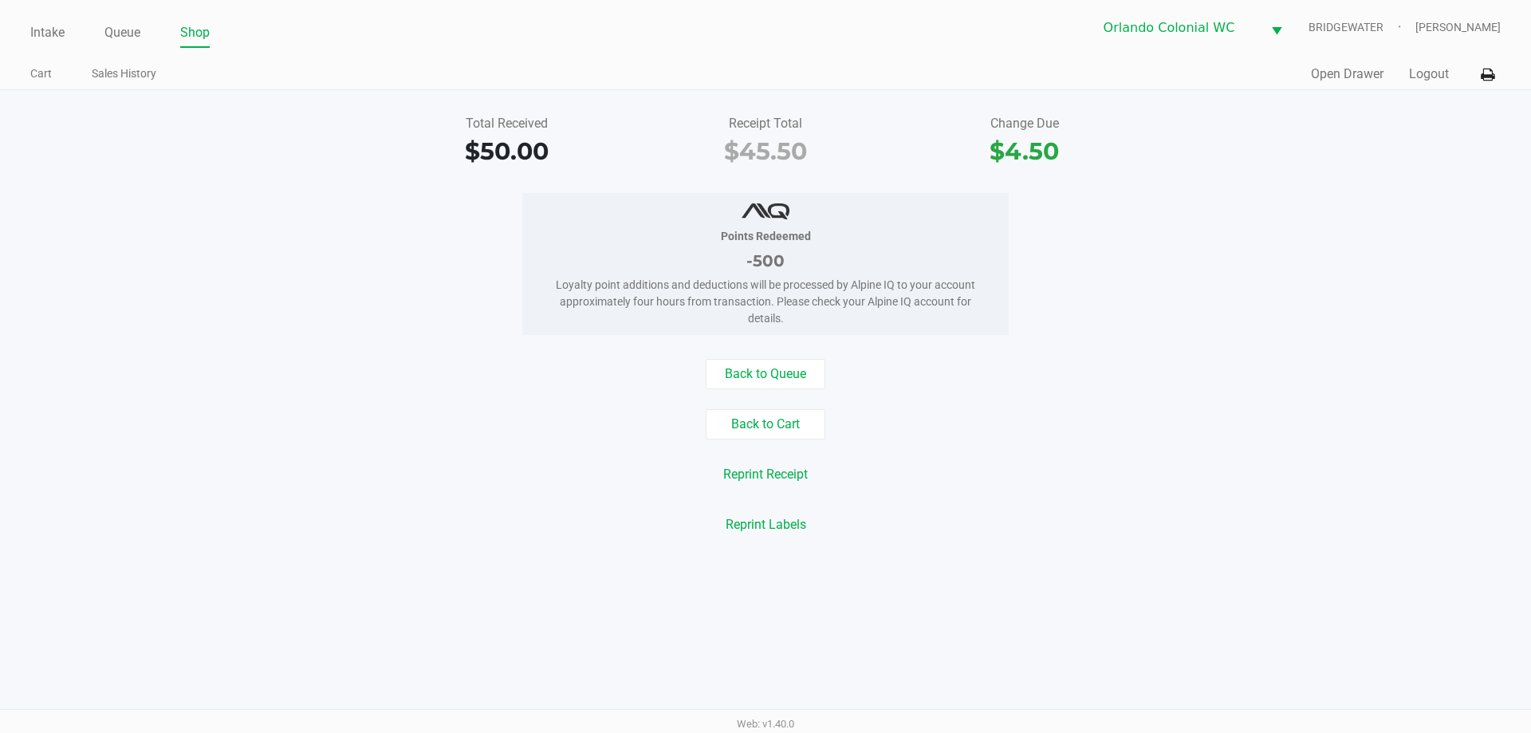
click at [148, 33] on ul "Intake Queue Shop" at bounding box center [397, 33] width 735 height 27
click at [136, 33] on link "Queue" at bounding box center [122, 33] width 36 height 22
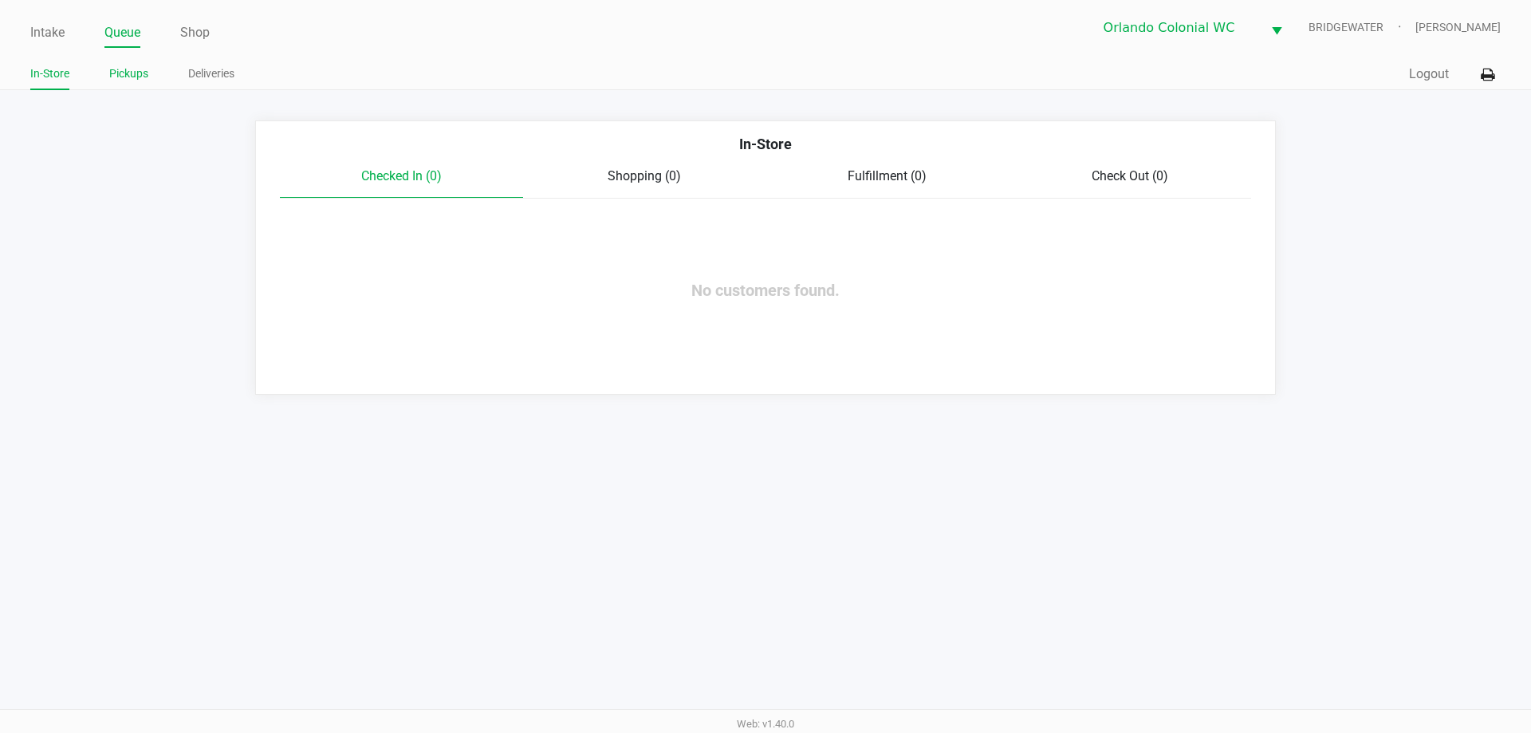
click at [136, 86] on li "Pickups" at bounding box center [128, 76] width 39 height 28
click at [136, 77] on link "Pickups" at bounding box center [128, 74] width 39 height 20
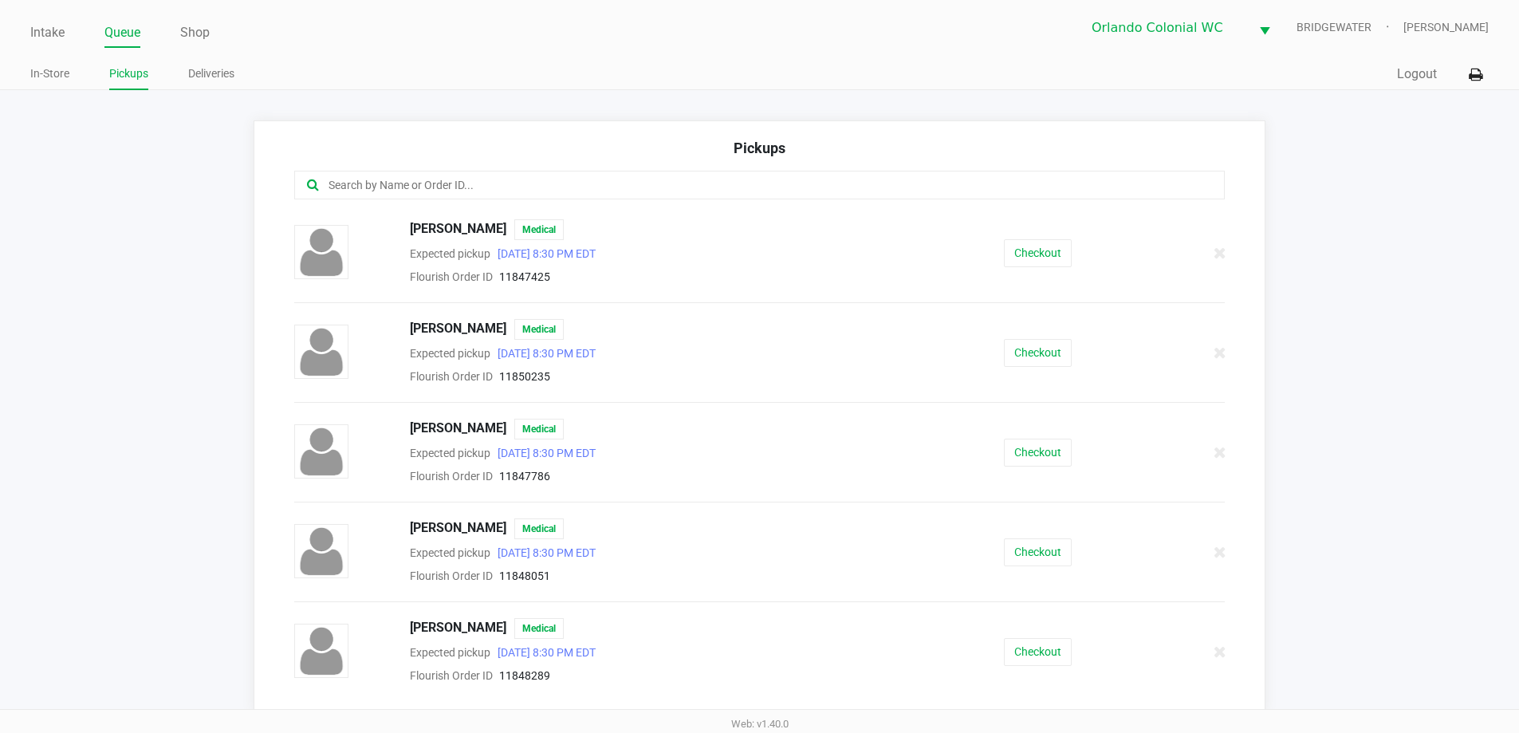
click at [391, 182] on input "text" at bounding box center [734, 185] width 815 height 18
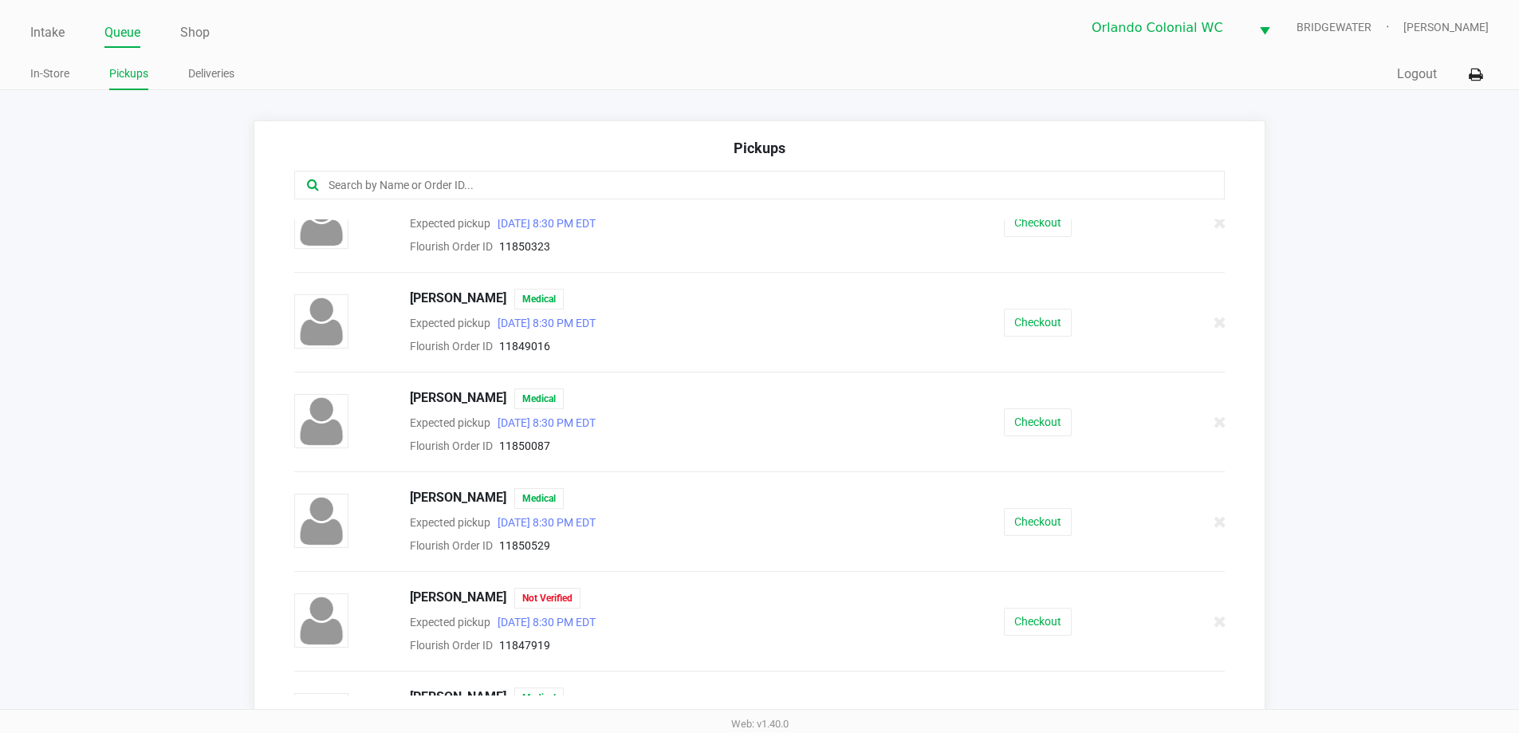
scroll to position [1286, 0]
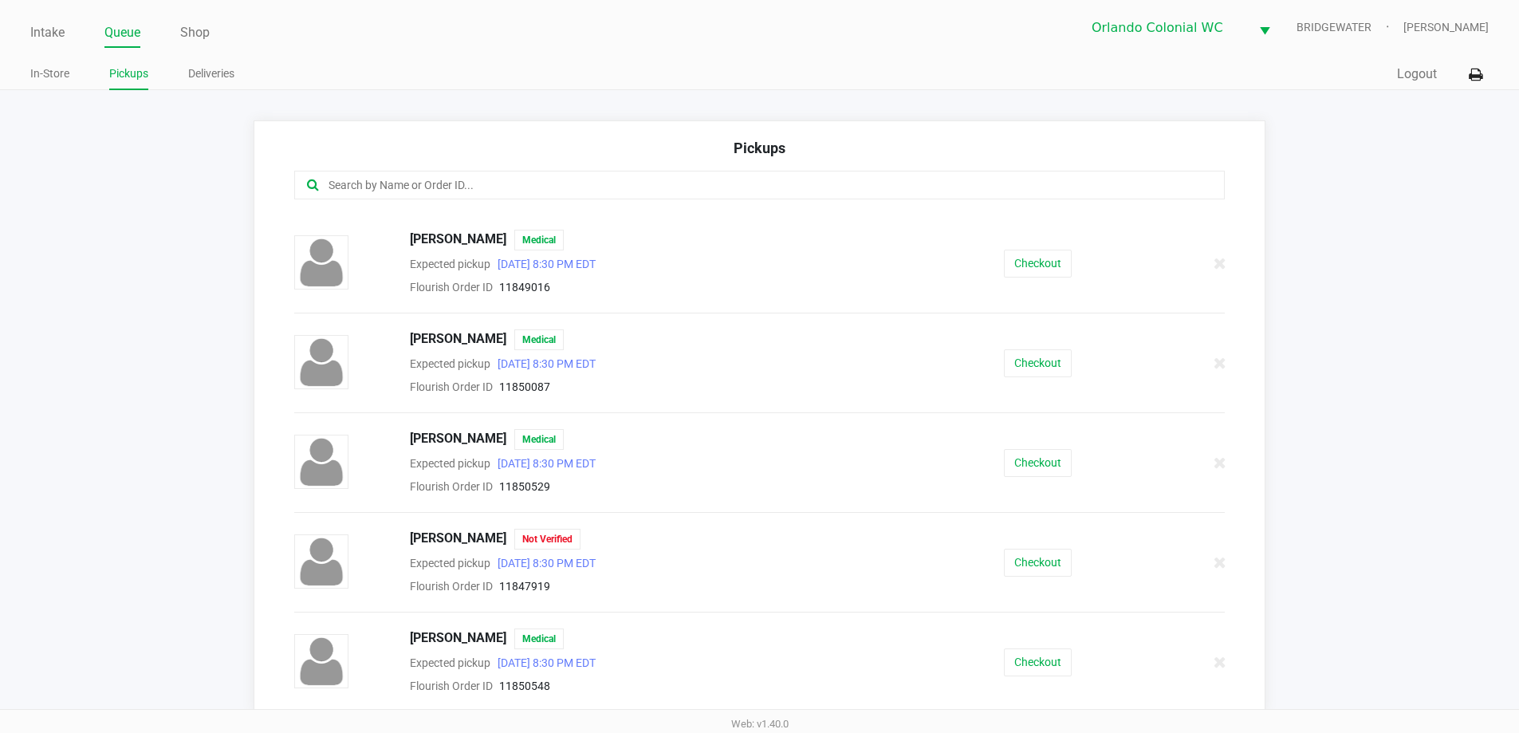
click at [584, 192] on input "text" at bounding box center [734, 185] width 815 height 18
click at [1051, 672] on button "Checkout" at bounding box center [1038, 662] width 68 height 28
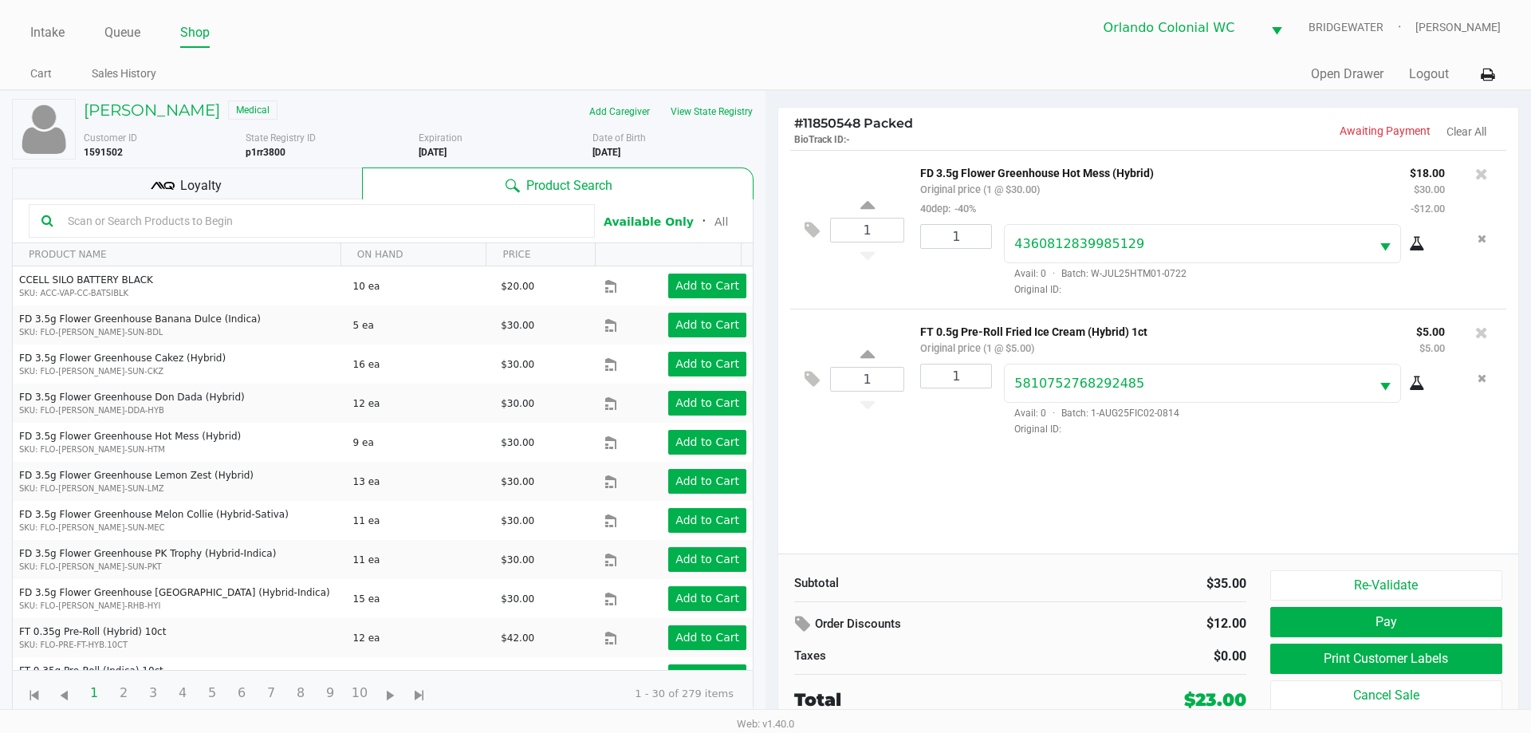
click at [1405, 581] on button "Re-Validate" at bounding box center [1386, 585] width 232 height 30
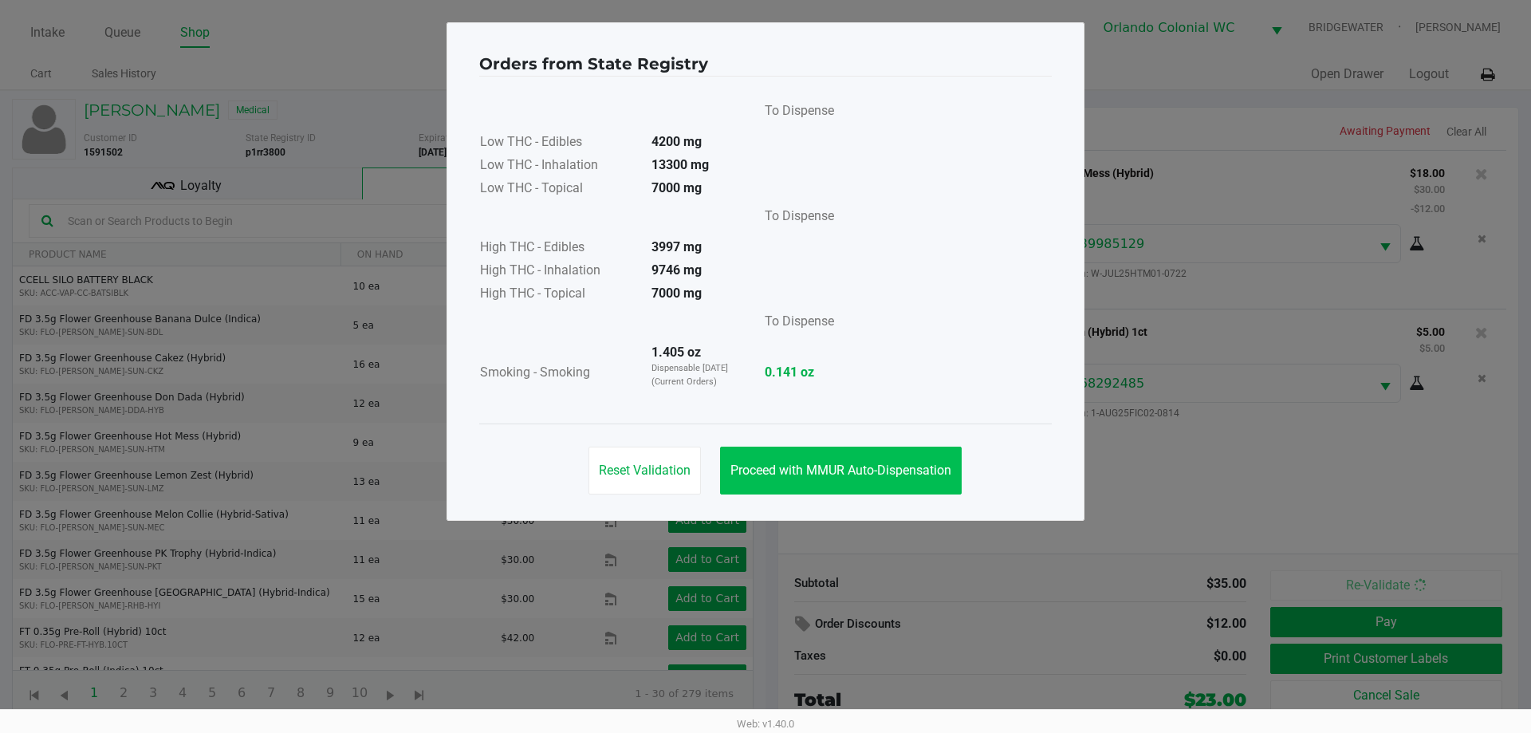
click at [866, 473] on span "Proceed with MMUR Auto-Dispensation" at bounding box center [841, 470] width 221 height 15
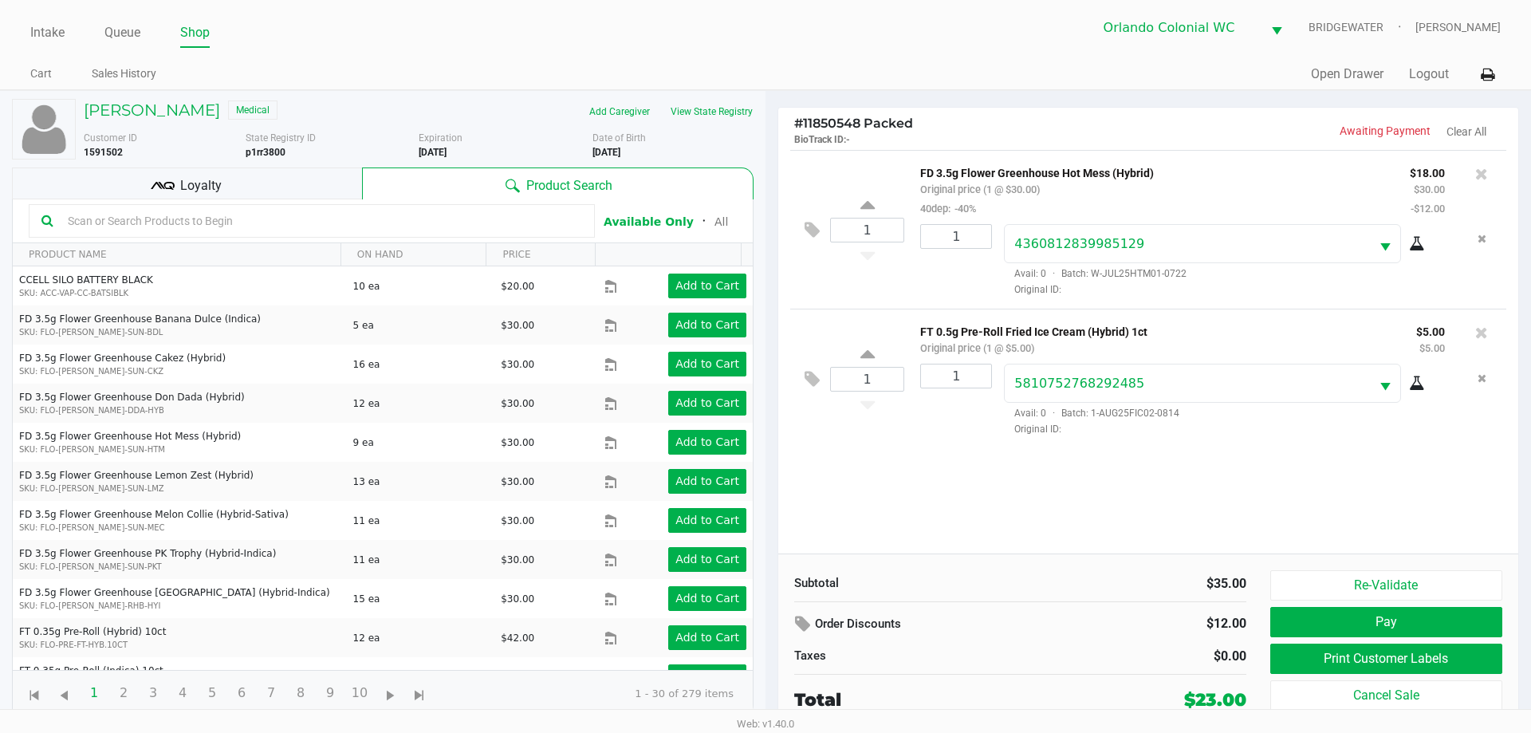
click at [339, 183] on div "Loyalty" at bounding box center [187, 183] width 350 height 32
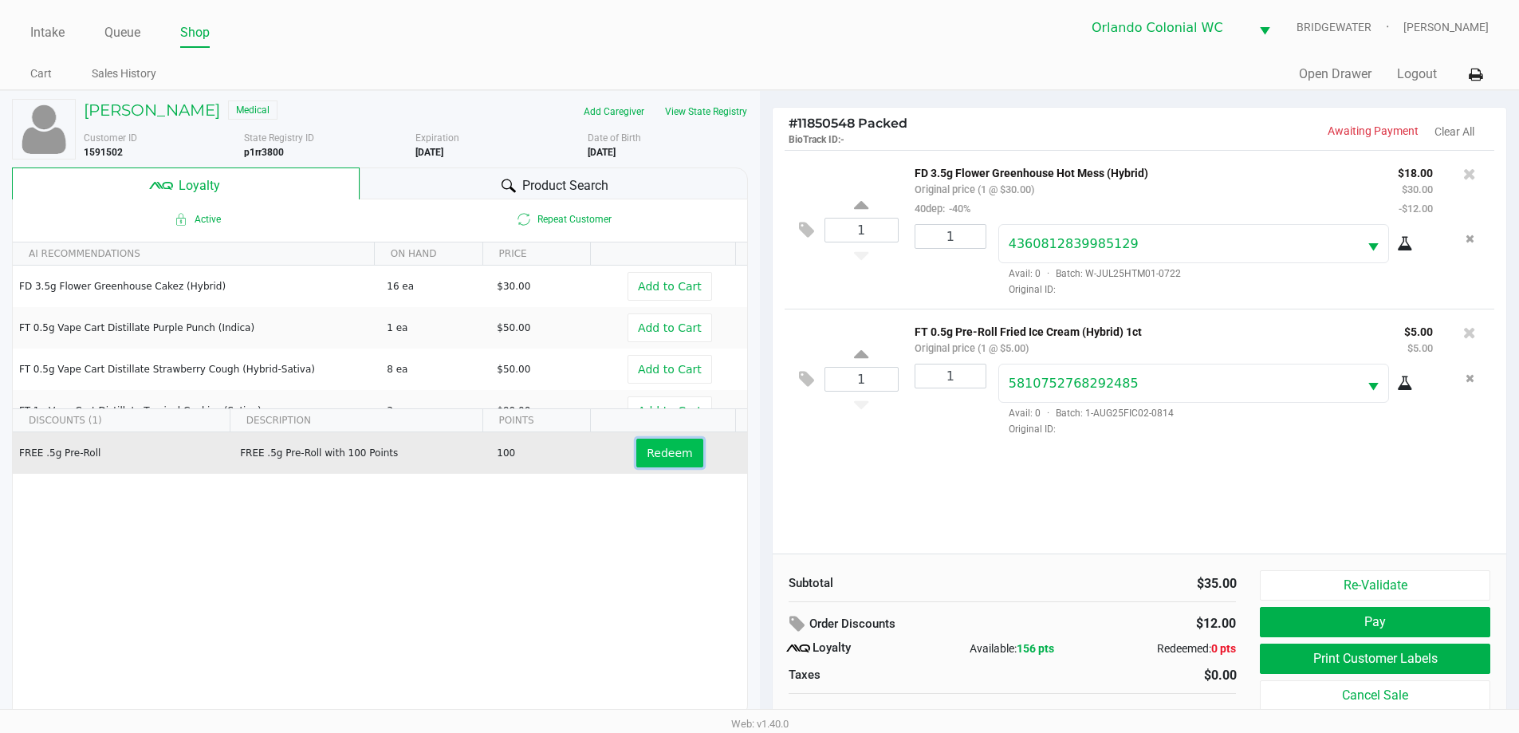
click at [667, 455] on span "Redeem" at bounding box center [669, 453] width 45 height 13
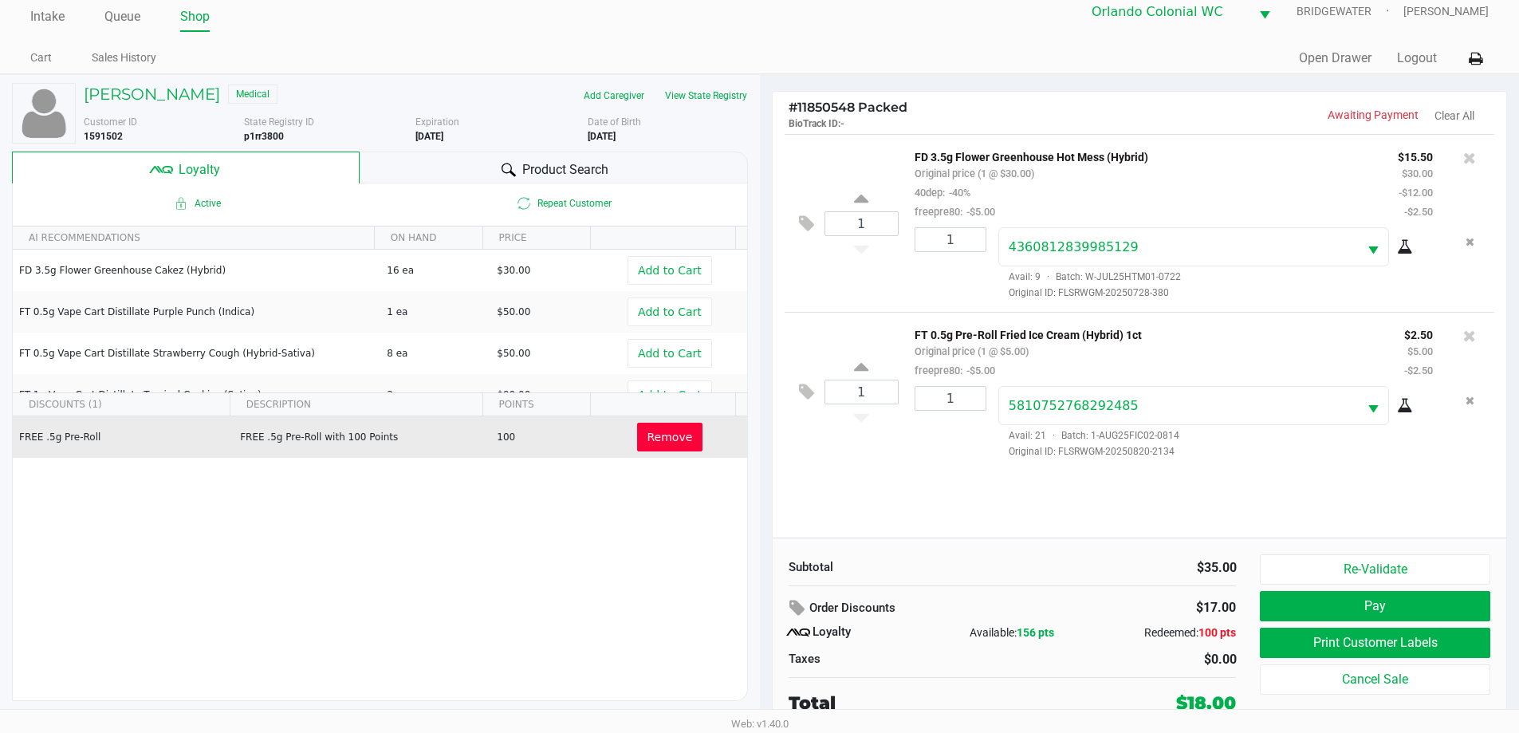
click at [1361, 670] on button "Cancel Sale" at bounding box center [1375, 679] width 230 height 30
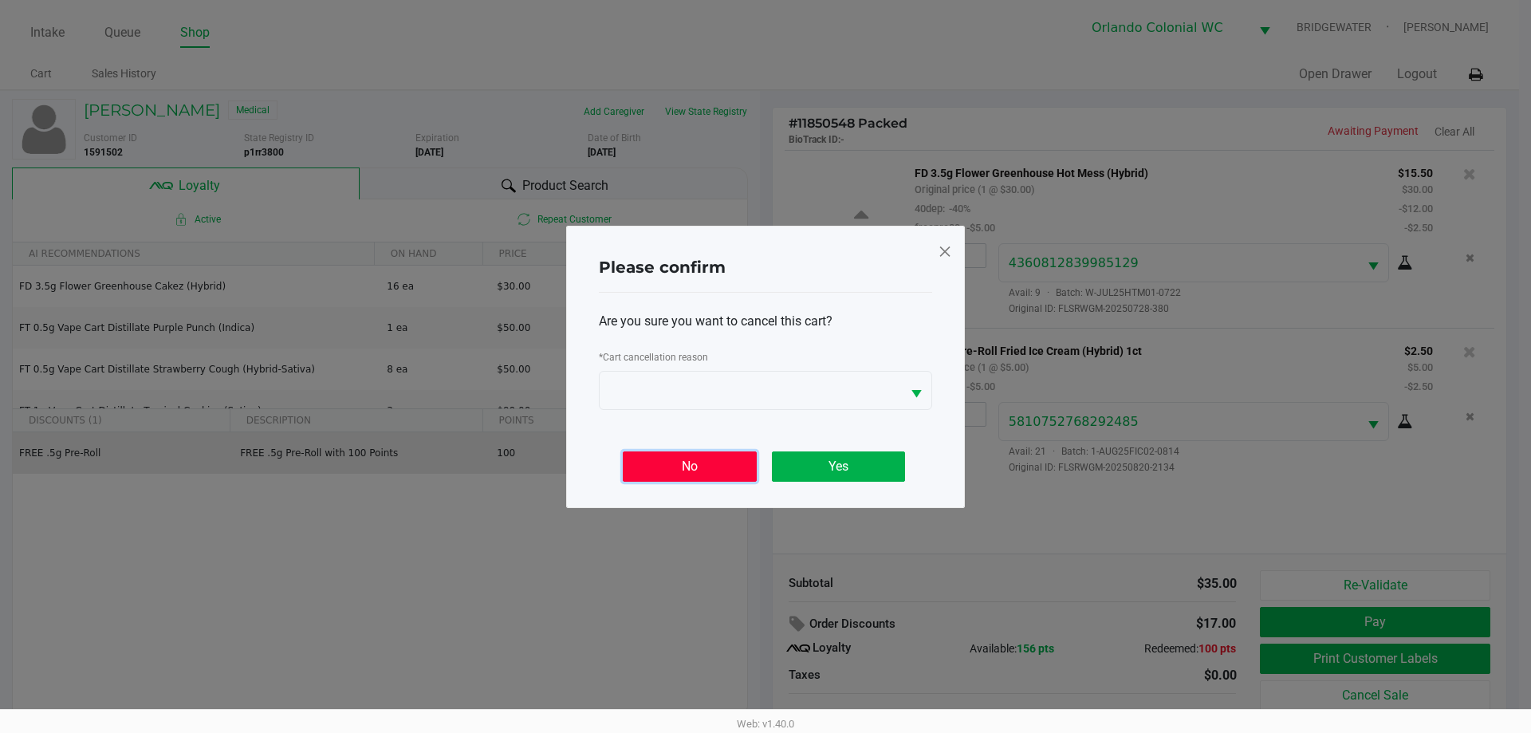
click at [687, 472] on button "No" at bounding box center [689, 466] width 133 height 30
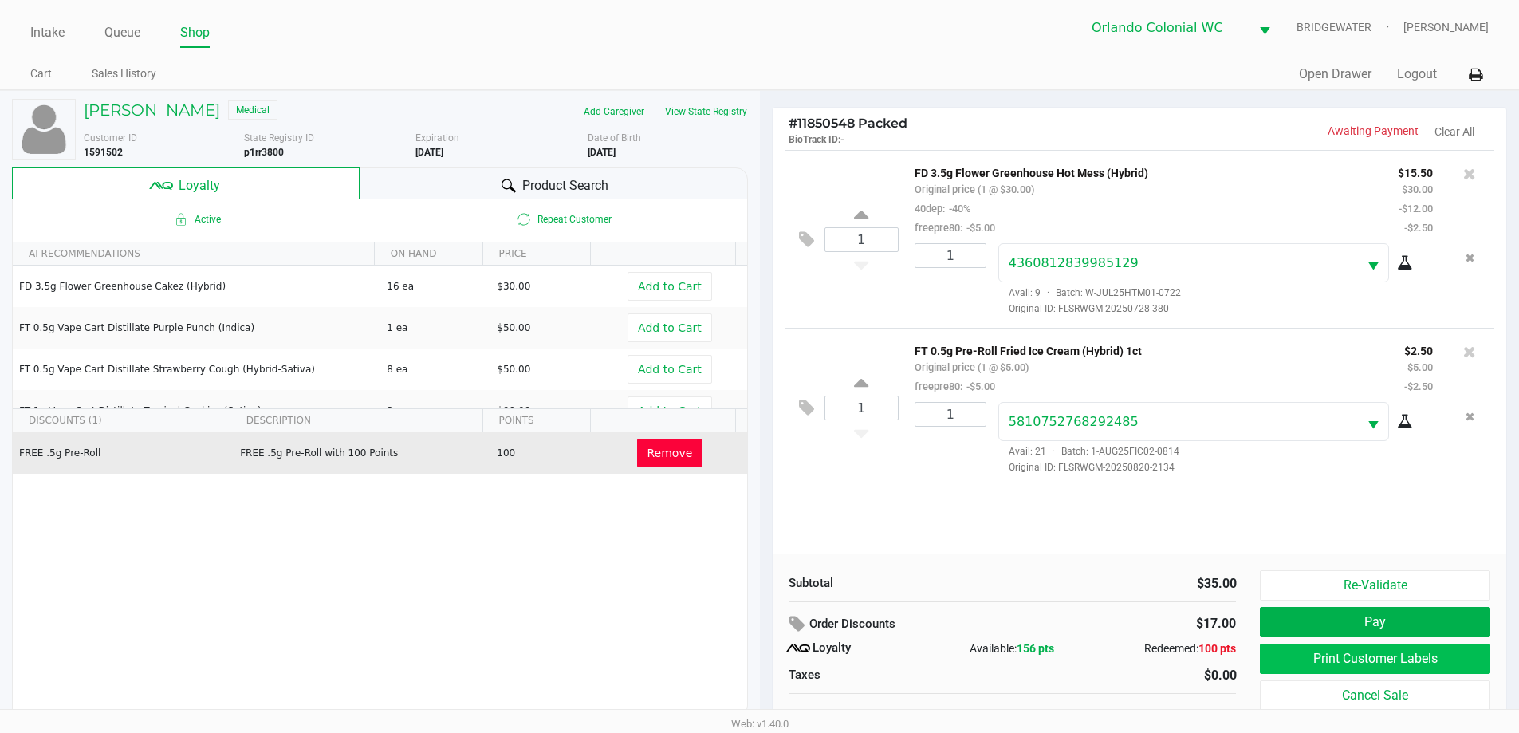
click at [1321, 656] on button "Print Customer Labels" at bounding box center [1375, 659] width 230 height 30
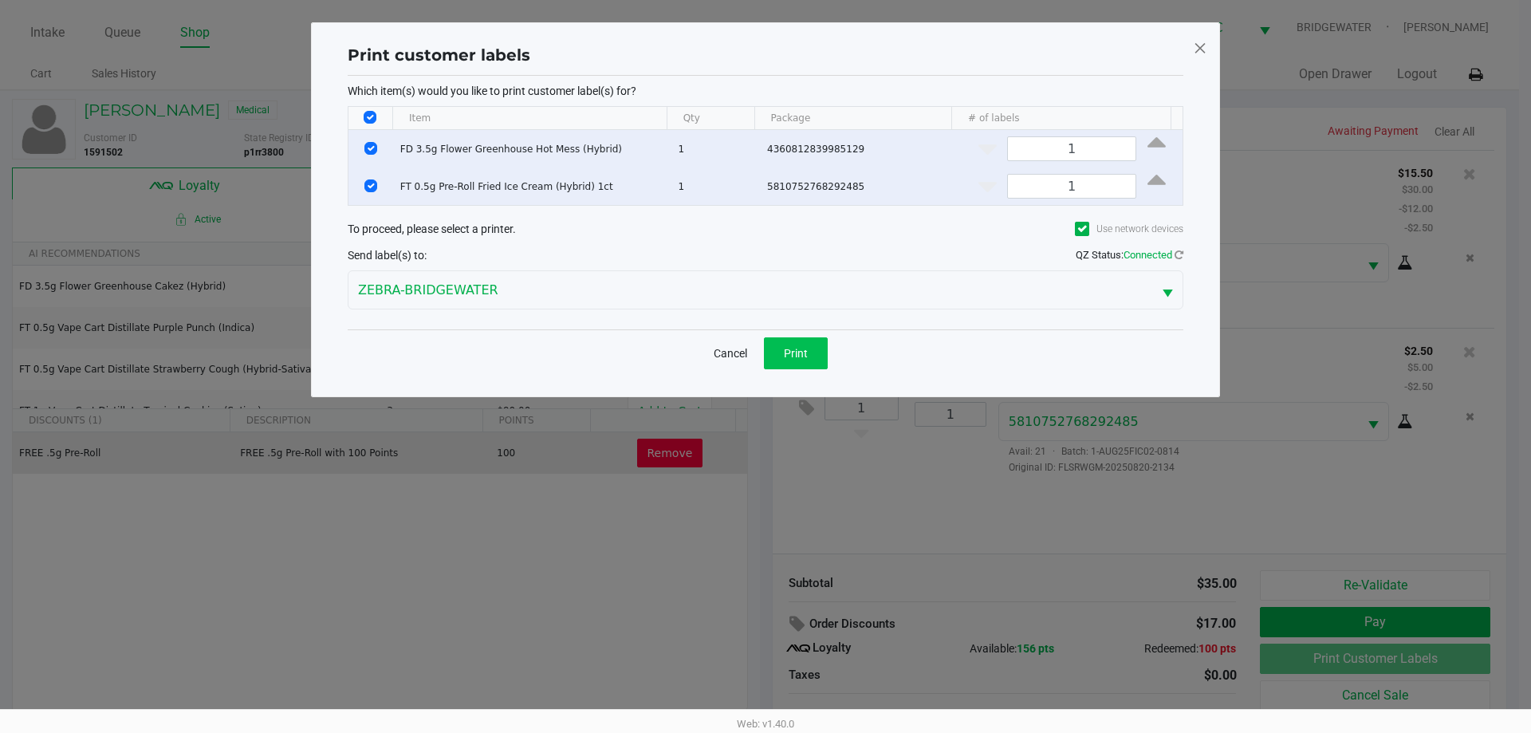
click at [806, 356] on span "Print" at bounding box center [796, 353] width 24 height 13
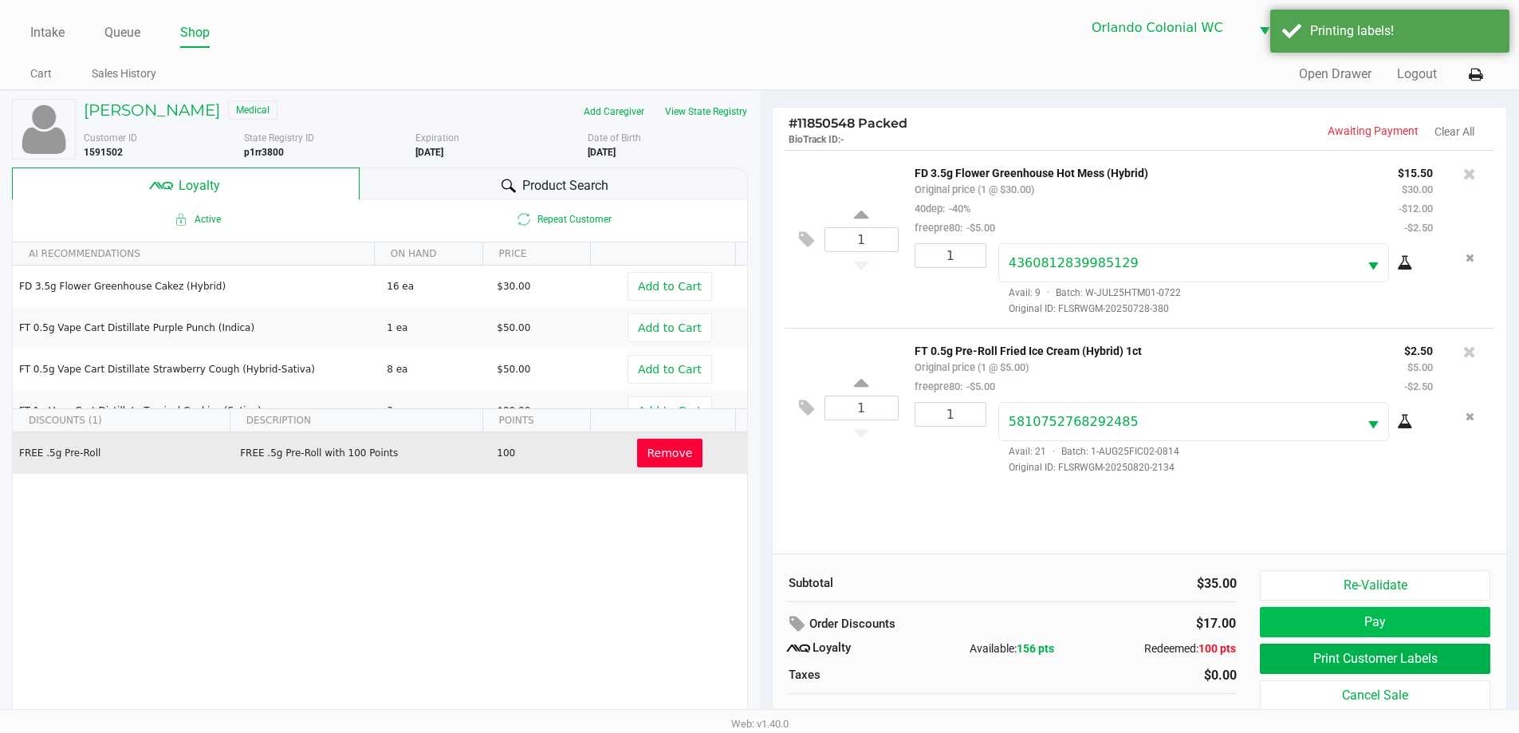
click at [1333, 616] on button "Pay" at bounding box center [1375, 622] width 230 height 30
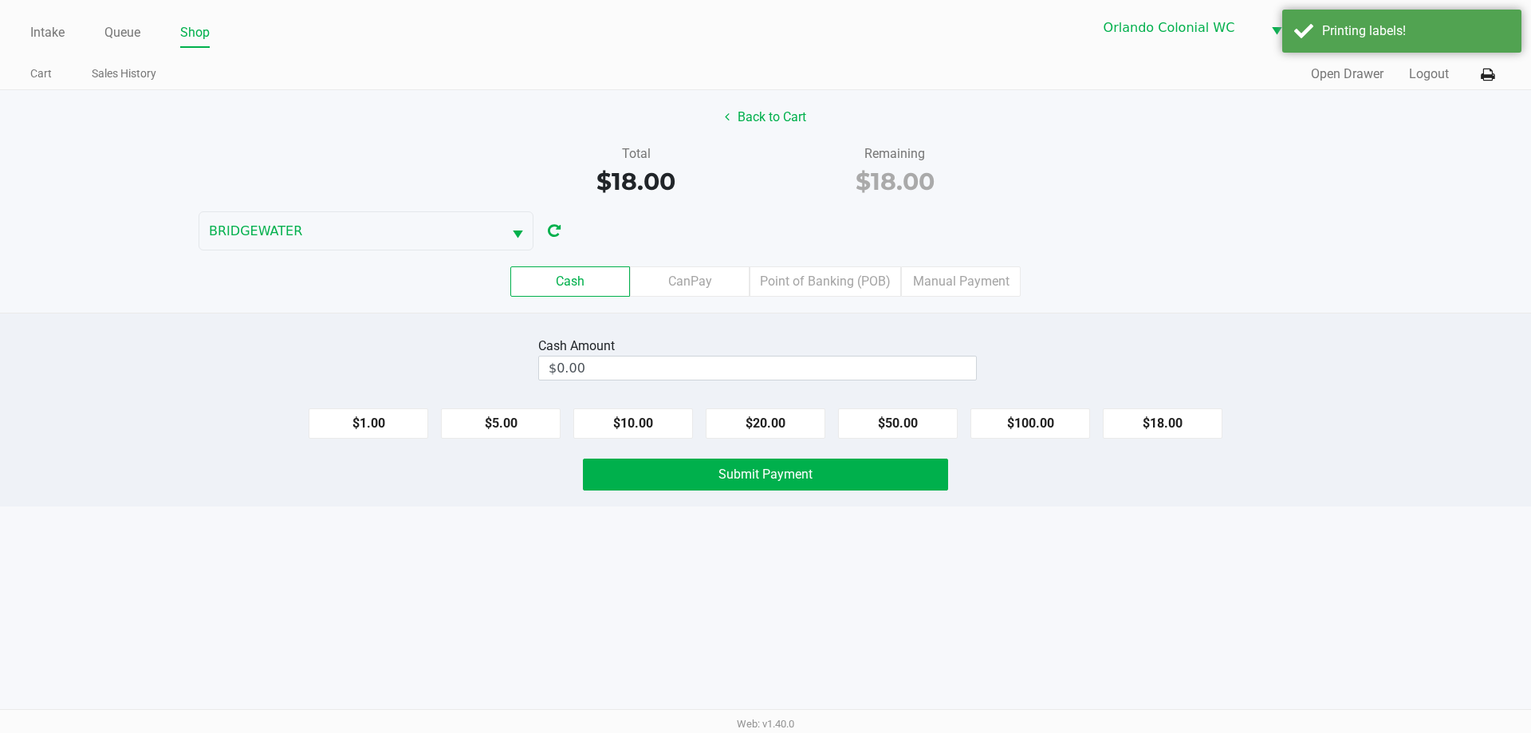
click at [741, 424] on button "$20.00" at bounding box center [766, 423] width 120 height 30
type input "$20.00"
click at [708, 470] on button "Submit Payment" at bounding box center [765, 475] width 365 height 32
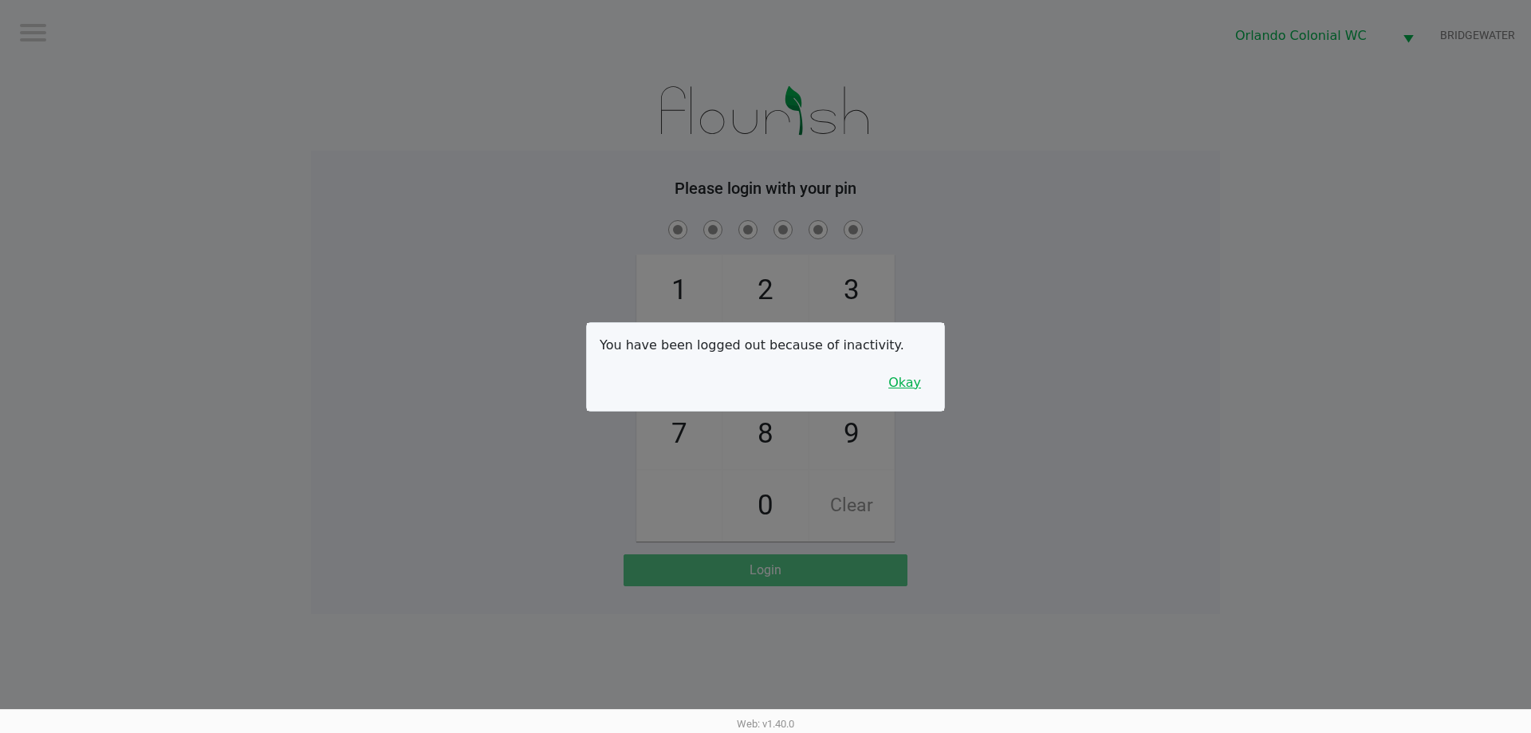
click at [909, 388] on button "Okay" at bounding box center [904, 383] width 53 height 30
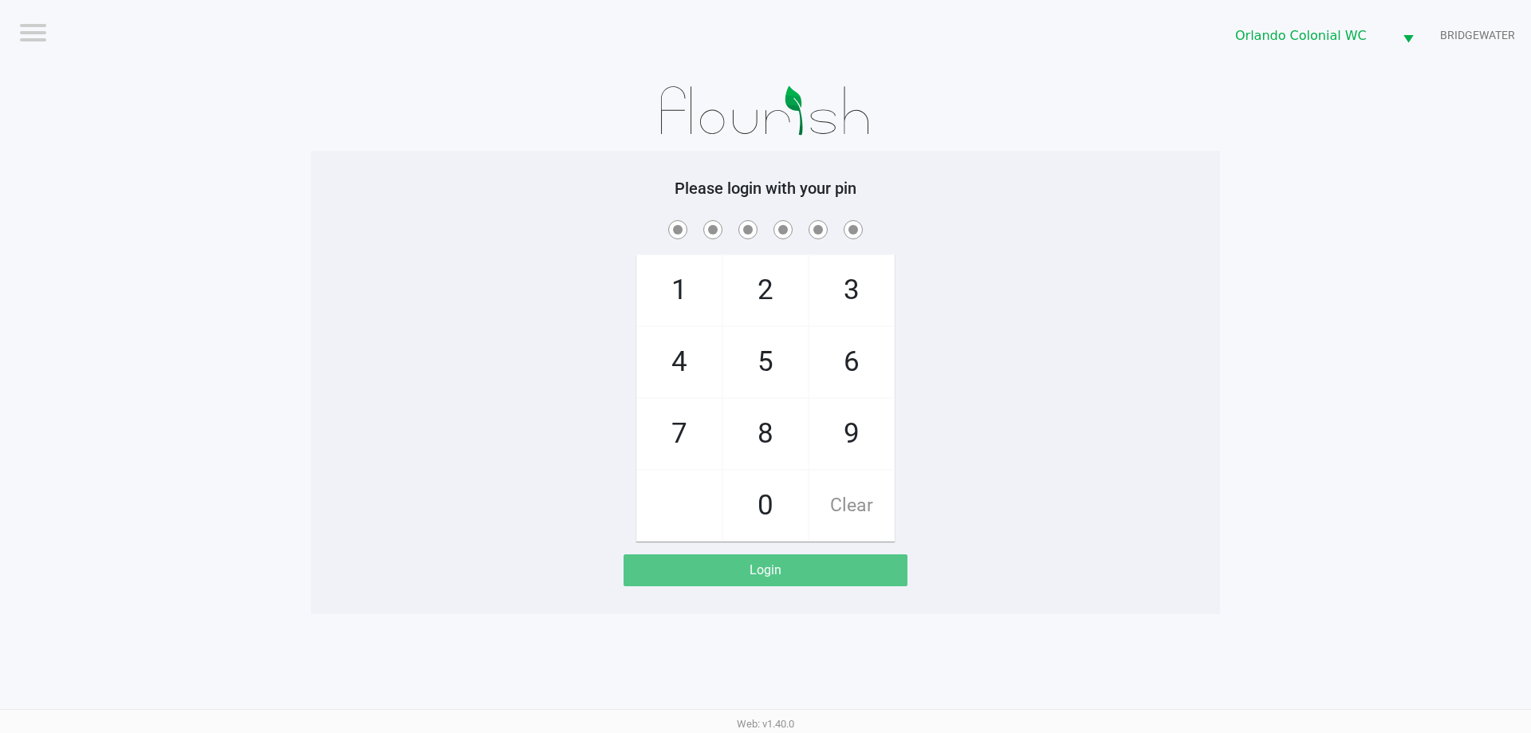
click at [763, 446] on span "8" at bounding box center [765, 434] width 85 height 70
checkbox input "true"
click at [669, 438] on span "7" at bounding box center [679, 434] width 85 height 70
checkbox input "true"
click at [748, 514] on span "0" at bounding box center [765, 506] width 85 height 70
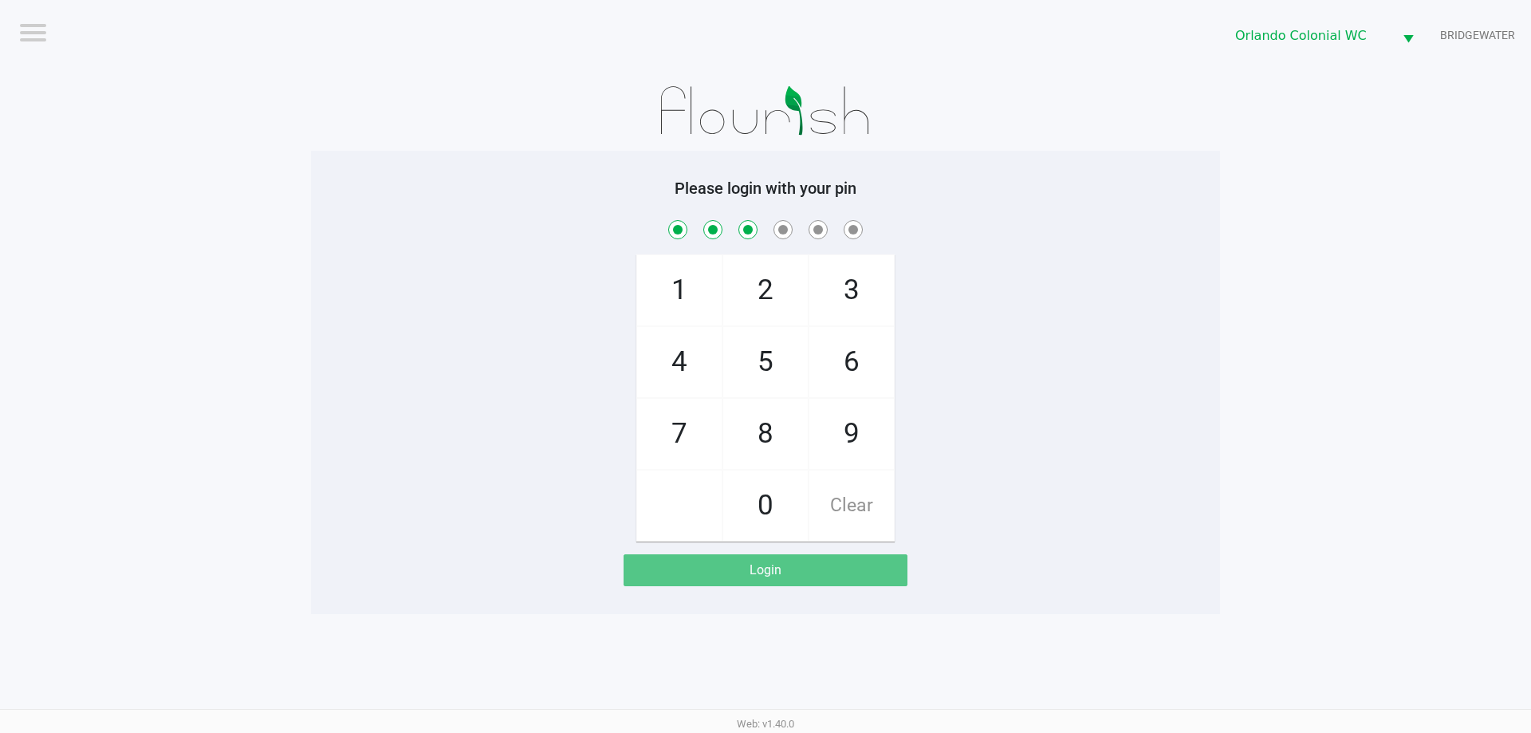
checkbox input "true"
click at [675, 381] on span "4" at bounding box center [679, 362] width 85 height 70
checkbox input "true"
click at [690, 446] on span "7" at bounding box center [679, 434] width 85 height 70
checkbox input "true"
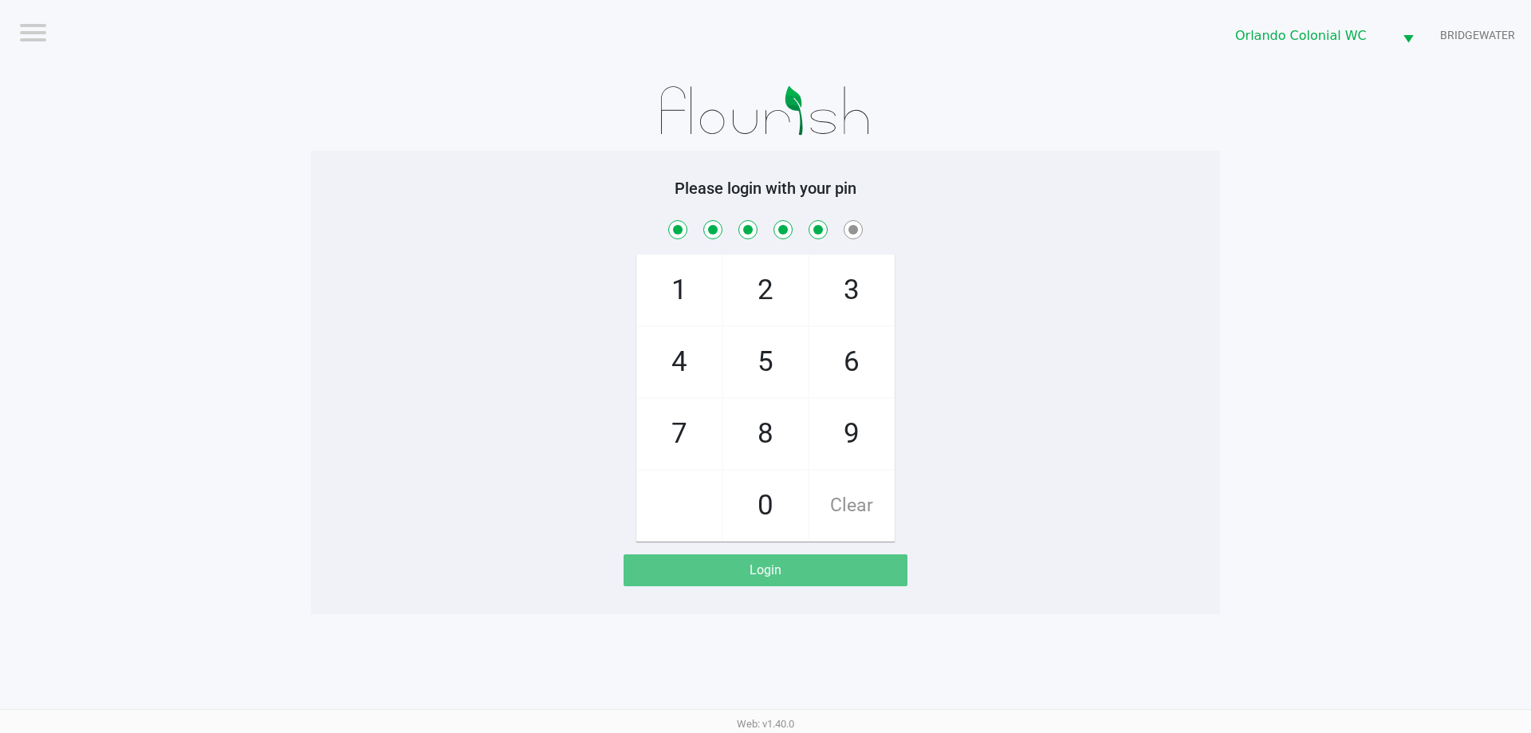
click at [687, 289] on span "1" at bounding box center [679, 290] width 85 height 70
checkbox input "true"
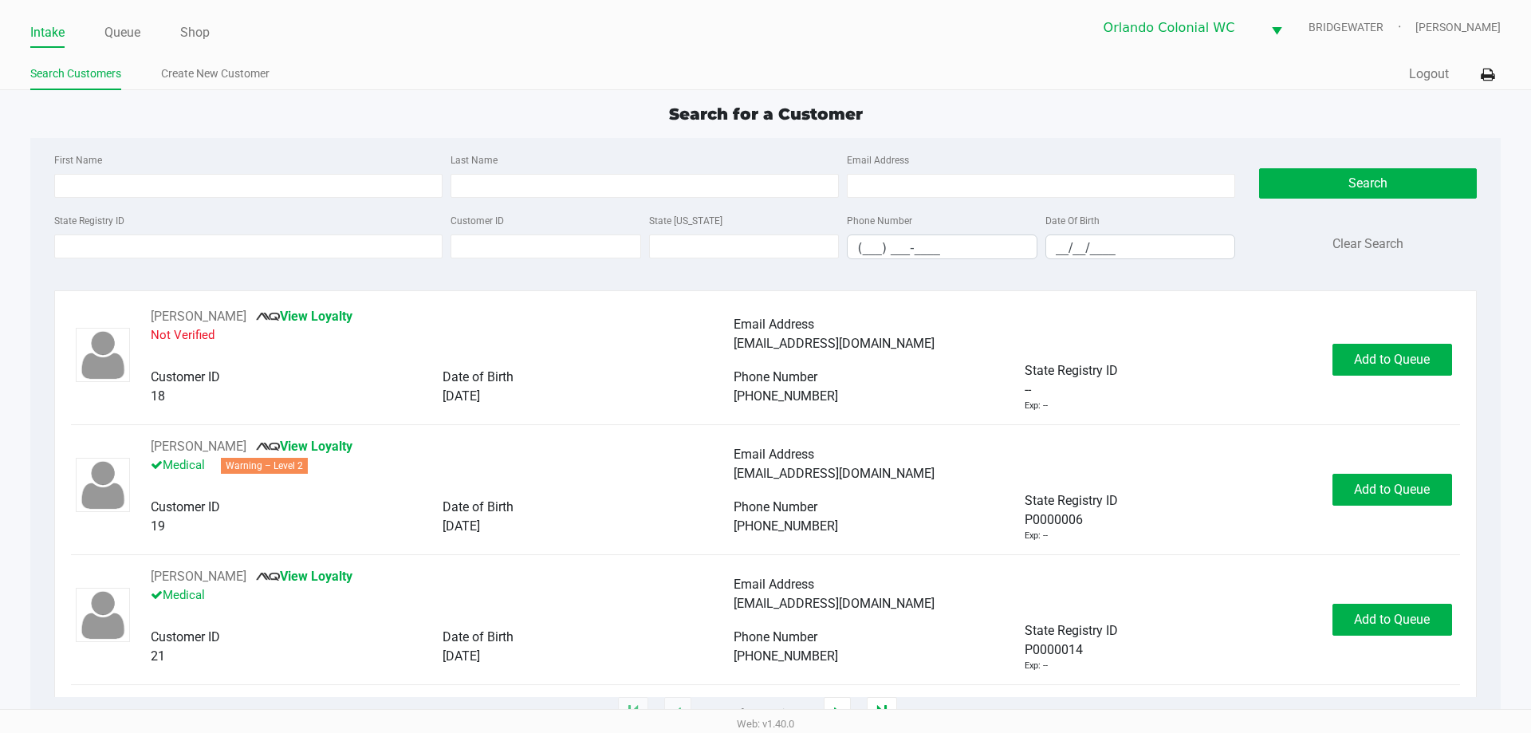
click at [124, 30] on link "Queue" at bounding box center [122, 33] width 36 height 22
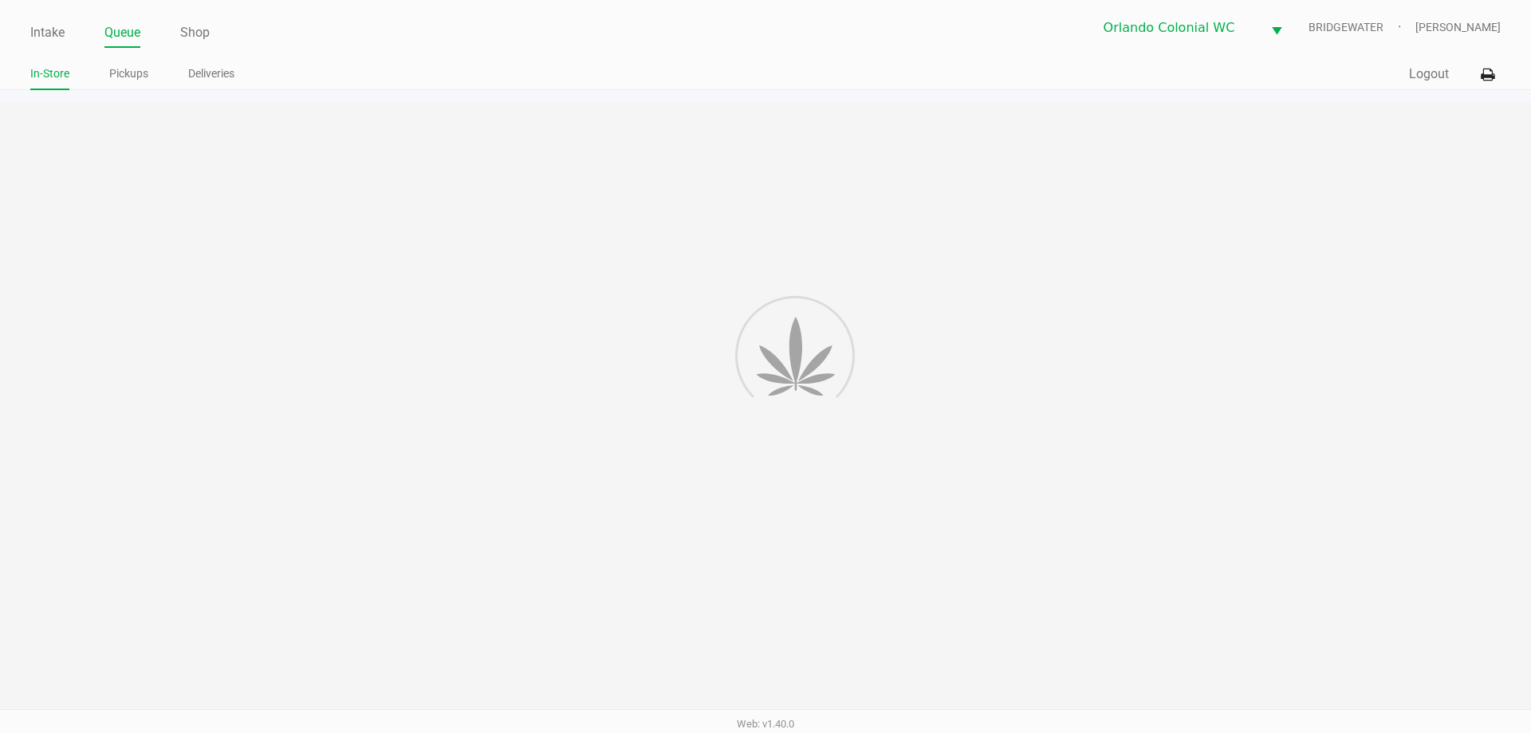
click at [136, 77] on link "Pickups" at bounding box center [128, 74] width 39 height 20
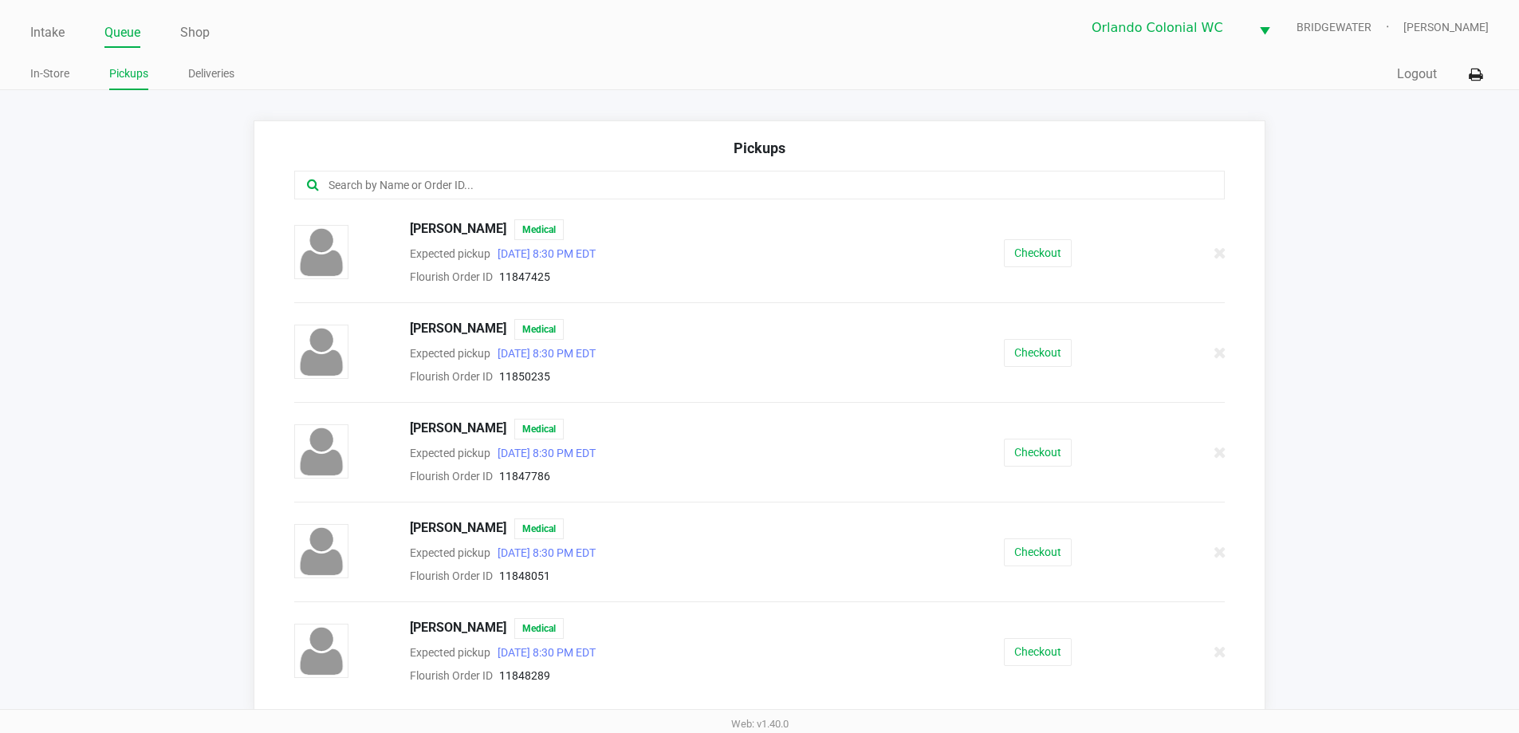
click at [606, 186] on input "text" at bounding box center [734, 185] width 815 height 18
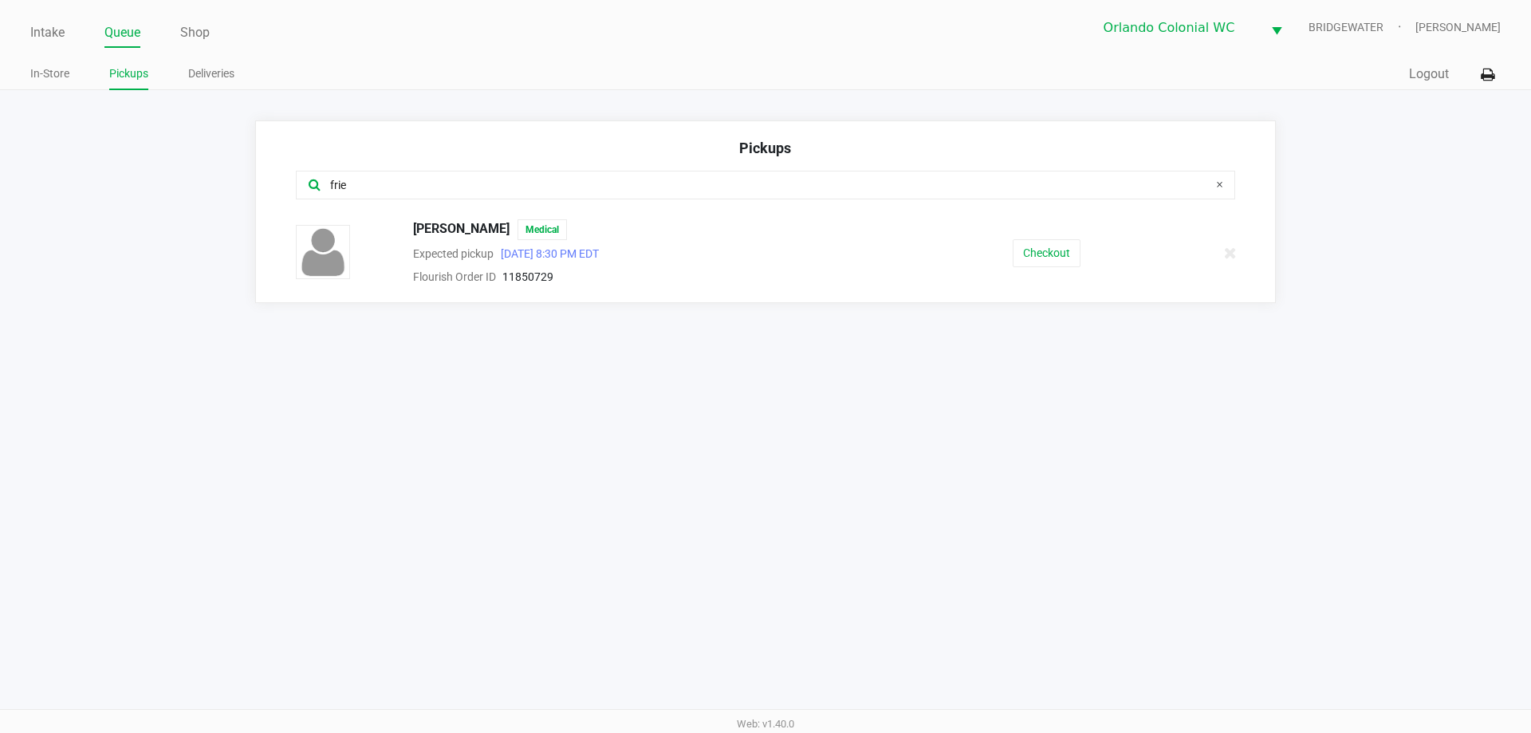
type input "frie"
click at [1068, 244] on button "Checkout" at bounding box center [1047, 253] width 68 height 28
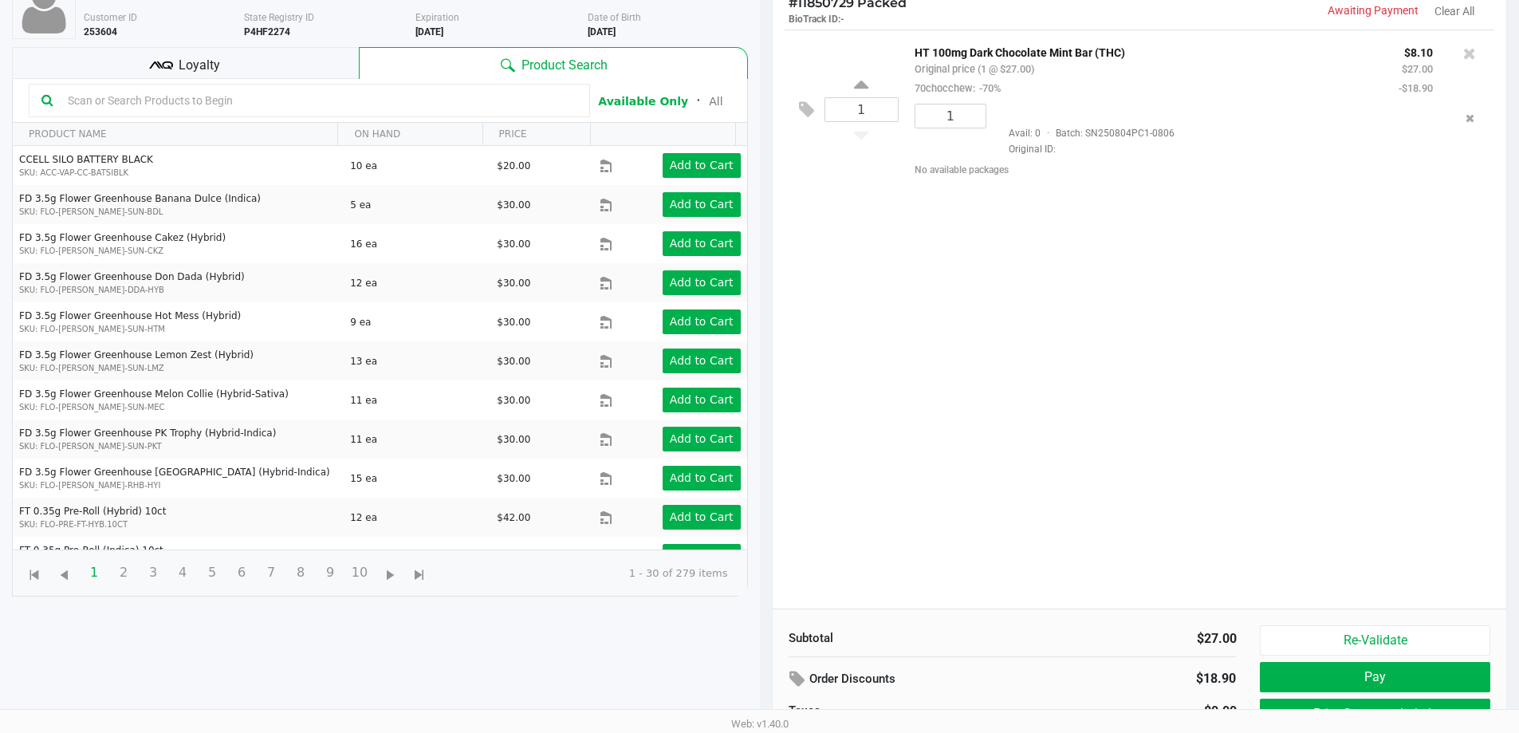
scroll to position [172, 0]
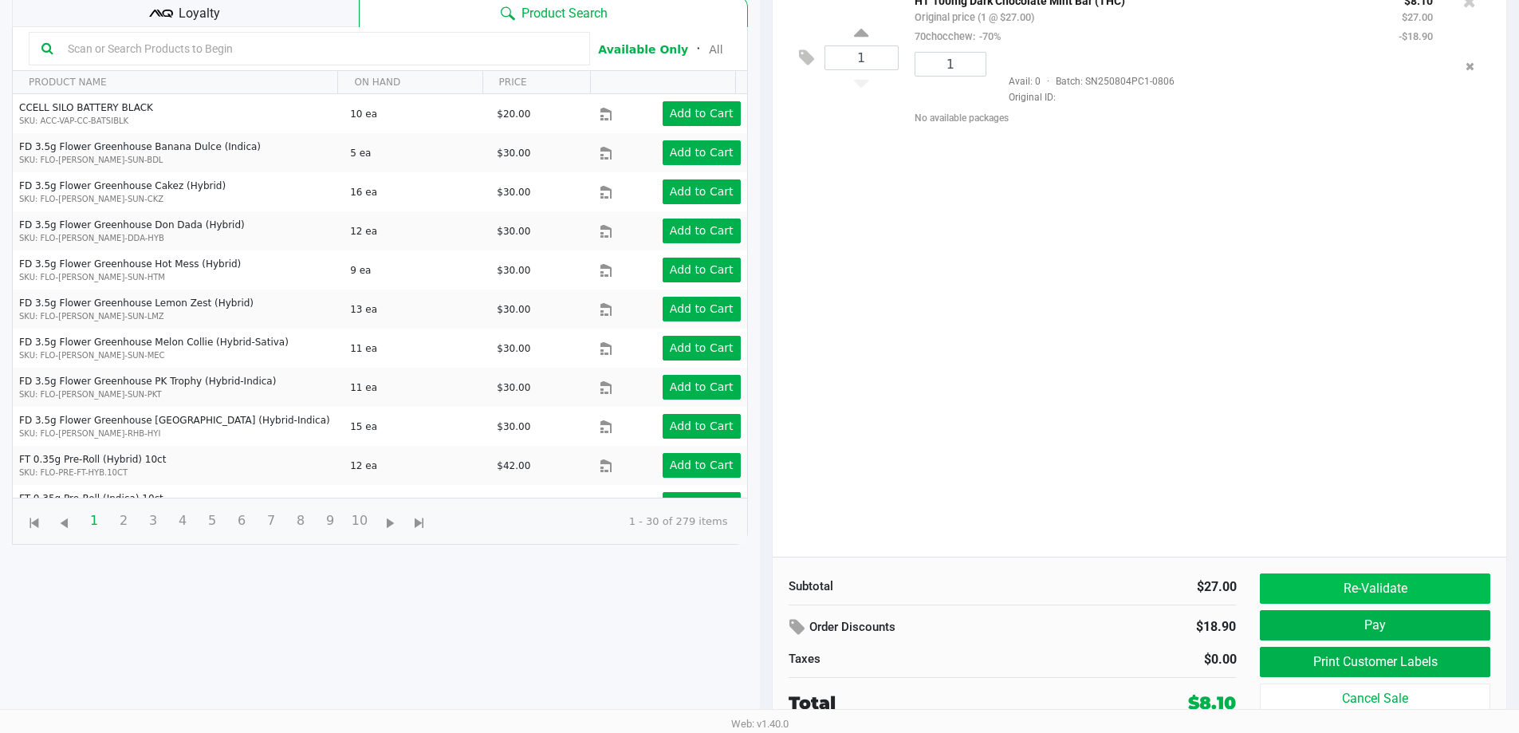
click at [1342, 589] on button "Re-Validate" at bounding box center [1375, 588] width 230 height 30
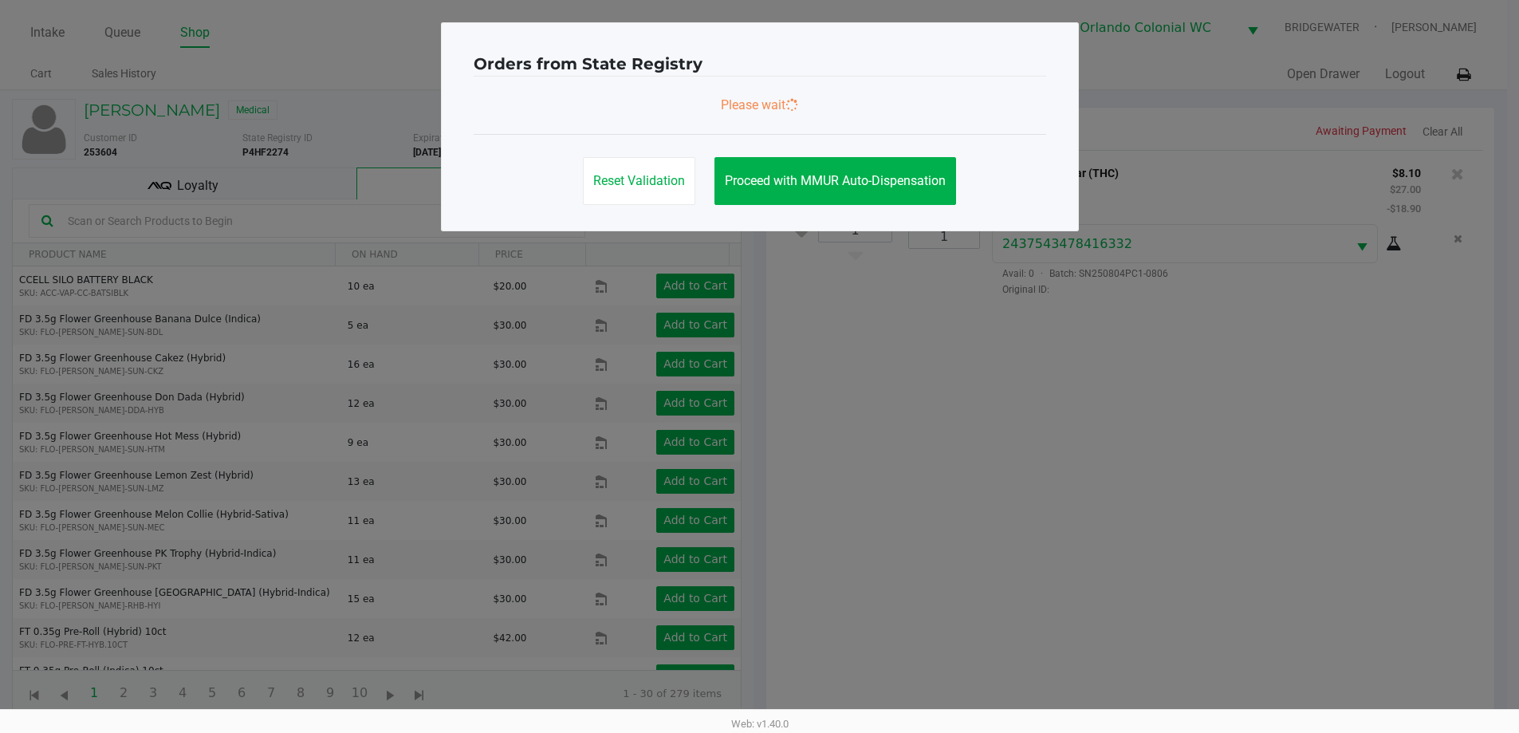
scroll to position [0, 0]
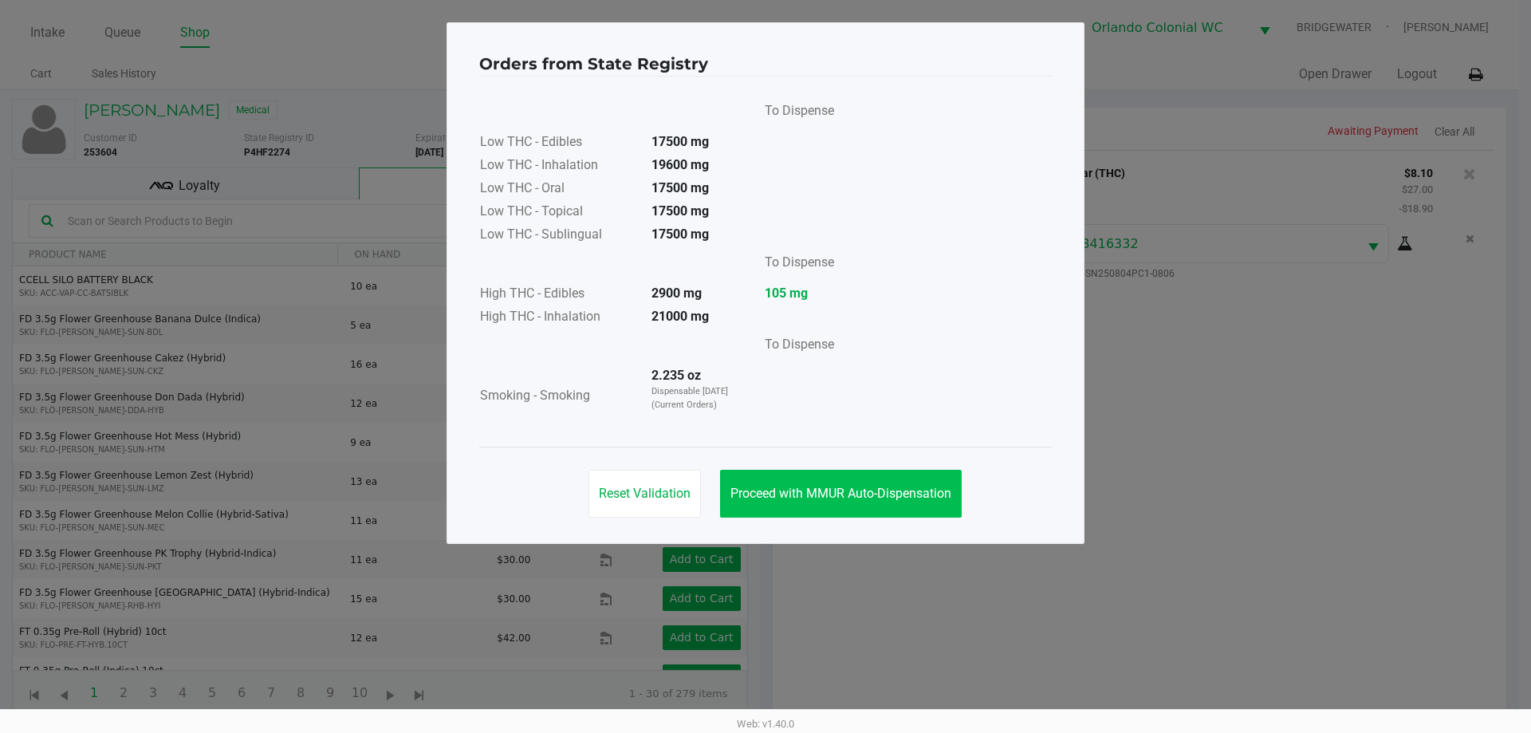
click at [931, 489] on span "Proceed with MMUR Auto-Dispensation" at bounding box center [841, 493] width 221 height 15
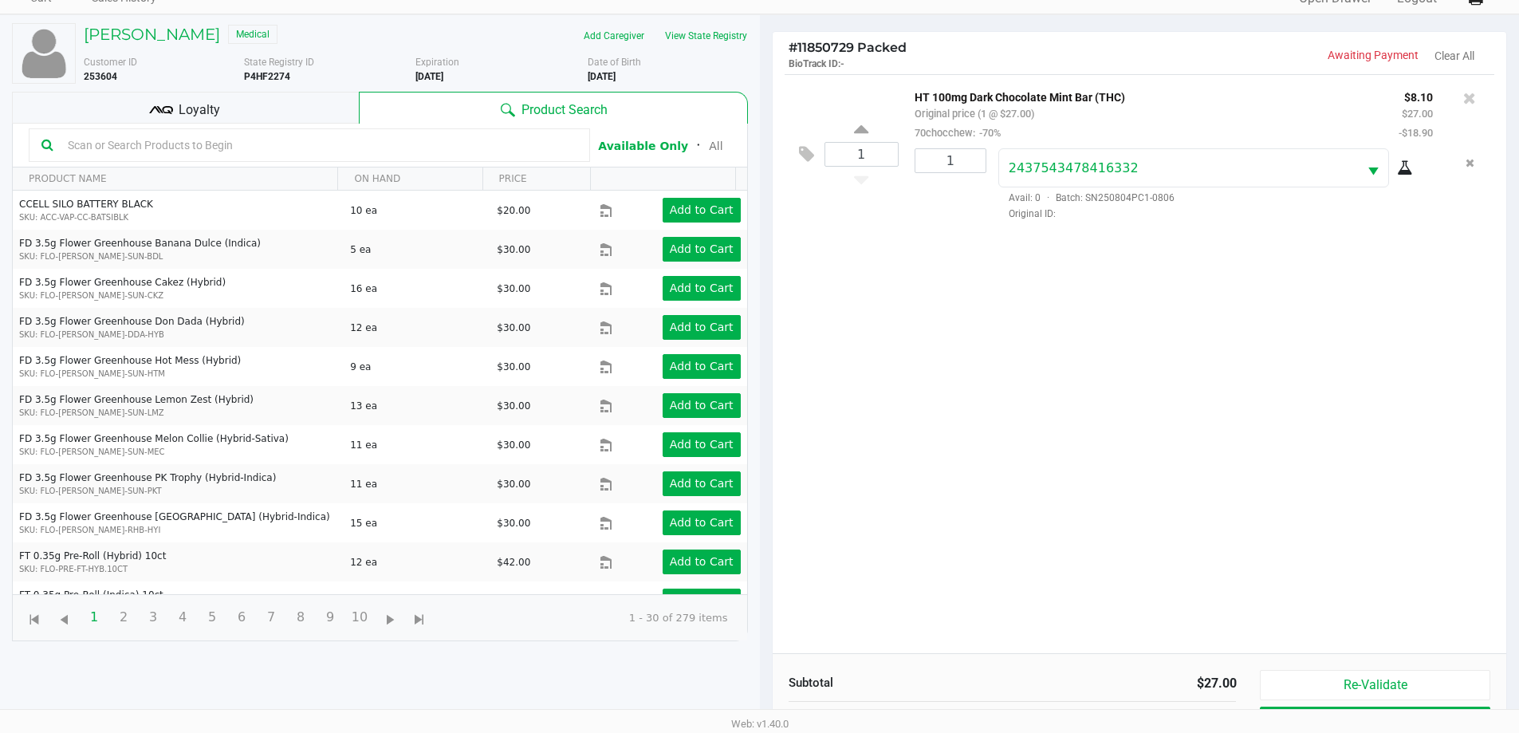
scroll to position [172, 0]
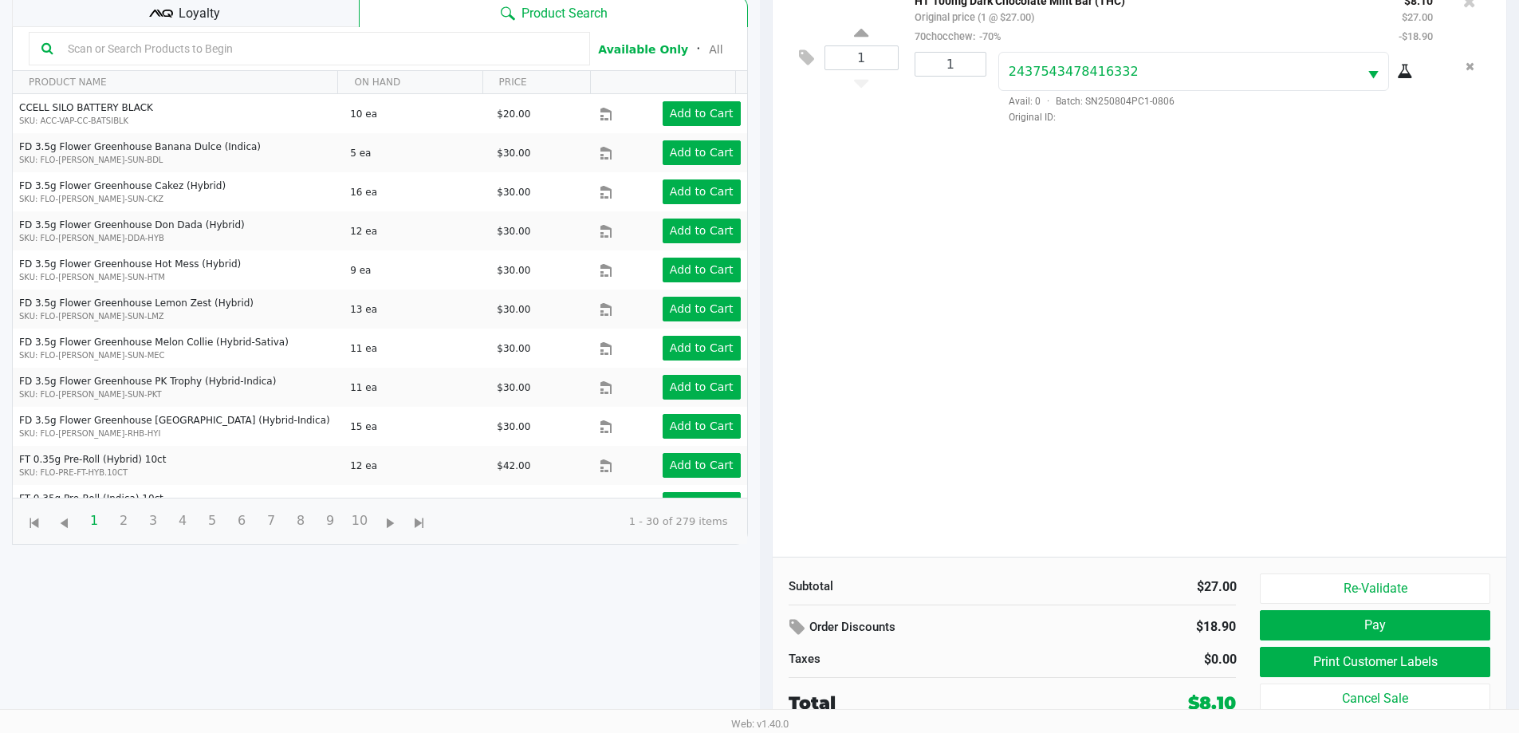
click at [1324, 675] on button "Print Customer Labels" at bounding box center [1375, 662] width 230 height 30
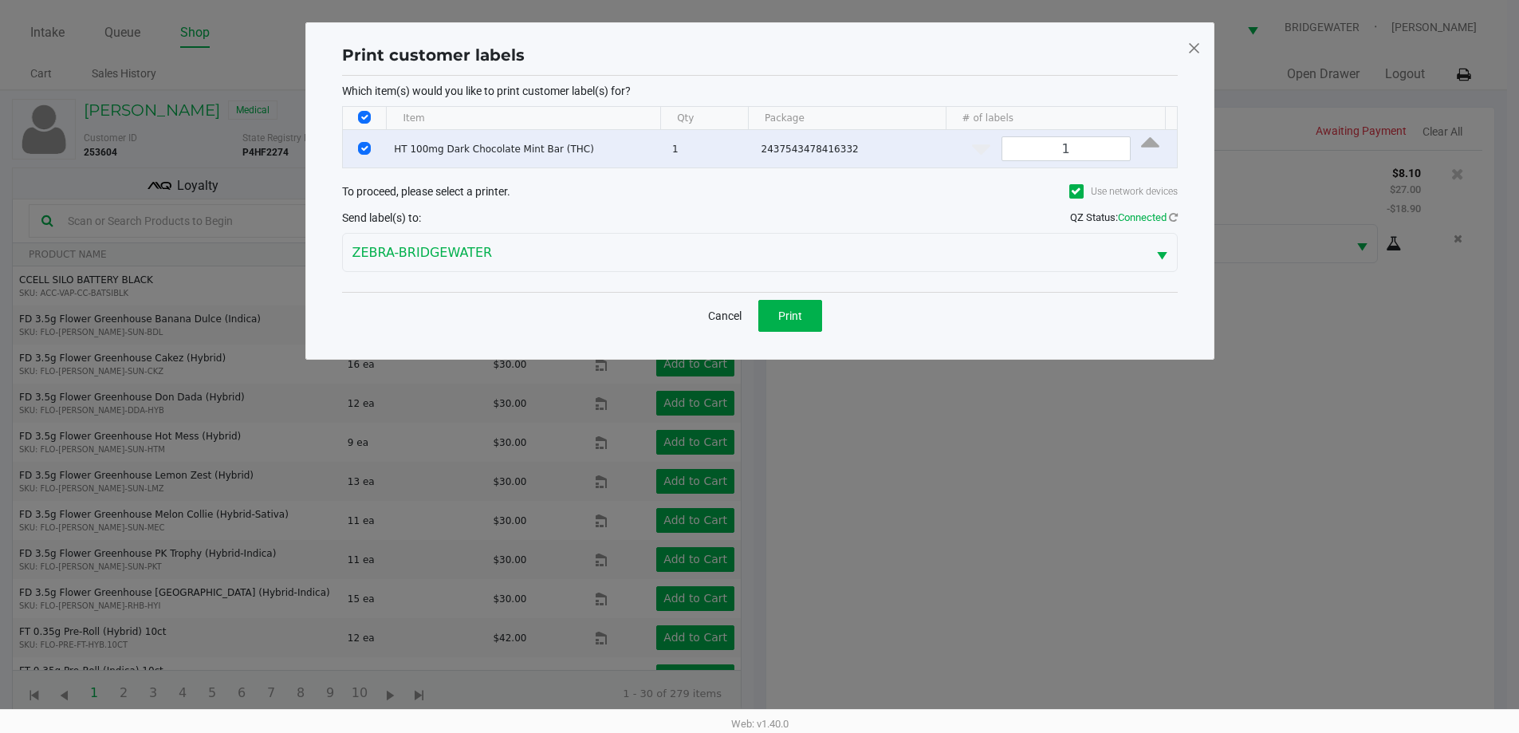
scroll to position [0, 0]
click at [818, 302] on button "Print" at bounding box center [796, 316] width 64 height 32
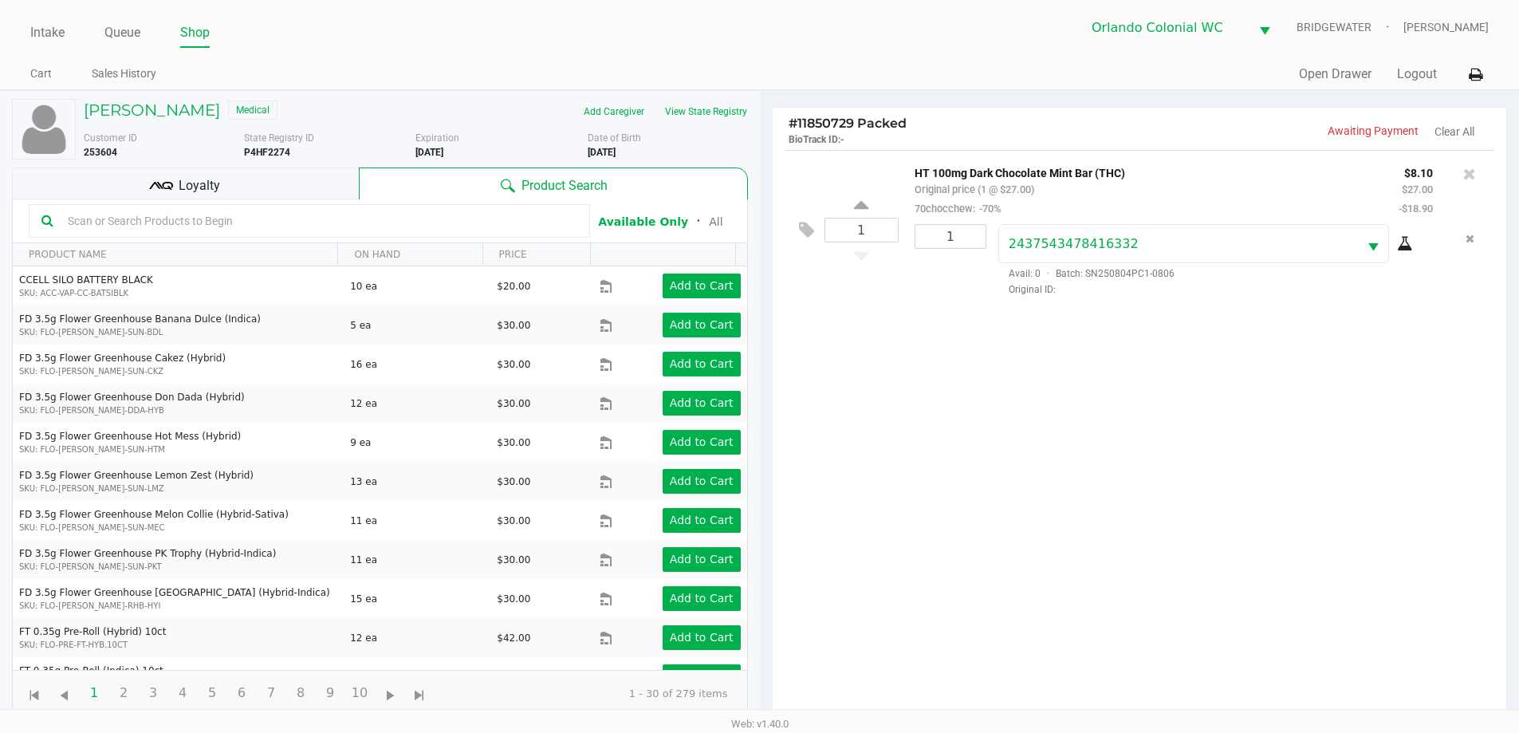
scroll to position [172, 0]
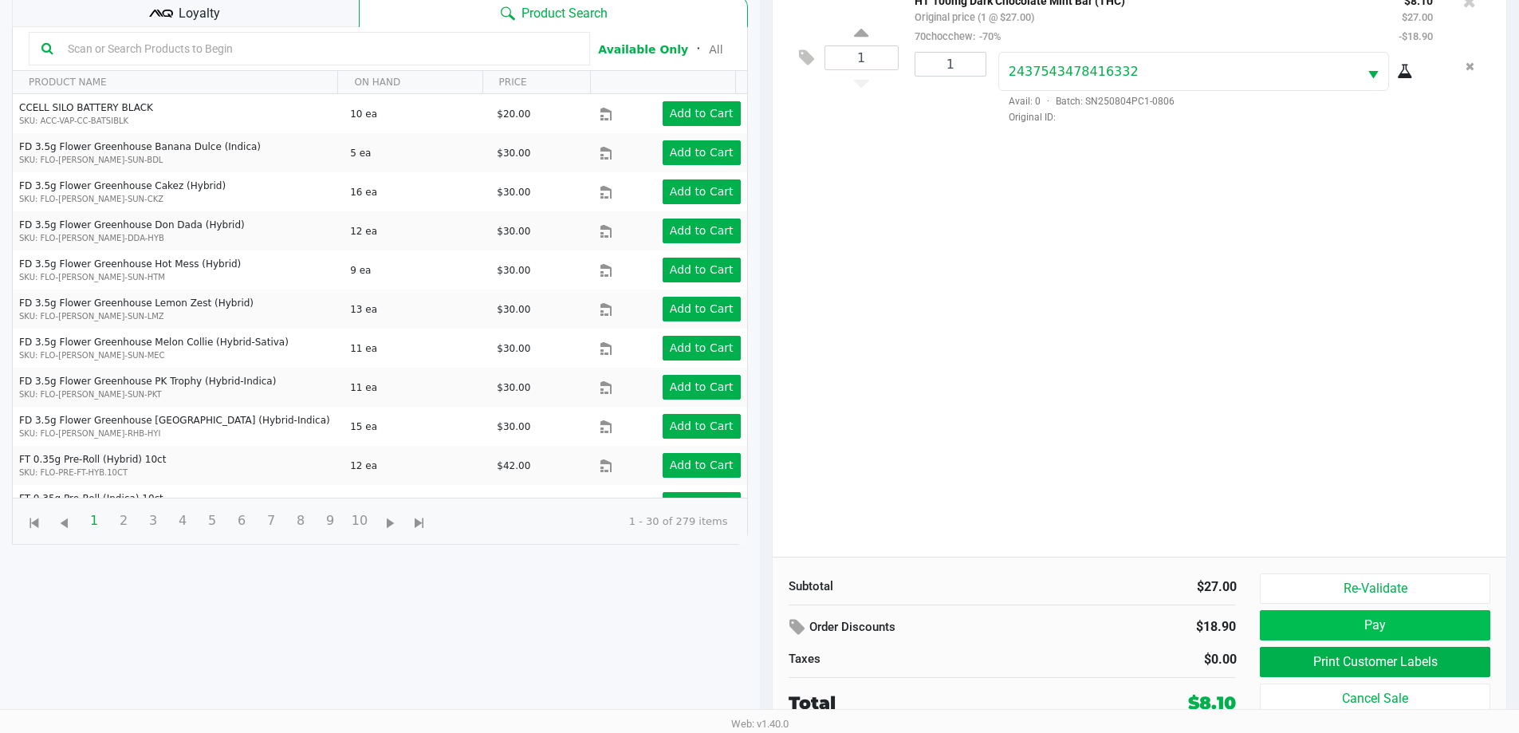
click at [1364, 632] on button "Pay" at bounding box center [1375, 625] width 230 height 30
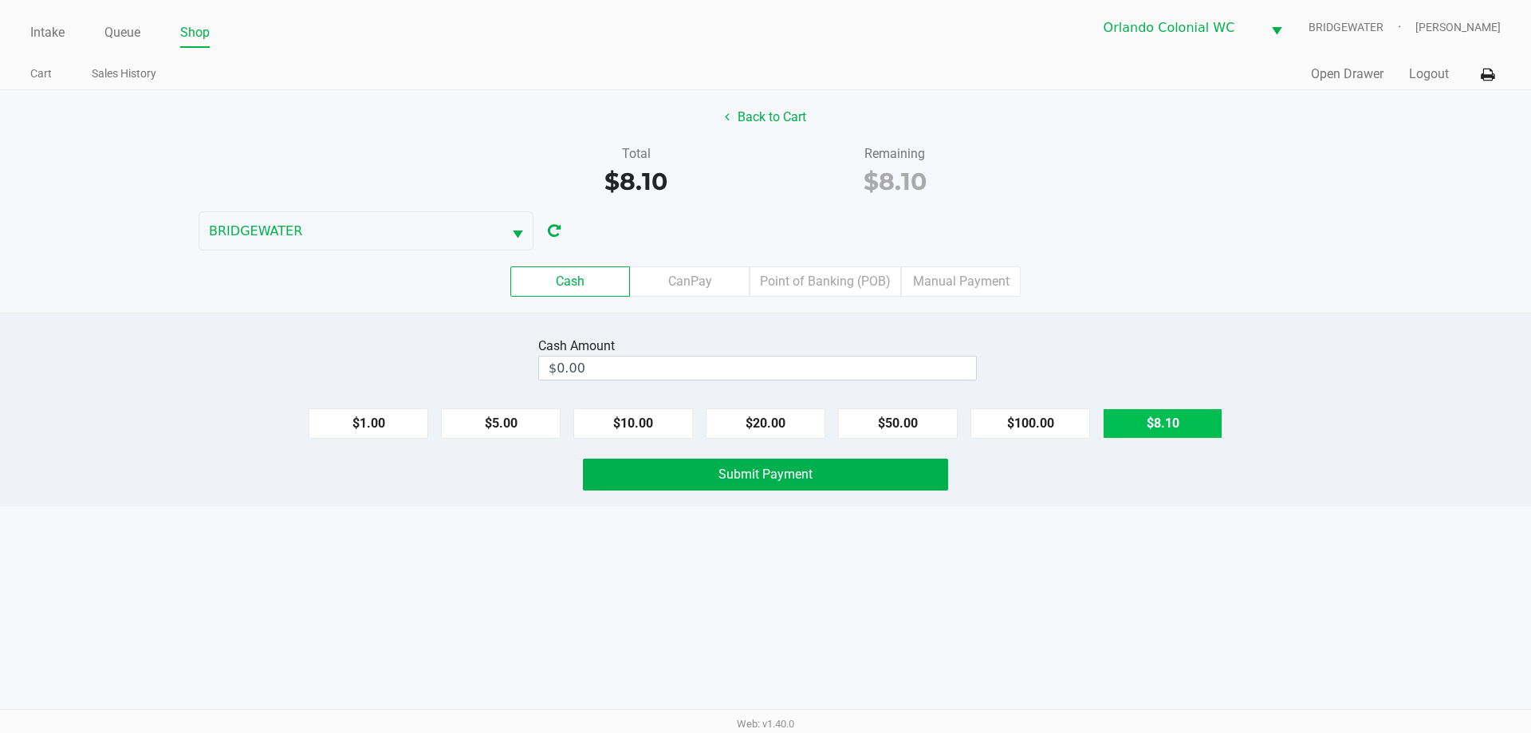
click at [1172, 423] on button "$8.10" at bounding box center [1163, 423] width 120 height 30
type input "$8.10"
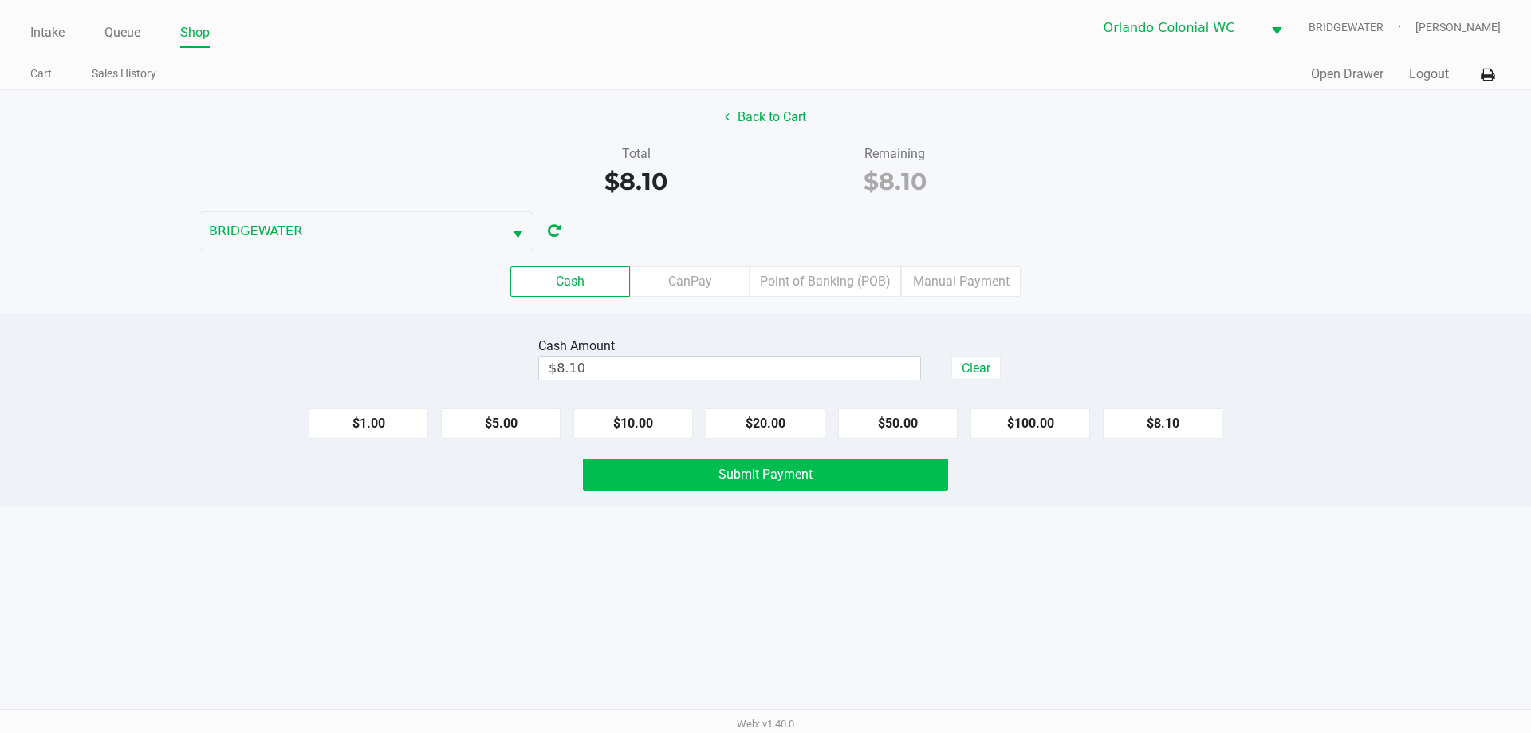
click at [865, 466] on button "Submit Payment" at bounding box center [765, 475] width 365 height 32
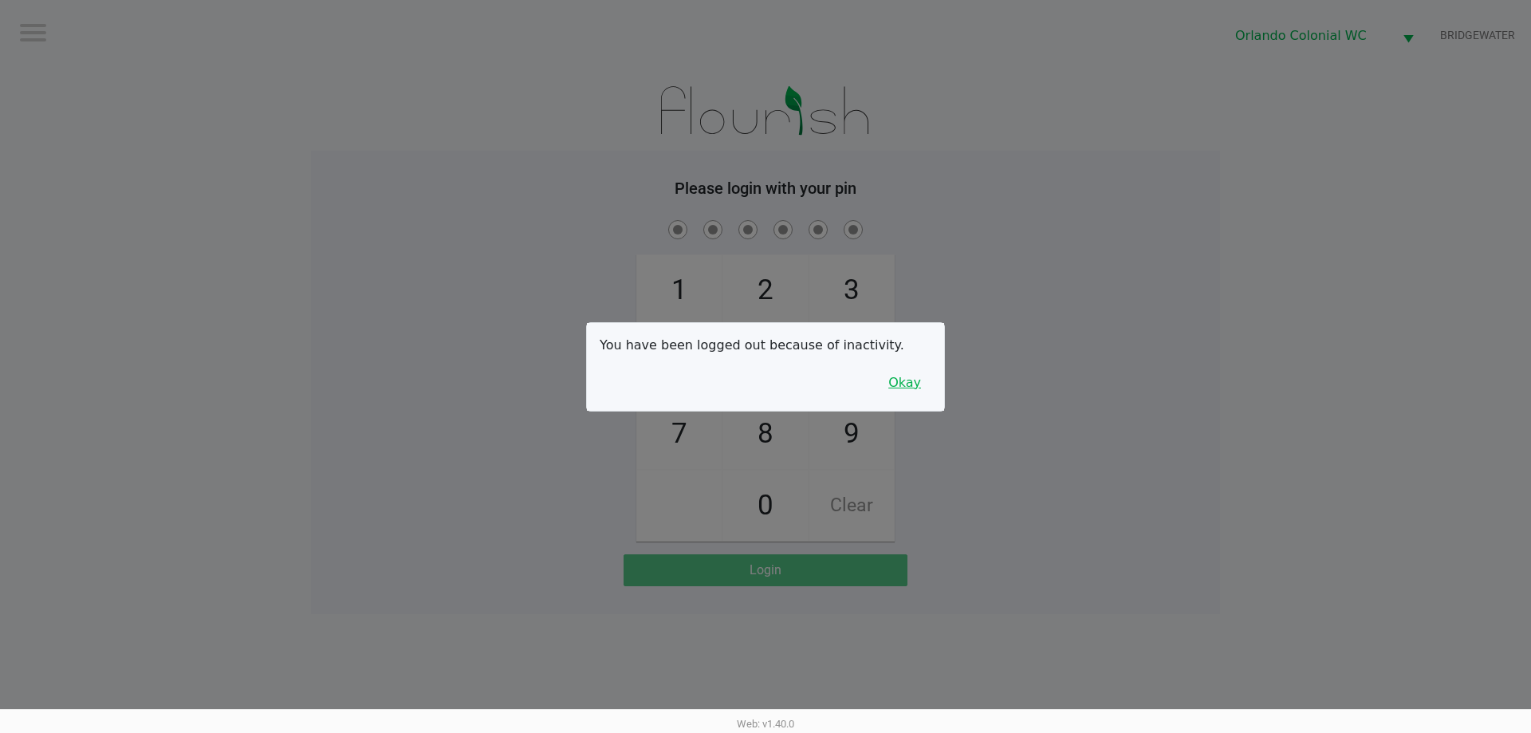
click at [903, 376] on button "Okay" at bounding box center [904, 383] width 53 height 30
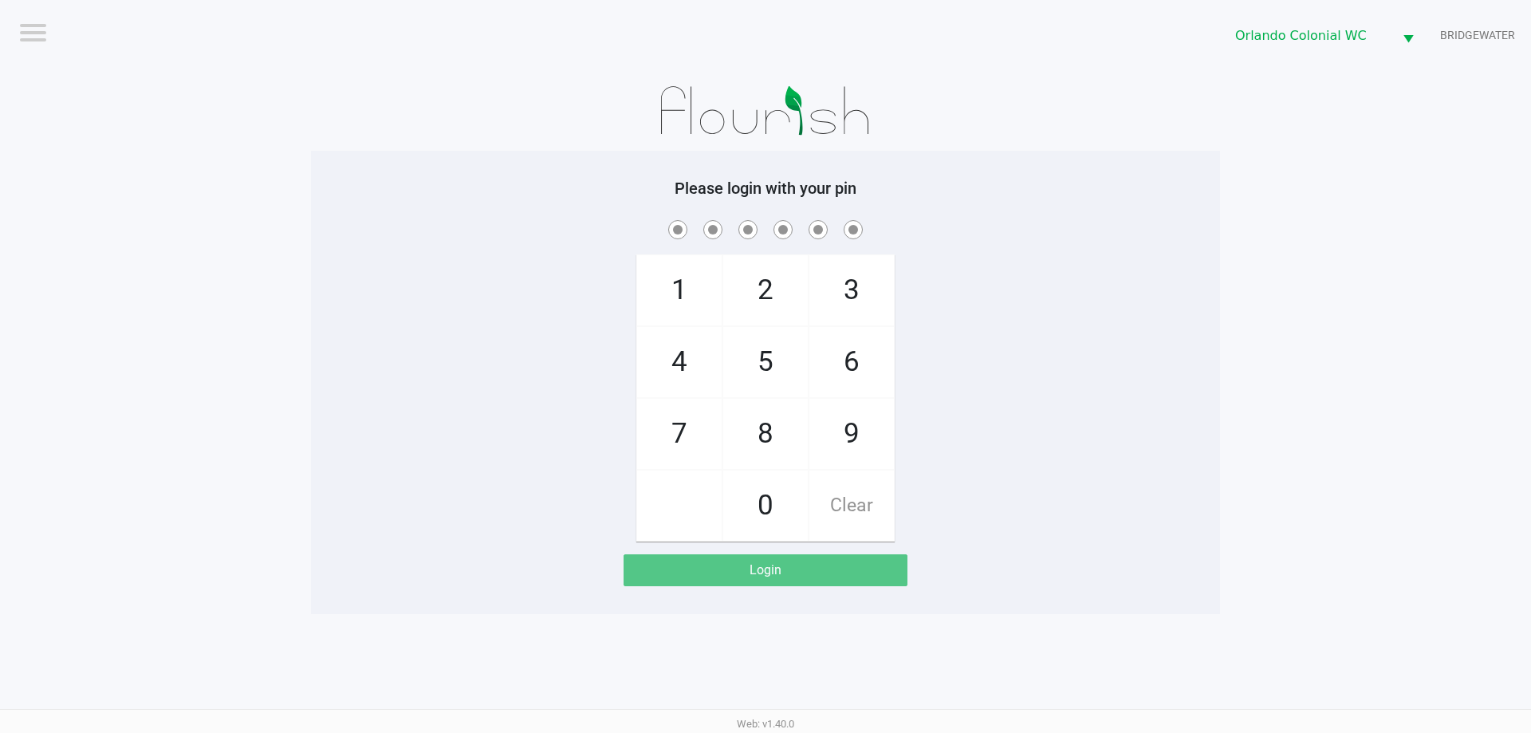
click at [779, 433] on span "8" at bounding box center [765, 434] width 85 height 70
checkbox input "true"
click at [691, 432] on span "7" at bounding box center [679, 434] width 85 height 70
checkbox input "true"
click at [763, 510] on span "0" at bounding box center [765, 506] width 85 height 70
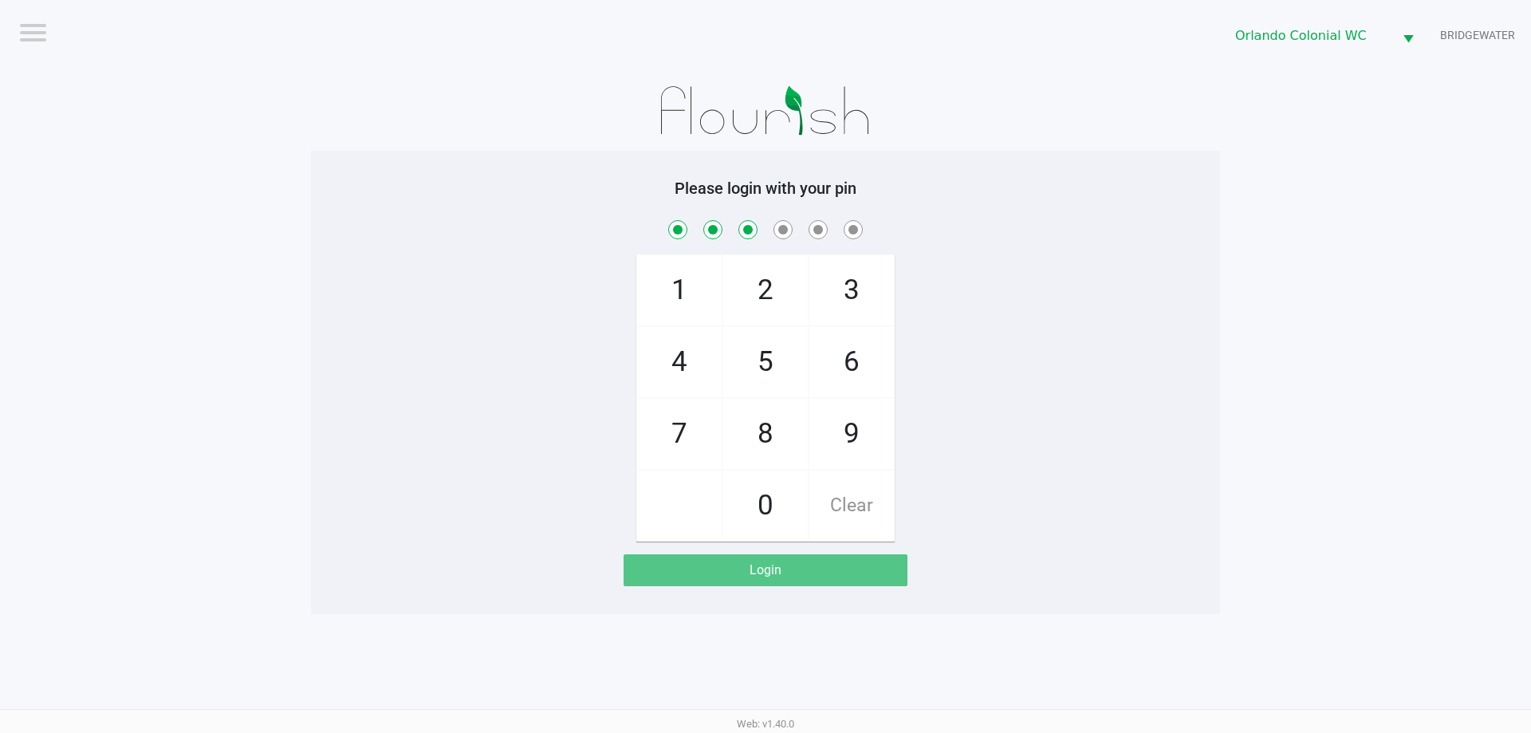
checkbox input "true"
click at [683, 370] on span "4" at bounding box center [679, 362] width 85 height 70
checkbox input "true"
click at [677, 441] on span "7" at bounding box center [679, 434] width 85 height 70
checkbox input "true"
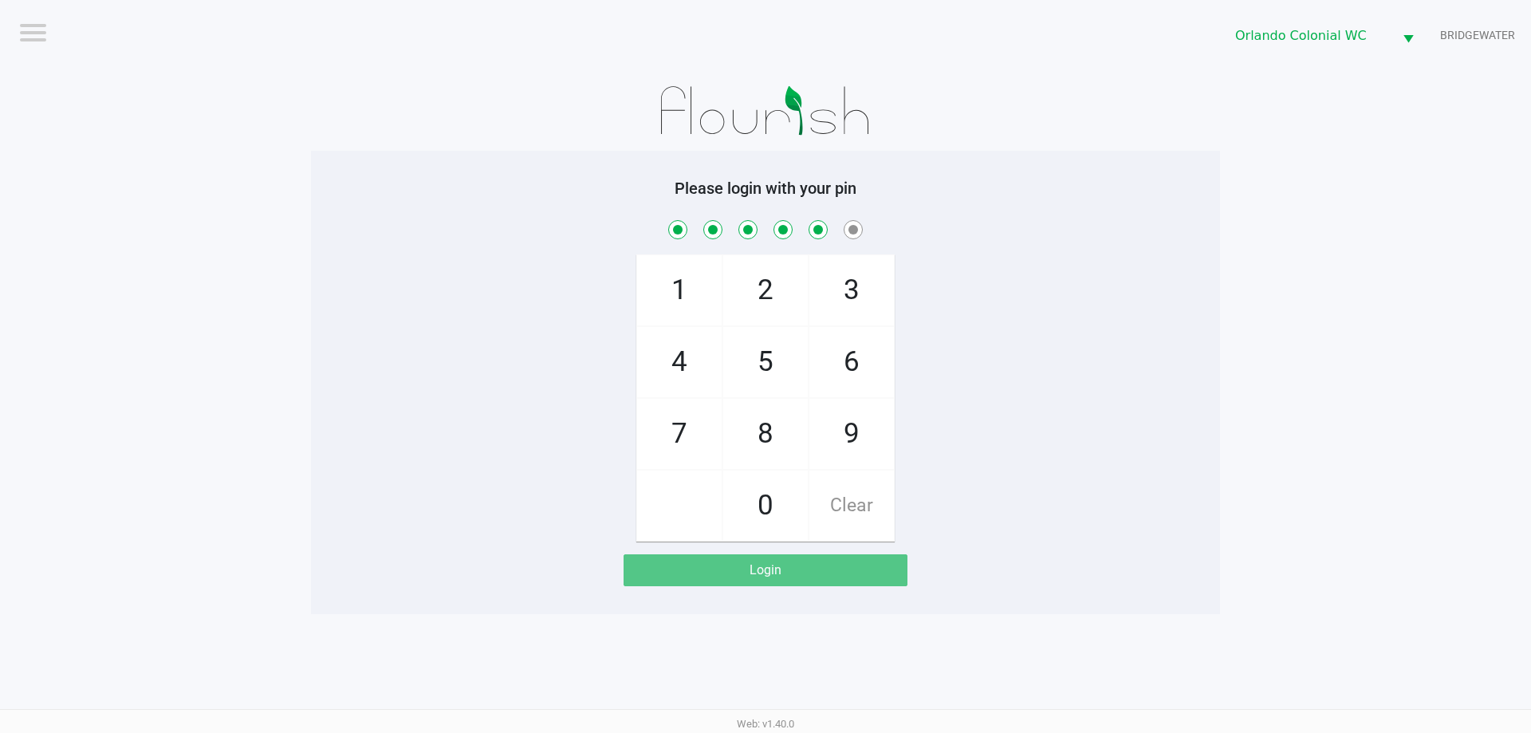
click at [682, 265] on span "1" at bounding box center [679, 290] width 85 height 70
checkbox input "true"
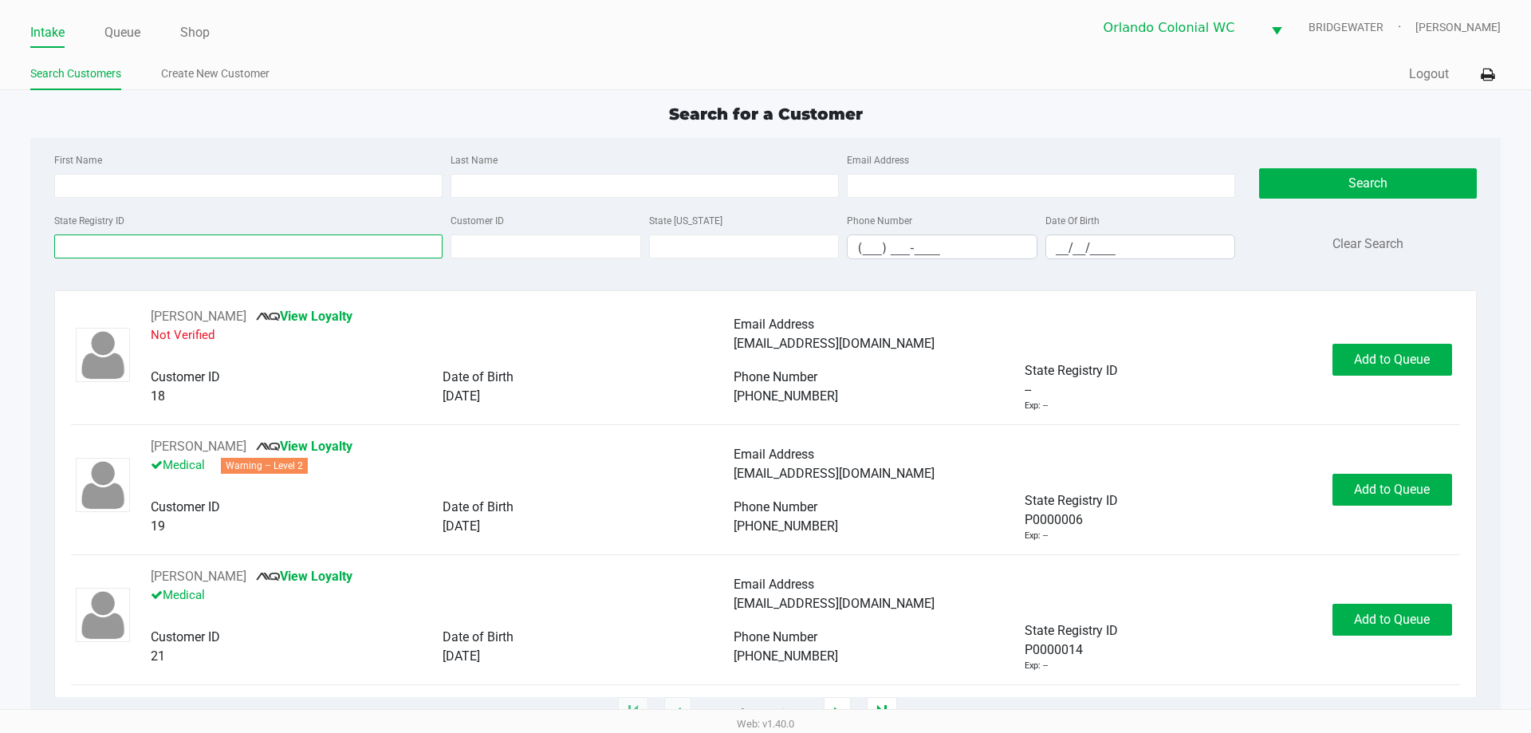
click at [318, 243] on input "State Registry ID" at bounding box center [248, 246] width 388 height 24
click at [148, 236] on input "P3T" at bounding box center [248, 246] width 388 height 24
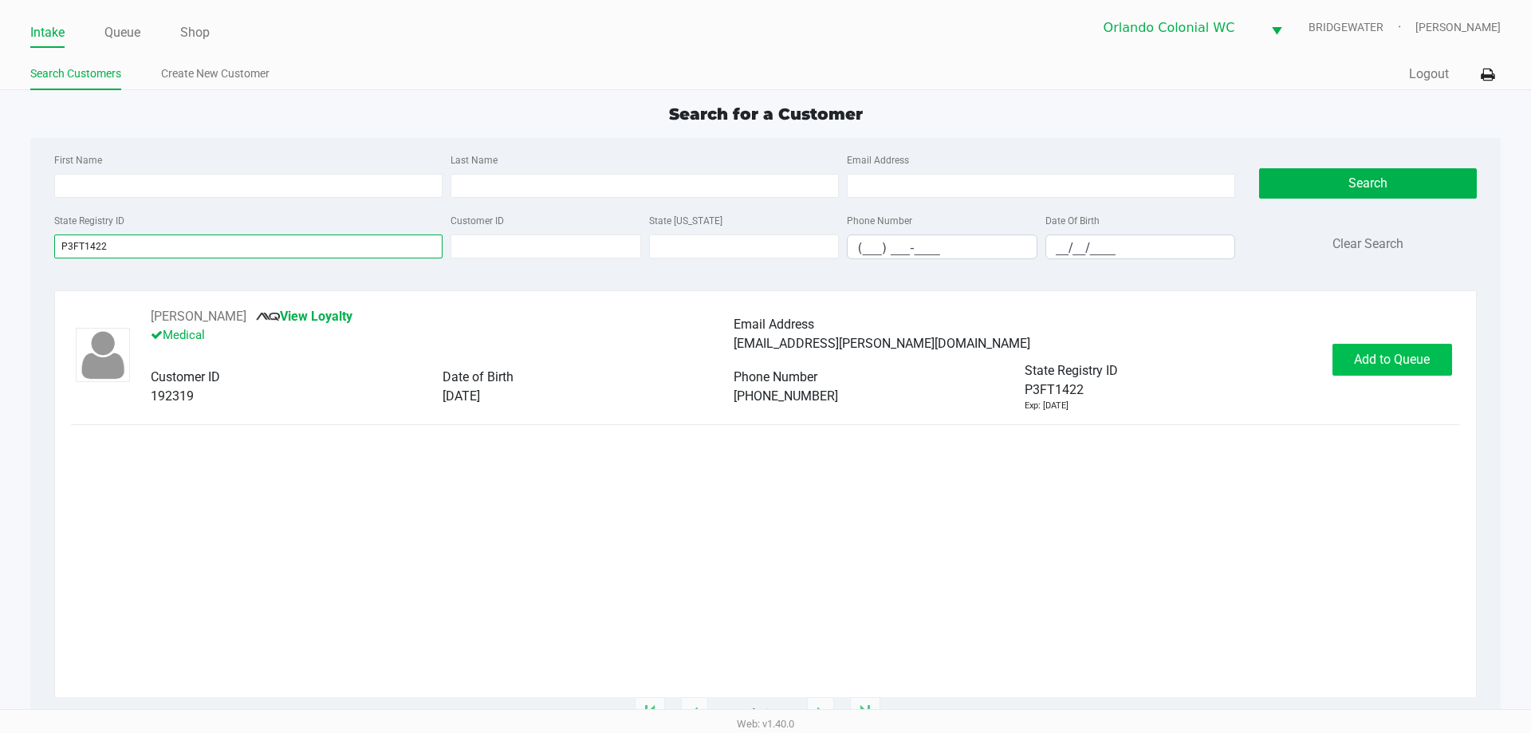
type input "P3FT1422"
click at [1353, 352] on button "Add to Queue" at bounding box center [1393, 360] width 120 height 32
click at [1353, 352] on div "Add to Queue" at bounding box center [1393, 360] width 120 height 32
click at [1353, 351] on div "Add to Queue" at bounding box center [1393, 360] width 120 height 32
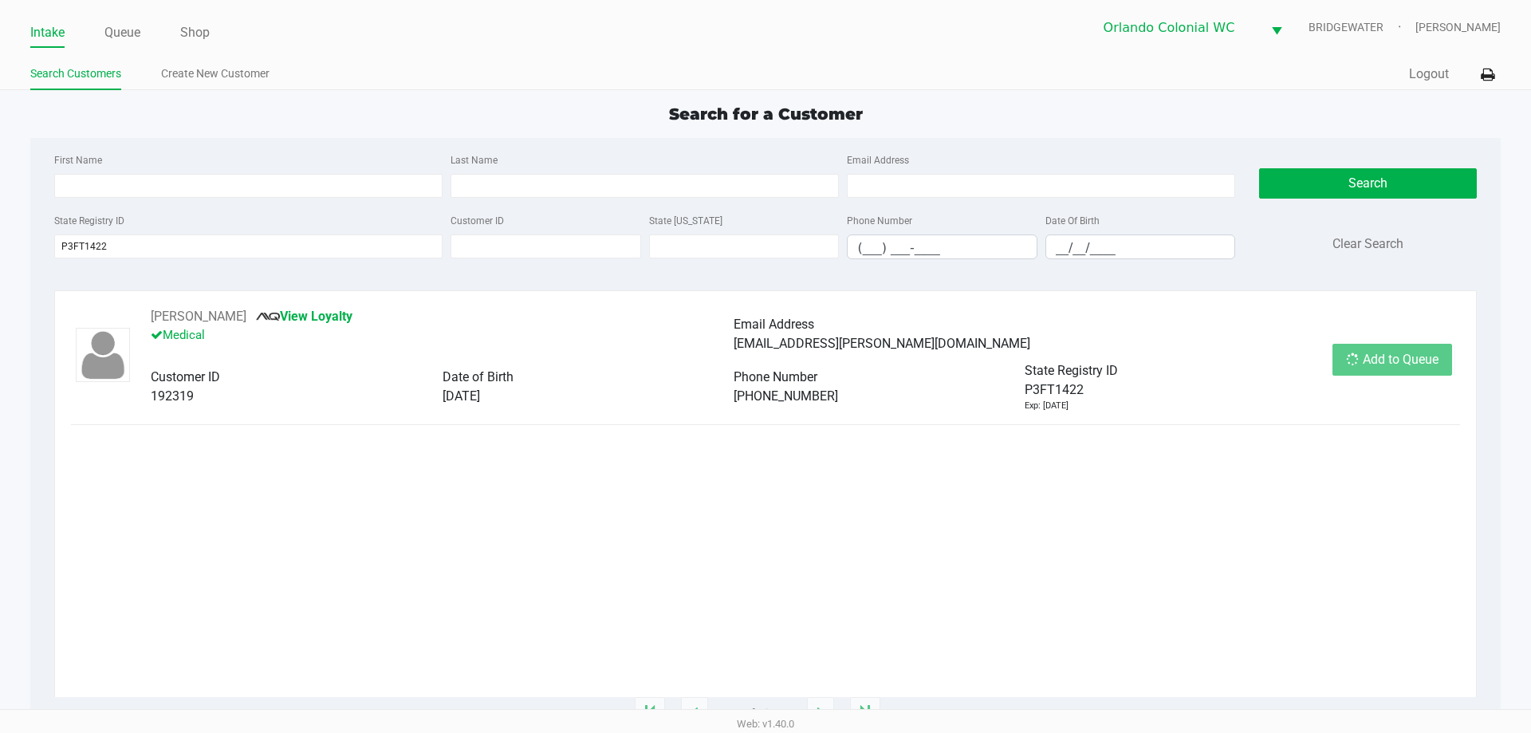
click at [1355, 350] on div "Add to Queue" at bounding box center [1393, 360] width 120 height 32
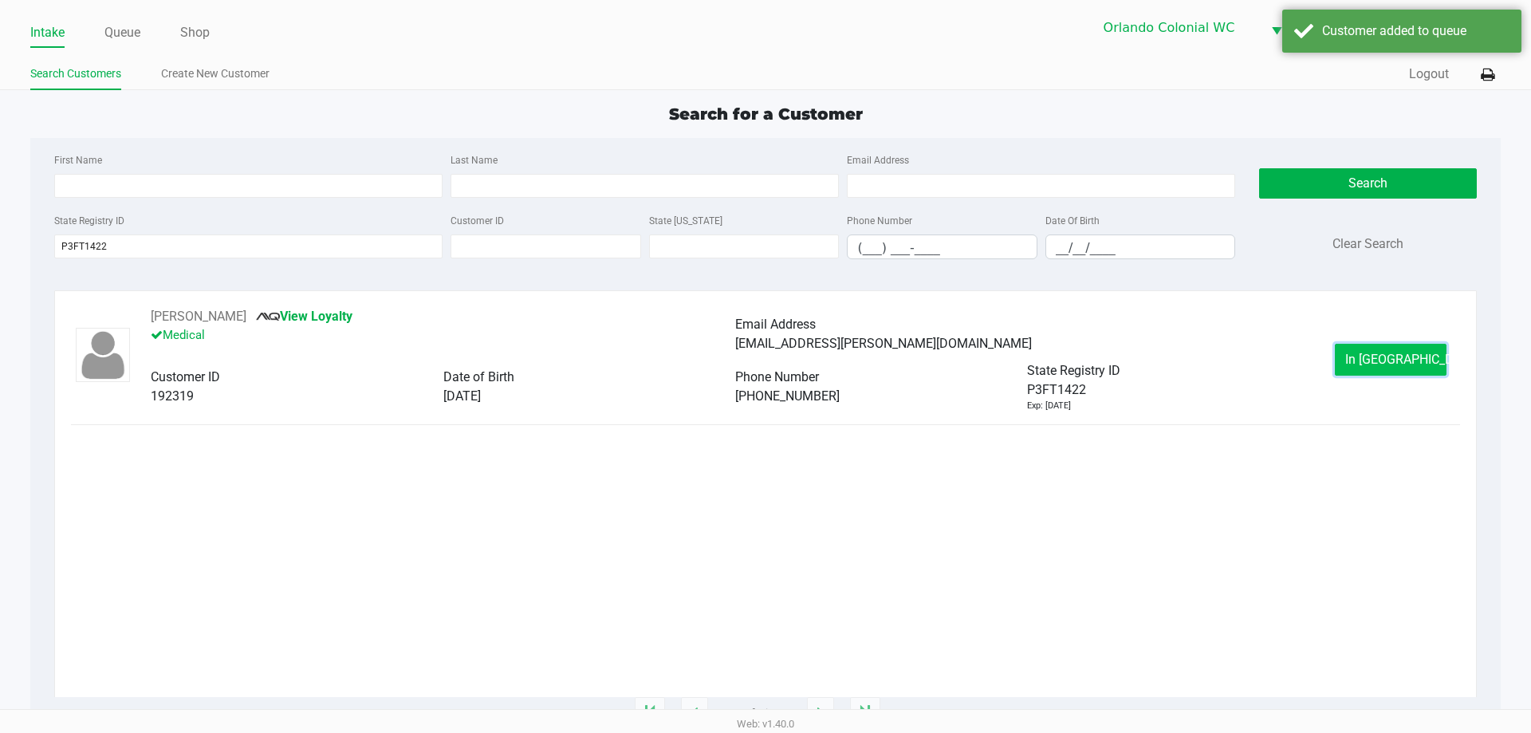
click at [1355, 349] on button "In [GEOGRAPHIC_DATA]" at bounding box center [1391, 360] width 112 height 32
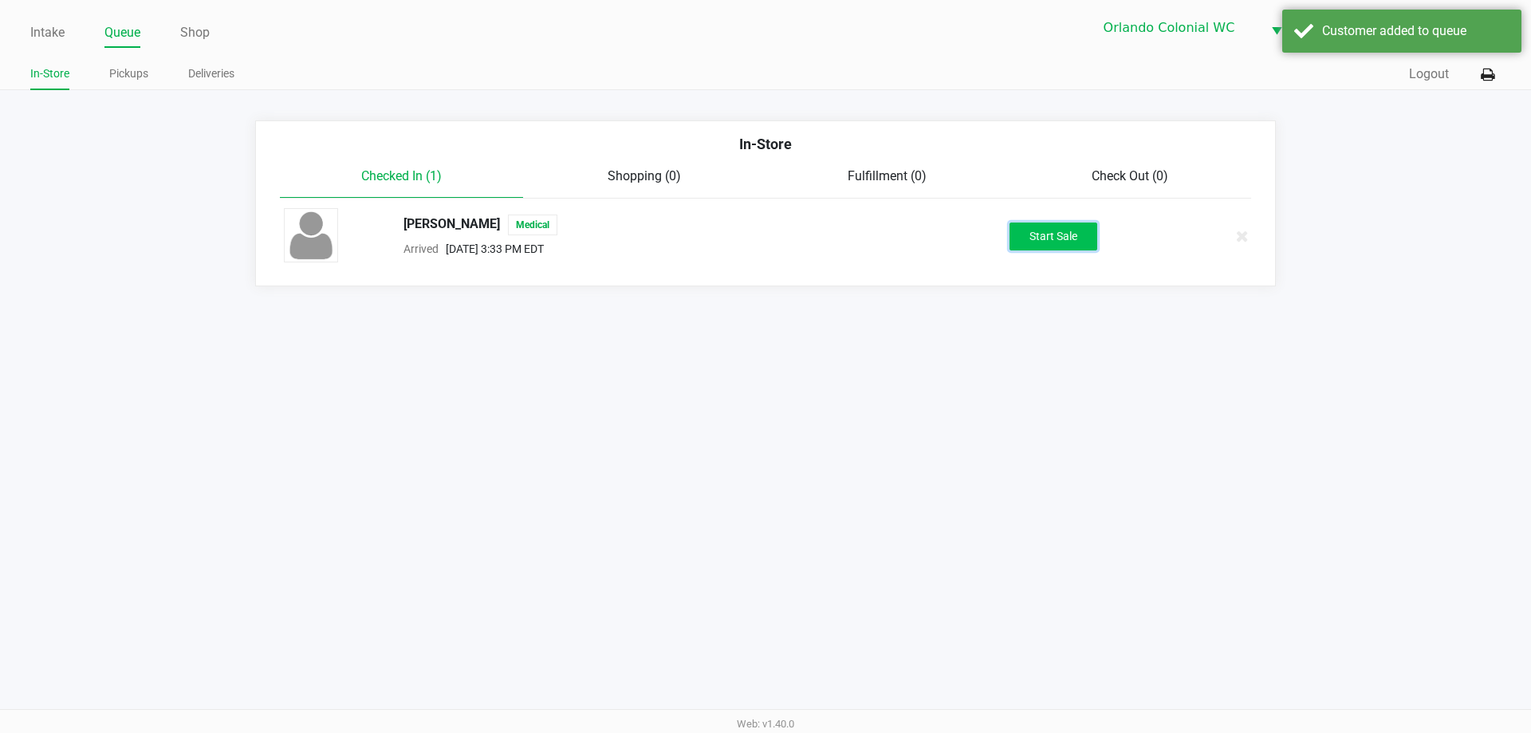
click at [1044, 223] on button "Start Sale" at bounding box center [1054, 237] width 88 height 28
click at [1045, 223] on div "Start Sale" at bounding box center [1054, 237] width 88 height 28
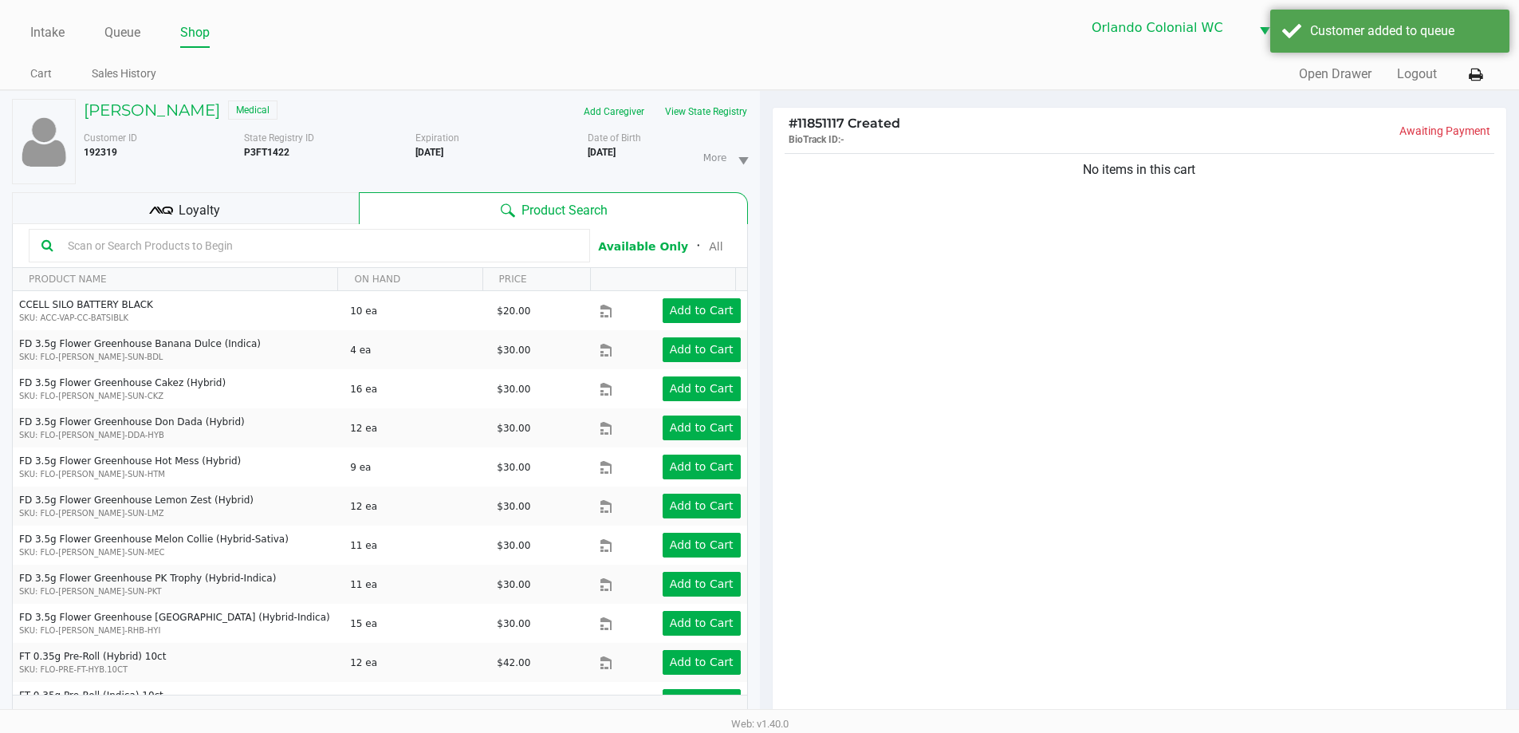
click at [327, 214] on div "Loyalty" at bounding box center [185, 208] width 347 height 32
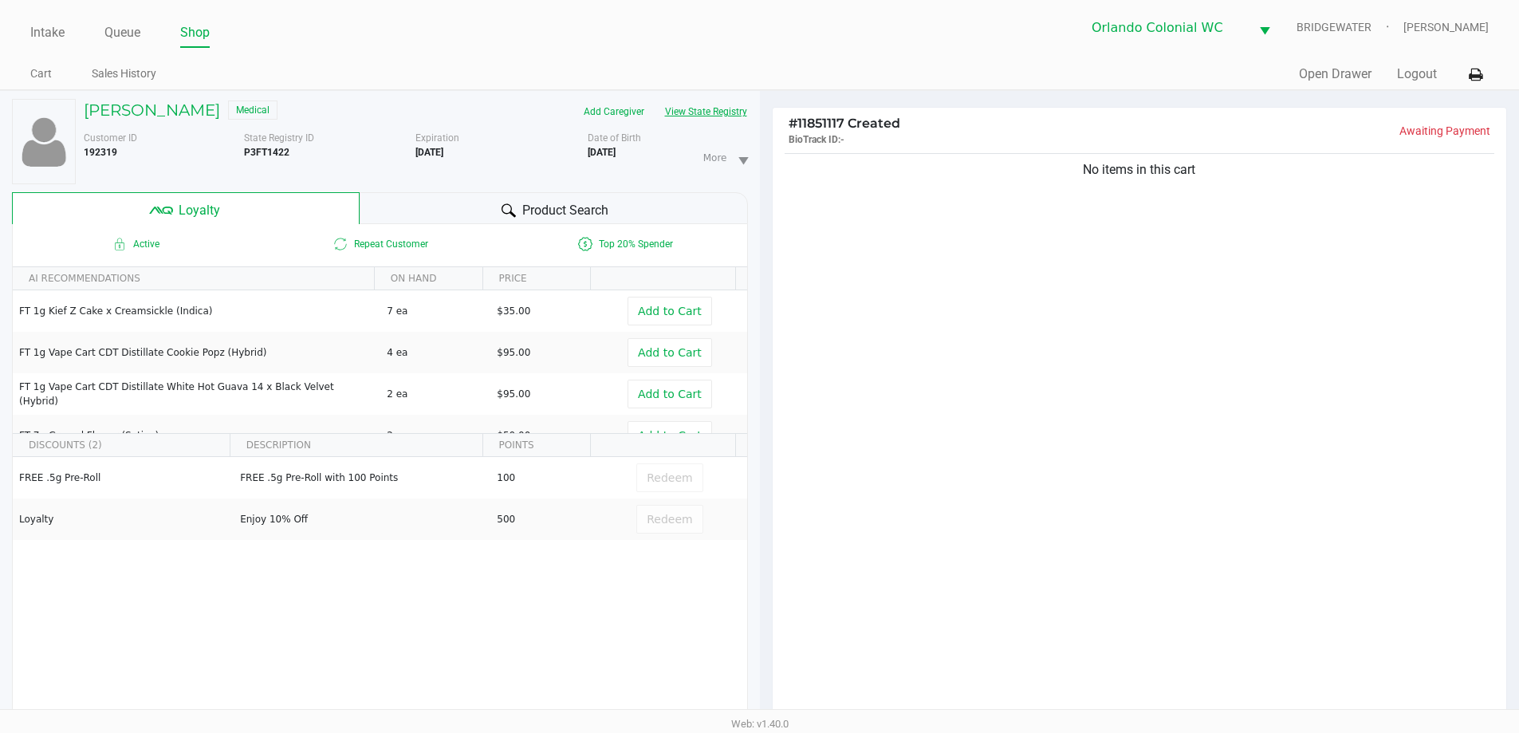
click at [731, 104] on button "View State Registry" at bounding box center [701, 112] width 93 height 26
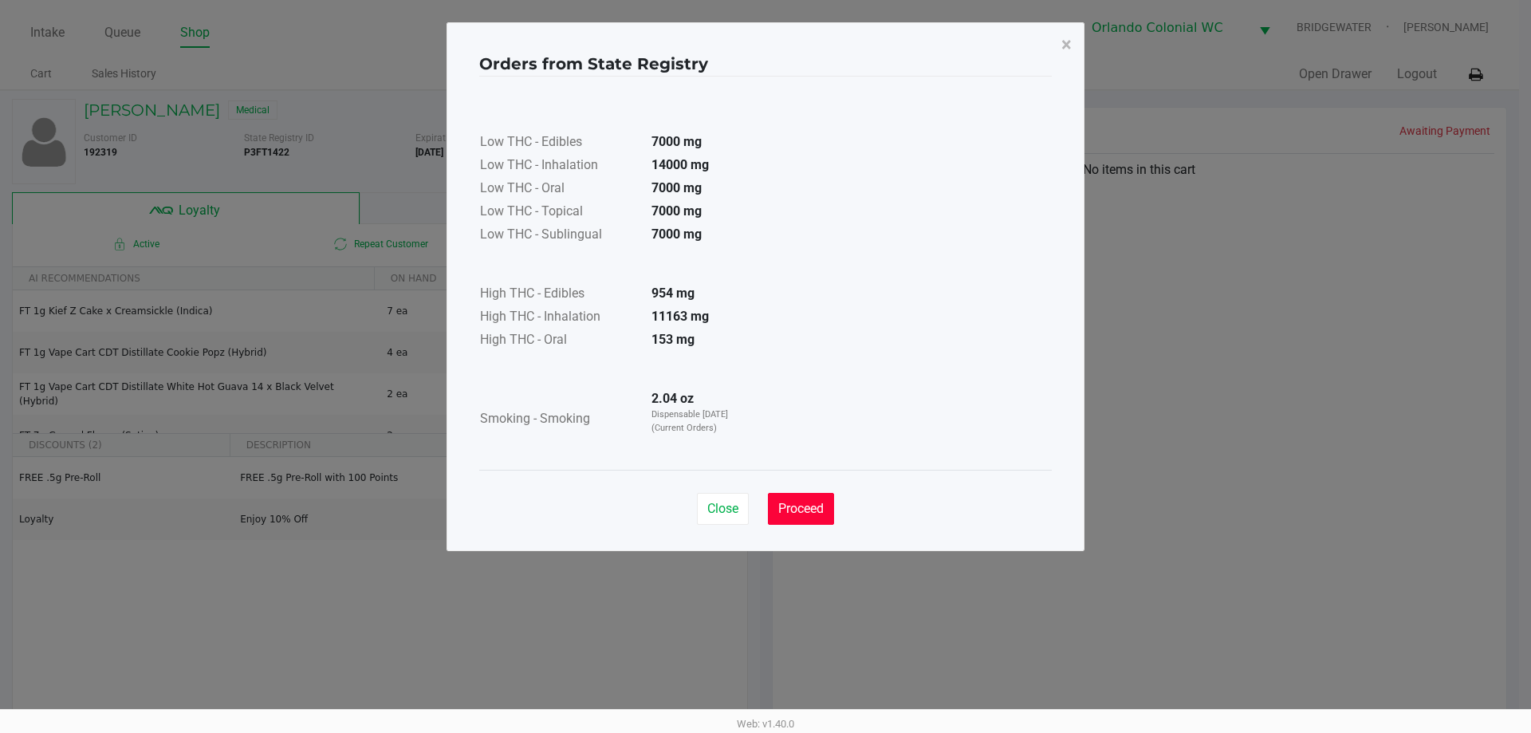
click at [781, 511] on span "Proceed" at bounding box center [800, 508] width 45 height 15
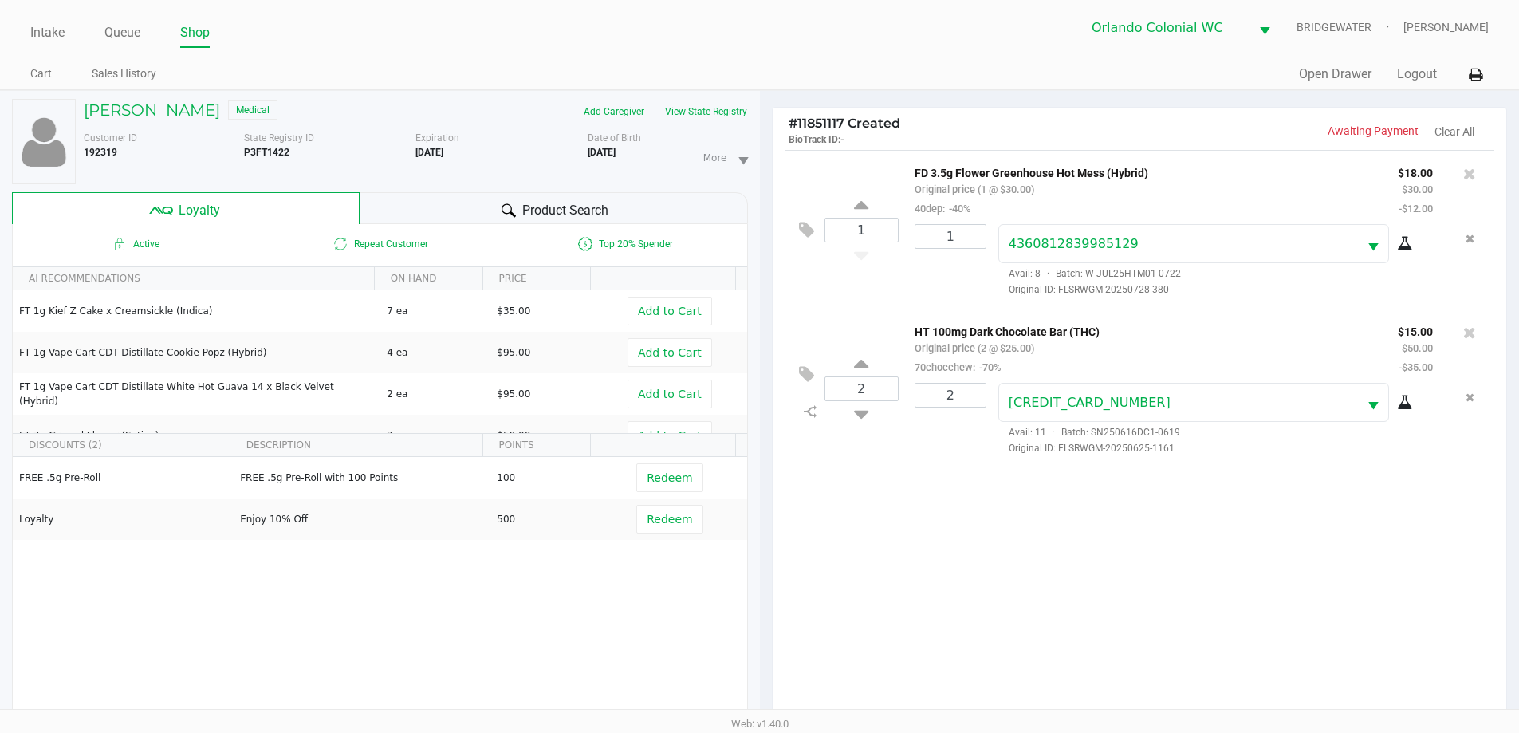
scroll to position [191, 0]
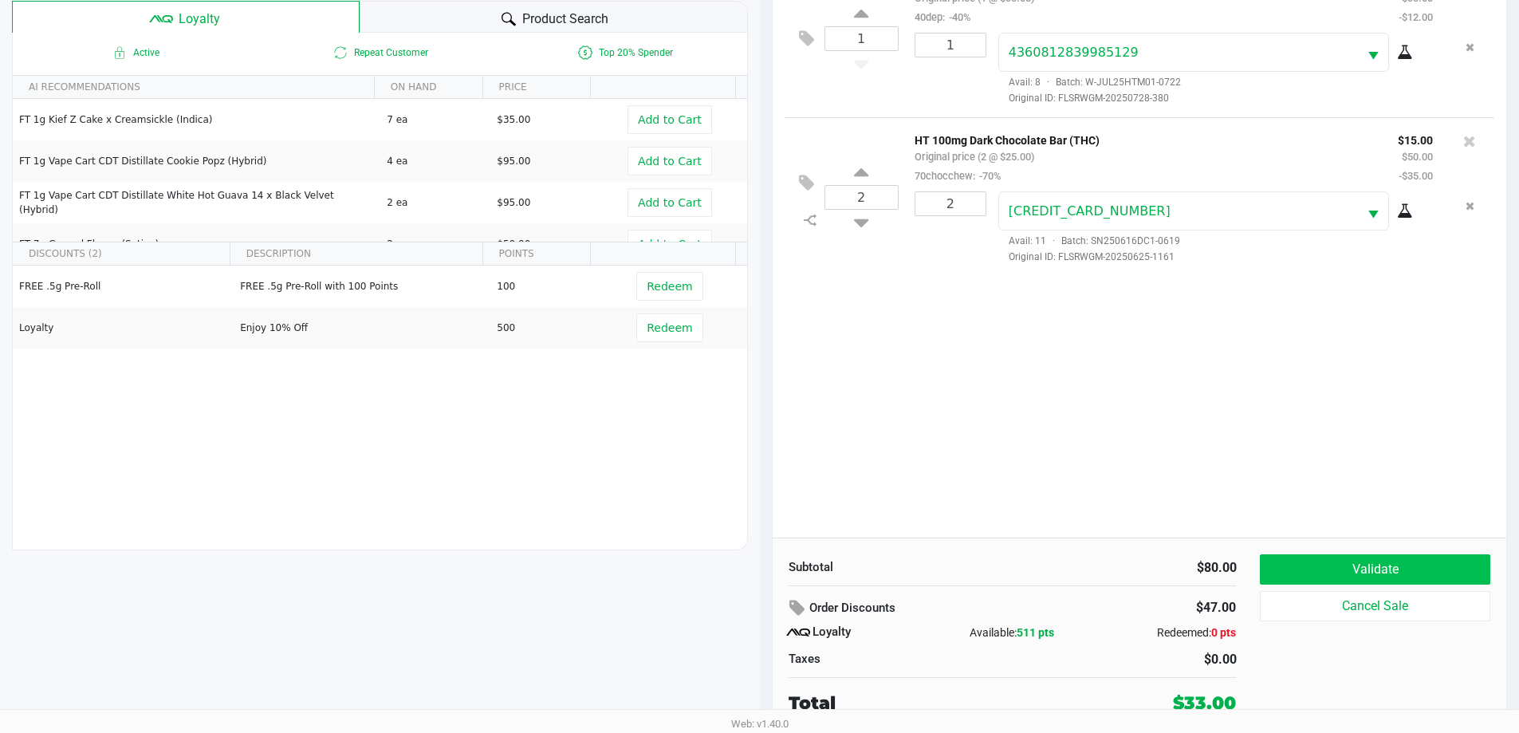
click at [1424, 569] on button "Validate" at bounding box center [1375, 569] width 230 height 30
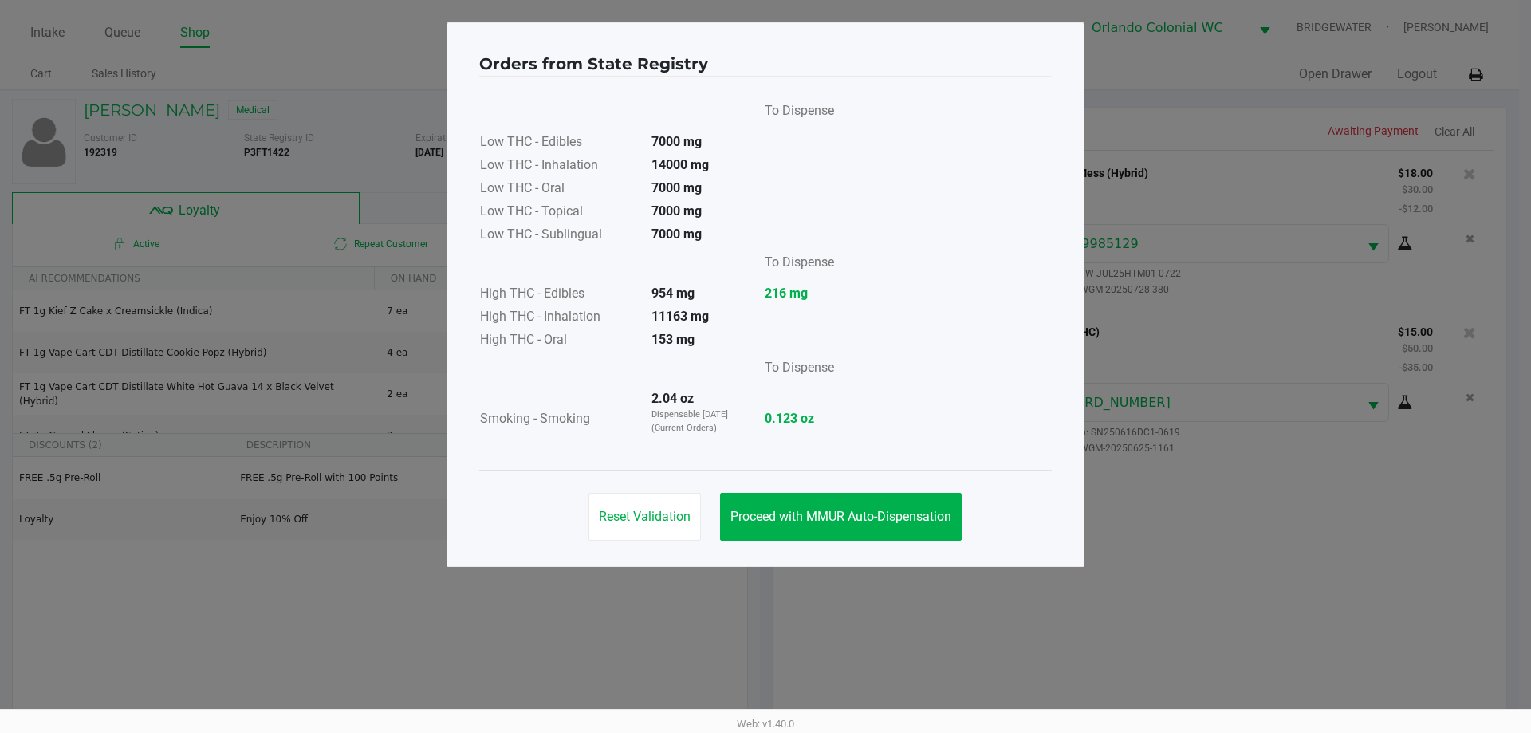
click at [908, 530] on button "Proceed with MMUR Auto-Dispensation" at bounding box center [841, 517] width 242 height 48
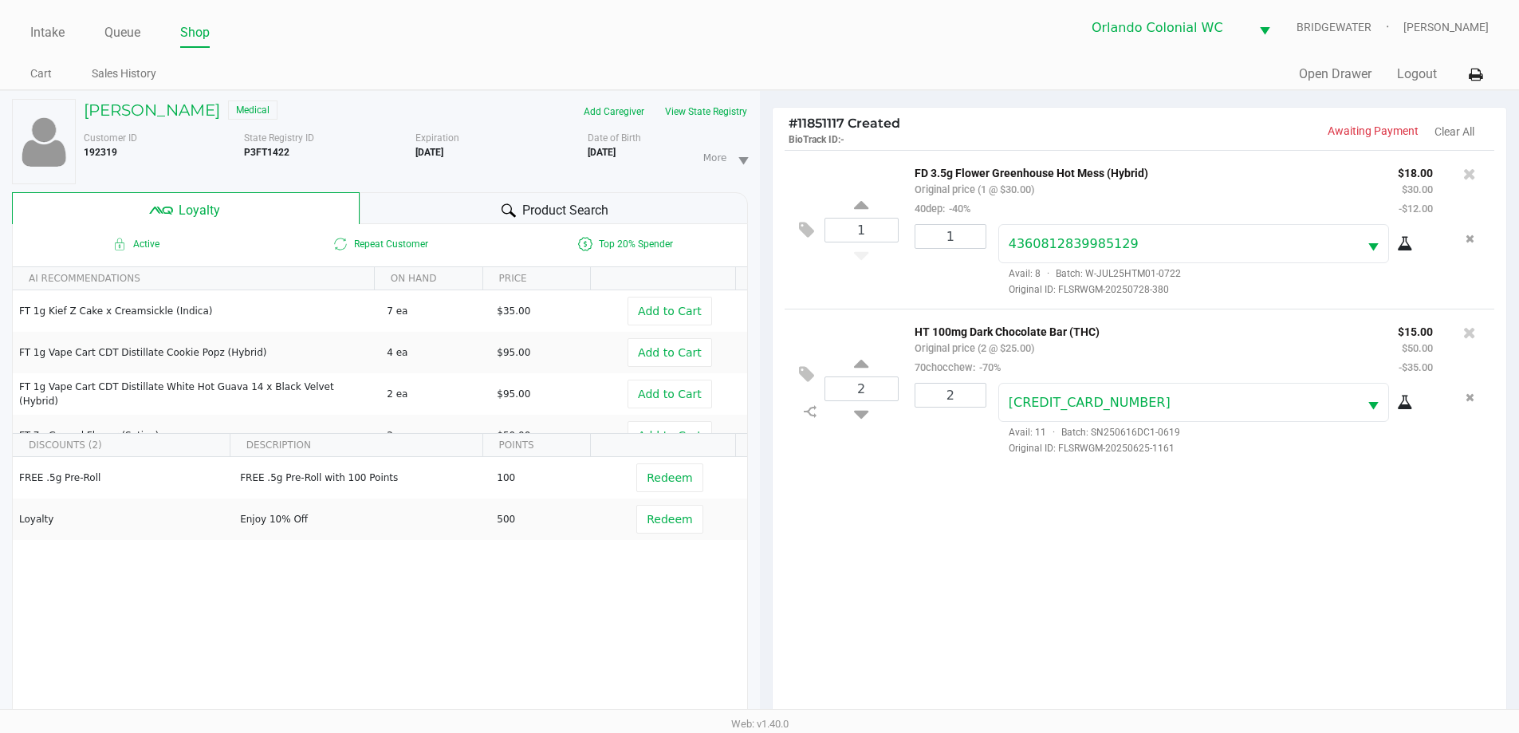
scroll to position [191, 0]
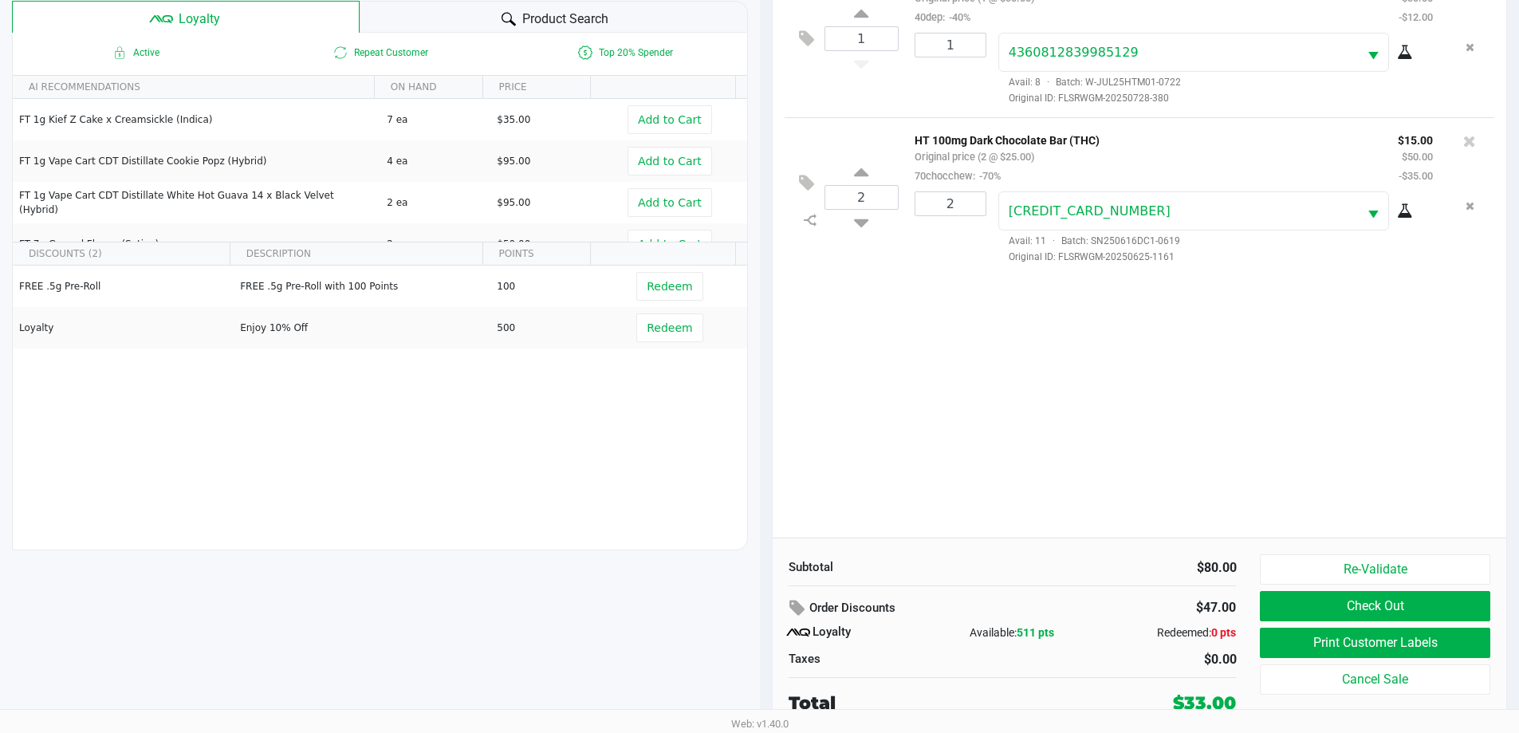
click at [1302, 559] on button "Re-Validate" at bounding box center [1375, 569] width 230 height 30
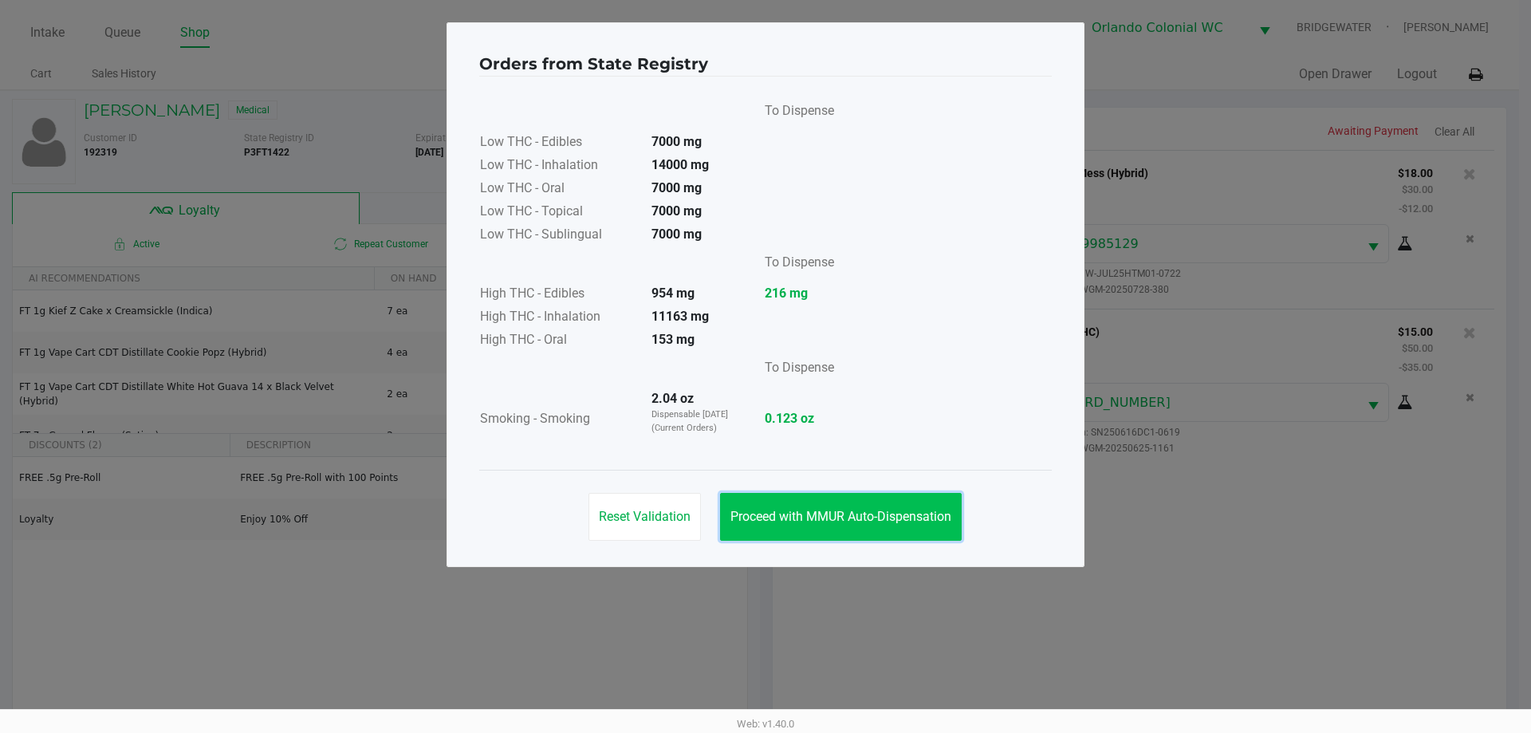
click at [851, 519] on span "Proceed with MMUR Auto-Dispensation" at bounding box center [841, 516] width 221 height 15
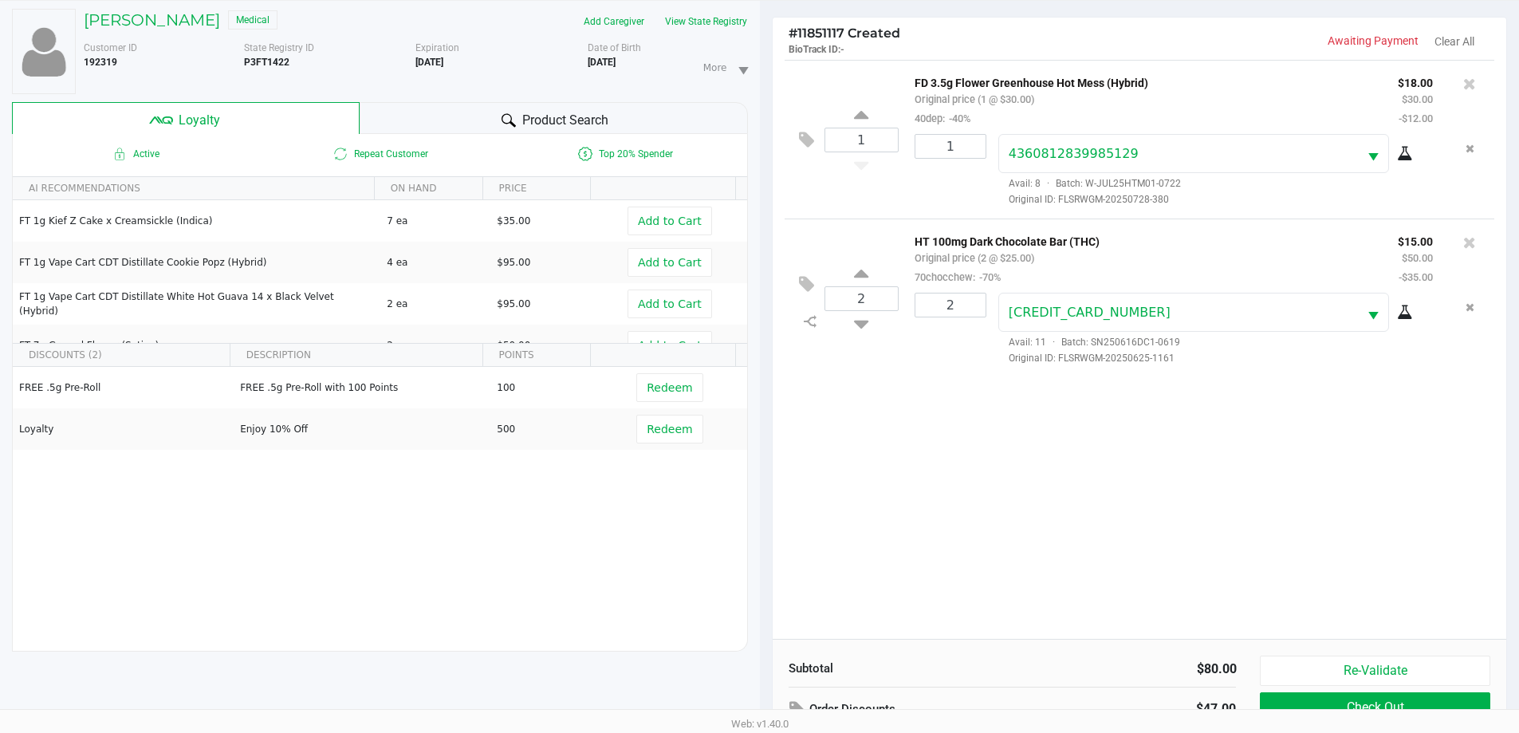
scroll to position [191, 0]
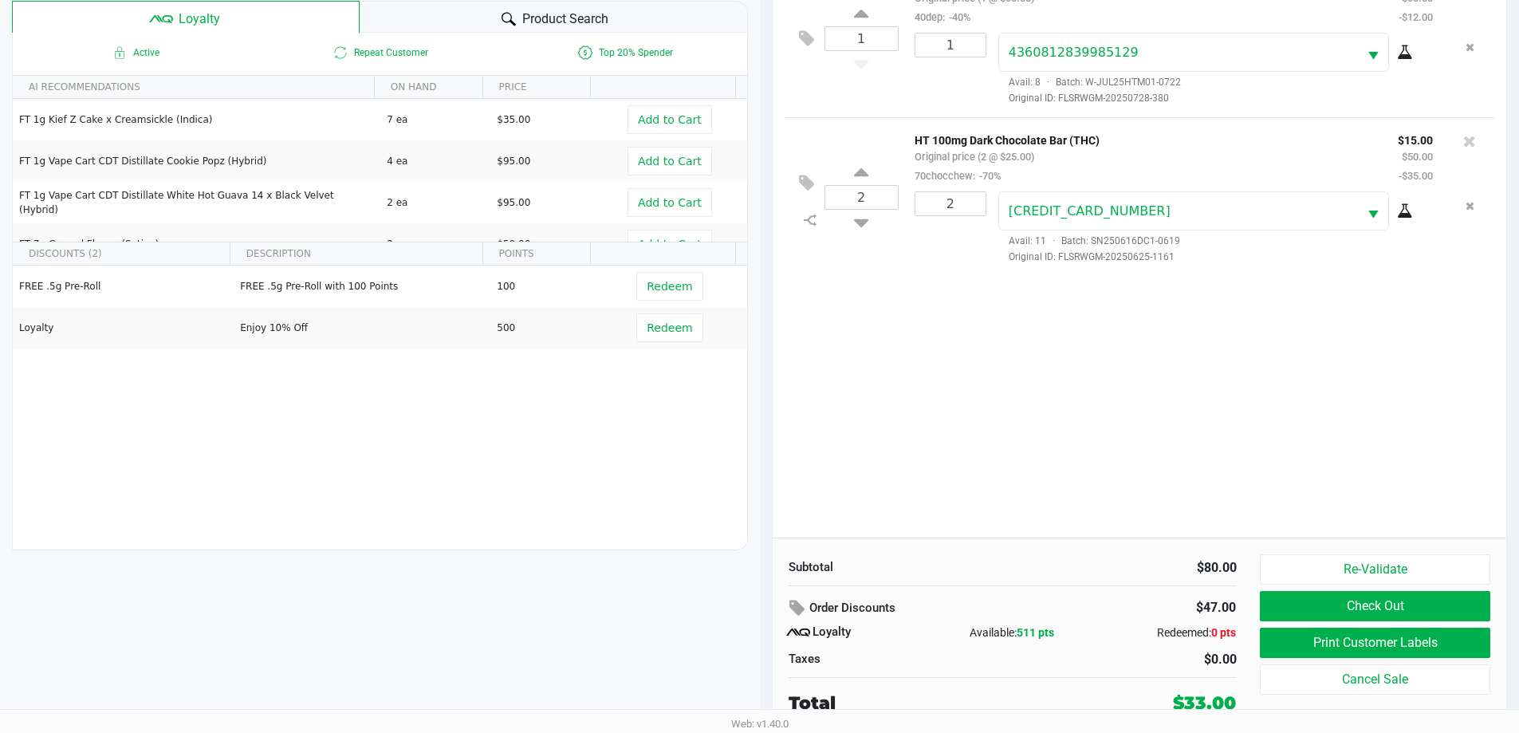
click at [1277, 640] on button "Print Customer Labels" at bounding box center [1375, 643] width 230 height 30
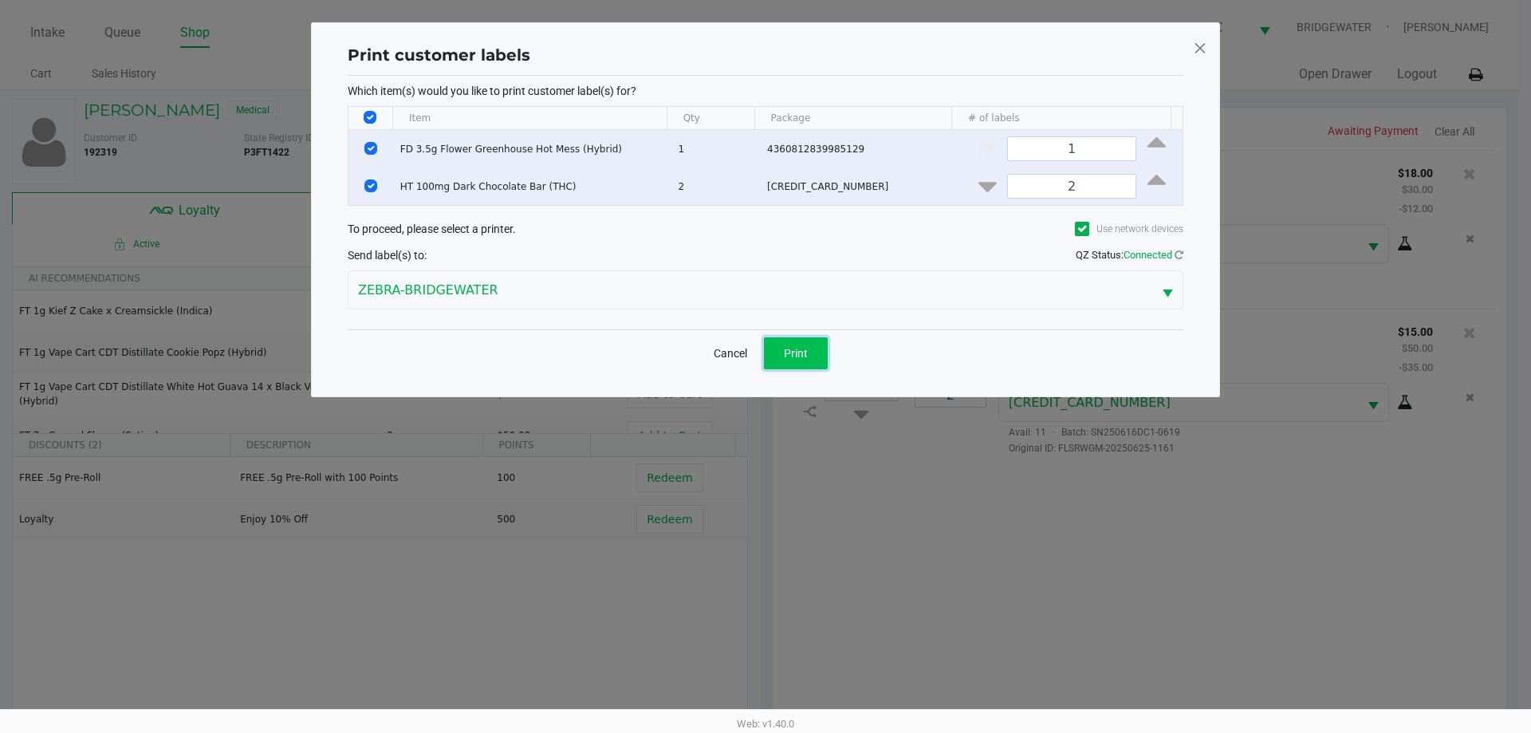
click at [815, 364] on button "Print" at bounding box center [796, 353] width 64 height 32
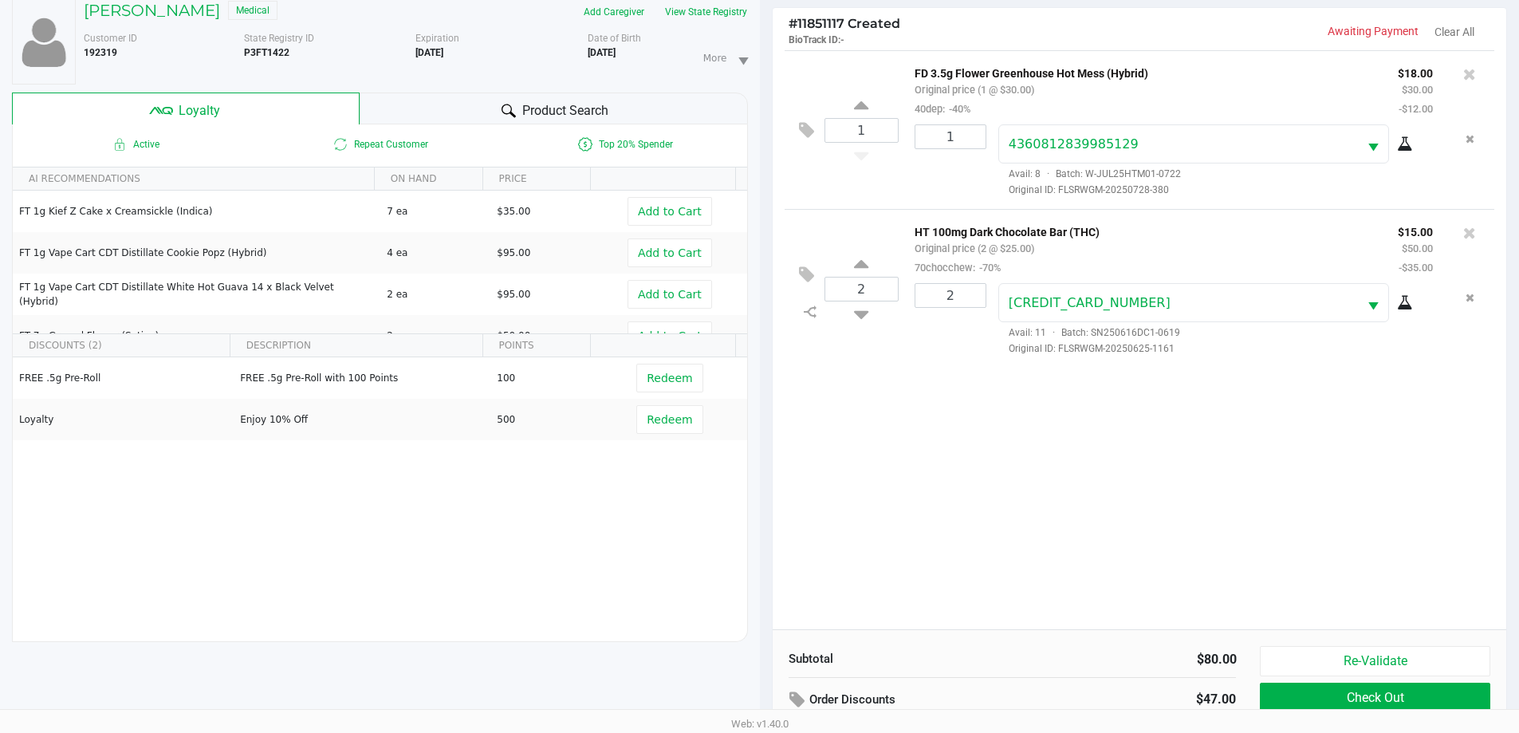
scroll to position [191, 0]
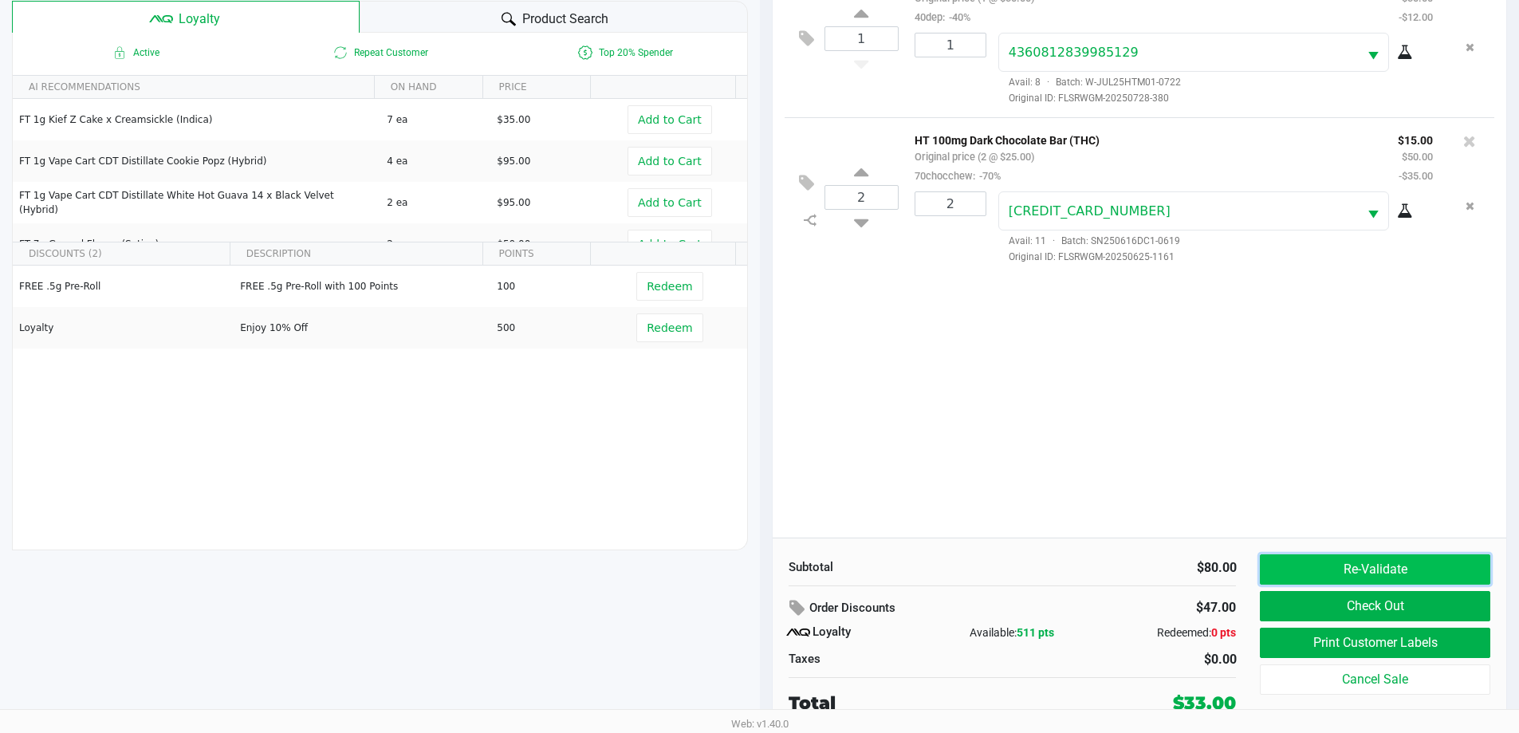
click at [1394, 569] on button "Re-Validate" at bounding box center [1375, 569] width 230 height 30
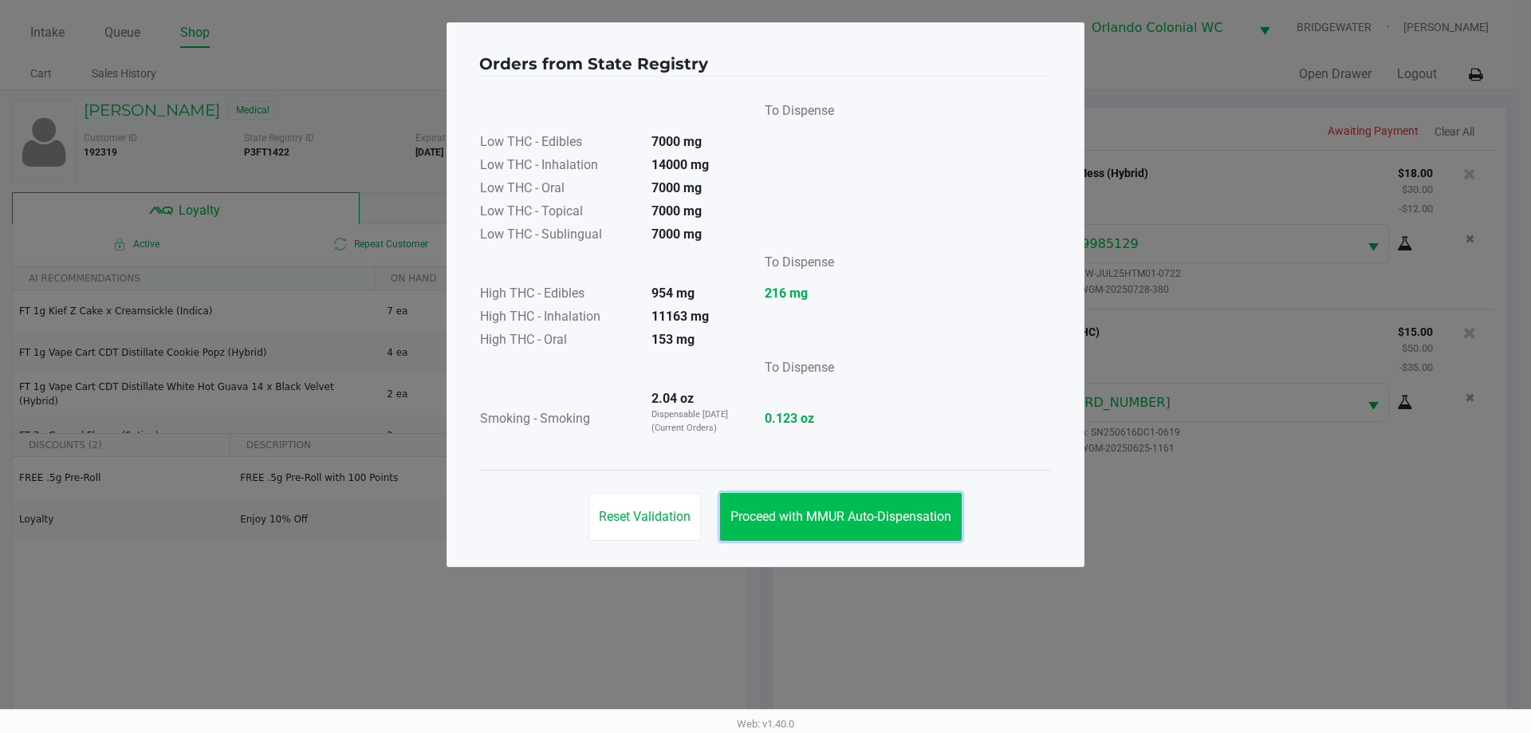
click at [946, 496] on button "Proceed with MMUR Auto-Dispensation" at bounding box center [841, 517] width 242 height 48
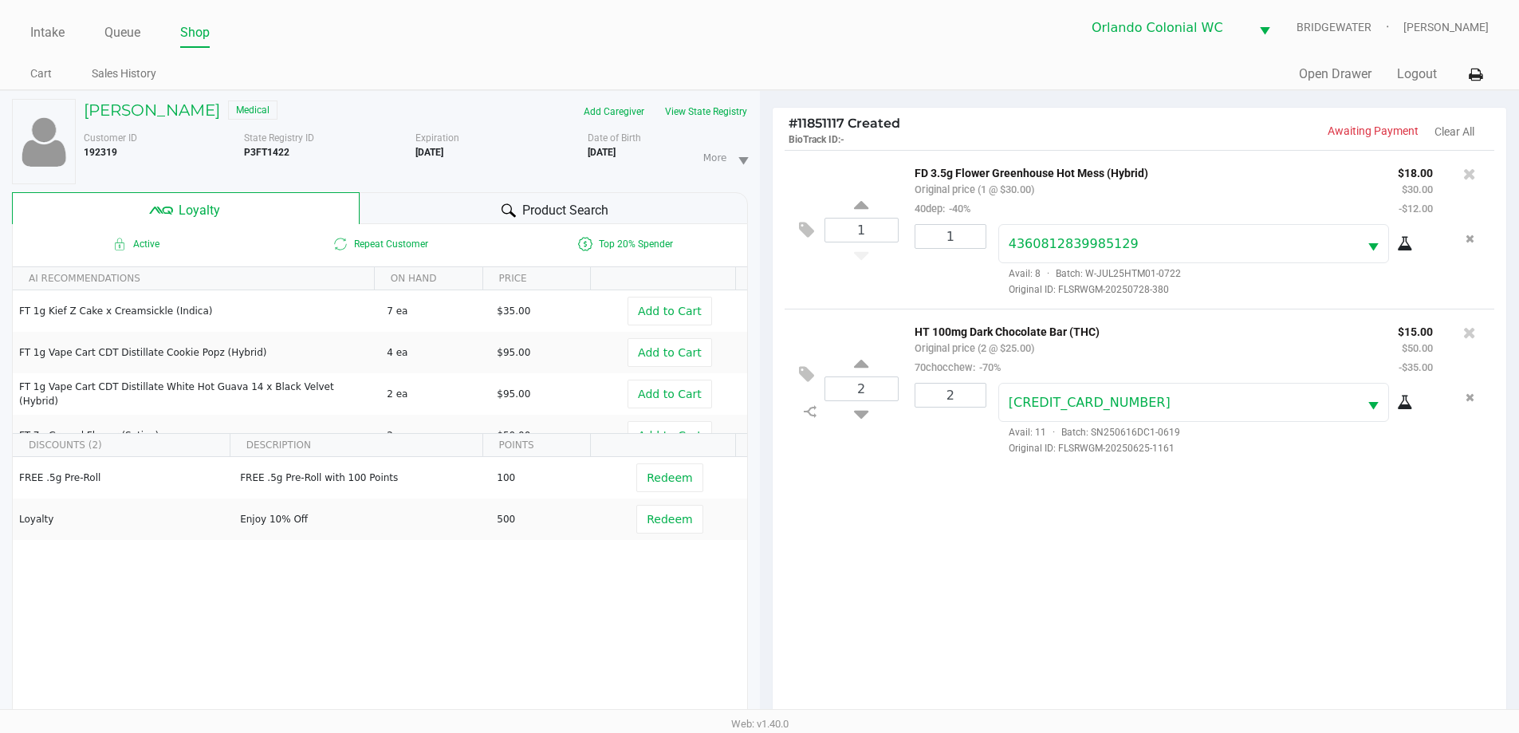
scroll to position [191, 0]
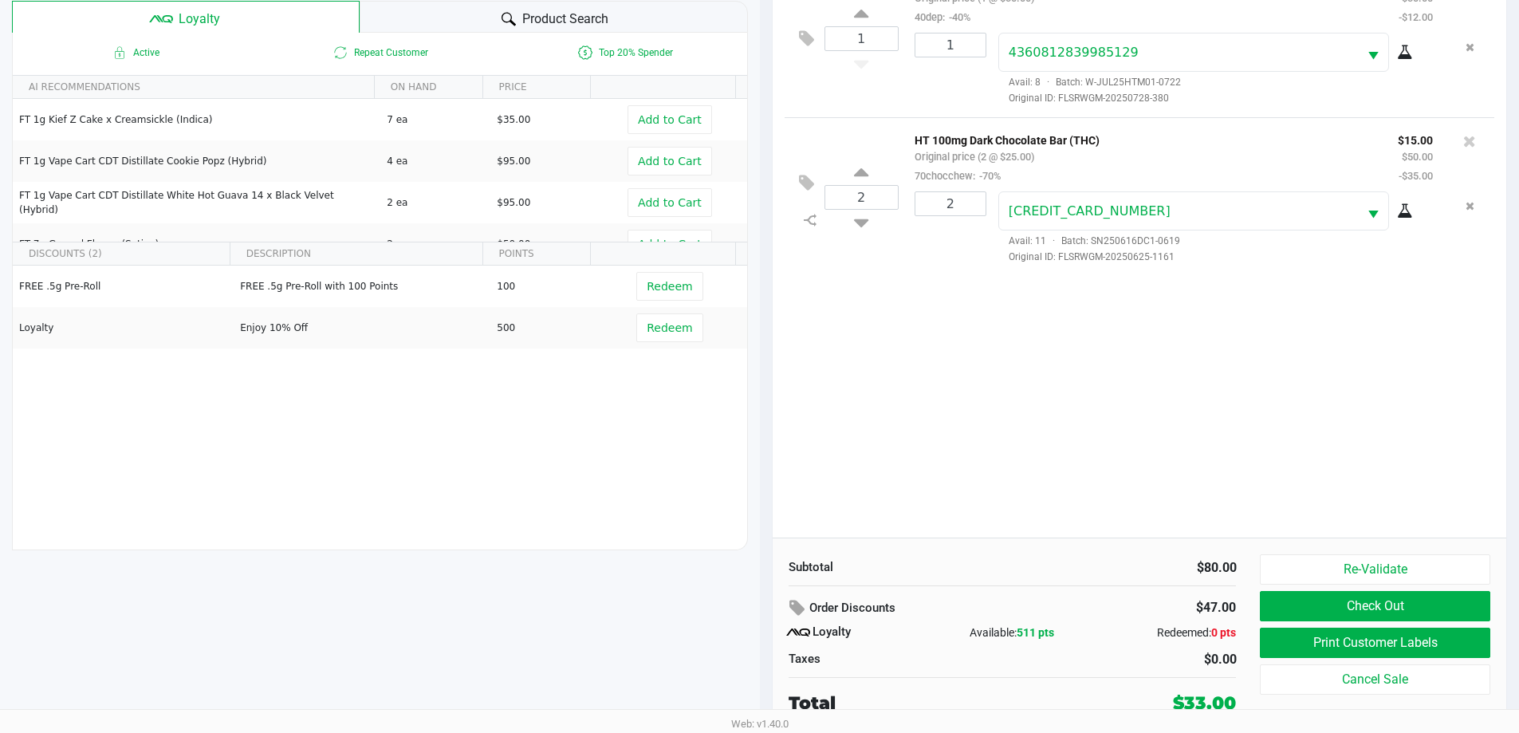
click at [1382, 603] on button "Check Out" at bounding box center [1375, 606] width 230 height 30
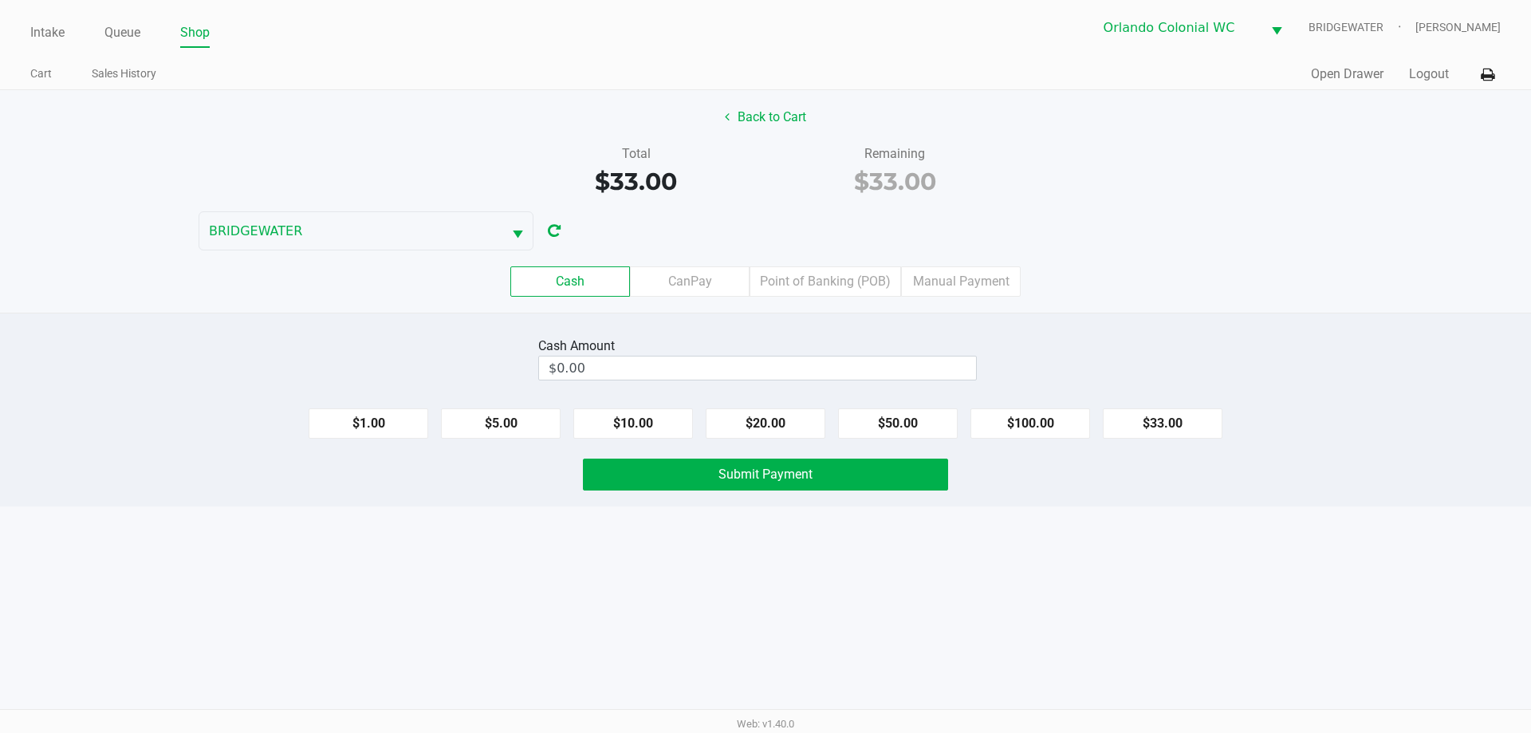
click at [495, 541] on div "Intake Queue Shop Orlando Colonial [PERSON_NAME] [PERSON_NAME] Cart Sales Histo…" at bounding box center [765, 366] width 1531 height 733
click at [1024, 531] on div "Intake Queue Shop Orlando Colonial [PERSON_NAME] [PERSON_NAME] Cart Sales Histo…" at bounding box center [765, 366] width 1531 height 733
click at [822, 344] on div "Cash Amount" at bounding box center [757, 346] width 439 height 19
click at [649, 342] on div "Cash Amount" at bounding box center [757, 346] width 439 height 19
click at [875, 360] on input "$0.00" at bounding box center [757, 367] width 437 height 23
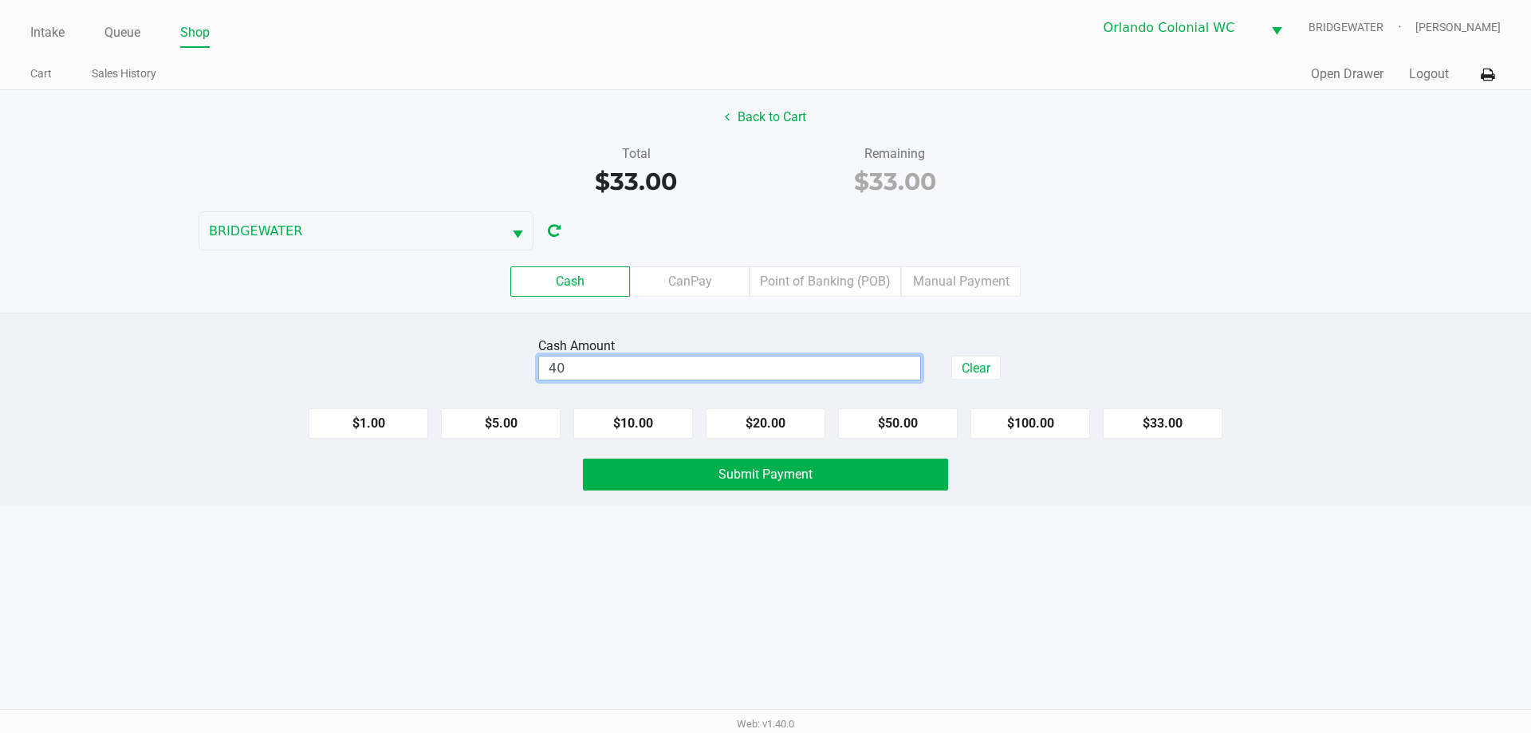
click at [398, 597] on div "Intake Queue Shop Orlando Colonial [PERSON_NAME] [PERSON_NAME] Cart Sales Histo…" at bounding box center [765, 366] width 1531 height 733
type input "$40.00"
click at [164, 309] on div "Cash CanPay Point of Banking (POB) Manual Payment" at bounding box center [765, 281] width 1555 height 62
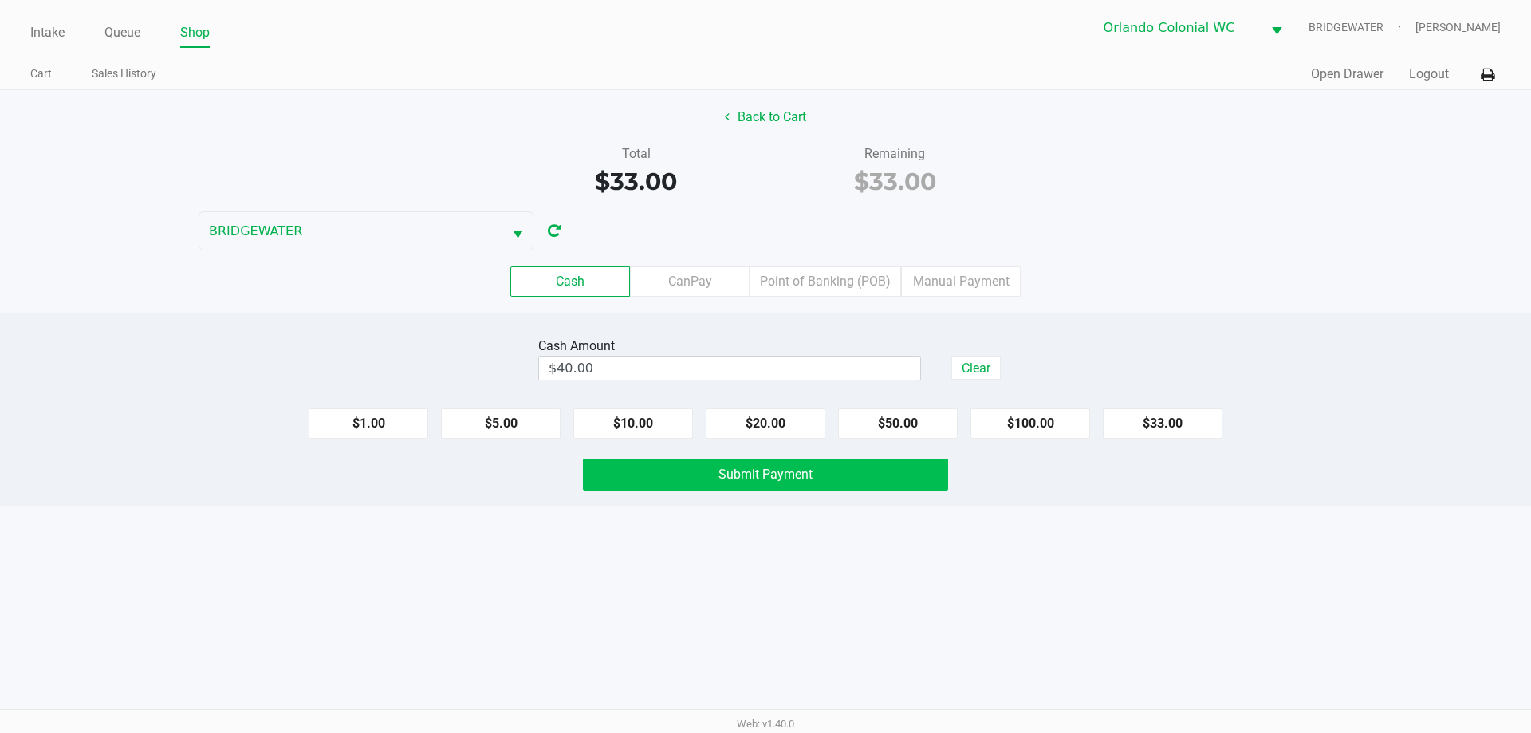
click at [697, 489] on button "Submit Payment" at bounding box center [765, 475] width 365 height 32
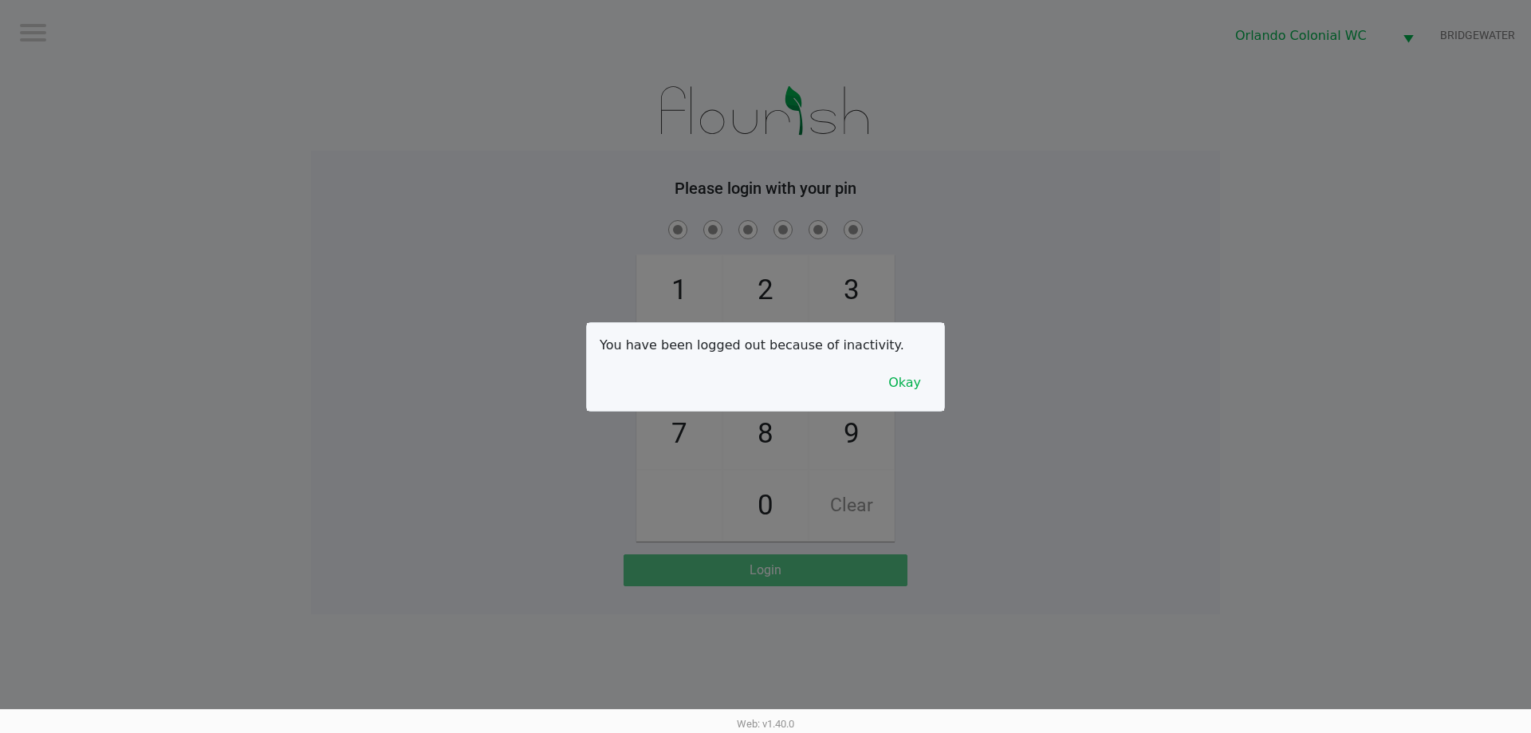
click at [925, 368] on button "Okay" at bounding box center [904, 383] width 53 height 30
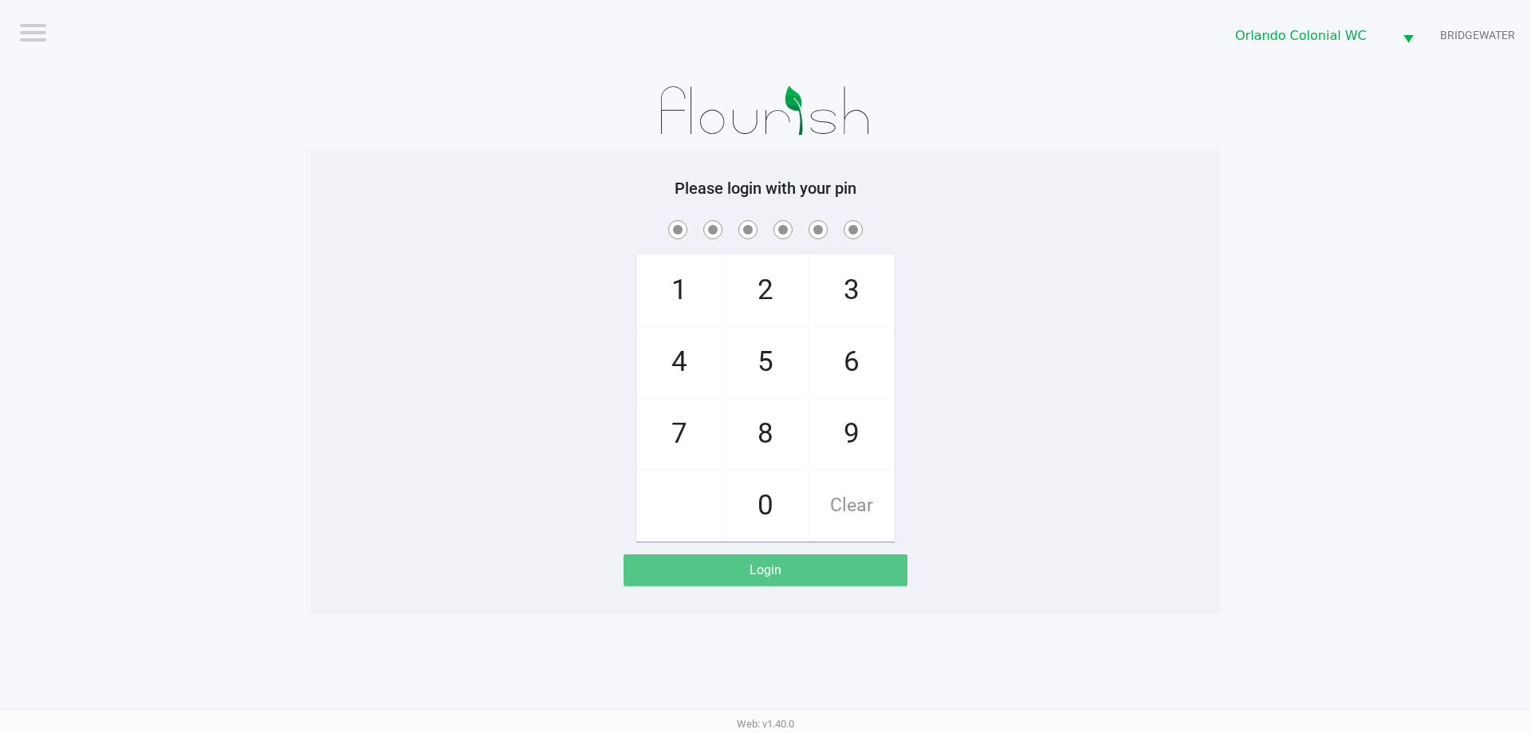
click at [750, 422] on span "8" at bounding box center [765, 434] width 85 height 70
checkbox input "true"
click at [648, 420] on span "7" at bounding box center [679, 434] width 85 height 70
checkbox input "true"
click at [766, 497] on span "0" at bounding box center [765, 506] width 85 height 70
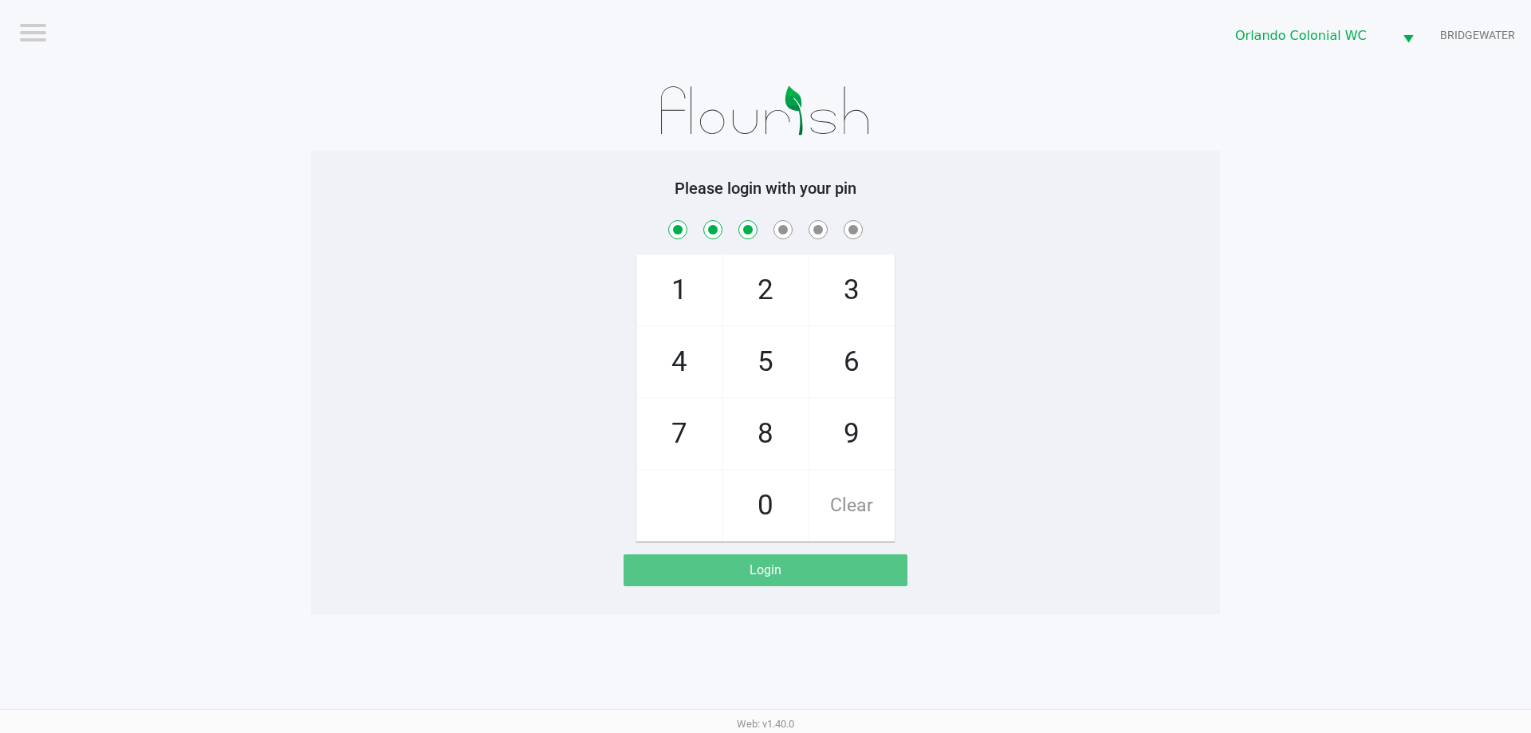
checkbox input "true"
click at [695, 343] on span "4" at bounding box center [679, 362] width 85 height 70
checkbox input "true"
click at [695, 459] on span "7" at bounding box center [679, 434] width 85 height 70
checkbox input "true"
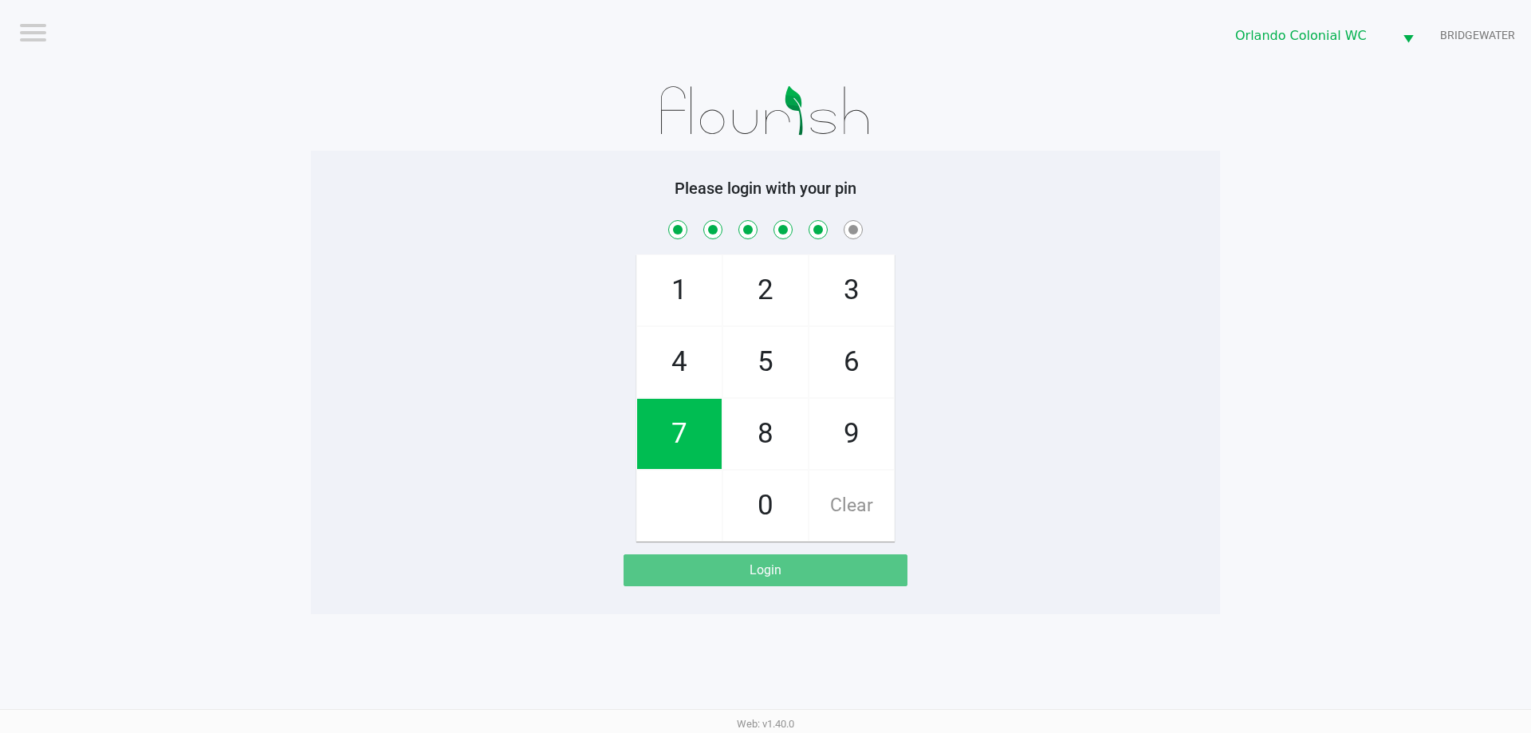
click at [683, 309] on span "1" at bounding box center [679, 290] width 85 height 70
checkbox input "true"
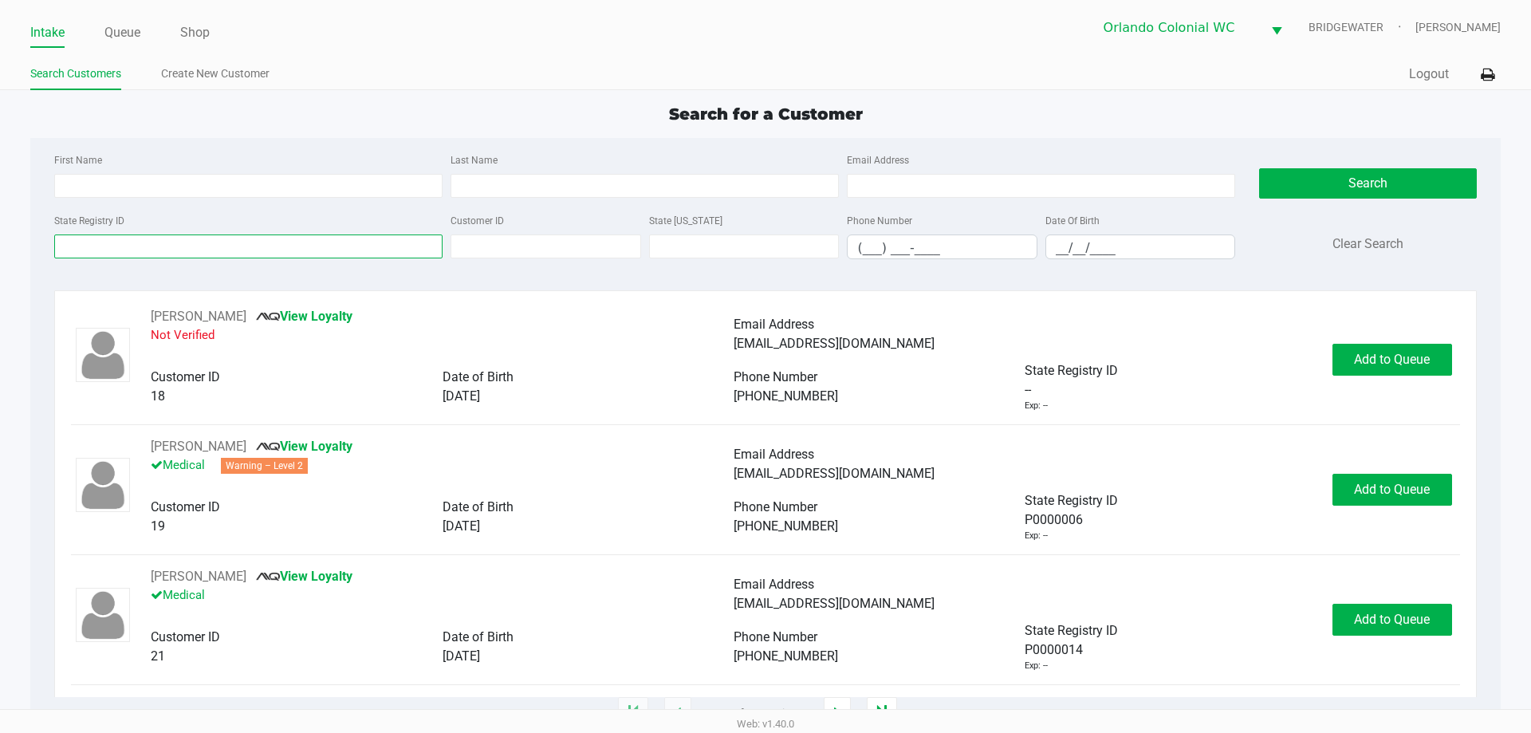
click at [324, 246] on input "State Registry ID" at bounding box center [248, 246] width 388 height 24
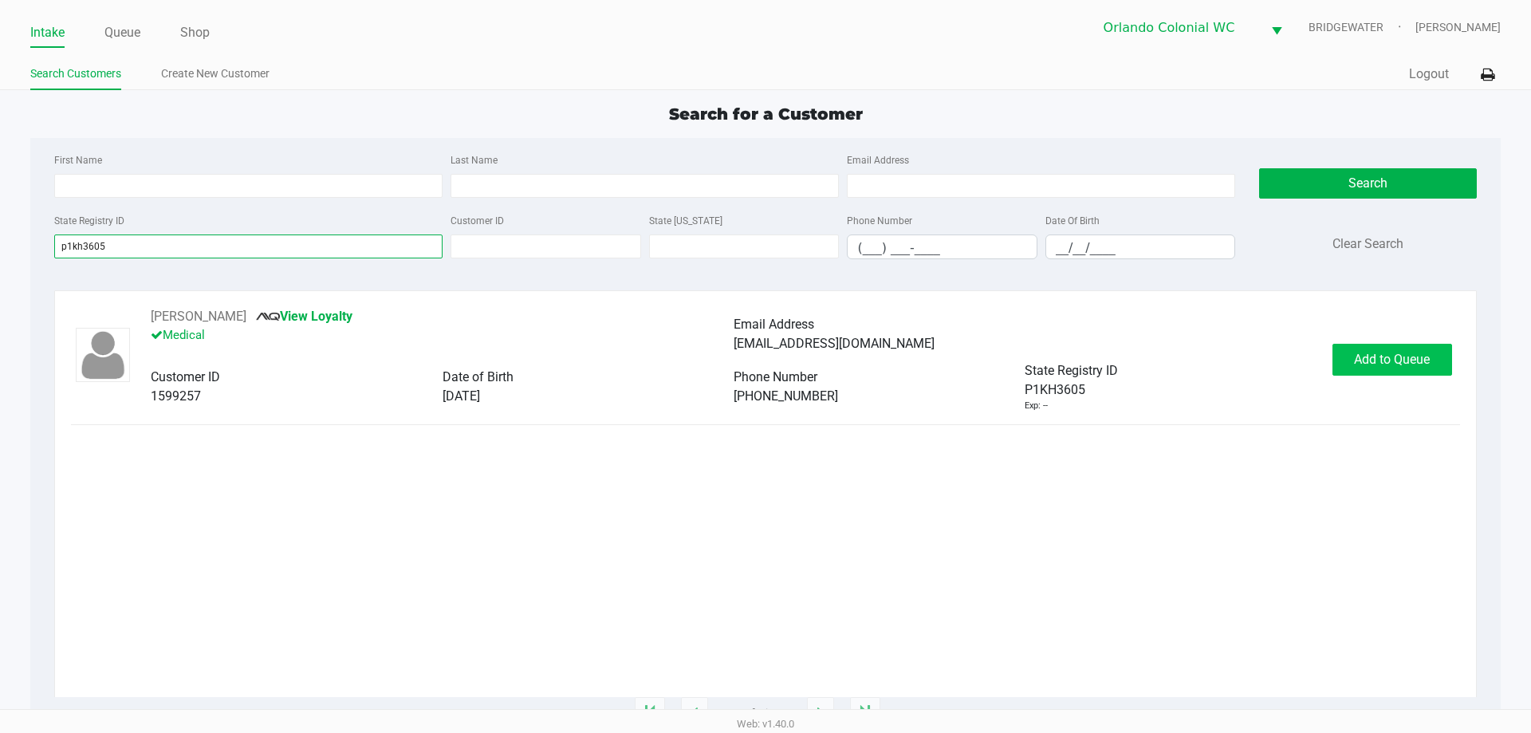
type input "p1kh3605"
click at [1341, 345] on button "Add to Queue" at bounding box center [1393, 360] width 120 height 32
click at [1343, 347] on div "Add to Queue" at bounding box center [1393, 360] width 120 height 32
click at [1344, 347] on div "Add to Queue" at bounding box center [1393, 360] width 120 height 32
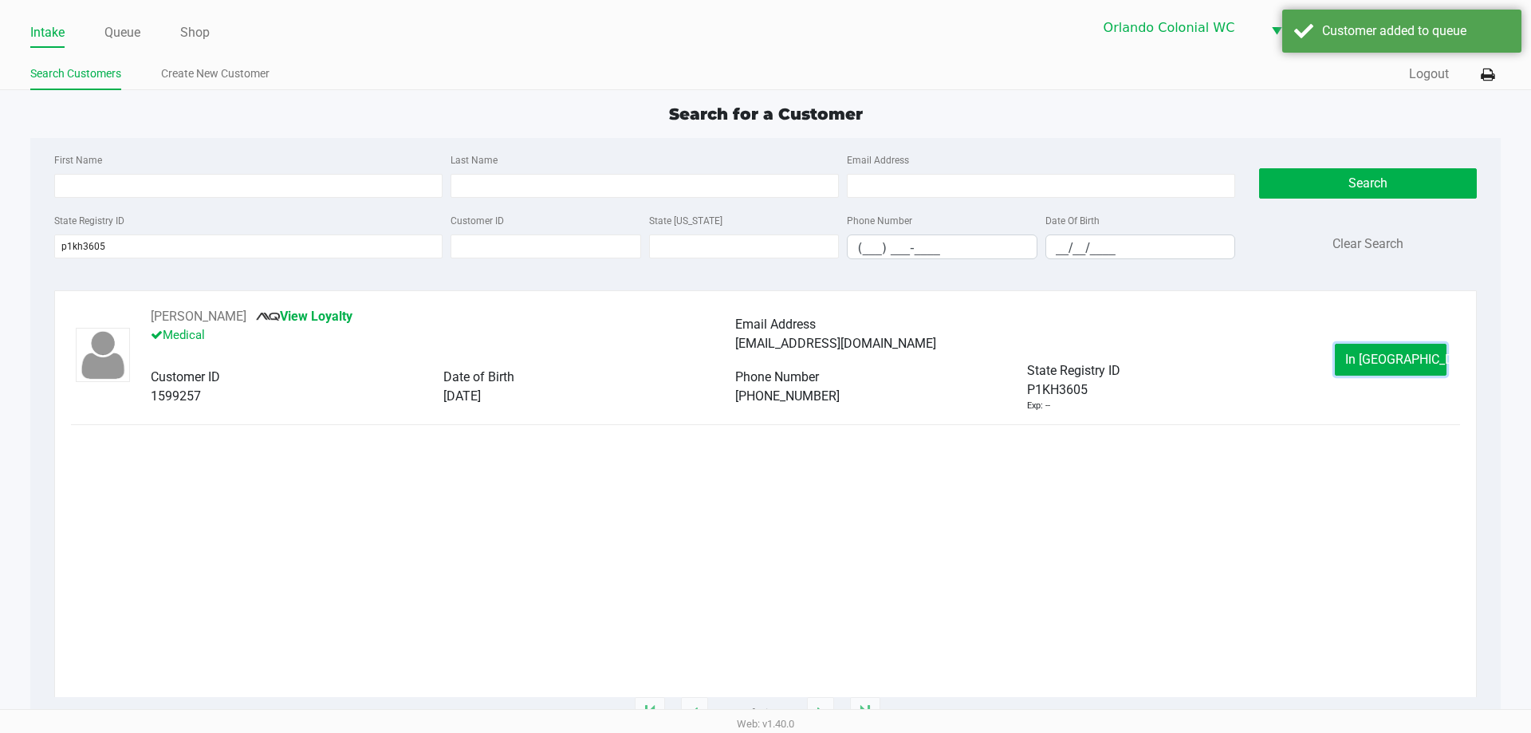
click at [1346, 347] on button "In [GEOGRAPHIC_DATA]" at bounding box center [1391, 360] width 112 height 32
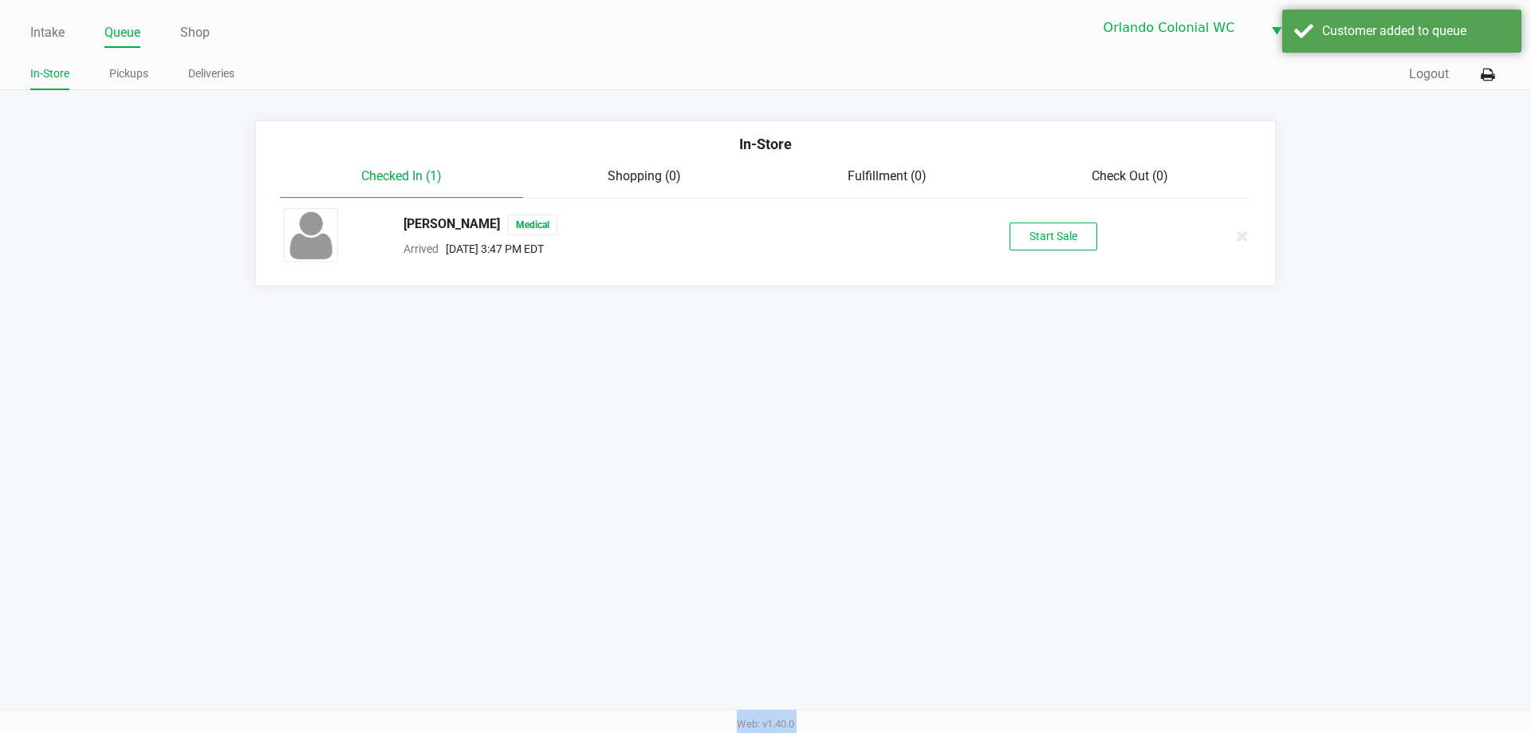
click at [1347, 347] on div "Intake Queue Shop Orlando Colonial [PERSON_NAME] [PERSON_NAME] In-Store Pickups…" at bounding box center [765, 366] width 1531 height 733
click at [1043, 234] on button "Start Sale" at bounding box center [1054, 237] width 88 height 28
click at [1043, 234] on div "Start Sale" at bounding box center [1054, 237] width 88 height 28
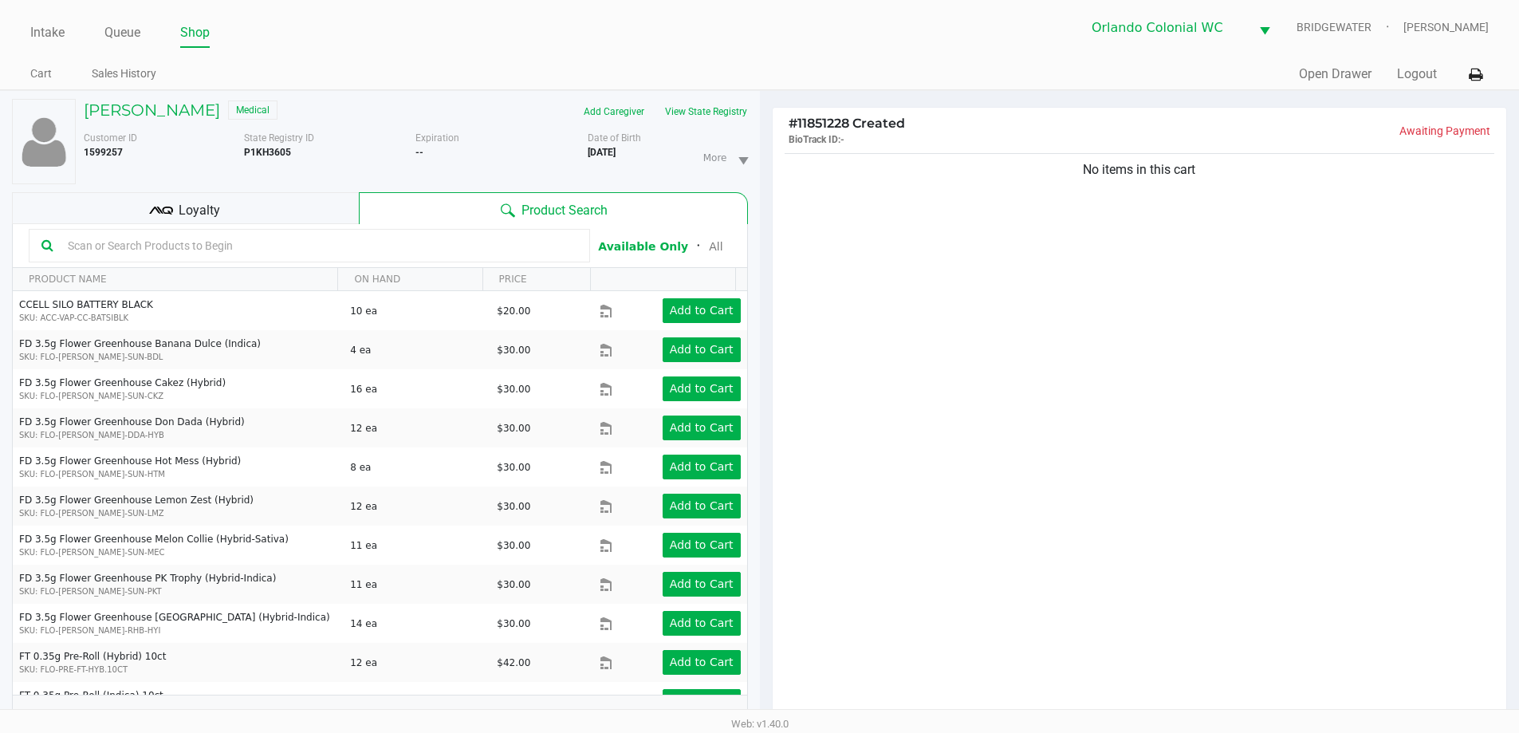
click at [919, 277] on div "No items in this cart" at bounding box center [1140, 439] width 735 height 579
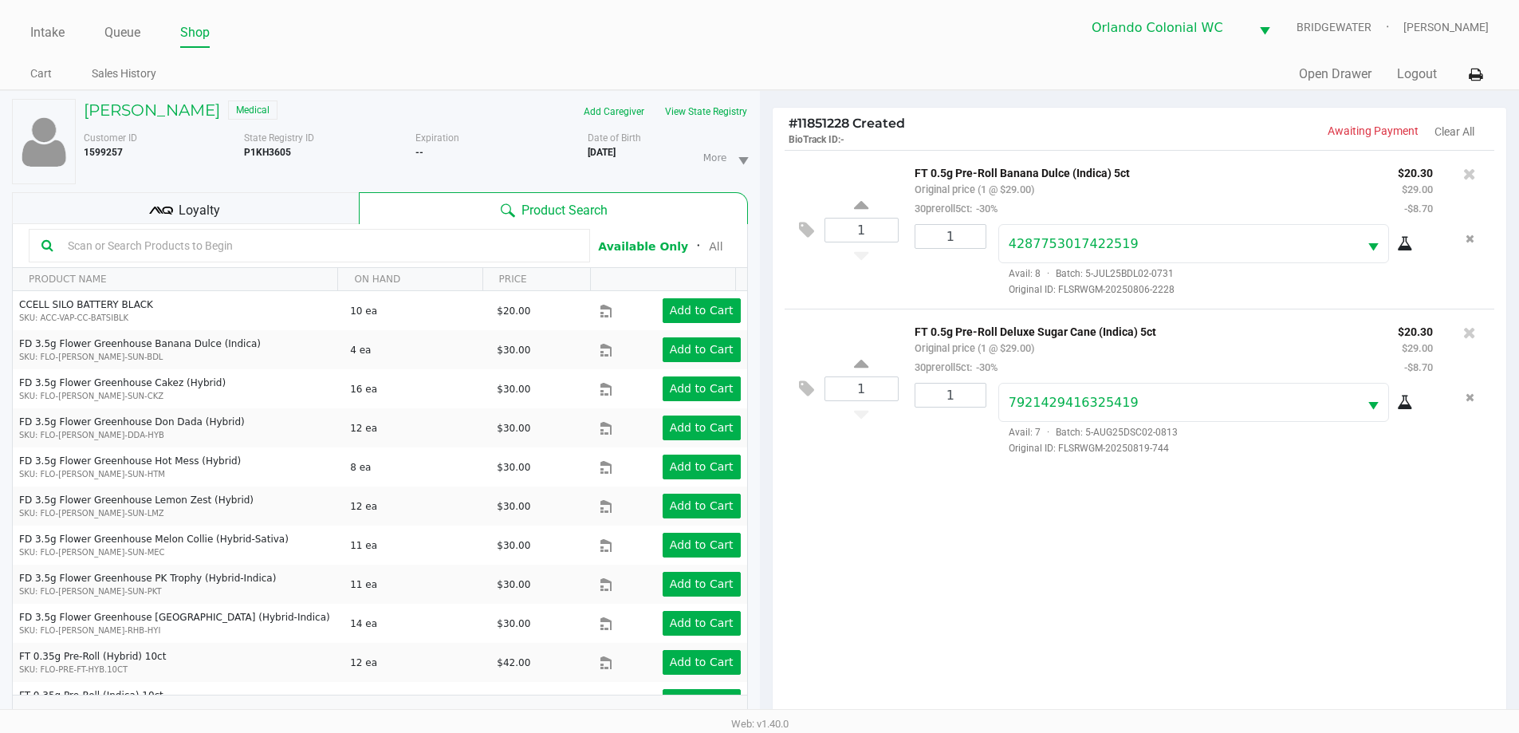
scroll to position [172, 0]
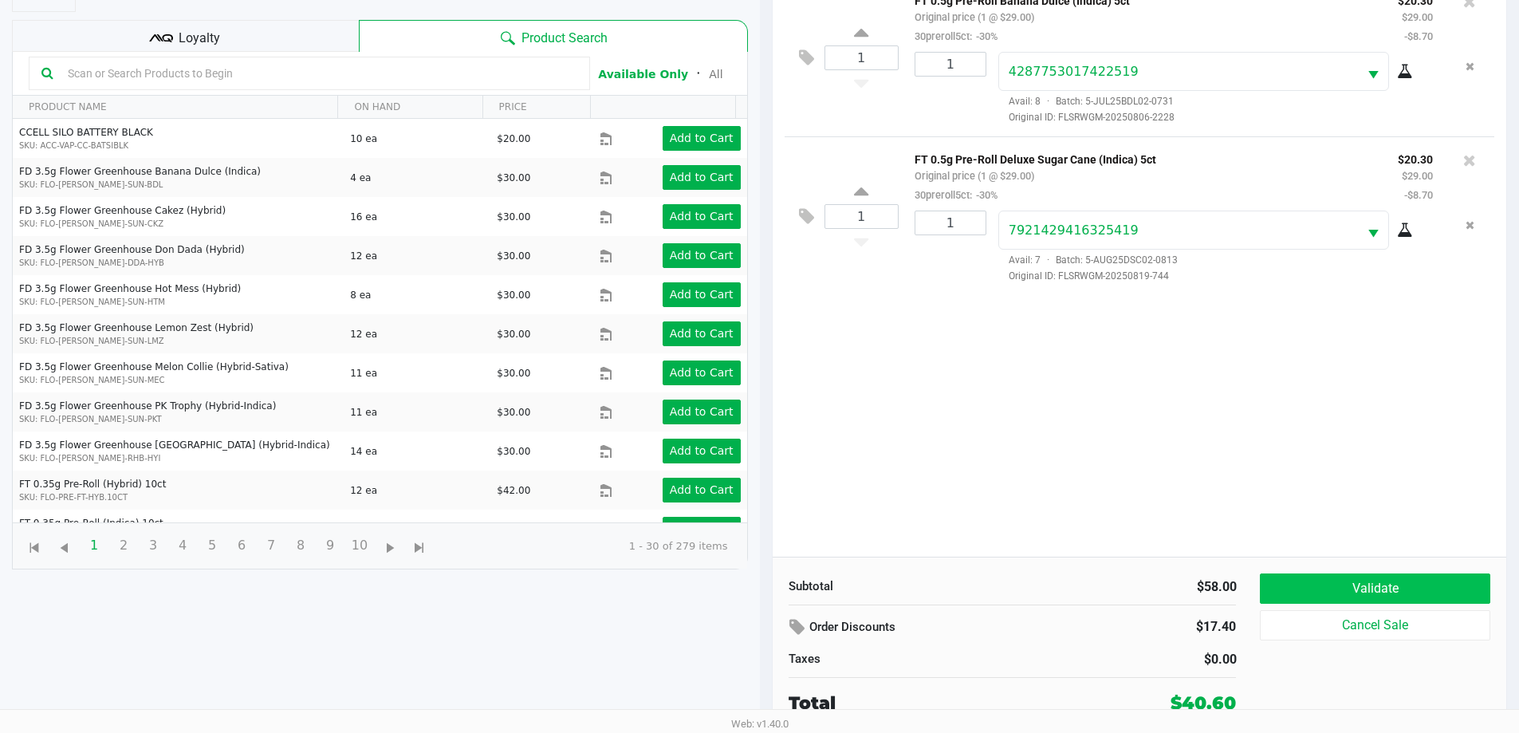
click at [1275, 579] on button "Validate" at bounding box center [1375, 588] width 230 height 30
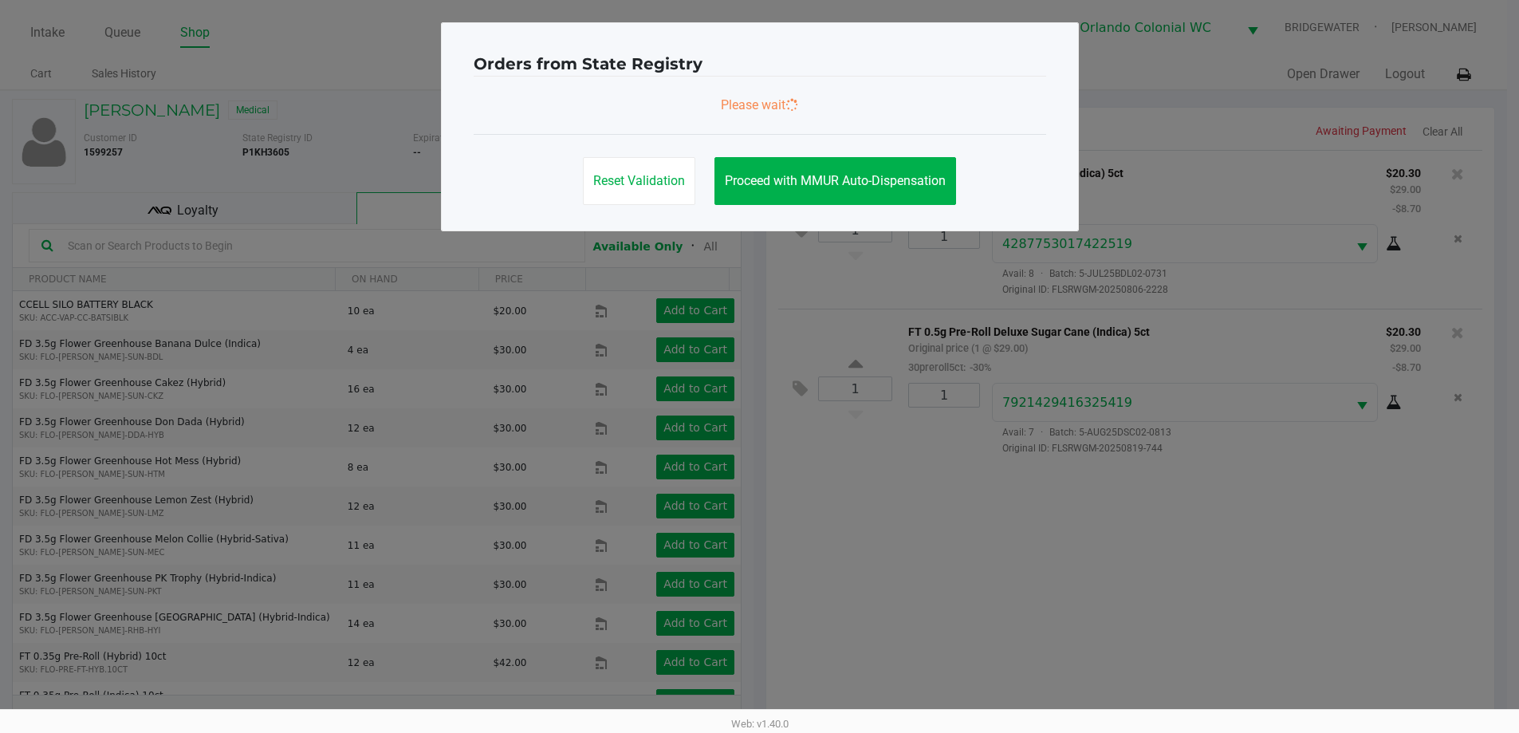
scroll to position [0, 0]
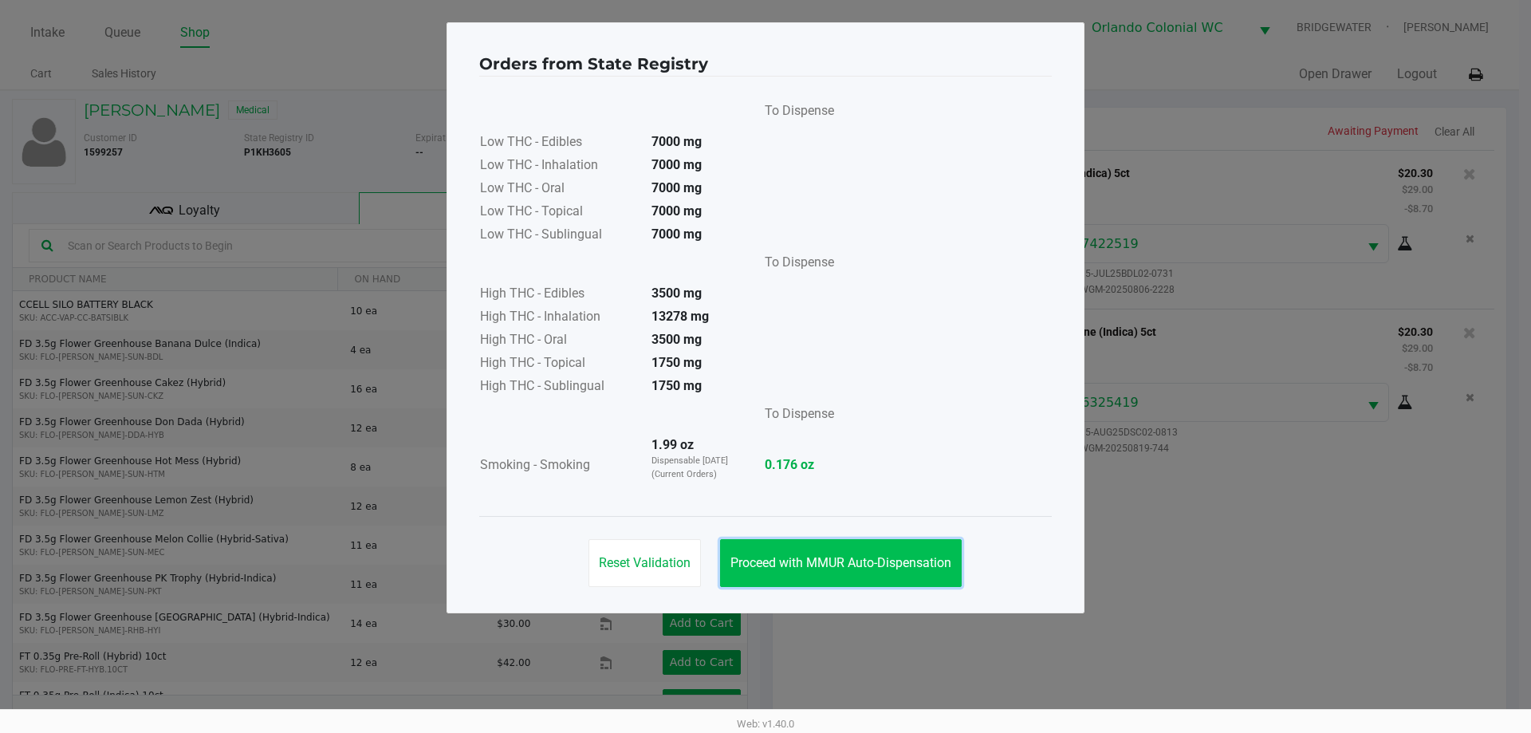
click at [900, 563] on span "Proceed with MMUR Auto-Dispensation" at bounding box center [841, 562] width 221 height 15
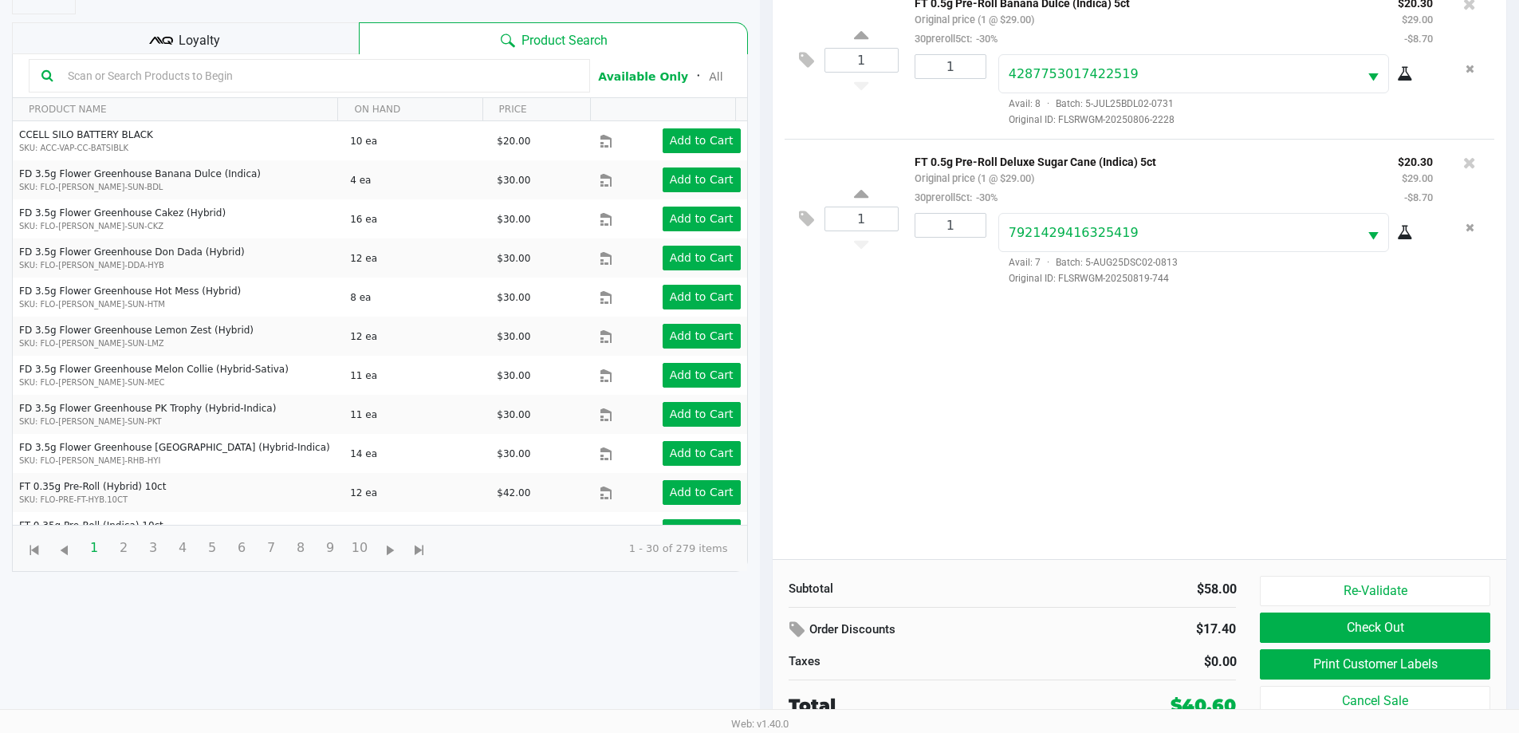
scroll to position [172, 0]
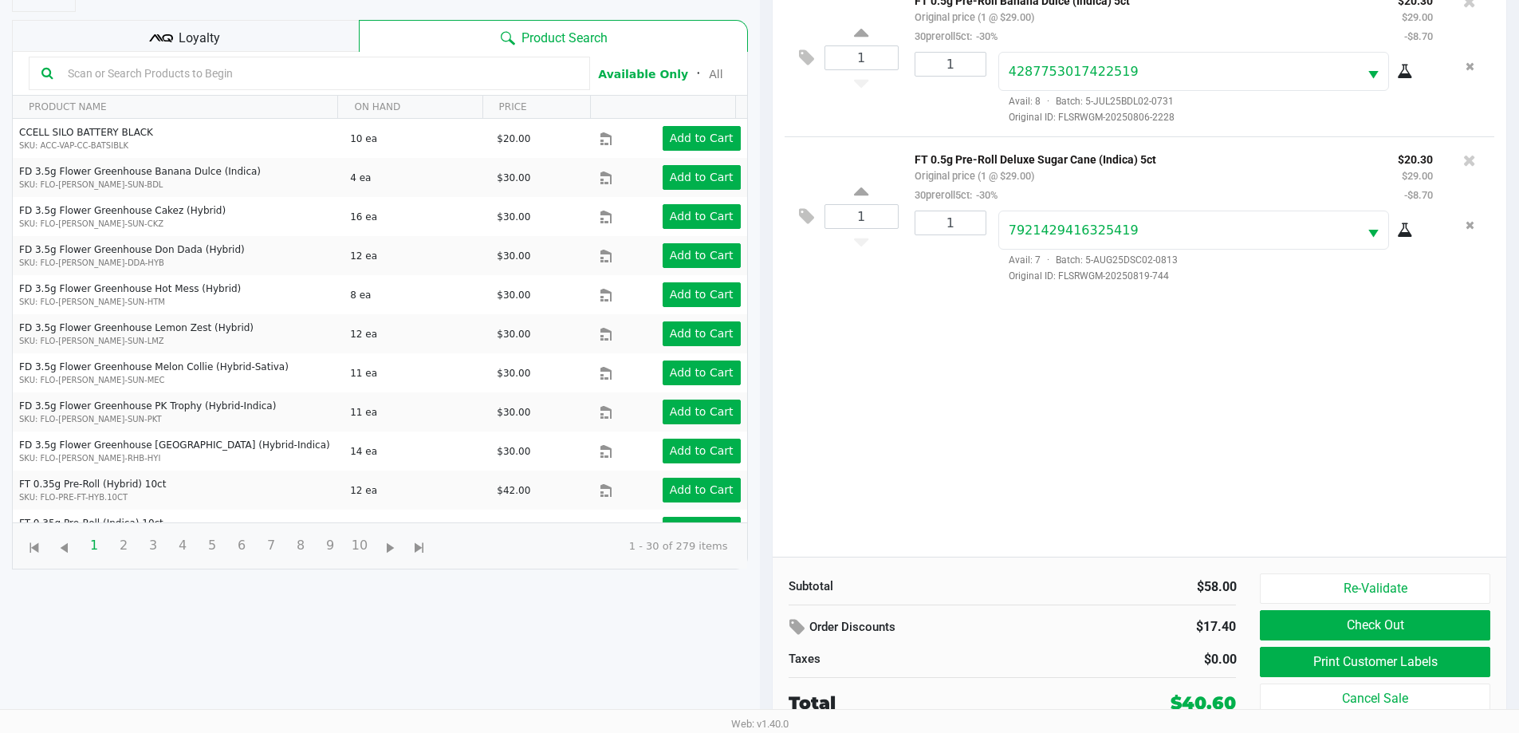
click at [1309, 659] on button "Print Customer Labels" at bounding box center [1375, 662] width 230 height 30
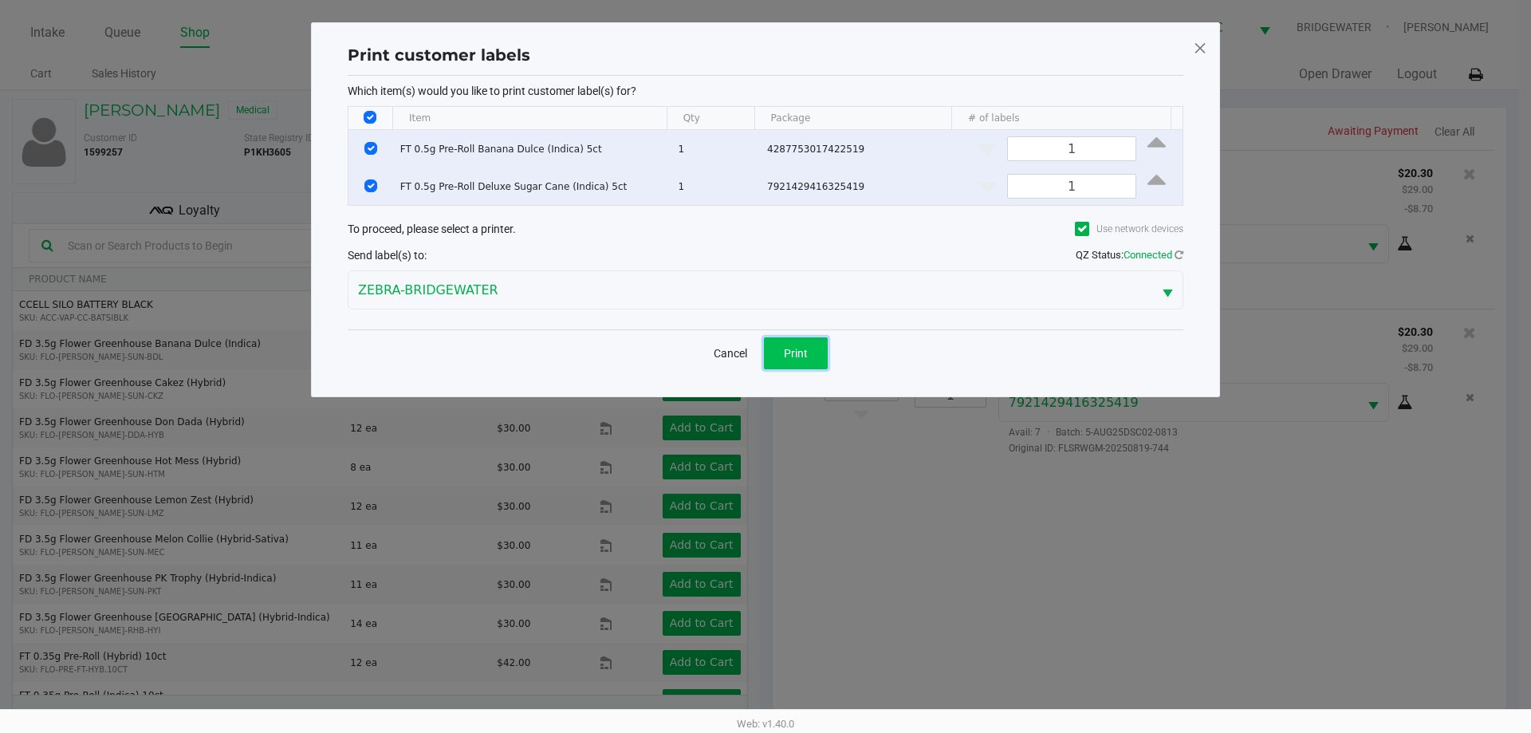
click at [786, 352] on span "Print" at bounding box center [796, 353] width 24 height 13
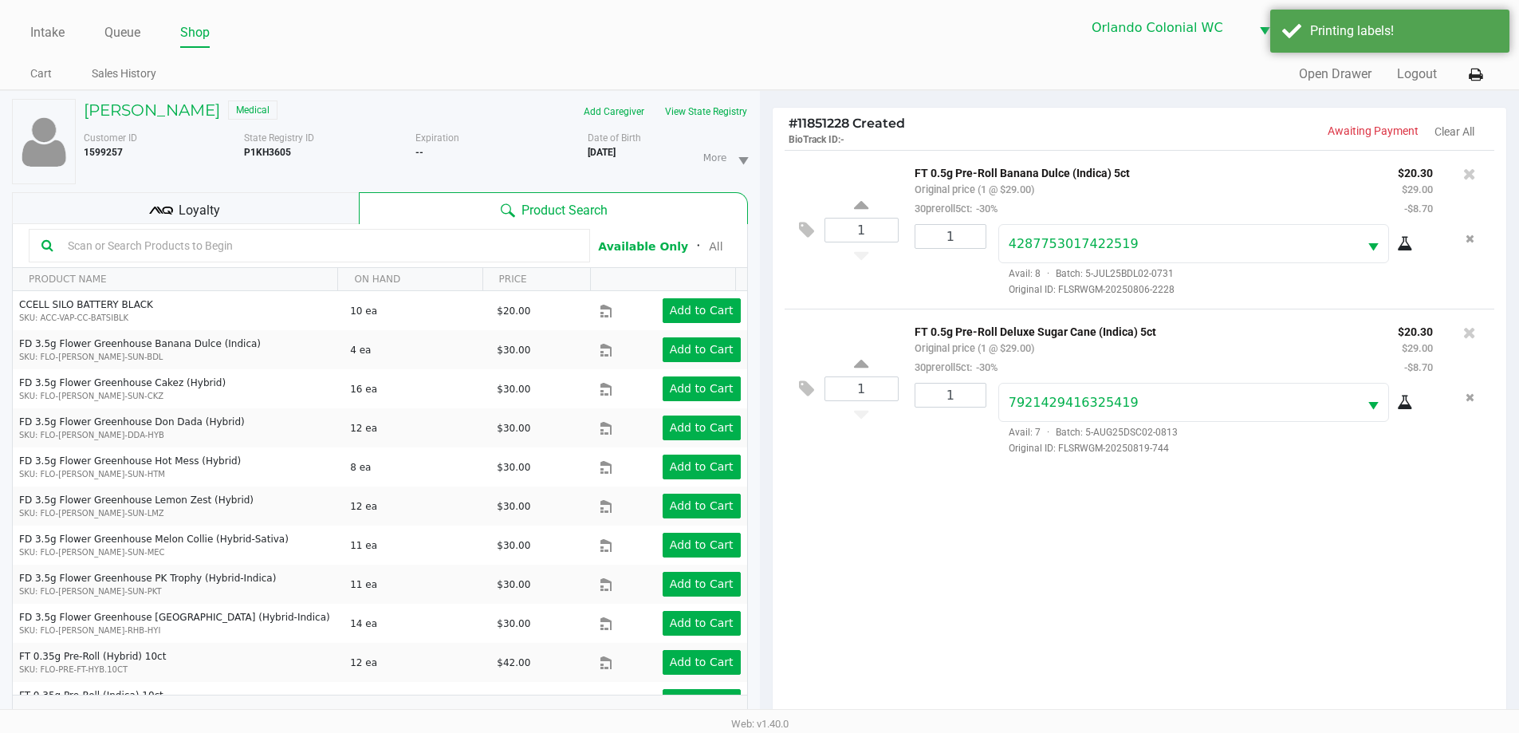
click at [290, 203] on div "Loyalty" at bounding box center [185, 208] width 347 height 32
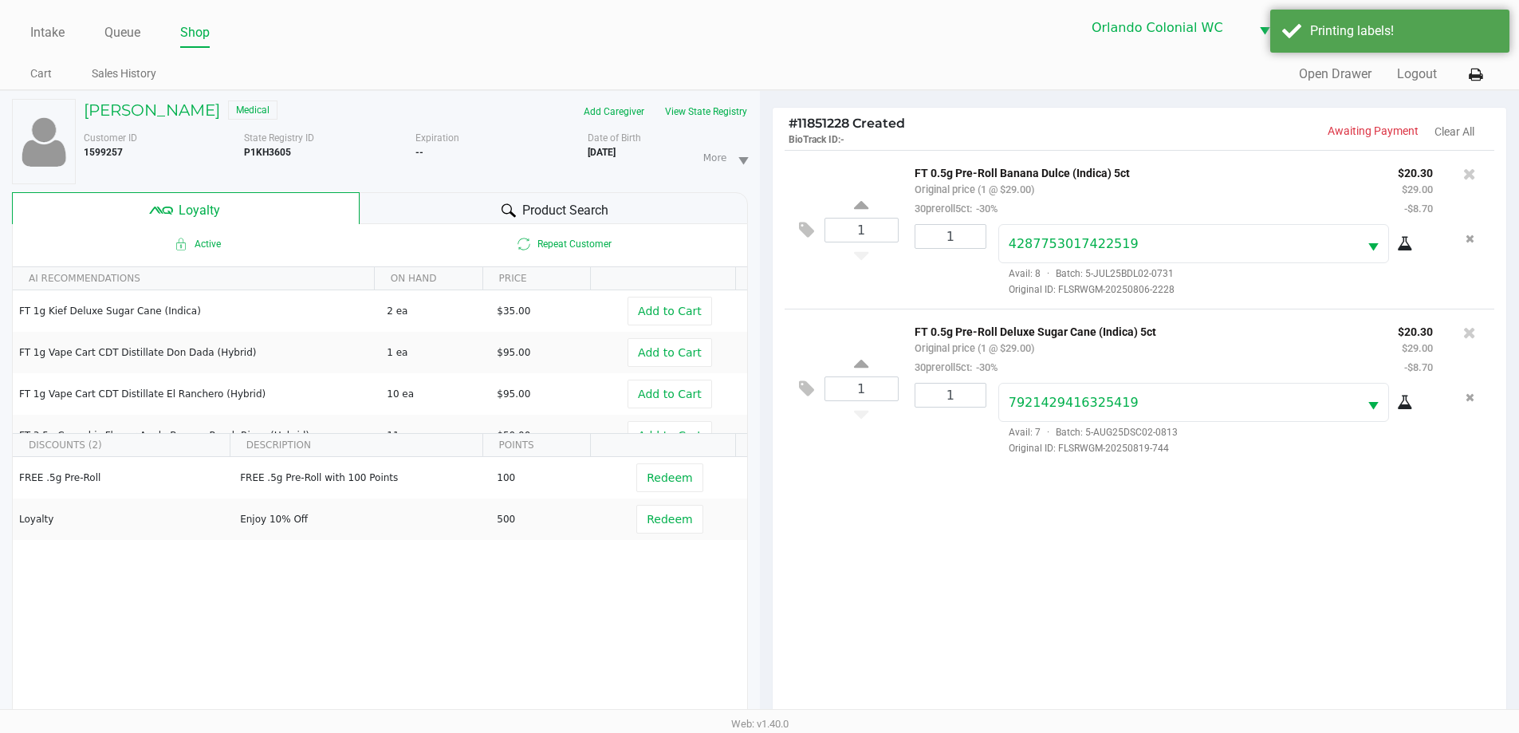
scroll to position [191, 0]
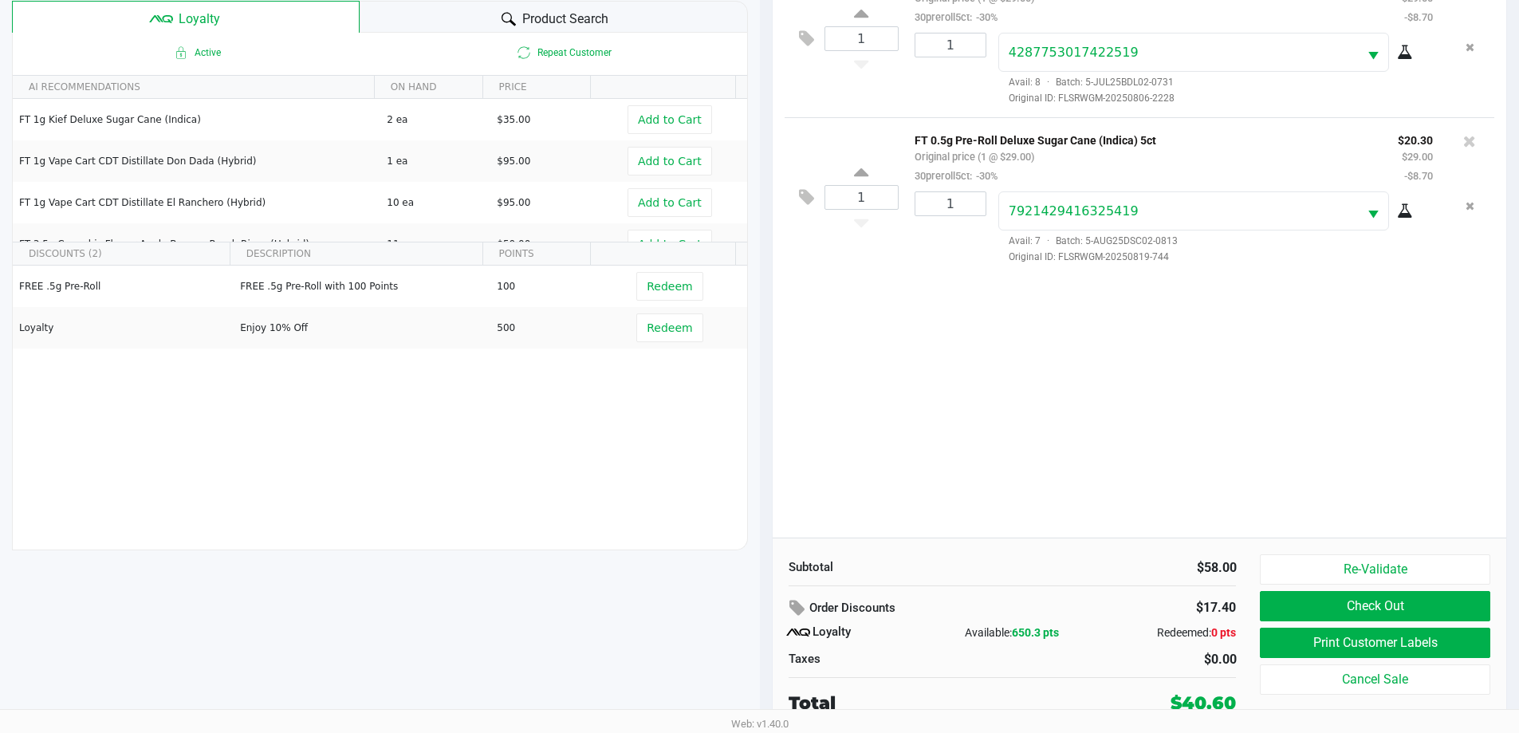
click at [1285, 593] on button "Check Out" at bounding box center [1375, 606] width 230 height 30
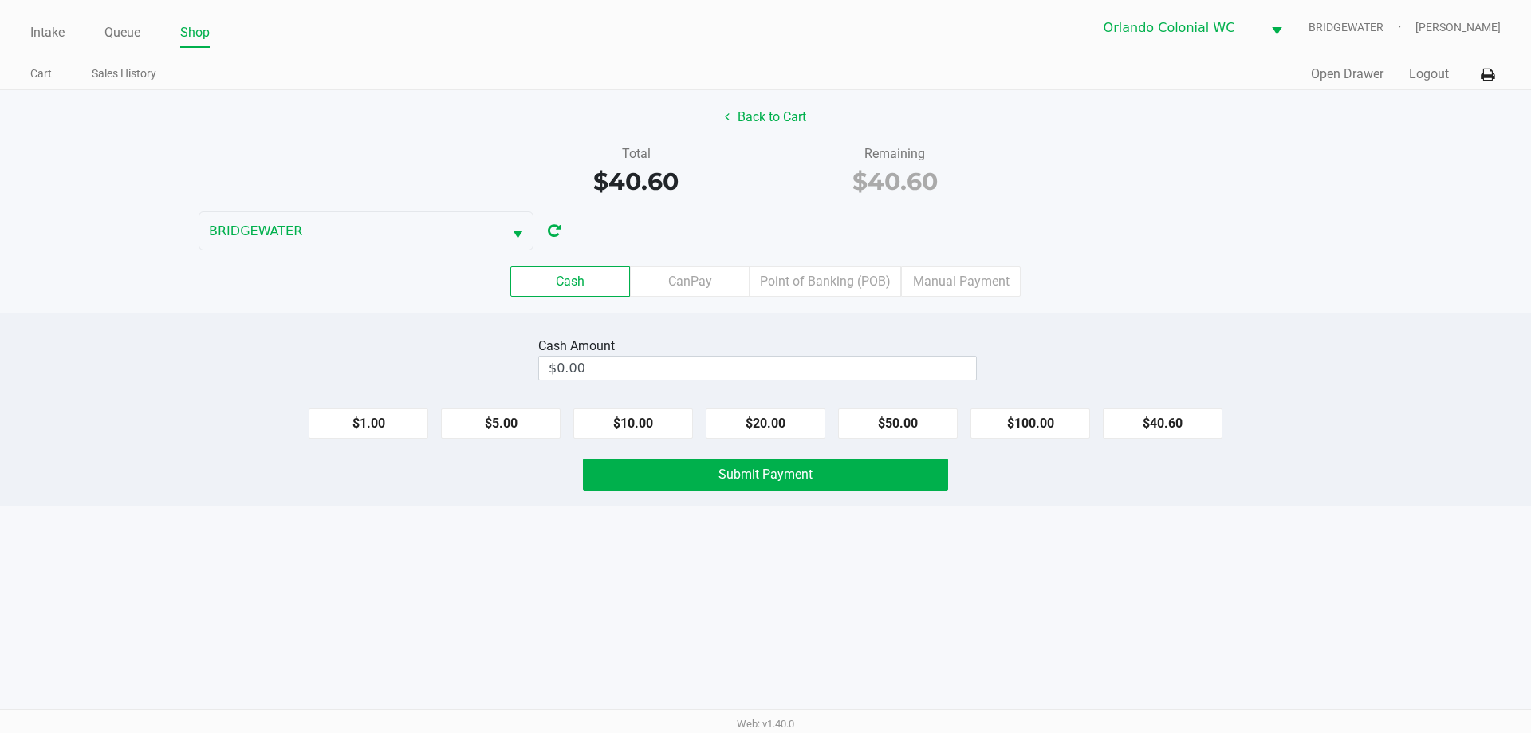
click at [750, 555] on div "Intake Queue Shop Orlando Colonial [PERSON_NAME] [PERSON_NAME] Cart Sales Histo…" at bounding box center [765, 366] width 1531 height 733
click at [823, 278] on label "Point of Banking (POB)" at bounding box center [826, 281] width 152 height 30
click at [0, 0] on 7 "Point of Banking (POB)" at bounding box center [0, 0] width 0 height 0
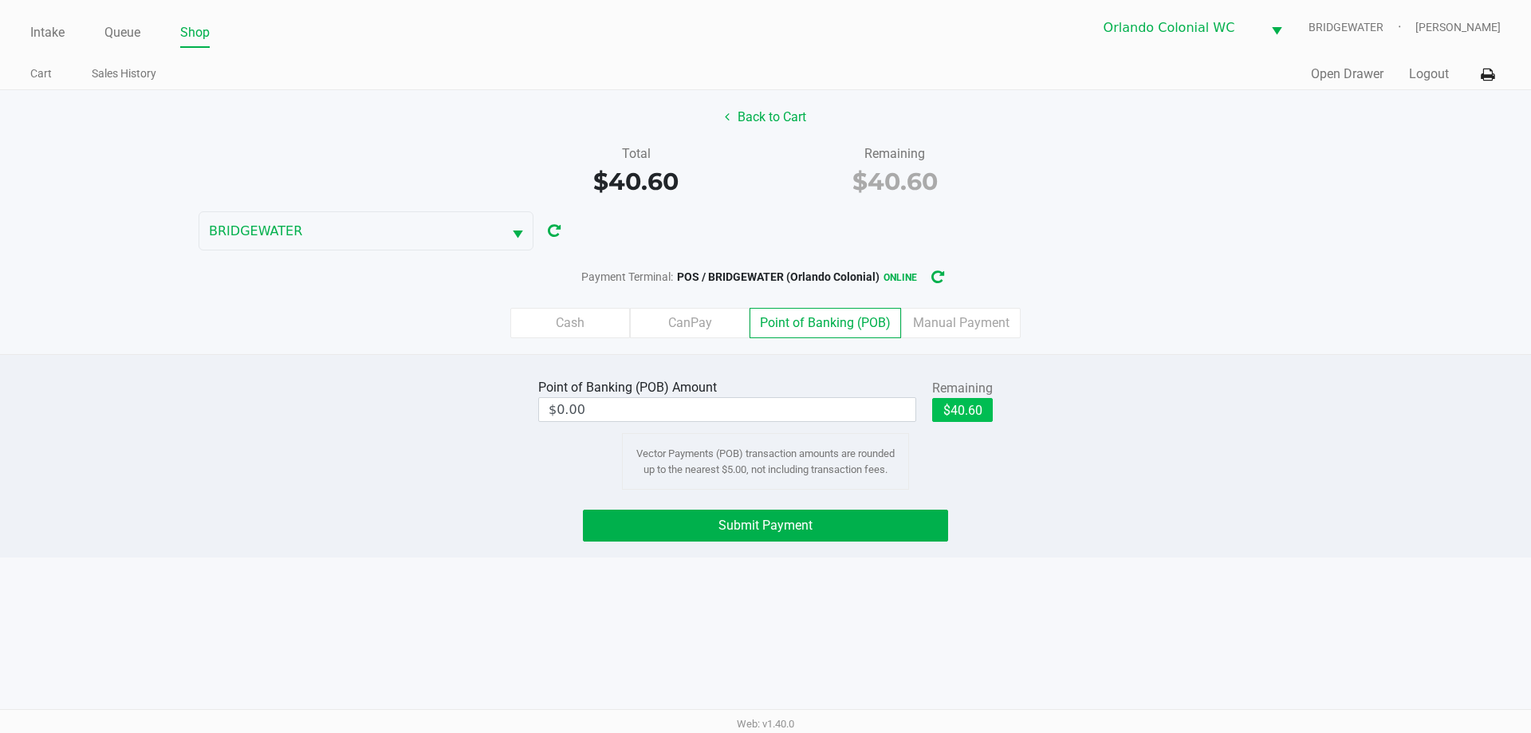
click at [980, 419] on button "$40.60" at bounding box center [962, 410] width 61 height 24
type input "$40.60"
click at [844, 516] on button "Submit Payment" at bounding box center [765, 526] width 365 height 32
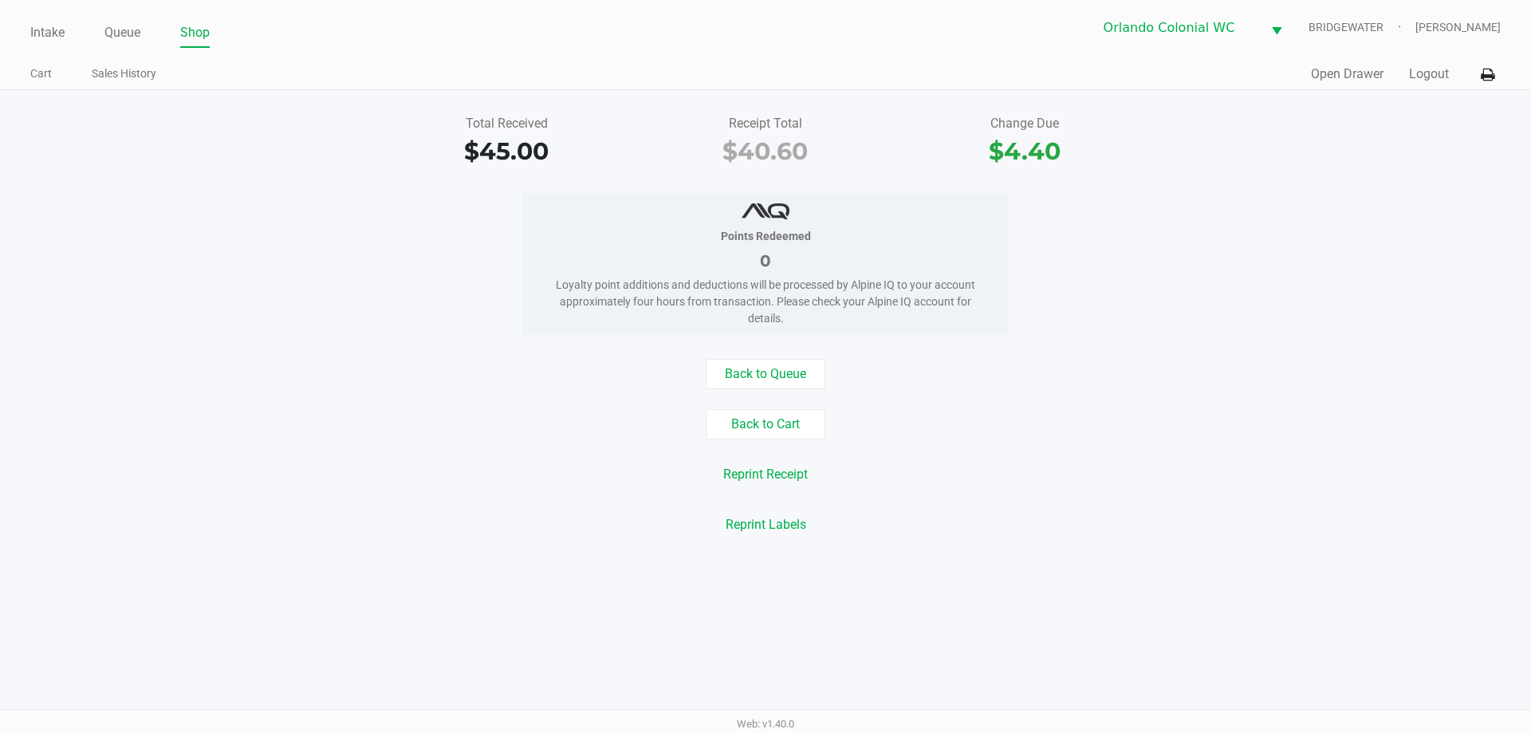
click at [39, 37] on link "Intake" at bounding box center [47, 33] width 34 height 22
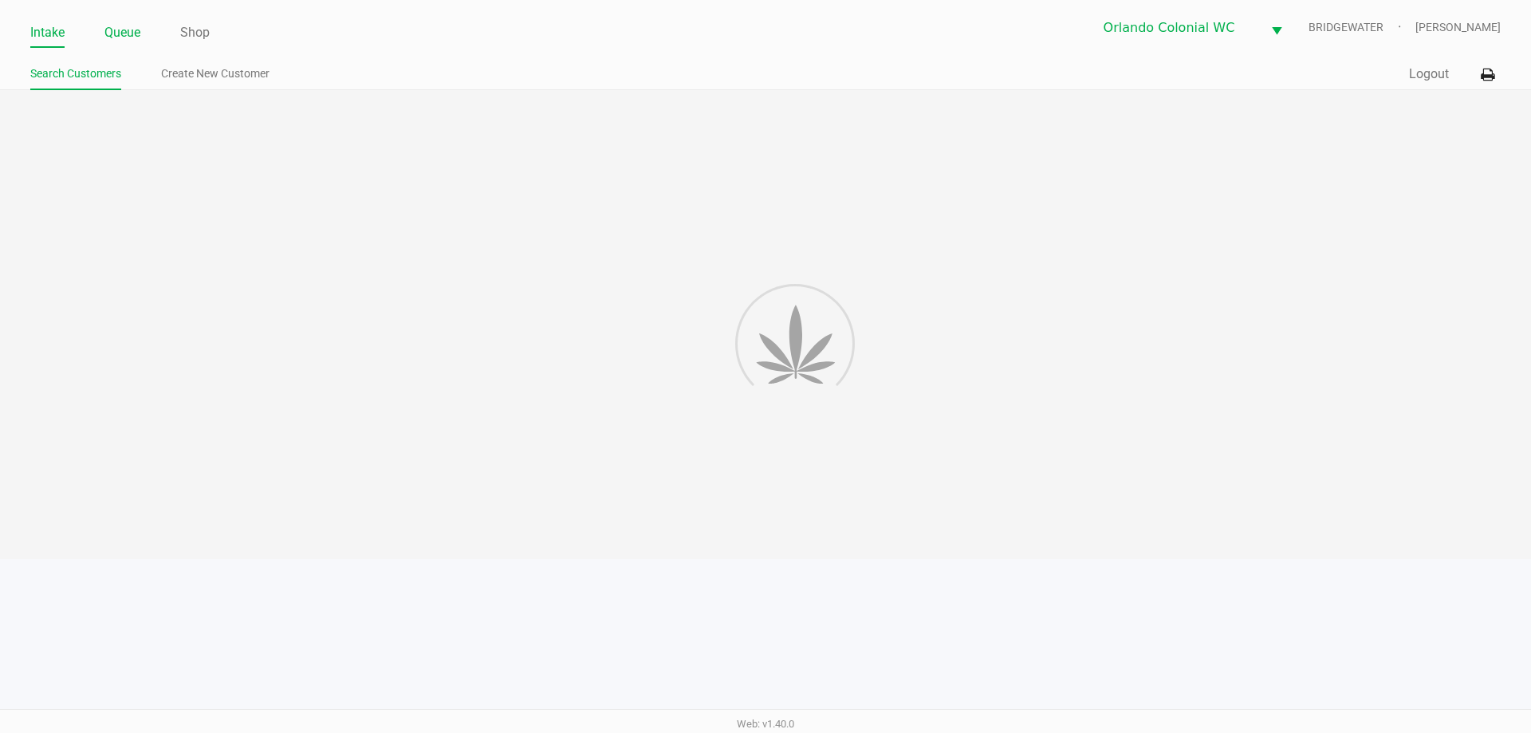
click at [124, 36] on link "Queue" at bounding box center [122, 33] width 36 height 22
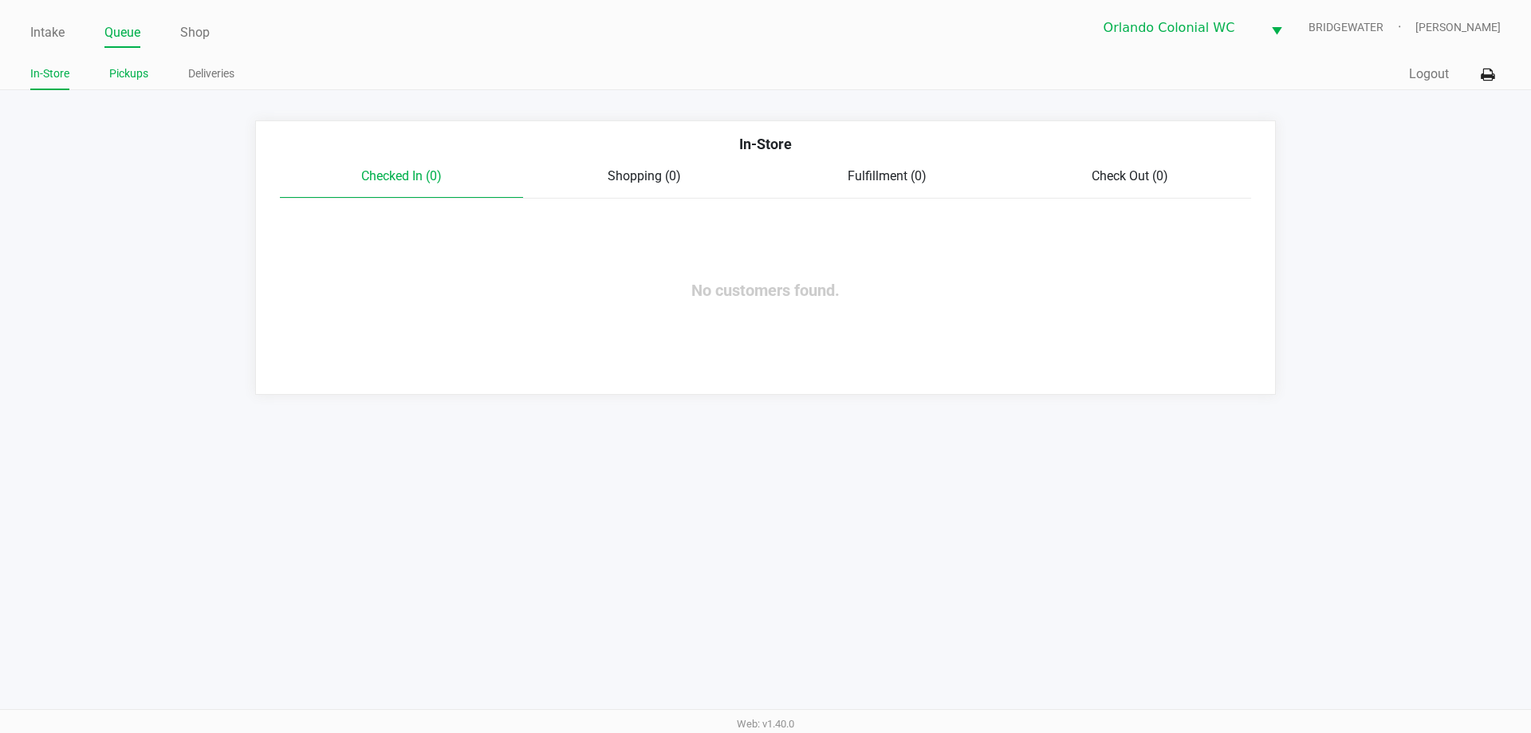
click at [130, 80] on link "Pickups" at bounding box center [128, 74] width 39 height 20
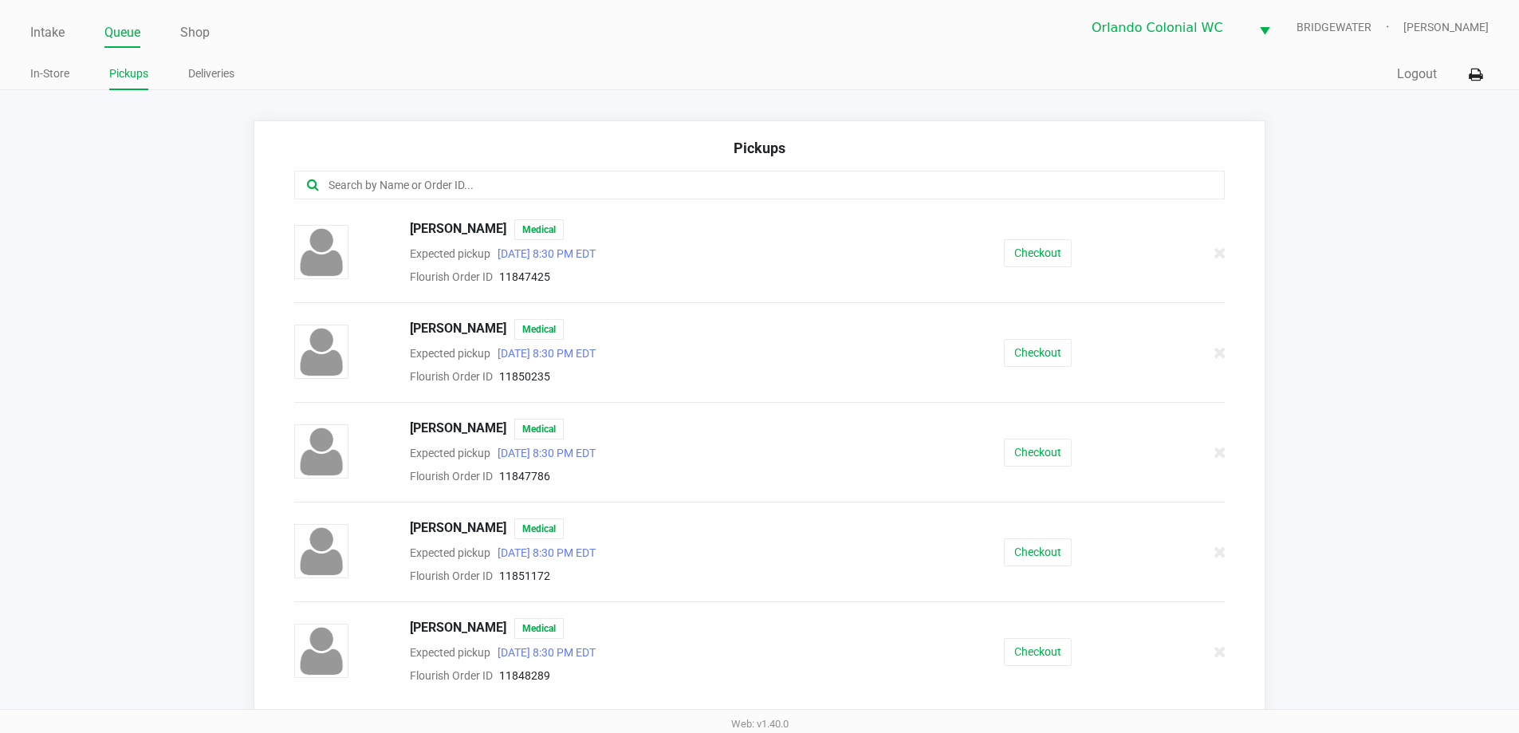
click at [502, 190] on input "text" at bounding box center [734, 185] width 815 height 18
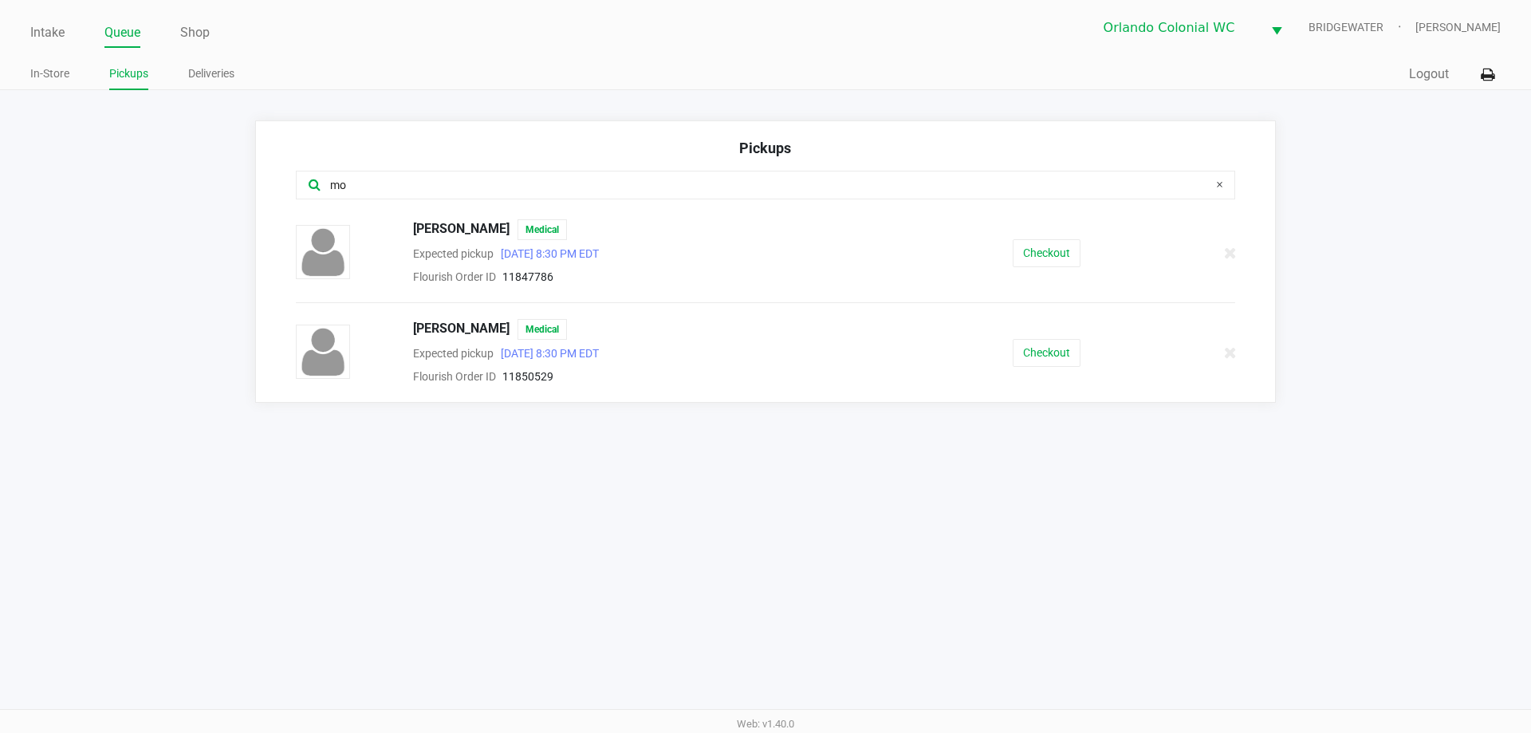
type input "mo"
click at [1030, 259] on button "Checkout" at bounding box center [1047, 253] width 68 height 28
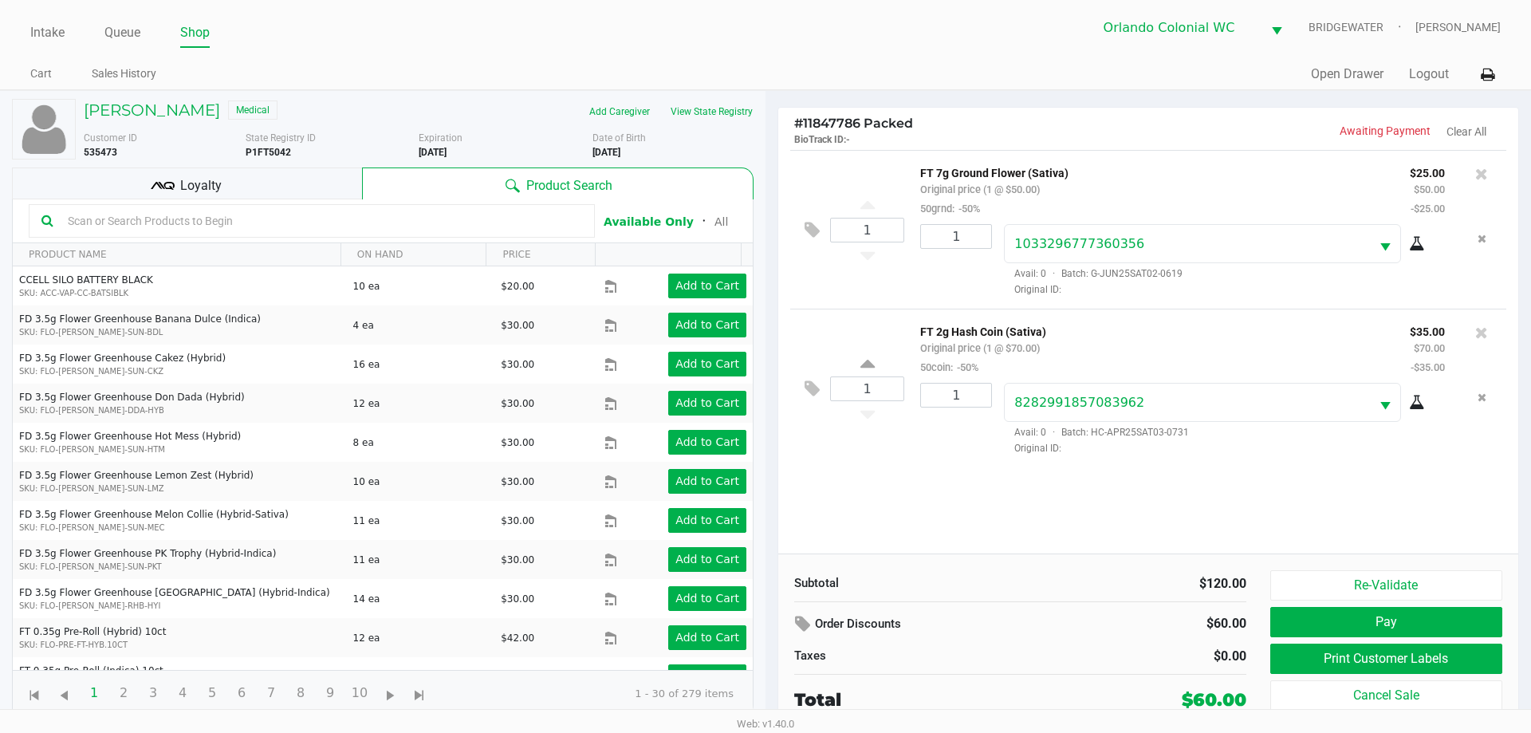
click at [239, 181] on div "Loyalty" at bounding box center [187, 183] width 350 height 32
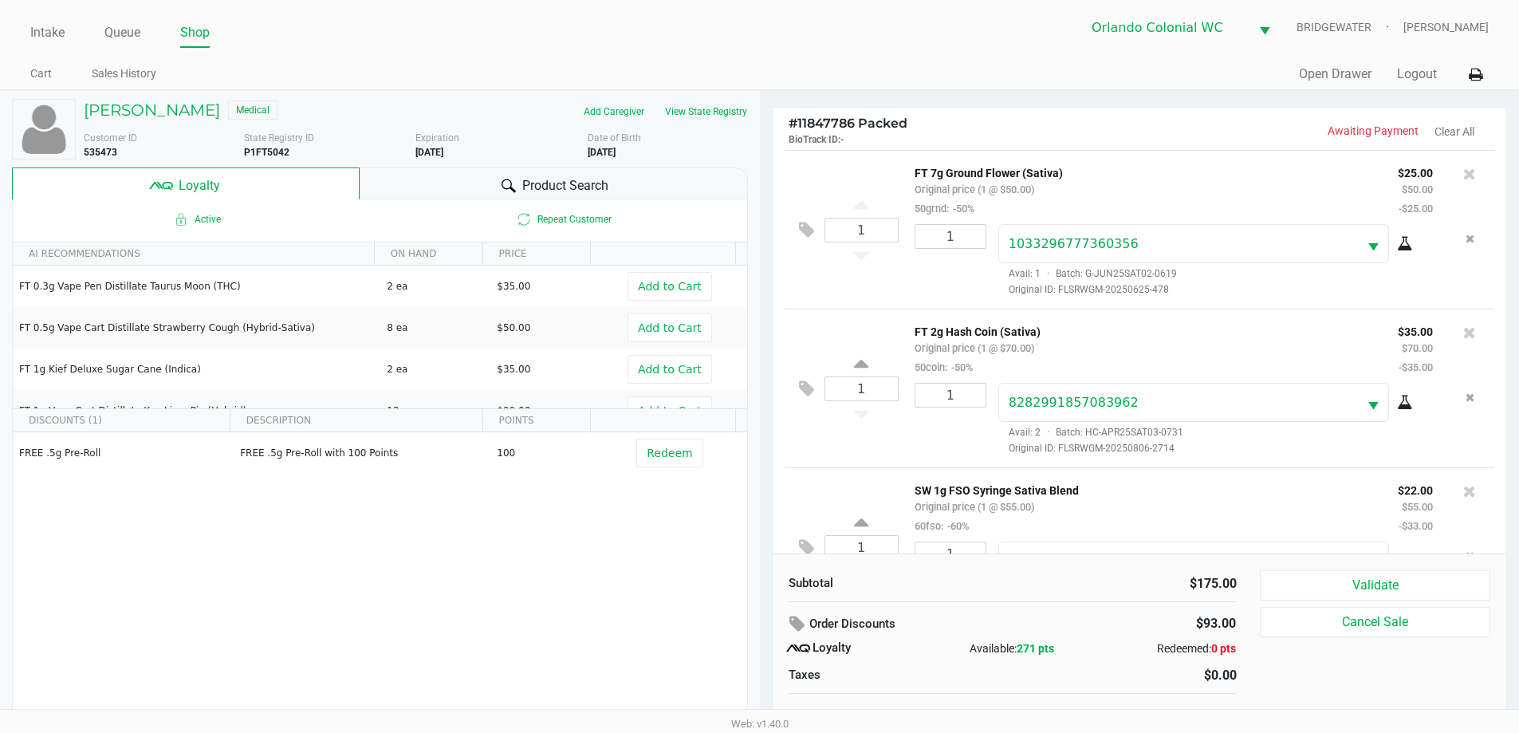
scroll to position [75, 0]
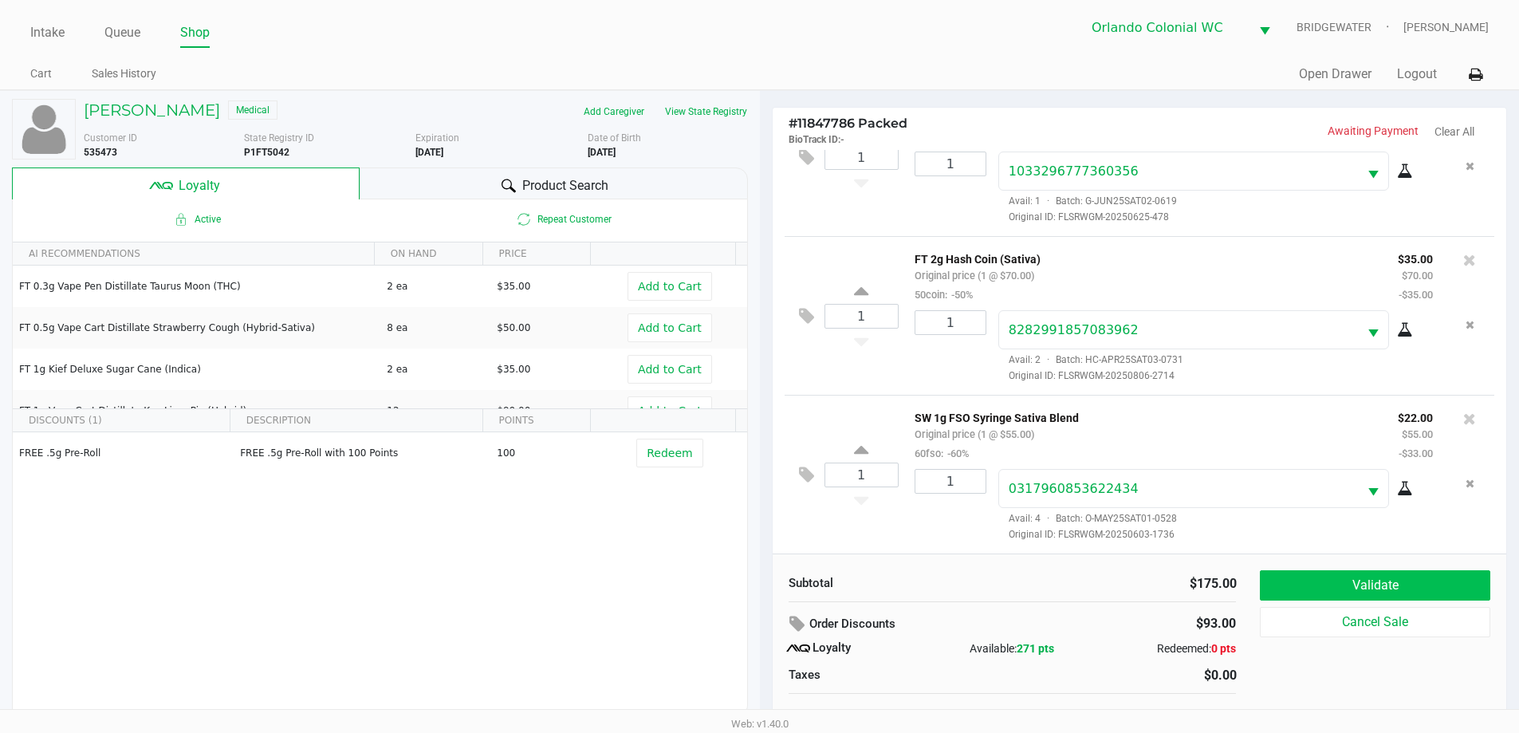
click at [1308, 584] on button "Validate" at bounding box center [1375, 585] width 230 height 30
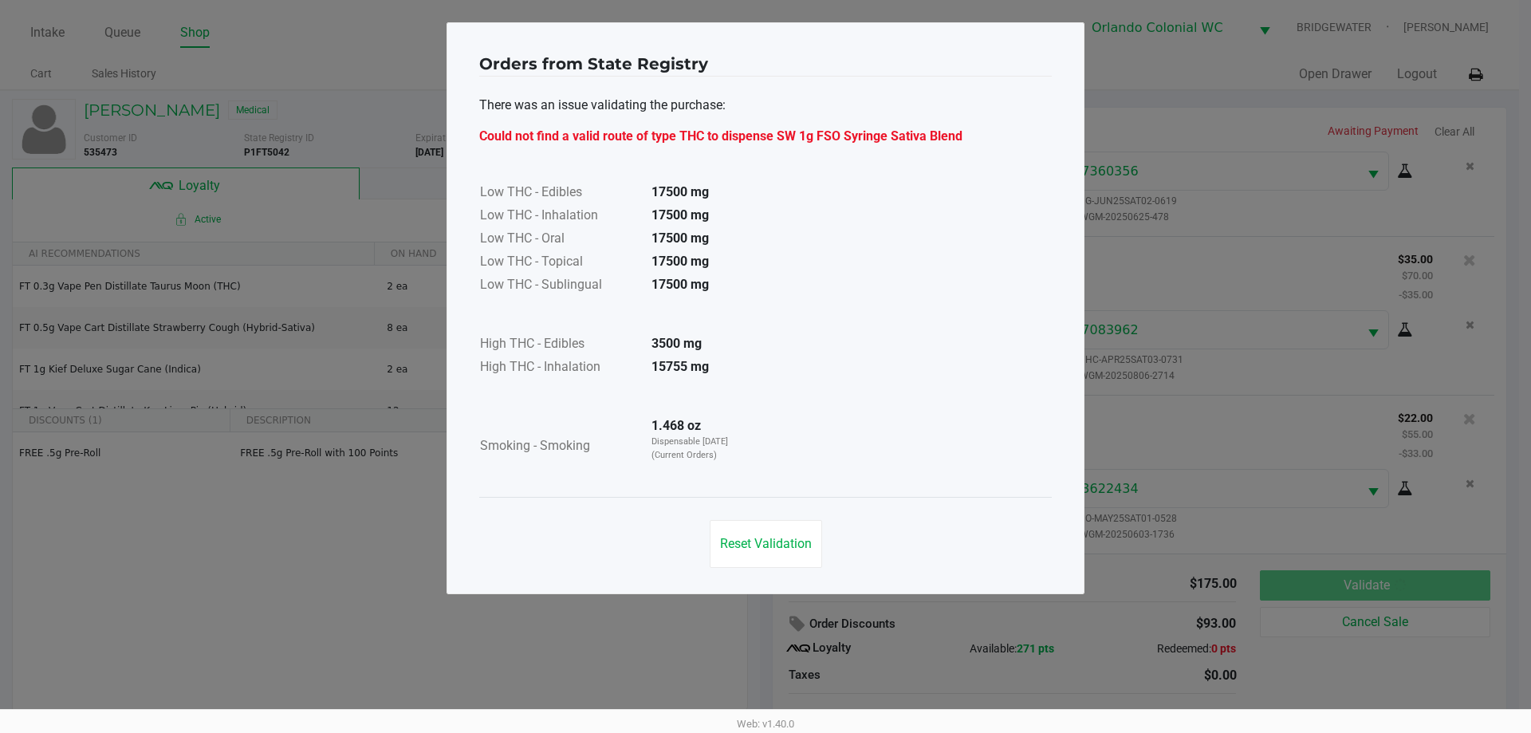
click at [767, 543] on span "Reset Validation" at bounding box center [766, 543] width 92 height 15
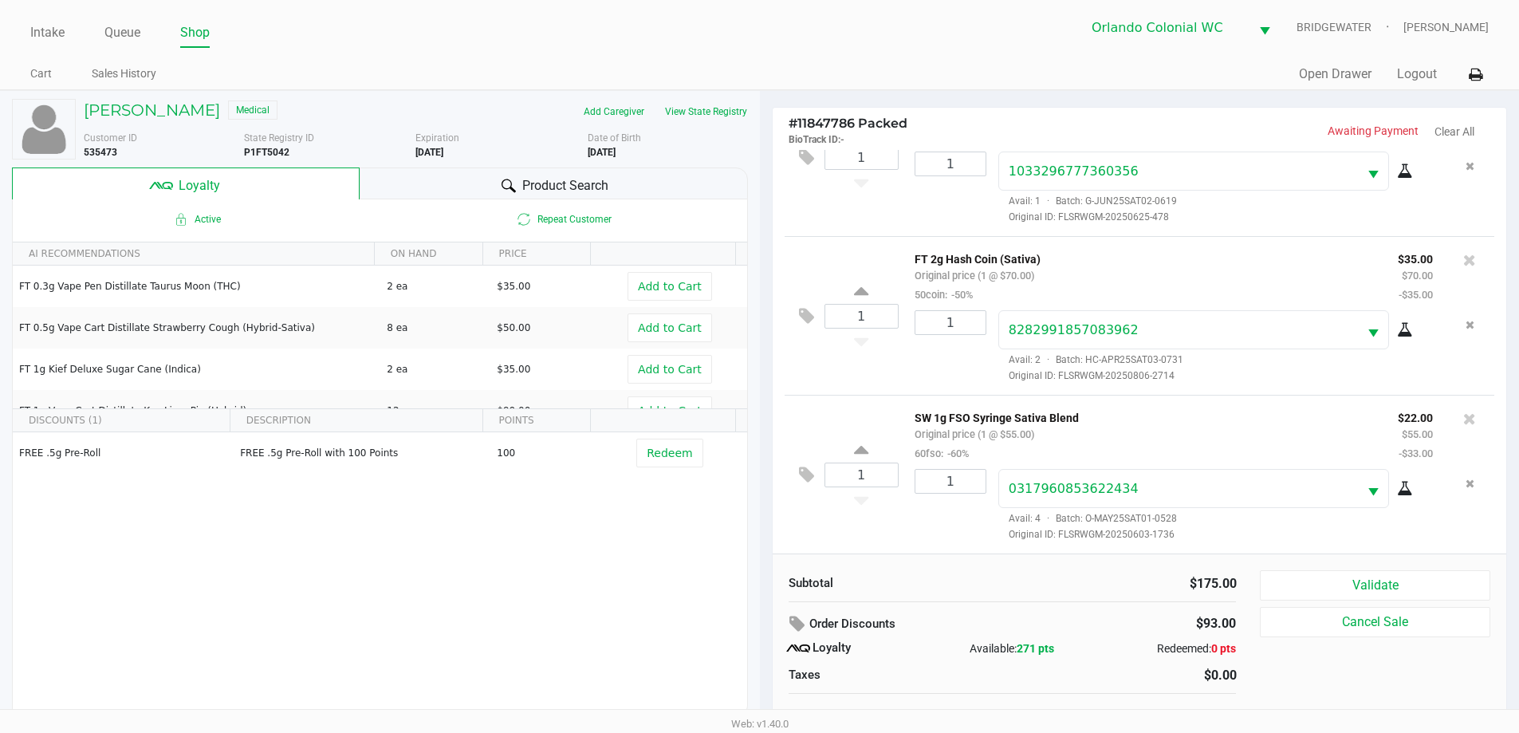
scroll to position [16, 0]
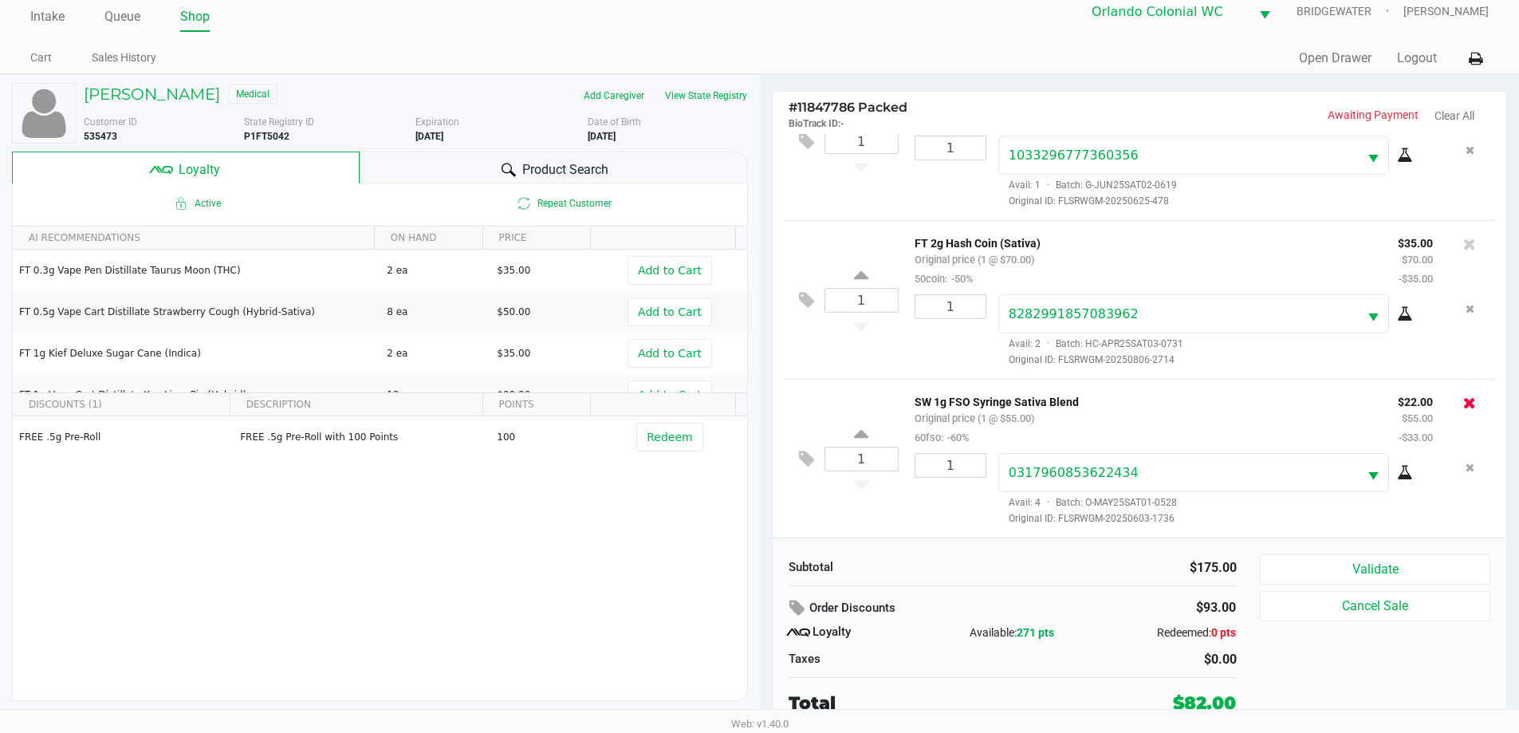
click at [1463, 400] on icon at bounding box center [1469, 403] width 13 height 16
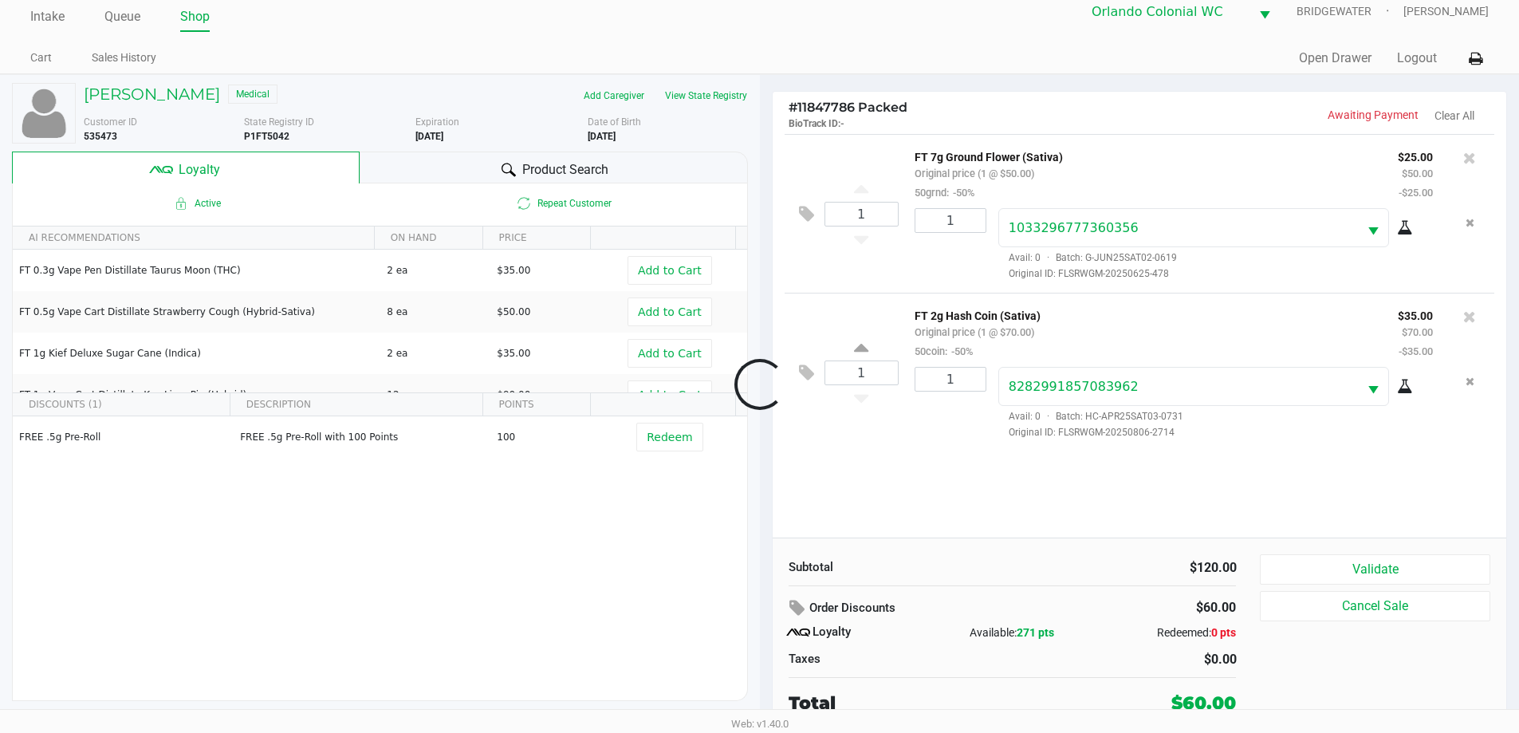
scroll to position [0, 0]
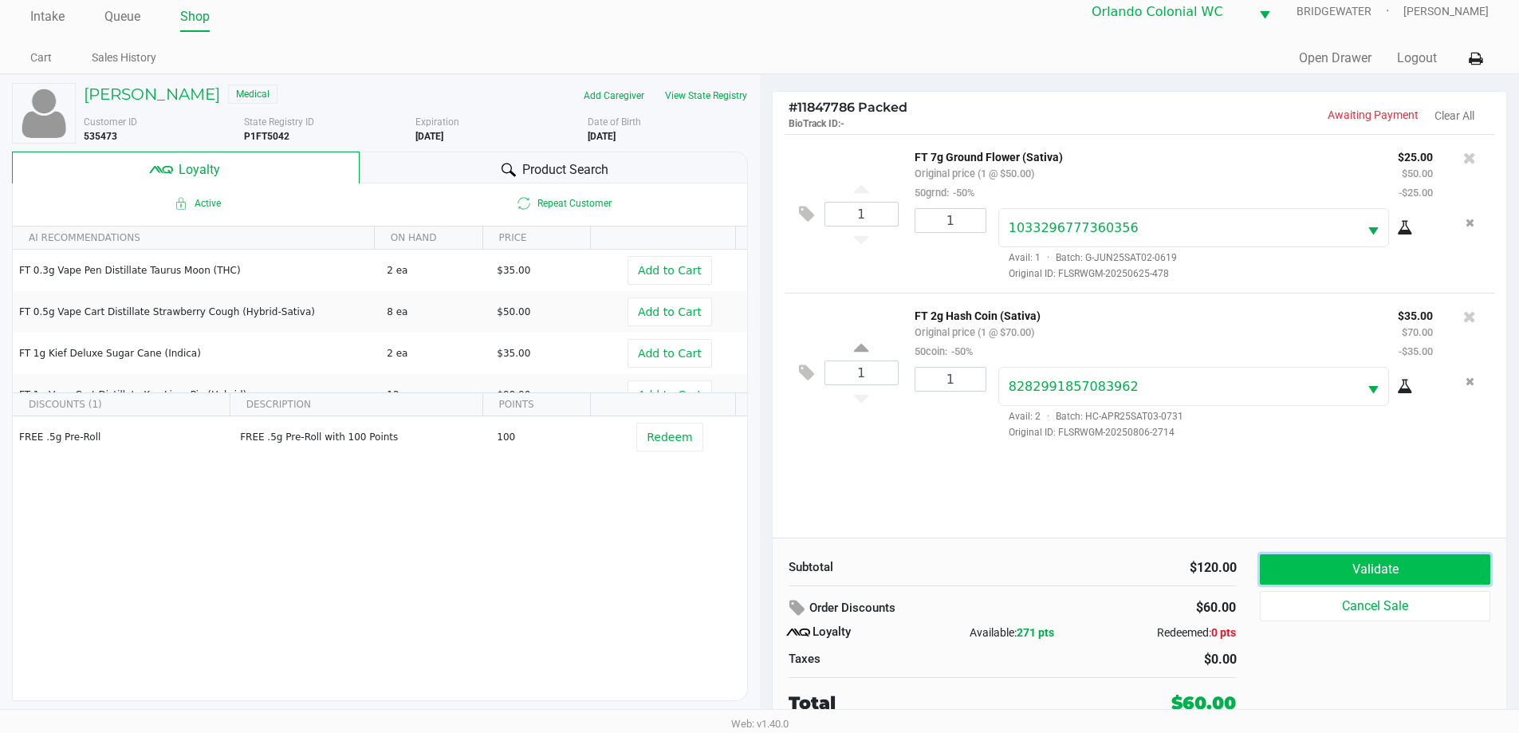
click at [1329, 569] on button "Validate" at bounding box center [1375, 569] width 230 height 30
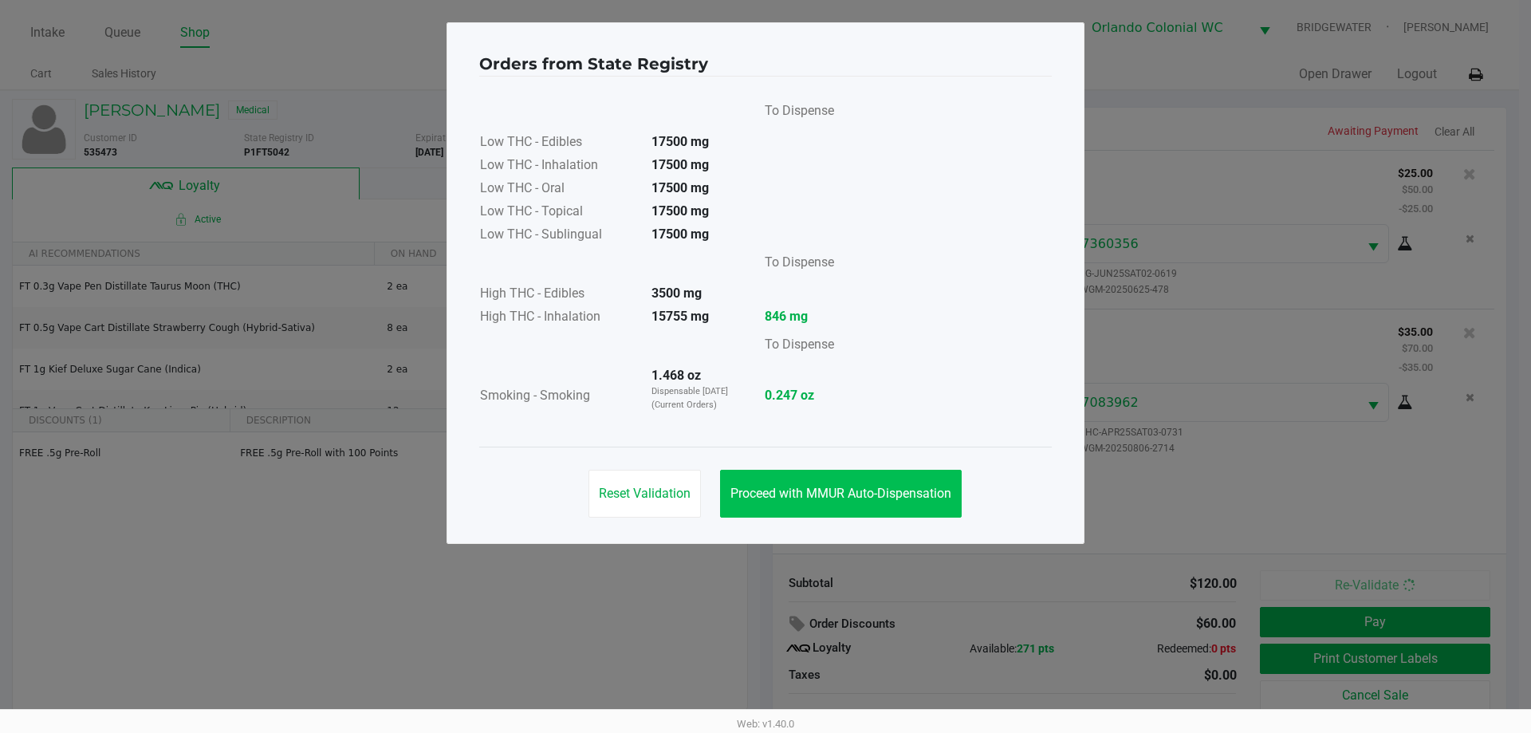
click at [890, 471] on button "Proceed with MMUR Auto-Dispensation" at bounding box center [841, 494] width 242 height 48
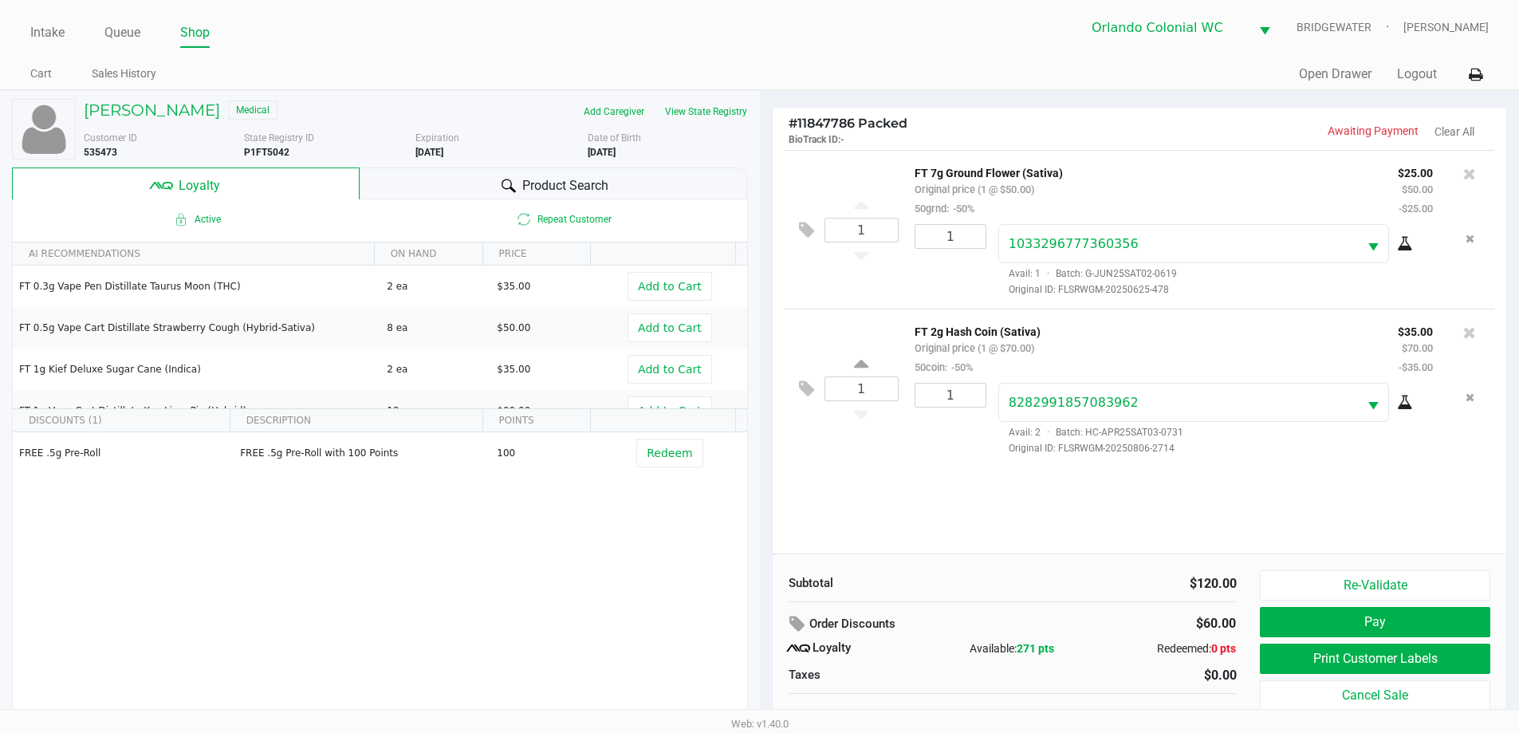
scroll to position [16, 0]
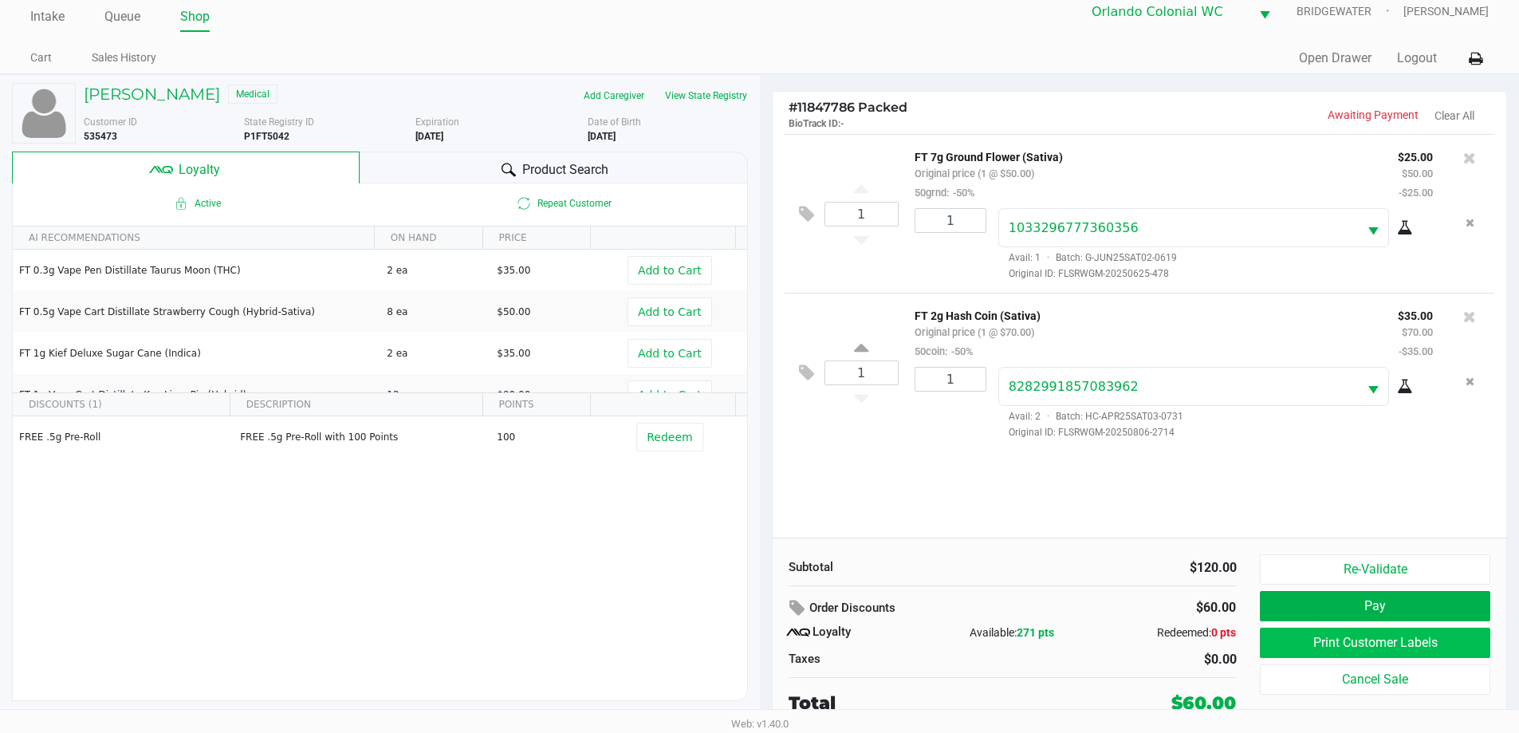
click at [1391, 645] on button "Print Customer Labels" at bounding box center [1375, 643] width 230 height 30
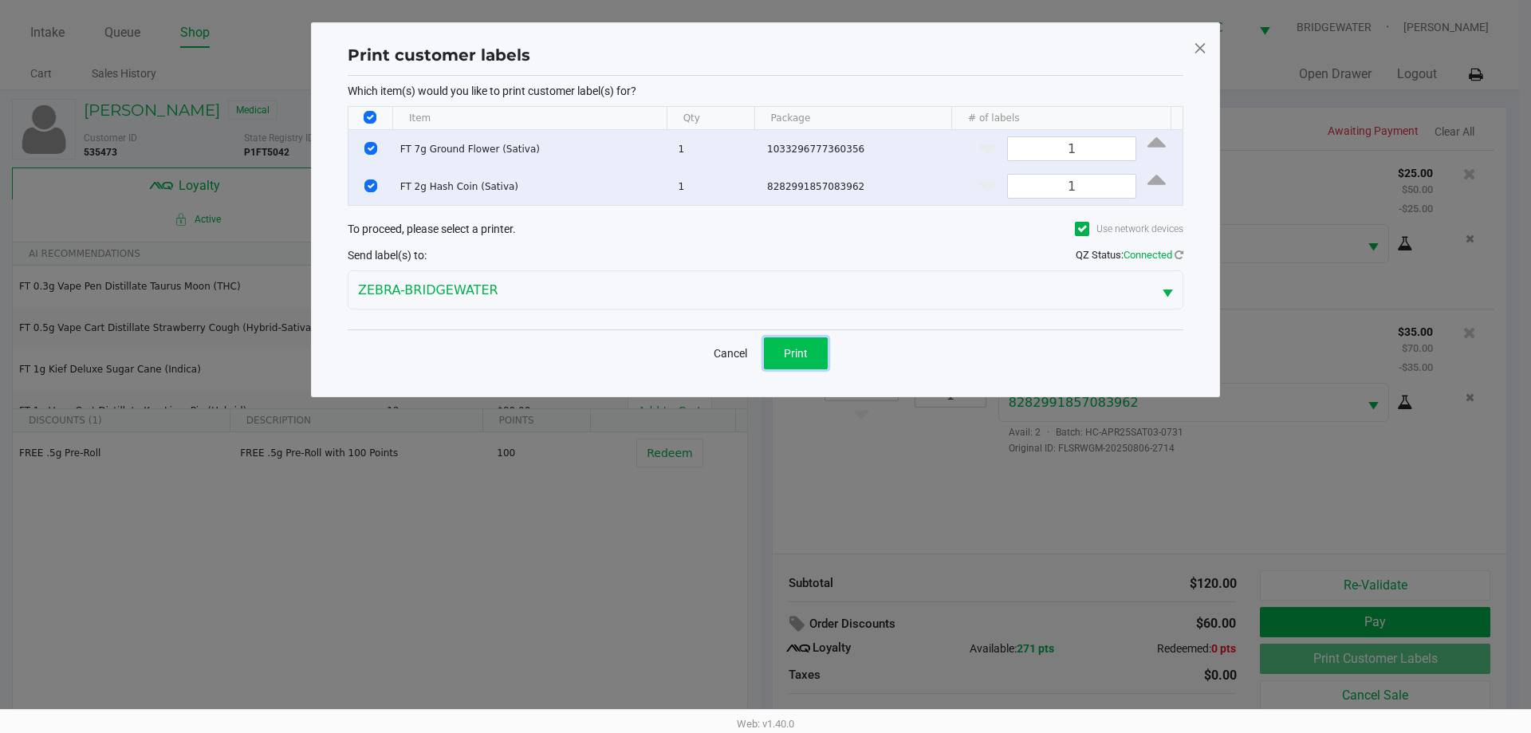
click at [801, 366] on button "Print" at bounding box center [796, 353] width 64 height 32
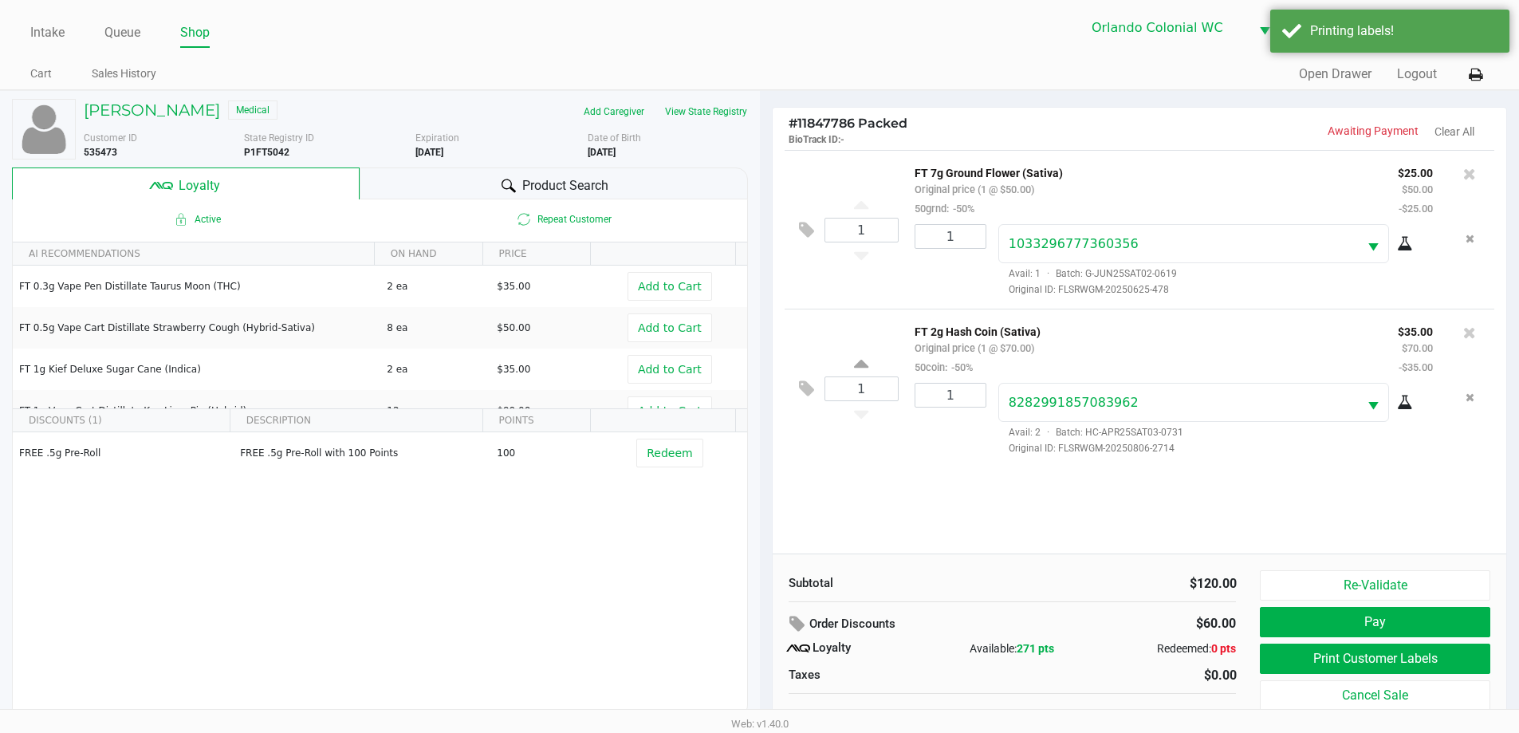
click at [1382, 626] on button "Pay" at bounding box center [1375, 622] width 230 height 30
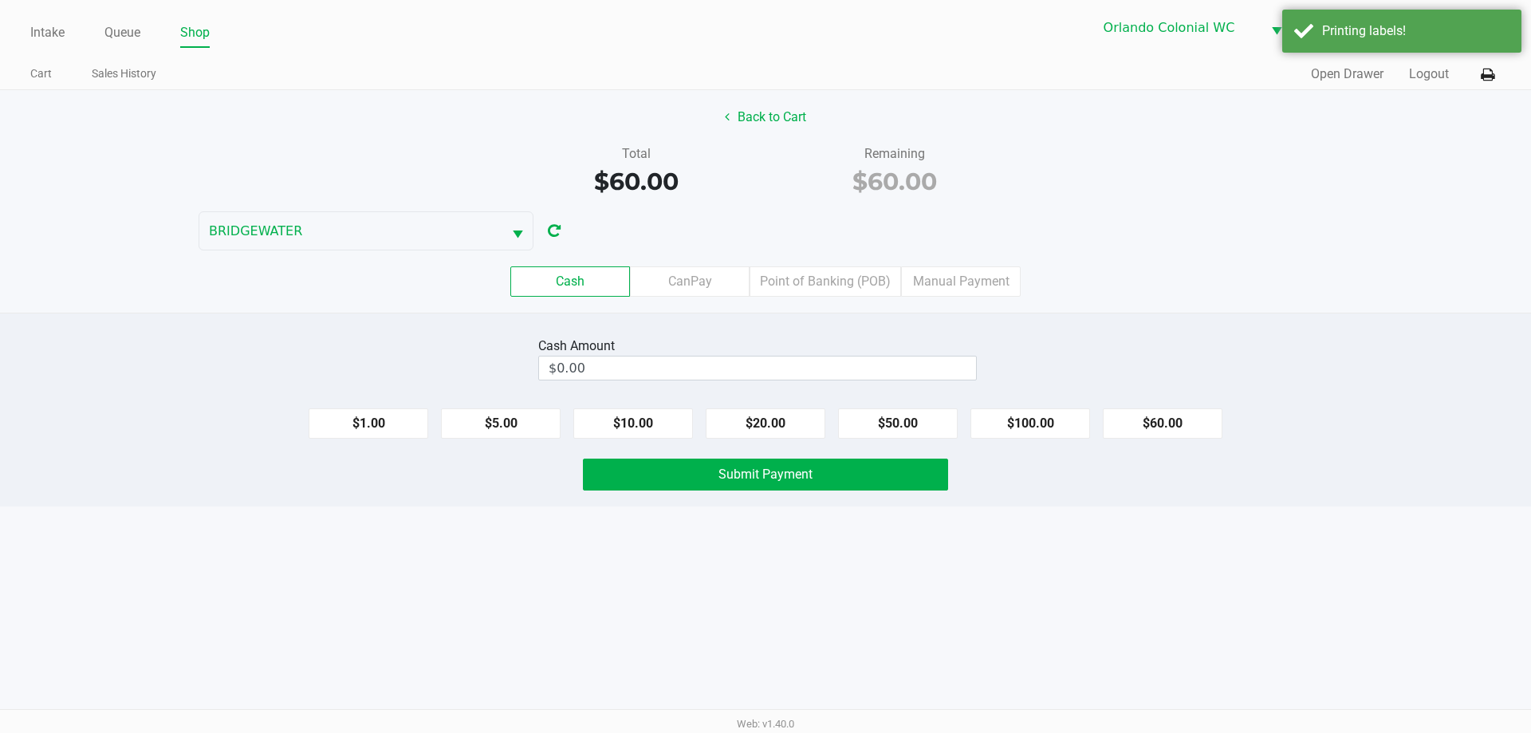
click at [1154, 427] on button "$60.00" at bounding box center [1163, 423] width 120 height 30
type input "$60.00"
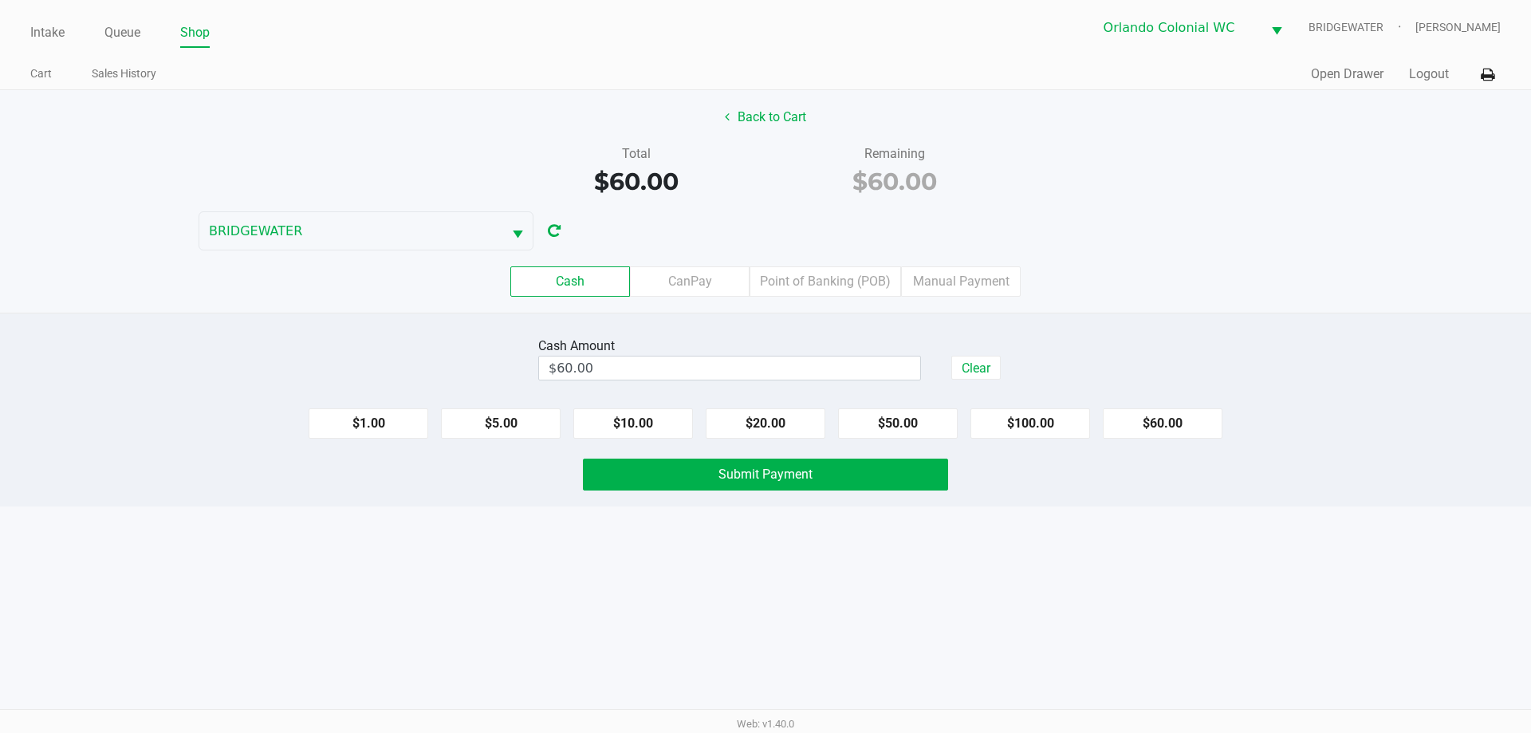
click at [995, 582] on div "Intake Queue Shop Orlando Colonial [PERSON_NAME] [PERSON_NAME] Cart Sales Histo…" at bounding box center [765, 366] width 1531 height 733
click at [849, 486] on button "Submit Payment" at bounding box center [765, 475] width 365 height 32
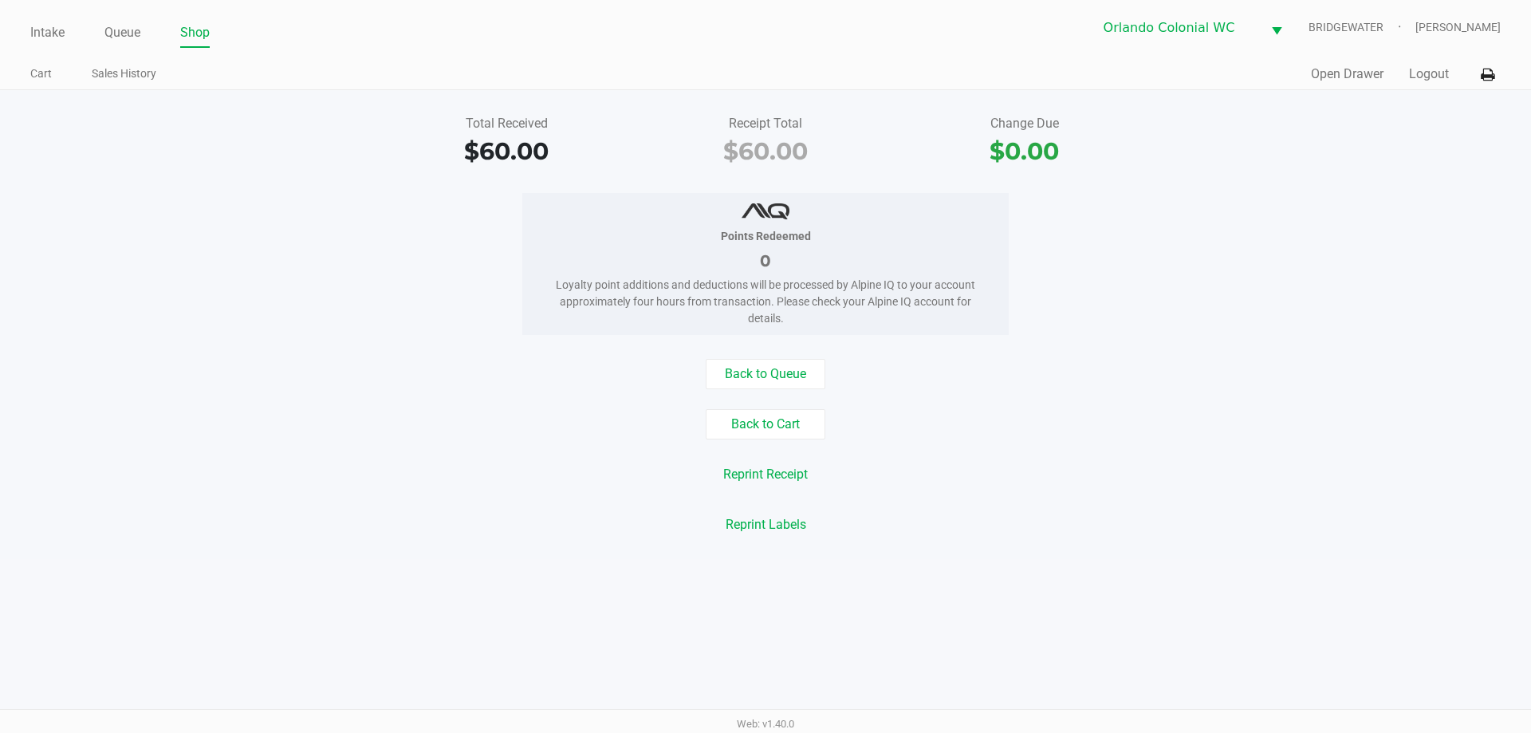
click at [82, 28] on ul "Intake Queue Shop" at bounding box center [397, 33] width 735 height 27
click at [45, 38] on link "Intake" at bounding box center [47, 33] width 34 height 22
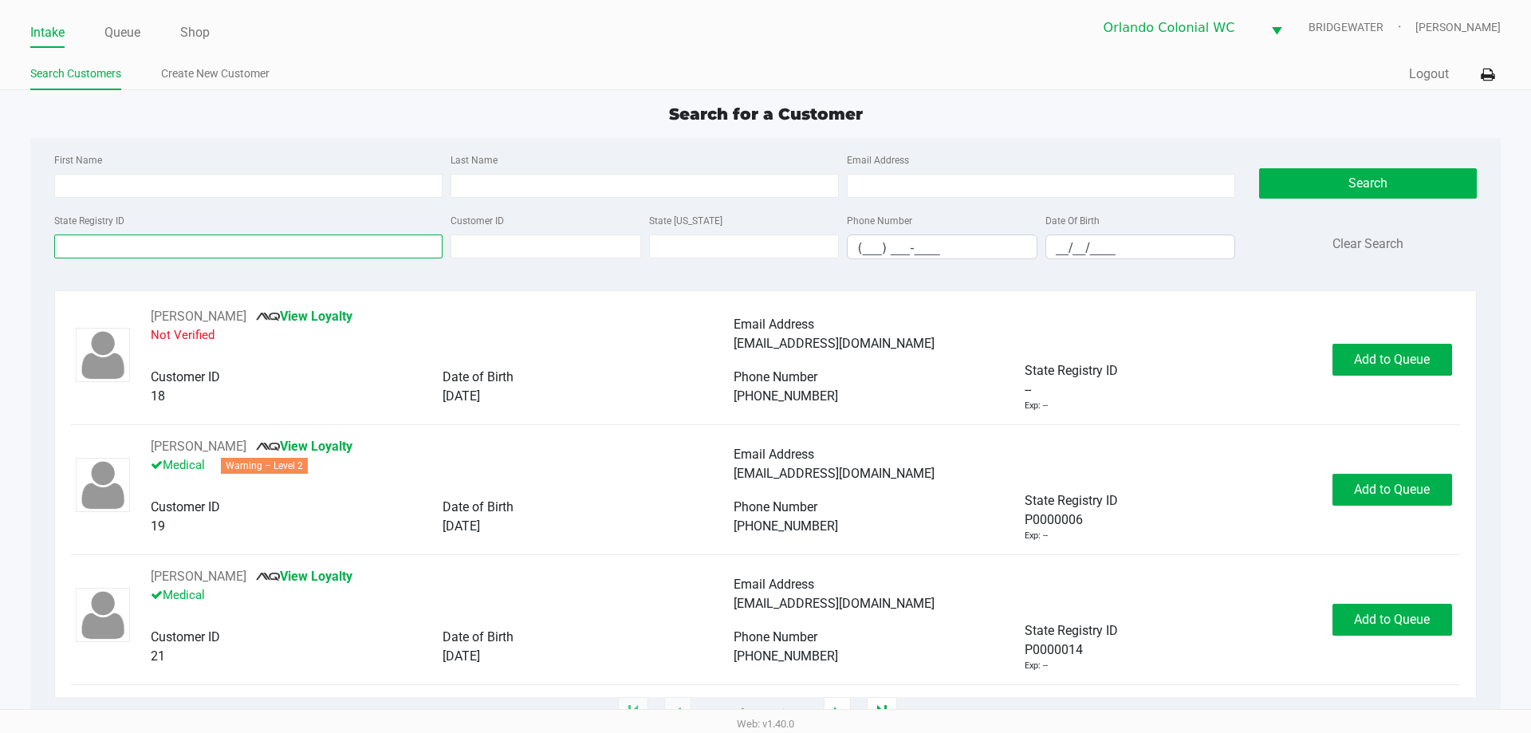
click at [128, 246] on input "State Registry ID" at bounding box center [248, 246] width 388 height 24
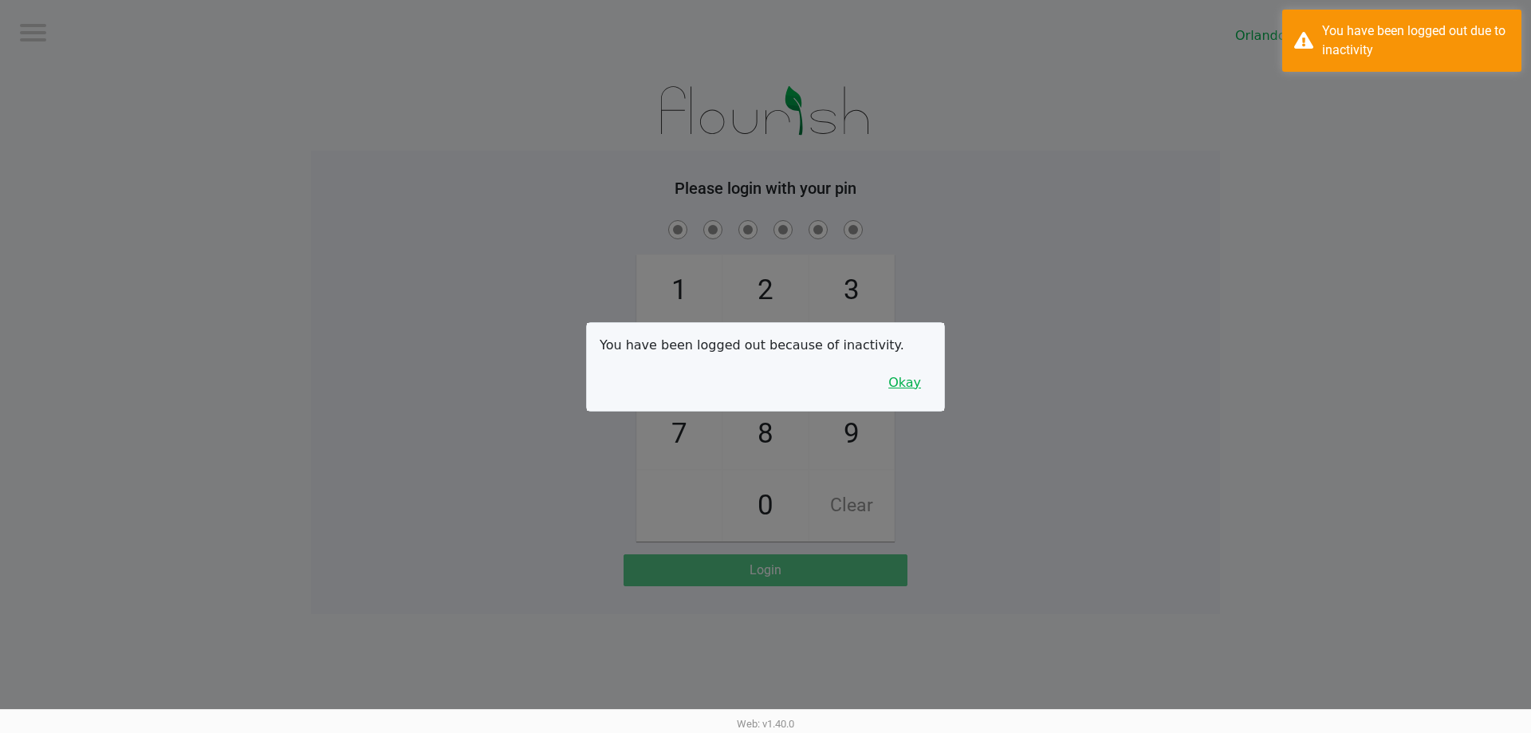
click at [901, 387] on button "Okay" at bounding box center [904, 383] width 53 height 30
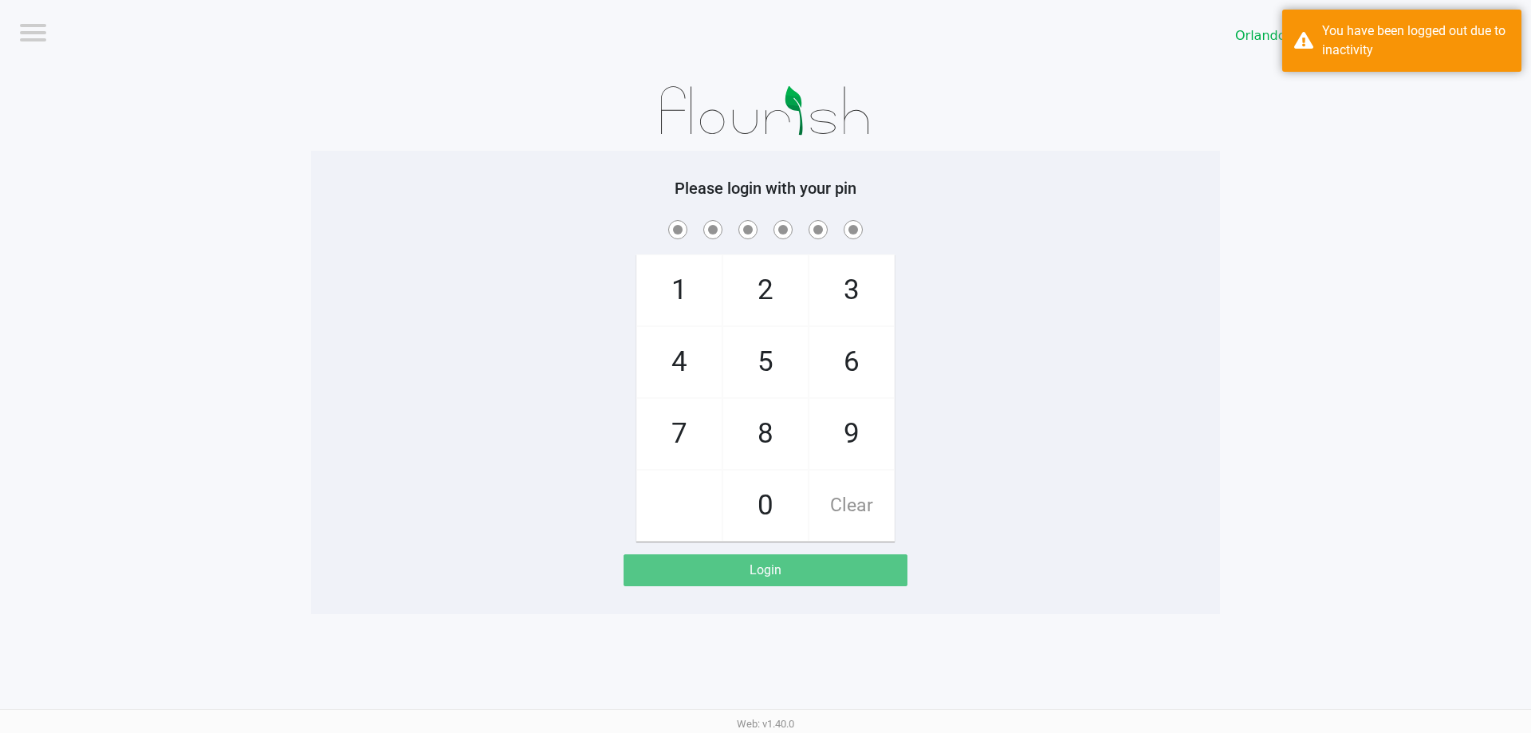
click at [775, 459] on span "8" at bounding box center [765, 434] width 85 height 70
checkbox input "true"
click at [686, 429] on span "7" at bounding box center [679, 434] width 85 height 70
checkbox input "true"
click at [764, 499] on span "0" at bounding box center [765, 506] width 85 height 70
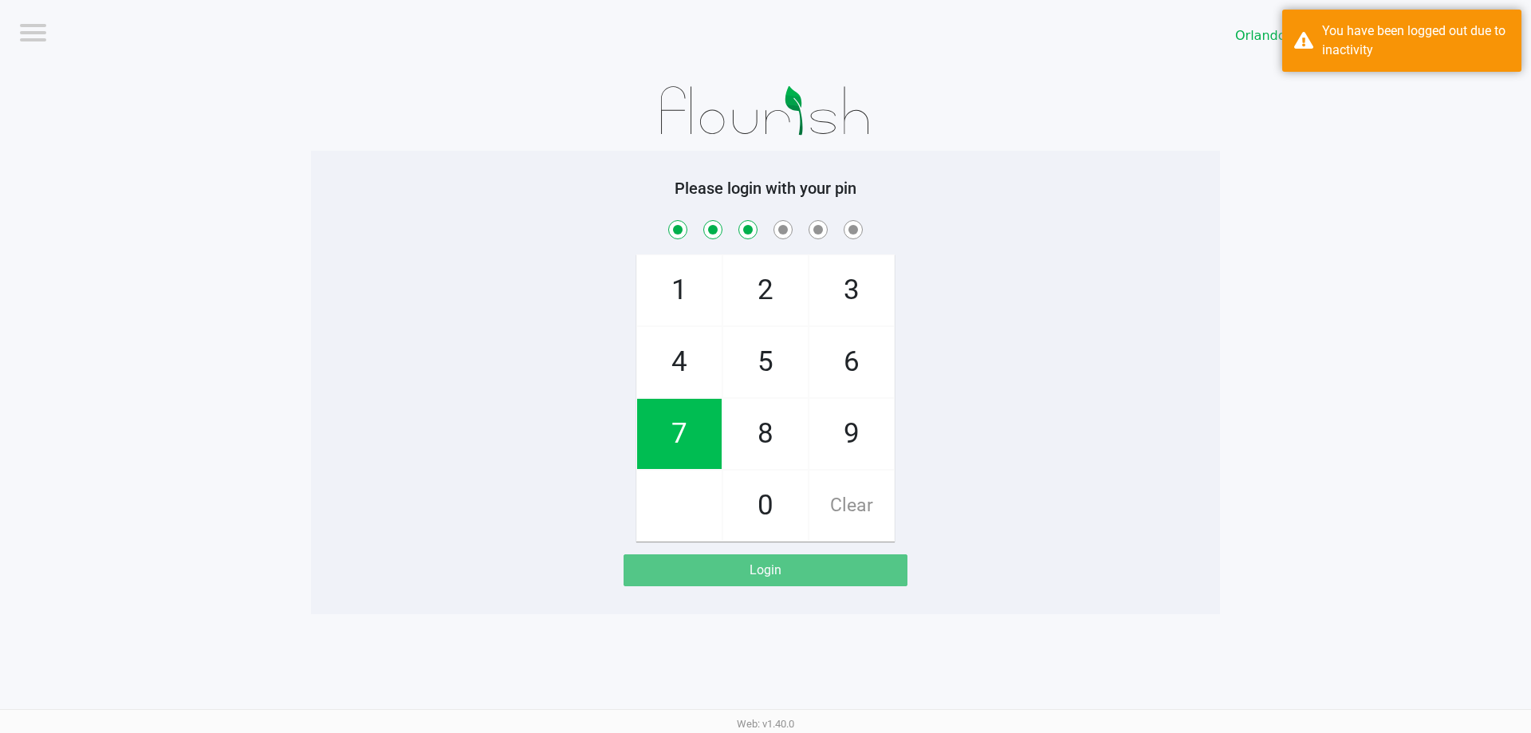
checkbox input "true"
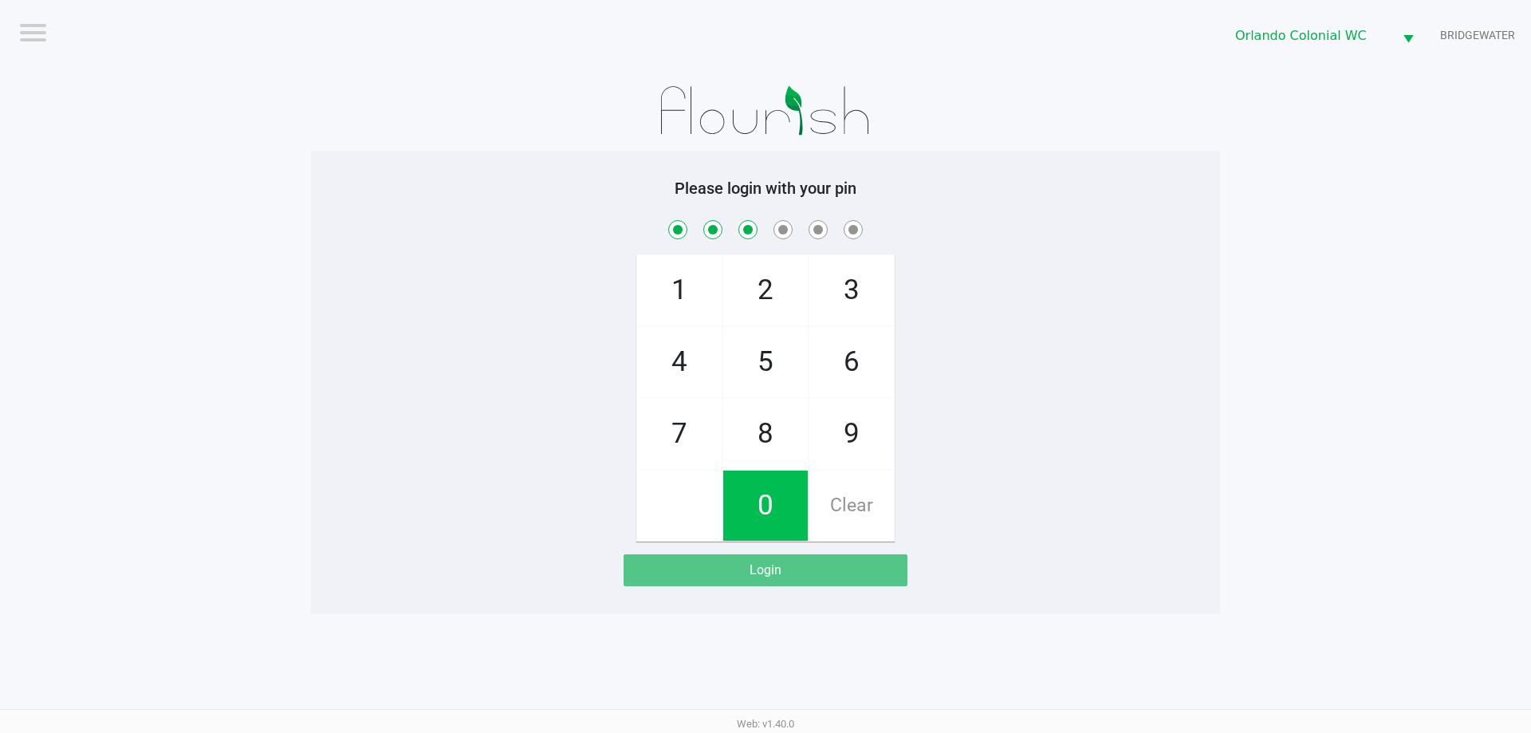
click at [683, 350] on span "4" at bounding box center [679, 362] width 85 height 70
checkbox input "true"
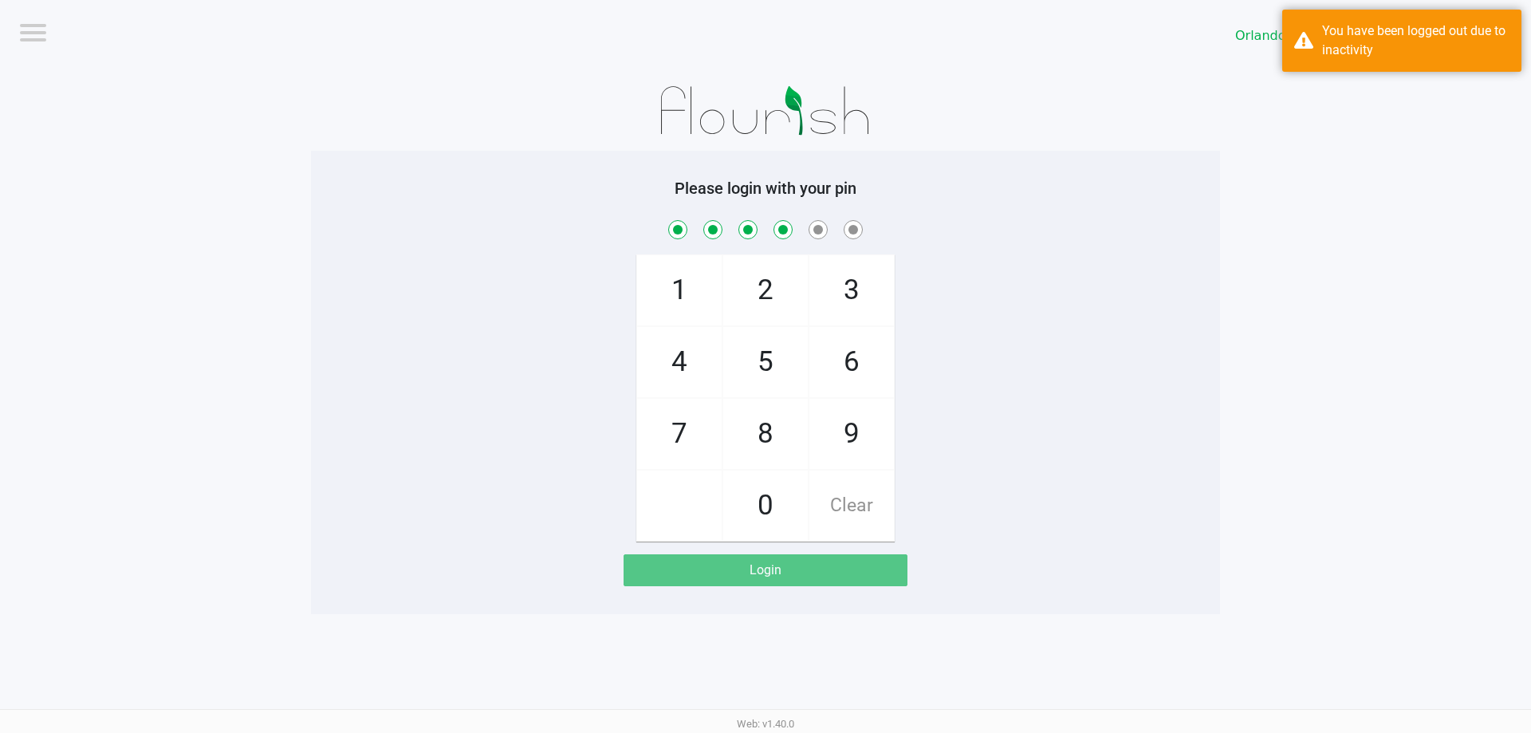
click at [686, 445] on span "7" at bounding box center [679, 434] width 85 height 70
checkbox input "true"
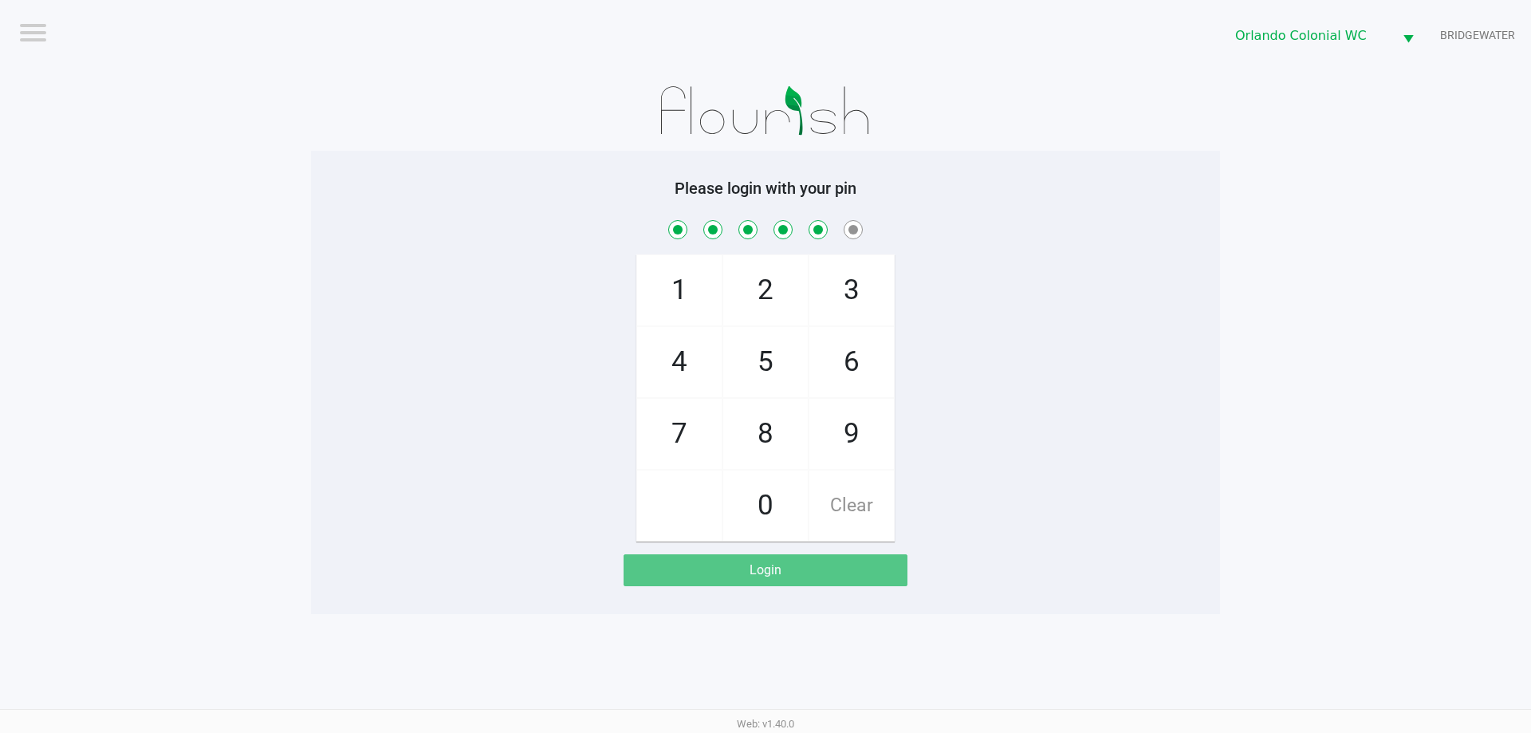
click at [696, 281] on span "1" at bounding box center [679, 290] width 85 height 70
checkbox input "true"
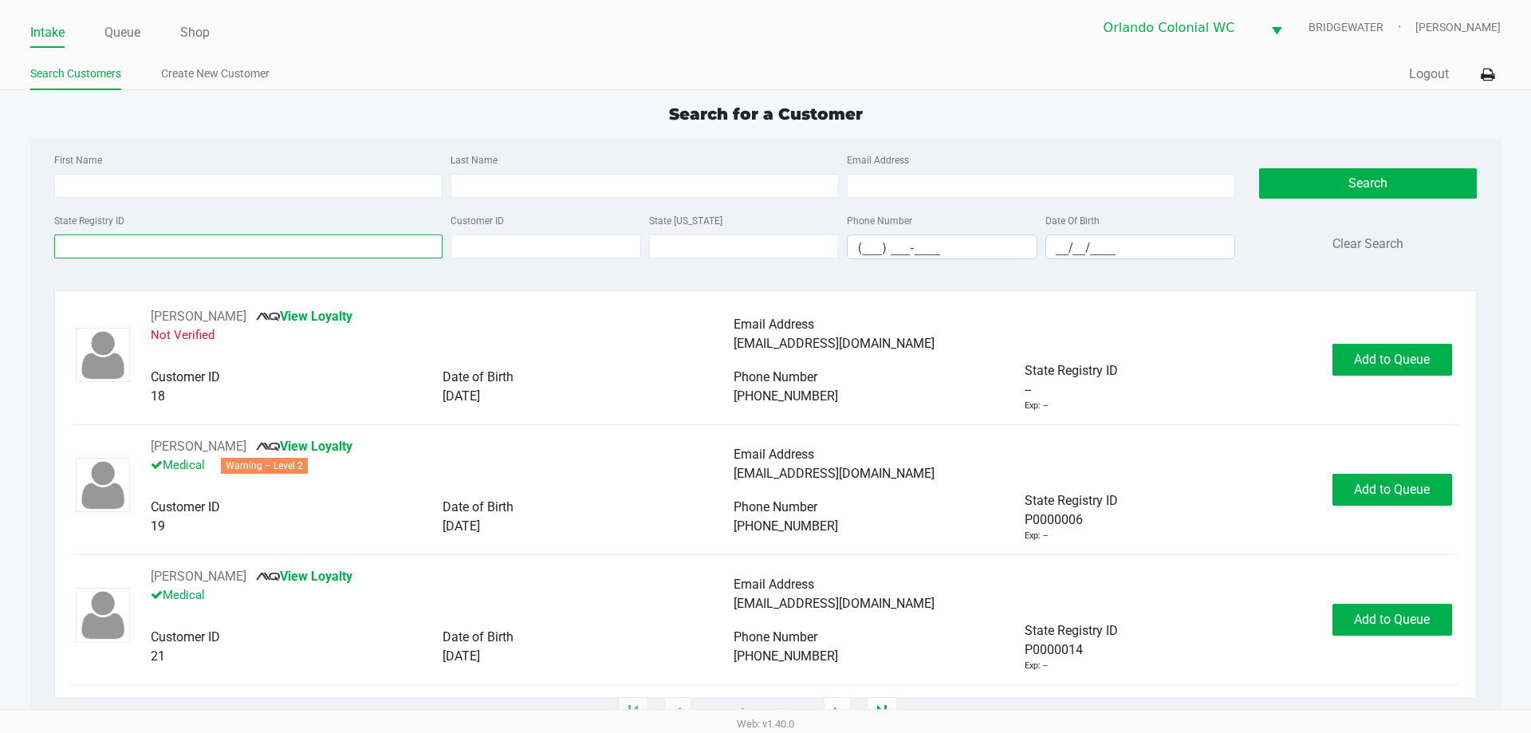
click at [262, 250] on input "State Registry ID" at bounding box center [248, 246] width 388 height 24
click at [207, 248] on input "State Registry ID" at bounding box center [248, 246] width 388 height 24
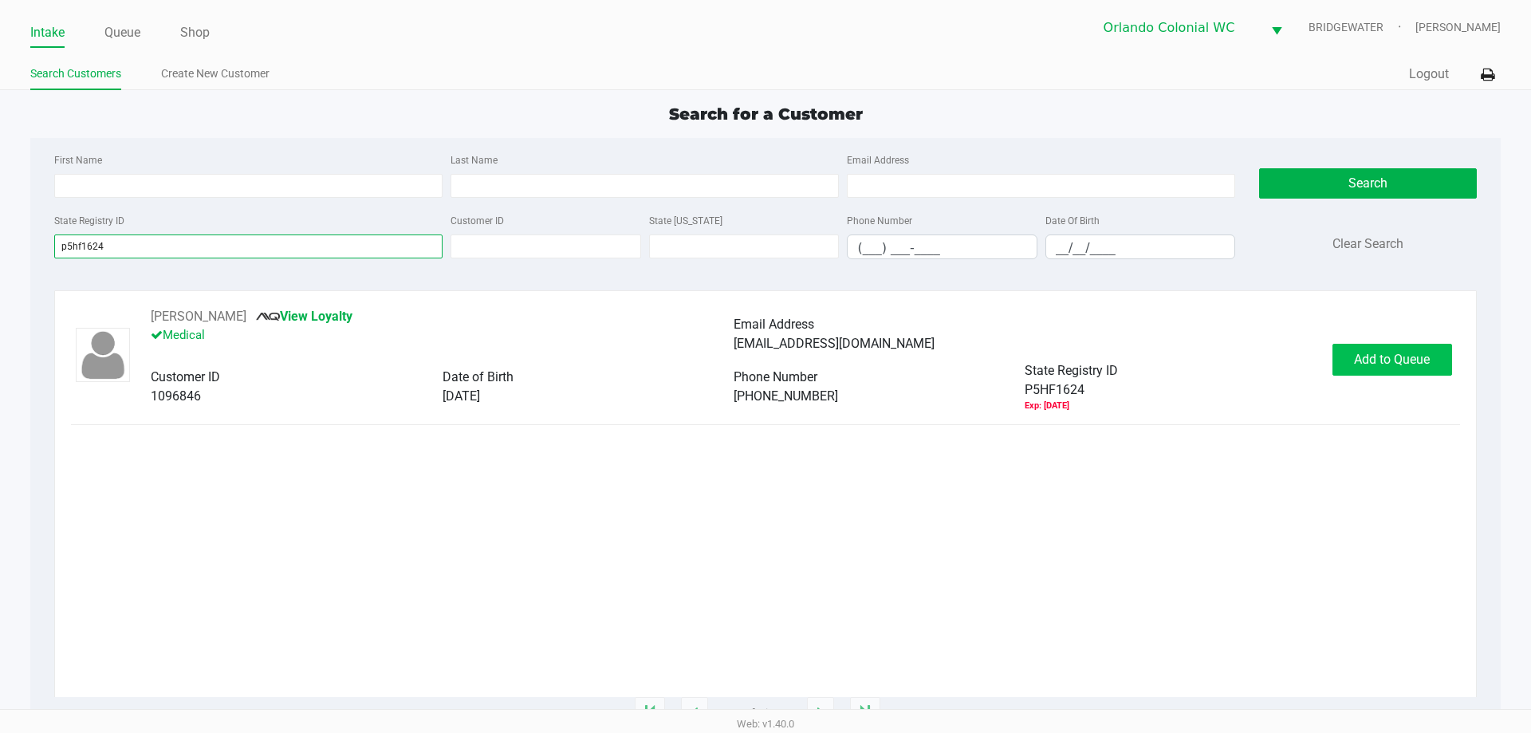
type input "p5hf1624"
click at [1410, 350] on button "Add to Queue" at bounding box center [1393, 360] width 120 height 32
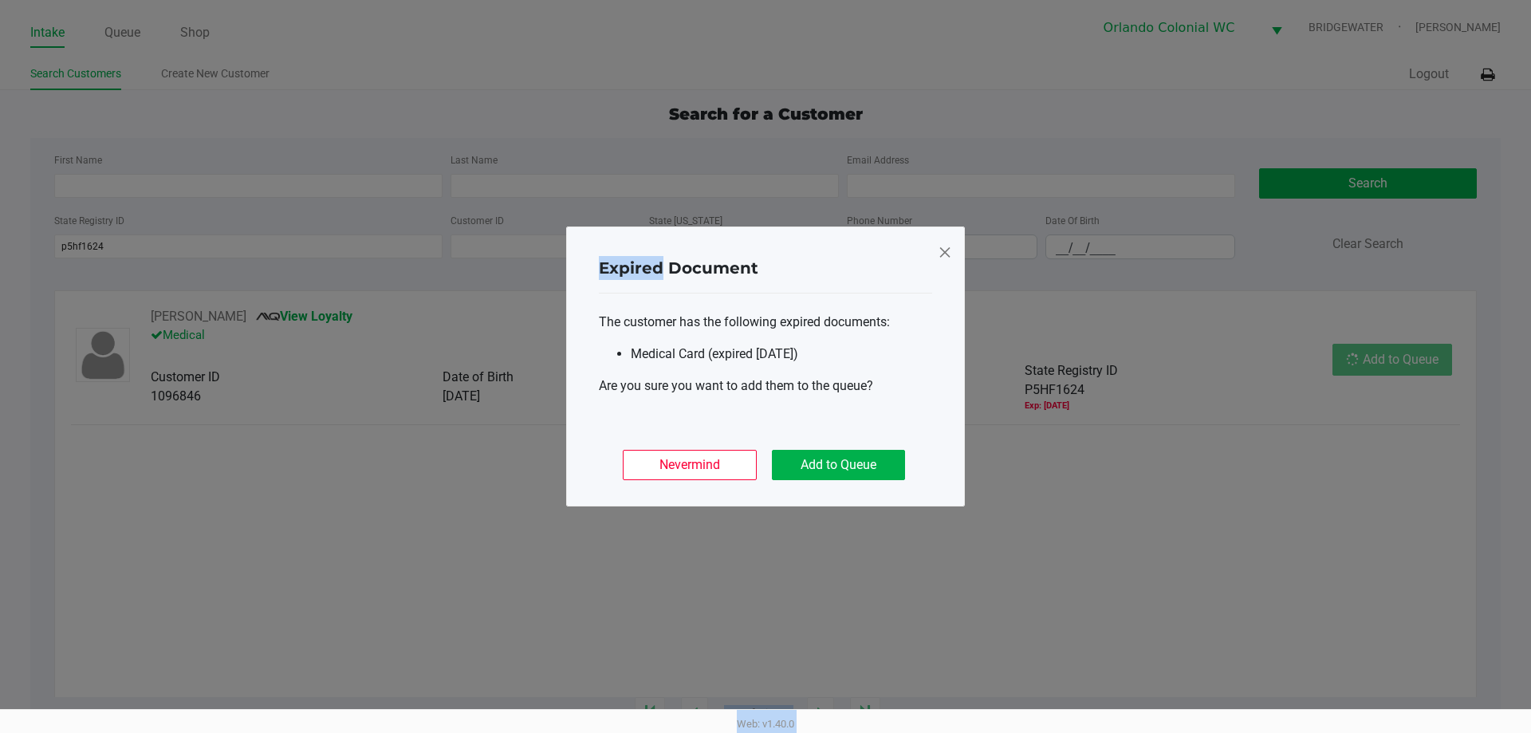
click at [1411, 343] on body "Intake Queue Shop [GEOGRAPHIC_DATA] Colonial [PERSON_NAME] [PERSON_NAME] Search…" at bounding box center [765, 354] width 1531 height 709
click at [882, 451] on button "Add to Queue" at bounding box center [838, 465] width 133 height 30
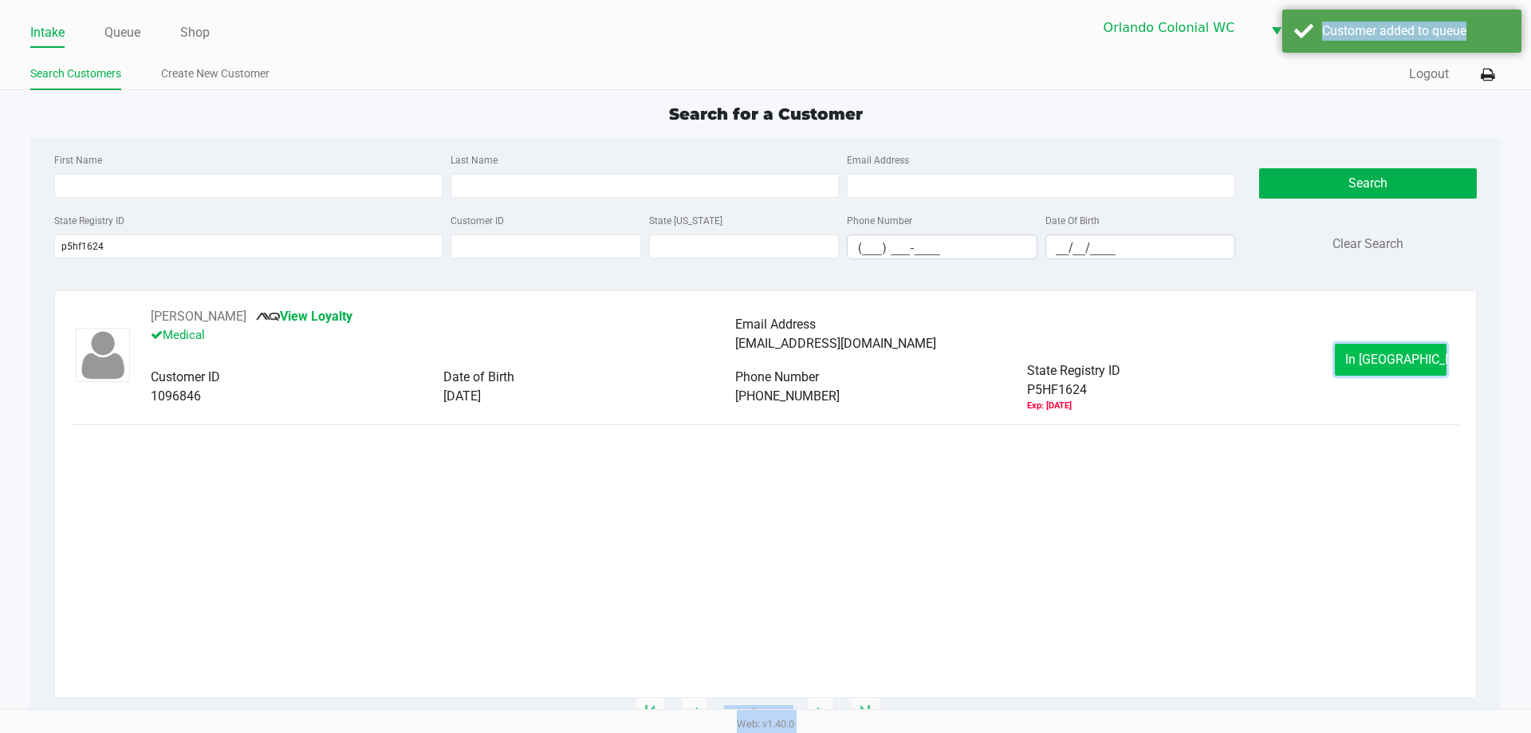
click at [1409, 352] on span "In [GEOGRAPHIC_DATA]" at bounding box center [1412, 359] width 134 height 15
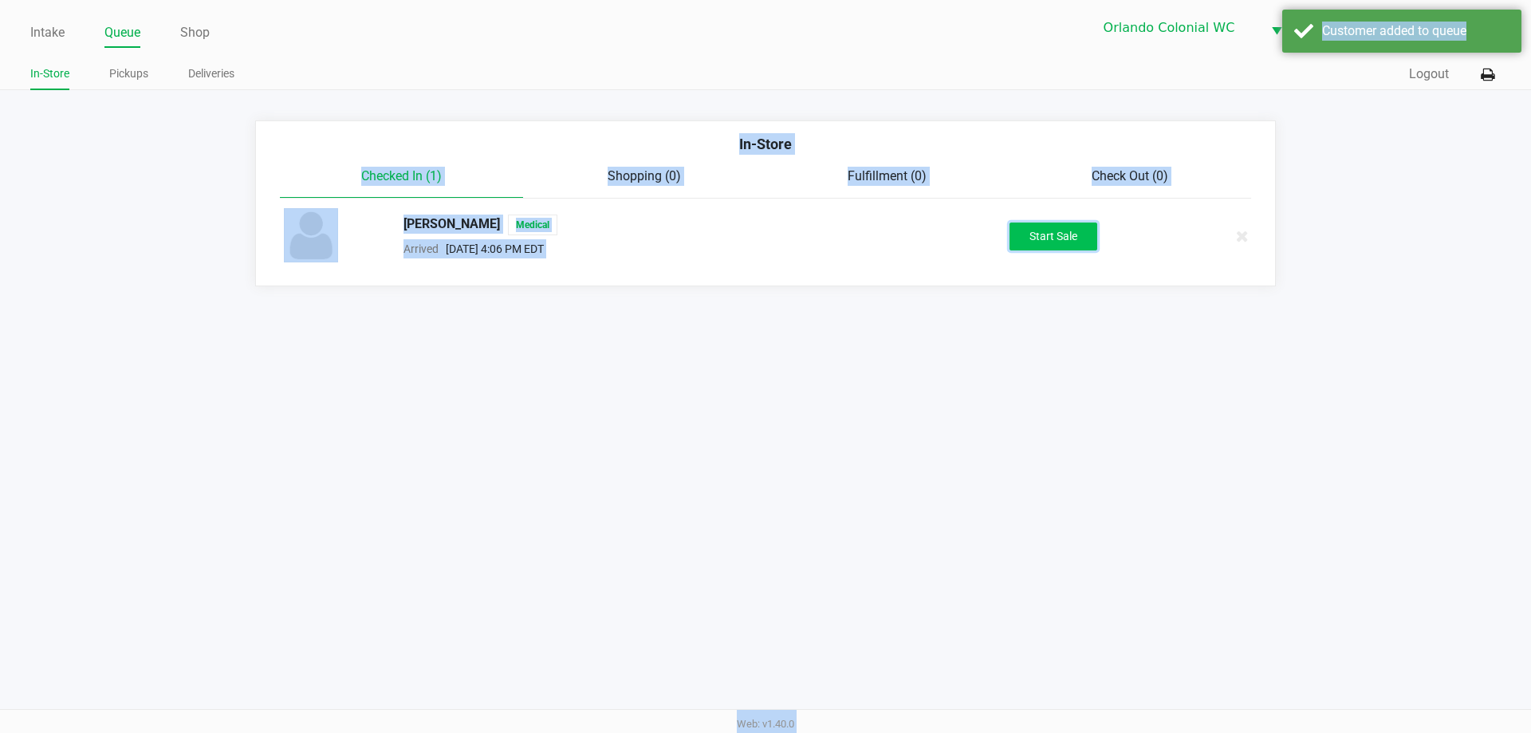
click at [1074, 238] on button "Start Sale" at bounding box center [1054, 237] width 88 height 28
click at [1074, 238] on div "Start Sale" at bounding box center [1054, 237] width 88 height 28
click at [877, 345] on div "Intake Queue Shop Orlando Colonial [PERSON_NAME] [PERSON_NAME] In-Store Pickups…" at bounding box center [765, 366] width 1531 height 733
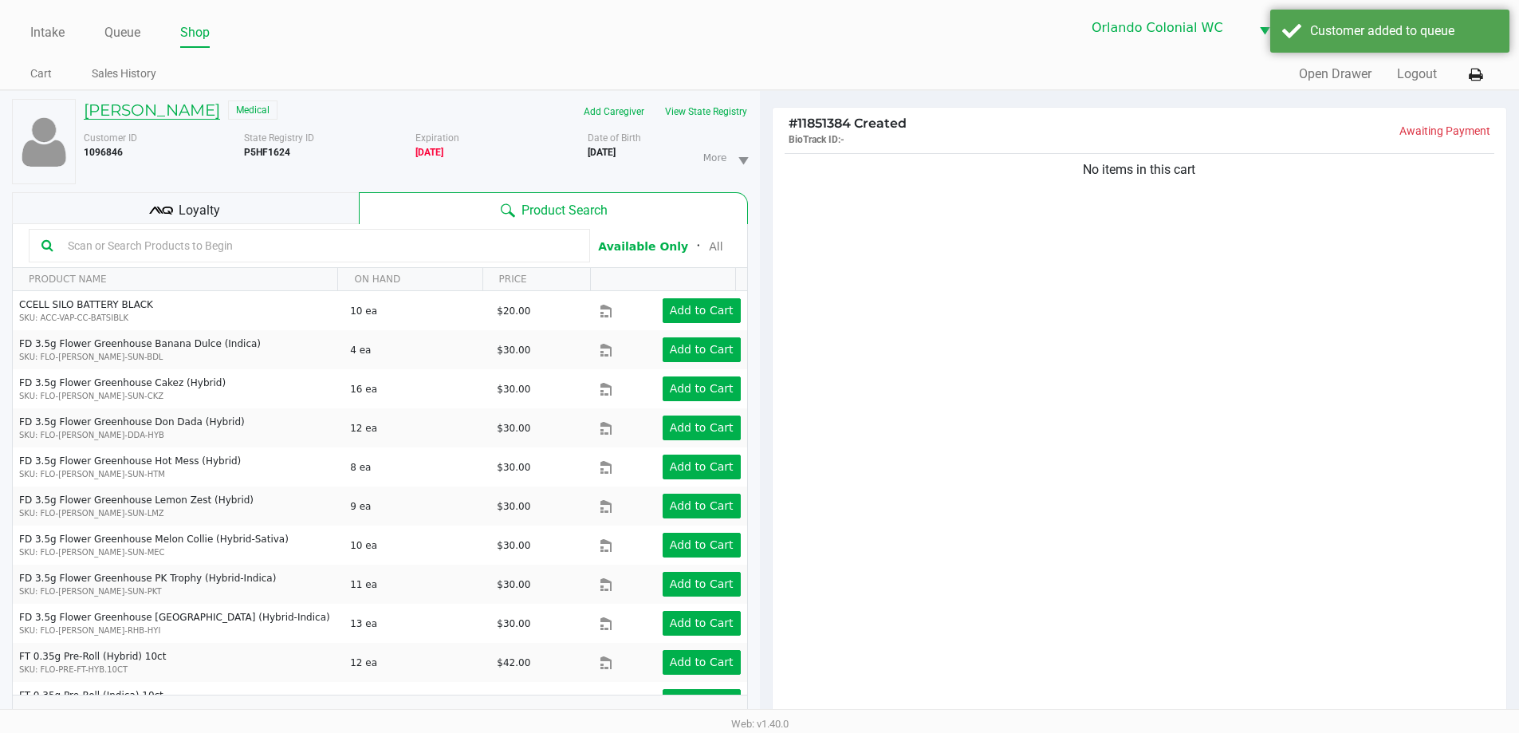
click at [181, 118] on h5 "[PERSON_NAME]" at bounding box center [152, 109] width 136 height 19
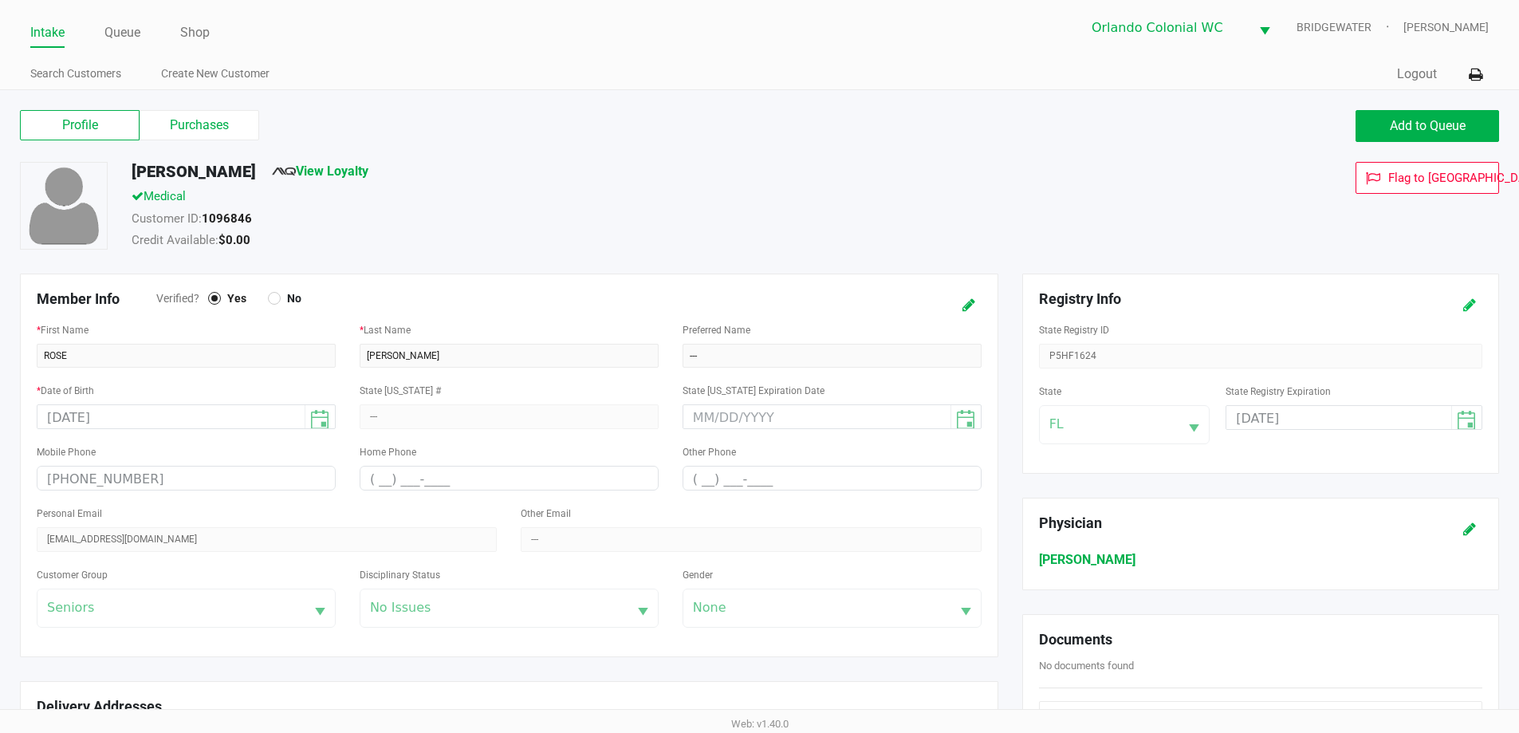
click at [1465, 301] on icon at bounding box center [1469, 305] width 13 height 11
click at [1388, 417] on input "[DATE]" at bounding box center [1327, 418] width 201 height 25
click at [1291, 428] on input "04/20/year" at bounding box center [1327, 418] width 201 height 25
type input "[DATE]"
click at [1472, 301] on icon at bounding box center [1469, 305] width 13 height 11
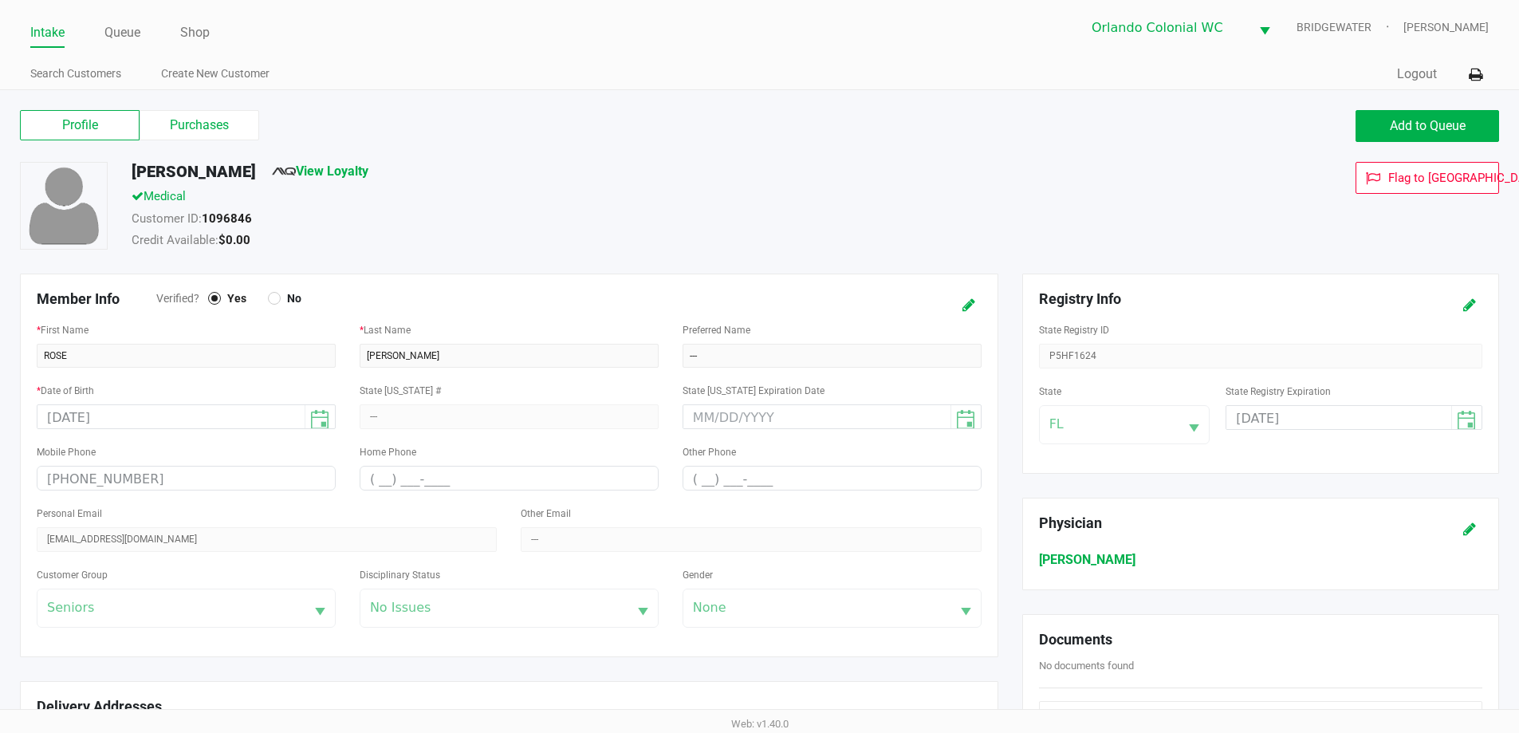
click at [616, 208] on div "Medical" at bounding box center [584, 198] width 928 height 22
click at [193, 125] on label "Purchases" at bounding box center [200, 125] width 120 height 30
click at [0, 0] on 1 "Purchases" at bounding box center [0, 0] width 0 height 0
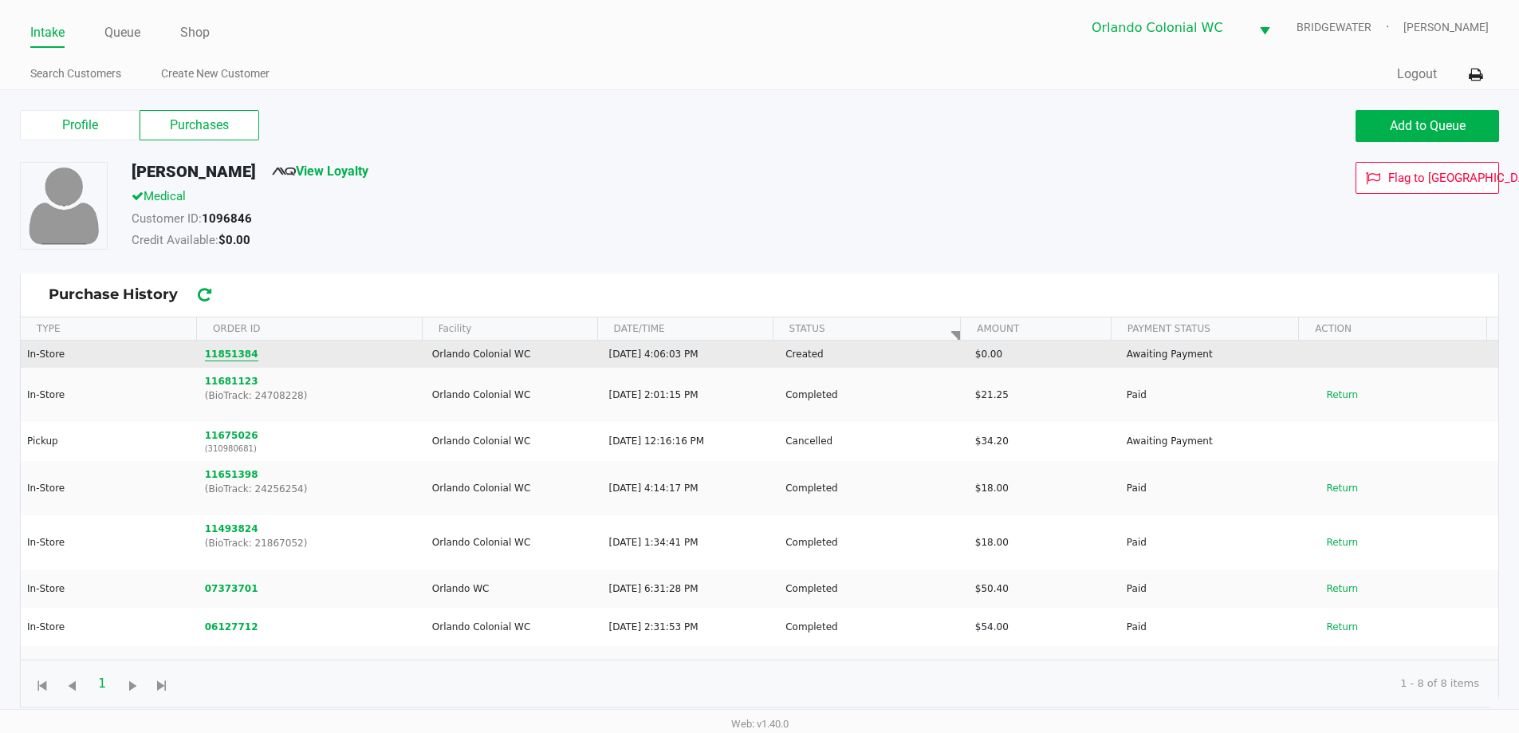
click at [234, 356] on button "11851384" at bounding box center [231, 354] width 53 height 14
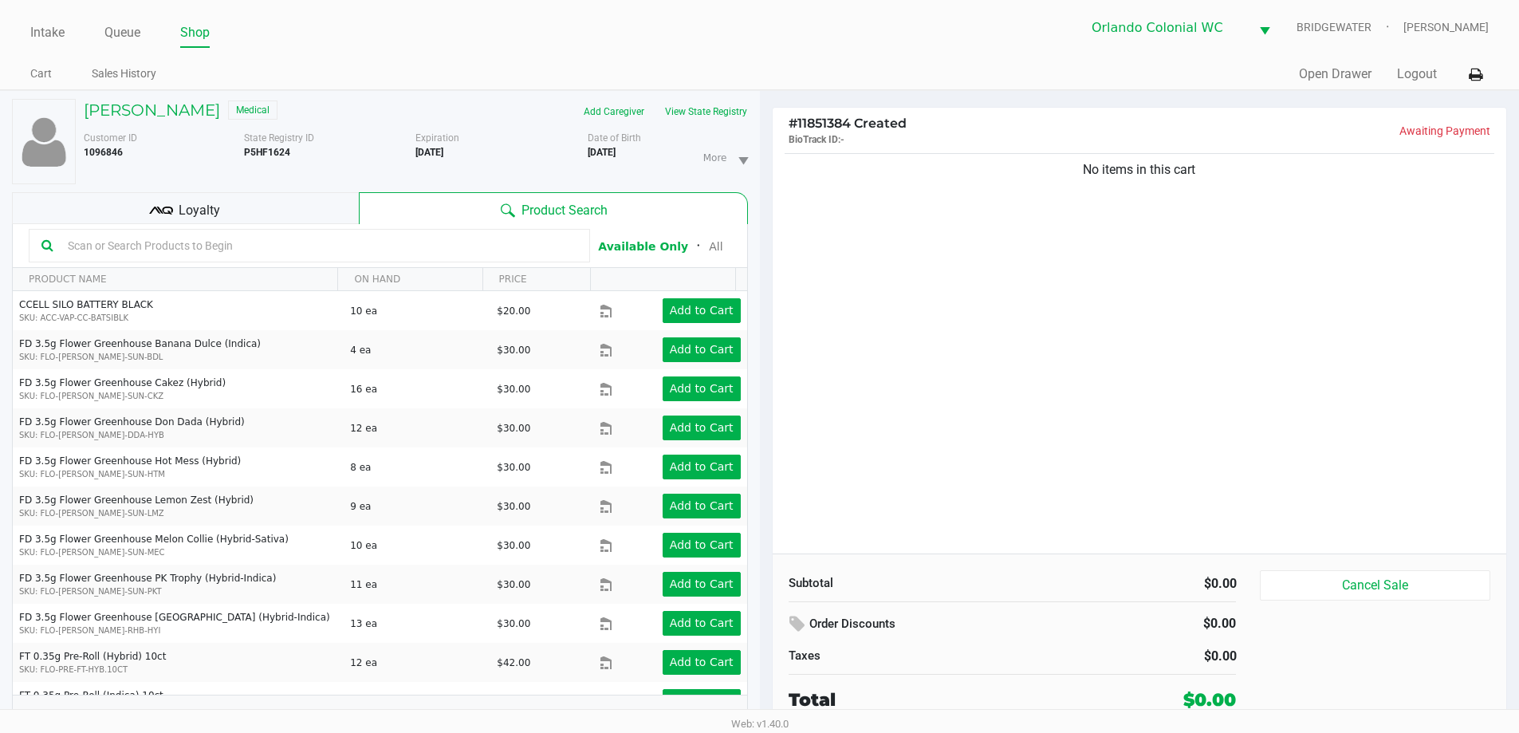
click at [1368, 523] on div "No items in this cart" at bounding box center [1140, 352] width 735 height 404
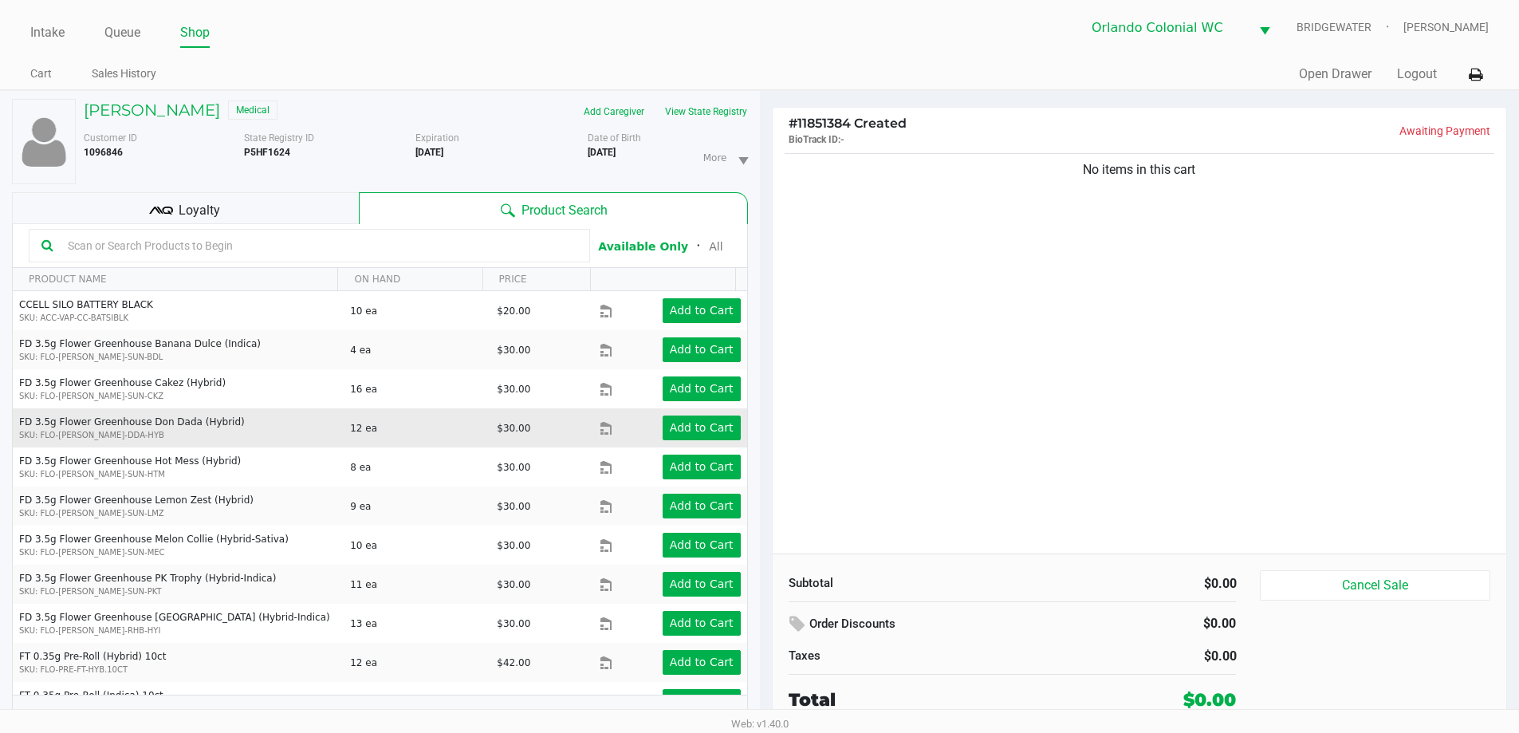
click at [1042, 277] on div "No items in this cart" at bounding box center [1140, 352] width 735 height 404
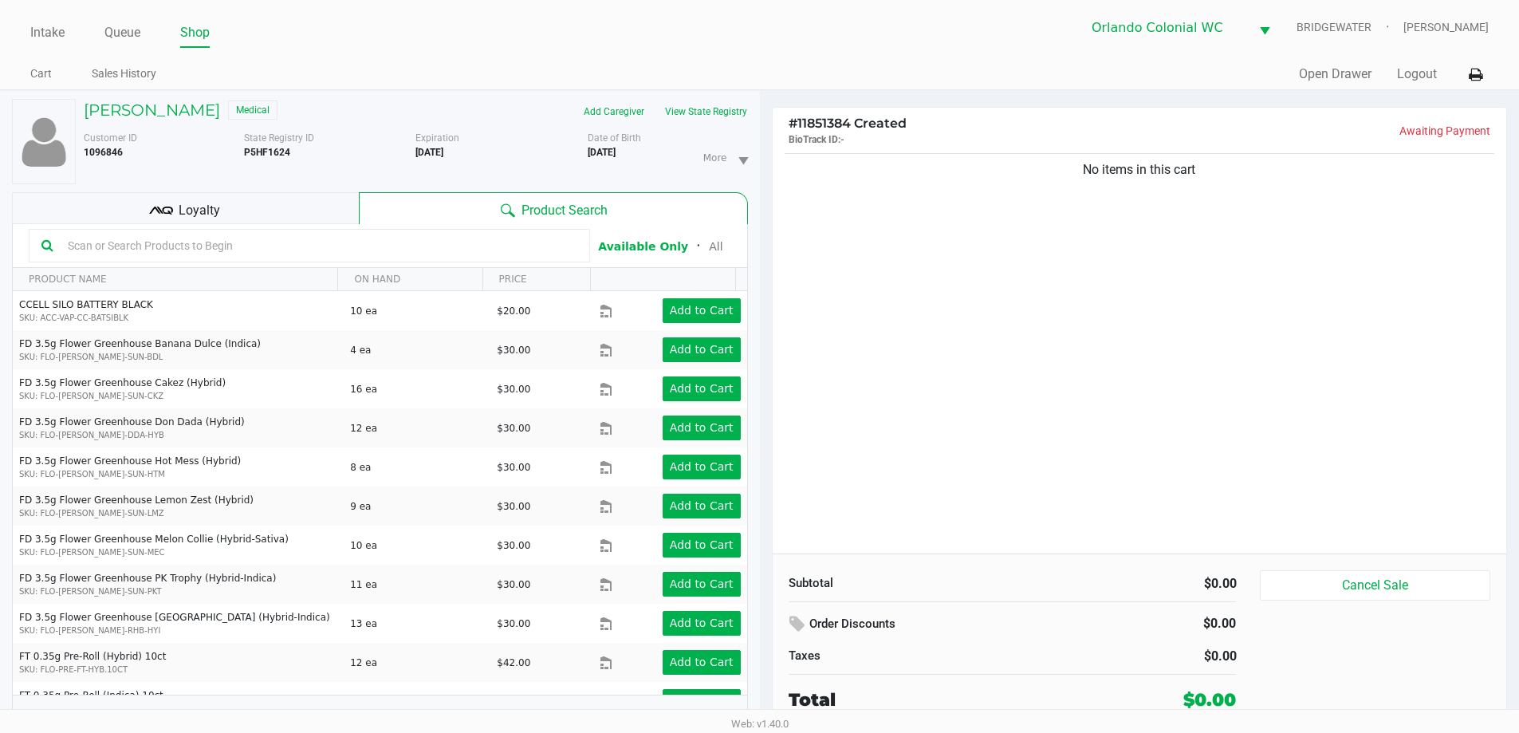
click at [1034, 275] on div "No items in this cart" at bounding box center [1140, 352] width 735 height 404
click at [1035, 224] on div "No items in this cart" at bounding box center [1140, 352] width 735 height 404
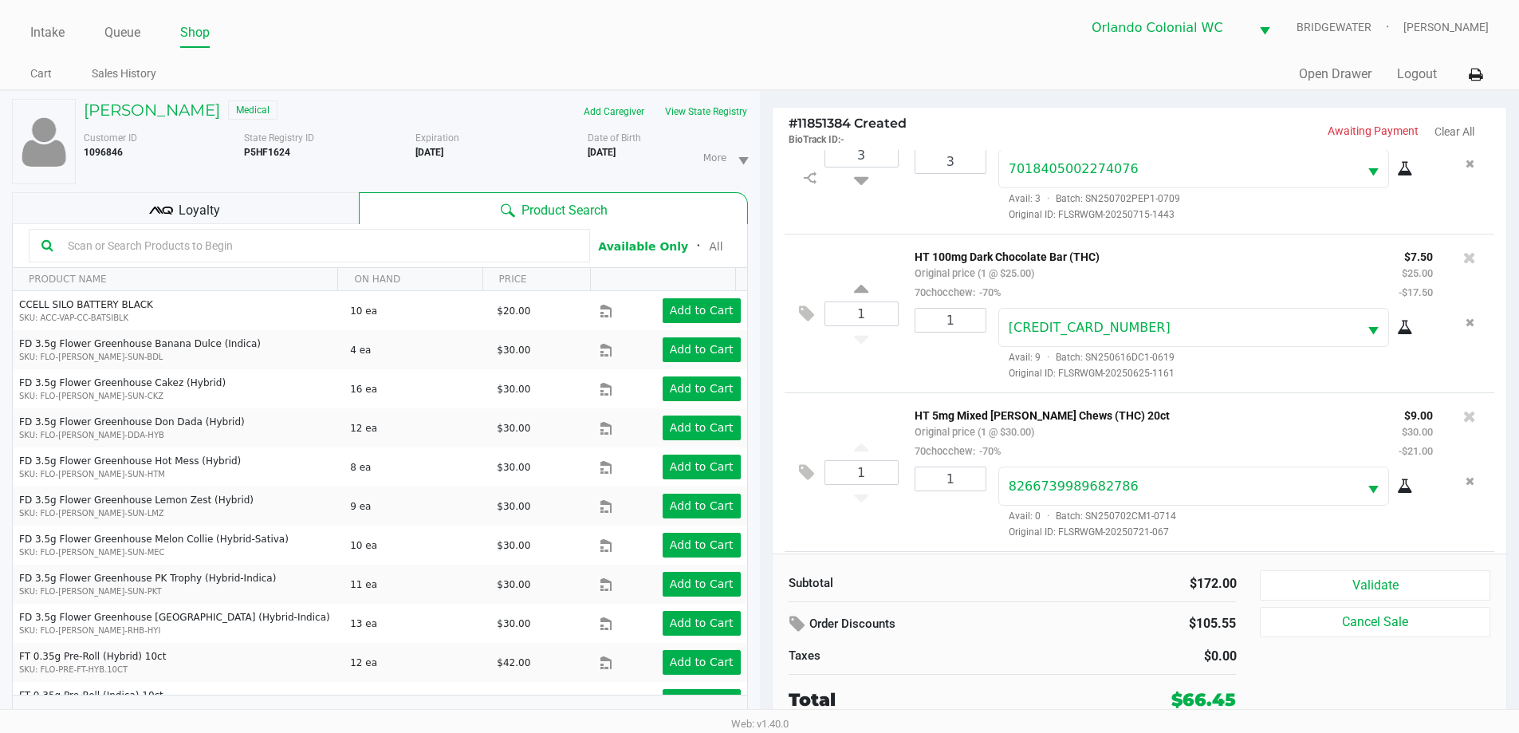
scroll to position [234, 0]
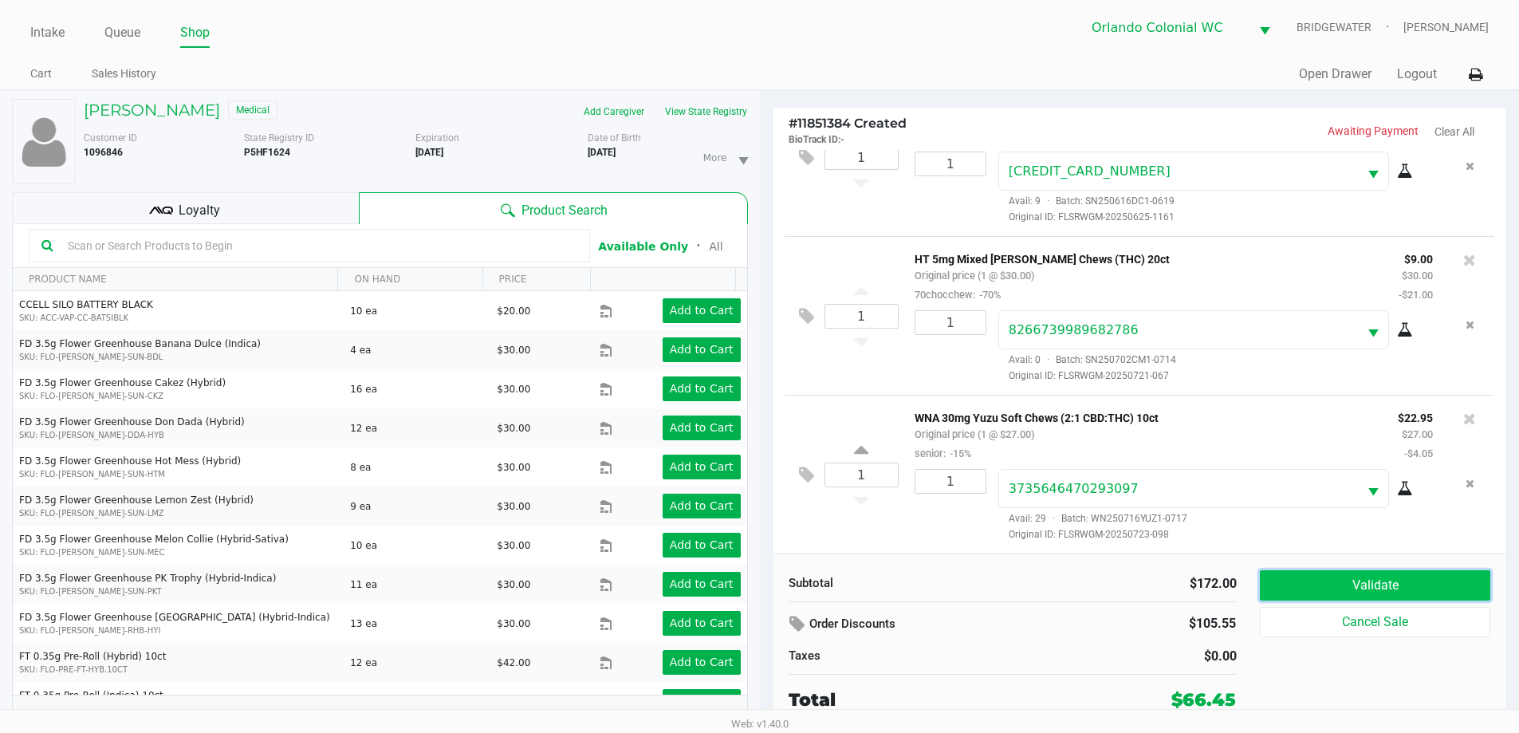
click at [1375, 596] on button "Validate" at bounding box center [1375, 585] width 230 height 30
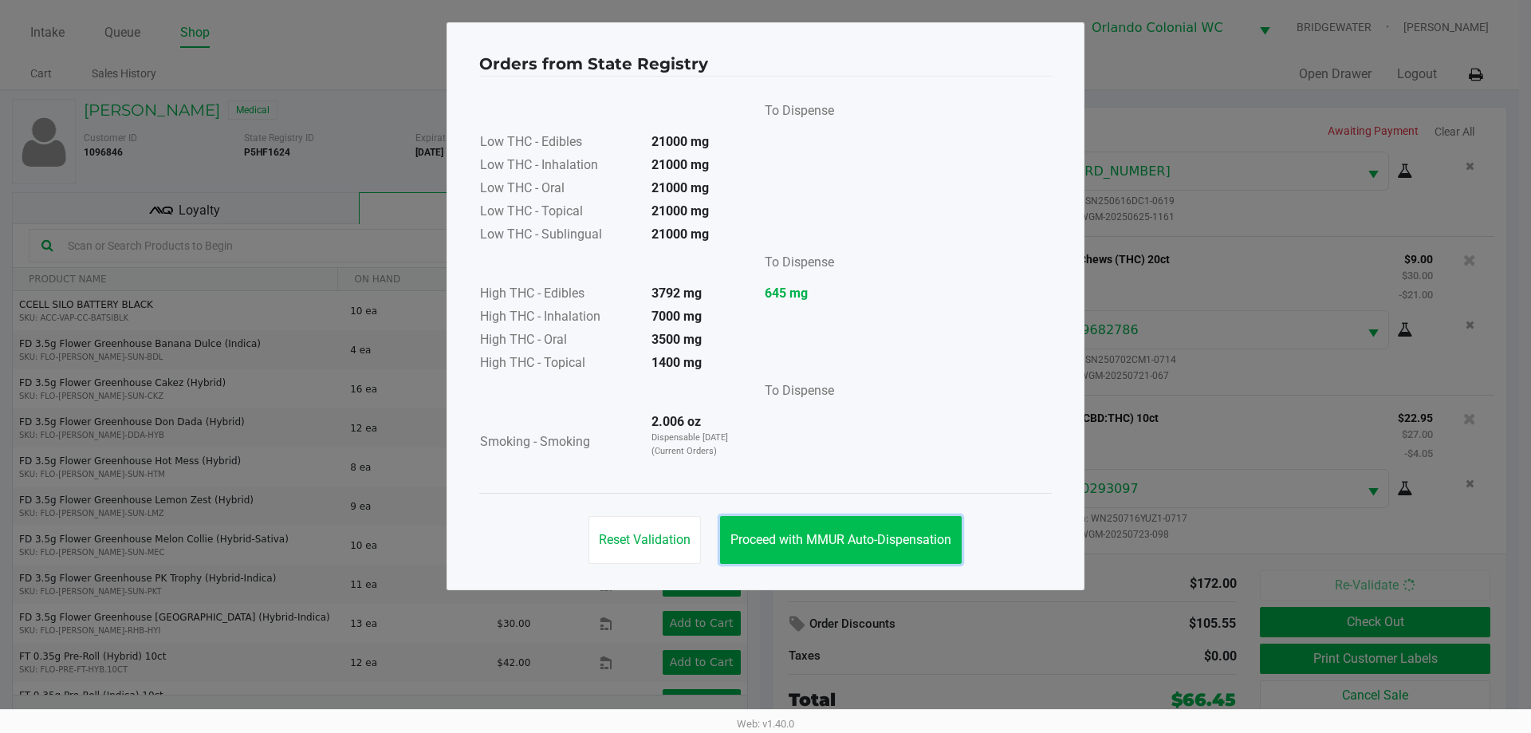
click at [902, 541] on span "Proceed with MMUR Auto-Dispensation" at bounding box center [841, 539] width 221 height 15
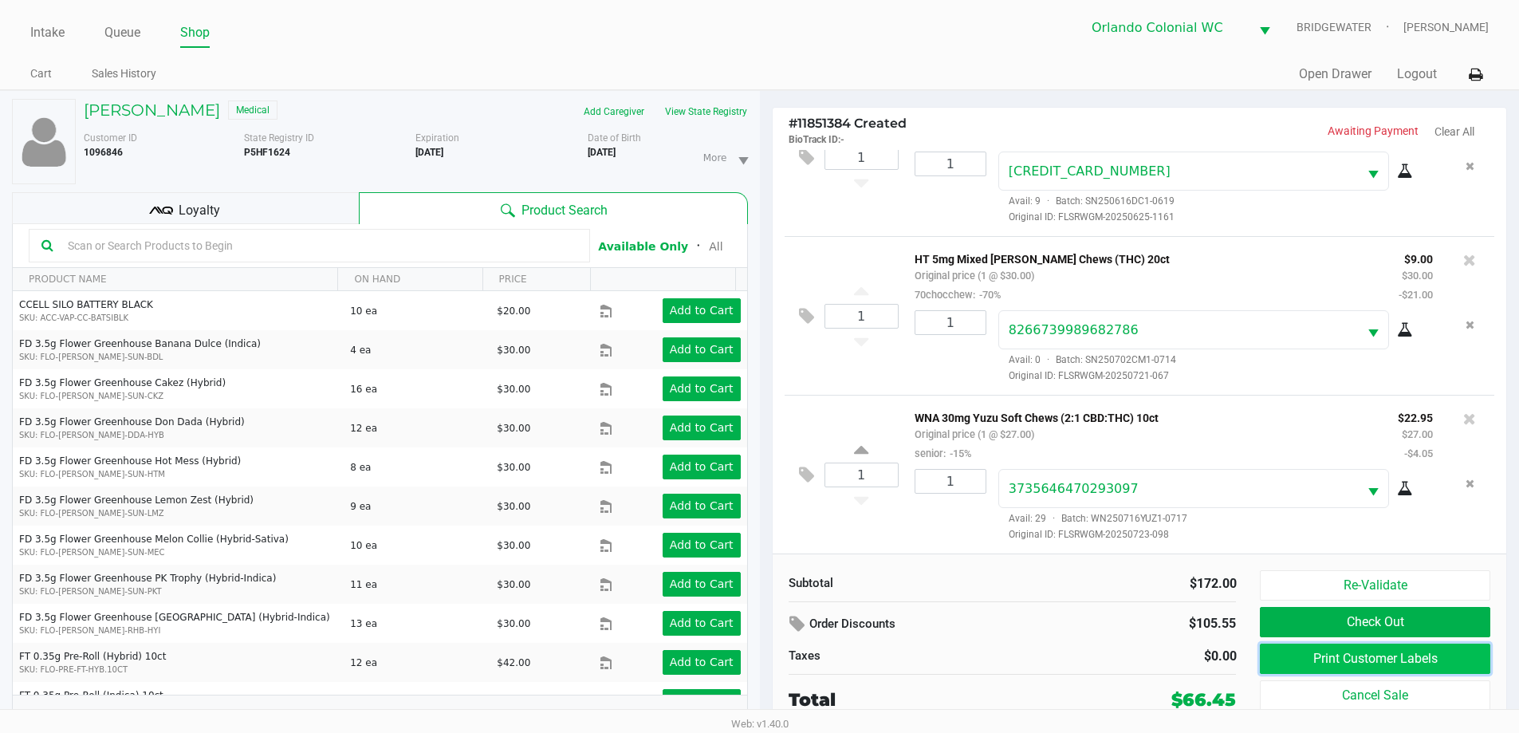
click at [1431, 652] on button "Print Customer Labels" at bounding box center [1375, 659] width 230 height 30
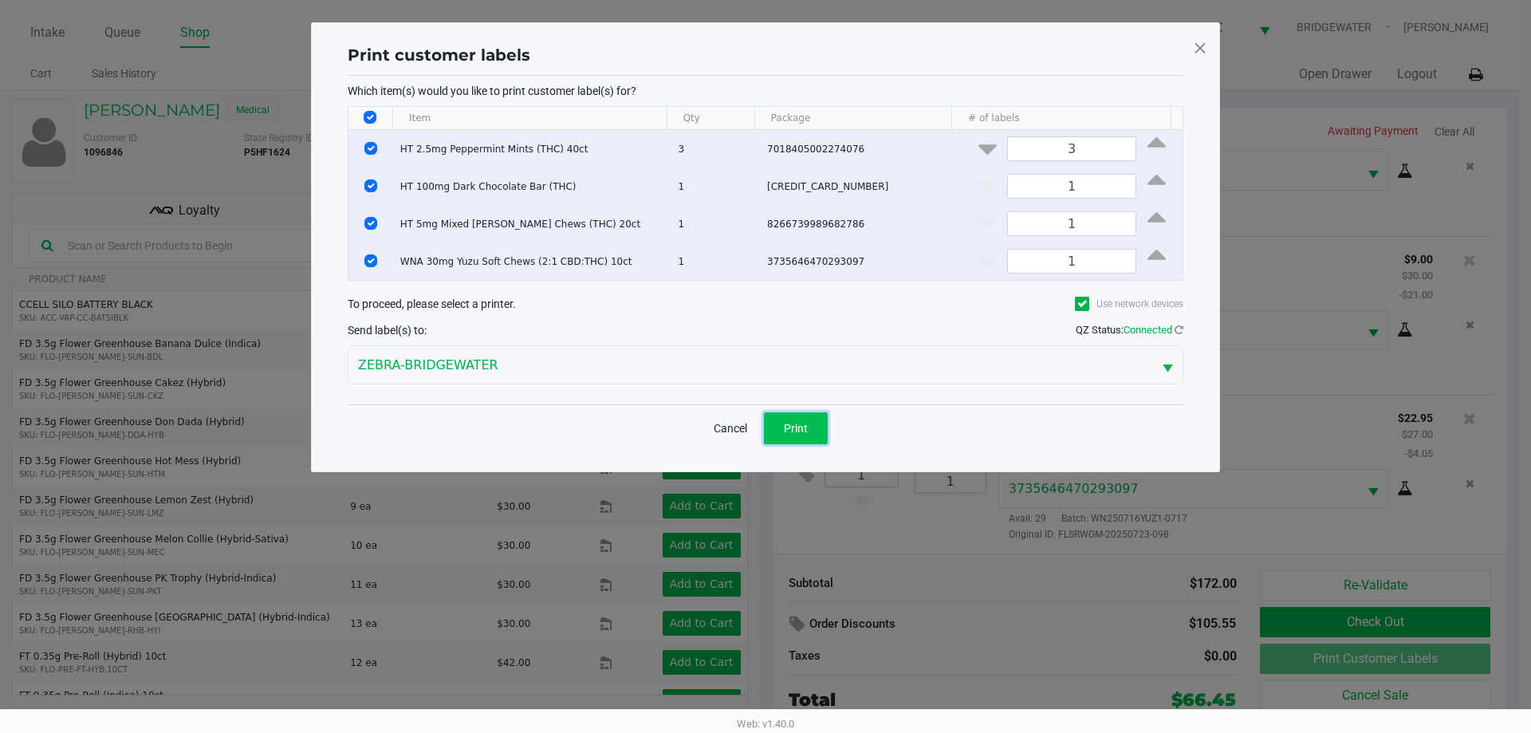
click at [812, 420] on button "Print" at bounding box center [796, 428] width 64 height 32
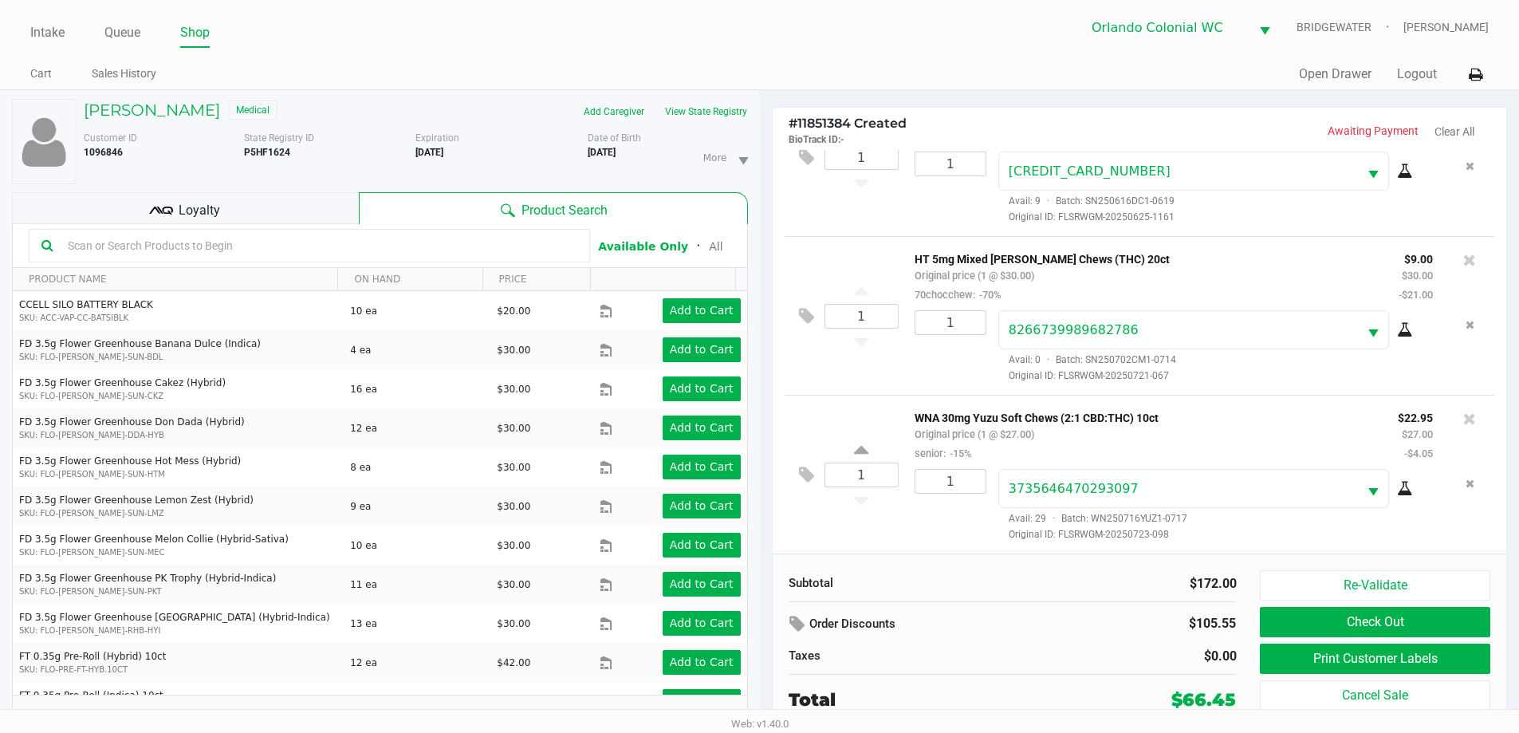
scroll to position [17, 0]
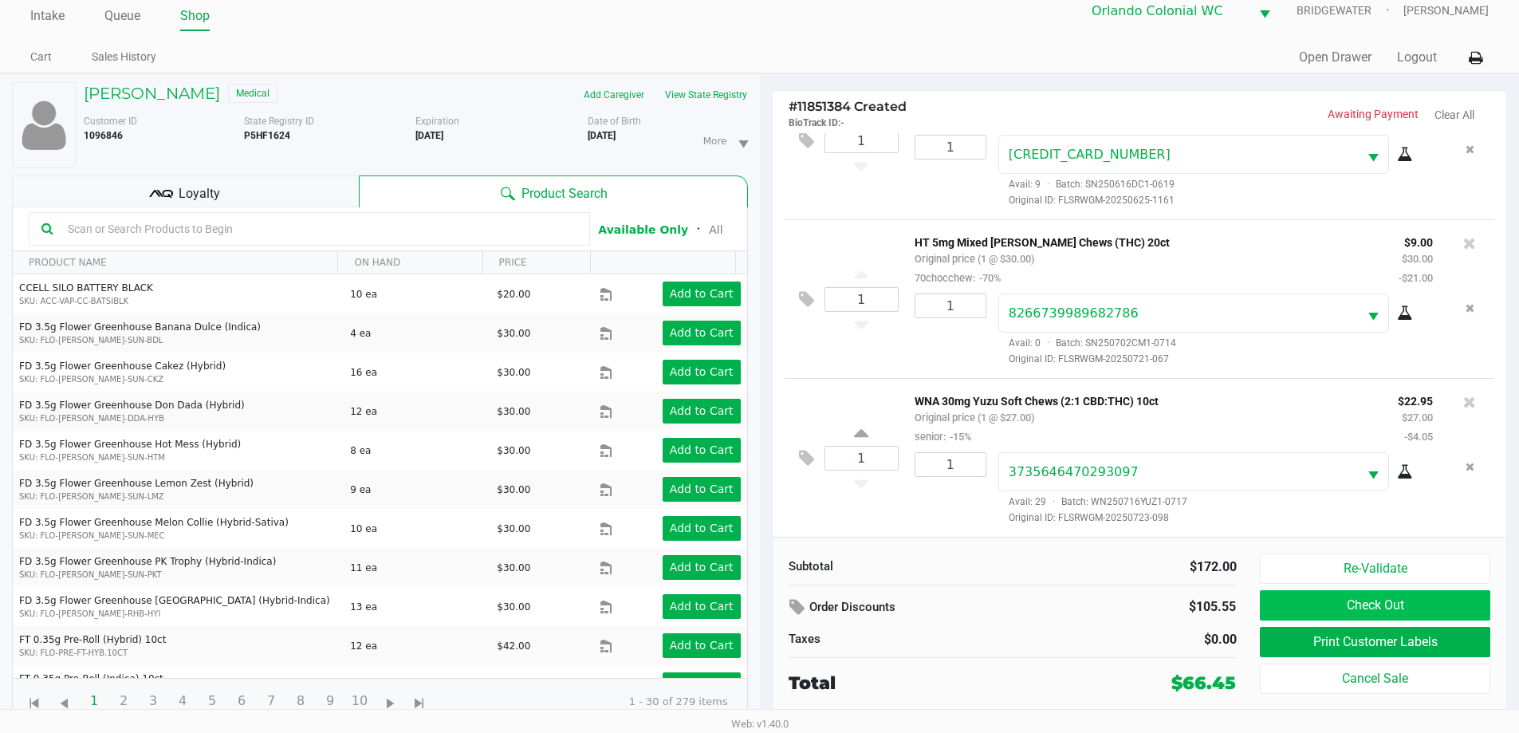
click at [1356, 610] on button "Check Out" at bounding box center [1375, 605] width 230 height 30
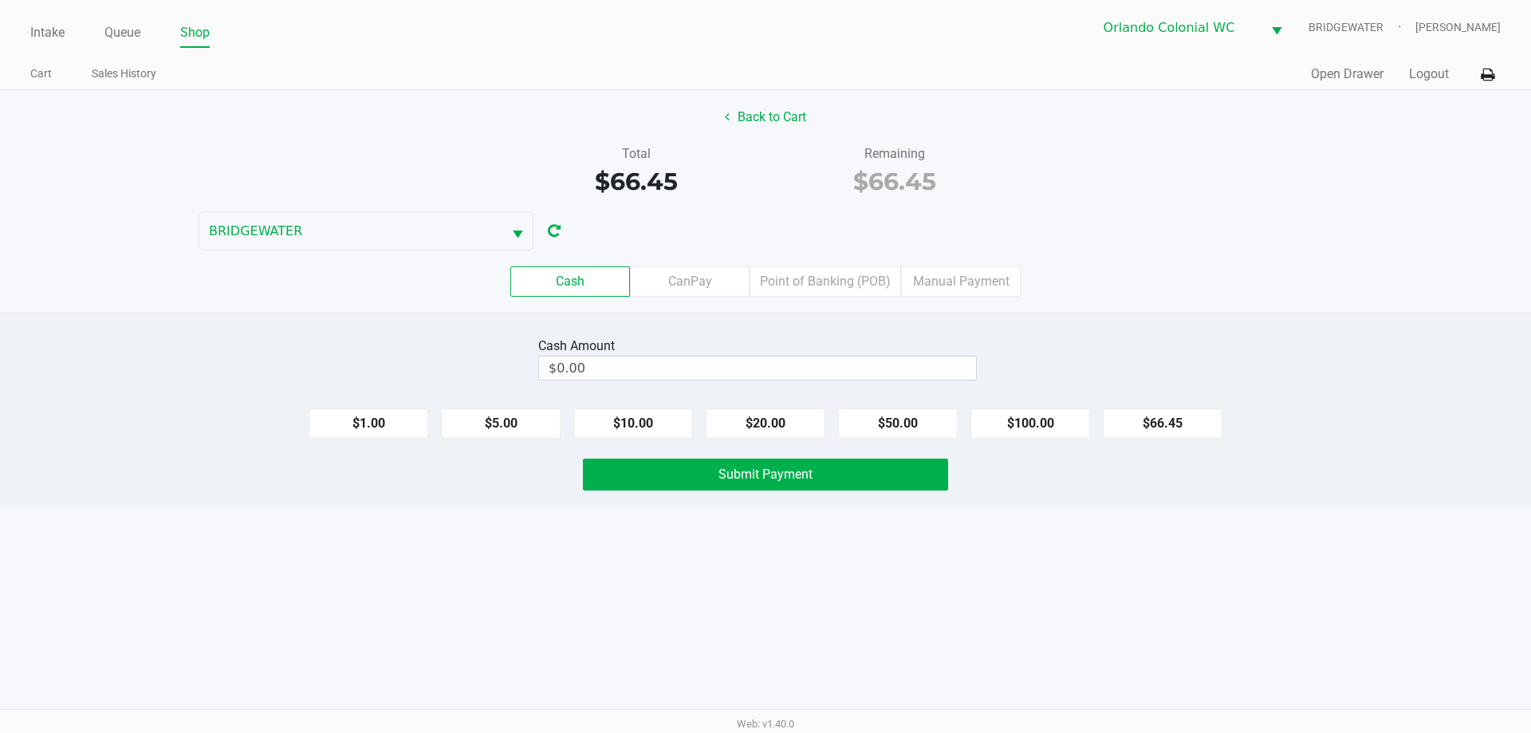
click at [946, 625] on div "Intake Queue Shop Orlando Colonial [PERSON_NAME] [PERSON_NAME] Cart Sales Histo…" at bounding box center [765, 366] width 1531 height 733
click at [878, 282] on label "Point of Banking (POB)" at bounding box center [826, 281] width 152 height 30
click at [0, 0] on 7 "Point of Banking (POB)" at bounding box center [0, 0] width 0 height 0
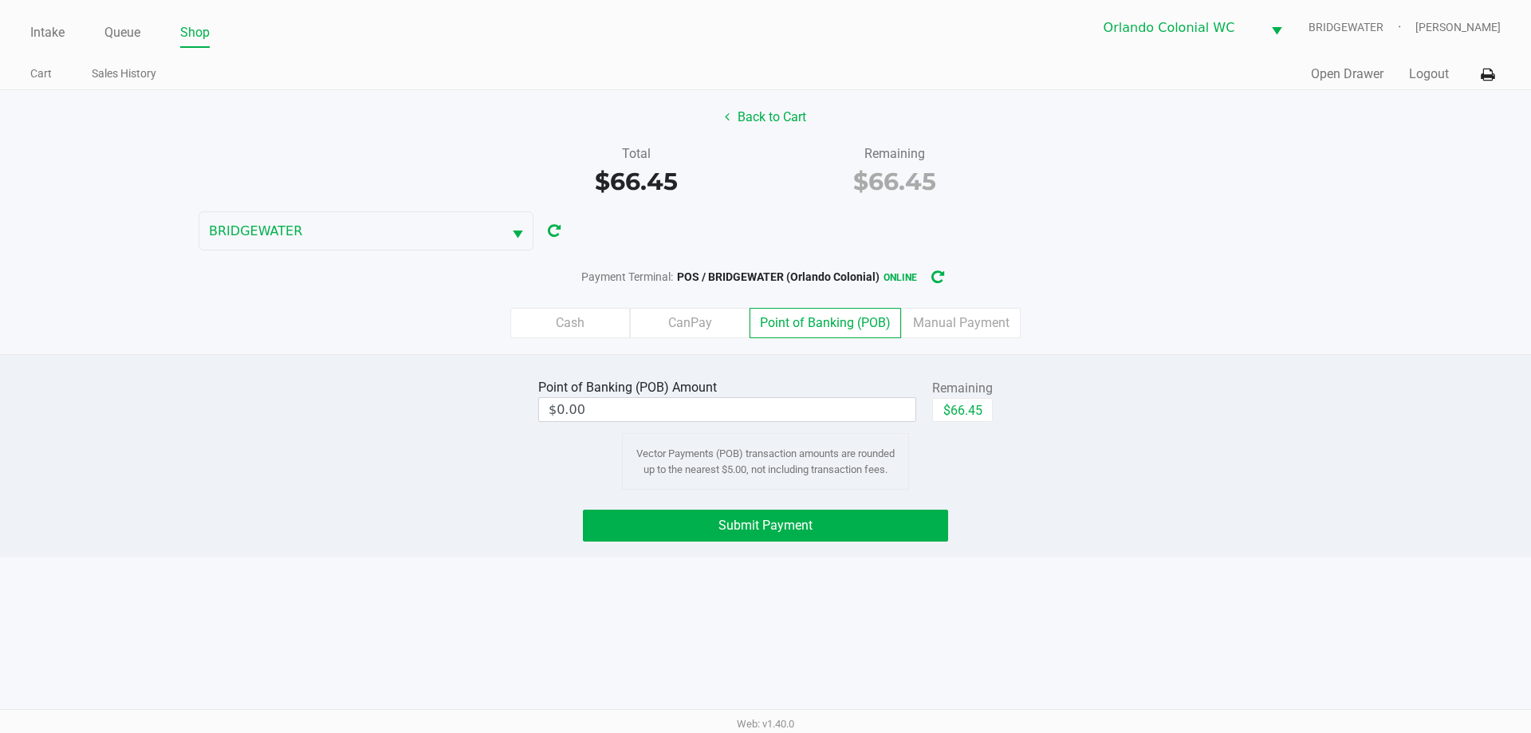
click at [990, 403] on button "$66.45" at bounding box center [962, 410] width 61 height 24
type input "$66.45"
click at [1018, 540] on div "Submit Payment" at bounding box center [765, 526] width 1555 height 32
click at [837, 538] on button "Submit Payment" at bounding box center [765, 526] width 365 height 32
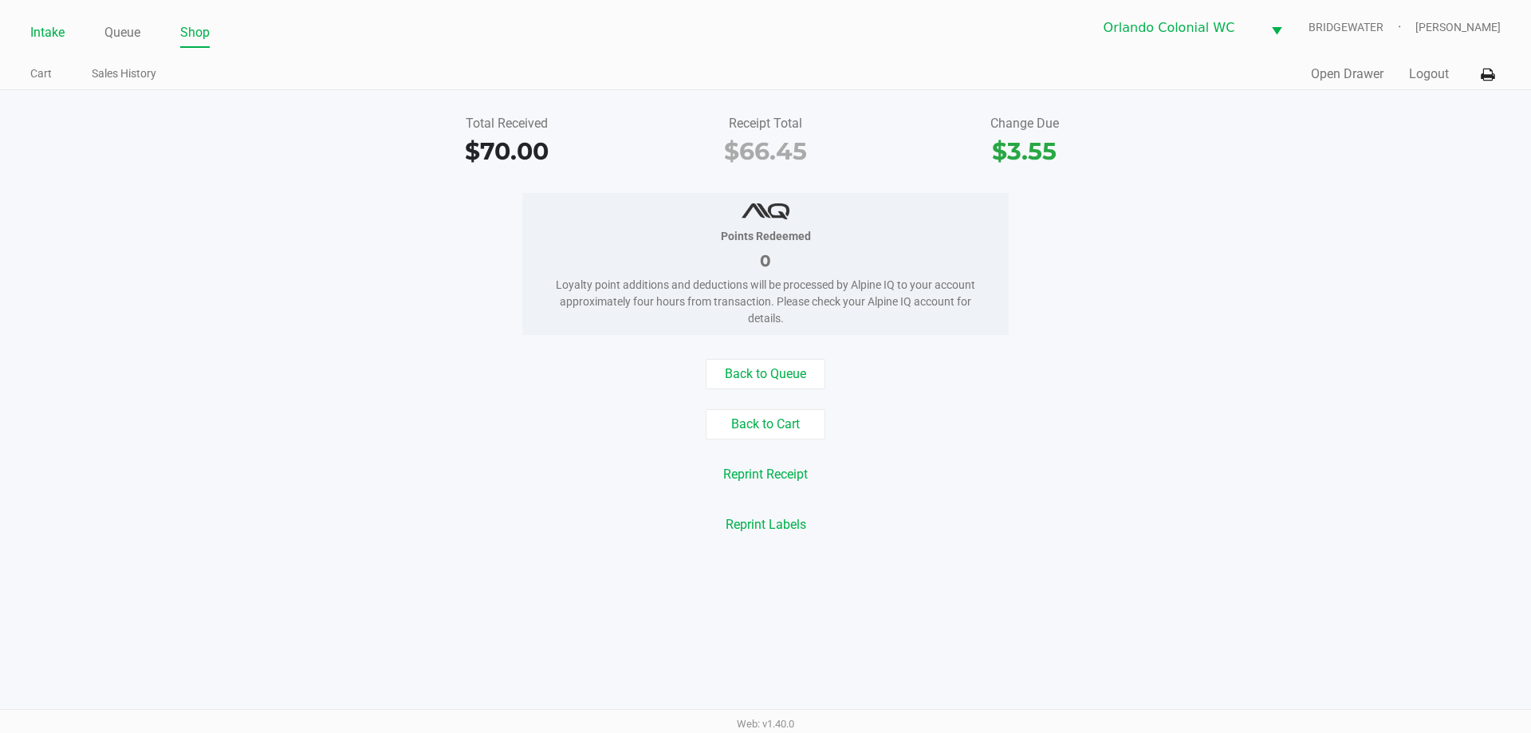
click at [47, 27] on link "Intake" at bounding box center [47, 33] width 34 height 22
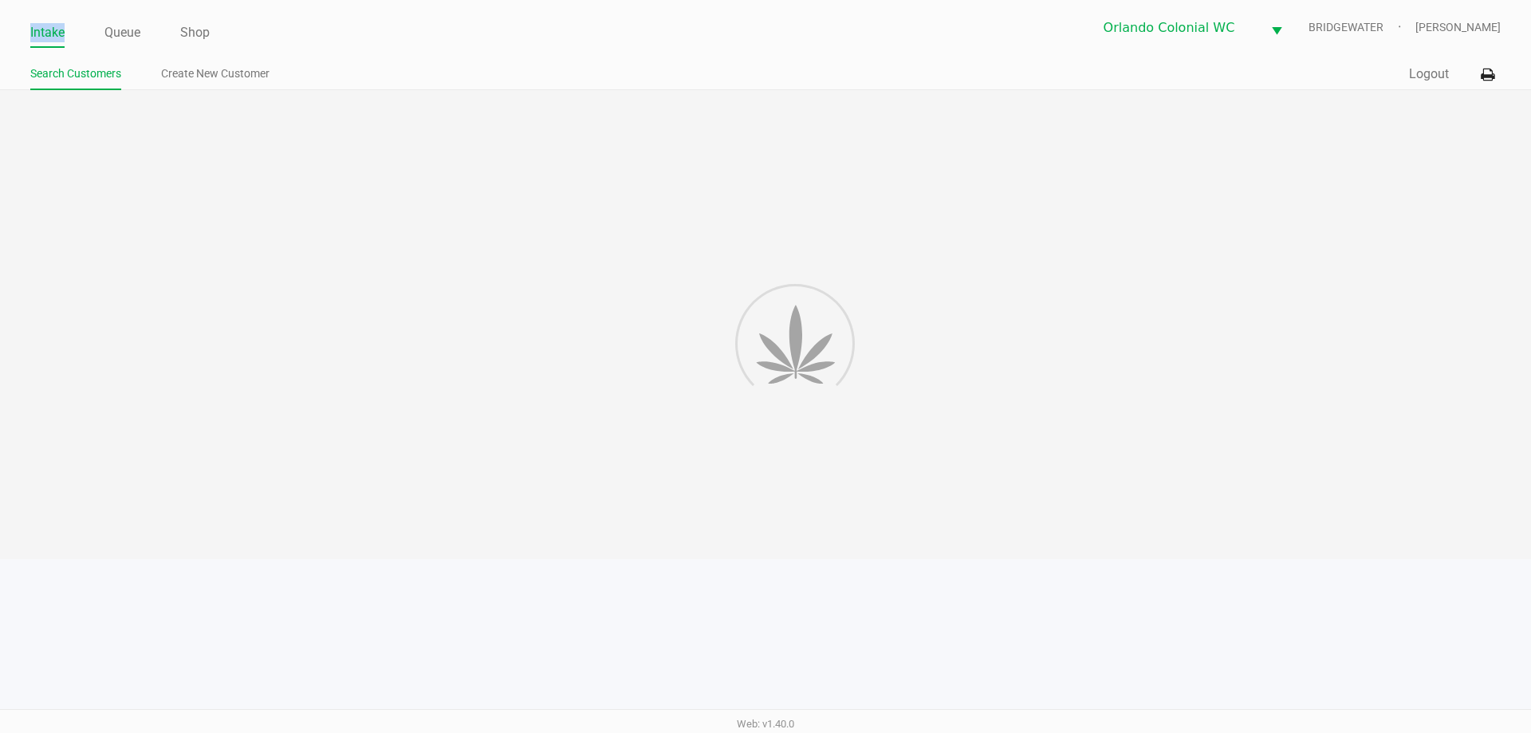
click at [47, 27] on link "Intake" at bounding box center [47, 33] width 34 height 22
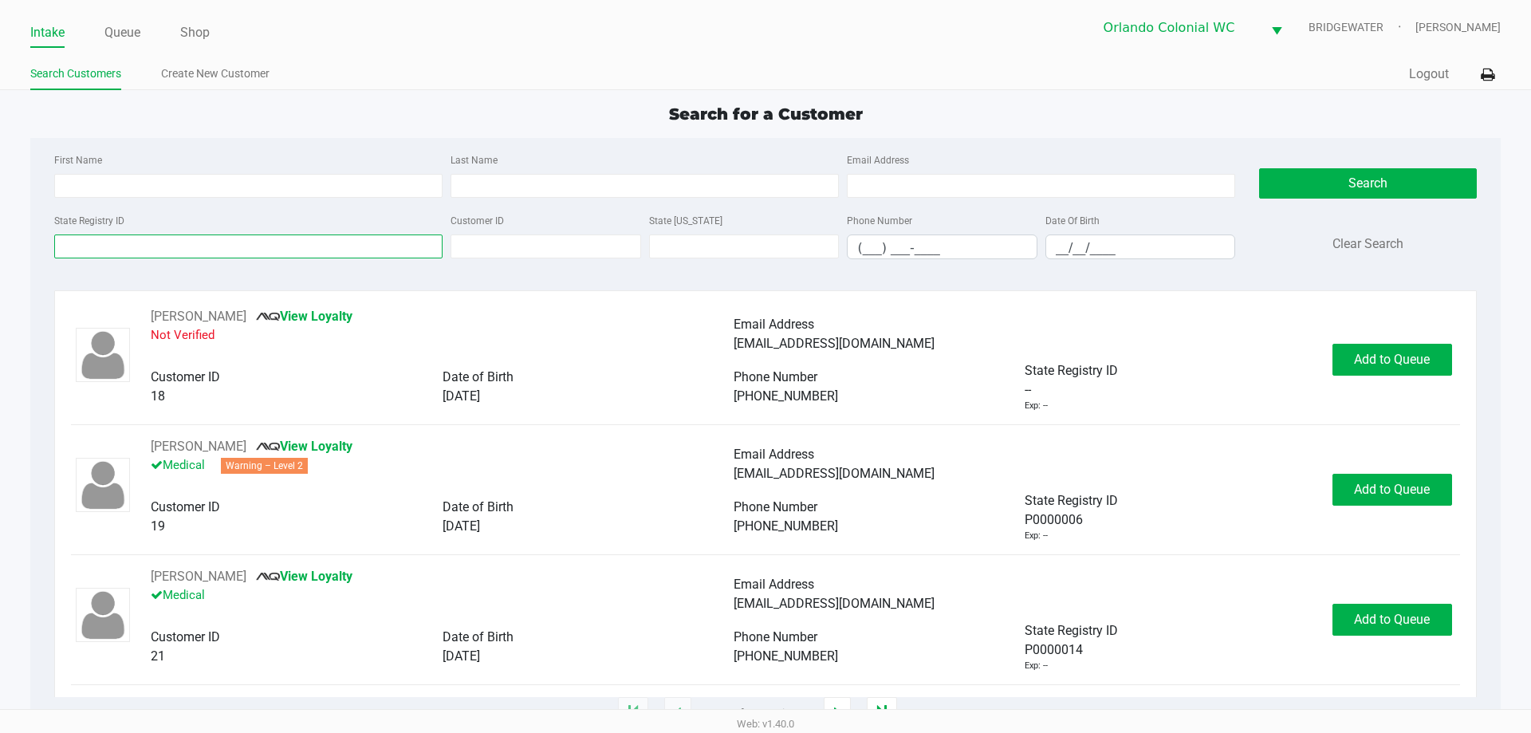
click at [97, 245] on input "State Registry ID" at bounding box center [248, 246] width 388 height 24
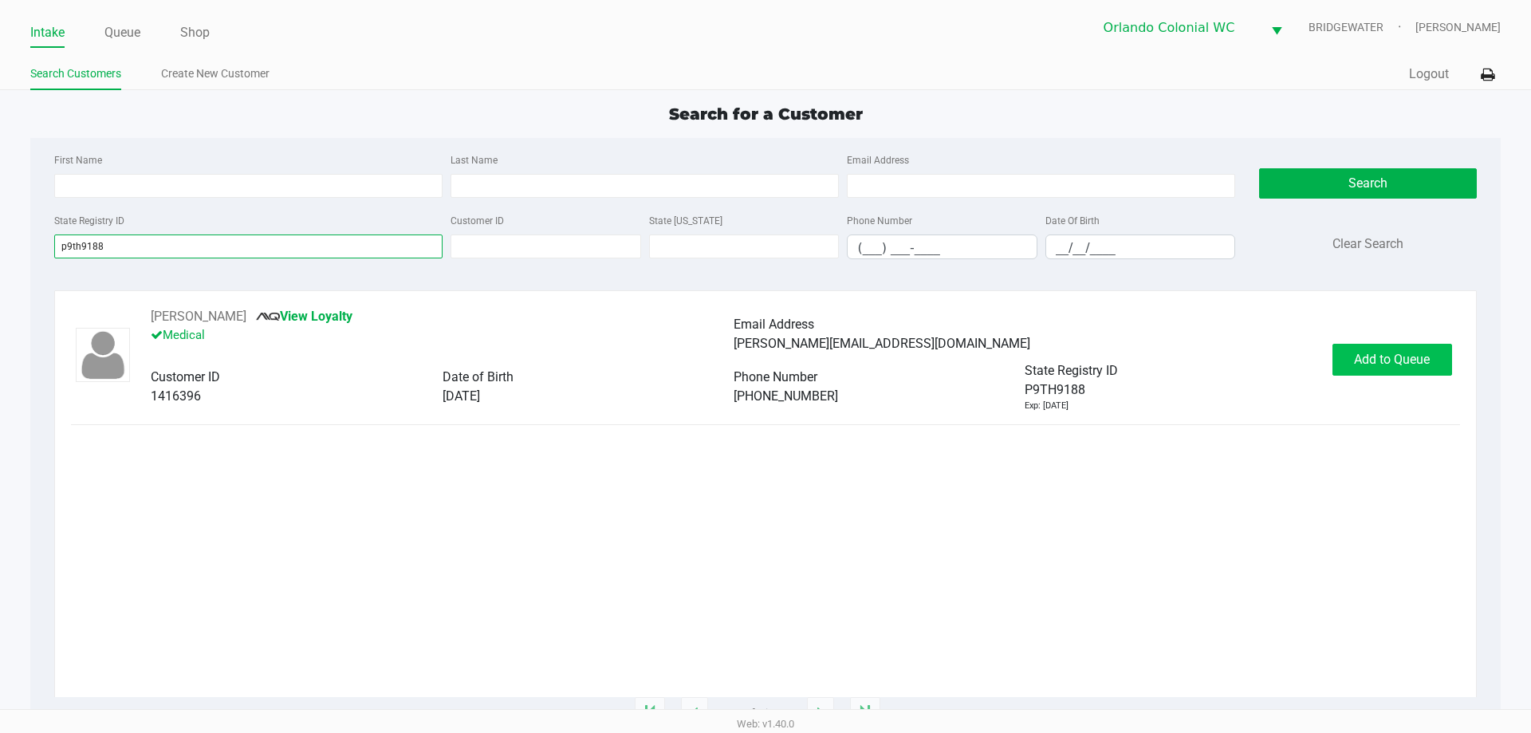
type input "p9th9188"
click at [1423, 363] on span "Add to Queue" at bounding box center [1392, 359] width 76 height 15
click at [1424, 371] on div "Add to Queue" at bounding box center [1393, 360] width 120 height 32
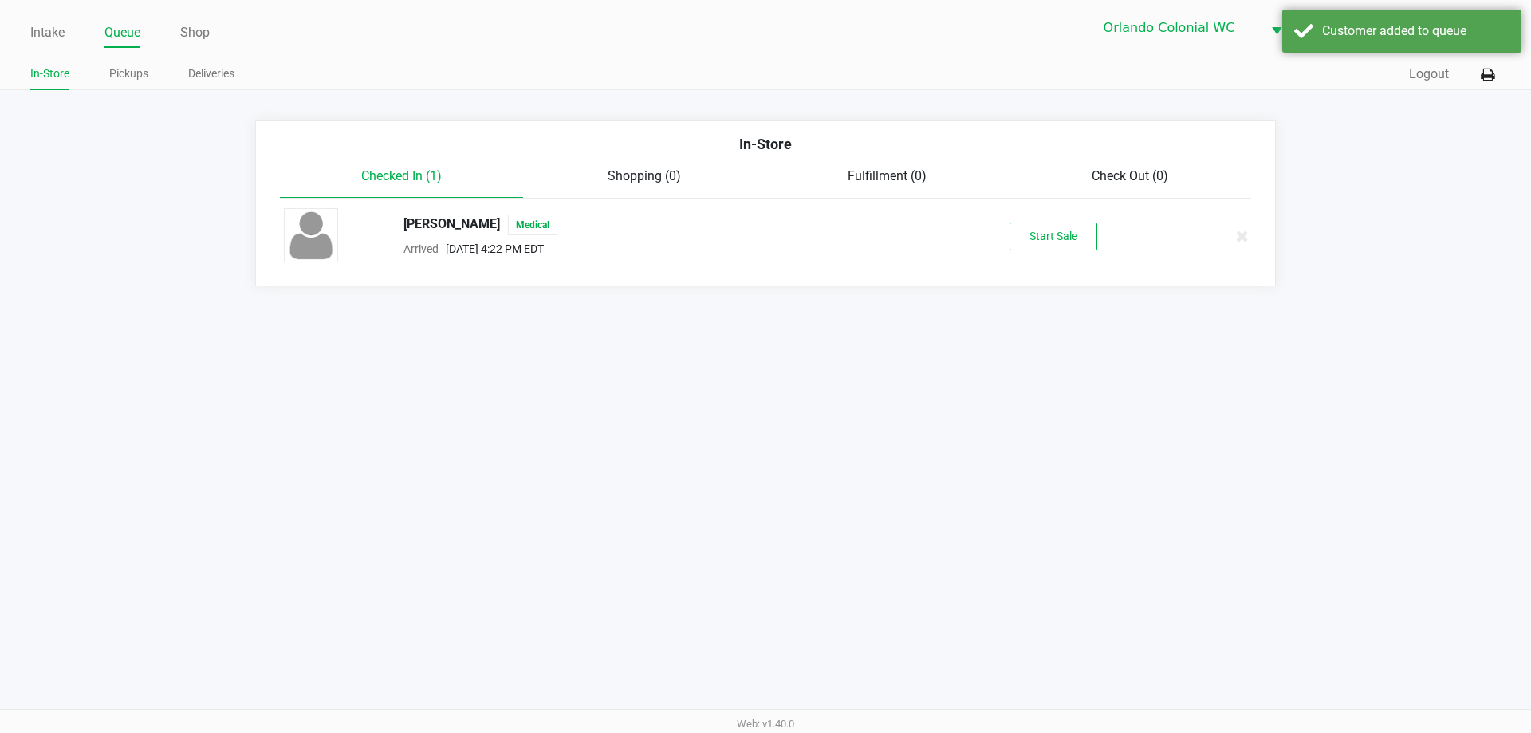
click at [1162, 446] on div "Intake Queue Shop Orlando Colonial [PERSON_NAME] [PERSON_NAME] In-Store Pickups…" at bounding box center [765, 366] width 1531 height 733
click at [1068, 230] on button "Start Sale" at bounding box center [1054, 237] width 88 height 28
click at [1071, 229] on div "Start Sale" at bounding box center [1054, 237] width 88 height 28
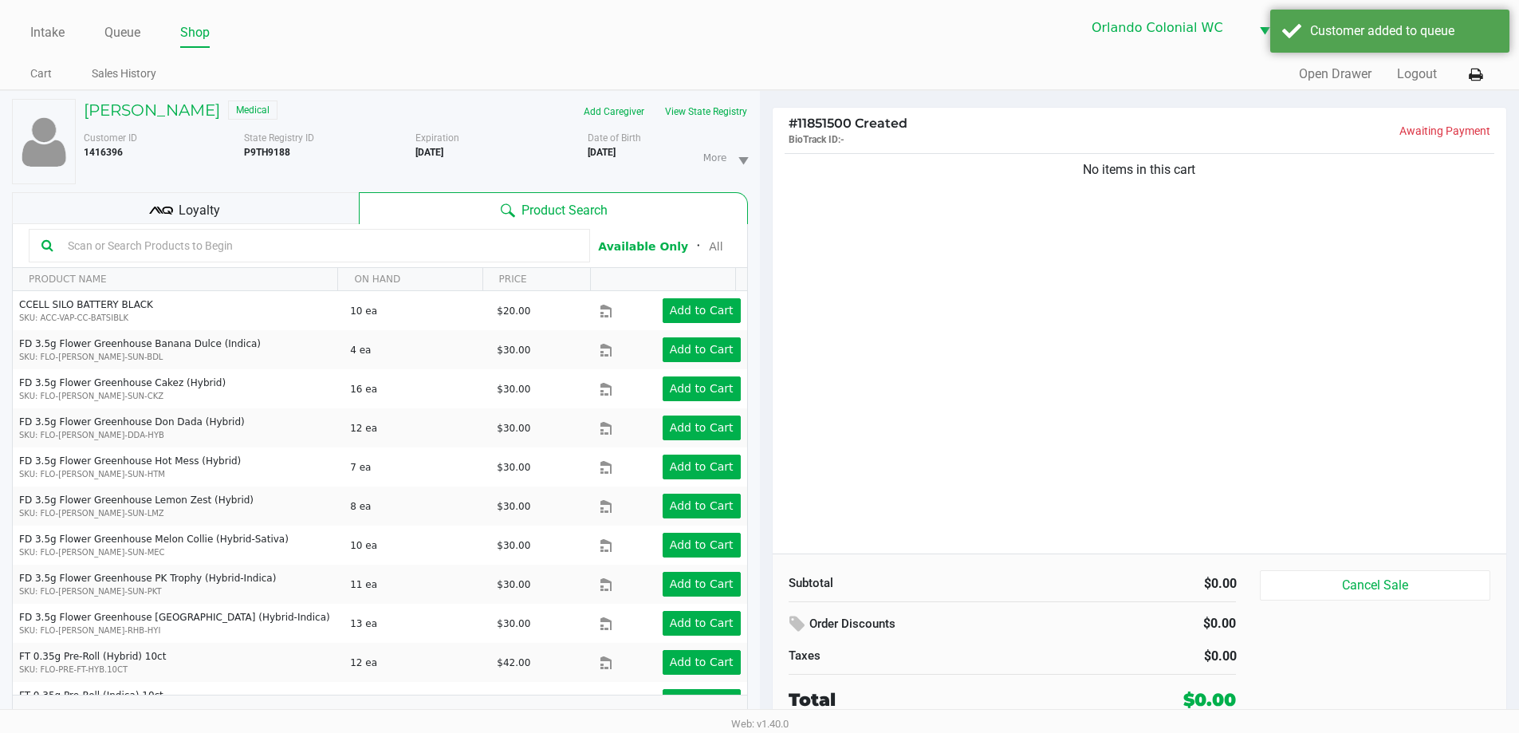
click at [925, 366] on div "No items in this cart" at bounding box center [1140, 352] width 735 height 404
click at [738, 99] on button "View State Registry" at bounding box center [701, 112] width 93 height 26
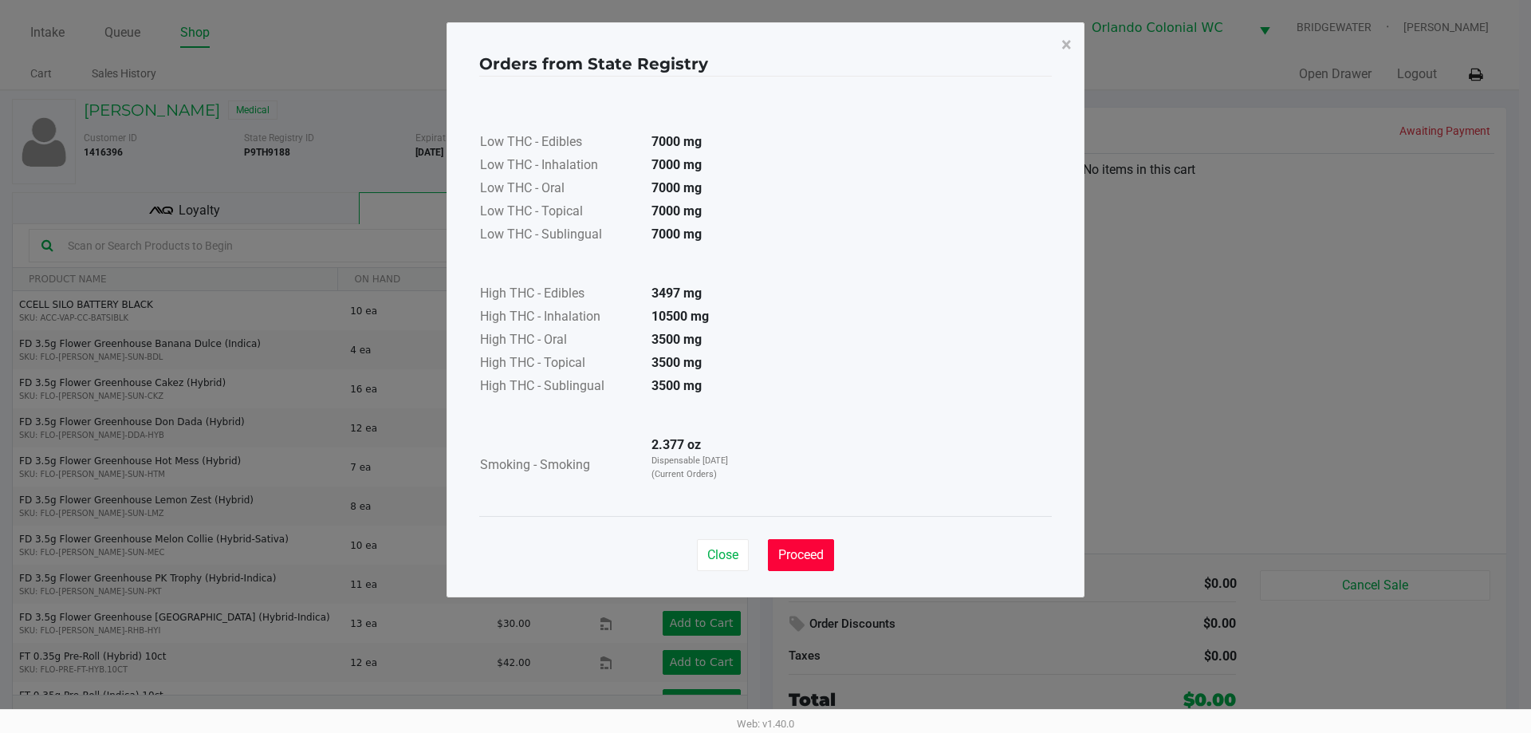
click at [774, 565] on button "Proceed" at bounding box center [801, 555] width 66 height 32
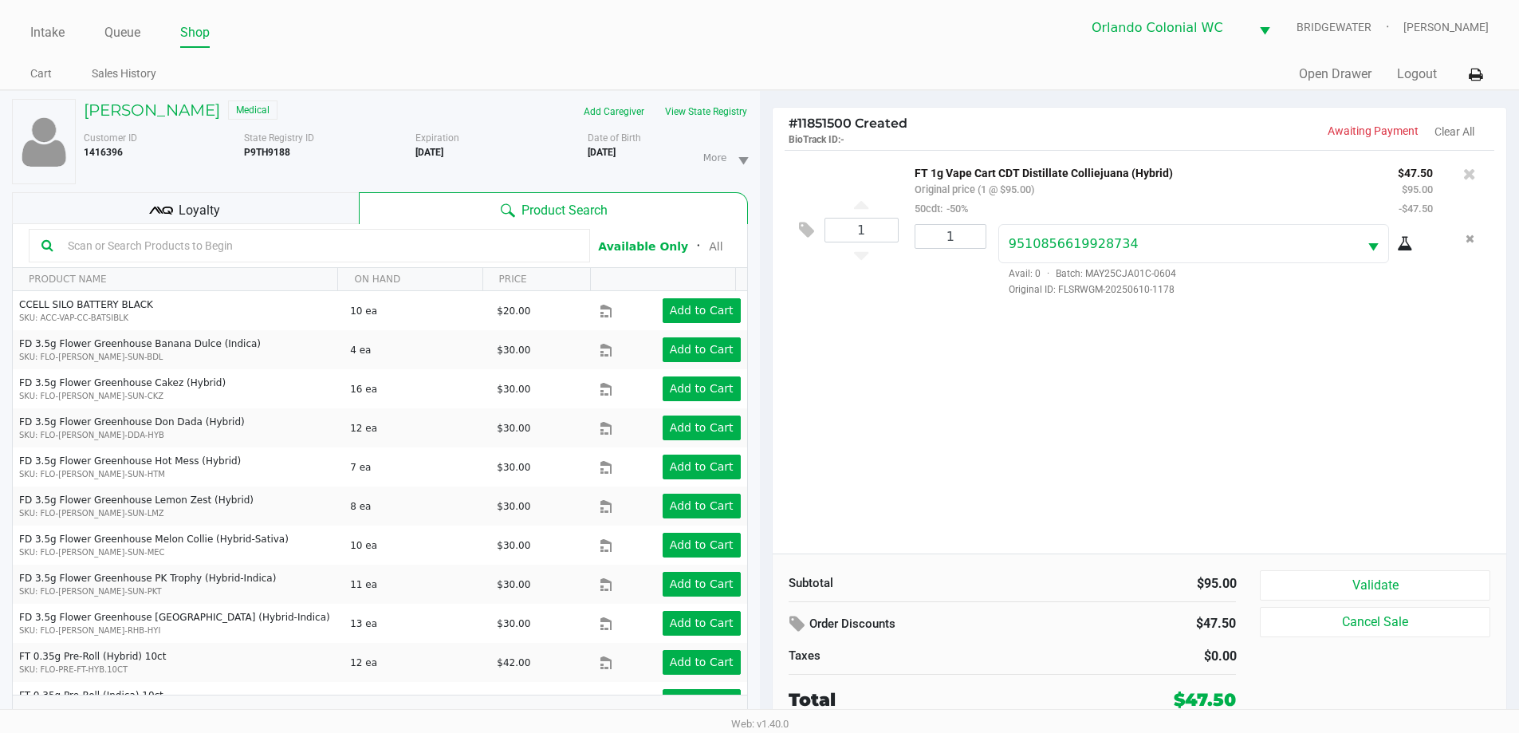
drag, startPoint x: 1214, startPoint y: 174, endPoint x: 903, endPoint y: 167, distance: 311.1
click at [903, 167] on div "FT 1g Vape Cart CDT Distillate Colliejuana (Hybrid) Original price (1 @ $95.00)…" at bounding box center [1144, 190] width 483 height 55
copy p "FT 1g Vape Cart CDT Distillate Colliejuana (Hybrid)"
click at [950, 87] on div "Quick Sale Open Drawer Logout" at bounding box center [1124, 75] width 729 height 30
click at [238, 214] on div "Loyalty" at bounding box center [185, 208] width 347 height 32
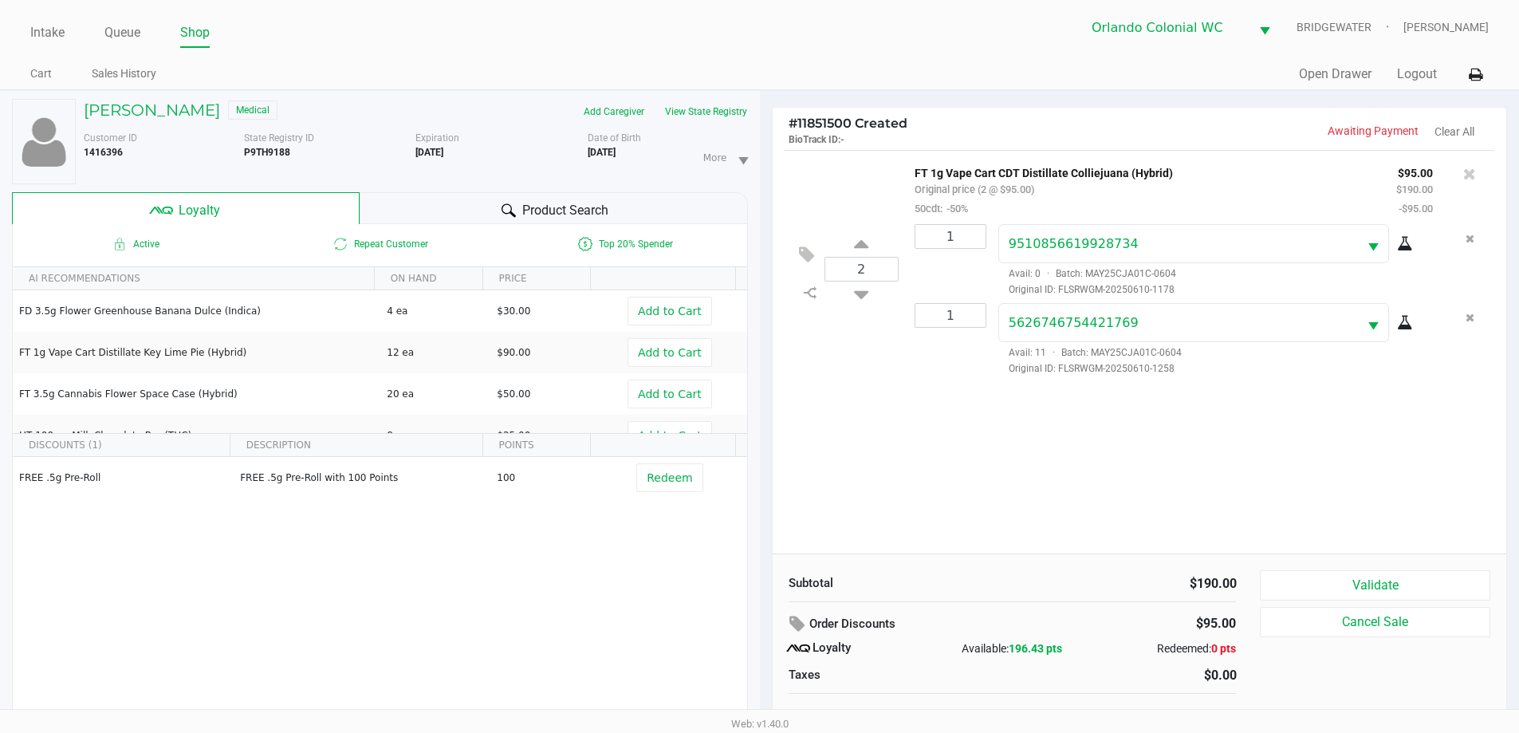
click at [1387, 573] on button "Validate" at bounding box center [1375, 585] width 230 height 30
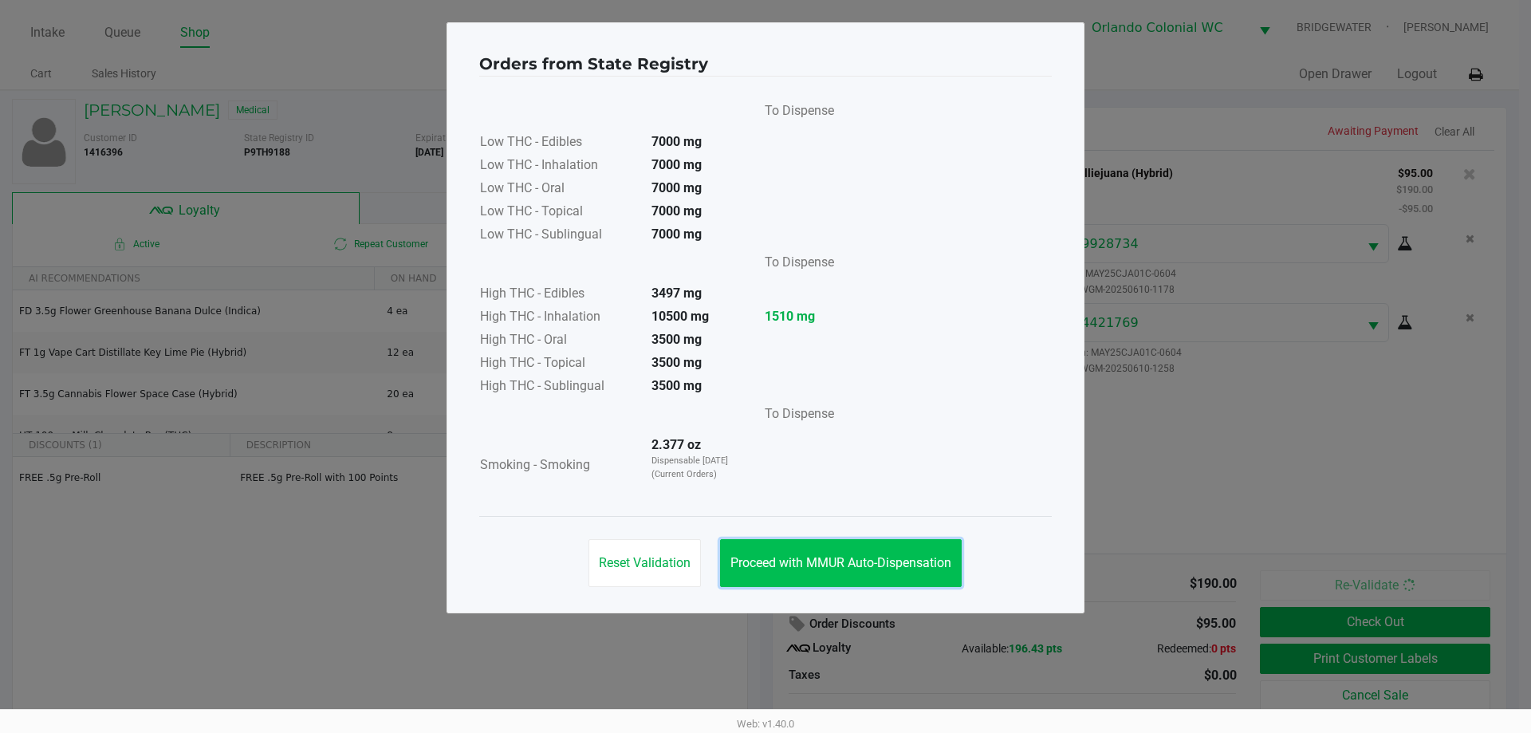
click at [903, 567] on span "Proceed with MMUR Auto-Dispensation" at bounding box center [841, 562] width 221 height 15
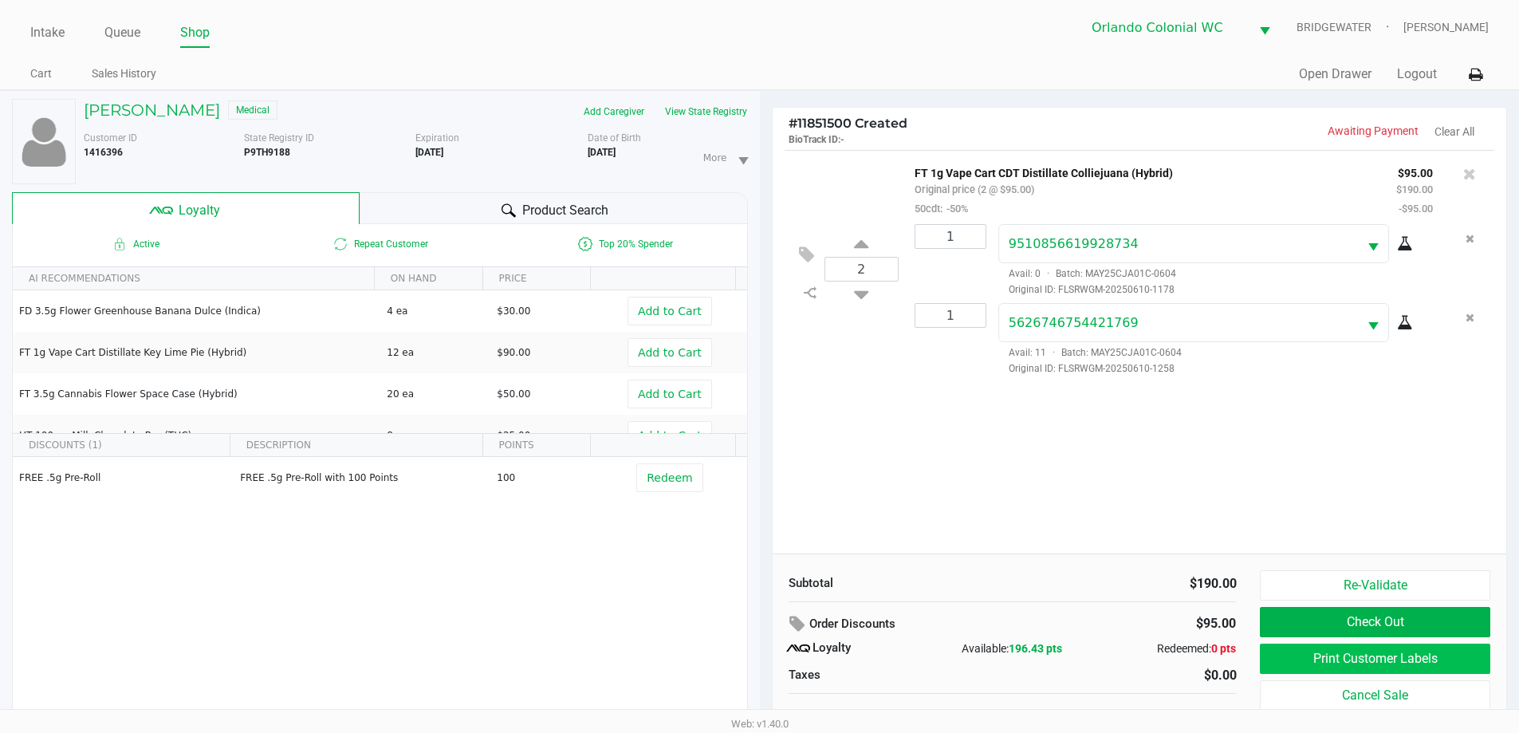
click at [1302, 660] on button "Print Customer Labels" at bounding box center [1375, 659] width 230 height 30
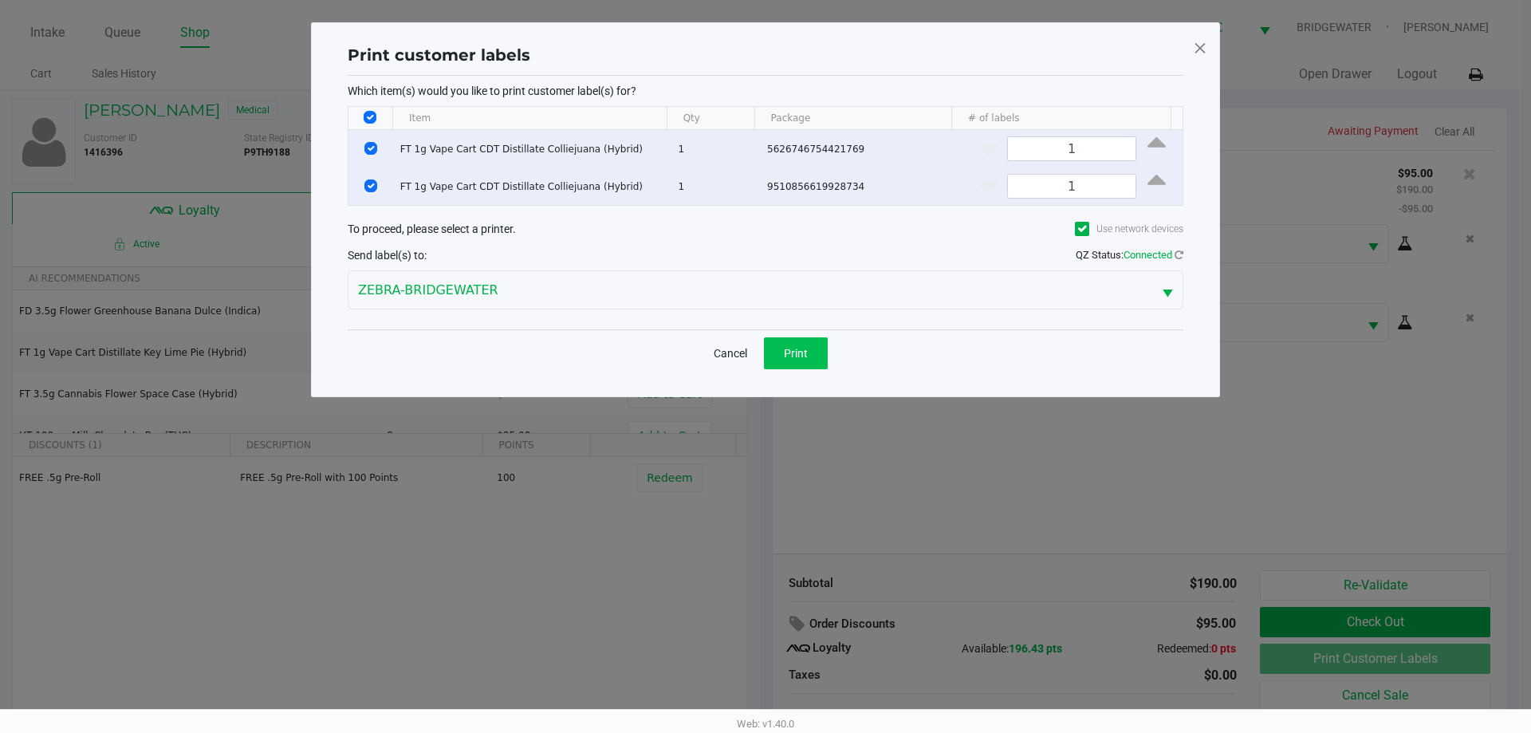
click at [786, 349] on span "Print" at bounding box center [796, 353] width 24 height 13
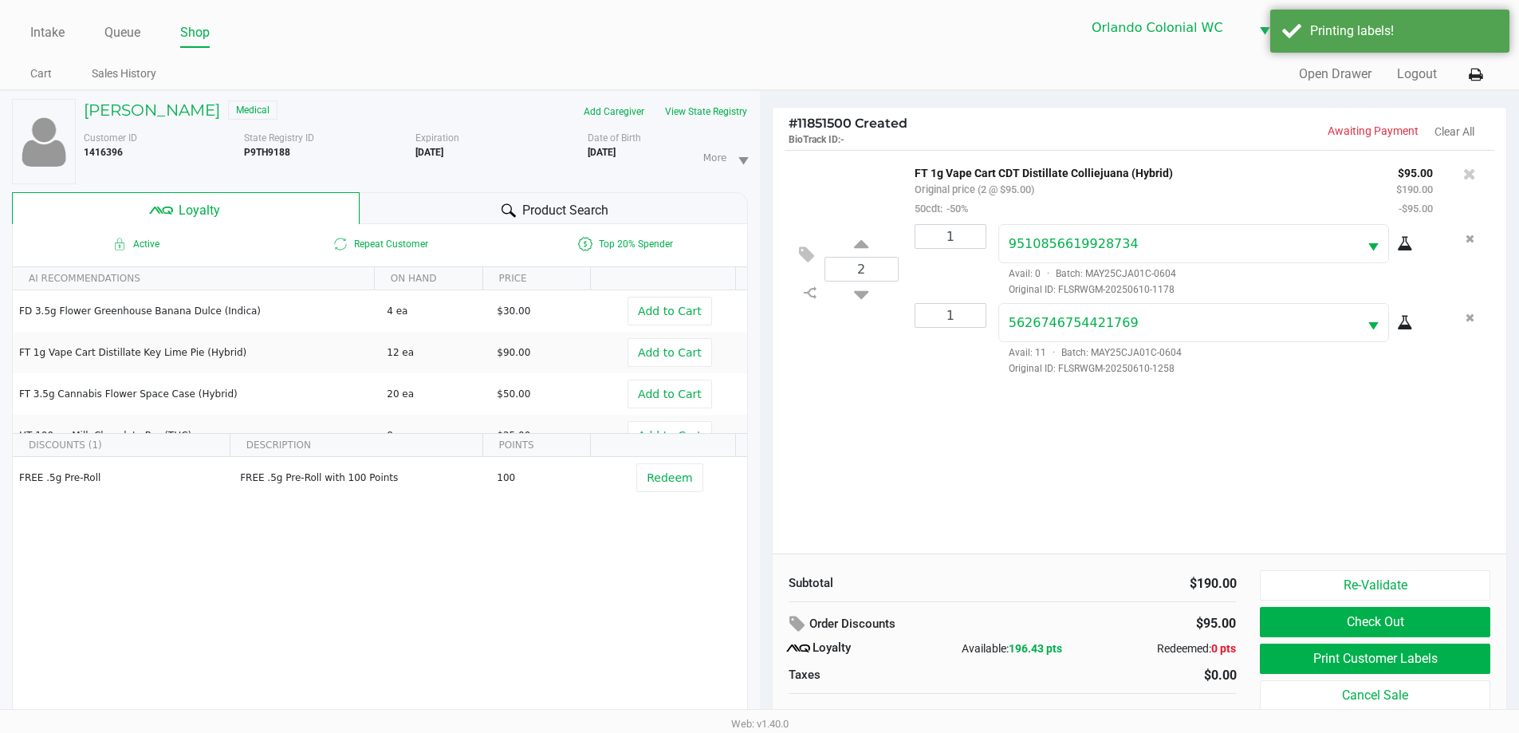
click at [1336, 614] on button "Check Out" at bounding box center [1375, 622] width 230 height 30
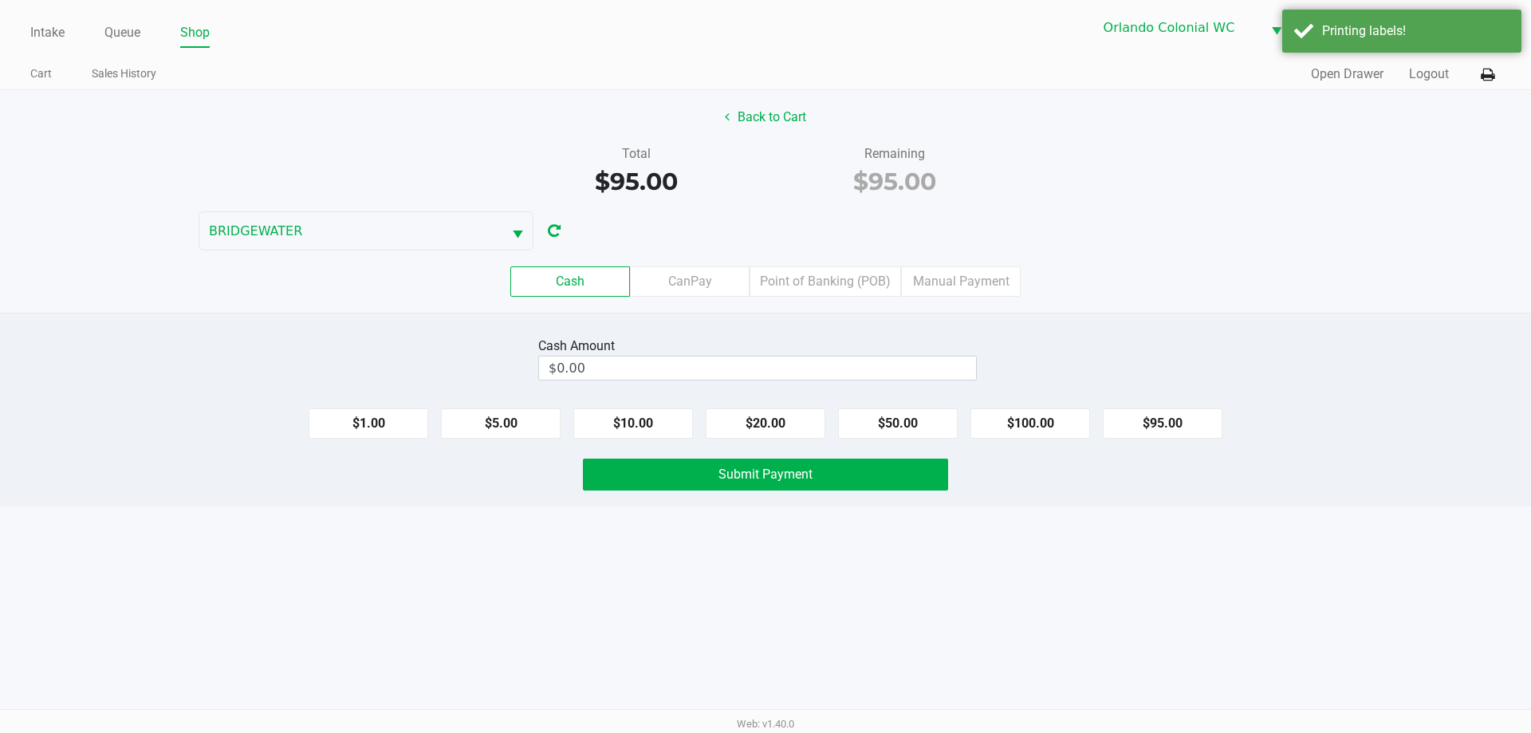
click at [1046, 416] on button "$100.00" at bounding box center [1031, 423] width 120 height 30
type input "$100.00"
click at [890, 468] on button "Submit Payment" at bounding box center [765, 475] width 365 height 32
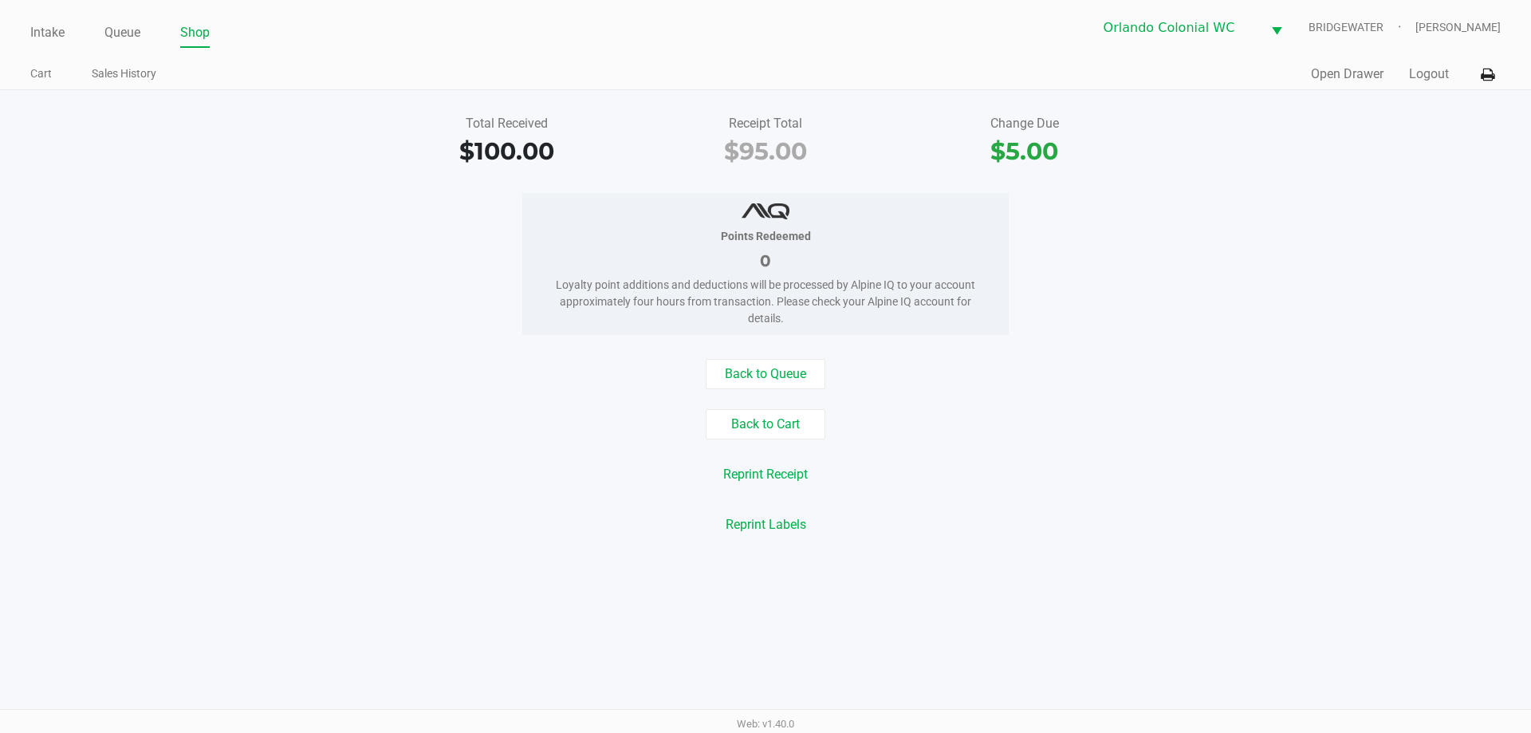
click at [116, 29] on link "Queue" at bounding box center [122, 33] width 36 height 22
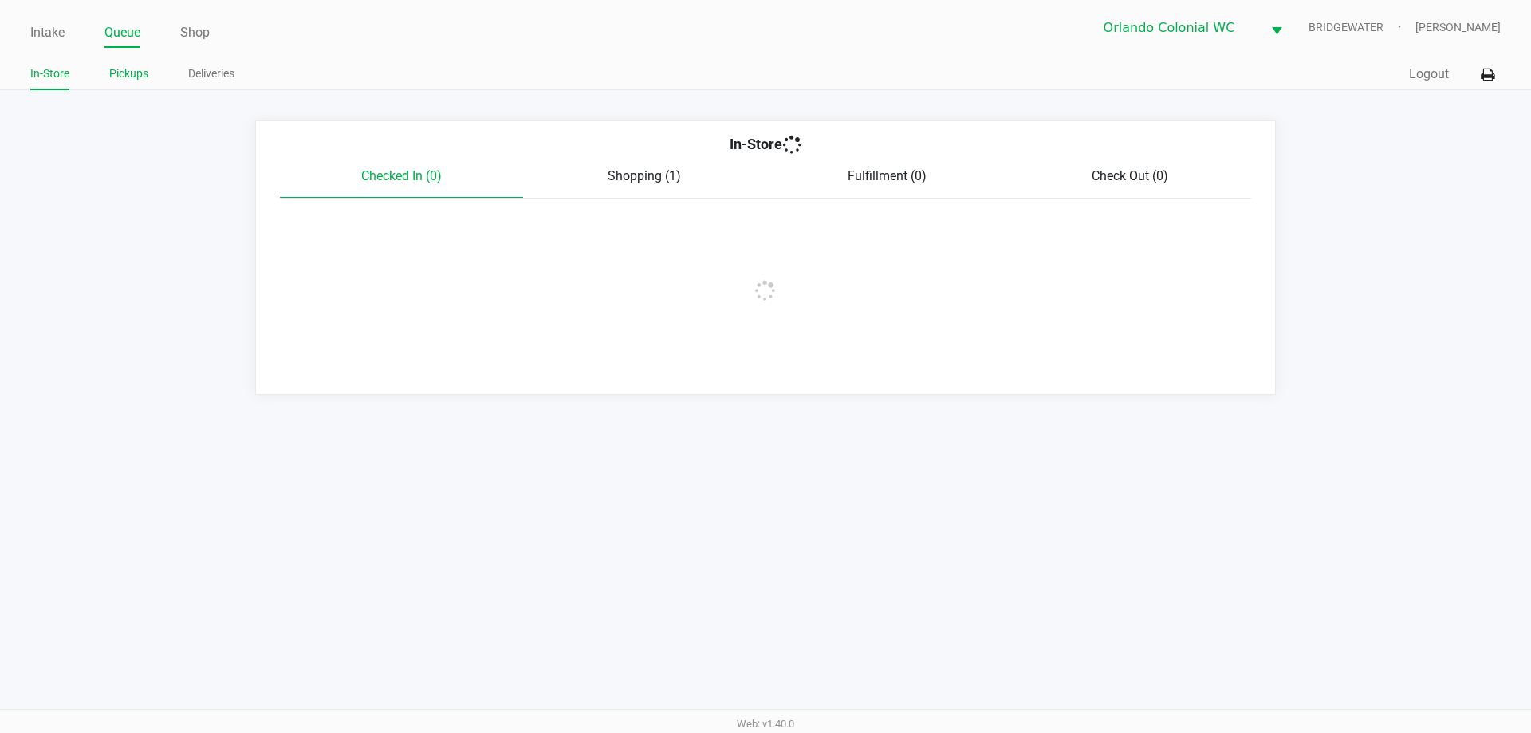
click at [134, 79] on link "Pickups" at bounding box center [128, 74] width 39 height 20
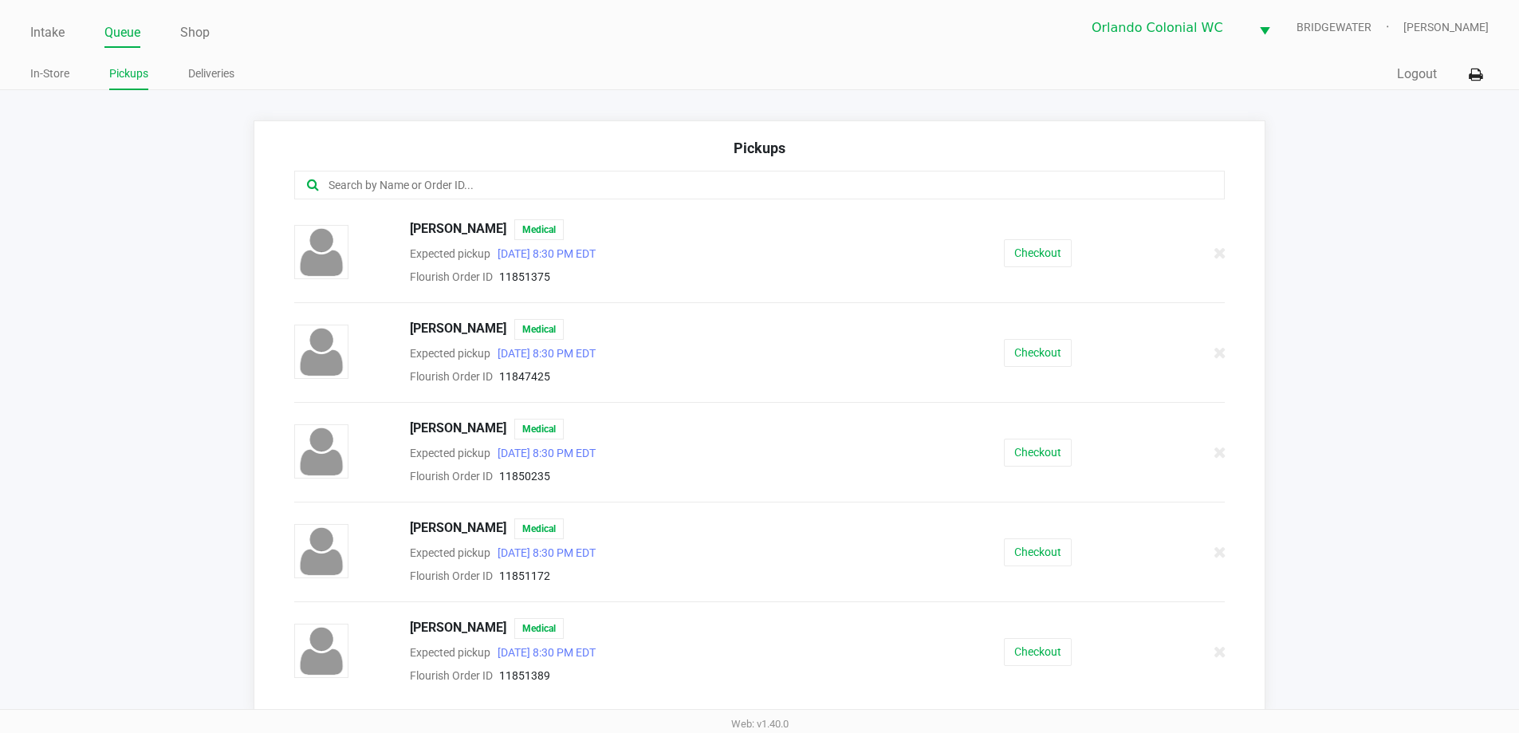
click at [595, 183] on input "text" at bounding box center [734, 185] width 815 height 18
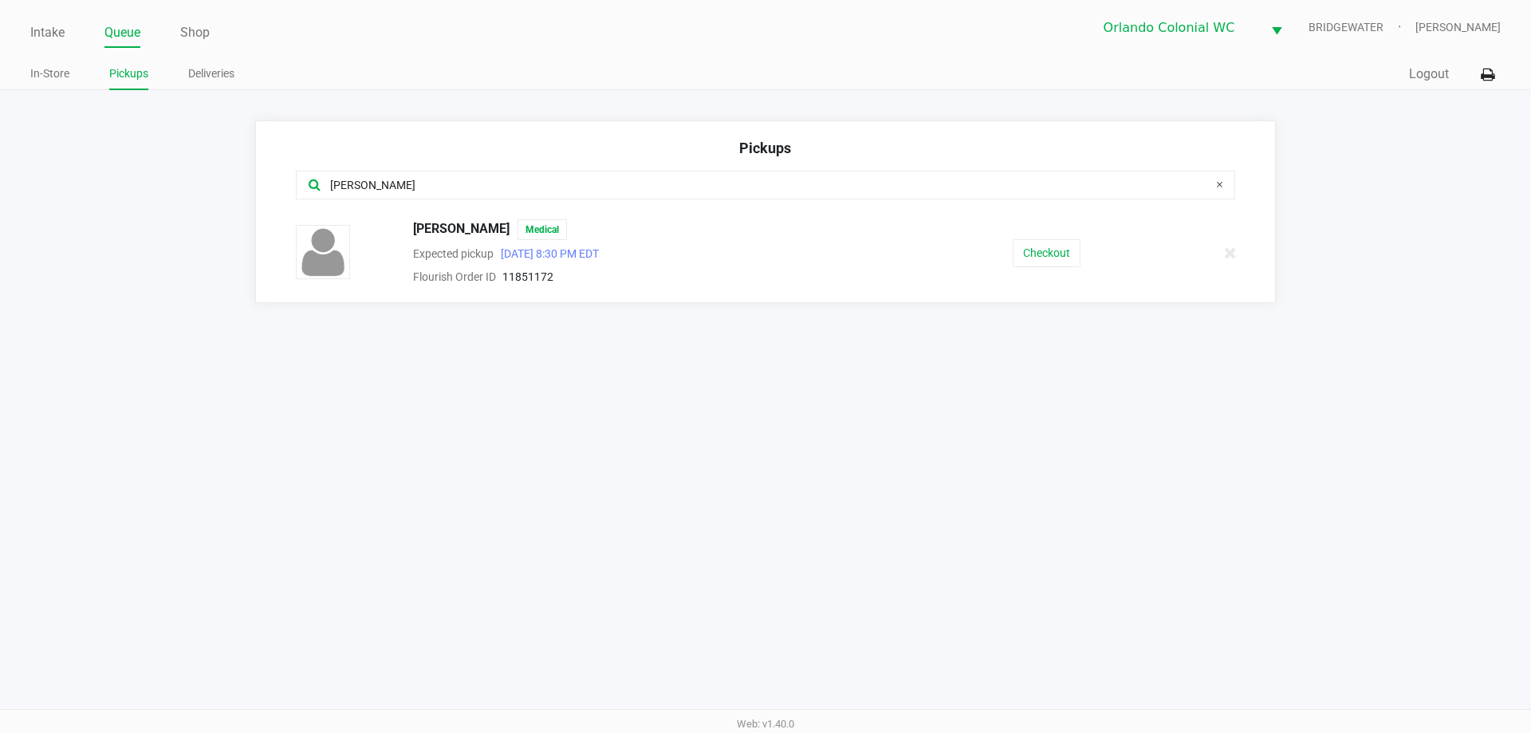
type input "[PERSON_NAME]"
click at [1033, 239] on button "Checkout" at bounding box center [1047, 253] width 68 height 28
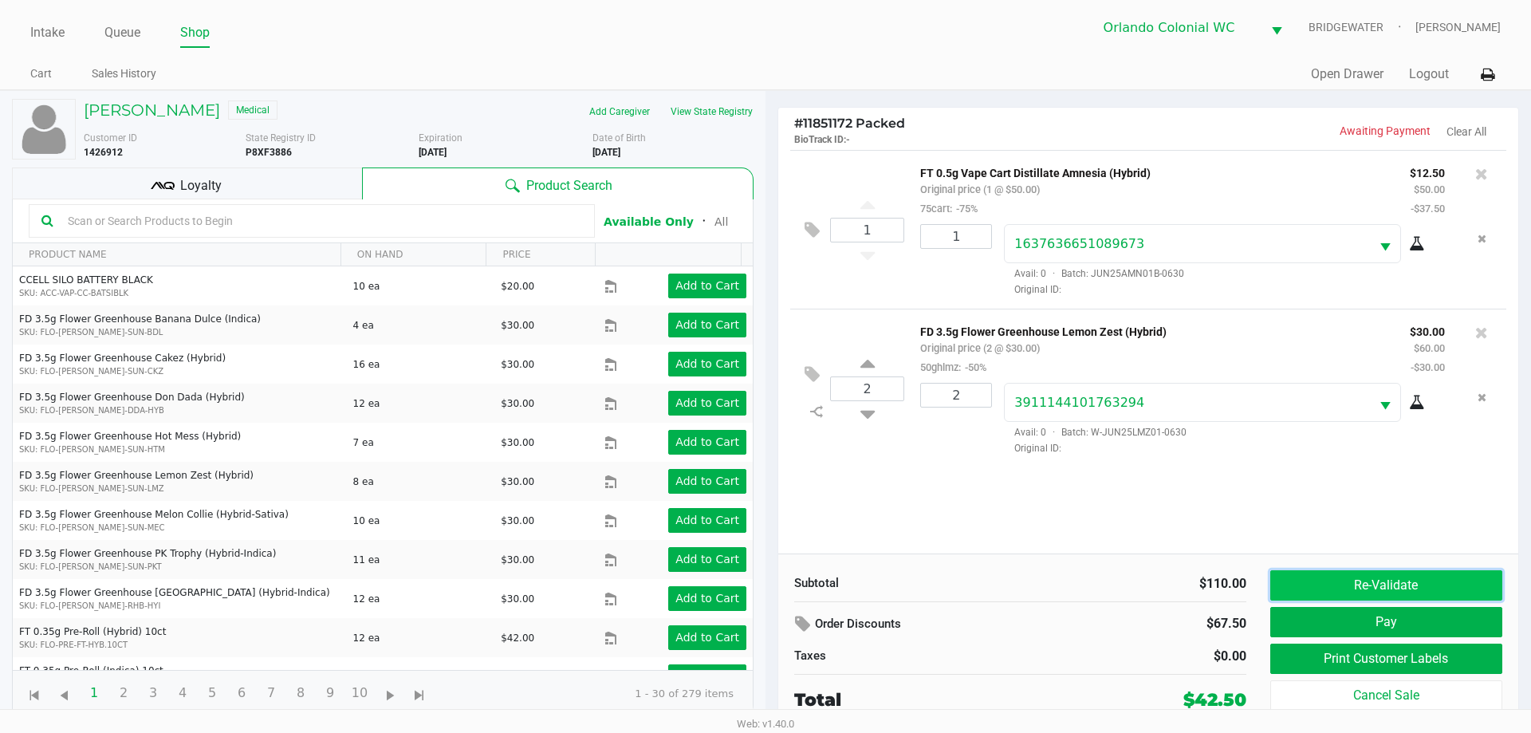
click at [1343, 593] on button "Re-Validate" at bounding box center [1386, 585] width 232 height 30
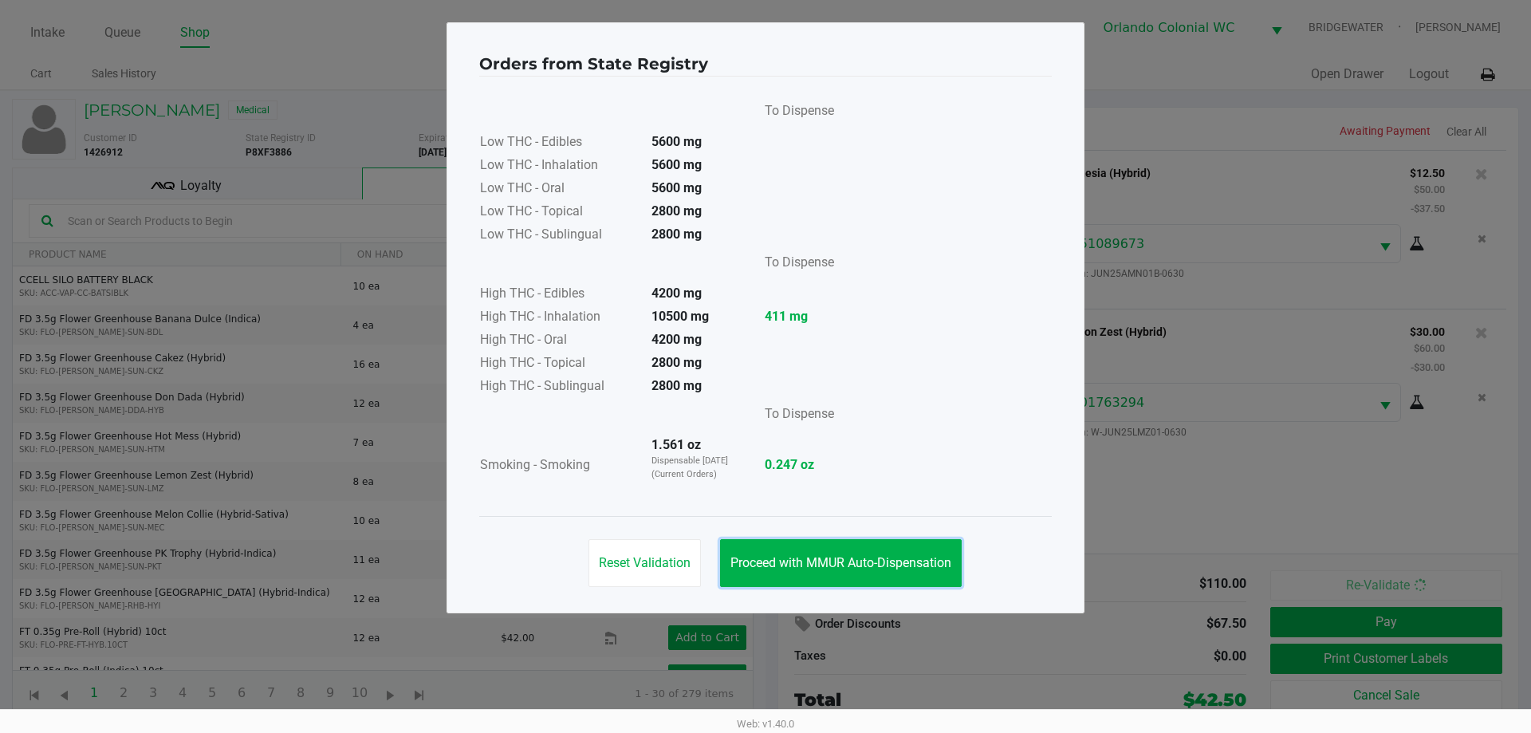
click at [925, 579] on button "Proceed with MMUR Auto-Dispensation" at bounding box center [841, 563] width 242 height 48
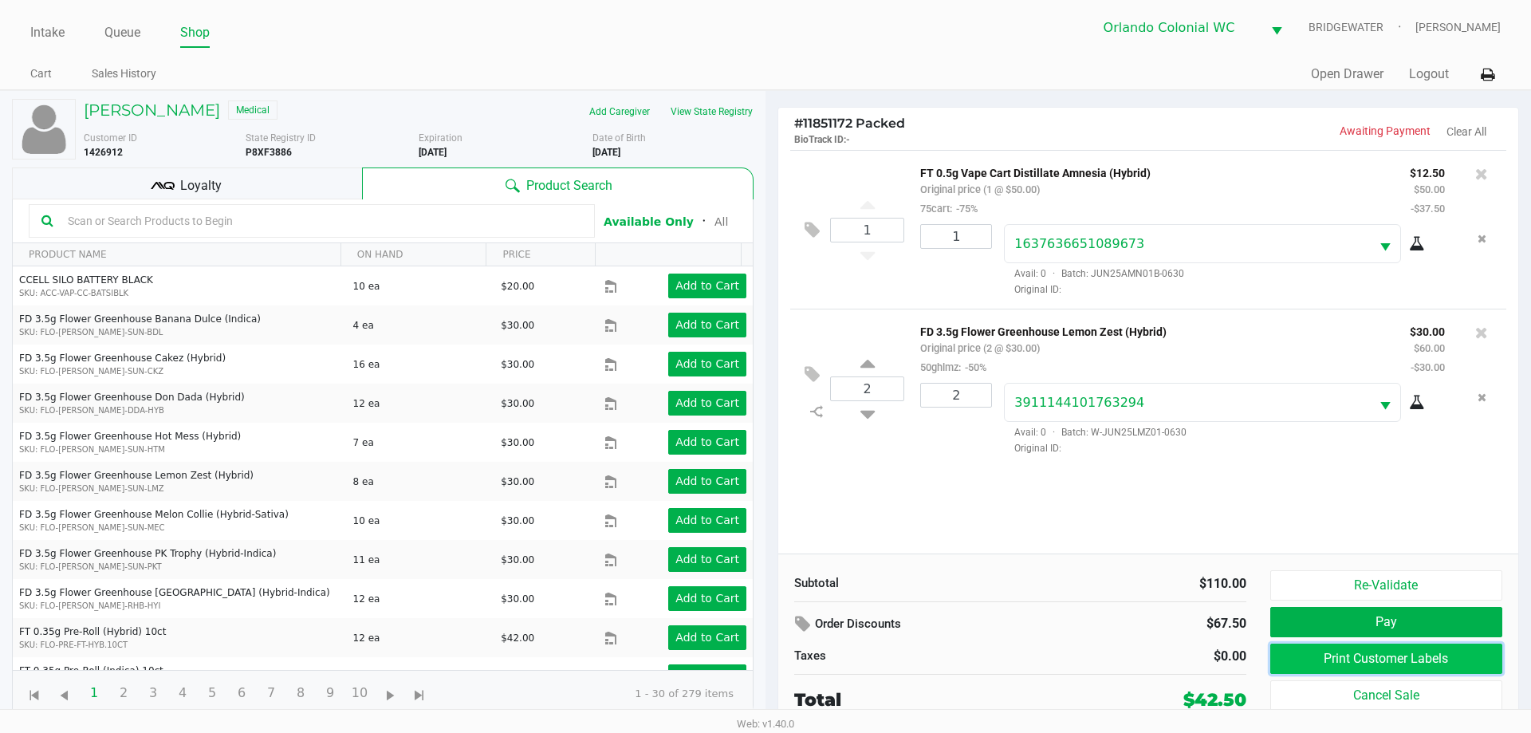
click at [1273, 662] on button "Print Customer Labels" at bounding box center [1386, 659] width 232 height 30
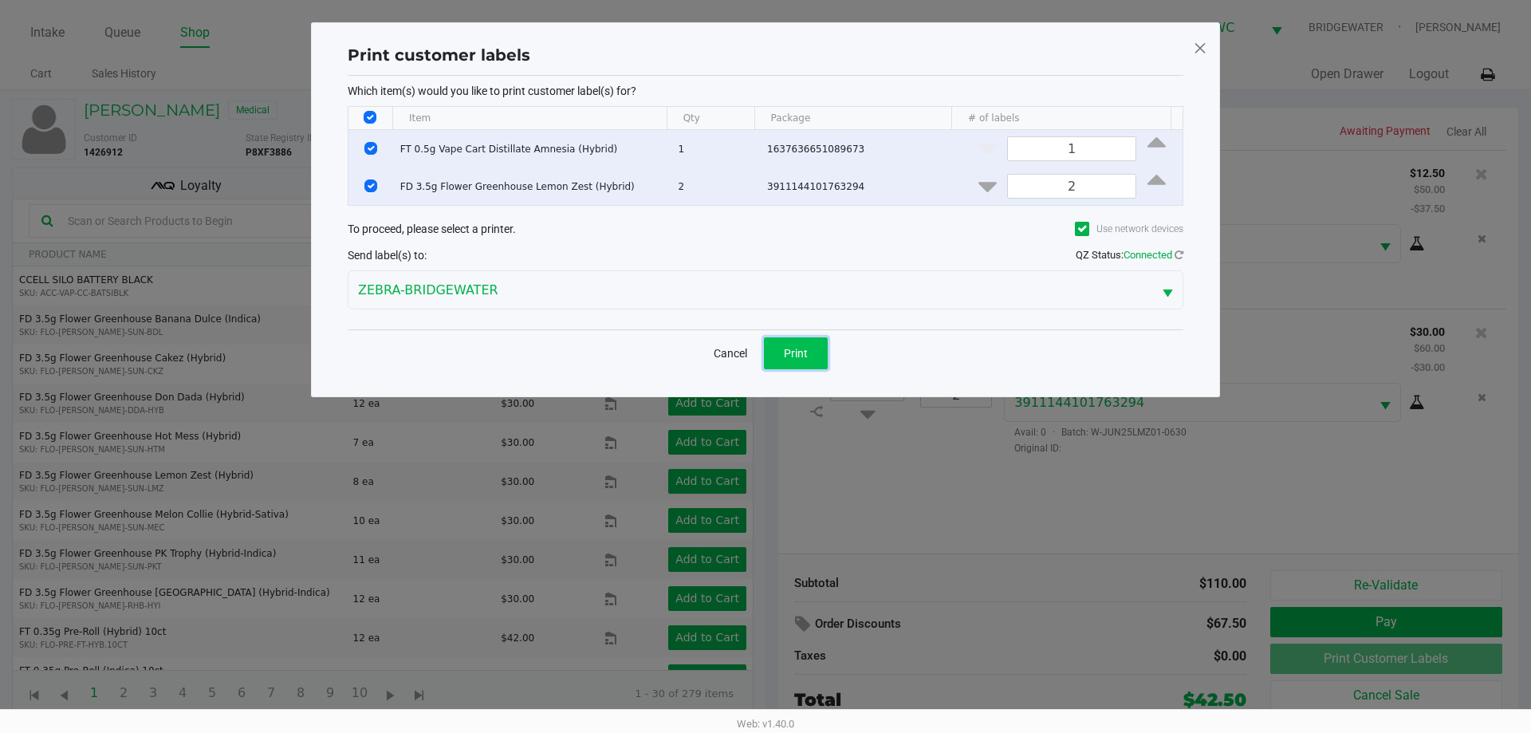
click at [805, 358] on span "Print" at bounding box center [796, 353] width 24 height 13
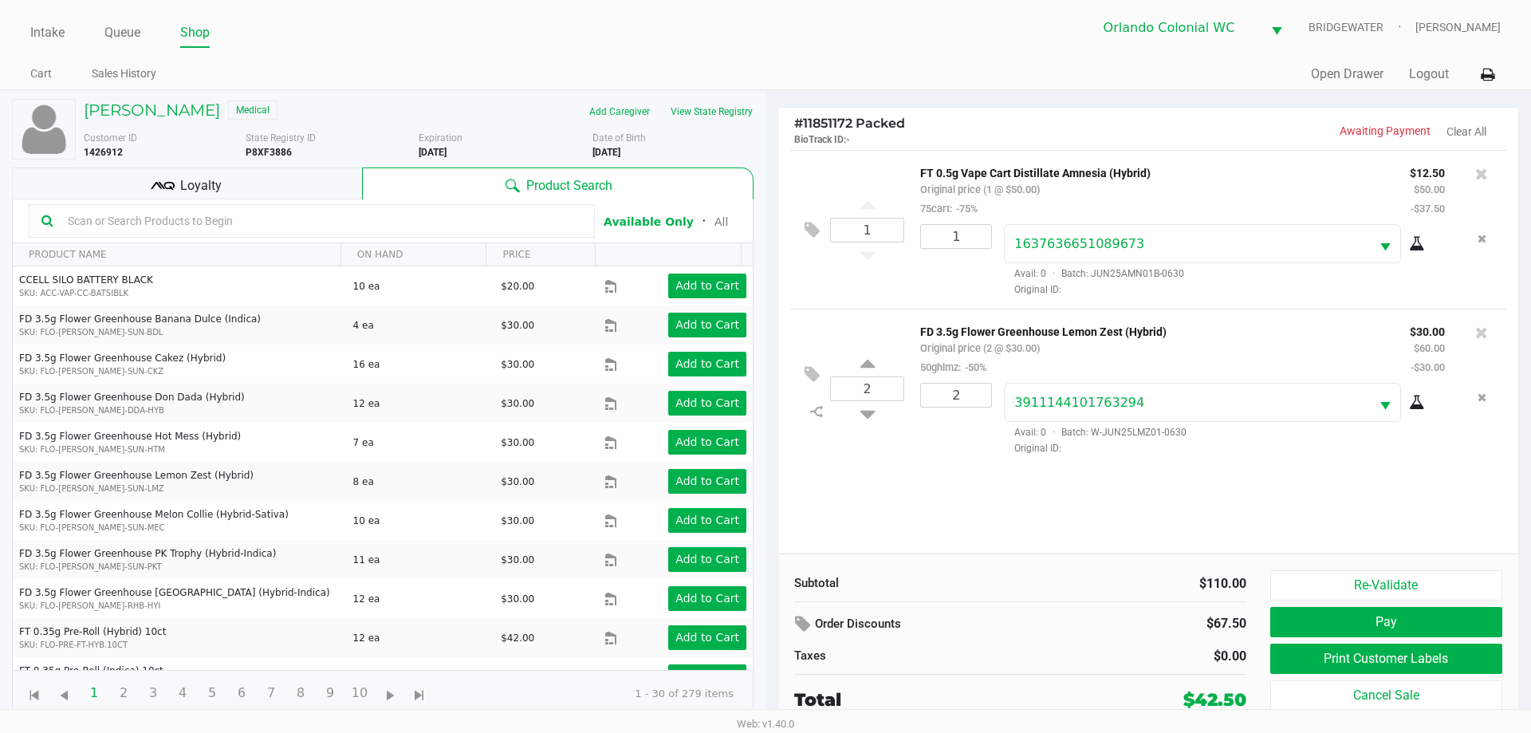
click at [1383, 579] on button "Re-Validate" at bounding box center [1386, 585] width 232 height 30
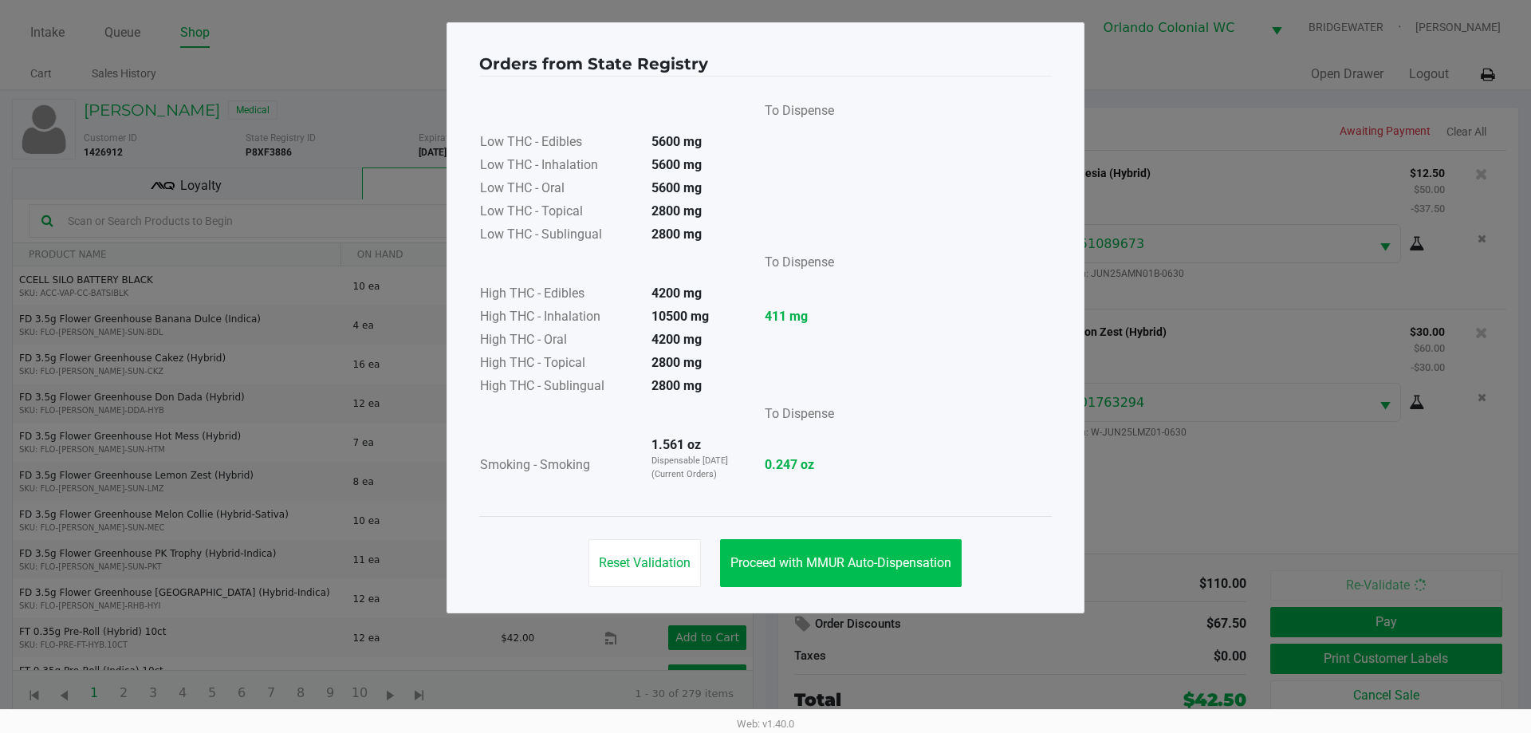
click at [947, 565] on span "Proceed with MMUR Auto-Dispensation" at bounding box center [841, 562] width 221 height 15
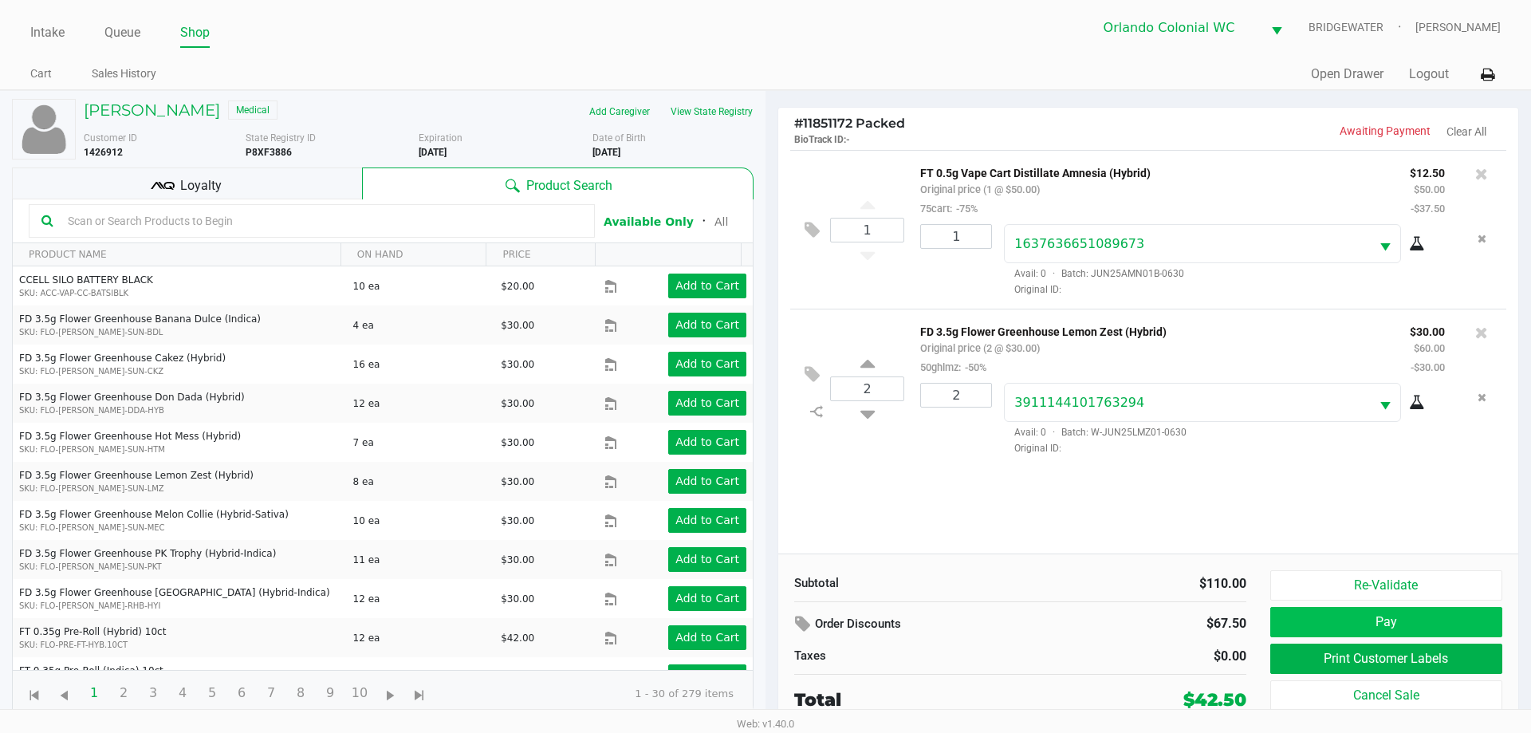
click at [1361, 610] on button "Pay" at bounding box center [1386, 622] width 232 height 30
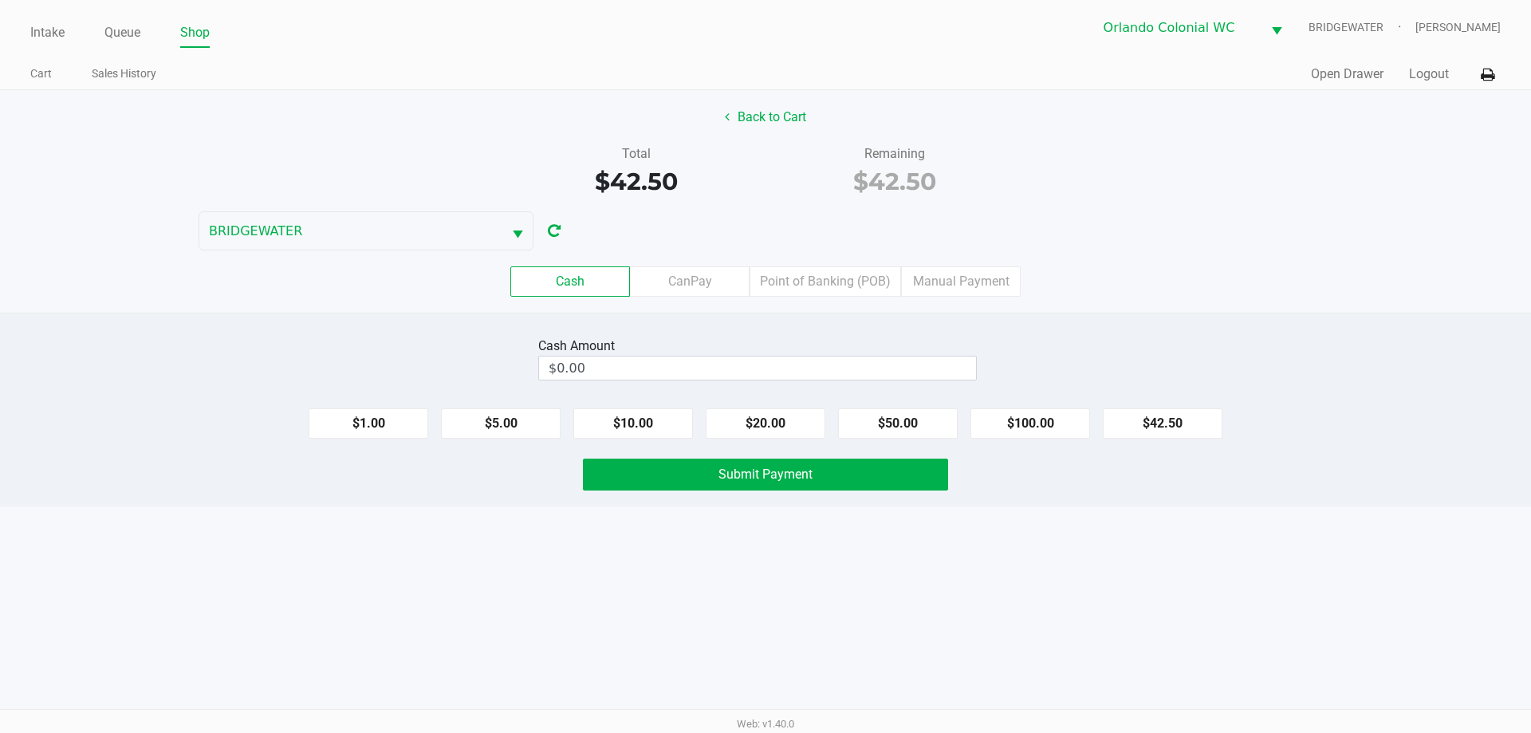
click at [1115, 595] on div "Intake Queue Shop Orlando Colonial [PERSON_NAME] [PERSON_NAME] Cart Sales Histo…" at bounding box center [765, 366] width 1531 height 733
click at [849, 279] on label "Point of Banking (POB)" at bounding box center [826, 281] width 152 height 30
click at [0, 0] on 7 "Point of Banking (POB)" at bounding box center [0, 0] width 0 height 0
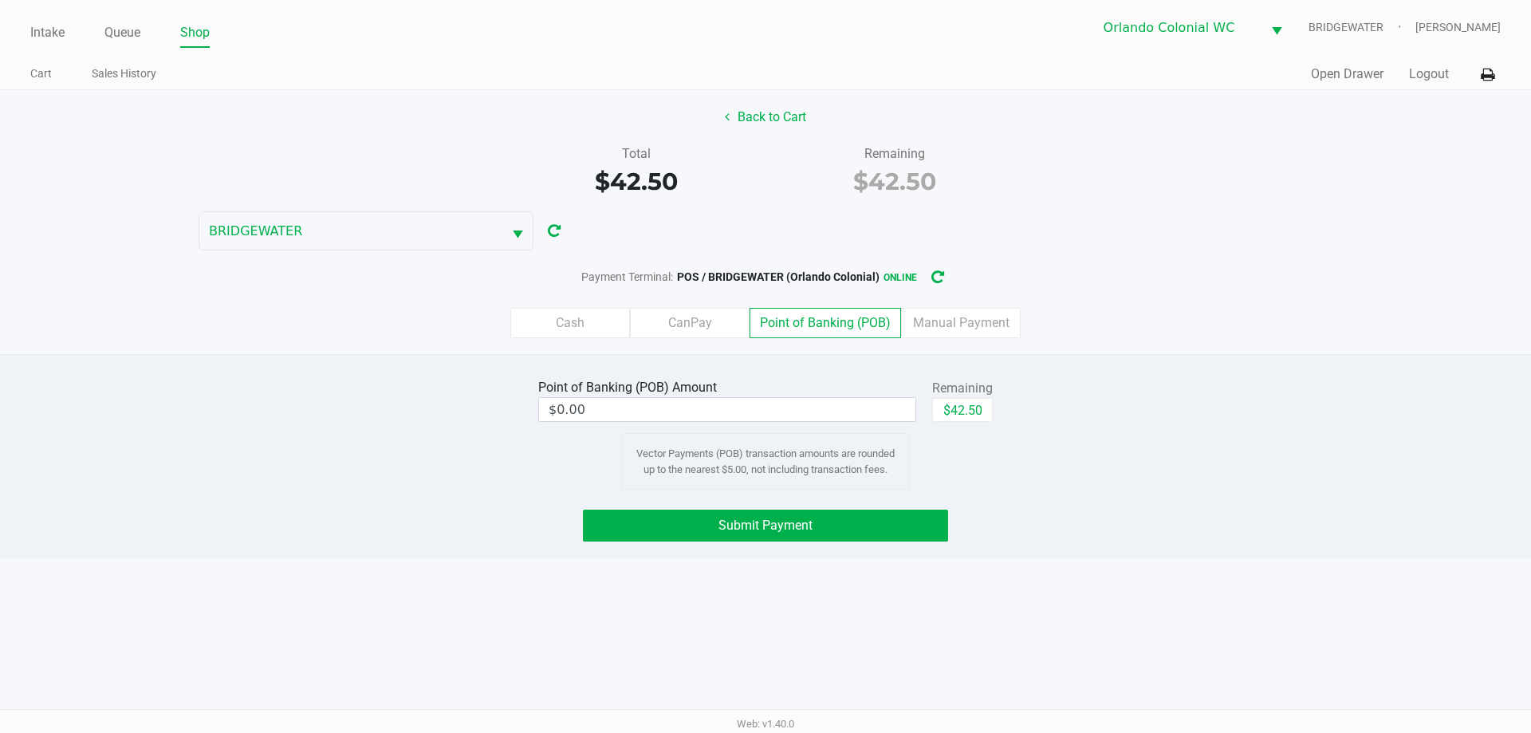
click at [961, 416] on button "$42.50" at bounding box center [962, 410] width 61 height 24
type input "$42.50"
click at [1056, 589] on div "Intake Queue Shop Orlando Colonial [PERSON_NAME] [PERSON_NAME] Cart Sales Histo…" at bounding box center [765, 366] width 1531 height 733
click at [766, 656] on div "Intake Queue Shop Orlando Colonial [PERSON_NAME] [PERSON_NAME] Cart Sales Histo…" at bounding box center [765, 366] width 1531 height 733
click at [654, 537] on button "Submit Payment" at bounding box center [765, 526] width 365 height 32
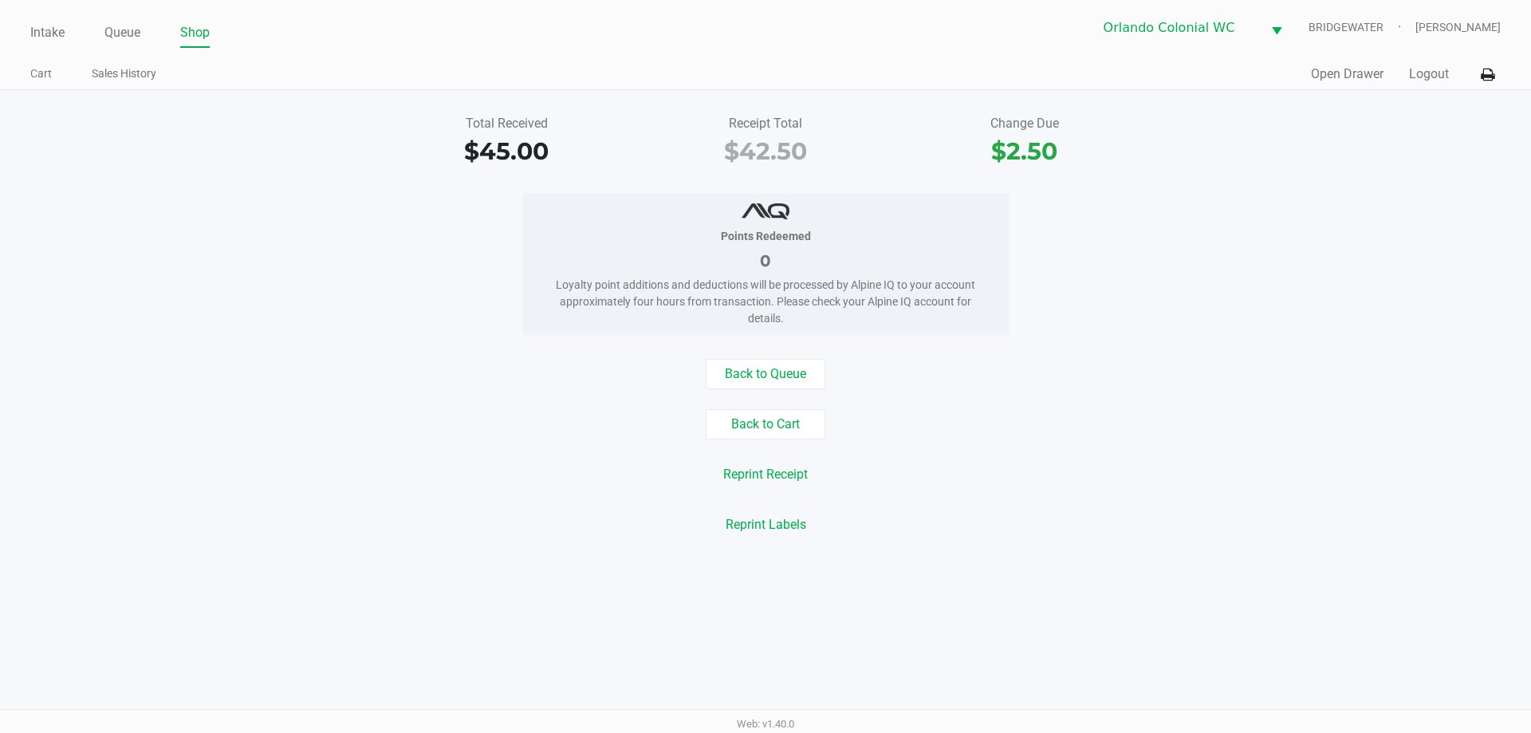
click at [61, 32] on link "Intake" at bounding box center [47, 33] width 34 height 22
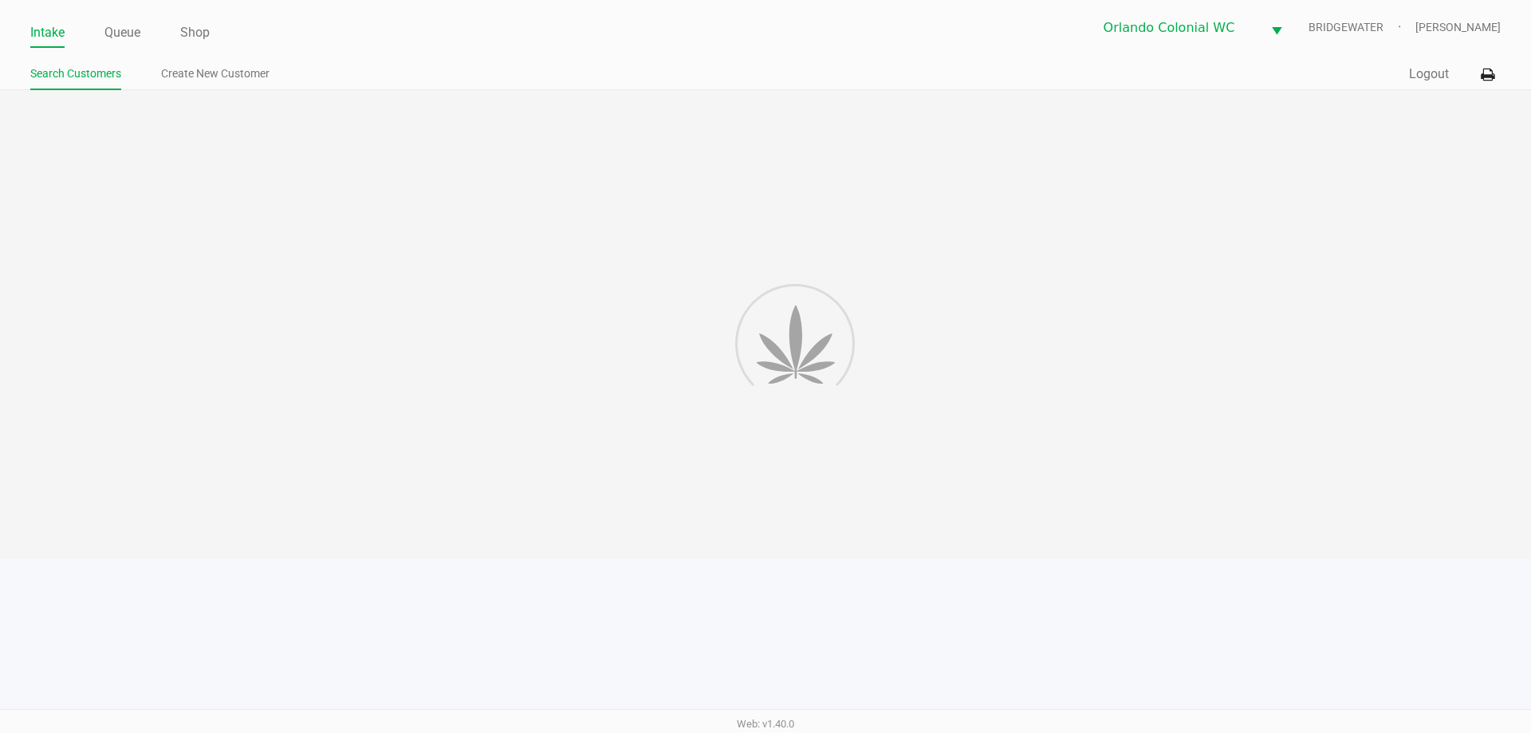
click at [62, 36] on link "Intake" at bounding box center [47, 33] width 34 height 22
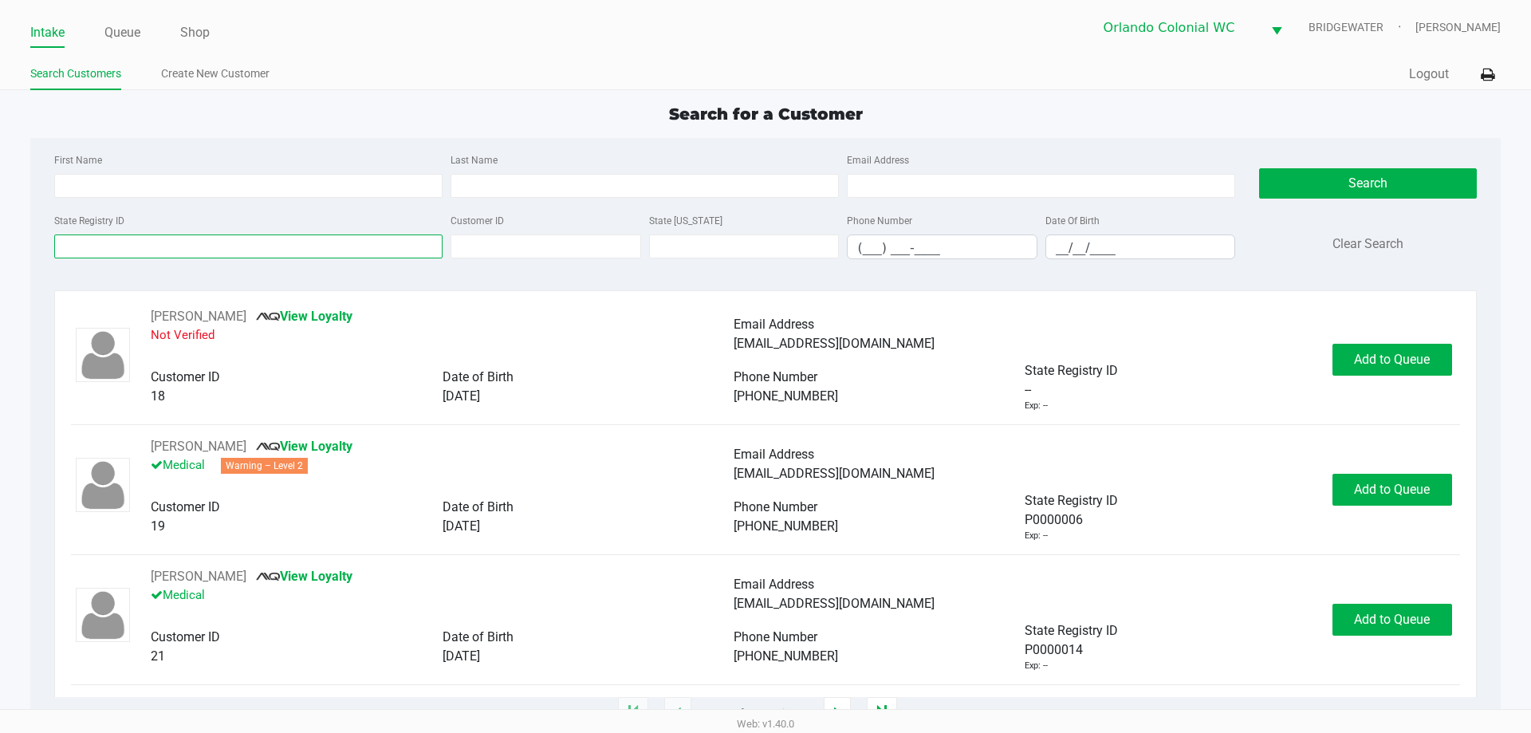
click at [287, 246] on input "State Registry ID" at bounding box center [248, 246] width 388 height 24
click at [163, 249] on input "State Registry ID" at bounding box center [248, 246] width 388 height 24
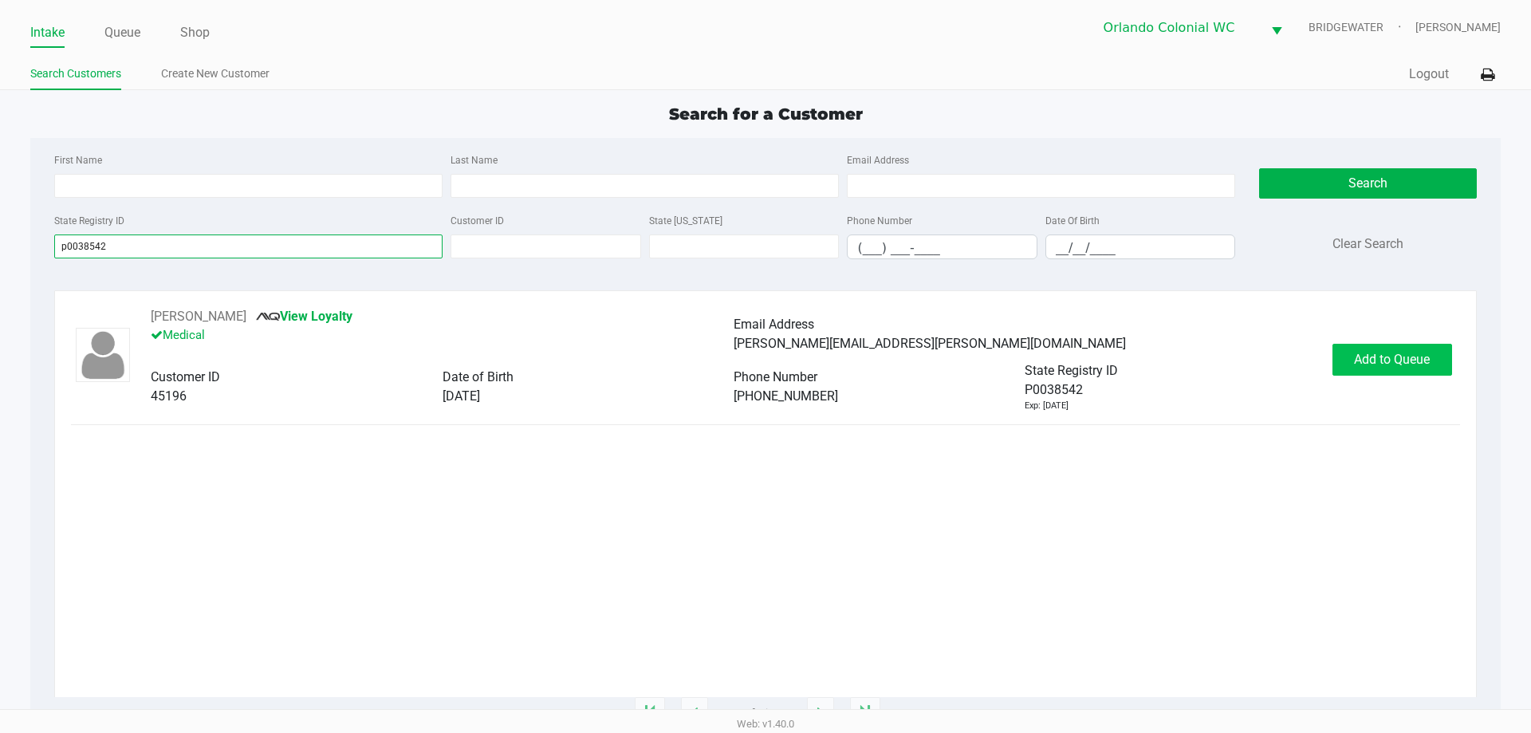
type input "p0038542"
click at [1434, 361] on button "Add to Queue" at bounding box center [1393, 360] width 120 height 32
click at [1434, 361] on div "Add to Queue" at bounding box center [1393, 360] width 120 height 32
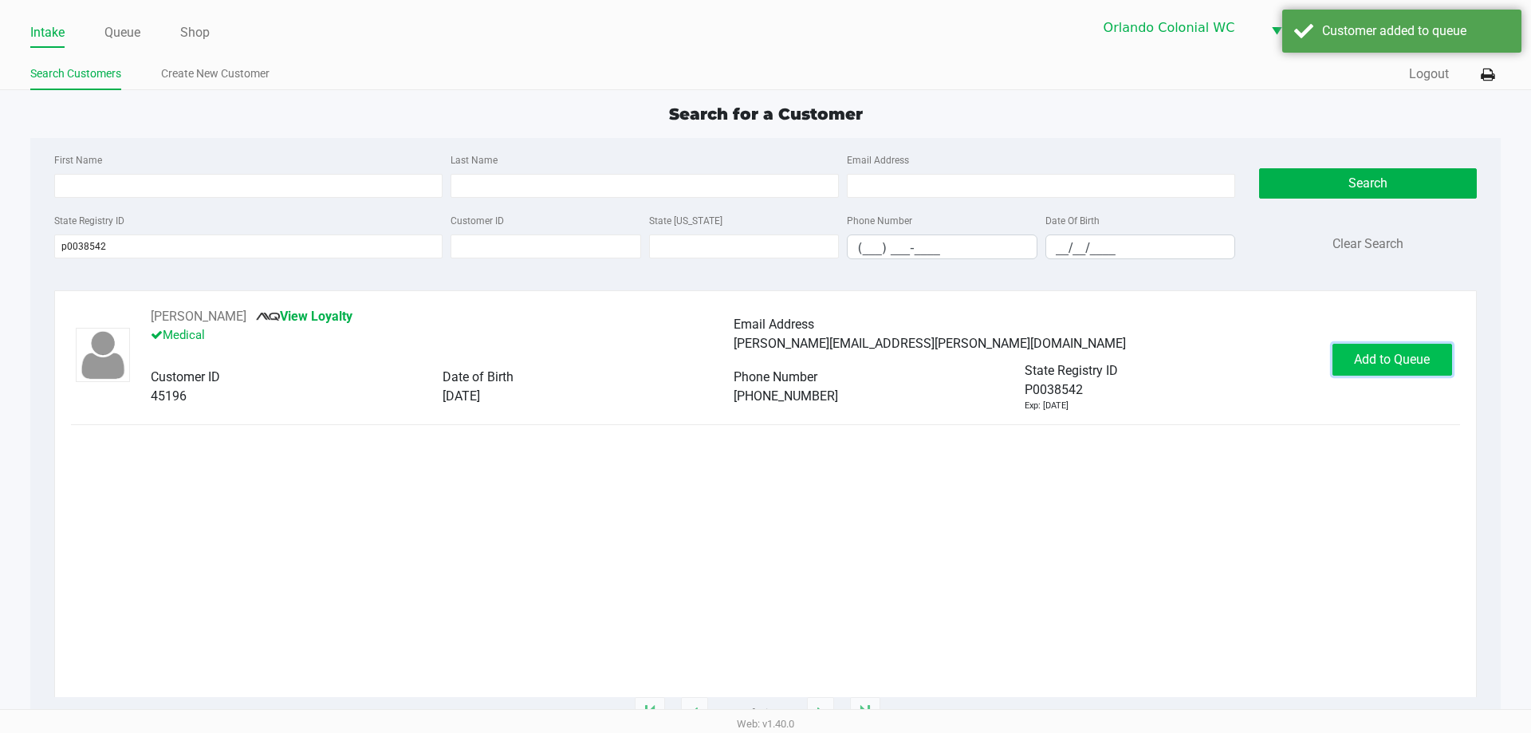
click at [1434, 361] on button "Add to Queue" at bounding box center [1393, 360] width 120 height 32
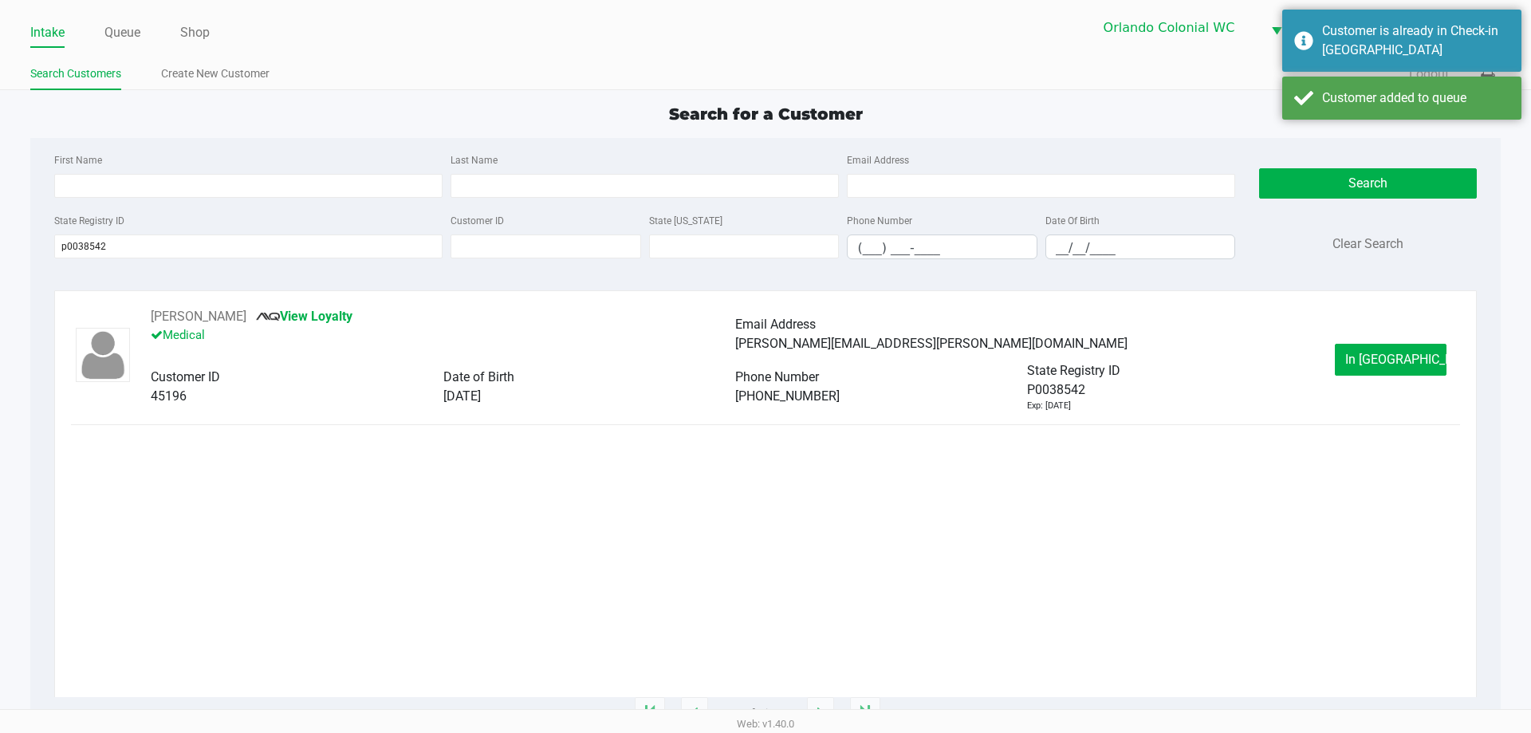
click at [1434, 361] on div "In [GEOGRAPHIC_DATA]" at bounding box center [1391, 360] width 112 height 32
click at [1433, 358] on button "In [GEOGRAPHIC_DATA]" at bounding box center [1391, 360] width 112 height 32
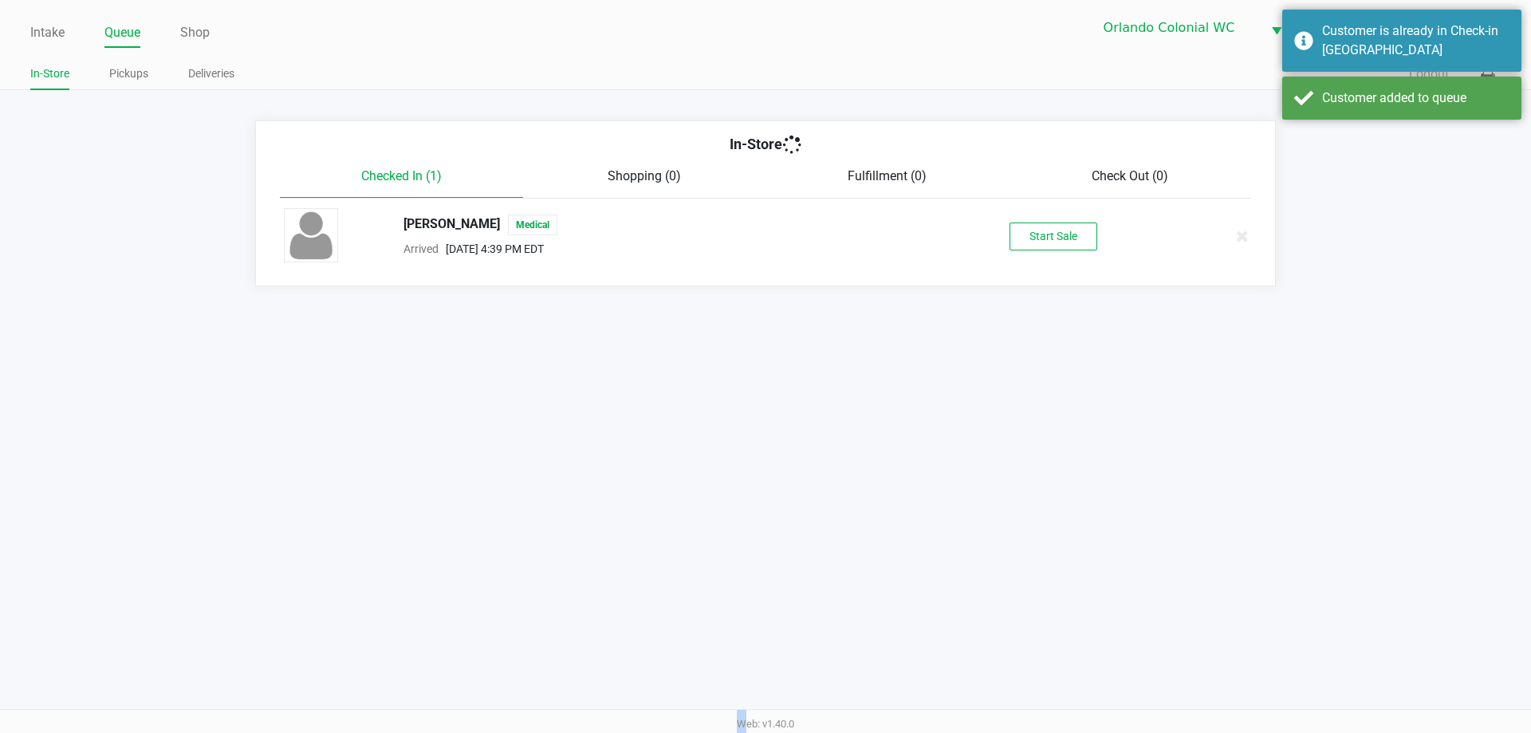
click at [1424, 350] on div "Intake Queue Shop Orlando Colonial [PERSON_NAME] [PERSON_NAME] In-Store Pickups…" at bounding box center [765, 366] width 1531 height 733
click at [1071, 230] on button "Start Sale" at bounding box center [1054, 237] width 88 height 28
click at [1071, 230] on div "Start Sale" at bounding box center [1054, 237] width 88 height 28
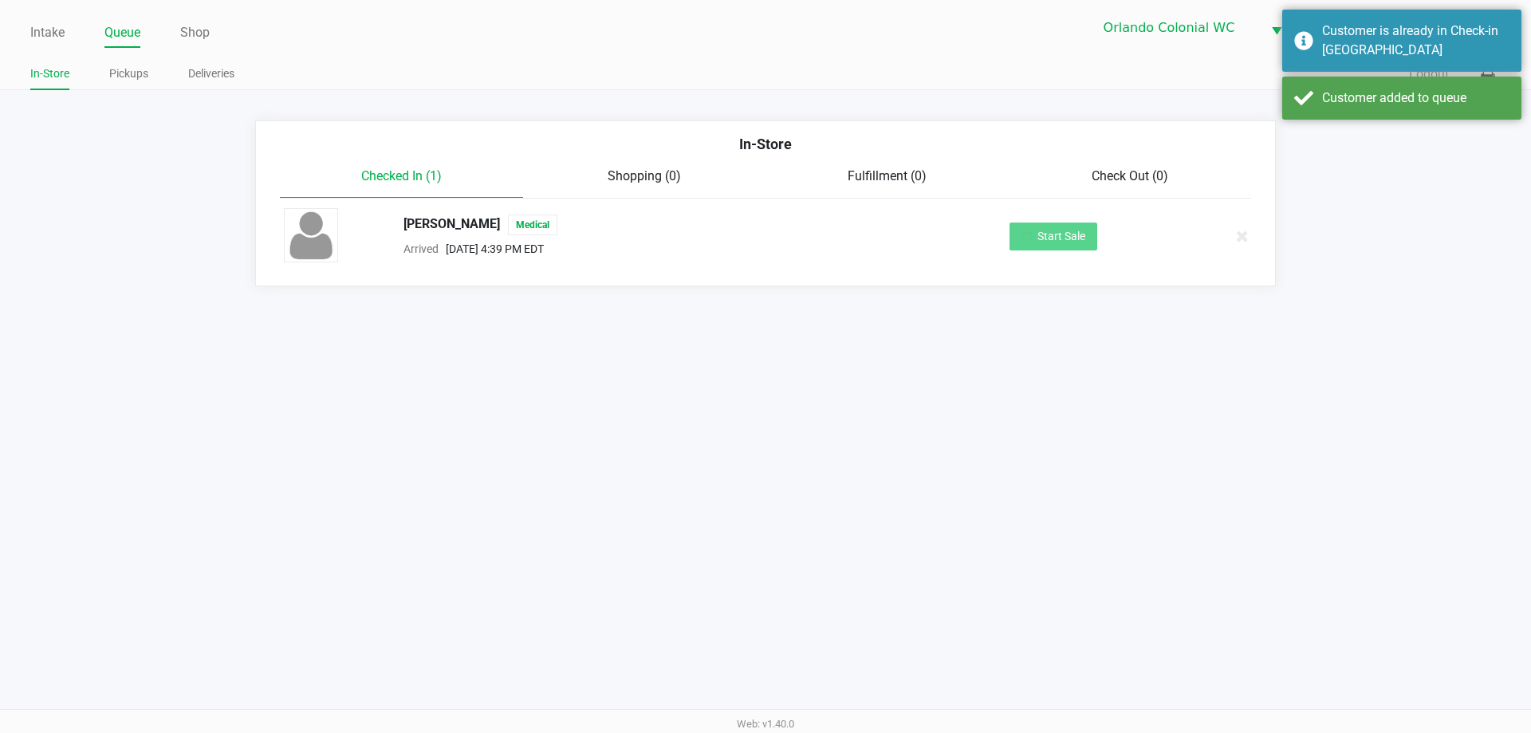
click at [1071, 230] on div "Start Sale" at bounding box center [1054, 237] width 88 height 28
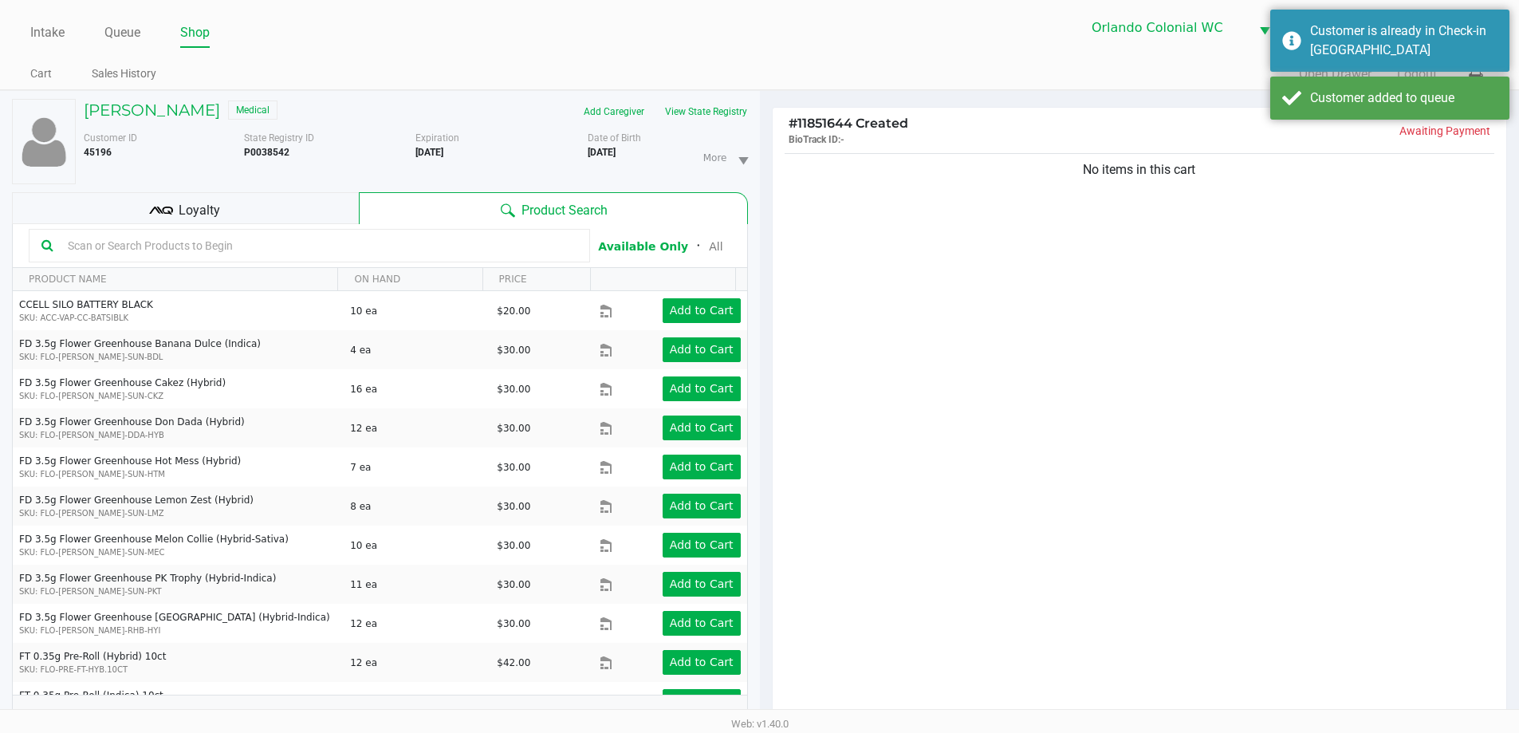
click at [1095, 230] on div "No items in this cart" at bounding box center [1140, 439] width 735 height 579
click at [734, 112] on button "View State Registry" at bounding box center [701, 112] width 93 height 26
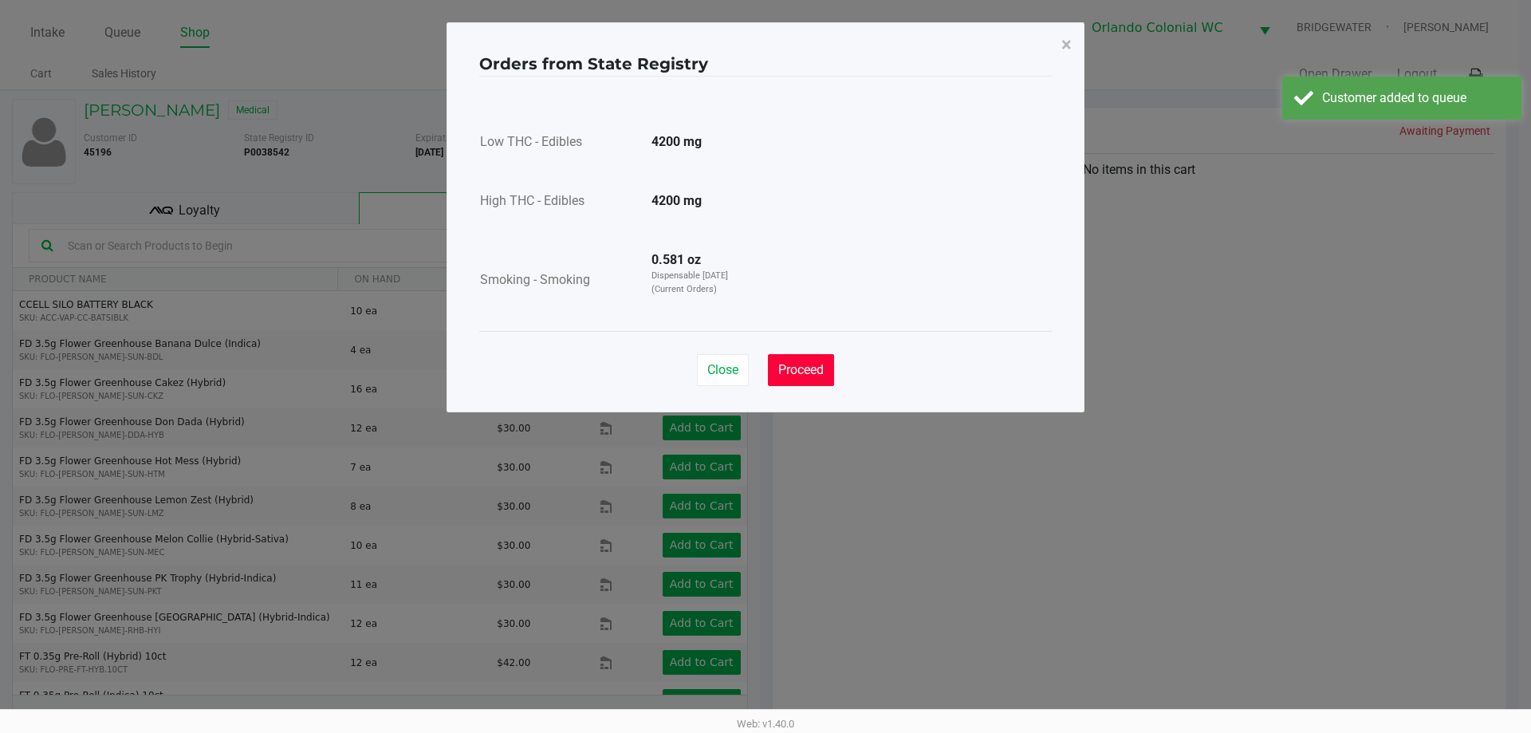
click at [797, 365] on span "Proceed" at bounding box center [800, 369] width 45 height 15
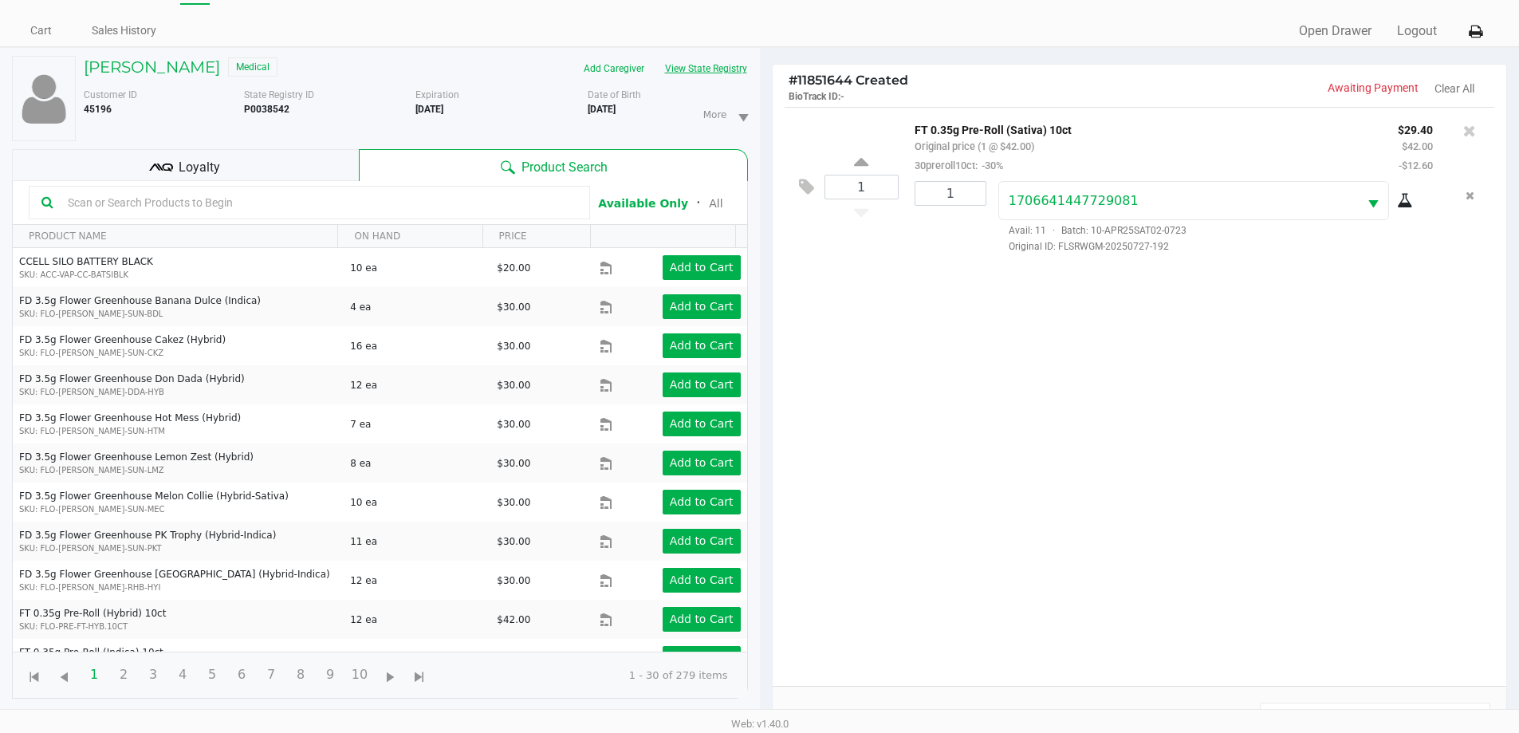
scroll to position [172, 0]
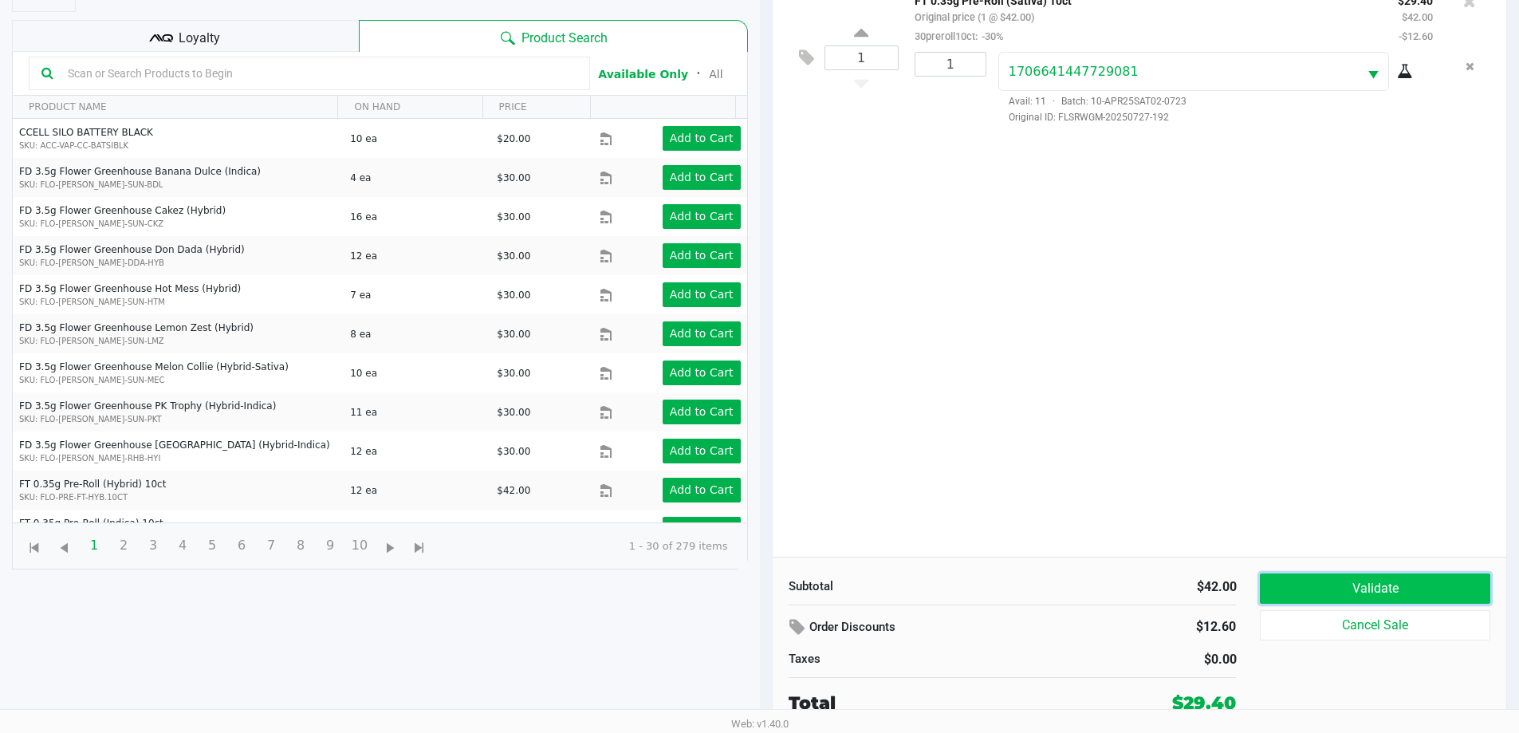
click at [1407, 594] on button "Validate" at bounding box center [1375, 588] width 230 height 30
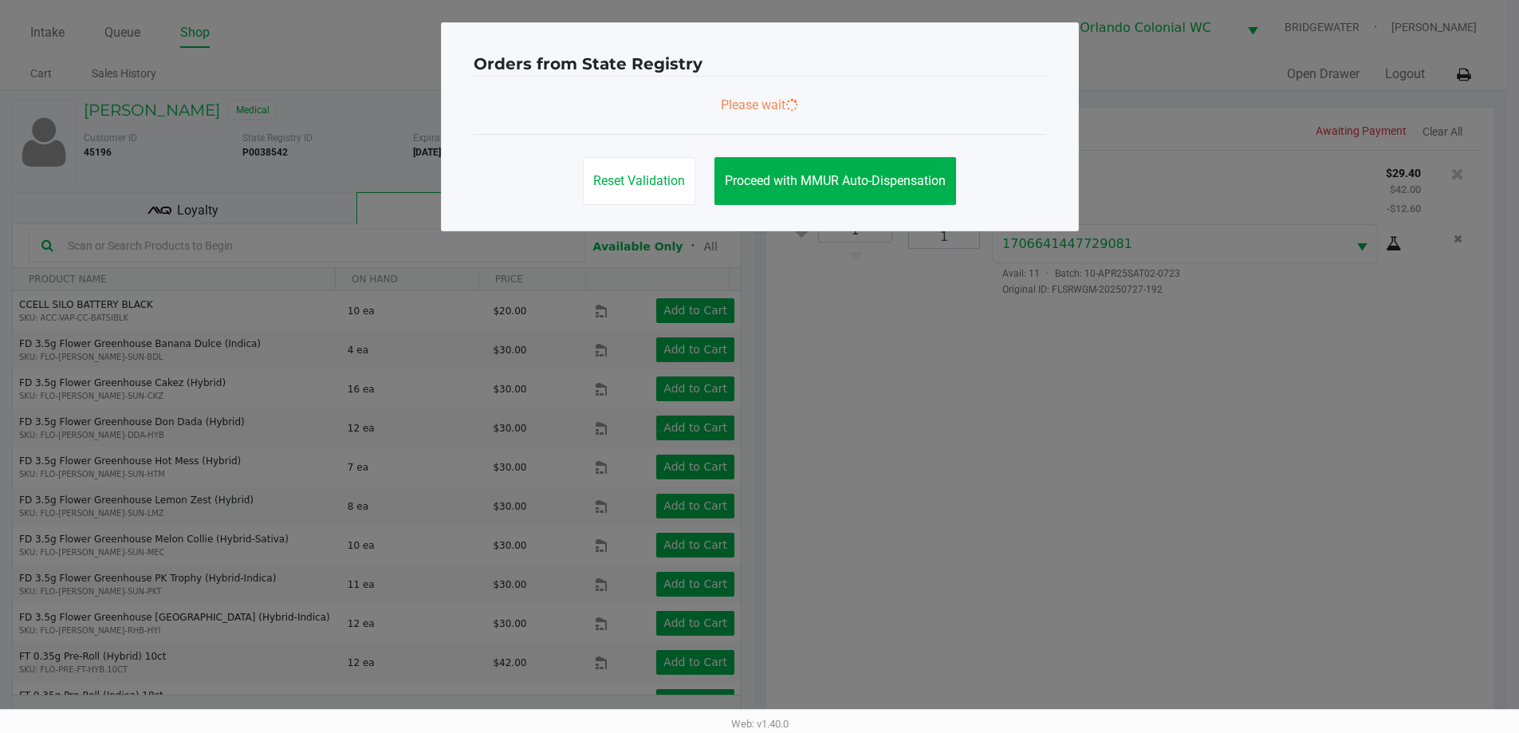
scroll to position [0, 0]
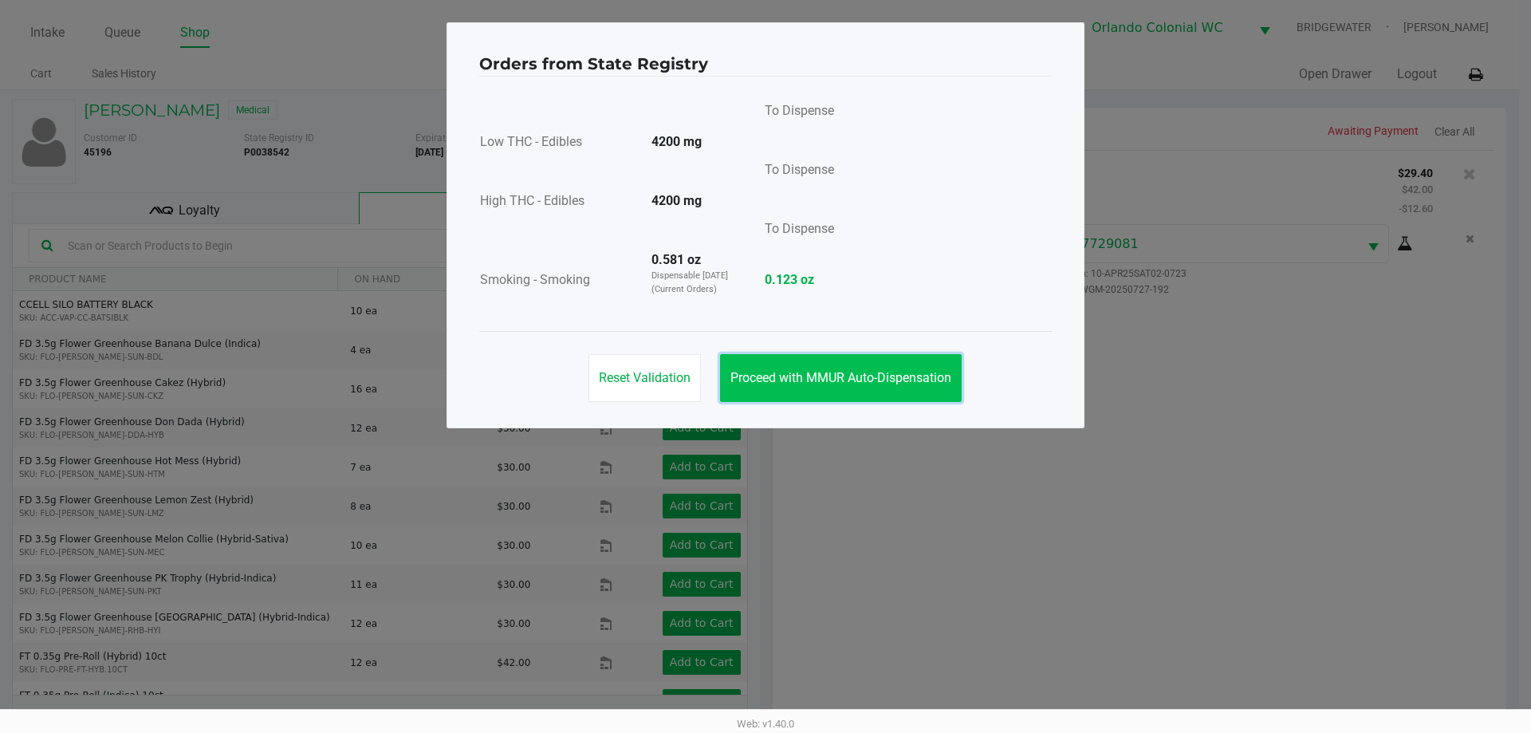
click at [900, 368] on button "Proceed with MMUR Auto-Dispensation" at bounding box center [841, 378] width 242 height 48
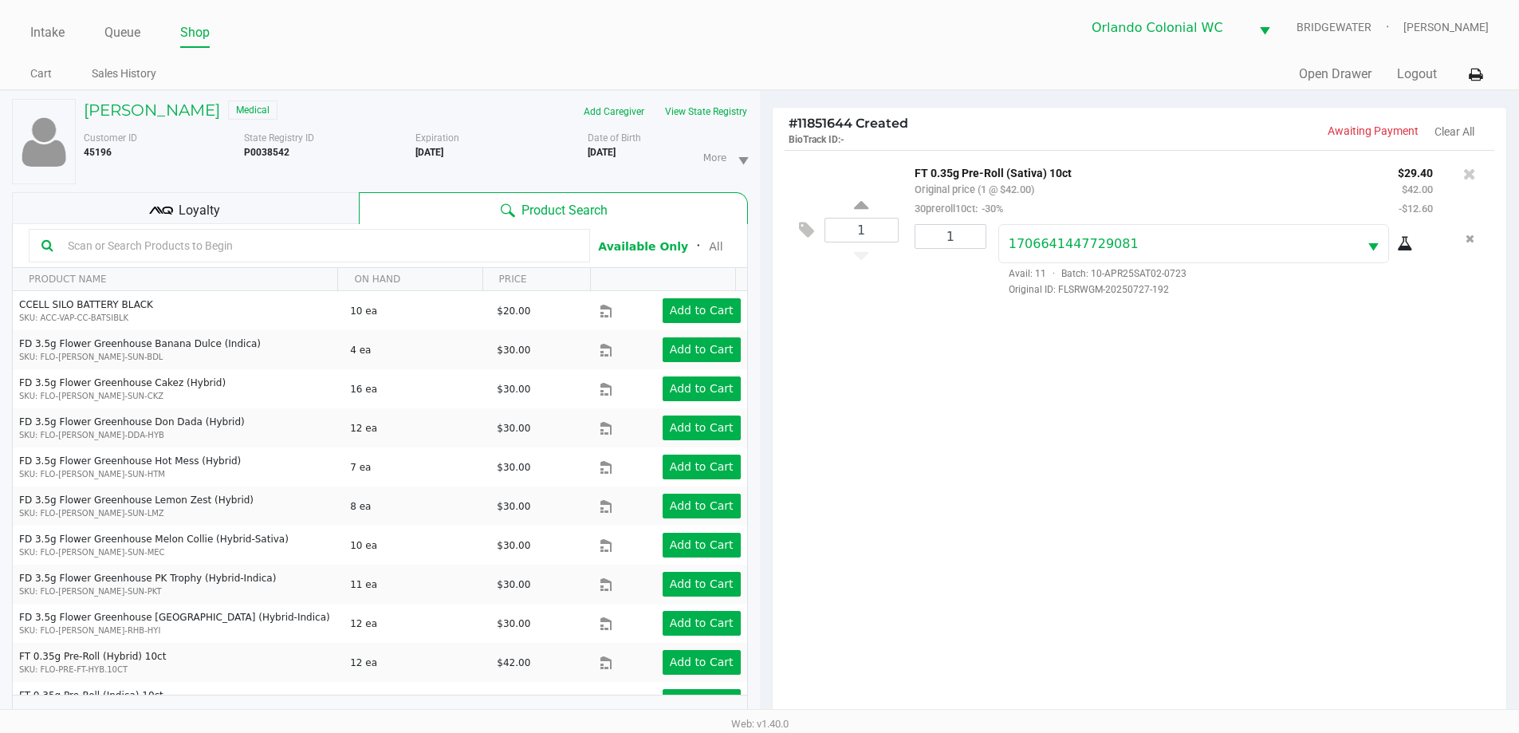
scroll to position [172, 0]
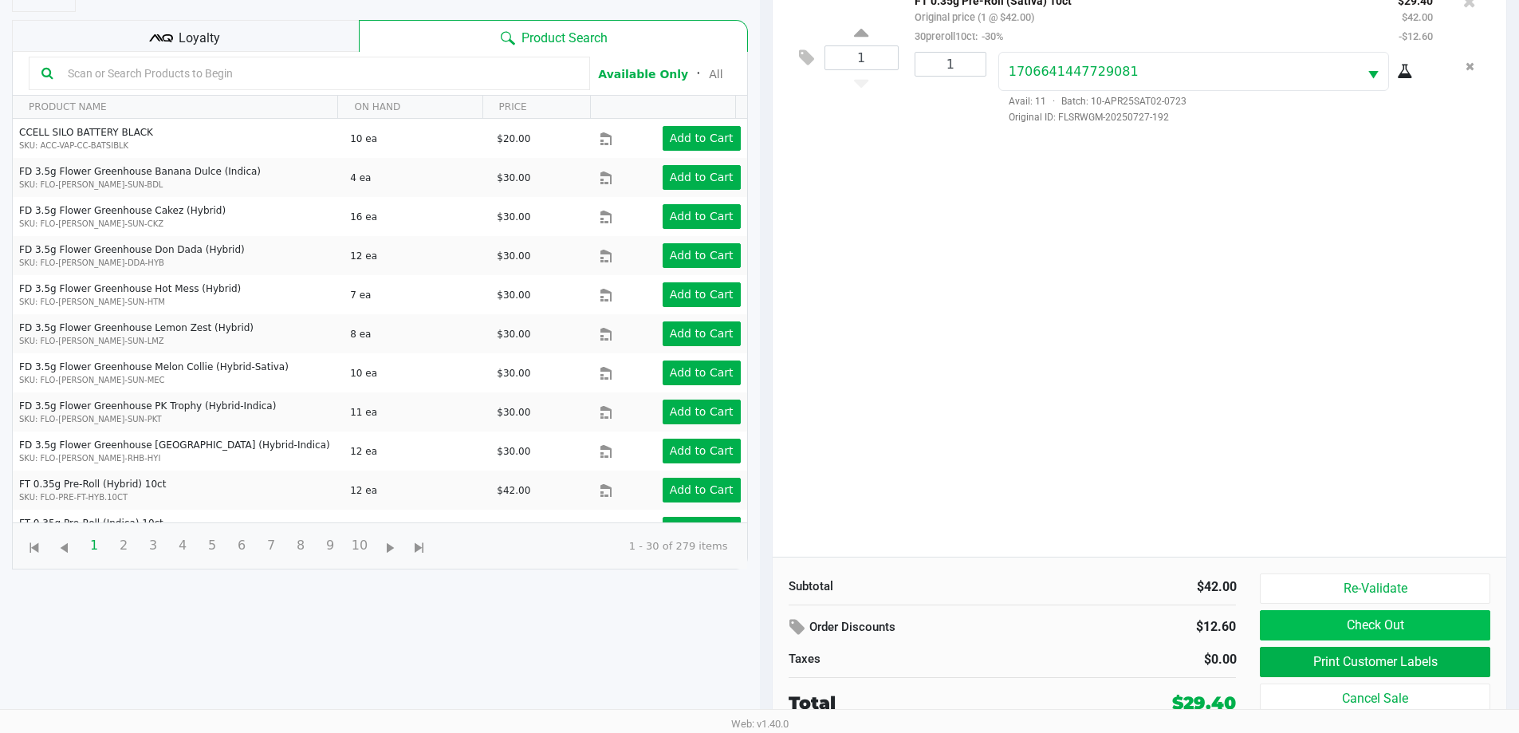
click at [1330, 616] on button "Check Out" at bounding box center [1375, 625] width 230 height 30
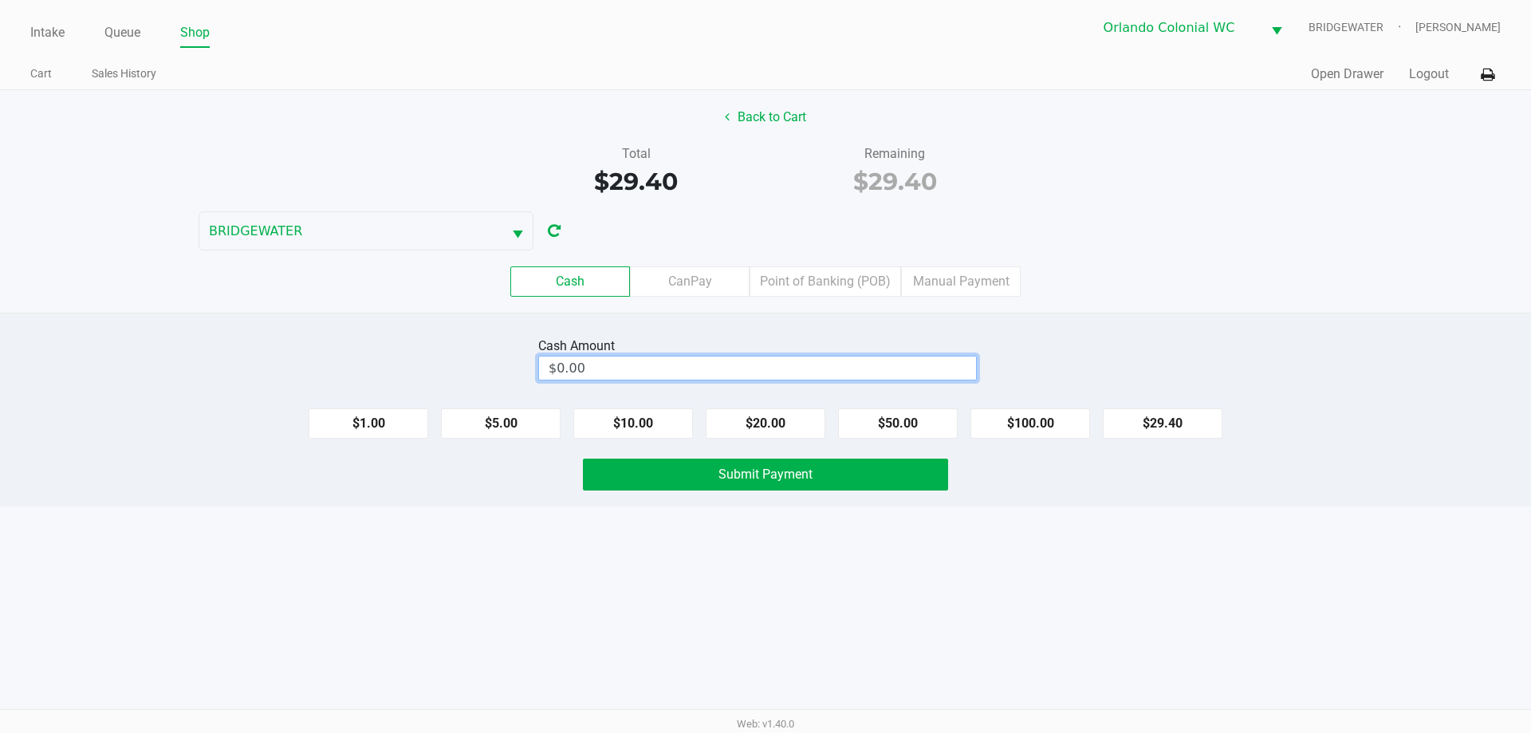
click at [794, 363] on input "$0.00" at bounding box center [757, 367] width 437 height 23
click at [809, 482] on button "Submit Payment" at bounding box center [765, 475] width 365 height 32
type input "$40.00"
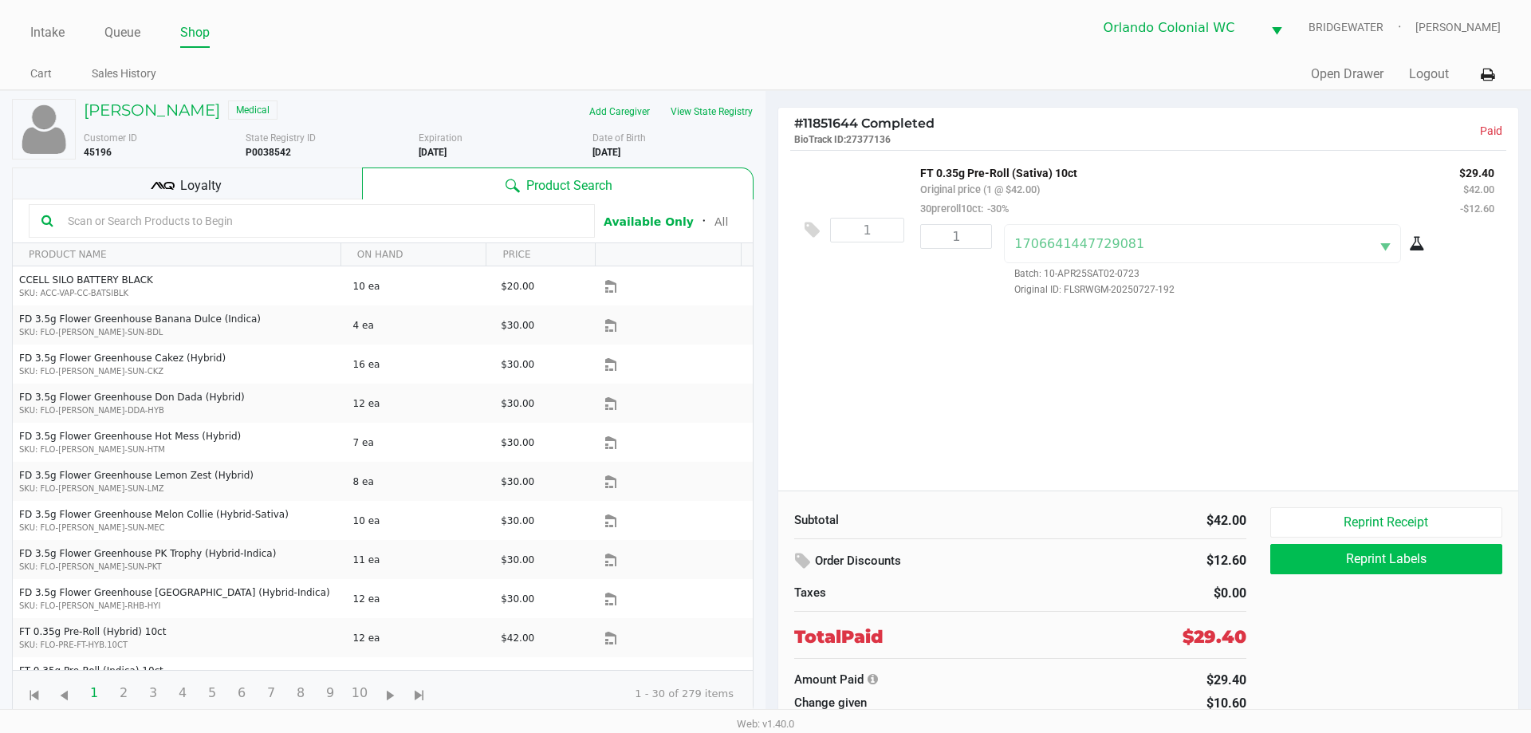
click at [1376, 565] on button "Reprint Labels" at bounding box center [1386, 559] width 232 height 30
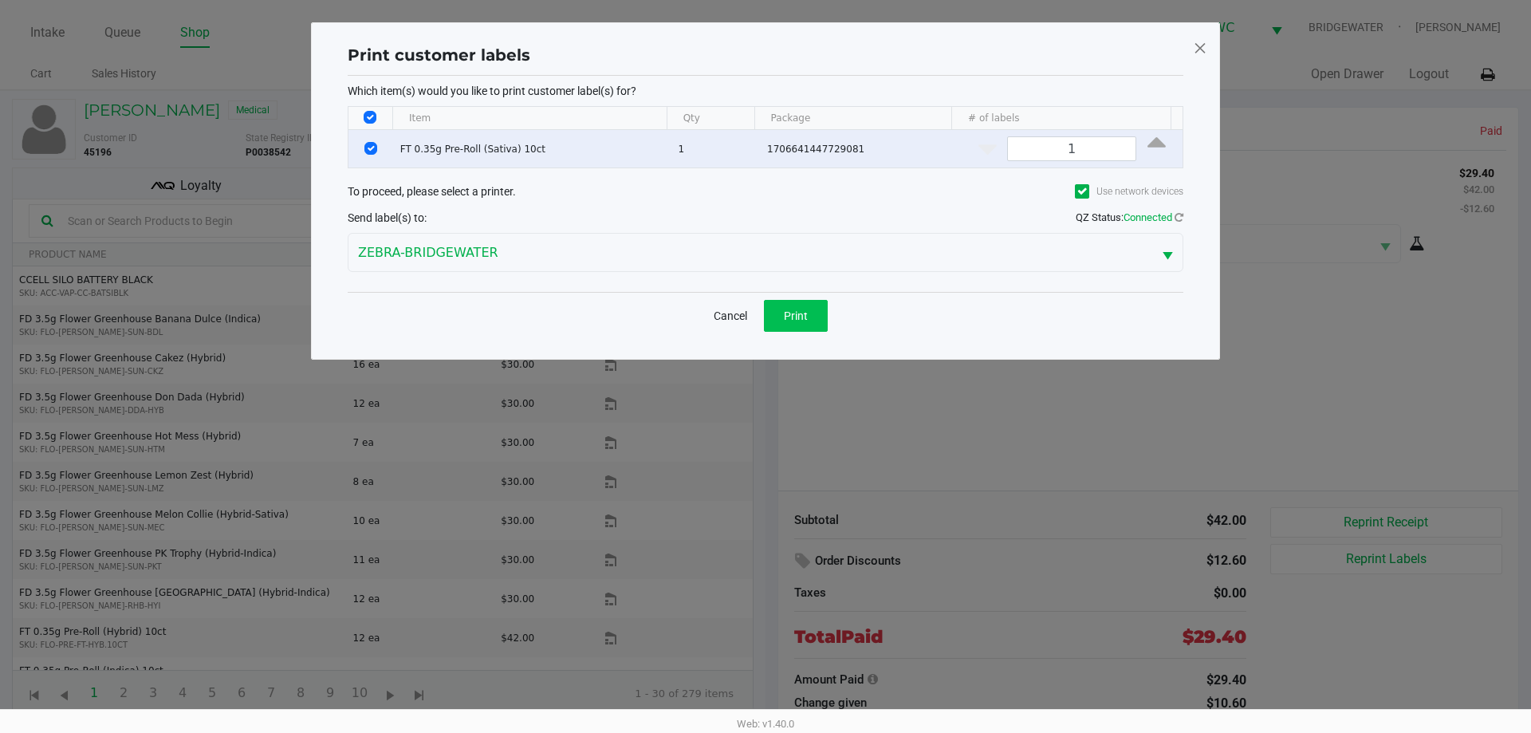
click at [802, 314] on span "Print" at bounding box center [796, 315] width 24 height 13
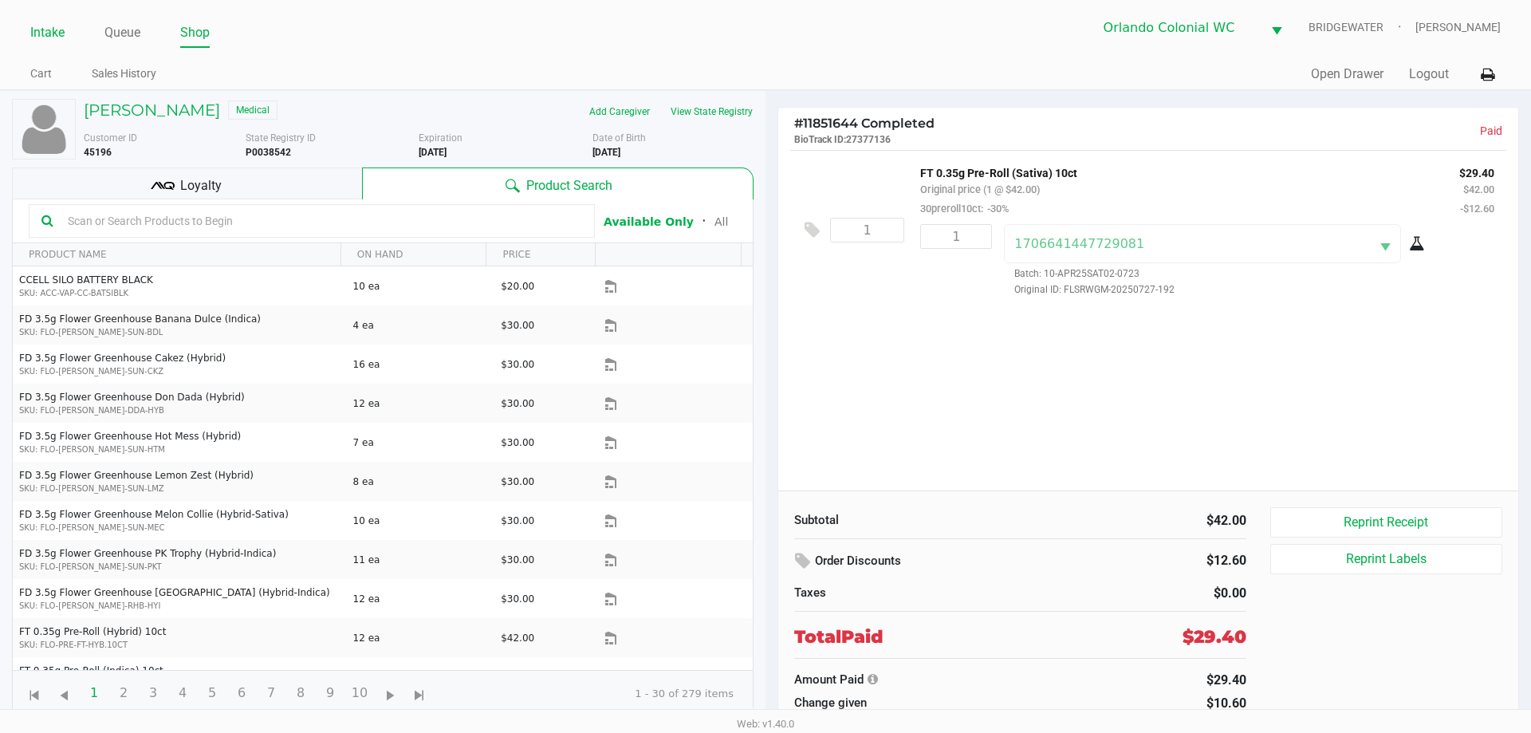
click at [48, 33] on link "Intake" at bounding box center [47, 33] width 34 height 22
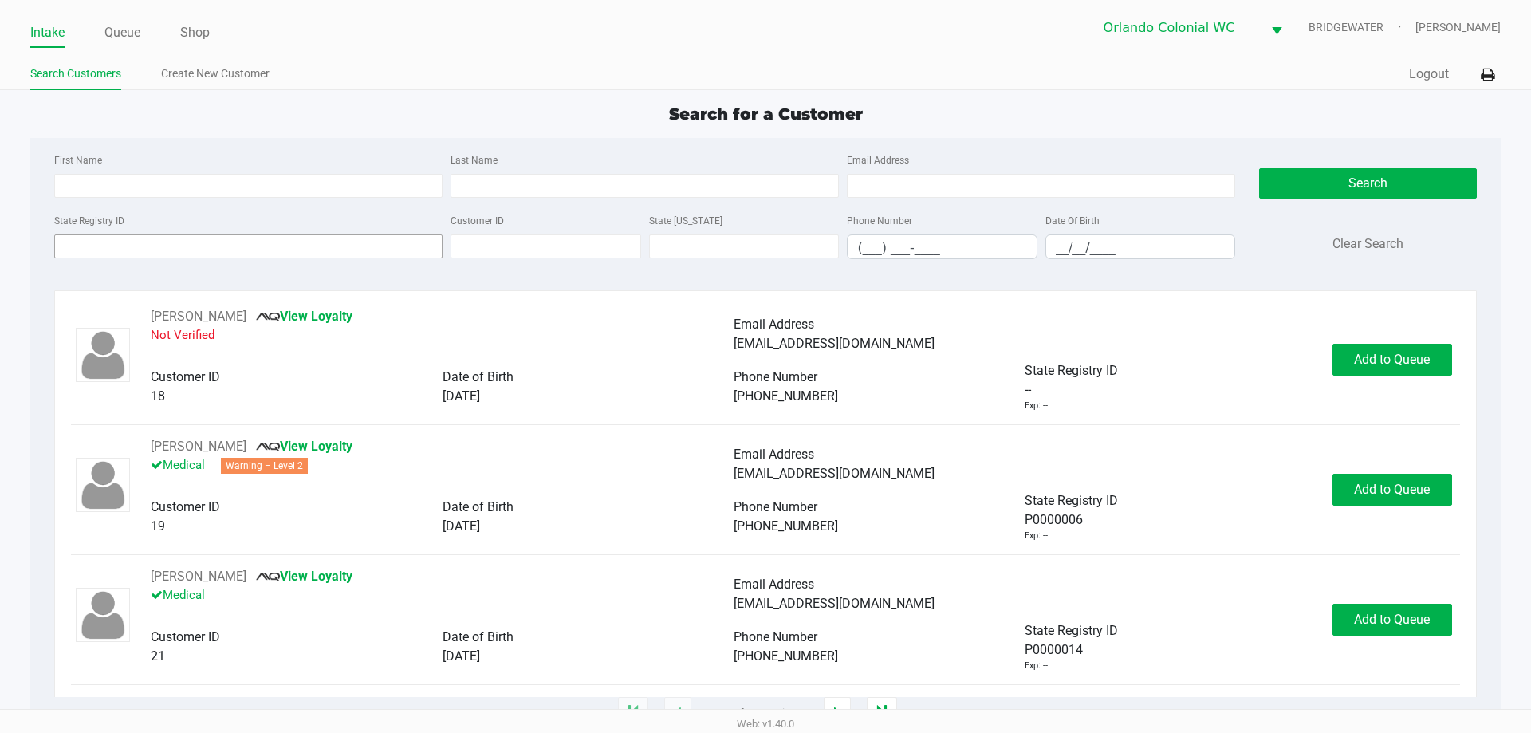
click at [284, 242] on input "State Registry ID" at bounding box center [248, 246] width 388 height 24
click at [215, 243] on input "State Registry ID" at bounding box center [248, 246] width 388 height 24
click at [137, 250] on input "State Registry ID" at bounding box center [248, 246] width 388 height 24
click at [121, 30] on link "Queue" at bounding box center [122, 33] width 36 height 22
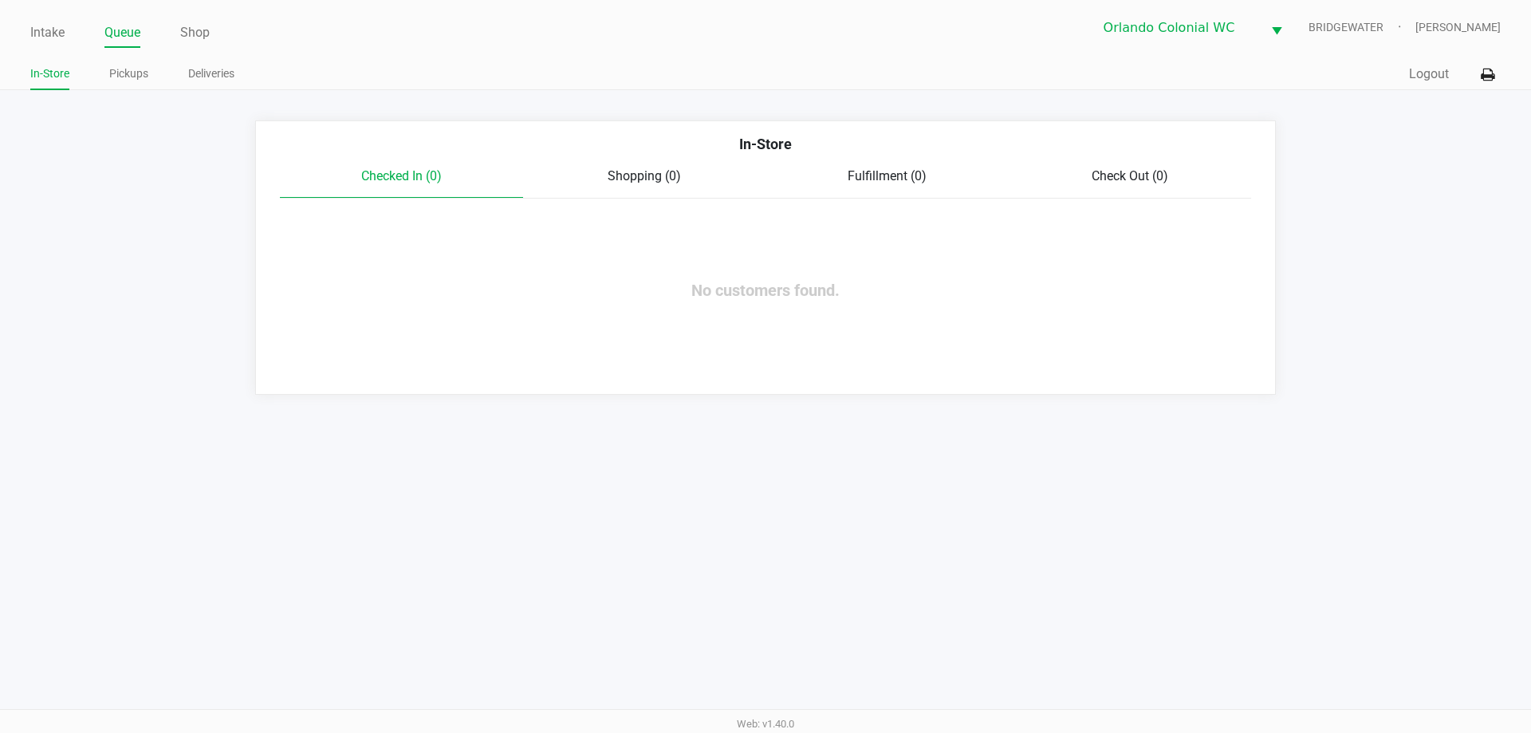
click at [128, 75] on link "Pickups" at bounding box center [128, 74] width 39 height 20
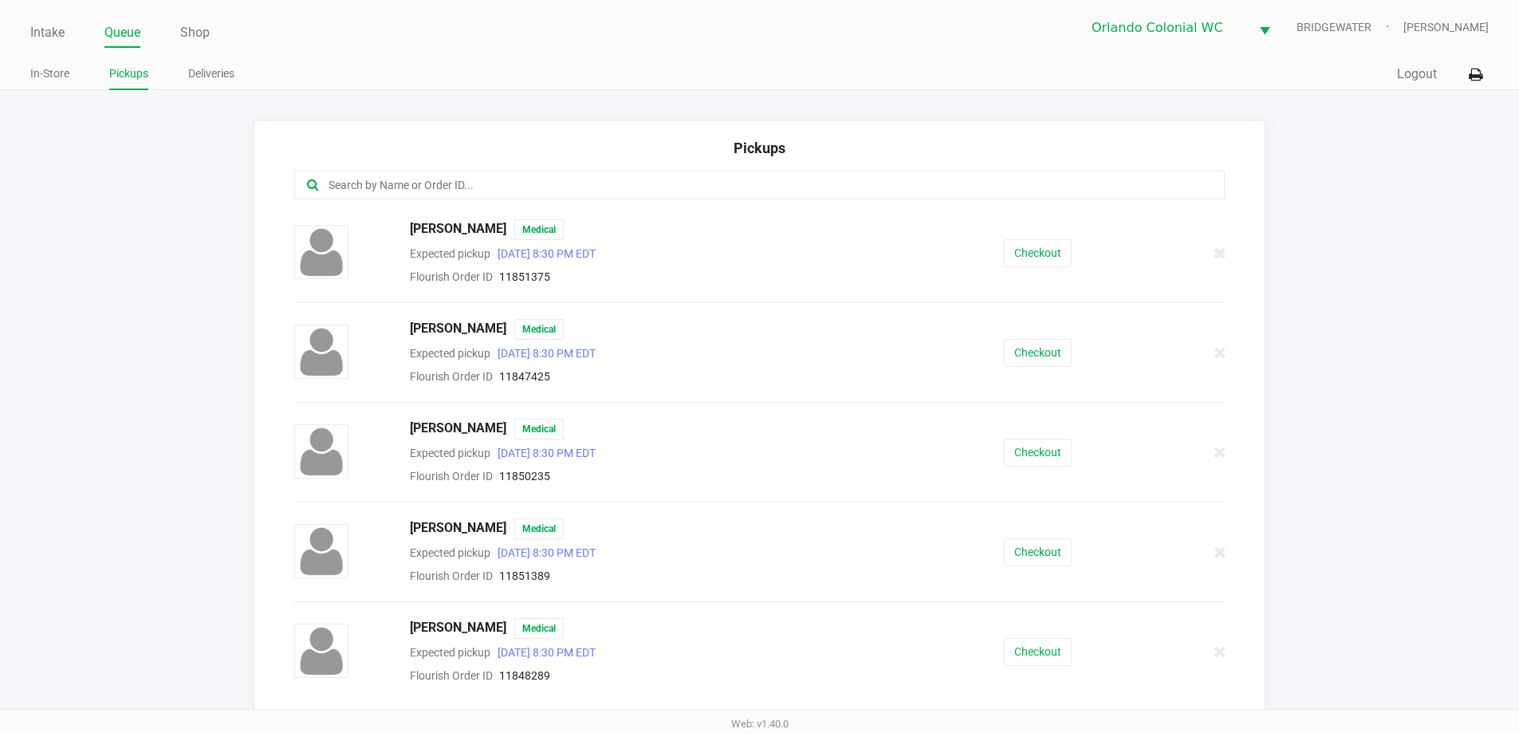
click at [368, 182] on input "text" at bounding box center [734, 185] width 815 height 18
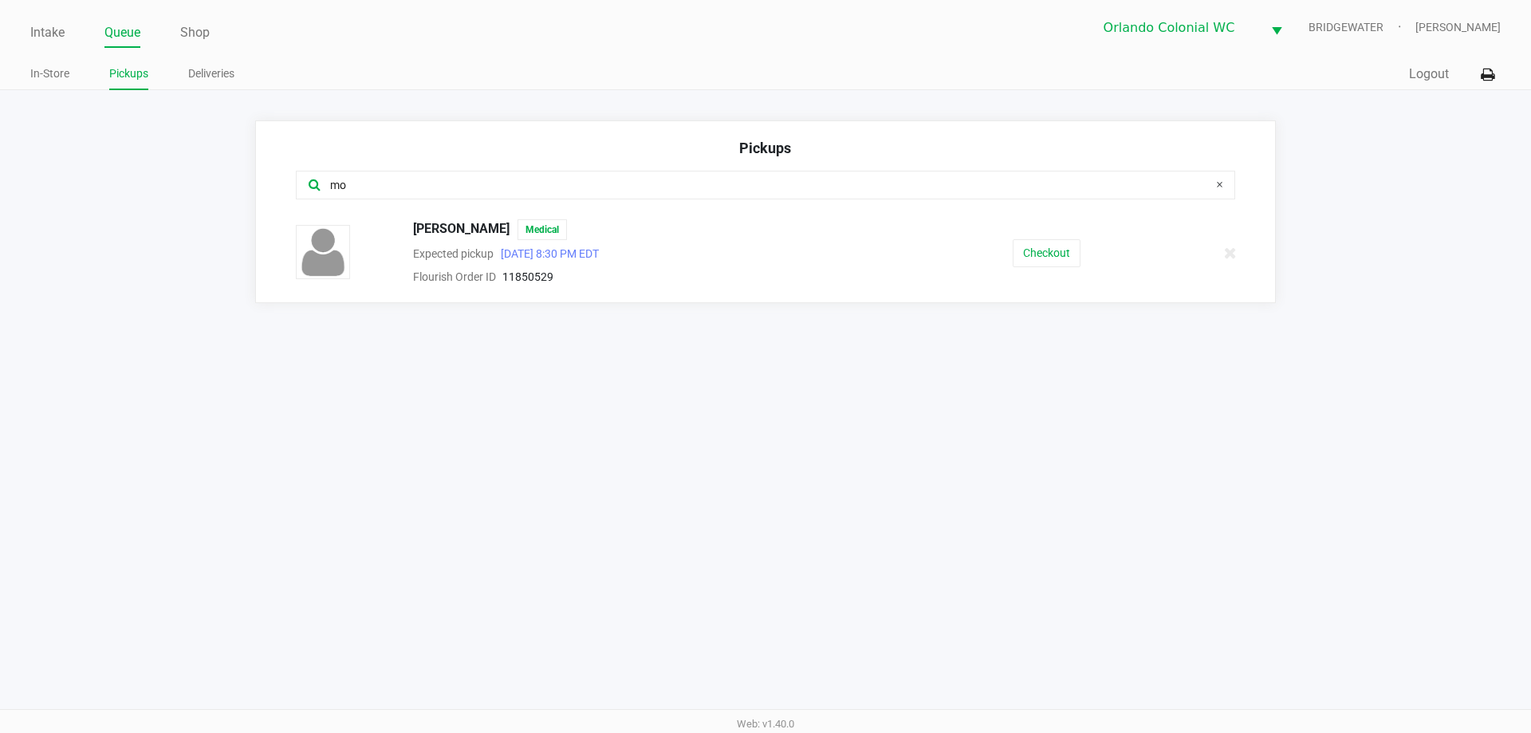
type input "mo"
click at [1043, 253] on button "Checkout" at bounding box center [1047, 253] width 68 height 28
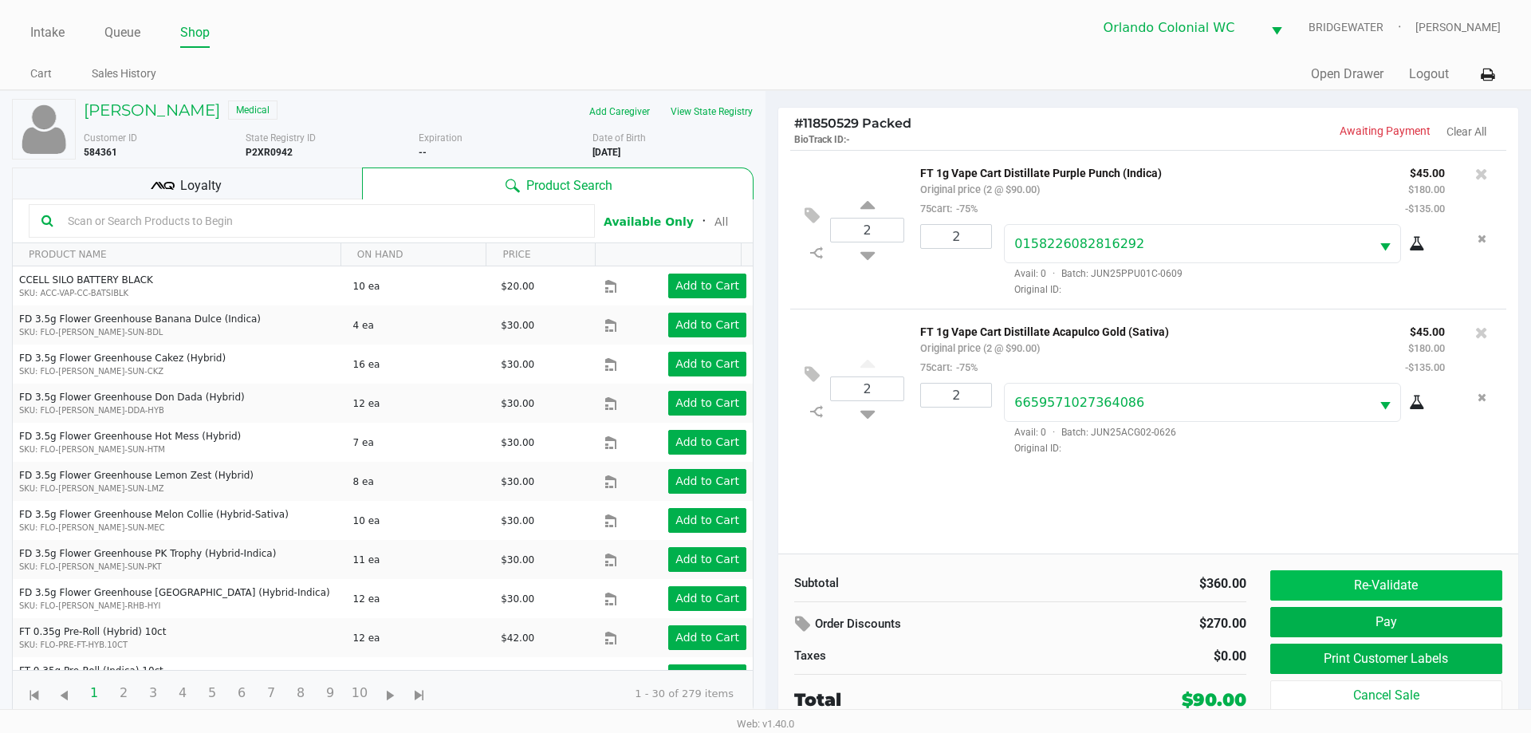
click at [1353, 593] on button "Re-Validate" at bounding box center [1386, 585] width 232 height 30
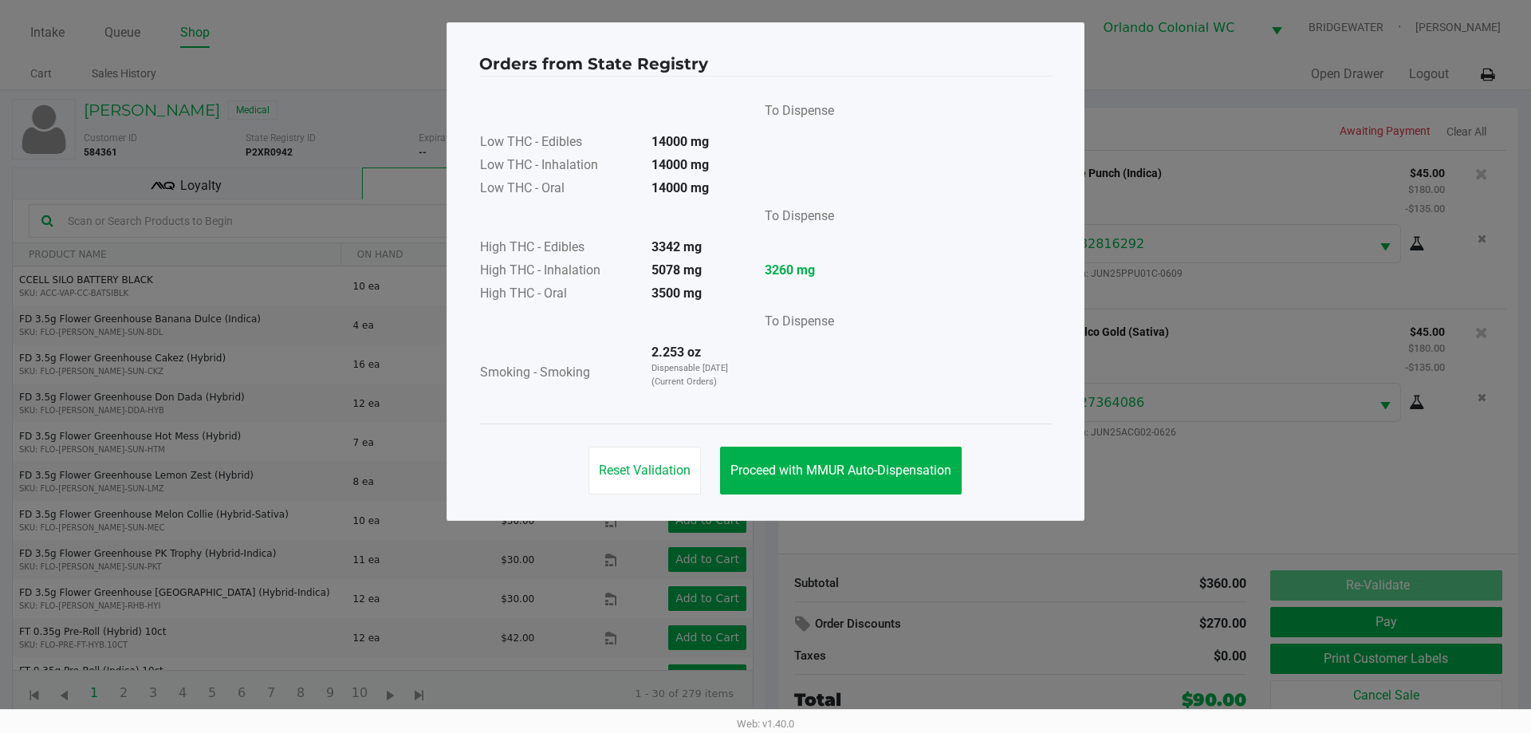
click at [794, 478] on button "Proceed with MMUR Auto-Dispensation" at bounding box center [841, 471] width 242 height 48
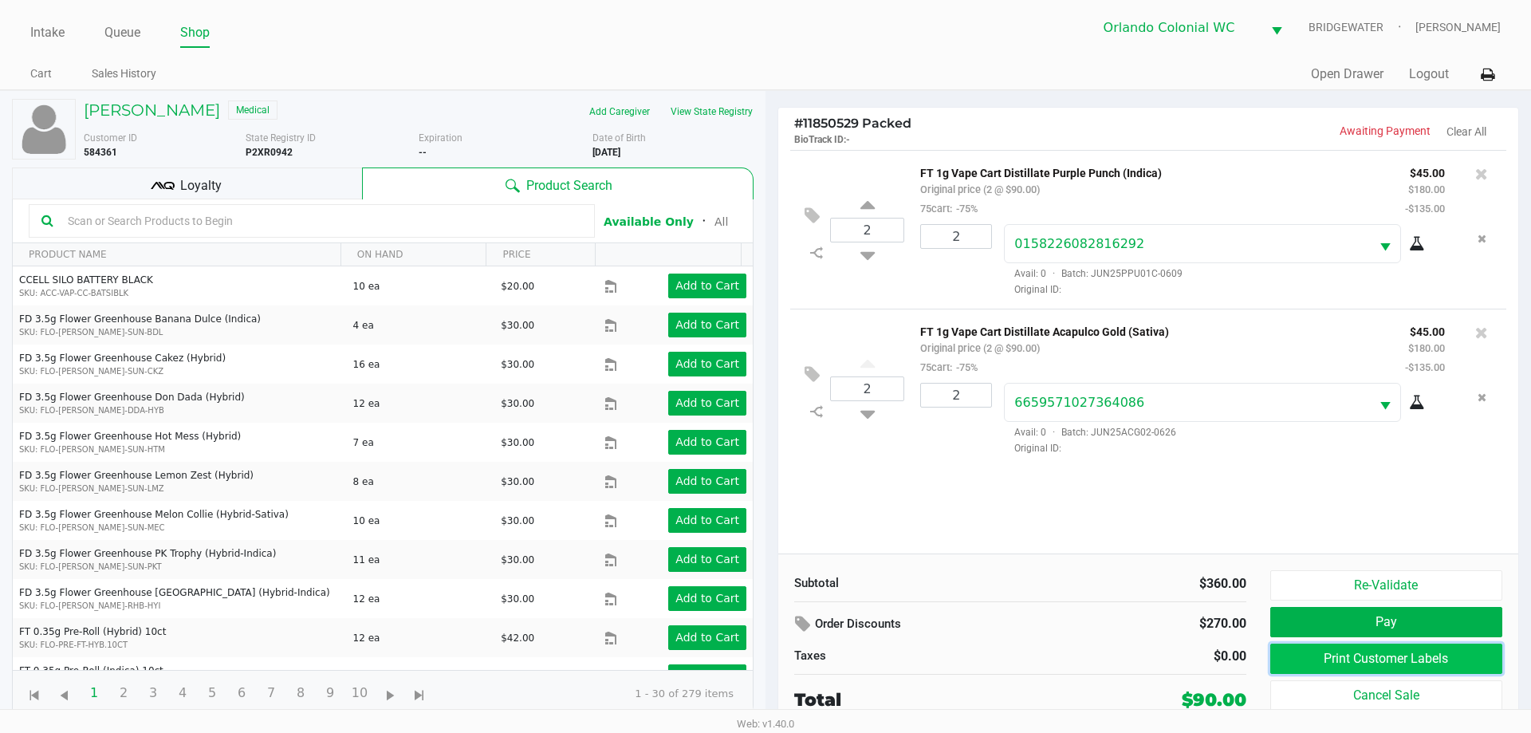
click at [1378, 668] on button "Print Customer Labels" at bounding box center [1386, 659] width 232 height 30
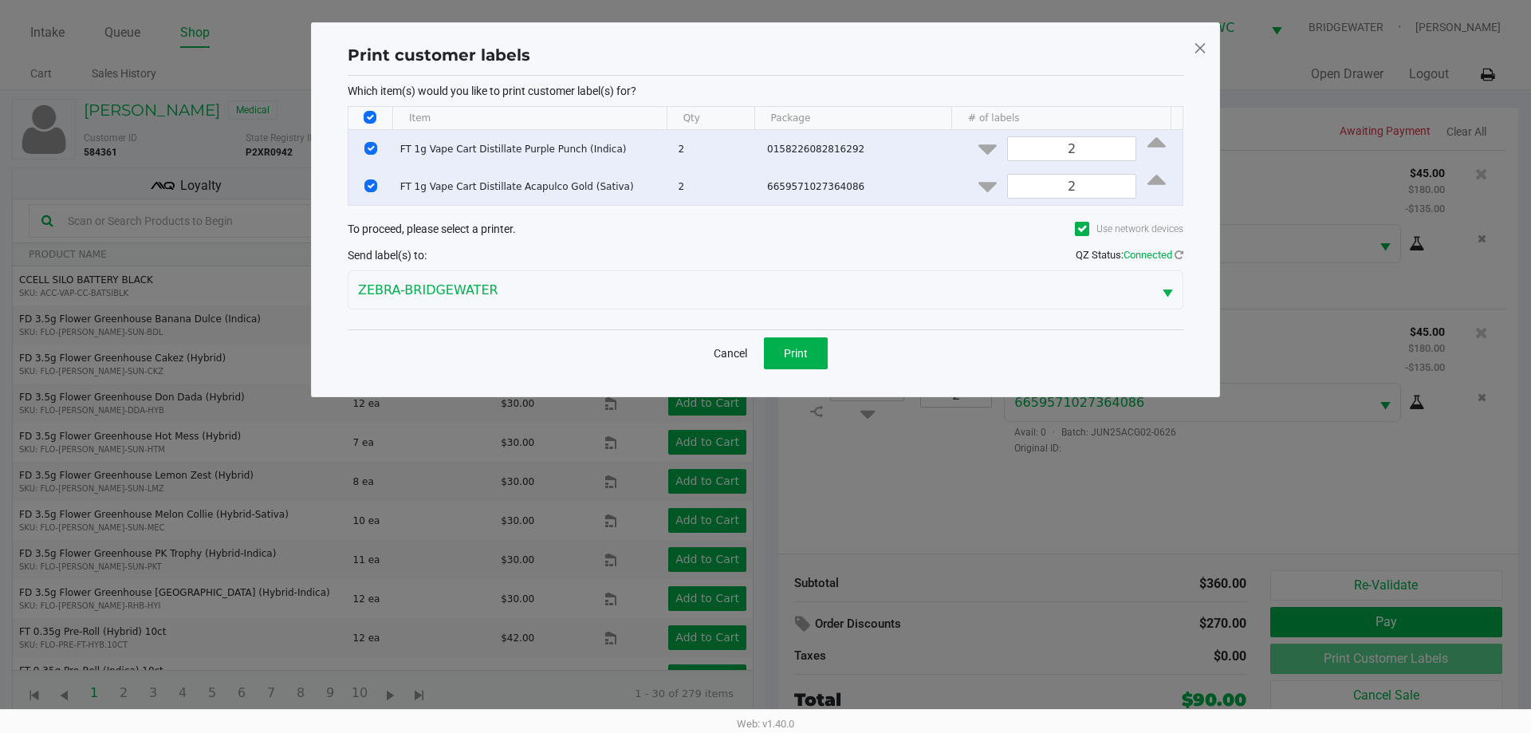
click at [820, 365] on button "Print" at bounding box center [796, 353] width 64 height 32
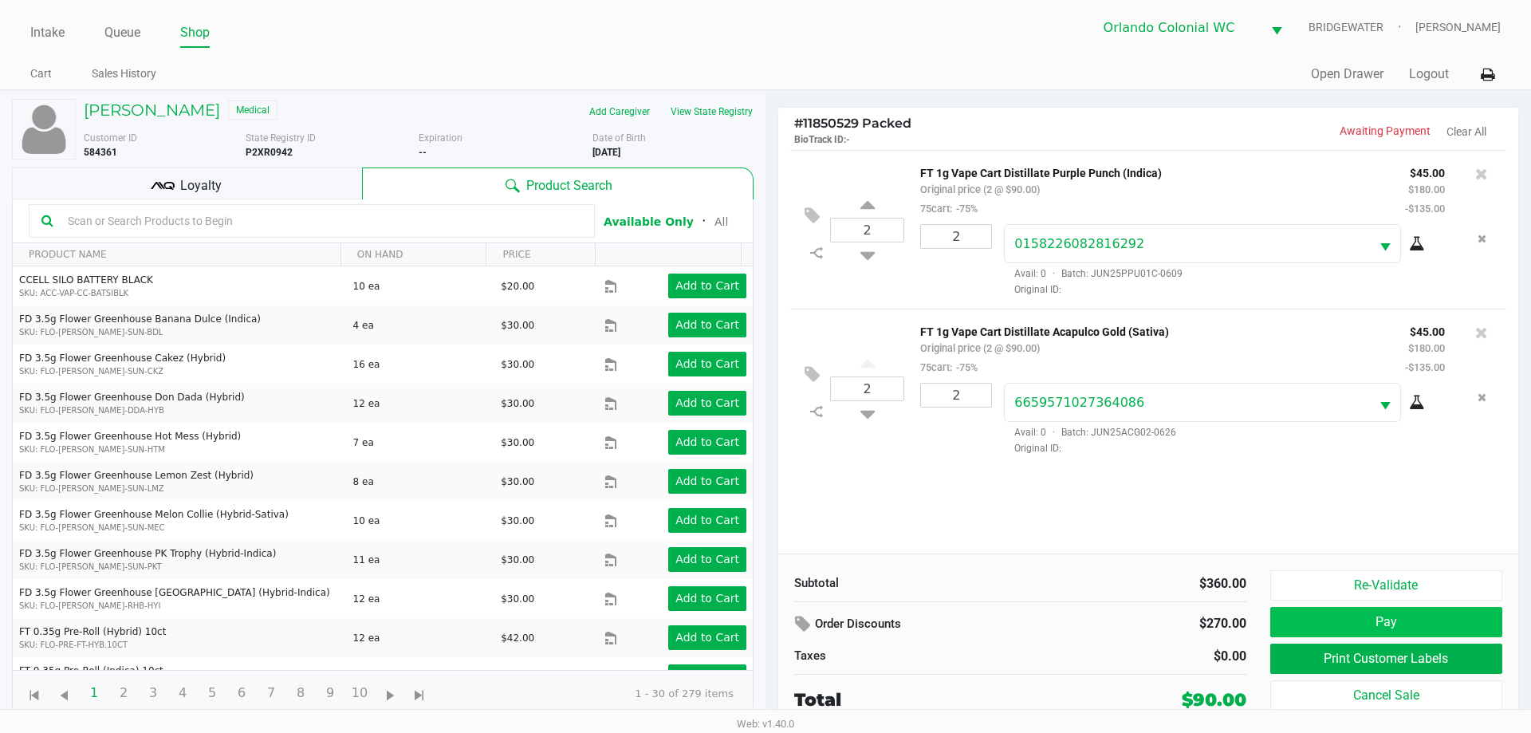
click at [1393, 620] on button "Pay" at bounding box center [1386, 622] width 232 height 30
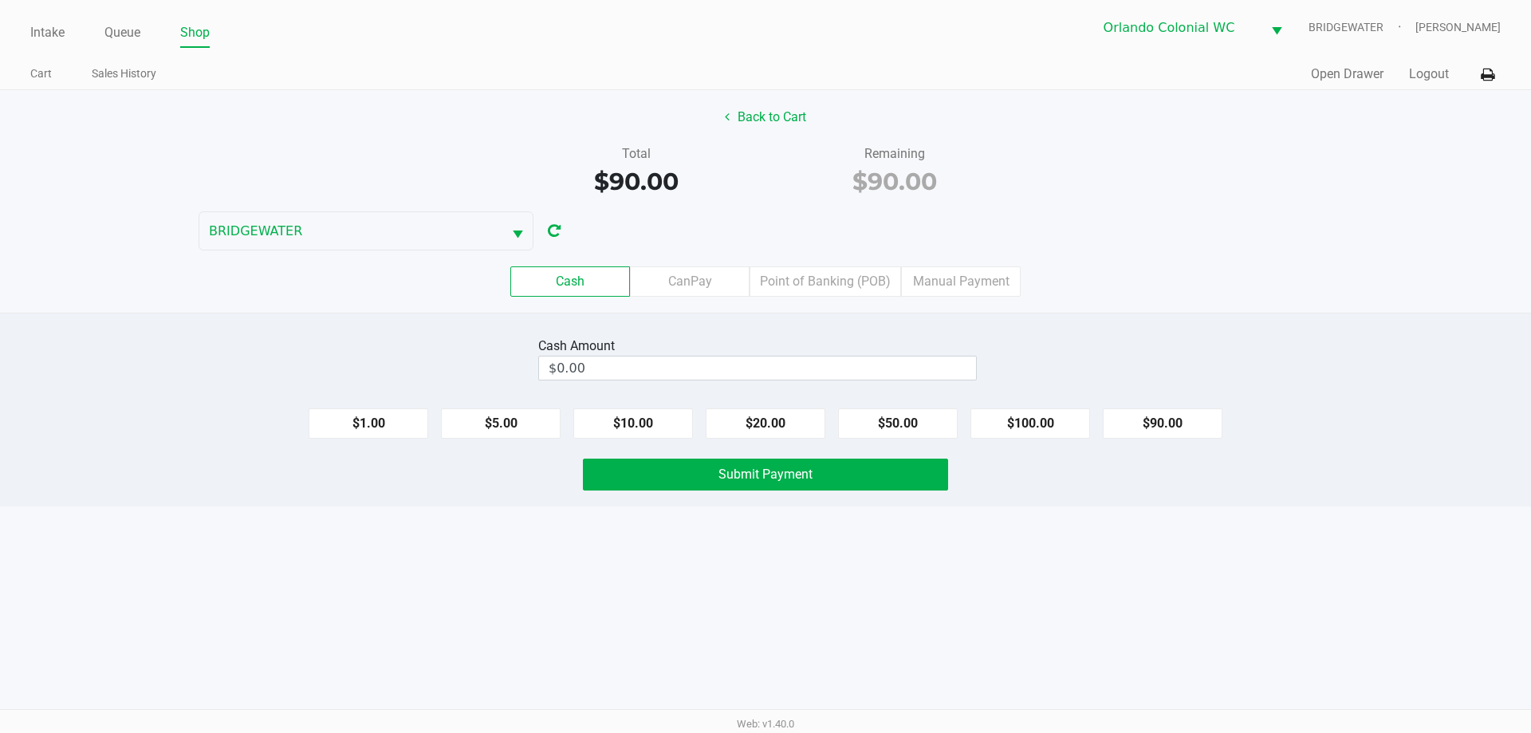
click at [864, 278] on label "Point of Banking (POB)" at bounding box center [826, 281] width 152 height 30
click at [0, 0] on 7 "Point of Banking (POB)" at bounding box center [0, 0] width 0 height 0
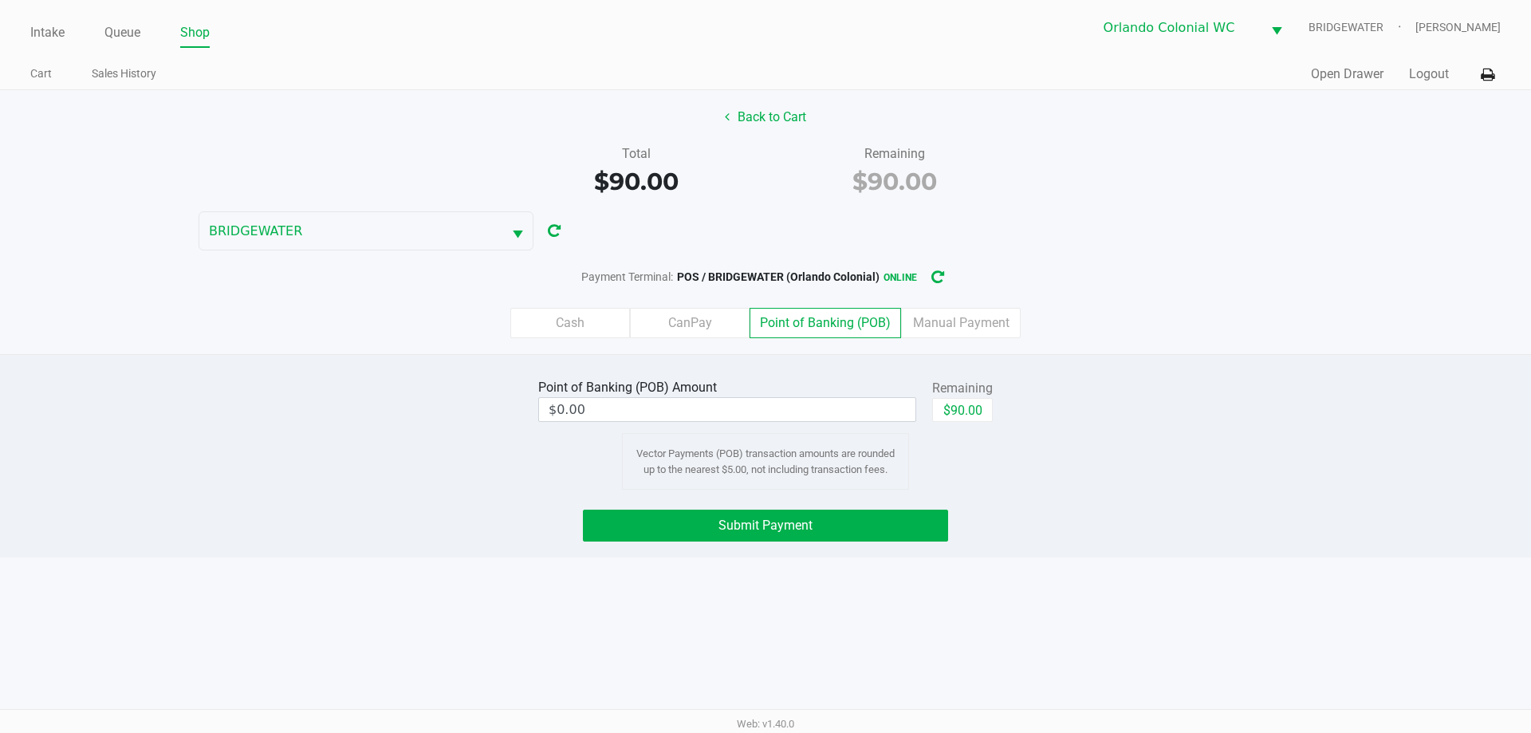
click at [1007, 412] on div "Point of Banking (POB) Amount $0.00 Remaining $90.00 Vector Payments (POB) tran…" at bounding box center [765, 432] width 1555 height 115
click at [1047, 545] on div "Point of Banking (POB) Amount $0.00 Remaining $90.00 Vector Payments (POB) tran…" at bounding box center [765, 455] width 1531 height 203
click at [983, 403] on button "$90.00" at bounding box center [962, 410] width 61 height 24
type input "$90.00"
click at [1050, 529] on div "Submit Payment" at bounding box center [765, 526] width 1555 height 32
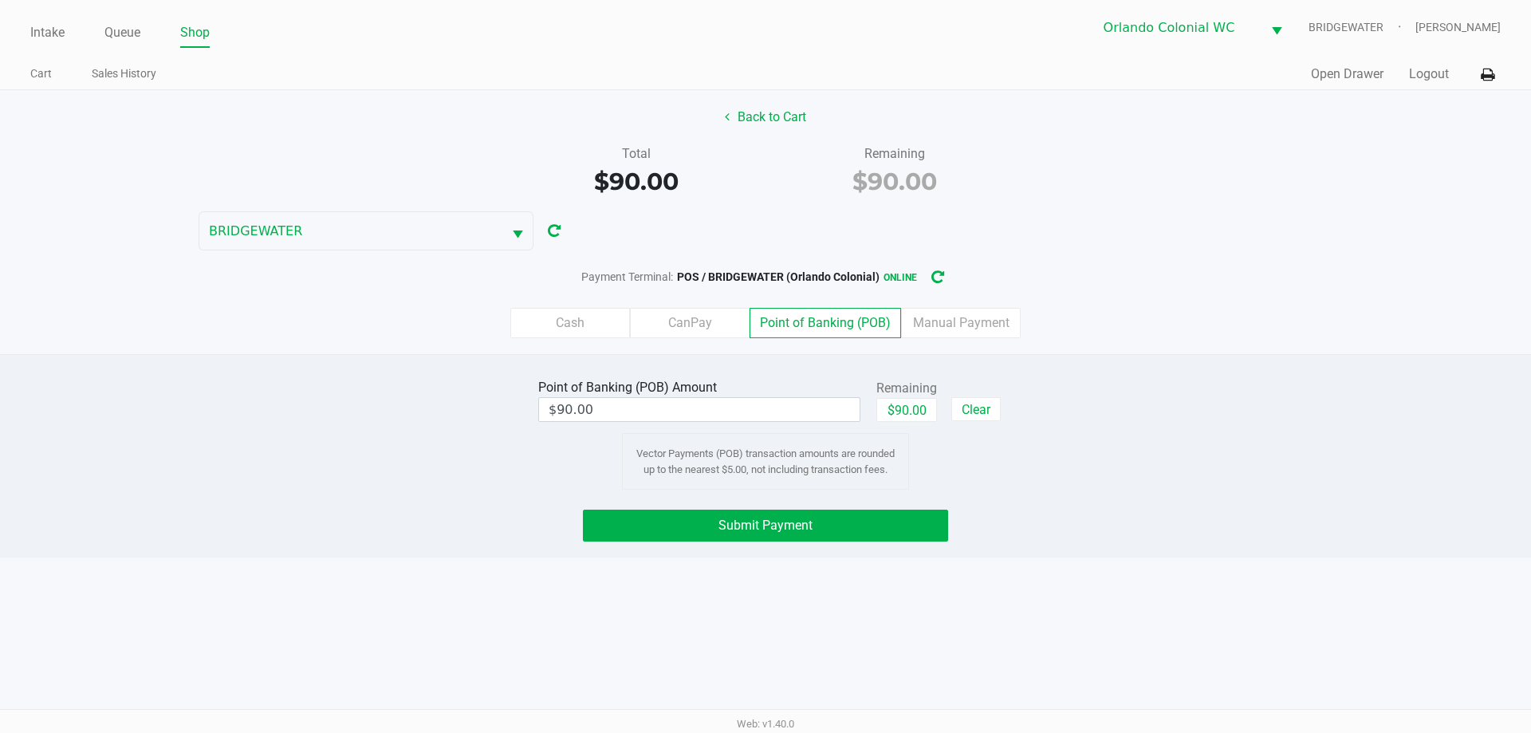
click at [889, 526] on button "Submit Payment" at bounding box center [765, 526] width 365 height 32
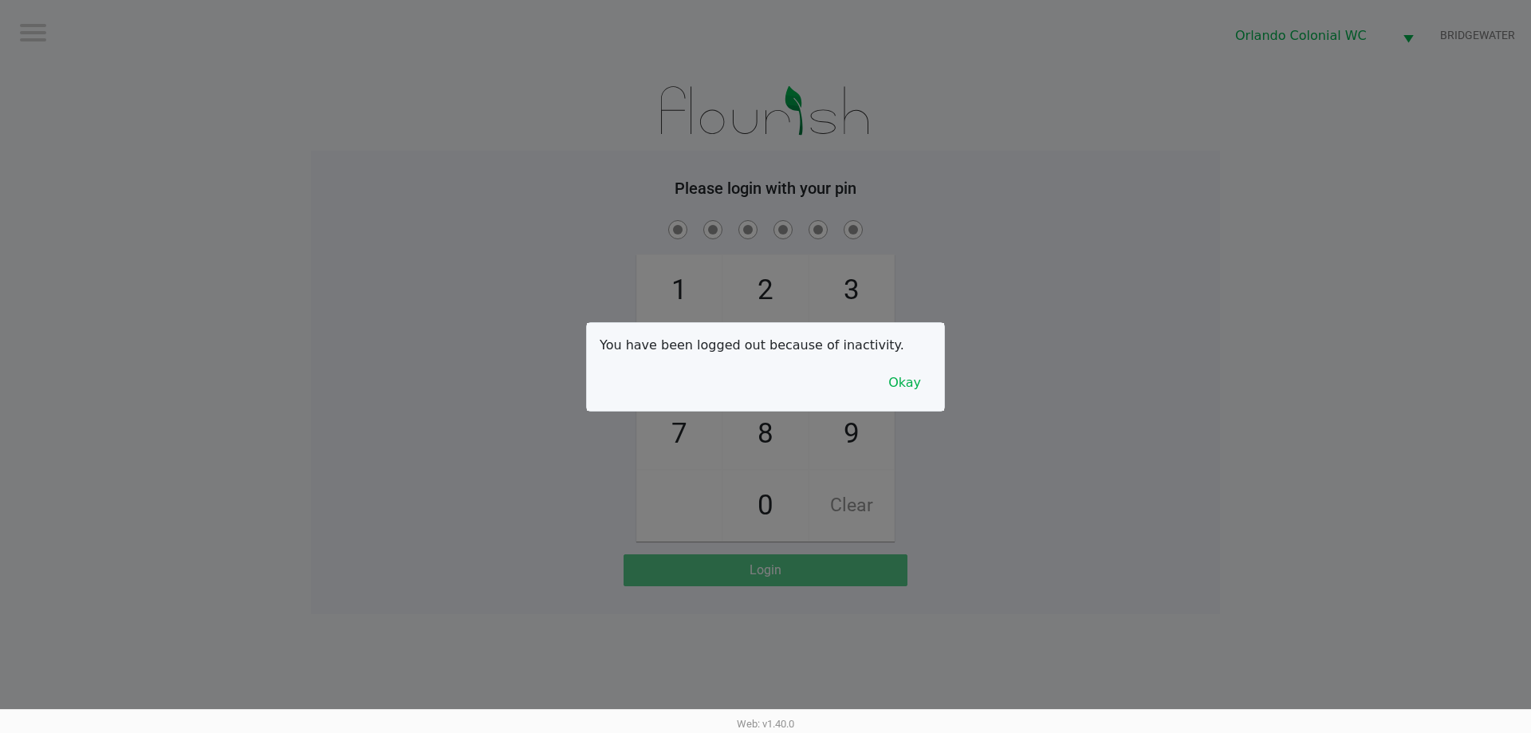
click at [917, 395] on button "Okay" at bounding box center [904, 383] width 53 height 30
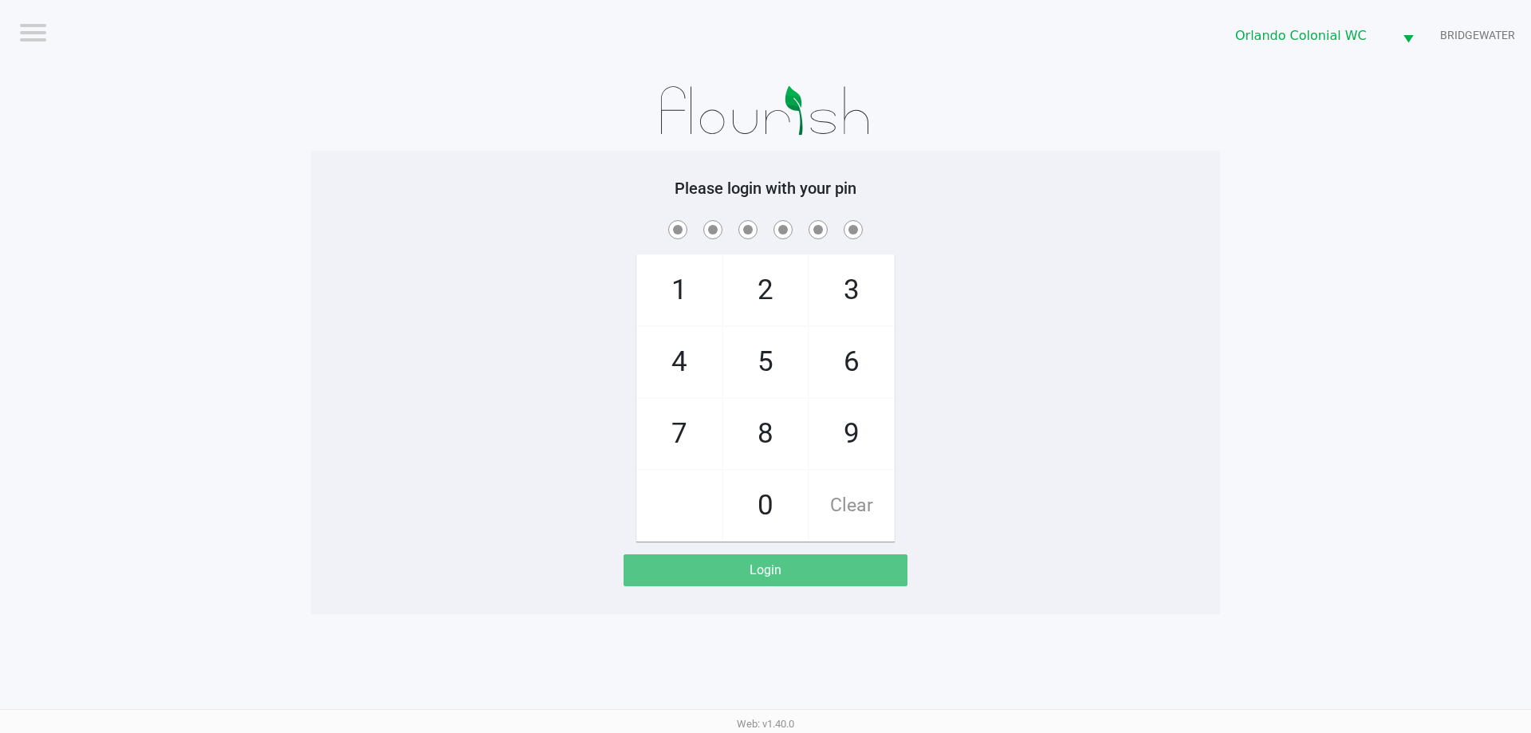
click at [759, 432] on span "8" at bounding box center [765, 434] width 85 height 70
checkbox input "true"
click at [676, 432] on span "7" at bounding box center [679, 434] width 85 height 70
checkbox input "true"
click at [770, 508] on span "0" at bounding box center [765, 506] width 85 height 70
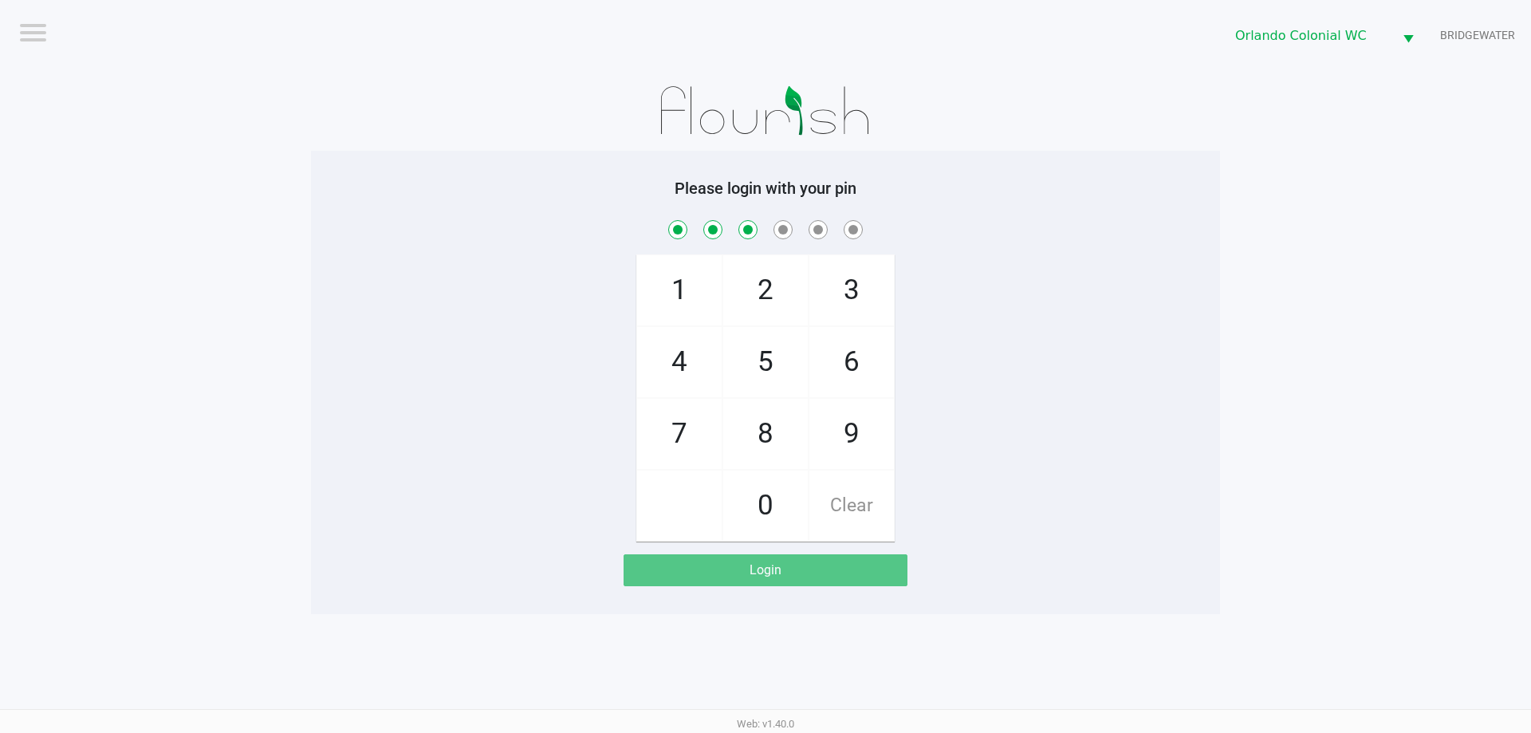
checkbox input "true"
click at [668, 345] on span "4" at bounding box center [679, 362] width 85 height 70
checkbox input "true"
click at [672, 456] on span "7" at bounding box center [679, 434] width 85 height 70
checkbox input "true"
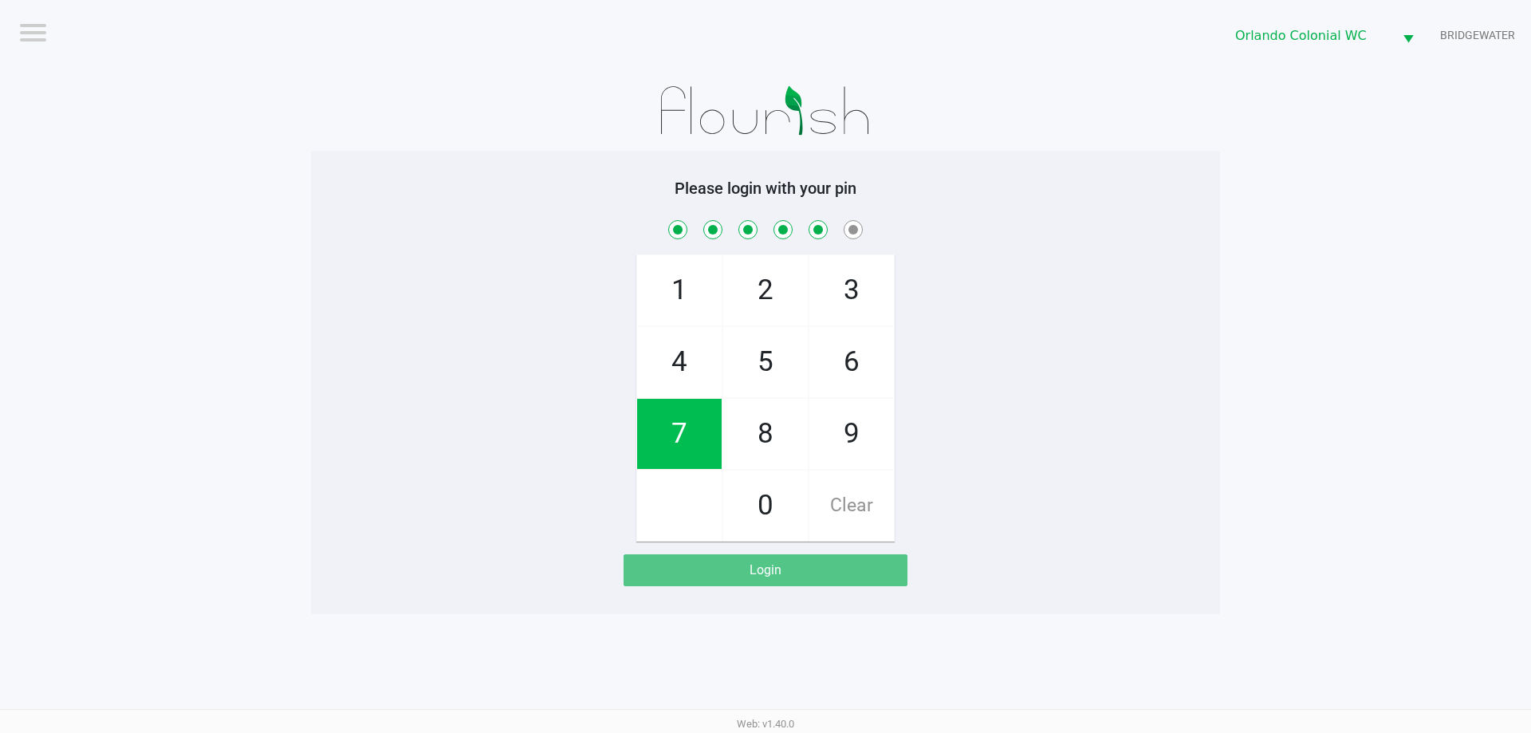
click at [660, 259] on span "1" at bounding box center [679, 290] width 85 height 70
checkbox input "true"
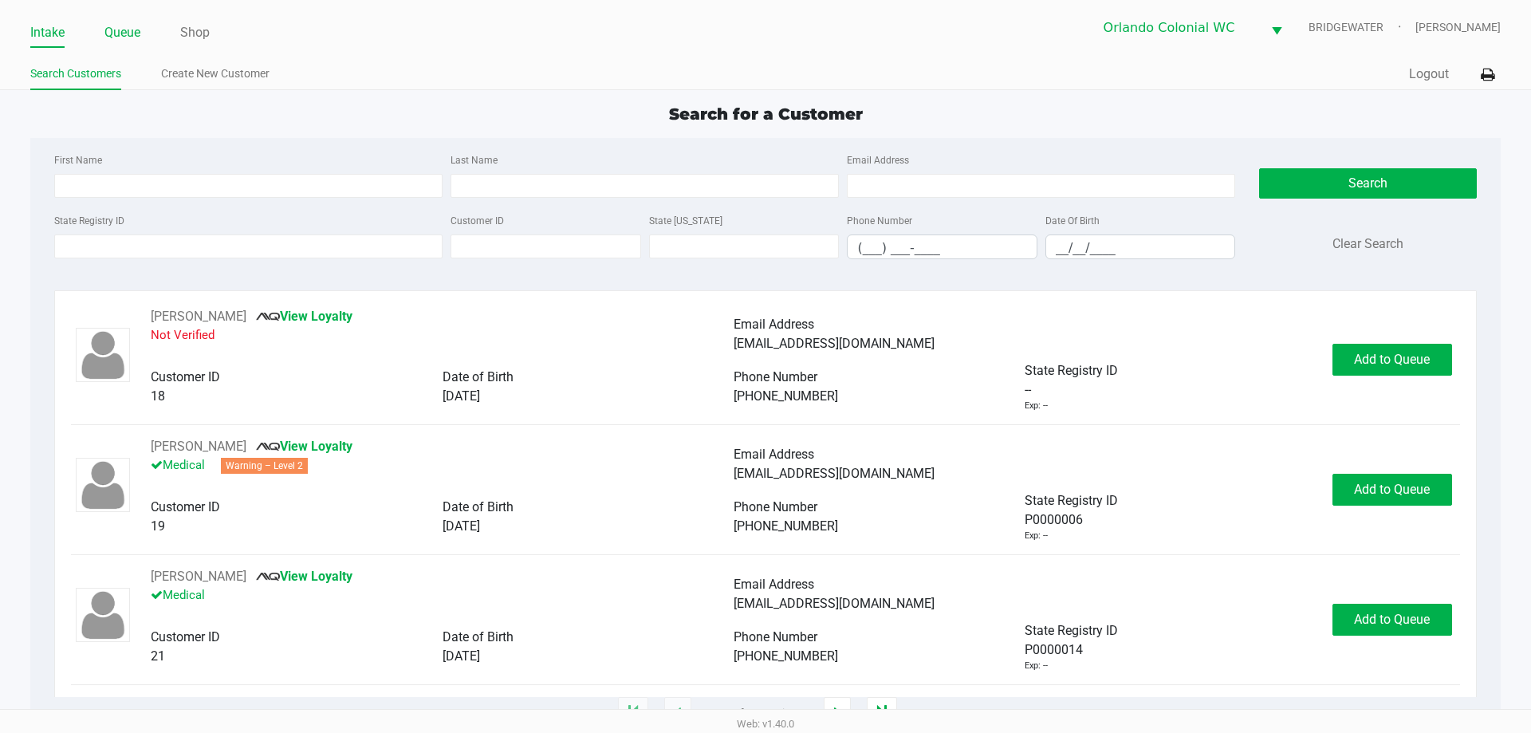
click at [130, 30] on link "Queue" at bounding box center [122, 33] width 36 height 22
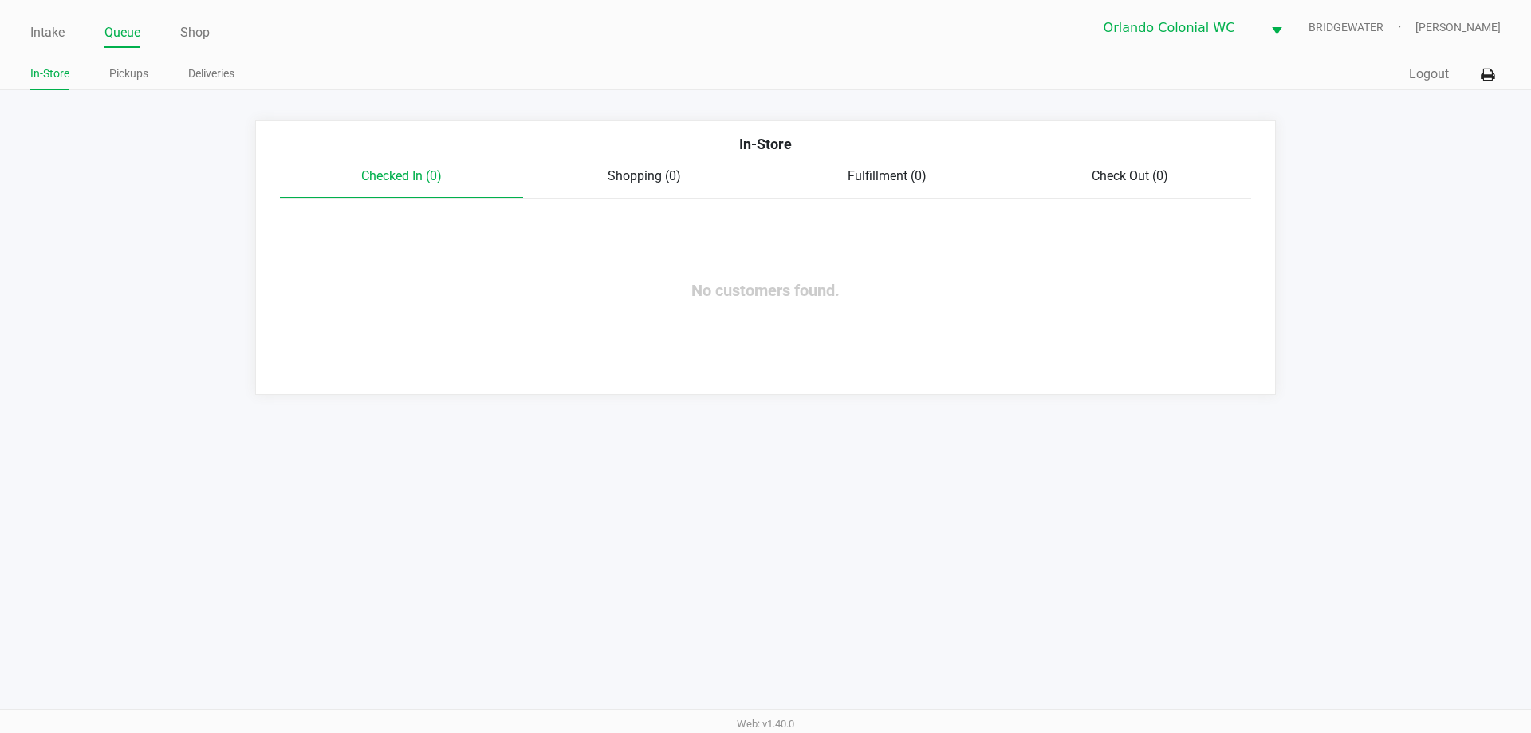
click at [138, 80] on link "Pickups" at bounding box center [128, 74] width 39 height 20
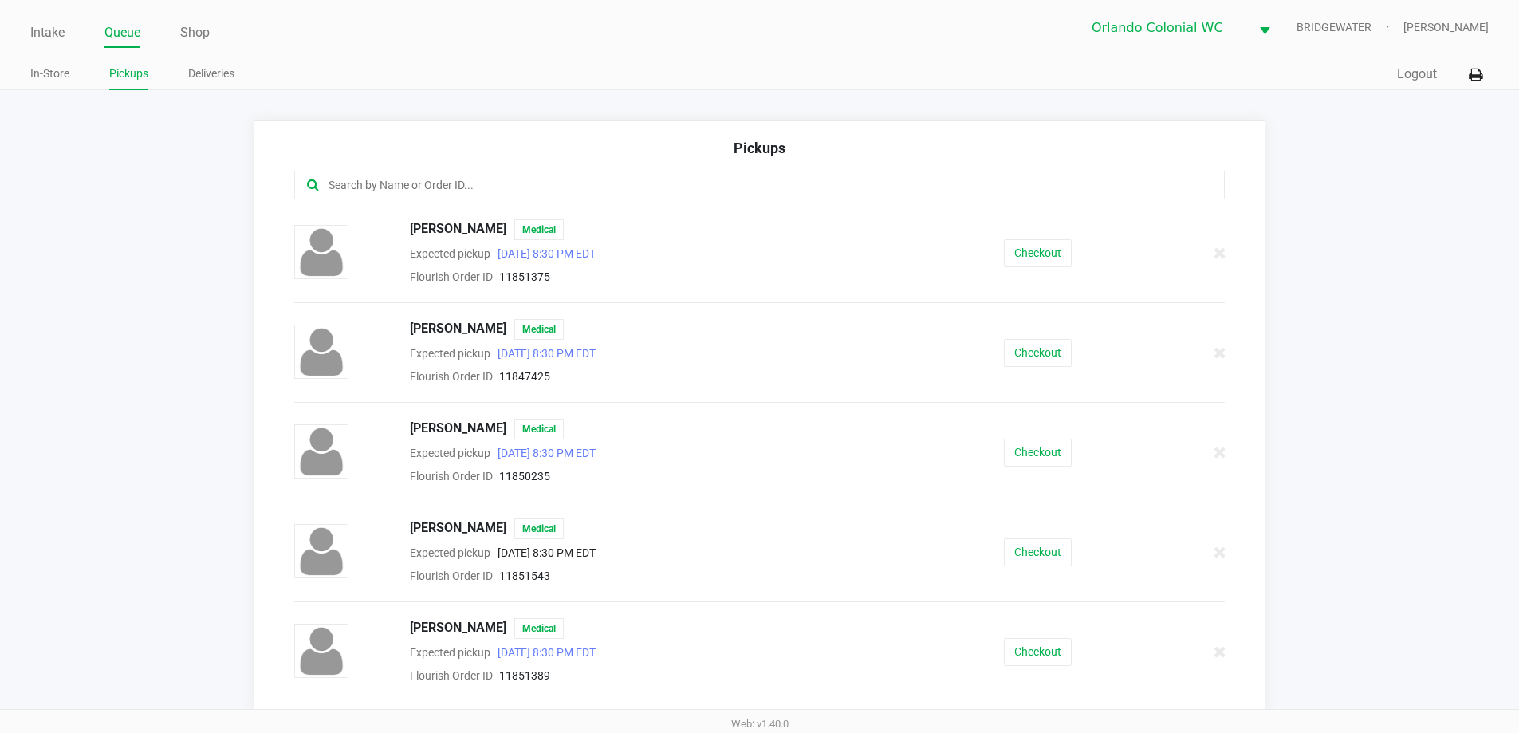
click at [525, 185] on input "text" at bounding box center [734, 185] width 815 height 18
click at [1062, 659] on button "Checkout" at bounding box center [1038, 652] width 68 height 28
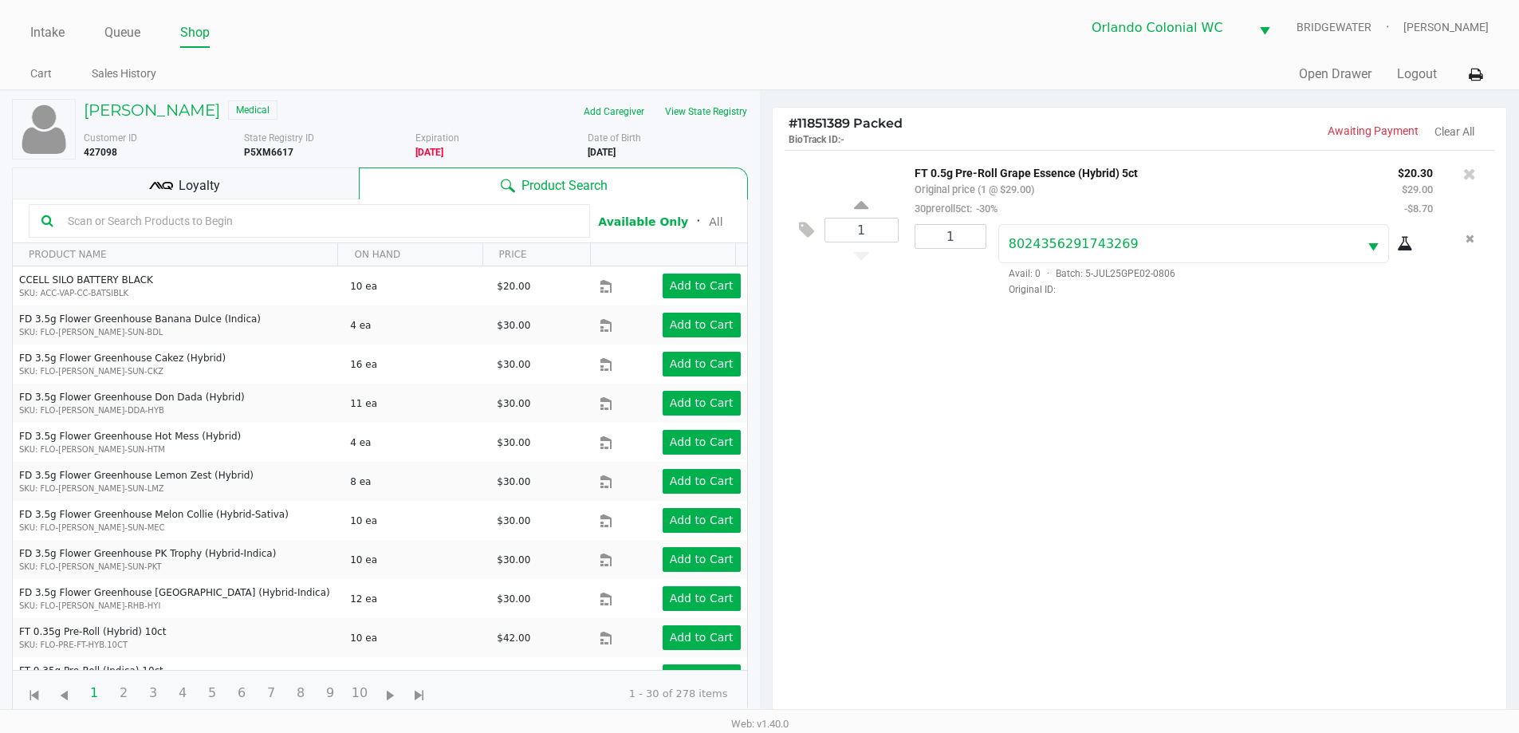
scroll to position [172, 0]
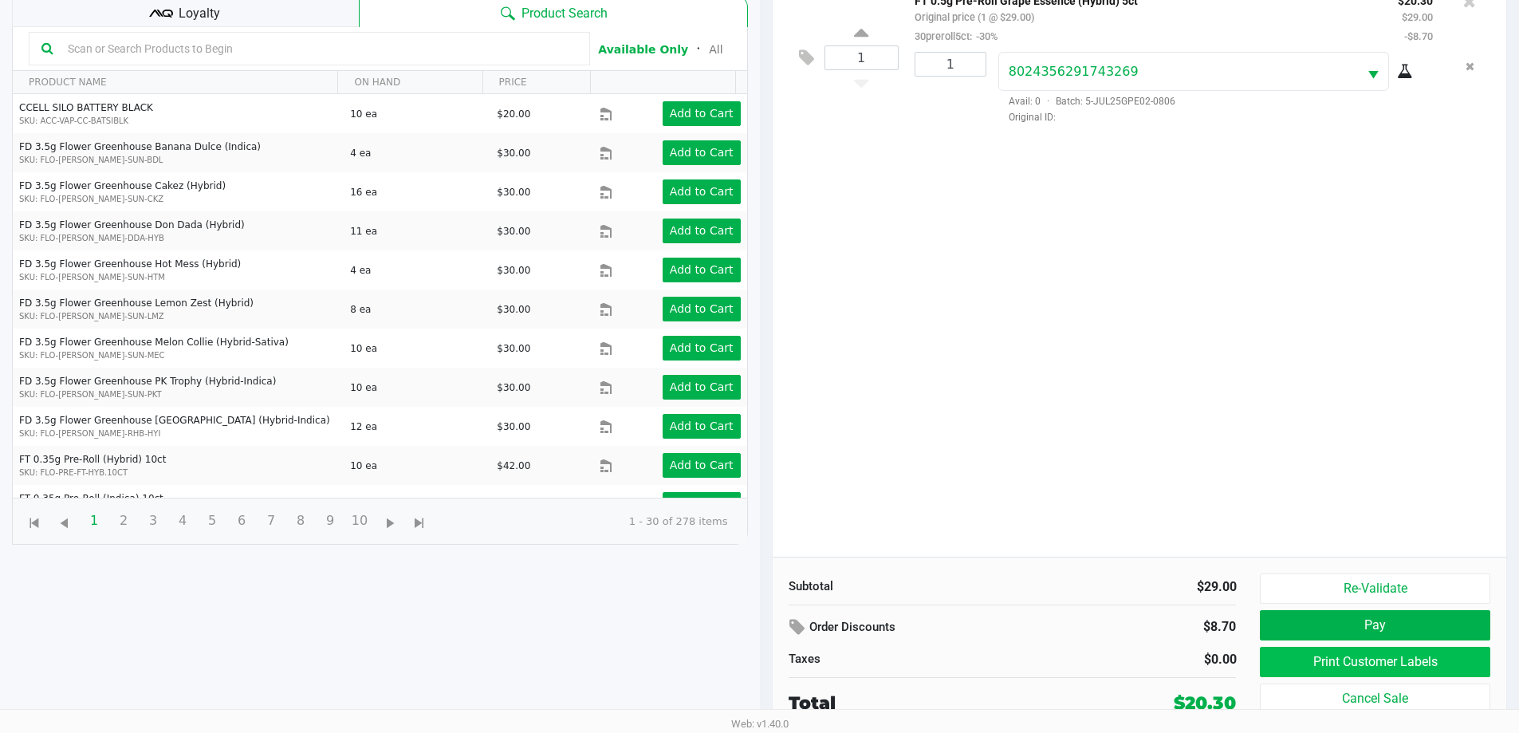
click at [1321, 672] on button "Print Customer Labels" at bounding box center [1375, 662] width 230 height 30
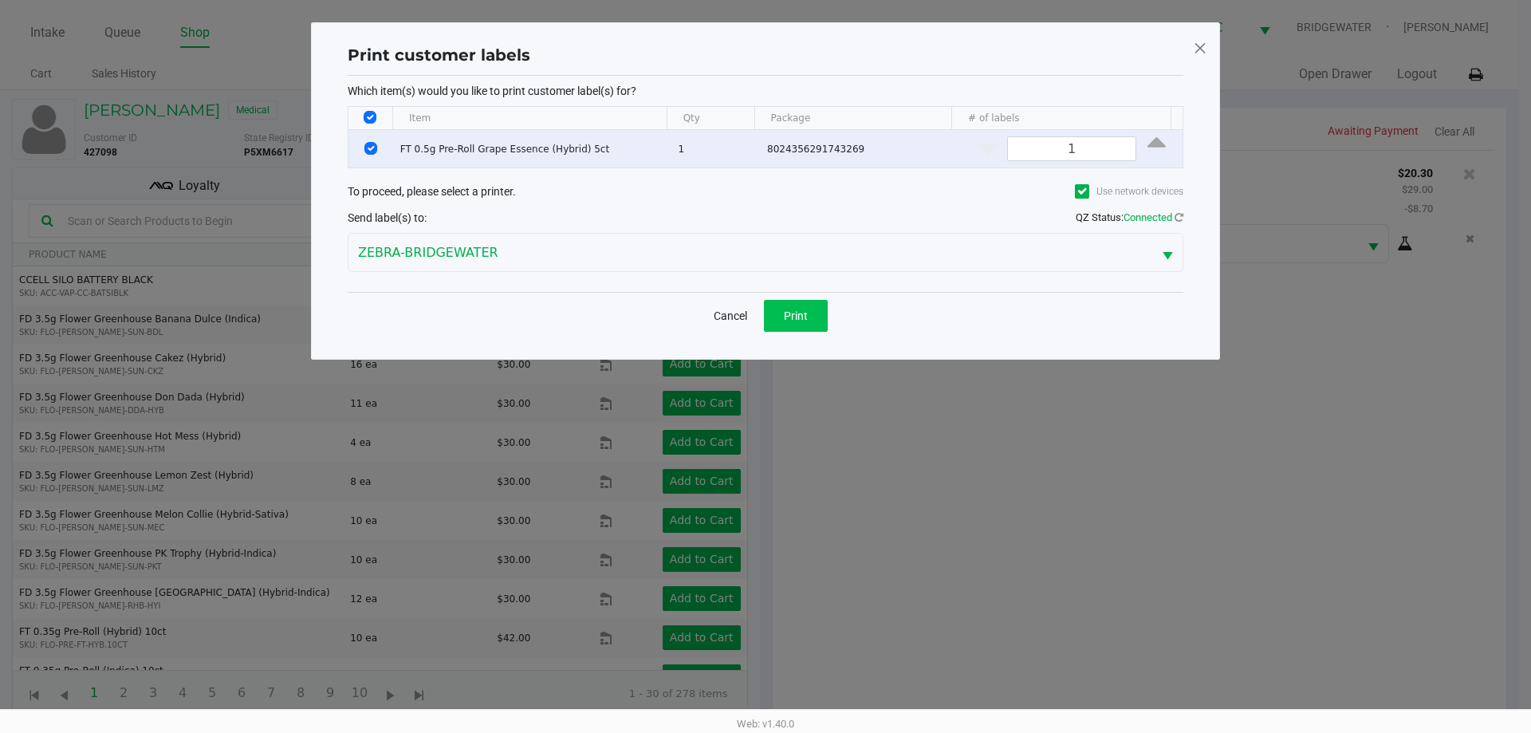
click at [815, 310] on button "Print" at bounding box center [796, 316] width 64 height 32
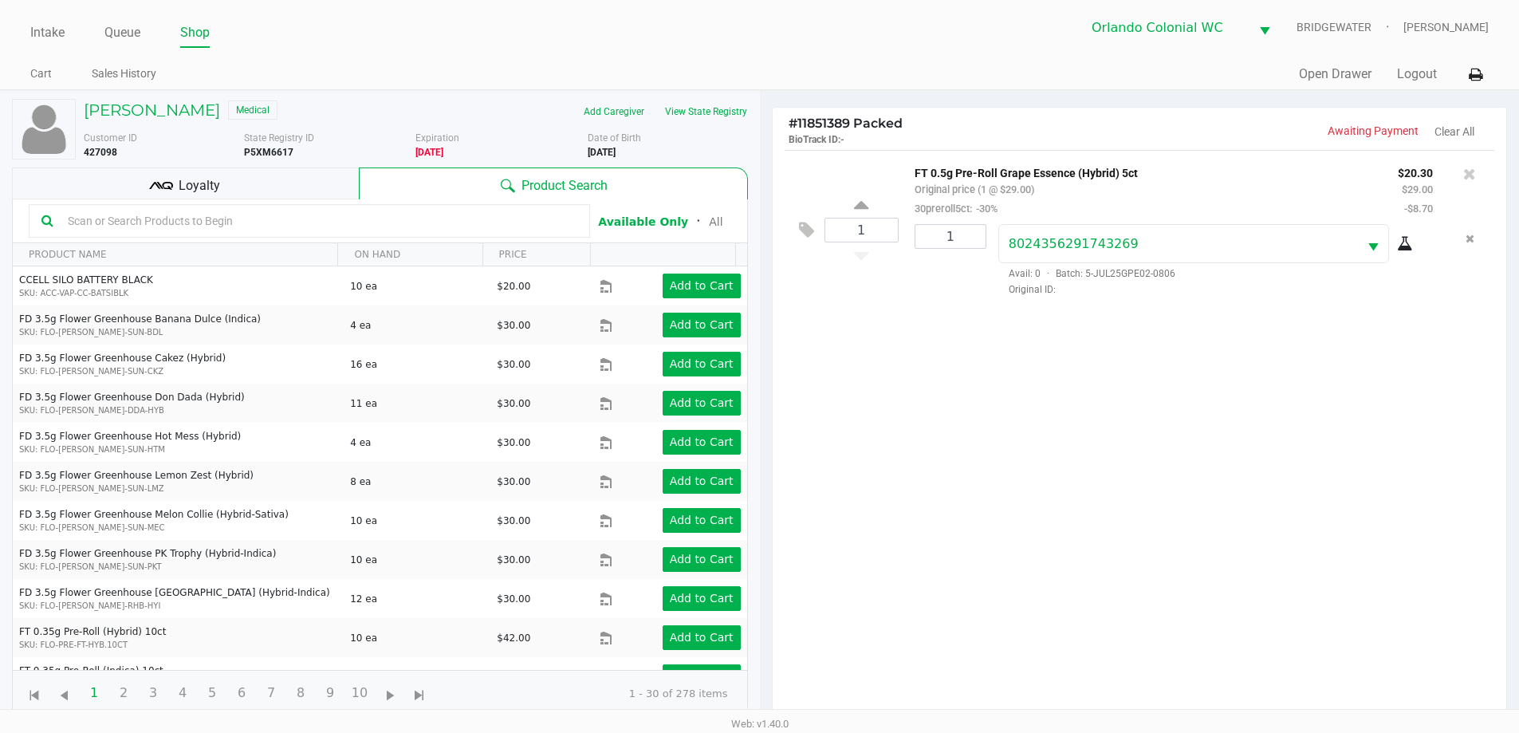
scroll to position [172, 0]
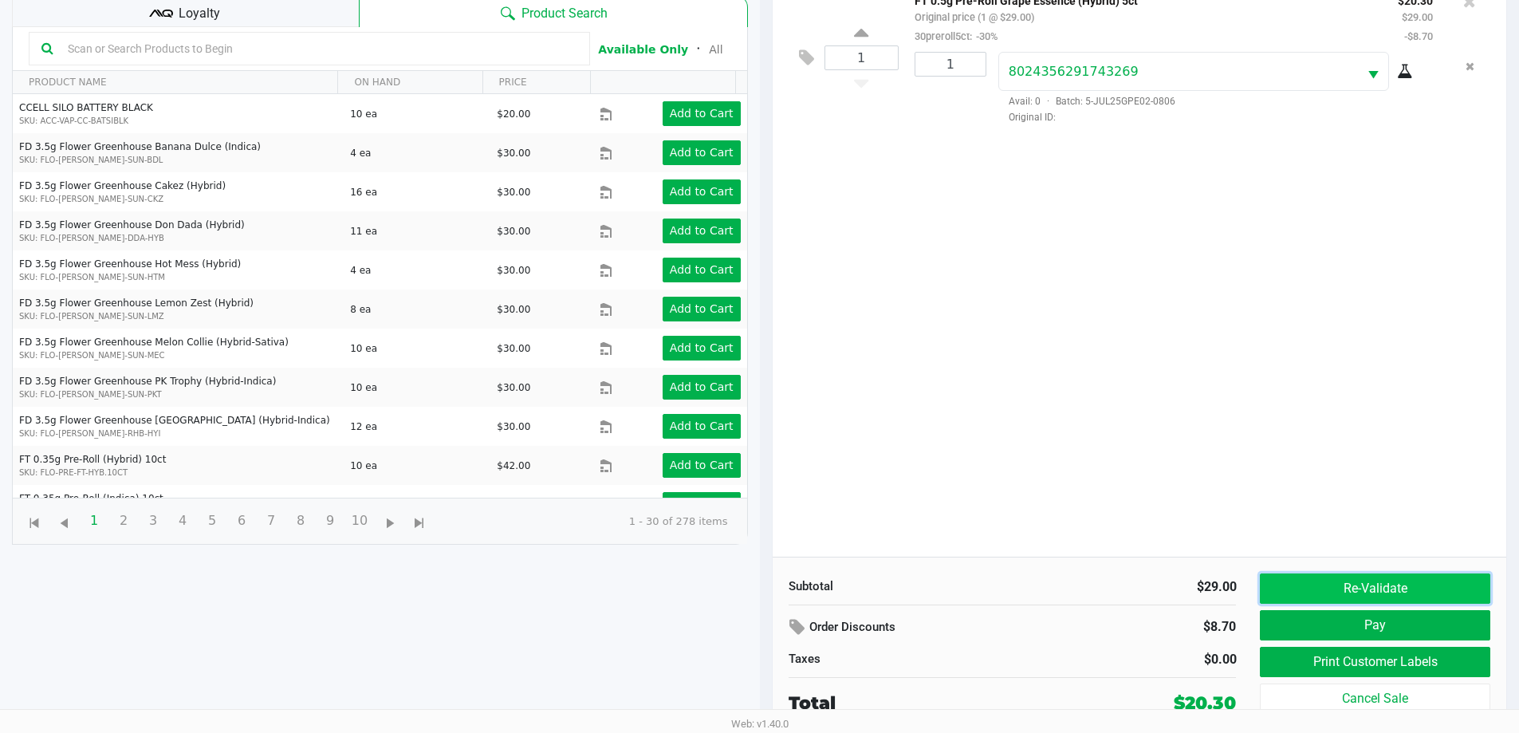
click at [1370, 599] on button "Re-Validate" at bounding box center [1375, 588] width 230 height 30
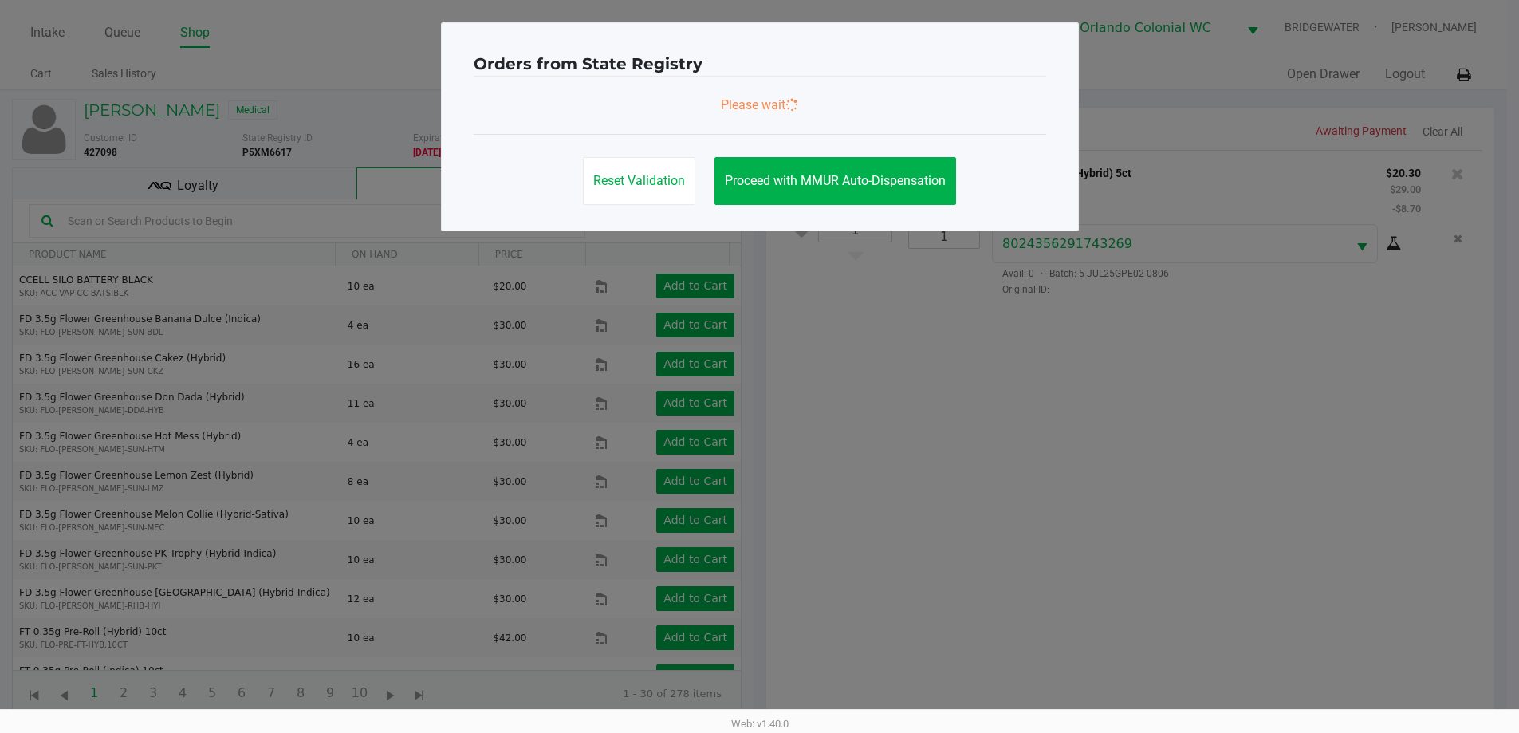
scroll to position [0, 0]
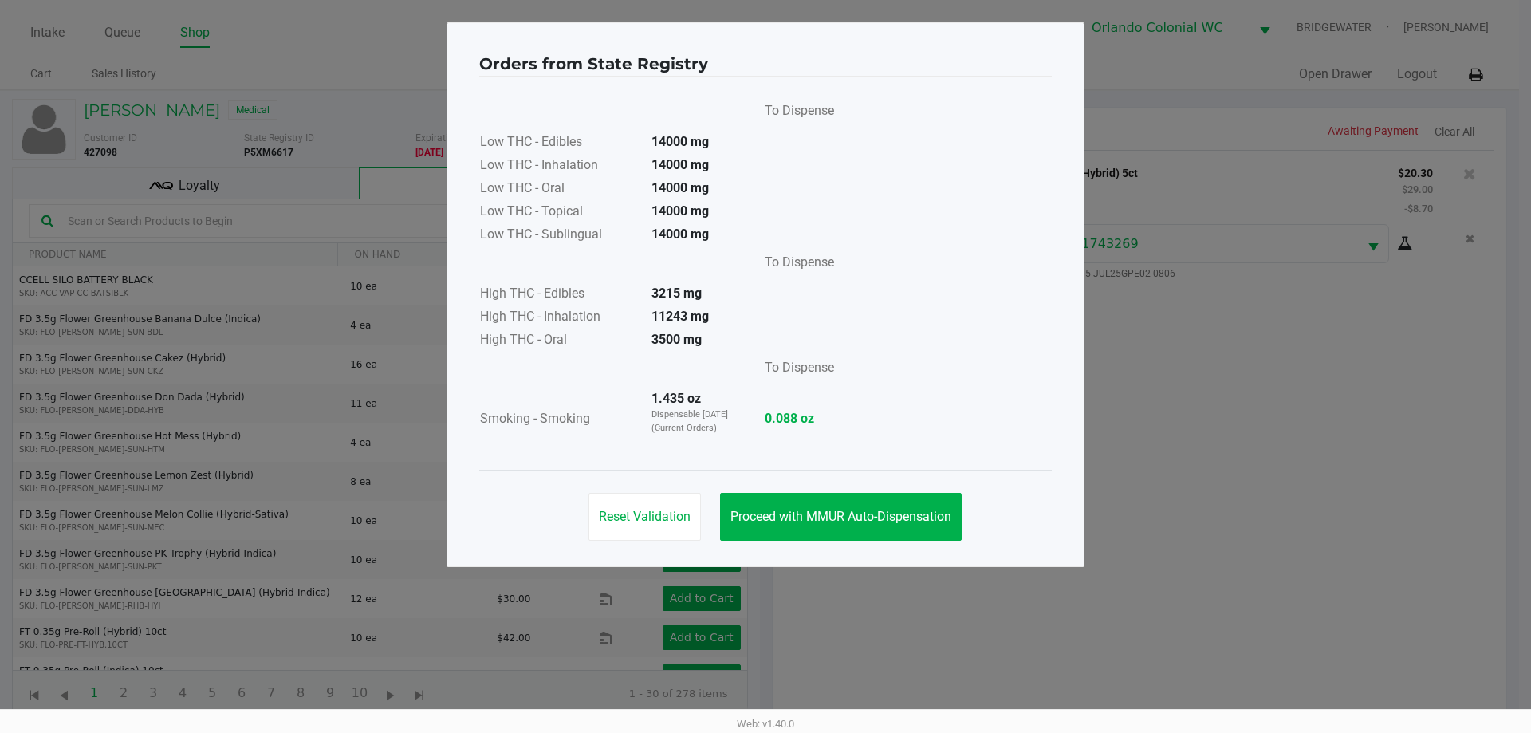
click at [864, 526] on button "Proceed with MMUR Auto-Dispensation" at bounding box center [841, 517] width 242 height 48
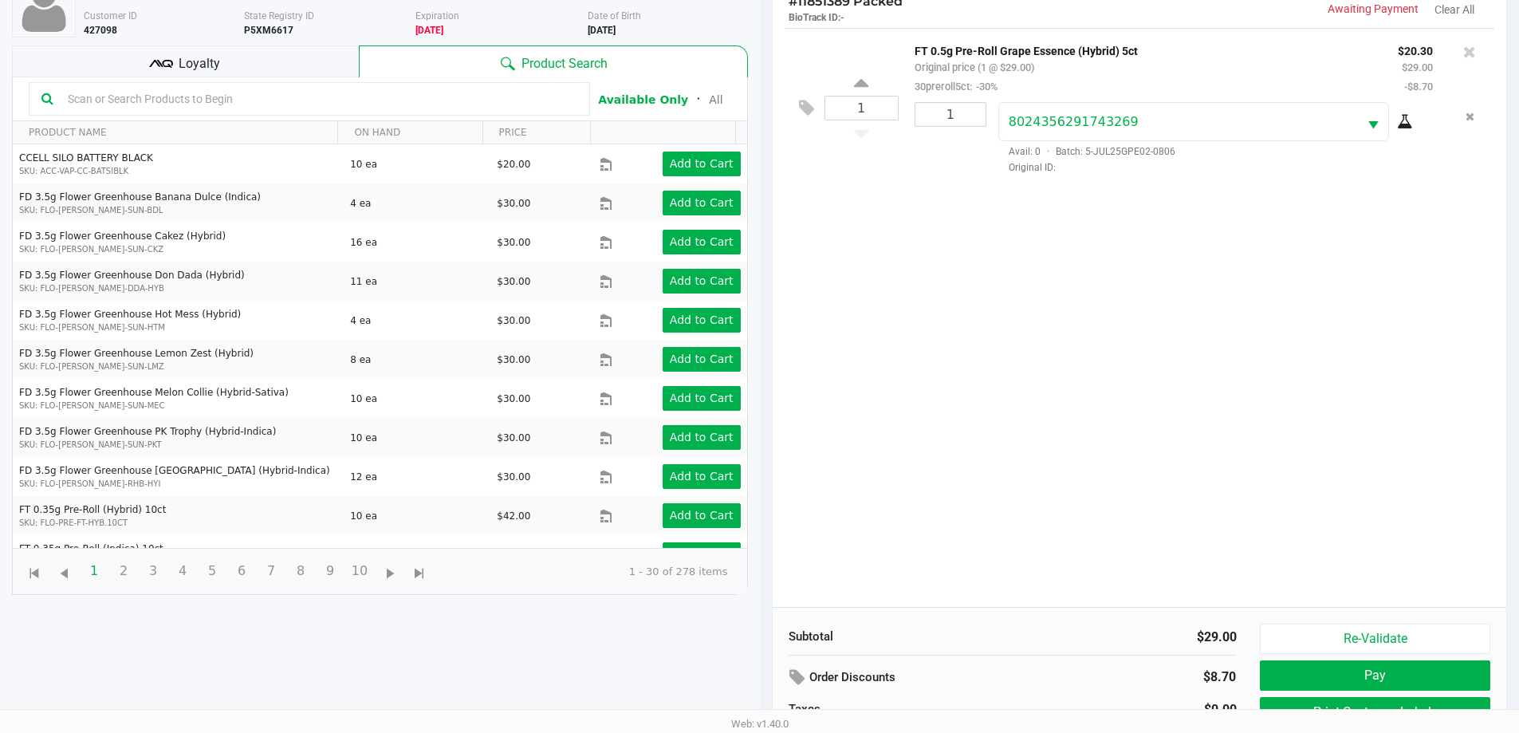
scroll to position [172, 0]
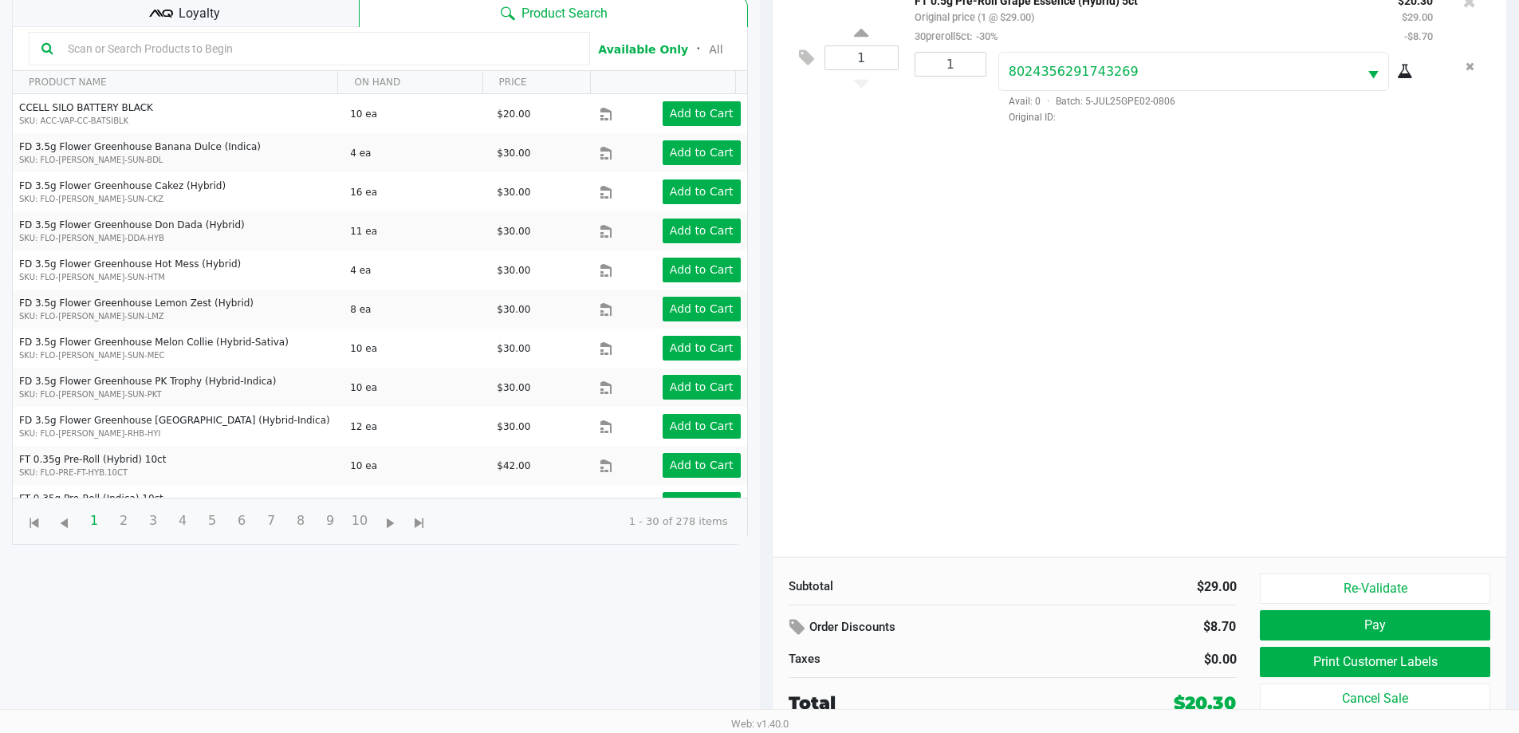
click at [1321, 633] on button "Pay" at bounding box center [1375, 625] width 230 height 30
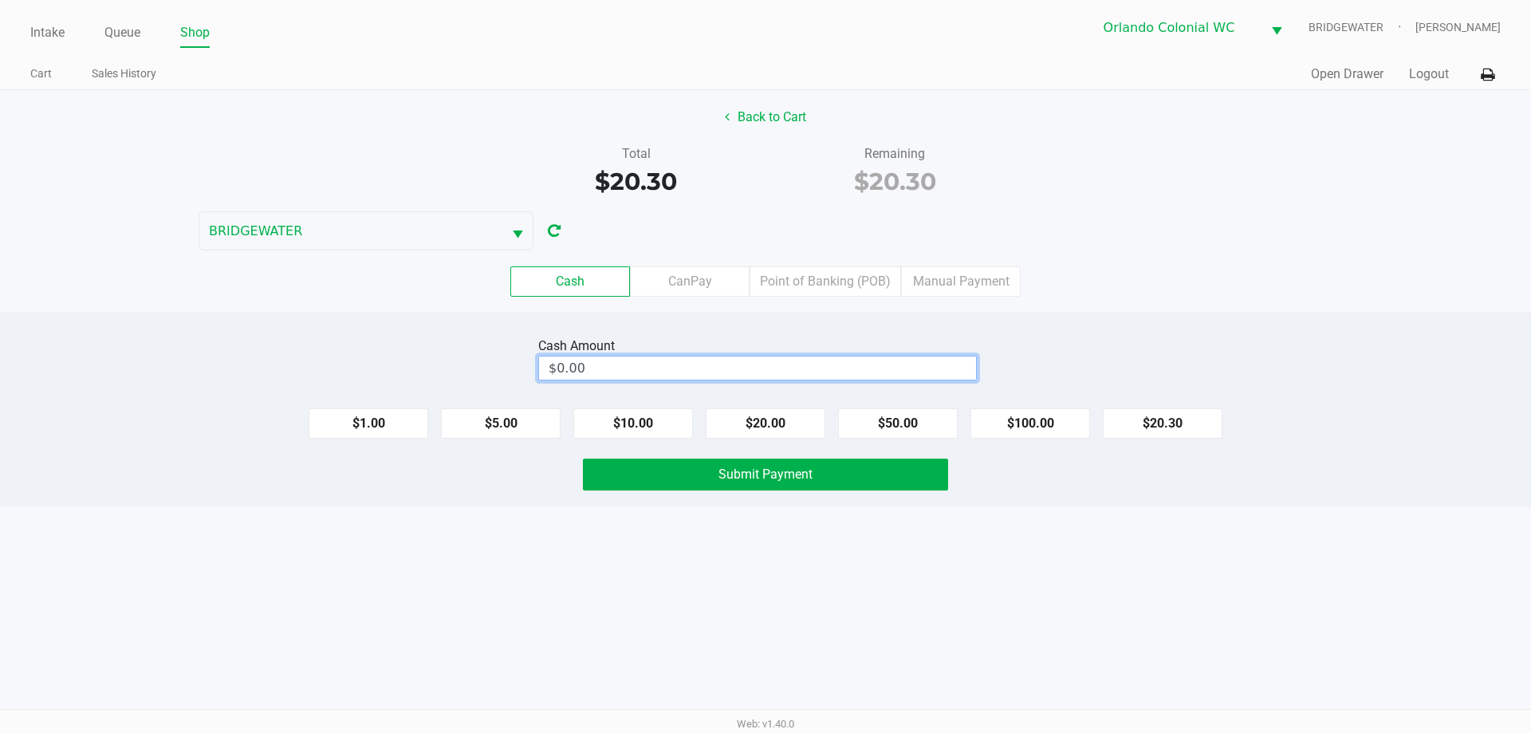
click at [901, 362] on input "$0.00" at bounding box center [757, 367] width 437 height 23
click at [1072, 601] on div "Intake Queue Shop Orlando Colonial [PERSON_NAME] [PERSON_NAME] Cart Sales Histo…" at bounding box center [765, 366] width 1531 height 733
type input "$100.30"
click at [849, 481] on button "Submit Payment" at bounding box center [765, 475] width 365 height 32
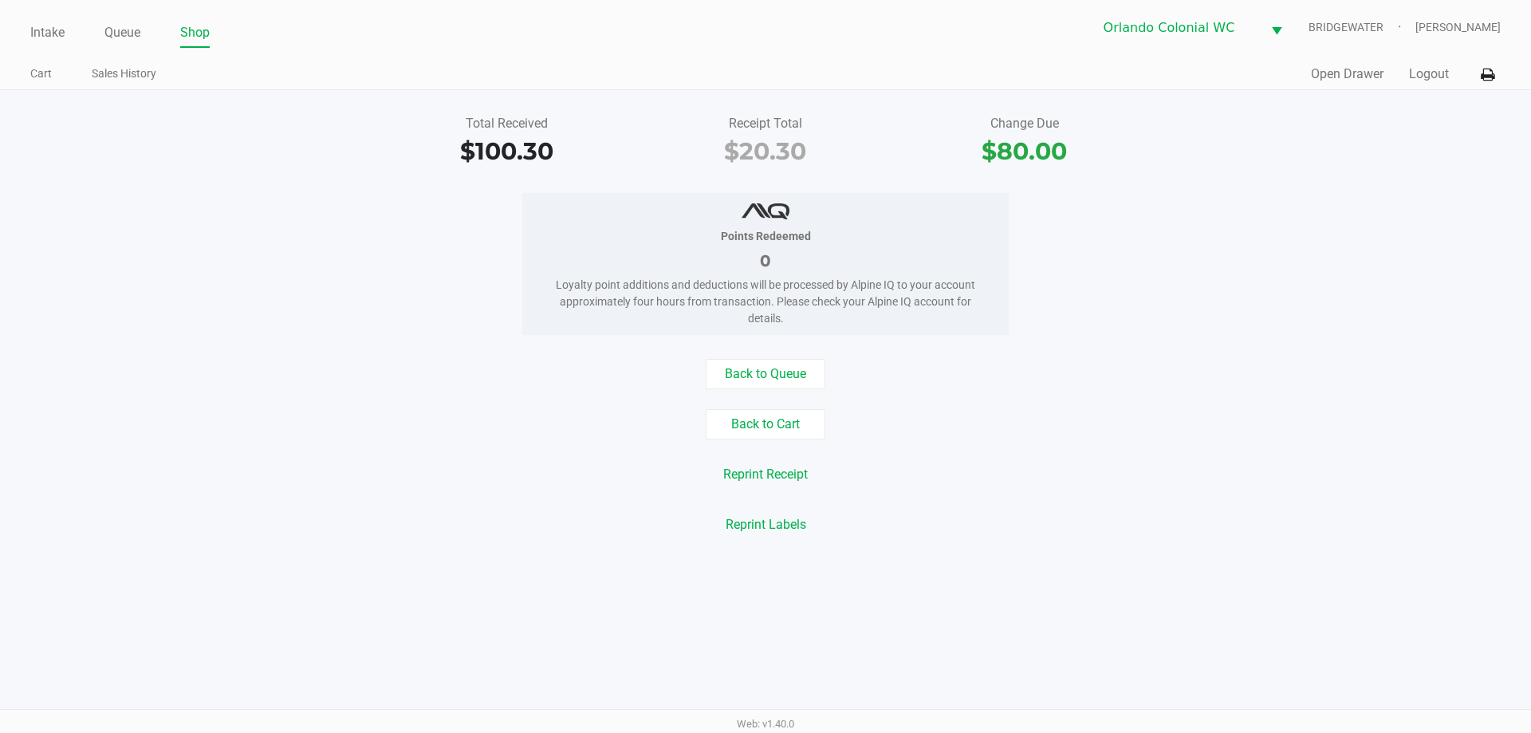
click at [107, 65] on link "Sales History" at bounding box center [124, 74] width 65 height 20
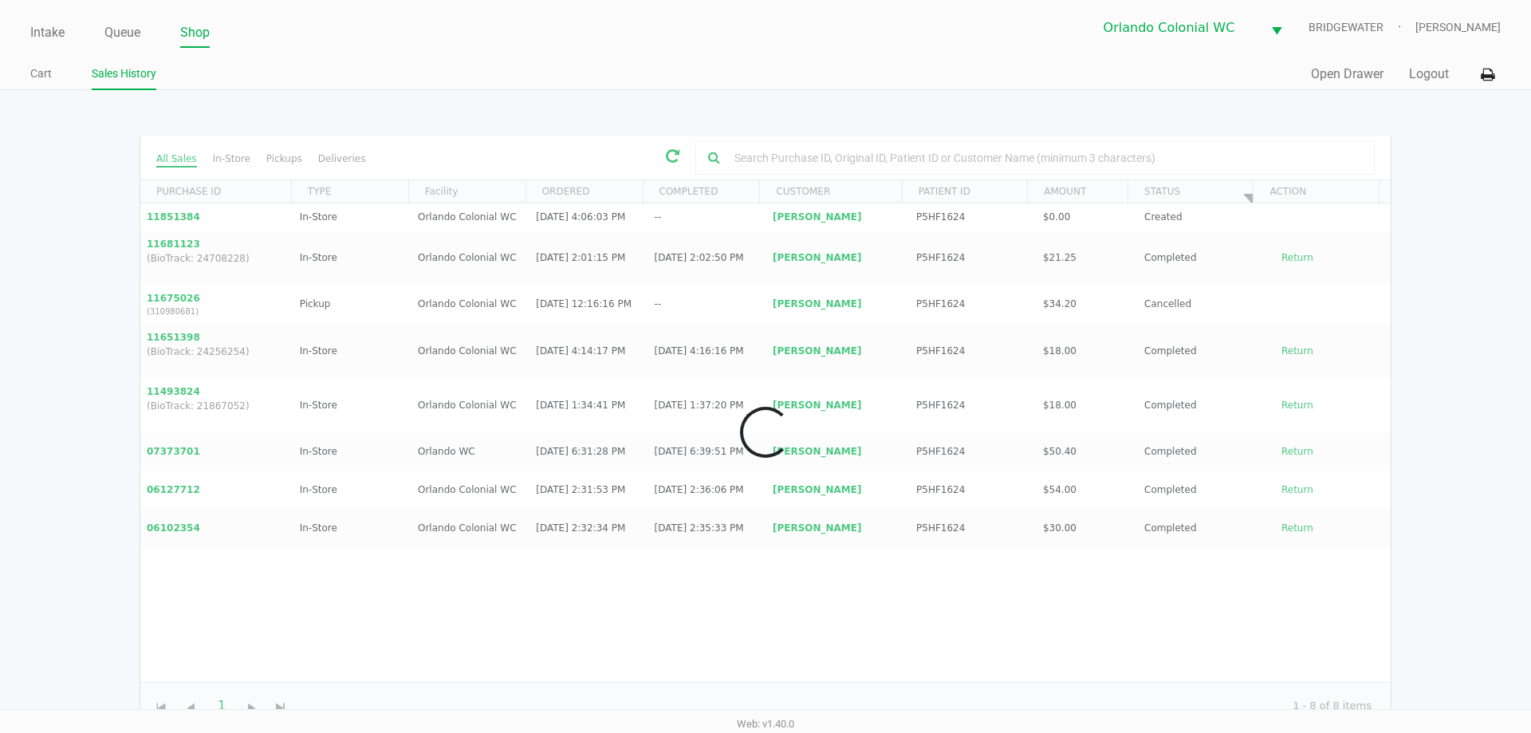
click at [40, 71] on link "Cart" at bounding box center [41, 74] width 22 height 20
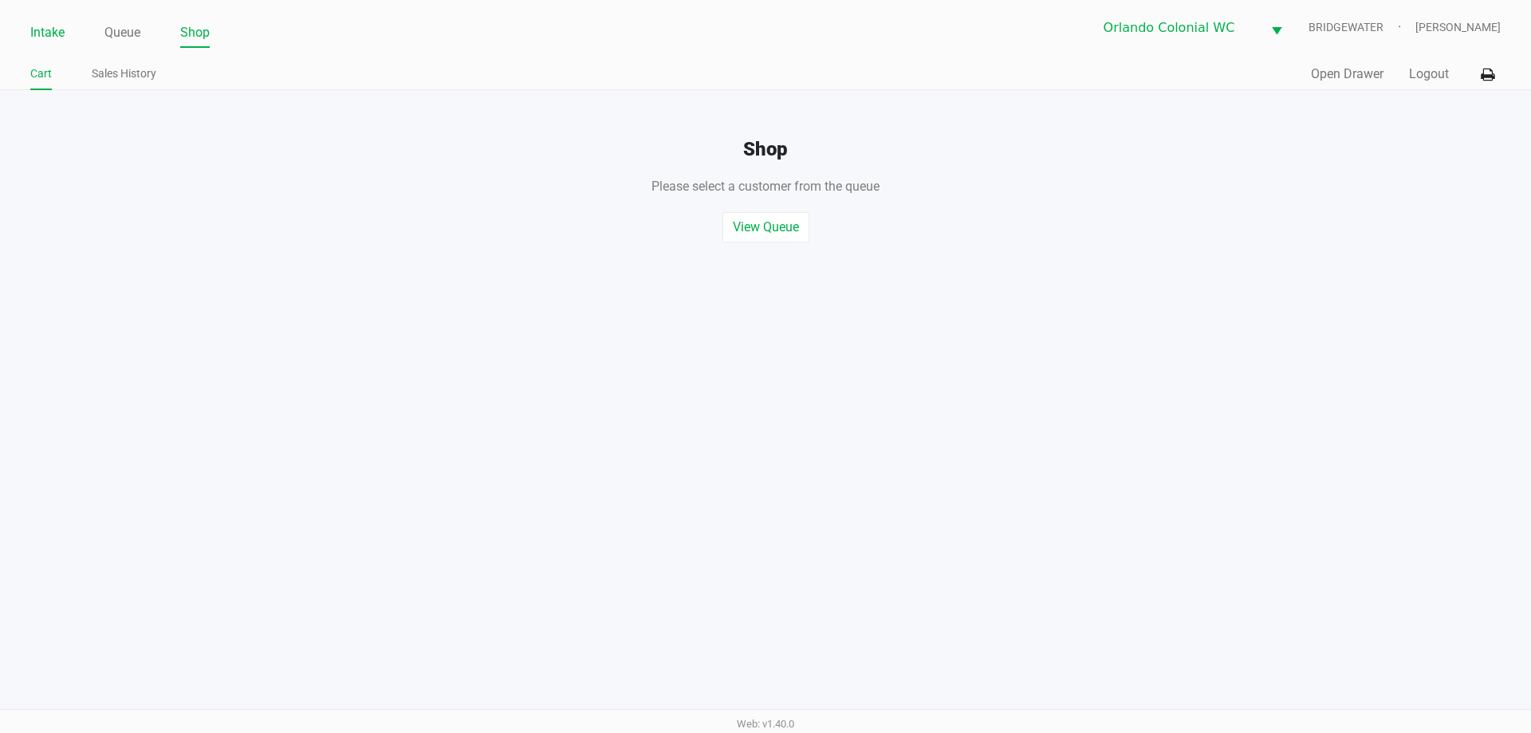
click at [45, 25] on link "Intake" at bounding box center [47, 33] width 34 height 22
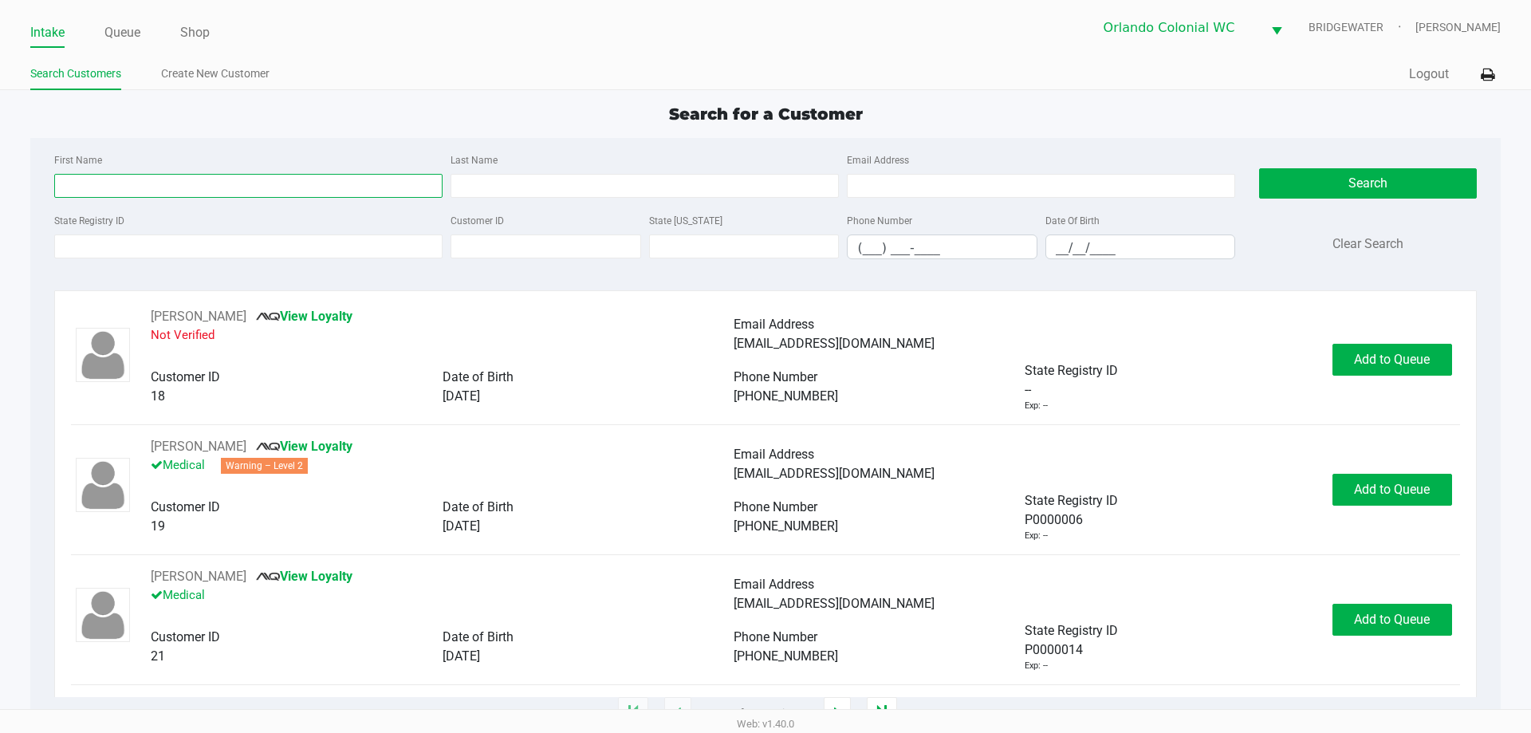
click at [98, 183] on input "First Name" at bounding box center [248, 186] width 388 height 24
click at [107, 32] on link "Queue" at bounding box center [122, 33] width 36 height 22
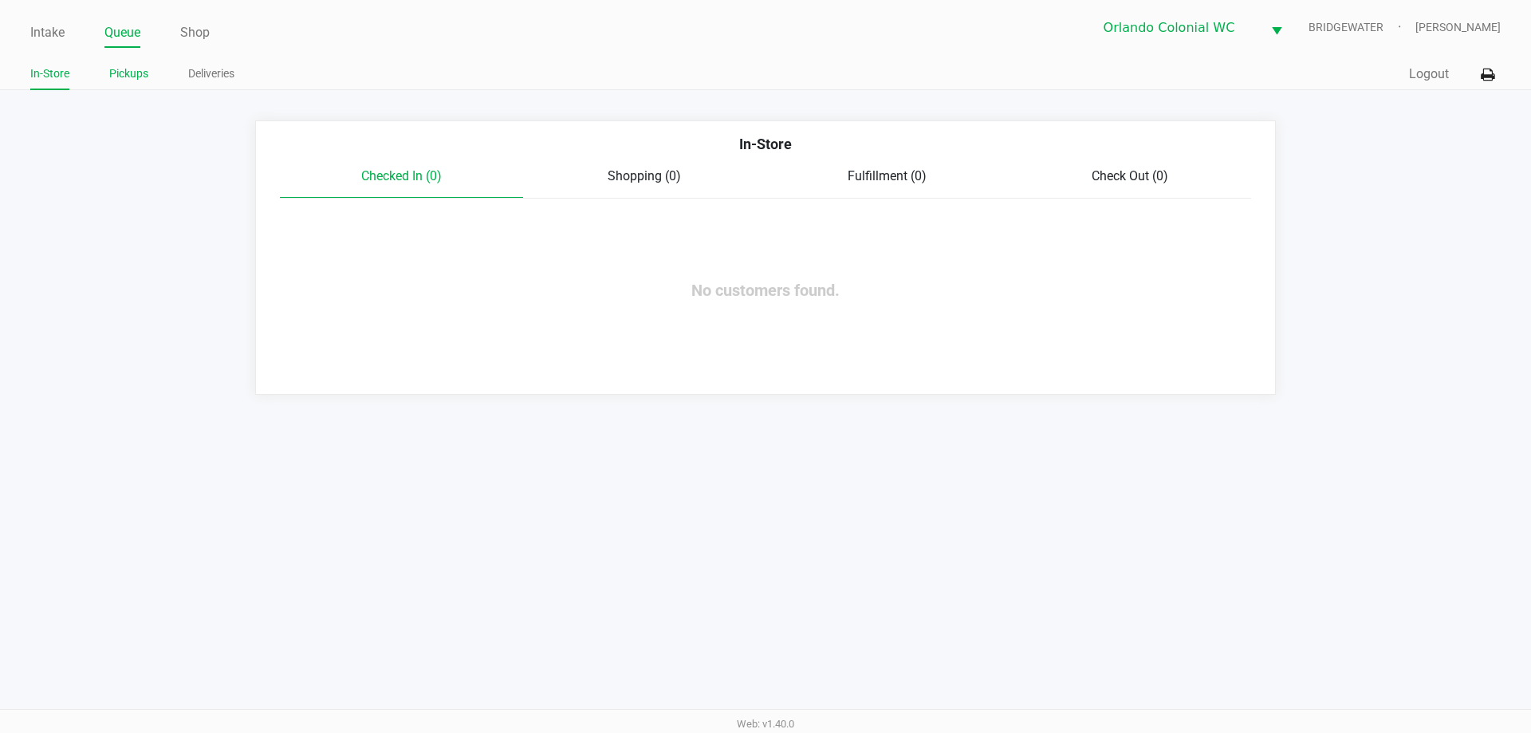
click at [117, 80] on link "Pickups" at bounding box center [128, 74] width 39 height 20
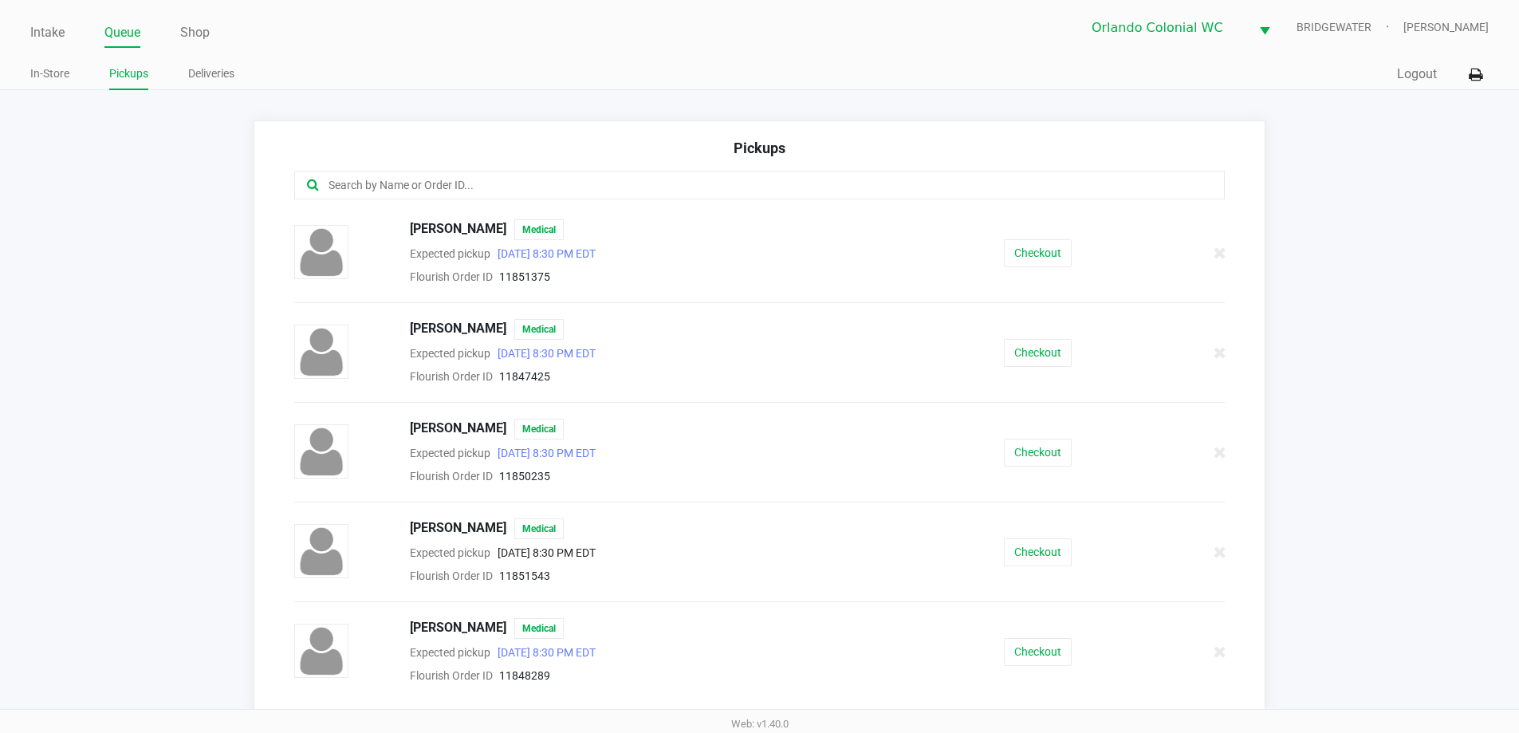
click at [435, 188] on input "text" at bounding box center [734, 185] width 815 height 18
type input "l"
click at [1033, 248] on button "Checkout" at bounding box center [1038, 253] width 68 height 28
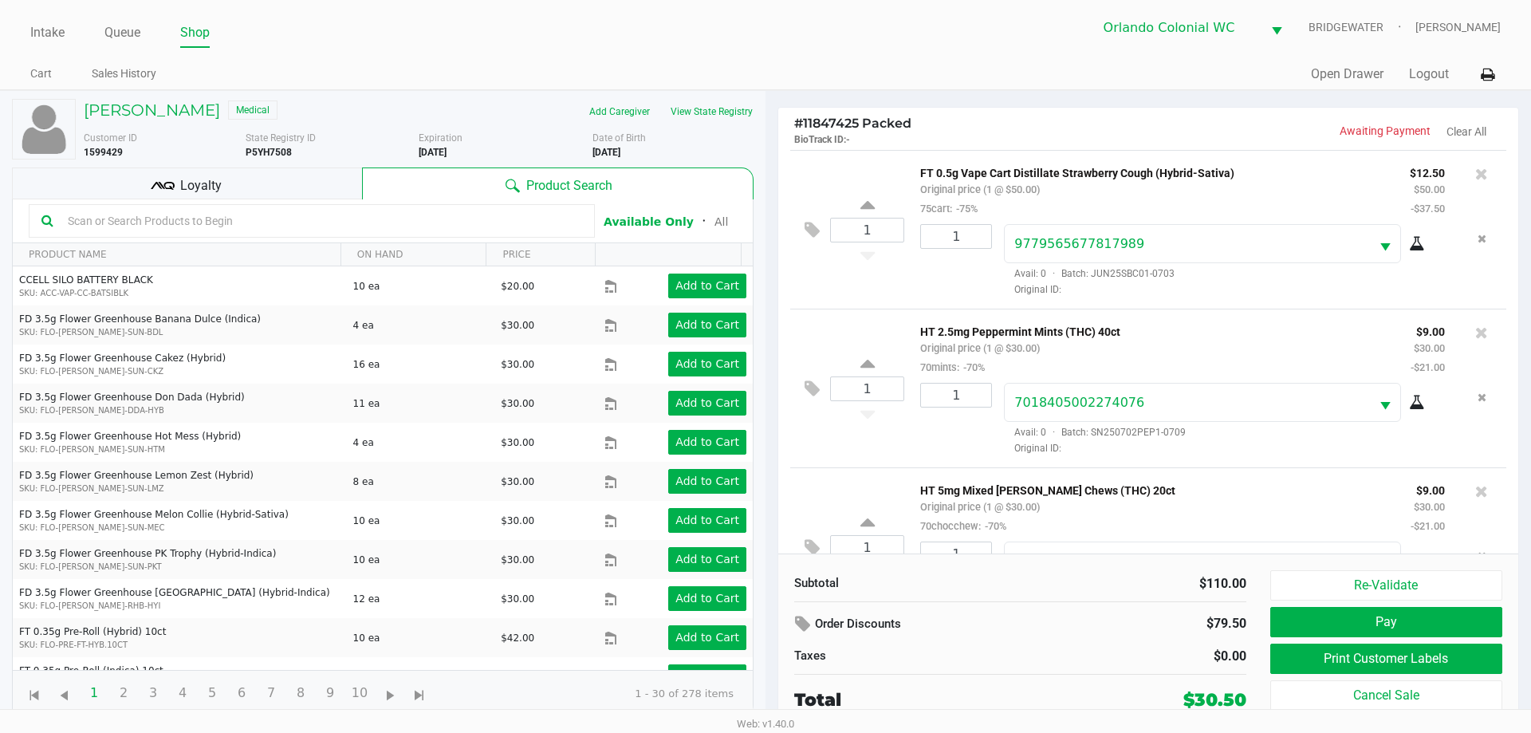
click at [1372, 571] on button "Re-Validate" at bounding box center [1386, 585] width 232 height 30
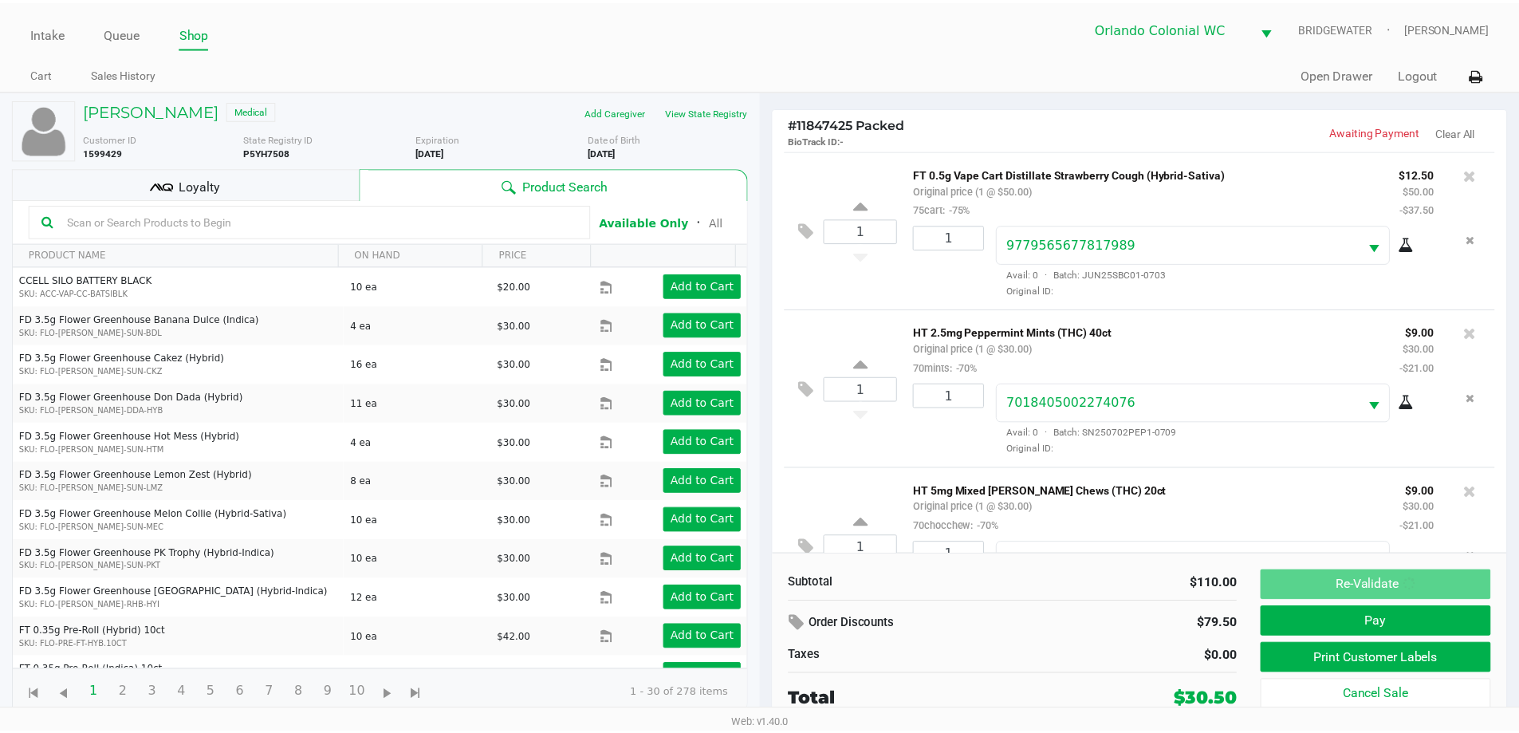
scroll to position [75, 0]
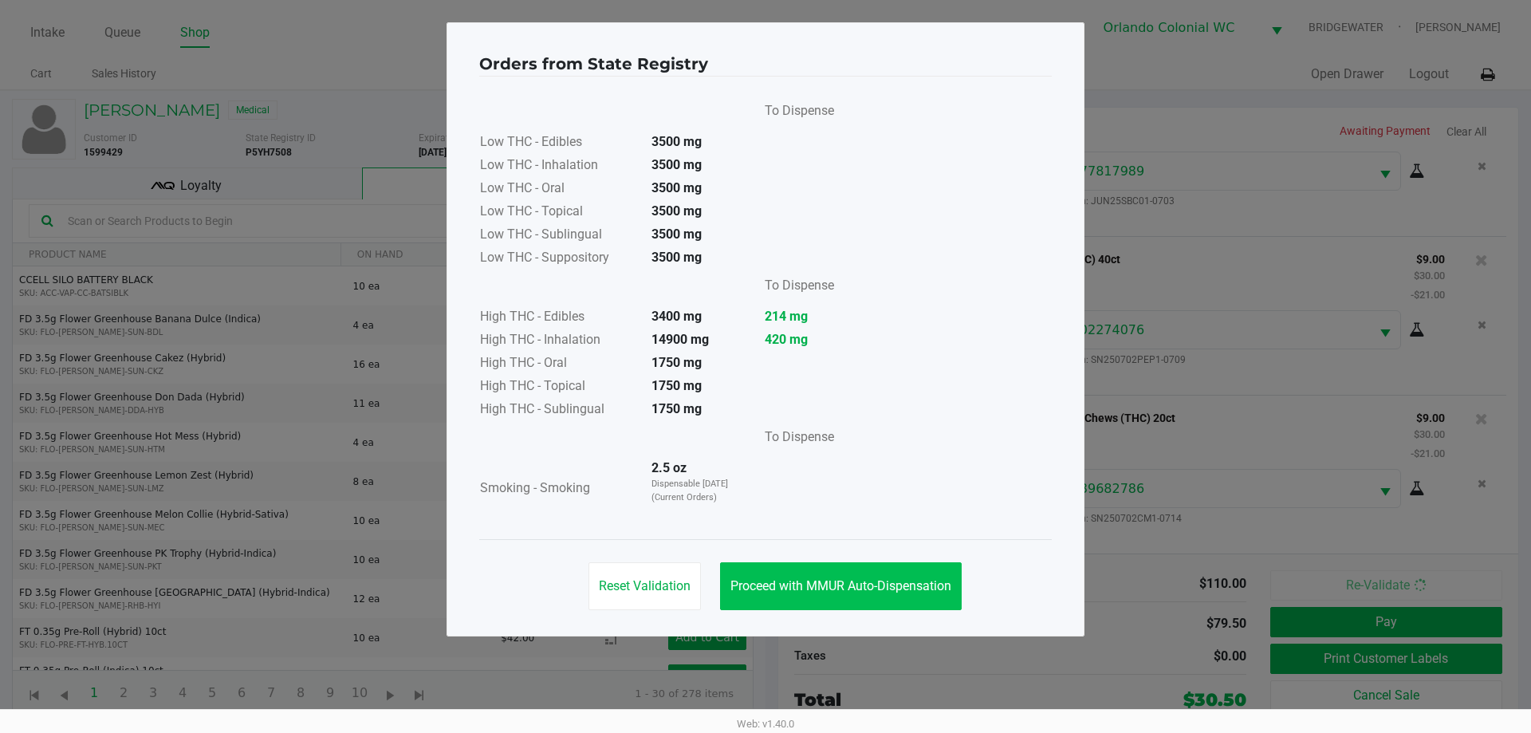
click at [861, 567] on button "Proceed with MMUR Auto-Dispensation" at bounding box center [841, 586] width 242 height 48
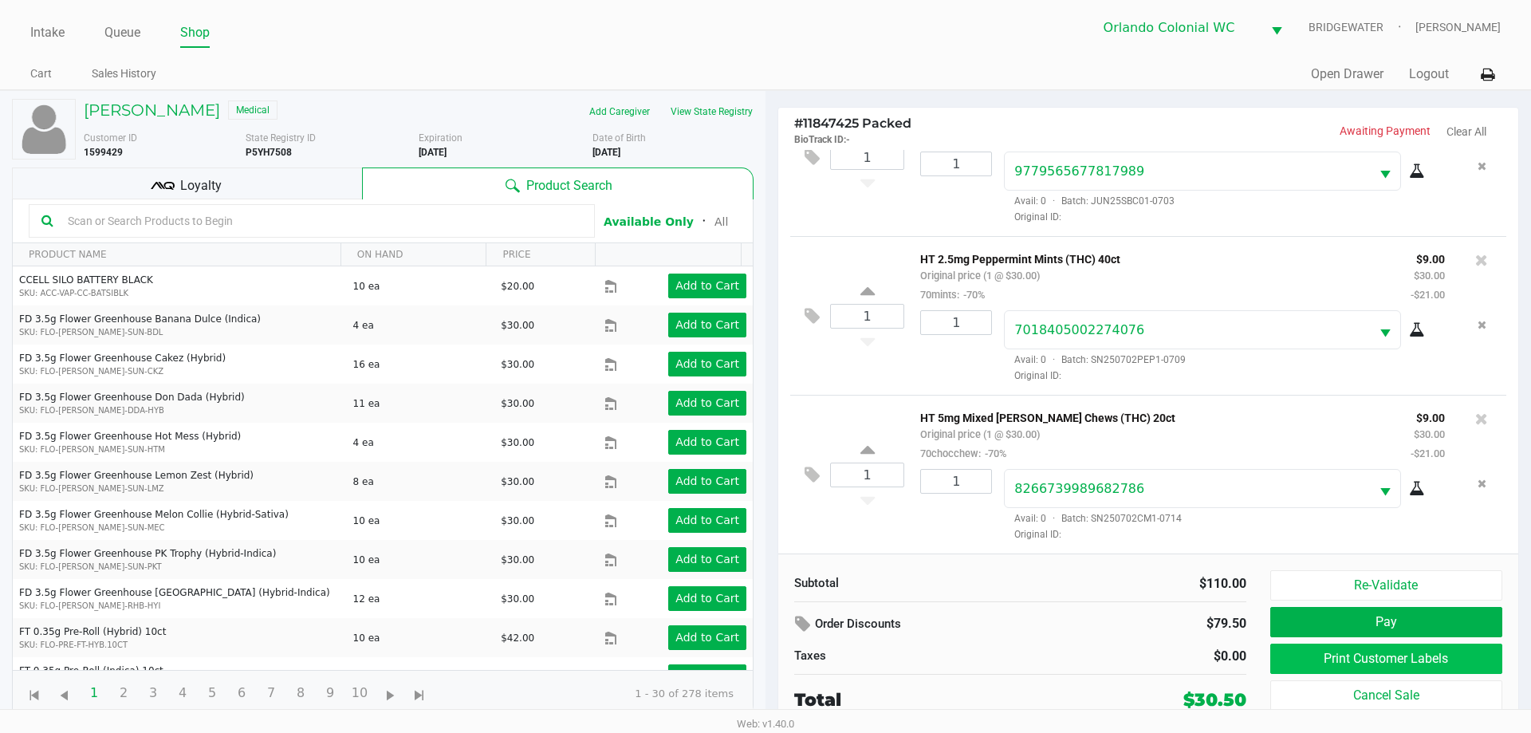
click at [1317, 668] on button "Print Customer Labels" at bounding box center [1386, 659] width 232 height 30
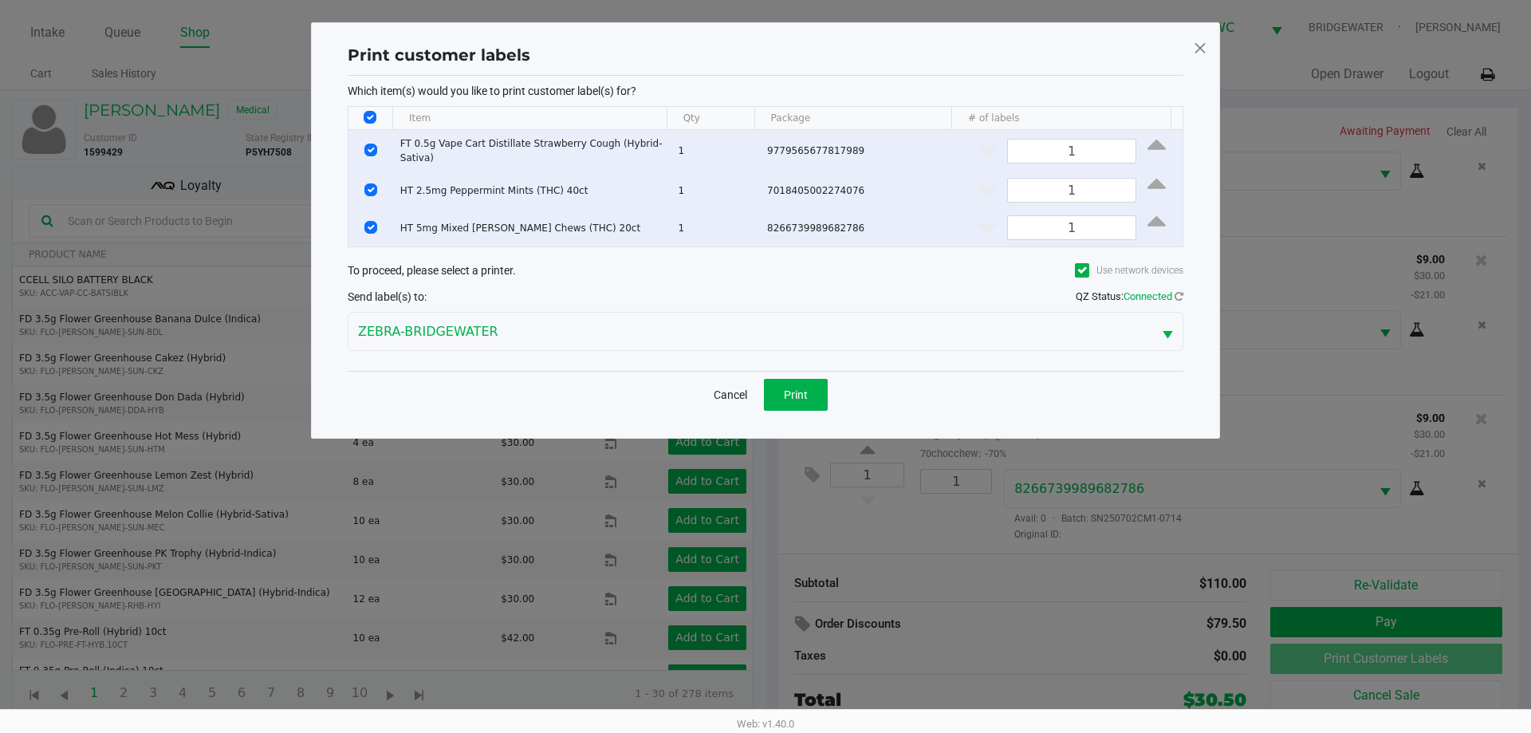
click at [809, 390] on button "Print" at bounding box center [796, 395] width 64 height 32
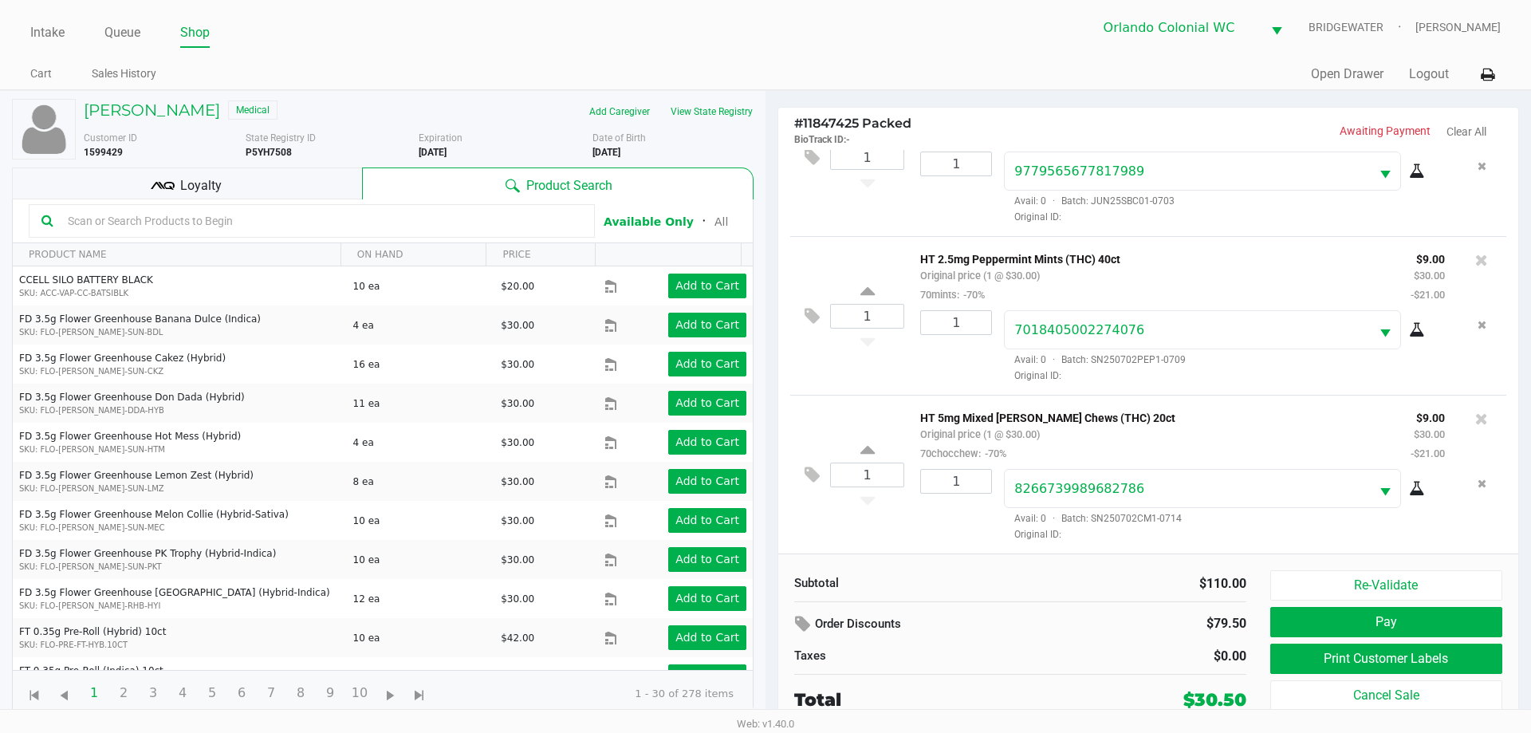
click at [1396, 630] on button "Pay" at bounding box center [1386, 622] width 232 height 30
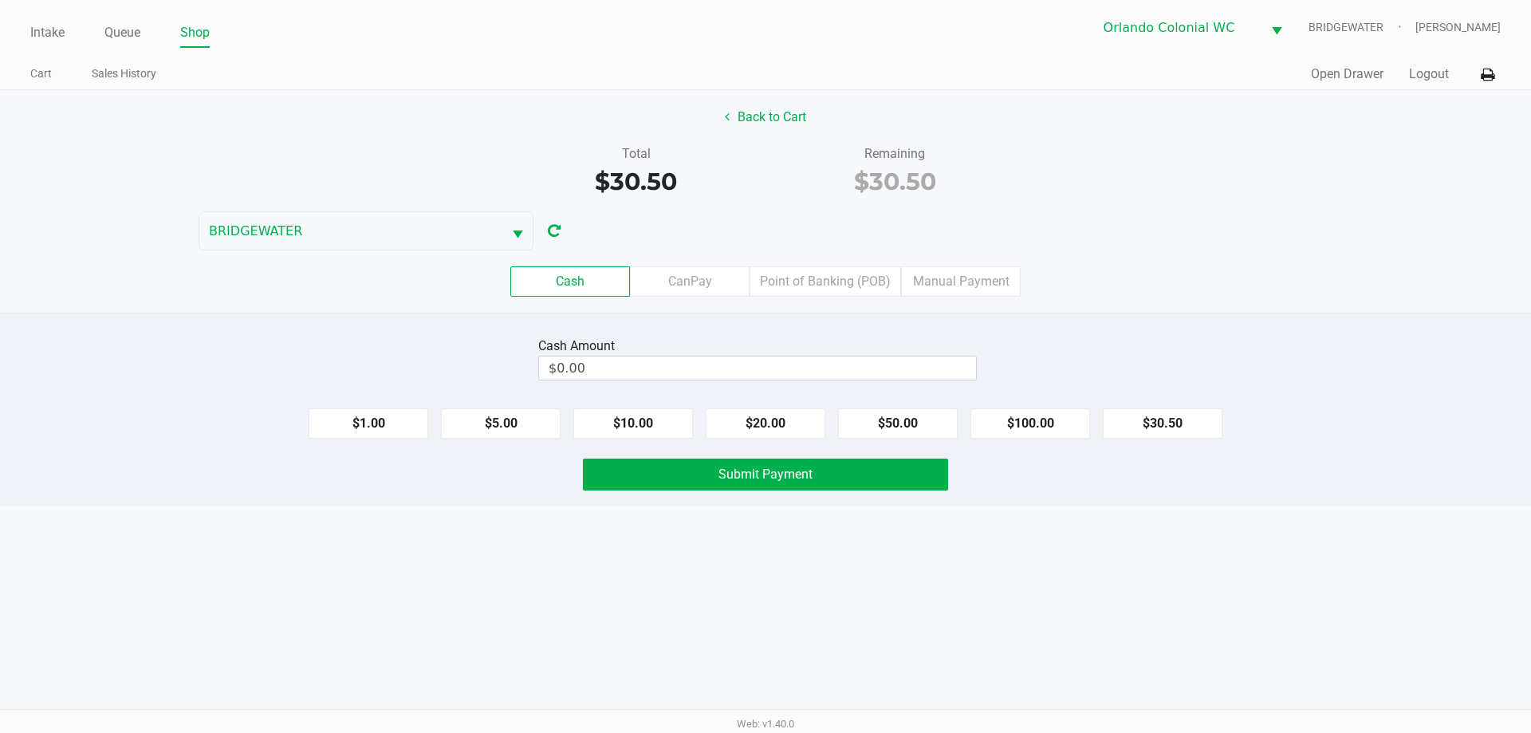
click at [837, 286] on label "Point of Banking (POB)" at bounding box center [826, 281] width 152 height 30
click at [0, 0] on 7 "Point of Banking (POB)" at bounding box center [0, 0] width 0 height 0
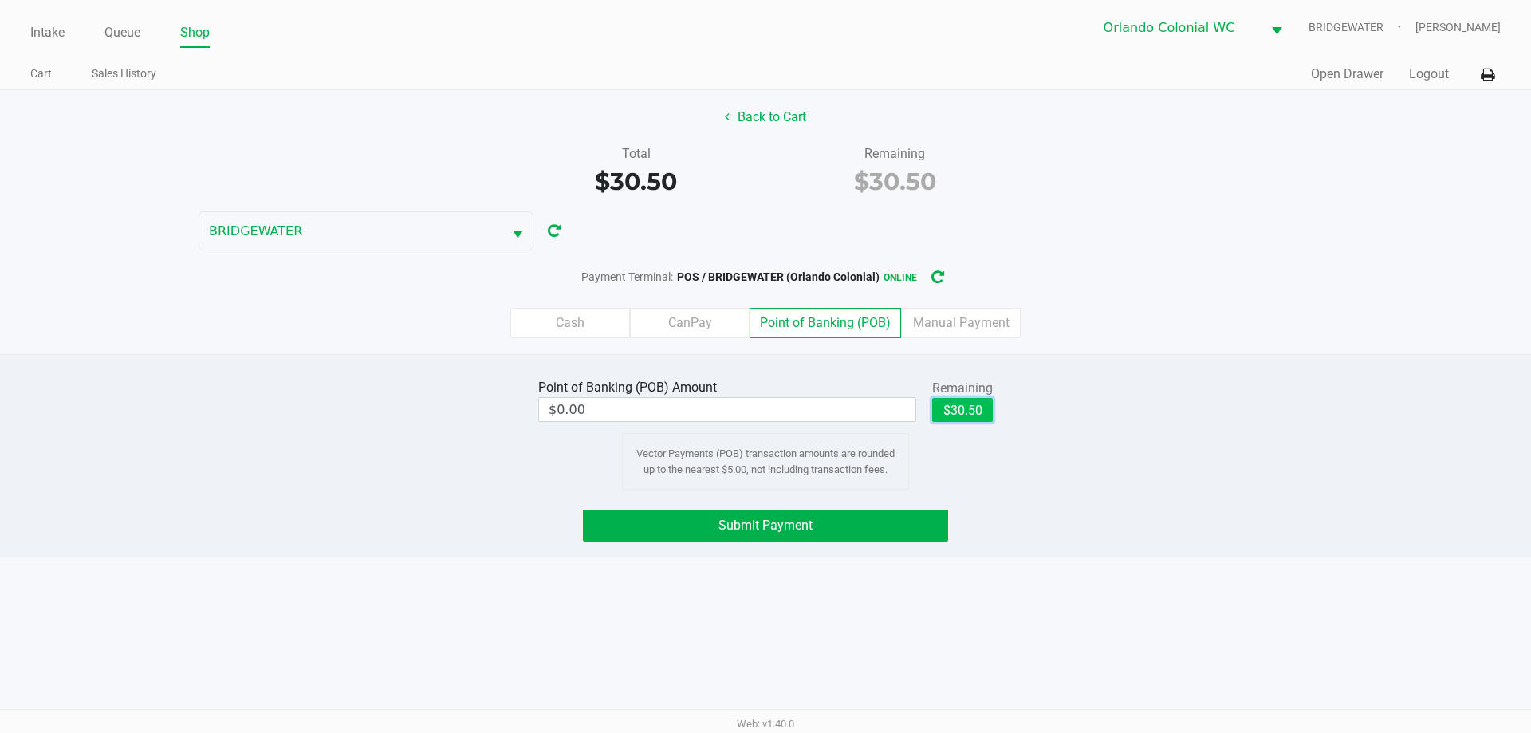
click at [990, 413] on button "$30.50" at bounding box center [962, 410] width 61 height 24
type input "$30.50"
click at [1094, 579] on div "Intake Queue Shop Orlando Colonial [PERSON_NAME] [PERSON_NAME] Cart Sales Histo…" at bounding box center [765, 366] width 1531 height 733
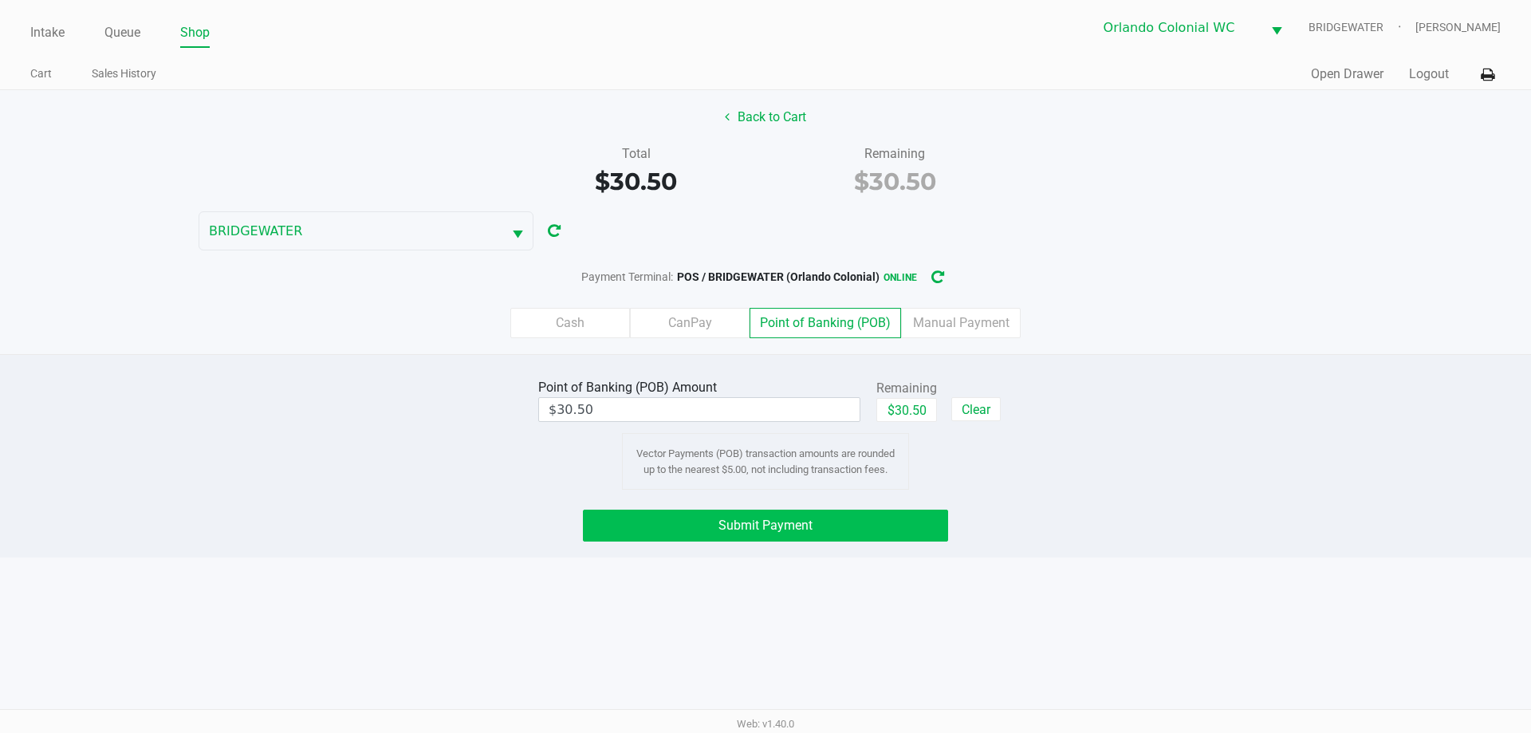
click at [814, 522] on button "Submit Payment" at bounding box center [765, 526] width 365 height 32
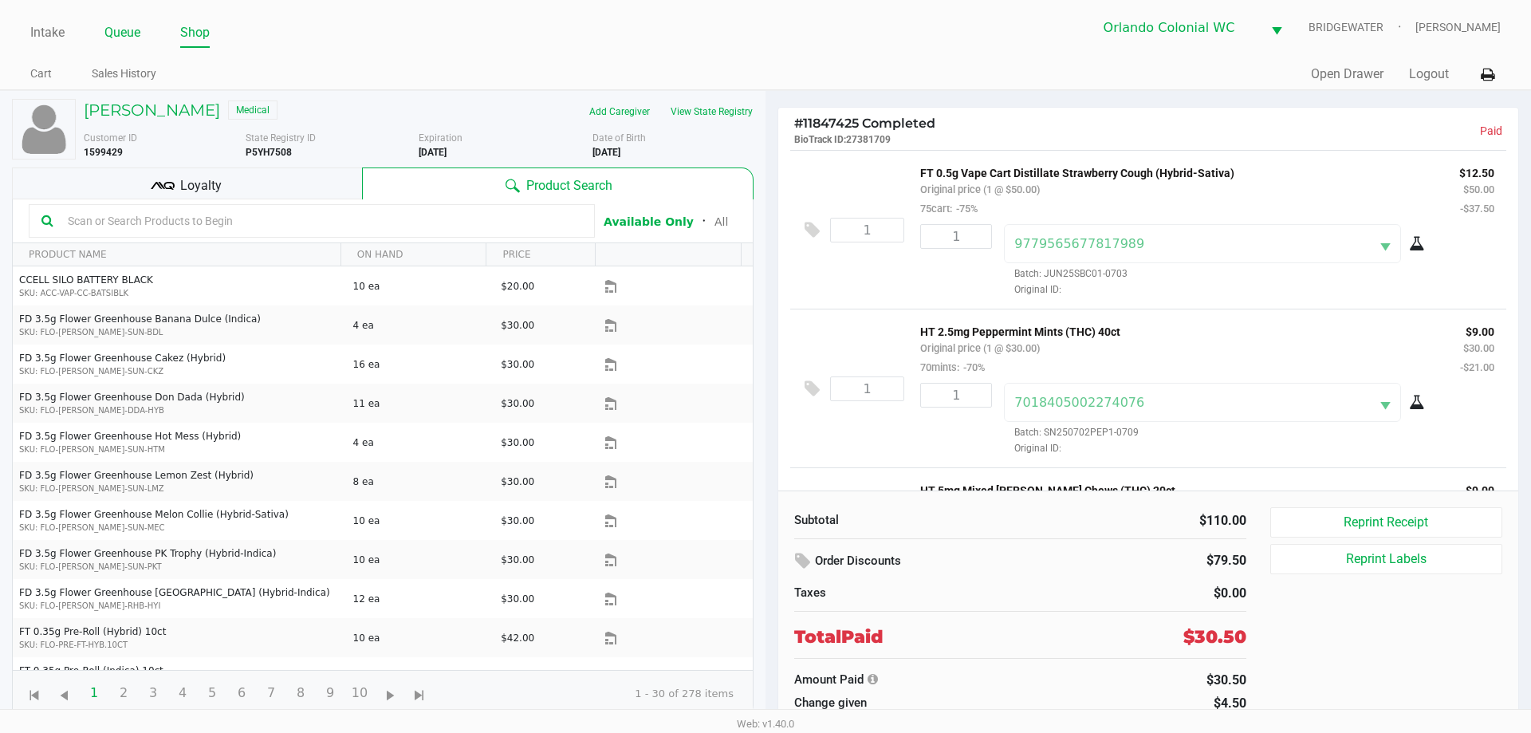
click at [117, 34] on link "Queue" at bounding box center [122, 33] width 36 height 22
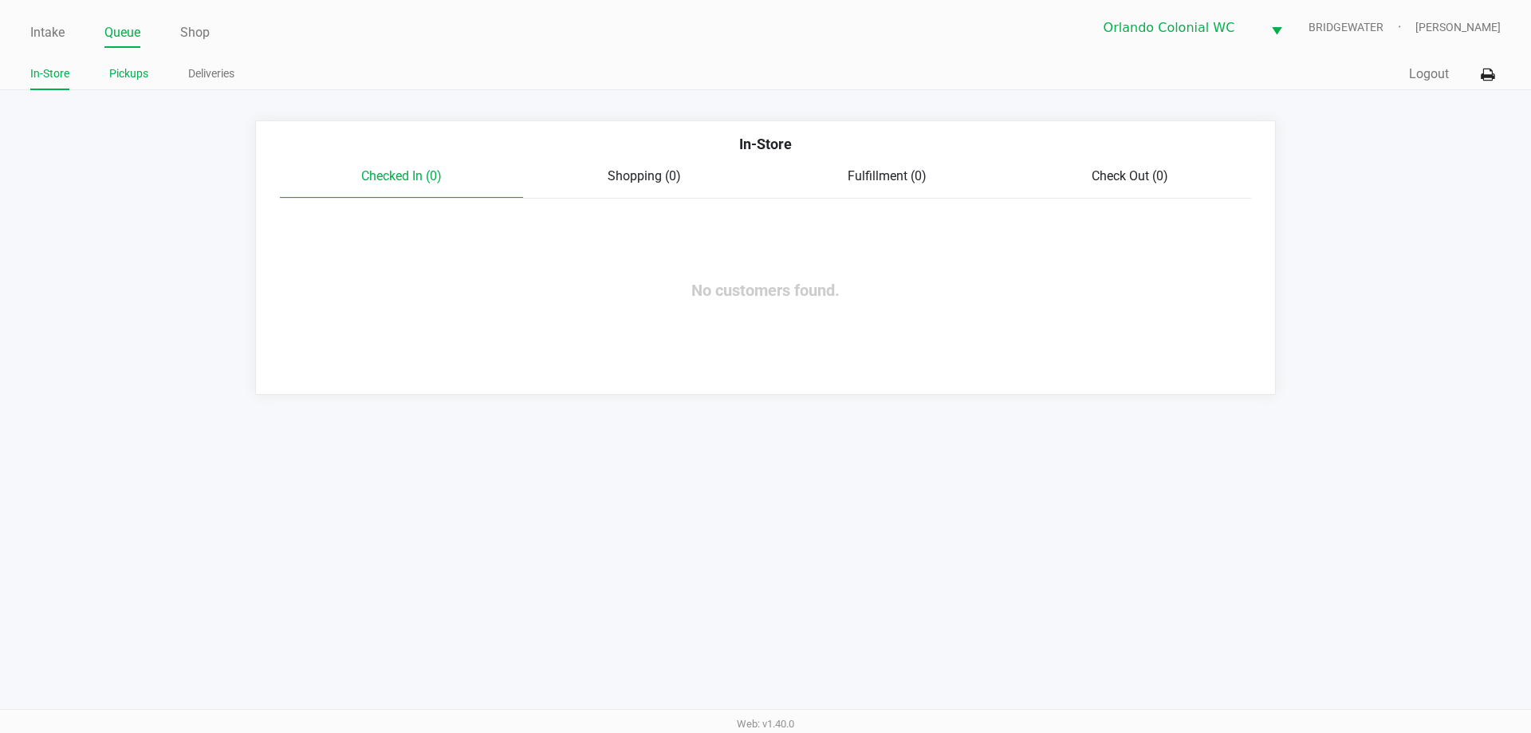
click at [137, 82] on link "Pickups" at bounding box center [128, 74] width 39 height 20
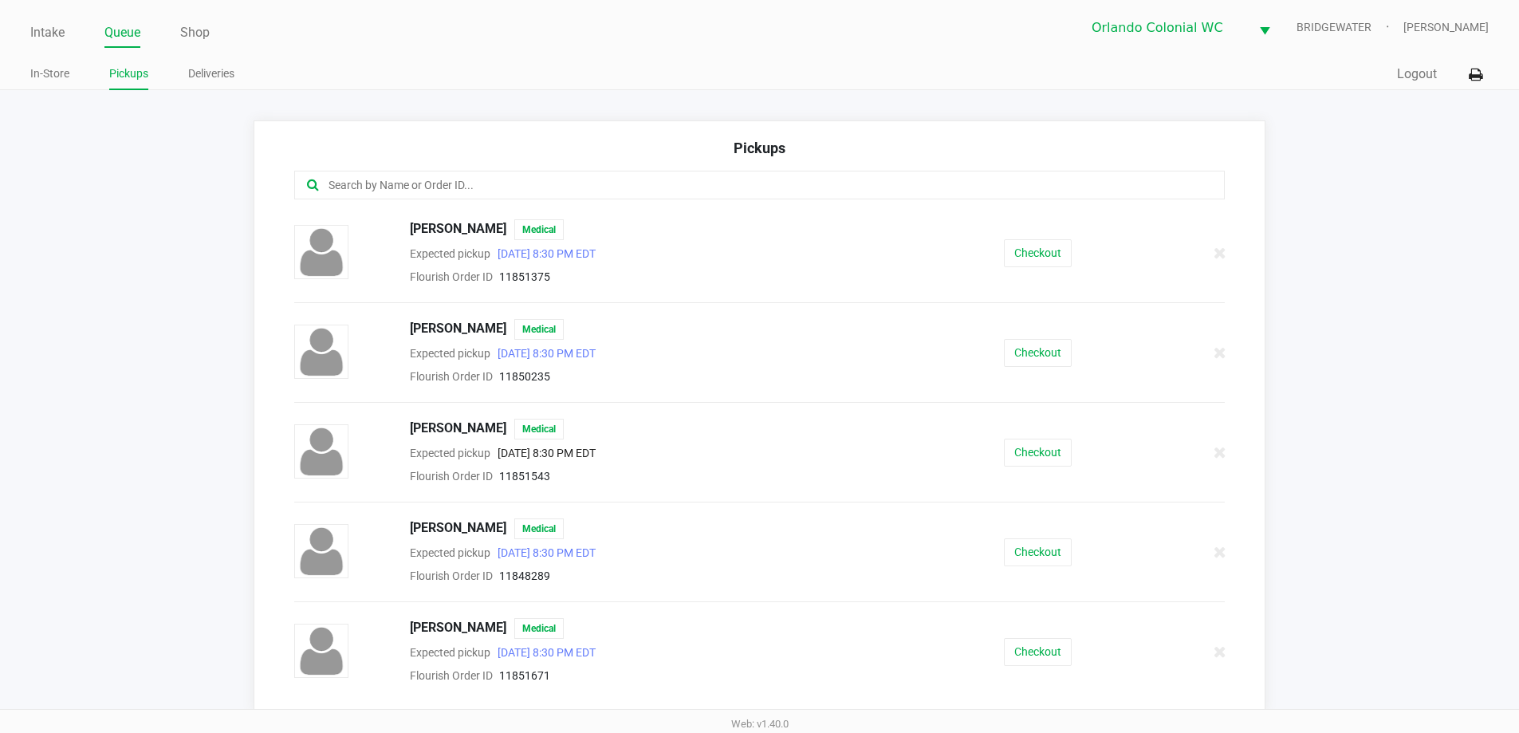
click at [404, 182] on input "text" at bounding box center [734, 185] width 815 height 18
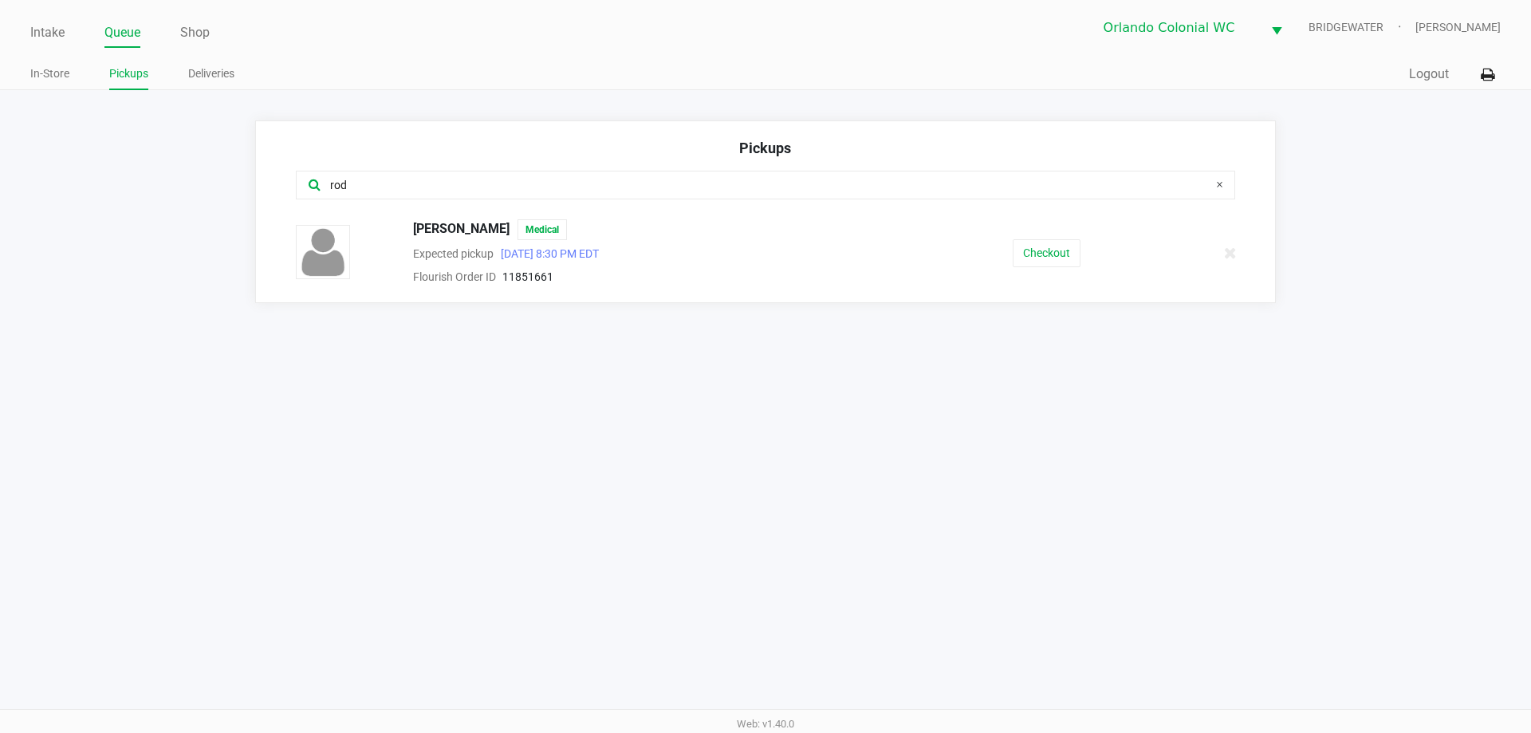
type input "rod"
click at [1057, 244] on button "Checkout" at bounding box center [1047, 253] width 68 height 28
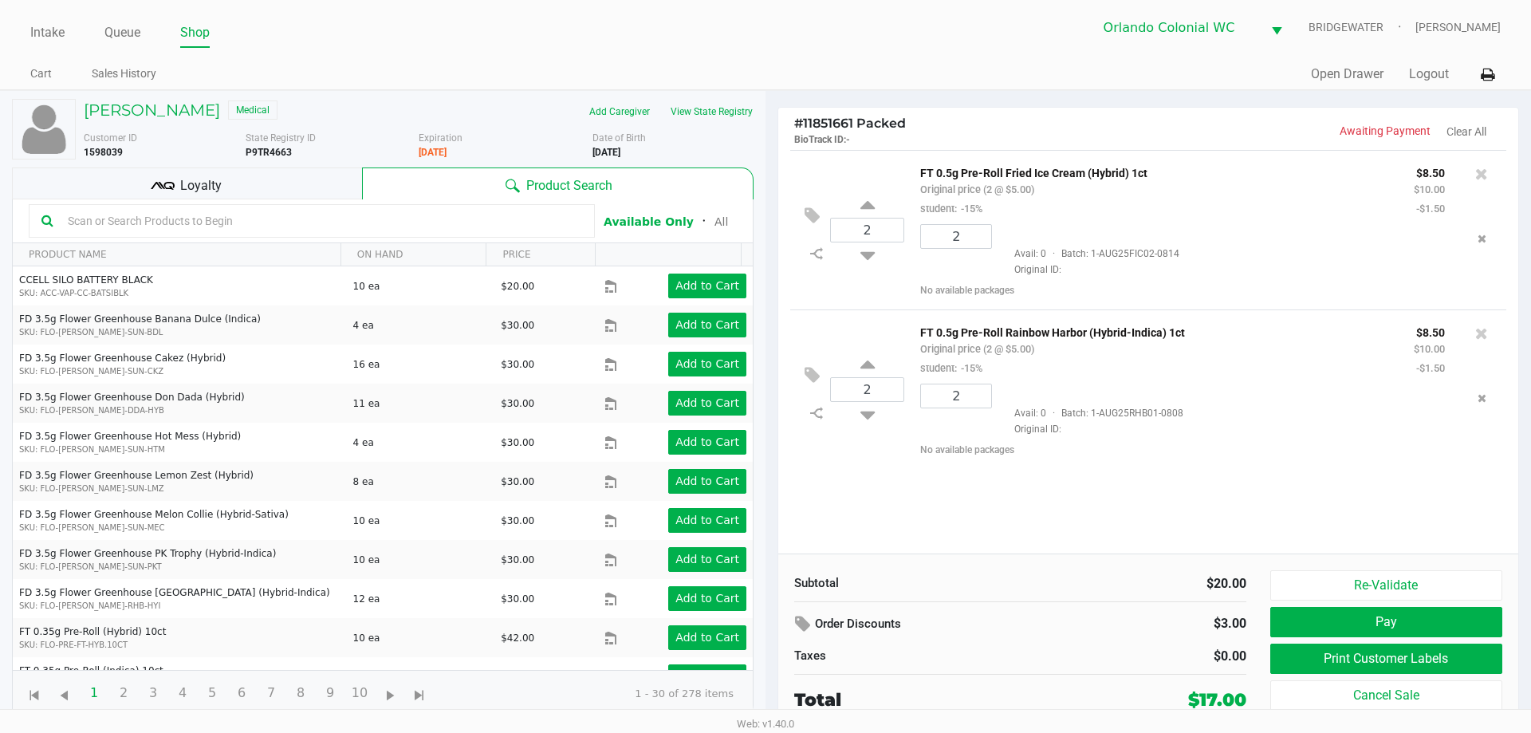
click at [126, 181] on div "Loyalty" at bounding box center [187, 183] width 350 height 32
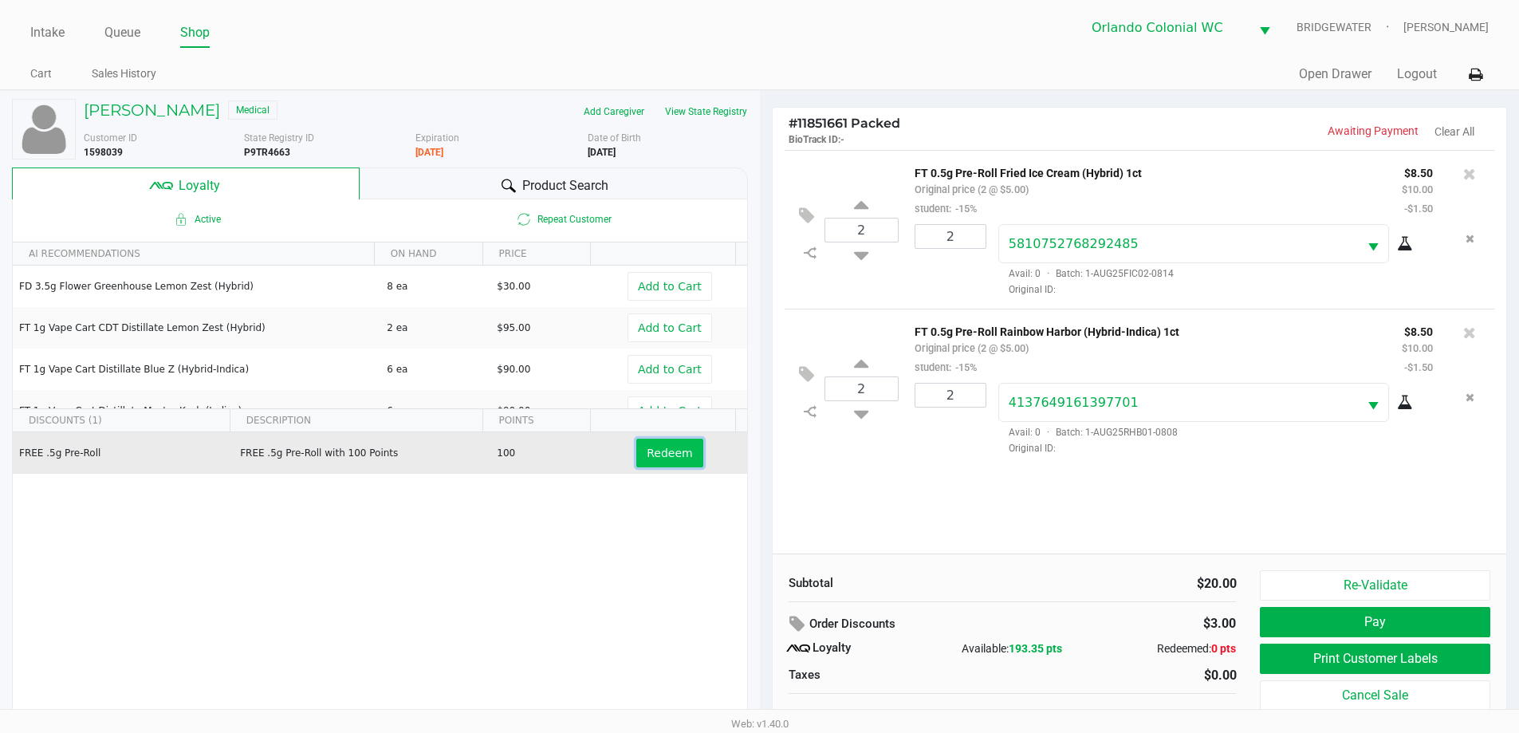
click at [646, 466] on button "Redeem" at bounding box center [669, 453] width 66 height 29
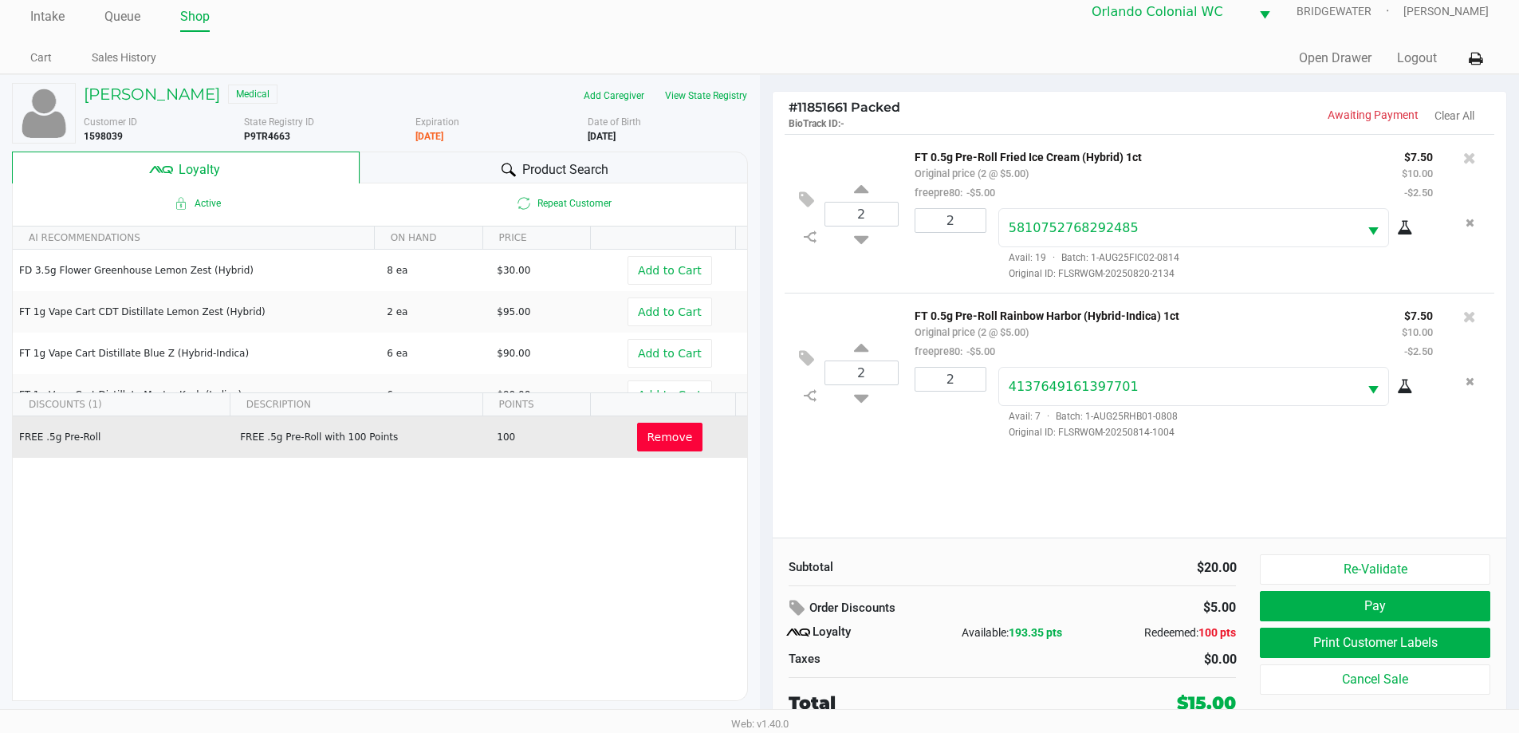
click at [670, 443] on span "Remove" at bounding box center [670, 437] width 45 height 13
click at [657, 443] on span "Redeem" at bounding box center [669, 437] width 45 height 13
click at [657, 435] on span "Remove" at bounding box center [670, 437] width 45 height 13
click at [179, 95] on h5 "[PERSON_NAME]" at bounding box center [152, 94] width 136 height 19
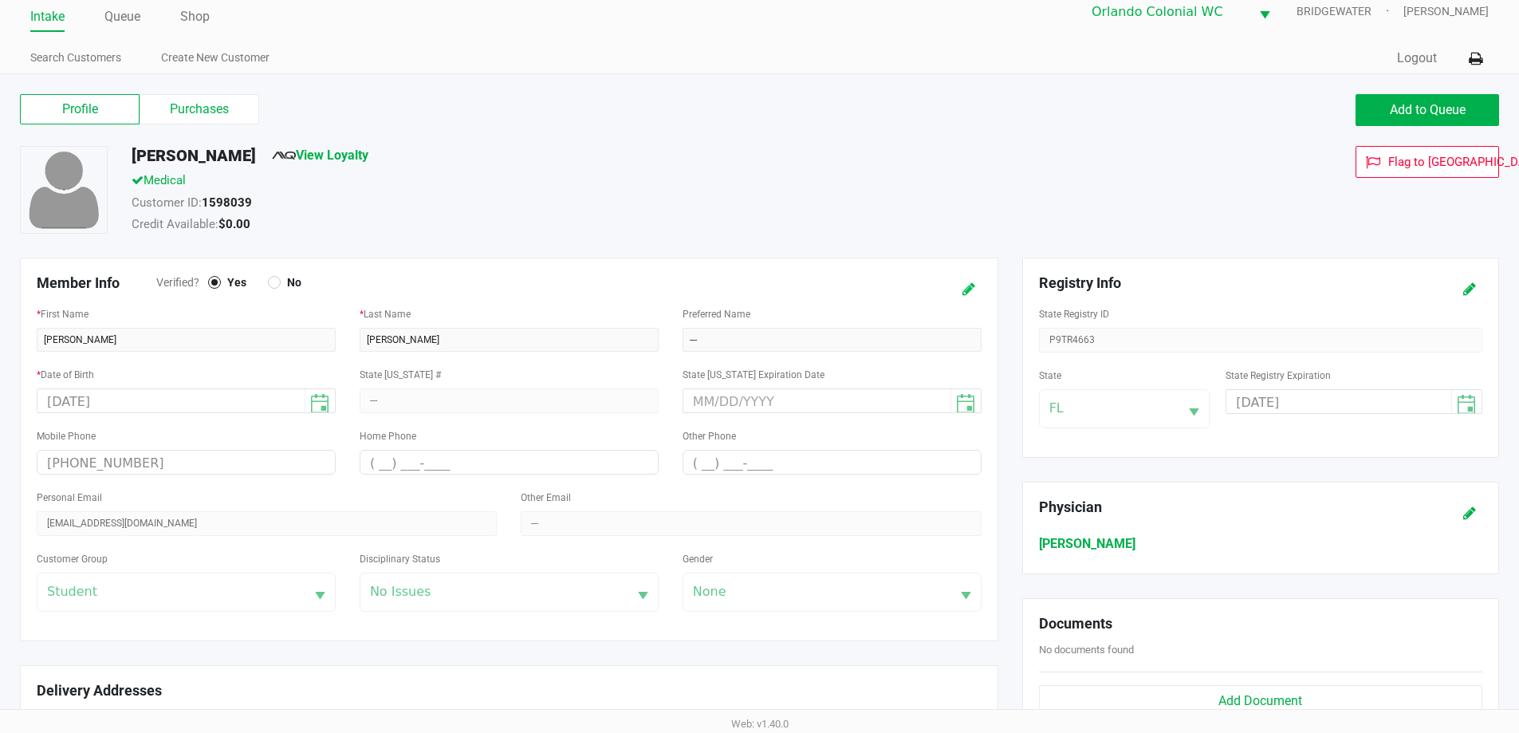
click at [964, 289] on icon at bounding box center [969, 289] width 13 height 11
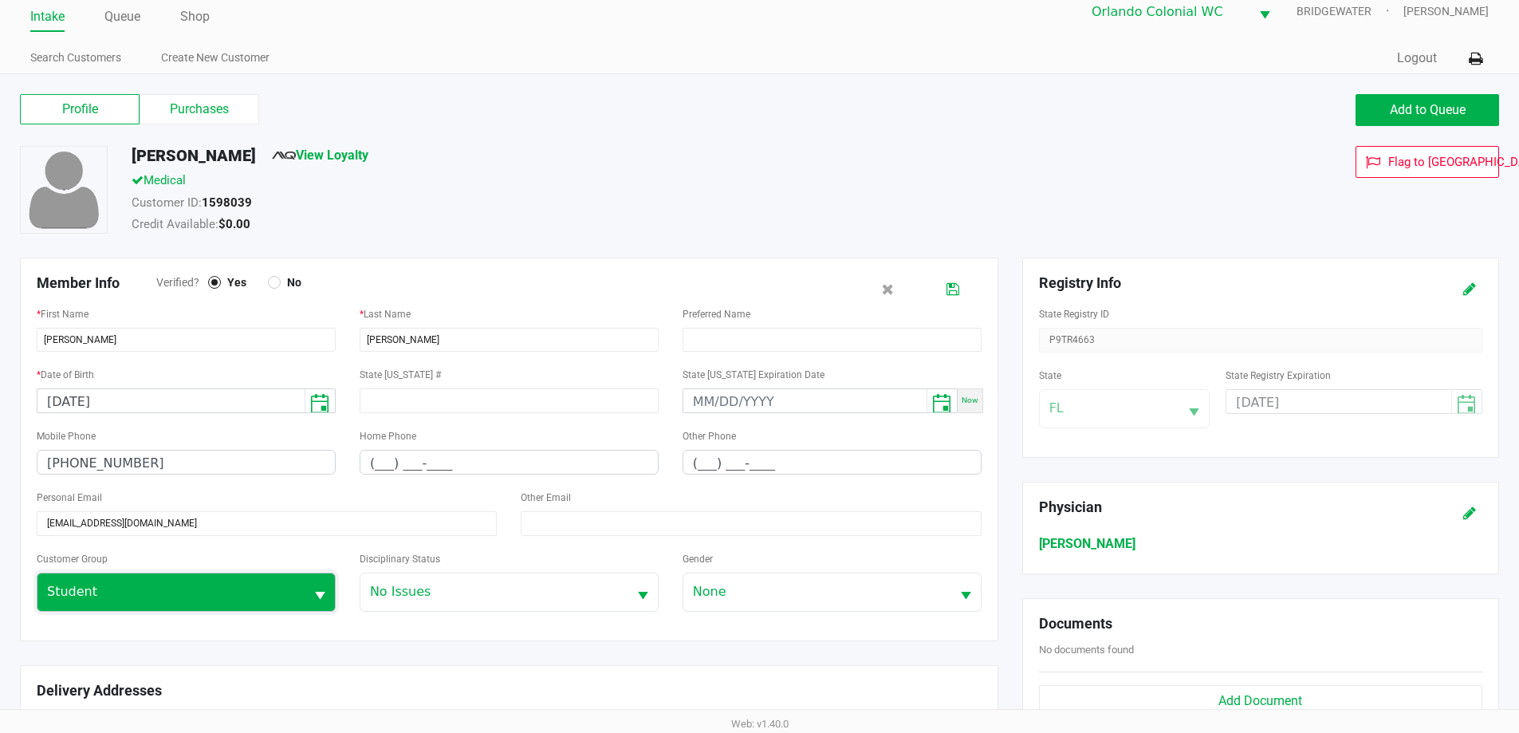
click at [199, 574] on span "Student" at bounding box center [170, 591] width 267 height 37
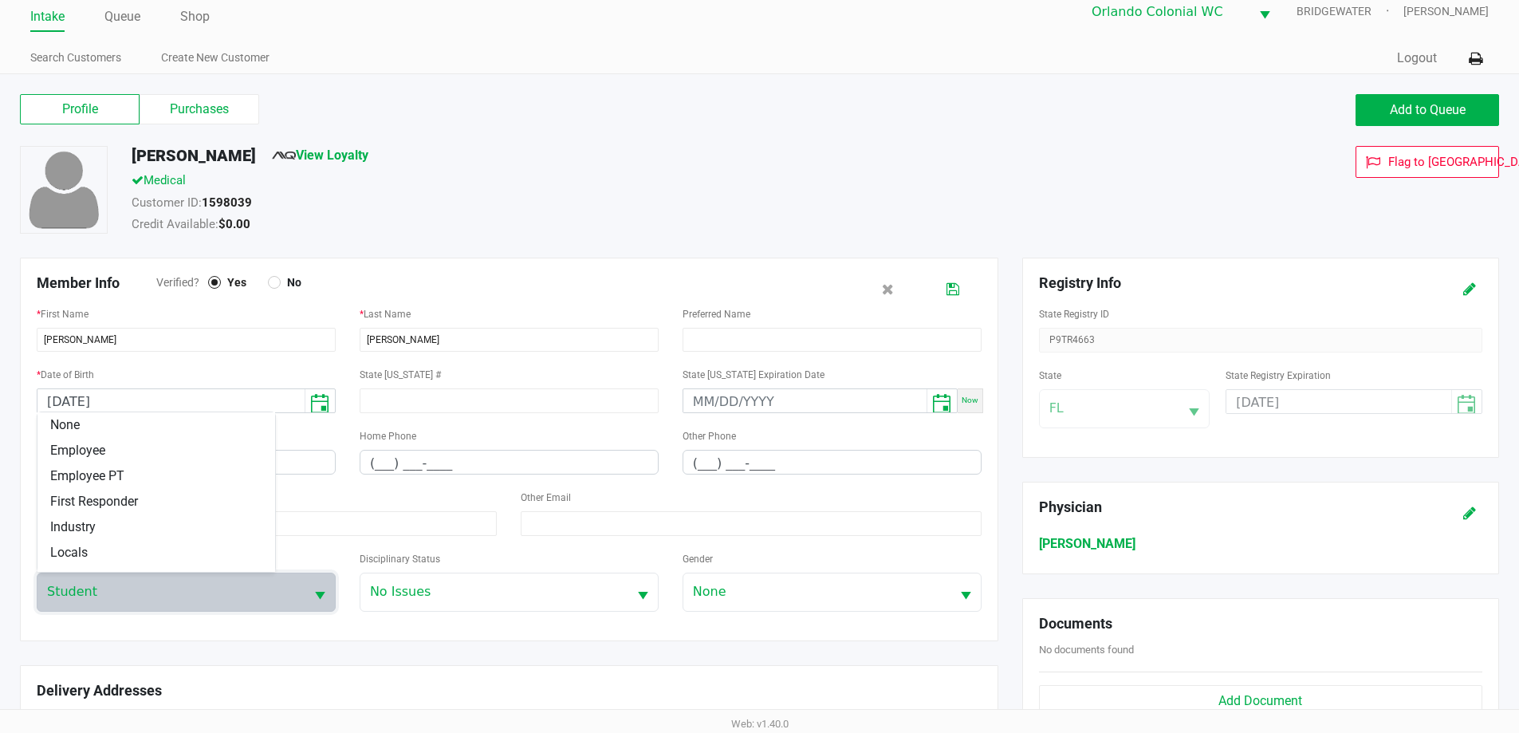
scroll to position [198, 0]
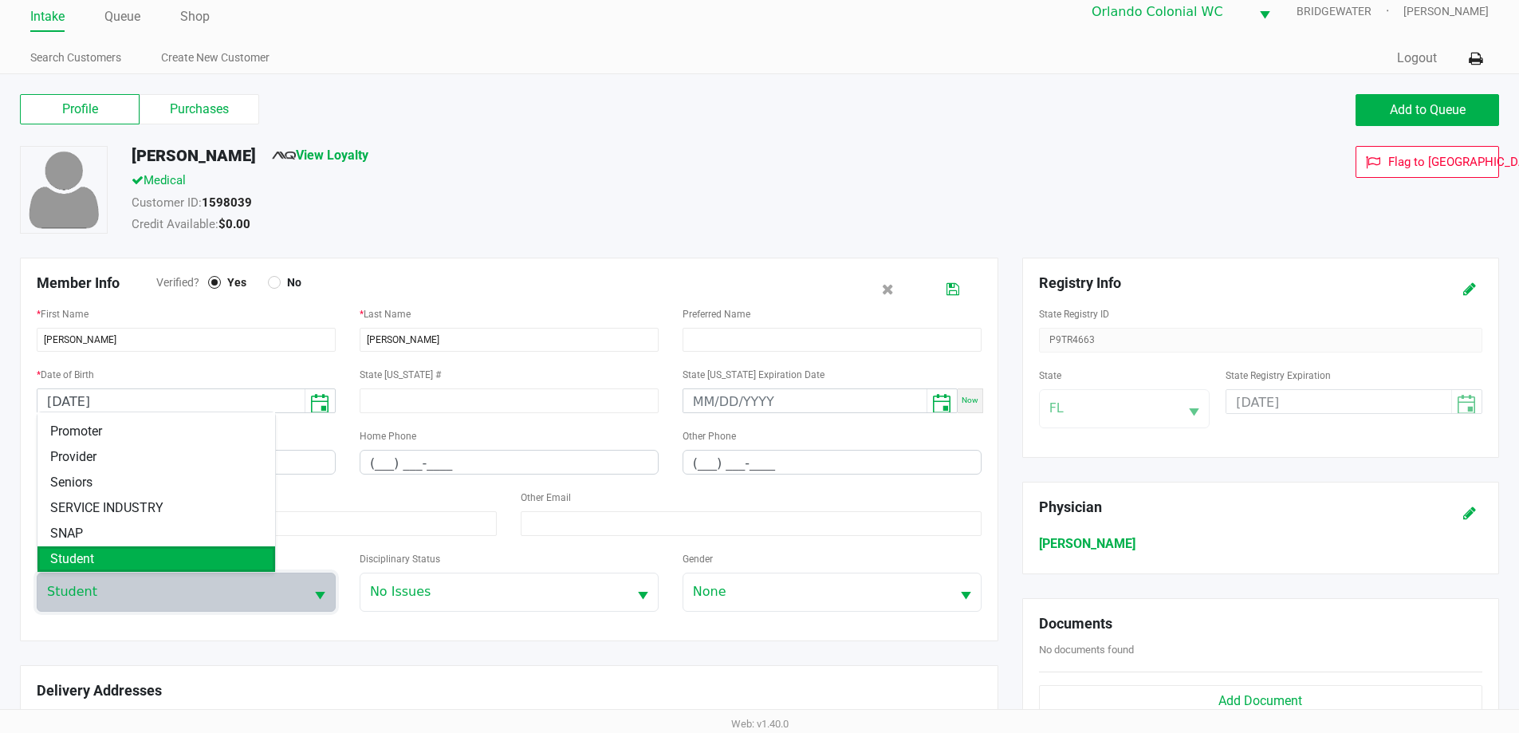
click at [303, 553] on kendo-popup "None Employee Employee PT First Responder Industry Locals PEDTIER1 PEDTIER2 Pro…" at bounding box center [186, 492] width 299 height 161
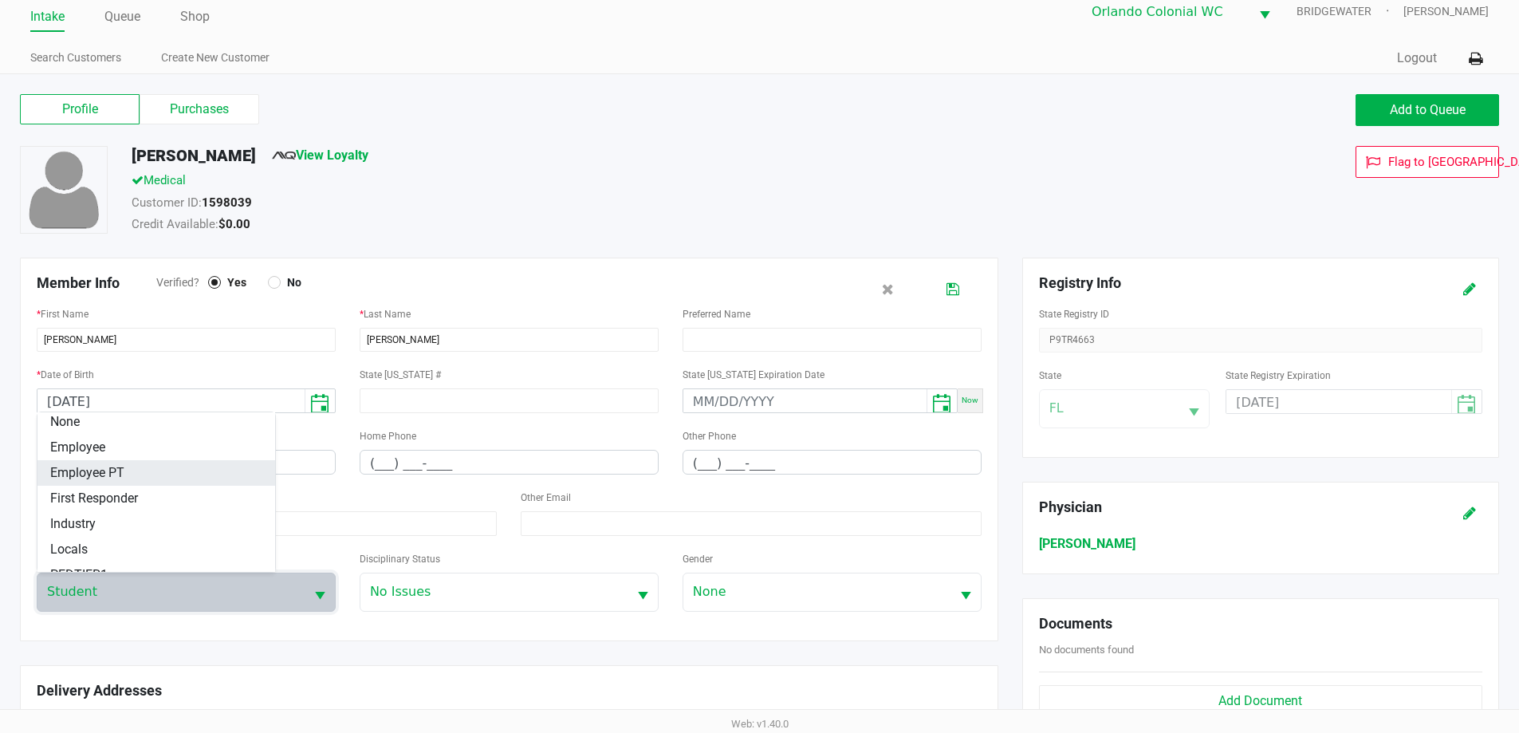
scroll to position [0, 0]
click at [124, 427] on li "None" at bounding box center [156, 425] width 238 height 26
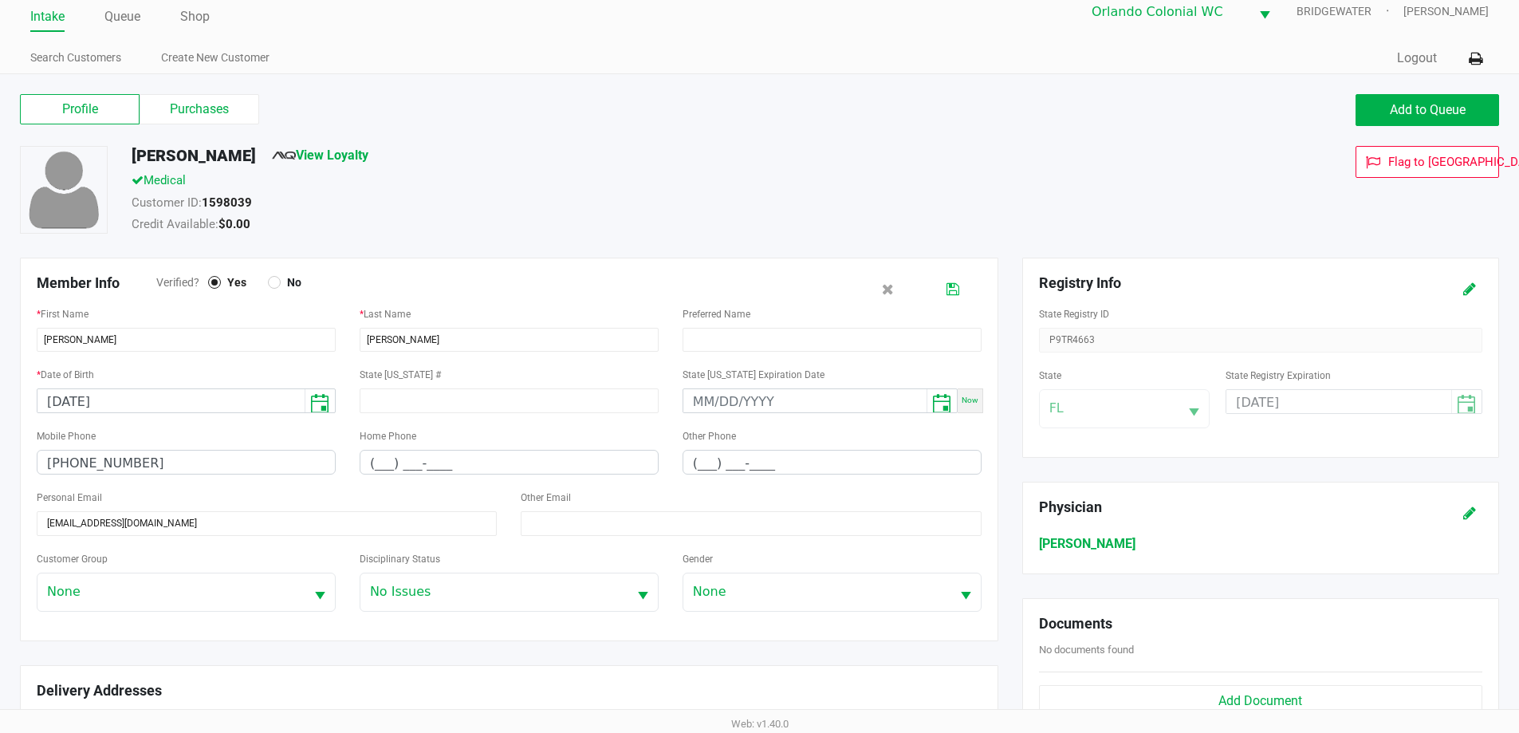
click at [943, 301] on button at bounding box center [953, 289] width 26 height 30
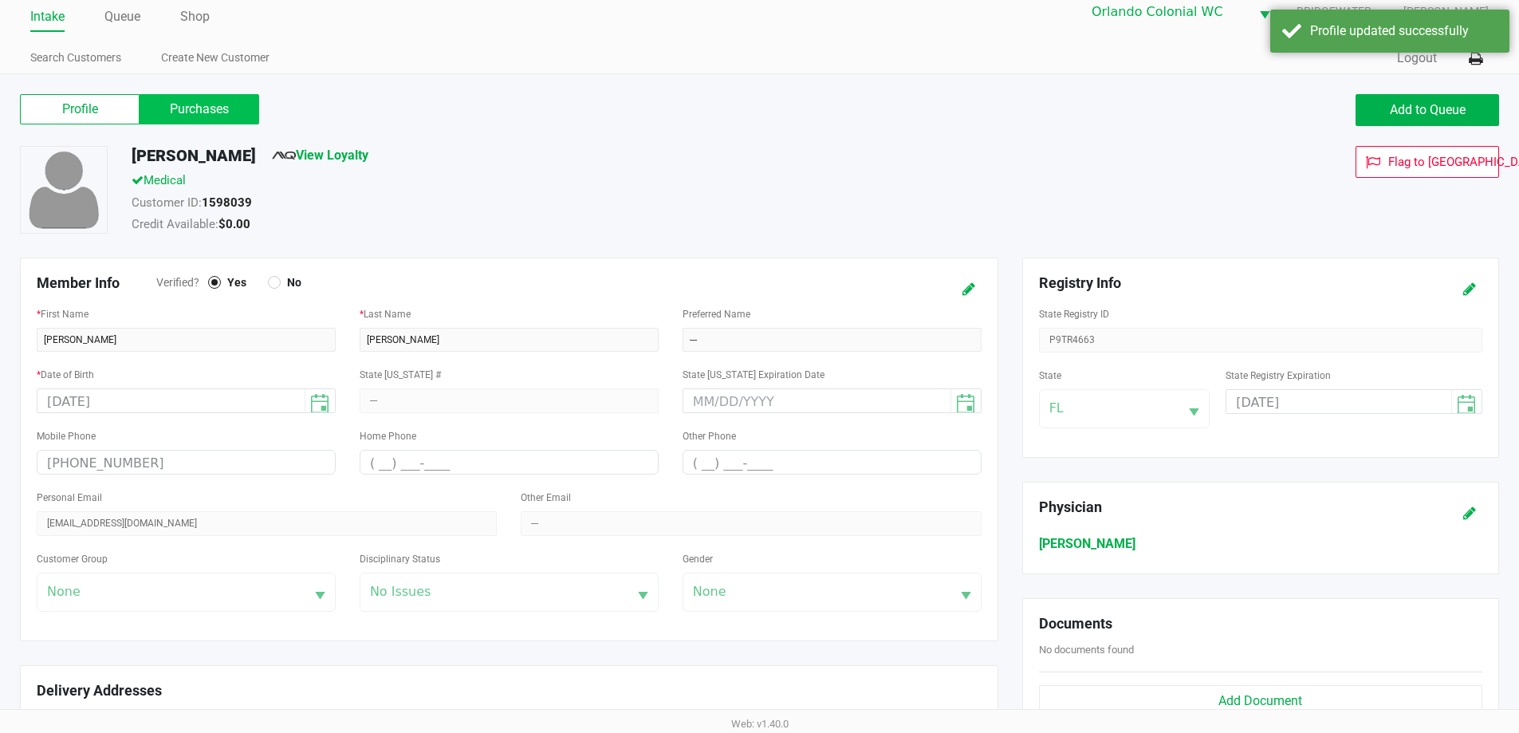
click at [191, 104] on label "Purchases" at bounding box center [200, 109] width 120 height 30
click at [0, 0] on 1 "Purchases" at bounding box center [0, 0] width 0 height 0
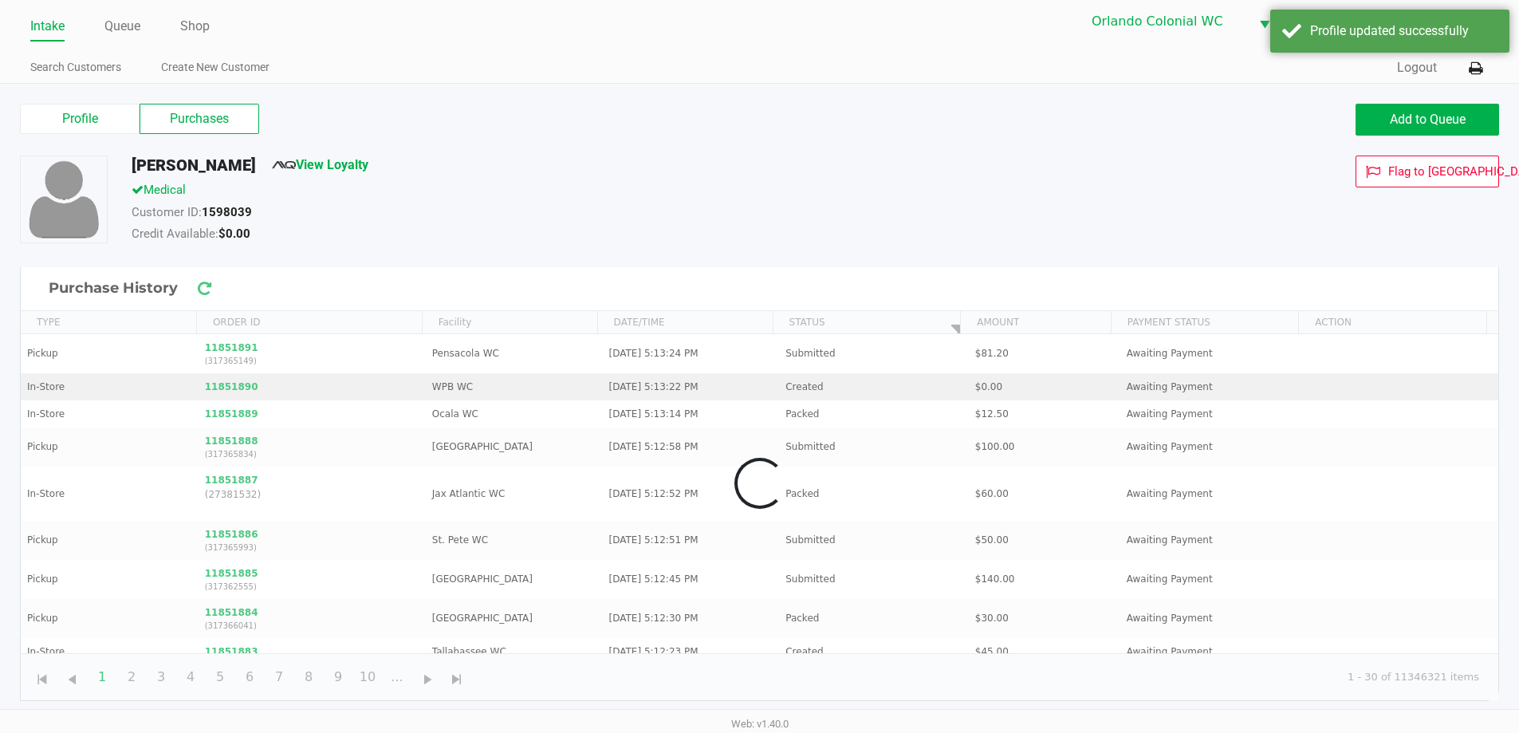
scroll to position [6, 0]
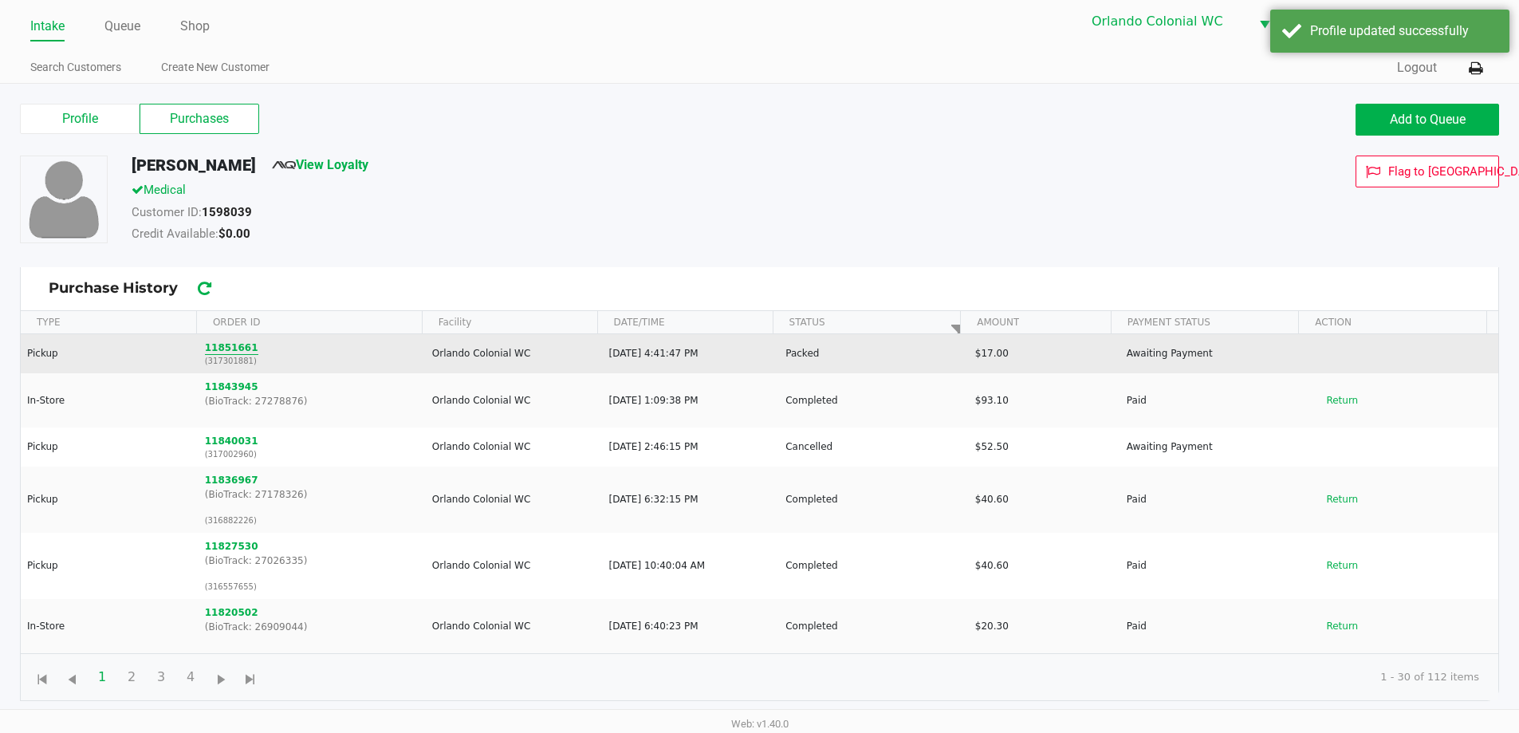
click at [229, 352] on button "11851661" at bounding box center [231, 348] width 53 height 14
